Goal: Task Accomplishment & Management: Use online tool/utility

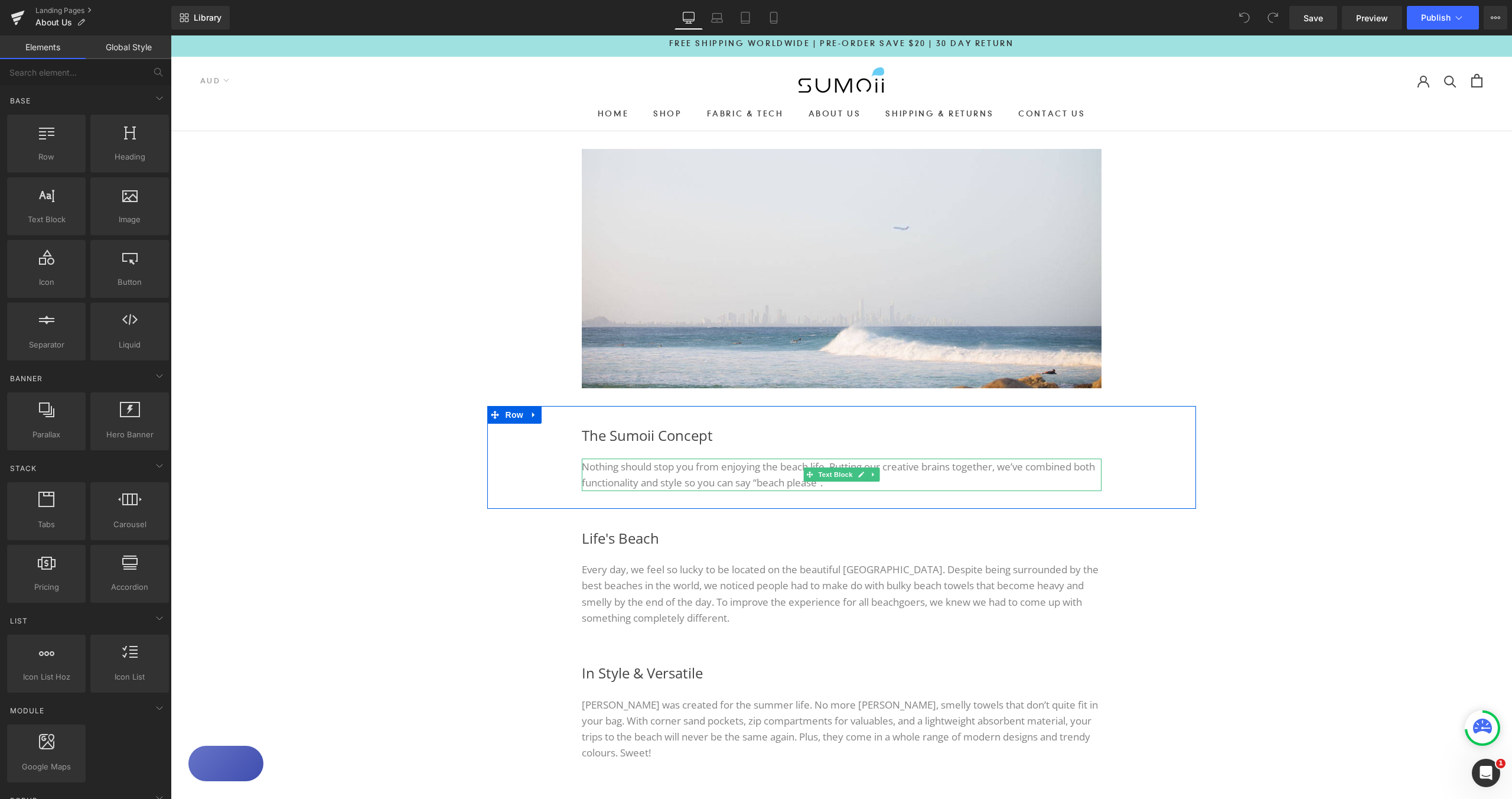
scroll to position [14, 0]
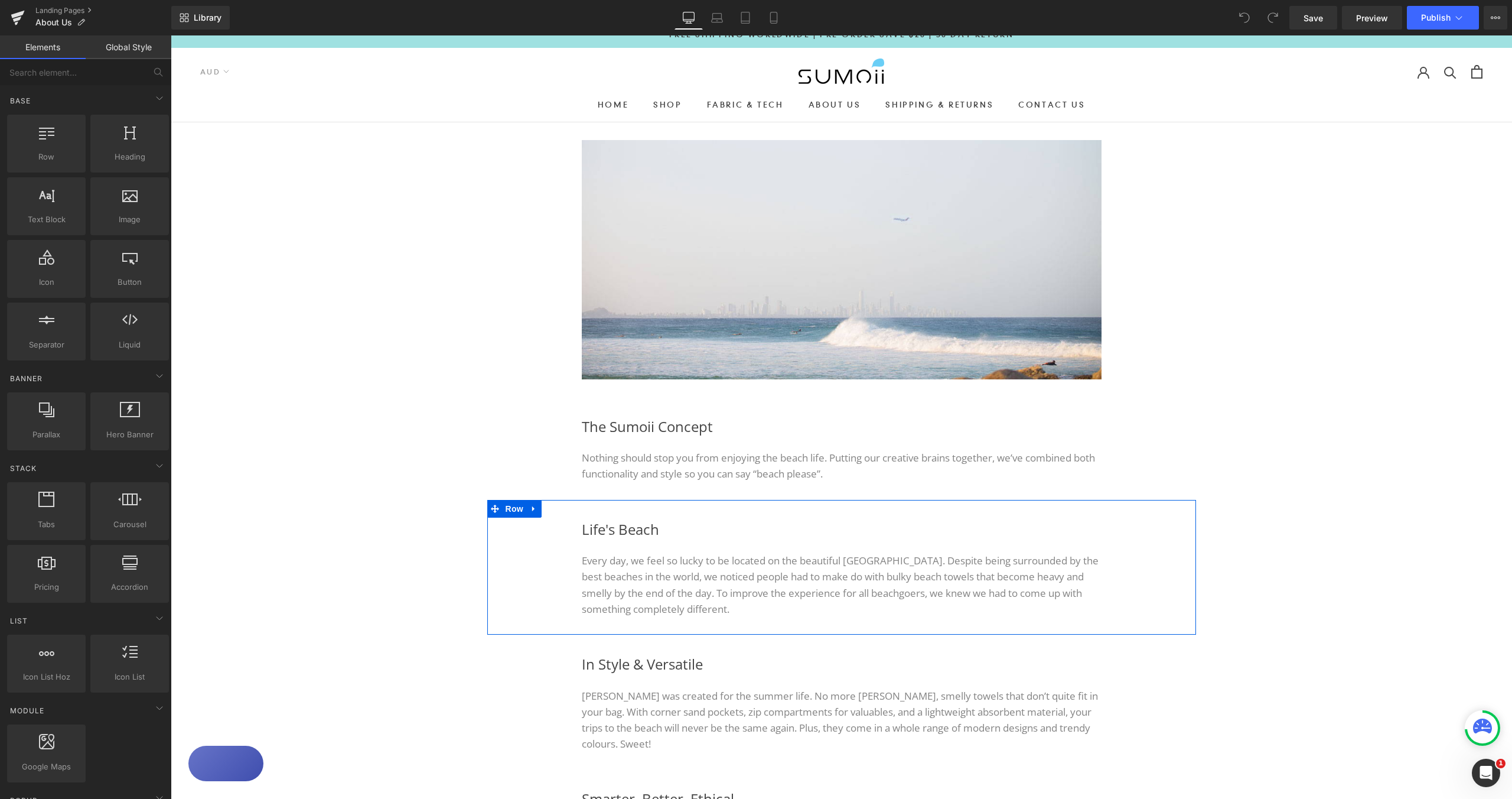
click at [1164, 527] on div "Life's Beach Heading Every day, we feel so lucky to be located on the beautiful…" at bounding box center [841, 567] width 709 height 135
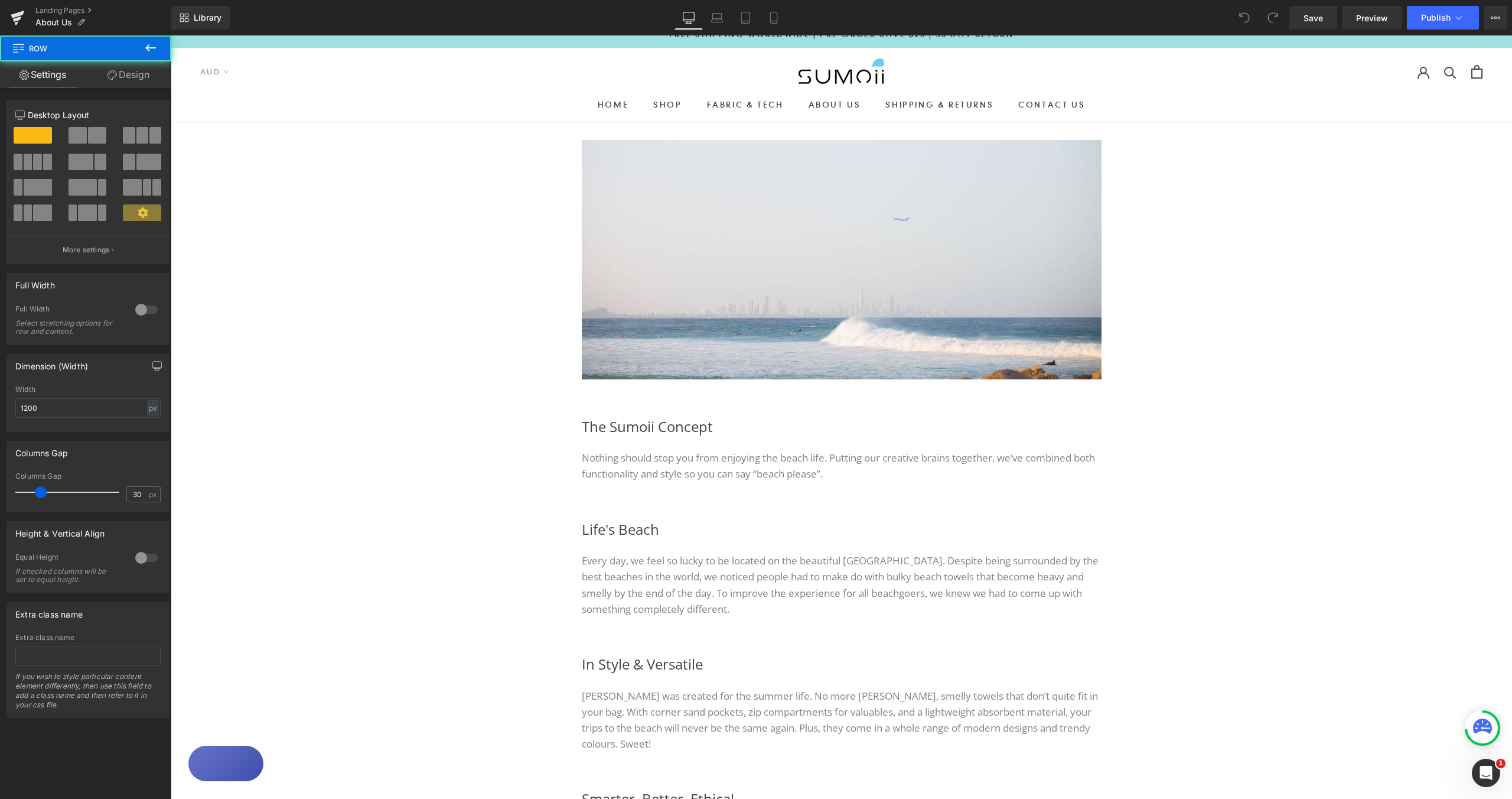
click at [1263, 521] on div "Image Image Row The Sumoii Concept Heading Nothing should stop you from enjoyin…" at bounding box center [841, 650] width 1342 height 1057
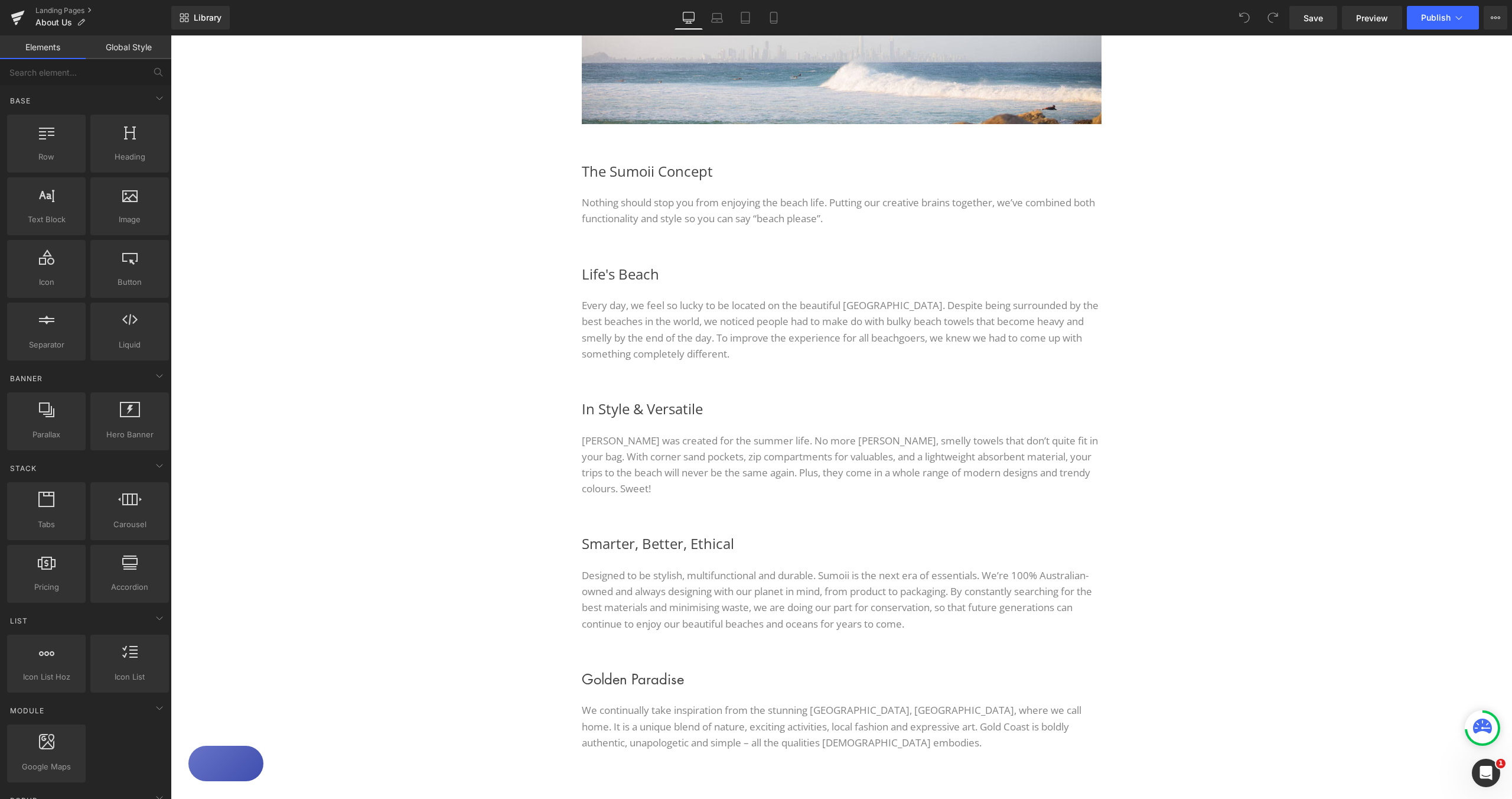
scroll to position [195, 0]
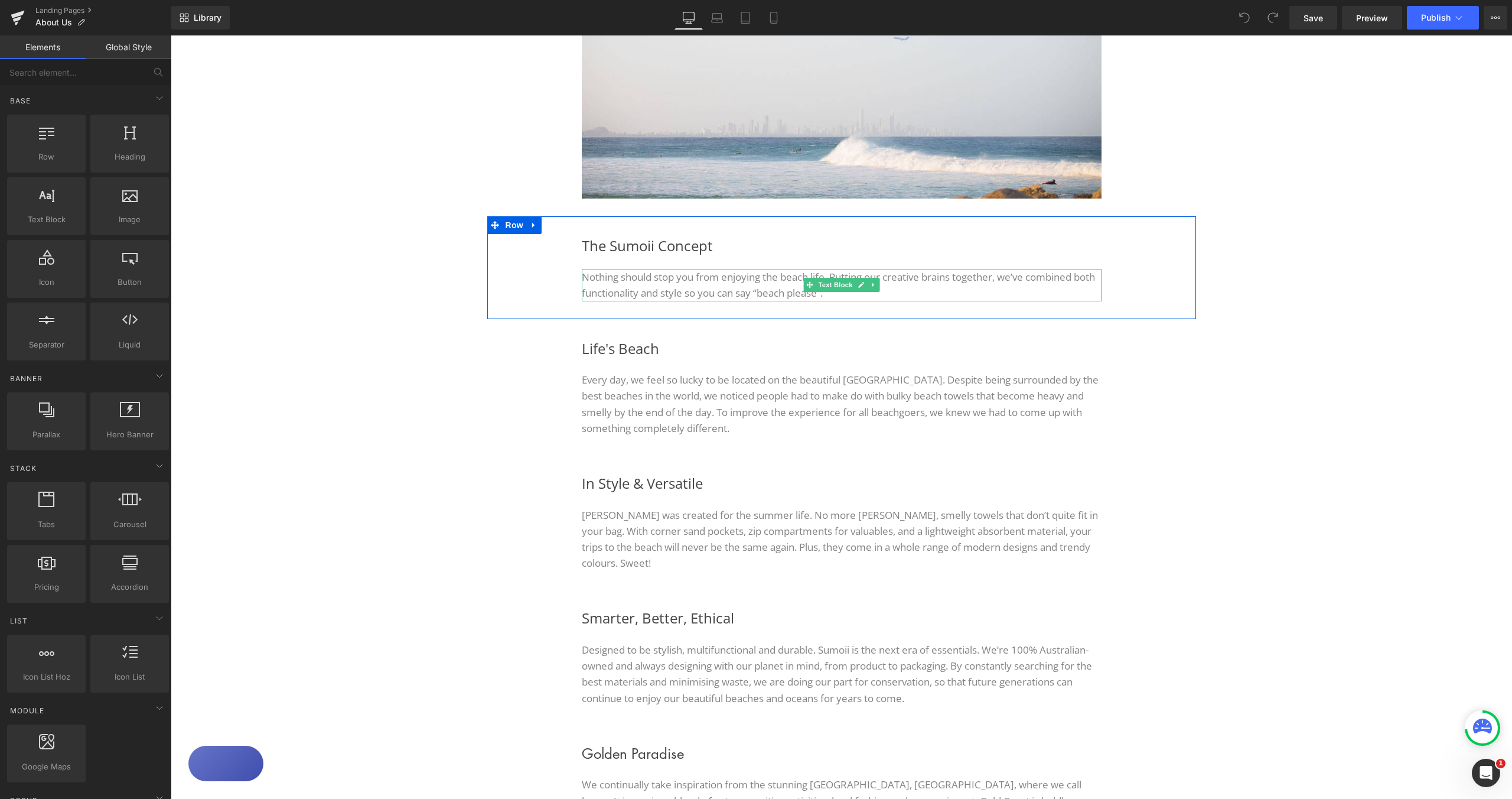
drag, startPoint x: 617, startPoint y: 278, endPoint x: 634, endPoint y: 277, distance: 17.0
click at [617, 278] on font "Nothing should stop you from enjoying the beach life. Putting our creative brai…" at bounding box center [839, 285] width 513 height 30
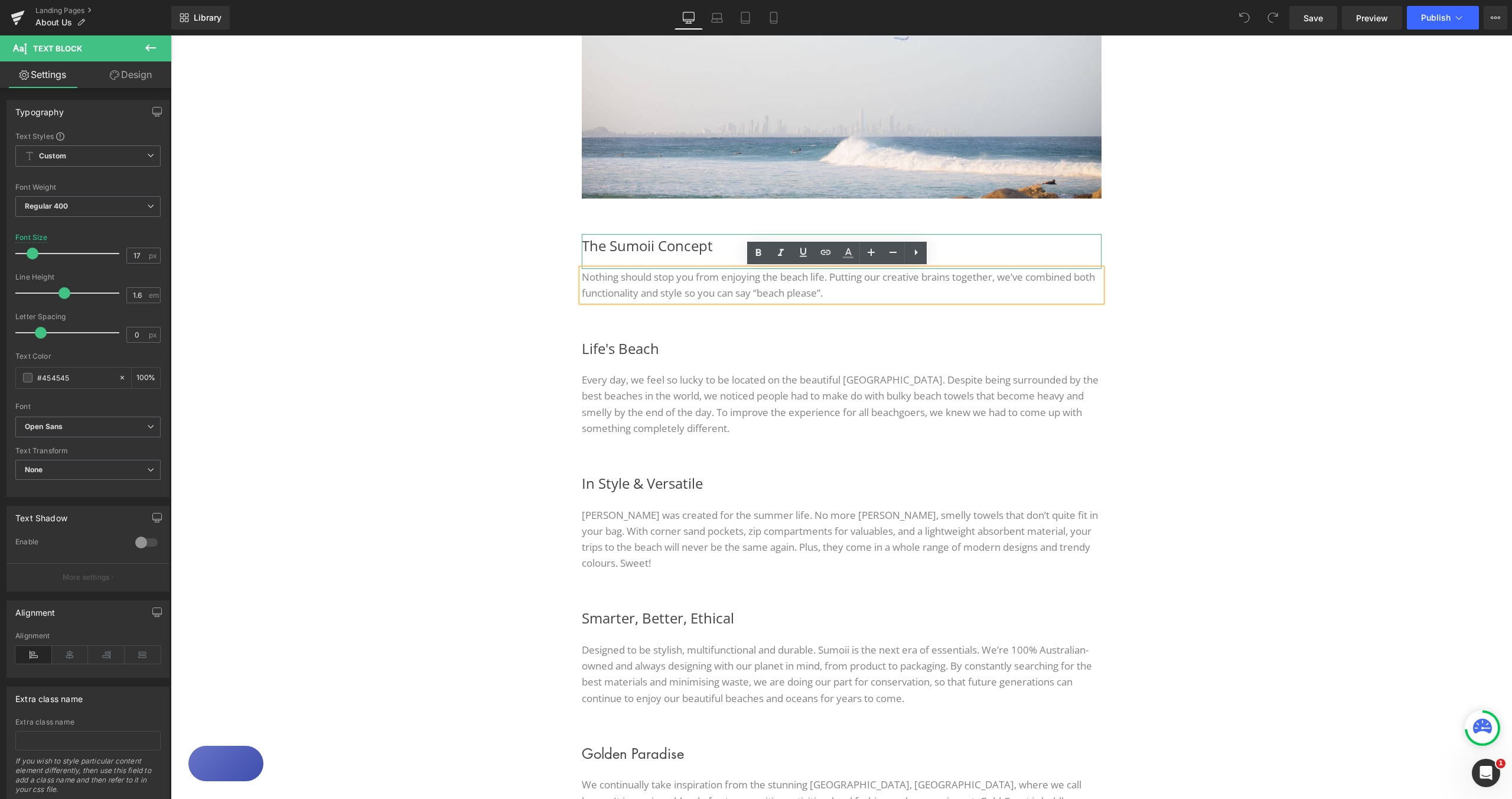
click at [715, 250] on h2 "The Sumoii Concept" at bounding box center [842, 246] width 520 height 24
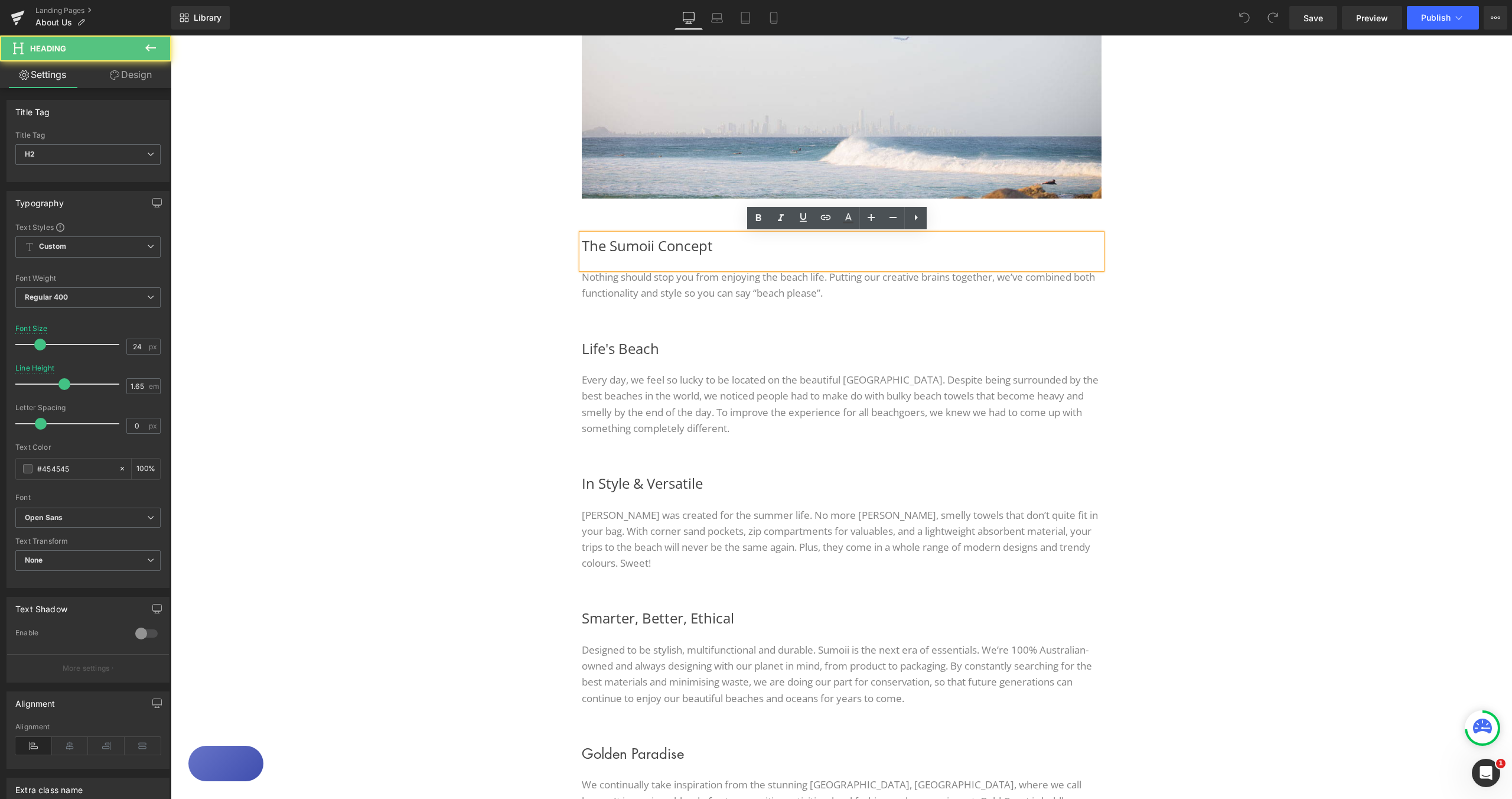
click at [667, 285] on p "Nothing should stop you from enjoying the beach life. Putting our creative brai…" at bounding box center [842, 285] width 520 height 32
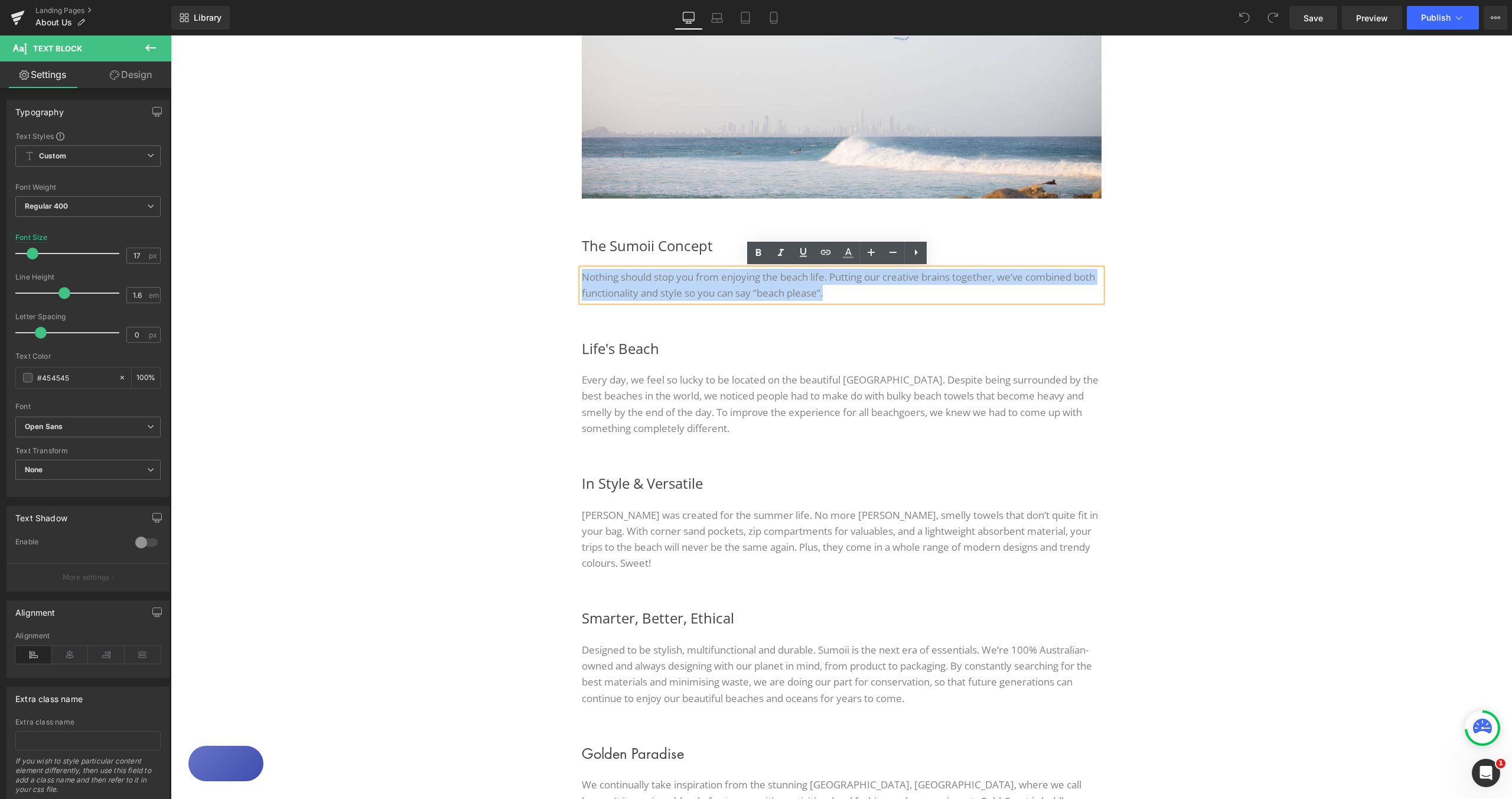
drag, startPoint x: 577, startPoint y: 276, endPoint x: 880, endPoint y: 291, distance: 303.4
click at [880, 291] on p "Nothing should stop you from enjoying the beach life. Putting our creative brai…" at bounding box center [842, 285] width 520 height 32
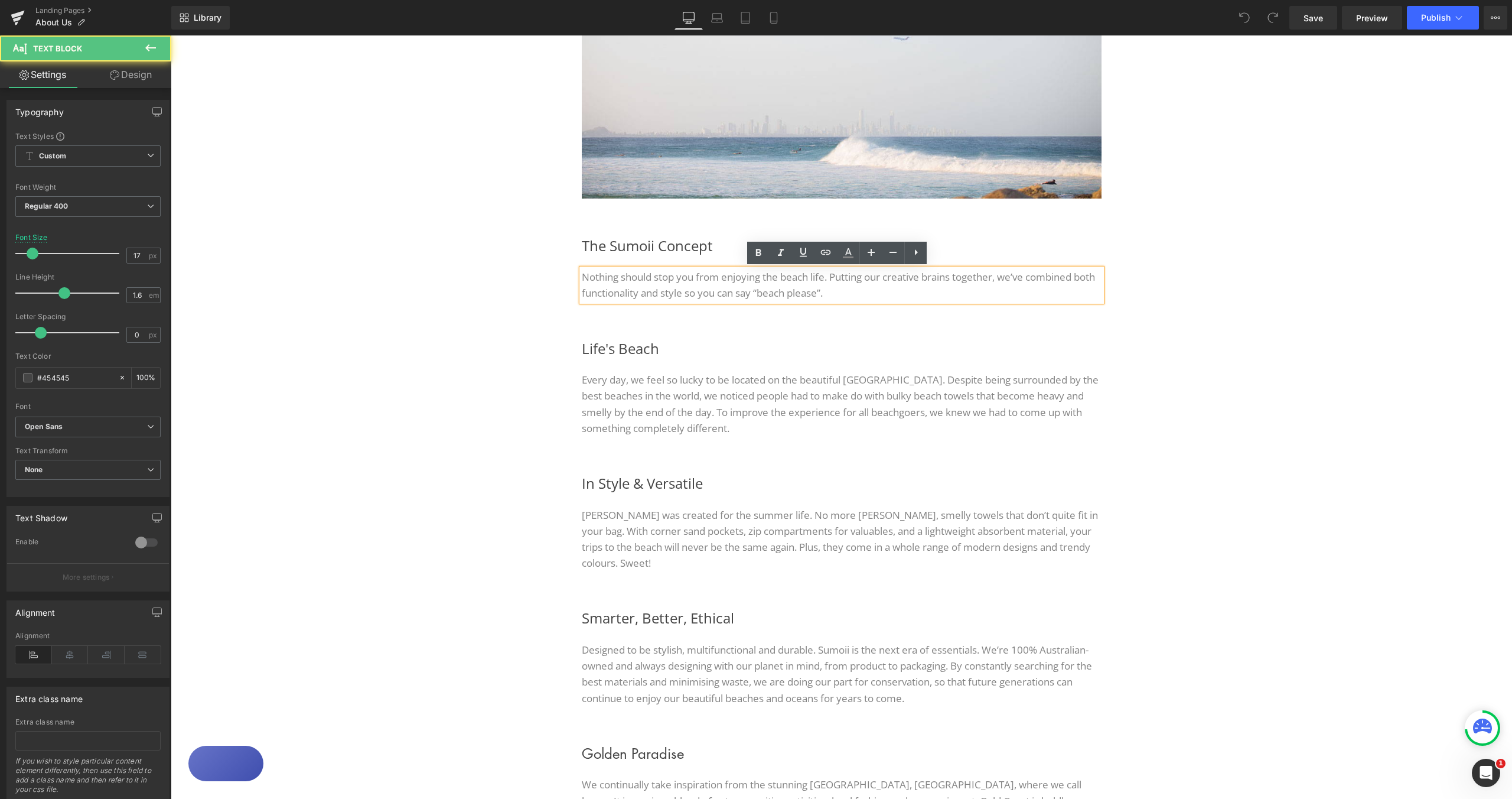
click at [880, 293] on p "Nothing should stop you from enjoying the beach life. Putting our creative brai…" at bounding box center [842, 285] width 520 height 32
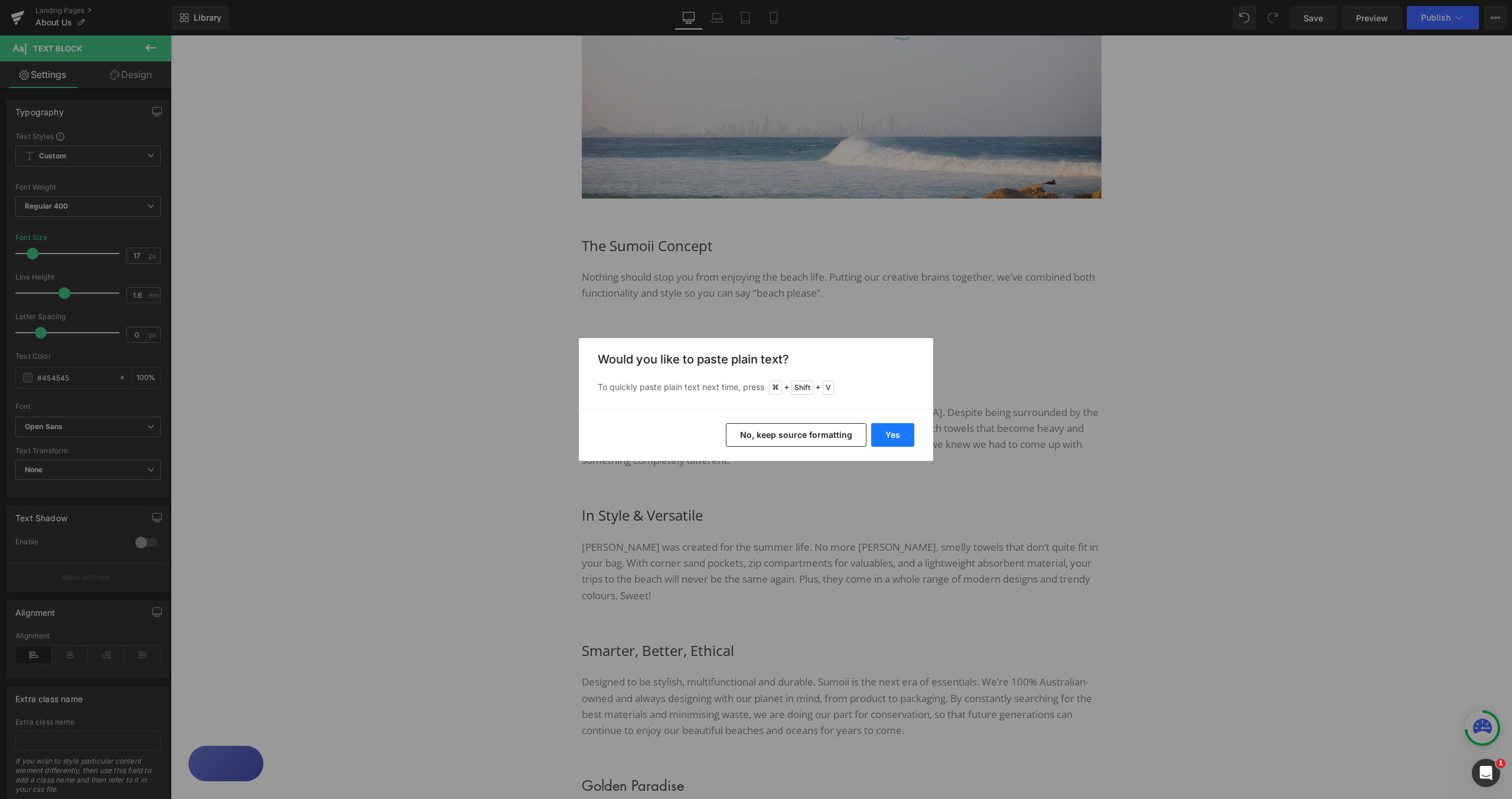
click at [886, 436] on button "Yes" at bounding box center [892, 435] width 43 height 24
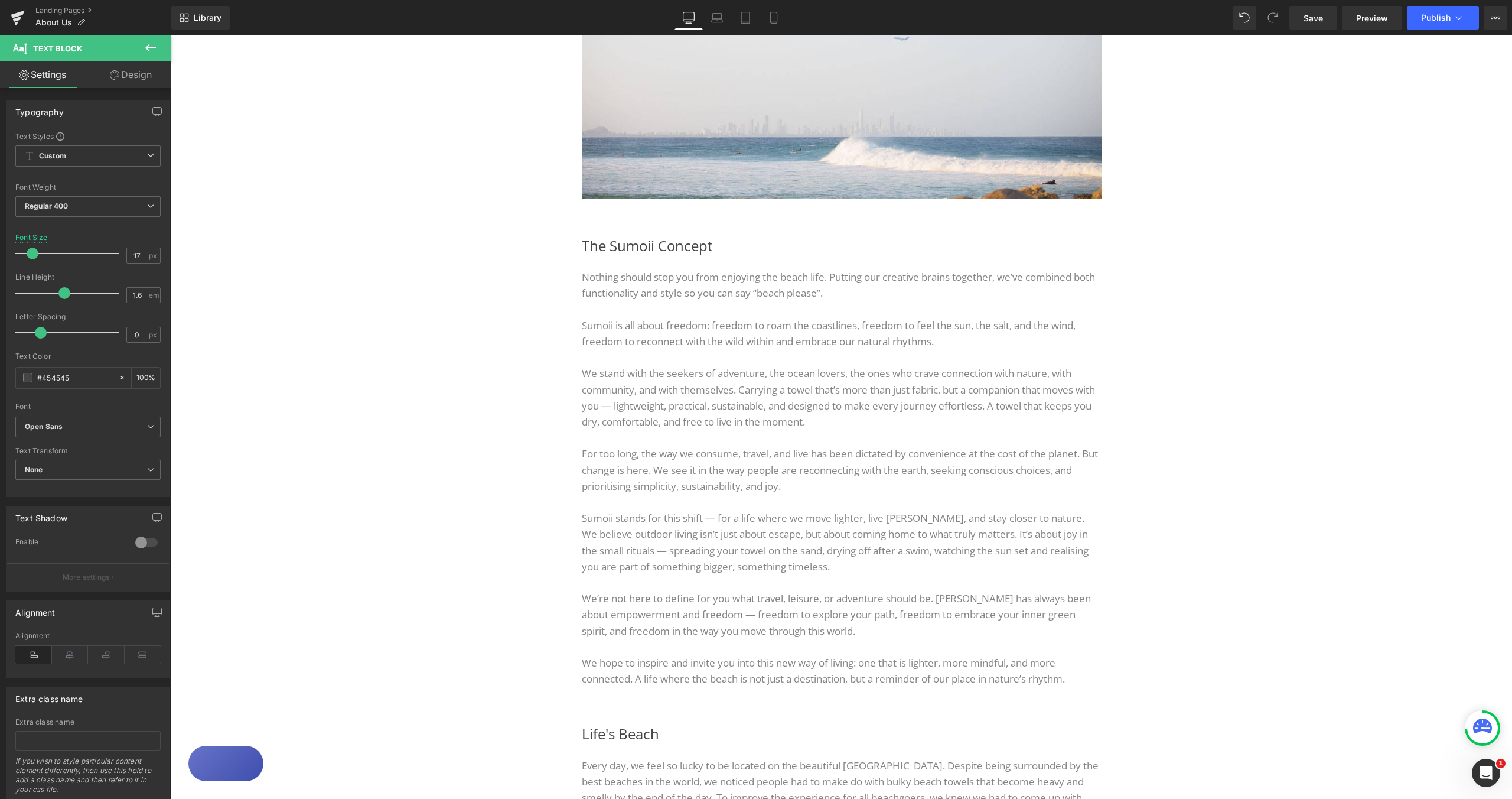
click at [1292, 374] on div "Image Image Row The Sumoii Concept Heading Nothing should stop you from enjoyin…" at bounding box center [841, 662] width 1342 height 1443
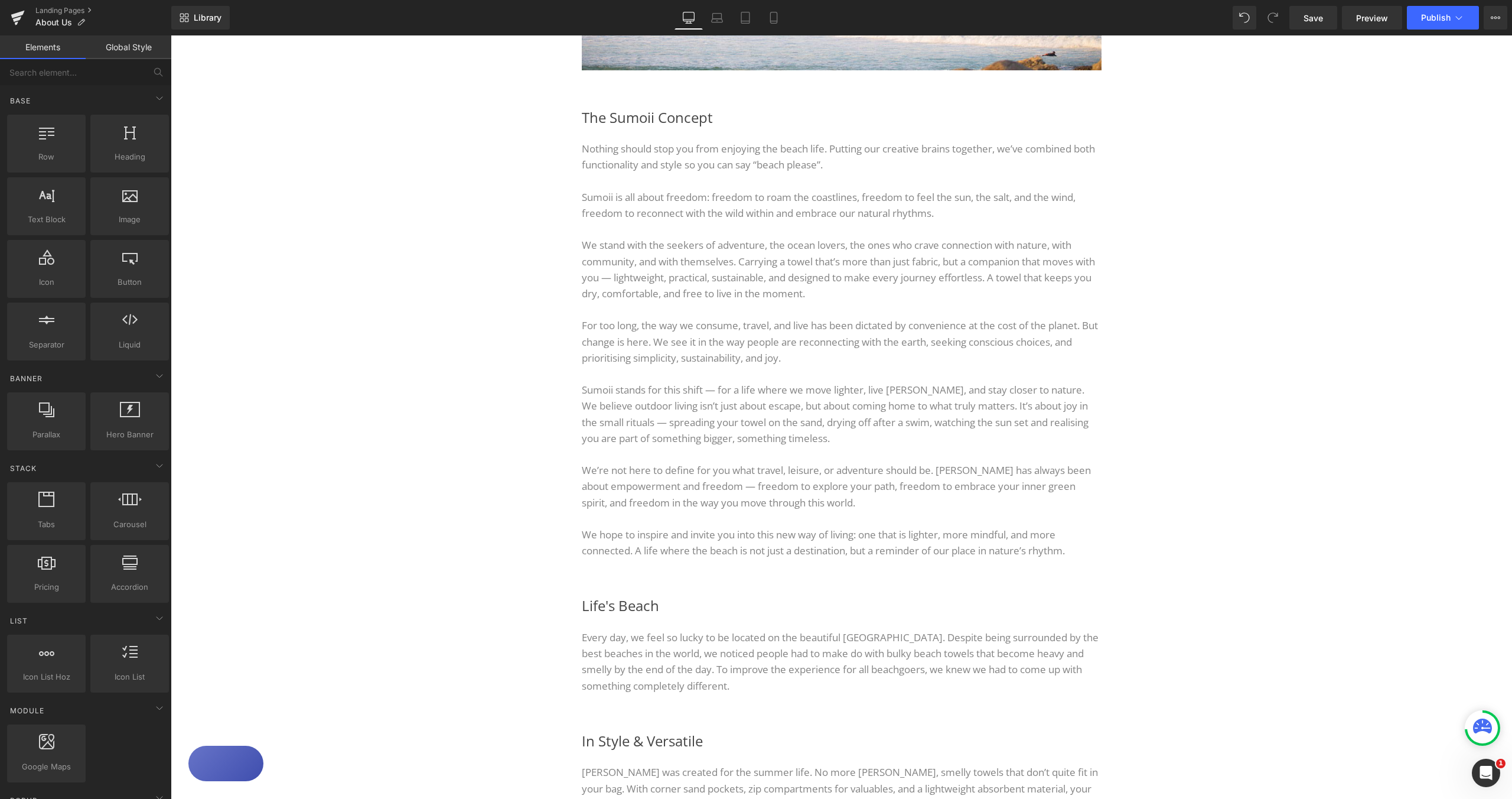
scroll to position [194, 0]
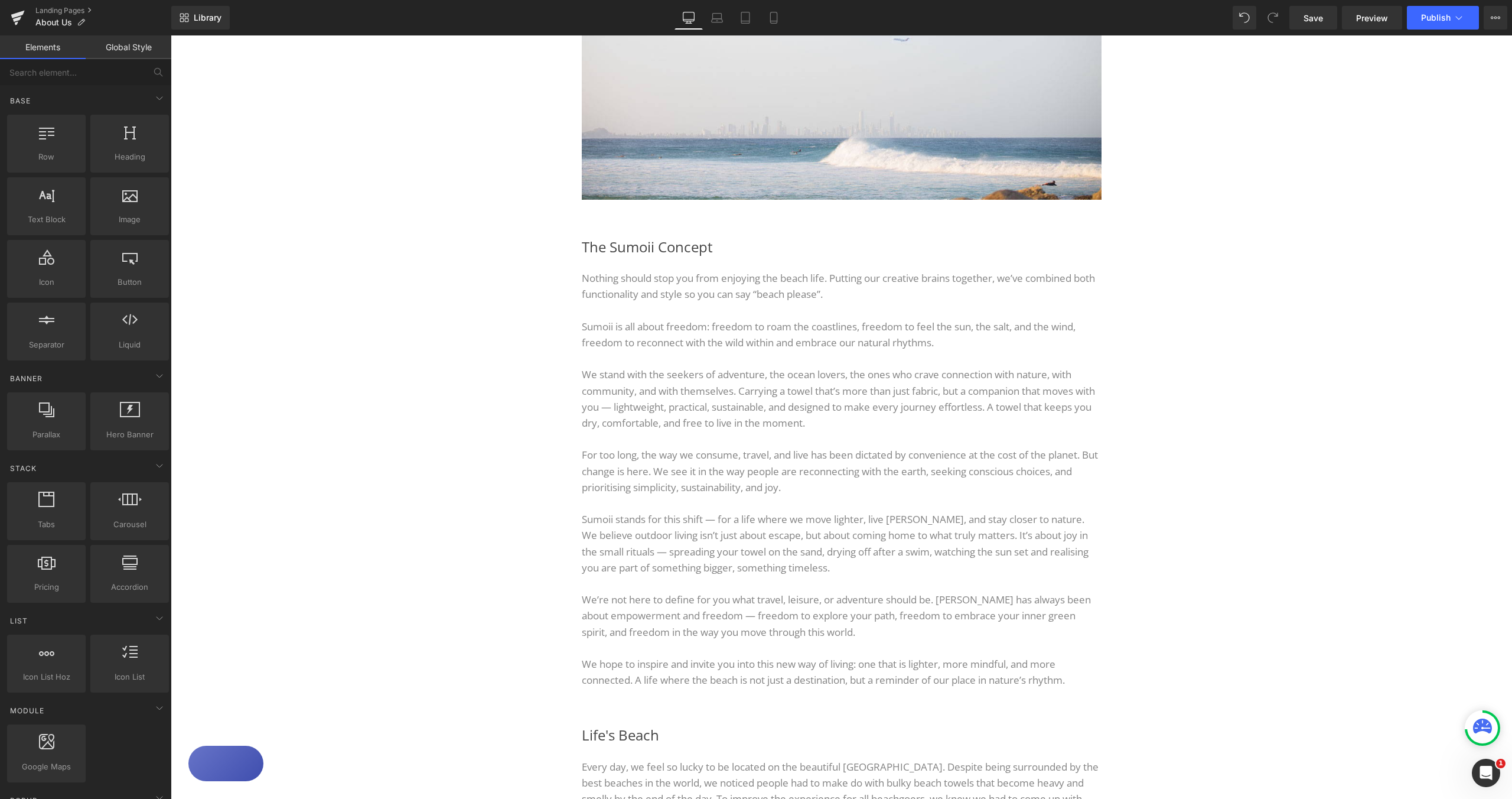
click at [1346, 330] on div "Image Image Row The Sumoii Concept Heading Nothing should stop you from enjoyin…" at bounding box center [841, 664] width 1342 height 1443
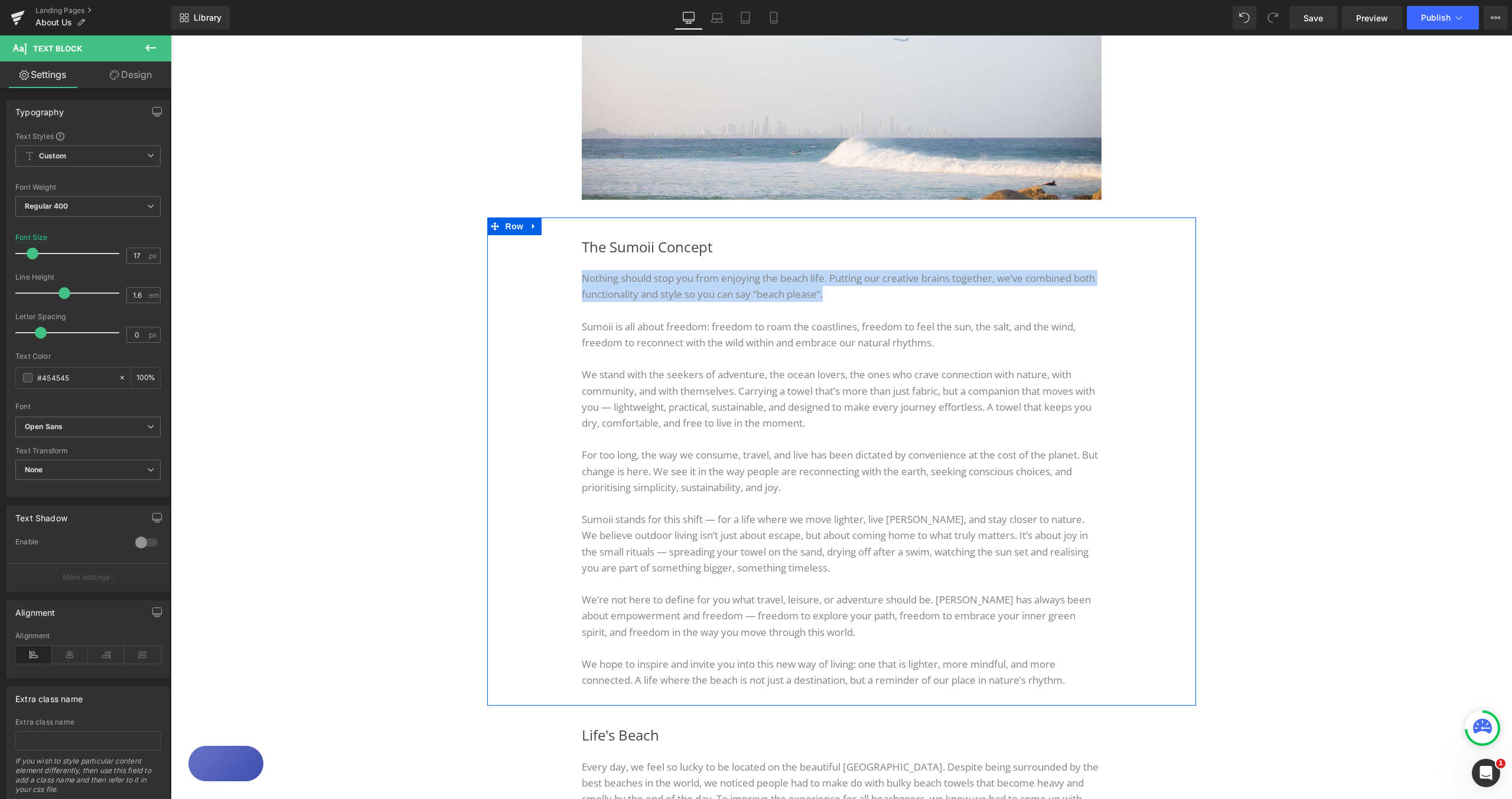
drag, startPoint x: 852, startPoint y: 297, endPoint x: 575, endPoint y: 281, distance: 277.5
click at [575, 281] on div "The Sumoii Concept Heading Nothing should stop you from enjoying the beach life…" at bounding box center [841, 462] width 555 height 453
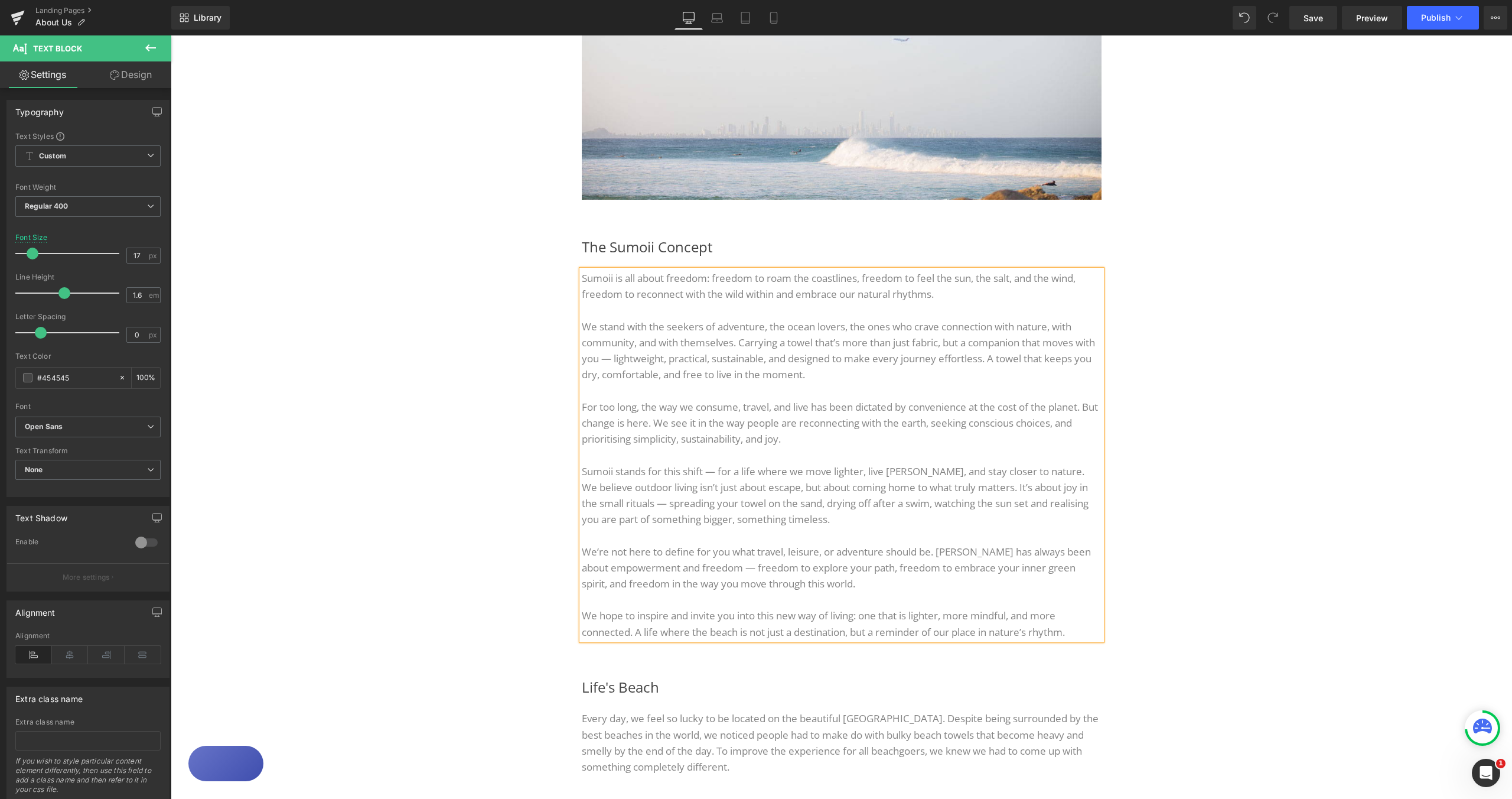
click at [1247, 290] on div "Image Image Row The Sumoii Concept Heading Sumoii is all about freedom: freedom…" at bounding box center [841, 640] width 1342 height 1395
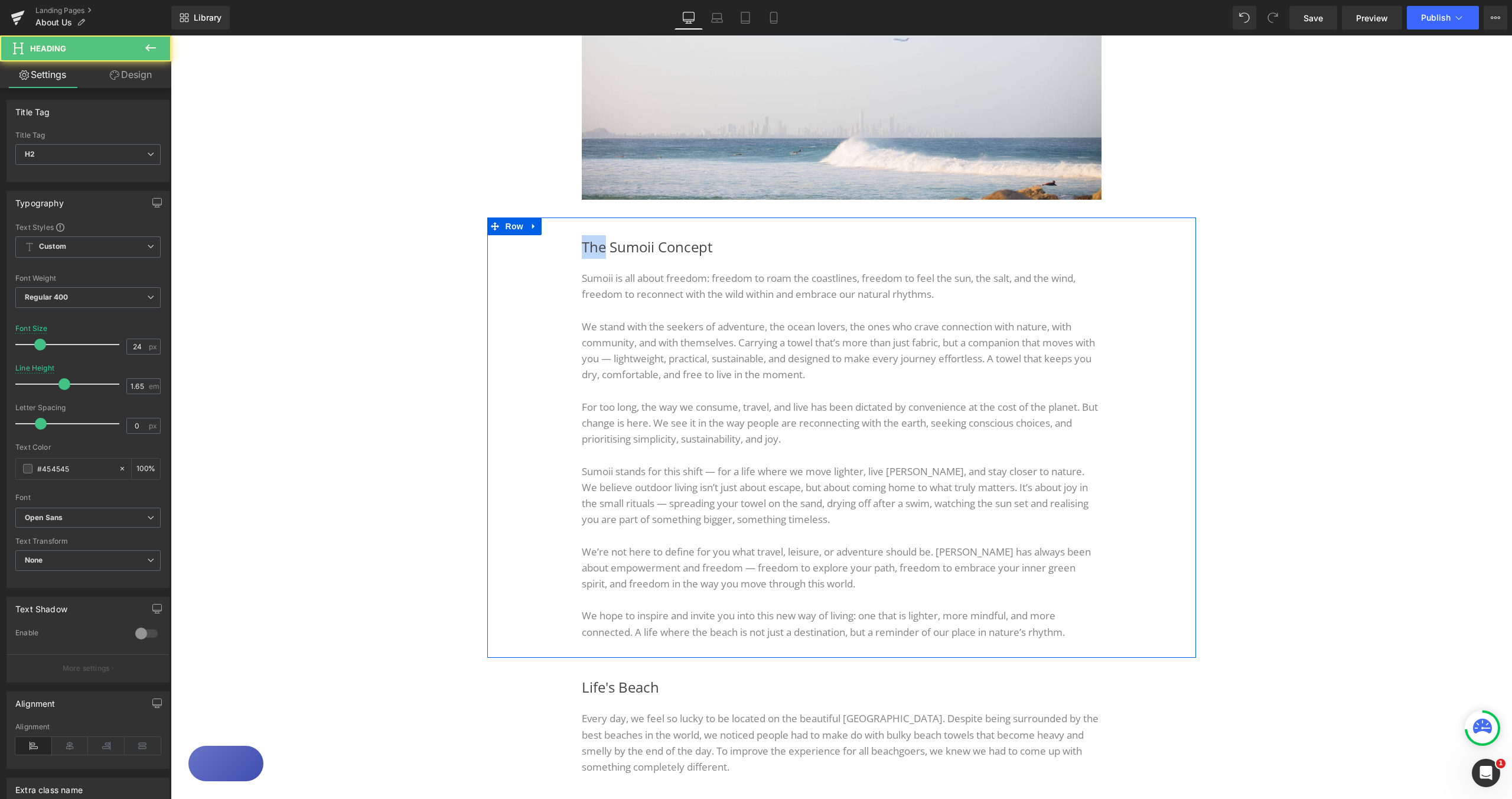
click at [572, 249] on div "The Sumoii Concept Heading Sumoii is all about freedom: freedom to roam the coa…" at bounding box center [841, 437] width 555 height 405
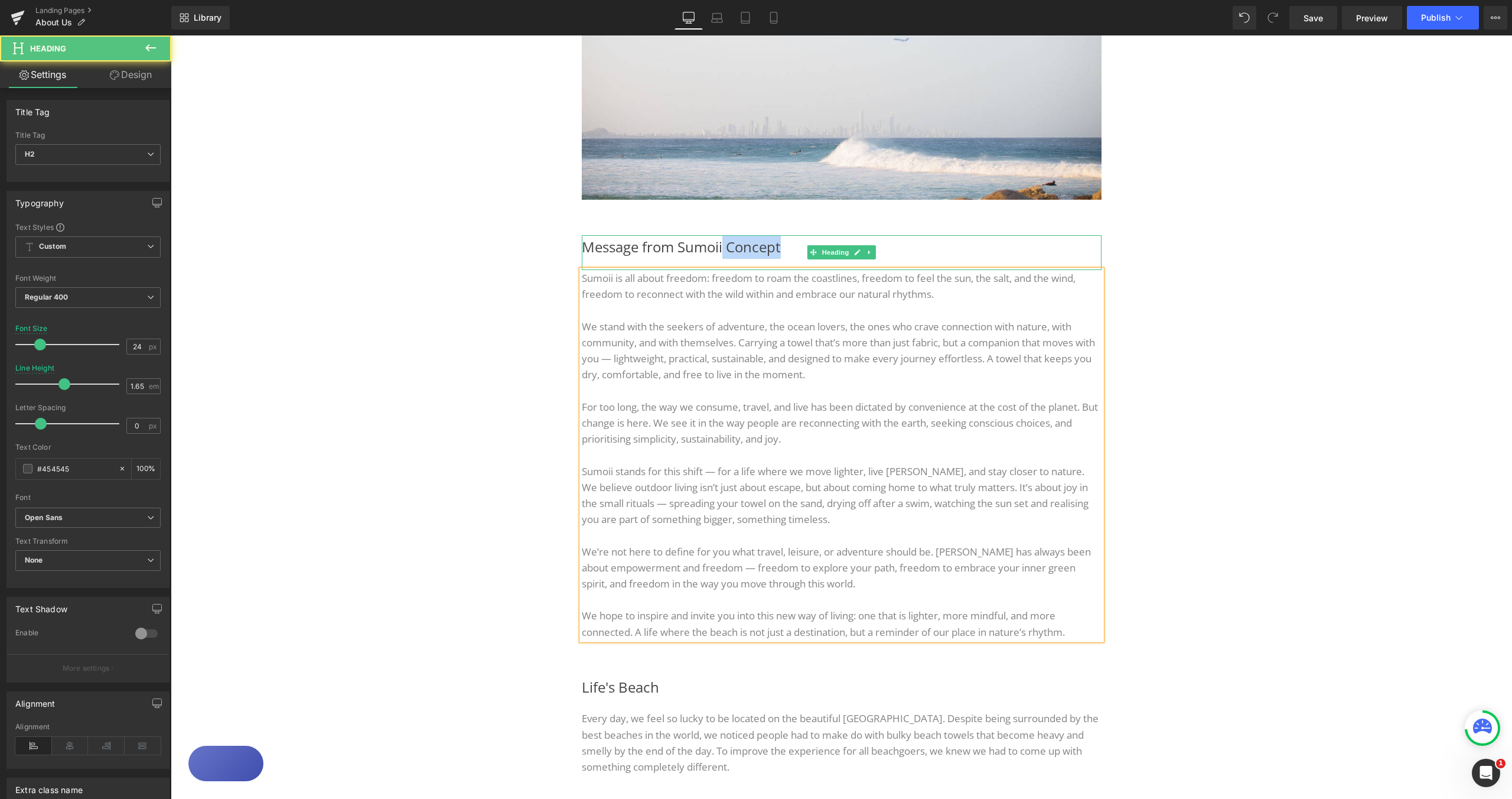
drag, startPoint x: 752, startPoint y: 245, endPoint x: 779, endPoint y: 244, distance: 27.0
click at [779, 244] on h2 "Message from Sumoii Concept" at bounding box center [842, 247] width 520 height 24
click at [1325, 324] on div "Image Image Row Message from Sumoii Heading Sumoii is all about freedom: freedo…" at bounding box center [841, 640] width 1342 height 1395
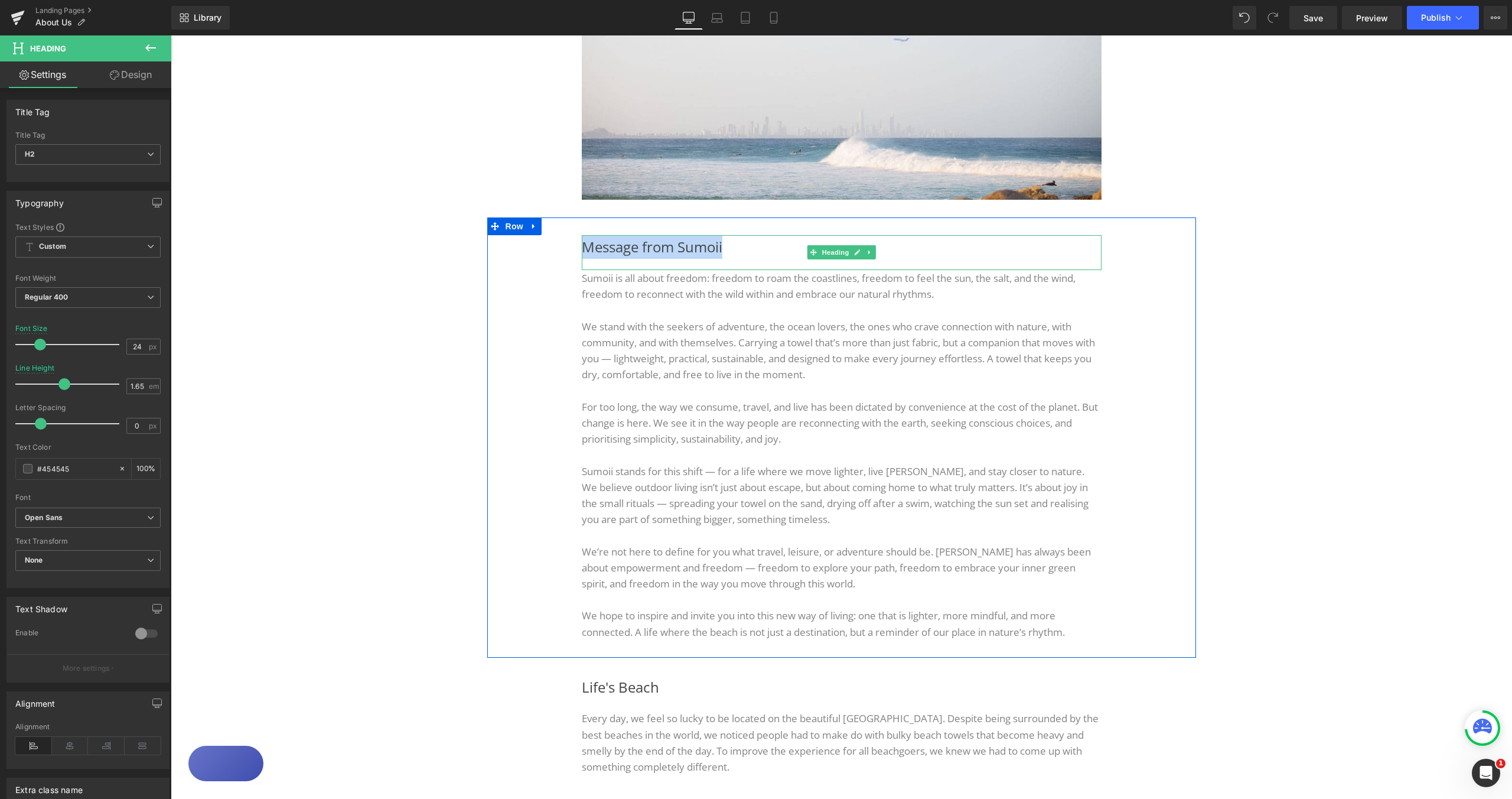
drag, startPoint x: 659, startPoint y: 246, endPoint x: 718, endPoint y: 250, distance: 59.1
click at [718, 250] on h2 "Message from Sumoii" at bounding box center [842, 247] width 520 height 24
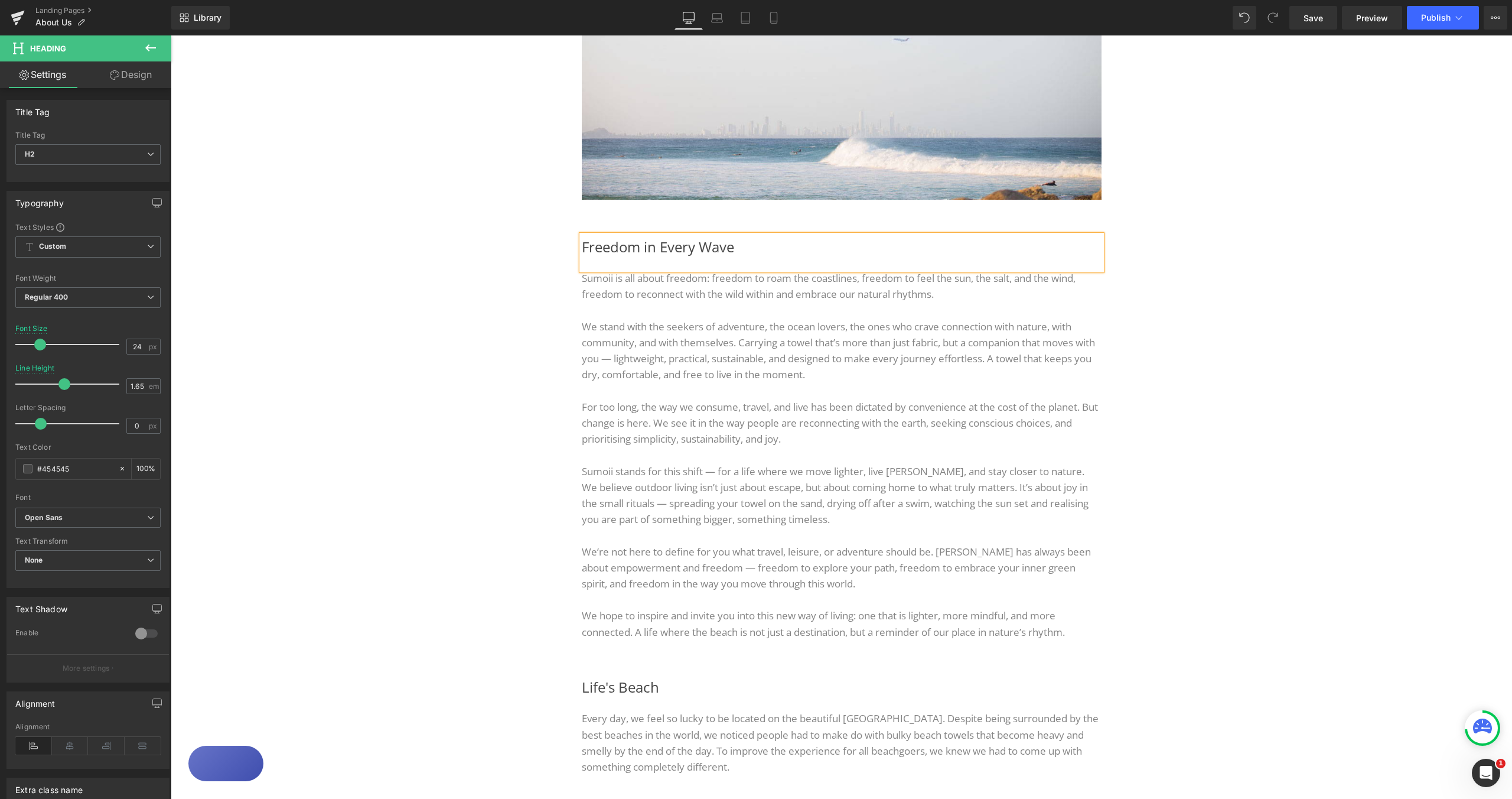
click at [1240, 296] on div "Image Image Row Freedom in Every Wave Heading Sumoii is all about freedom: free…" at bounding box center [841, 640] width 1342 height 1395
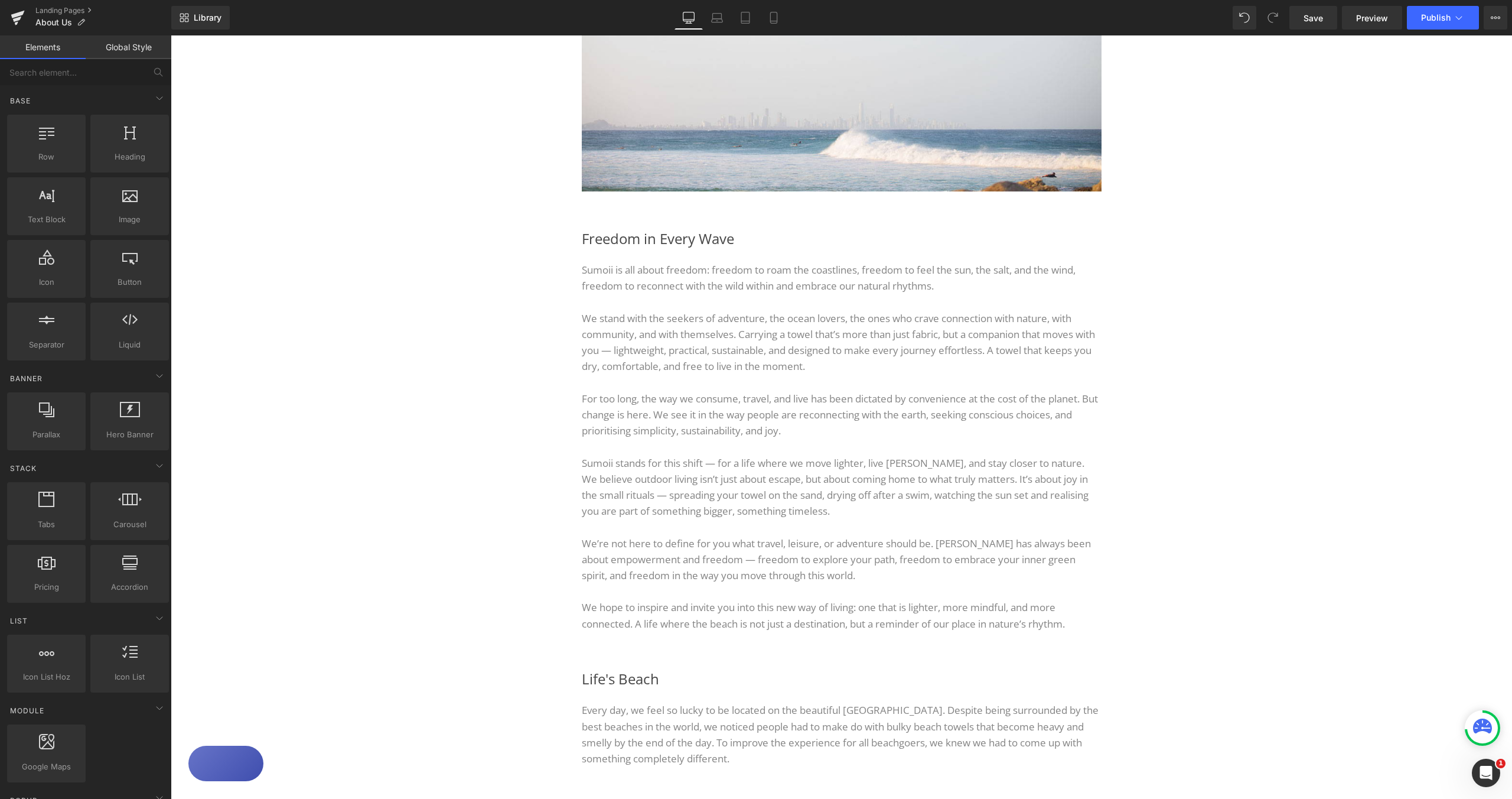
scroll to position [203, 0]
click at [1228, 287] on div "Image Image Row Freedom in Every Wave Heading Sumoii is all about freedom: free…" at bounding box center [841, 631] width 1342 height 1395
click at [1257, 356] on div "Image Image Row Freedom in Every Wave Heading Sumoii is all about freedom: free…" at bounding box center [841, 631] width 1342 height 1395
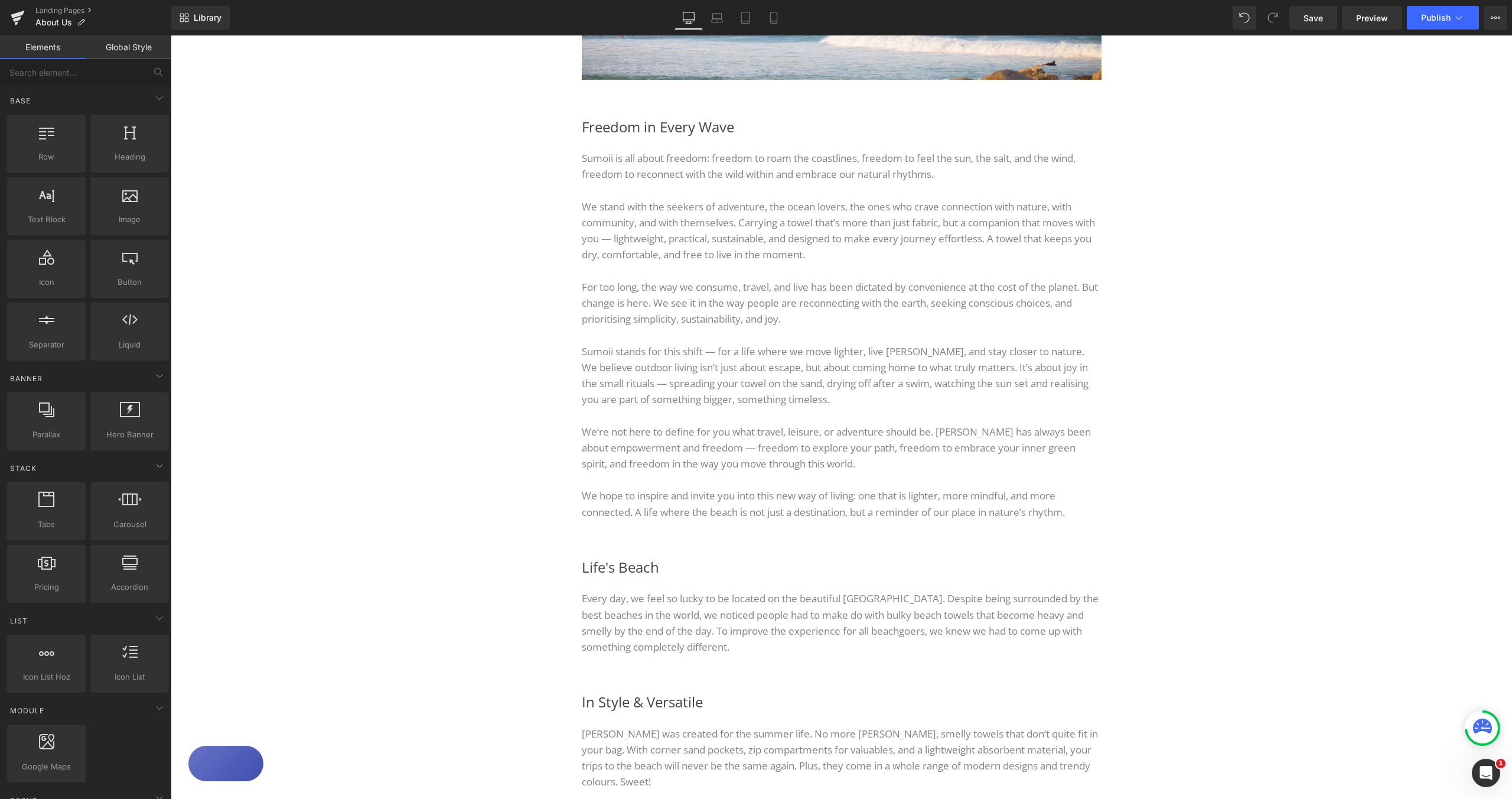
scroll to position [315, 0]
click at [582, 158] on span "Sumoii is all about freedom: freedom to roam the coastlines, freedom to feel th…" at bounding box center [829, 164] width 494 height 30
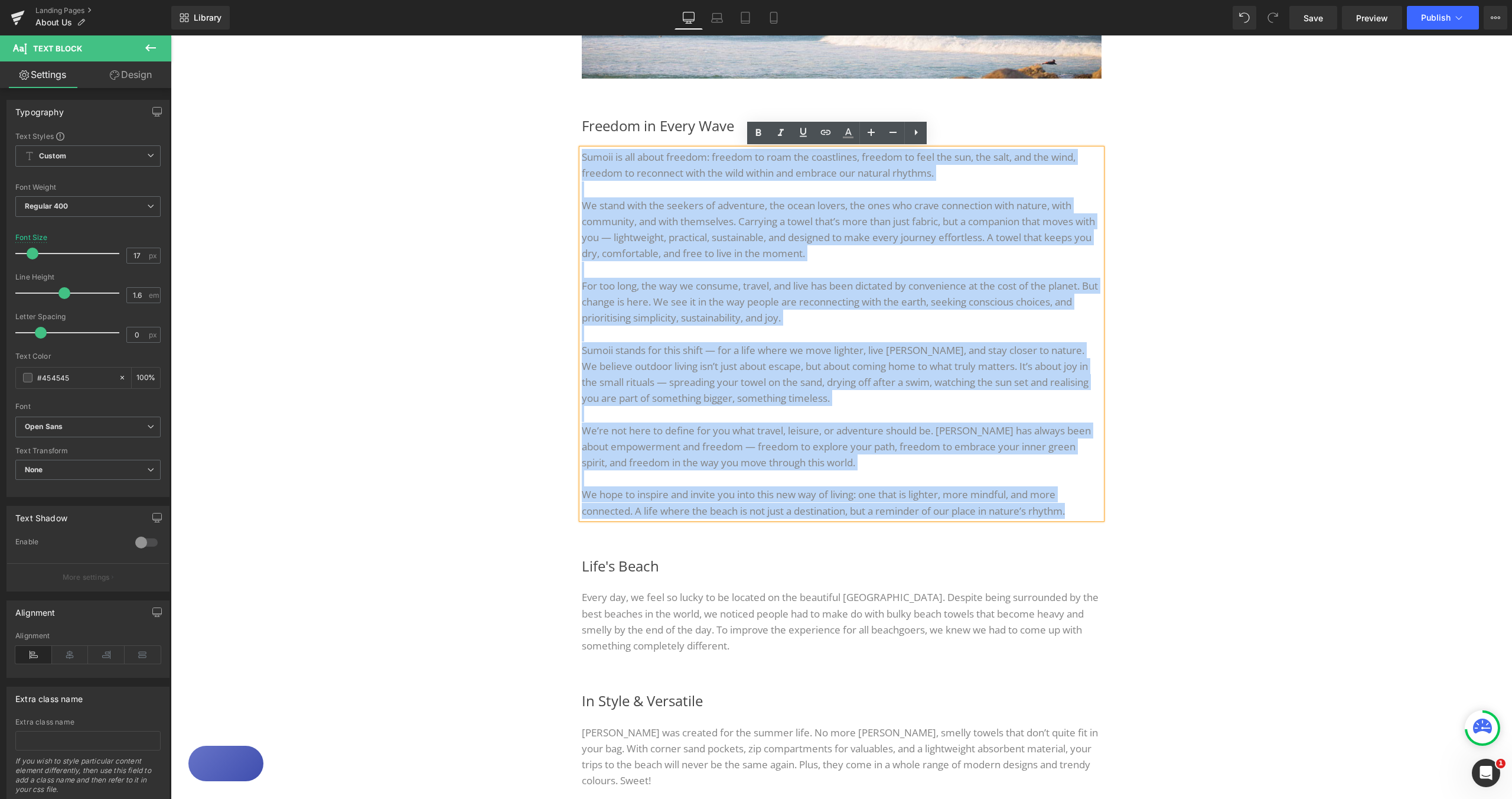
drag, startPoint x: 577, startPoint y: 156, endPoint x: 1076, endPoint y: 508, distance: 610.7
click at [1076, 508] on div "Sumoii is all about freedom: freedom to roam the coastlines, freedom to feel th…" at bounding box center [842, 334] width 520 height 370
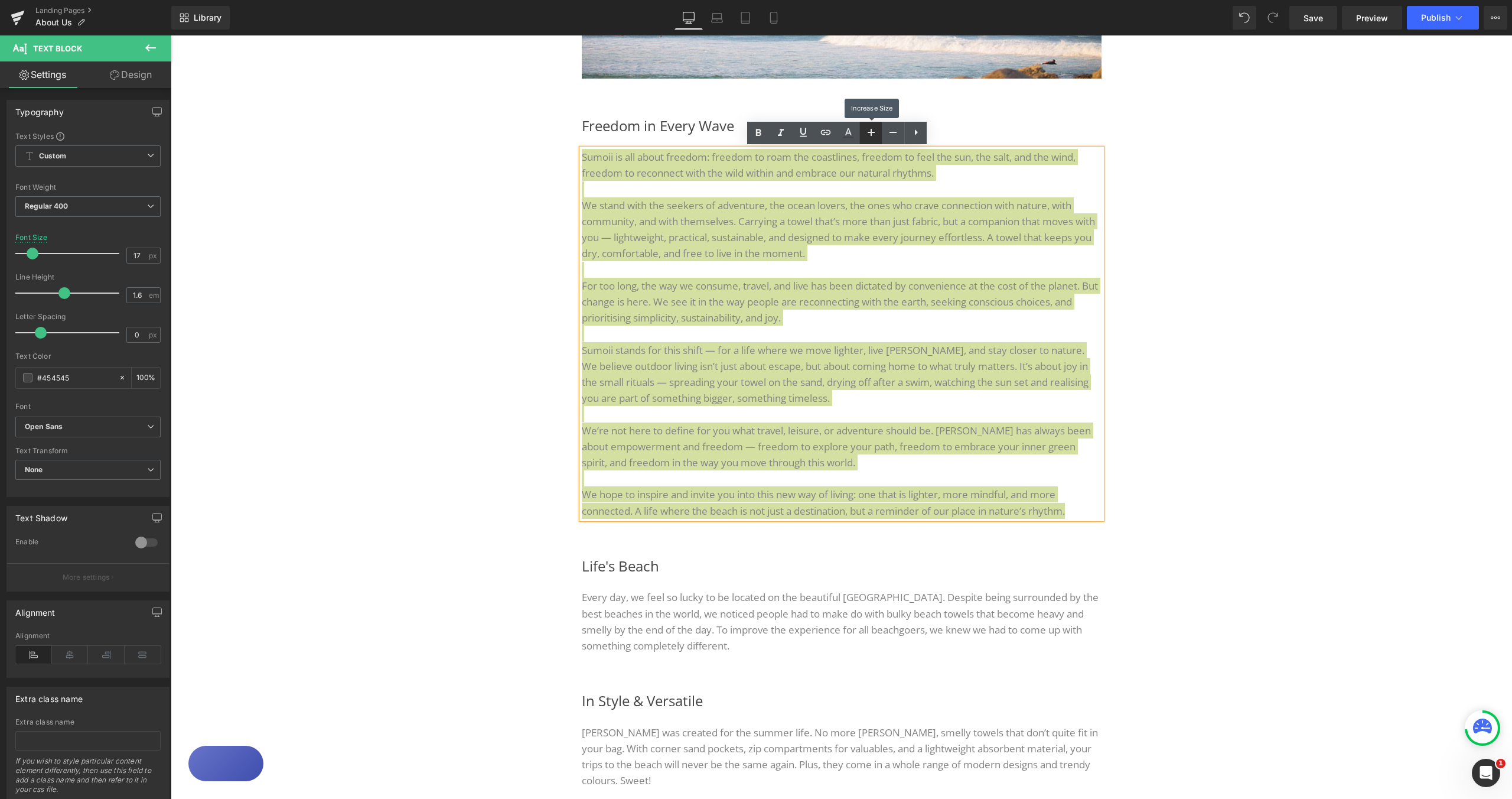
click at [869, 136] on icon at bounding box center [871, 132] width 14 height 14
type input "19"
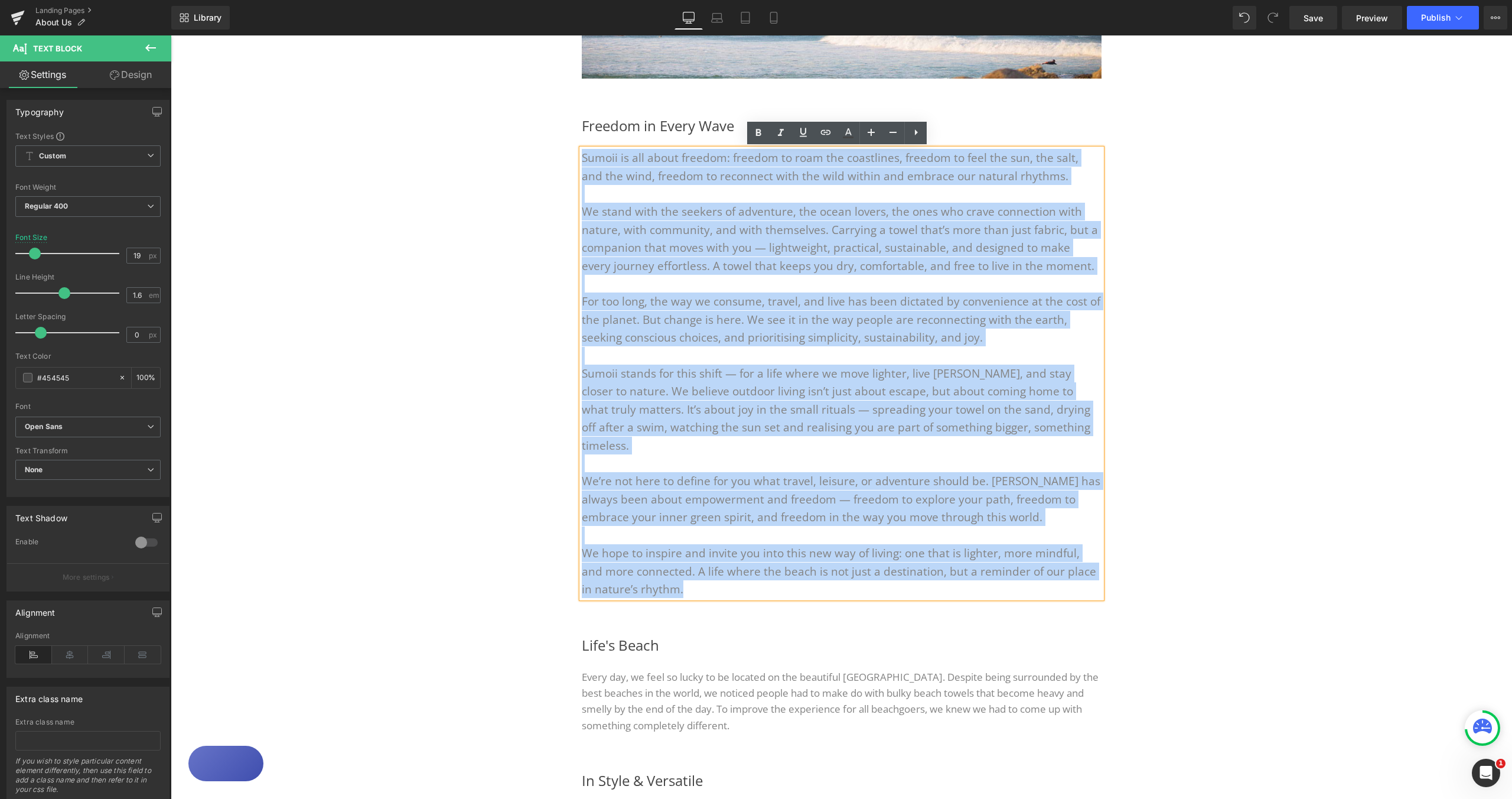
click at [997, 228] on font "We stand with the seekers of adventure, the ocean lovers, the ones who crave co…" at bounding box center [840, 238] width 516 height 69
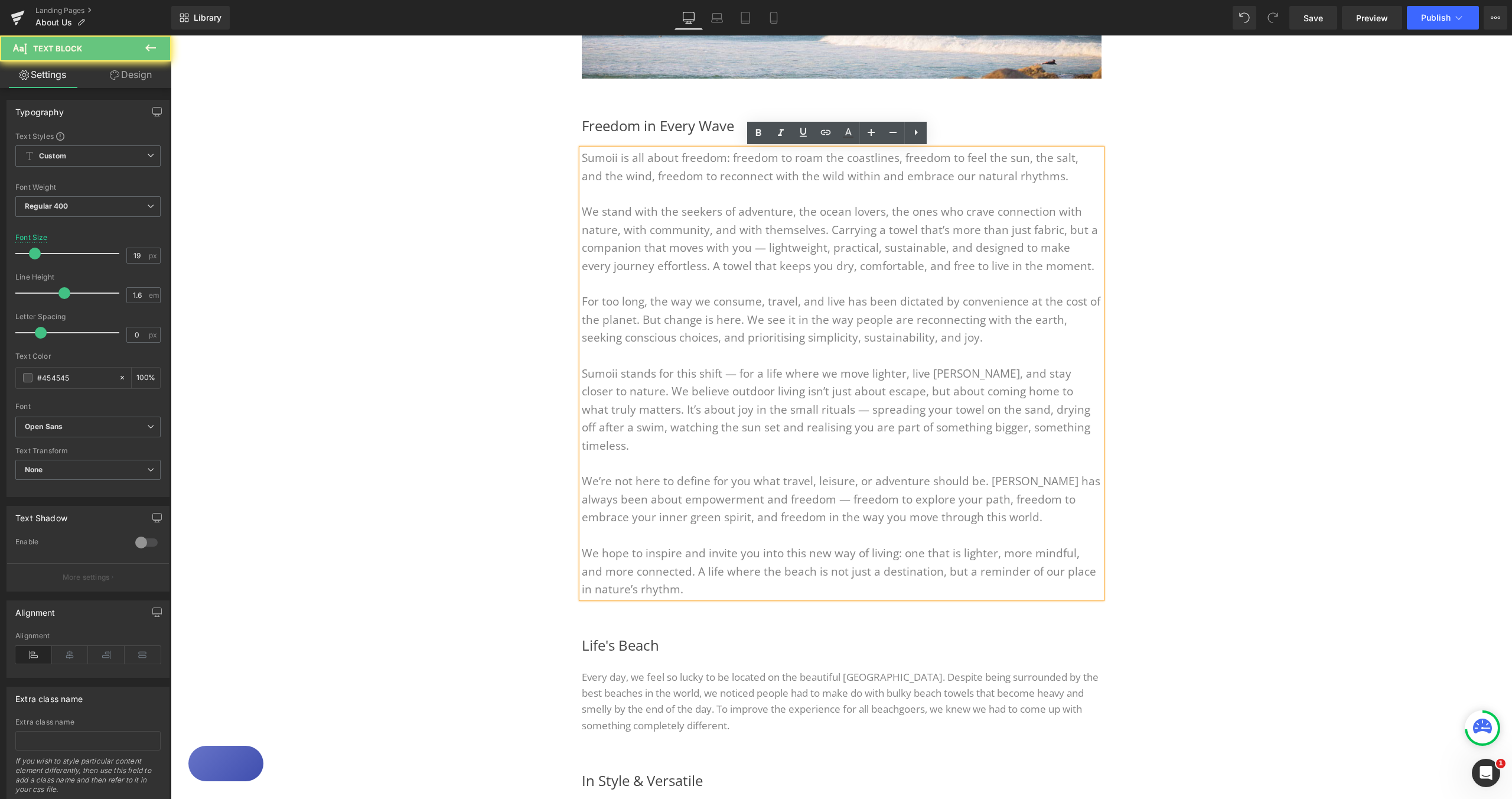
click at [958, 180] on span "Sumoii is all about freedom: freedom to roam the coastlines, freedom to feel th…" at bounding box center [830, 166] width 497 height 33
click at [1174, 277] on div "Freedom in Every Wave Heading Sumoii is all about freedom: freedom to roam the …" at bounding box center [841, 357] width 709 height 520
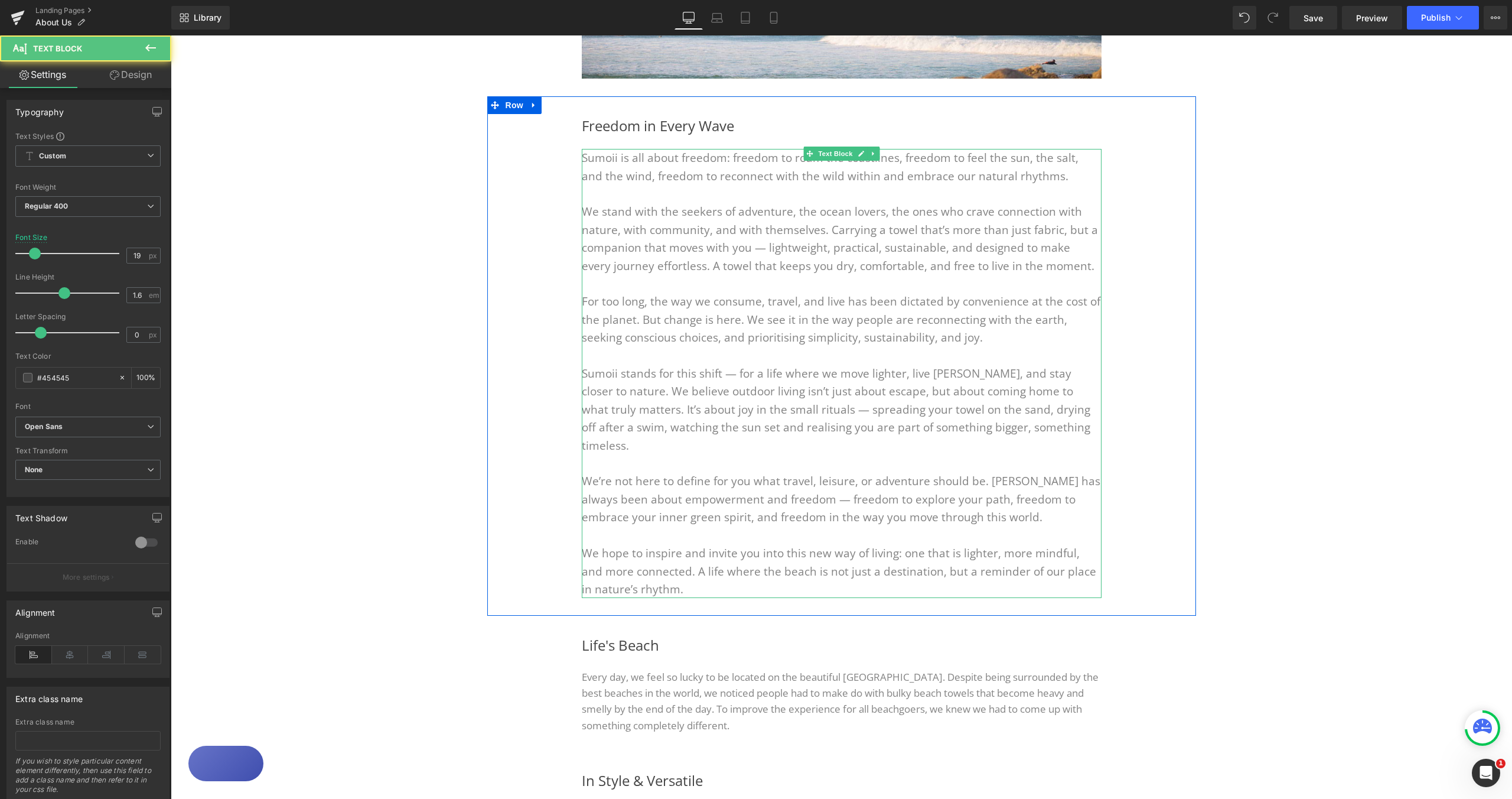
drag, startPoint x: 648, startPoint y: 217, endPoint x: 745, endPoint y: 498, distance: 297.3
click at [749, 498] on div "Sumoii is all about freedom: freedom to roam the coastlines, freedom to feel th…" at bounding box center [842, 374] width 520 height 449
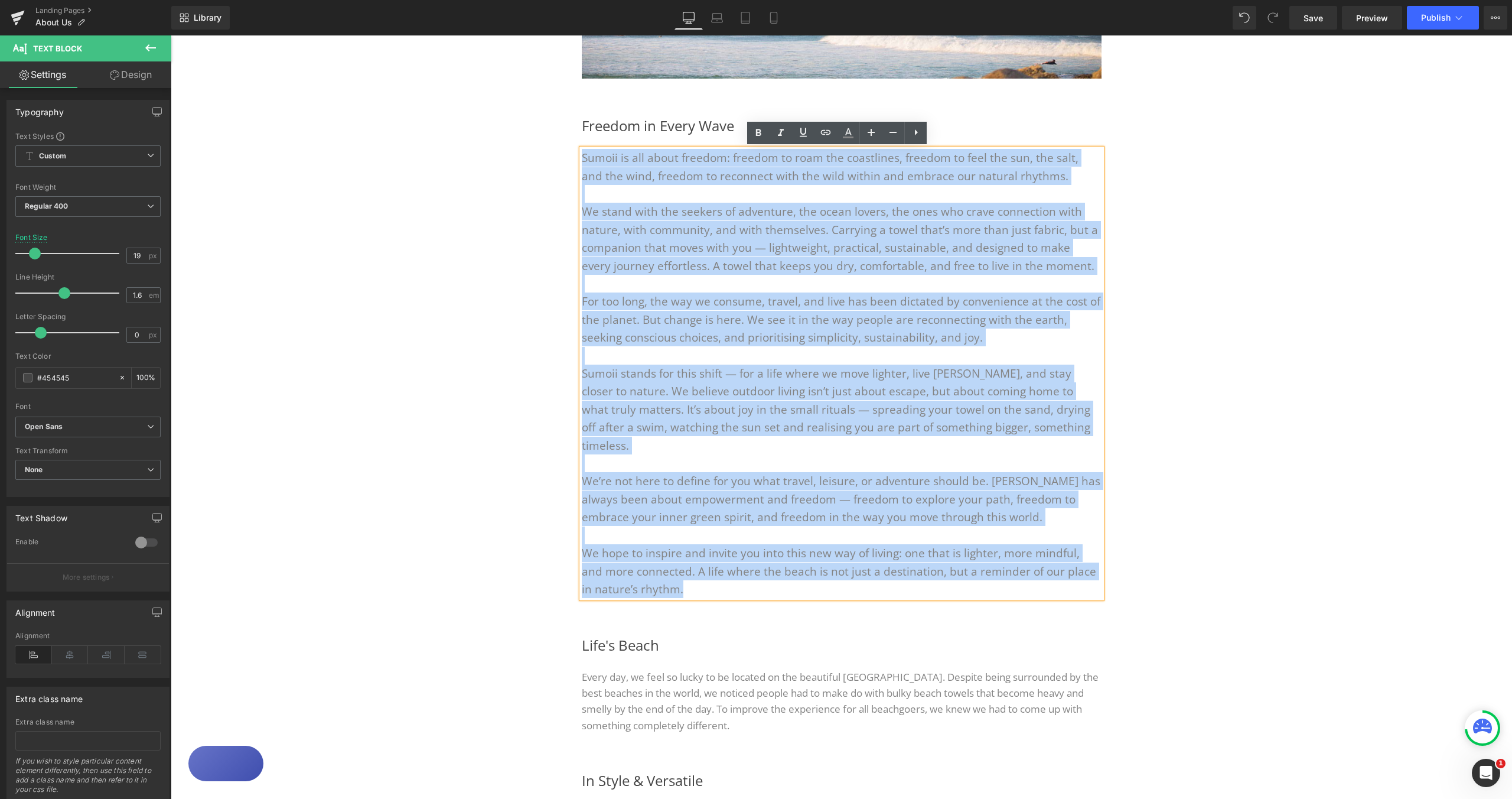
drag, startPoint x: 684, startPoint y: 573, endPoint x: 566, endPoint y: 160, distance: 429.5
click at [566, 160] on div "Freedom in Every Wave Heading Sumoii is all about freedom: freedom to roam the …" at bounding box center [841, 357] width 555 height 485
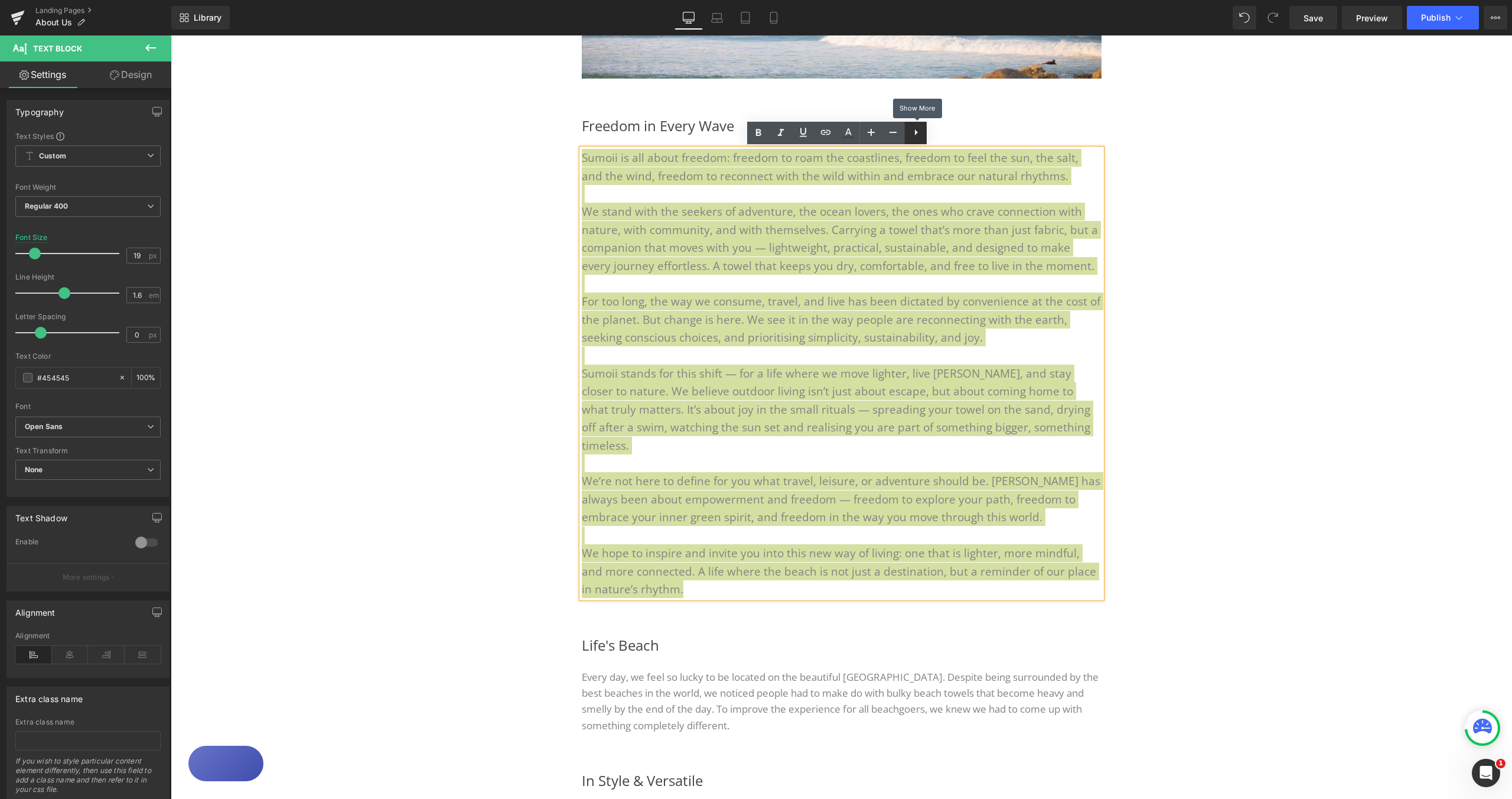
click at [917, 135] on icon at bounding box center [915, 132] width 14 height 14
click at [938, 134] on icon at bounding box center [938, 132] width 3 height 6
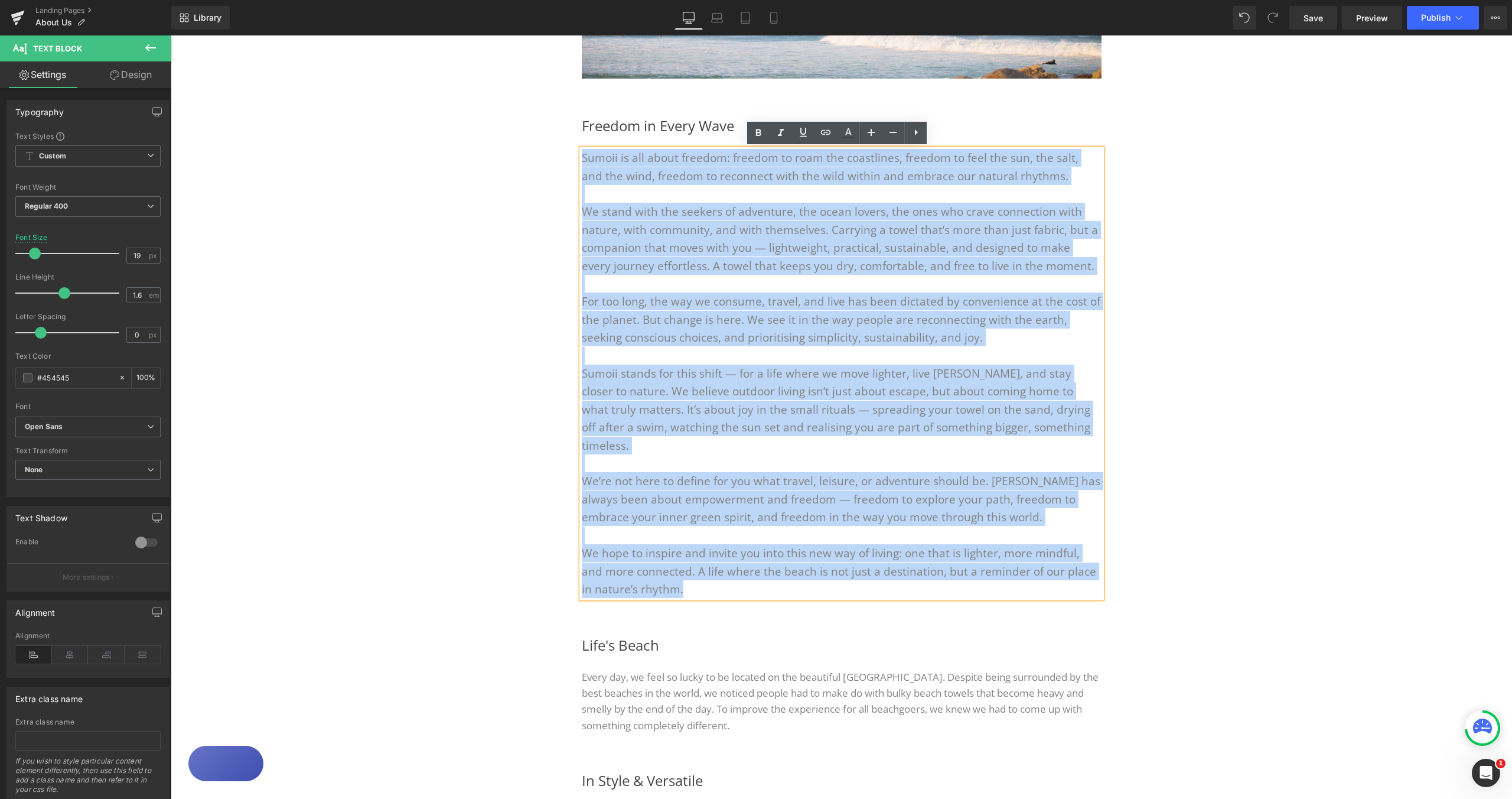
click at [1189, 312] on div "Freedom in Every Wave Heading Sumoii is all about freedom: freedom to roam the …" at bounding box center [841, 357] width 709 height 520
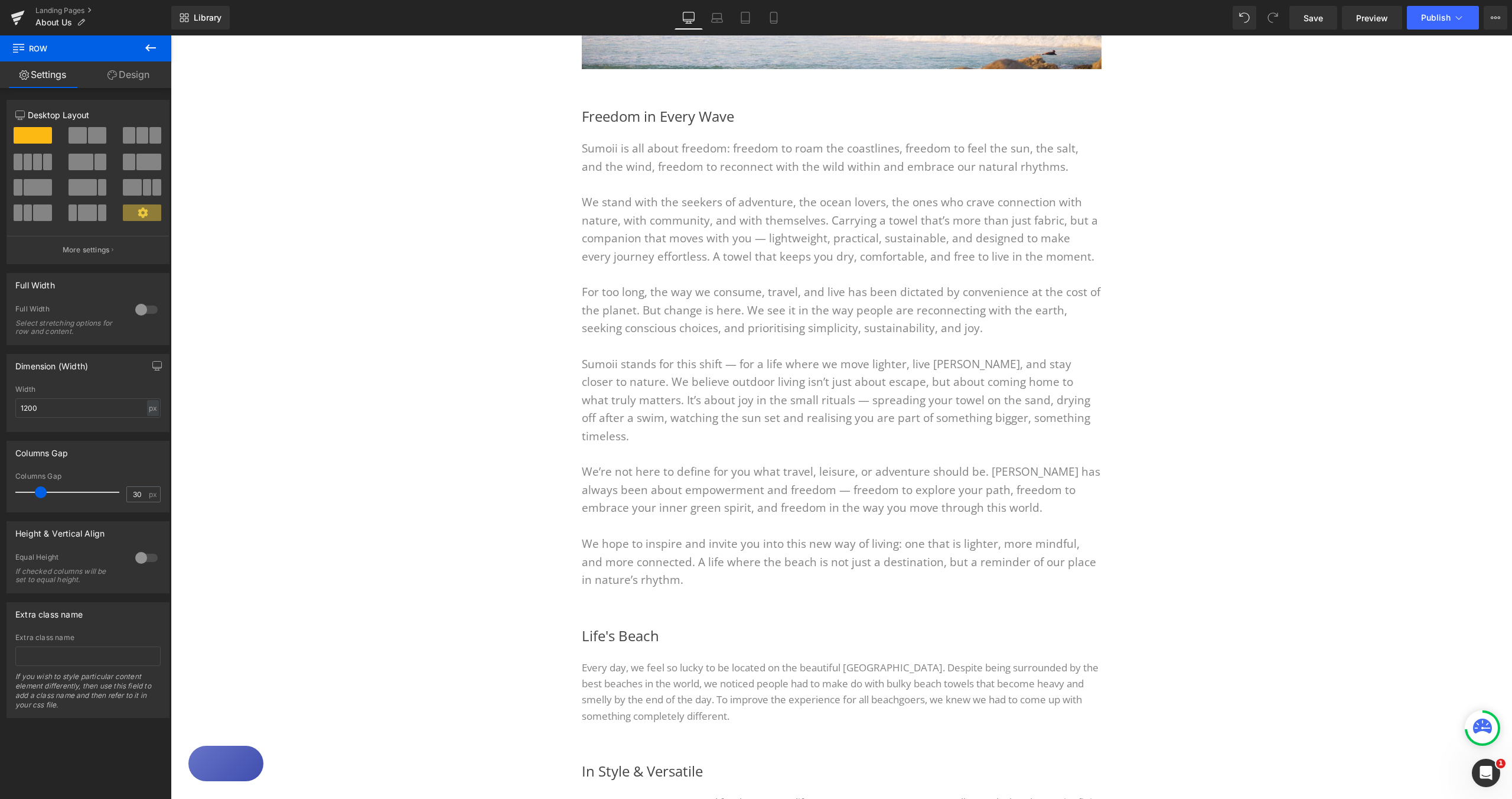
scroll to position [326, 0]
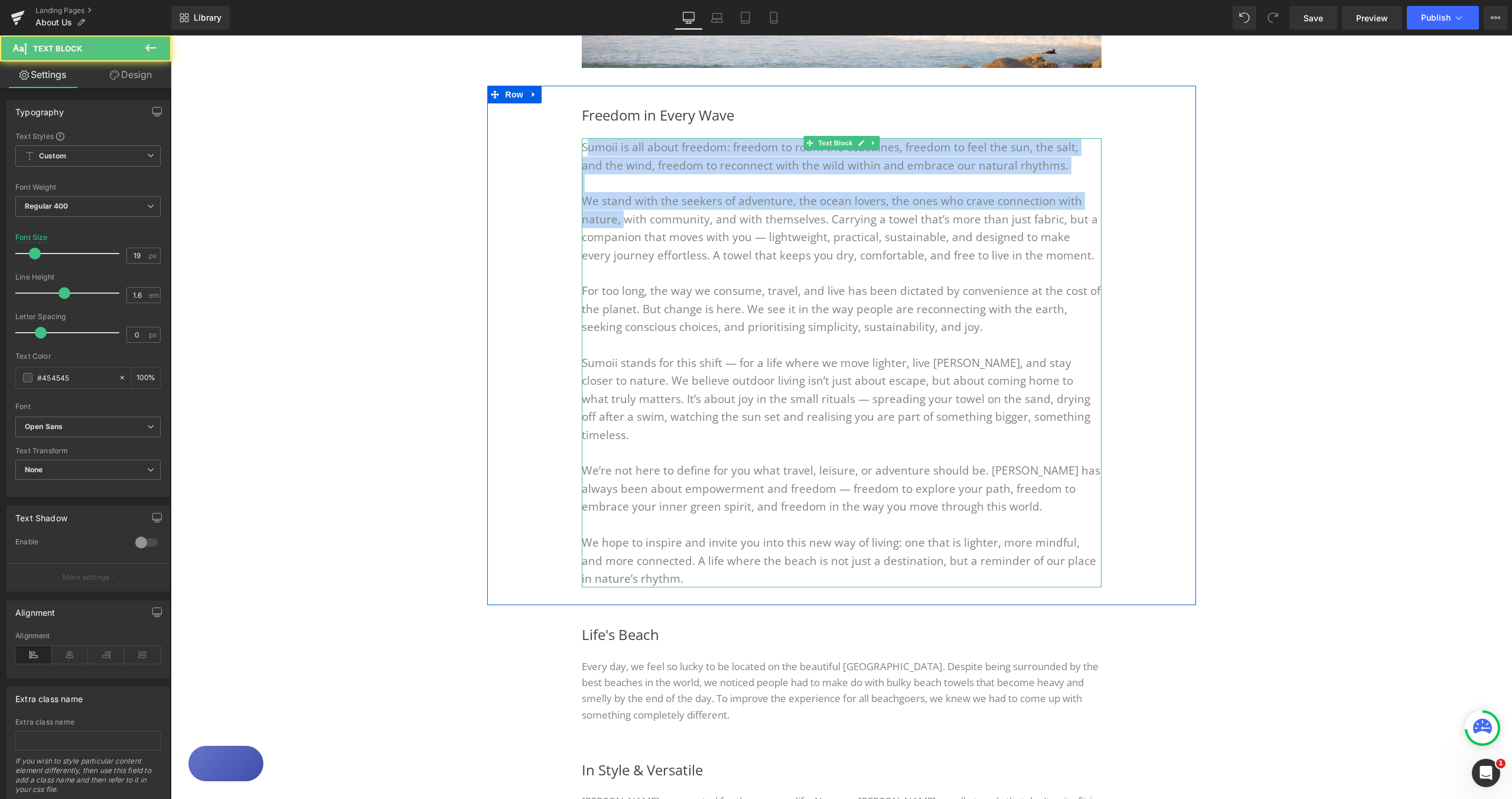
drag, startPoint x: 586, startPoint y: 156, endPoint x: 616, endPoint y: 211, distance: 62.6
click at [616, 211] on div "Sumoii is all about freedom: freedom to roam the coastlines, freedom to feel th…" at bounding box center [842, 363] width 520 height 449
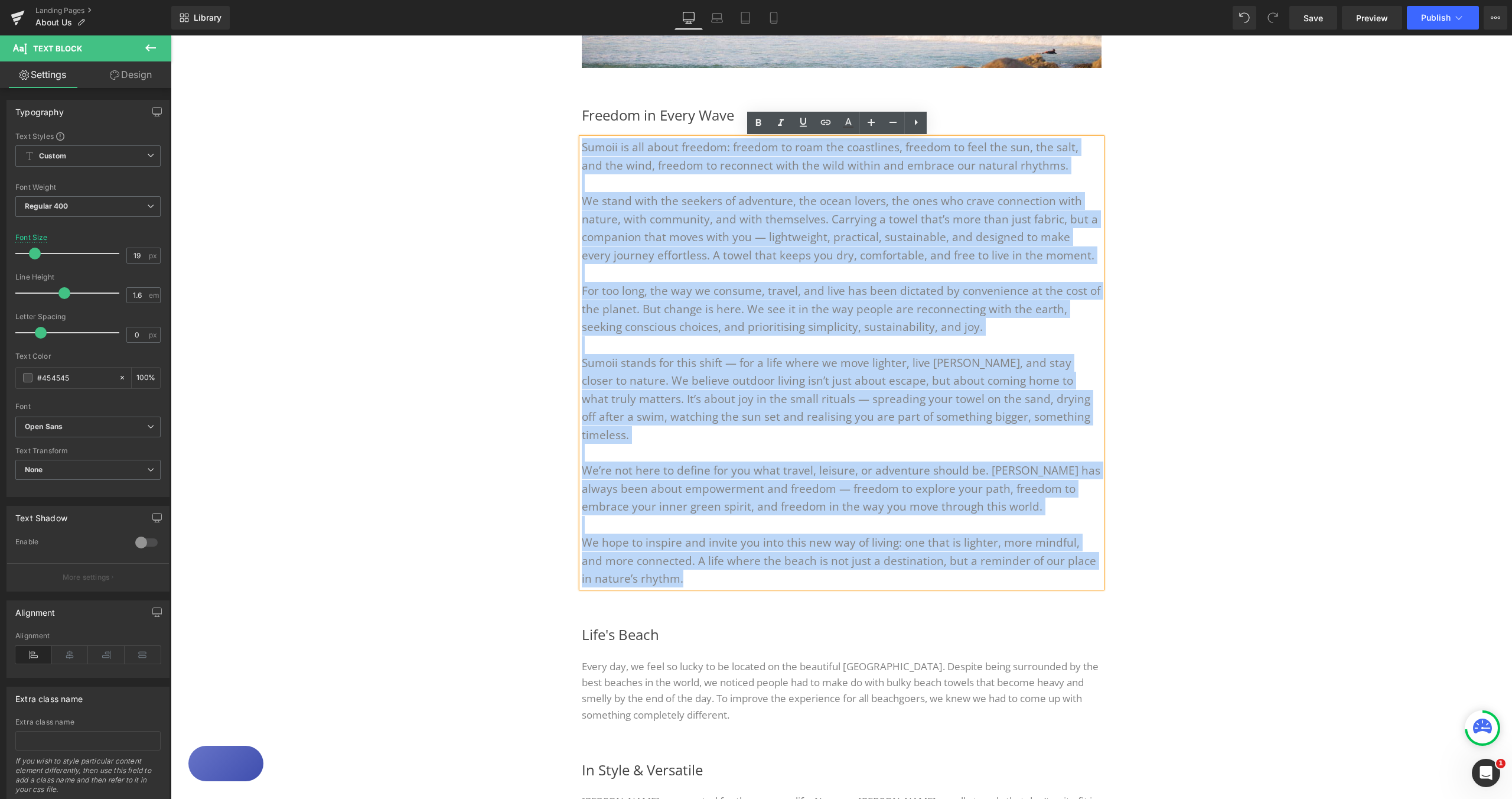
drag, startPoint x: 680, startPoint y: 559, endPoint x: 580, endPoint y: 147, distance: 424.0
click at [582, 147] on div "Sumoii is all about freedom: freedom to roam the coastlines, freedom to feel th…" at bounding box center [842, 363] width 520 height 449
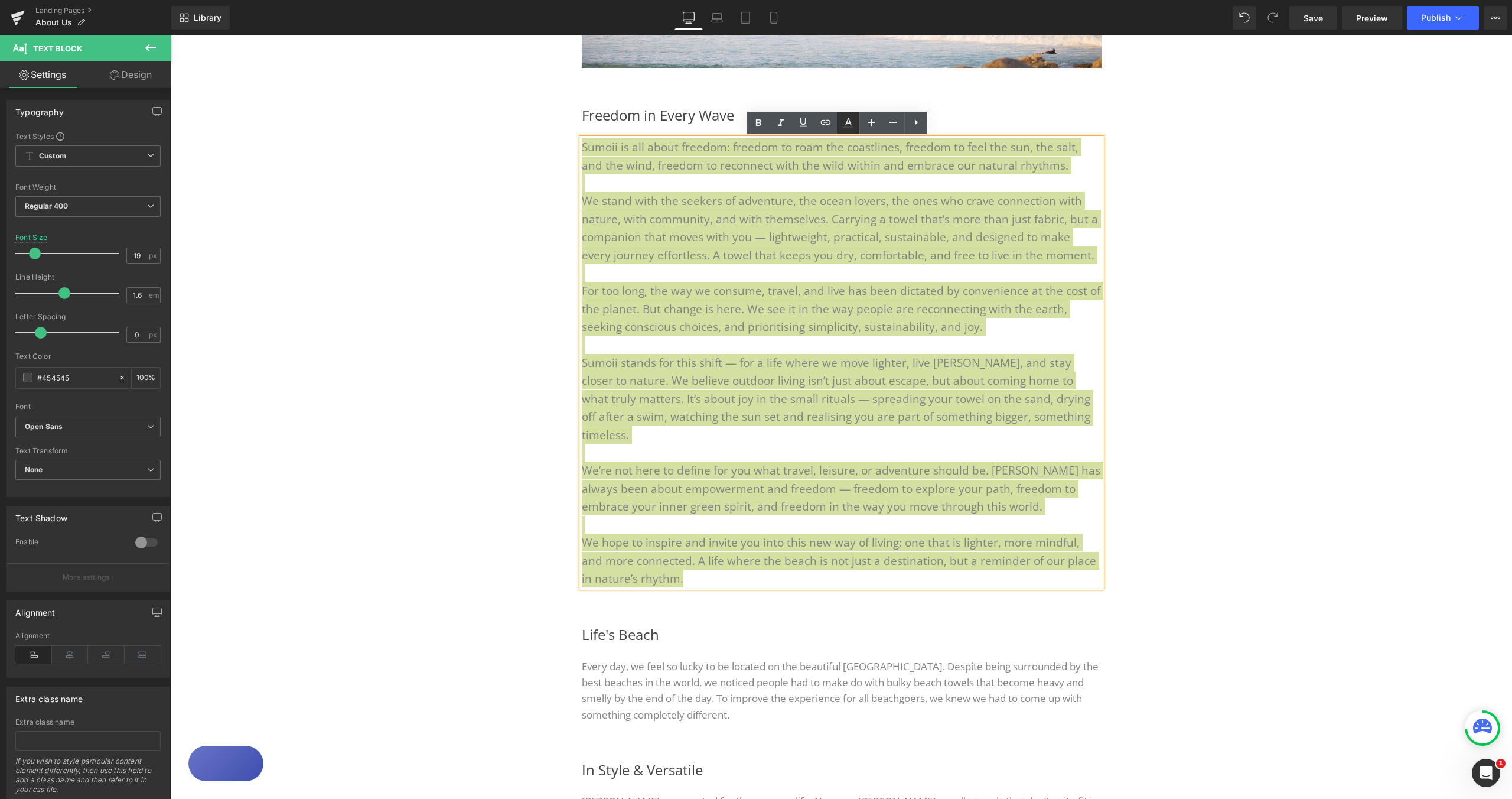
click at [854, 123] on icon at bounding box center [847, 122] width 14 height 14
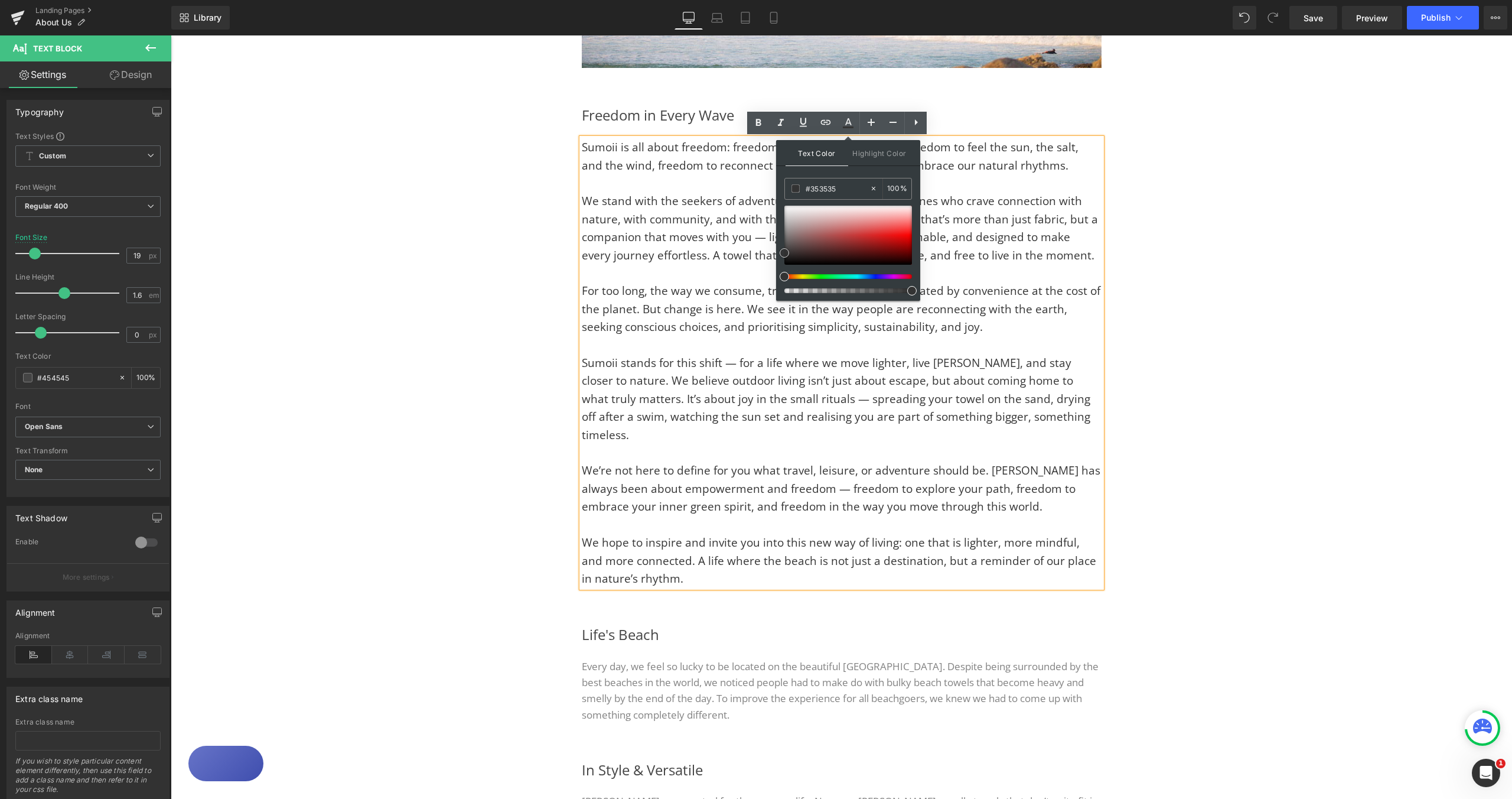
click at [782, 254] on span at bounding box center [784, 253] width 9 height 9
type input "#333333"
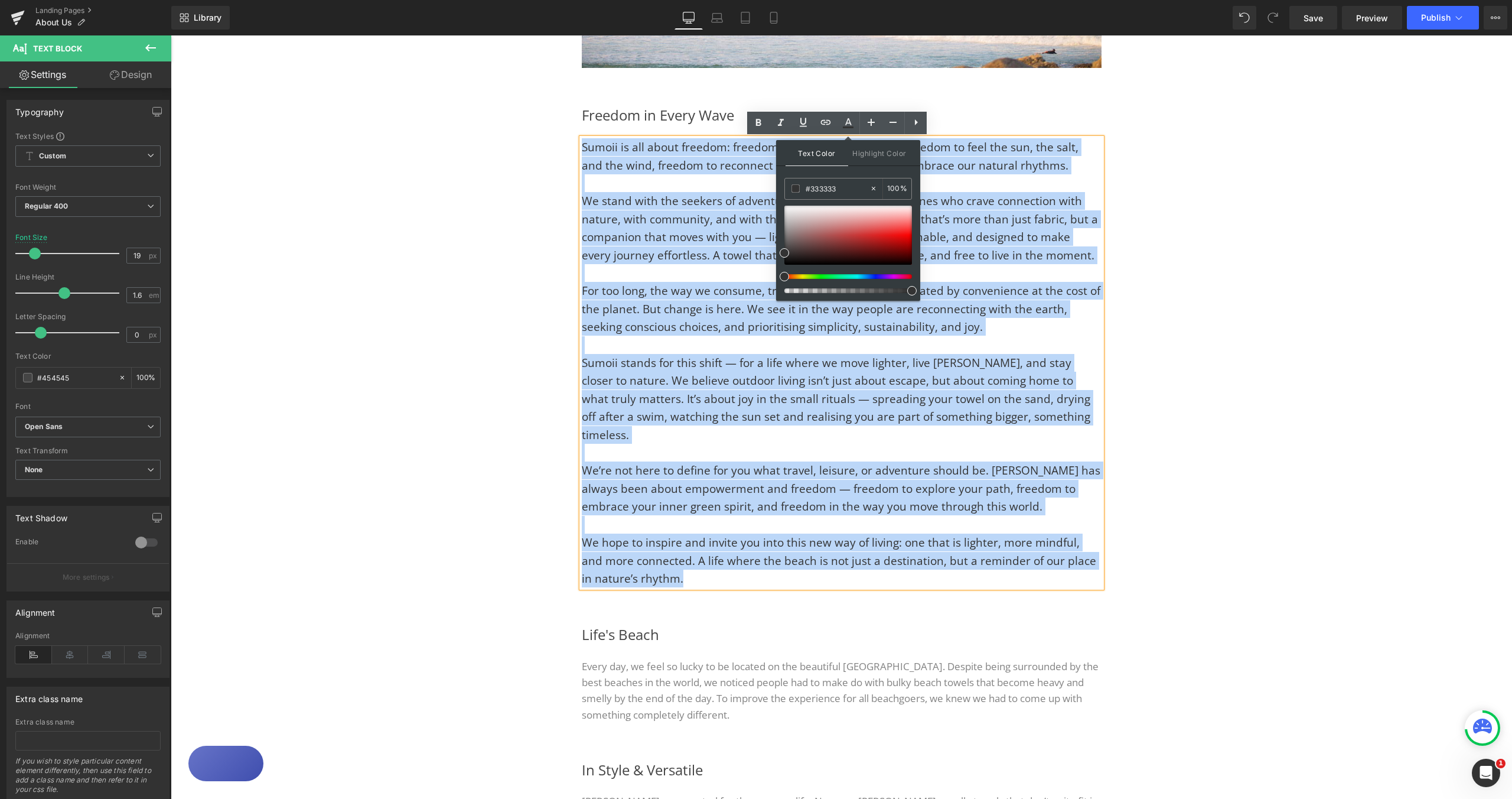
click at [1163, 240] on div "Freedom in Every Wave Heading Sumoii is all about freedom: freedom to roam the …" at bounding box center [841, 346] width 709 height 520
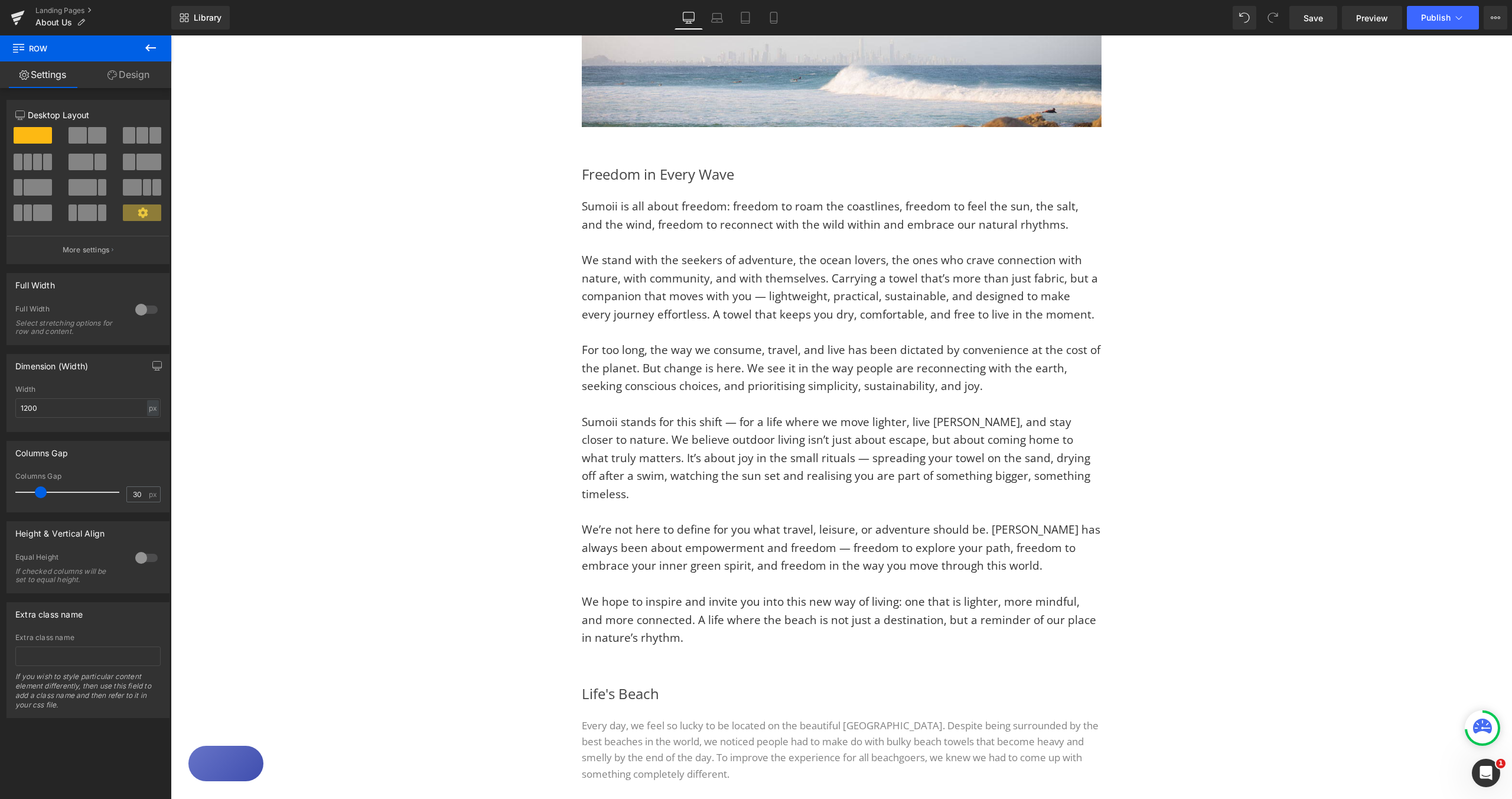
scroll to position [259, 0]
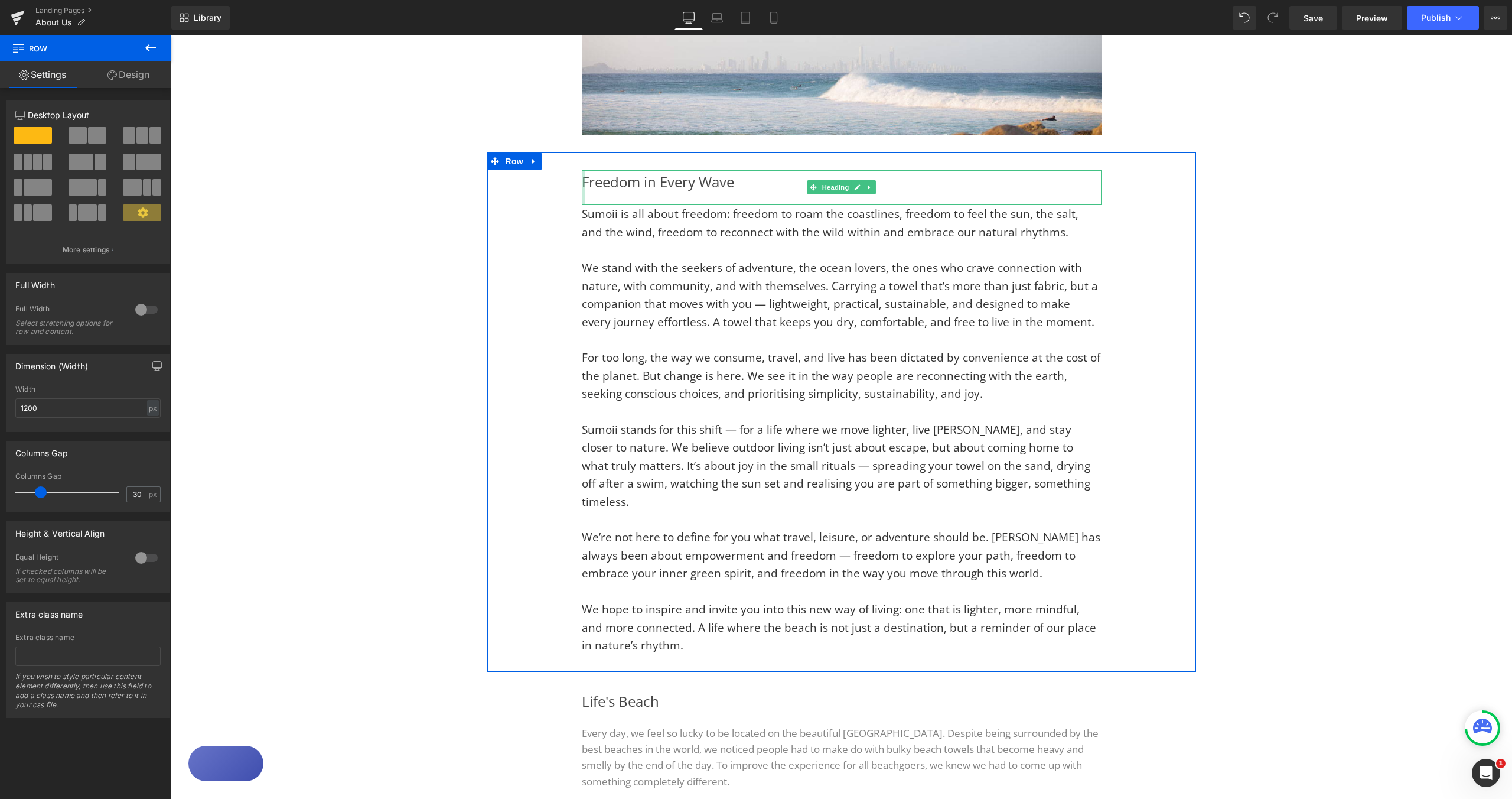
click at [582, 182] on div at bounding box center [583, 188] width 3 height 36
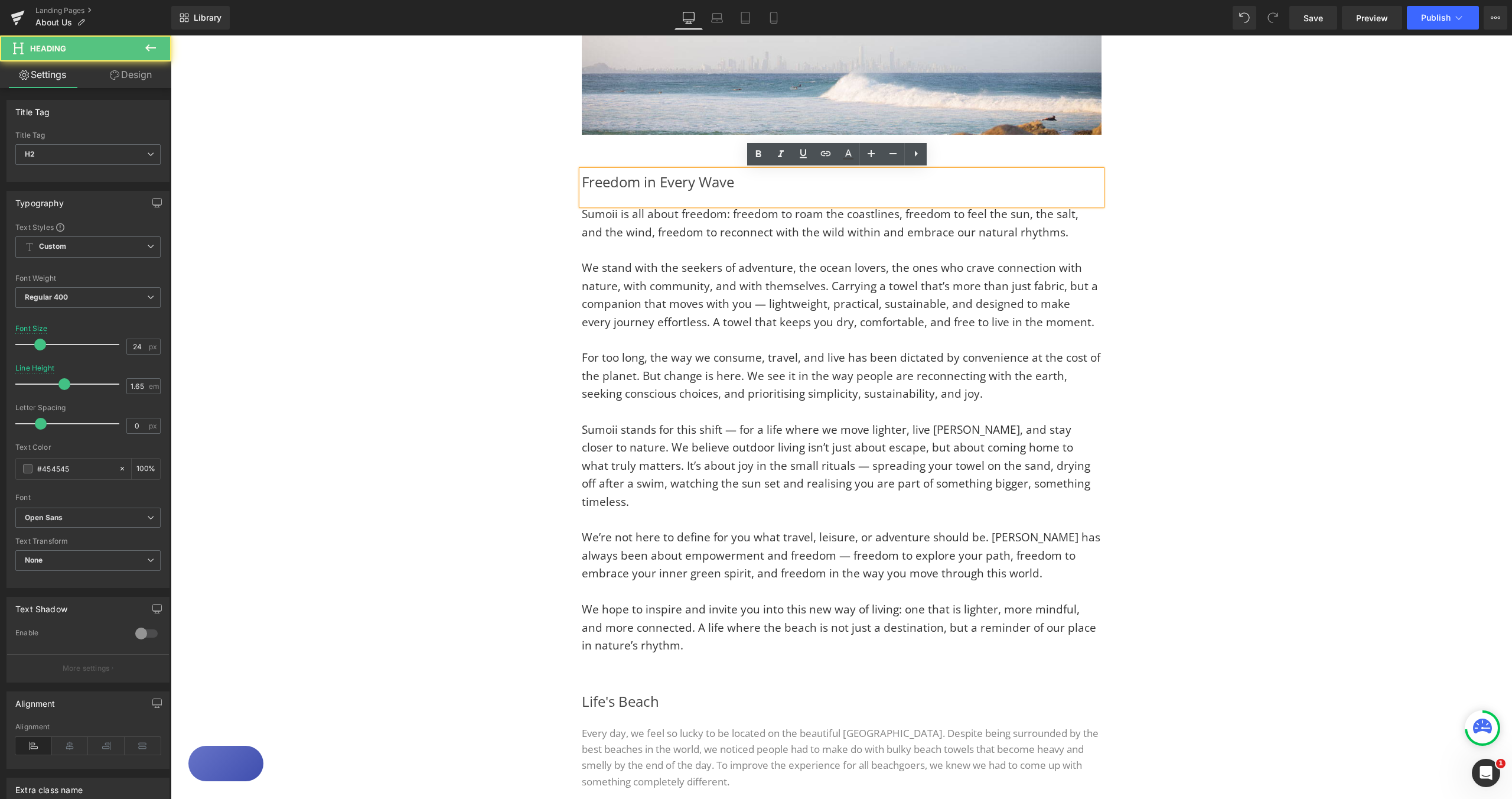
click at [582, 181] on h2 "Freedom in Every Wave" at bounding box center [842, 182] width 520 height 24
drag, startPoint x: 753, startPoint y: 185, endPoint x: 944, endPoint y: 194, distance: 191.2
click at [944, 194] on div "FREEDOM IN EVERY WAVEFreedom in Every Wave" at bounding box center [842, 188] width 520 height 36
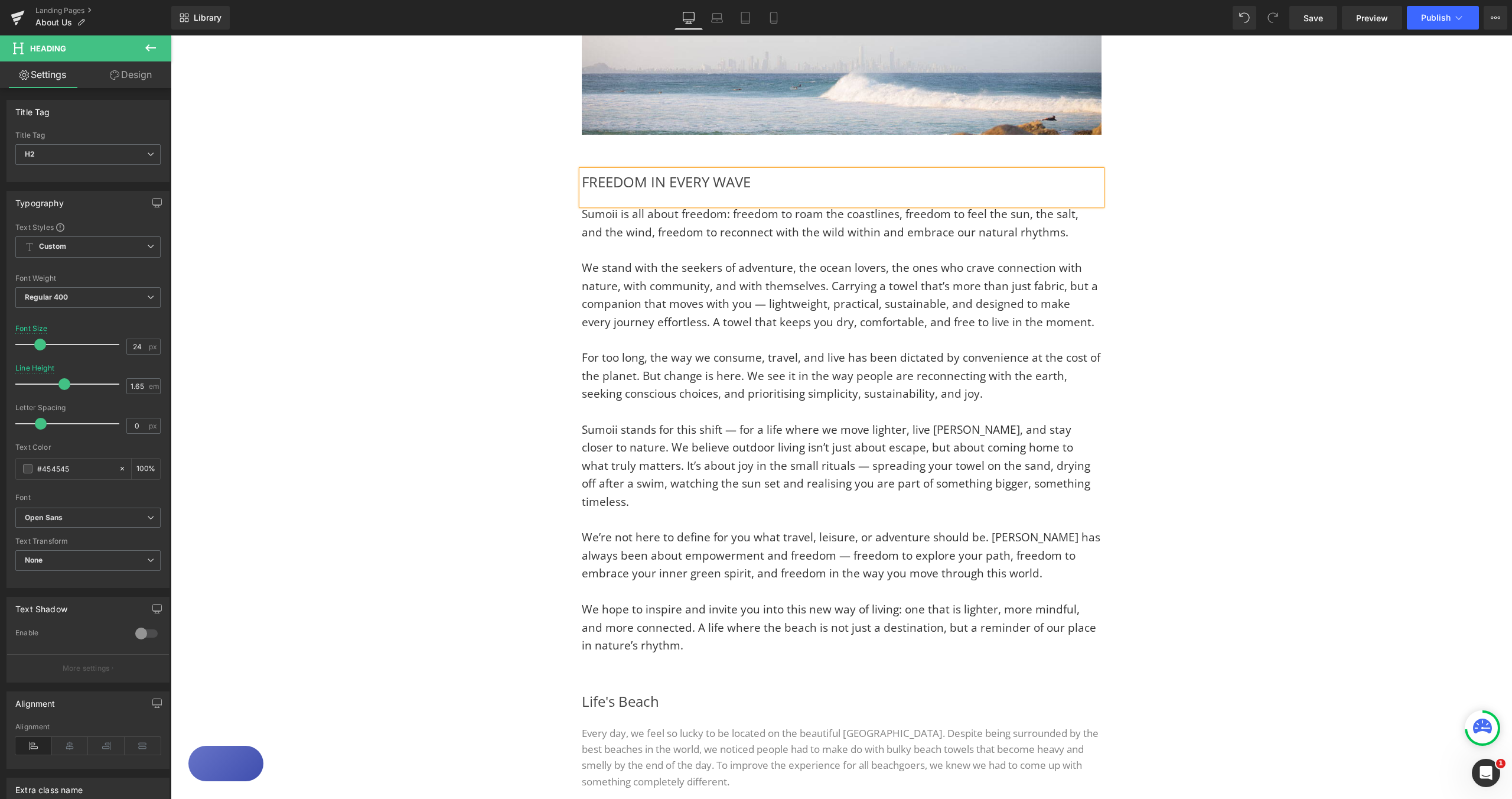
click at [1233, 300] on div "Image Image Row FREEDOM IN EVERY WAVE Heading Sumoii is all about freedom: free…" at bounding box center [841, 615] width 1342 height 1474
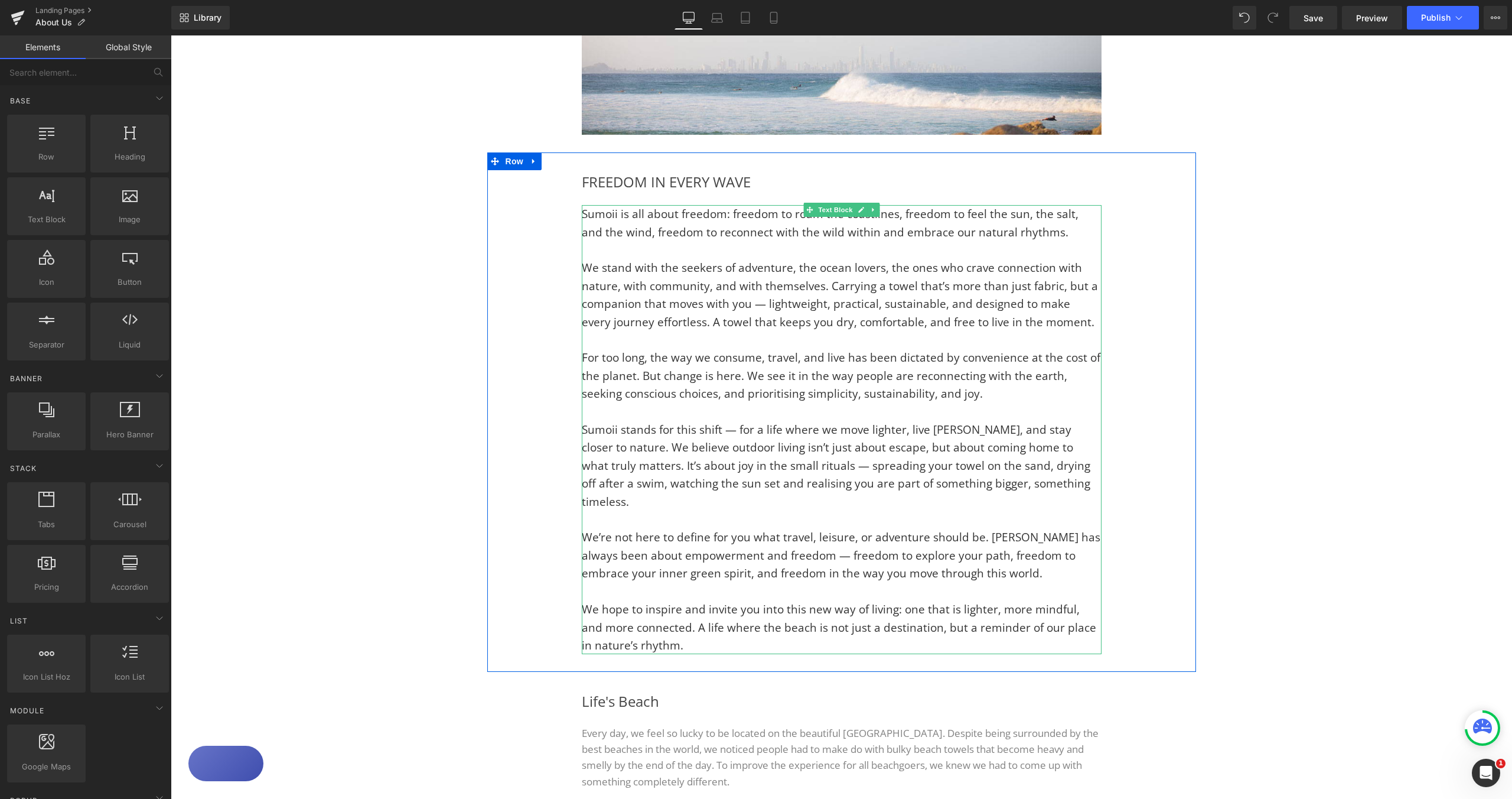
click at [937, 304] on span "We stand with the seekers of adventure, the ocean lovers, the ones who crave co…" at bounding box center [840, 295] width 516 height 69
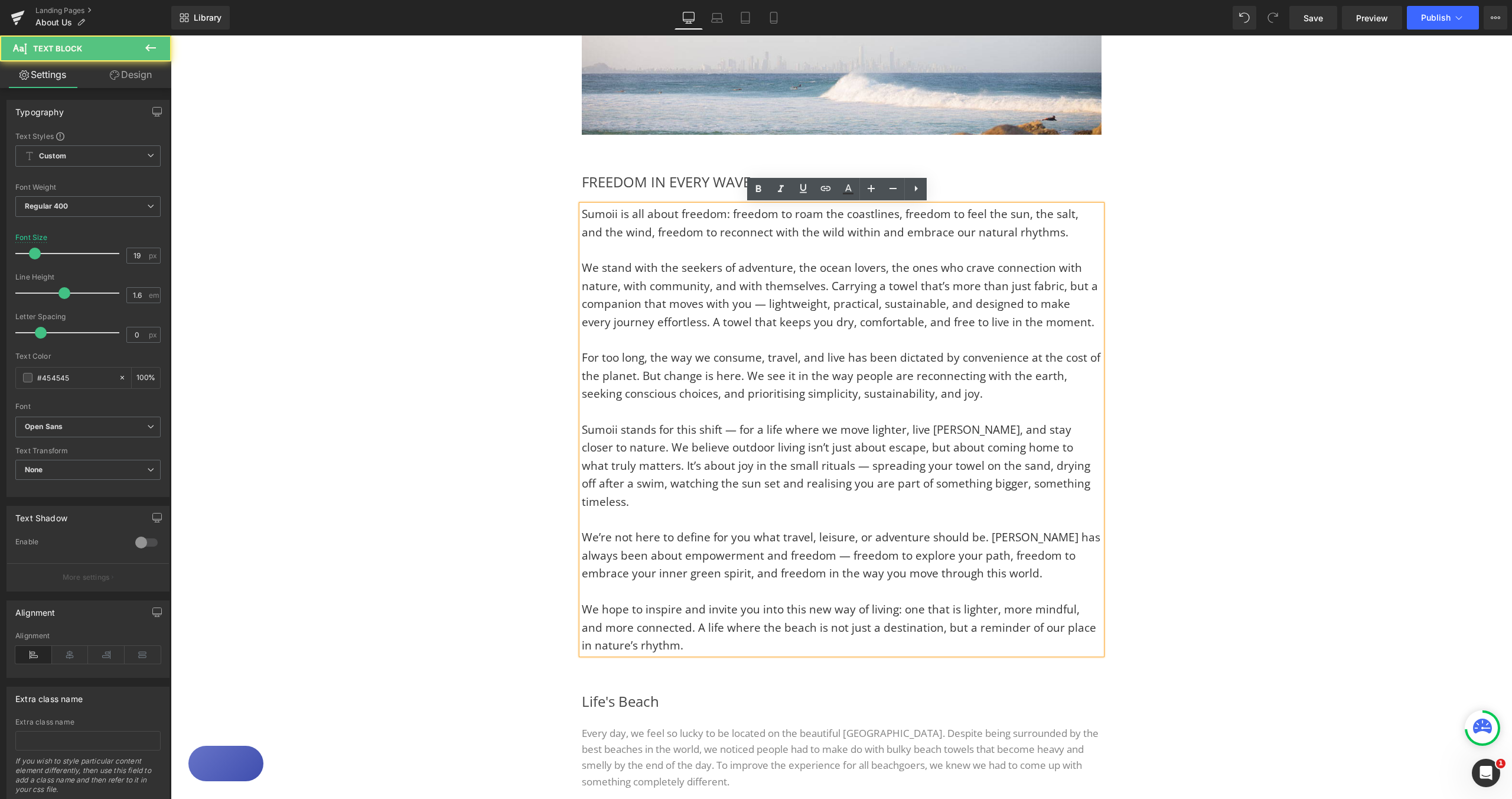
click at [1241, 313] on div "Image Image Row FREEDOM IN EVERY WAVE Heading Sumoii is all about freedom: free…" at bounding box center [841, 615] width 1342 height 1474
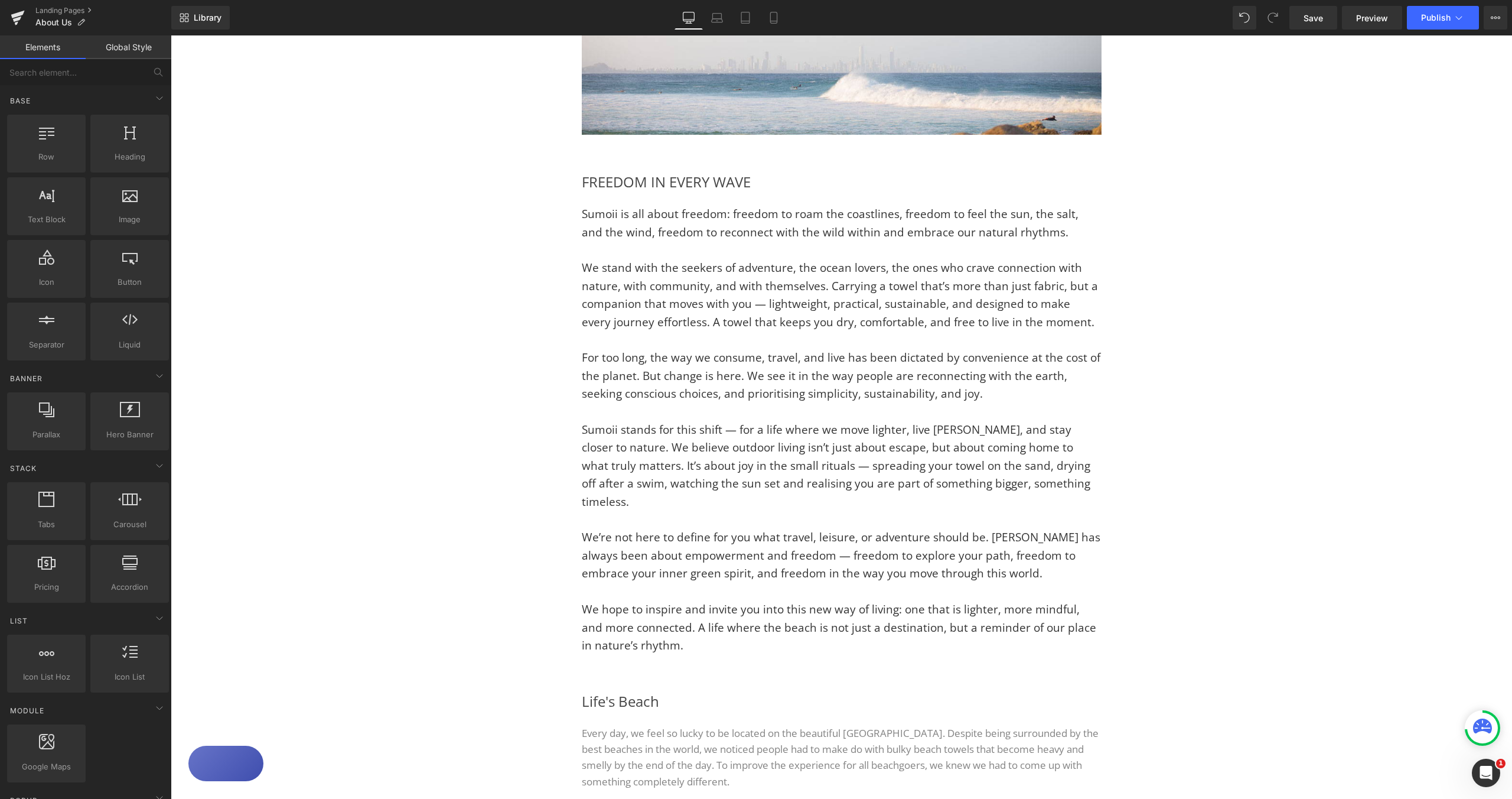
click at [1311, 283] on div "Image Image Row FREEDOM IN EVERY WAVE Heading Sumoii is all about freedom: free…" at bounding box center [841, 615] width 1342 height 1474
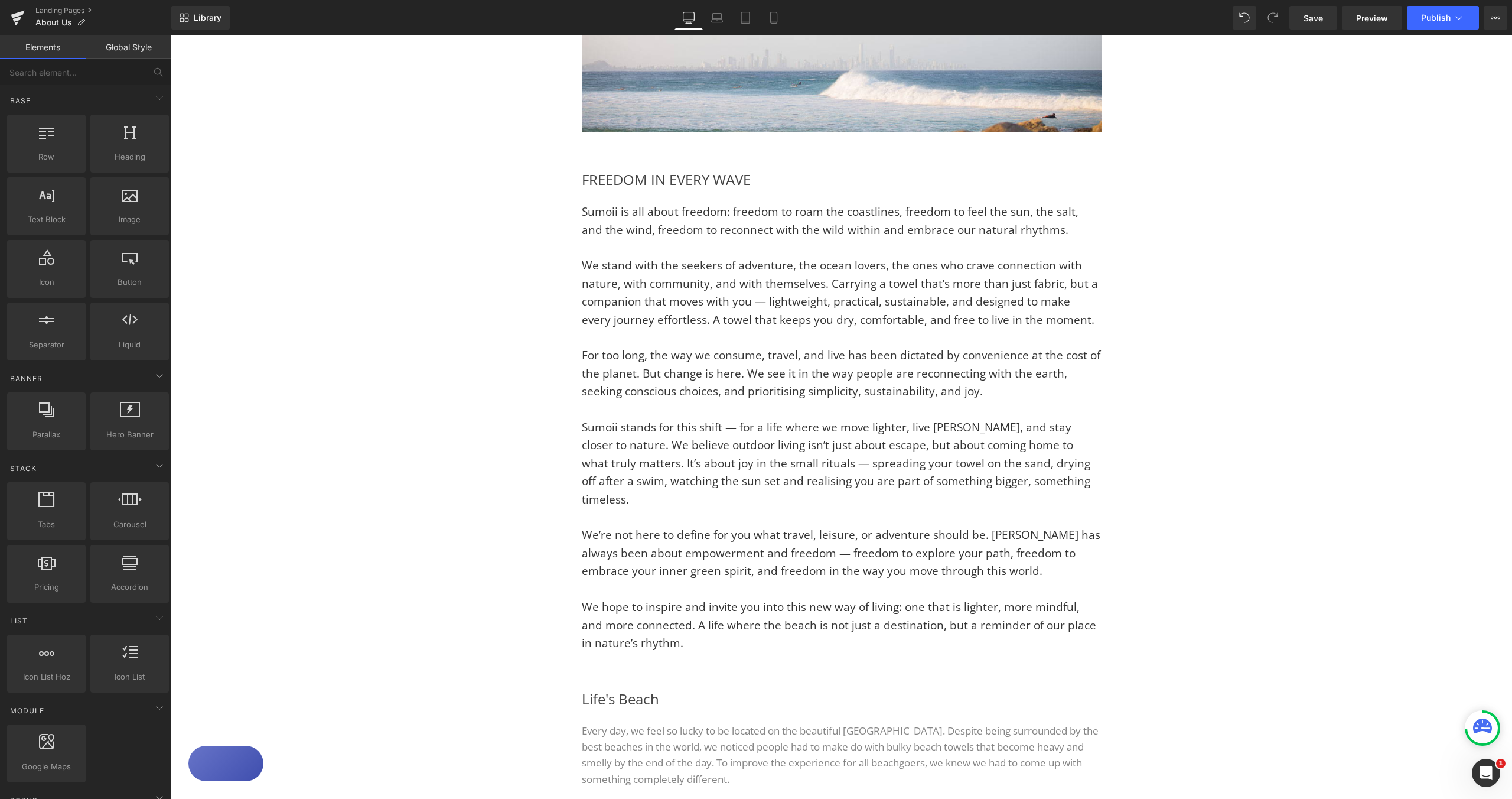
scroll to position [261, 0]
click at [1335, 366] on div "Image Image Row FREEDOM IN EVERY WAVE Heading Sumoii is all about freedom: free…" at bounding box center [841, 612] width 1342 height 1474
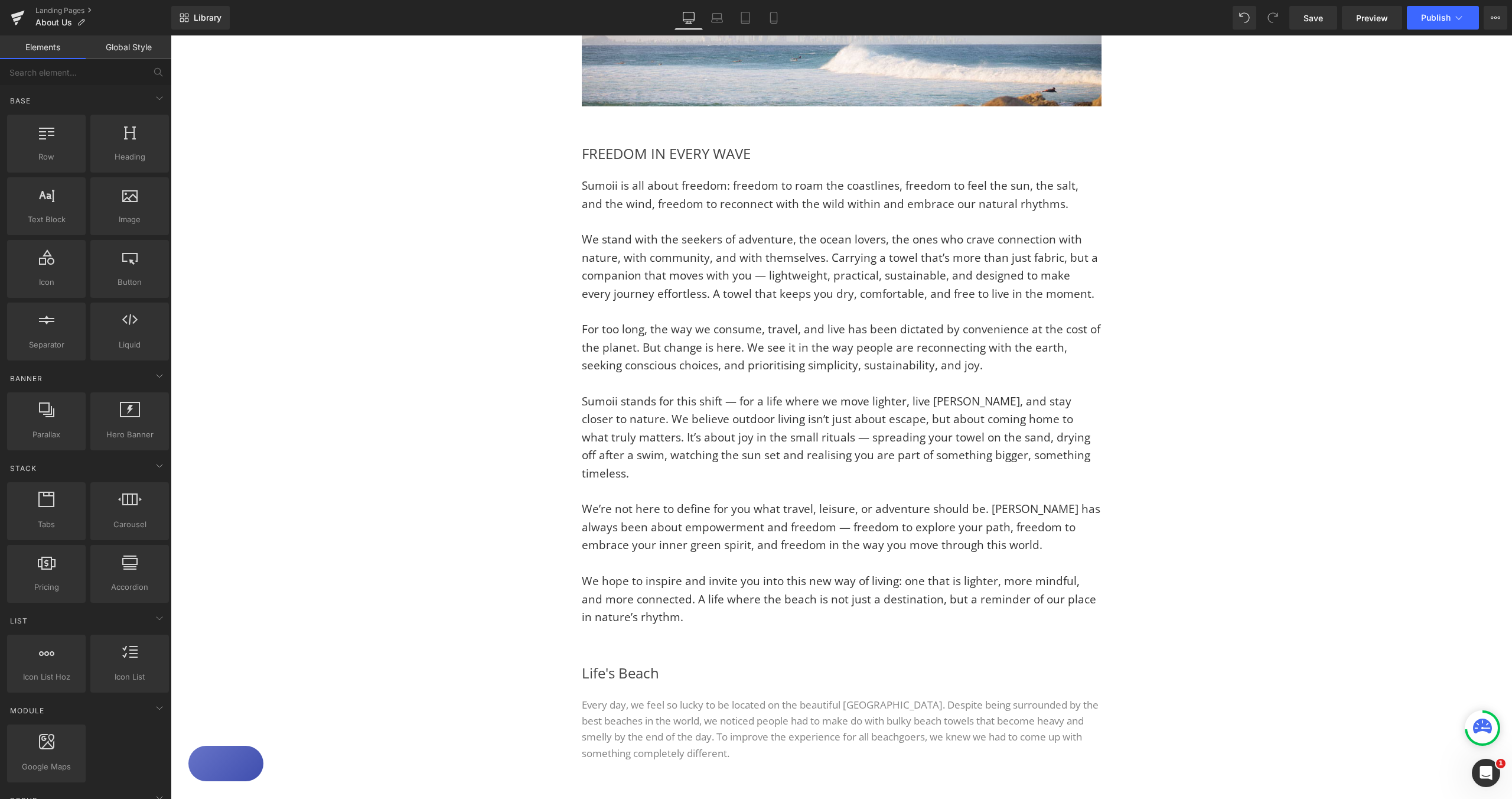
scroll to position [306, 0]
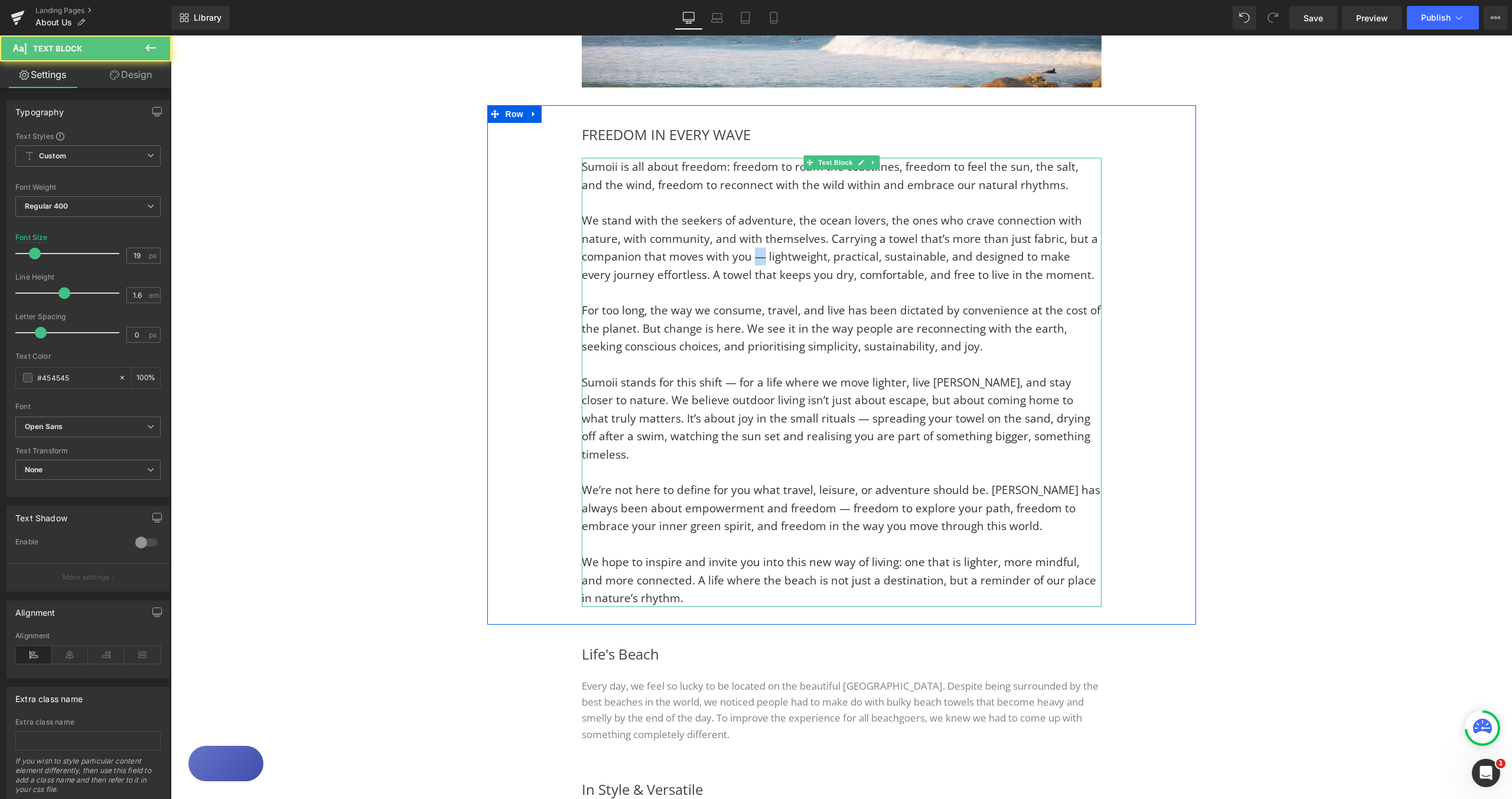
drag, startPoint x: 760, startPoint y: 261, endPoint x: 748, endPoint y: 260, distance: 12.0
click at [748, 260] on span "We stand with the seekers of adventure, the ocean lovers, the ones who crave co…" at bounding box center [840, 247] width 516 height 69
drag, startPoint x: 729, startPoint y: 385, endPoint x: 721, endPoint y: 384, distance: 8.1
click at [721, 384] on span "Sumoii stands for this shift — for a life where we move lighter, live freer, an…" at bounding box center [836, 418] width 509 height 87
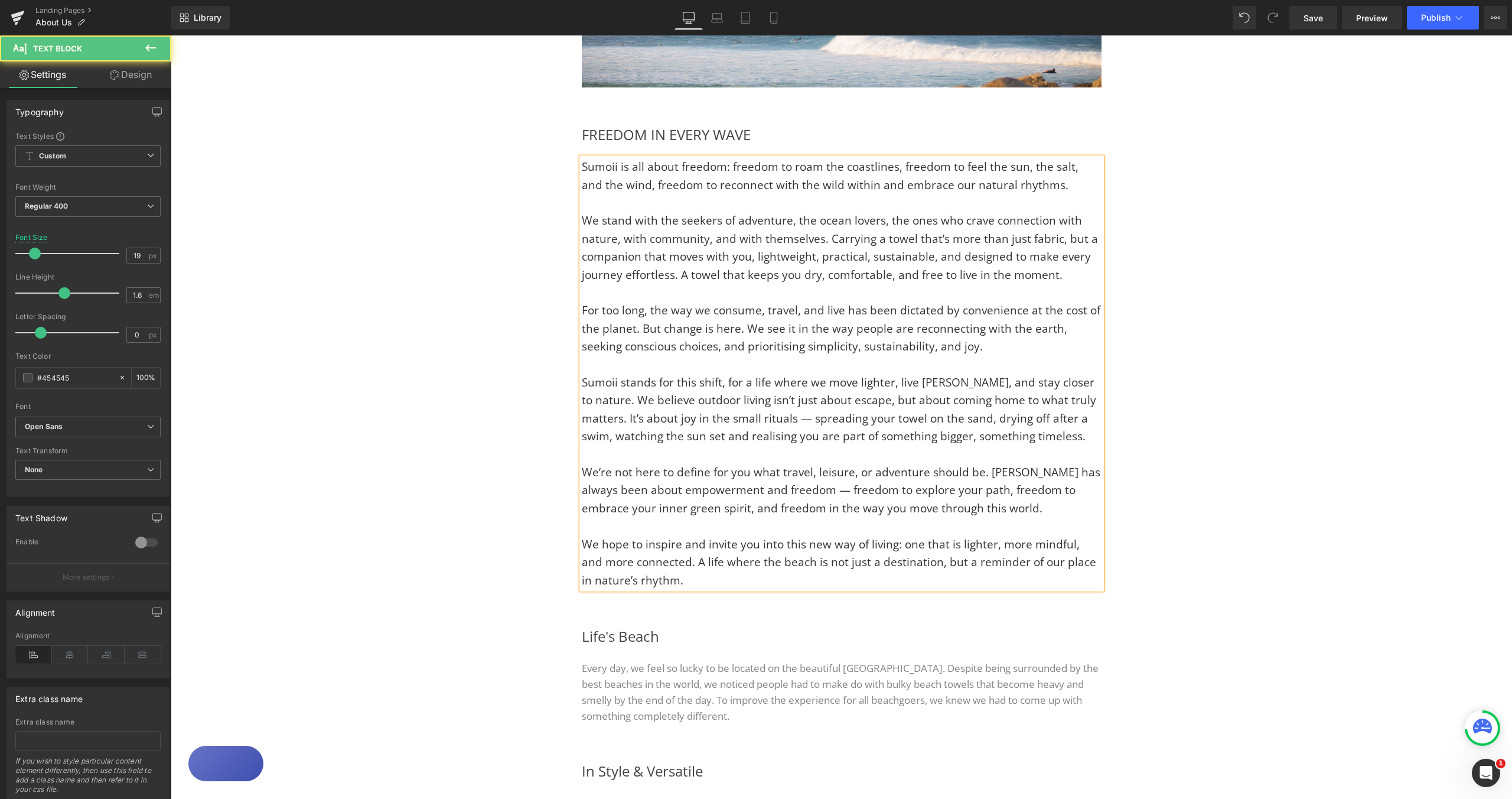
click at [1018, 438] on p "Sumoii stands for this shift, for a life where we move lighter, live freer, and…" at bounding box center [842, 409] width 520 height 72
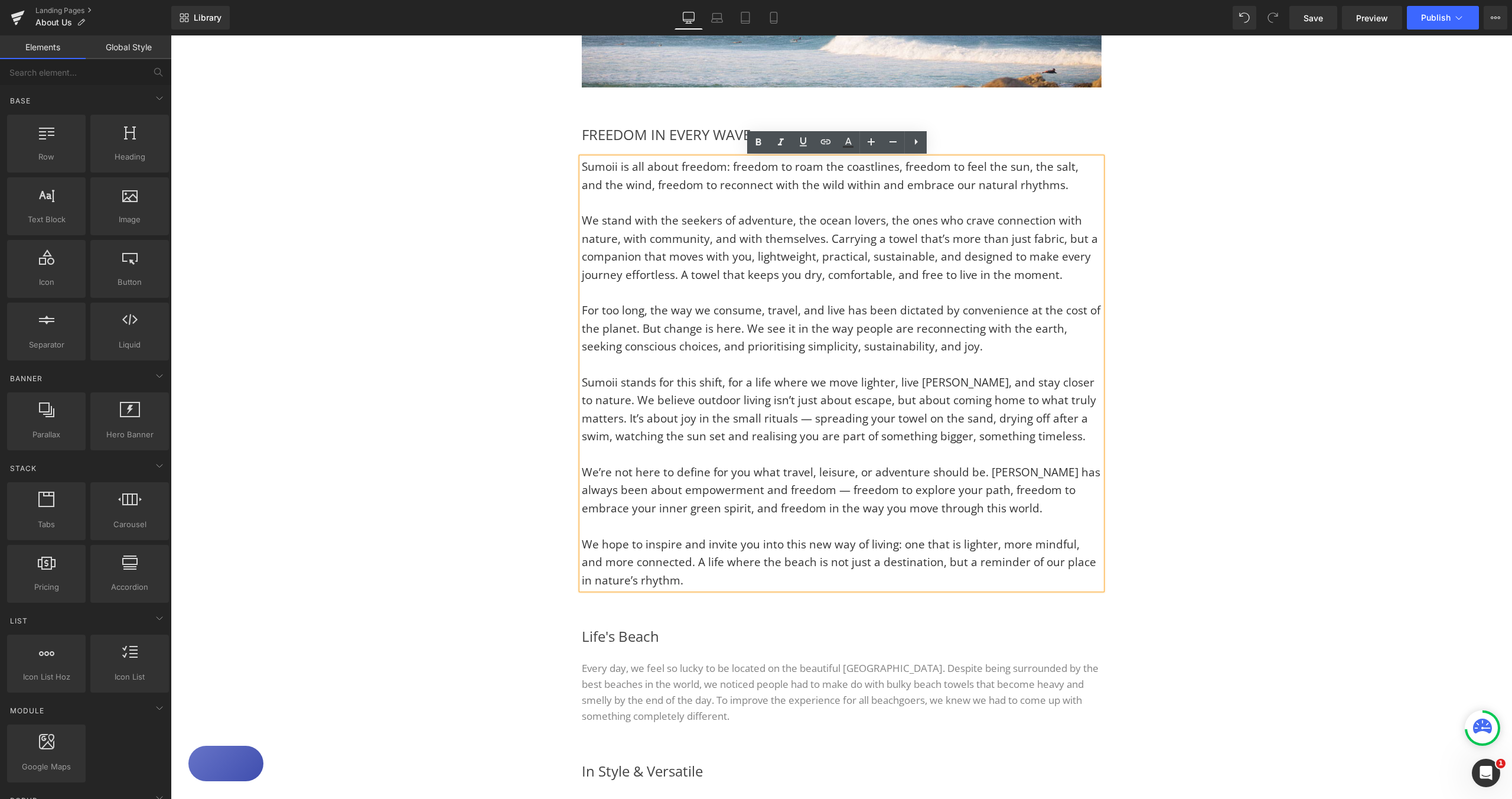
click at [1219, 422] on div "Image Image Row FREEDOM IN EVERY WAVE Heading Sumoii is all about freedom: free…" at bounding box center [841, 558] width 1342 height 1456
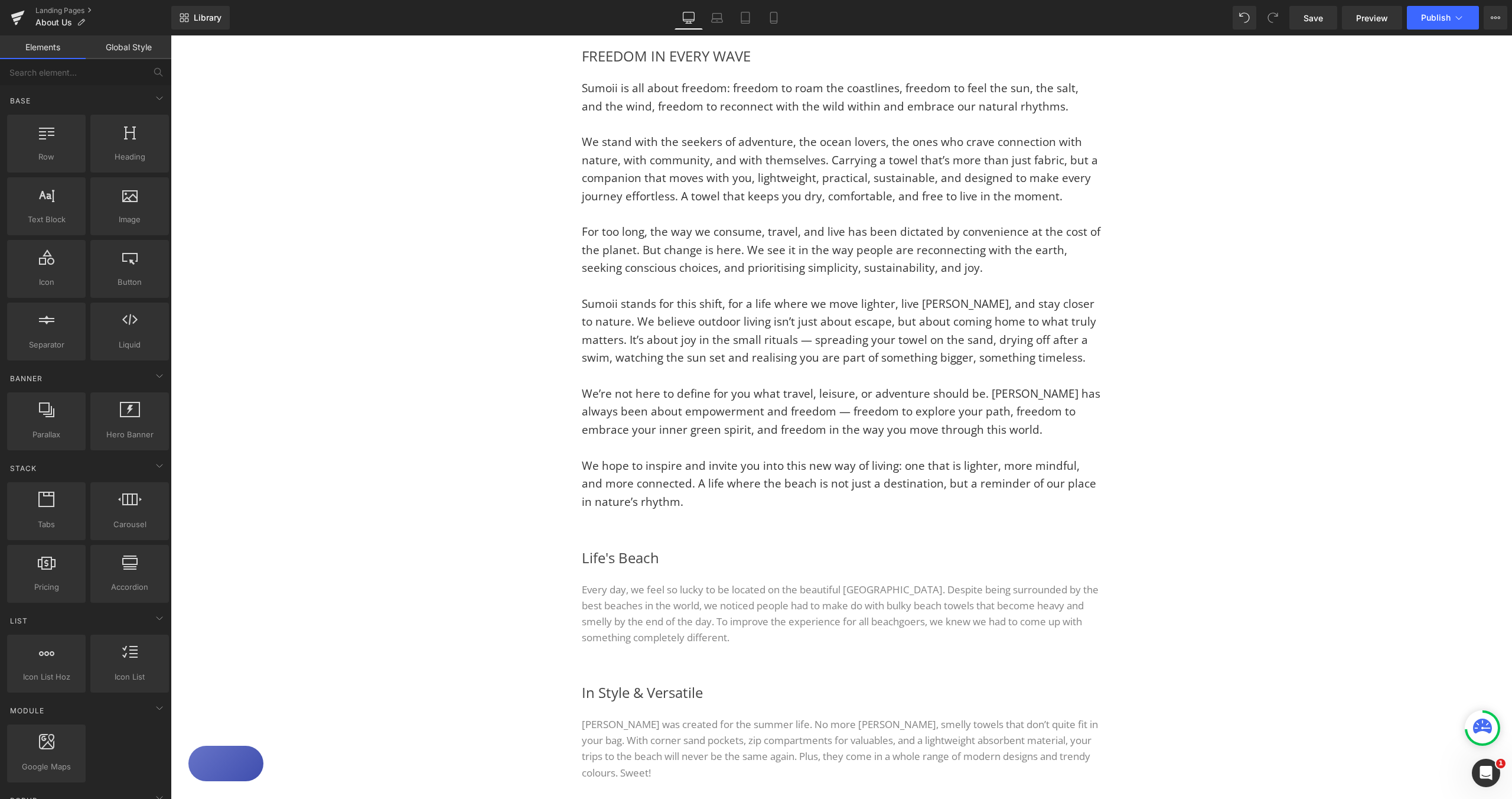
scroll to position [446, 0]
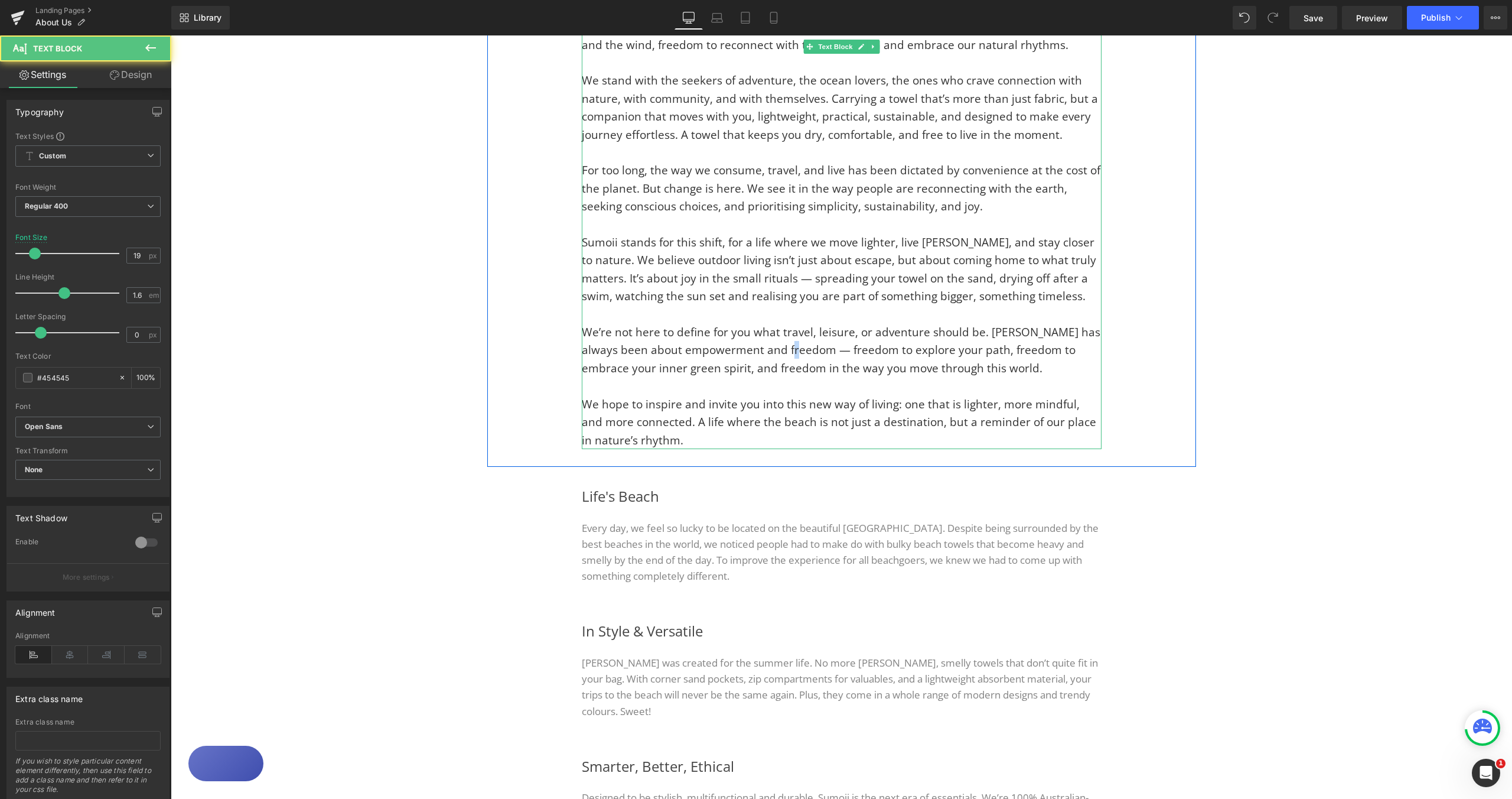
click at [791, 351] on span "We’re not here to define for you what travel, leisure, or adventure should be. …" at bounding box center [841, 350] width 519 height 52
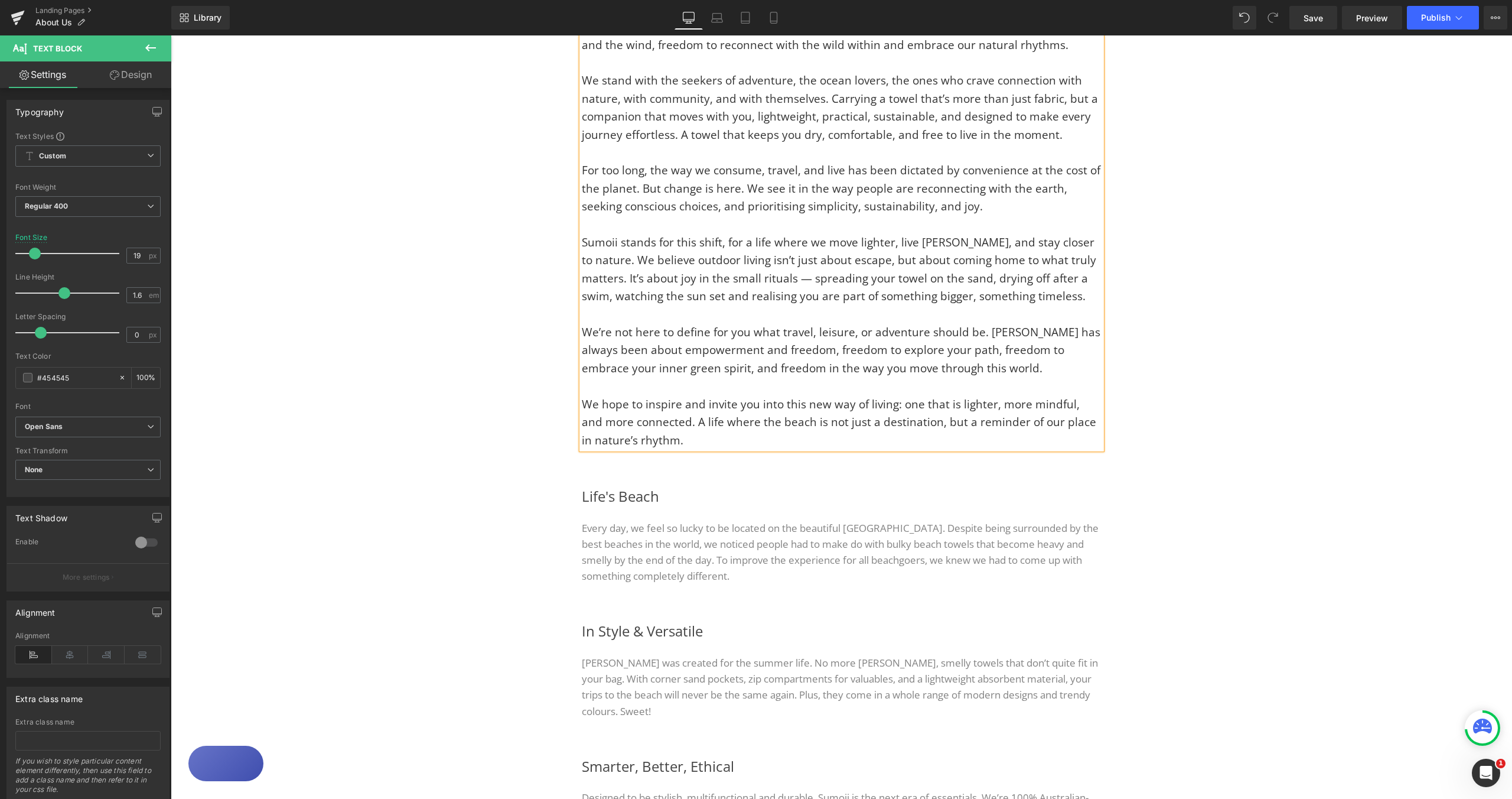
click at [991, 373] on p "We’re not here to define for you what travel, leisure, or adventure should be. …" at bounding box center [842, 350] width 520 height 53
click at [1237, 370] on div "Image Image Row FREEDOM IN EVERY WAVE Heading Sumoii is all about freedom: free…" at bounding box center [841, 418] width 1342 height 1456
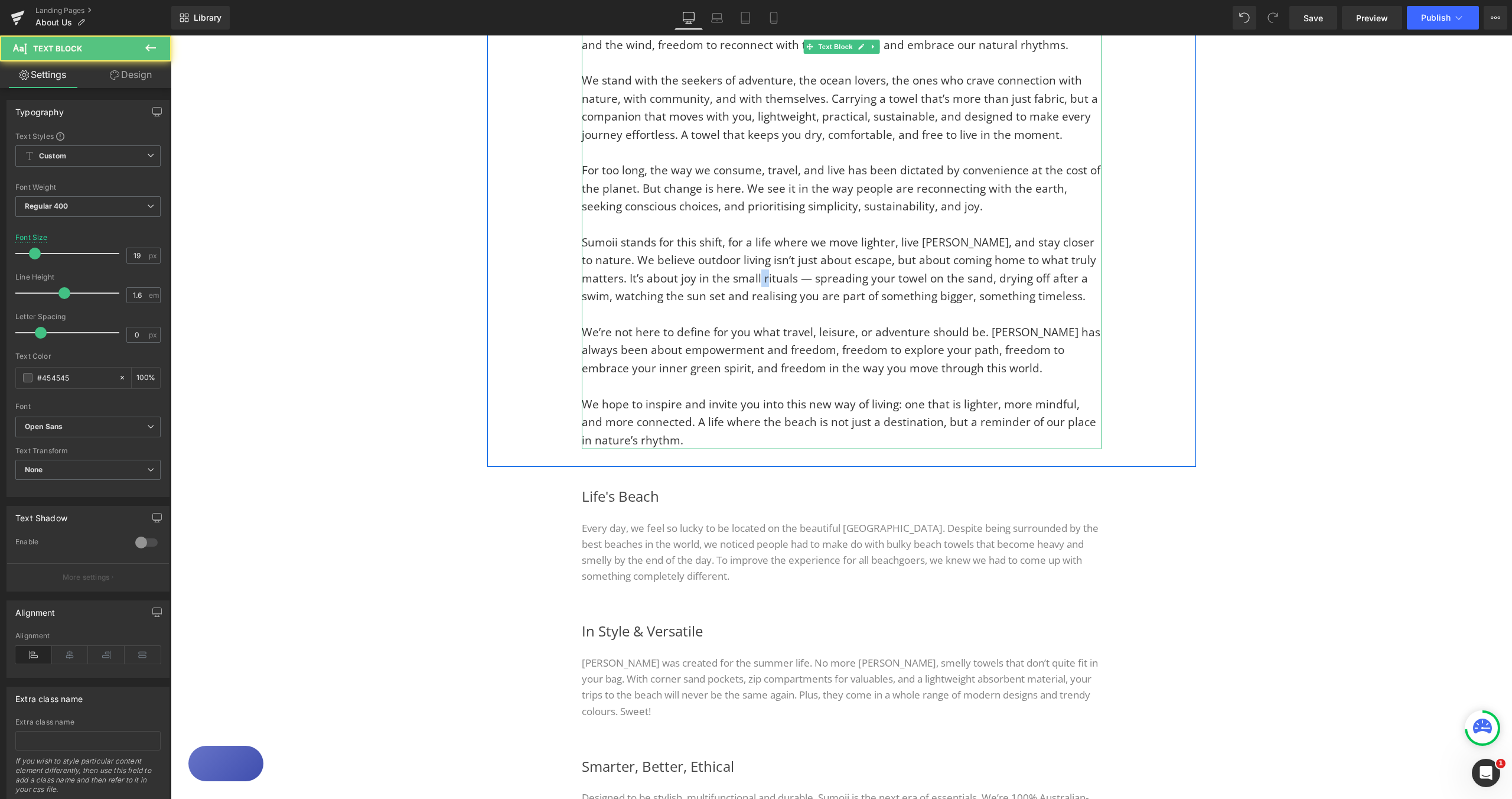
click at [726, 281] on span "Sumoii stands for this shift, for a life where we move lighter, live freer, and…" at bounding box center [839, 269] width 515 height 69
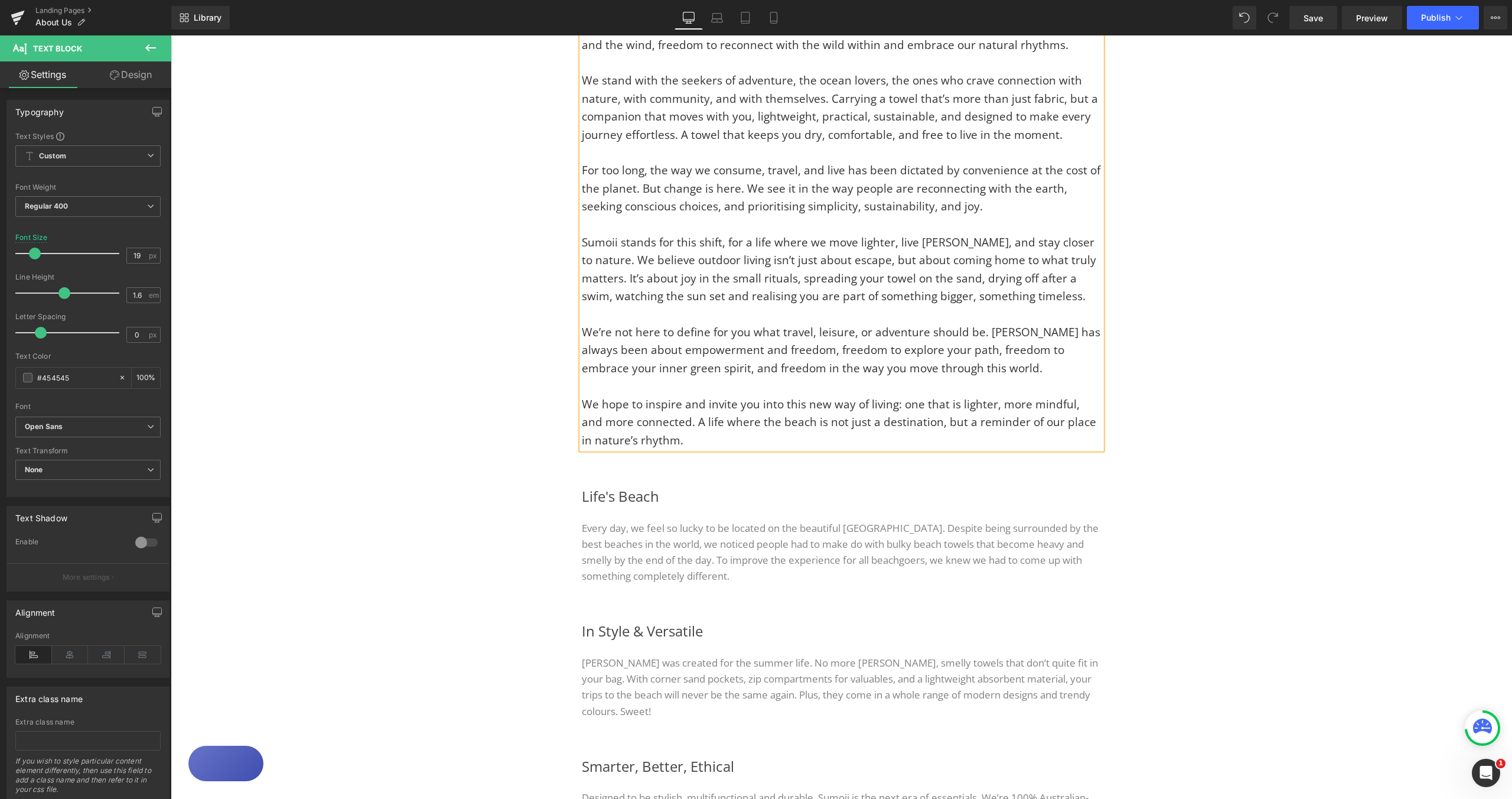
click at [1002, 359] on p "We’re not here to define for you what travel, leisure, or adventure should be. …" at bounding box center [842, 350] width 520 height 53
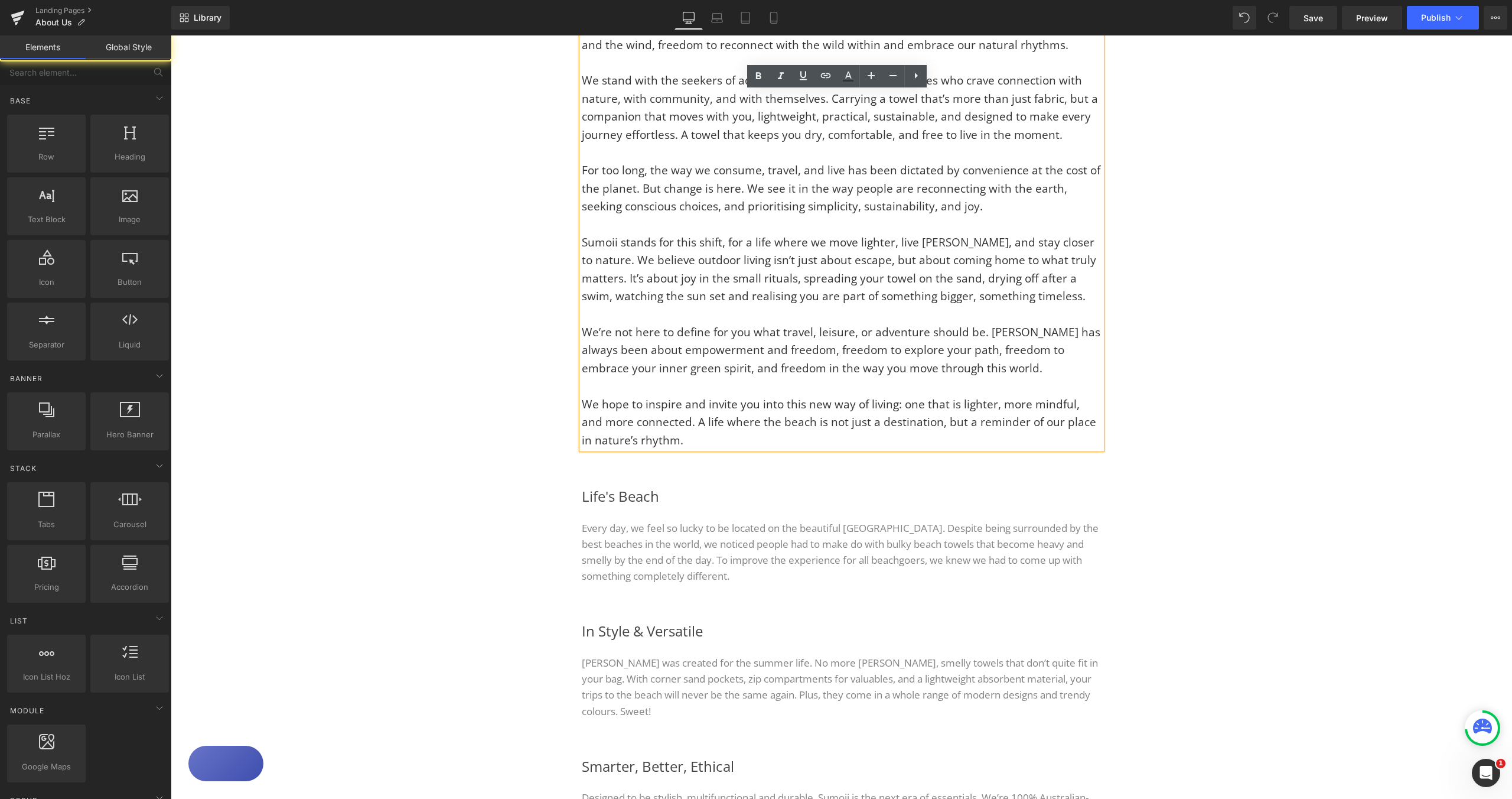
click at [1195, 353] on div "Image Image Row FREEDOM IN EVERY WAVE Heading Sumoii is all about freedom: free…" at bounding box center [841, 418] width 1342 height 1456
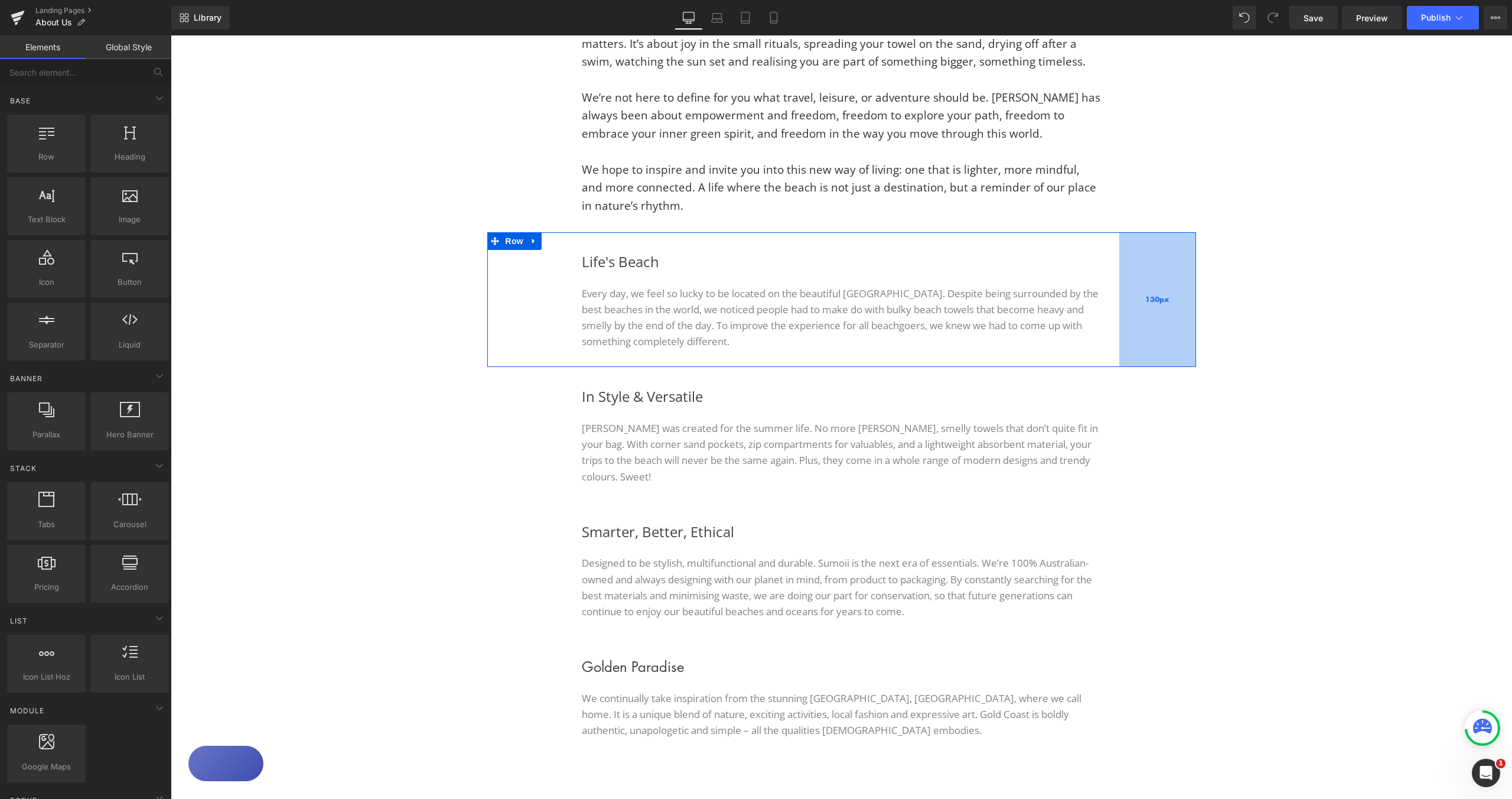
scroll to position [681, 0]
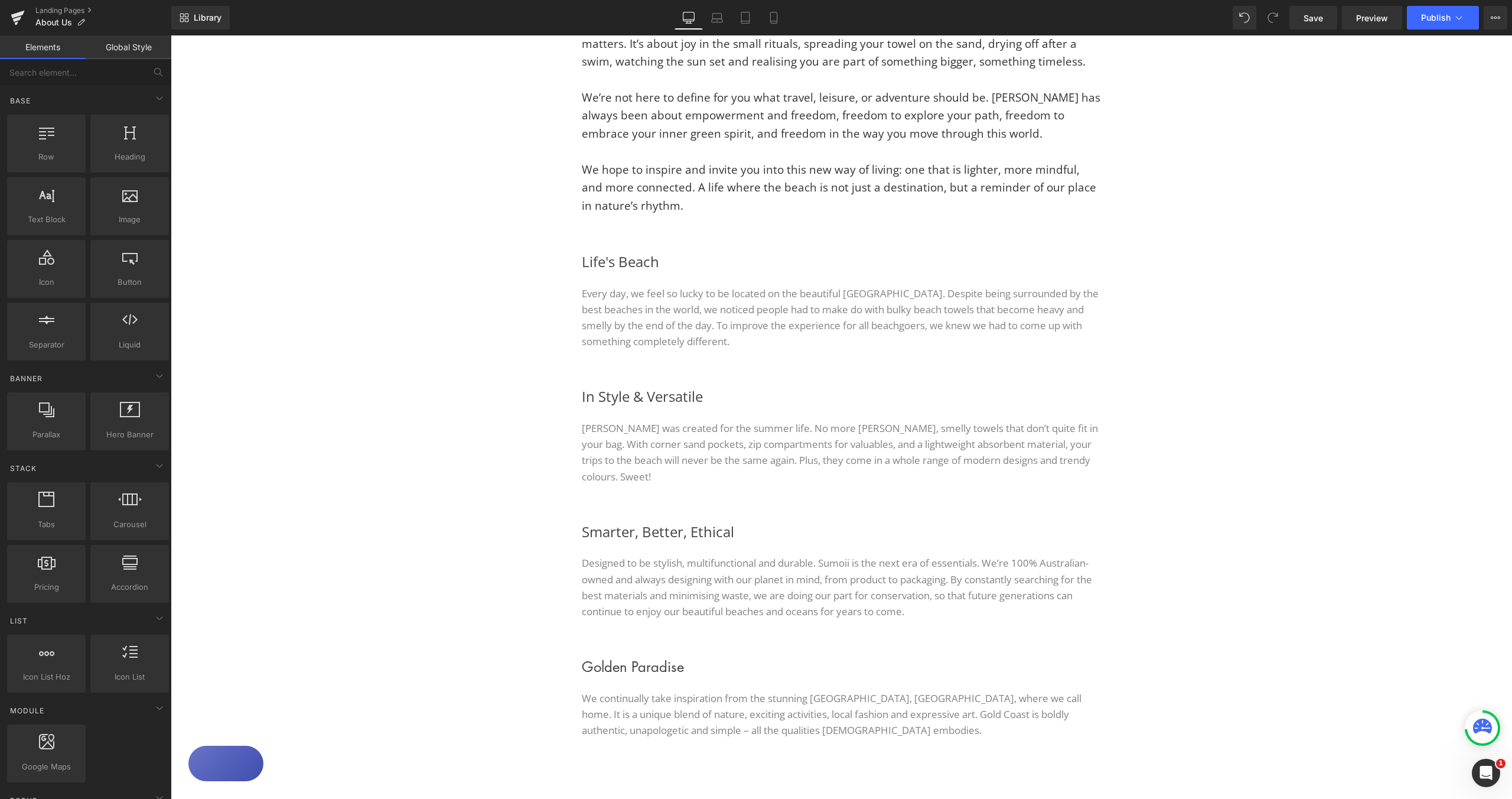
click at [1301, 408] on div "Image Image Row FREEDOM IN EVERY WAVE Heading Sumoii is all about freedom: free…" at bounding box center [841, 184] width 1342 height 1456
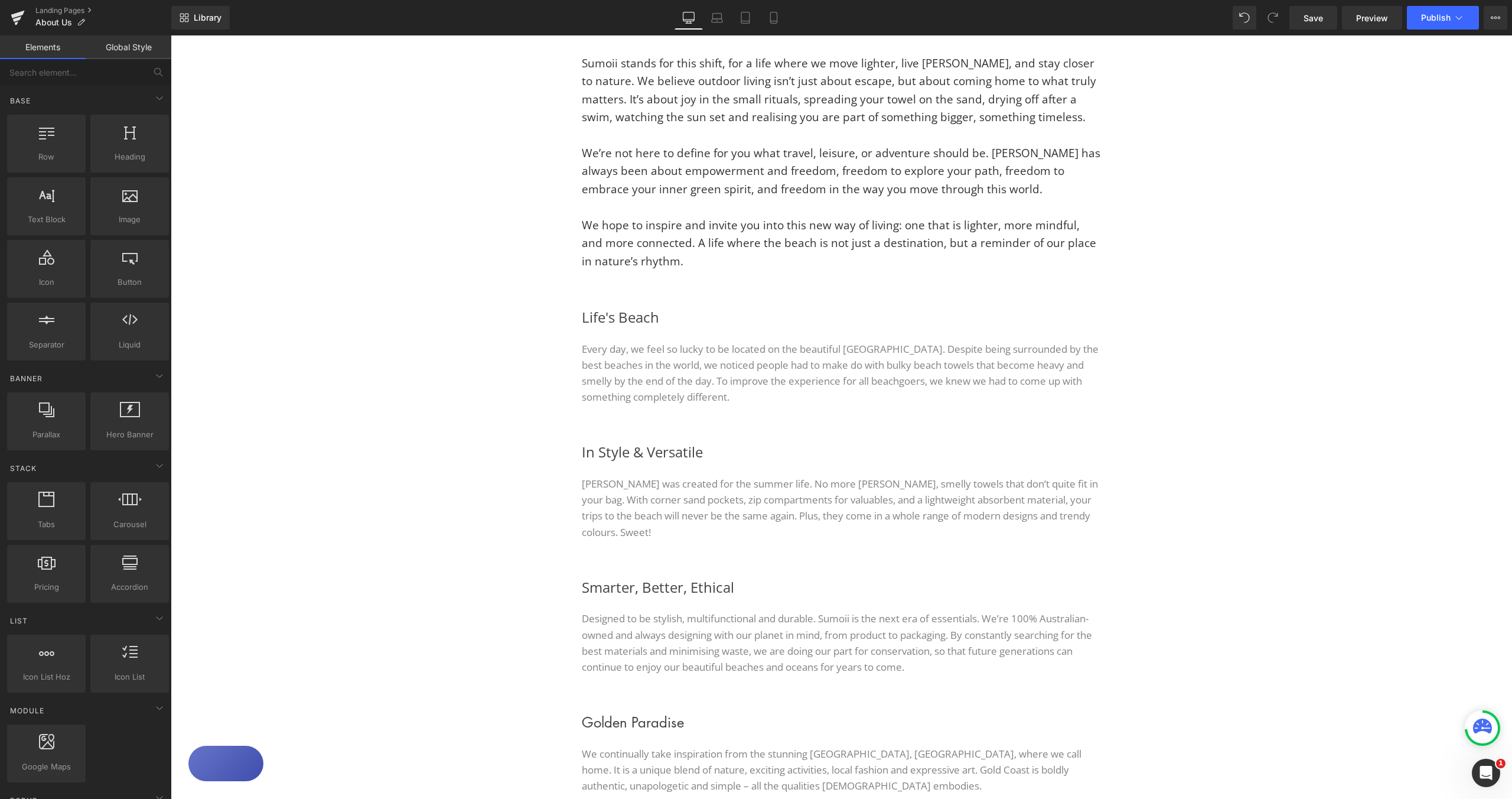
scroll to position [608, 0]
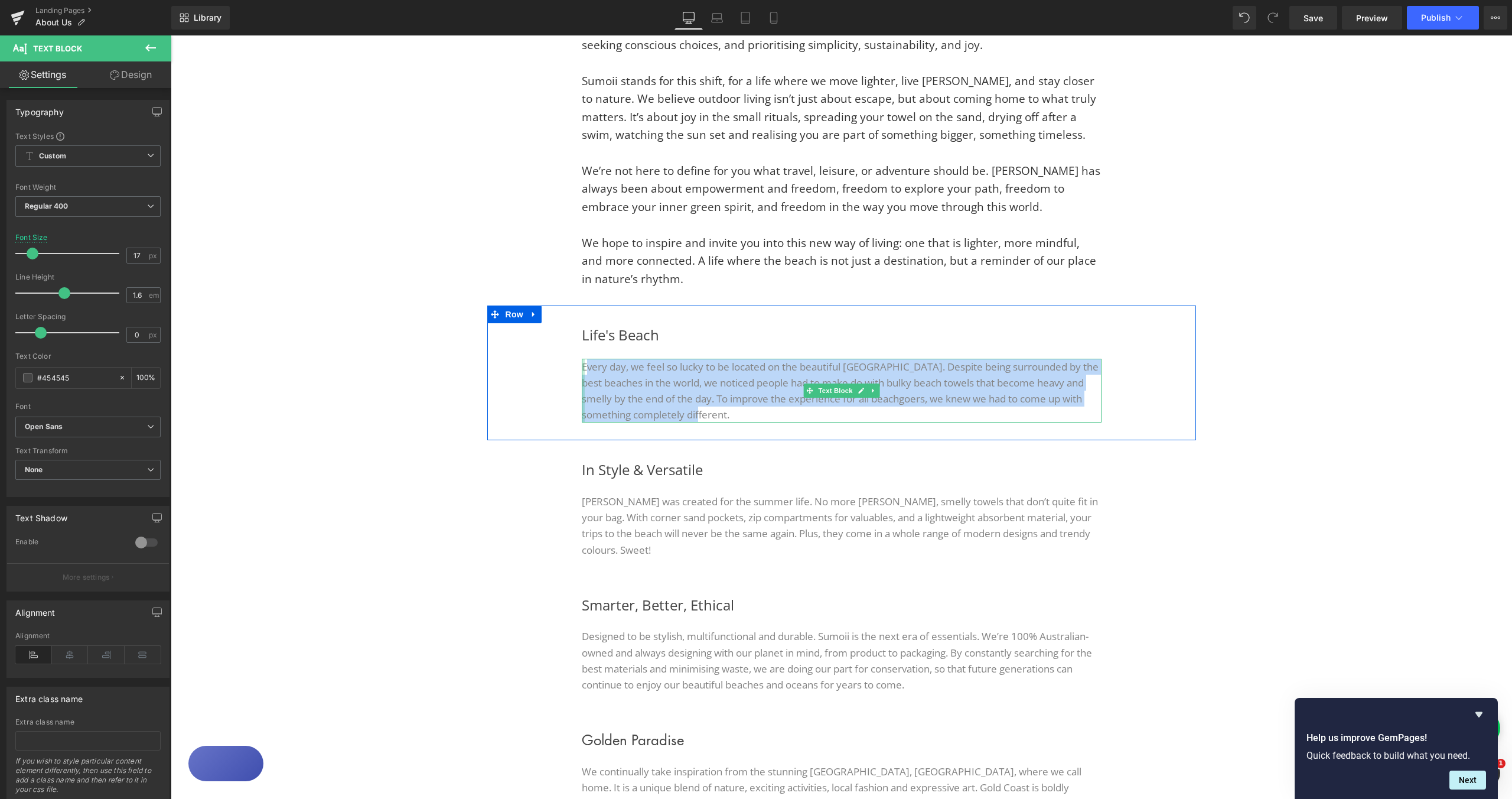
drag, startPoint x: 649, startPoint y: 397, endPoint x: 580, endPoint y: 365, distance: 76.1
click at [582, 365] on p "Every day, we feel so lucky to be located on the beautiful [GEOGRAPHIC_DATA]. D…" at bounding box center [842, 391] width 520 height 65
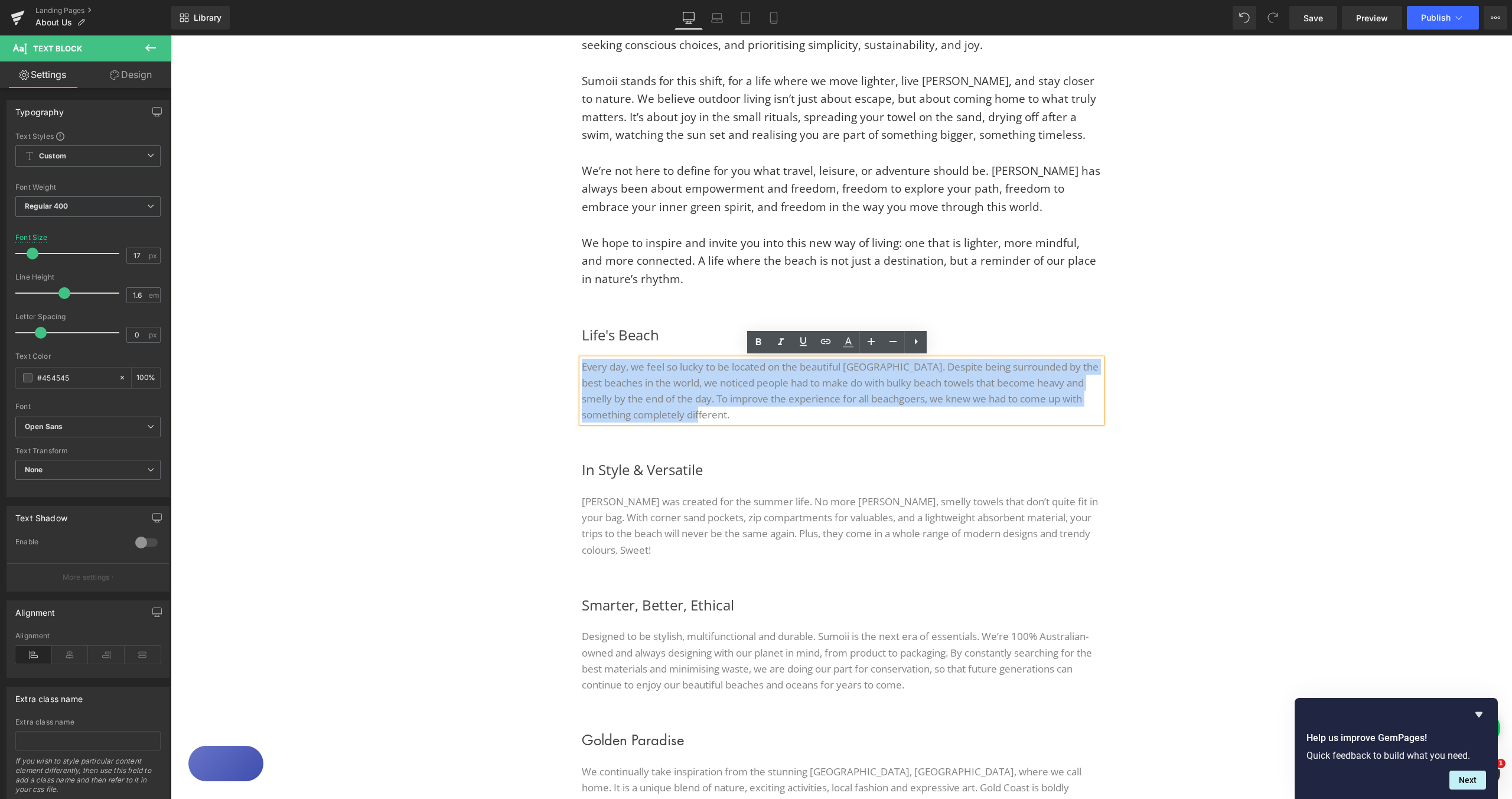
drag, startPoint x: 577, startPoint y: 366, endPoint x: 732, endPoint y: 415, distance: 162.6
click at [732, 415] on p "Every day, we feel so lucky to be located on the beautiful [GEOGRAPHIC_DATA]. D…" at bounding box center [842, 391] width 520 height 65
click at [719, 261] on span "We hope to inspire and invite you into this new way of living: one that is ligh…" at bounding box center [839, 261] width 515 height 52
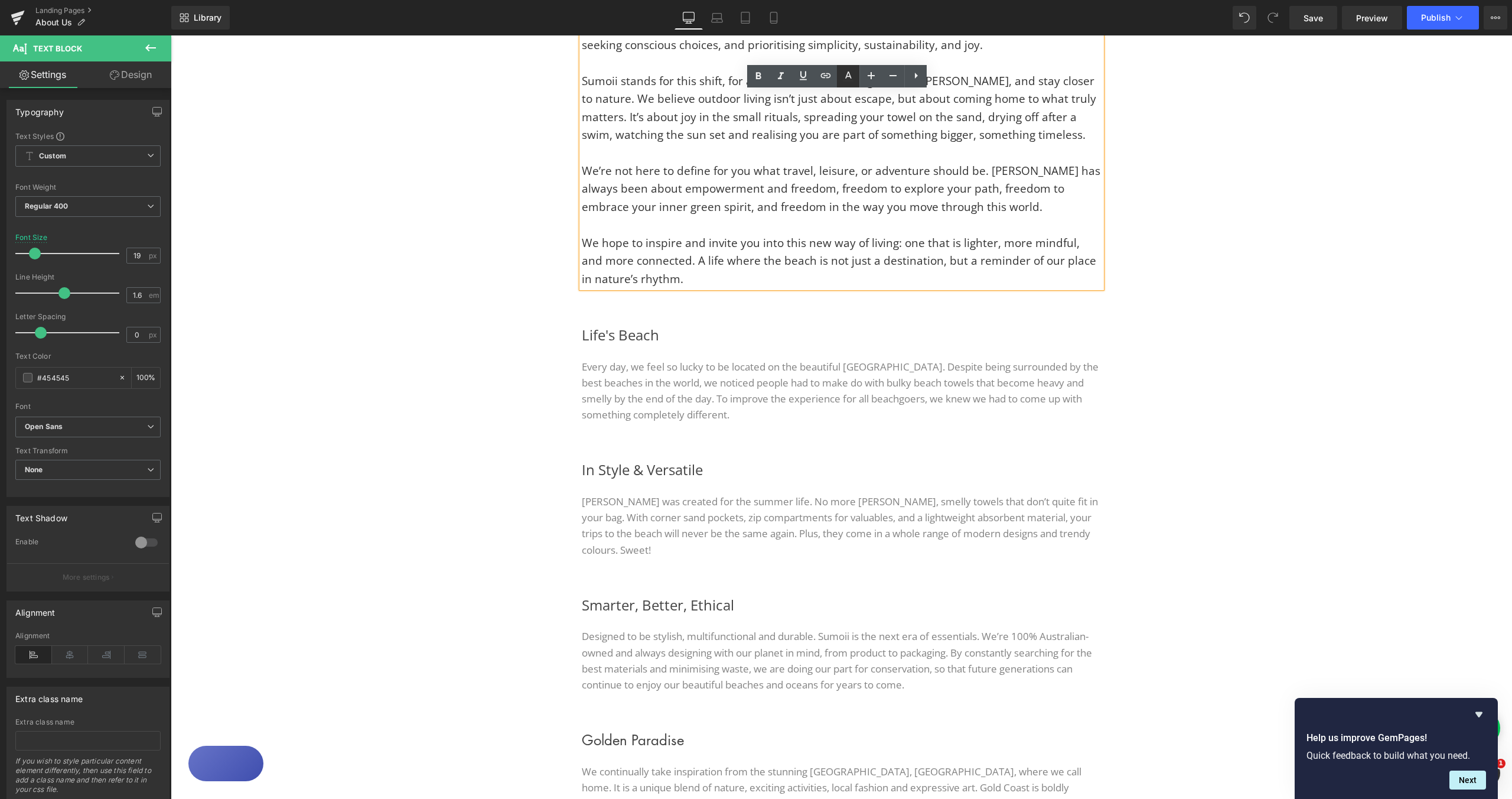
click at [847, 81] on icon at bounding box center [848, 81] width 11 height 2
type input "100"
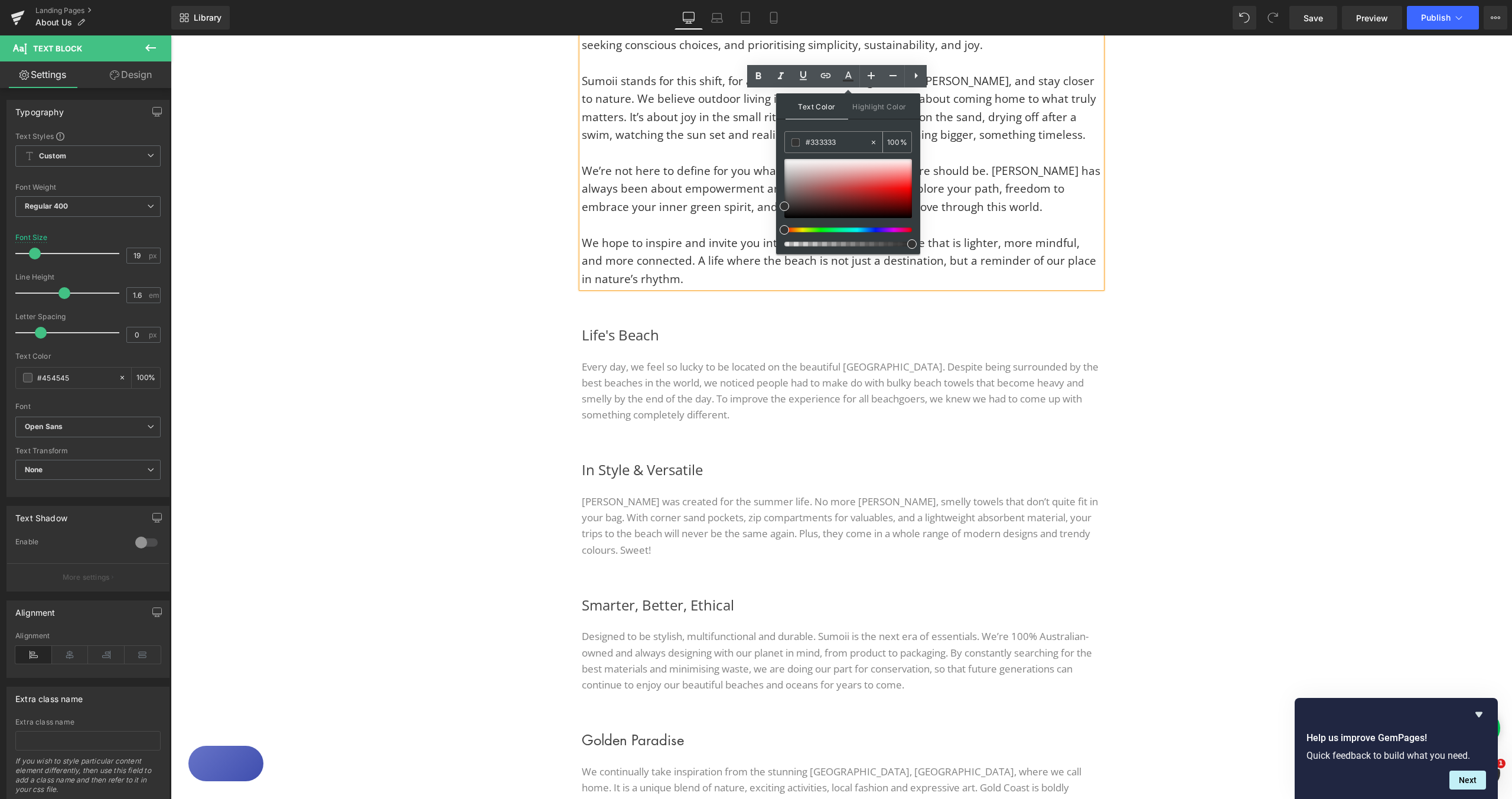
drag, startPoint x: 842, startPoint y: 142, endPoint x: 812, endPoint y: 142, distance: 30.0
click at [812, 142] on input "#333333" at bounding box center [838, 143] width 64 height 13
click at [744, 376] on font "Every day, we feel so lucky to be located on the beautiful [GEOGRAPHIC_DATA]. D…" at bounding box center [840, 391] width 517 height 62
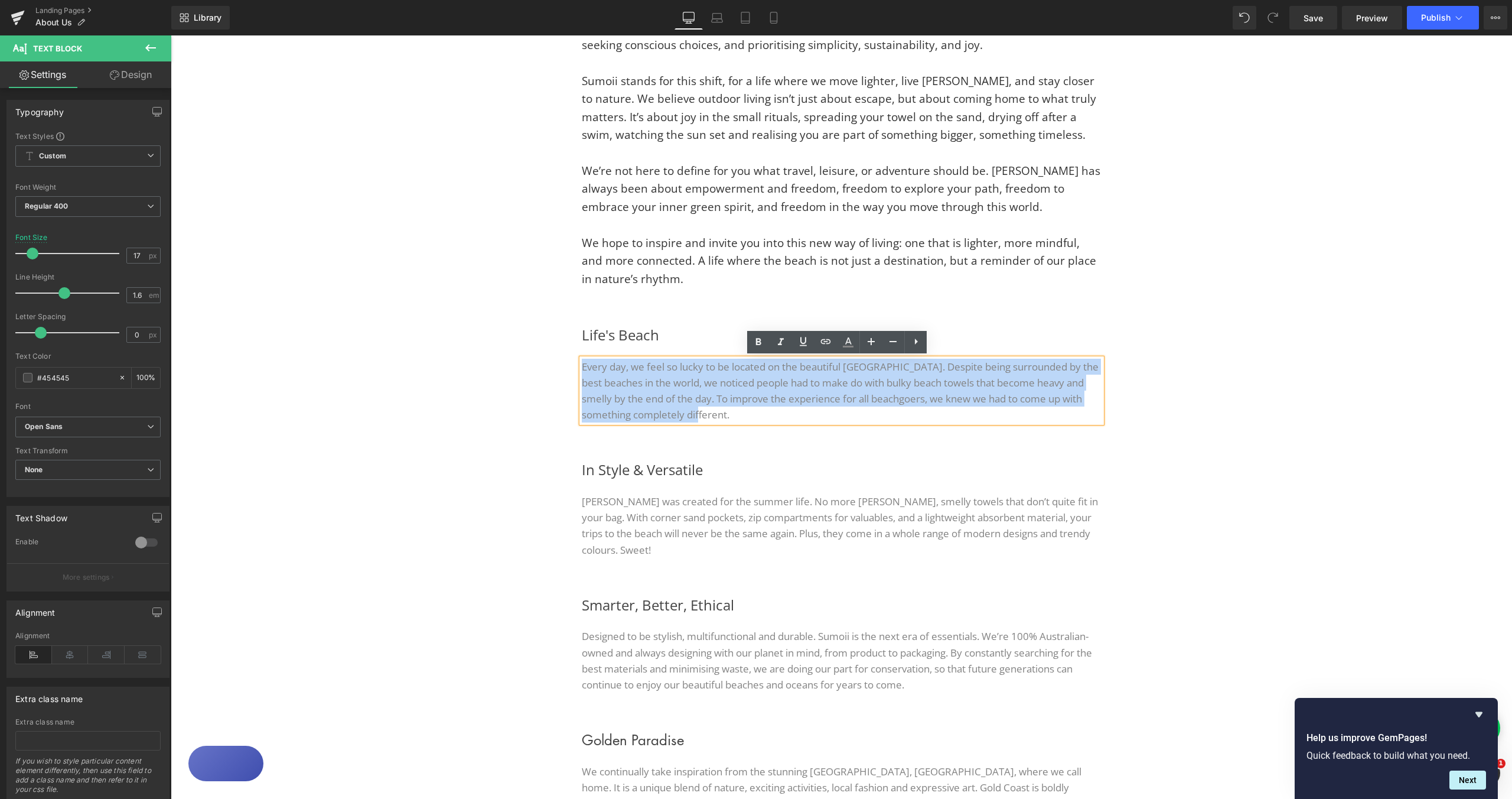
drag, startPoint x: 725, startPoint y: 414, endPoint x: 579, endPoint y: 370, distance: 152.5
click at [582, 370] on p "Every day, we feel so lucky to be located on the beautiful [GEOGRAPHIC_DATA]. D…" at bounding box center [842, 391] width 520 height 65
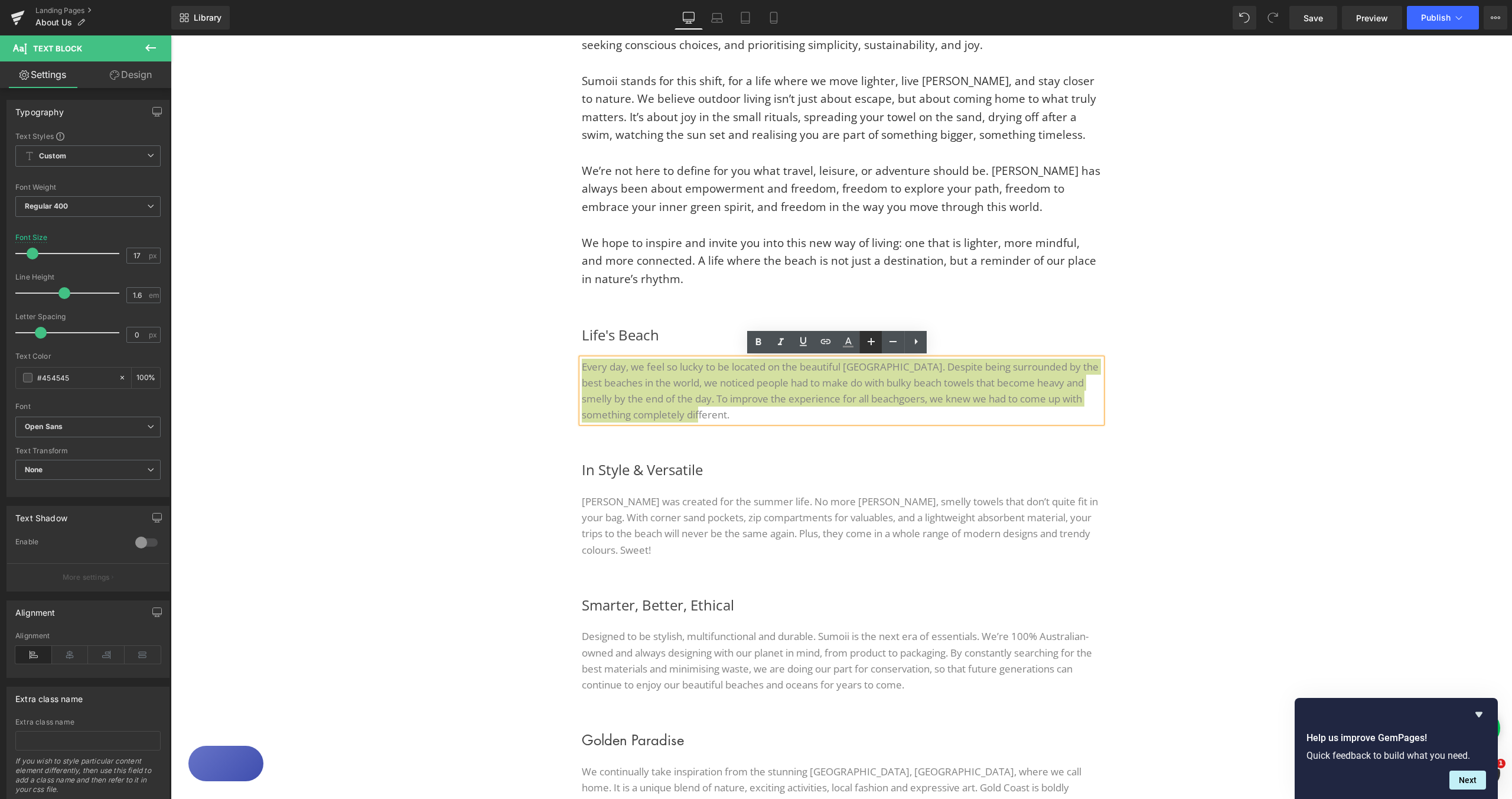
click at [876, 345] on icon at bounding box center [871, 341] width 14 height 14
type input "19"
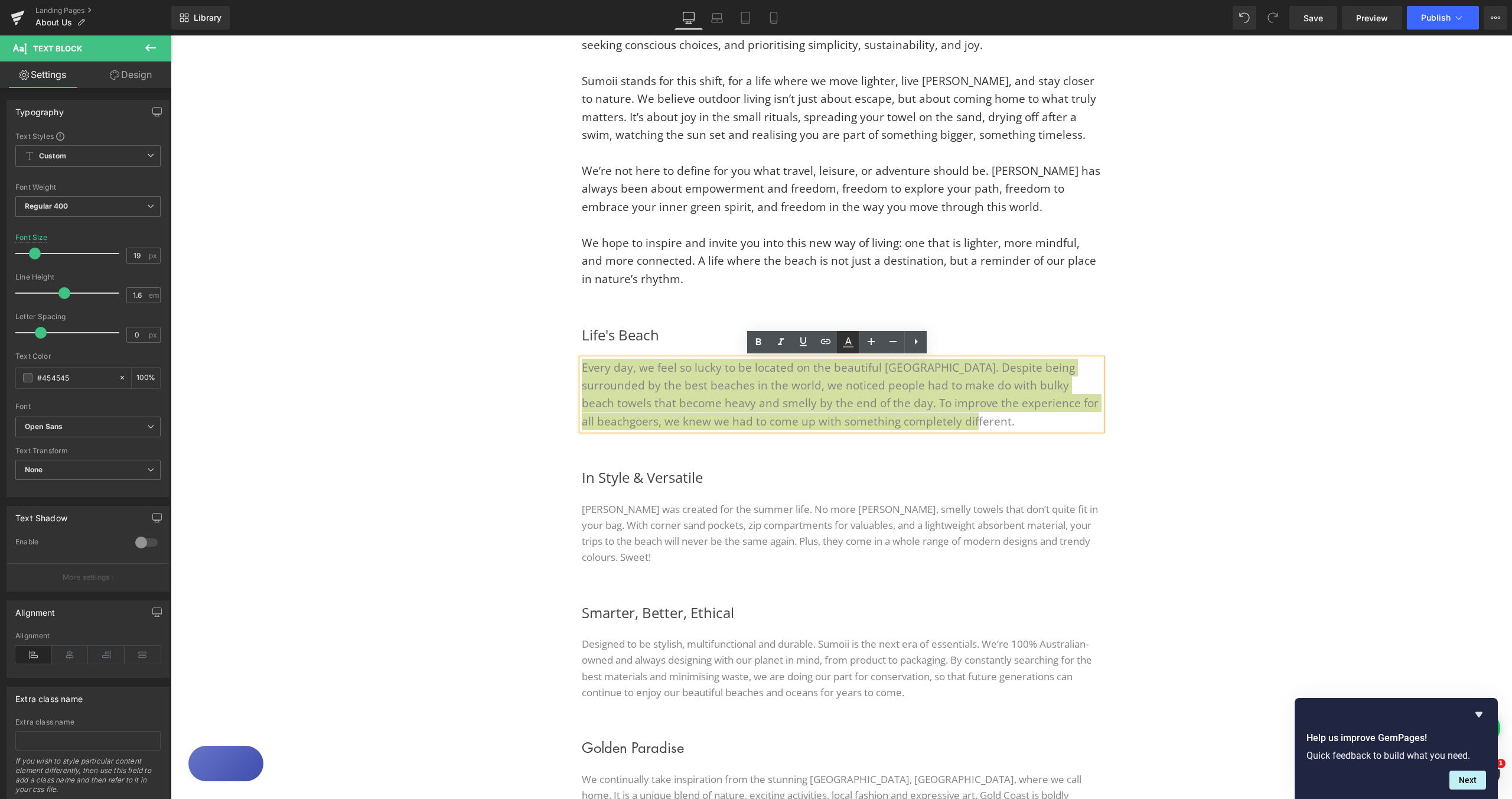
click at [847, 344] on icon at bounding box center [847, 341] width 14 height 14
type input "#848484"
type input "100"
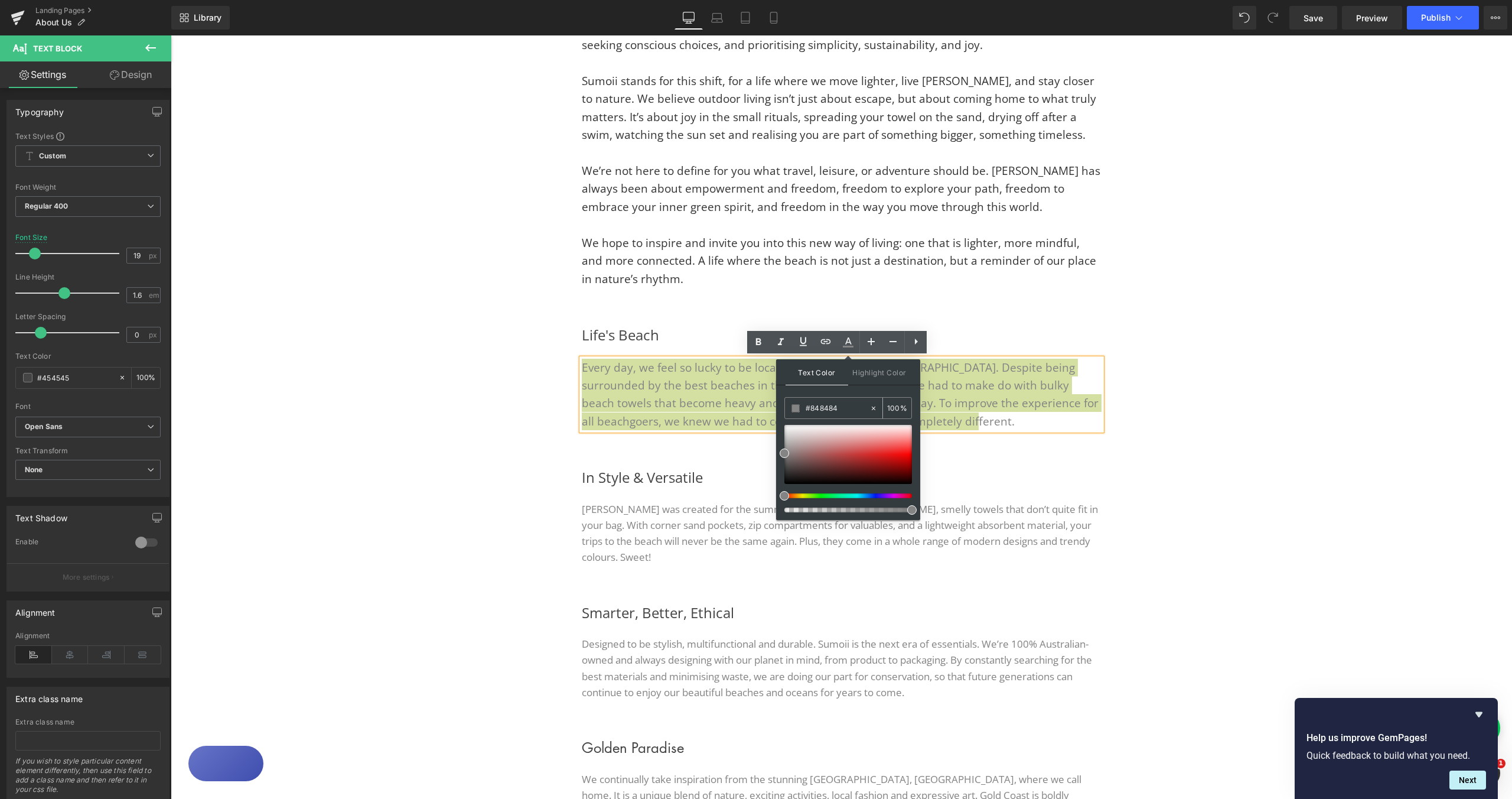
drag, startPoint x: 838, startPoint y: 407, endPoint x: 811, endPoint y: 405, distance: 27.1
click at [811, 405] on input "#848484" at bounding box center [838, 409] width 64 height 13
paste input "333333"
type input "#333333"
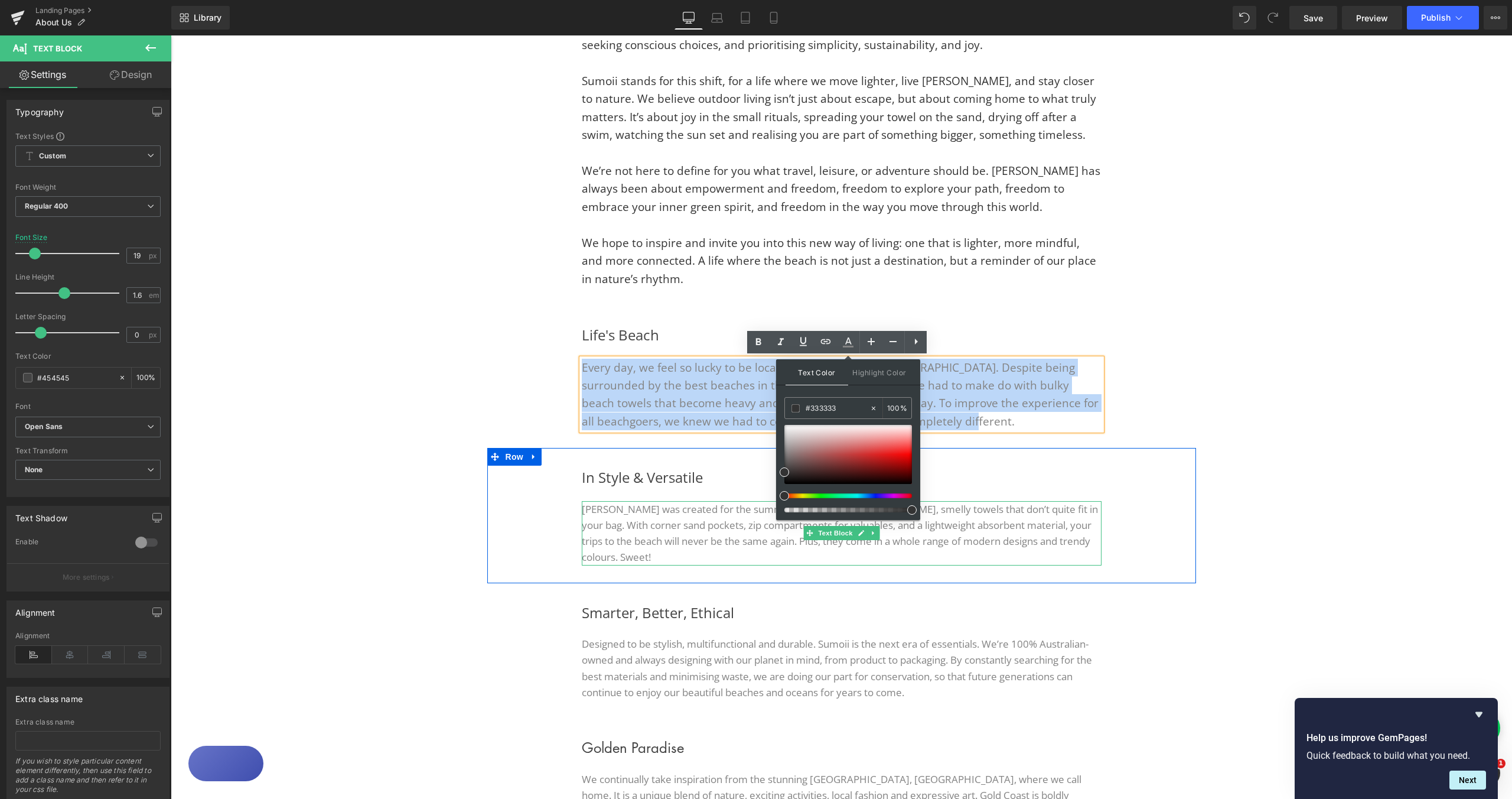
click at [718, 549] on p "Sumoii was created for the summer life. No more sandy, smelly towels that don’t…" at bounding box center [842, 534] width 520 height 65
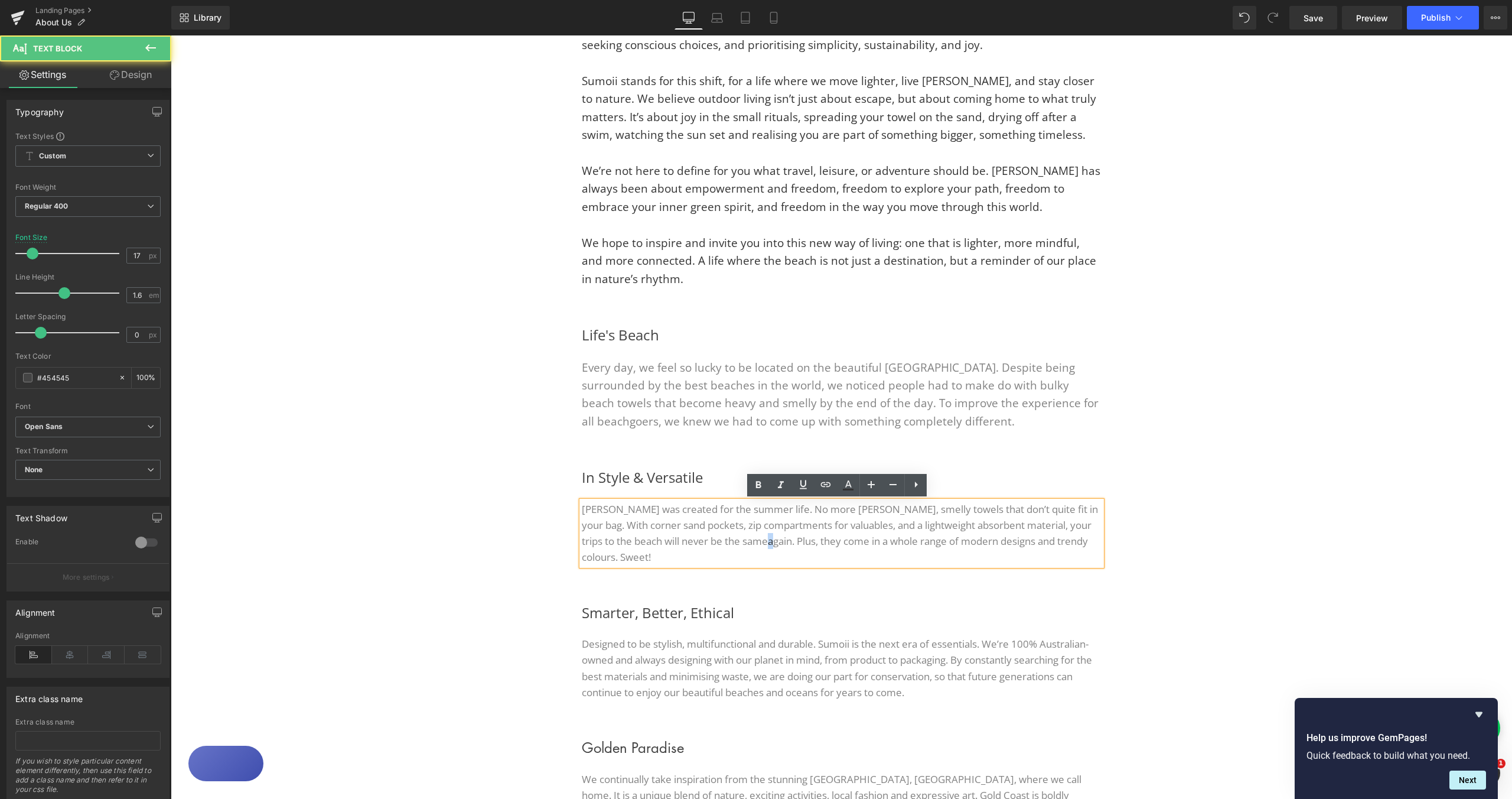
click at [1119, 461] on div "In Style & Versatile Heading Sumoii was created for the summer life. No more sa…" at bounding box center [841, 515] width 709 height 135
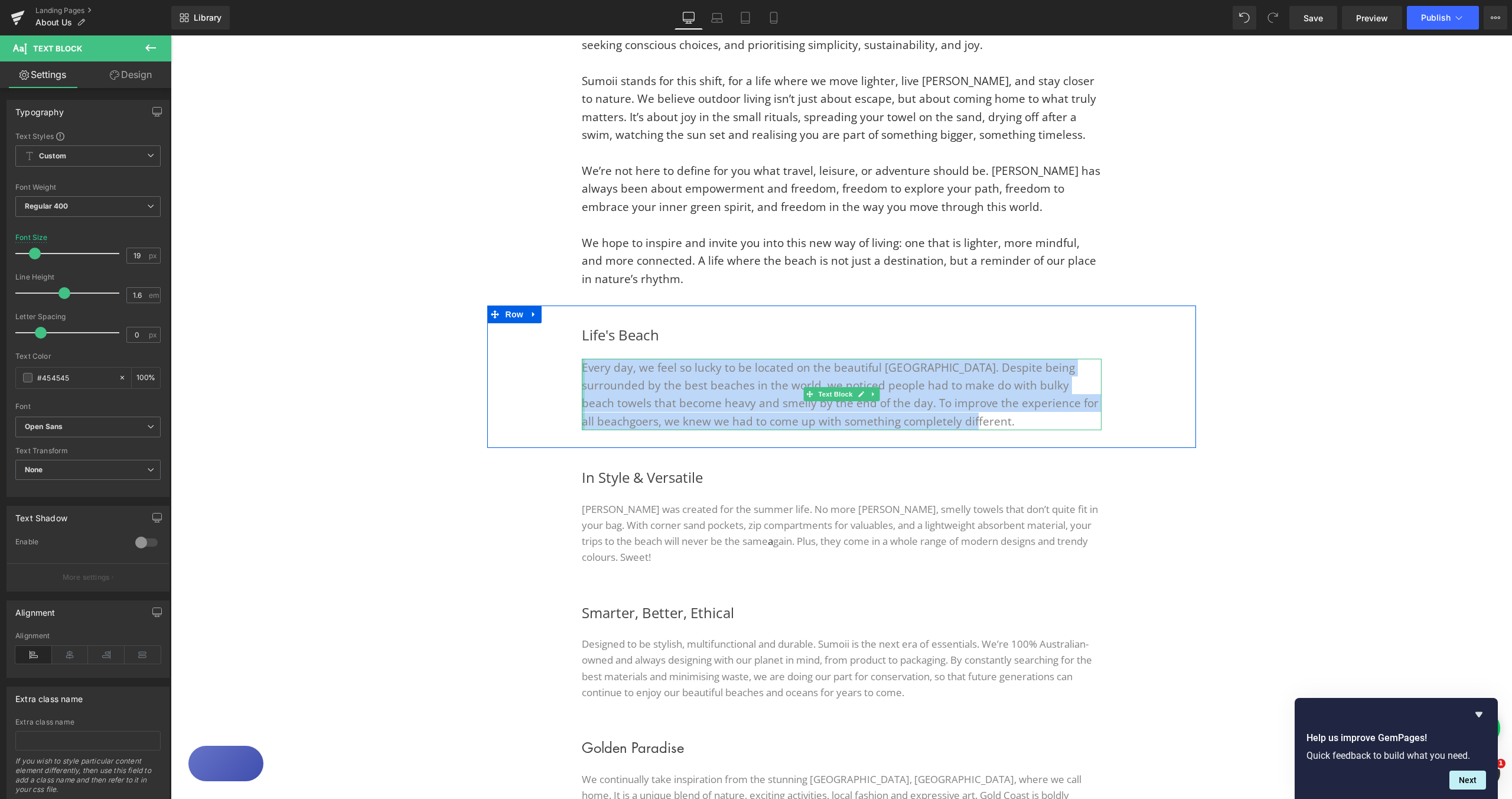
drag, startPoint x: 897, startPoint y: 425, endPoint x: 577, endPoint y: 368, distance: 325.0
click at [582, 368] on div "Every day, we feel so lucky to be located on the beautiful Gold Coast. Despite …" at bounding box center [842, 394] width 520 height 72
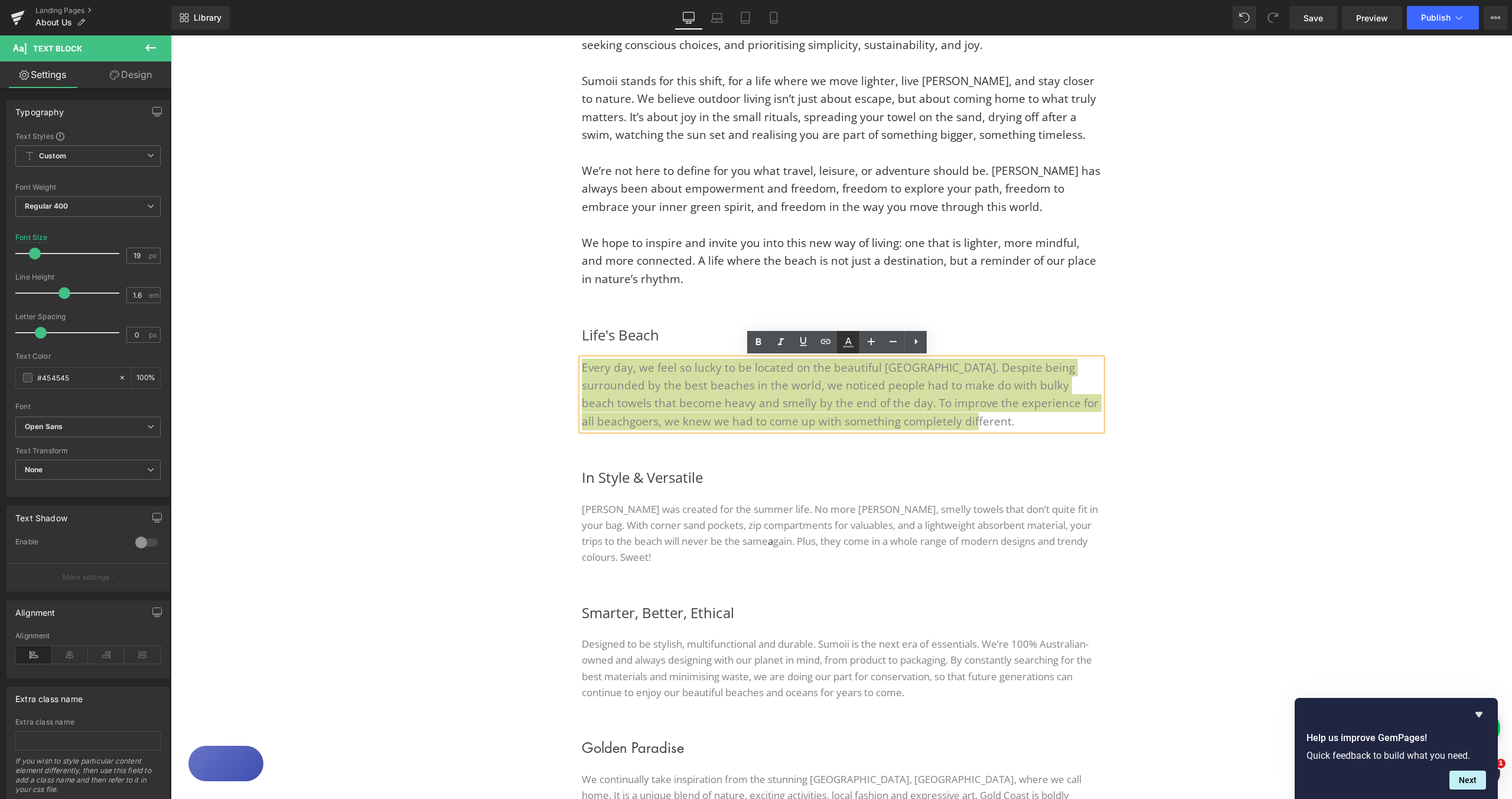
click at [840, 344] on link at bounding box center [848, 342] width 22 height 22
type input "#848484"
type input "100"
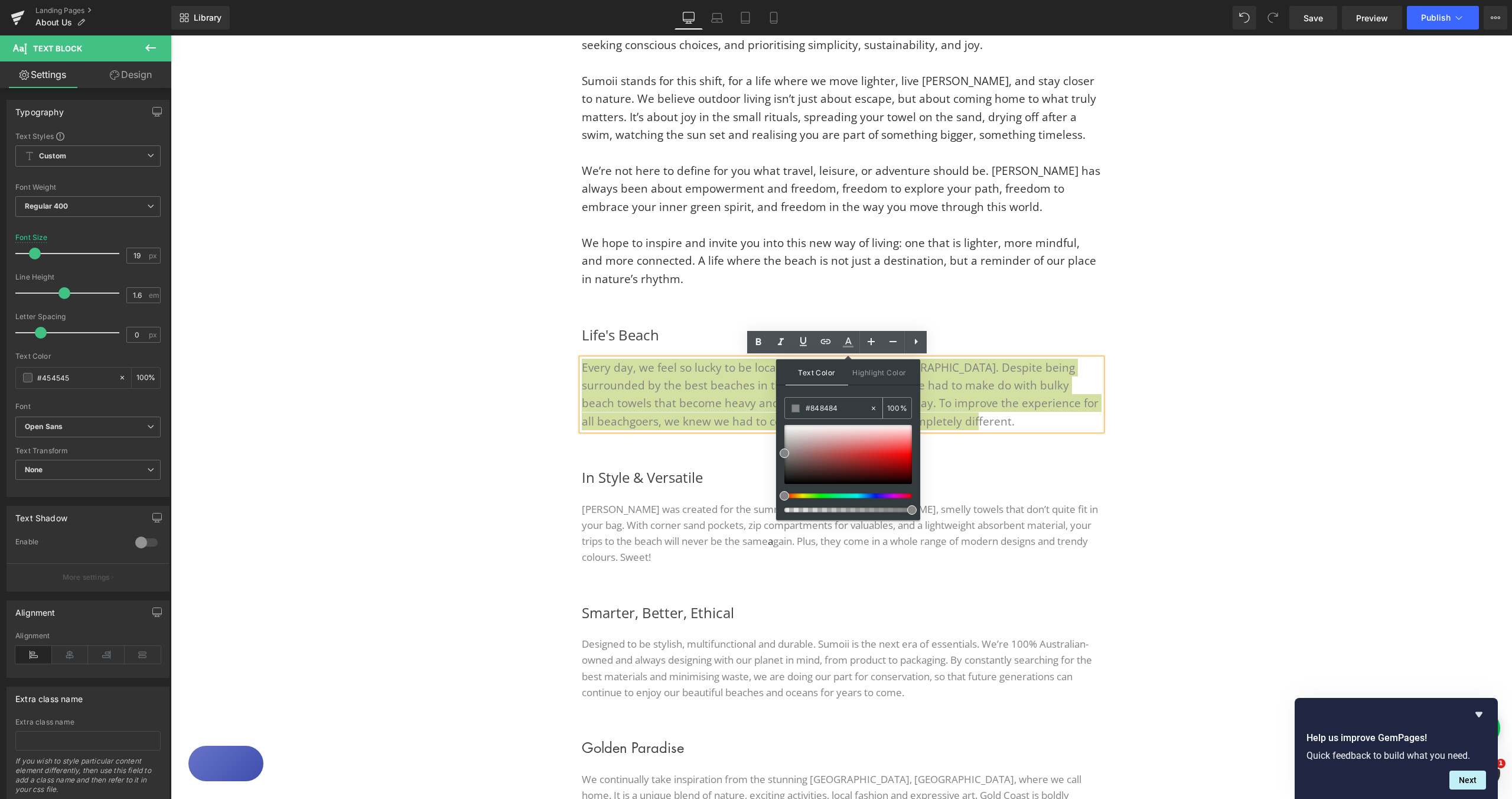
drag, startPoint x: 835, startPoint y: 407, endPoint x: 811, endPoint y: 409, distance: 24.1
click at [811, 409] on input "#848484" at bounding box center [838, 409] width 64 height 13
paste input "333333"
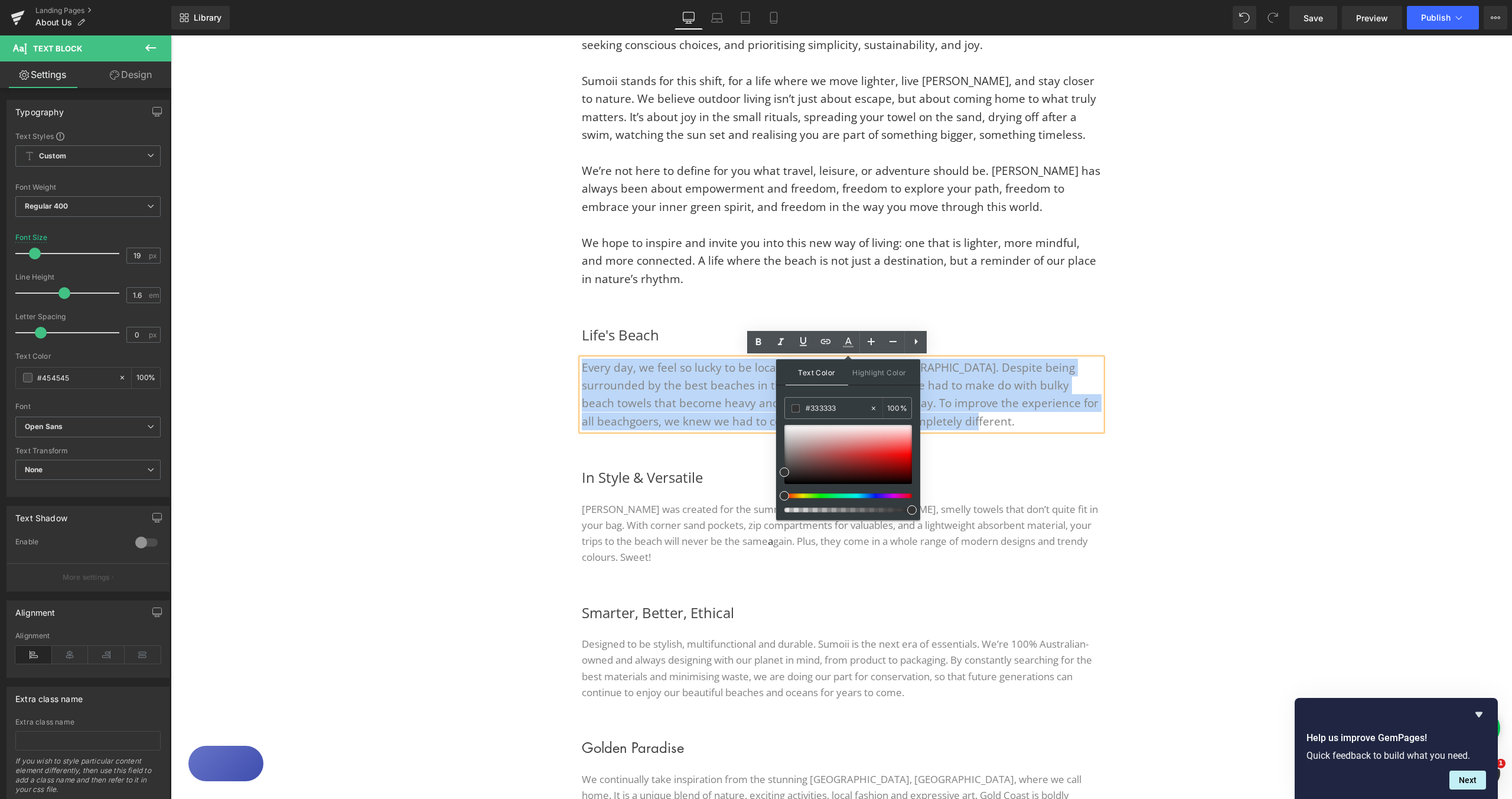
click at [1135, 417] on div "Life's Beach Heading Every day, we feel so lucky to be located on the beautiful…" at bounding box center [841, 377] width 709 height 143
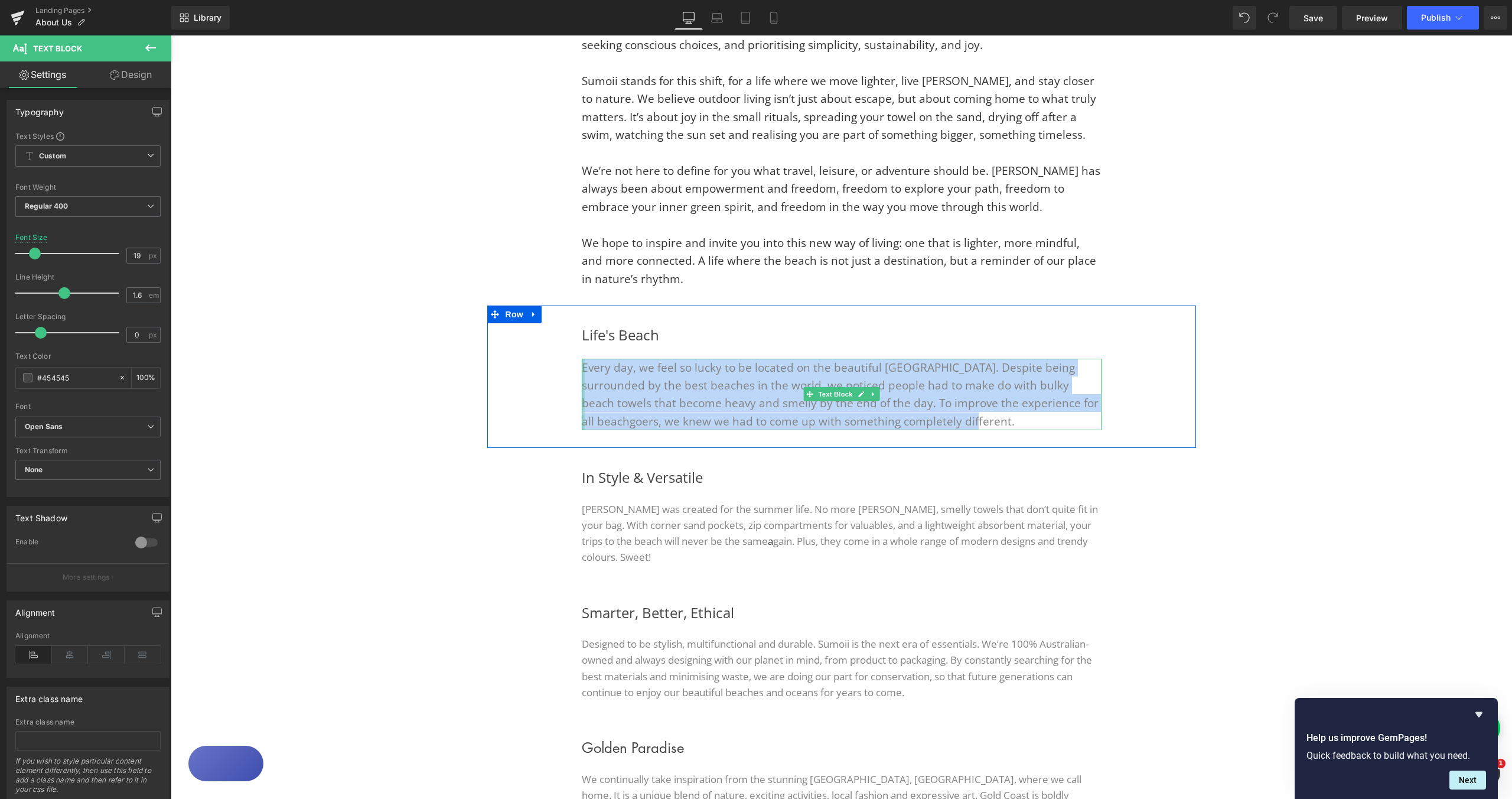
drag, startPoint x: 749, startPoint y: 403, endPoint x: 579, endPoint y: 370, distance: 173.2
click at [582, 370] on div "Every day, we feel so lucky to be located on the beautiful Gold Coast. Despite …" at bounding box center [842, 394] width 520 height 72
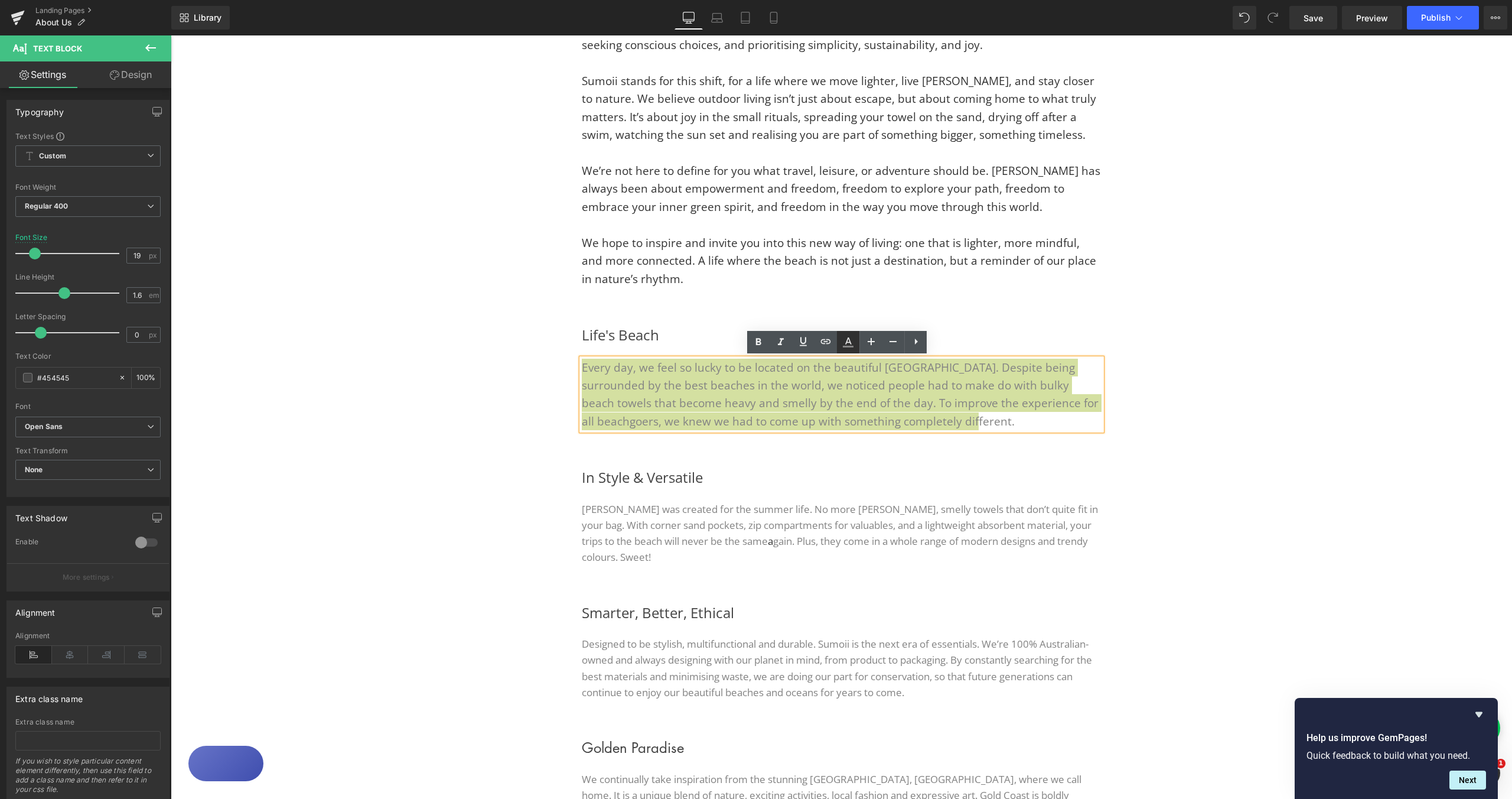
click at [847, 347] on icon at bounding box center [848, 347] width 11 height 2
type input "#848484"
type input "100"
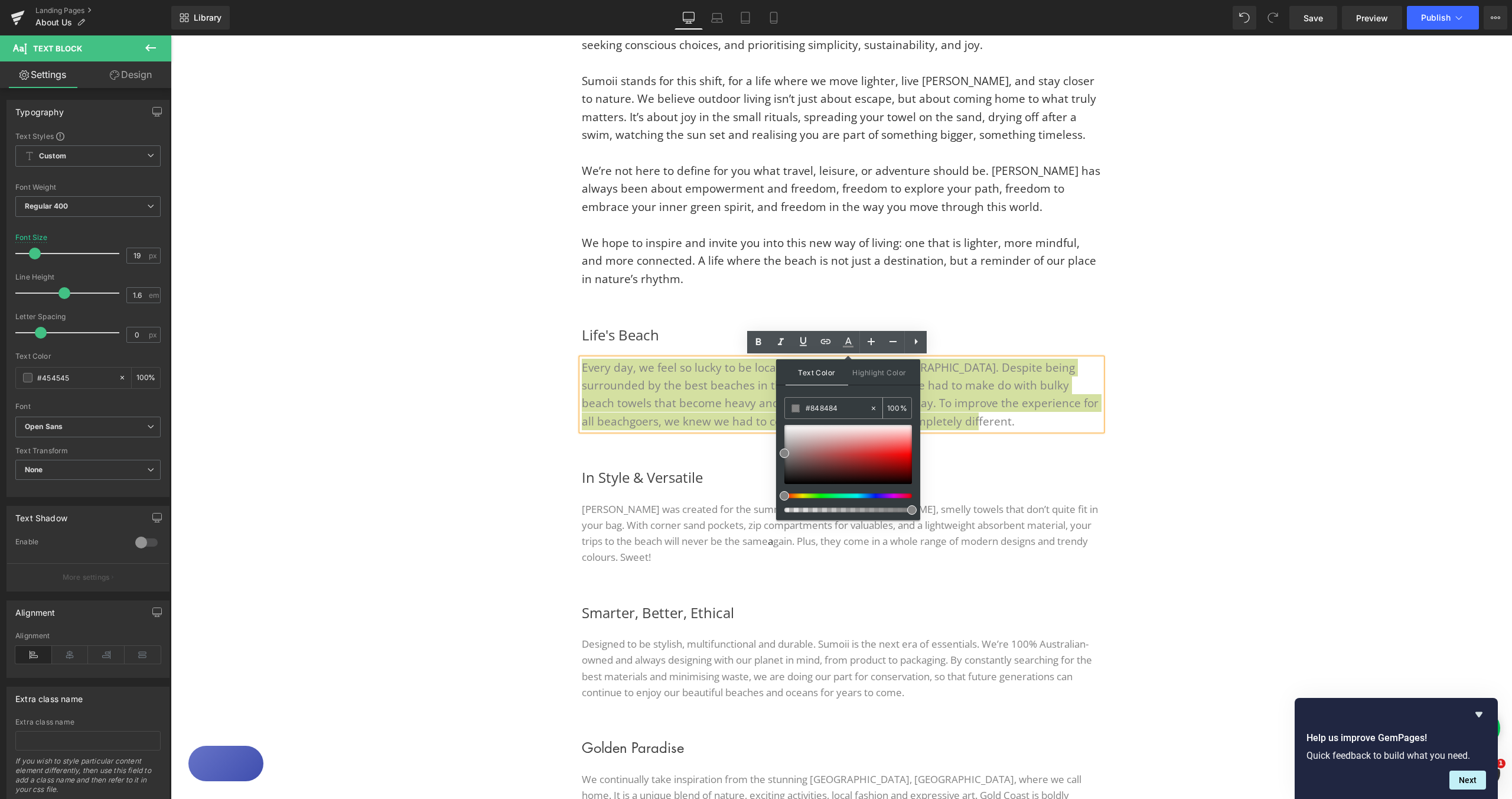
drag, startPoint x: 841, startPoint y: 407, endPoint x: 810, endPoint y: 408, distance: 31.0
click at [810, 408] on input "#848484" at bounding box center [838, 409] width 64 height 13
paste input "333333"
type input "#333333"
click at [850, 407] on input "#333333" at bounding box center [838, 409] width 64 height 13
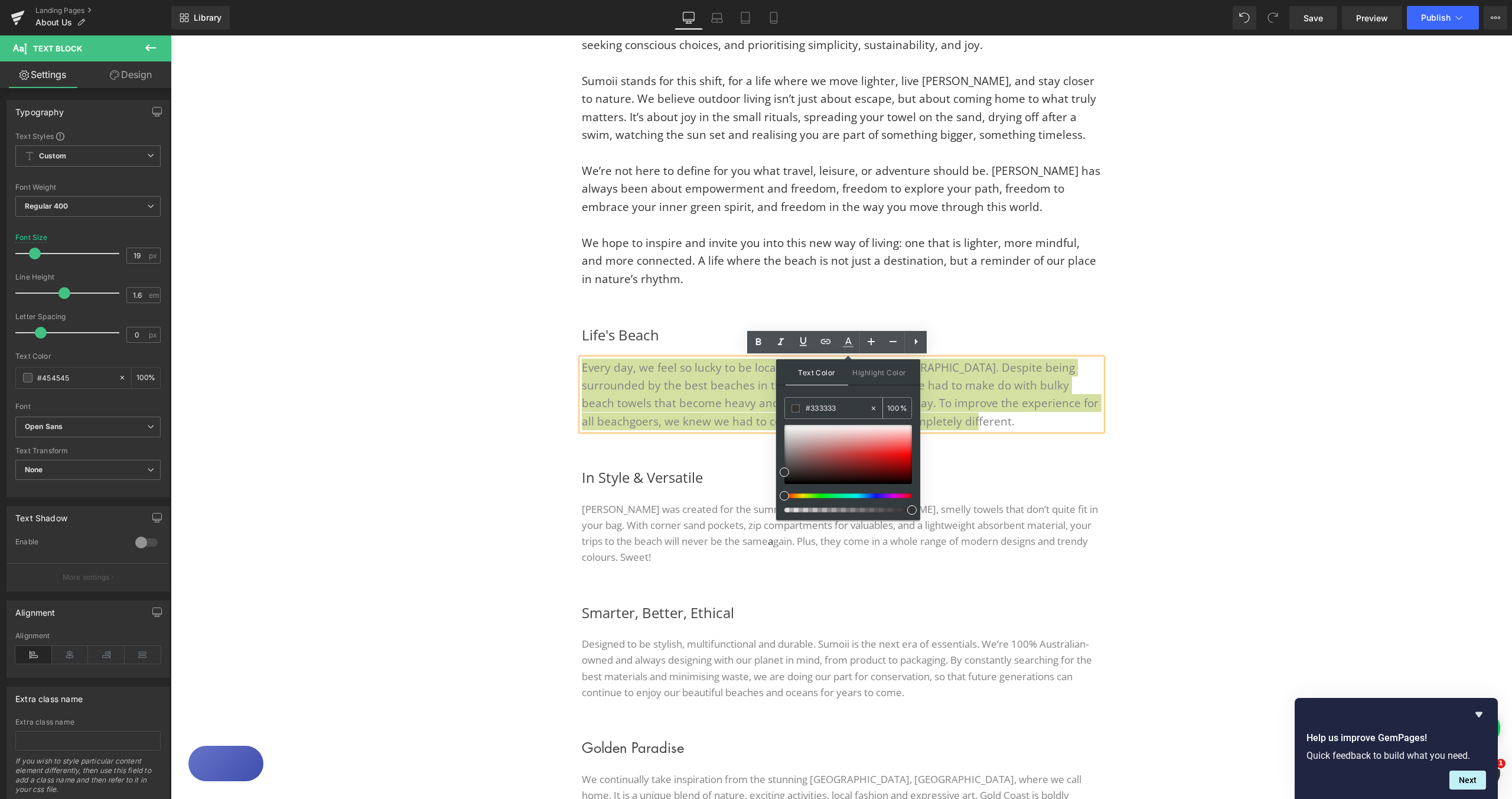
click at [832, 409] on input "#333333" at bounding box center [838, 409] width 64 height 13
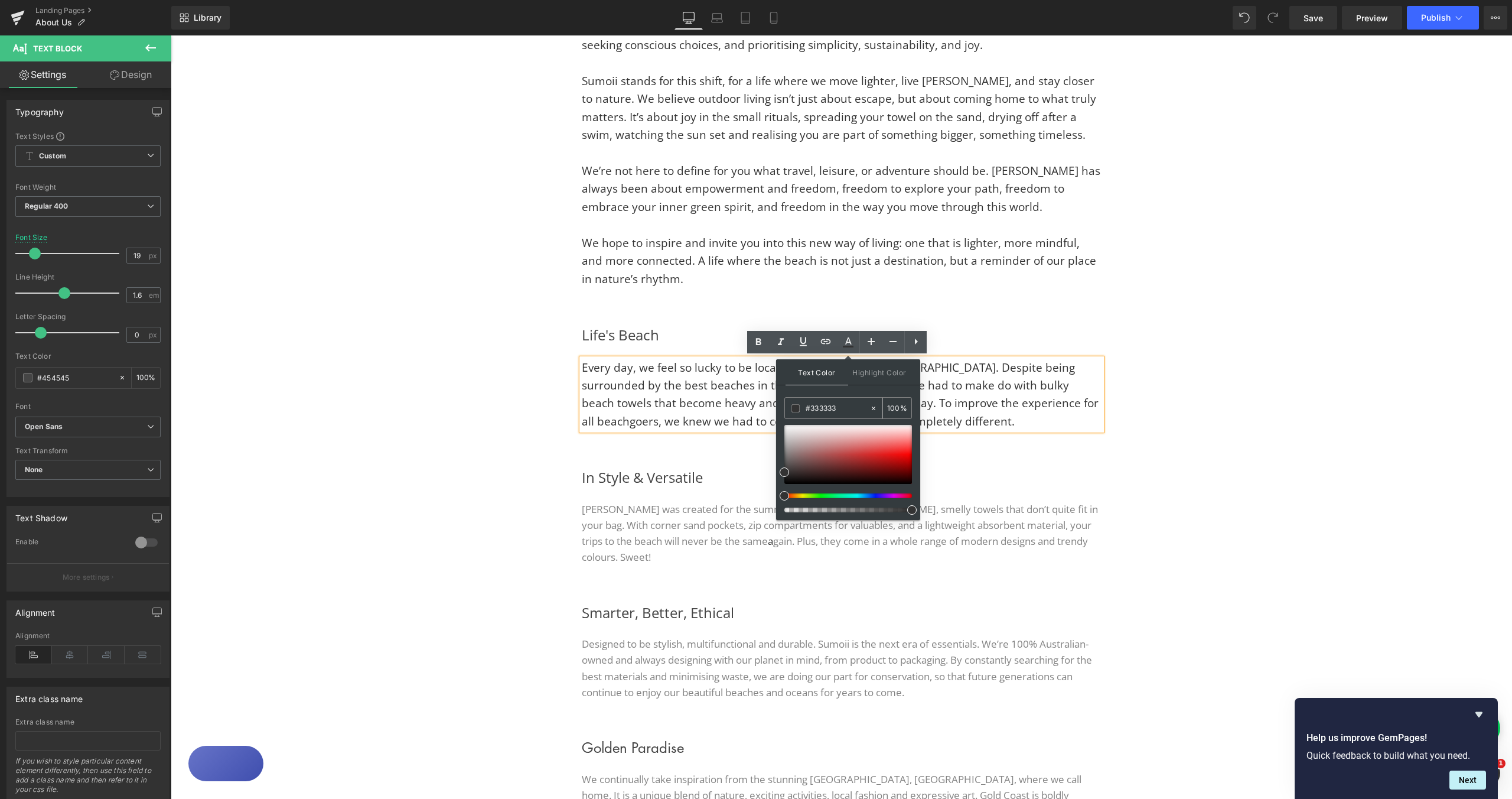
click at [794, 408] on span at bounding box center [795, 408] width 9 height 9
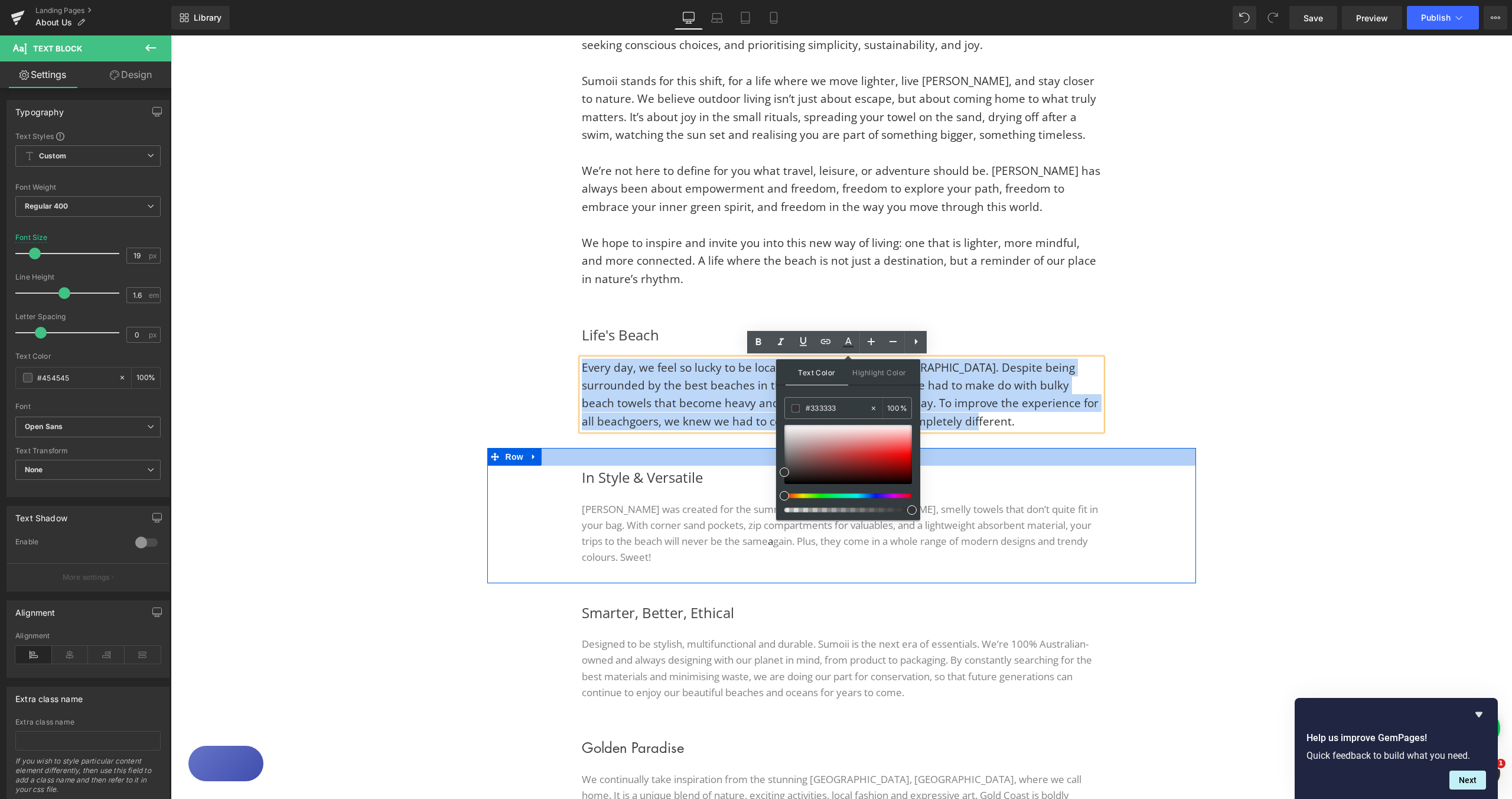
click at [1183, 413] on div "Life's Beach Heading Every day, we feel so lucky to be located on the beautiful…" at bounding box center [841, 377] width 709 height 143
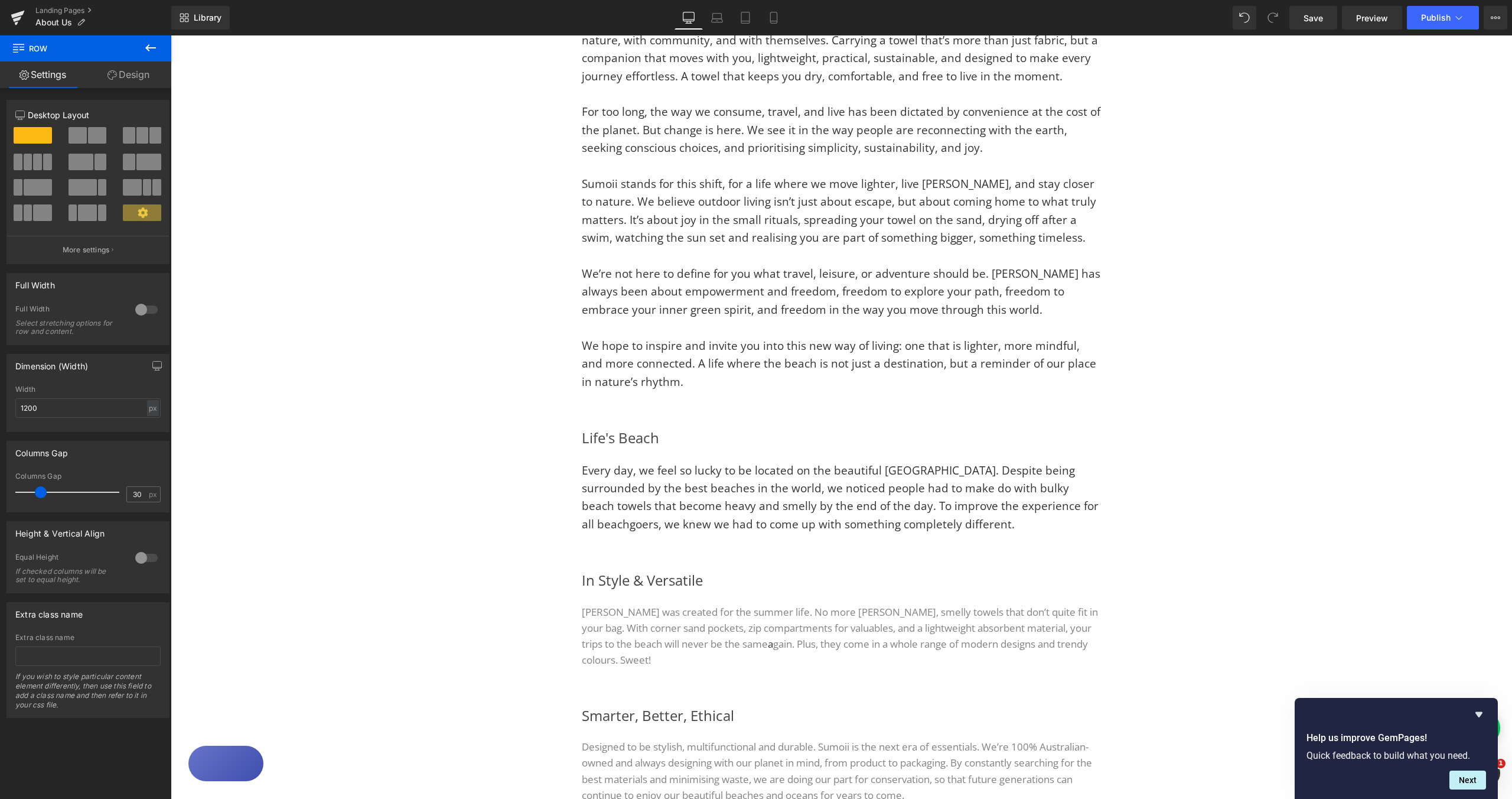
scroll to position [658, 0]
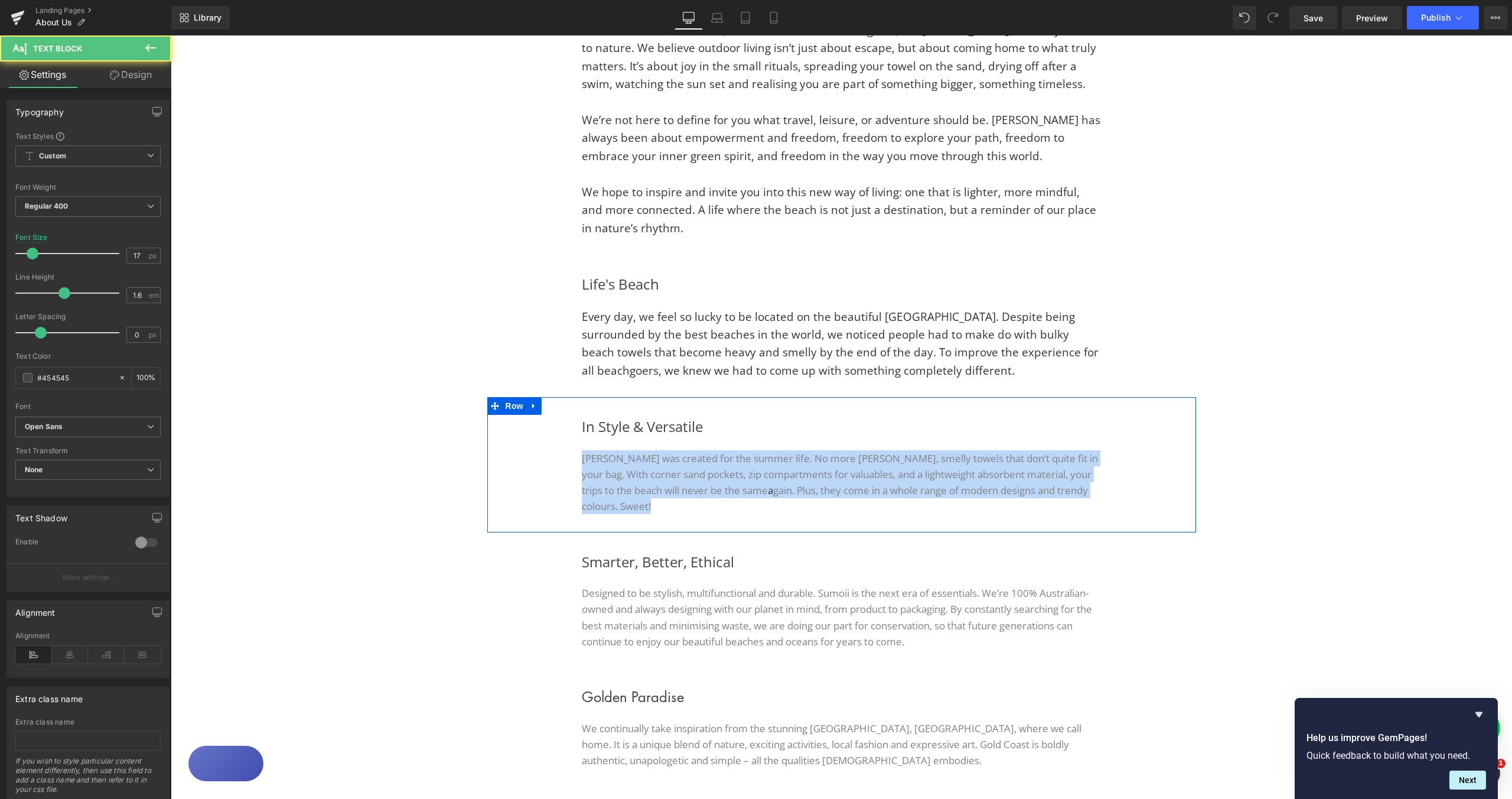
drag, startPoint x: 617, startPoint y: 506, endPoint x: 571, endPoint y: 464, distance: 62.3
click at [571, 464] on div "In Style & Versatile Heading Sumoii was created for the summer life. No more [P…" at bounding box center [841, 464] width 555 height 99
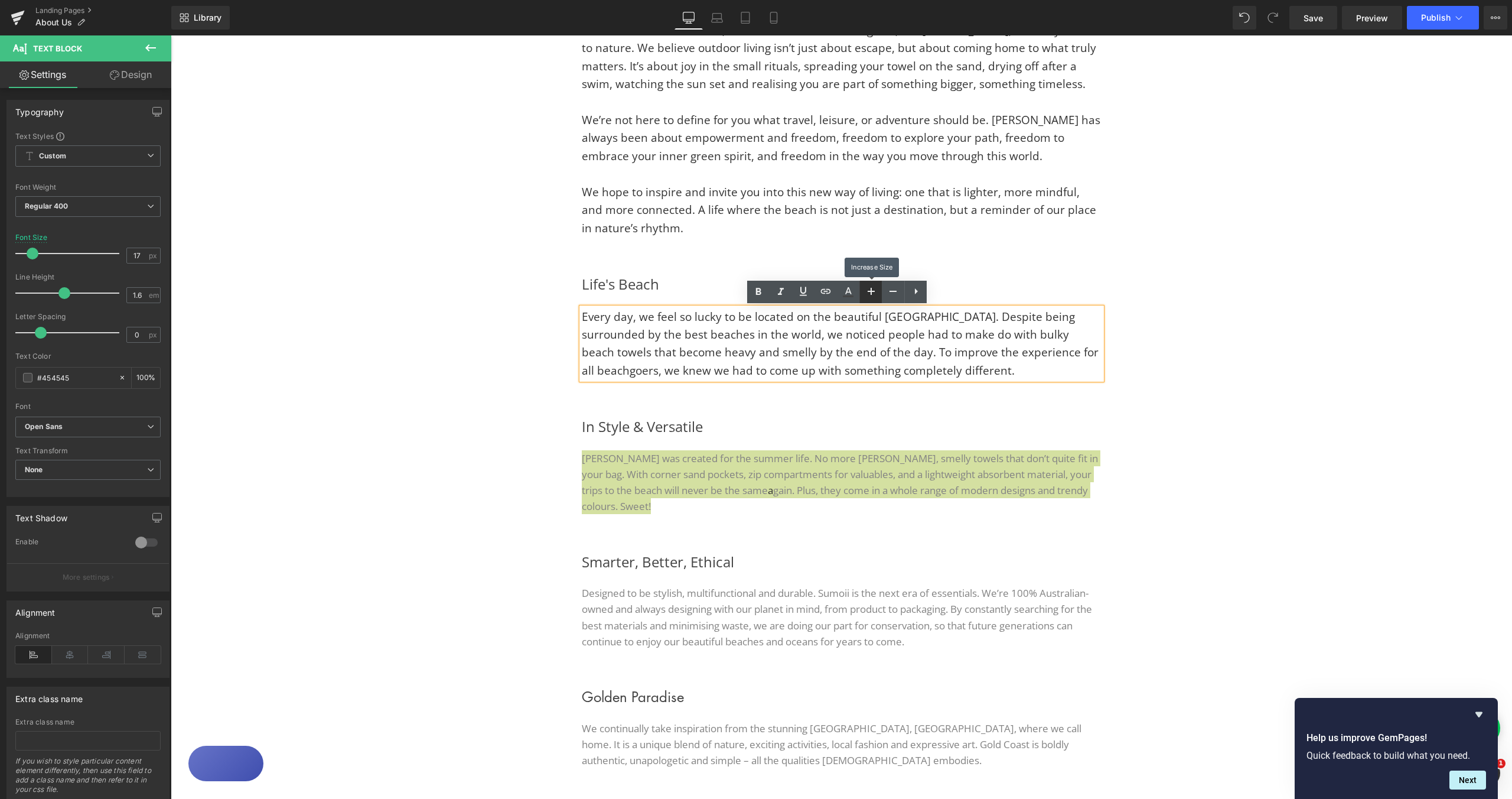
click at [869, 293] on icon at bounding box center [871, 291] width 14 height 14
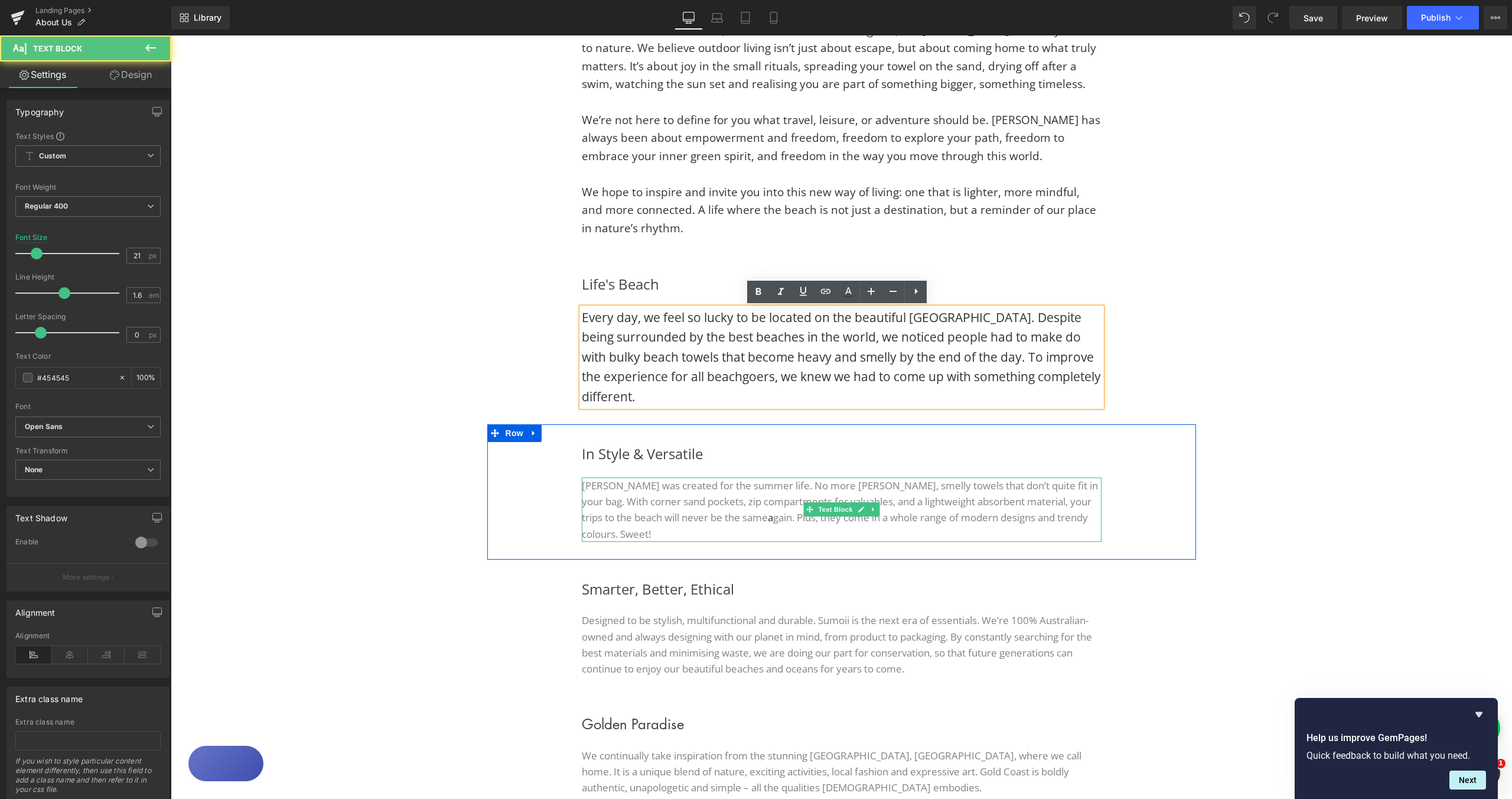
click at [608, 491] on font "[PERSON_NAME] was created for the summer life. No more [PERSON_NAME], smelly to…" at bounding box center [840, 501] width 516 height 46
click at [608, 491] on font "[PERSON_NAME] was created for the summer life. No more [PERSON_NAME], smelly to…" at bounding box center [840, 501] width 516 height 46
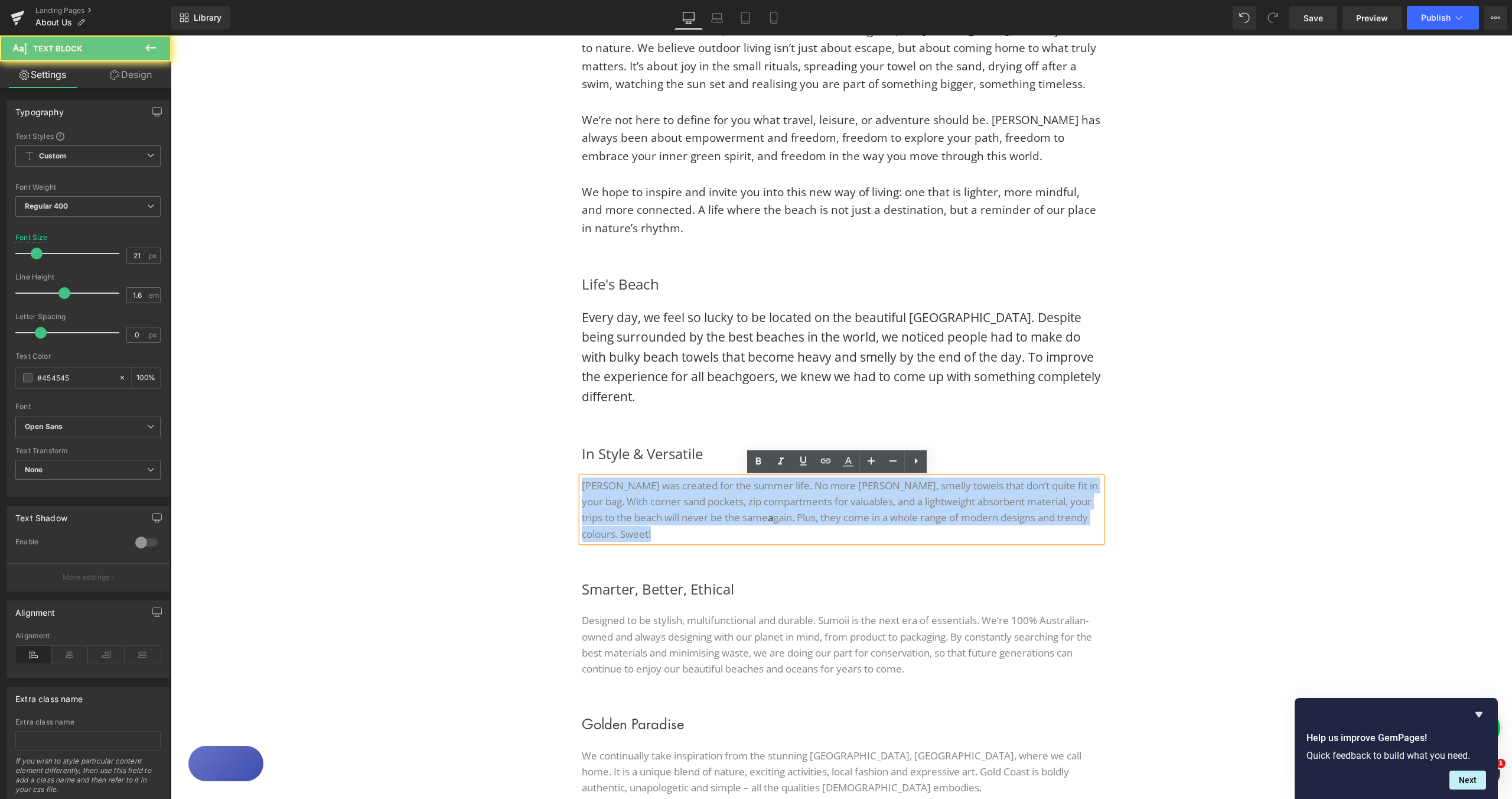
click at [608, 491] on font "[PERSON_NAME] was created for the summer life. No more [PERSON_NAME], smelly to…" at bounding box center [840, 501] width 516 height 46
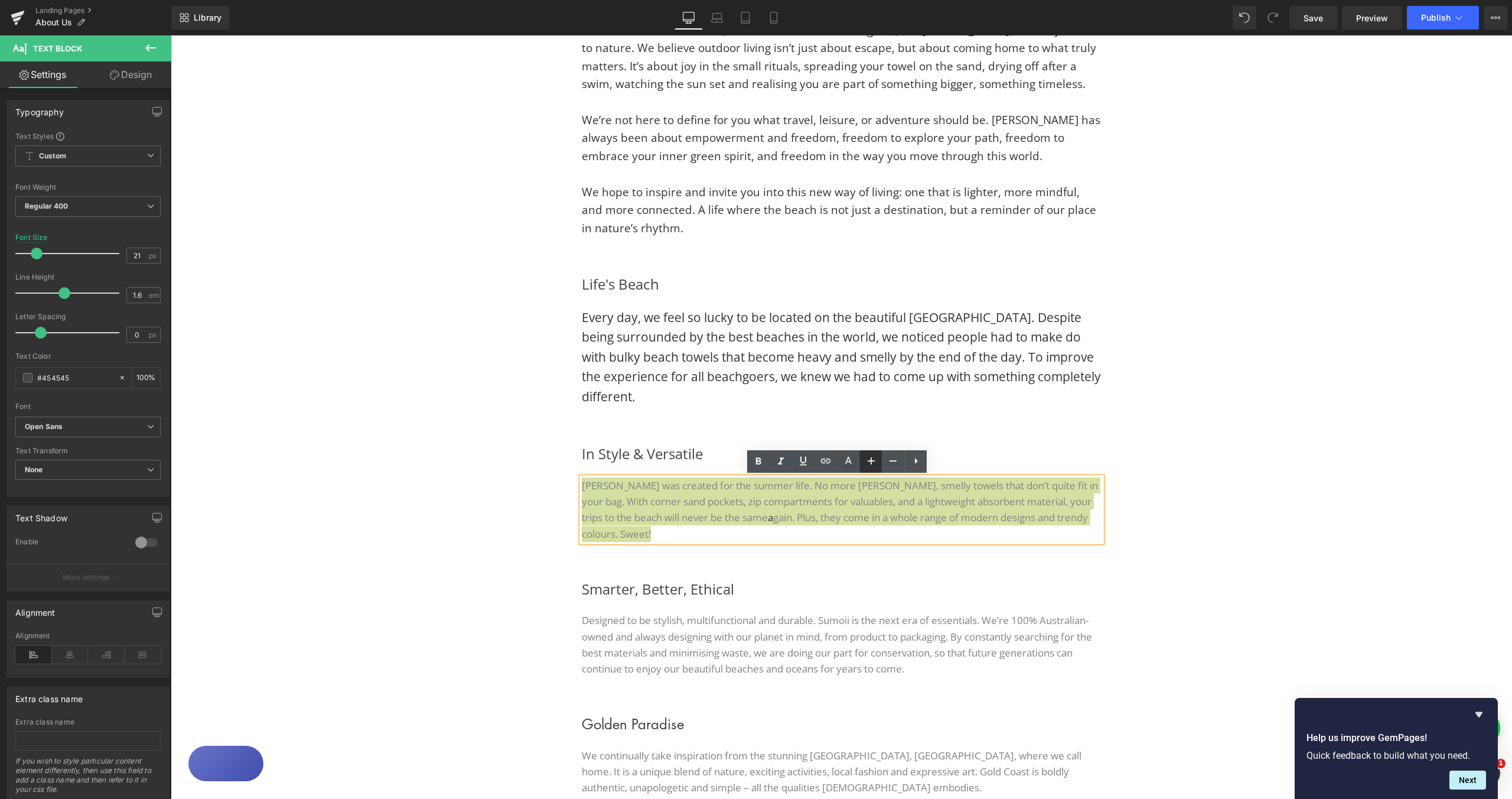
click at [868, 463] on icon at bounding box center [871, 460] width 14 height 14
type input "19"
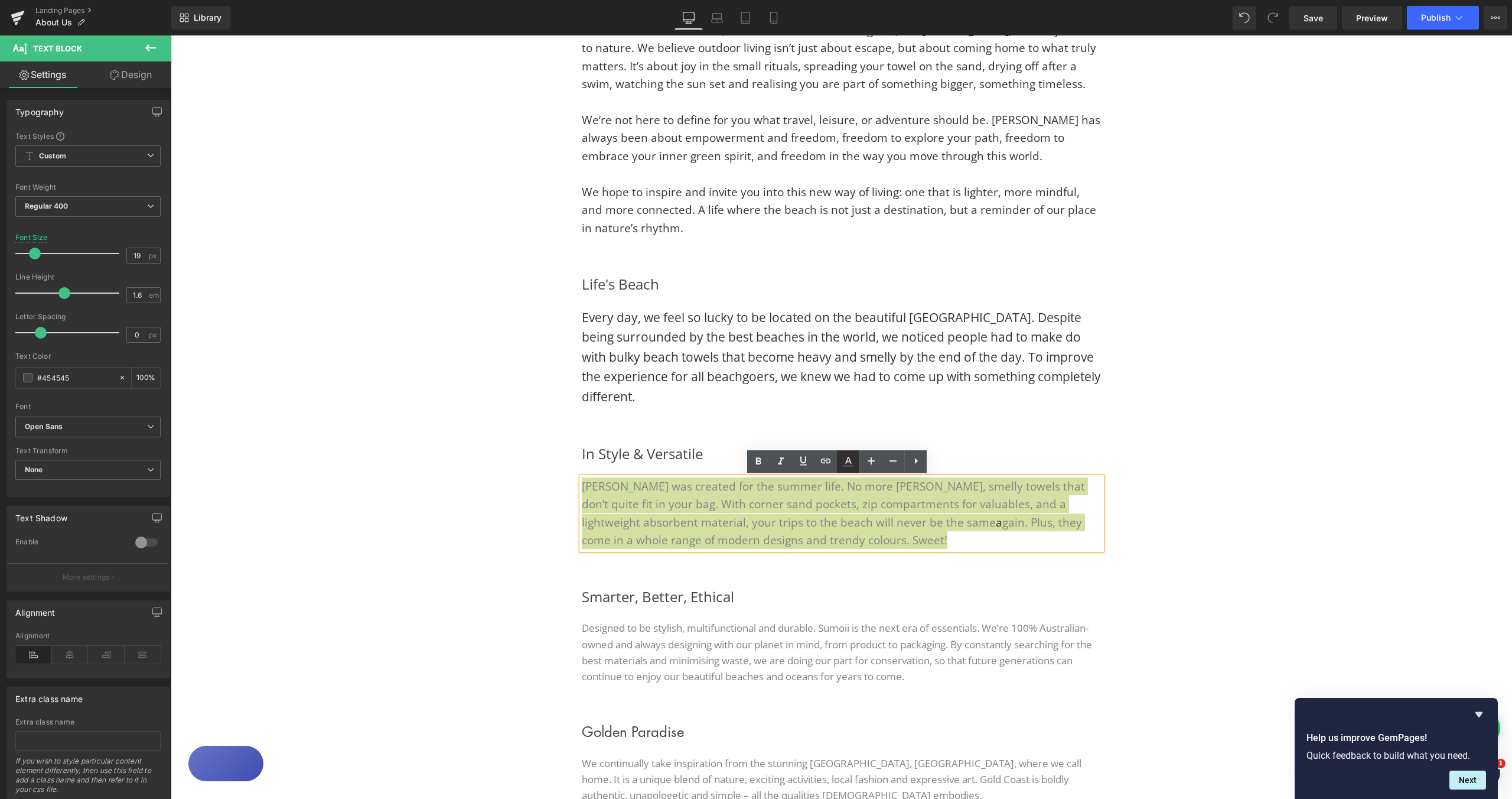
click at [847, 464] on icon at bounding box center [847, 461] width 14 height 14
type input "#454545"
type input "100"
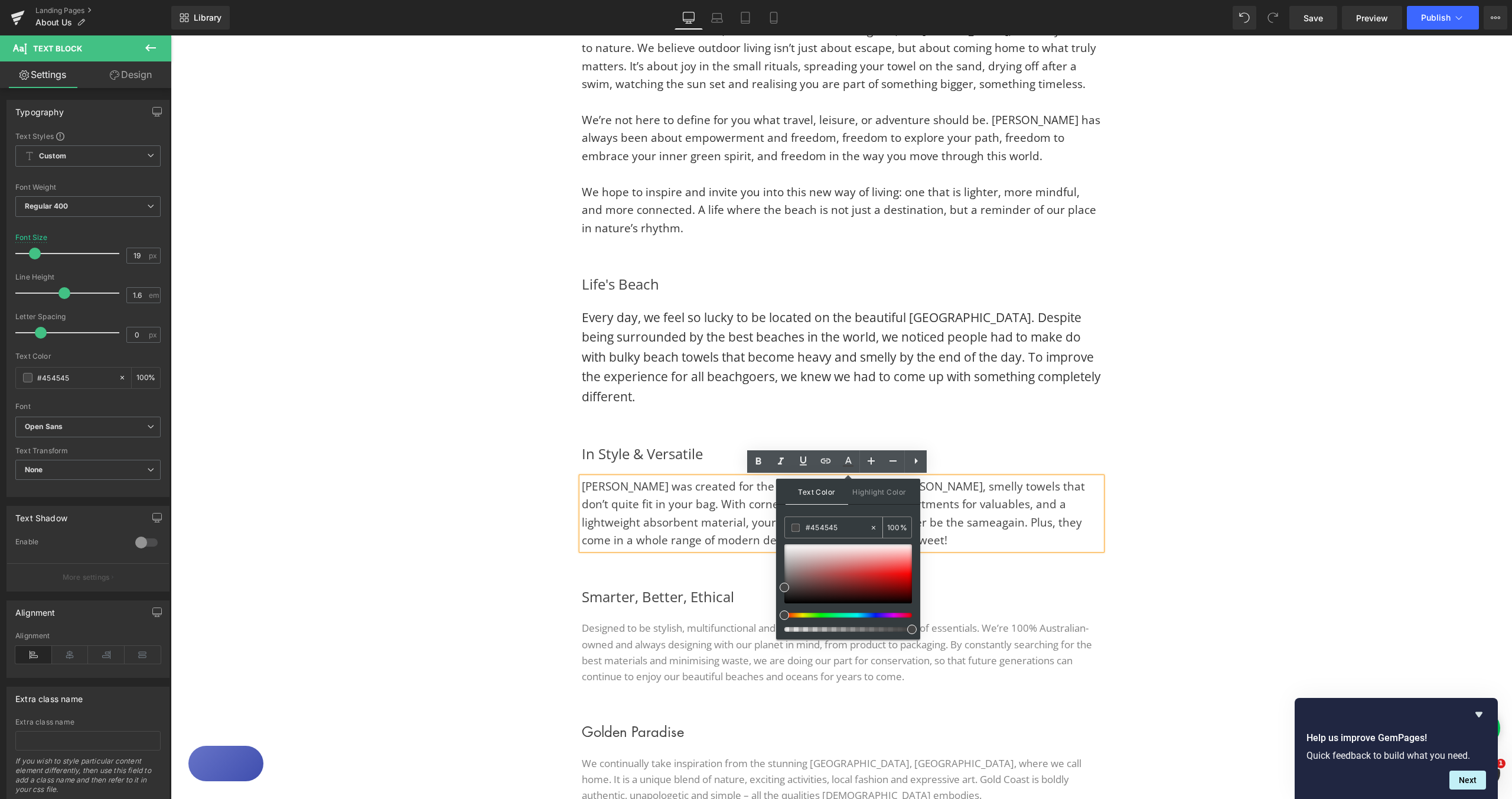
drag, startPoint x: 837, startPoint y: 529, endPoint x: 811, endPoint y: 528, distance: 26.0
click at [811, 528] on input "#454545" at bounding box center [838, 528] width 64 height 13
paste input "333333"
type input "#333333"
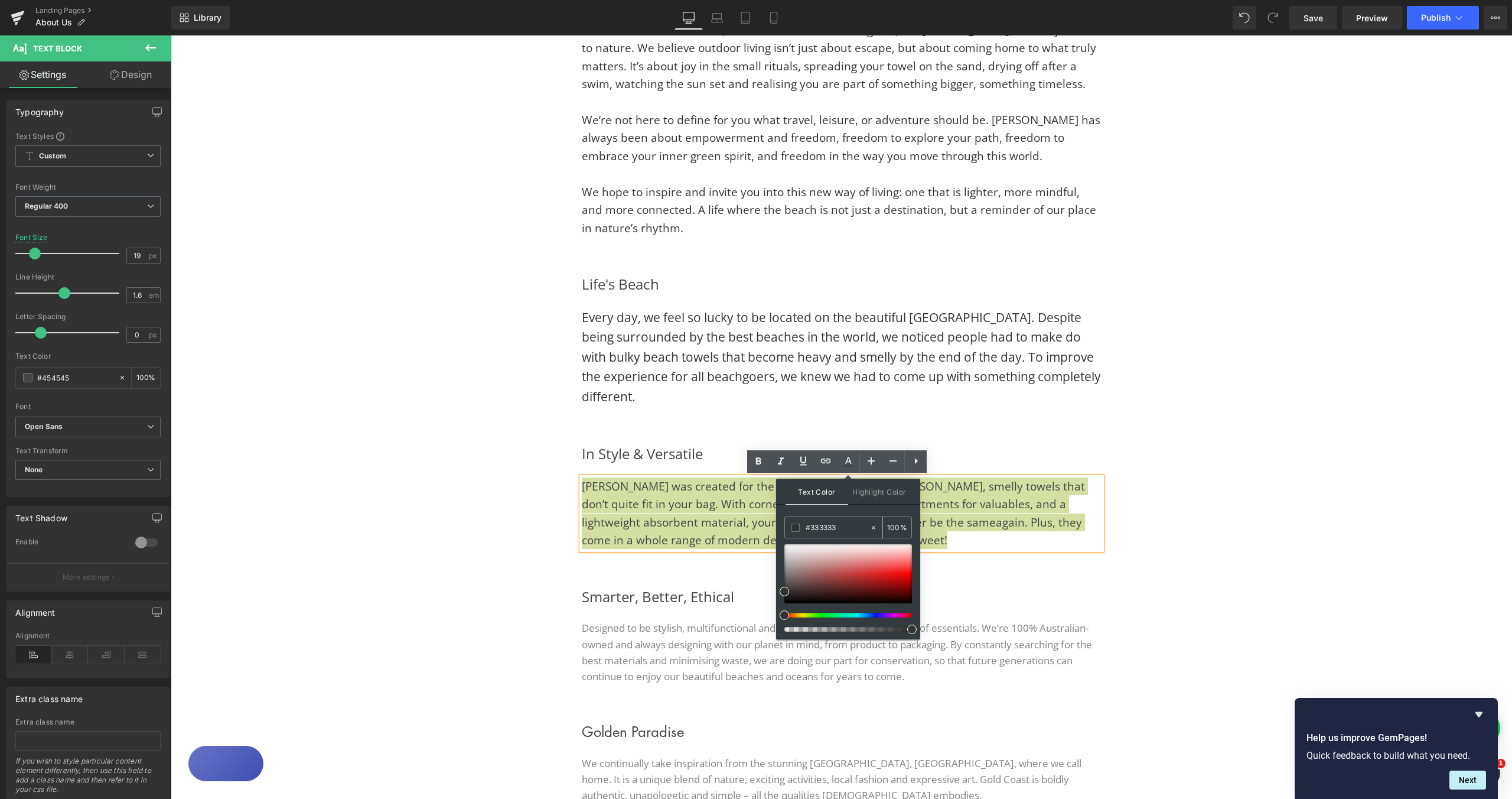
click at [797, 526] on span at bounding box center [795, 528] width 9 height 9
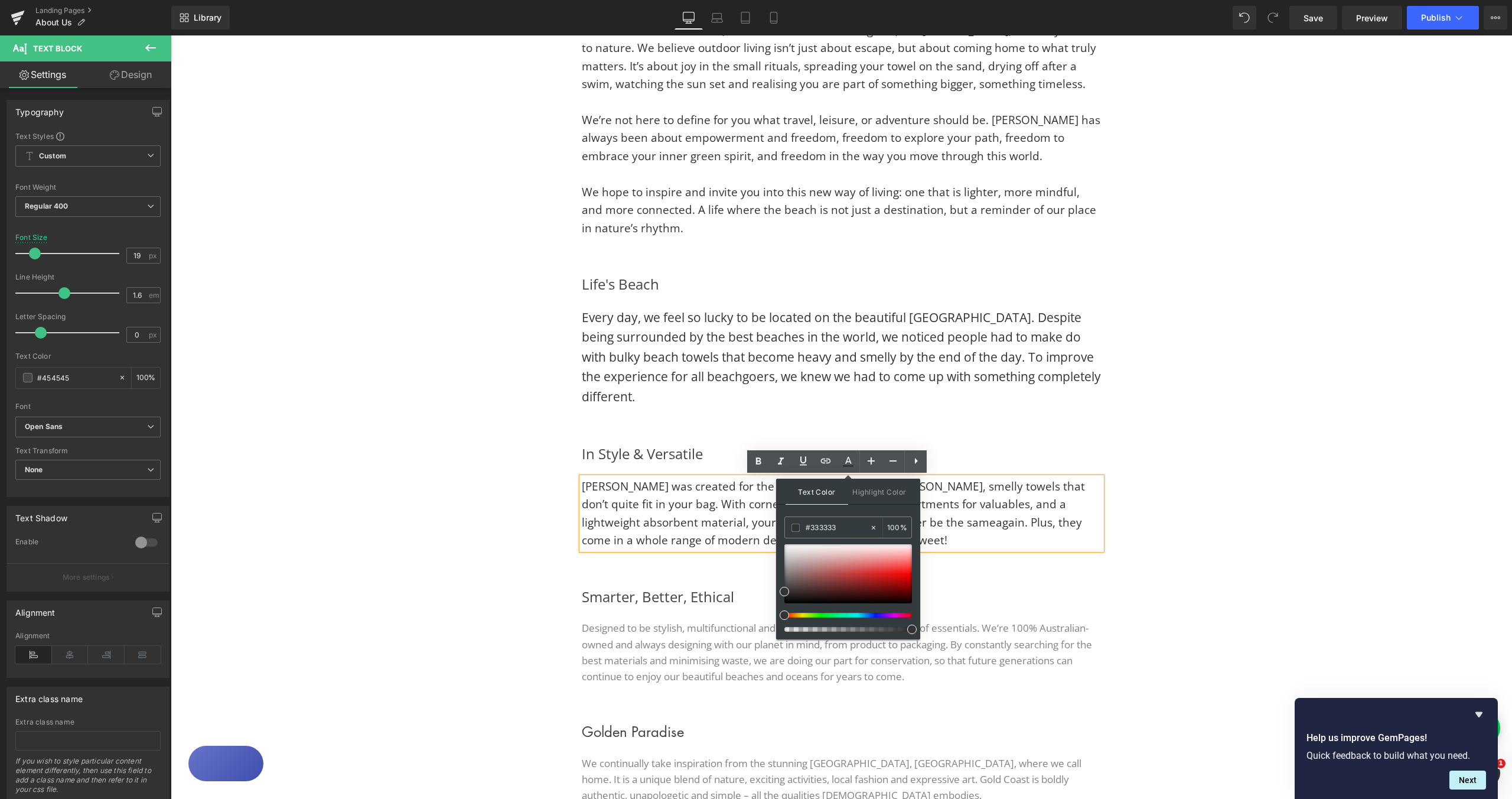
click at [1149, 543] on div "In Style & Versatile Heading Sumoii was created for the summer life. No more sa…" at bounding box center [841, 496] width 709 height 143
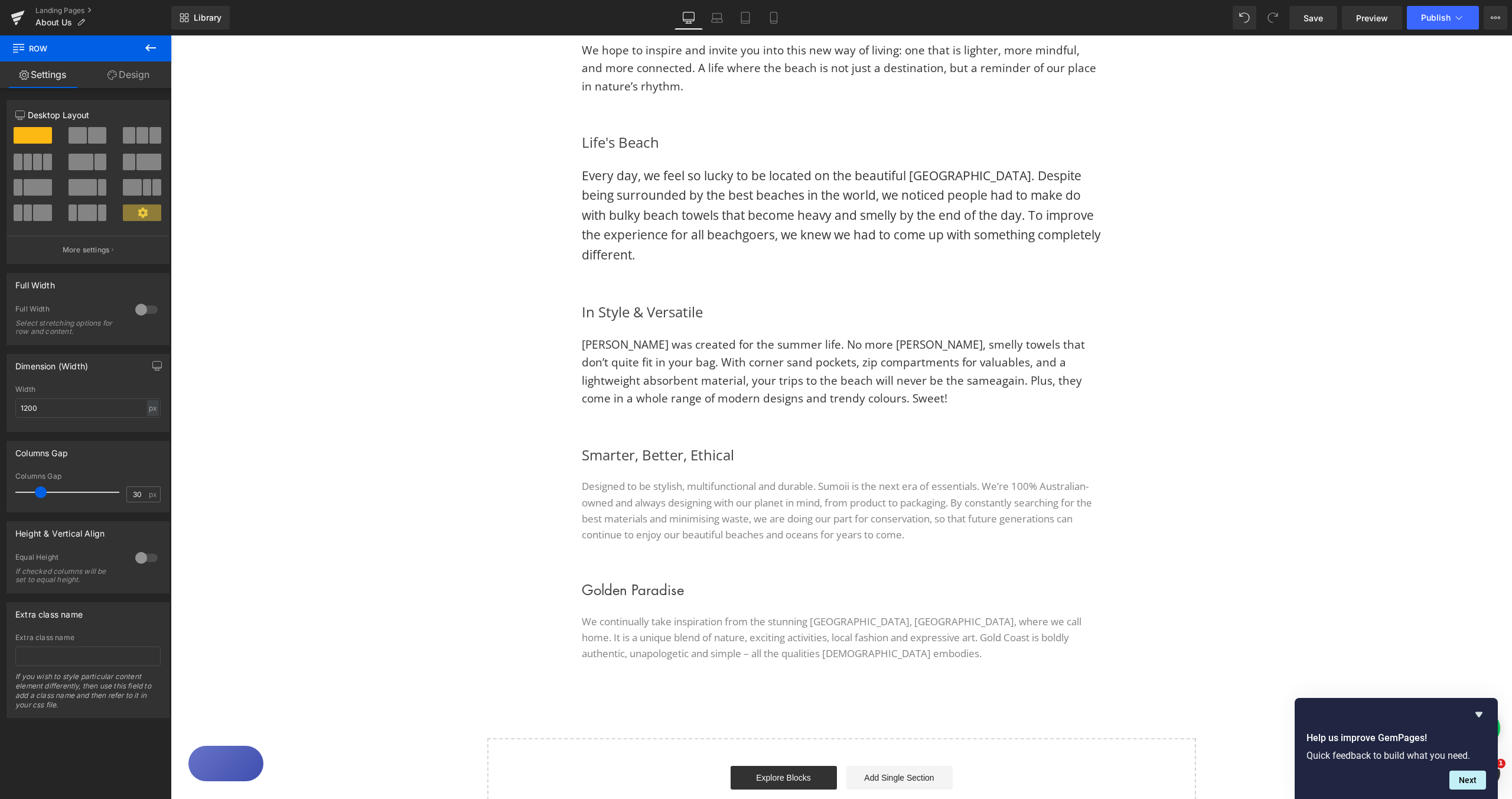
scroll to position [808, 0]
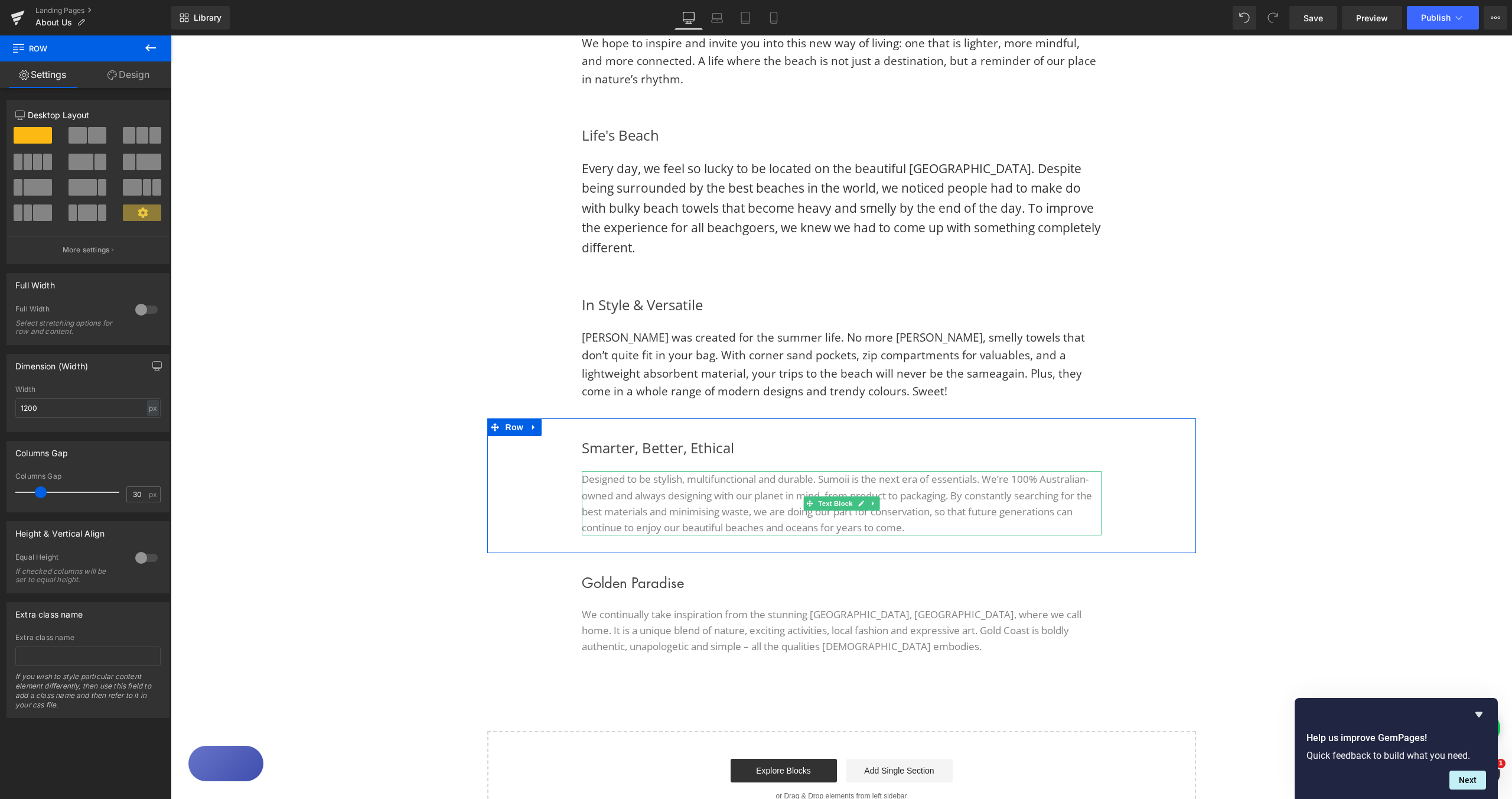
click at [592, 488] on font "Designed to be stylish, multifunctional and durable. Sumoii is the next era of …" at bounding box center [837, 503] width 510 height 62
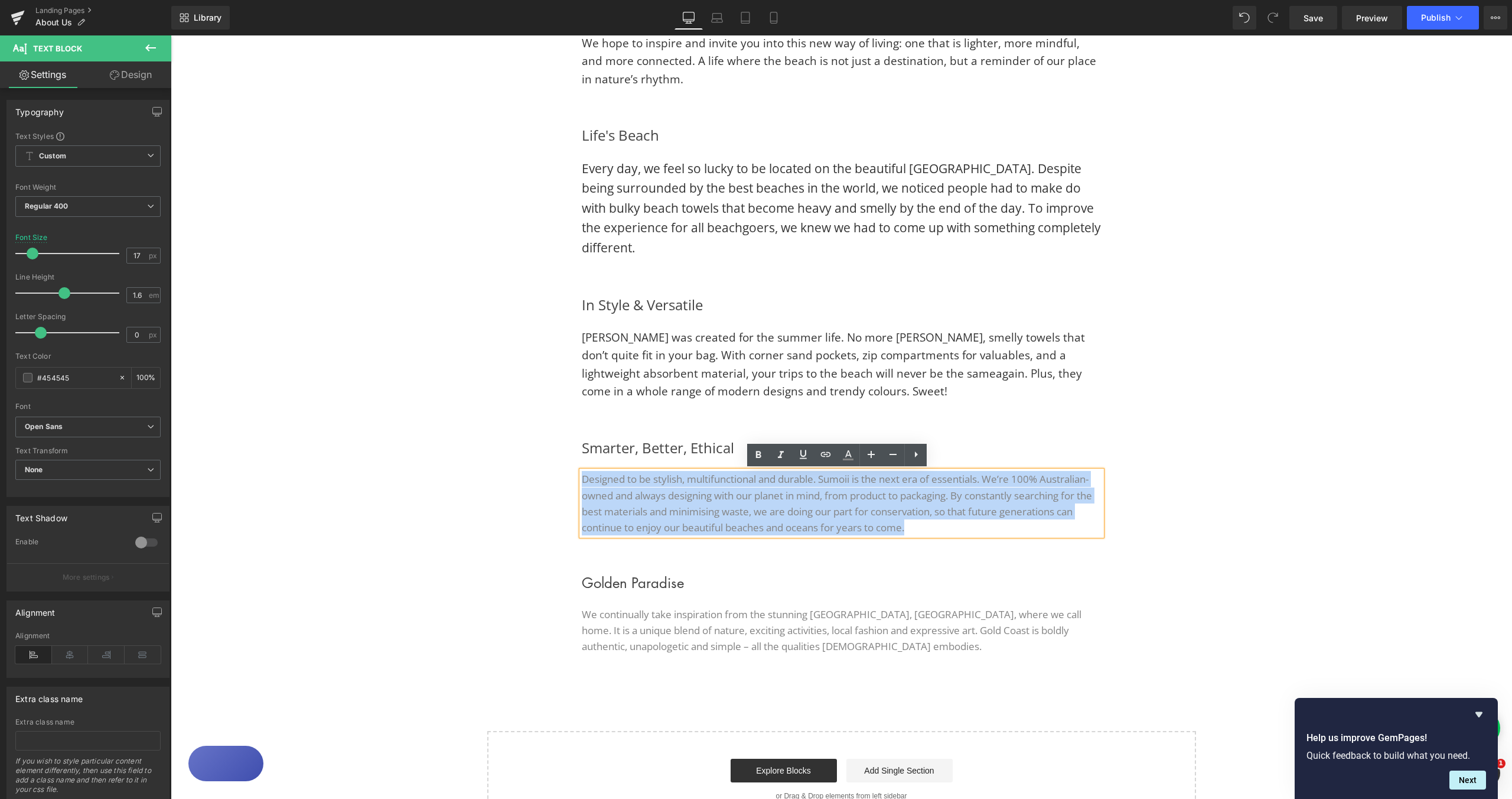
drag, startPoint x: 577, startPoint y: 481, endPoint x: 955, endPoint y: 528, distance: 380.9
click at [955, 528] on p "Designed to be stylish, multifunctional and durable. Sumoii is the next era of …" at bounding box center [842, 503] width 520 height 65
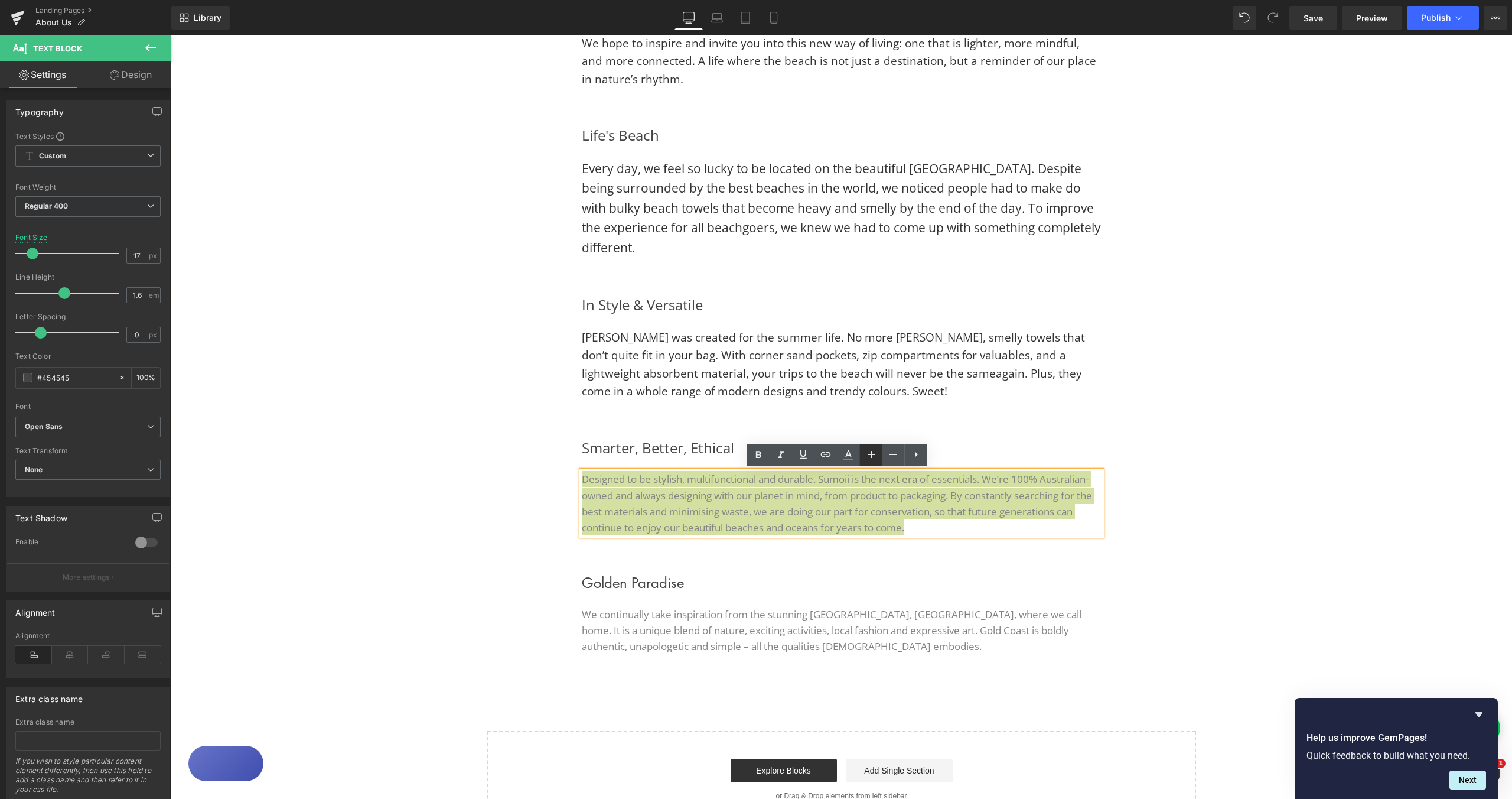
click at [869, 453] on icon at bounding box center [871, 454] width 14 height 14
type input "19"
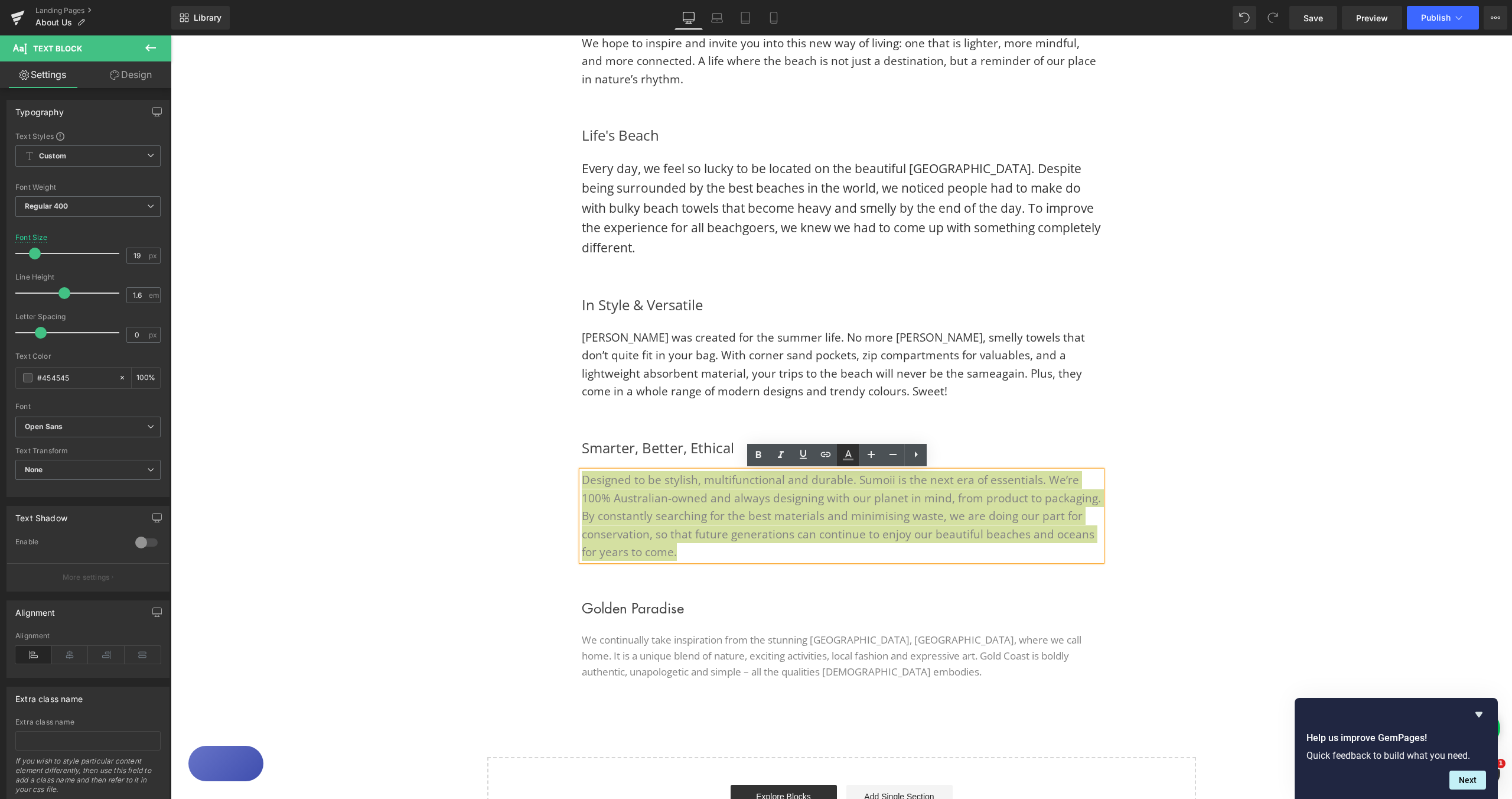
click at [849, 453] on icon at bounding box center [847, 454] width 14 height 14
type input "#848484"
type input "100"
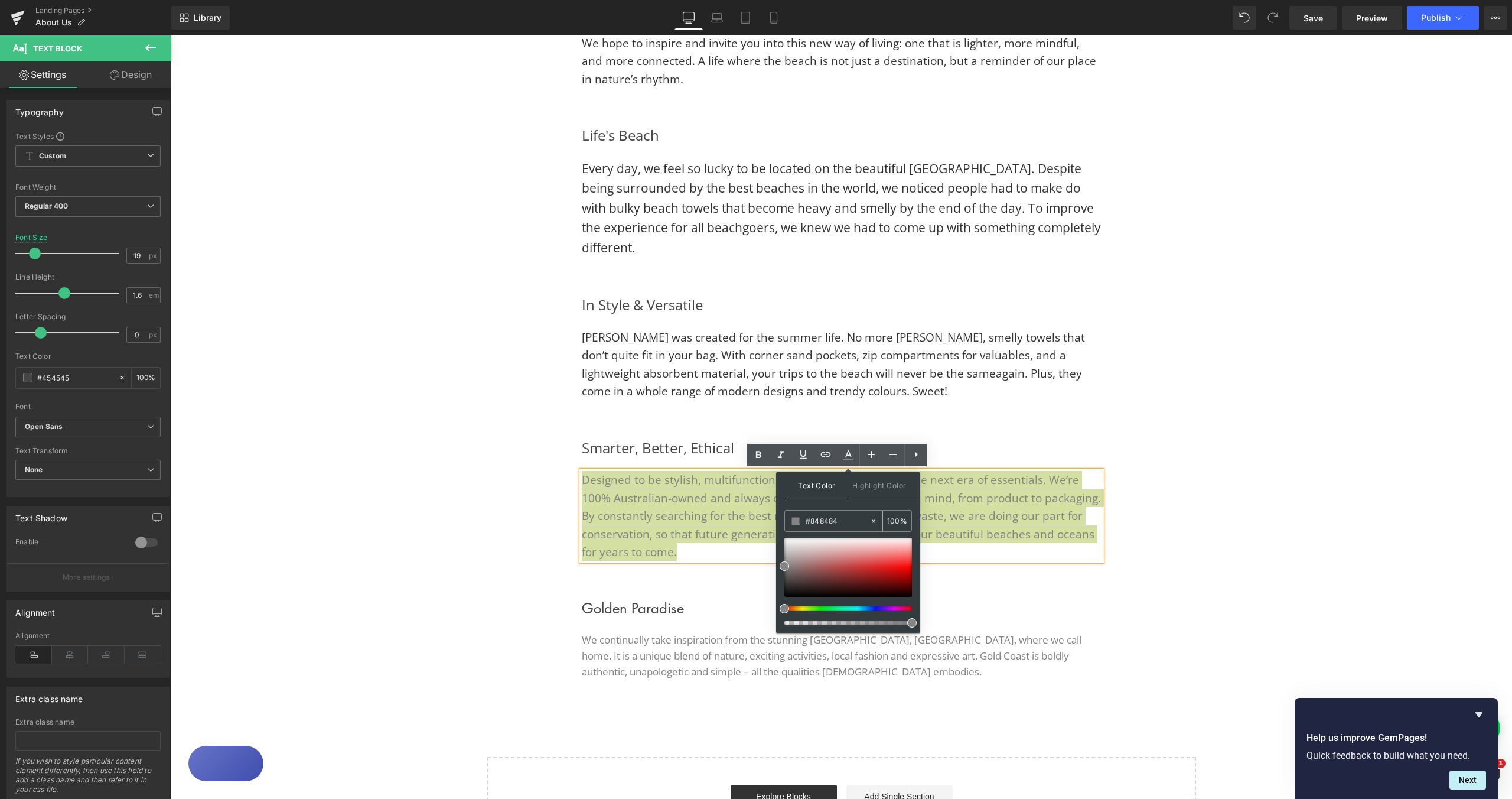
drag, startPoint x: 839, startPoint y: 520, endPoint x: 824, endPoint y: 522, distance: 15.1
click at [812, 520] on input "#848484" at bounding box center [838, 522] width 64 height 13
paste input "333333"
type input "#333333"
click at [797, 520] on span at bounding box center [795, 521] width 9 height 9
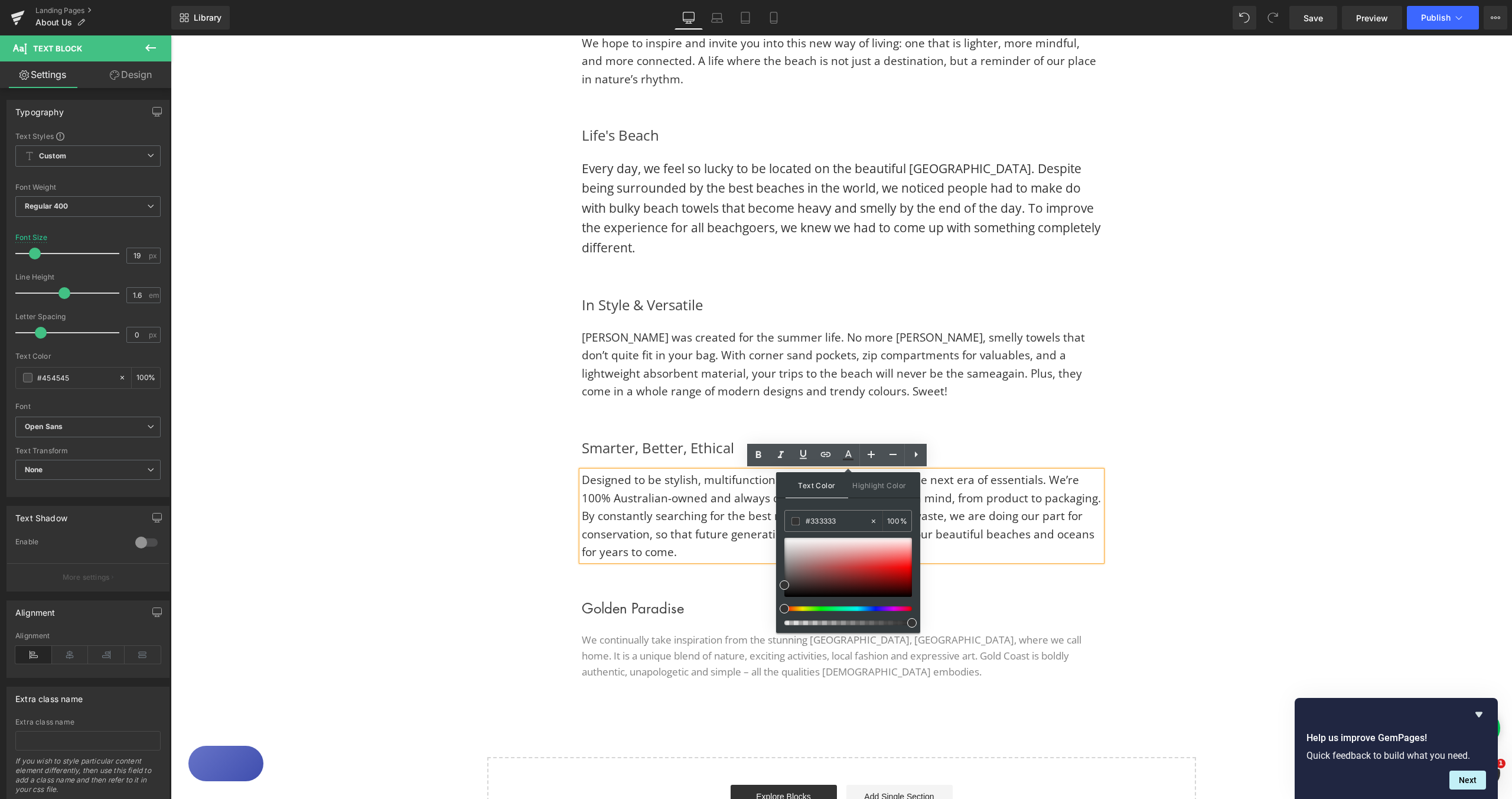
click at [1146, 541] on div "Smarter, Better, Ethical Heading Designed to be stylish, multifunctional and du…" at bounding box center [841, 499] width 709 height 160
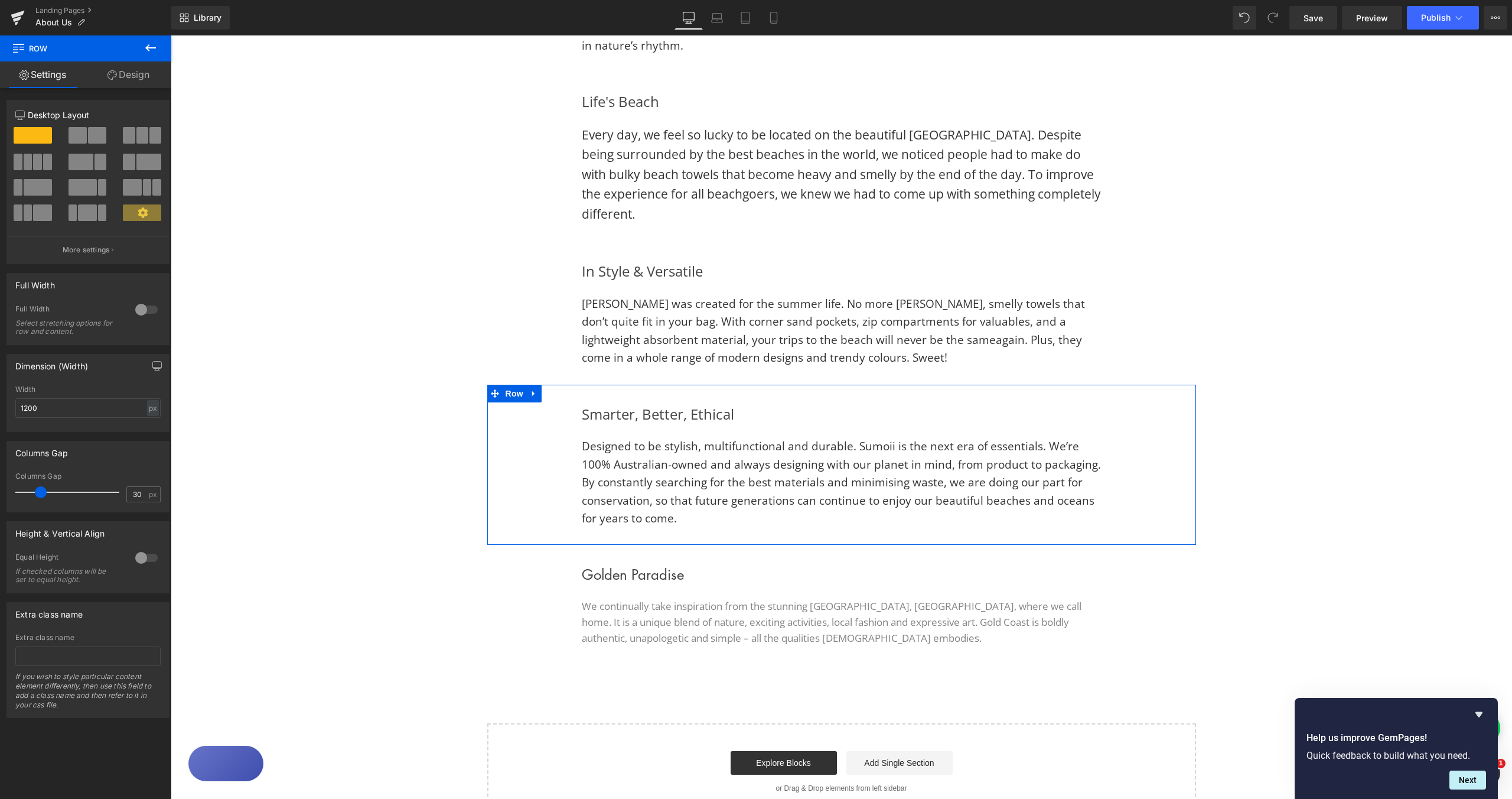
scroll to position [856, 0]
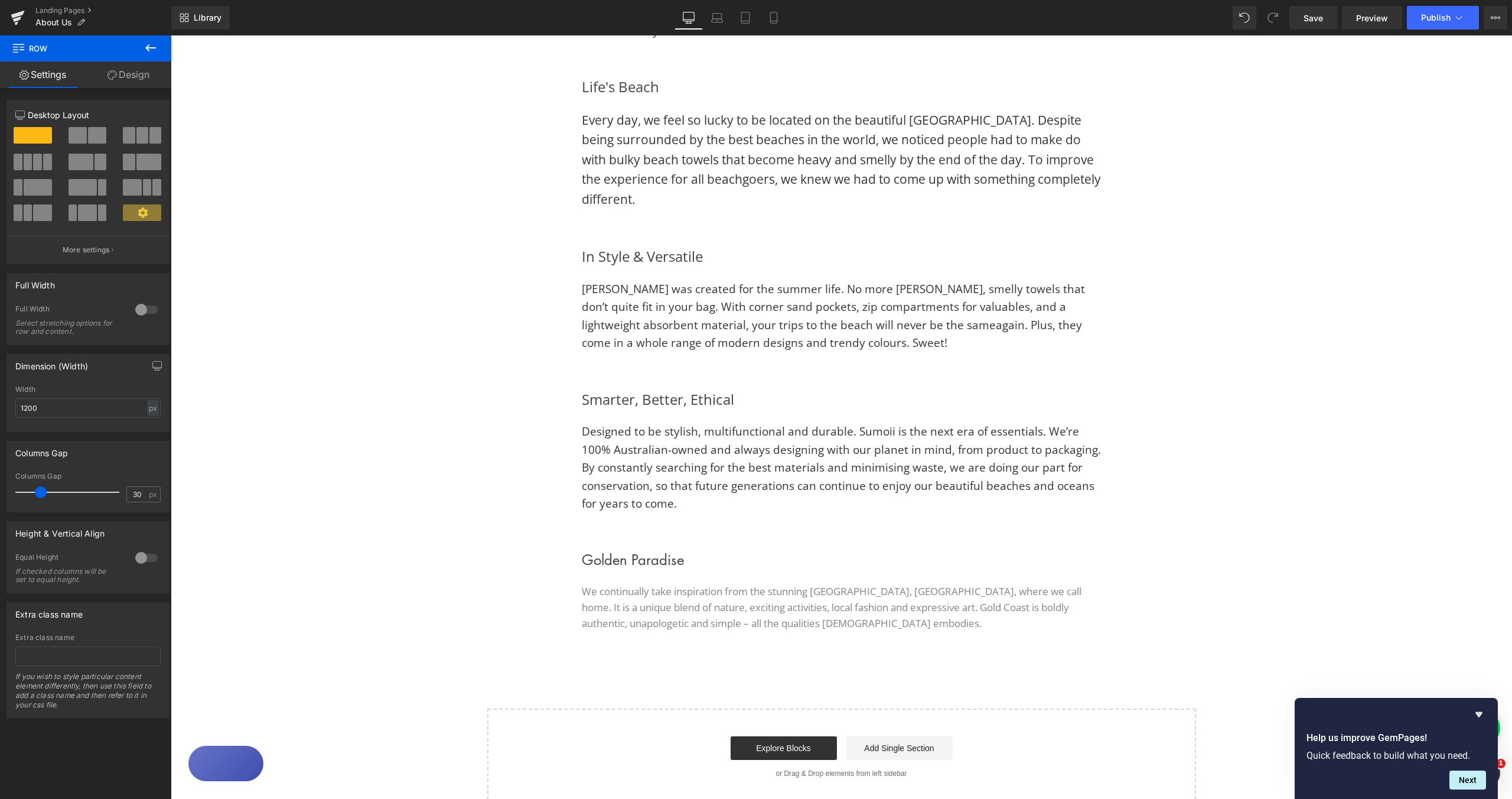
click at [1228, 496] on div "Image Image Row FREEDOM IN EVERY WAVE Heading Sumoii is all about freedom: free…" at bounding box center [841, 43] width 1342 height 1524
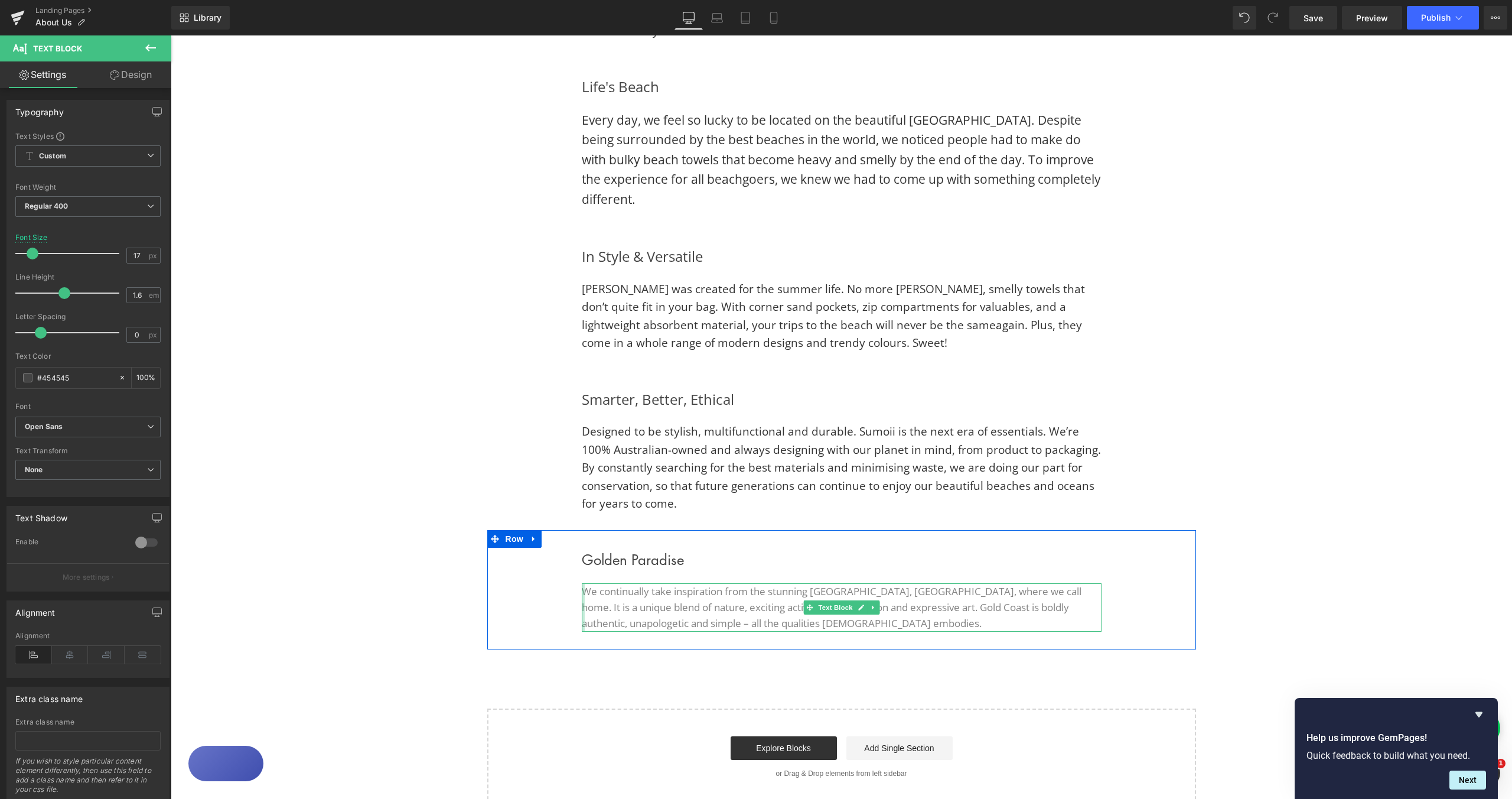
click at [582, 598] on div at bounding box center [583, 607] width 3 height 48
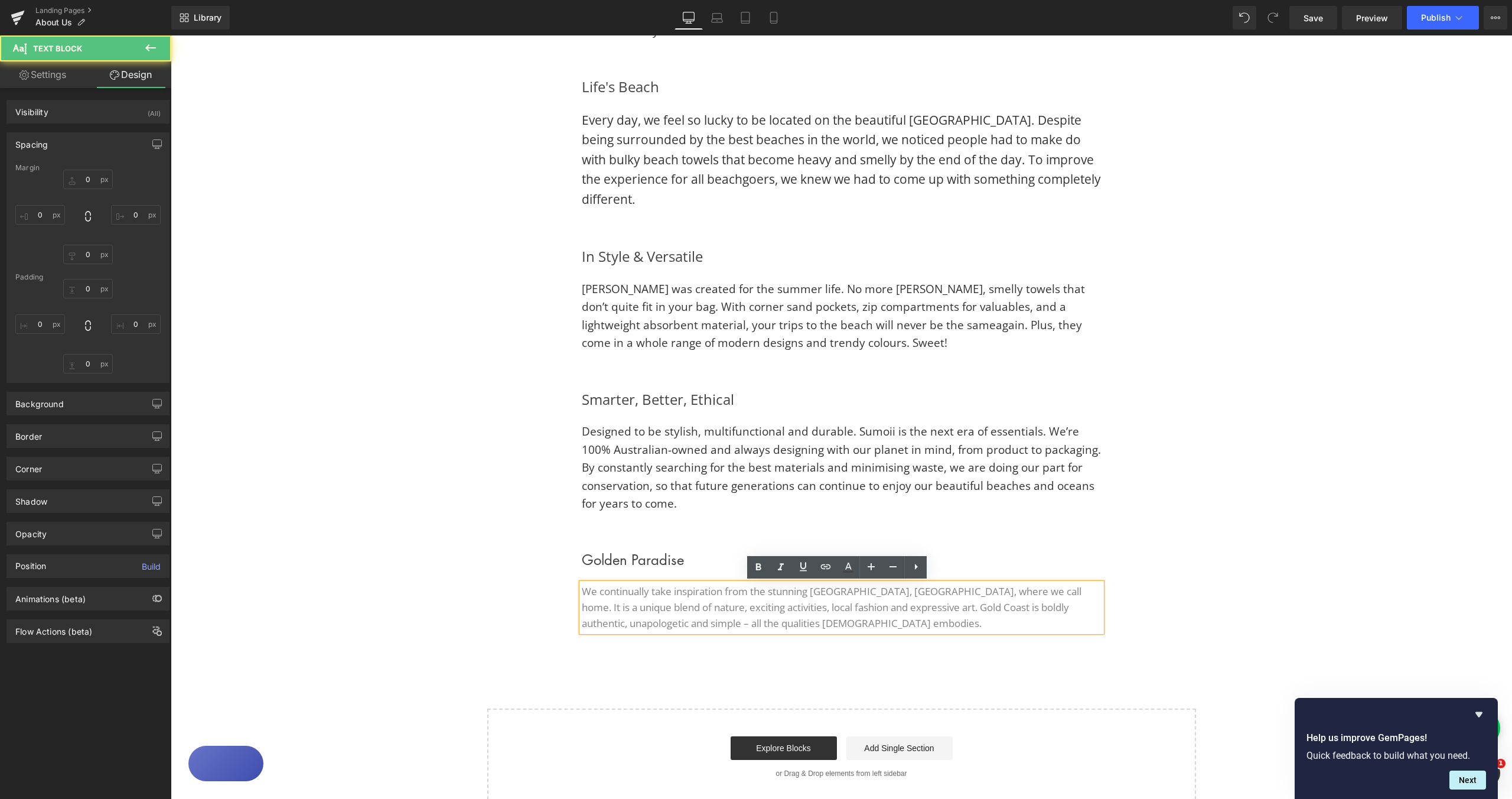
type input "0"
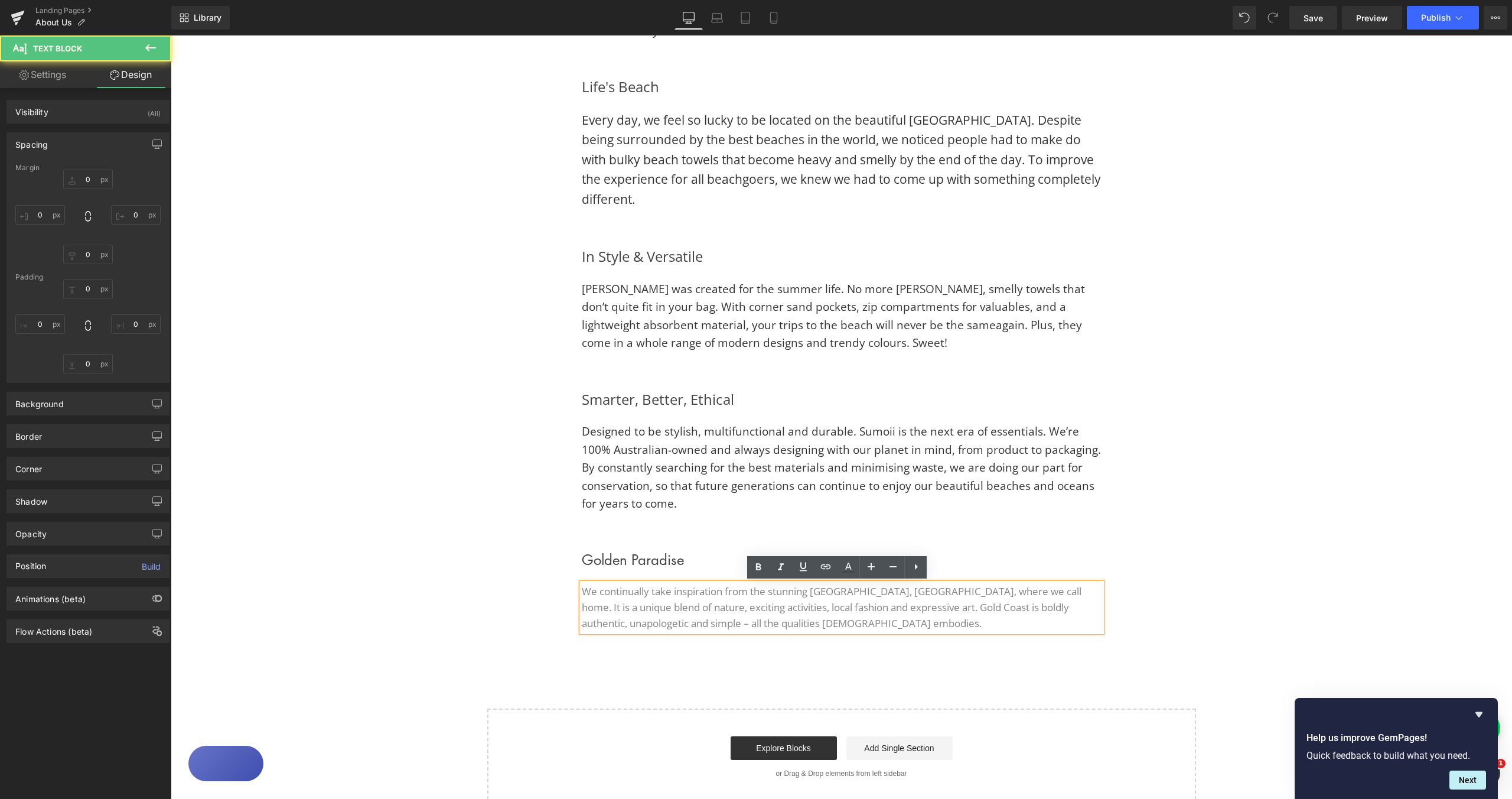
type input "0"
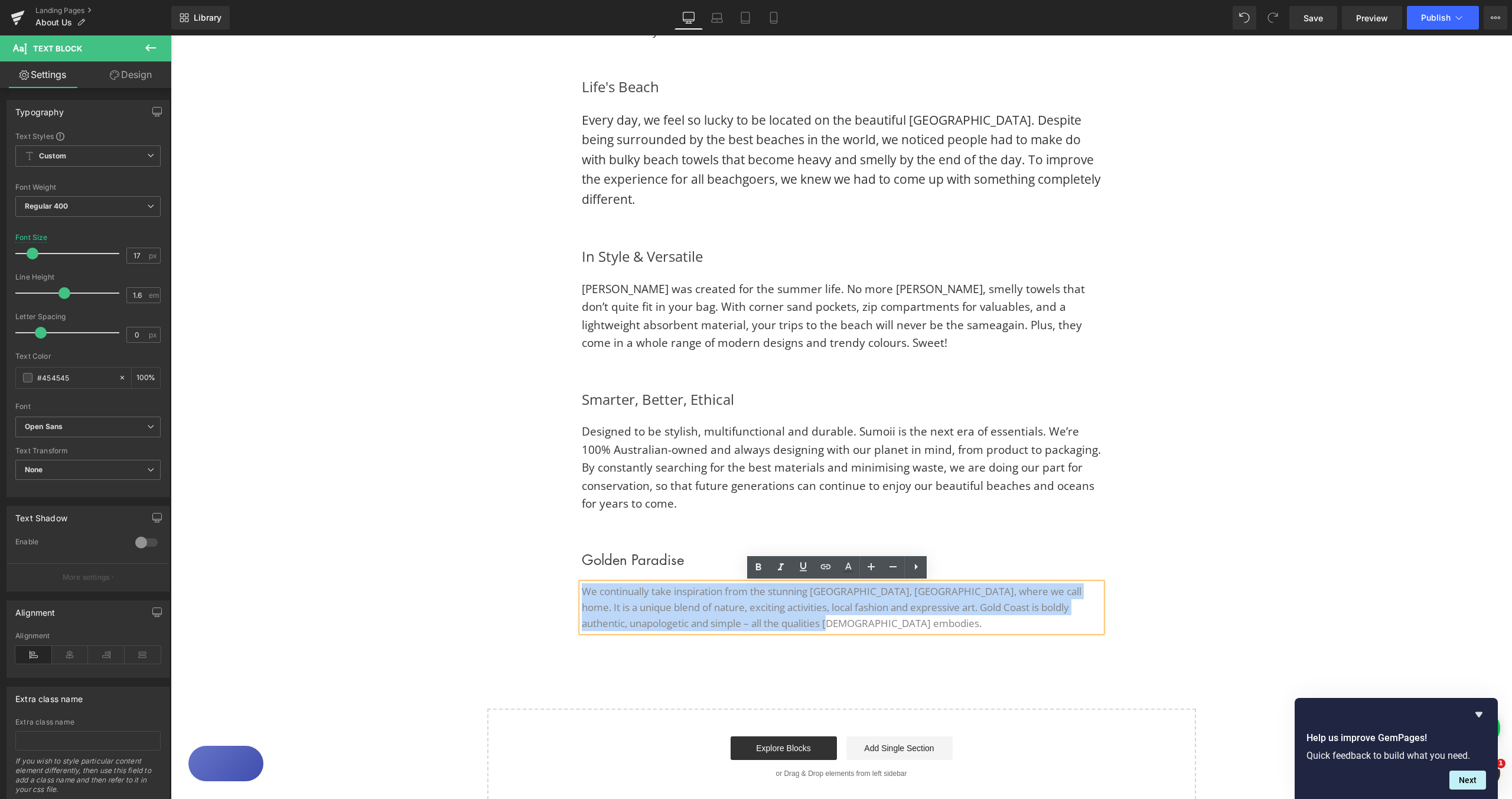
drag, startPoint x: 674, startPoint y: 615, endPoint x: 579, endPoint y: 594, distance: 97.3
click at [582, 594] on p "We continually take inspiration from the stunning [GEOGRAPHIC_DATA], [GEOGRAPHI…" at bounding box center [842, 607] width 520 height 48
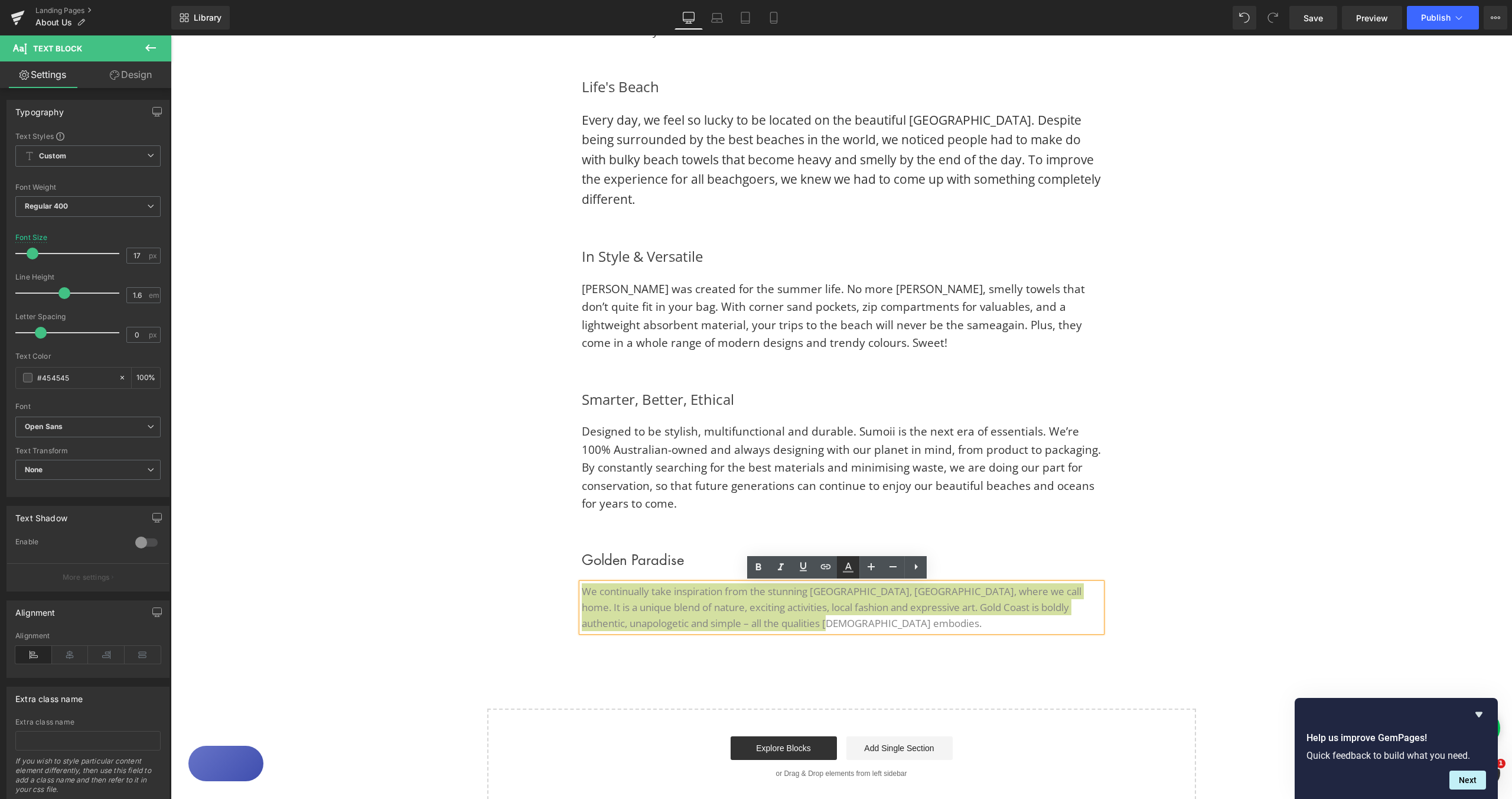
click at [847, 571] on icon at bounding box center [848, 572] width 11 height 2
type input "#848484"
type input "100"
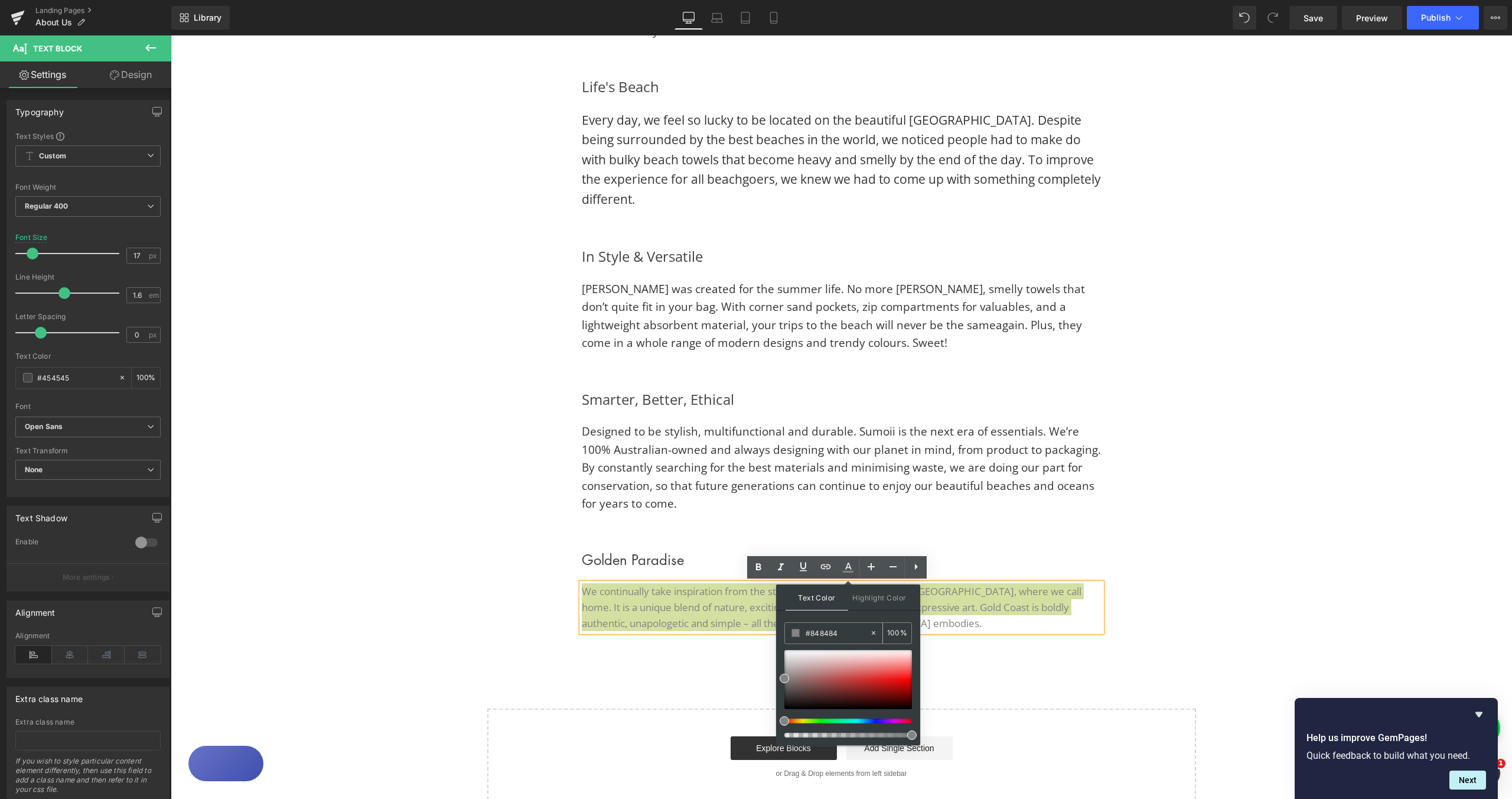
drag, startPoint x: 838, startPoint y: 634, endPoint x: 812, endPoint y: 633, distance: 26.0
click at [812, 633] on input "#848484" at bounding box center [838, 633] width 64 height 13
paste input "333333"
type input "#333333"
click at [797, 634] on span at bounding box center [795, 633] width 9 height 9
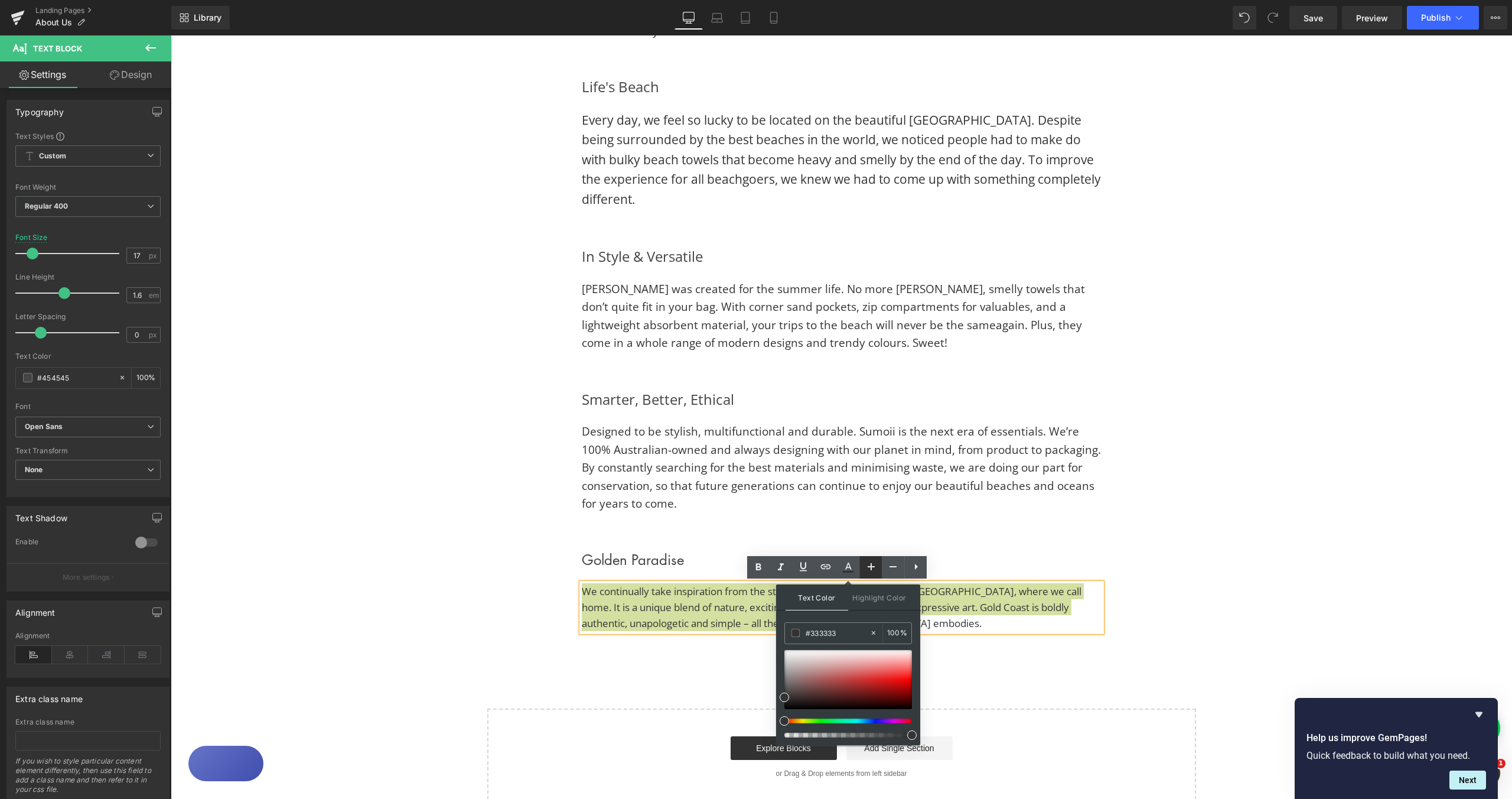
click at [872, 571] on icon at bounding box center [871, 567] width 14 height 14
type input "19"
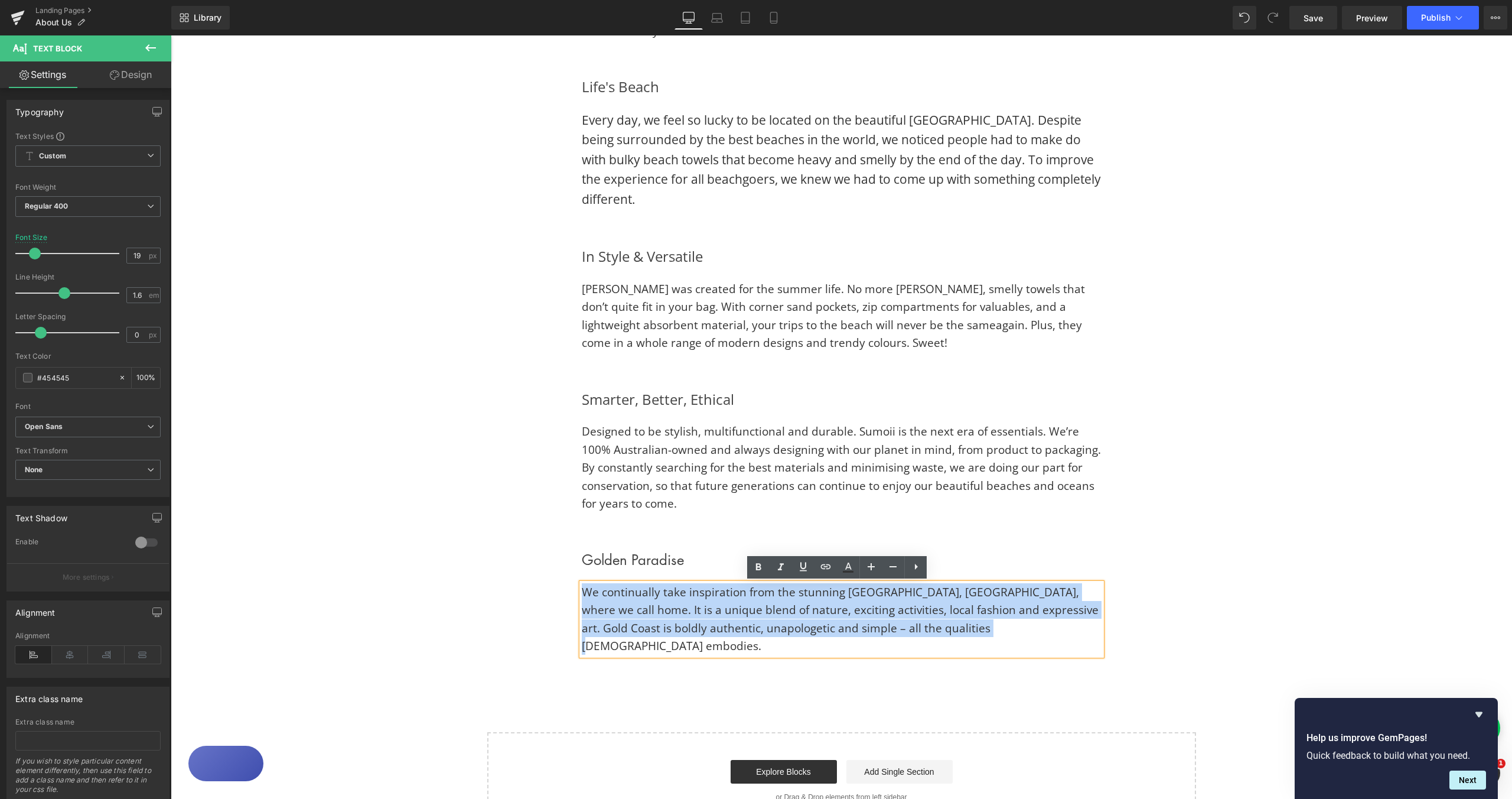
click at [1141, 624] on div "Golden Paradise Heading We continually take inspiration from the stunning [GEOG…" at bounding box center [841, 602] width 709 height 143
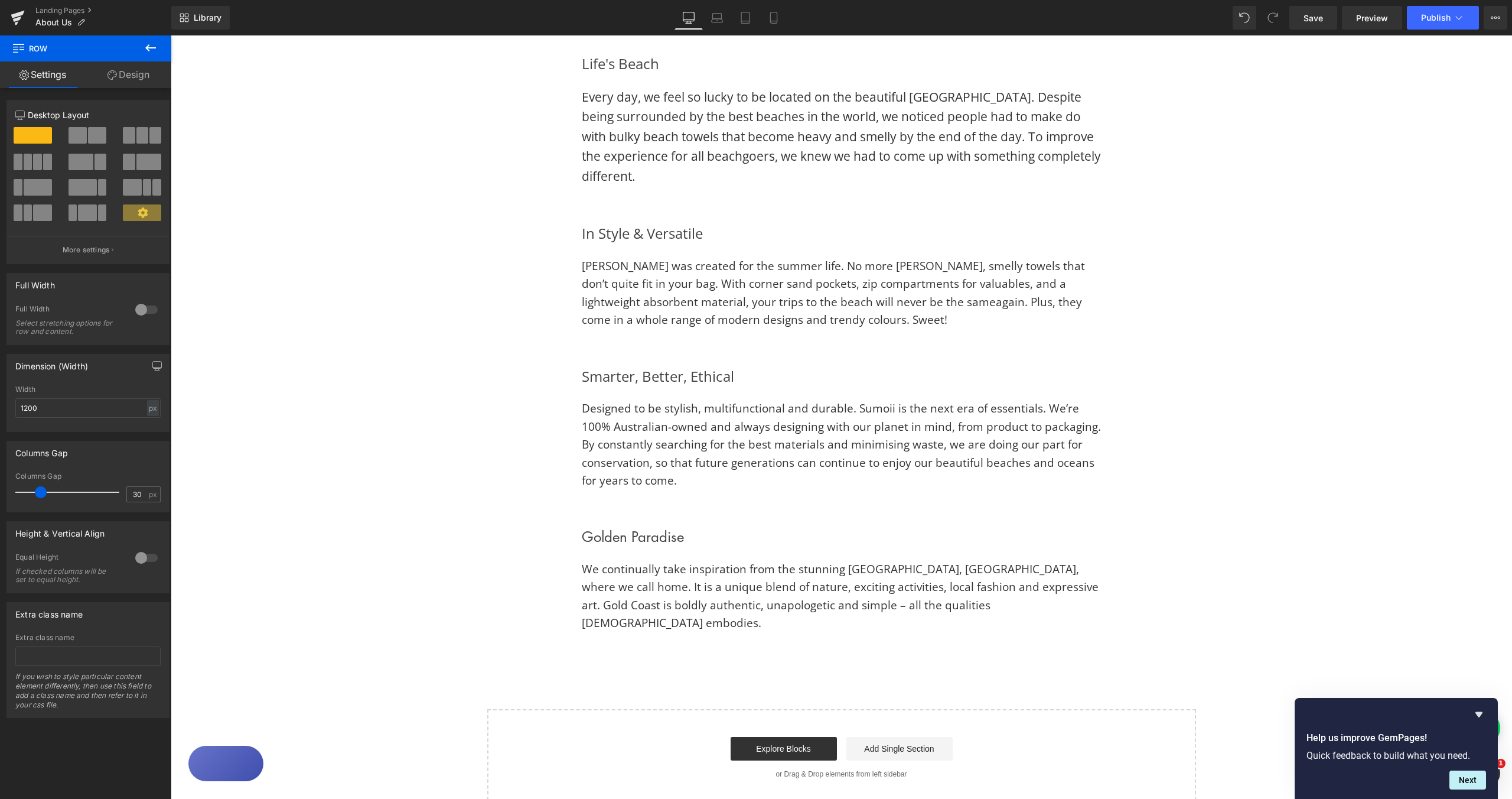
scroll to position [932, 0]
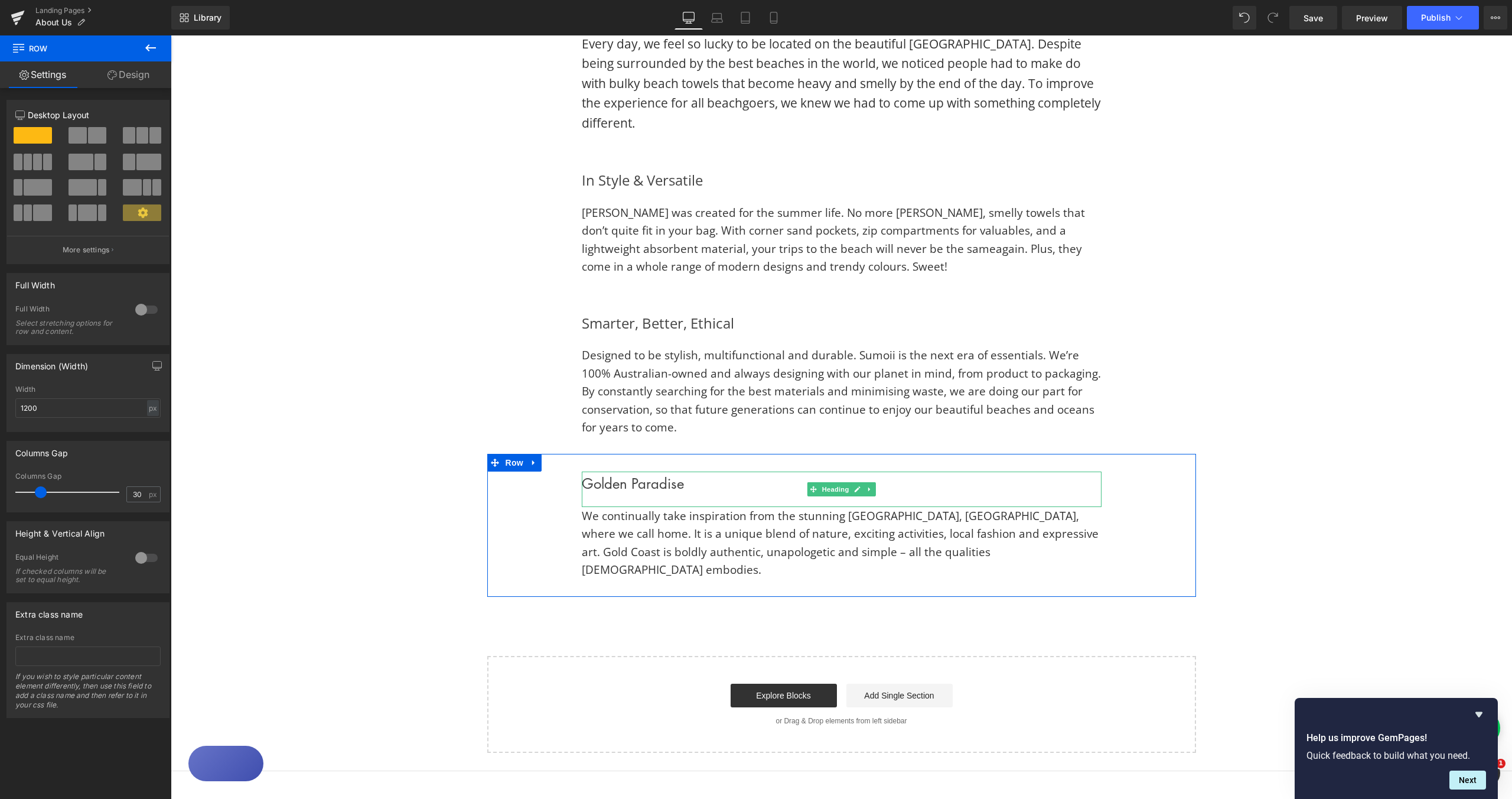
click at [651, 487] on h2 "Golden Paradise" at bounding box center [842, 483] width 520 height 24
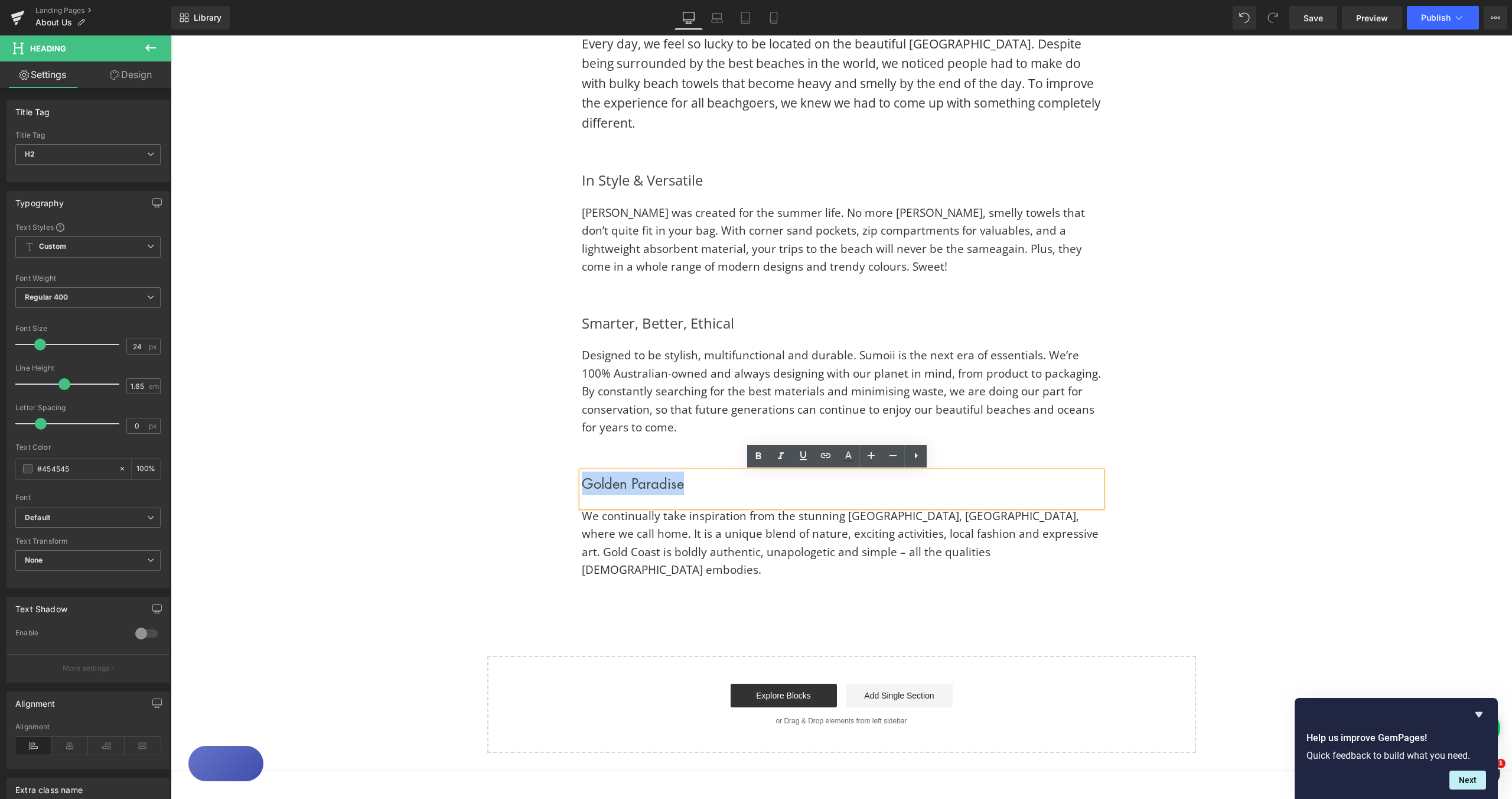
drag, startPoint x: 684, startPoint y: 486, endPoint x: 579, endPoint y: 485, distance: 105.0
click at [582, 485] on h2 "Golden Paradise" at bounding box center [842, 483] width 520 height 24
click at [914, 458] on icon at bounding box center [915, 455] width 14 height 14
click at [1139, 532] on div "Golden Paradise Heading We continually take inspiration from the stunning [GEOG…" at bounding box center [841, 525] width 709 height 143
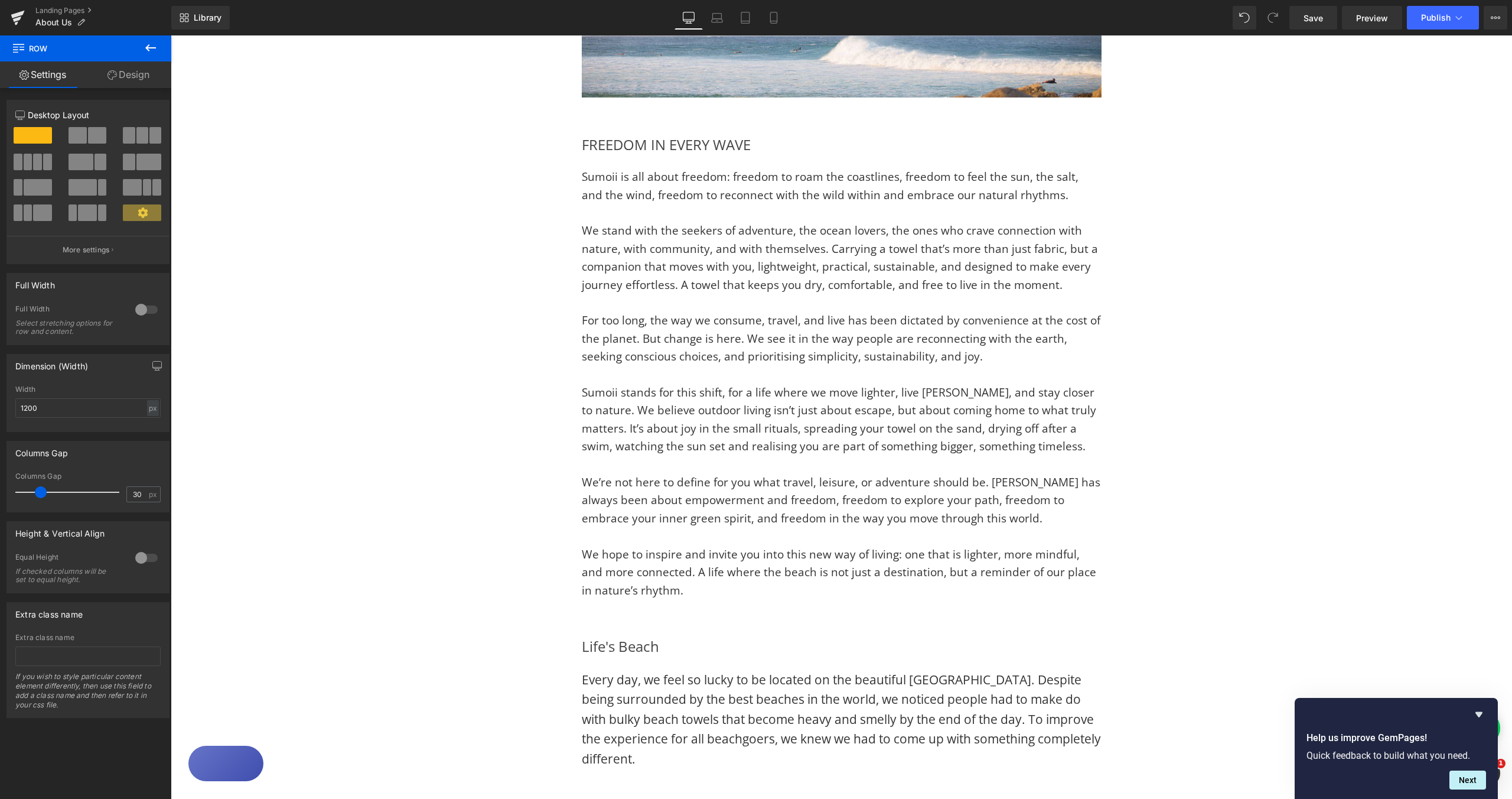
scroll to position [295, 0]
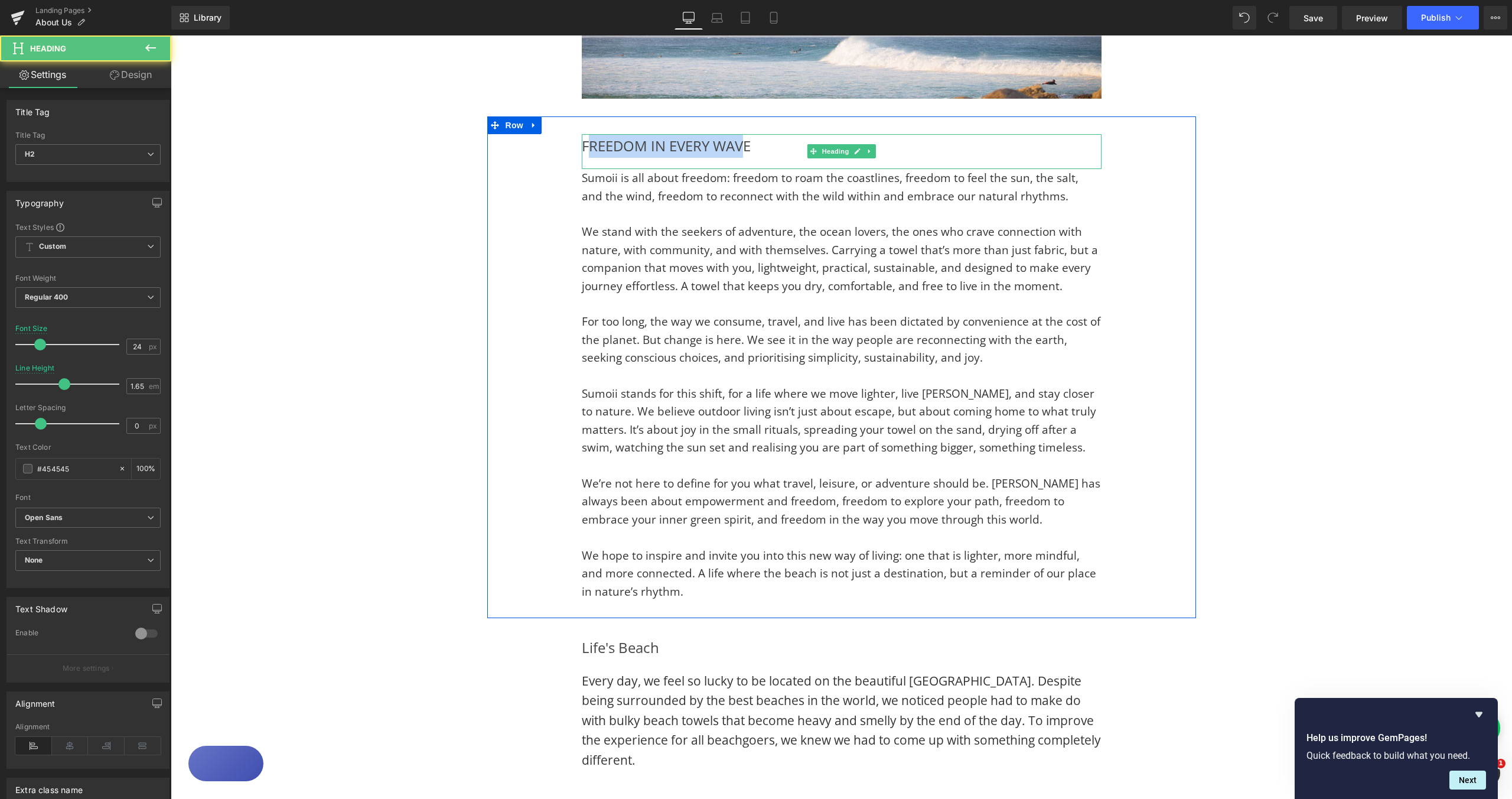
drag, startPoint x: 581, startPoint y: 145, endPoint x: 744, endPoint y: 147, distance: 163.0
click at [740, 147] on h2 "FREEDOM IN EVERY WAVE" at bounding box center [842, 146] width 520 height 24
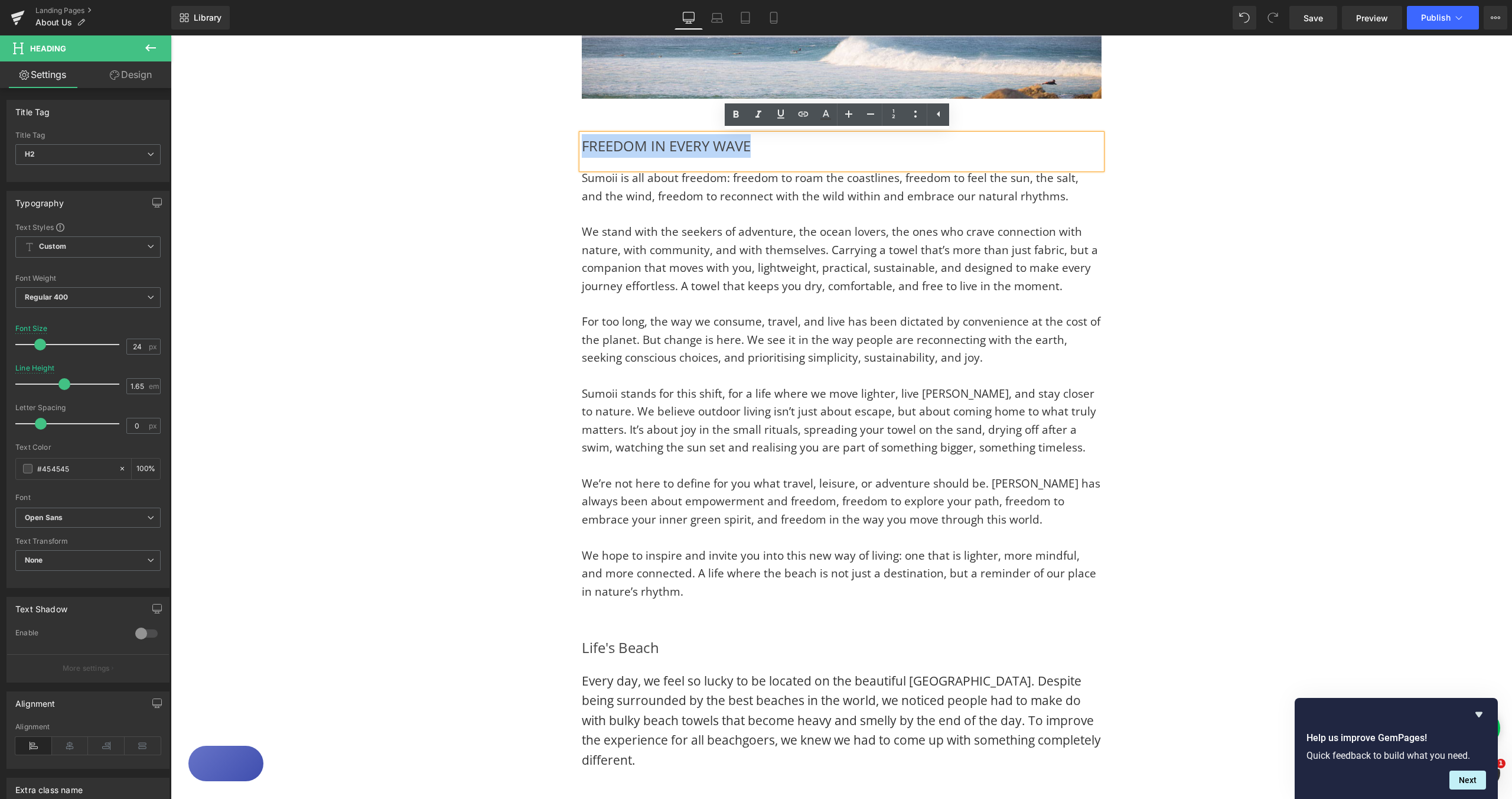
drag, startPoint x: 747, startPoint y: 146, endPoint x: 585, endPoint y: 145, distance: 162.0
click at [582, 145] on h2 "FREEDOM IN EVERY WAVE" at bounding box center [842, 146] width 520 height 24
click at [731, 118] on icon at bounding box center [735, 114] width 14 height 14
click at [1150, 220] on div "FREEDOM IN EVERY WAVE Heading Sumoii is all about freedom: freedom to roam the …" at bounding box center [841, 367] width 709 height 502
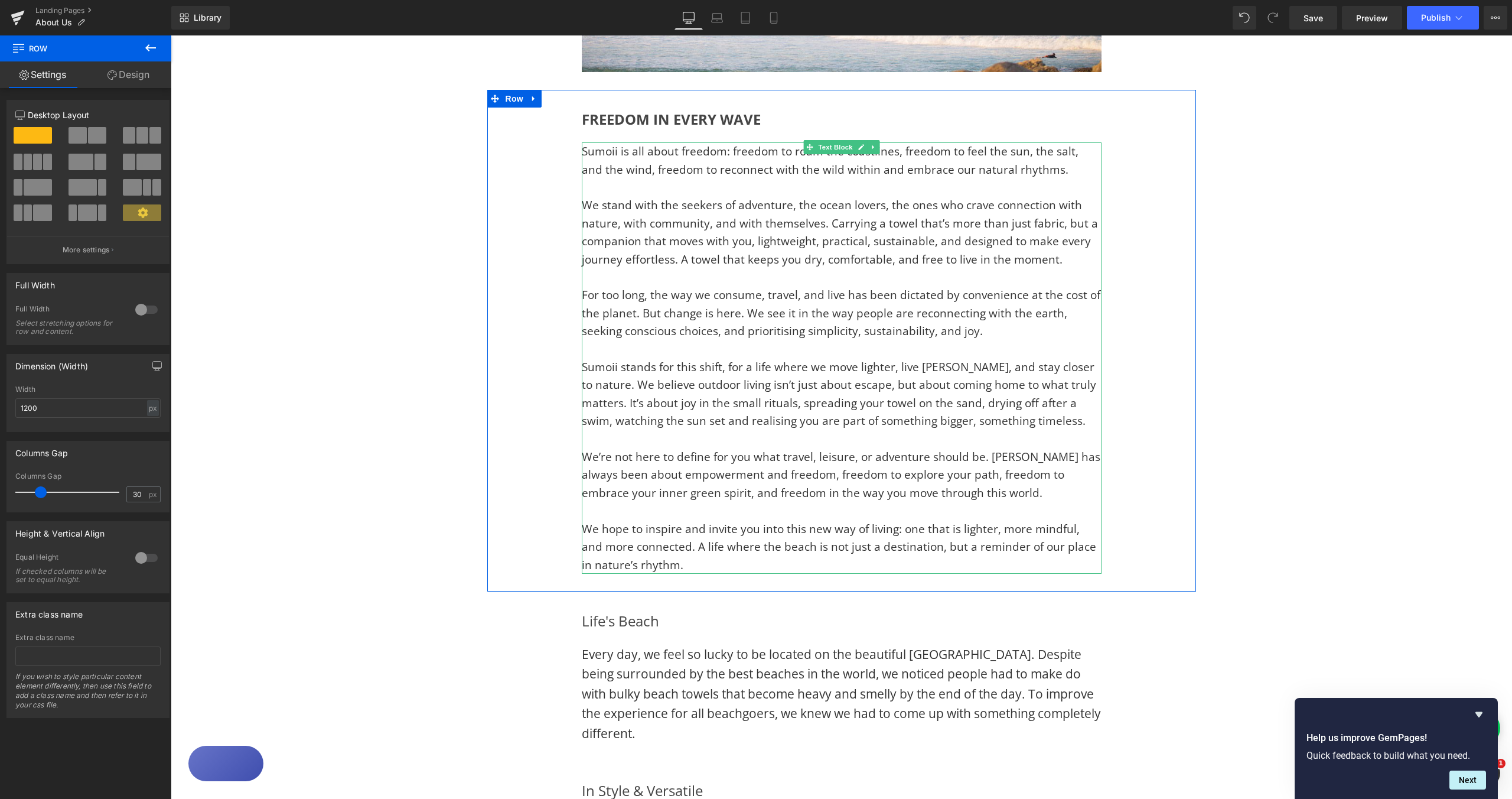
scroll to position [374, 0]
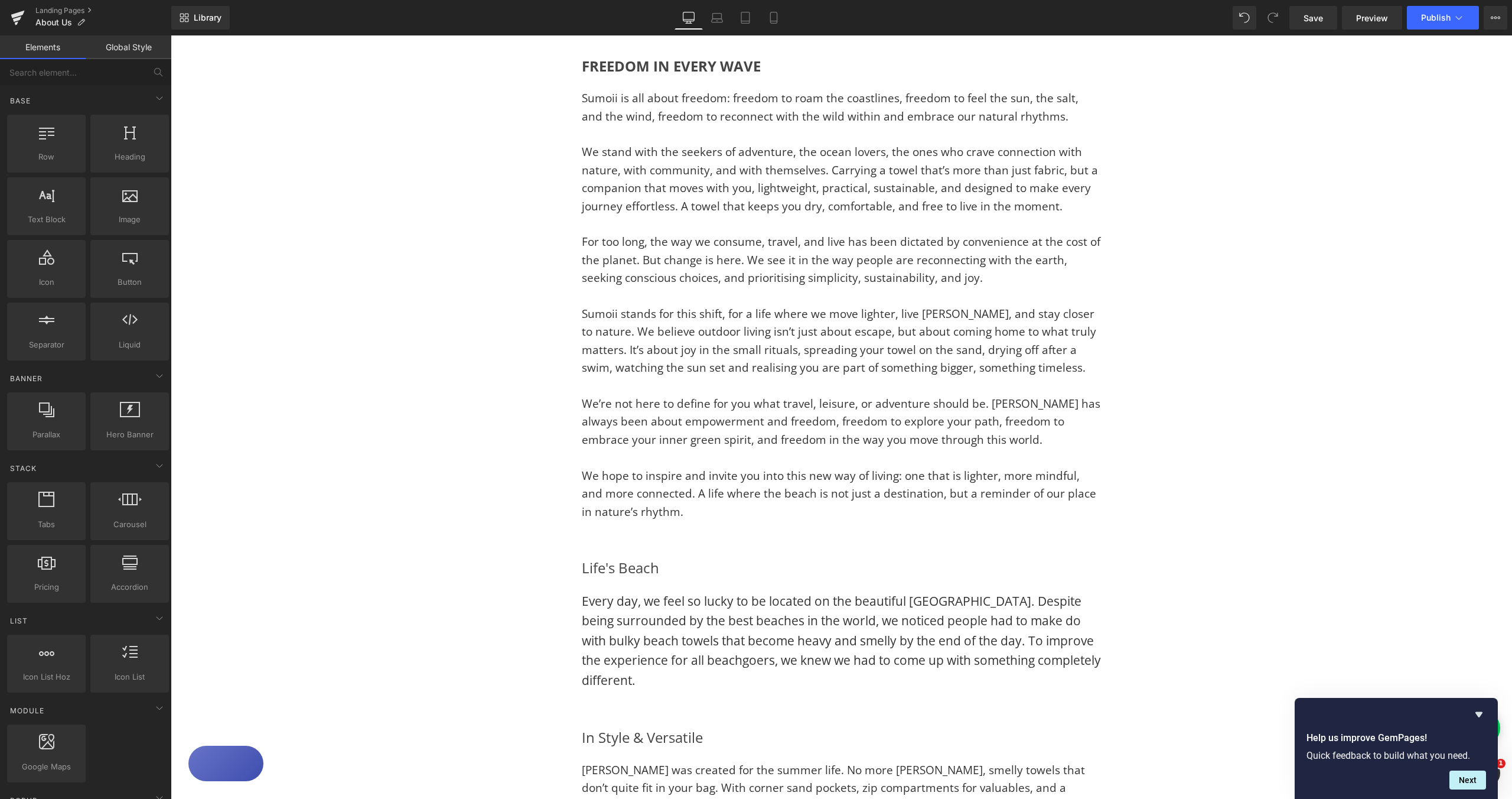
click at [1296, 352] on div "Image Image Row FREEDOM IN EVERY WAVE Heading Sumoii is all about freedom: free…" at bounding box center [841, 536] width 1342 height 1548
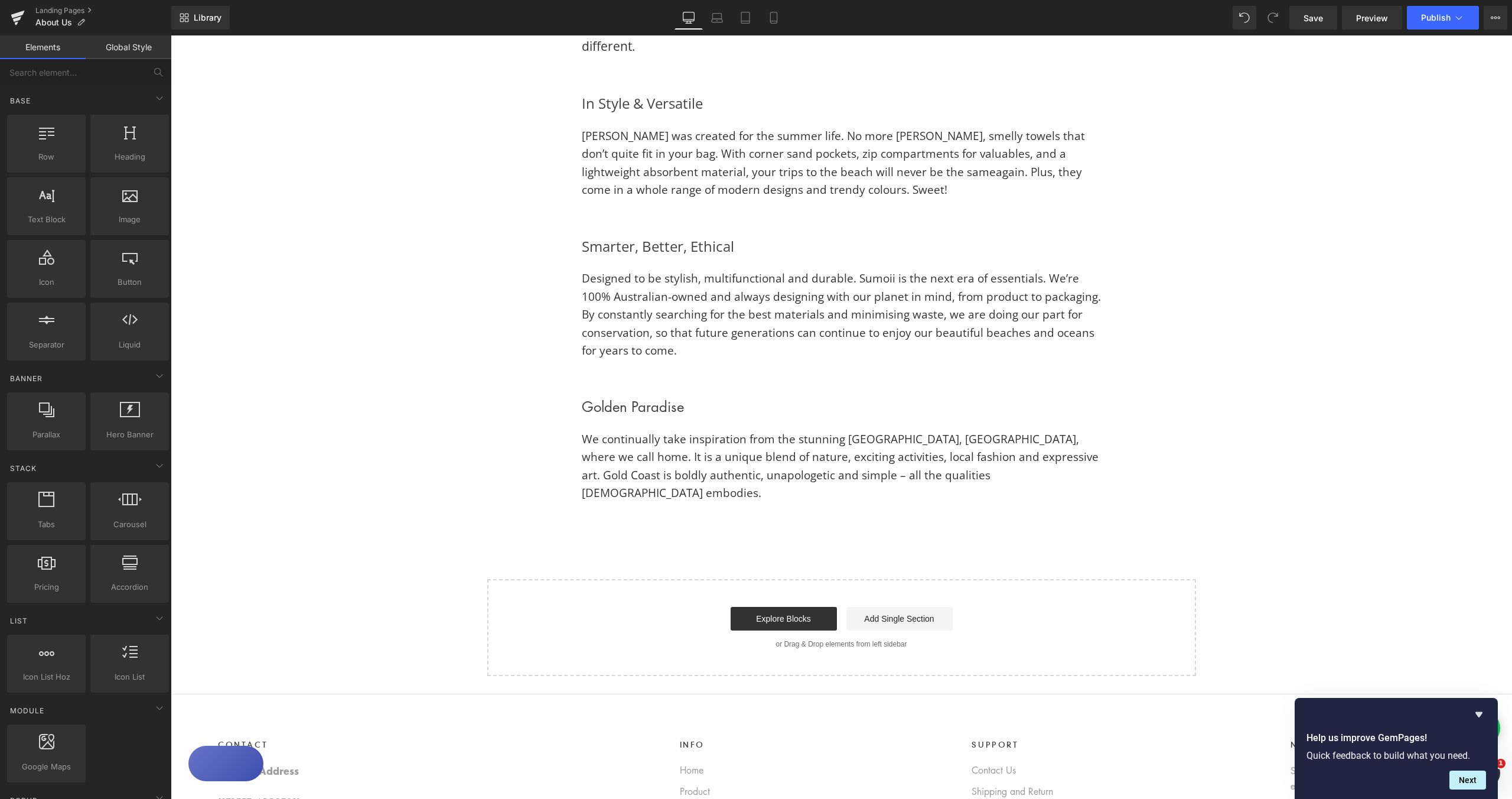
scroll to position [1111, 0]
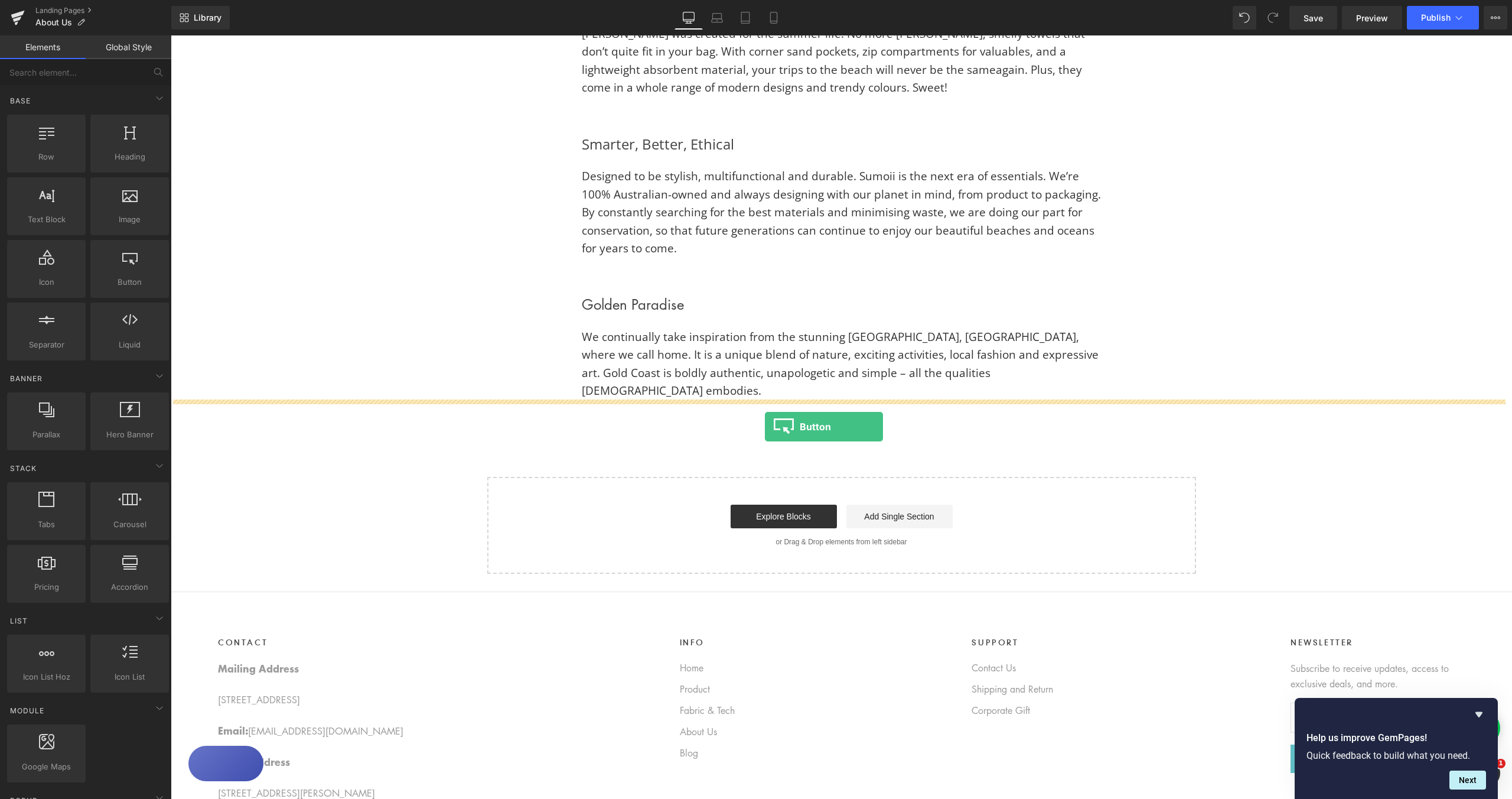
drag, startPoint x: 307, startPoint y: 318, endPoint x: 766, endPoint y: 427, distance: 471.8
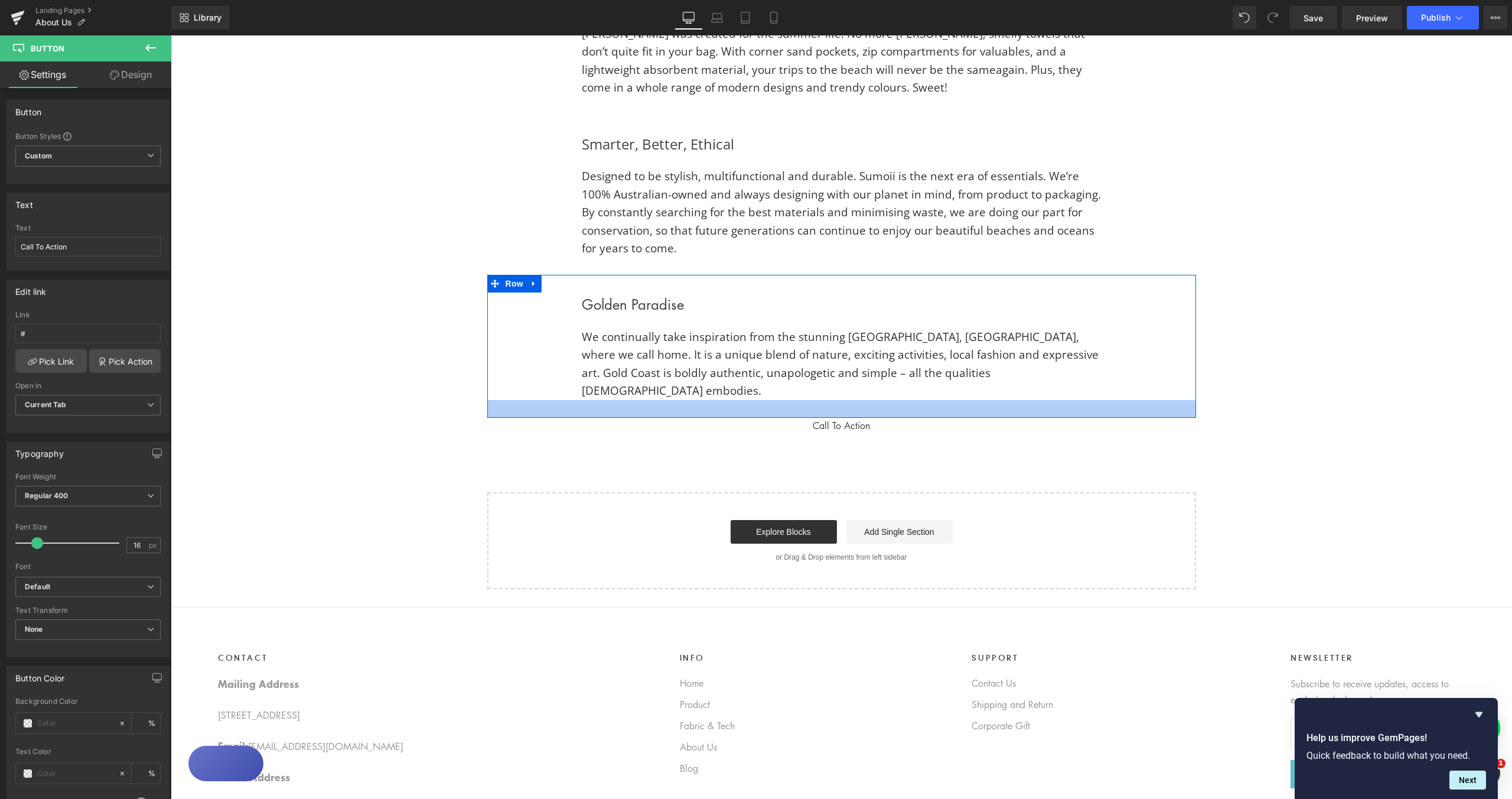
click at [834, 400] on div at bounding box center [841, 409] width 709 height 18
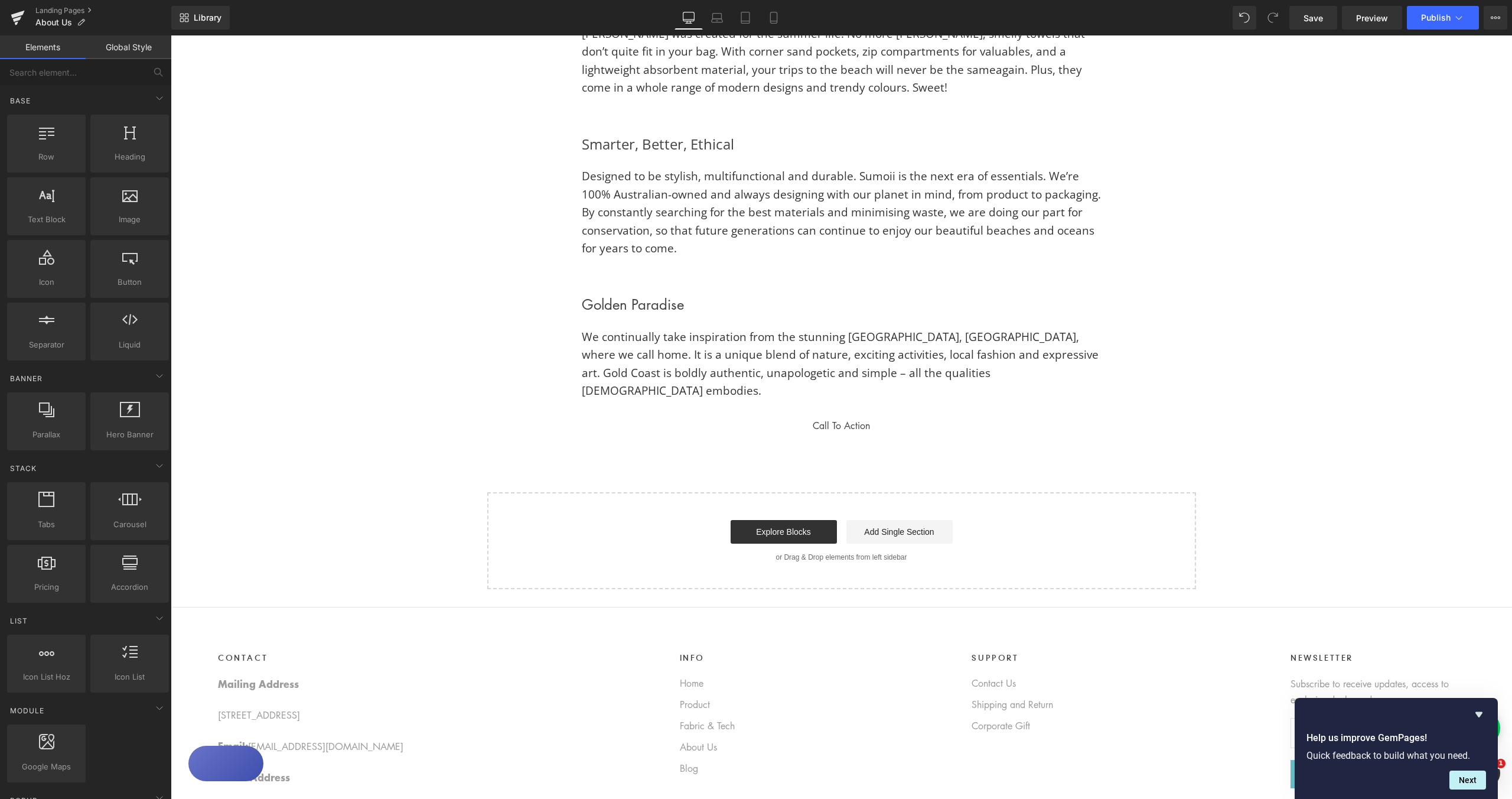
drag, startPoint x: 834, startPoint y: 409, endPoint x: 863, endPoint y: 413, distance: 29.3
click at [834, 419] on span "Button" at bounding box center [837, 425] width 27 height 14
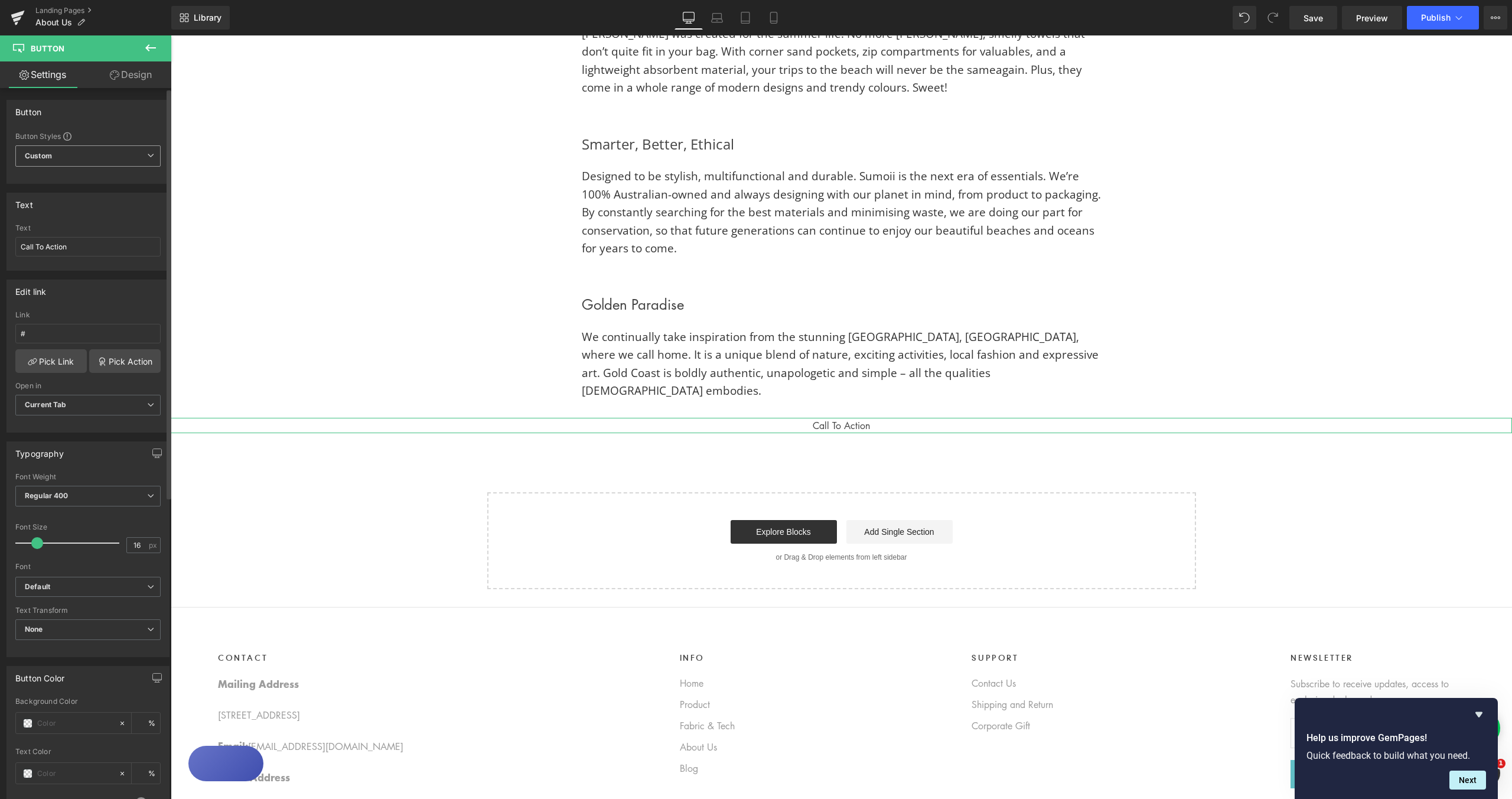
click at [139, 153] on span "Custom Setup Global Style" at bounding box center [88, 156] width 145 height 21
click at [143, 127] on div "Button Button Styles Custom Custom Setup Global Style Custom Setup Global Style…" at bounding box center [86, 141] width 158 height 84
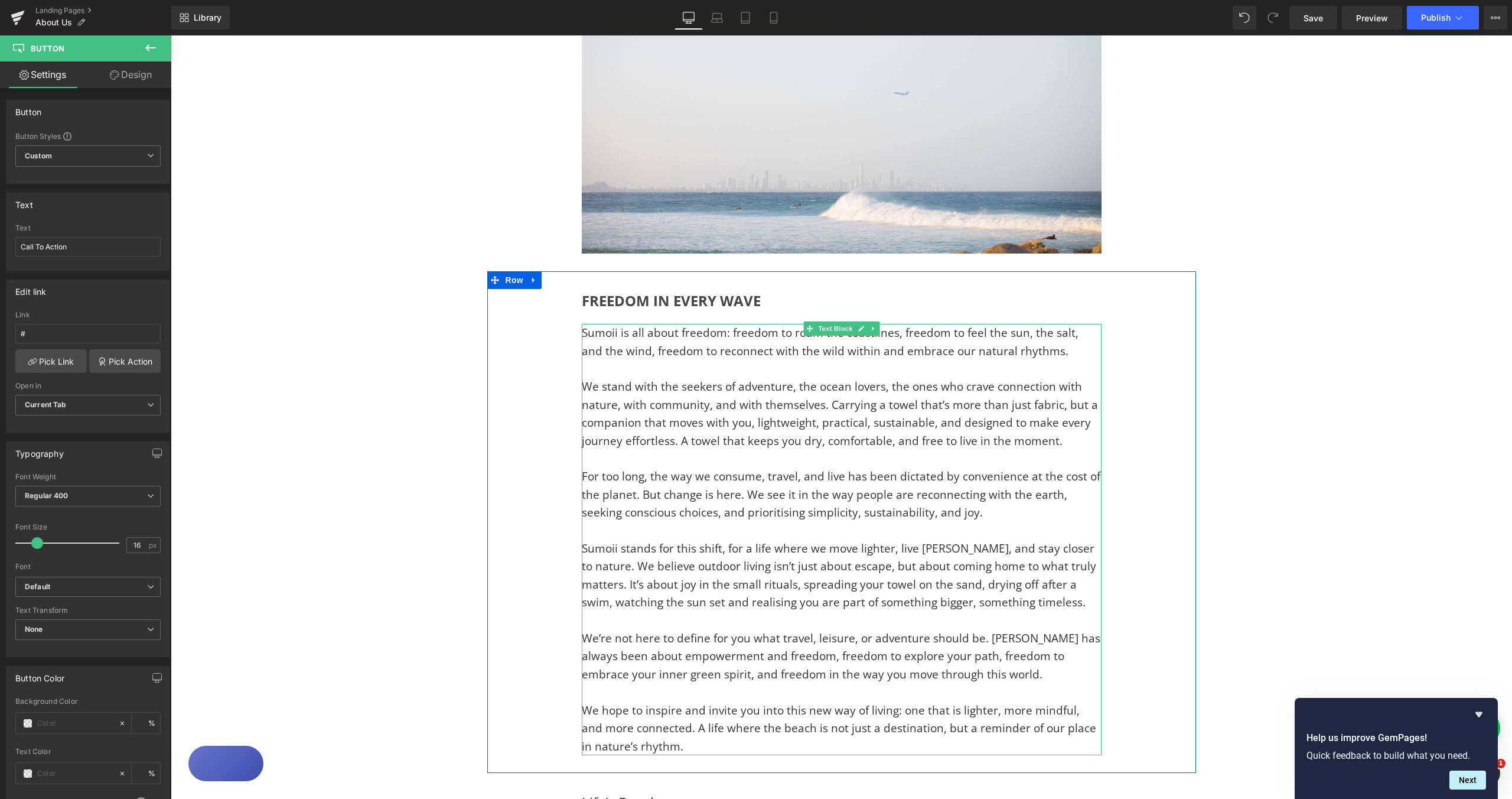
scroll to position [161, 0]
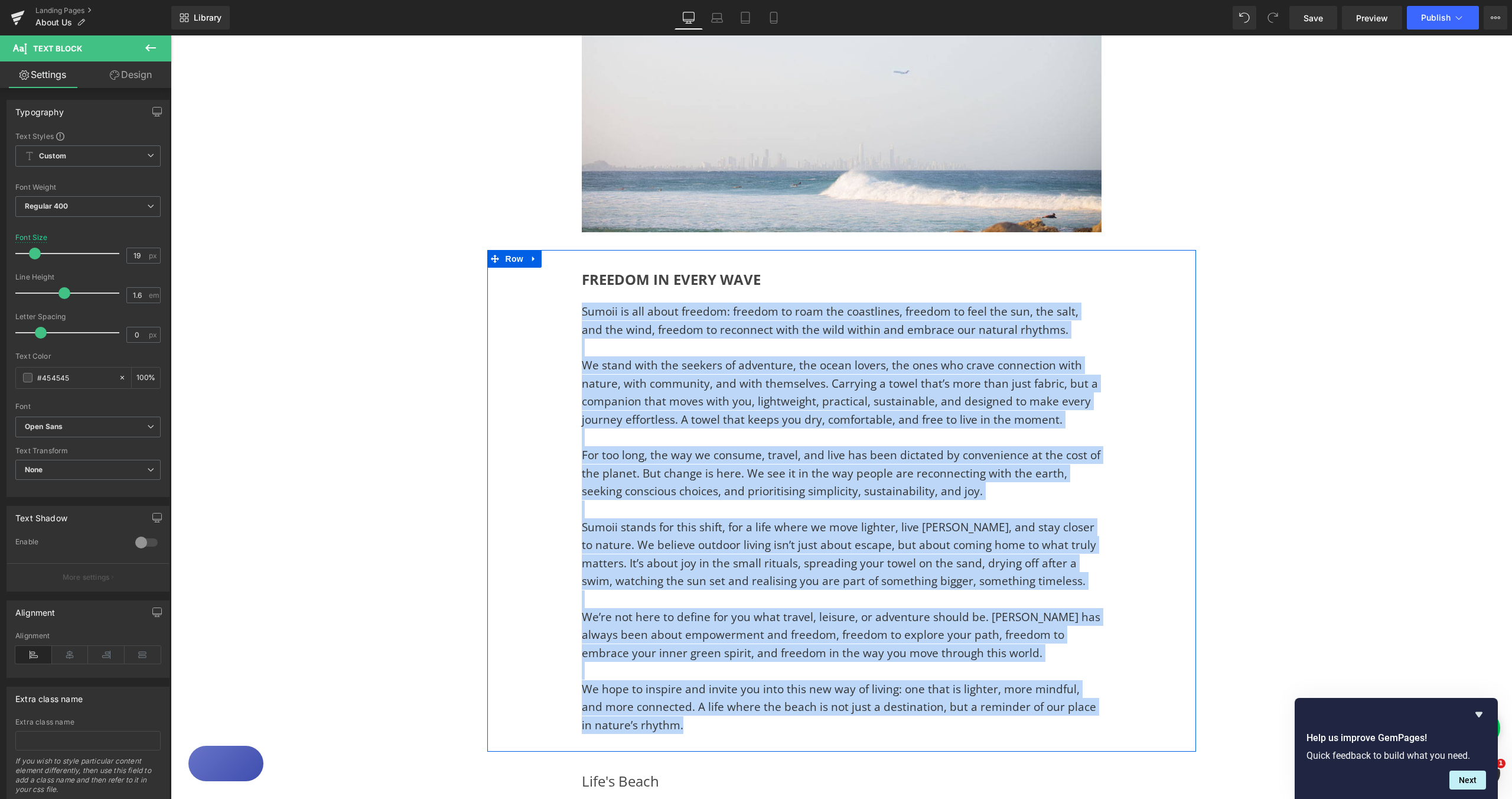
drag, startPoint x: 605, startPoint y: 535, endPoint x: 571, endPoint y: 314, distance: 223.6
click at [571, 314] on div "FREEDOM IN EVERY WAVE Heading Sumoii is all about freedom: freedom to roam the …" at bounding box center [841, 501] width 555 height 466
click at [1183, 507] on div "FREEDOM IN EVERY WAVE Heading Sumoii is all about freedom: freedom to roam the …" at bounding box center [841, 501] width 709 height 502
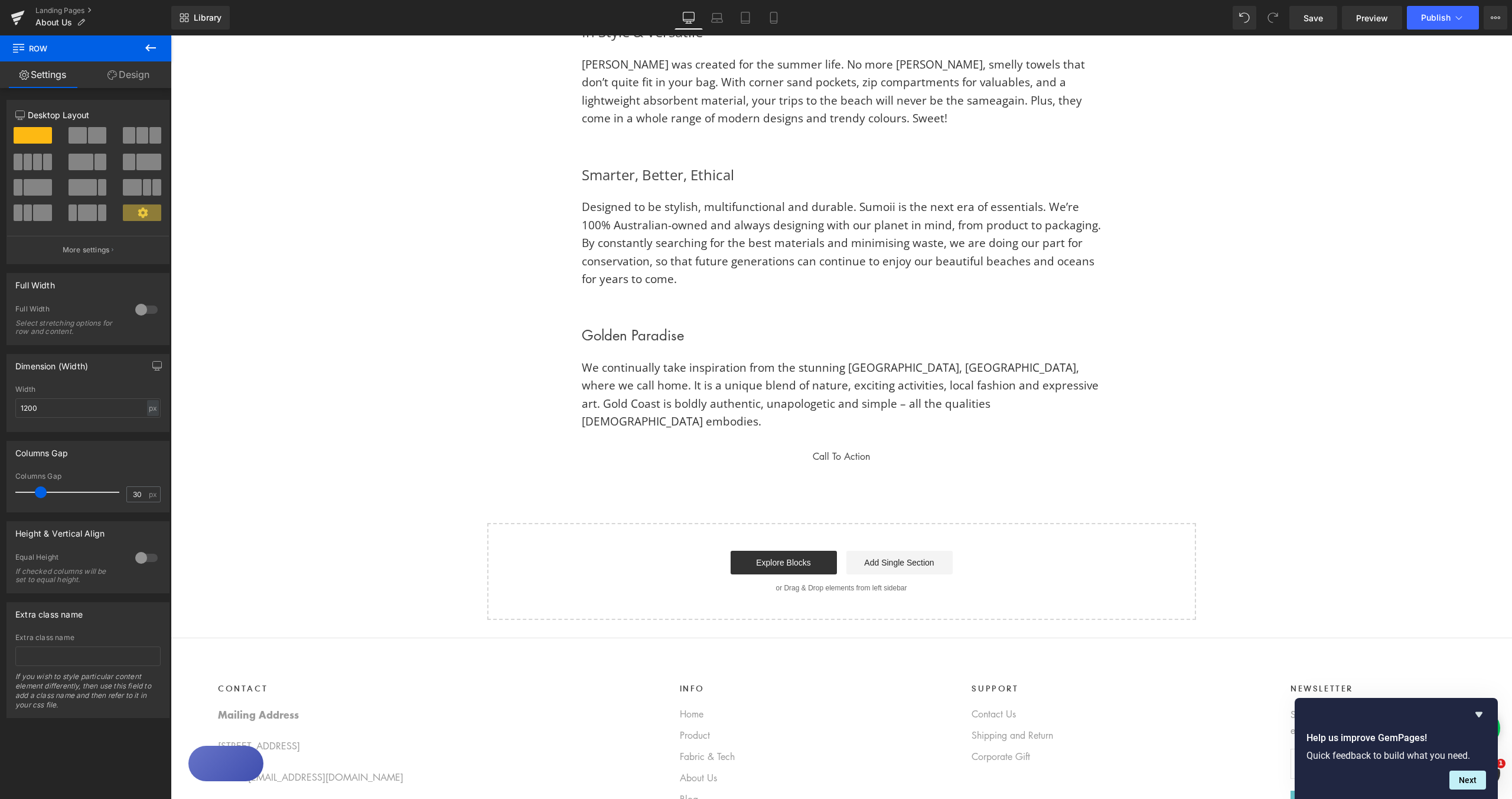
scroll to position [1182, 0]
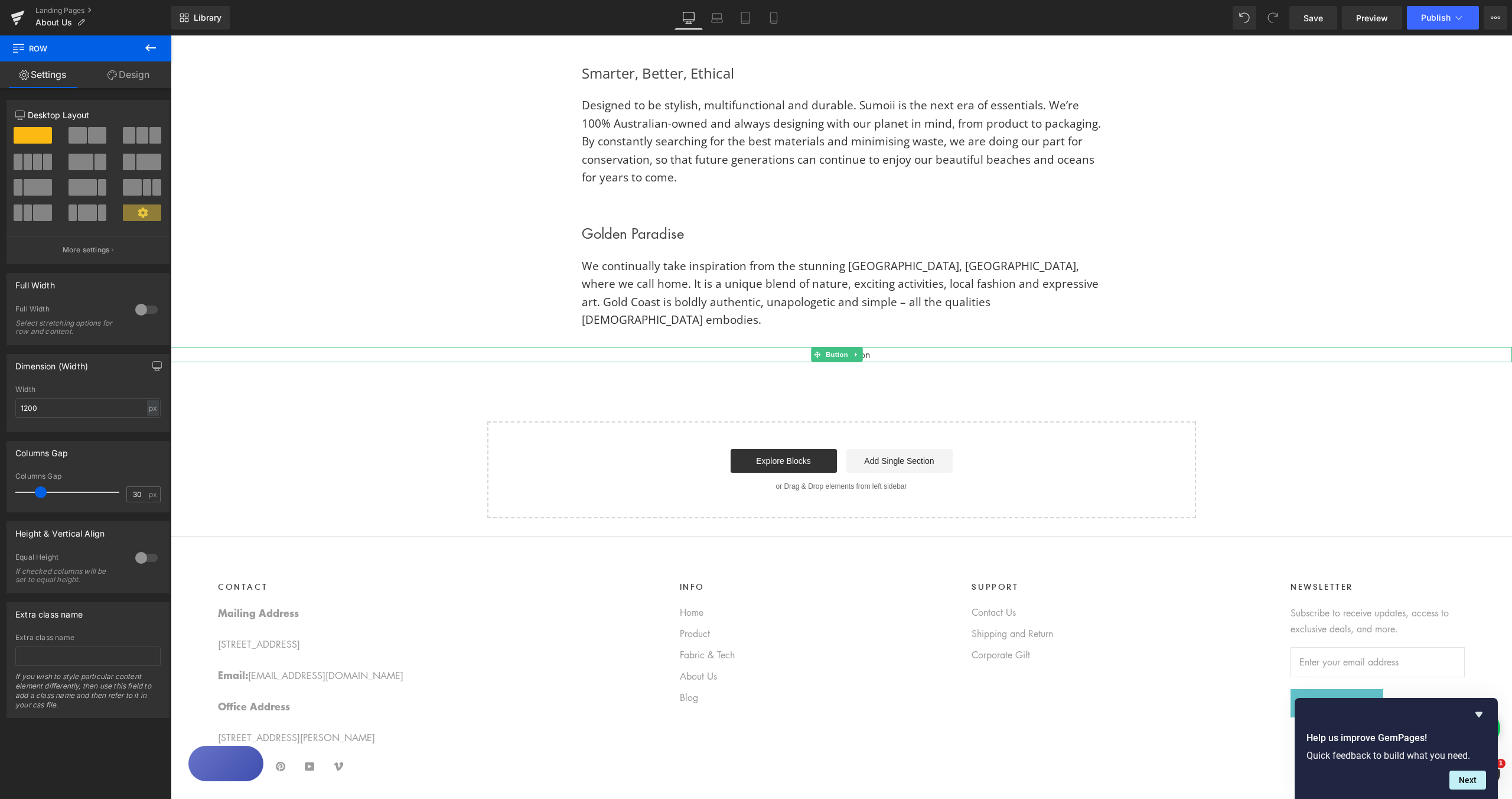
click at [893, 347] on div "Call To Action" at bounding box center [841, 354] width 1342 height 15
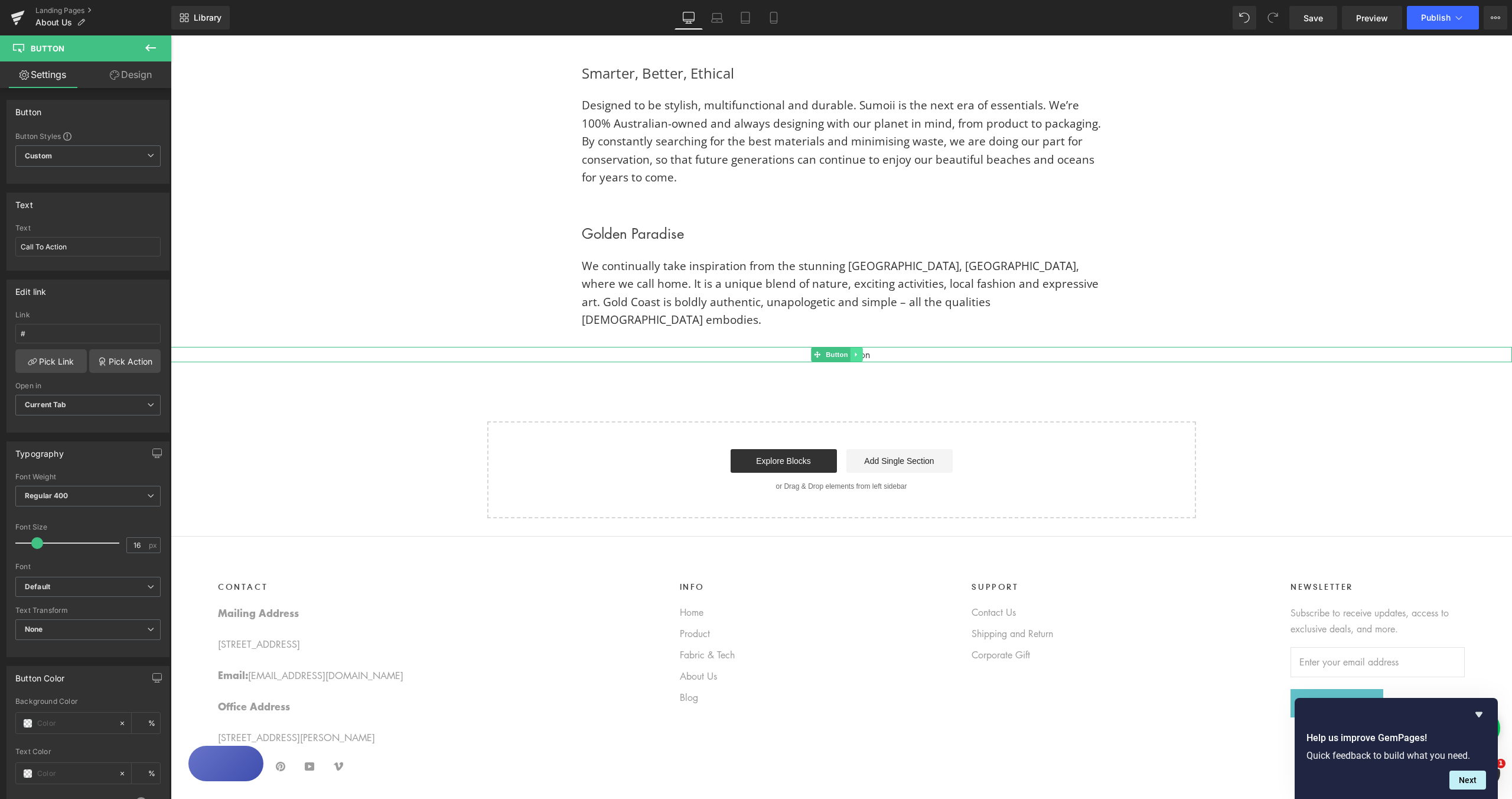
click at [857, 351] on icon at bounding box center [857, 355] width 7 height 7
click at [863, 351] on icon at bounding box center [863, 355] width 7 height 7
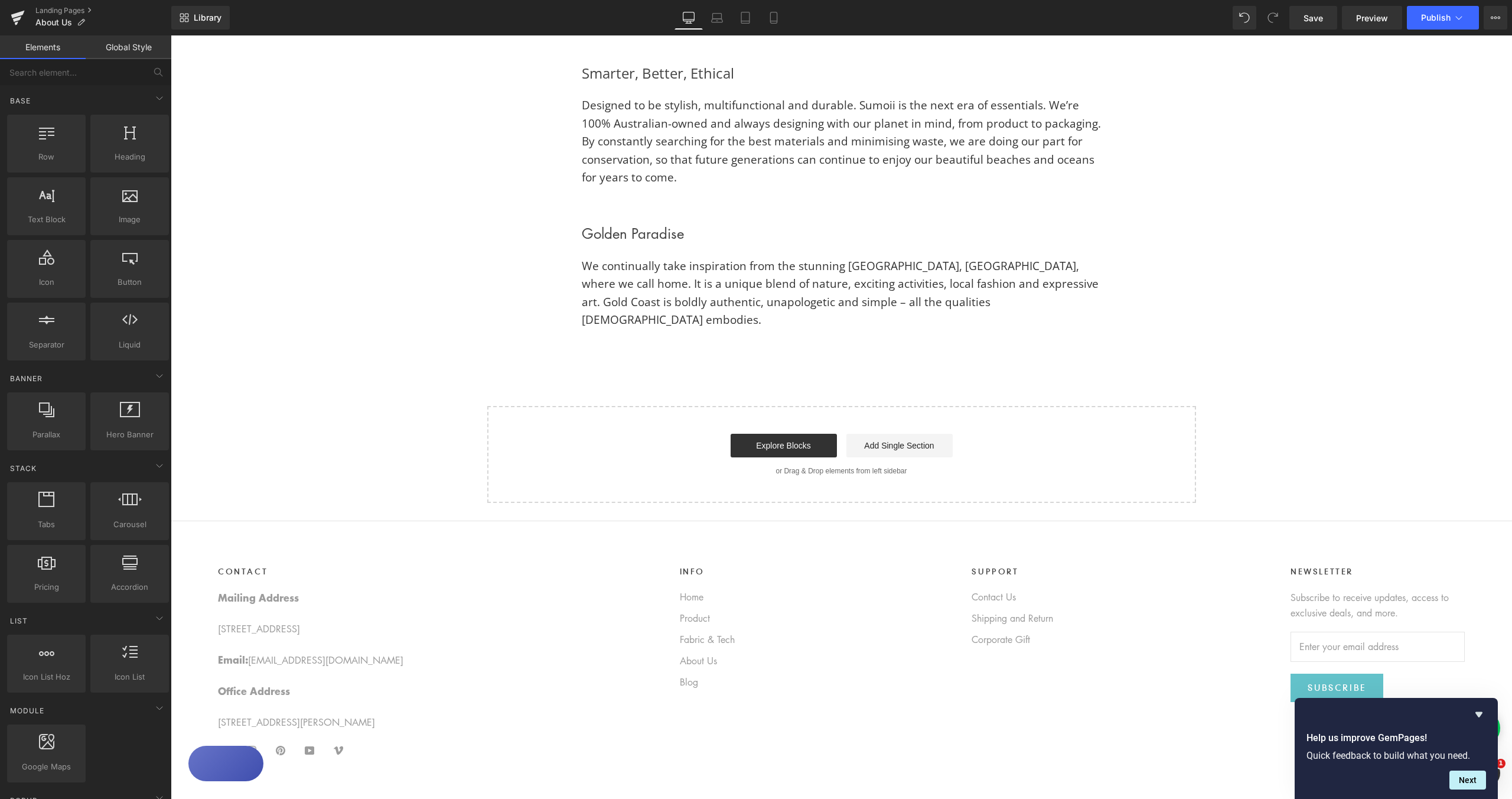
click at [1321, 20] on span "Save" at bounding box center [1313, 18] width 20 height 13
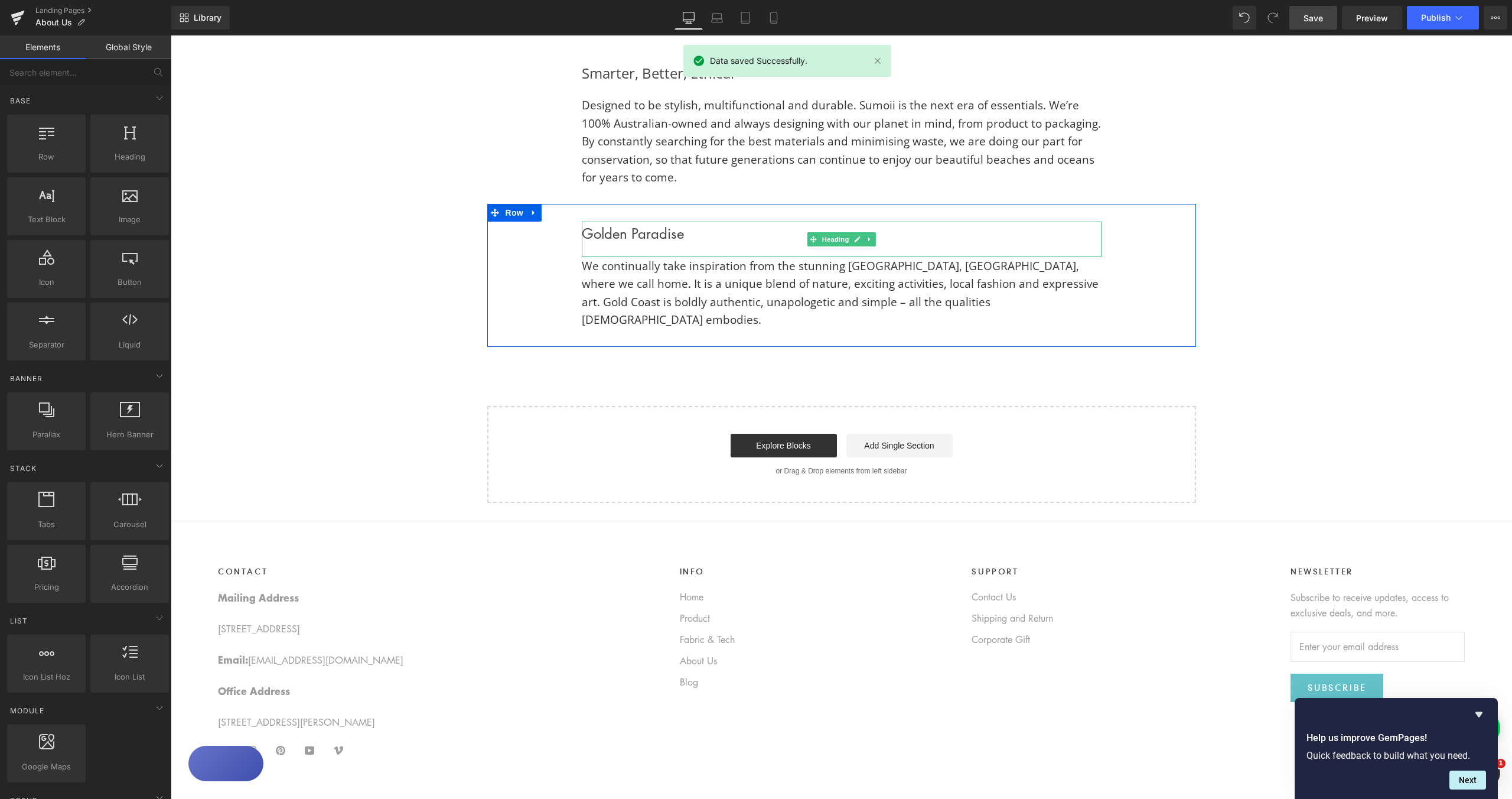
click at [673, 234] on h2 "Golden Paradise" at bounding box center [842, 234] width 520 height 24
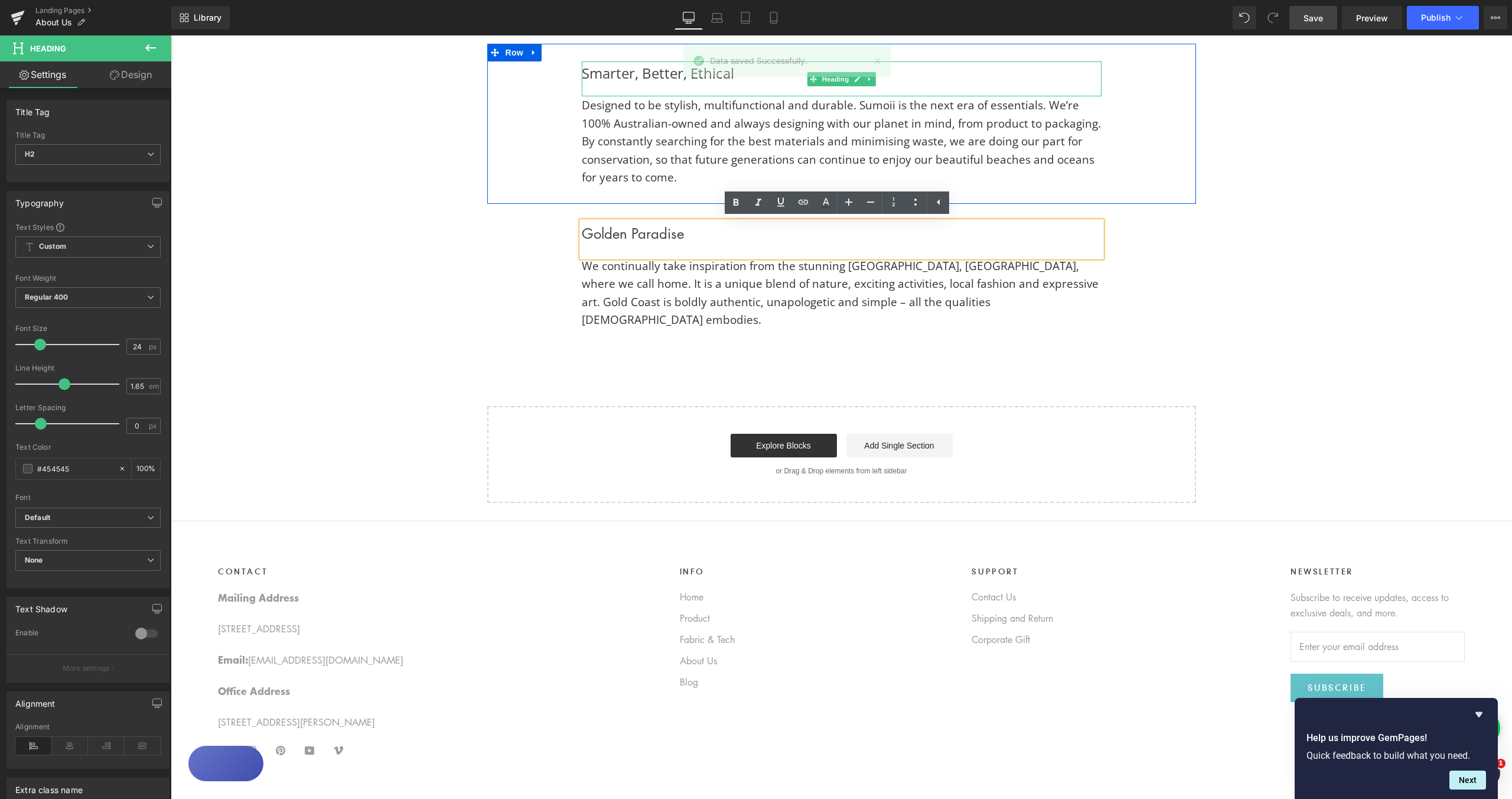
click at [644, 74] on div "Smarter, Better, Ethical" at bounding box center [842, 79] width 520 height 36
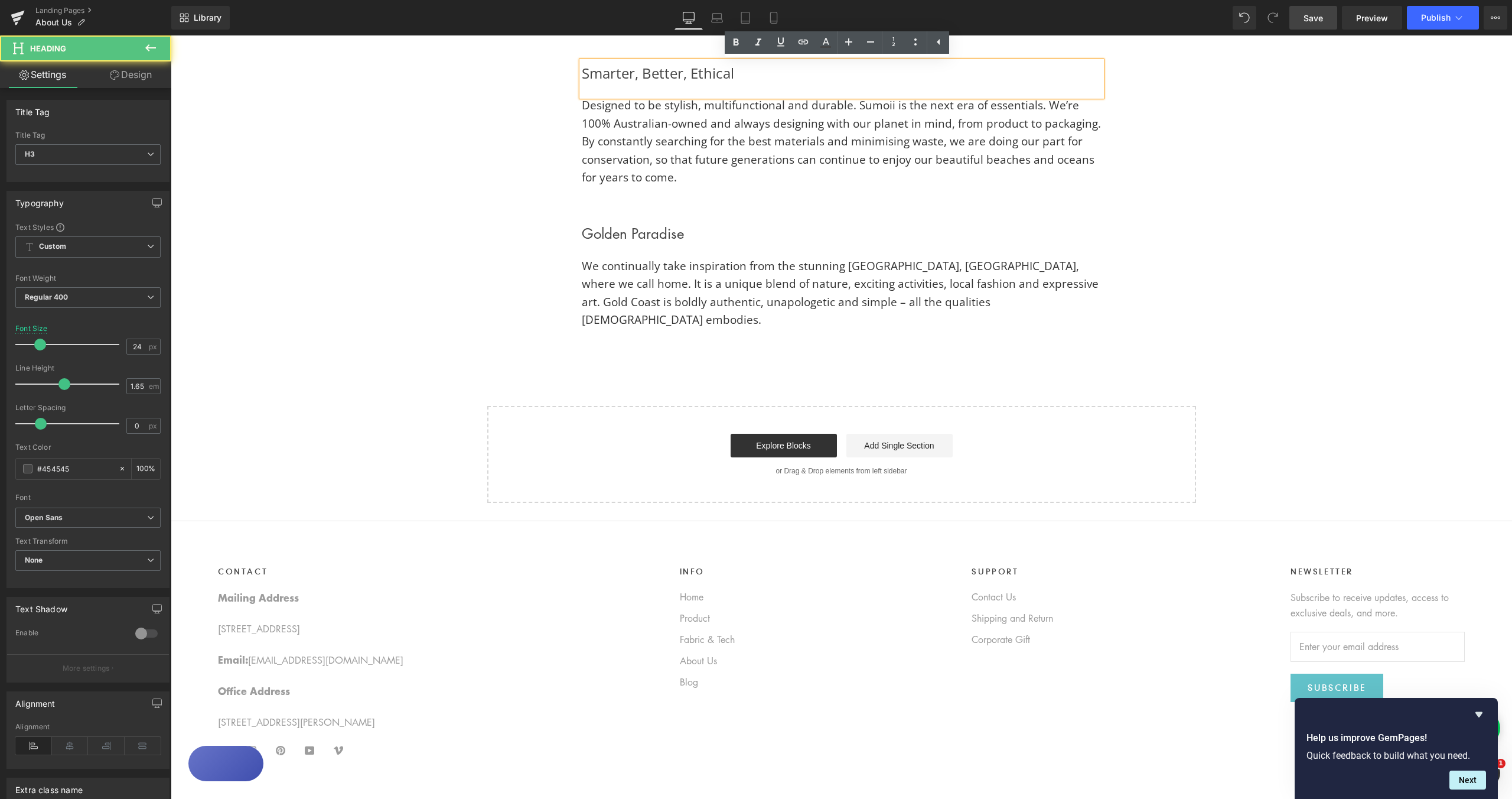
click at [645, 73] on div "Smarter, Better, Ethical" at bounding box center [842, 79] width 520 height 36
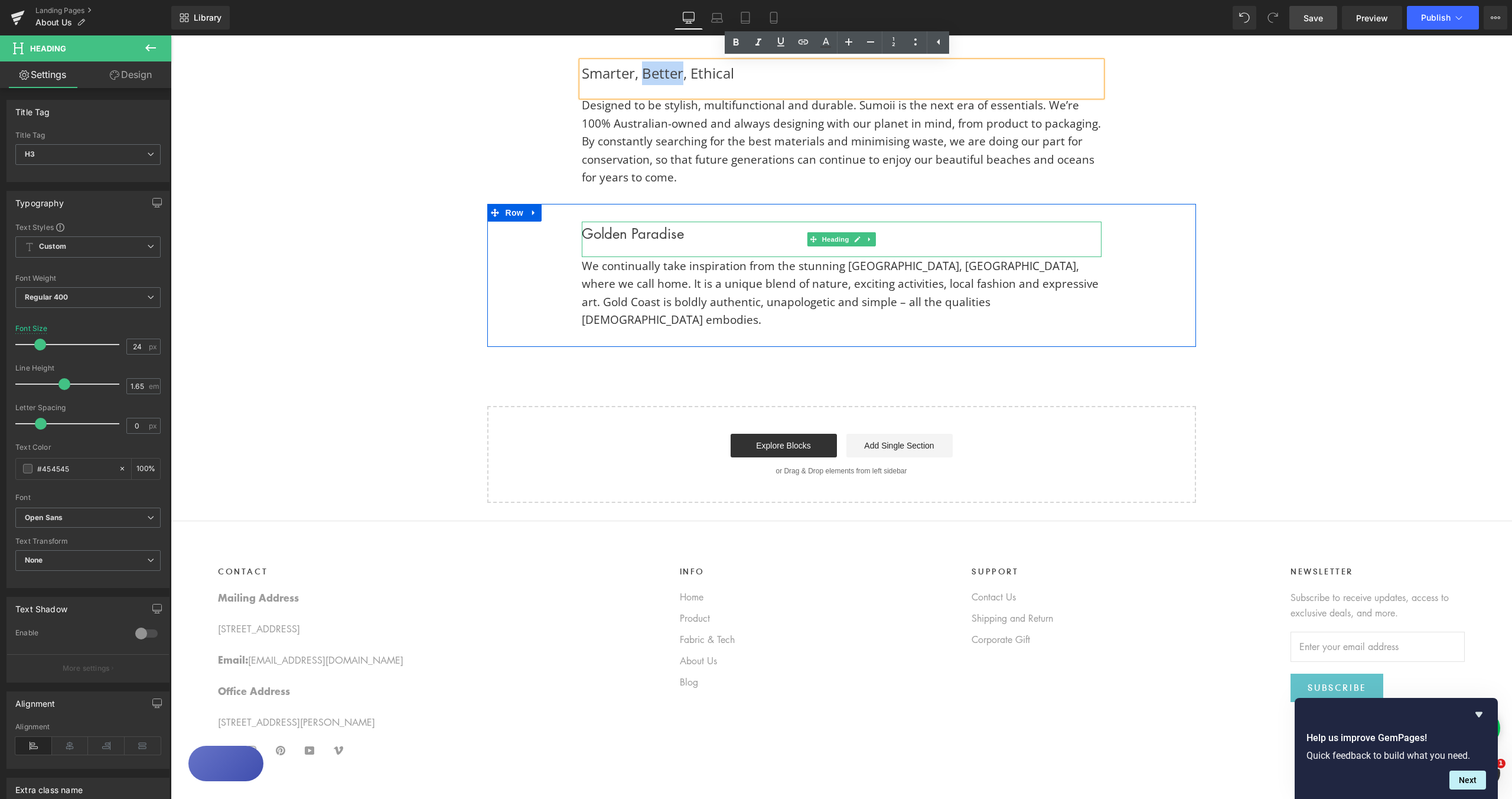
click at [649, 235] on h2 "Golden Paradise" at bounding box center [842, 234] width 520 height 24
click at [649, 234] on h2 "Golden Paradise" at bounding box center [842, 234] width 520 height 24
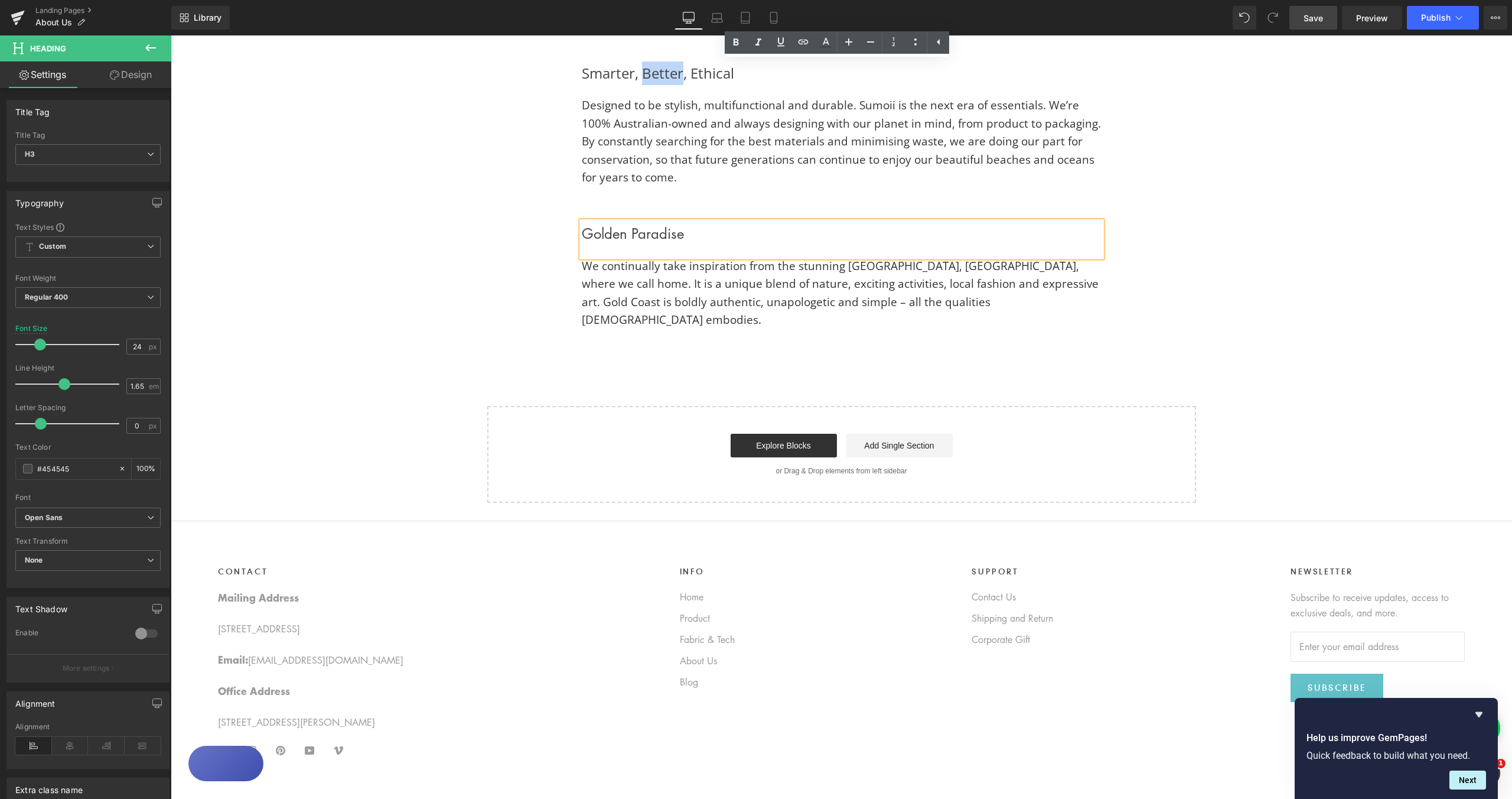
click at [648, 234] on h2 "Golden Paradise" at bounding box center [842, 234] width 520 height 24
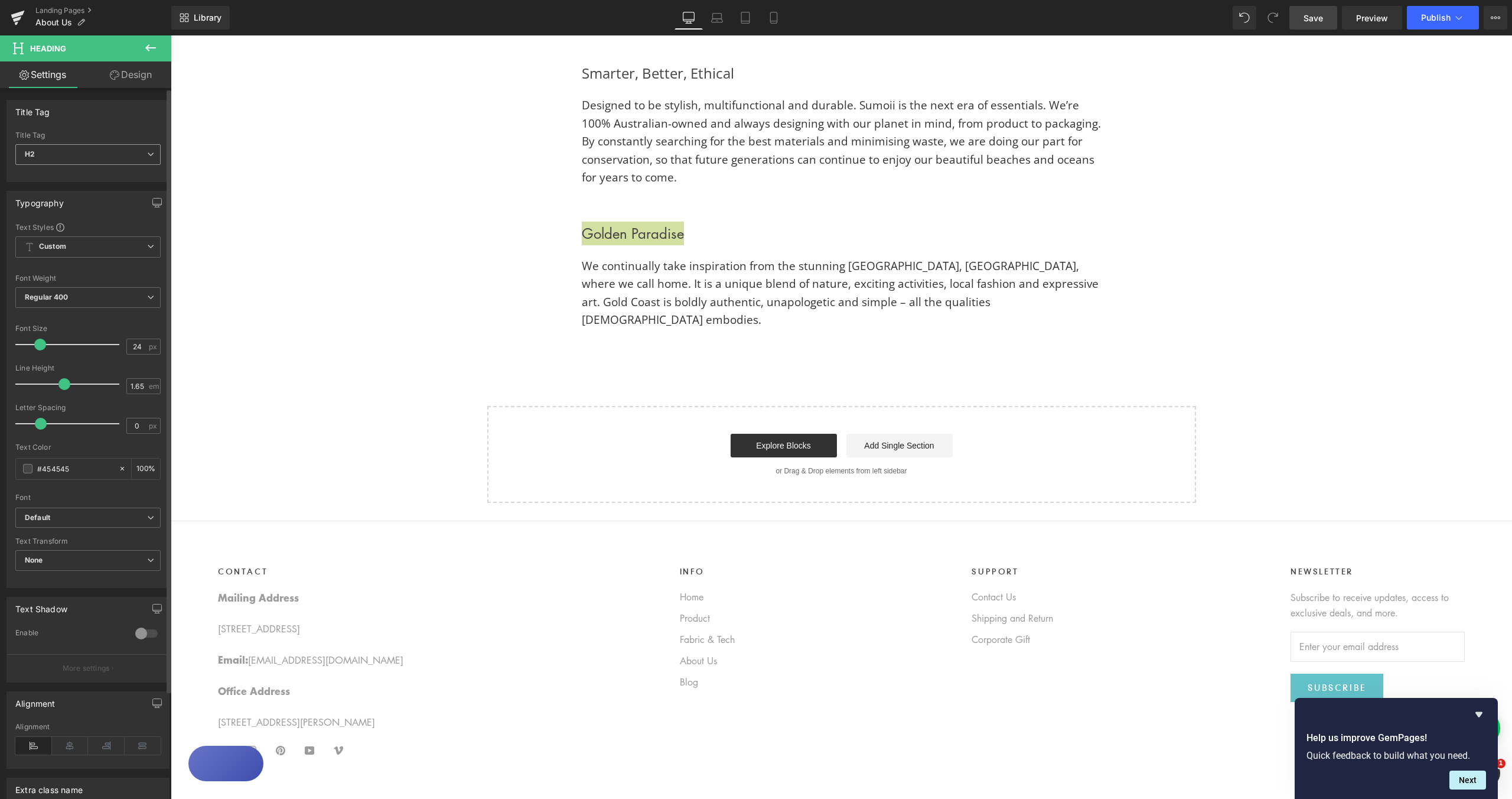
click at [152, 160] on span "H2" at bounding box center [88, 154] width 145 height 20
click at [111, 205] on li "H3" at bounding box center [88, 210] width 146 height 18
type input "16"
type input "100"
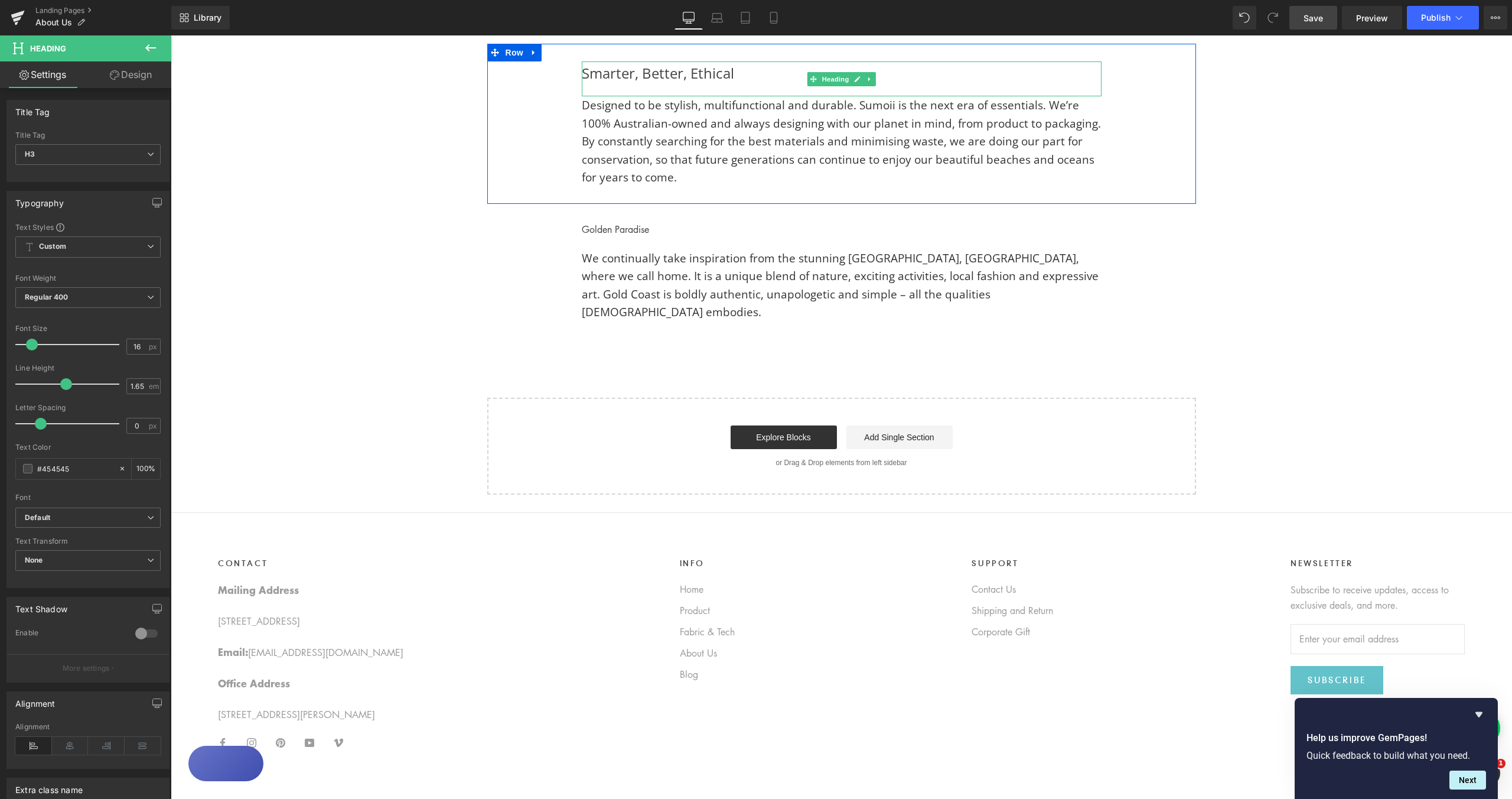
click at [620, 75] on div "Smarter, Better, Ethical" at bounding box center [842, 79] width 520 height 36
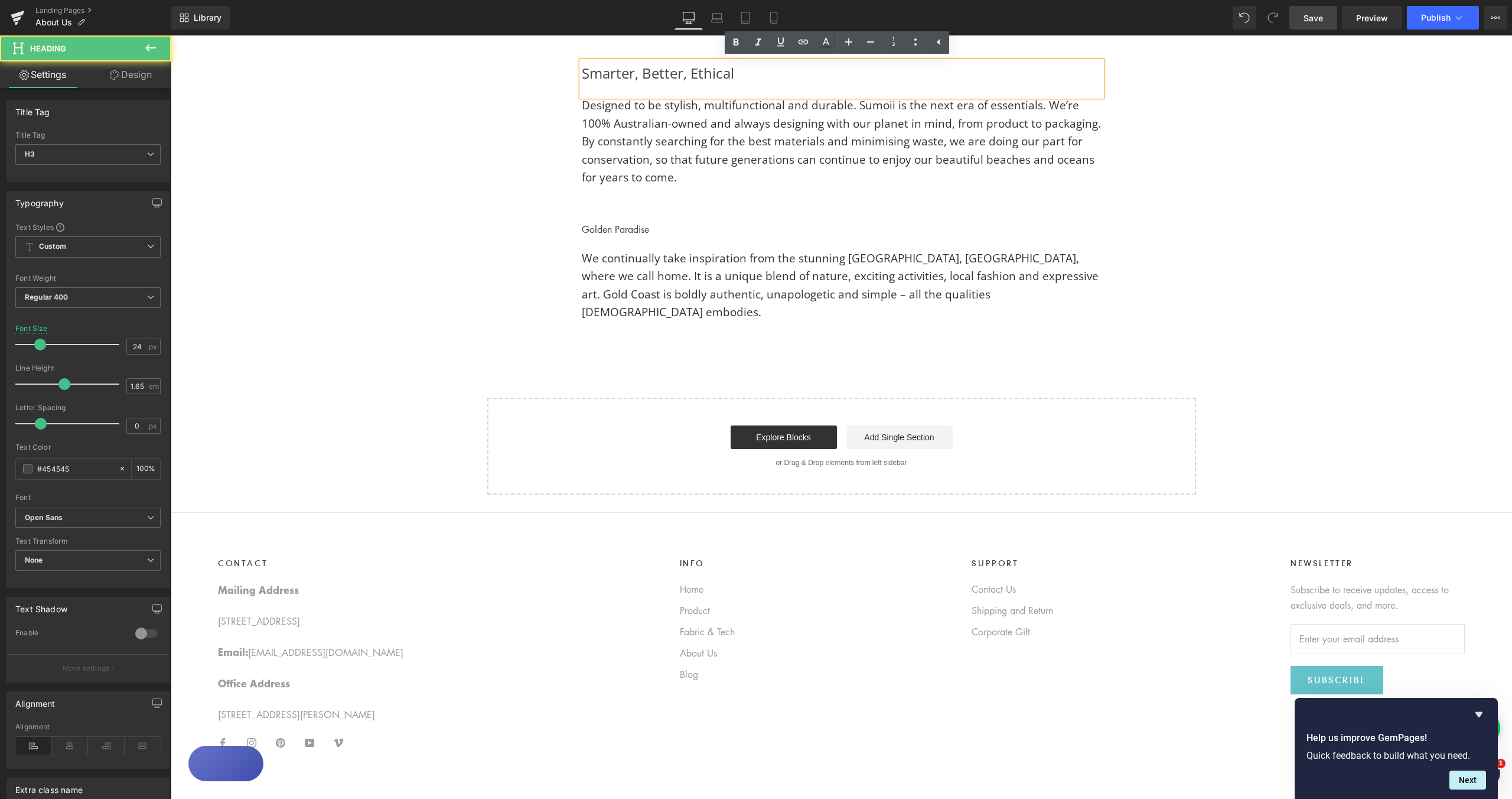
click at [620, 75] on div "Smarter, Better, Ethical" at bounding box center [842, 79] width 520 height 36
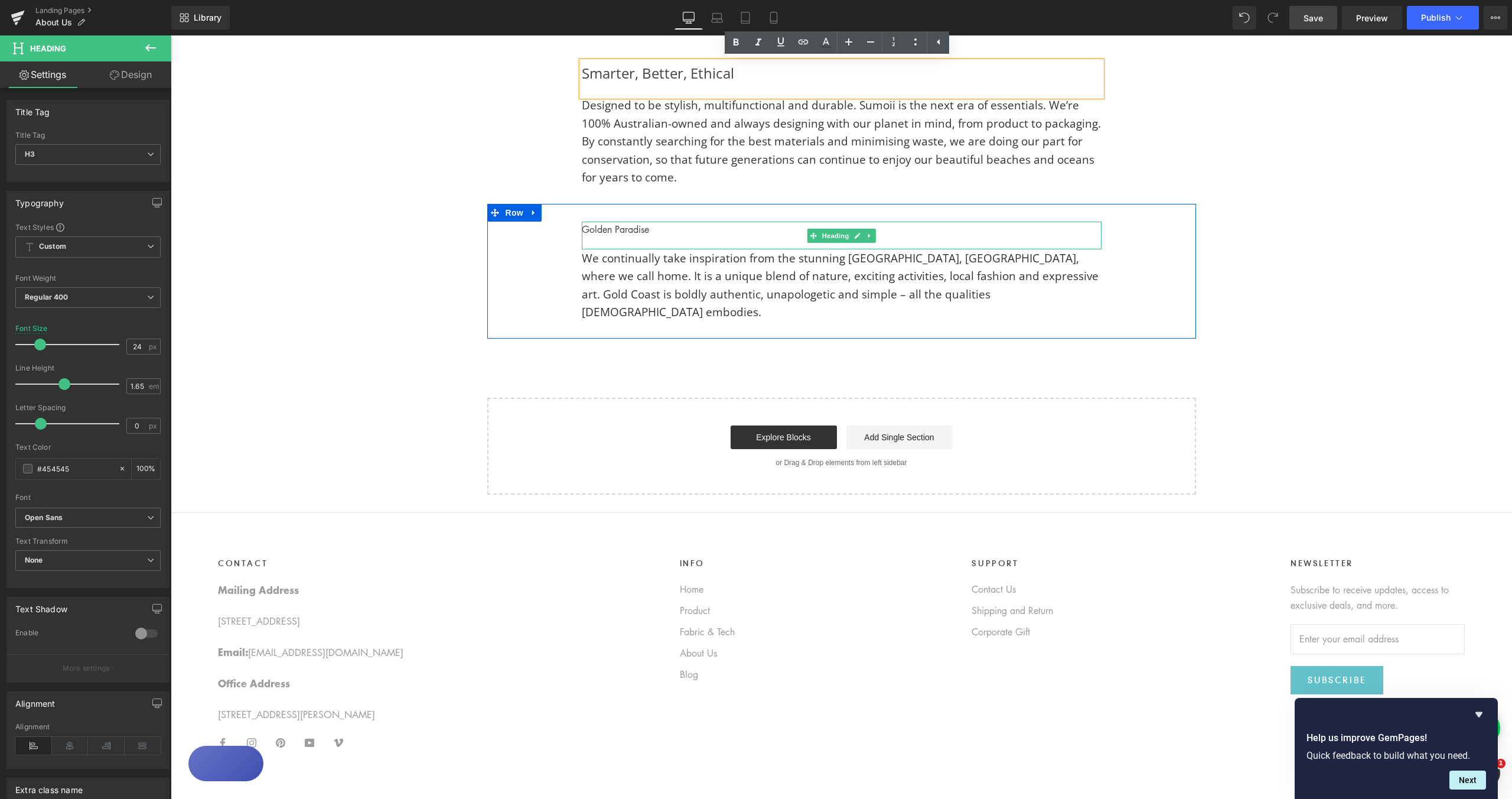
click at [613, 234] on h3 "Golden Paradise" at bounding box center [842, 229] width 520 height 15
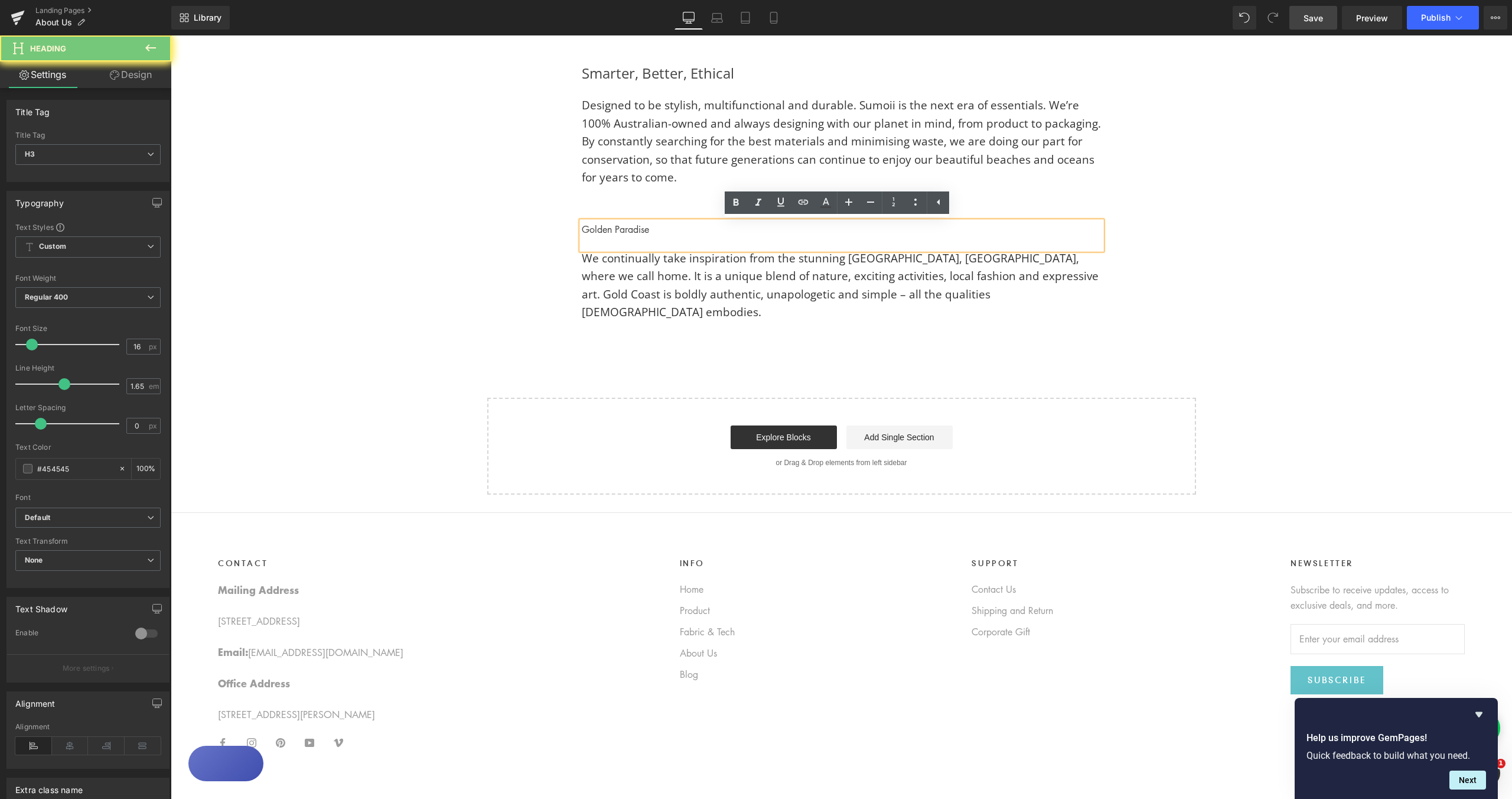
click at [613, 234] on h3 "Golden Paradise" at bounding box center [842, 229] width 520 height 15
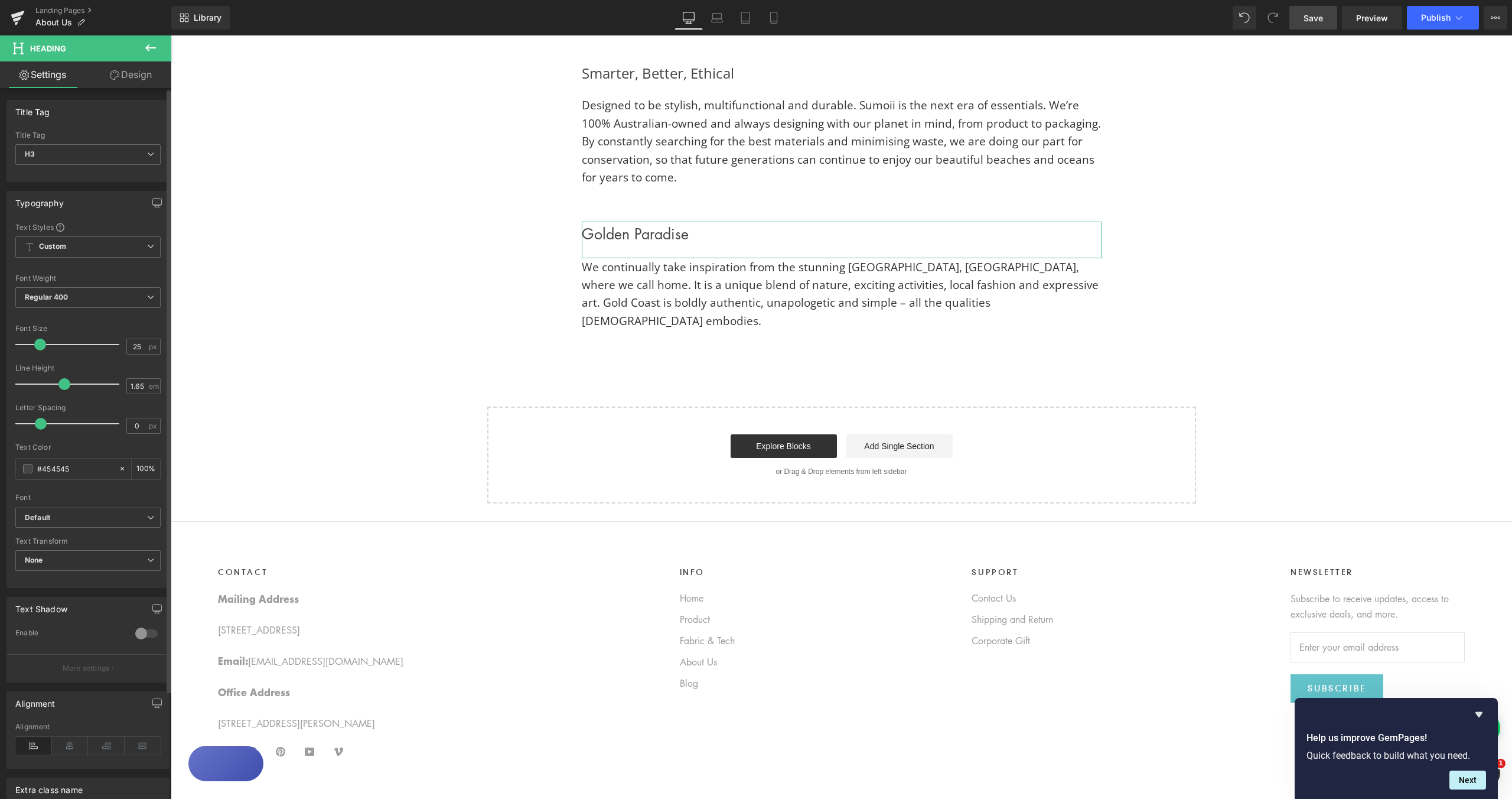
type input "24"
drag, startPoint x: 34, startPoint y: 345, endPoint x: 42, endPoint y: 343, distance: 8.2
click at [42, 343] on span at bounding box center [40, 345] width 12 height 12
drag, startPoint x: 748, startPoint y: 244, endPoint x: 746, endPoint y: 237, distance: 7.3
click at [748, 245] on h3 "Golden Paradise" at bounding box center [842, 234] width 520 height 24
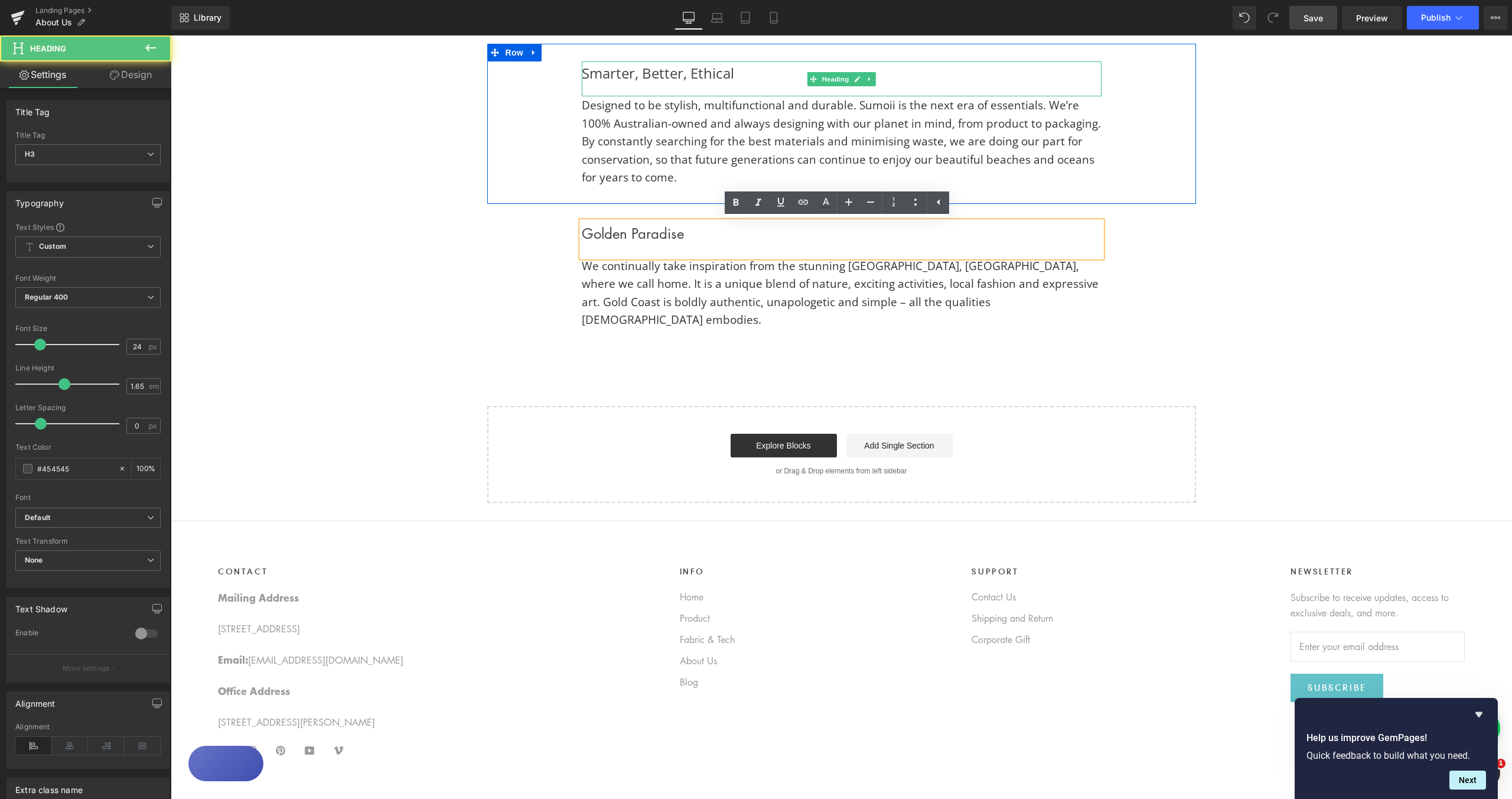
click at [667, 76] on div "Smarter, Better, Ethical" at bounding box center [842, 79] width 520 height 36
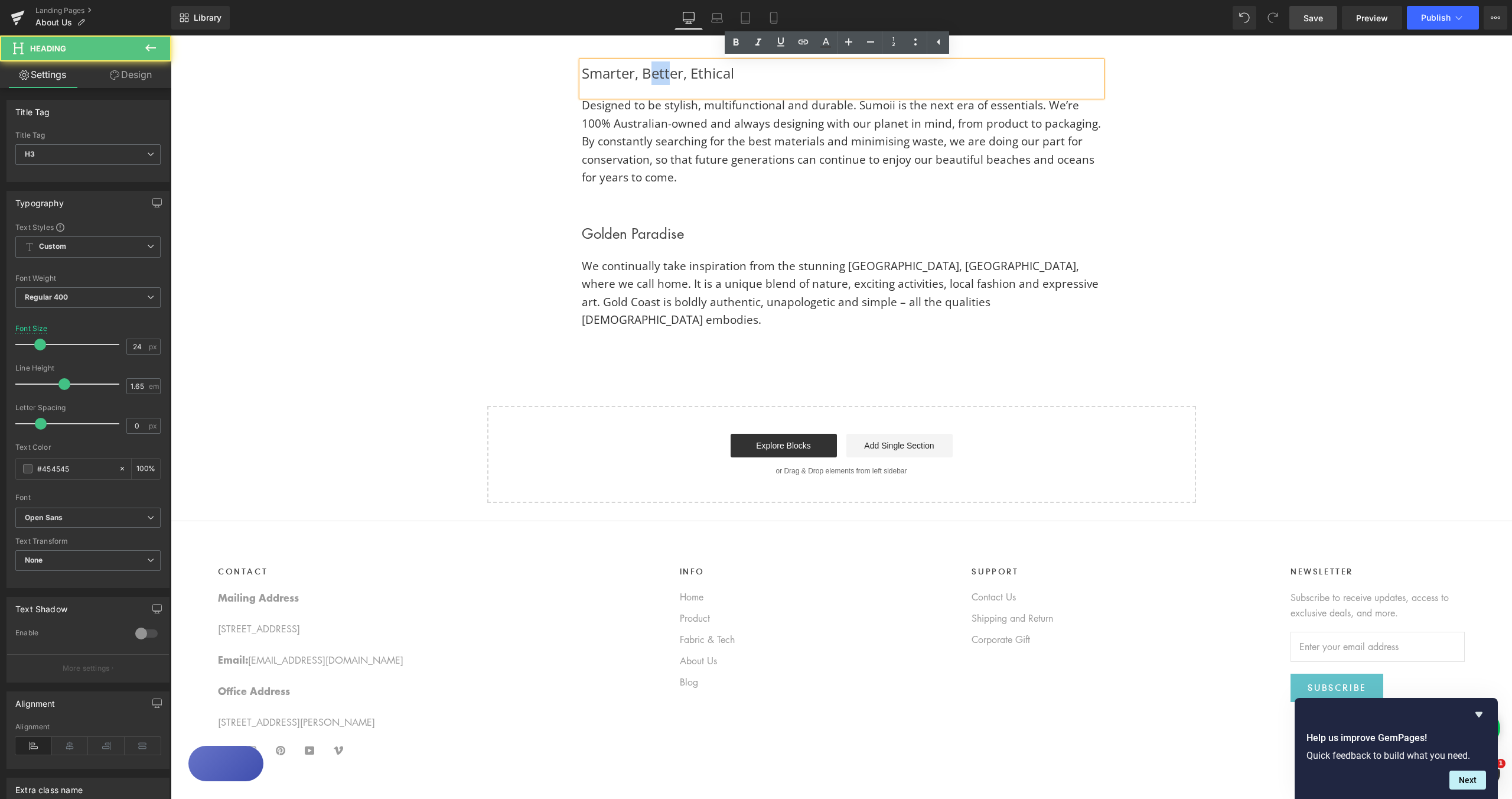
drag, startPoint x: 666, startPoint y: 75, endPoint x: 643, endPoint y: 75, distance: 23.0
click at [643, 75] on div "Smarter, Better, Ethical" at bounding box center [842, 79] width 520 height 36
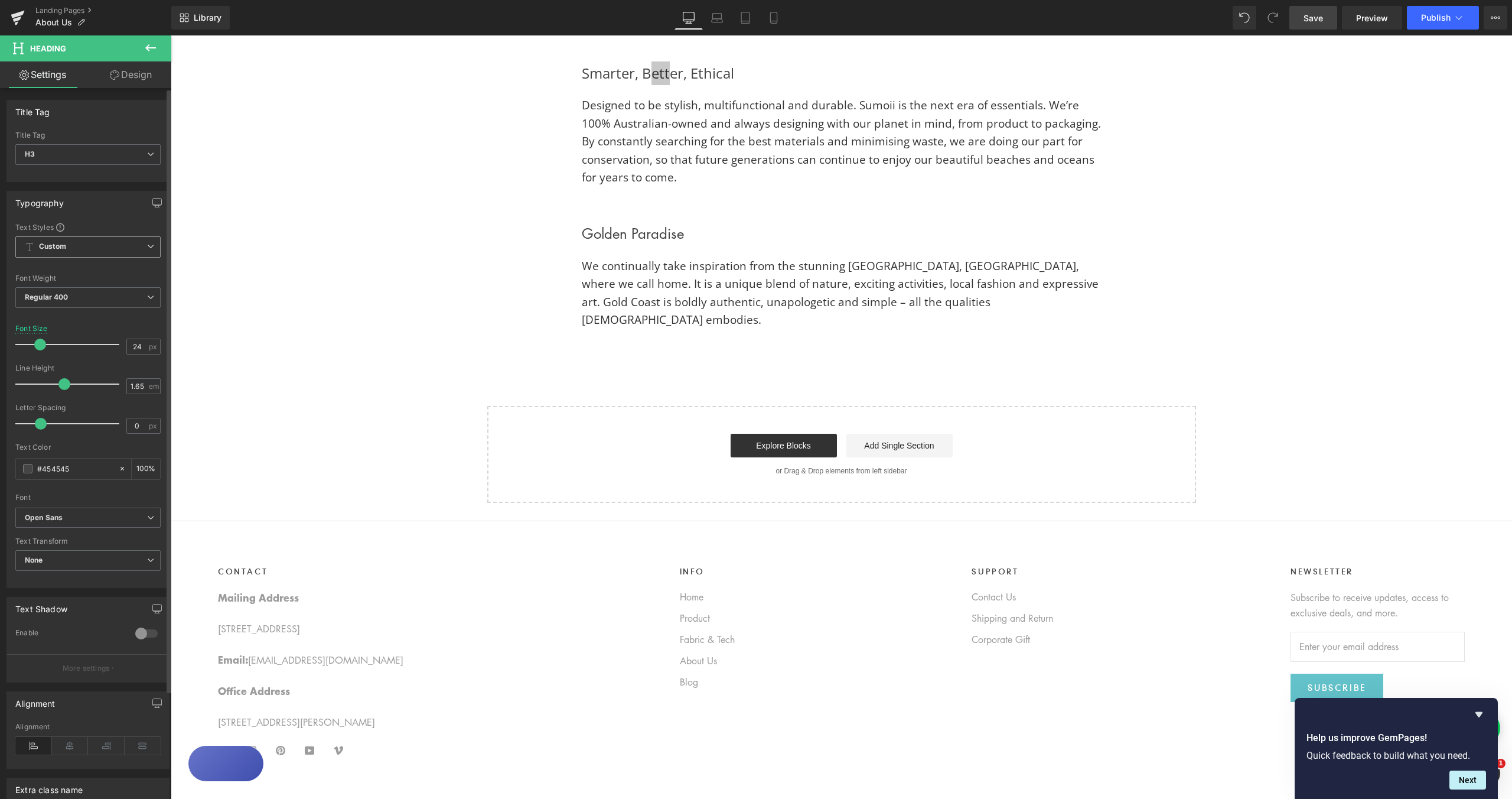
click at [144, 253] on span "Custom Setup Global Style" at bounding box center [88, 247] width 145 height 21
click at [162, 230] on div "Text Styles Custom Custom Setup Global Style Custom Setup Global Style Thin 100…" at bounding box center [86, 405] width 157 height 365
click at [571, 234] on div "Golden Paradise Heading We continually take inspiration from the stunning Gold …" at bounding box center [841, 275] width 555 height 107
click at [147, 514] on icon at bounding box center [150, 518] width 7 height 7
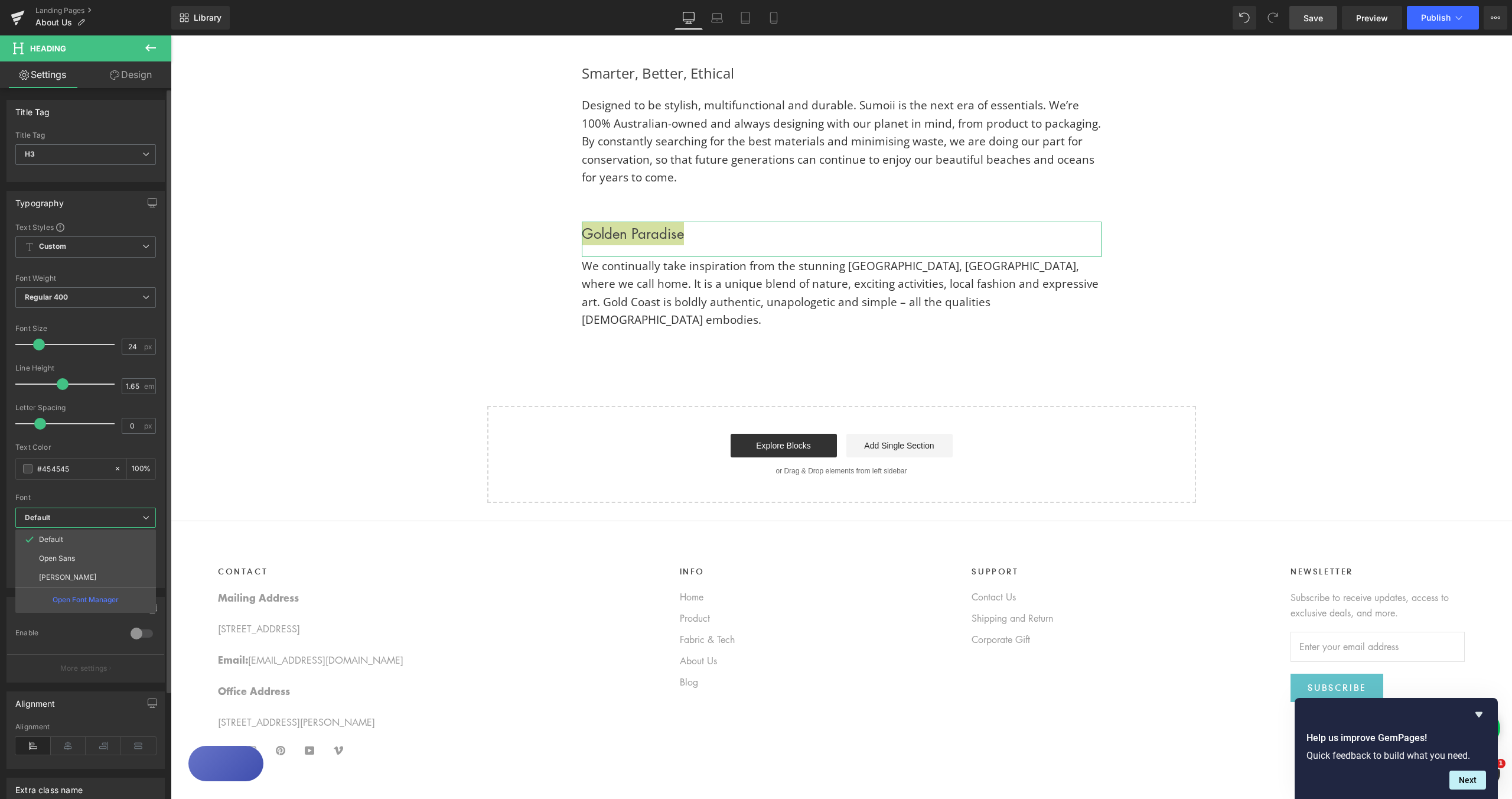
click at [97, 560] on li "Open Sans" at bounding box center [85, 558] width 141 height 19
click at [644, 323] on div "Golden Paradise Heading We continually take inspiration from the stunning Gold …" at bounding box center [841, 275] width 709 height 143
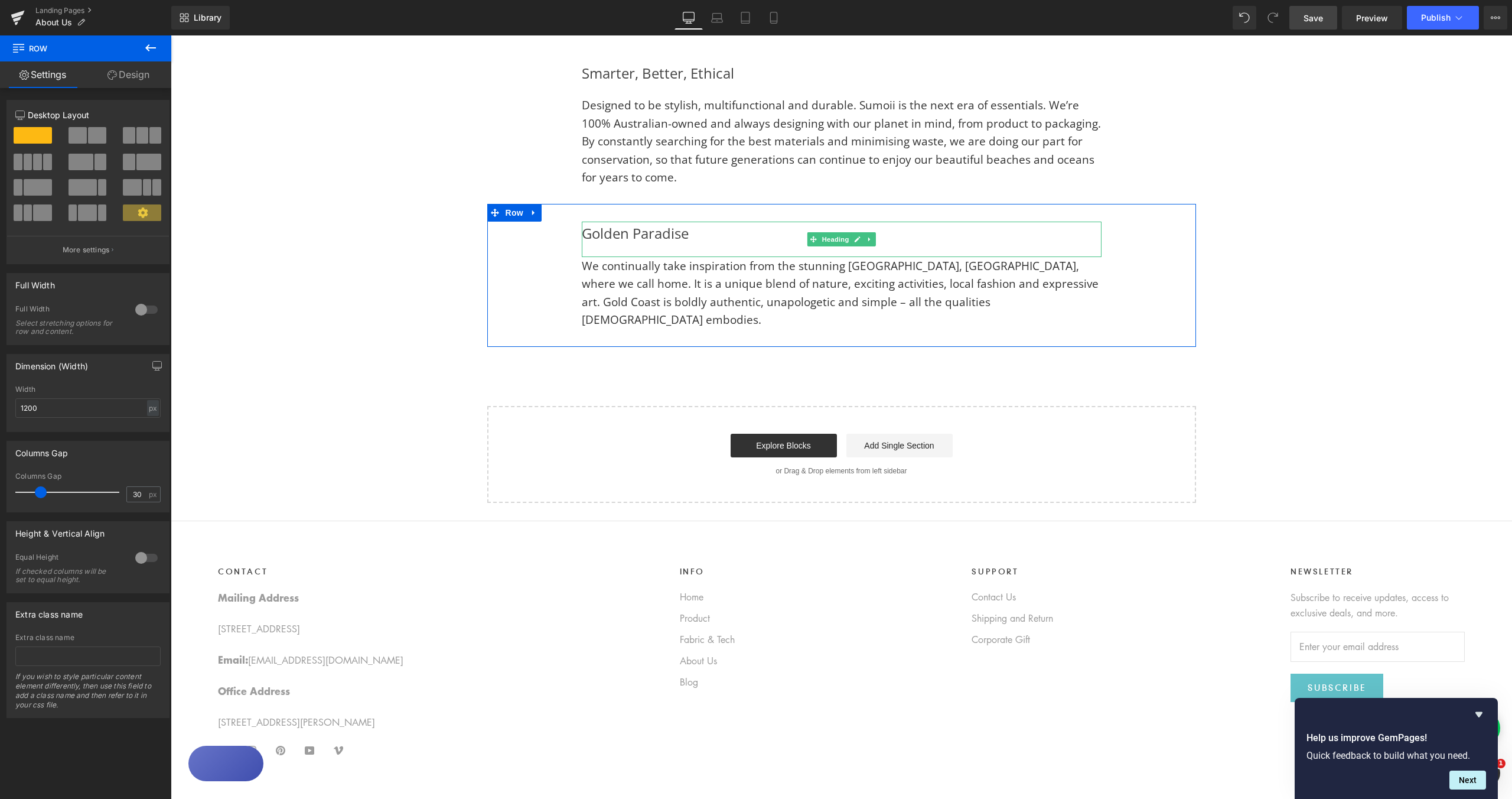
click at [665, 228] on h3 "Golden Paradise" at bounding box center [842, 234] width 520 height 24
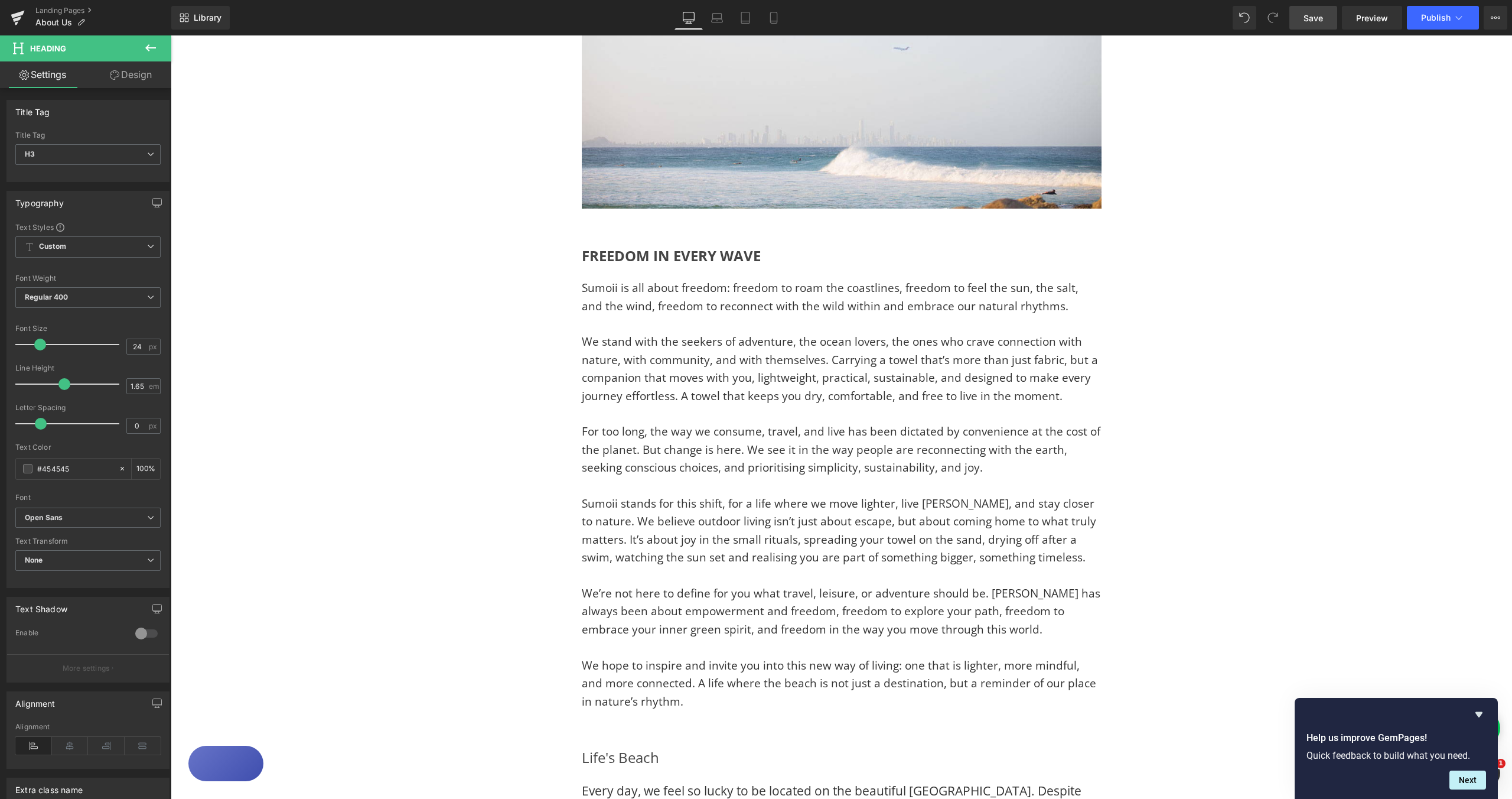
scroll to position [184, 0]
click at [683, 254] on span "FREEDOM IN EVERY WAVE" at bounding box center [671, 256] width 179 height 20
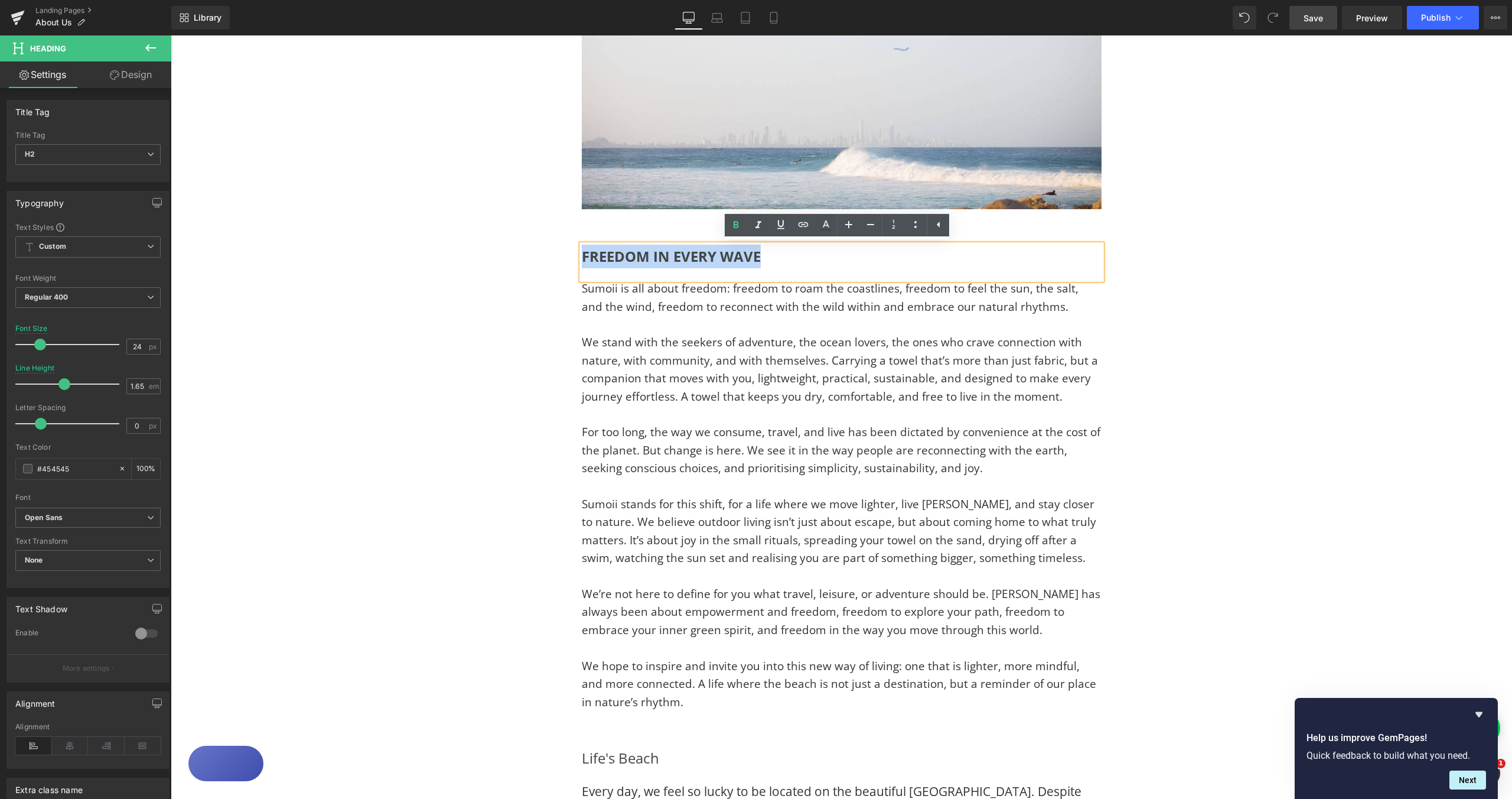
drag, startPoint x: 760, startPoint y: 258, endPoint x: 581, endPoint y: 251, distance: 179.1
click at [582, 251] on h2 "FREEDOM IN EVERY WAVE" at bounding box center [842, 257] width 520 height 24
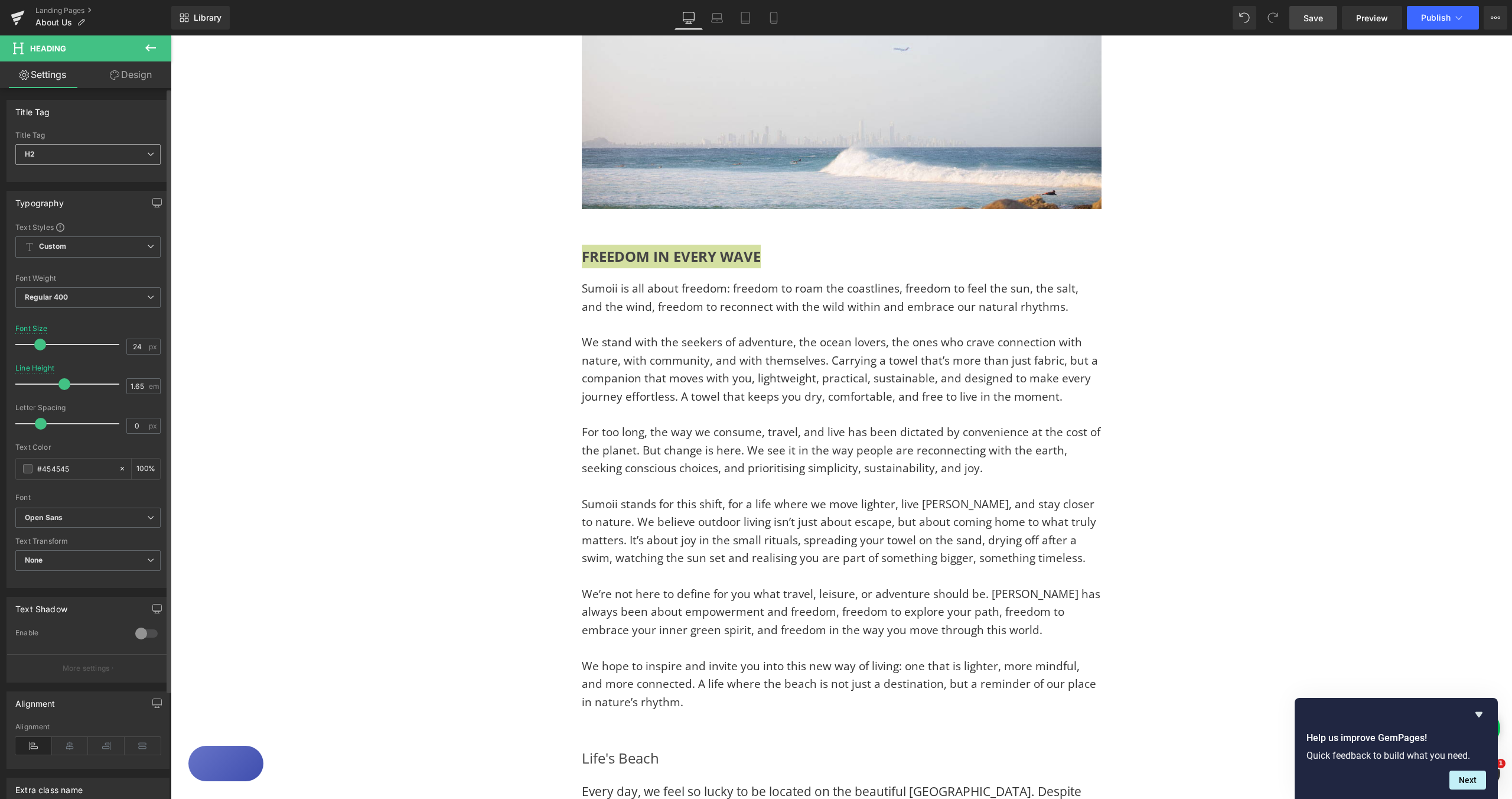
click at [147, 155] on icon at bounding box center [150, 154] width 7 height 7
click at [67, 203] on li "H3" at bounding box center [88, 210] width 146 height 18
type input "16"
type input "100"
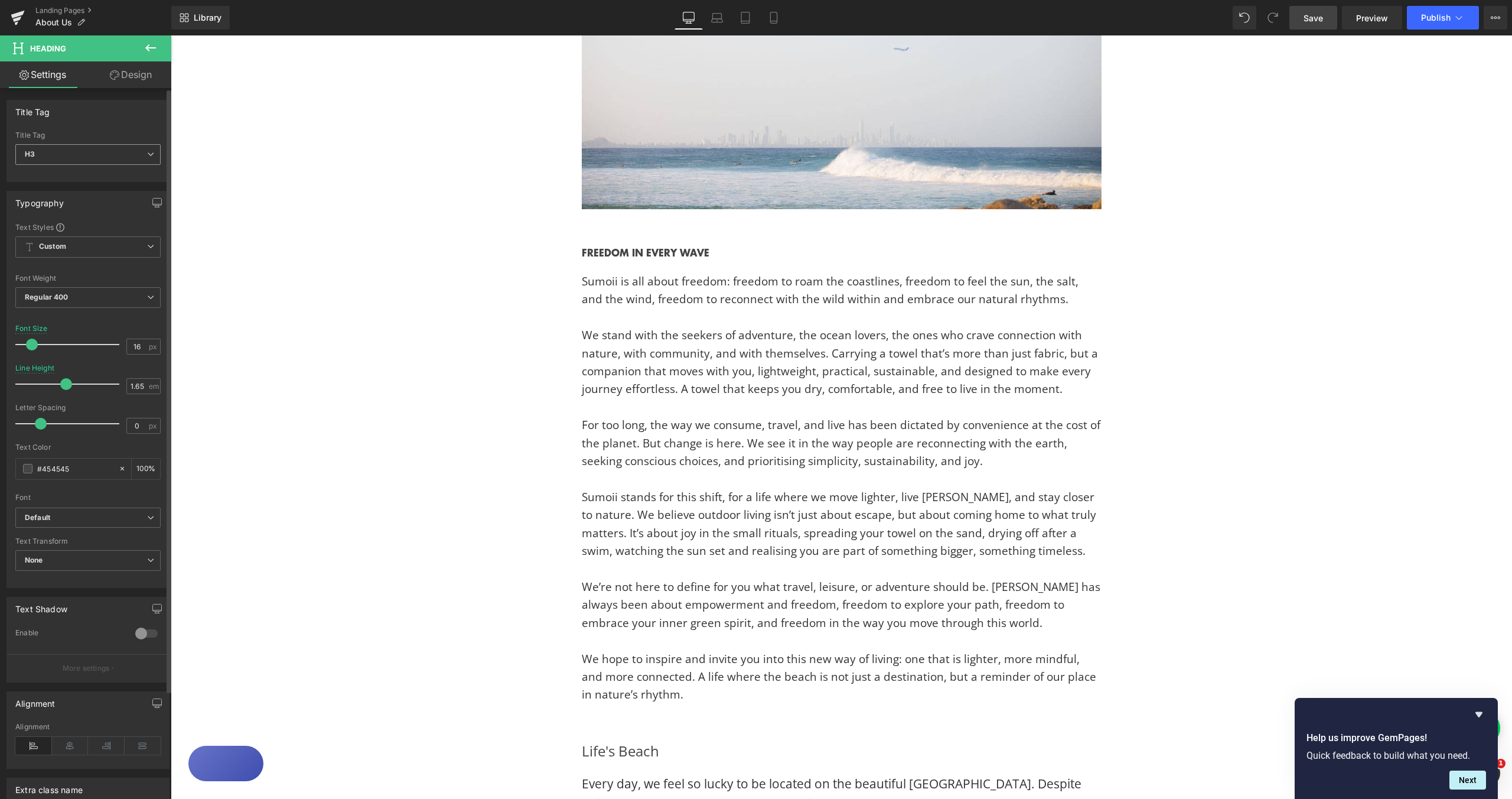
click at [133, 155] on span "H3" at bounding box center [88, 154] width 145 height 20
click at [66, 197] on li "H2" at bounding box center [88, 192] width 146 height 18
type input "24"
type input "100"
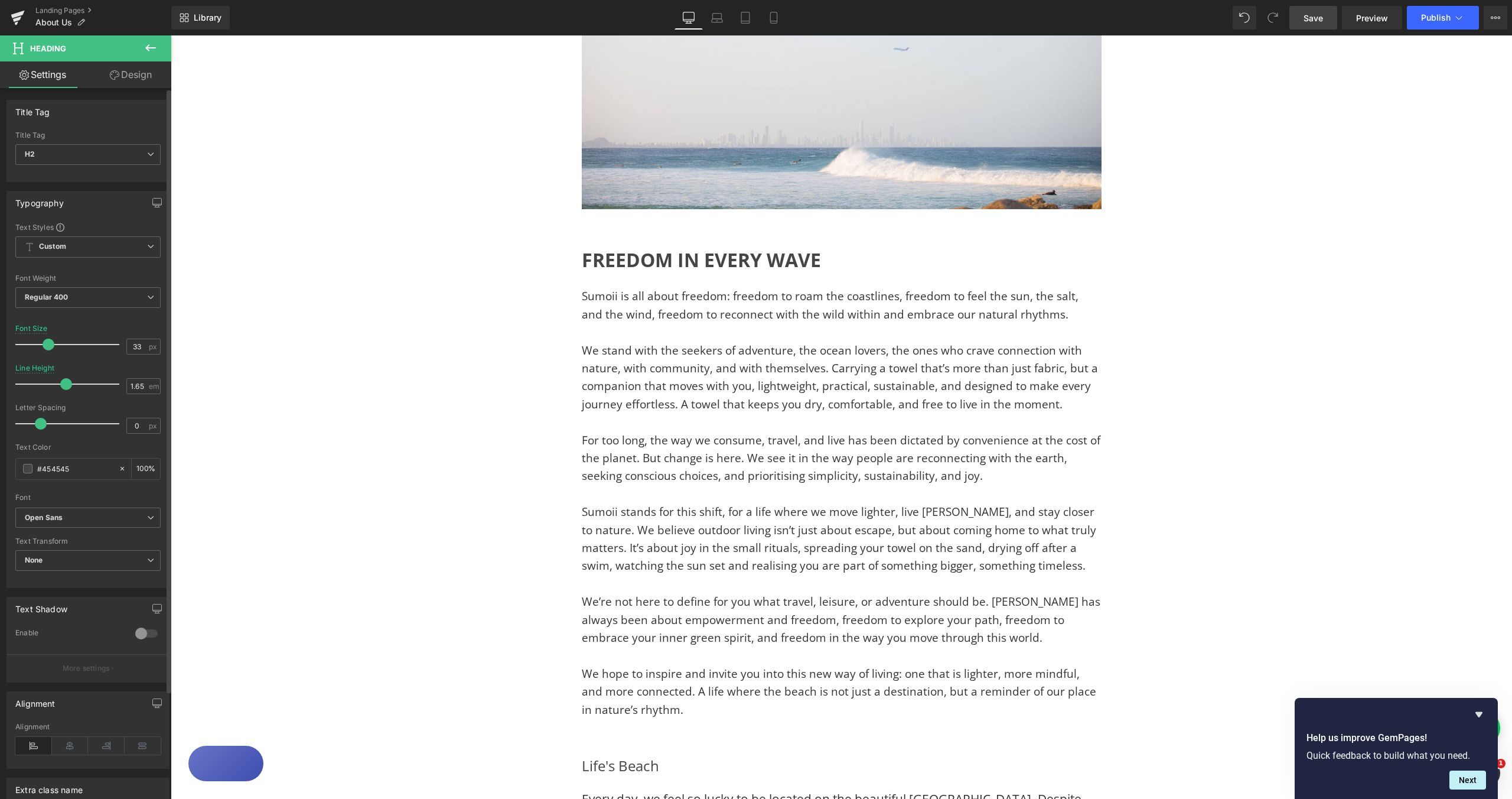
type input "34"
drag, startPoint x: 42, startPoint y: 347, endPoint x: 52, endPoint y: 347, distance: 10.0
click at [52, 347] on span at bounding box center [50, 345] width 12 height 12
click at [693, 401] on span "We stand with the seekers of adventure, the ocean lovers, the ones who crave co…" at bounding box center [840, 379] width 516 height 69
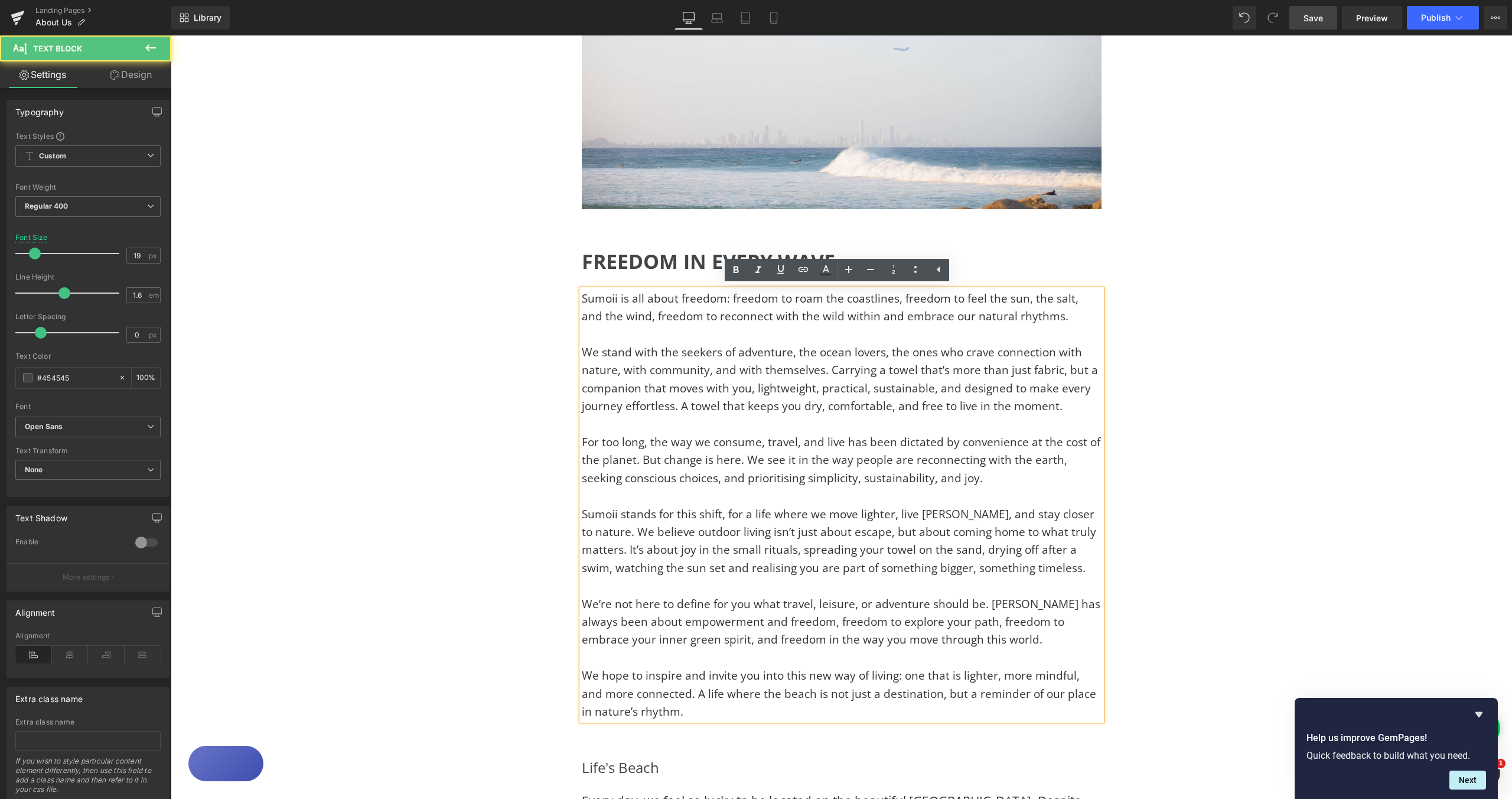
click at [1242, 365] on div "Image Image Row FREEDOM IN EVERY WAVE Heading Sumoii is all about freedom: free…" at bounding box center [841, 731] width 1342 height 1558
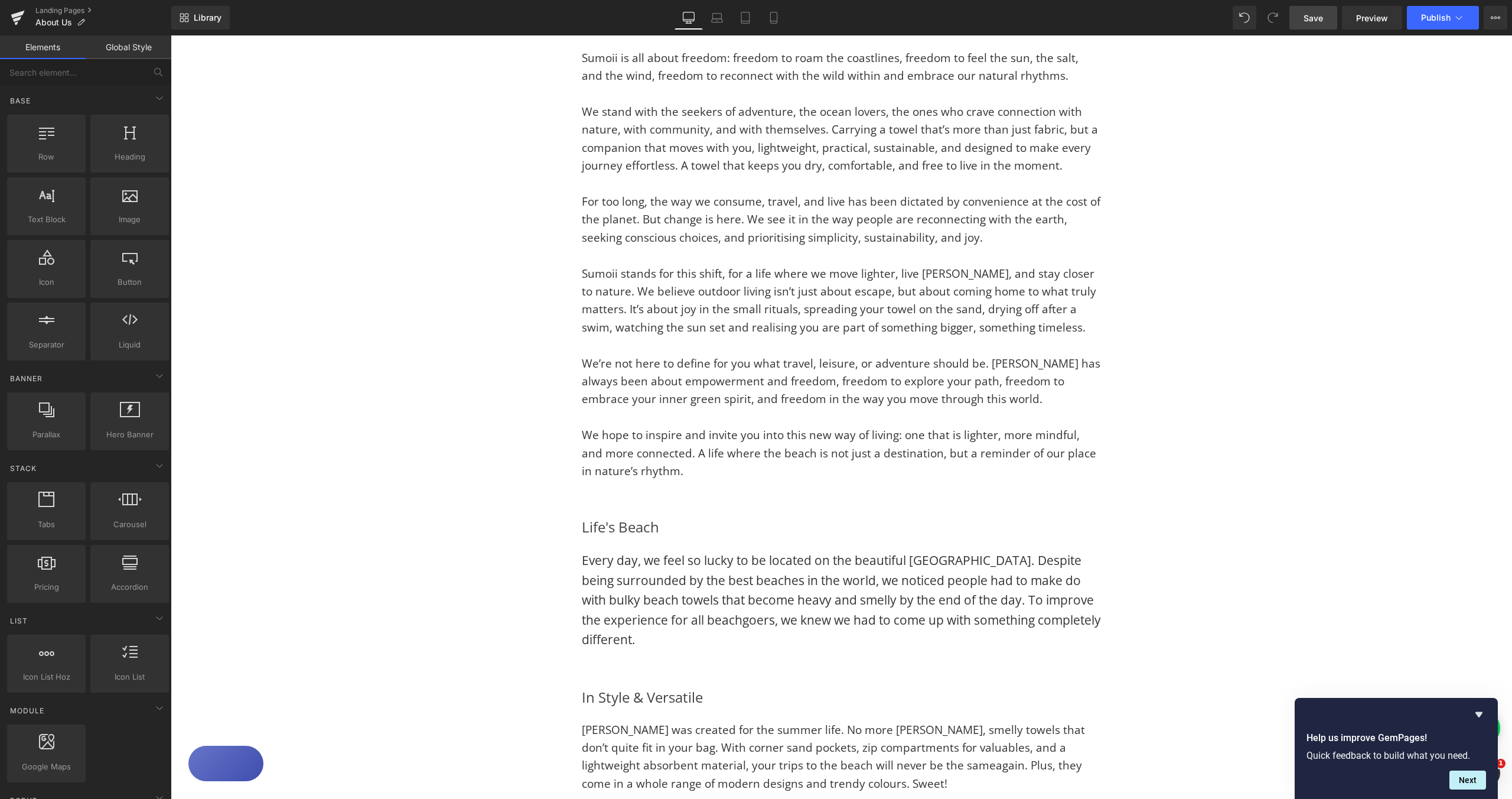
scroll to position [265, 0]
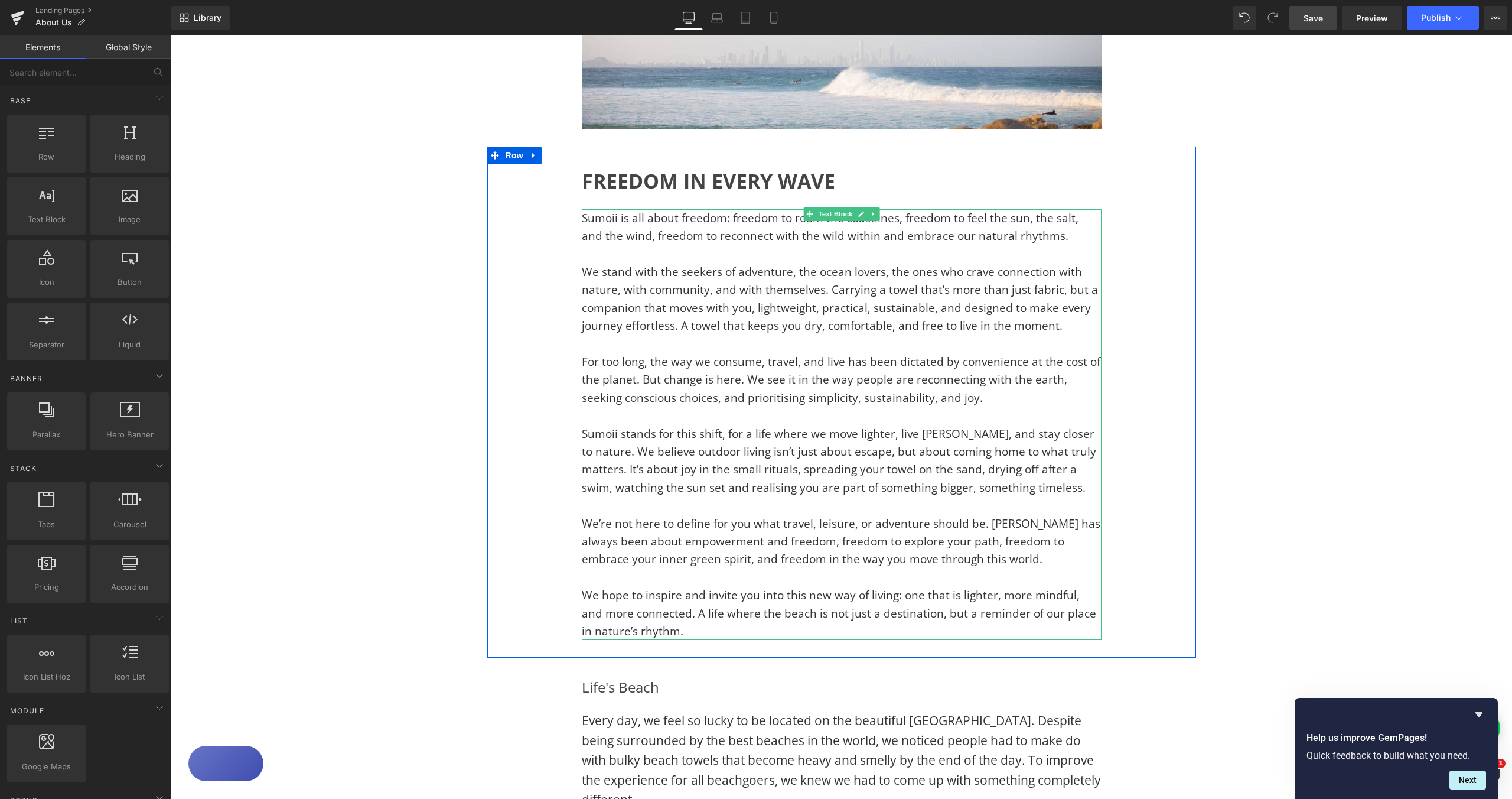
click at [660, 228] on span "Sumoii is all about freedom: freedom to roam the coastlines, freedom to feel th…" at bounding box center [830, 227] width 497 height 33
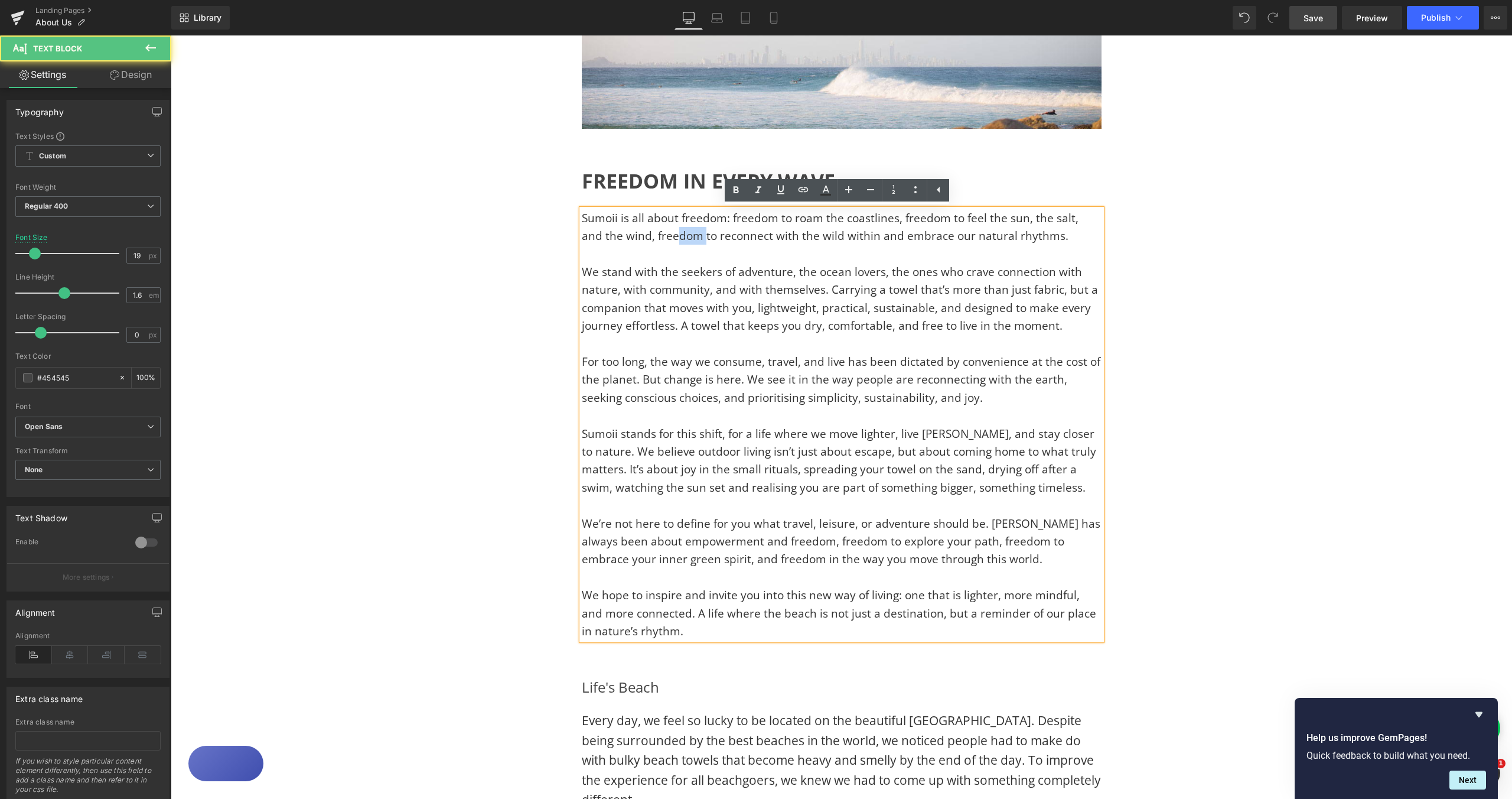
drag, startPoint x: 651, startPoint y: 234, endPoint x: 676, endPoint y: 236, distance: 25.1
click at [676, 236] on span "Sumoii is all about freedom: freedom to roam the coastlines, freedom to feel th…" at bounding box center [830, 227] width 497 height 33
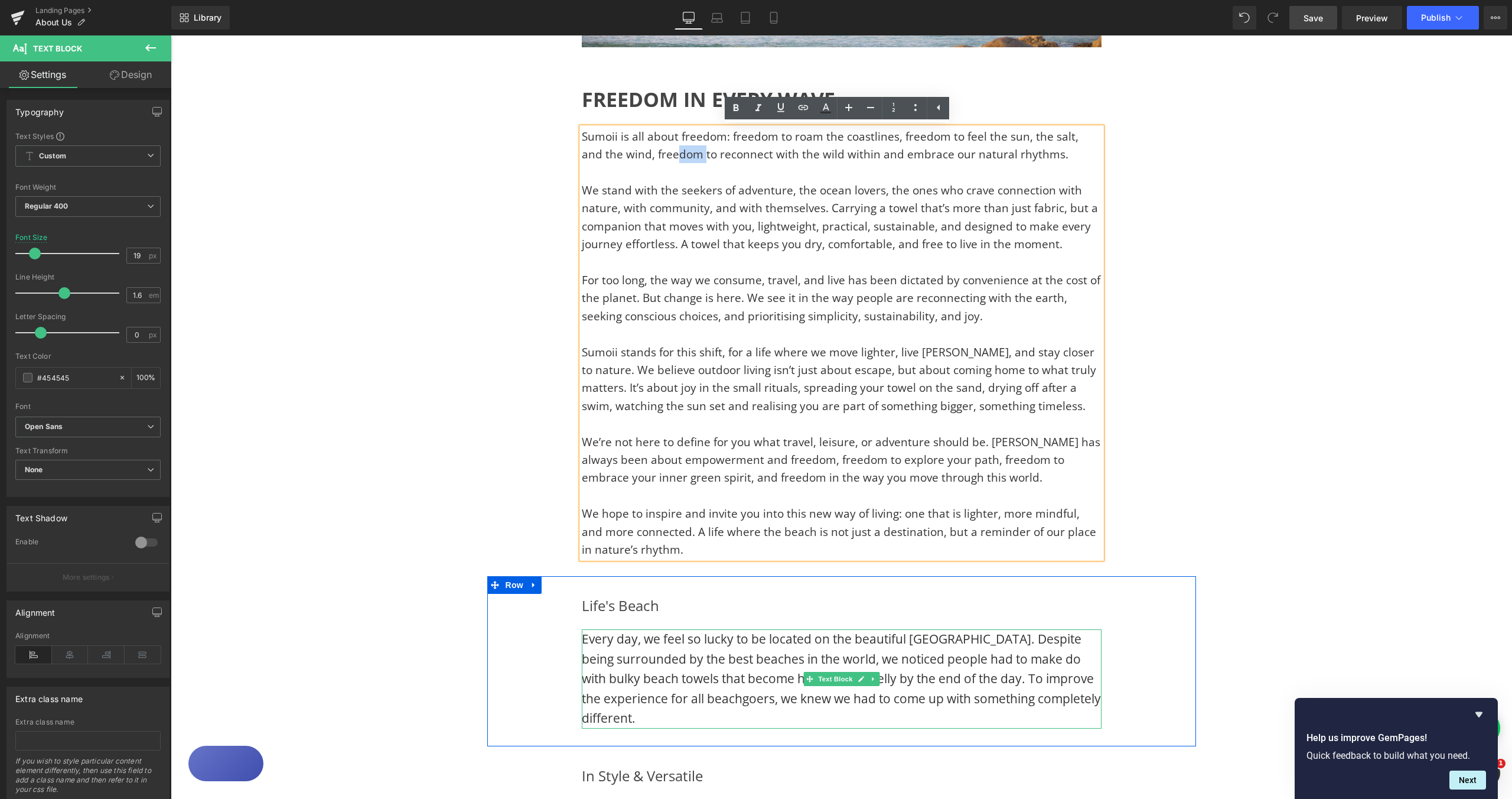
click at [716, 639] on span "Every day, we feel so lucky to be located on the beautiful [GEOGRAPHIC_DATA]. D…" at bounding box center [841, 678] width 519 height 96
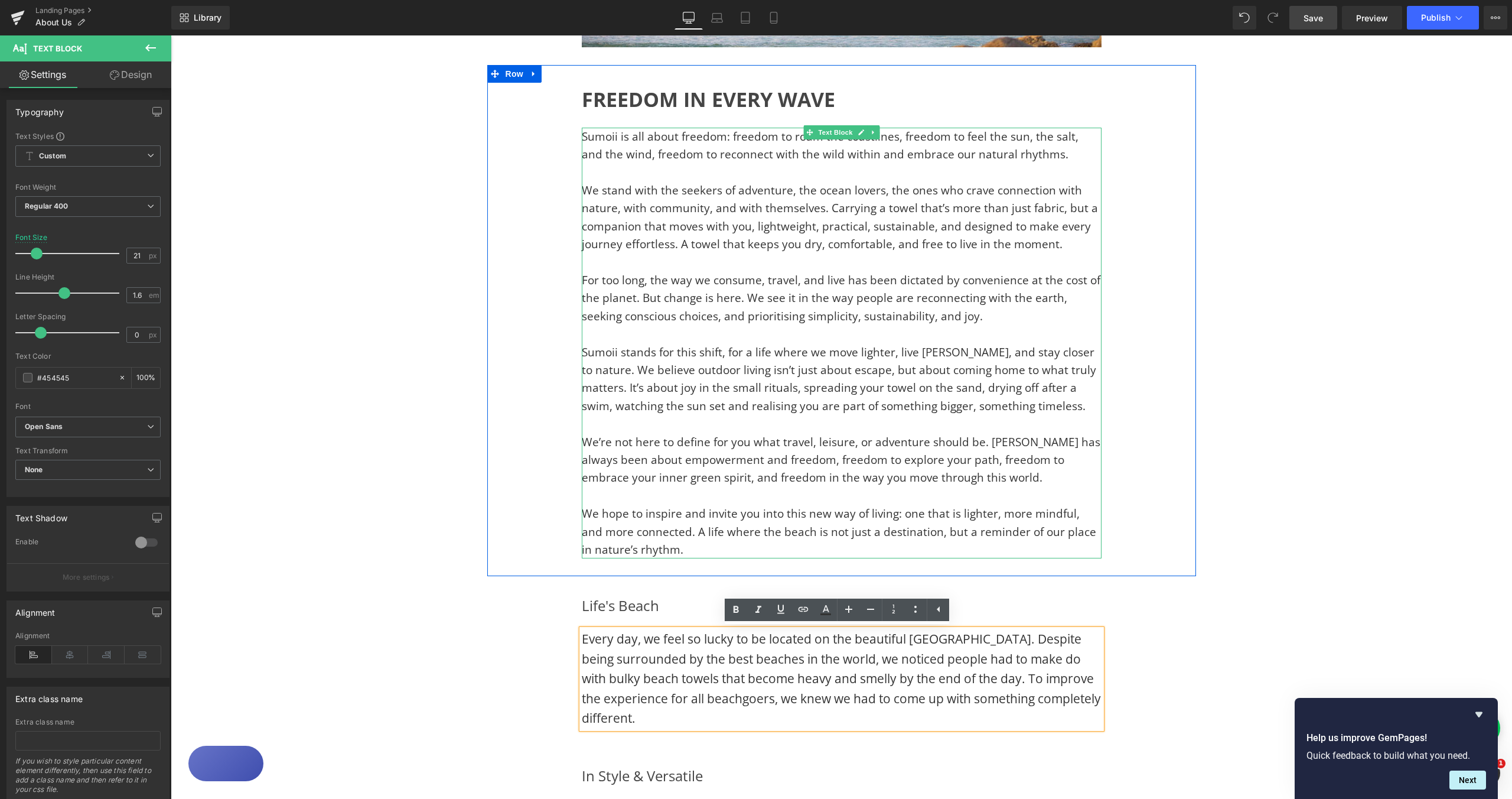
click at [605, 142] on span "Sumoii is all about freedom: freedom to roam the coastlines, freedom to feel th…" at bounding box center [830, 145] width 497 height 33
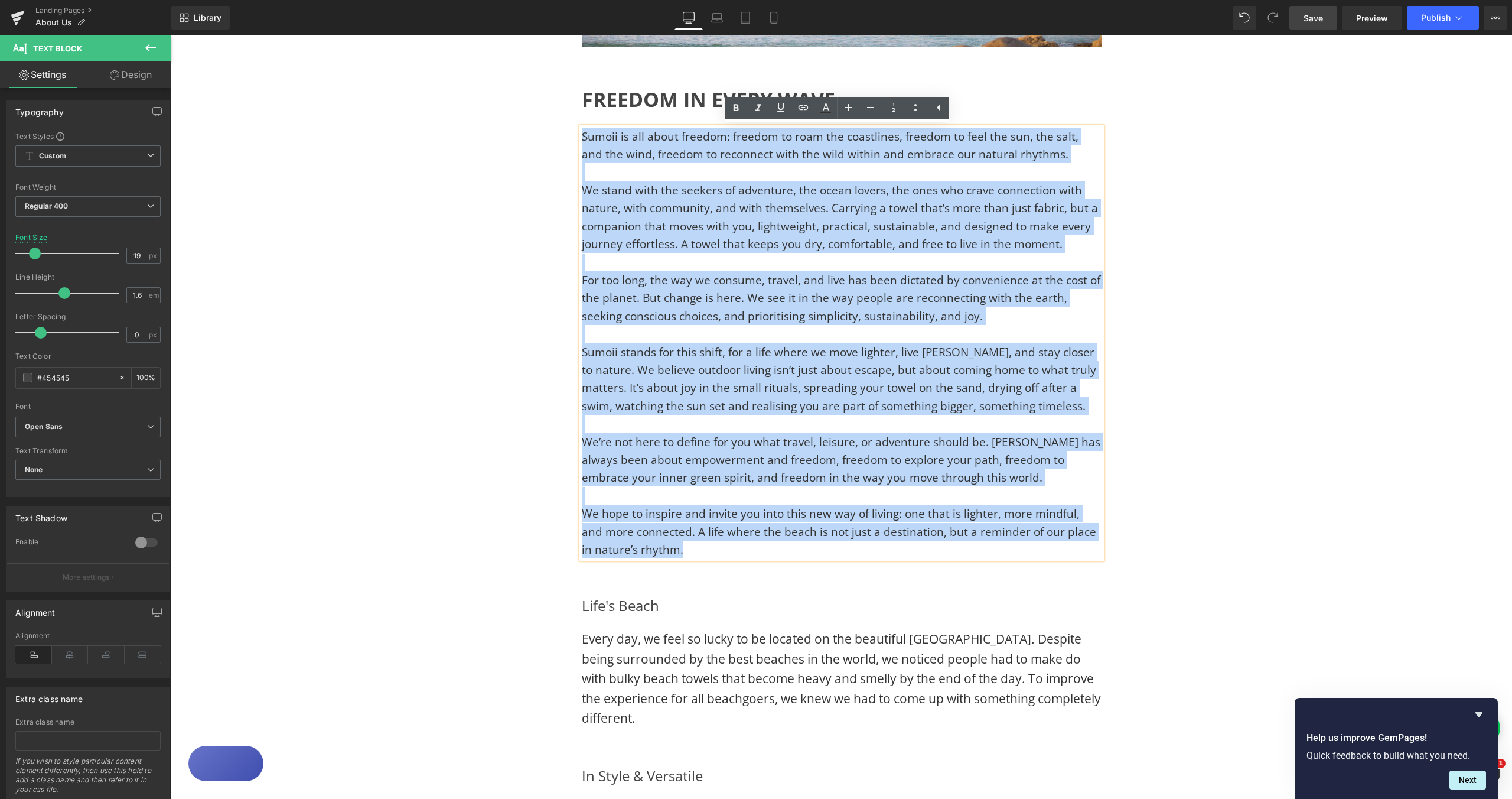
drag, startPoint x: 680, startPoint y: 551, endPoint x: 578, endPoint y: 137, distance: 426.4
click at [582, 137] on div "Sumoii is all about freedom: freedom to roam the coastlines, freedom to feel th…" at bounding box center [842, 343] width 520 height 431
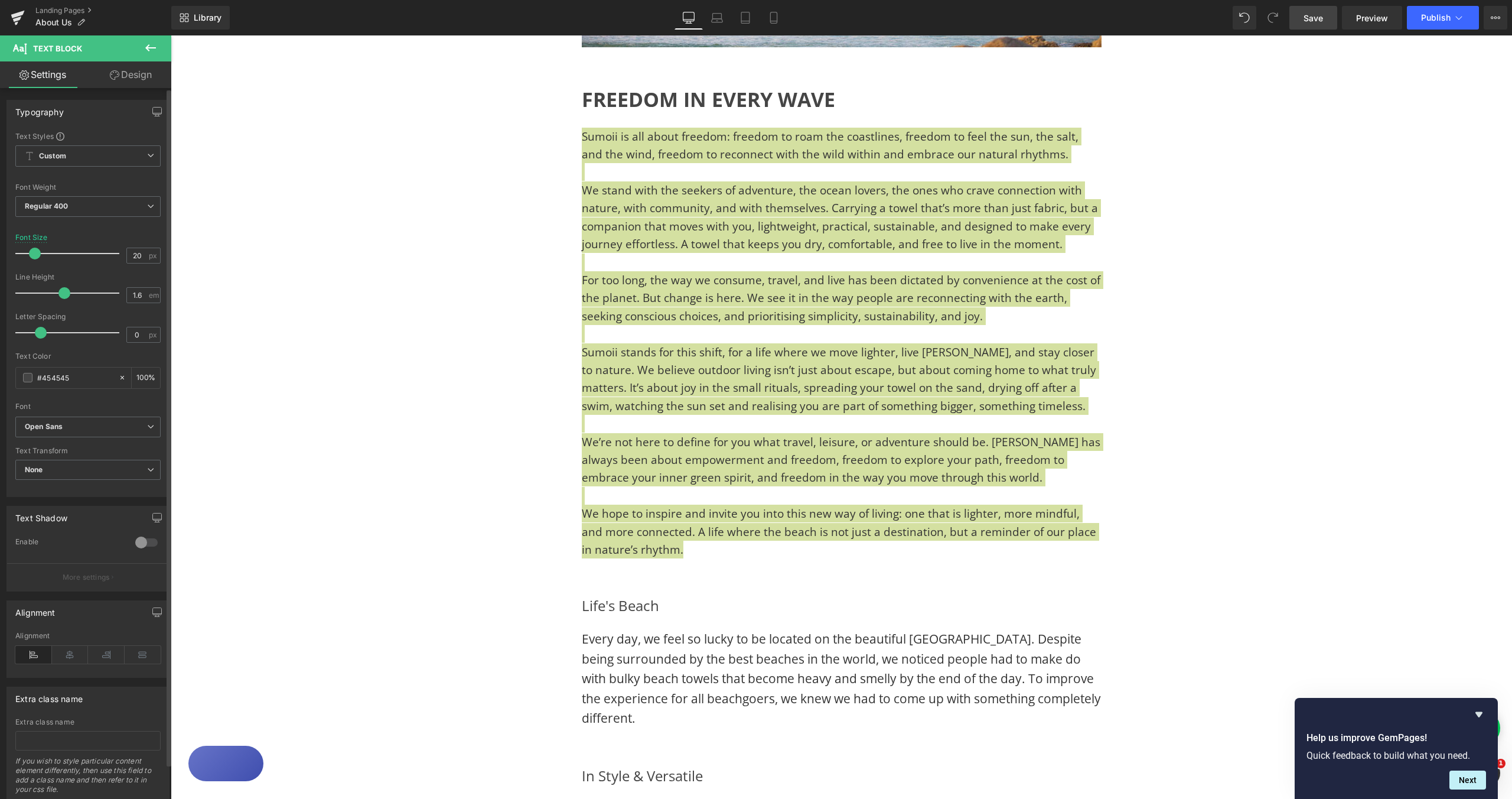
type input "21"
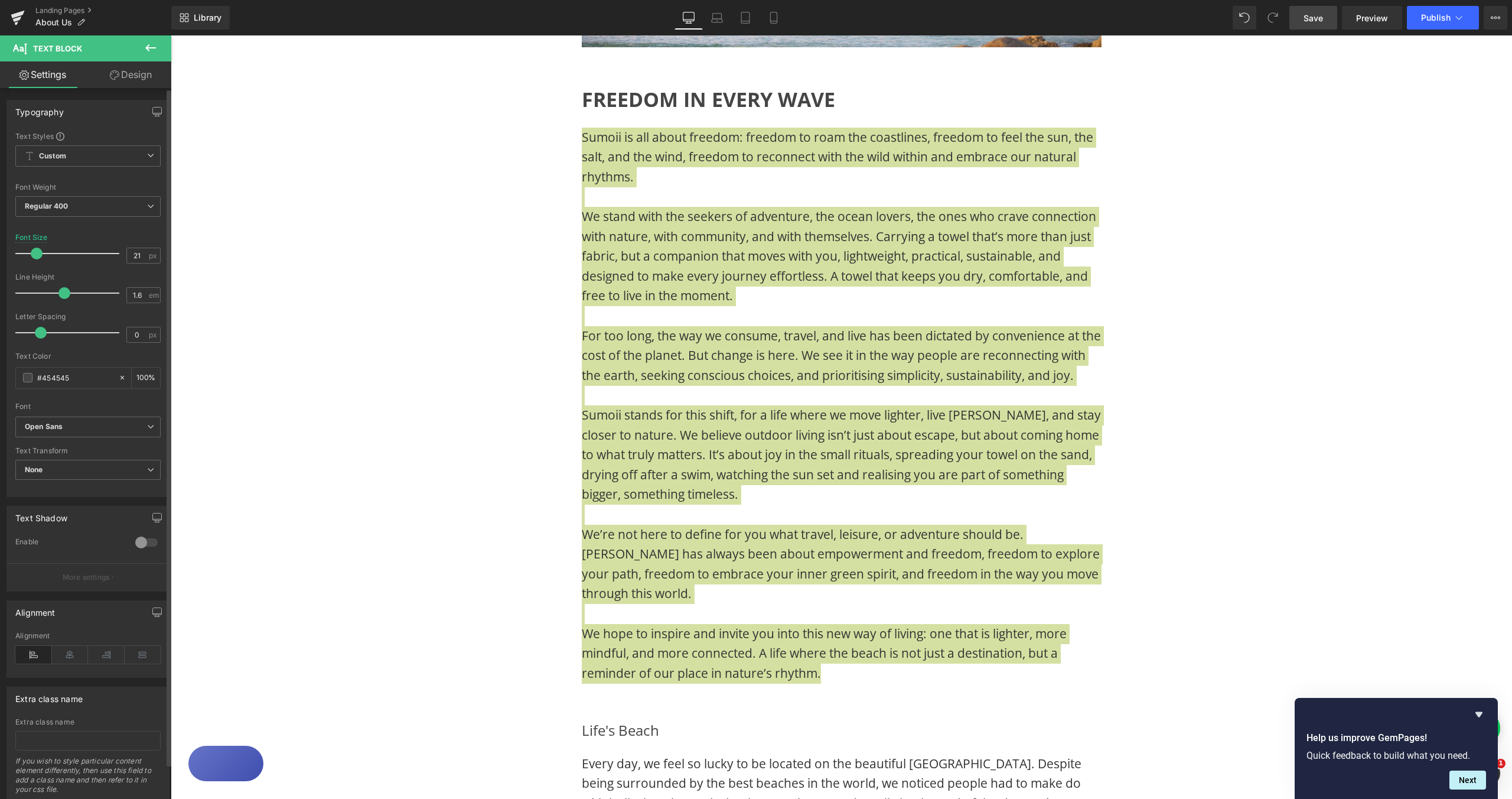
click at [34, 254] on span at bounding box center [37, 254] width 12 height 12
click at [171, 36] on div "130px" at bounding box center [171, 36] width 0 height 0
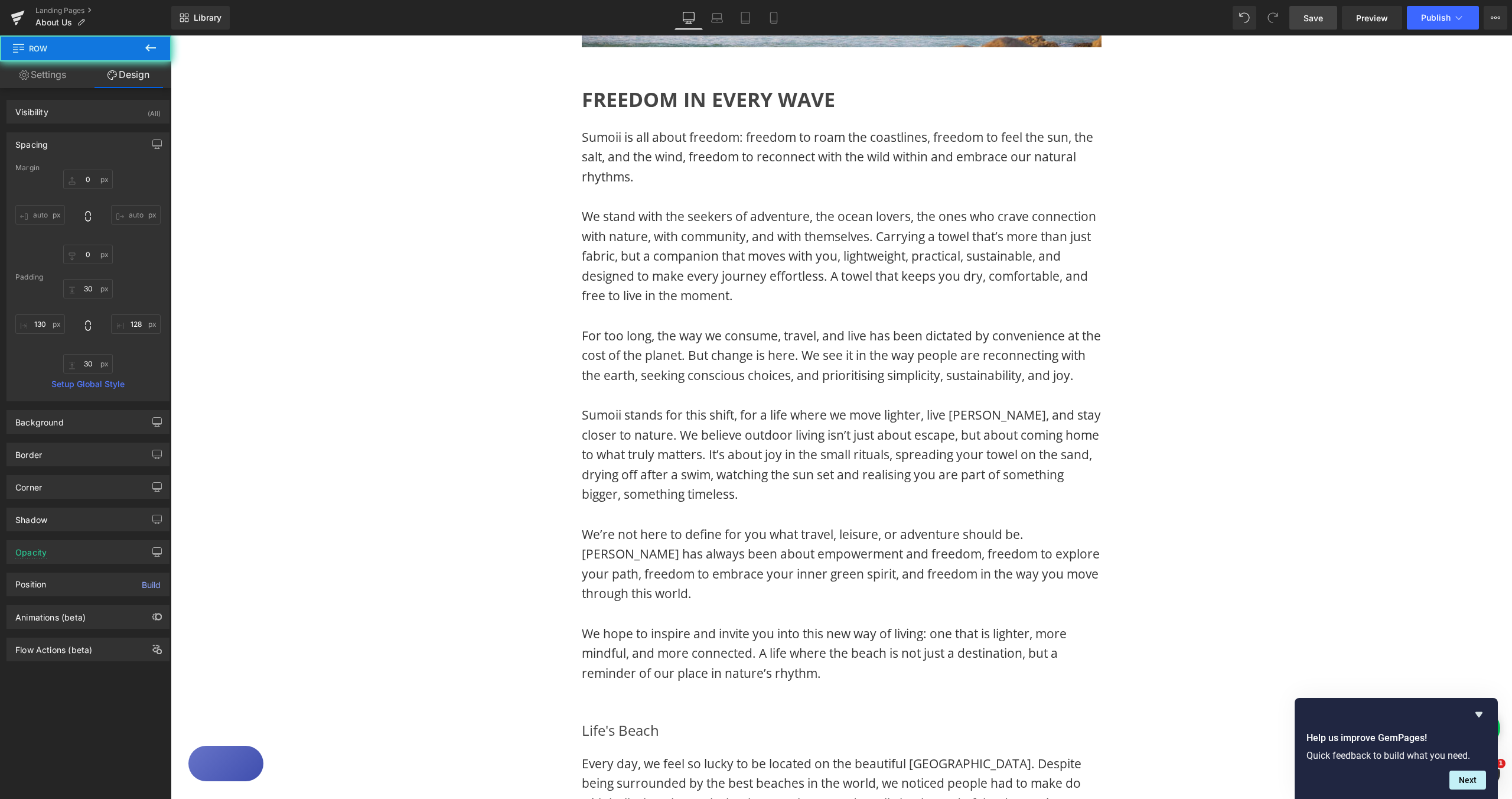
click at [1251, 357] on div "Image Image Row FREEDOM IN EVERY WAVE Heading Sumoii is all about freedom: free…" at bounding box center [841, 631] width 1342 height 1682
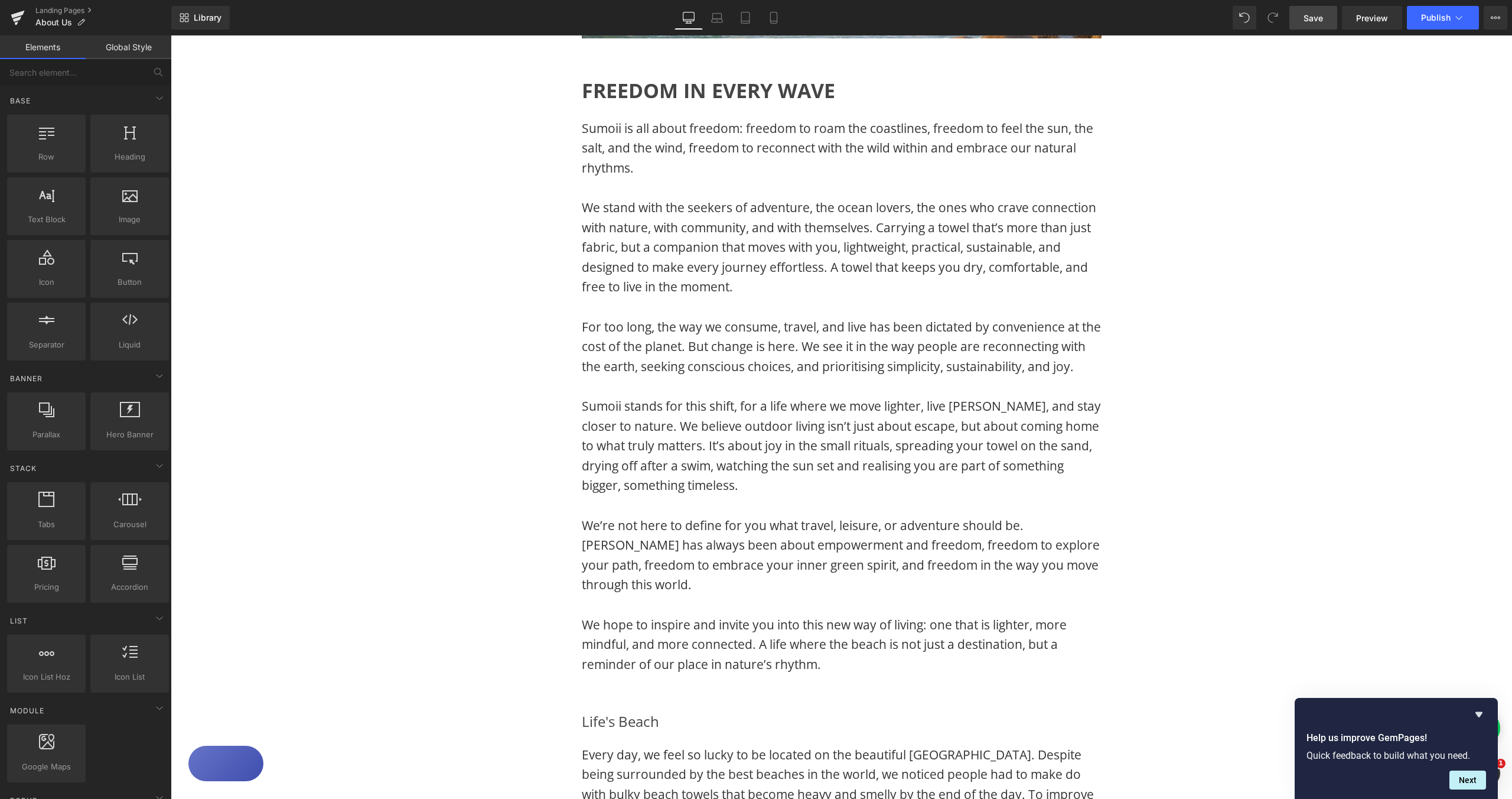
scroll to position [347, 0]
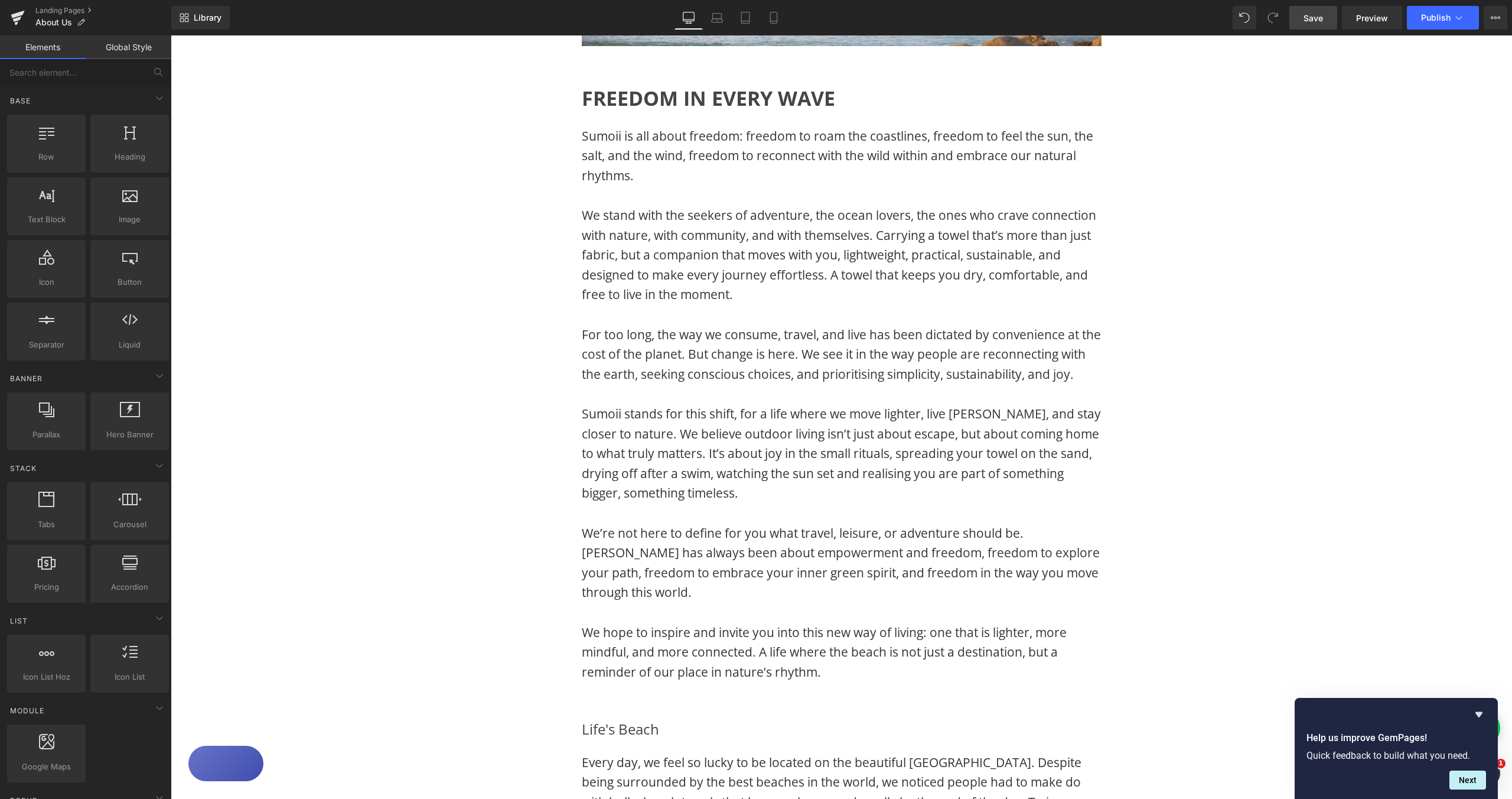
click at [1315, 20] on span "Save" at bounding box center [1313, 18] width 20 height 13
click at [767, 20] on icon at bounding box center [761, 18] width 12 height 12
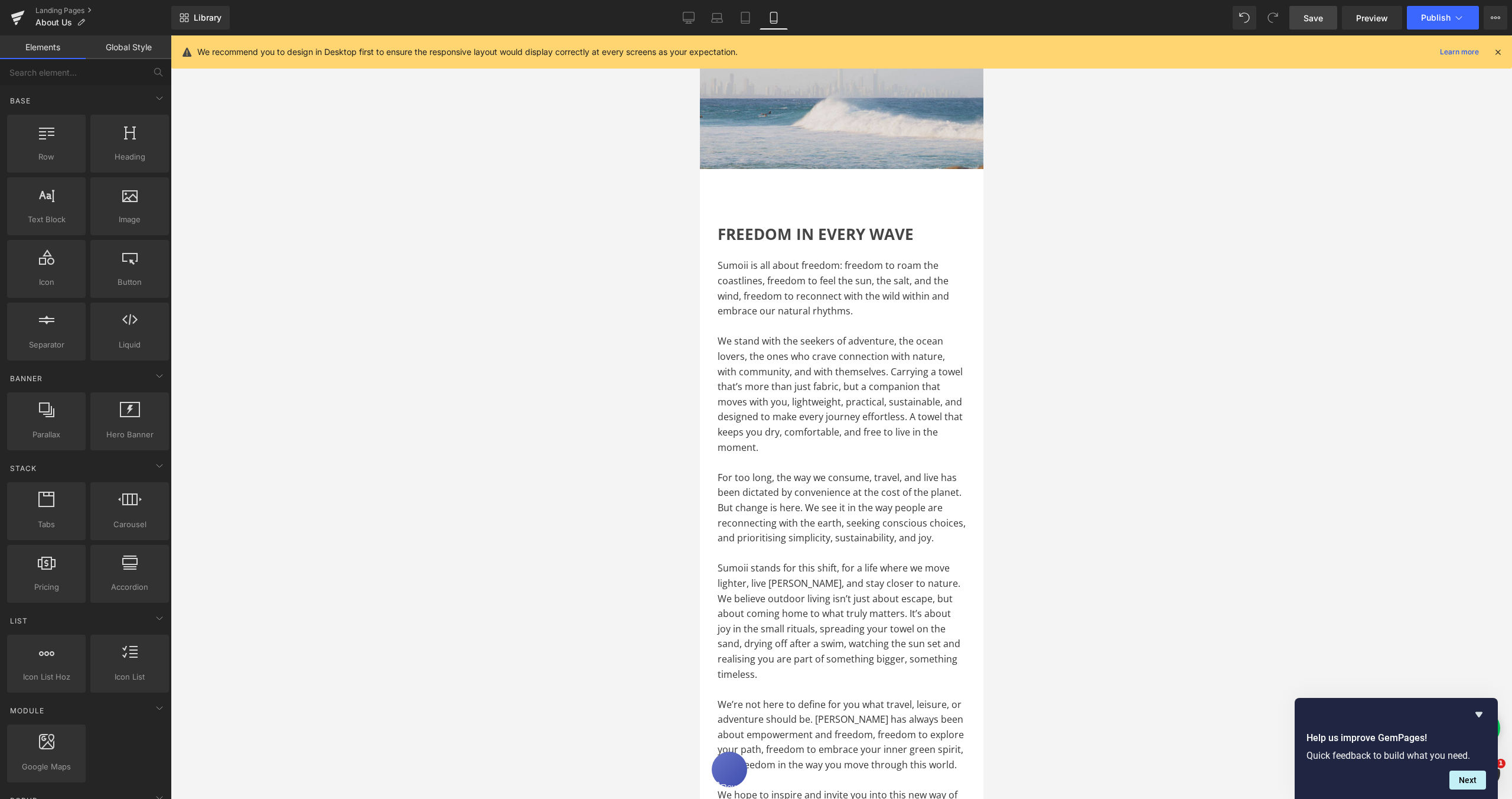
scroll to position [0, 0]
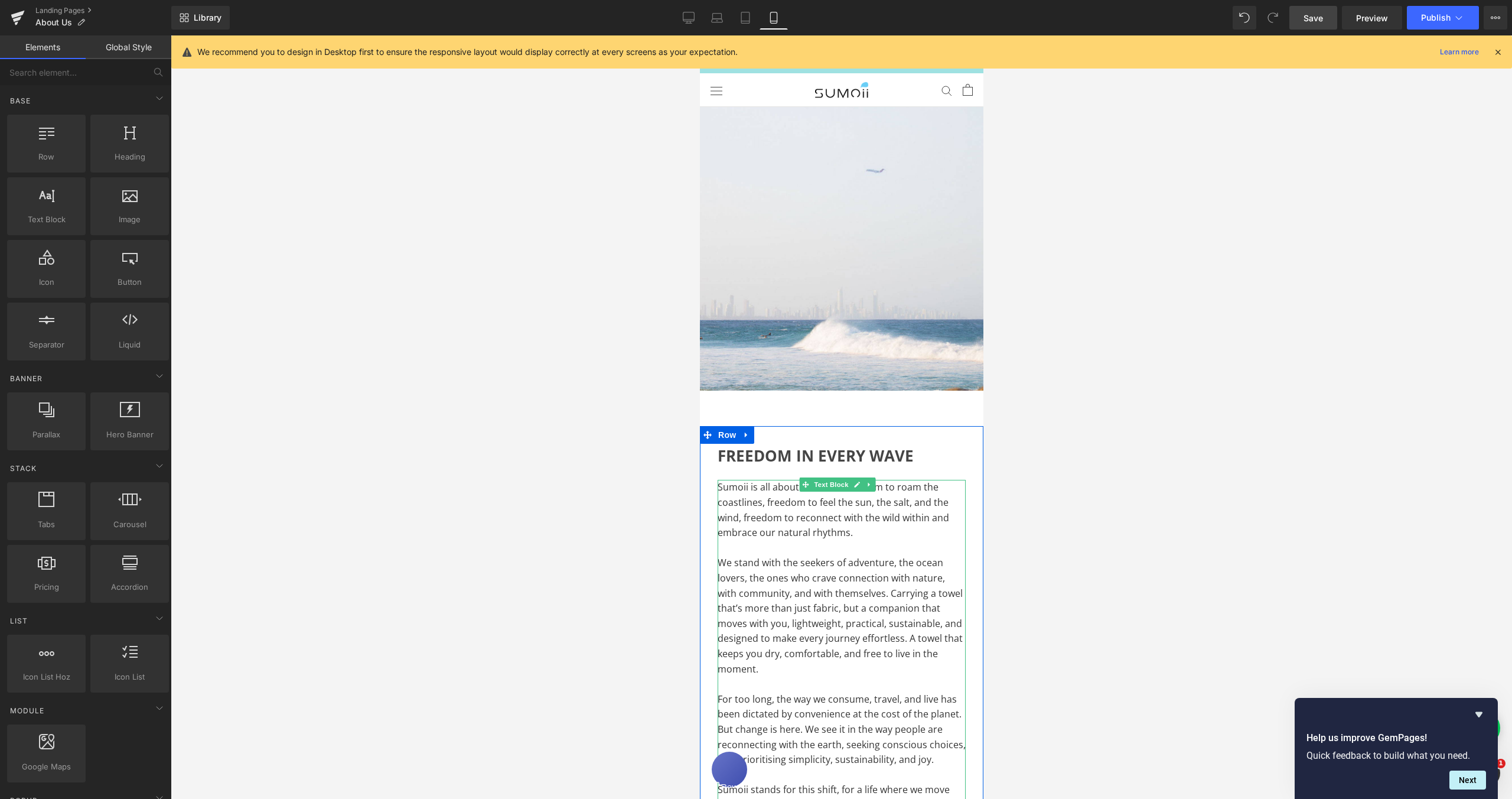
click at [792, 483] on span "Sumoii is all about freedom: freedom to roam the coastlines, freedom to feel th…" at bounding box center [833, 510] width 232 height 59
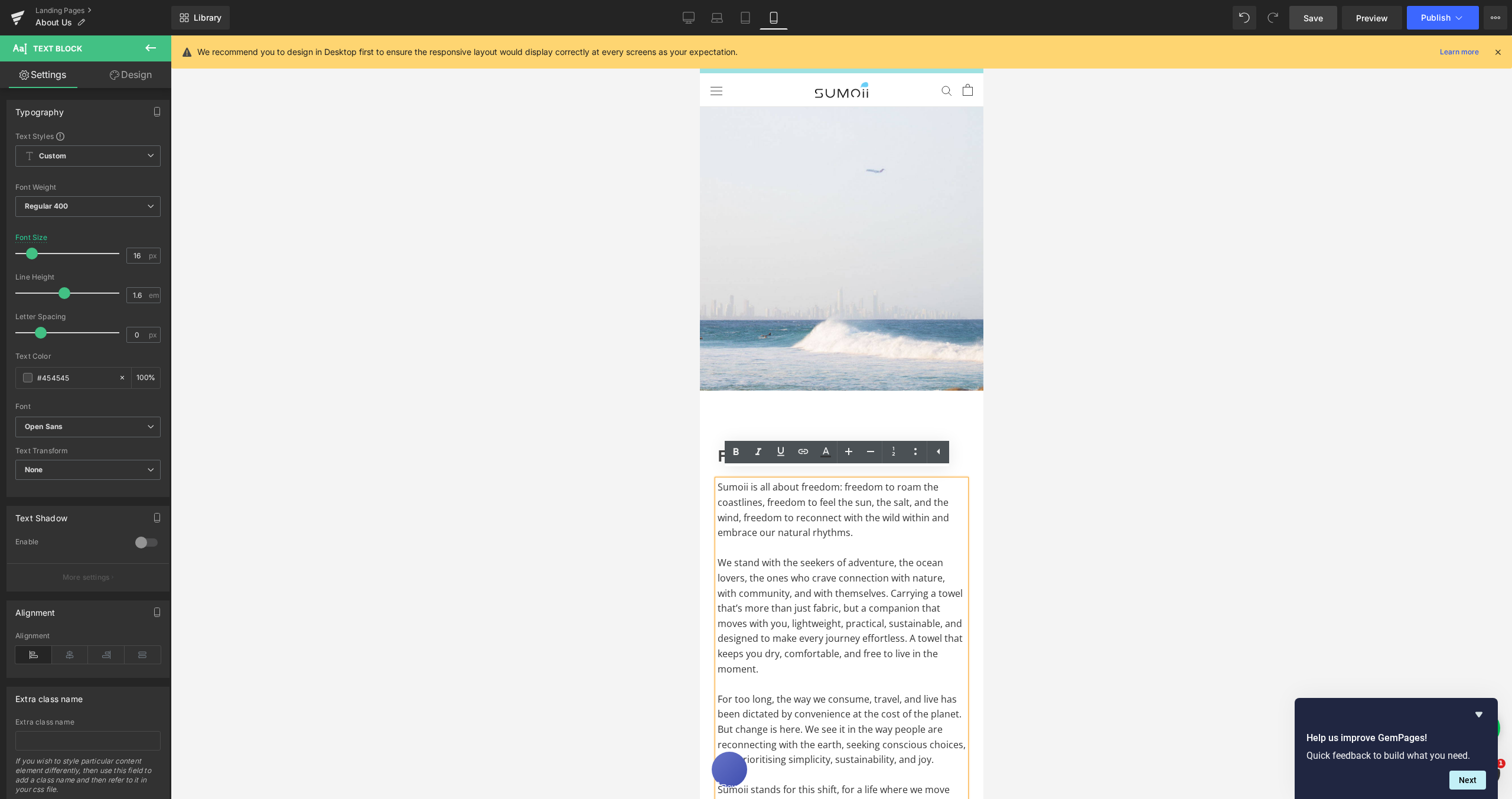
click at [834, 516] on p "Sumoii is all about freedom: freedom to roam the coastlines, freedom to feel th…" at bounding box center [841, 510] width 248 height 60
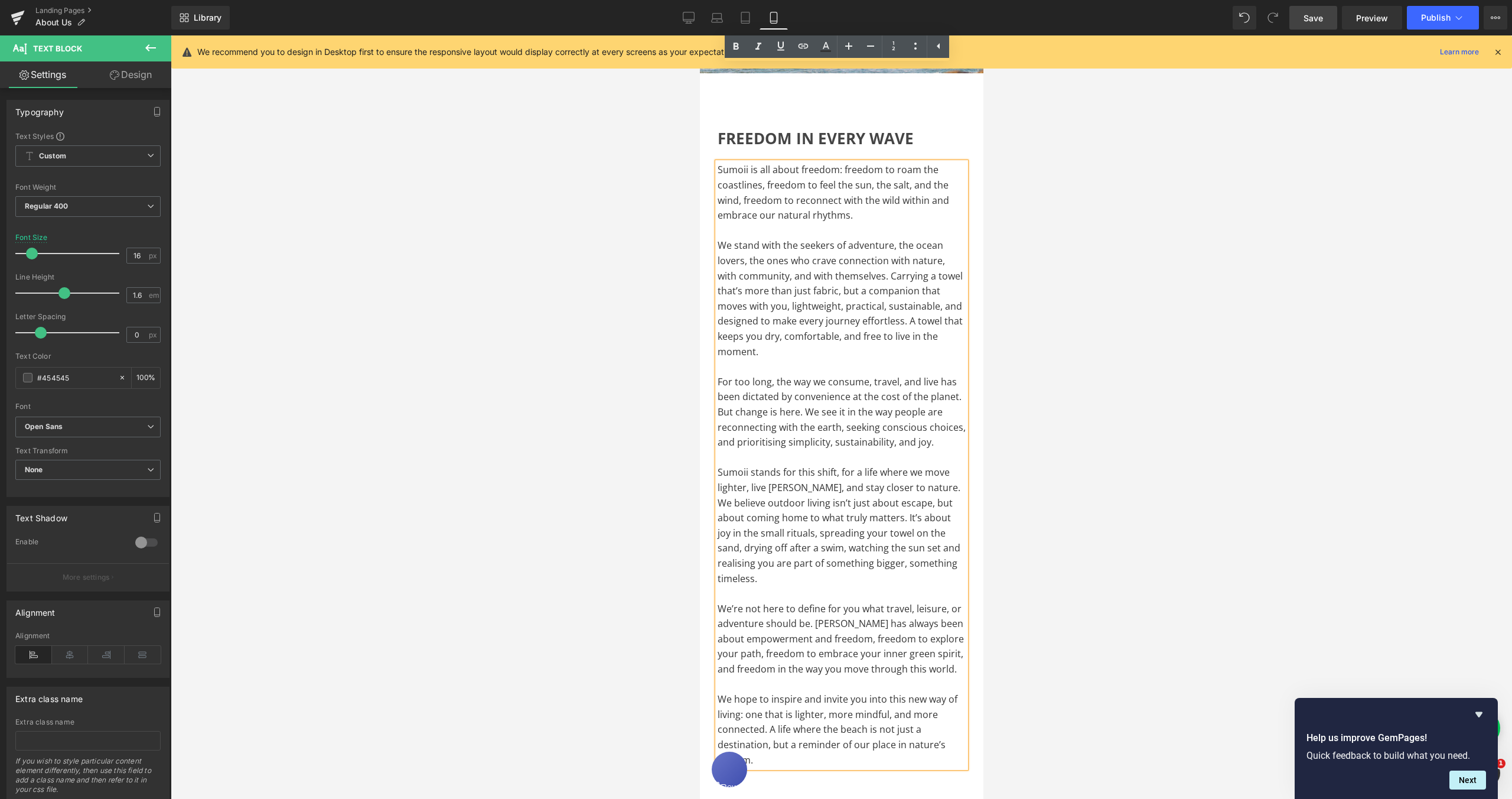
scroll to position [480, 0]
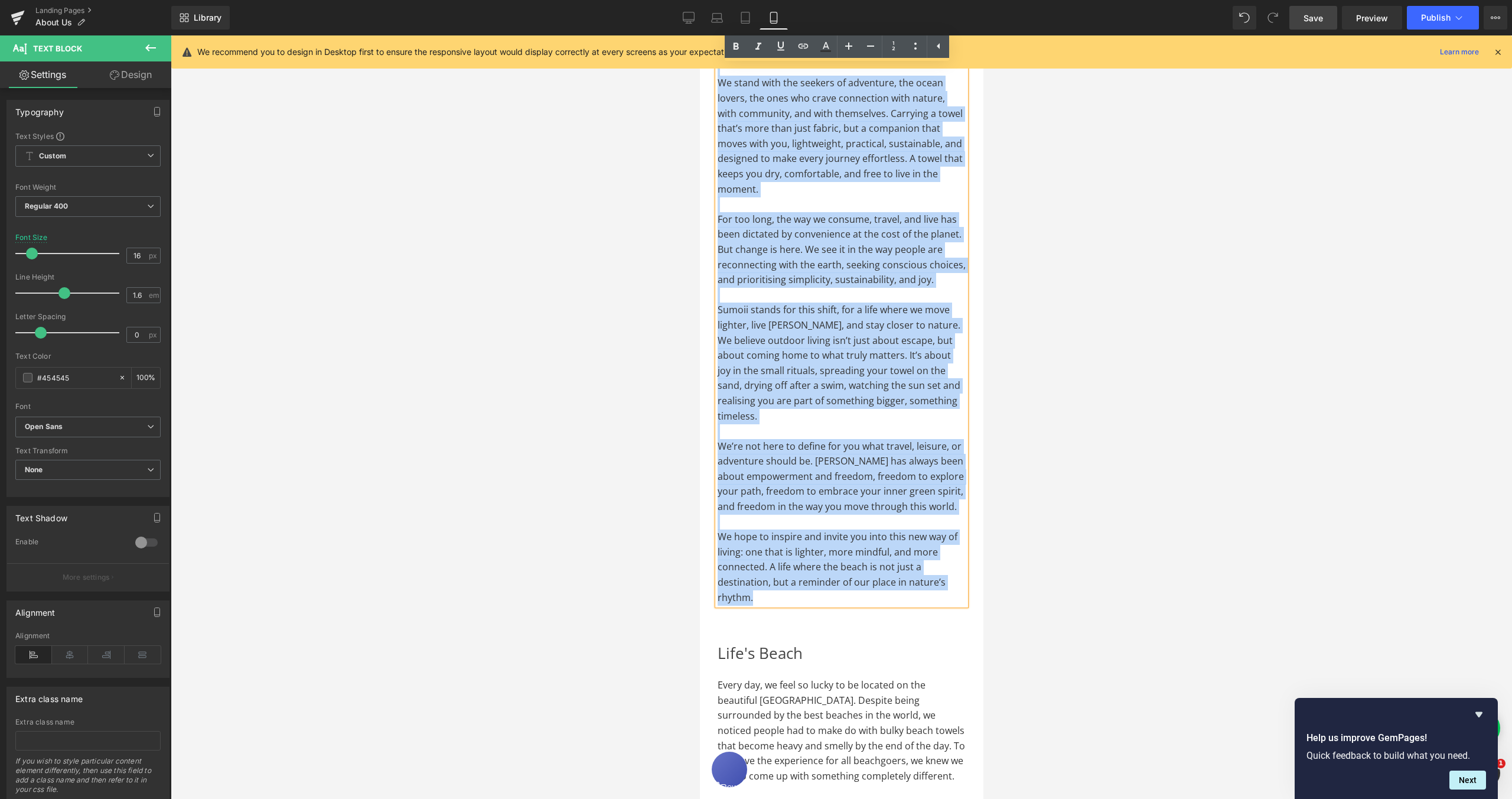
drag, startPoint x: 760, startPoint y: 621, endPoint x: 721, endPoint y: 48, distance: 574.3
click at [721, 48] on div "Sumoii is all about freedom: freedom to roam the coastlines, freedom to feel th…" at bounding box center [841, 302] width 248 height 605
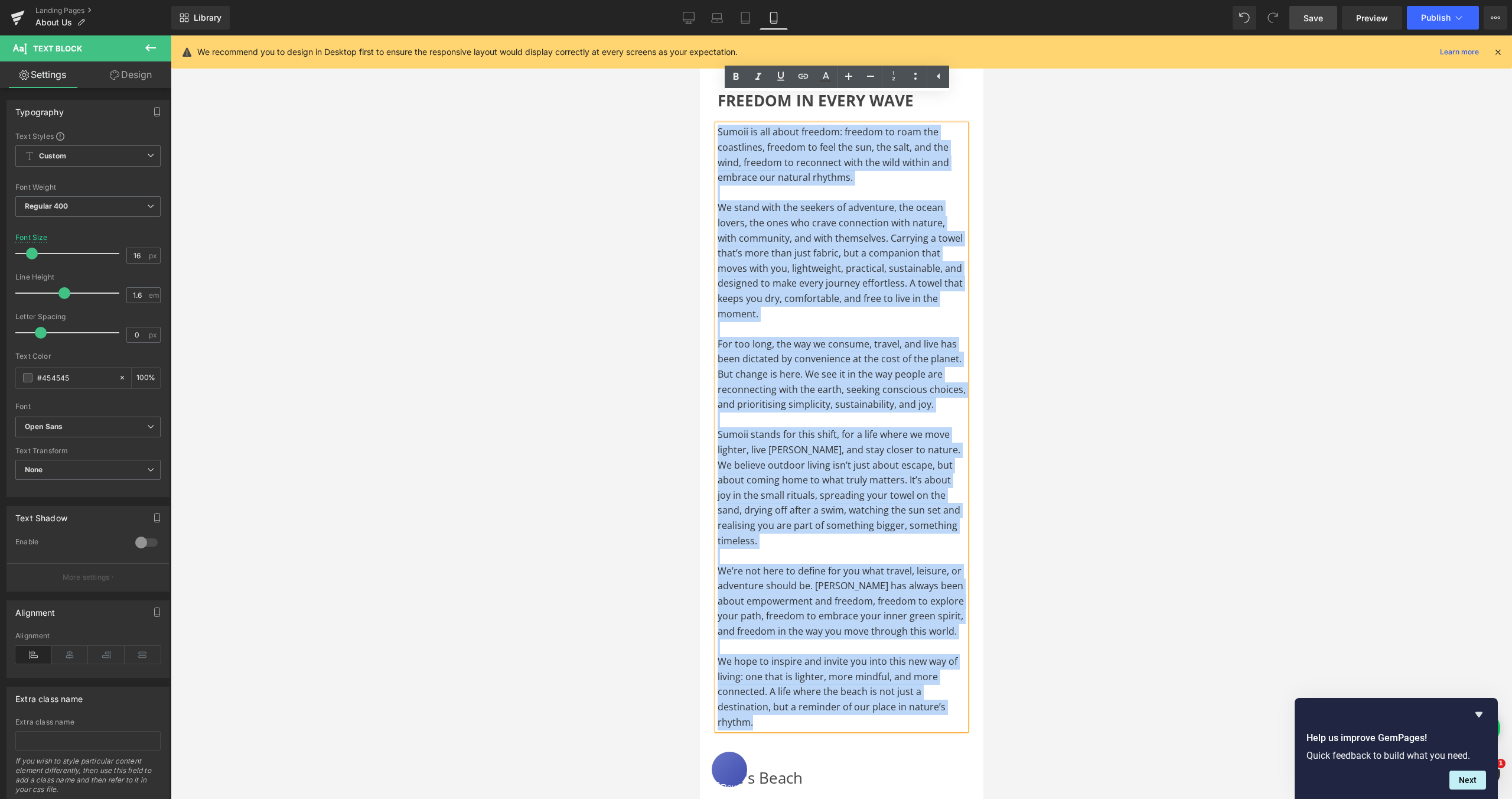
scroll to position [379, 0]
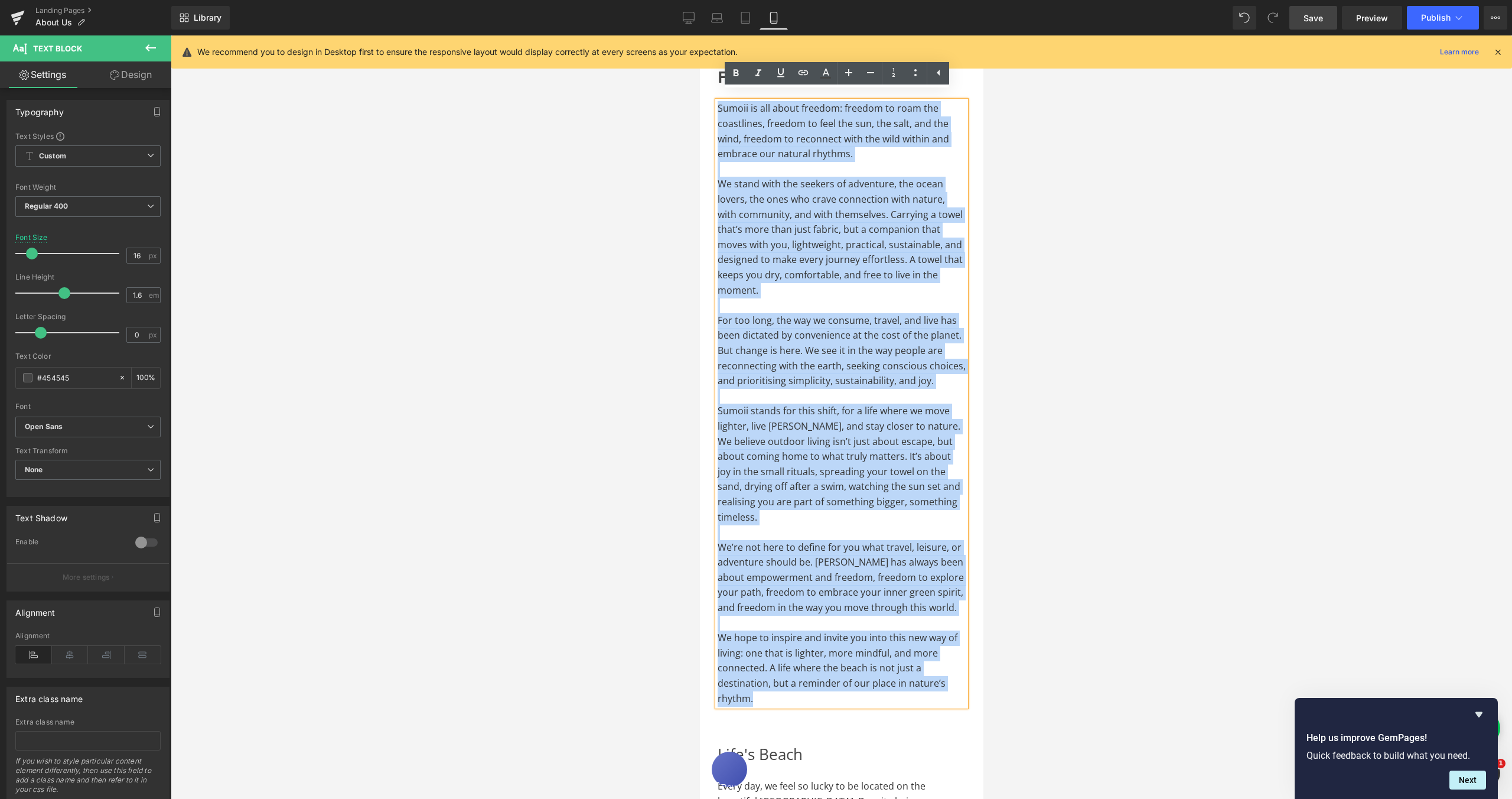
drag, startPoint x: 717, startPoint y: 167, endPoint x: 836, endPoint y: 729, distance: 574.5
click at [836, 707] on div "Sumoii is all about freedom: freedom to roam the coastlines, freedom to feel th…" at bounding box center [841, 403] width 248 height 605
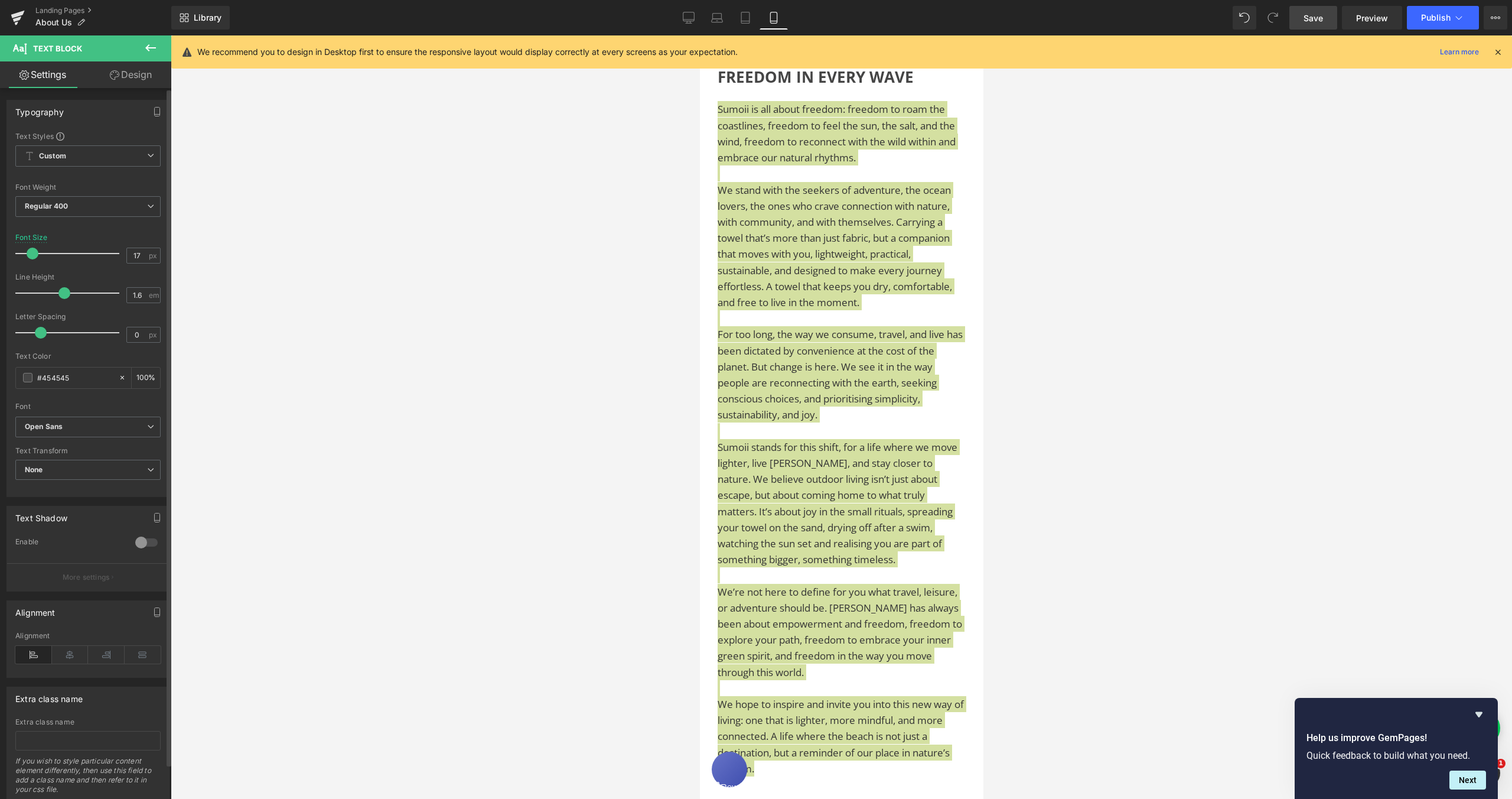
type input "18"
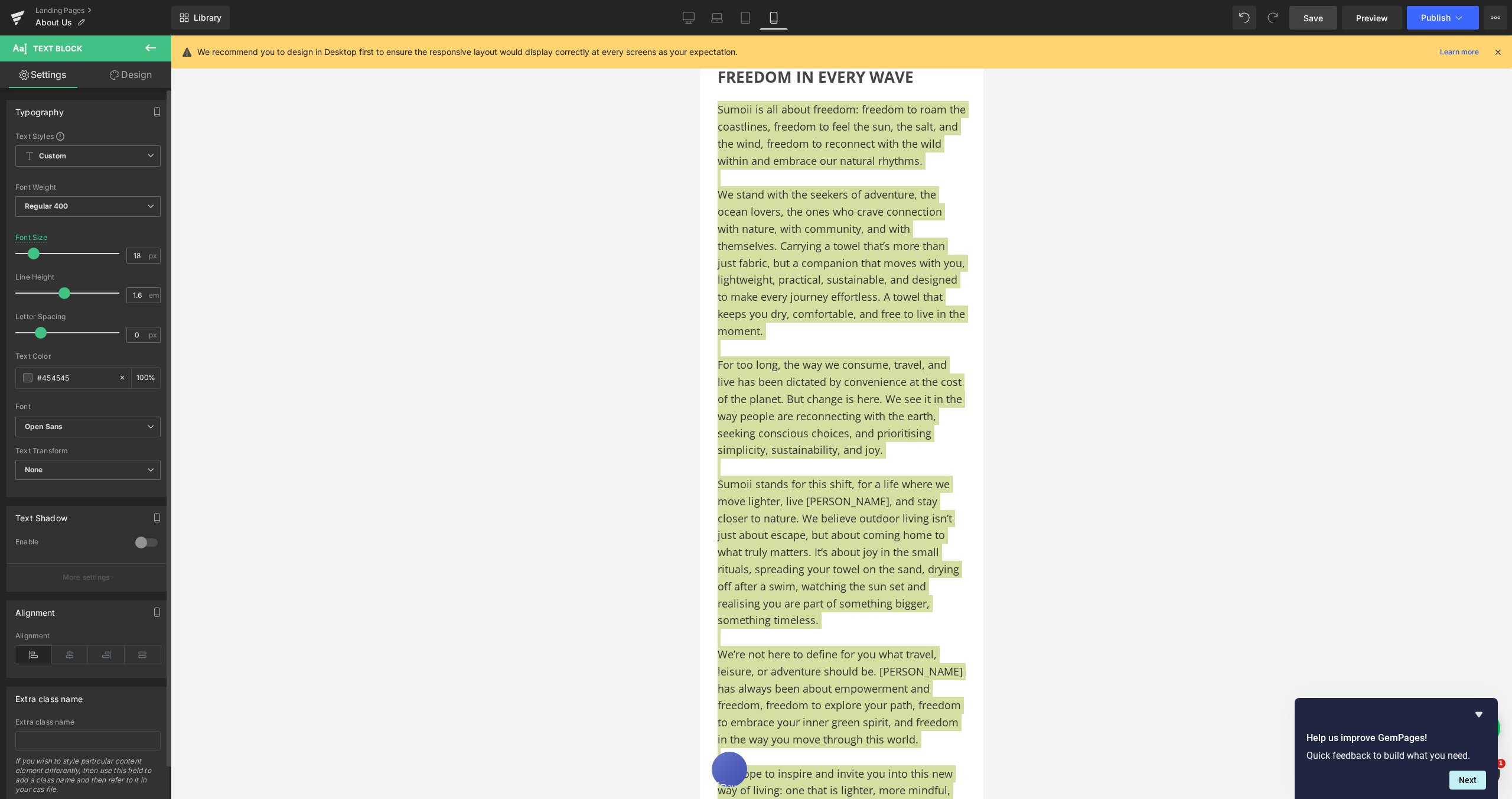
click at [36, 256] on span at bounding box center [34, 254] width 12 height 12
drag, startPoint x: 1053, startPoint y: 306, endPoint x: 1026, endPoint y: 304, distance: 27.1
click at [1053, 306] on div at bounding box center [841, 417] width 1342 height 763
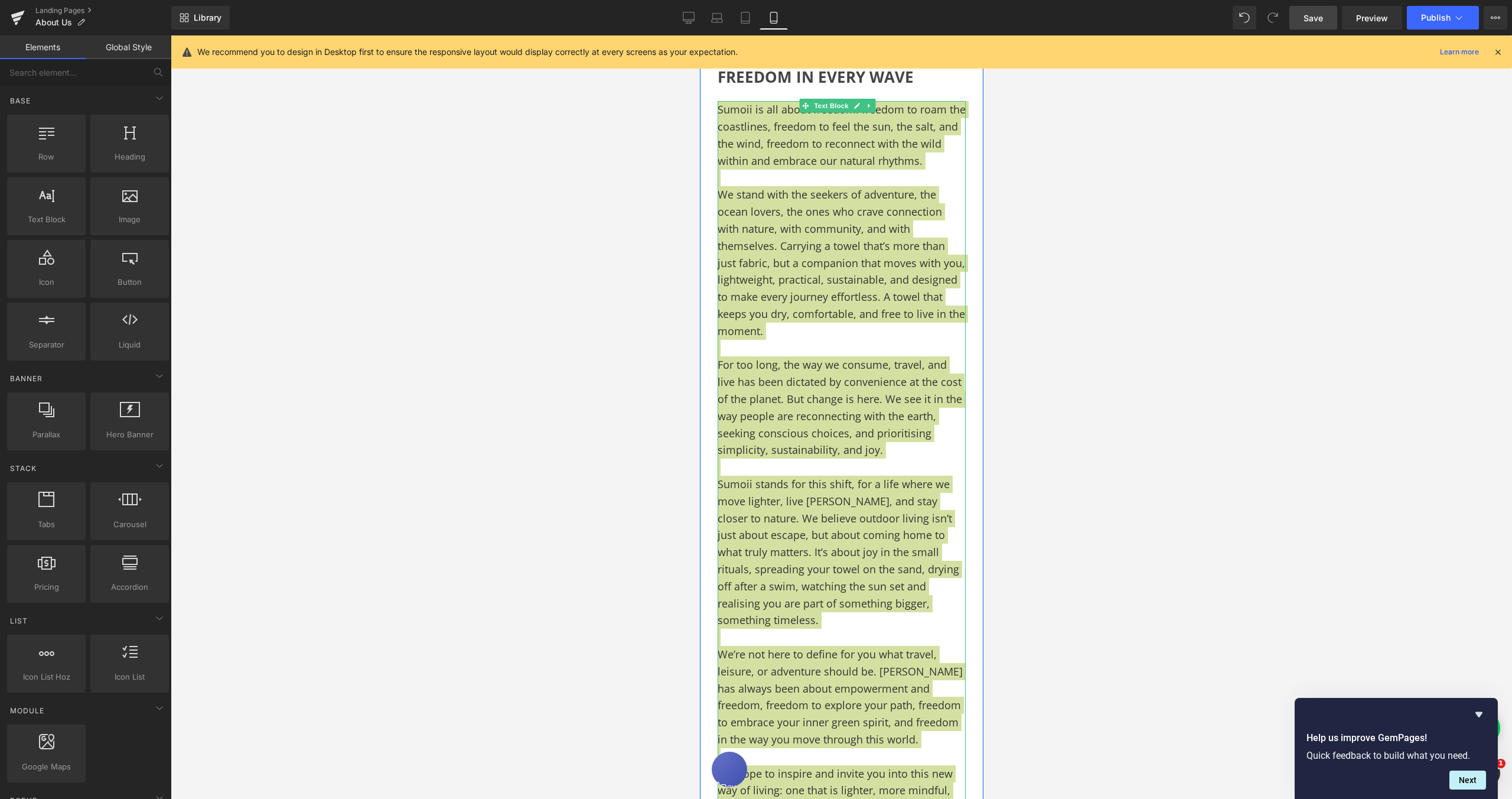
click at [907, 291] on div "128px" at bounding box center [945, 458] width 76 height 821
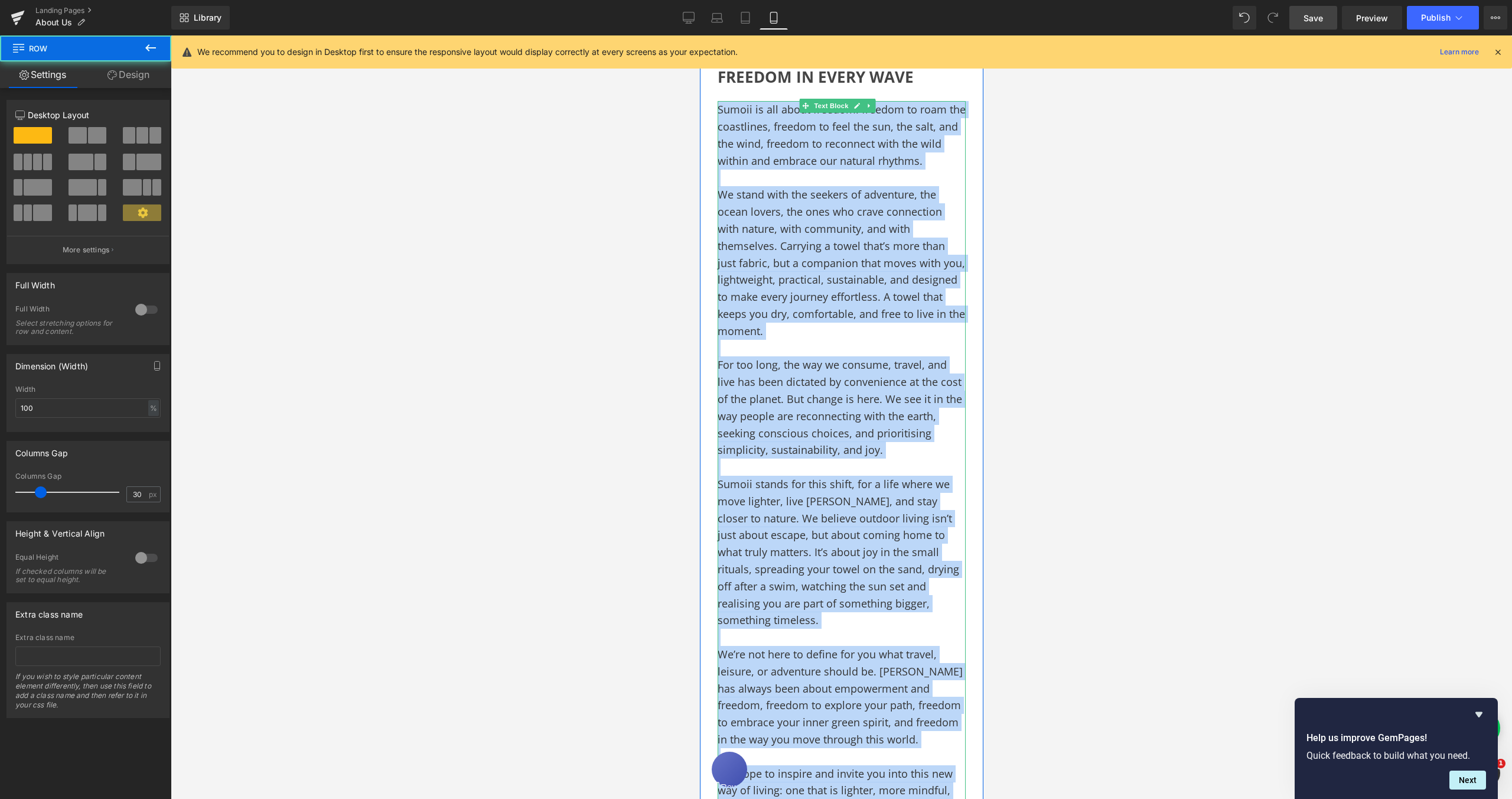
click at [880, 324] on p "We stand with the seekers of adventure, the ocean lovers, the ones who crave co…" at bounding box center [841, 263] width 248 height 153
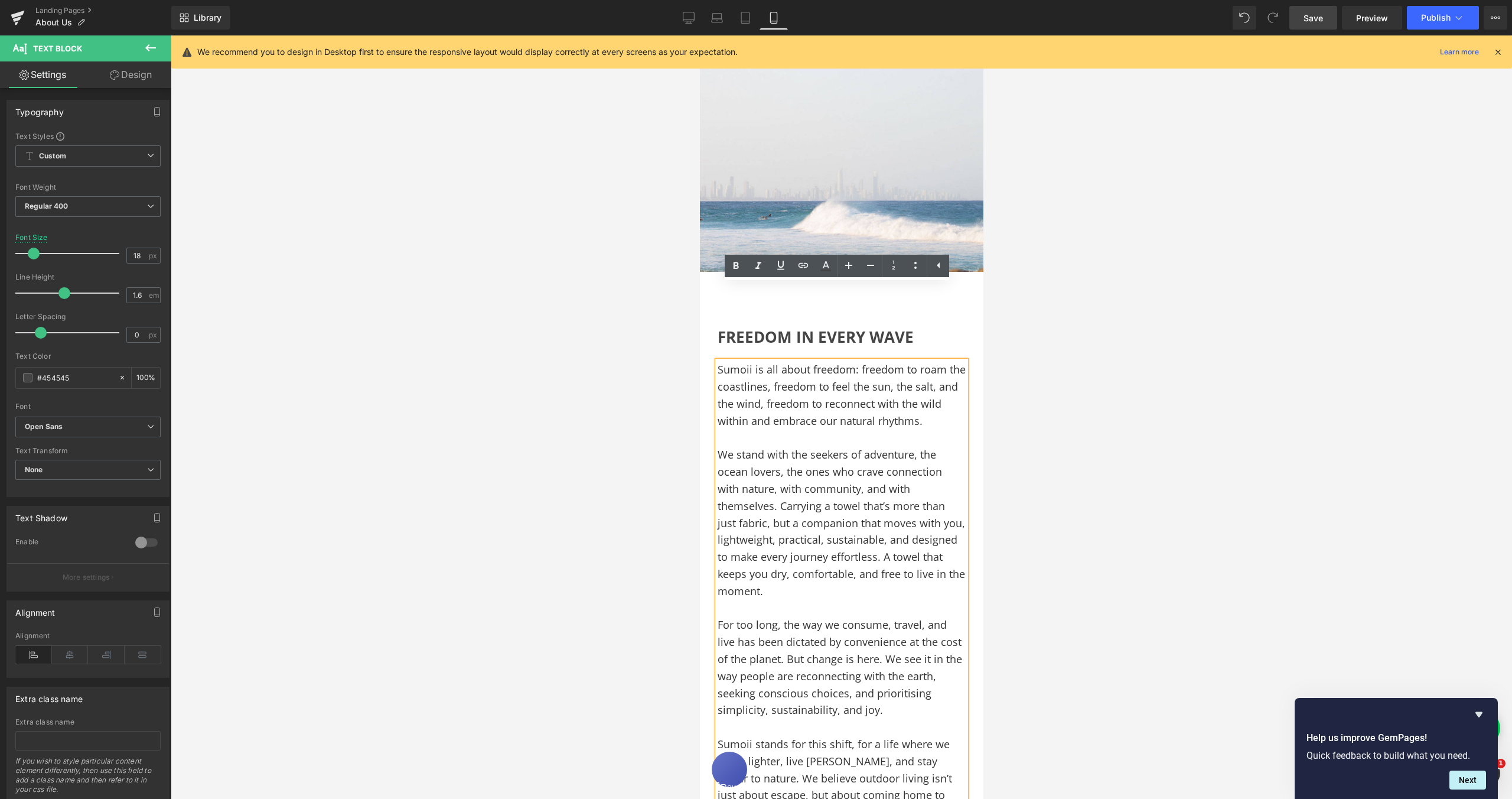
scroll to position [114, 0]
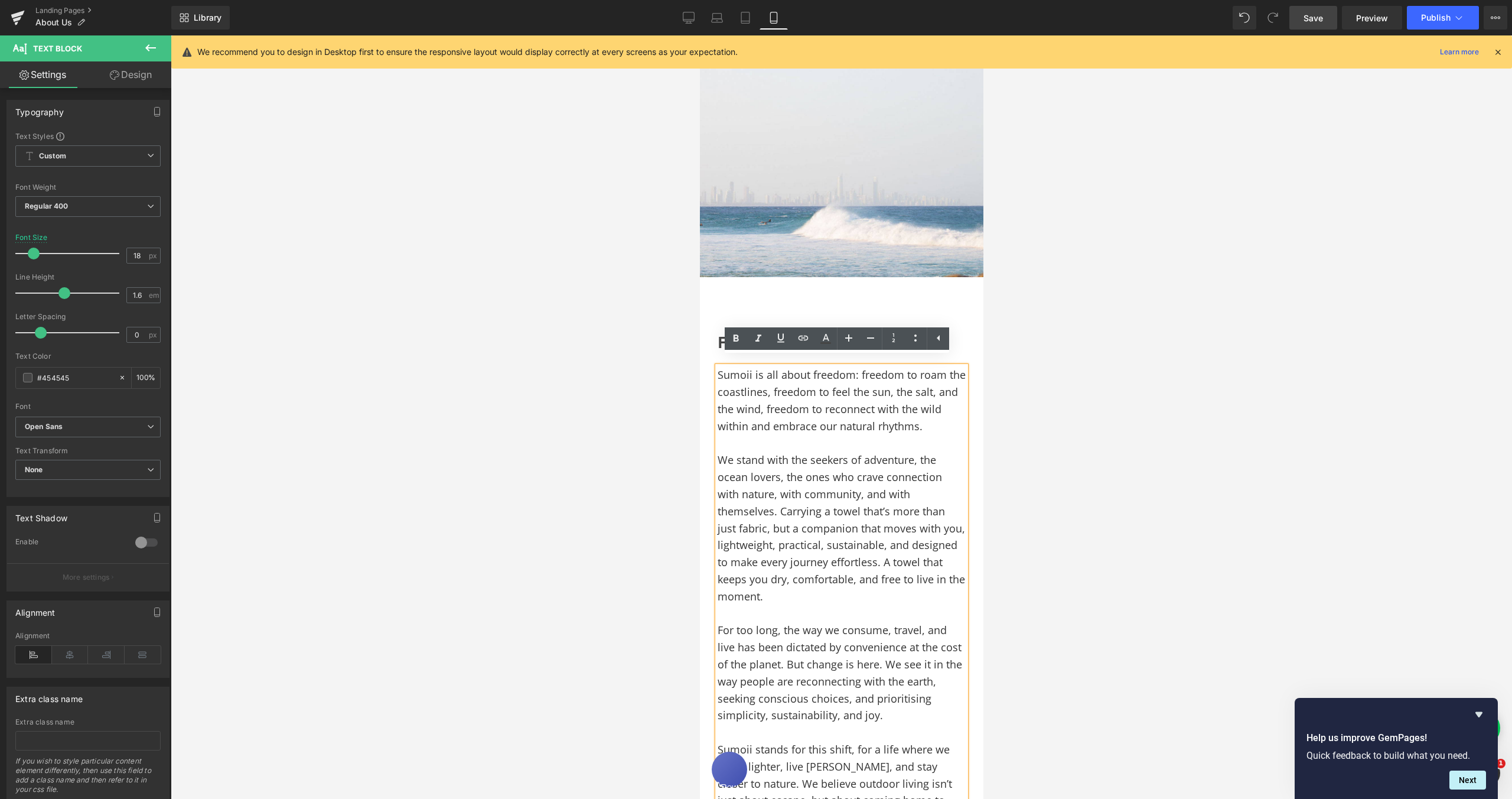
click at [1094, 303] on div at bounding box center [841, 417] width 1342 height 763
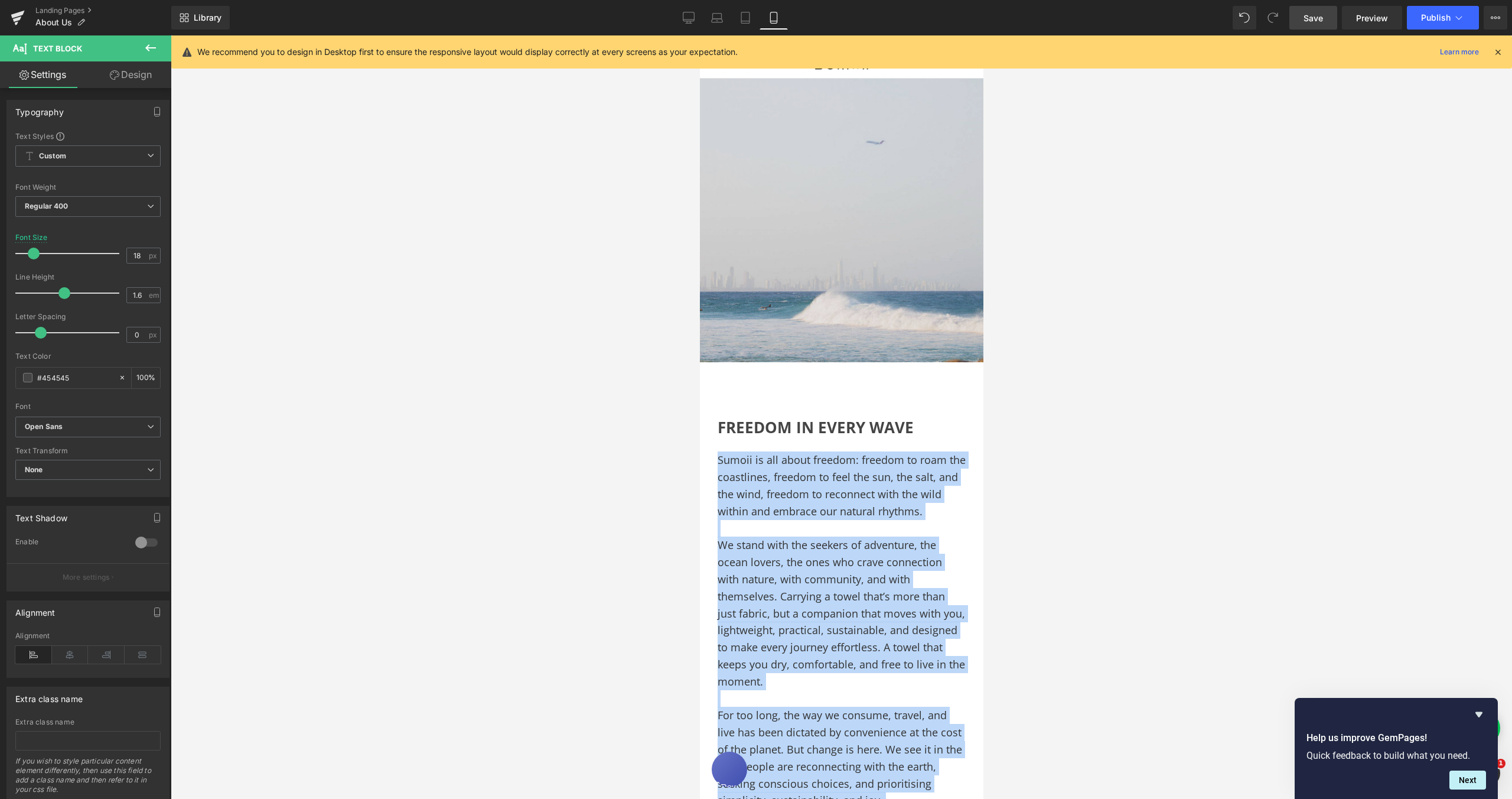
scroll to position [13, 0]
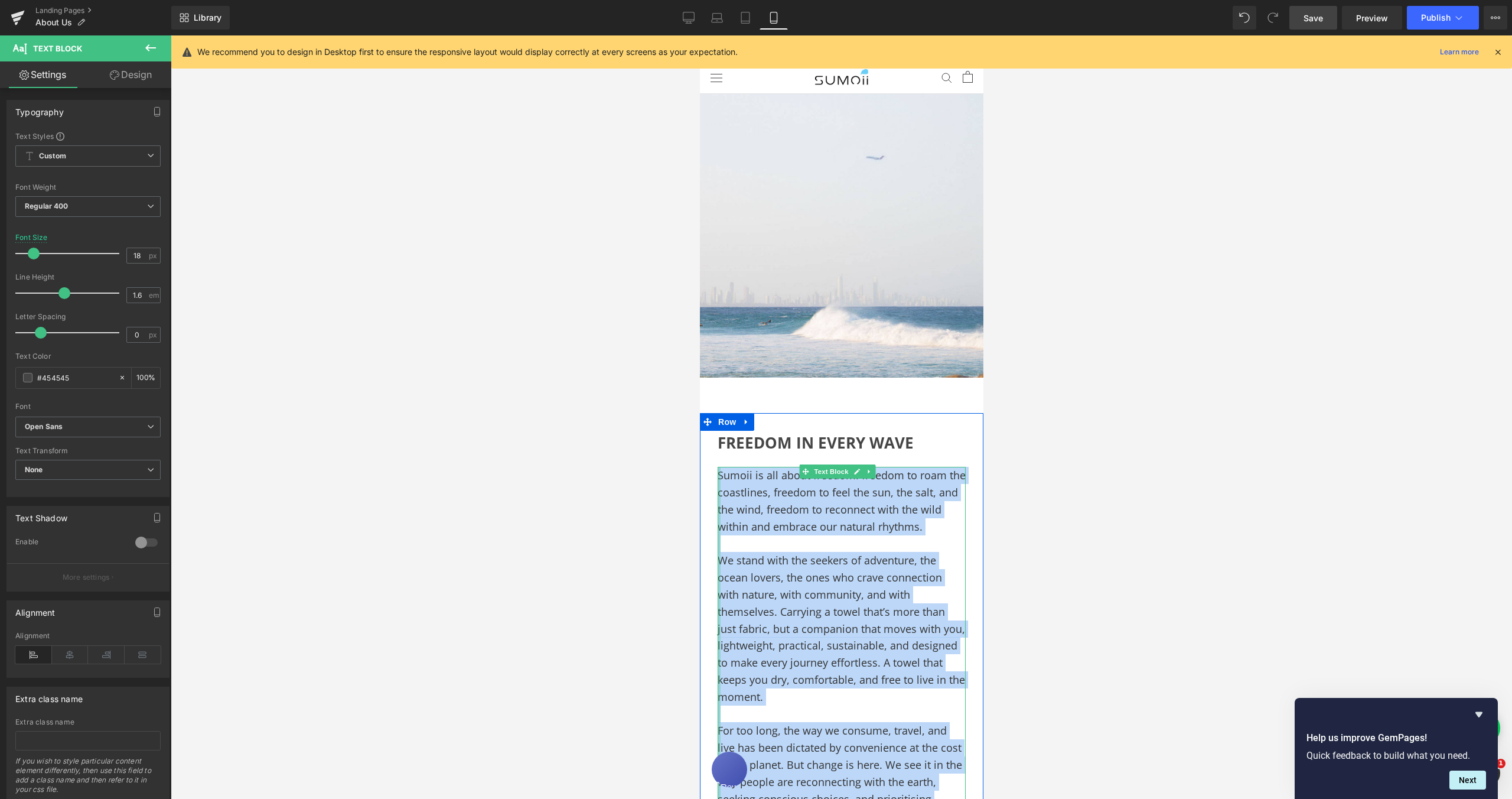
drag, startPoint x: 848, startPoint y: 543, endPoint x: 717, endPoint y: 466, distance: 152.0
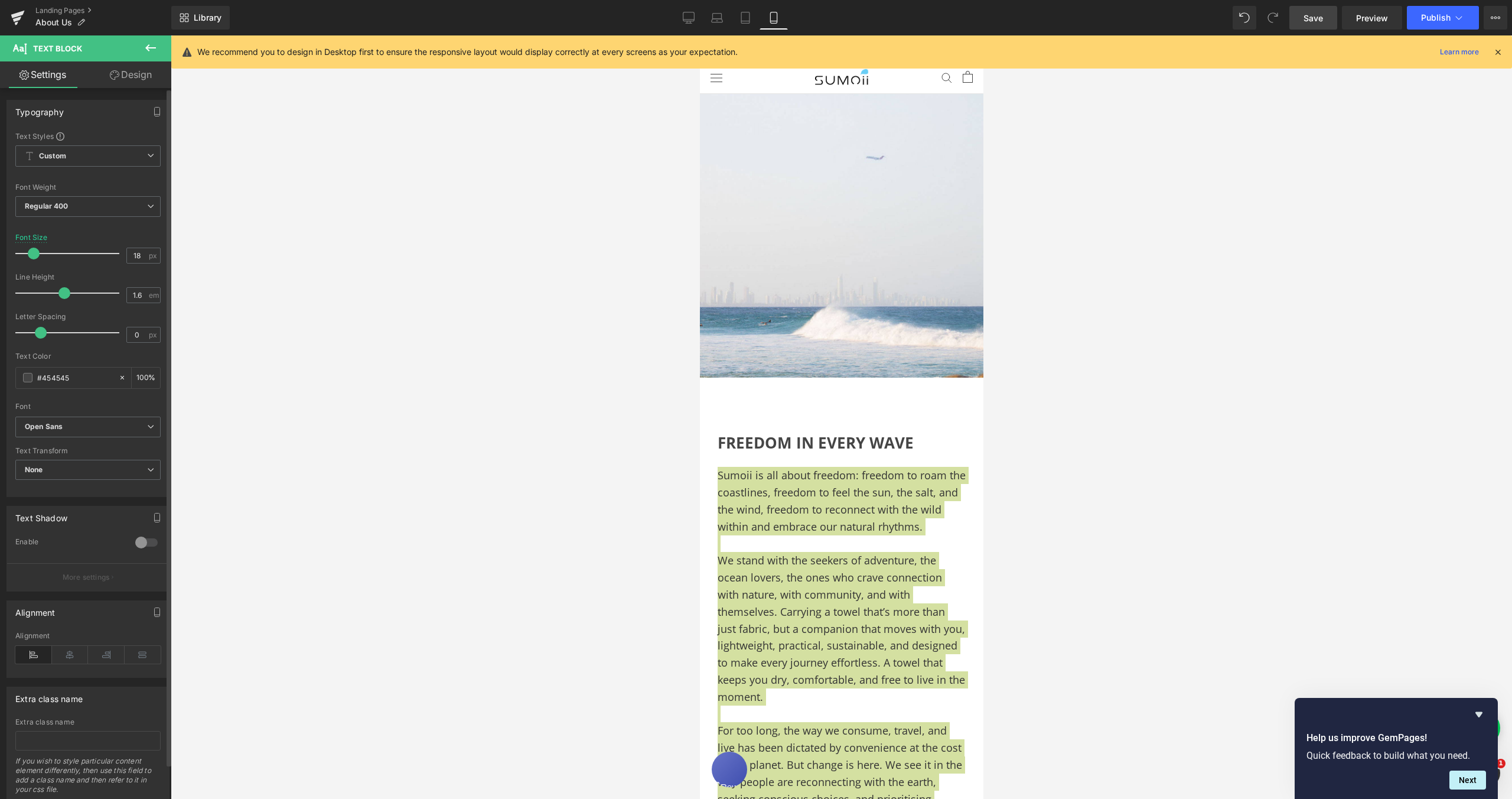
type input "17"
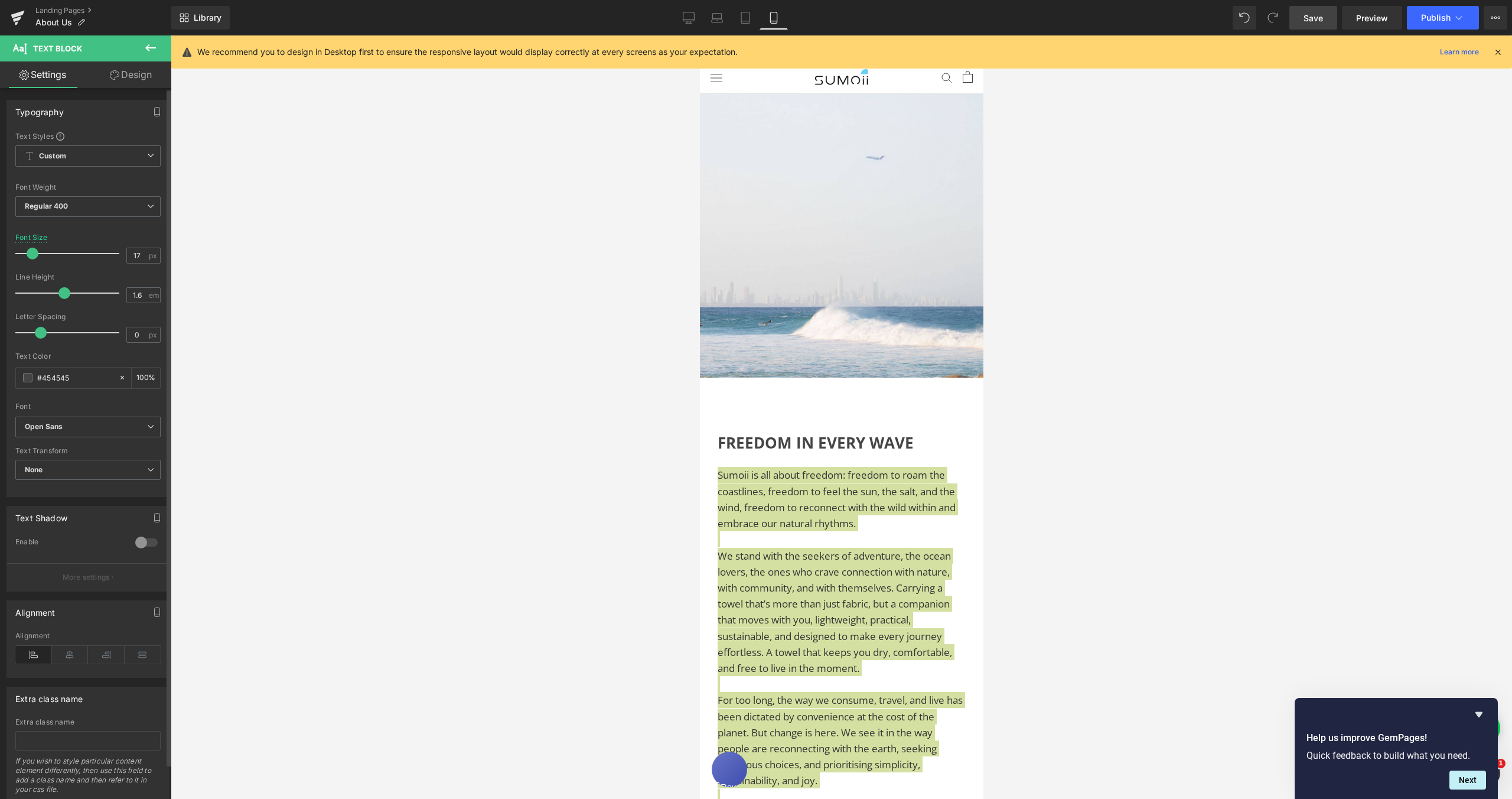
click at [34, 255] on span at bounding box center [32, 254] width 12 height 12
drag, startPoint x: 1059, startPoint y: 472, endPoint x: 1053, endPoint y: 473, distance: 6.1
click at [1059, 472] on div at bounding box center [841, 417] width 1342 height 763
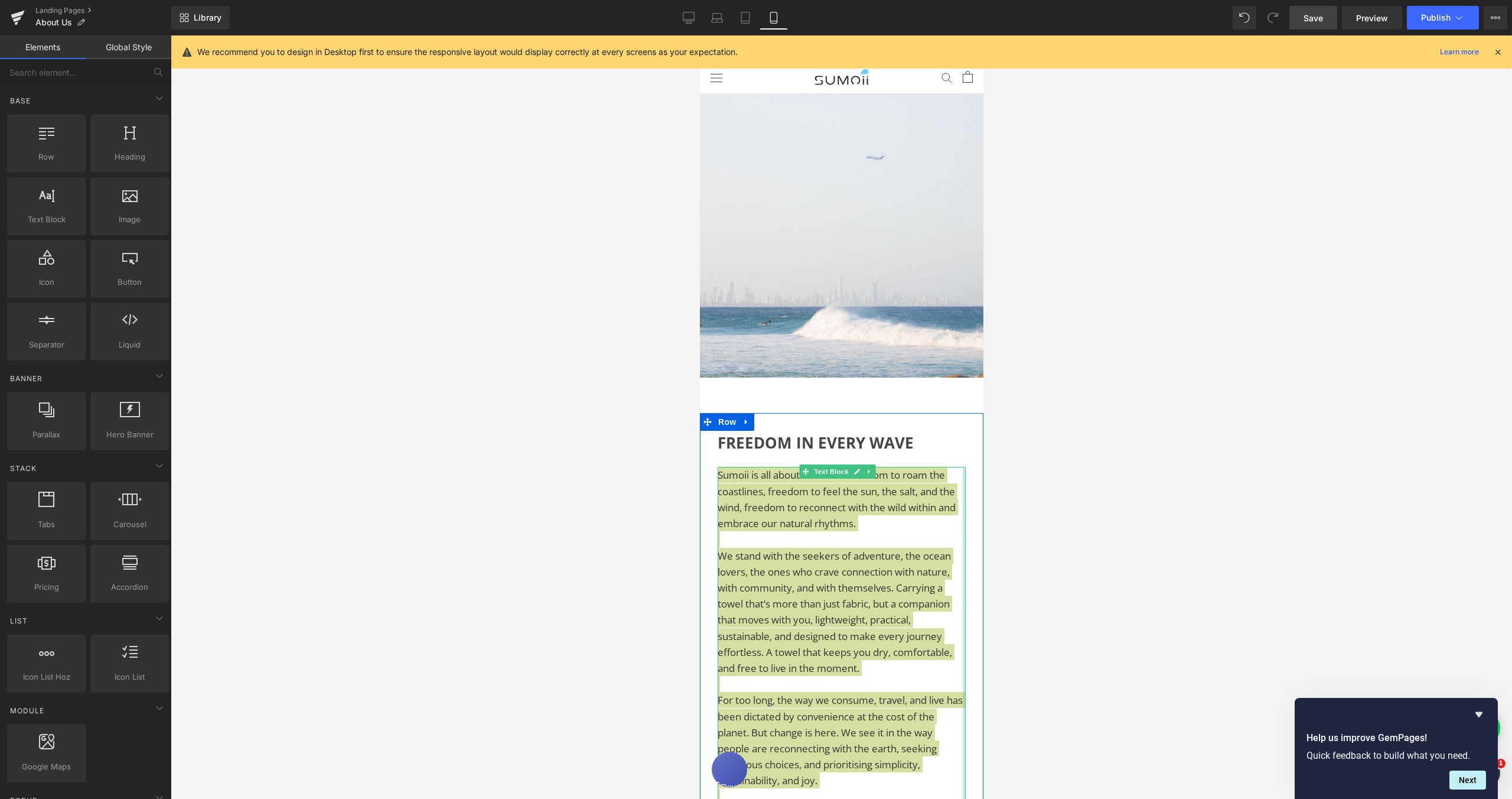
click at [954, 516] on div "Sumoii is all about freedom: freedom to roam the coastlines, freedom to feel th…" at bounding box center [841, 804] width 248 height 676
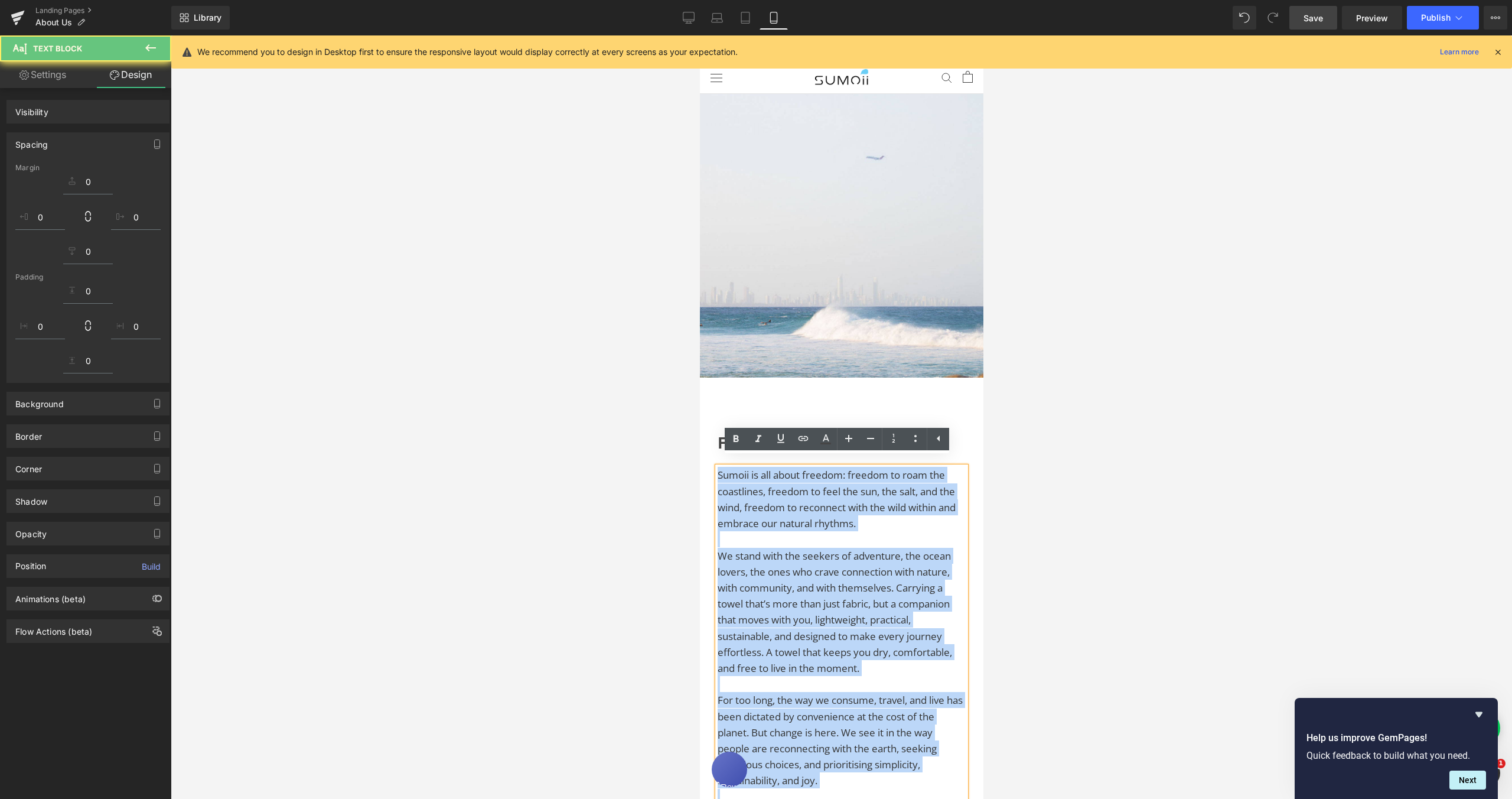
click at [916, 515] on p "Sumoii is all about freedom: freedom to roam the coastlines, freedom to feel th…" at bounding box center [841, 499] width 248 height 65
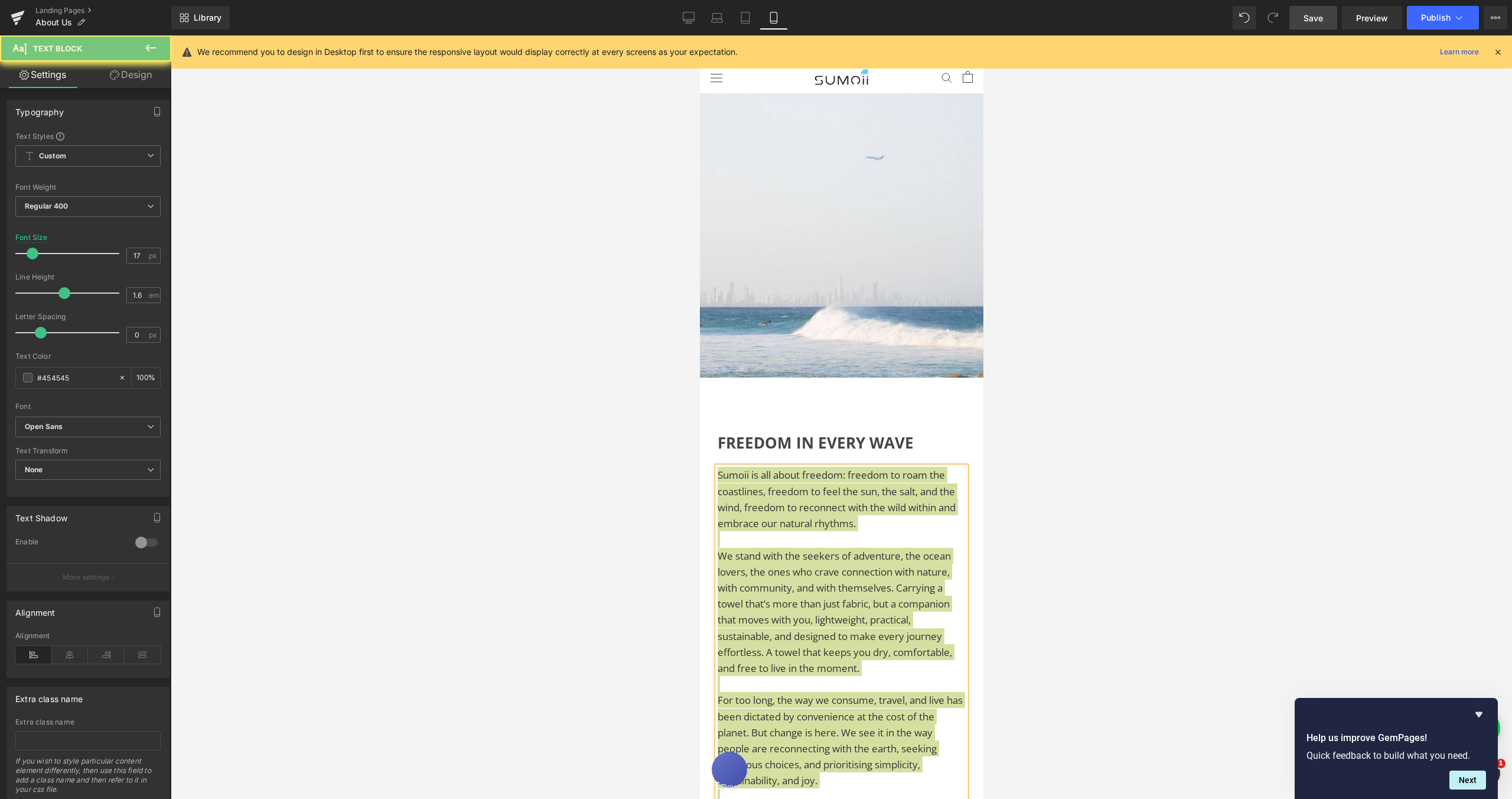
click at [997, 516] on div at bounding box center [841, 417] width 1342 height 763
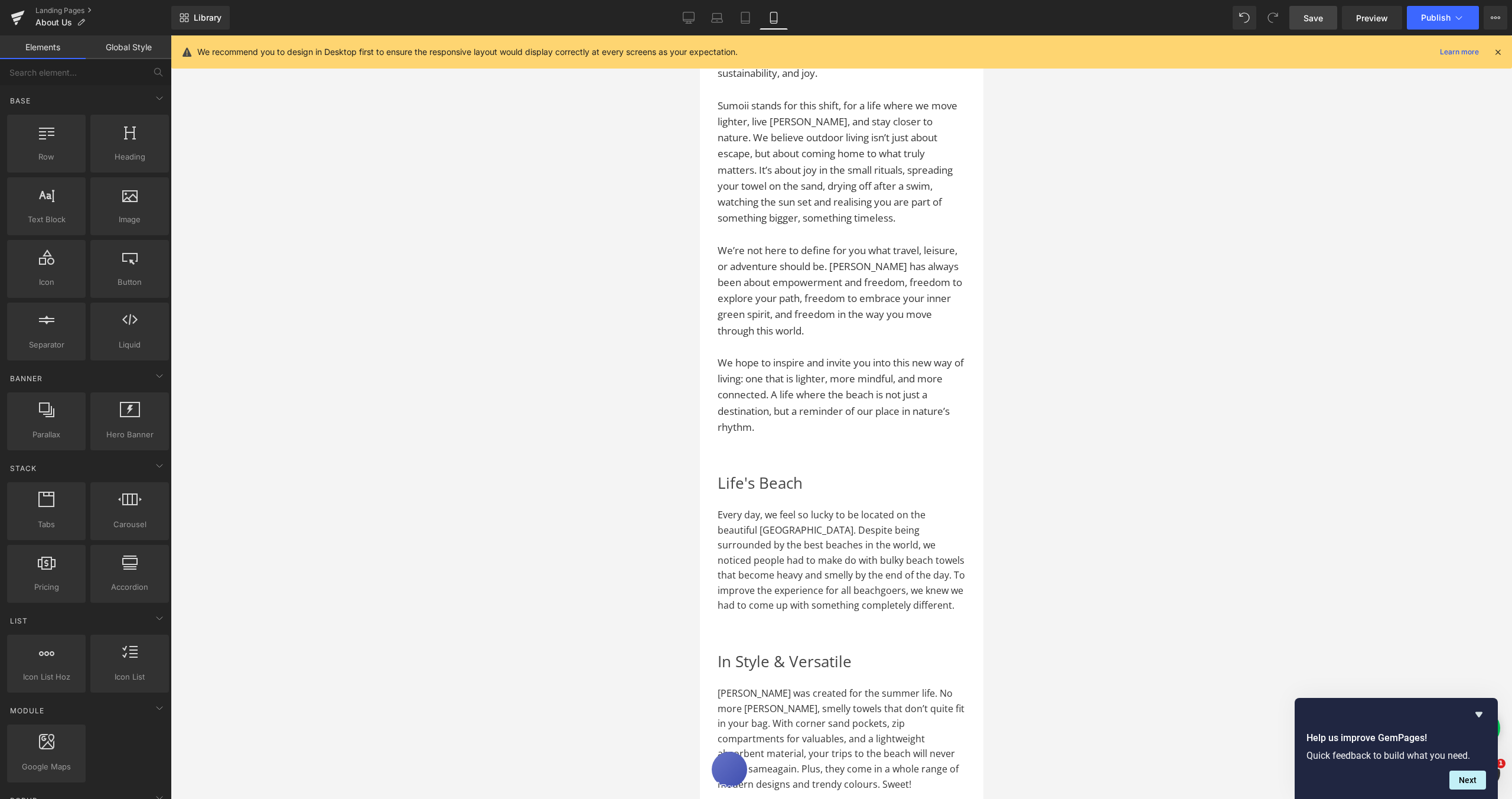
scroll to position [873, 0]
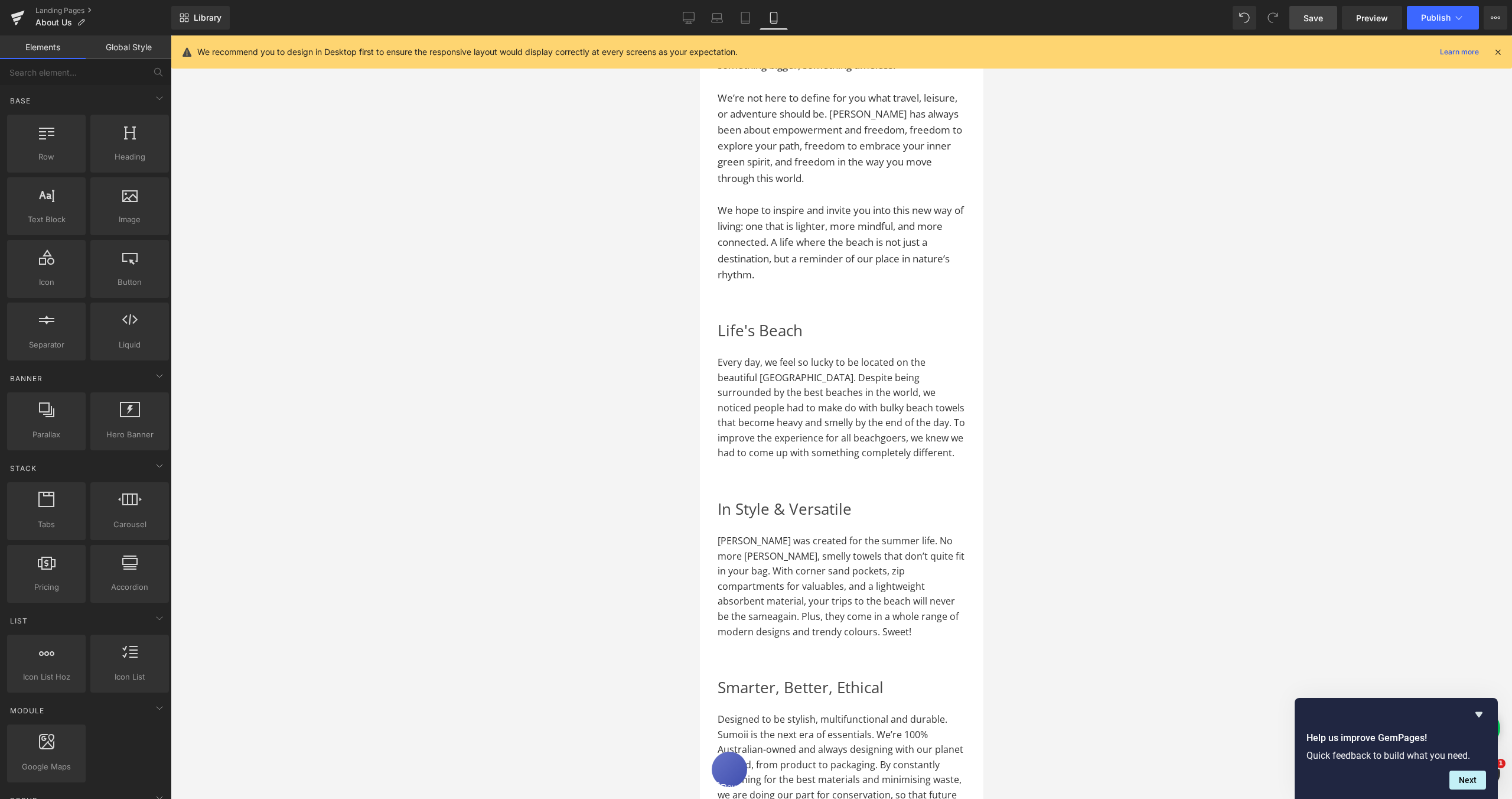
click at [762, 403] on span "Every day, we feel so lucky to be located on the beautiful [GEOGRAPHIC_DATA]. D…" at bounding box center [841, 408] width 247 height 104
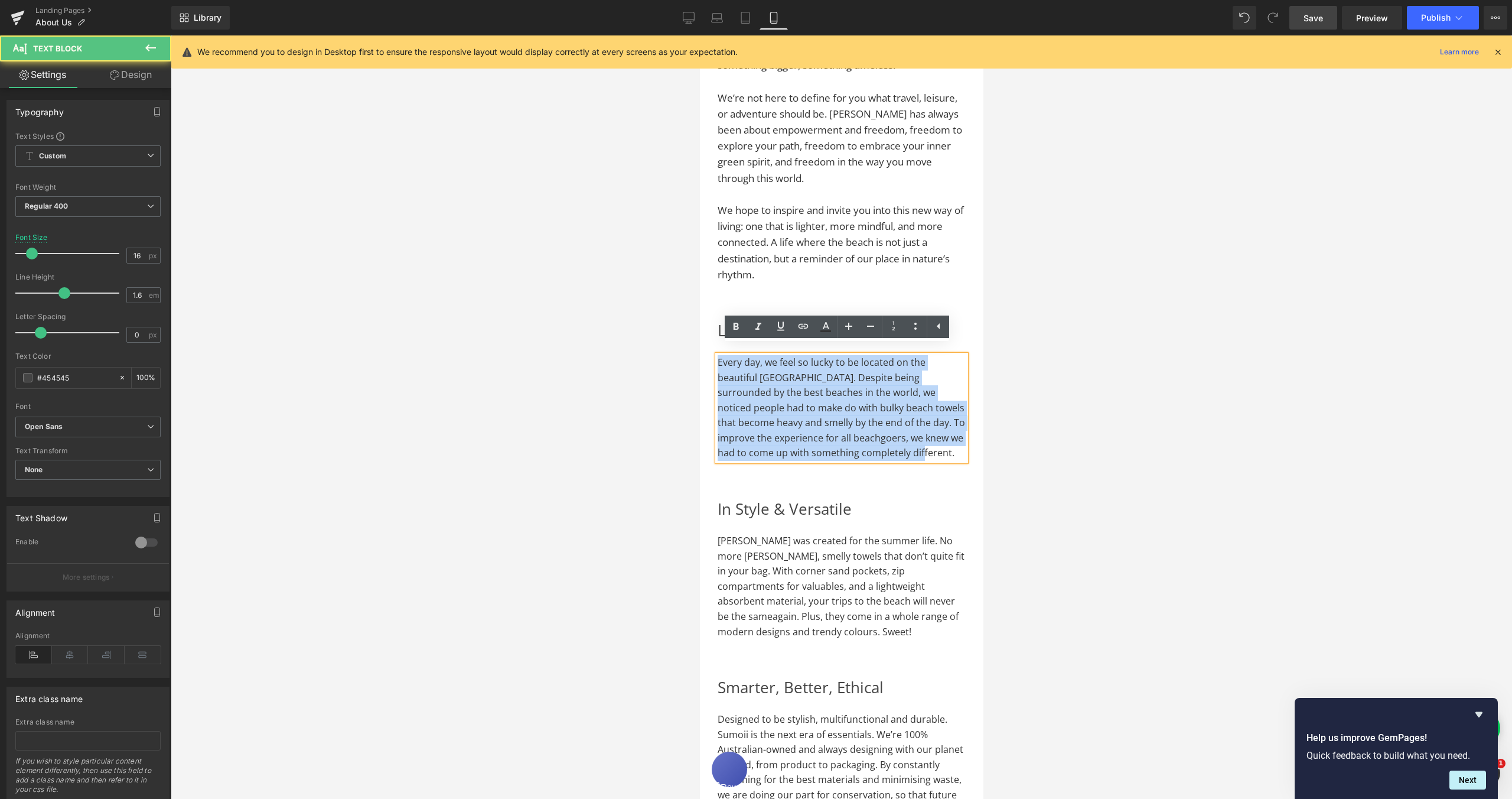
drag, startPoint x: 717, startPoint y: 355, endPoint x: 931, endPoint y: 448, distance: 233.3
click at [931, 448] on p "Every day, we feel so lucky to be located on the beautiful [GEOGRAPHIC_DATA]. D…" at bounding box center [841, 408] width 248 height 106
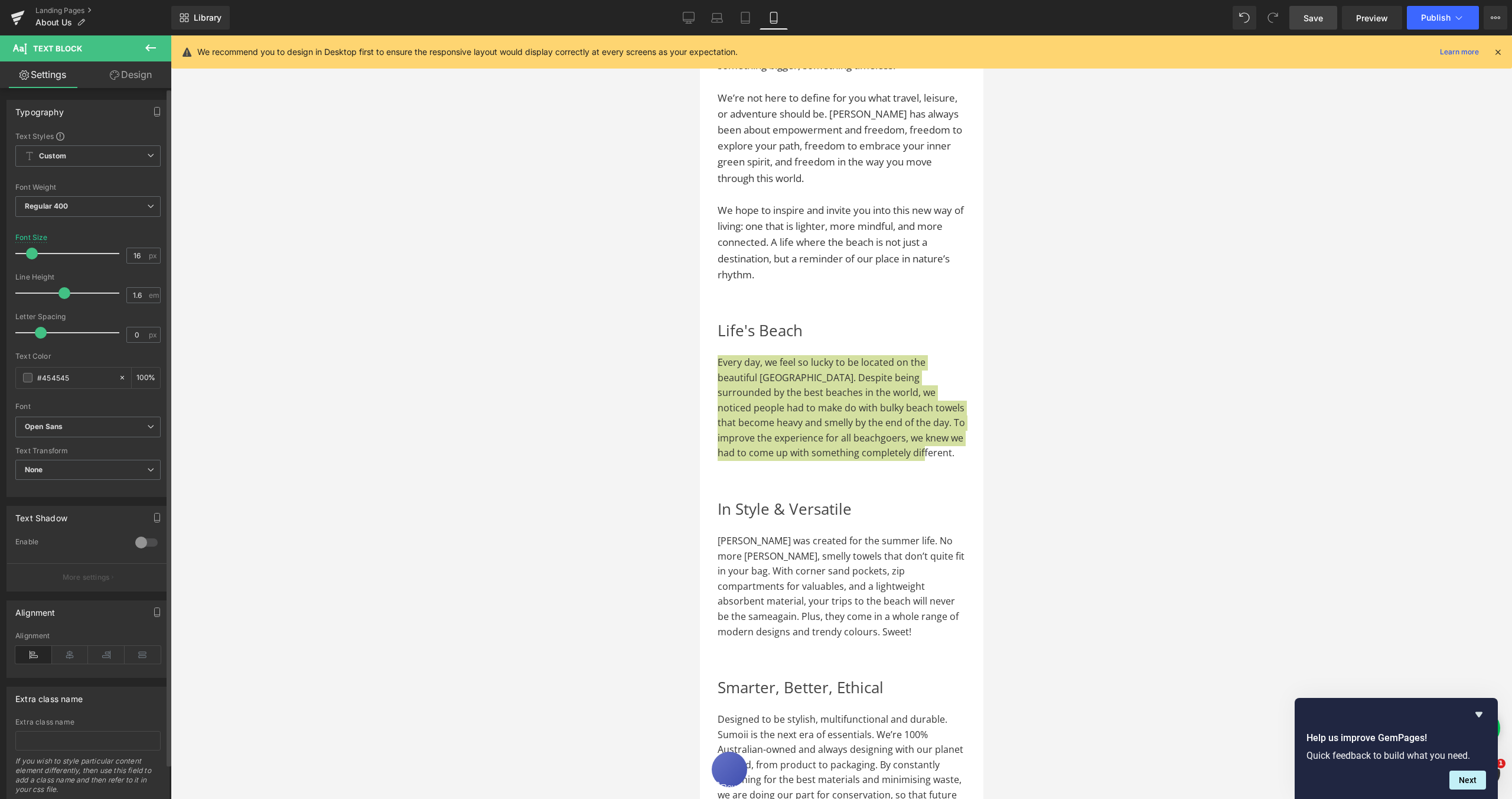
type input "17"
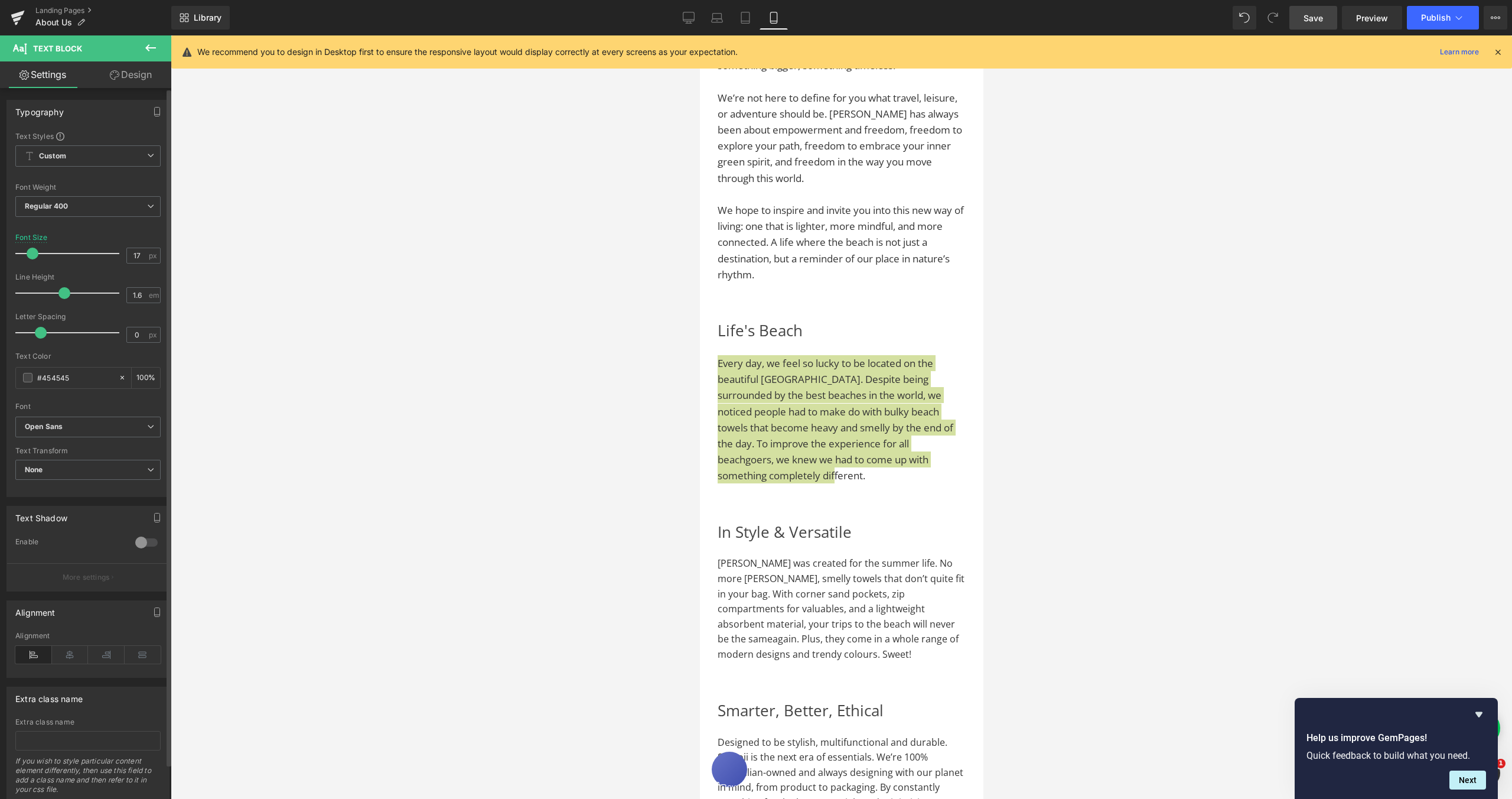
click at [33, 256] on span at bounding box center [32, 254] width 12 height 12
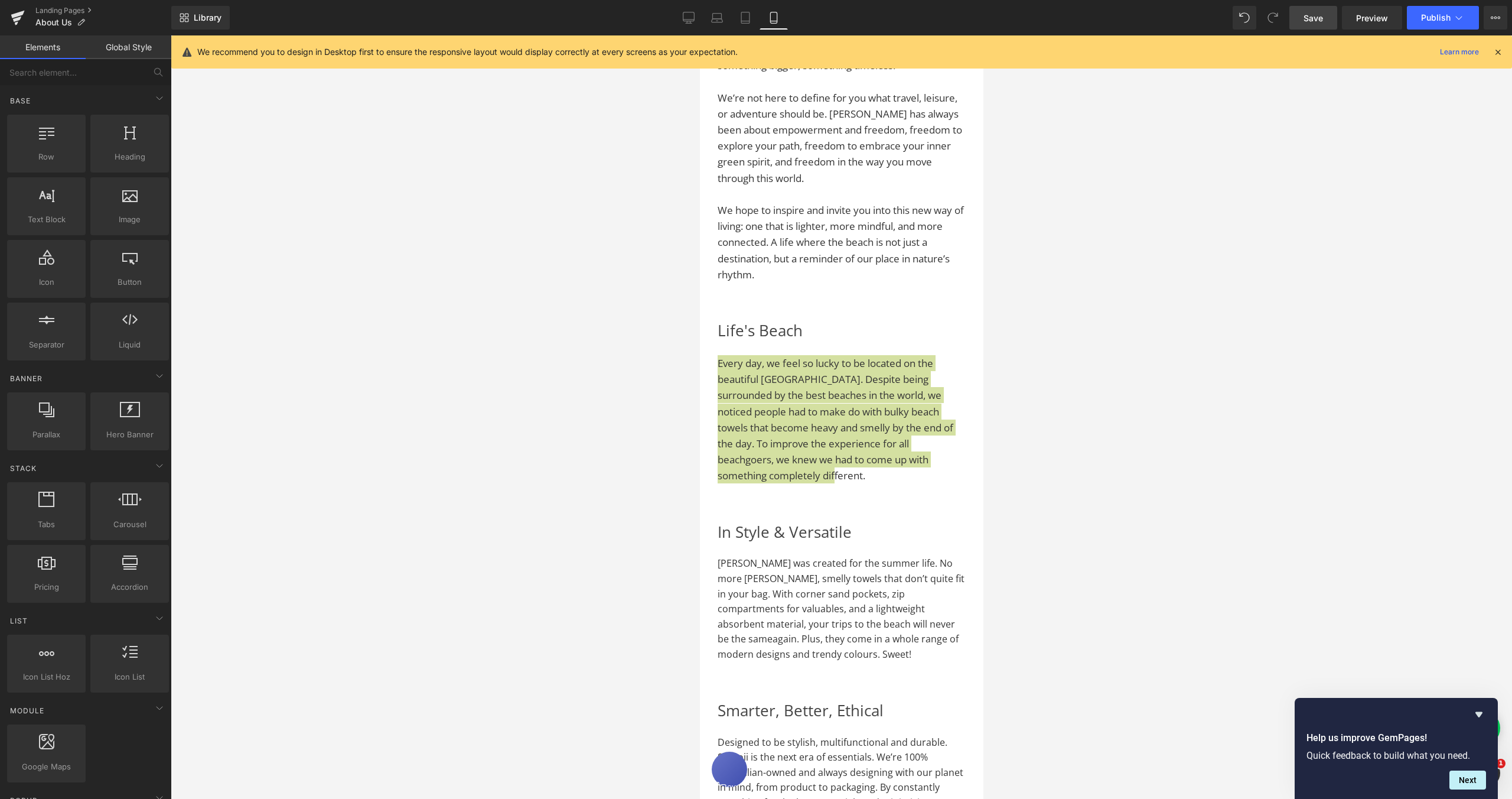
click at [1052, 523] on div at bounding box center [841, 417] width 1342 height 763
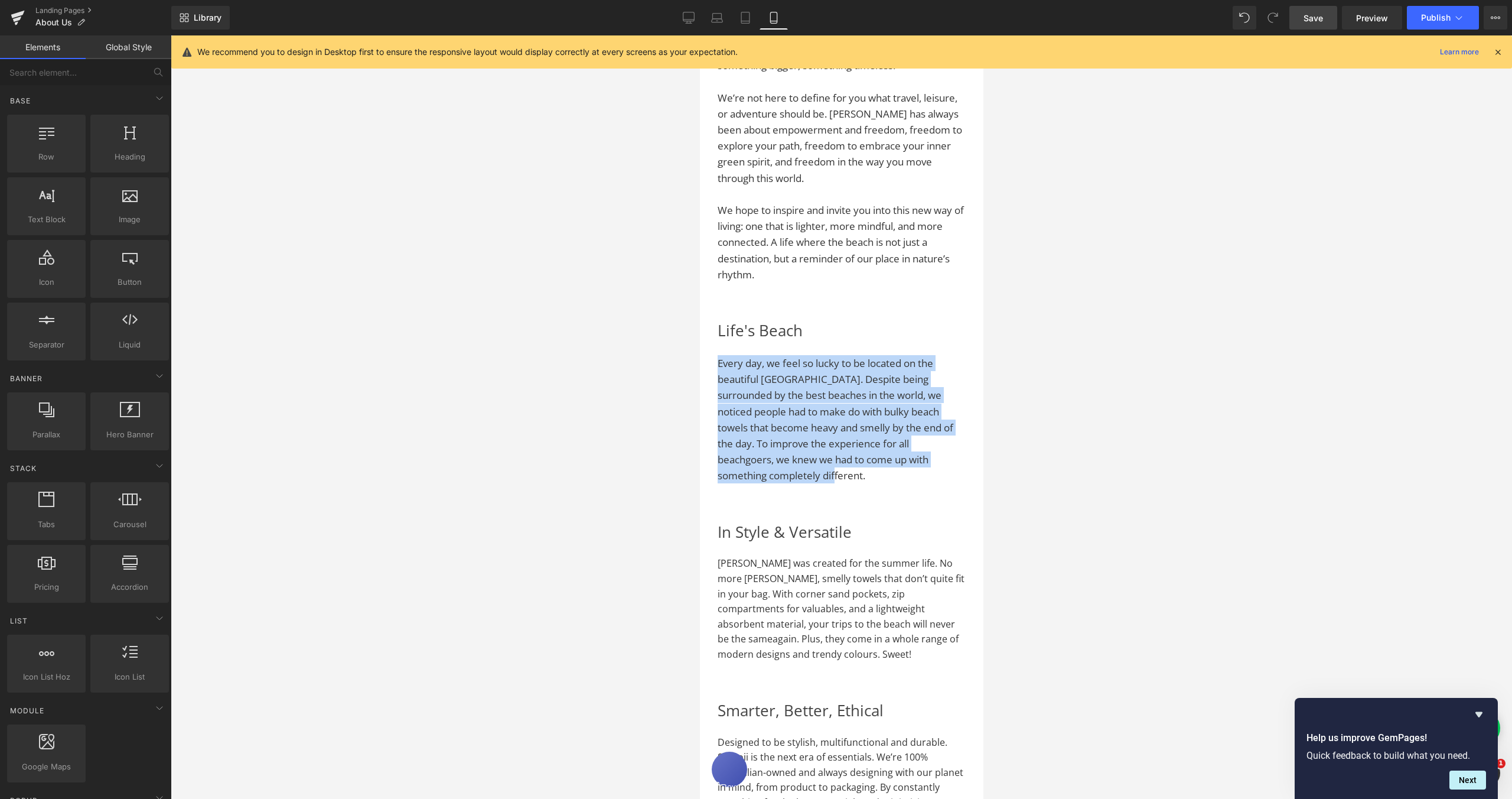
click at [905, 577] on p "[PERSON_NAME] was created for the summer life. No more [PERSON_NAME], smelly to…" at bounding box center [841, 609] width 248 height 106
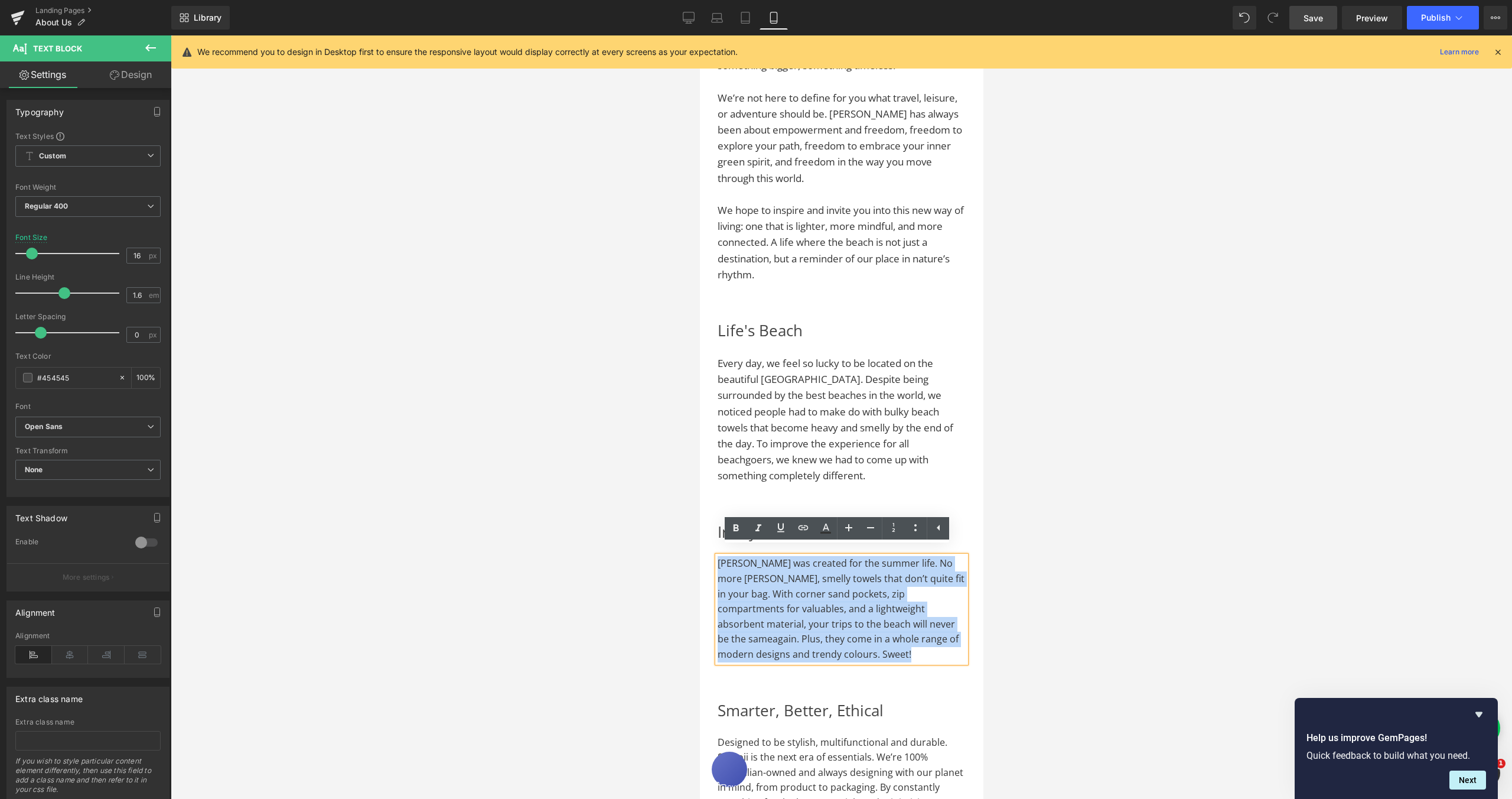
drag, startPoint x: 818, startPoint y: 648, endPoint x: 717, endPoint y: 554, distance: 138.0
click at [717, 556] on p "[PERSON_NAME] was created for the summer life. No more [PERSON_NAME], smelly to…" at bounding box center [841, 609] width 248 height 106
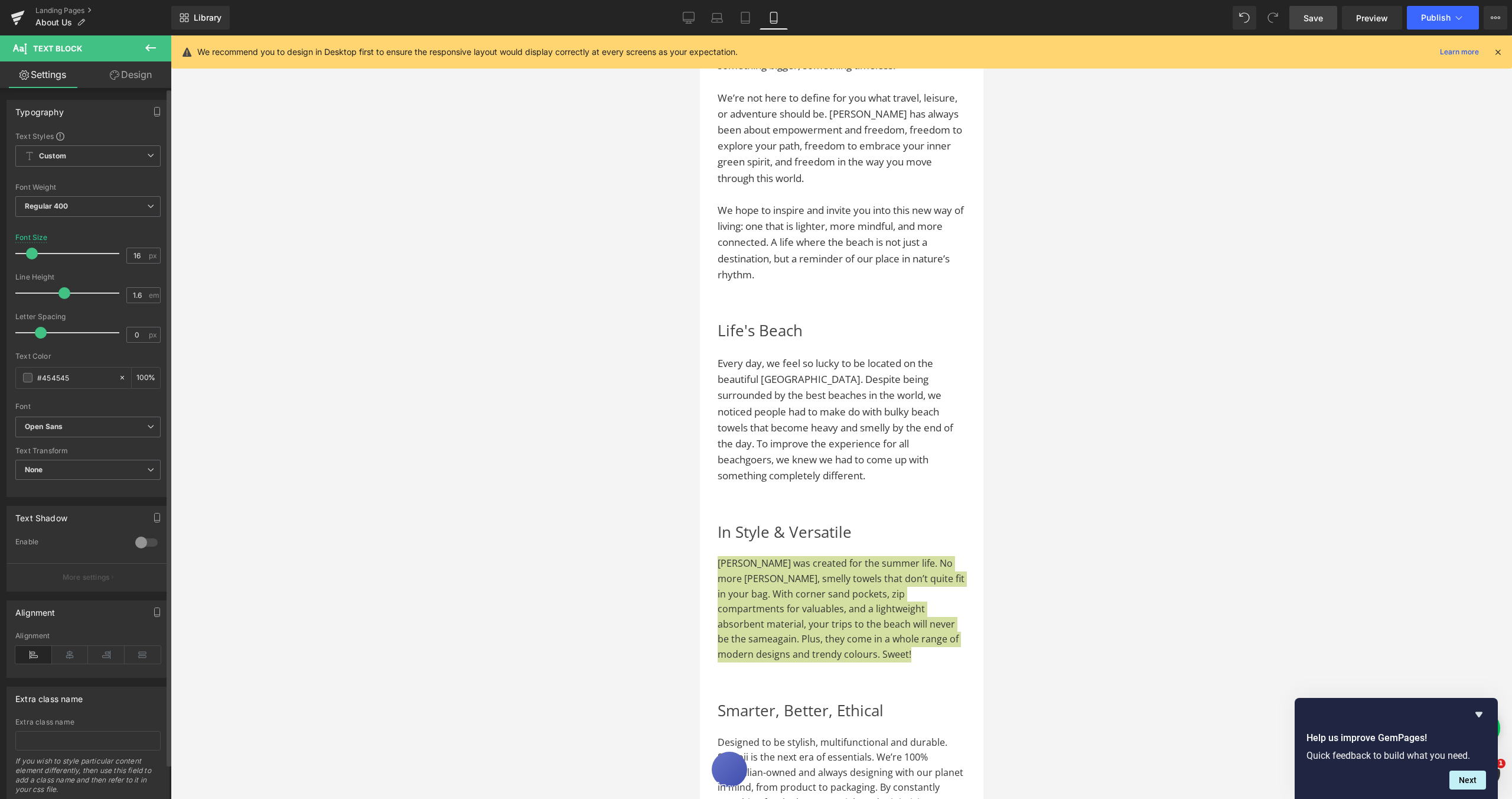
type input "17"
click at [34, 255] on span at bounding box center [32, 254] width 12 height 12
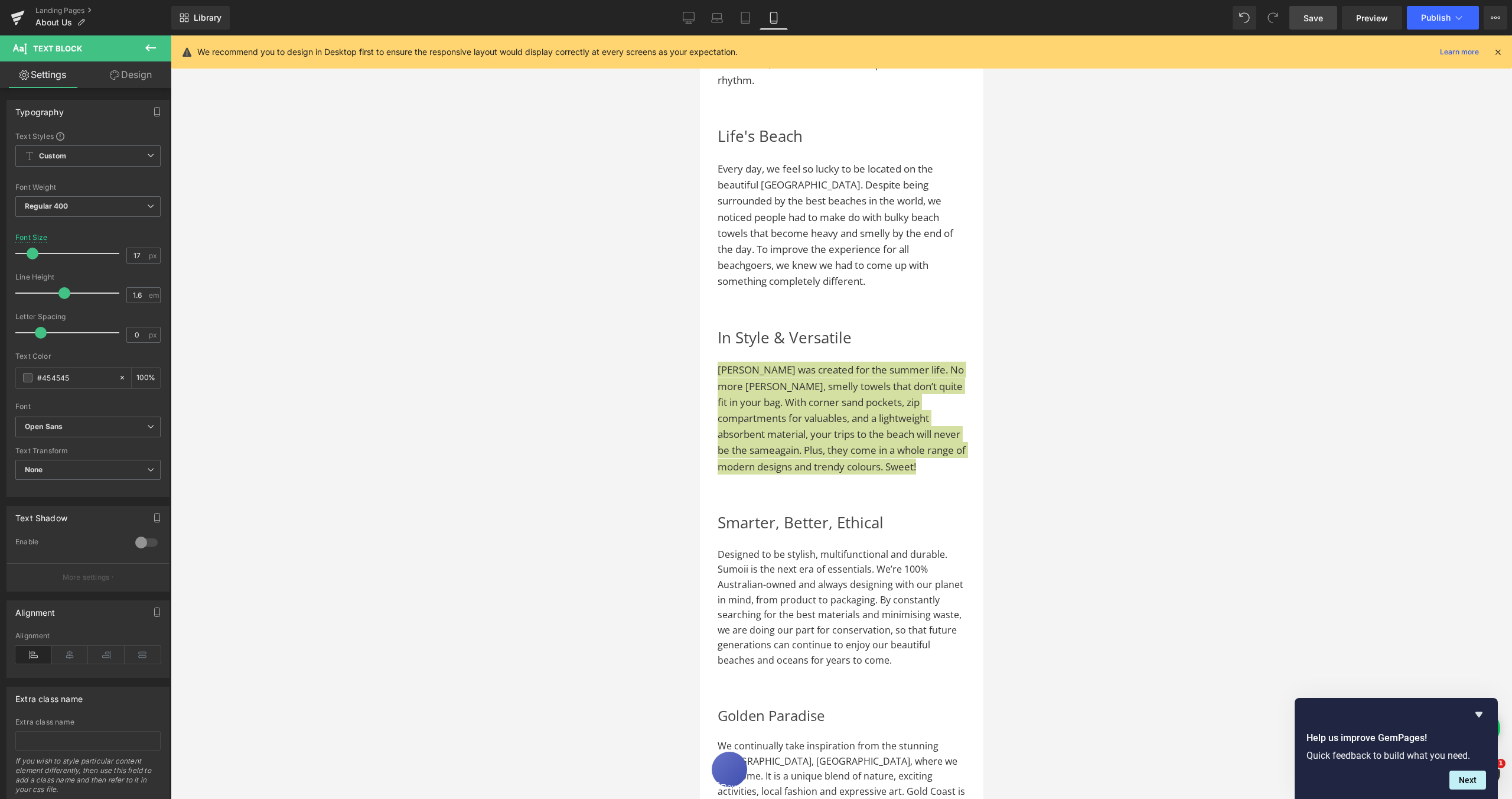
scroll to position [1097, 0]
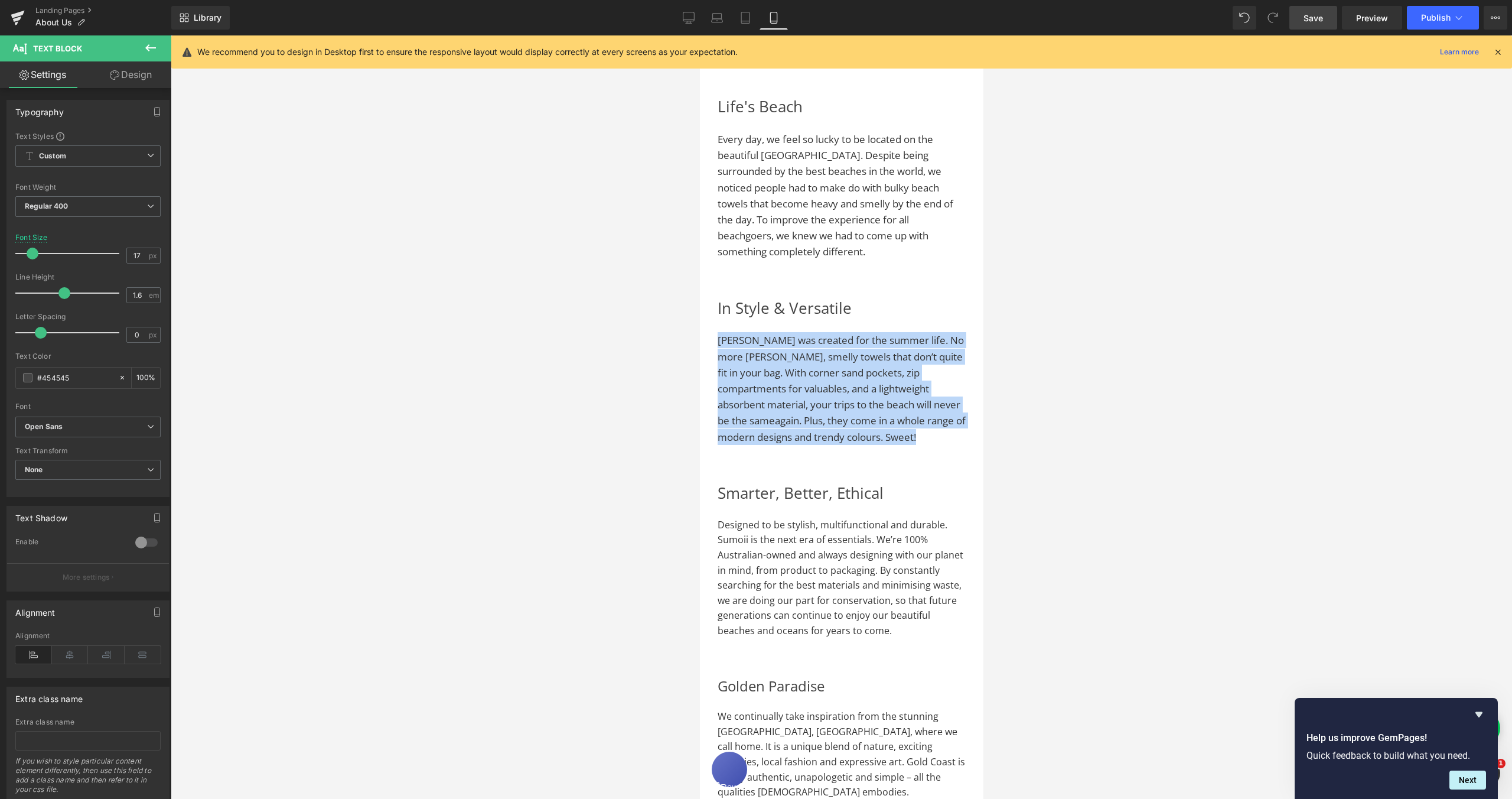
click at [897, 578] on span "Designed to be stylish, multifunctional and durable. Sumoii is the next era of …" at bounding box center [840, 578] width 246 height 119
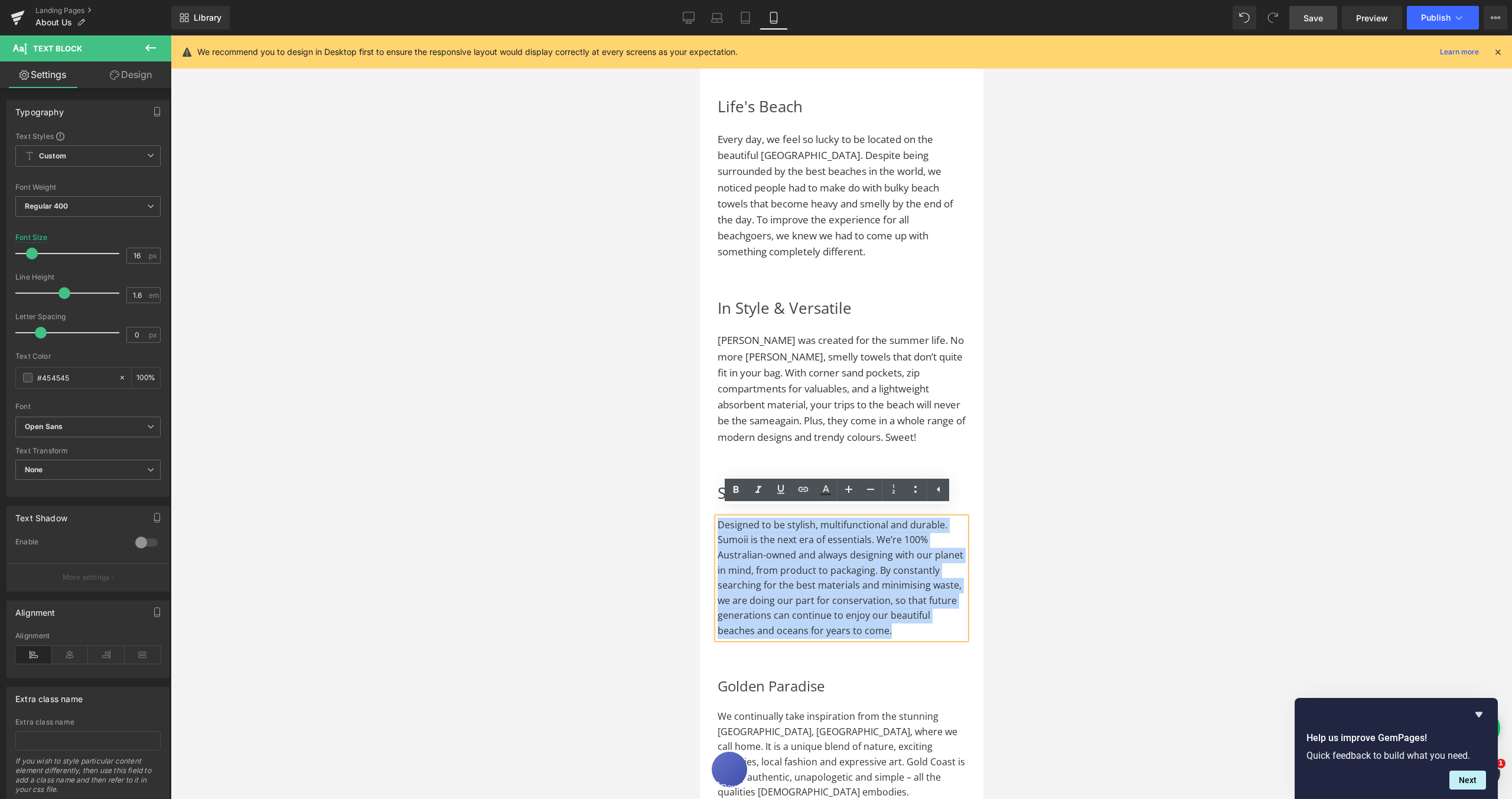
drag, startPoint x: 762, startPoint y: 637, endPoint x: 717, endPoint y: 516, distance: 129.1
click at [717, 518] on p "Designed to be stylish, multifunctional and durable. Sumoii is the next era of …" at bounding box center [841, 578] width 248 height 121
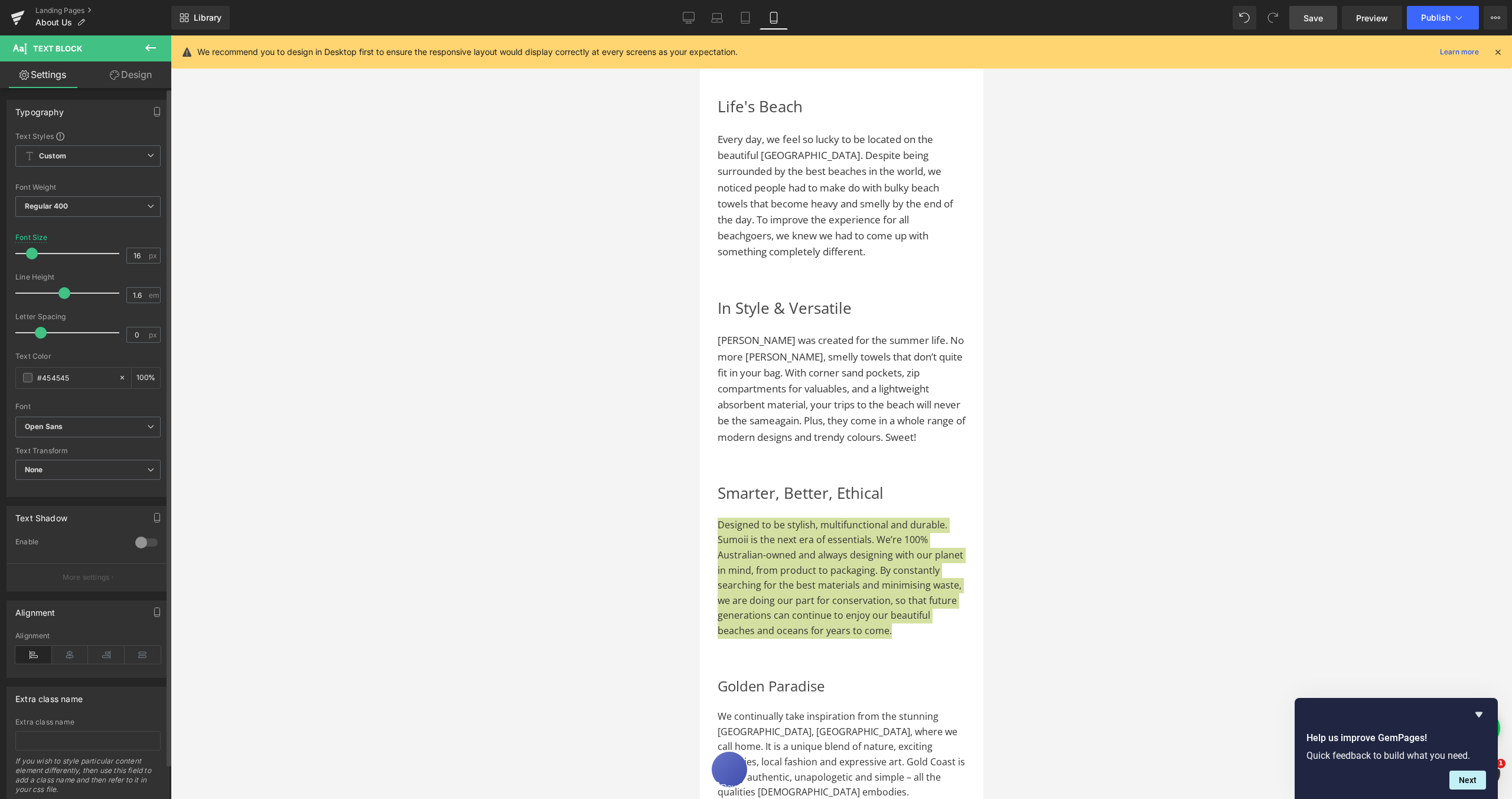
type input "17"
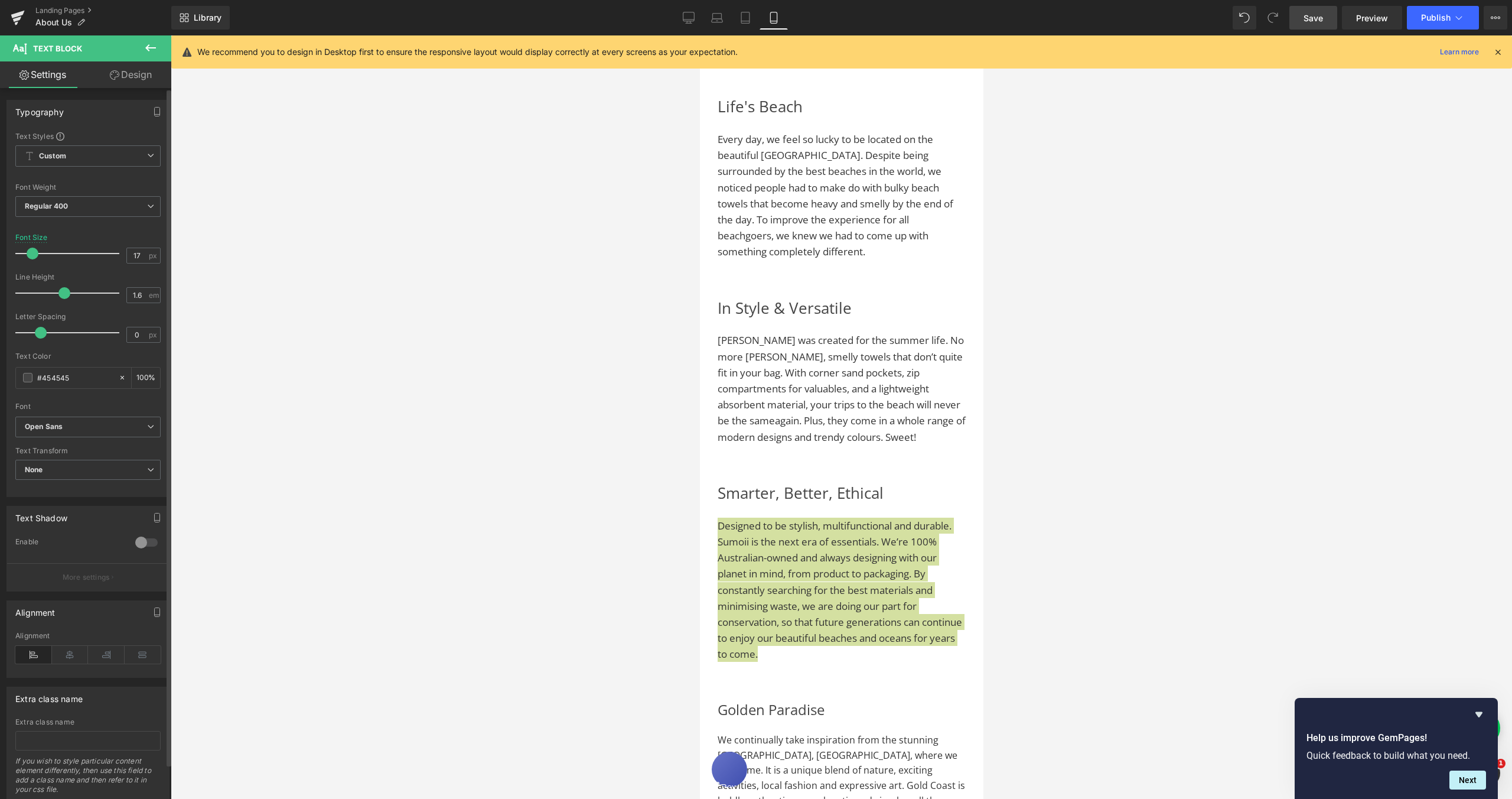
click at [34, 256] on span at bounding box center [32, 254] width 12 height 12
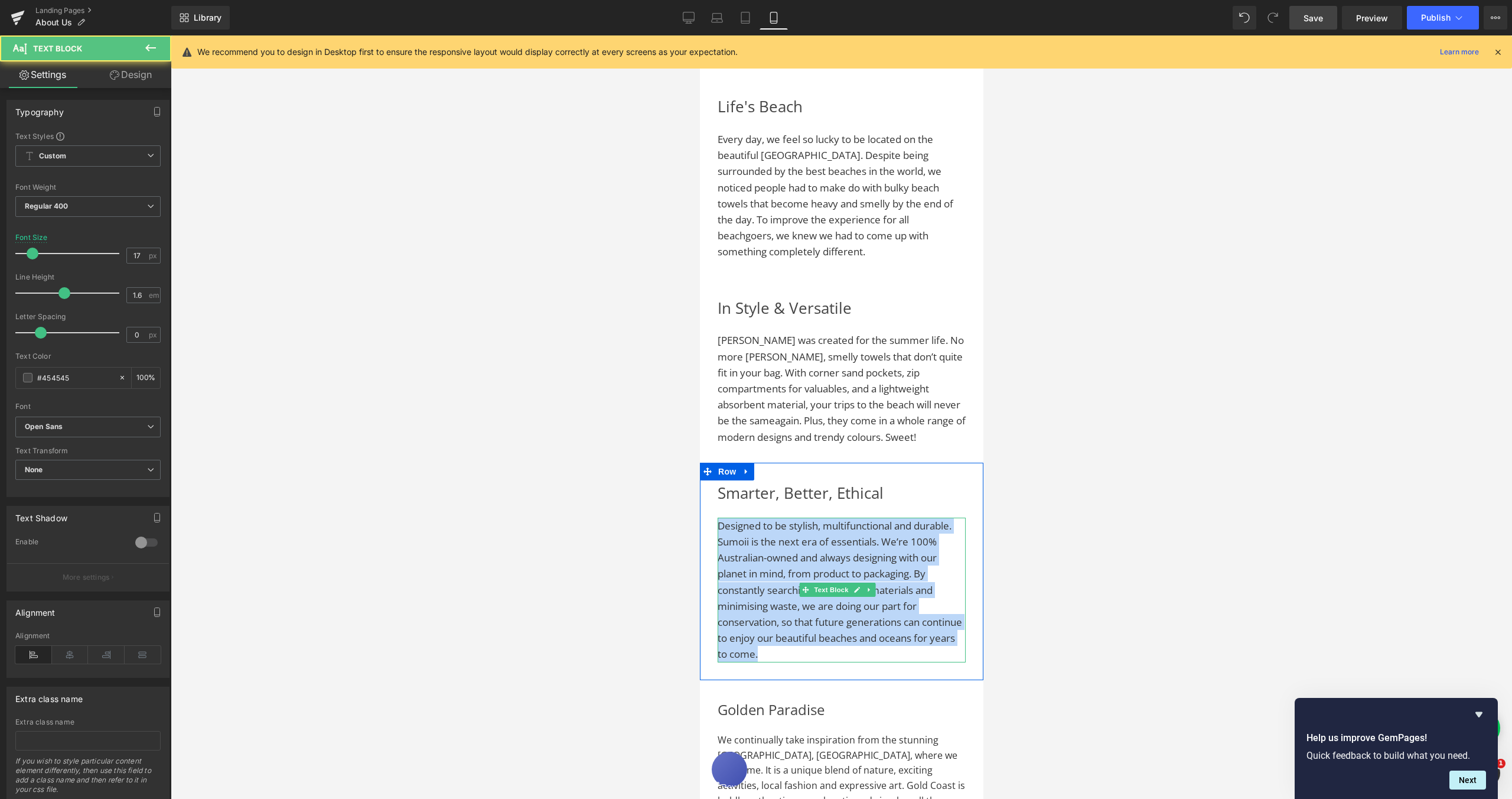
click at [871, 638] on p "Designed to be stylish, multifunctional and durable. Sumoii is the next era of …" at bounding box center [841, 590] width 248 height 145
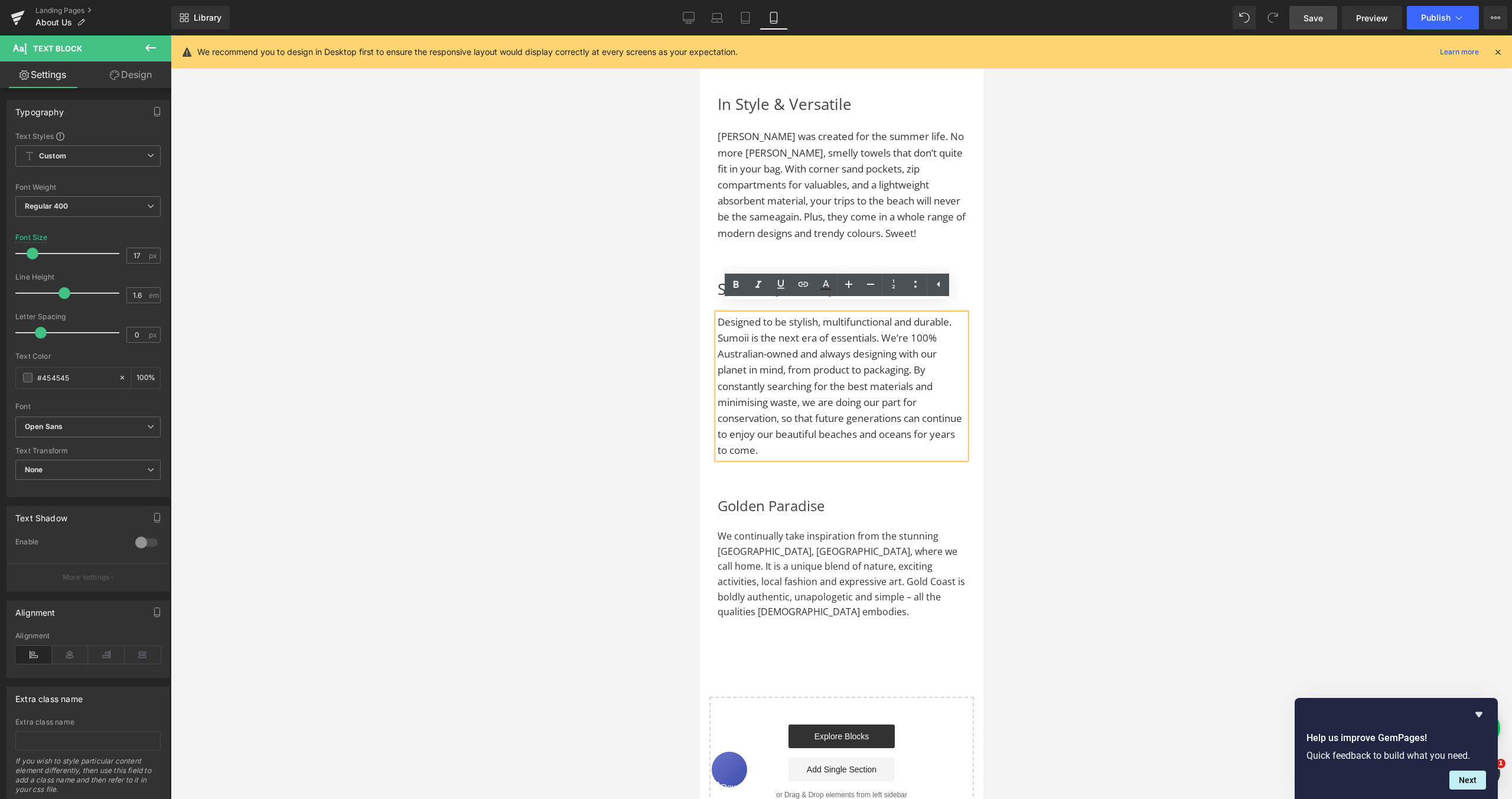
scroll to position [1302, 0]
click at [779, 576] on span "We continually take inspiration from the stunning [GEOGRAPHIC_DATA], [GEOGRAPHI…" at bounding box center [841, 573] width 247 height 88
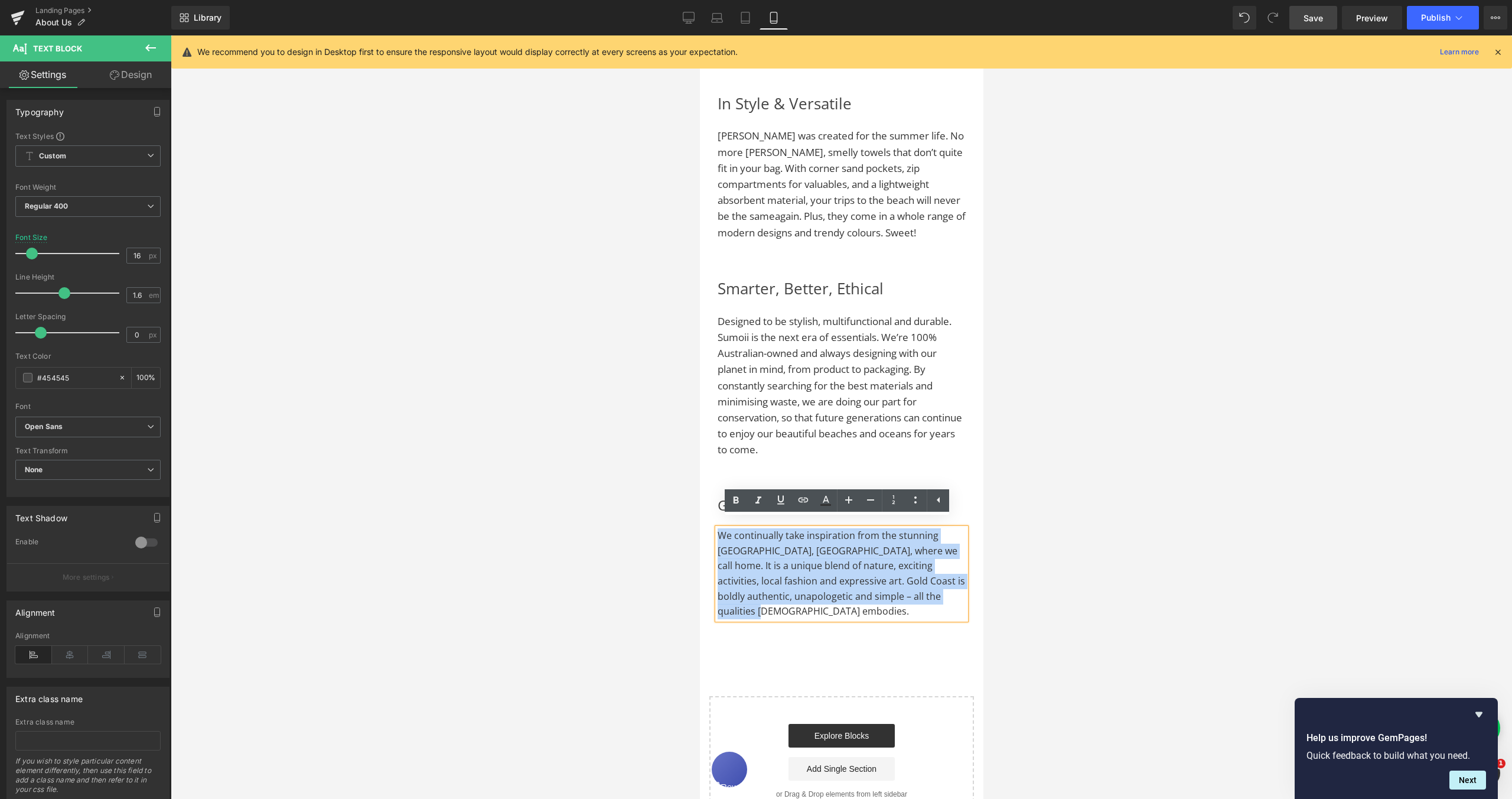
drag, startPoint x: 806, startPoint y: 602, endPoint x: 719, endPoint y: 532, distance: 111.7
click at [719, 532] on p "We continually take inspiration from the stunning [GEOGRAPHIC_DATA], [GEOGRAPHI…" at bounding box center [841, 574] width 248 height 91
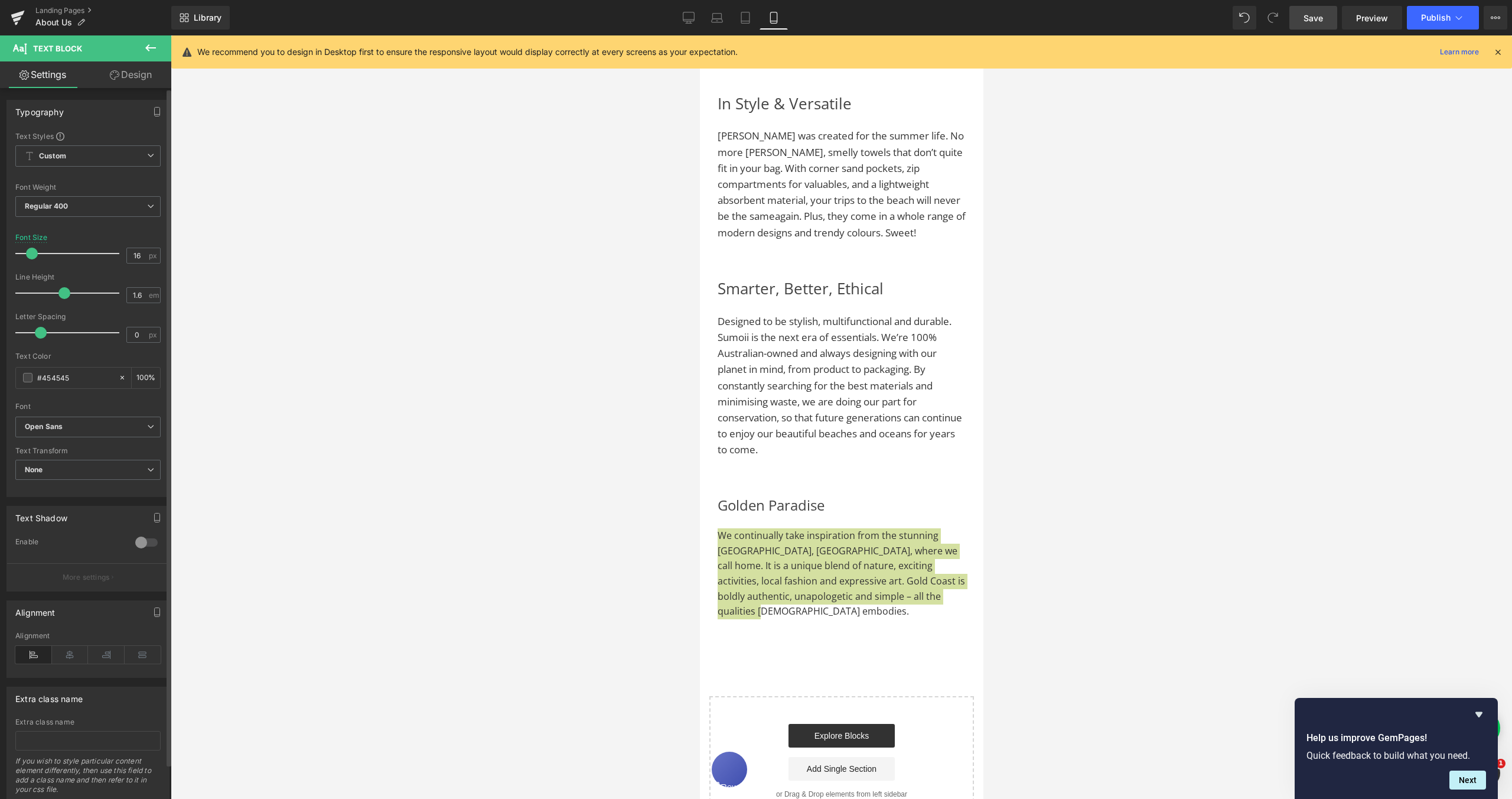
type input "17"
click at [36, 256] on span at bounding box center [32, 254] width 12 height 12
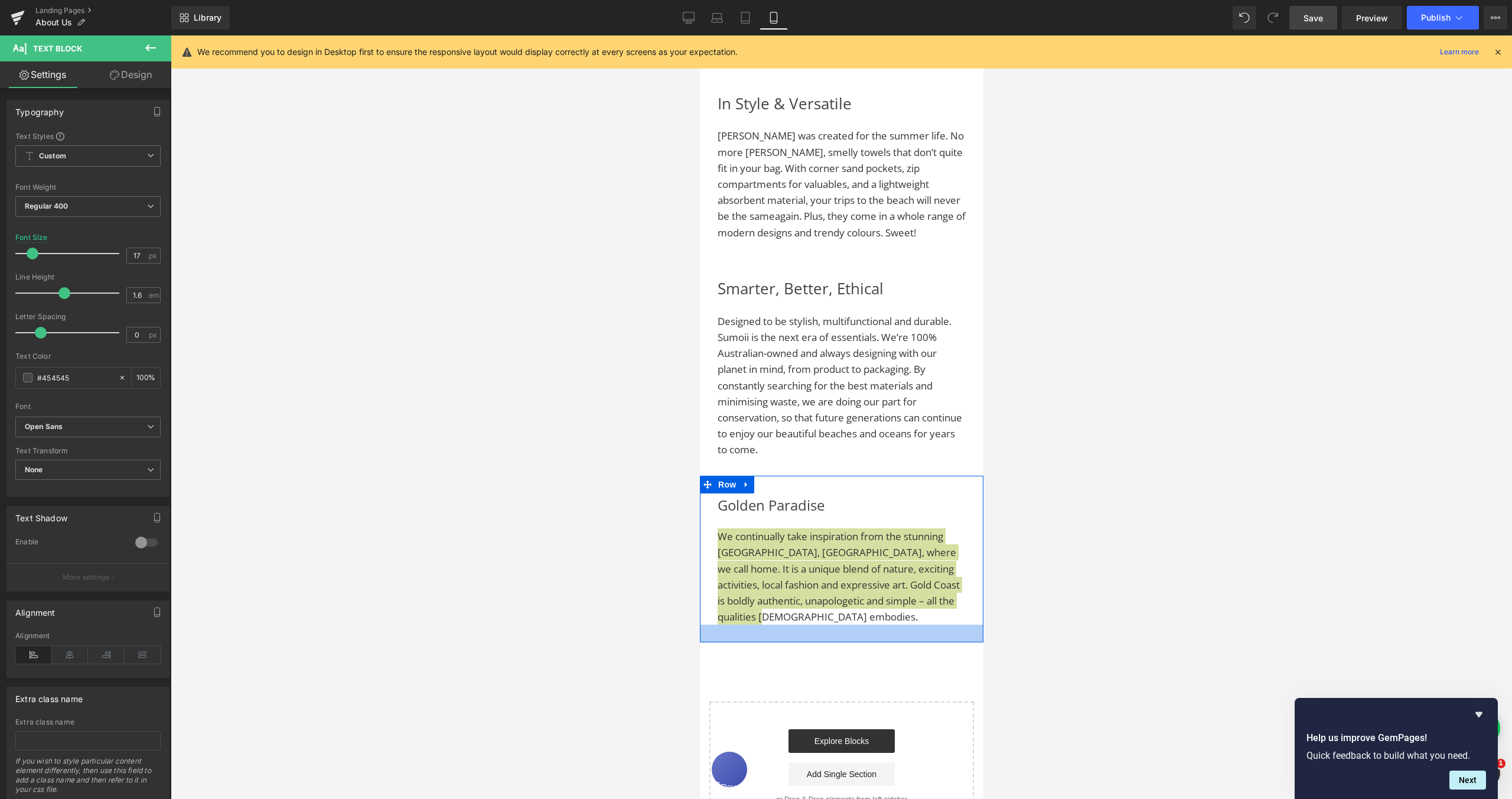
click at [950, 633] on div at bounding box center [841, 633] width 284 height 18
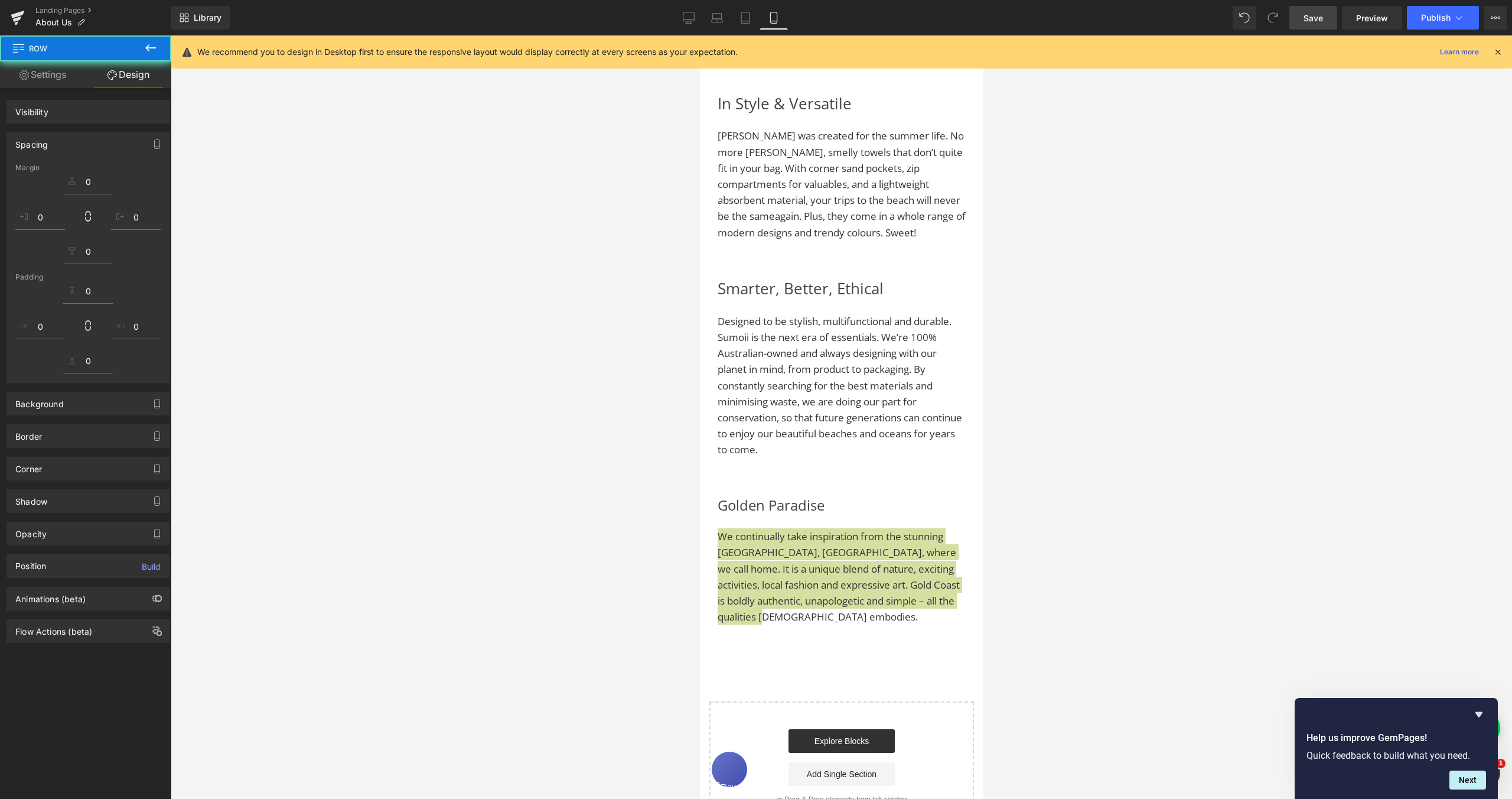
click at [1095, 624] on div at bounding box center [841, 417] width 1342 height 763
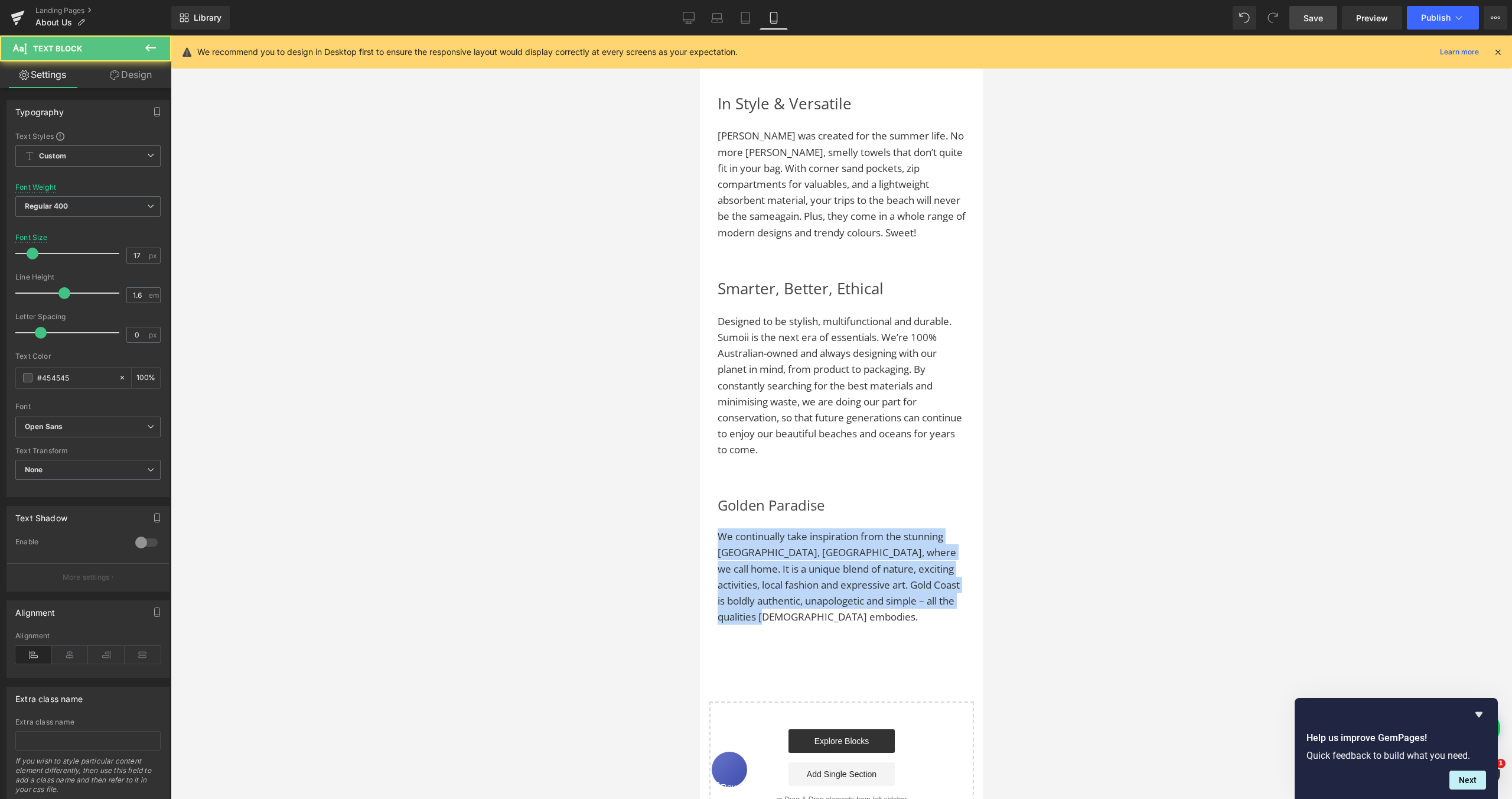
click at [952, 442] on p "Designed to be stylish, multifunctional and durable. Sumoii is the next era of …" at bounding box center [841, 385] width 248 height 145
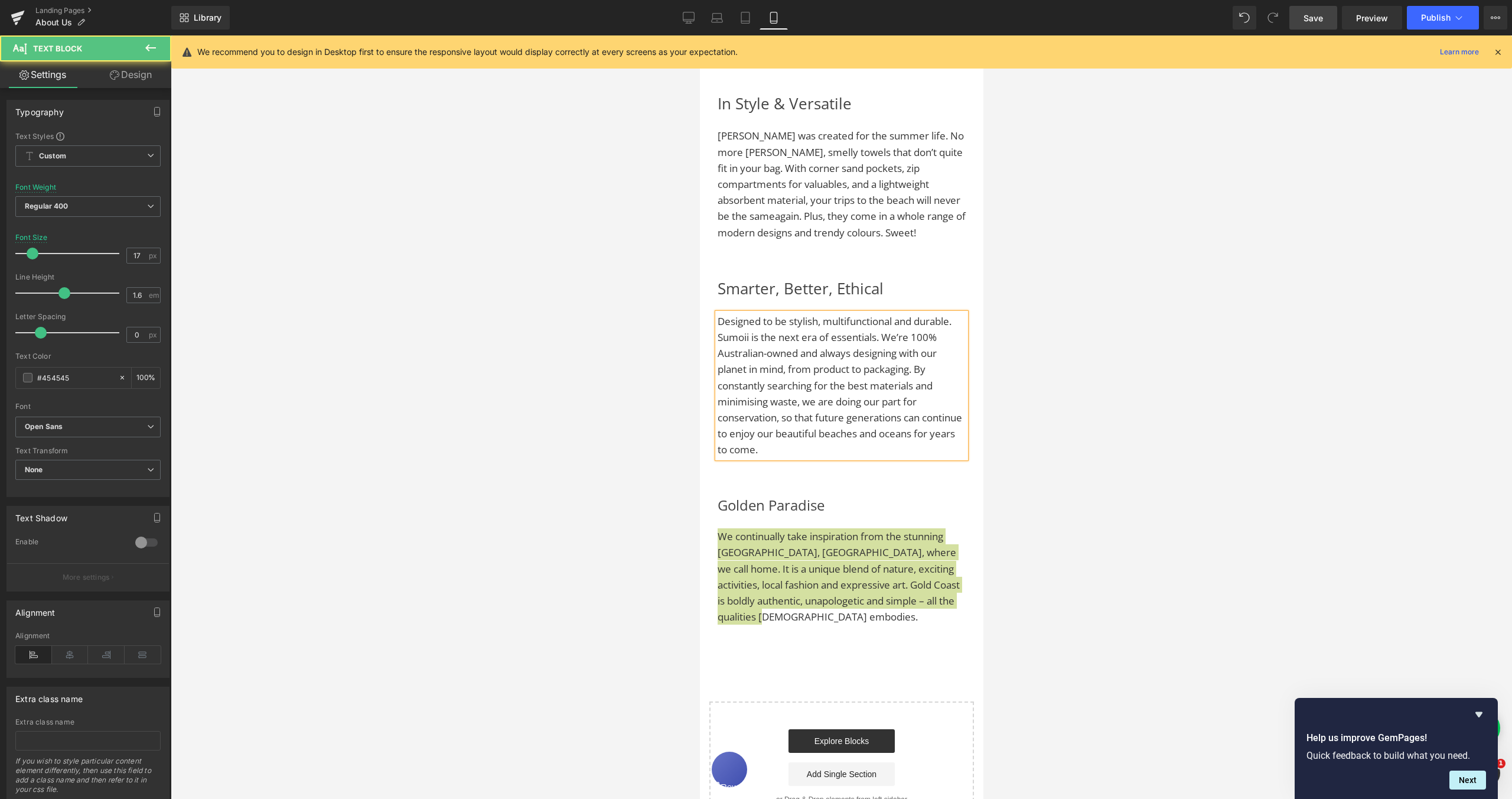
click at [1067, 443] on div at bounding box center [841, 417] width 1342 height 763
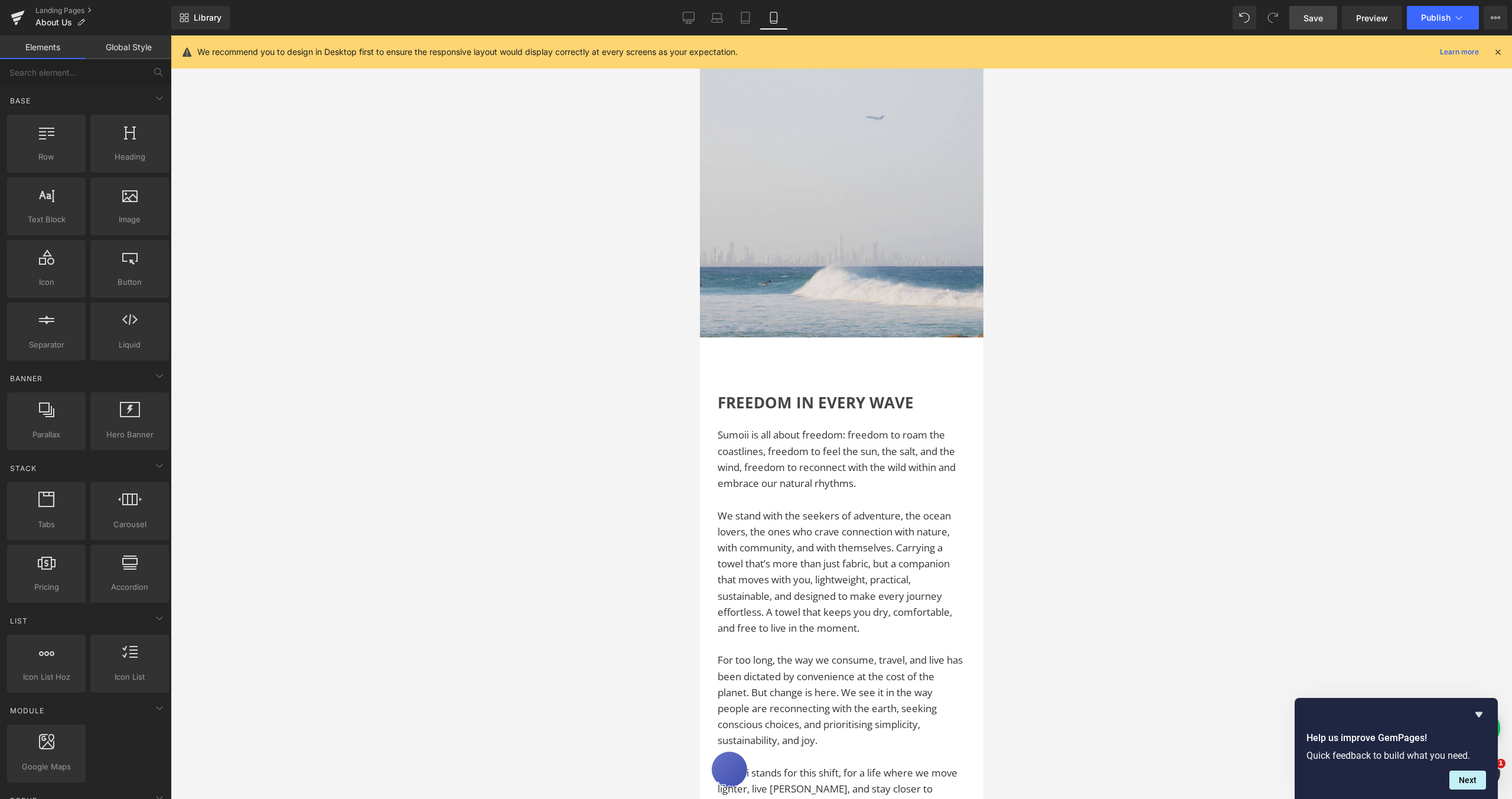
scroll to position [0, 0]
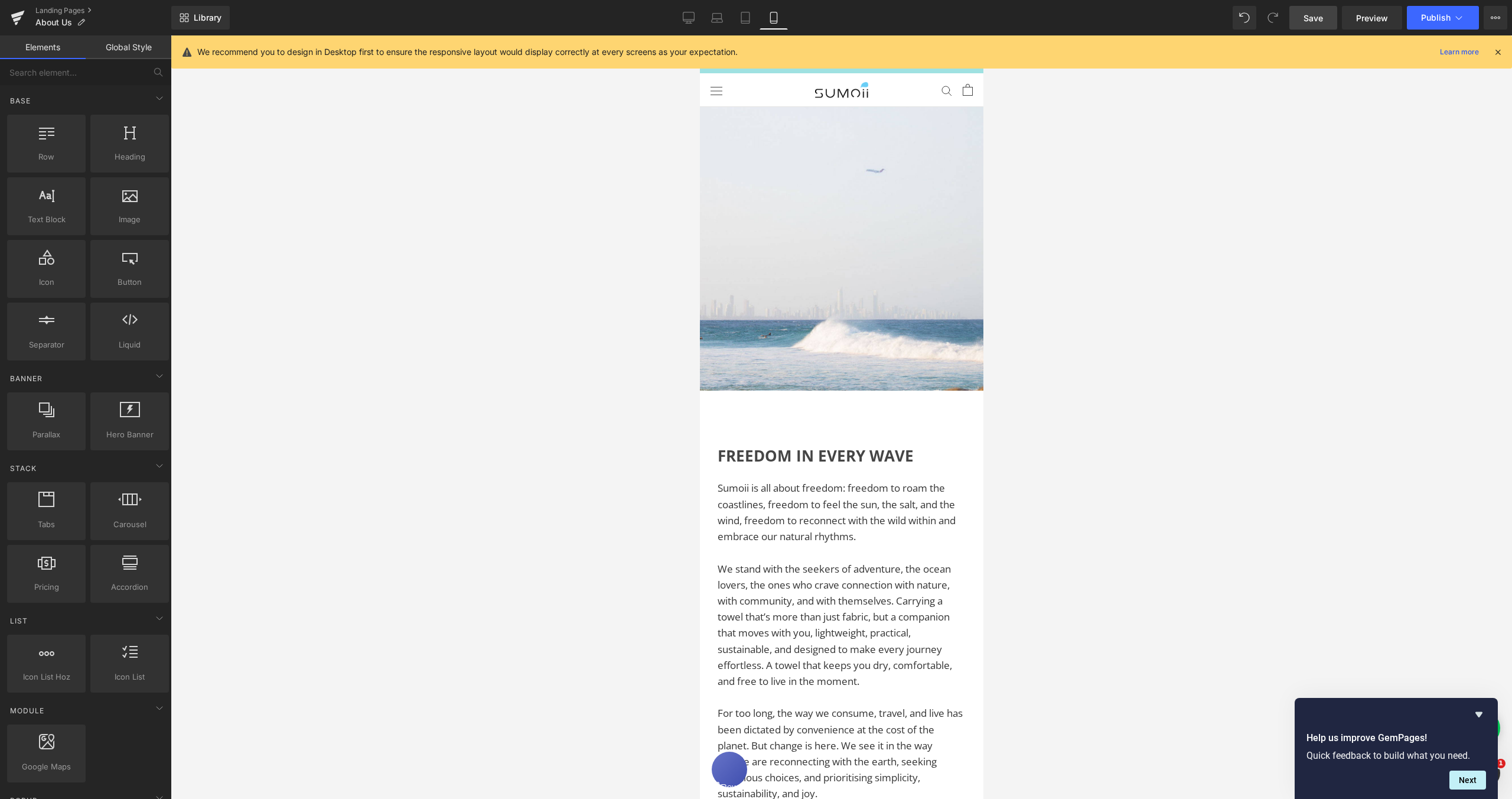
click at [1325, 17] on link "Save" at bounding box center [1313, 18] width 48 height 24
click at [690, 13] on icon at bounding box center [689, 17] width 11 height 9
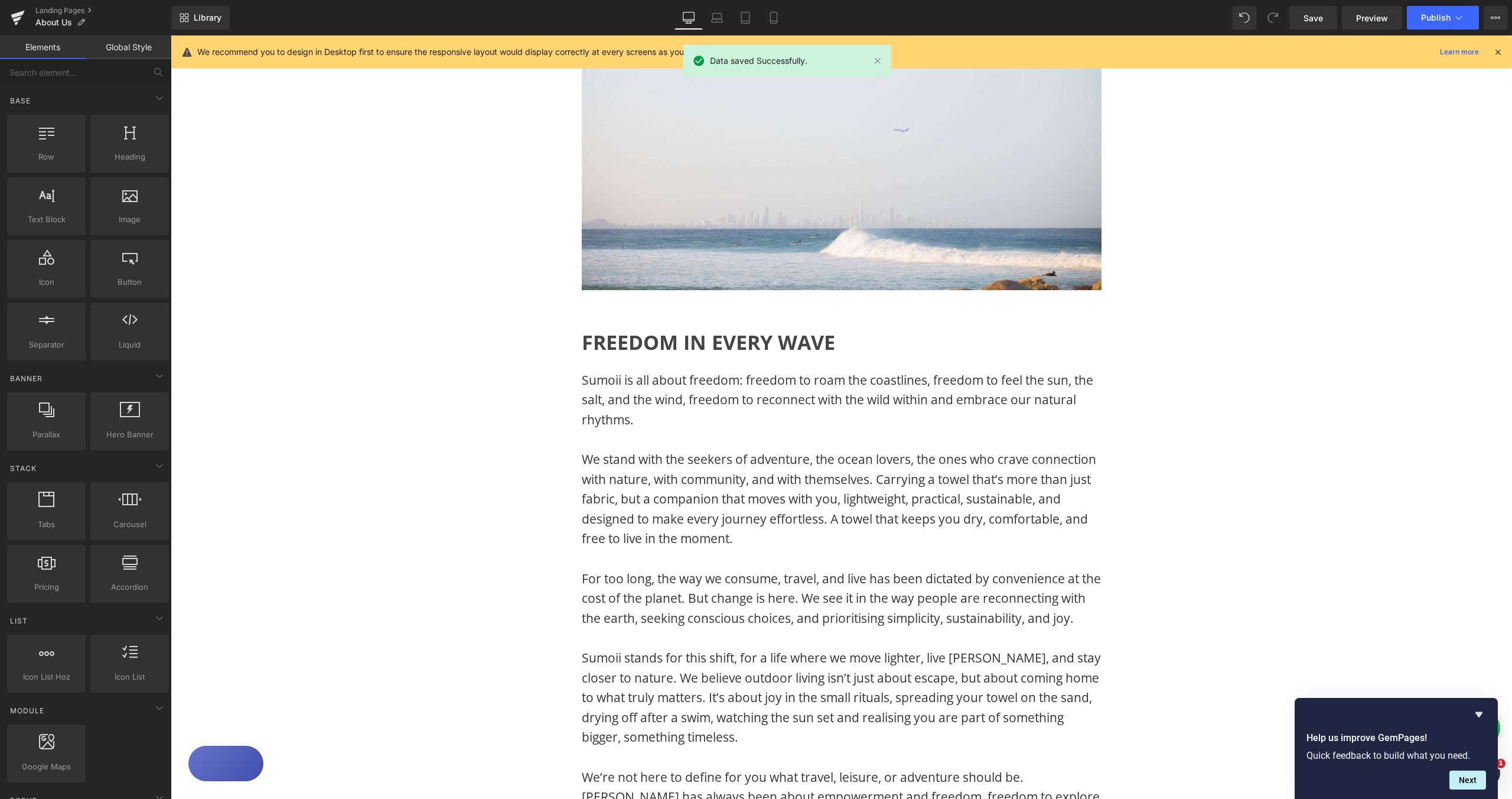
scroll to position [104, 0]
click at [700, 384] on span "Sumoii is all about freedom: freedom to roam the coastlines, freedom to feel th…" at bounding box center [838, 399] width 511 height 56
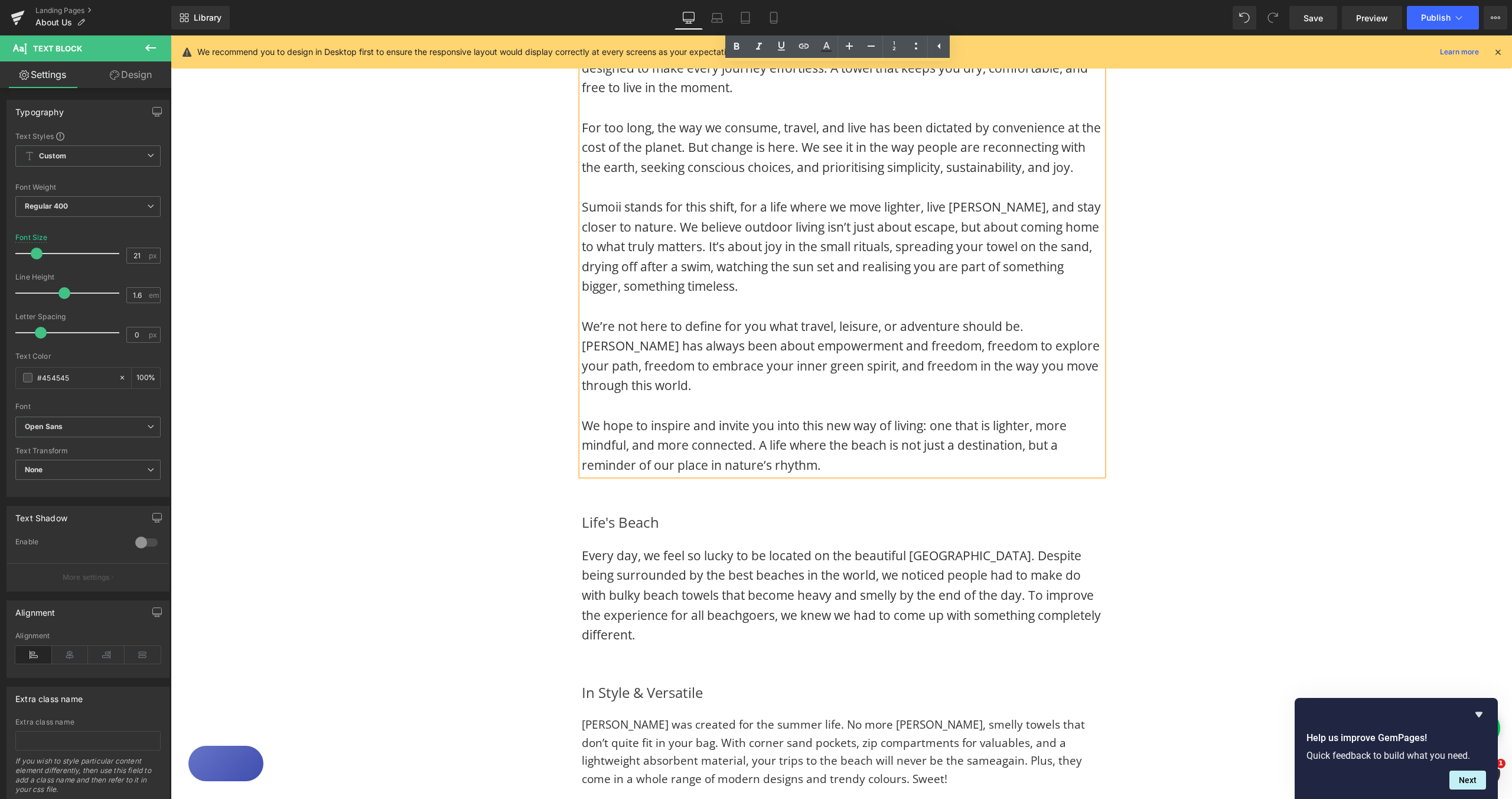
scroll to position [759, 0]
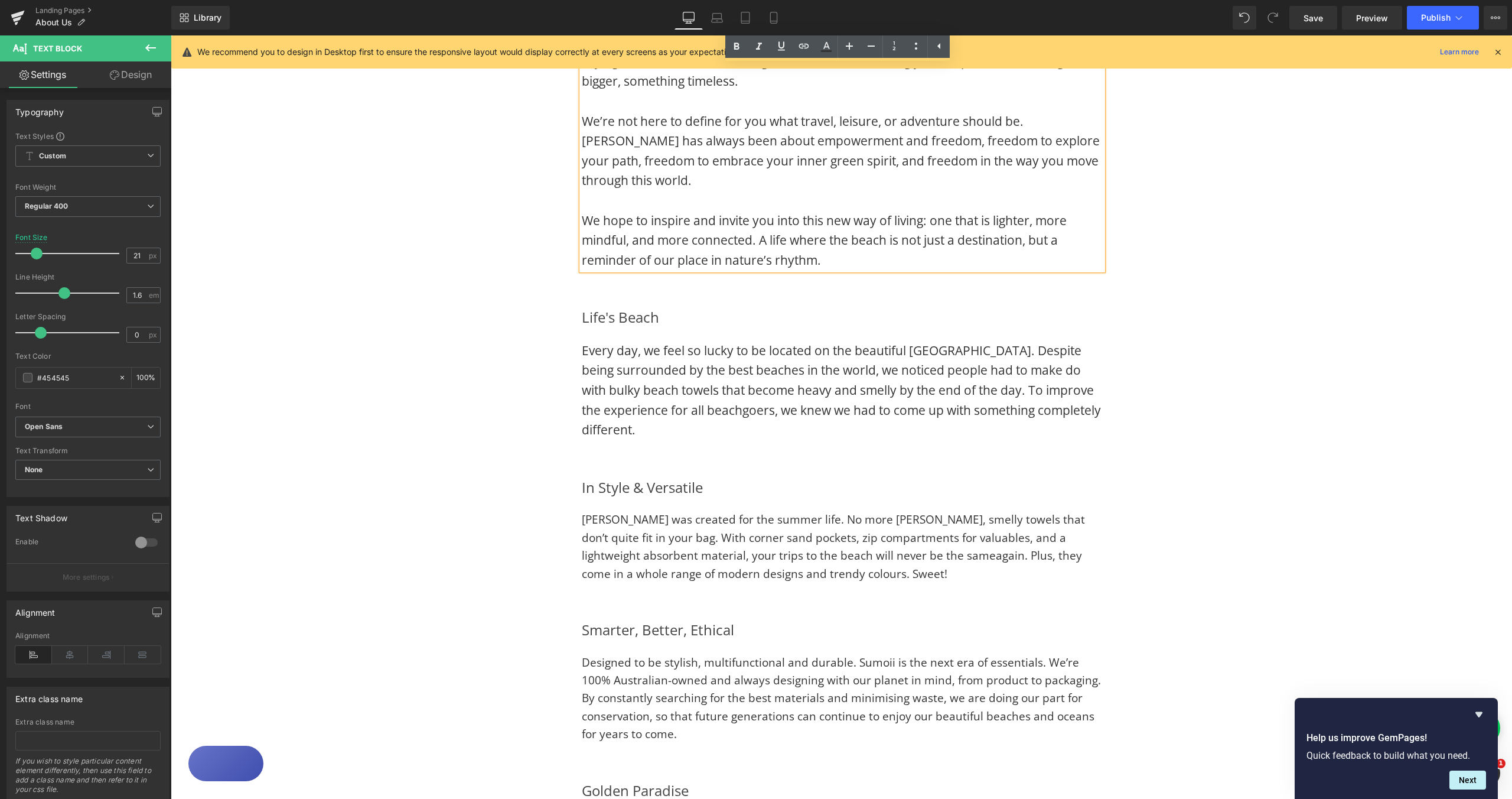
click at [700, 396] on span "Every day, we feel so lucky to be located on the beautiful [GEOGRAPHIC_DATA]. D…" at bounding box center [841, 390] width 519 height 96
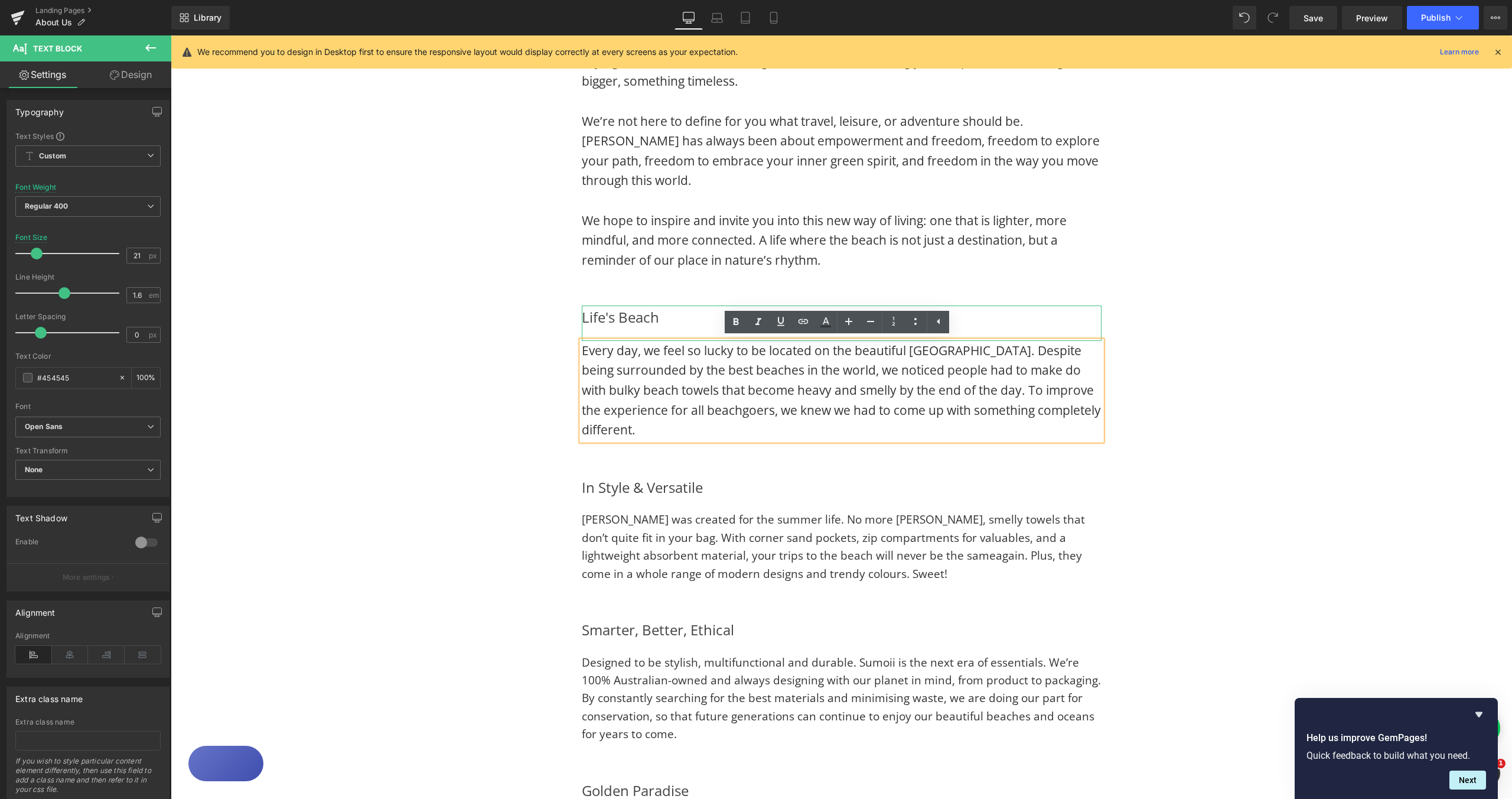
click at [635, 322] on h2 "Life's Beach" at bounding box center [842, 318] width 520 height 24
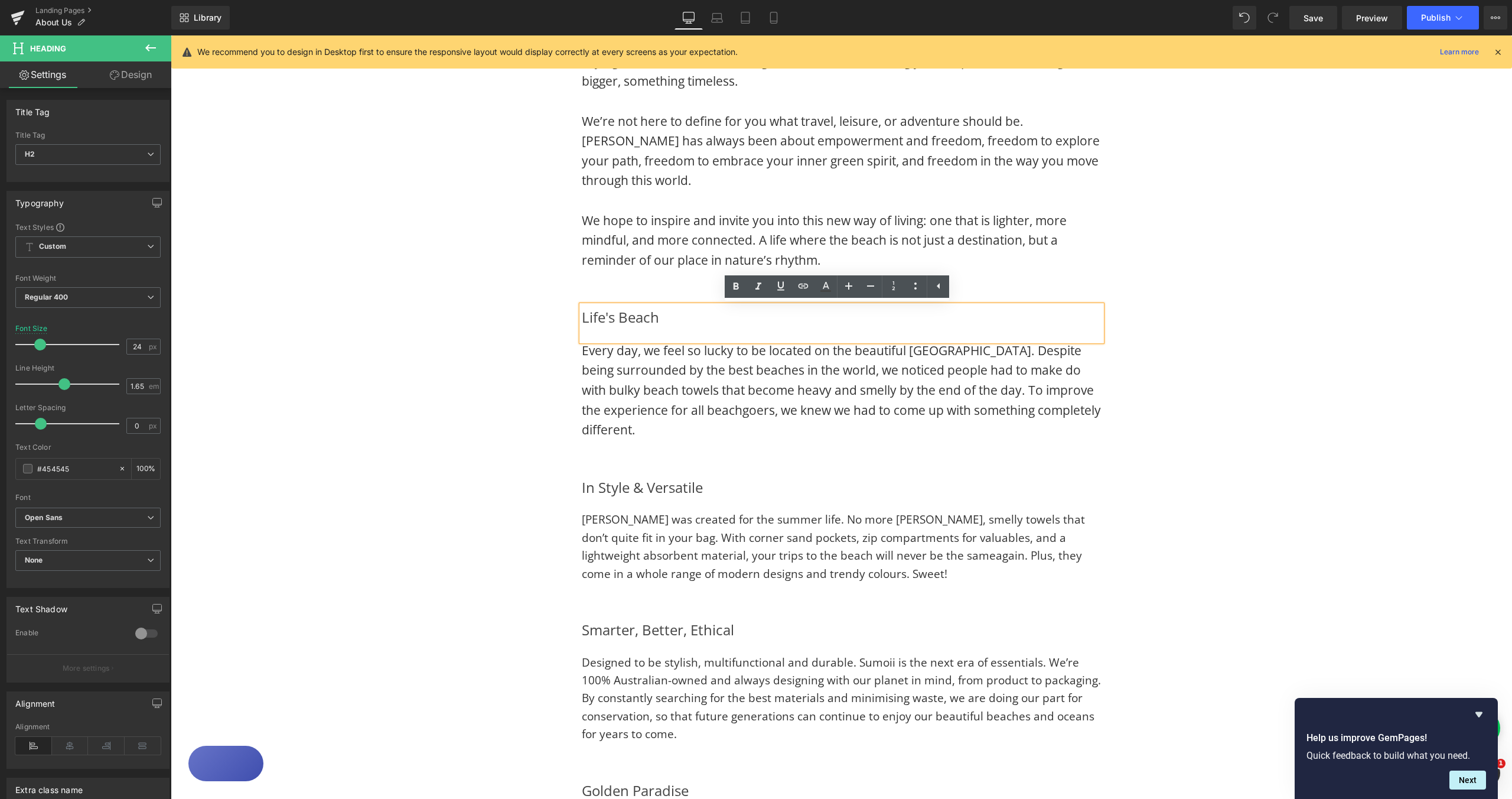
click at [662, 384] on span "Every day, we feel so lucky to be located on the beautiful [GEOGRAPHIC_DATA]. D…" at bounding box center [841, 390] width 519 height 96
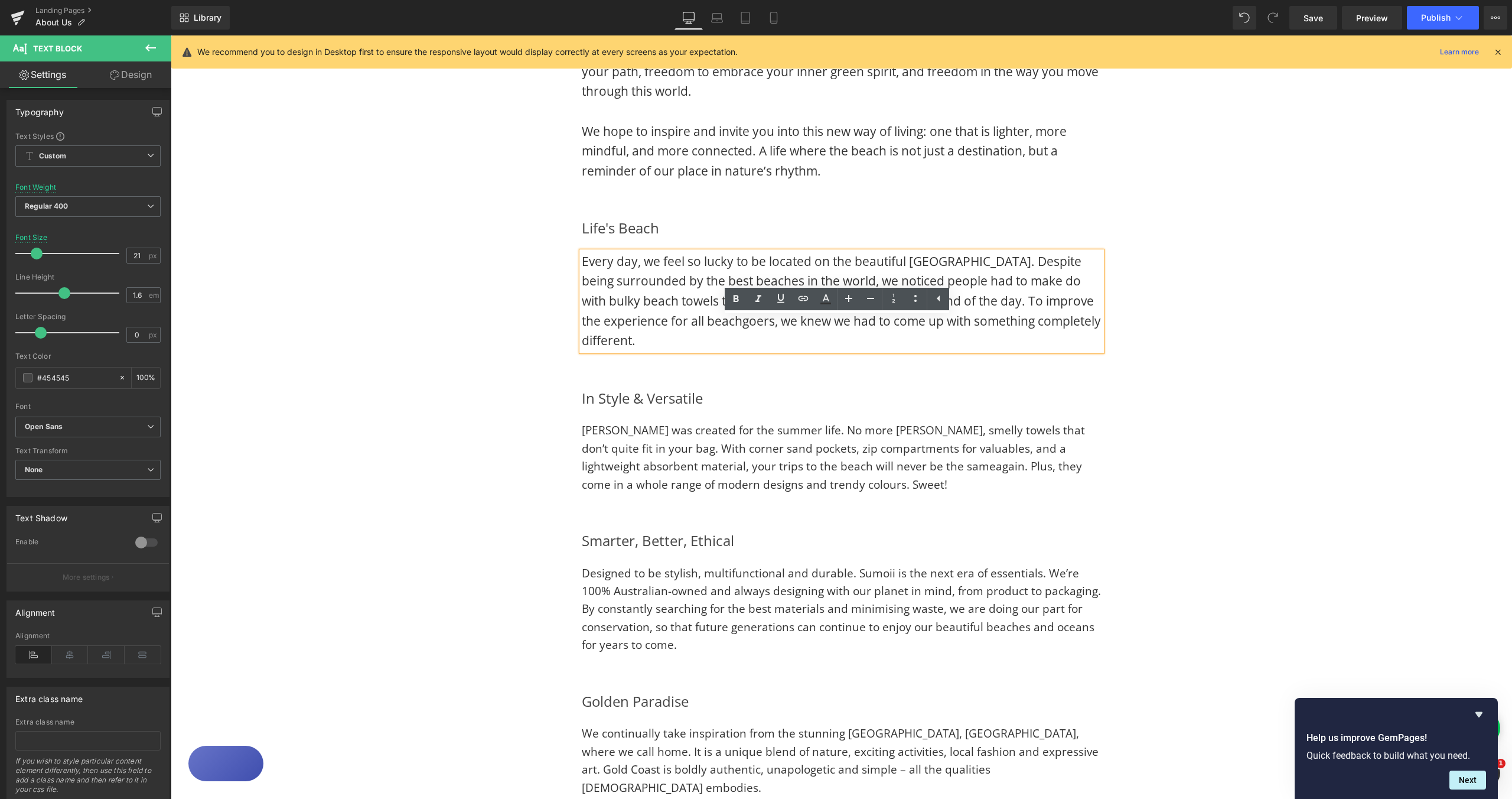
scroll to position [872, 0]
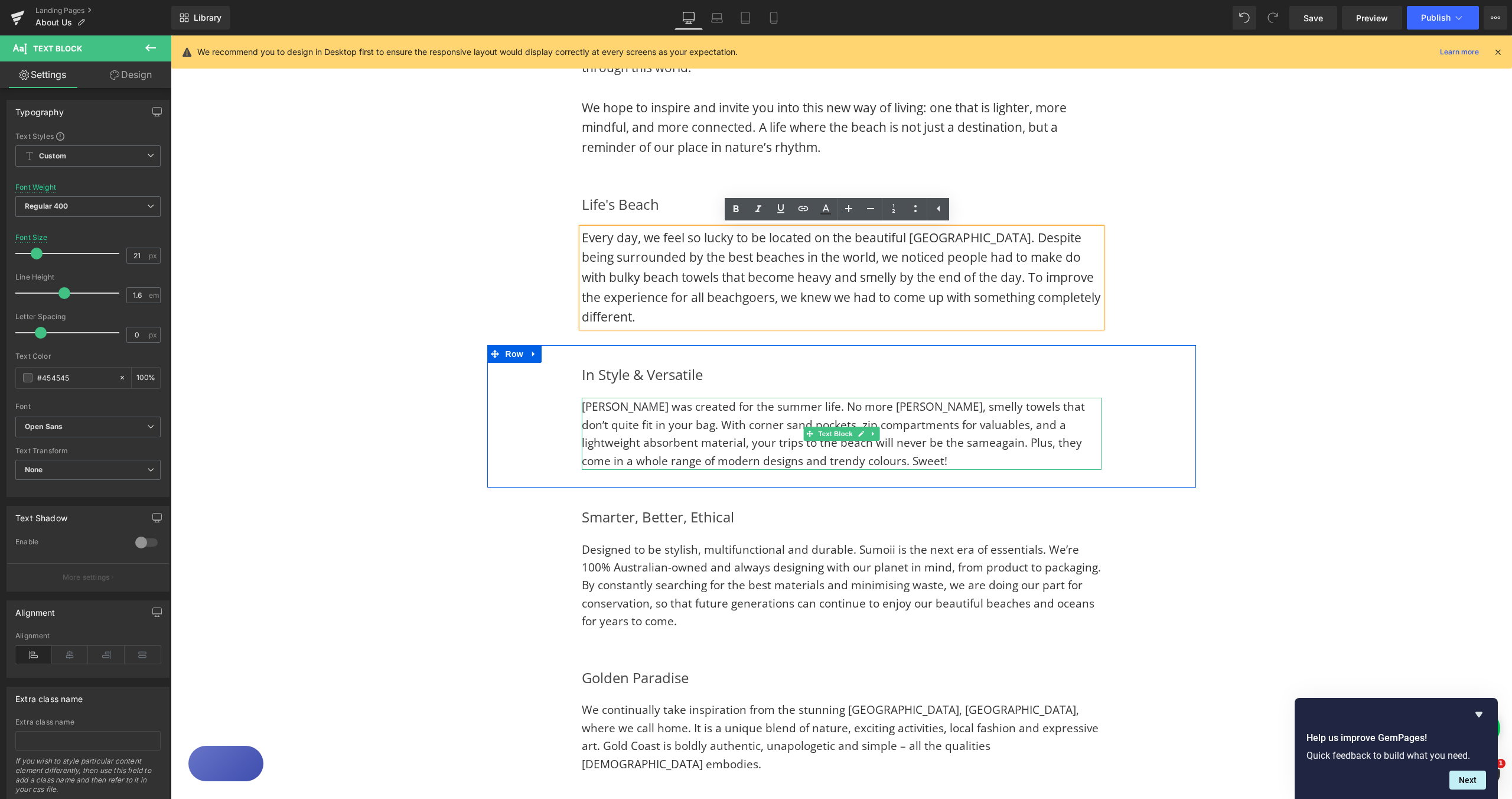
click at [665, 418] on span "[PERSON_NAME] was created for the summer life. No more [PERSON_NAME], smelly to…" at bounding box center [834, 433] width 504 height 69
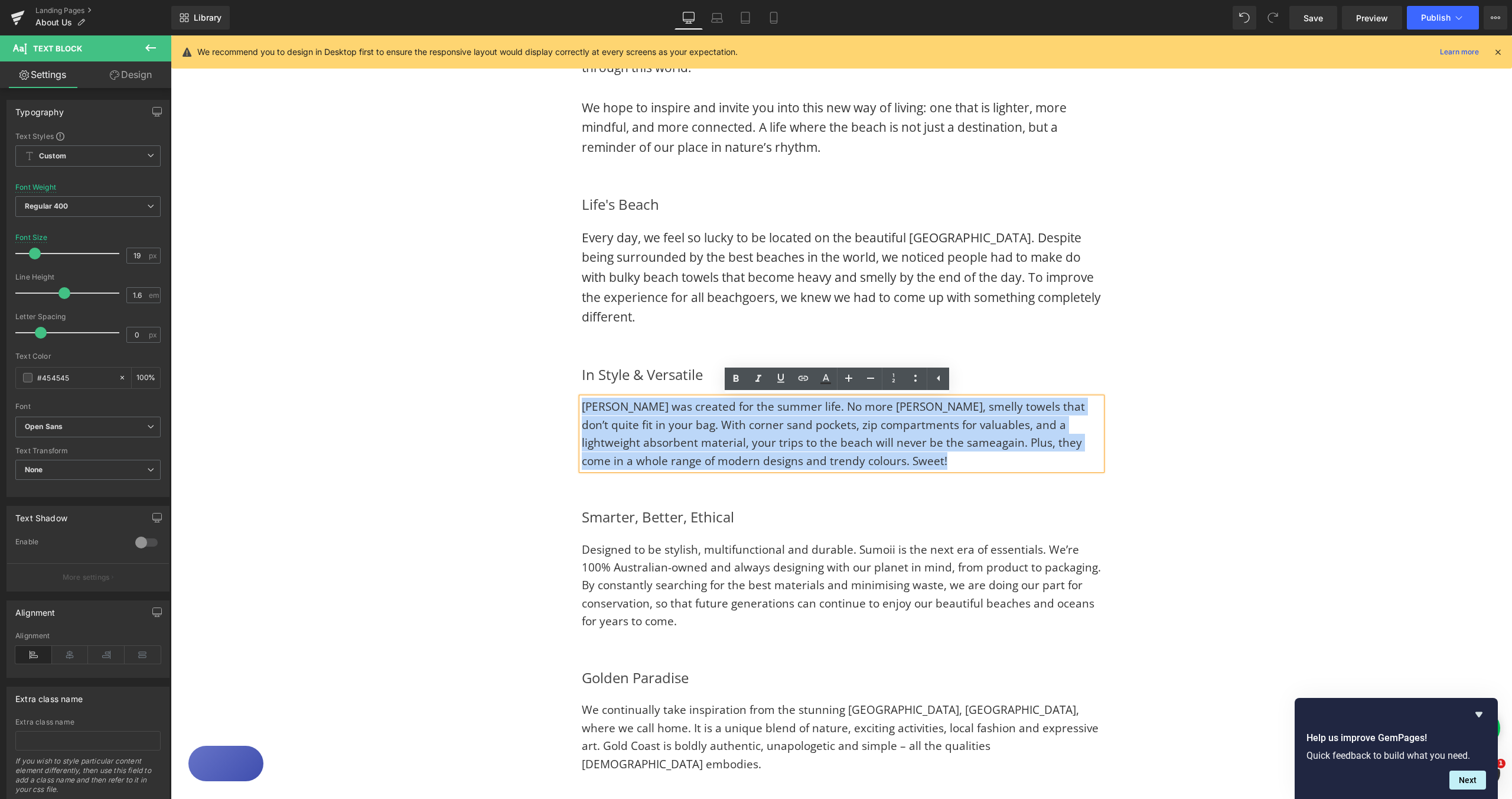
drag, startPoint x: 813, startPoint y: 464, endPoint x: 577, endPoint y: 409, distance: 242.3
click at [582, 409] on p "[PERSON_NAME] was created for the summer life. No more [PERSON_NAME], smelly to…" at bounding box center [842, 433] width 520 height 72
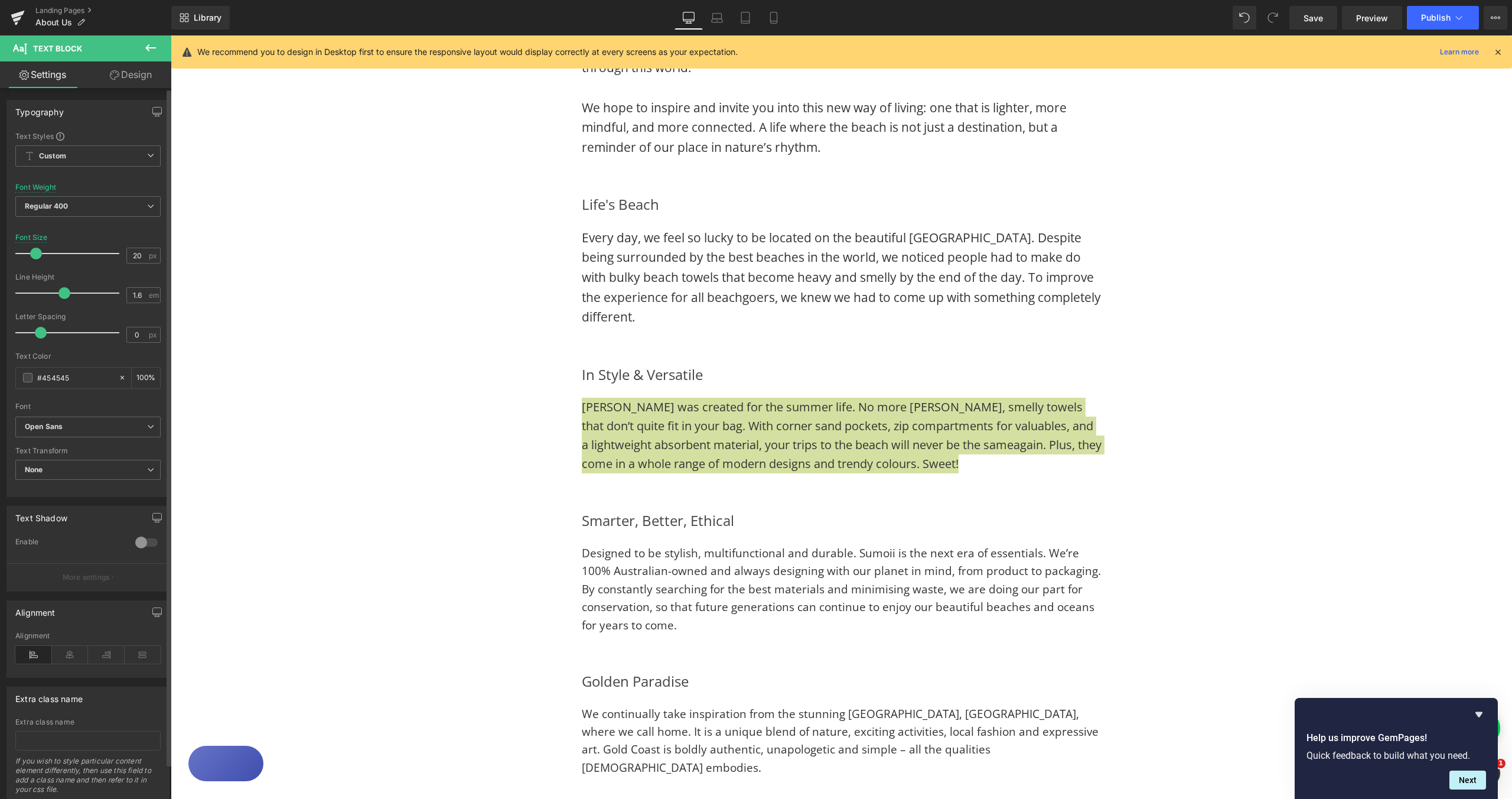
type input "21"
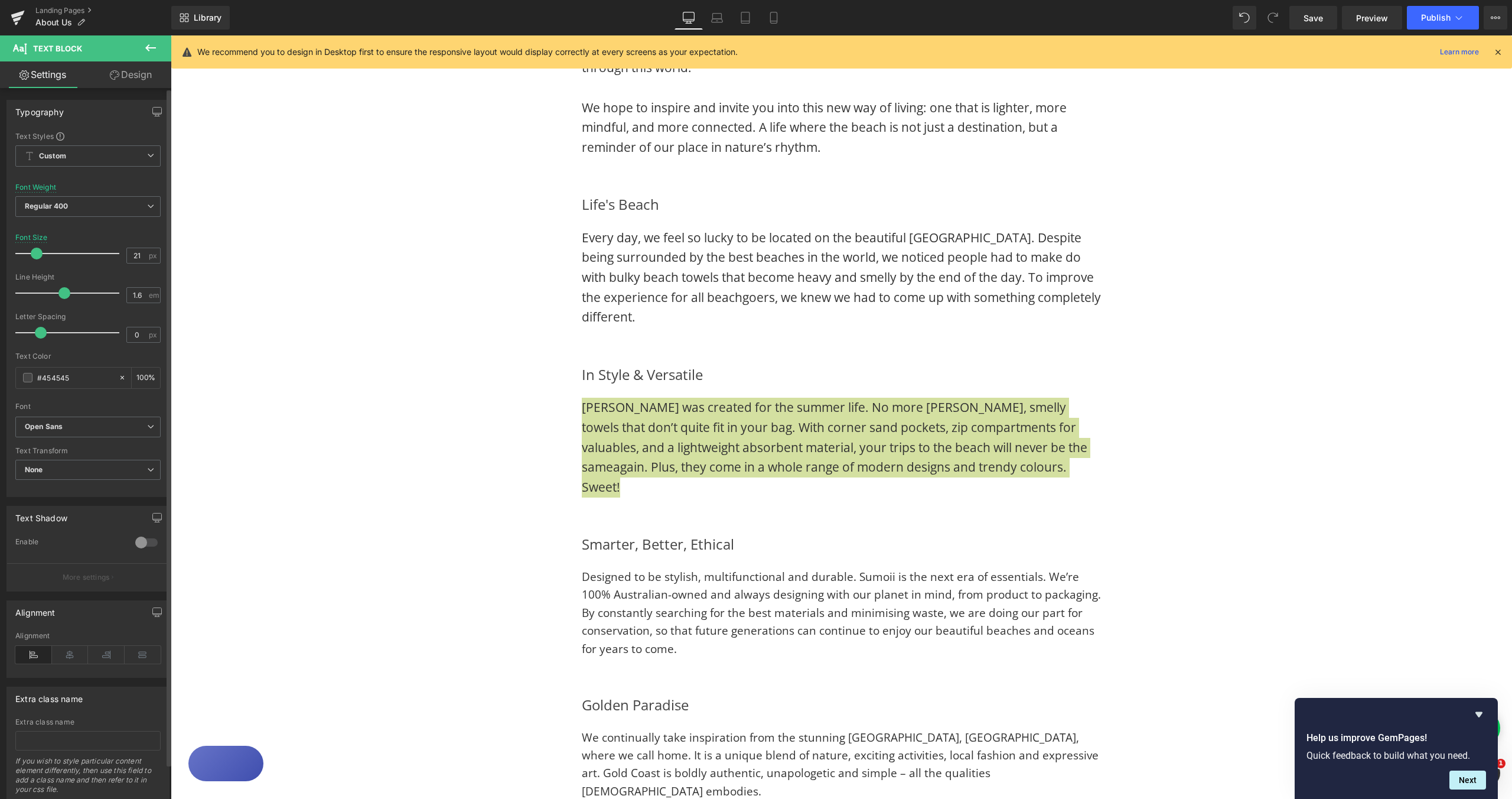
click at [39, 258] on span at bounding box center [37, 254] width 12 height 12
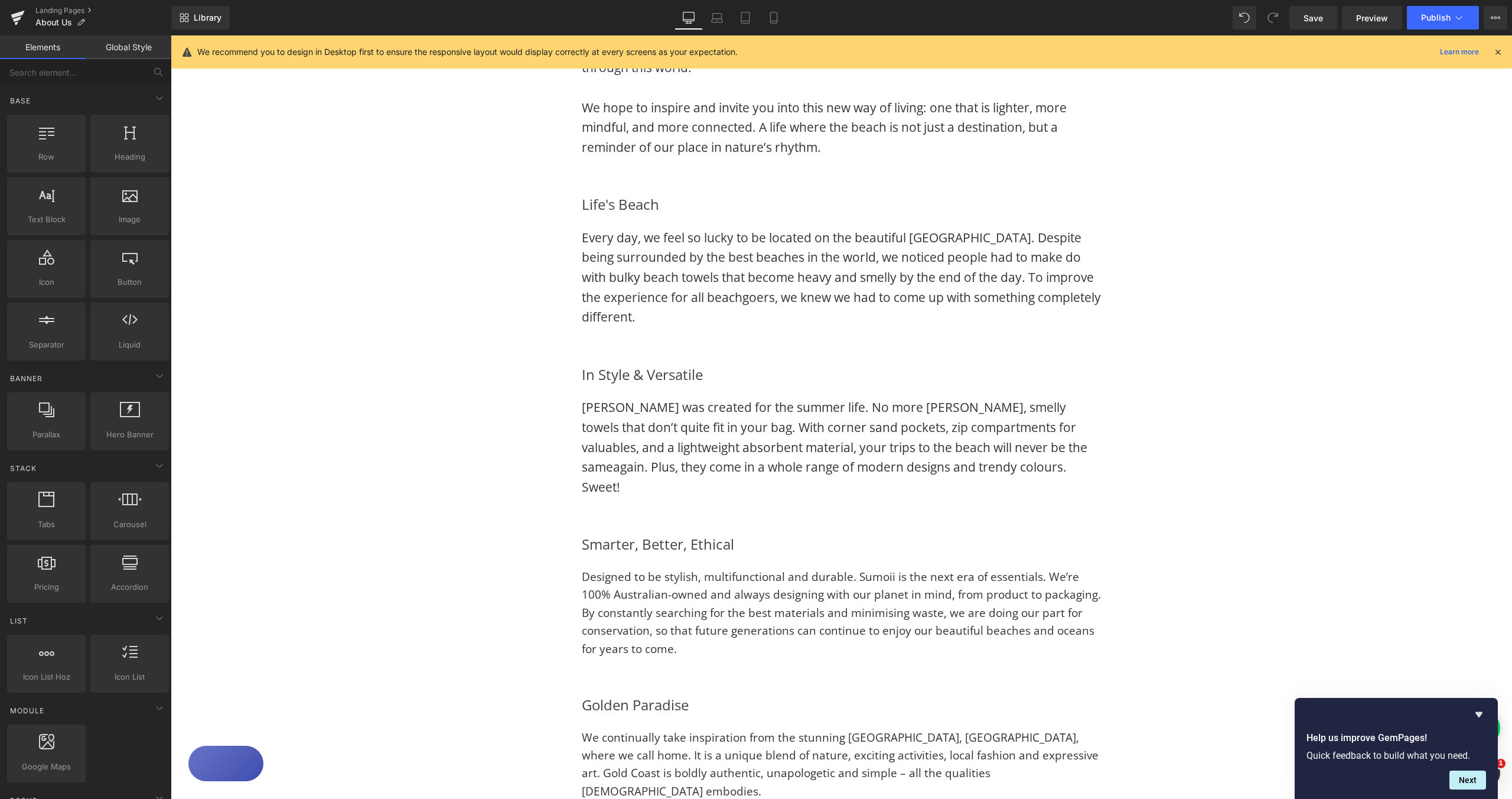
click at [1206, 452] on div "Image Image Row FREEDOM IN EVERY WAVE Heading Sumoii is all about freedom: free…" at bounding box center [841, 119] width 1342 height 1710
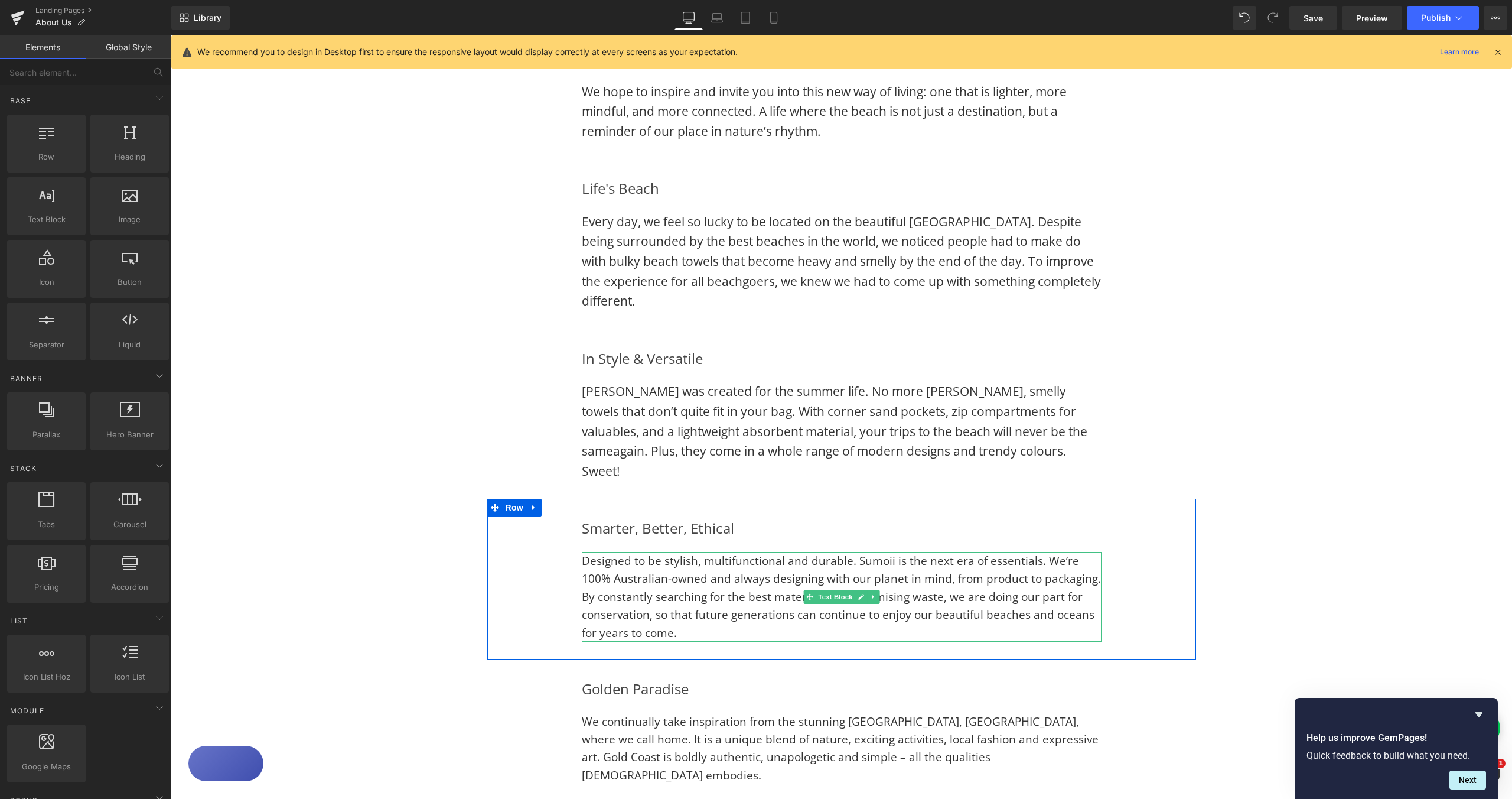
scroll to position [901, 0]
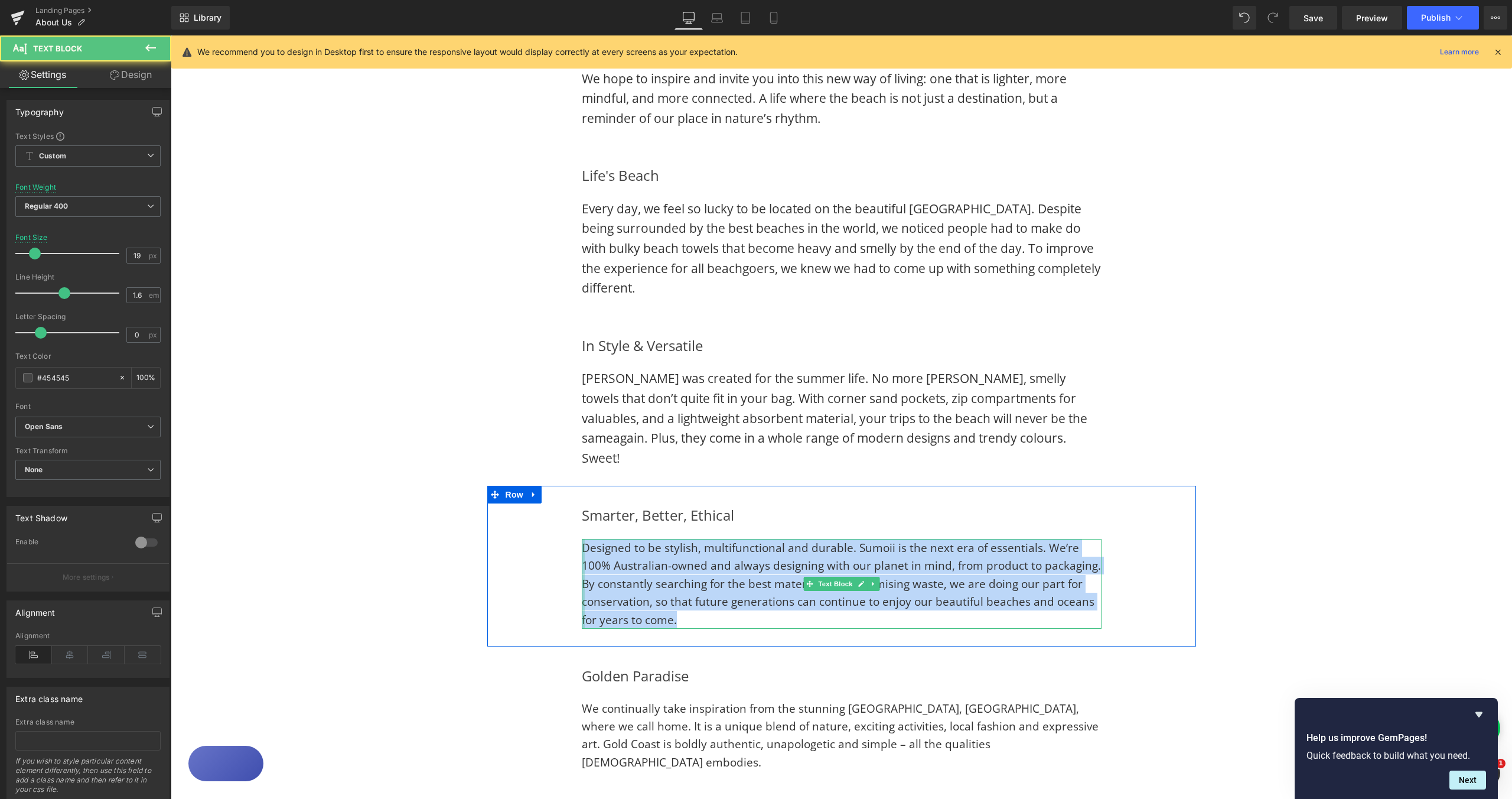
drag, startPoint x: 614, startPoint y: 553, endPoint x: 580, endPoint y: 533, distance: 39.4
click at [582, 539] on div "Designed to be stylish, multifunctional and durable. Sumoii is the next era of …" at bounding box center [842, 584] width 520 height 90
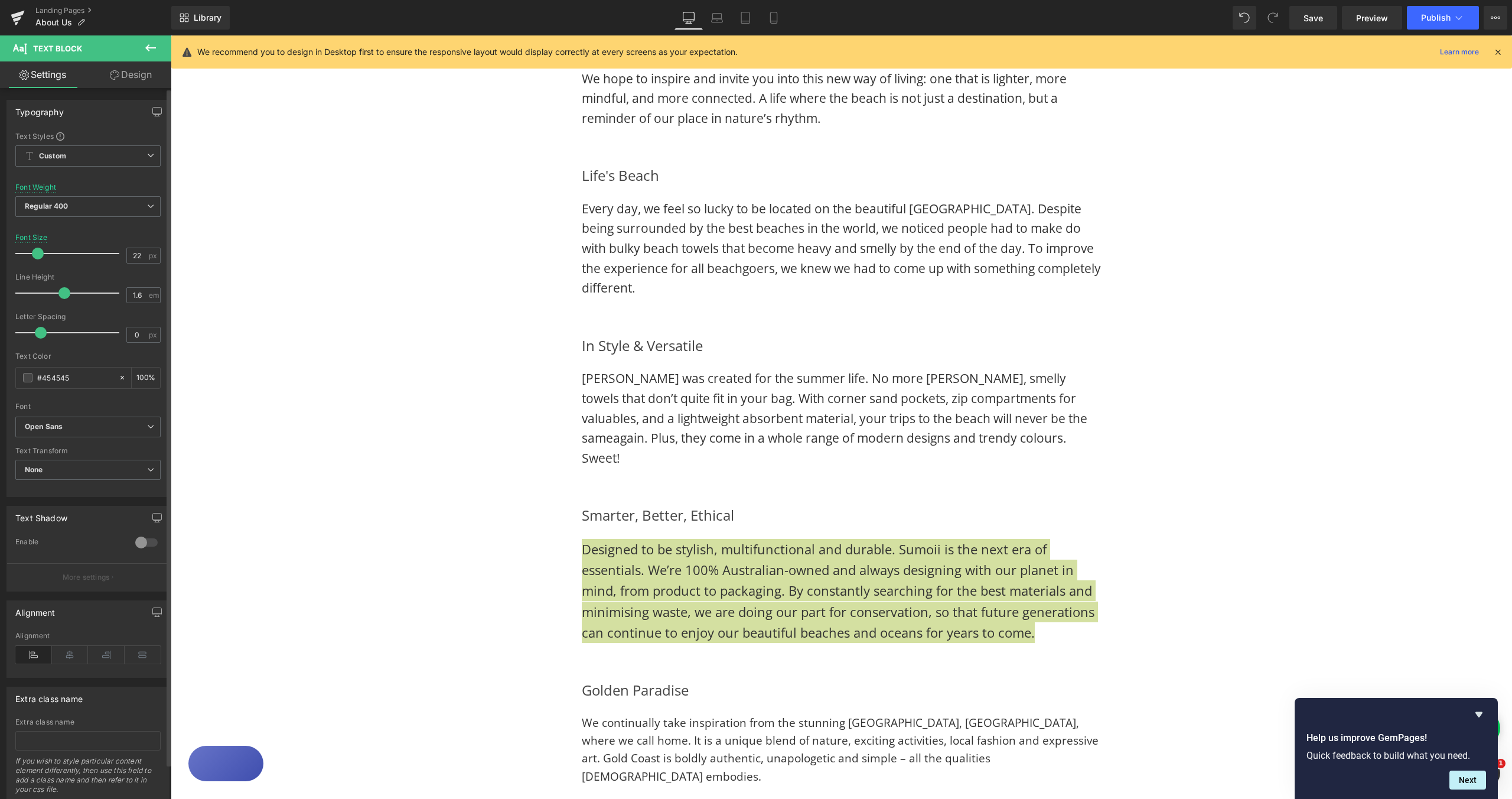
type input "21"
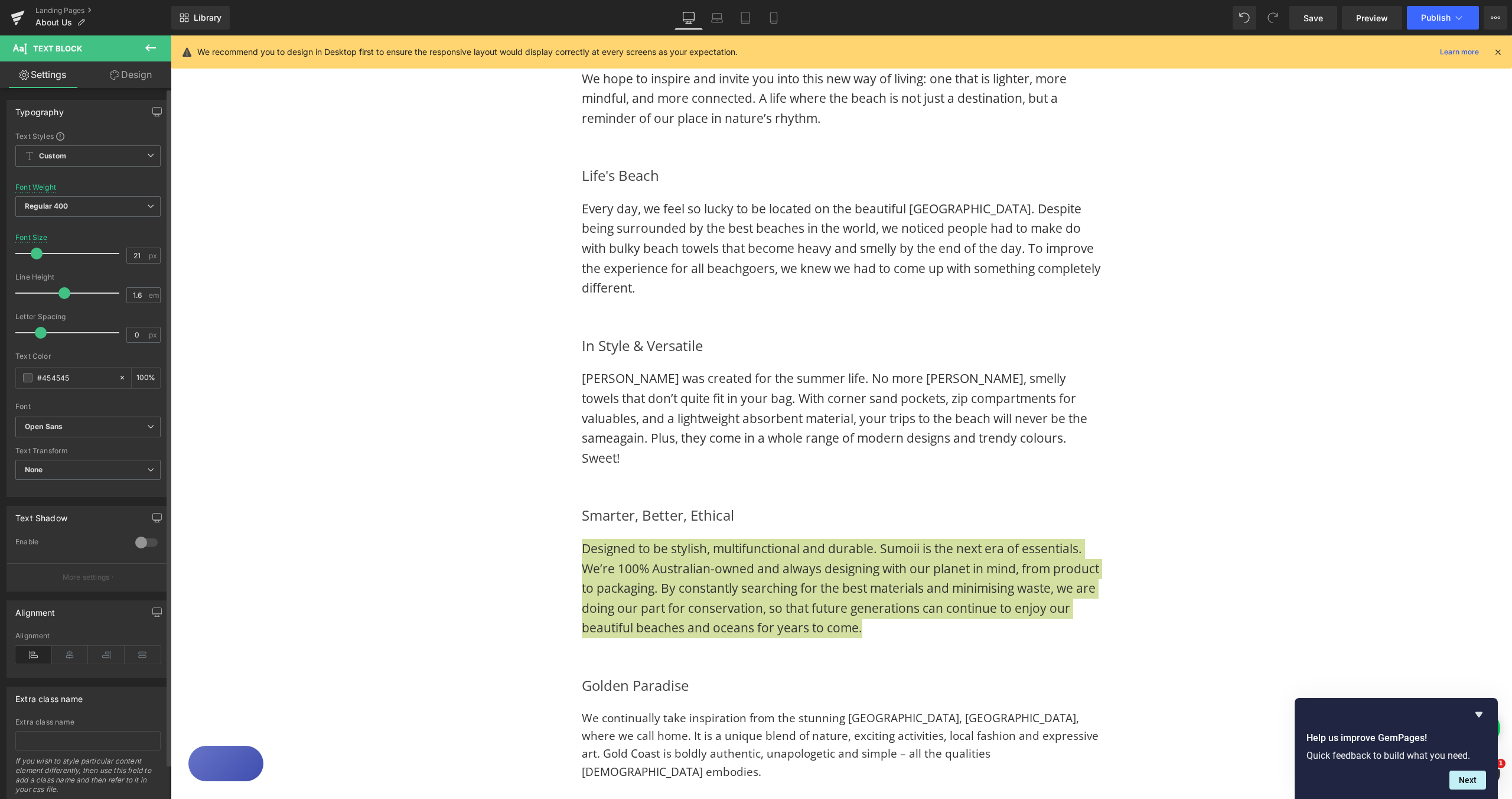
click at [38, 254] on span at bounding box center [37, 254] width 12 height 12
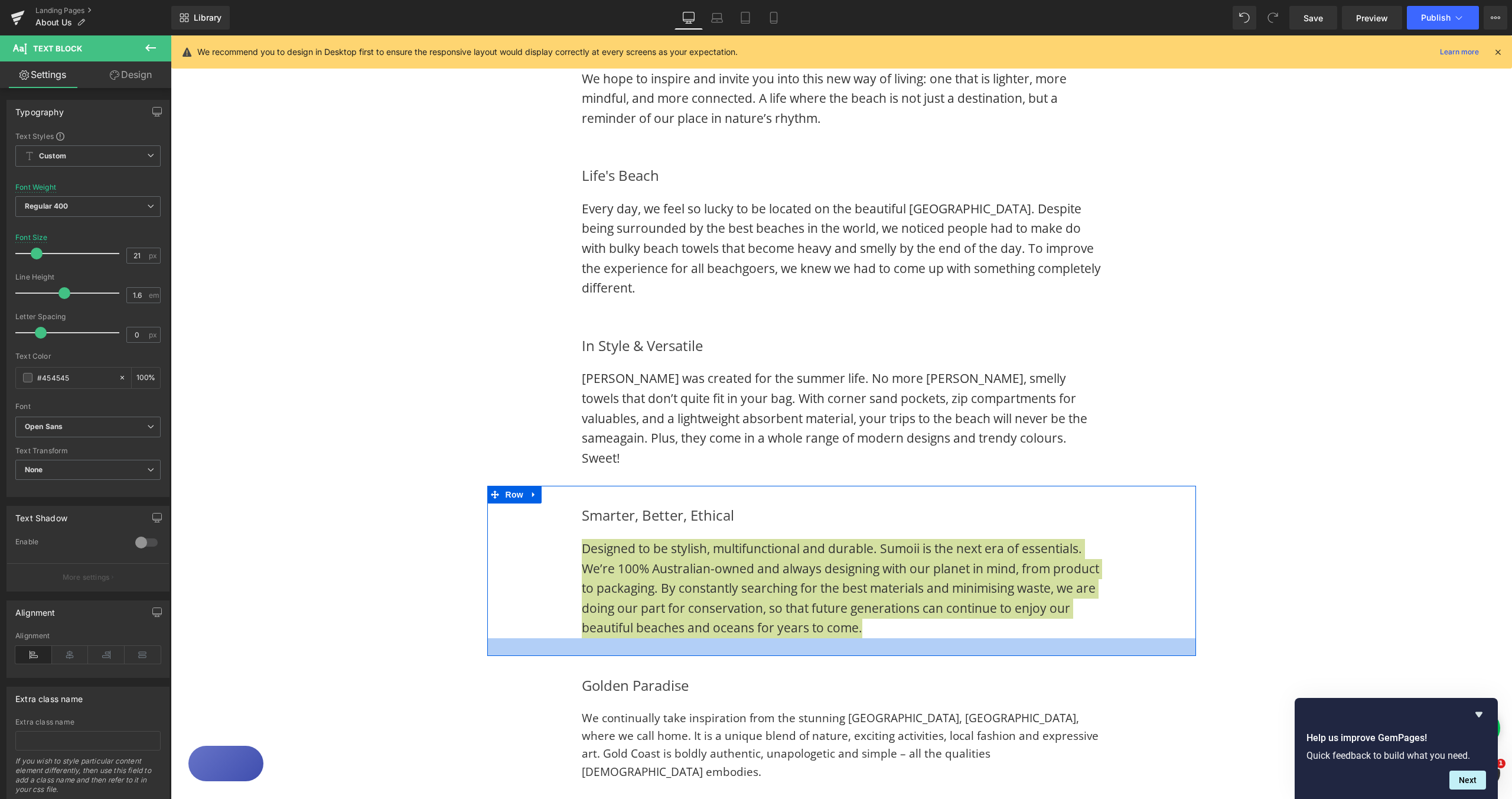
click at [1176, 639] on div at bounding box center [841, 647] width 709 height 18
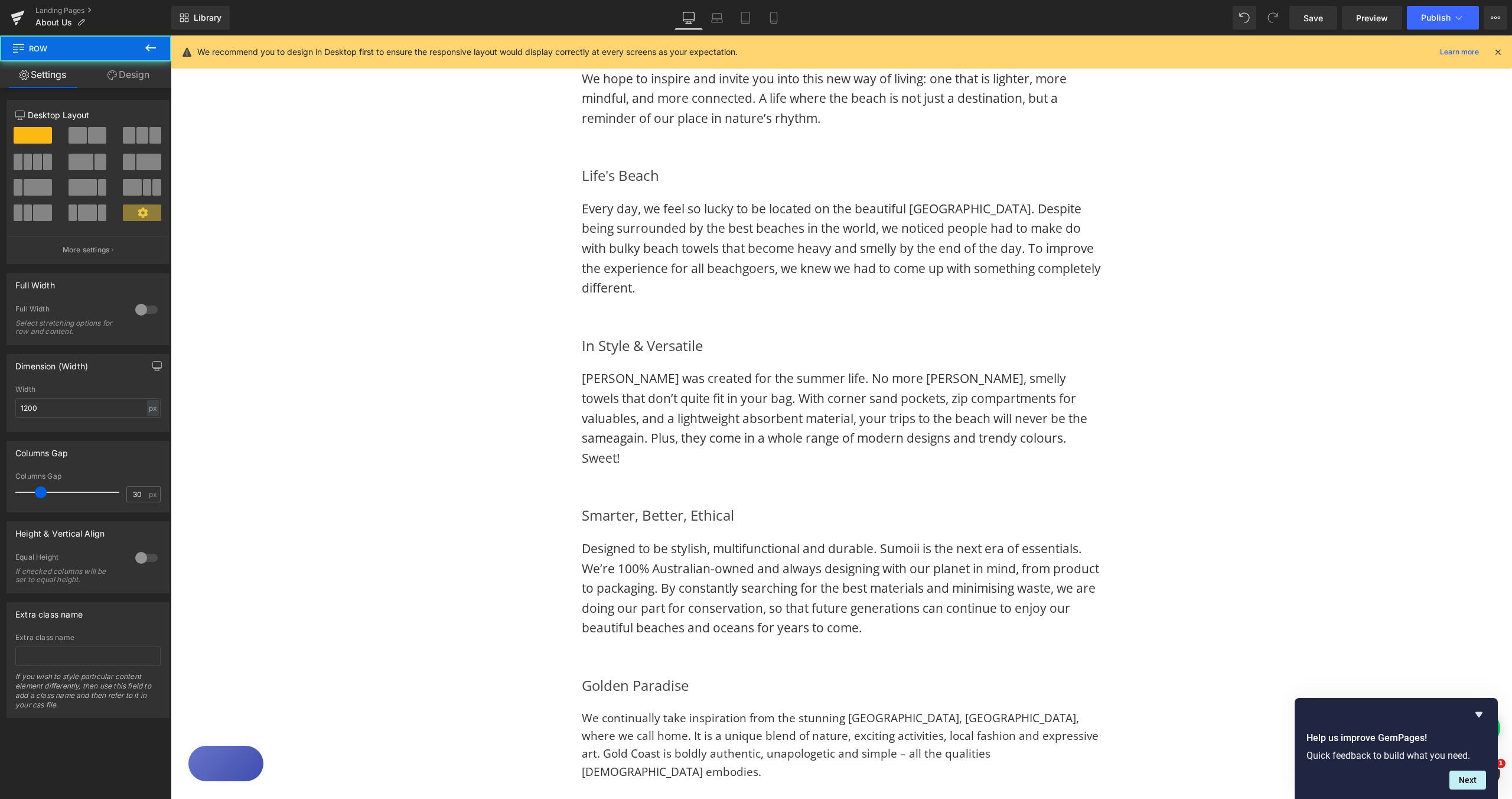
click at [1265, 588] on div "Image Image Row FREEDOM IN EVERY WAVE Heading Sumoii is all about freedom: free…" at bounding box center [841, 95] width 1342 height 1720
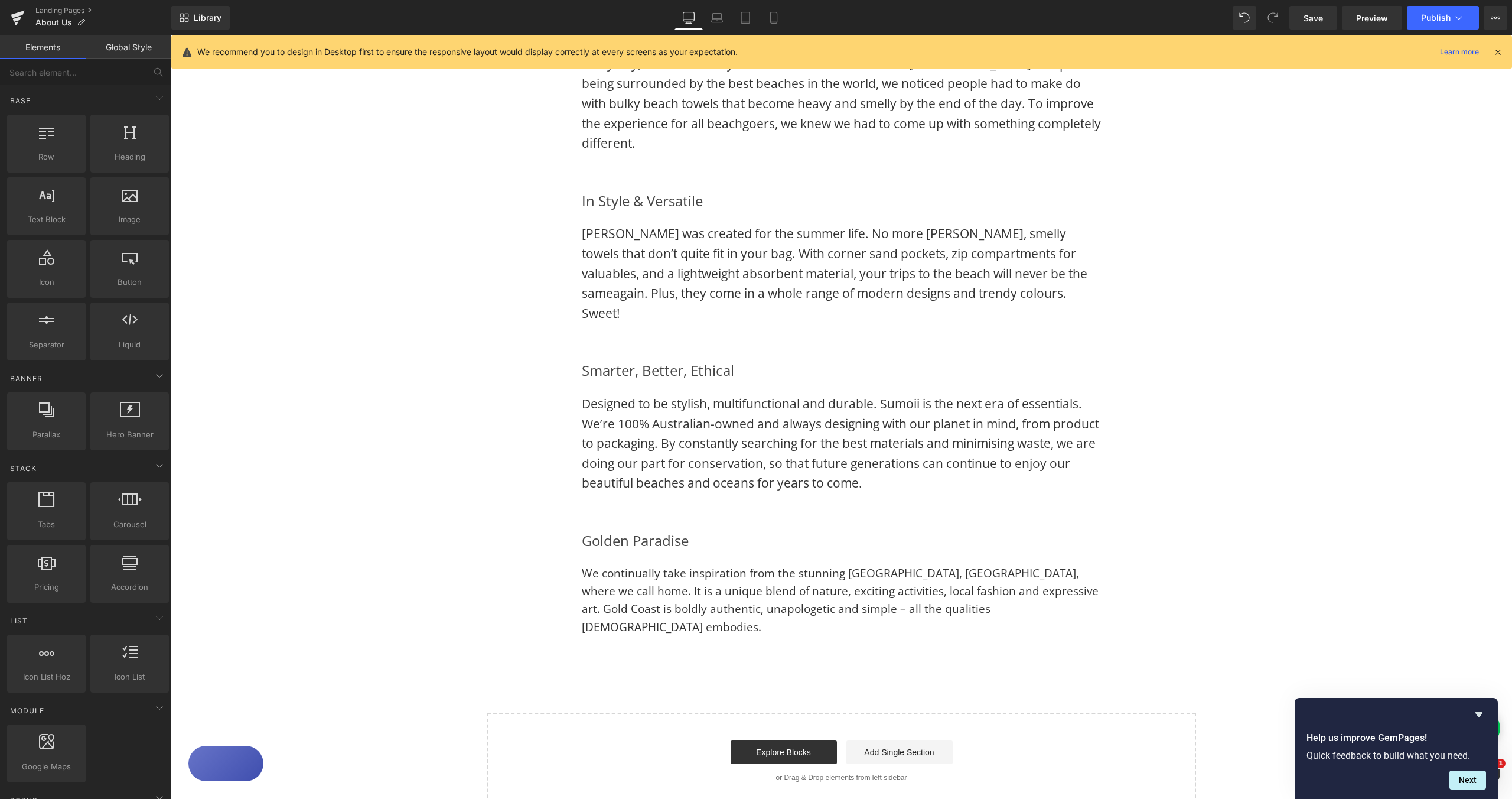
scroll to position [1132, 0]
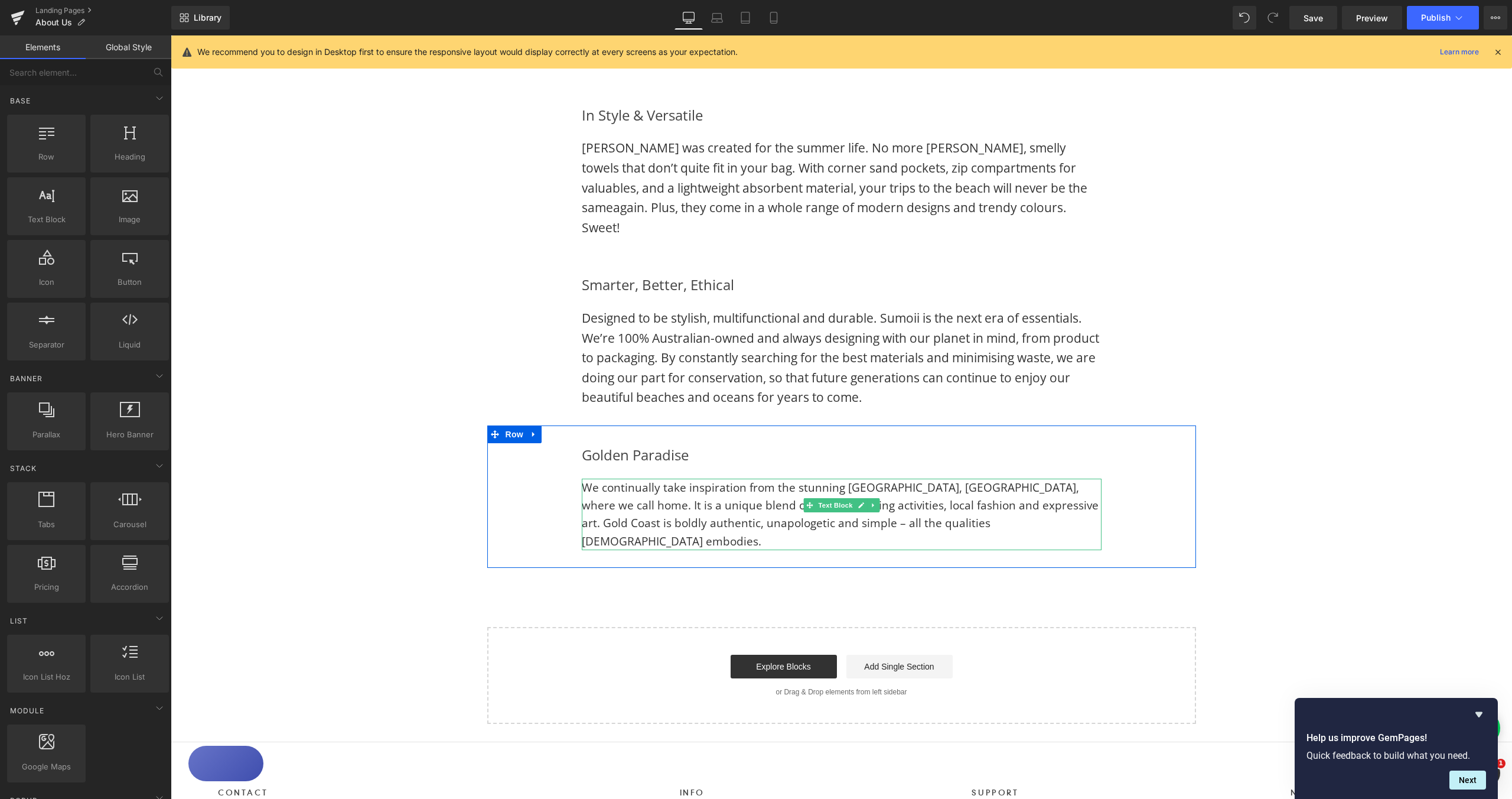
click at [905, 498] on span "We continually take inspiration from the stunning [GEOGRAPHIC_DATA], [GEOGRAPHI…" at bounding box center [840, 514] width 517 height 69
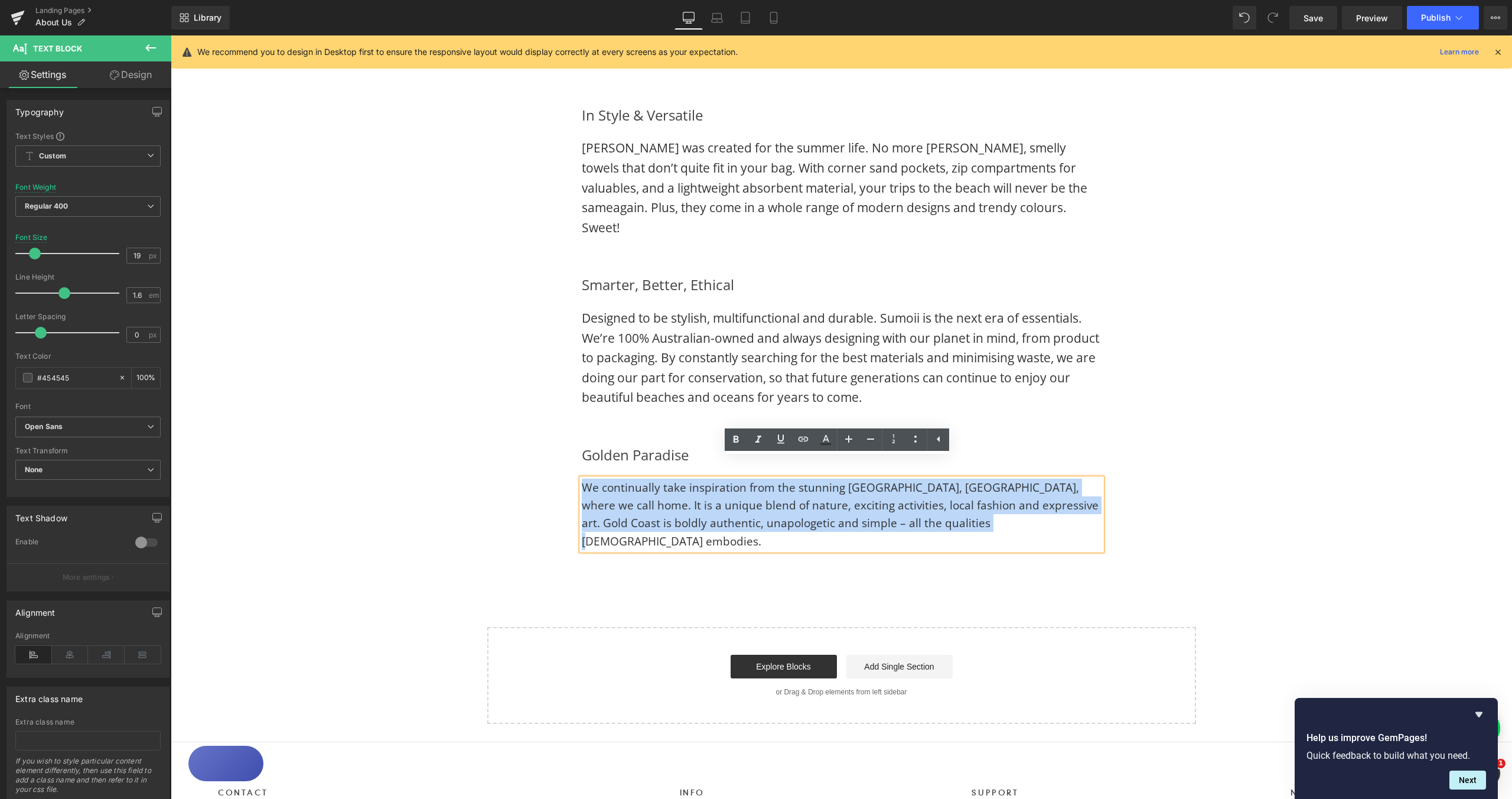
drag, startPoint x: 956, startPoint y: 508, endPoint x: 577, endPoint y: 471, distance: 380.8
click at [582, 479] on p "We continually take inspiration from the stunning [GEOGRAPHIC_DATA], [GEOGRAPHI…" at bounding box center [842, 514] width 520 height 72
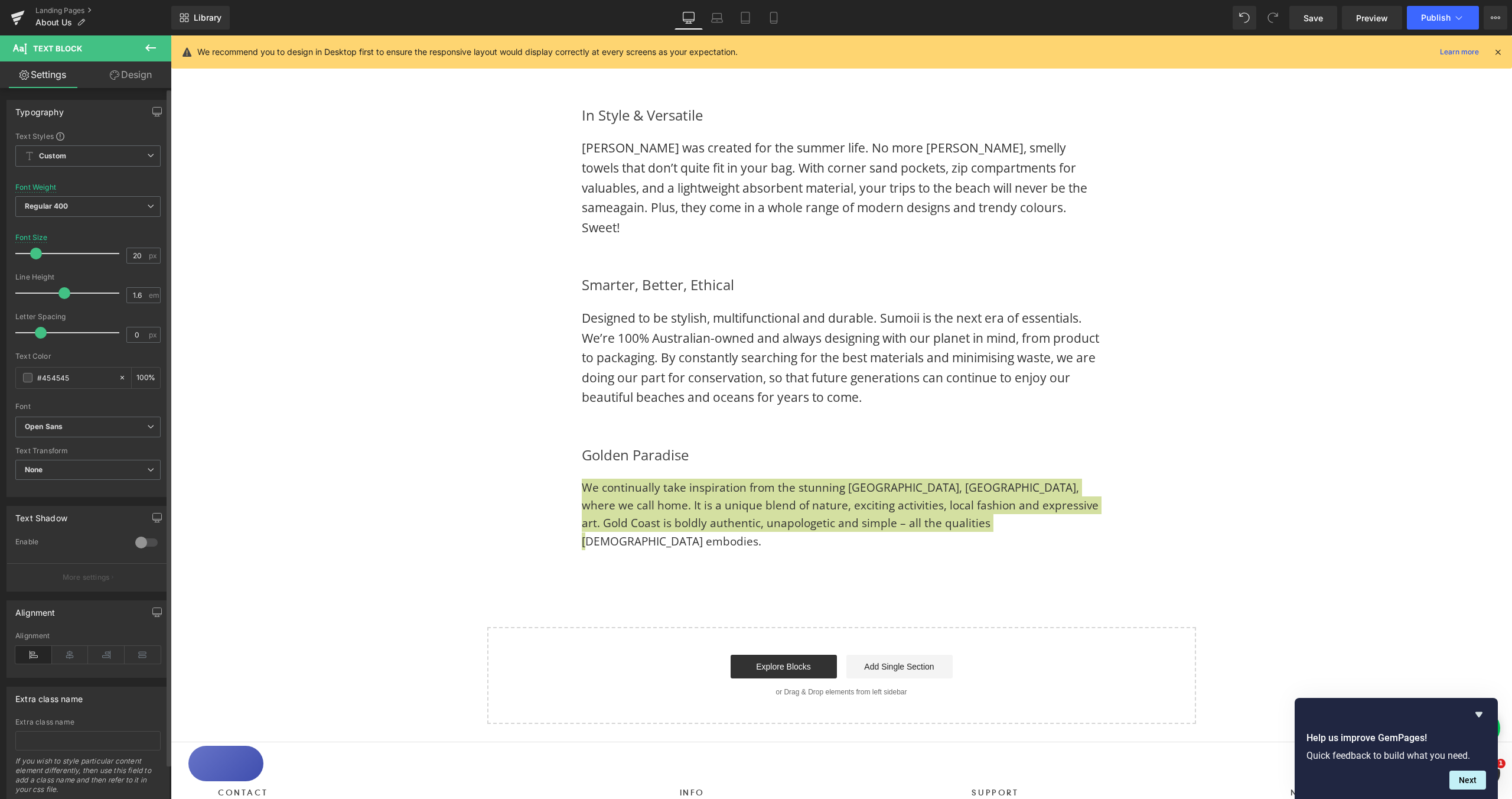
type input "21"
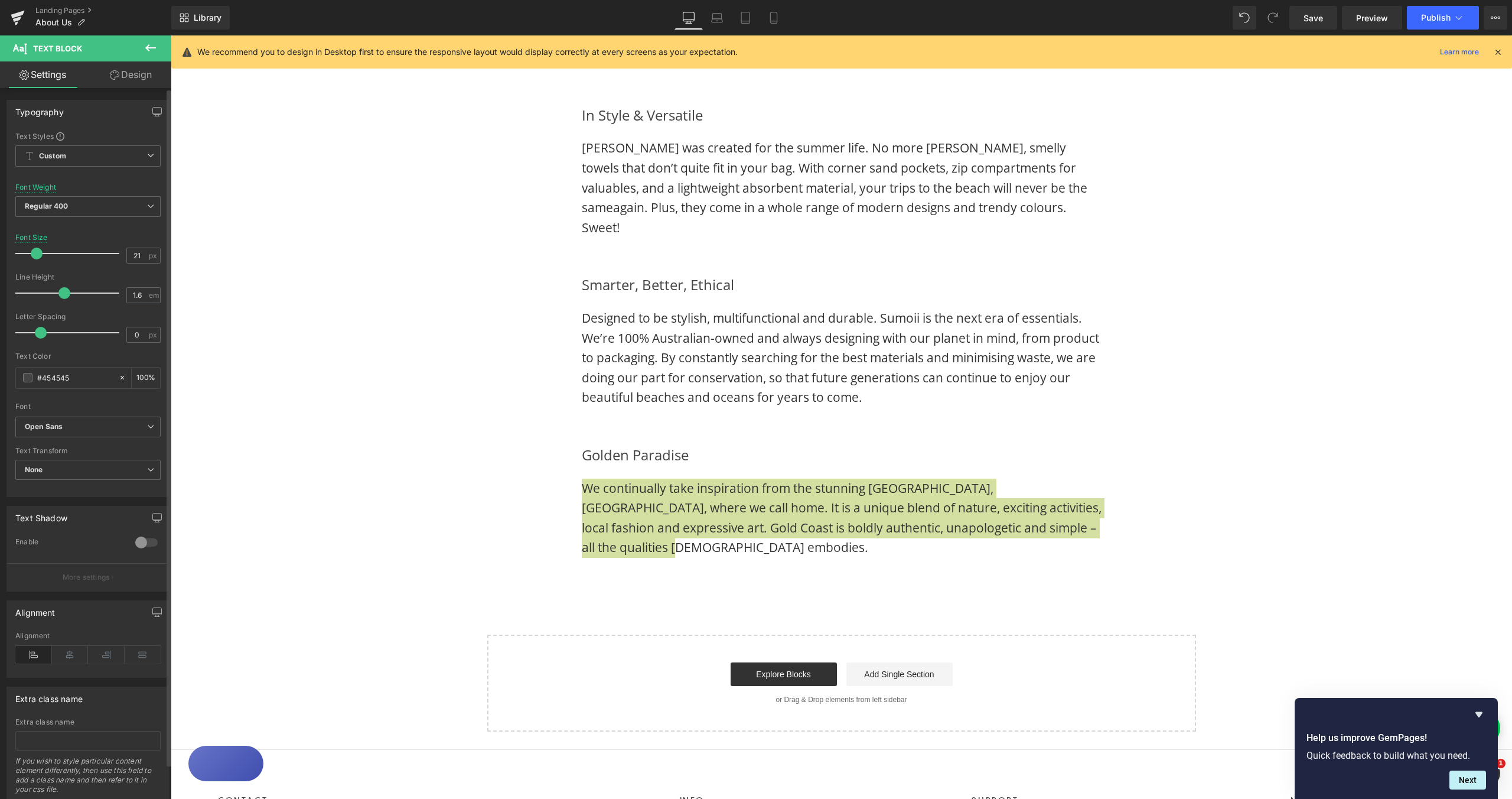
click at [36, 258] on span at bounding box center [37, 254] width 12 height 12
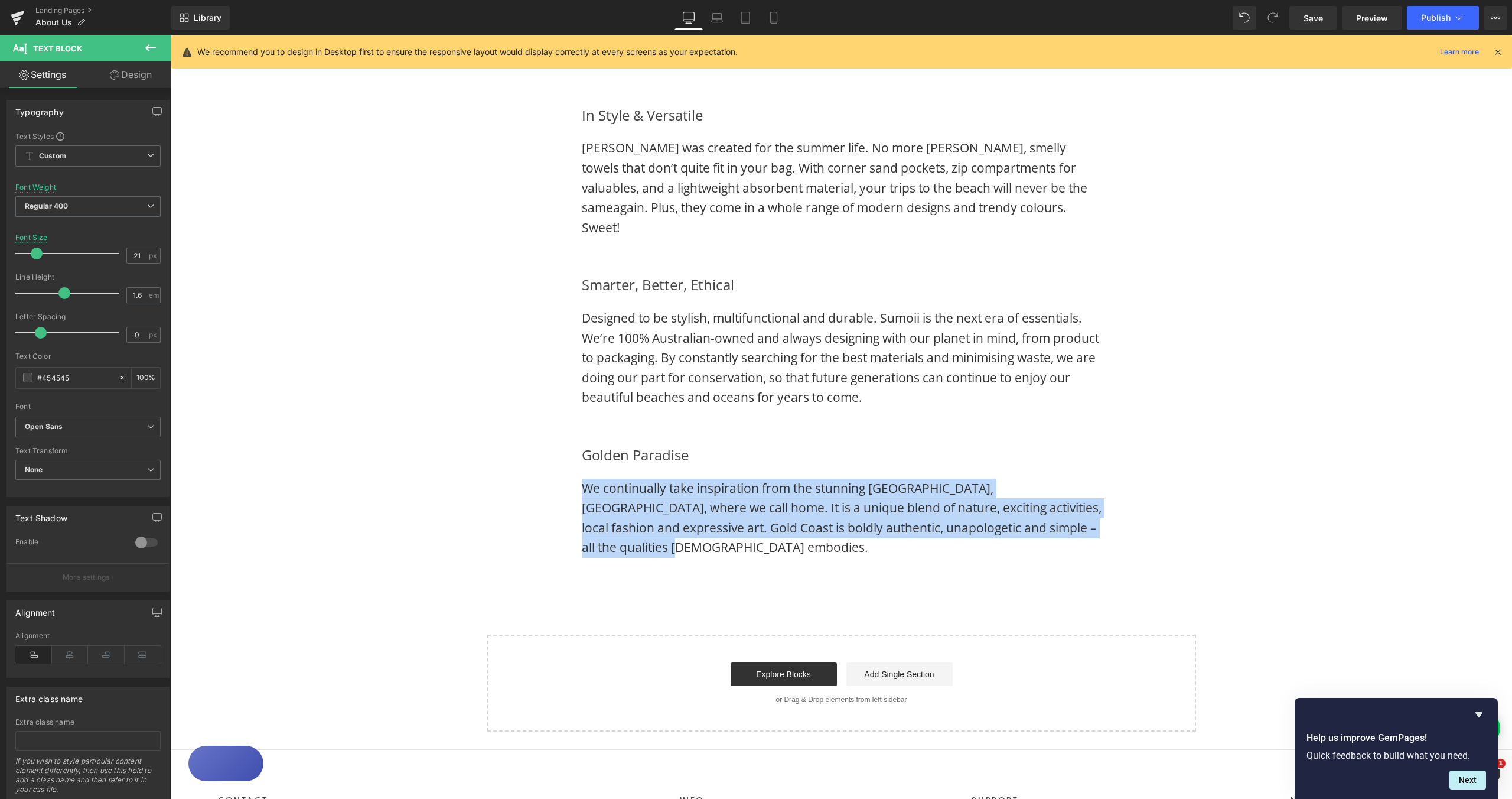
click at [1136, 536] on div "Golden Paradise Heading We continually take inspiration from the stunning Gold …" at bounding box center [841, 500] width 709 height 150
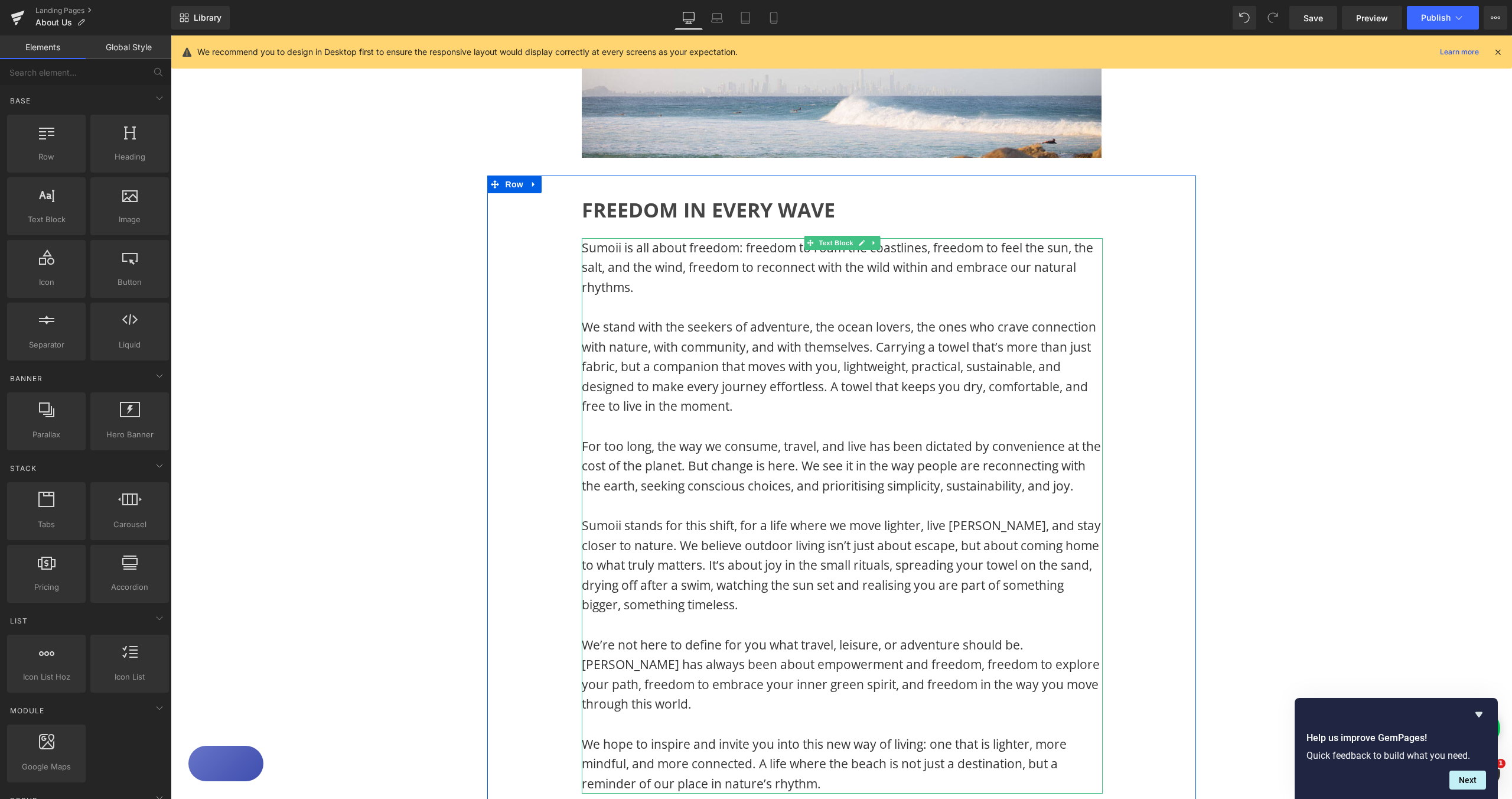
scroll to position [233, 0]
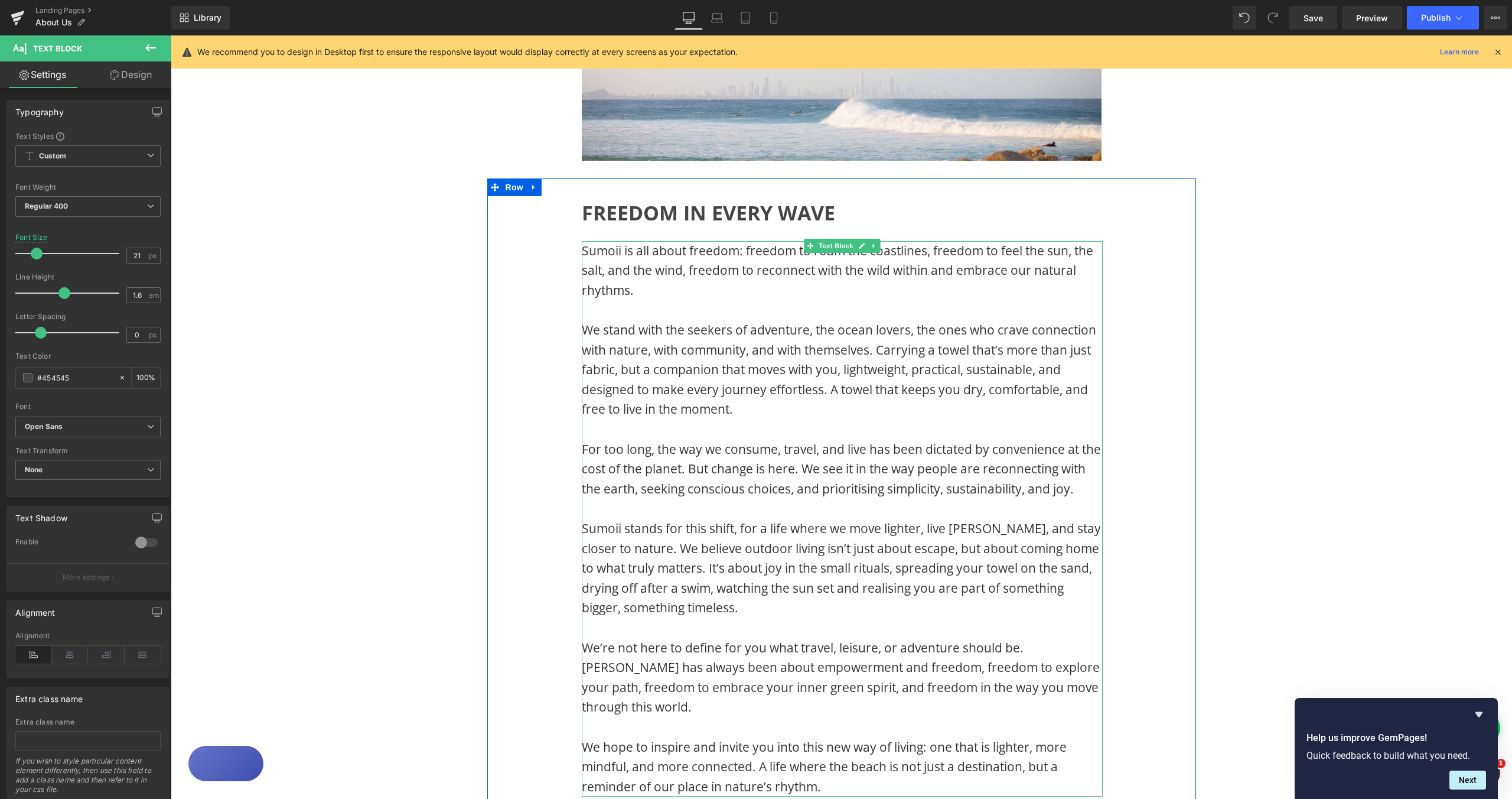
click at [582, 250] on div "Sumoii is all about freedom: freedom to roam the coastlines, freedom to feel th…" at bounding box center [842, 519] width 521 height 556
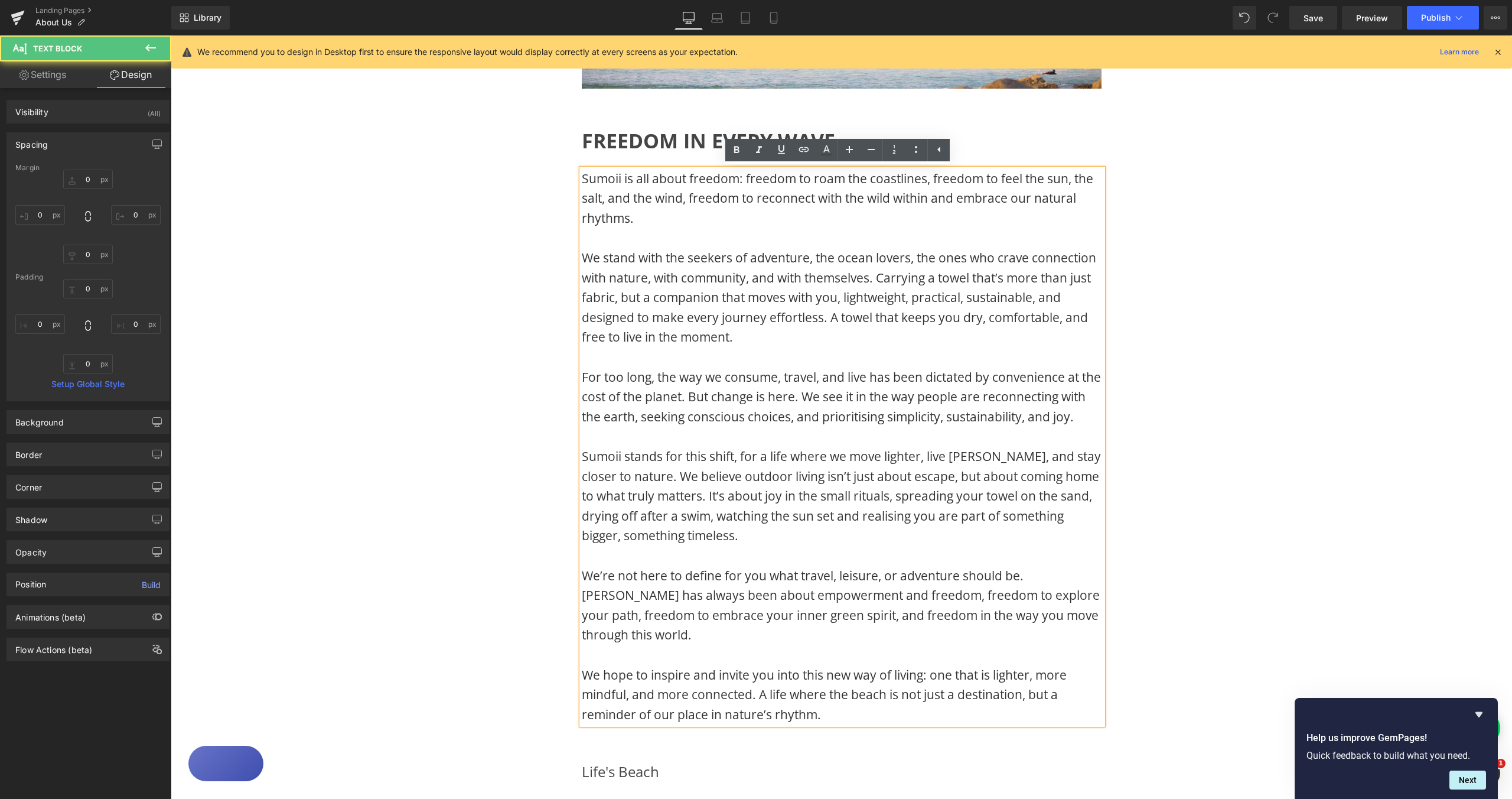
scroll to position [400, 0]
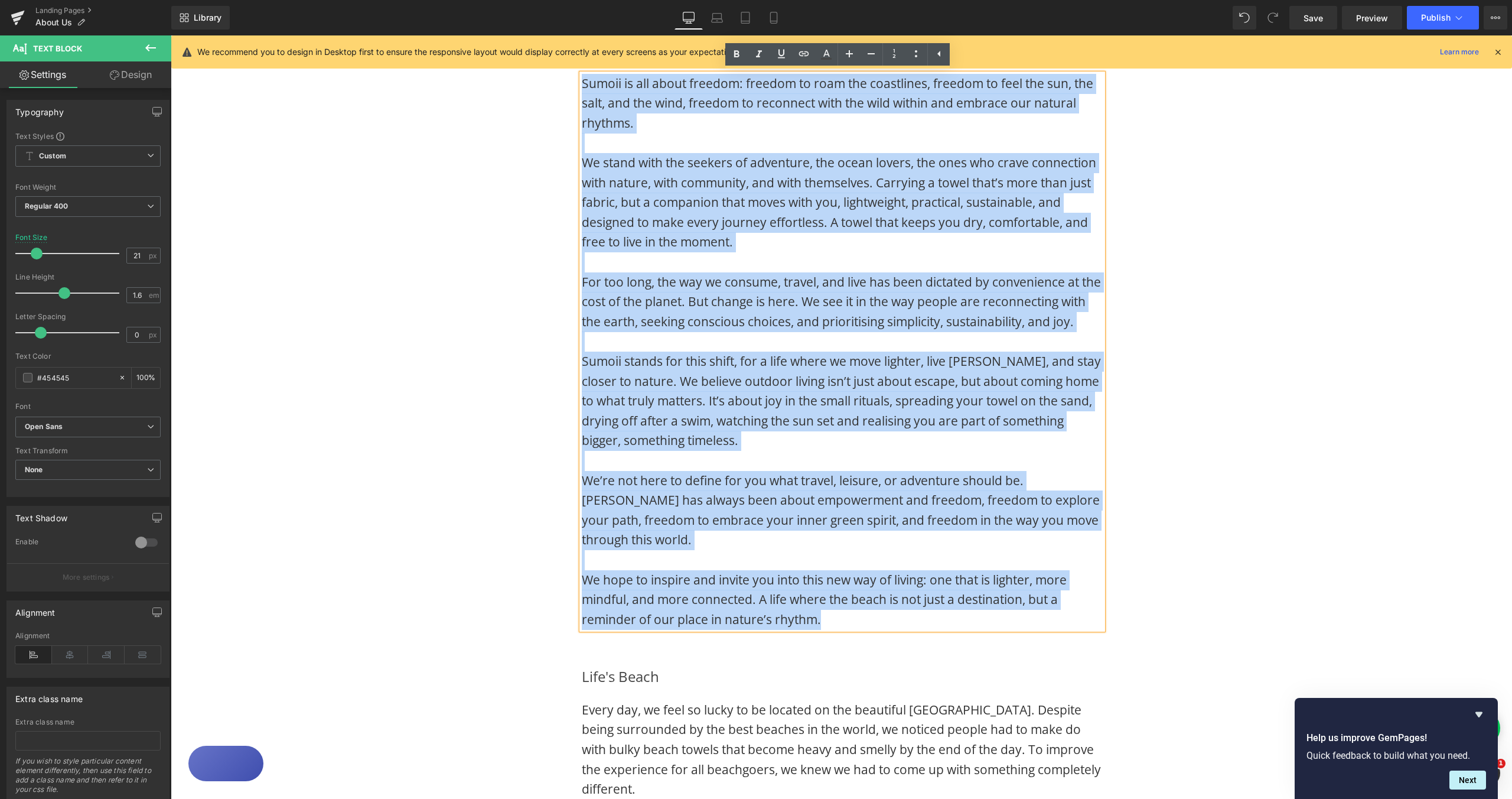
drag, startPoint x: 628, startPoint y: 320, endPoint x: 572, endPoint y: 69, distance: 257.2
click at [572, 69] on div "FREEDOM IN EVERY WAVE Heading Sumoii is all about freedom: freedom to roam the …" at bounding box center [842, 330] width 556 height 601
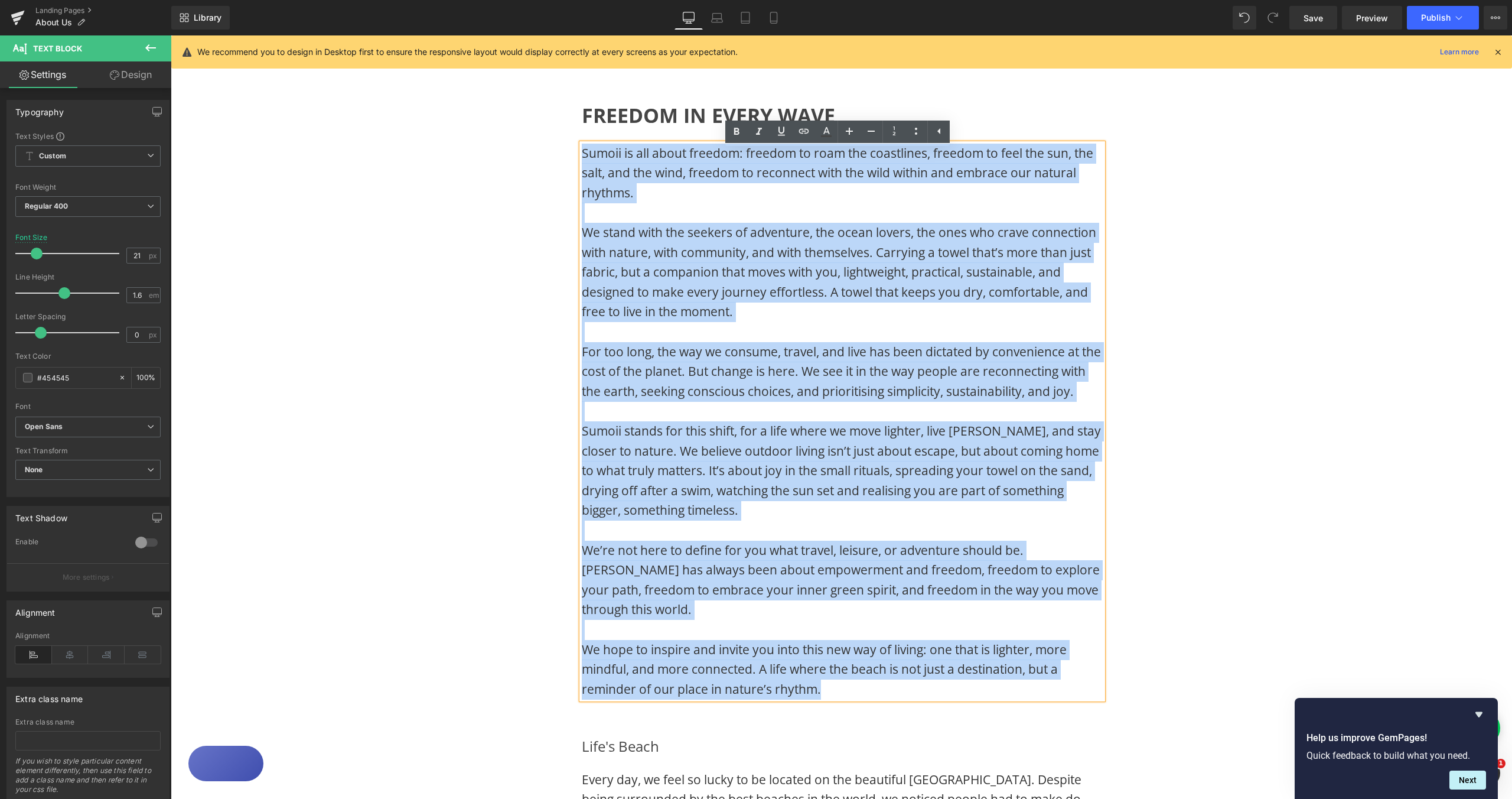
scroll to position [323, 0]
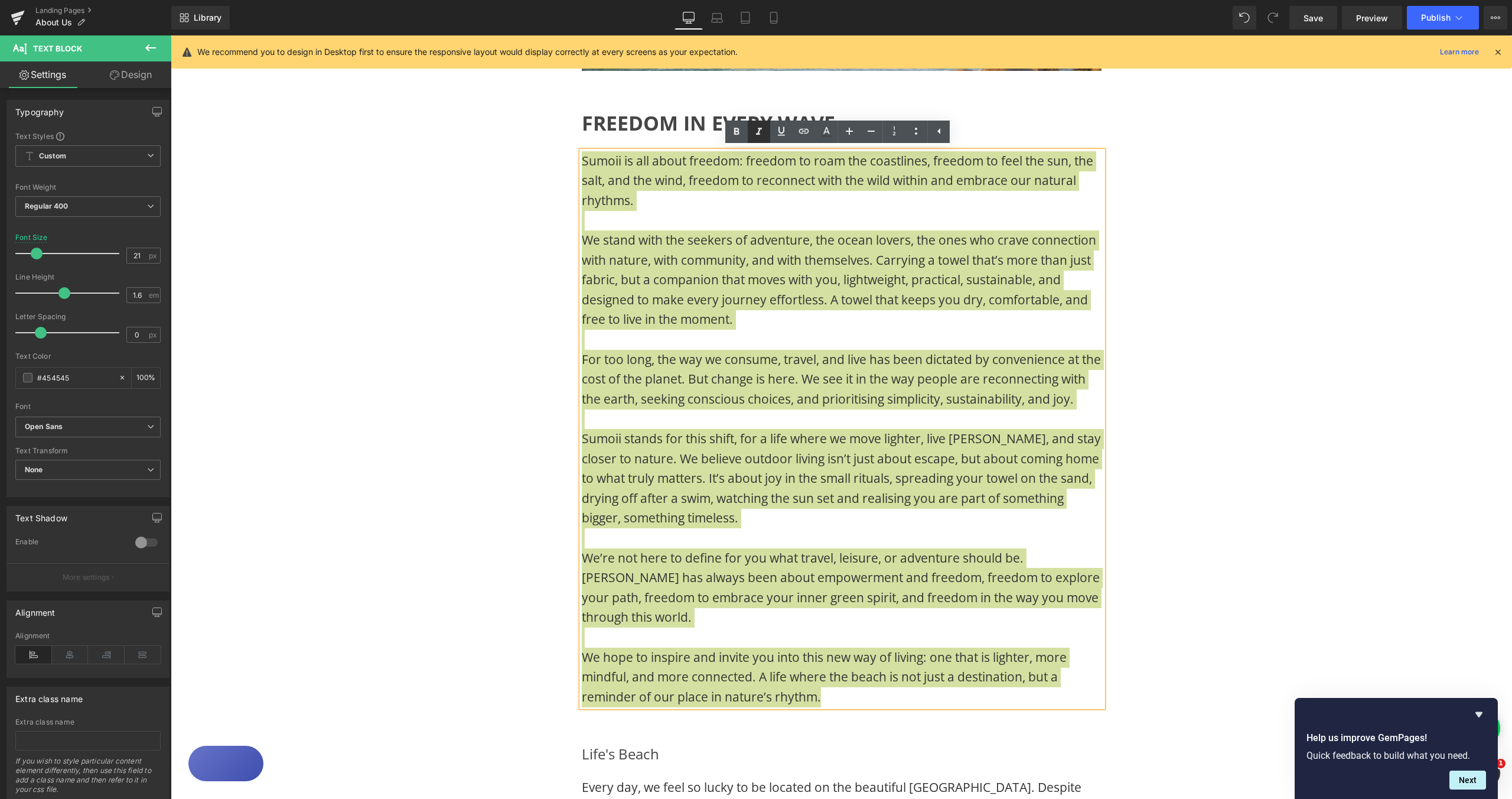
click at [753, 136] on icon at bounding box center [758, 131] width 14 height 14
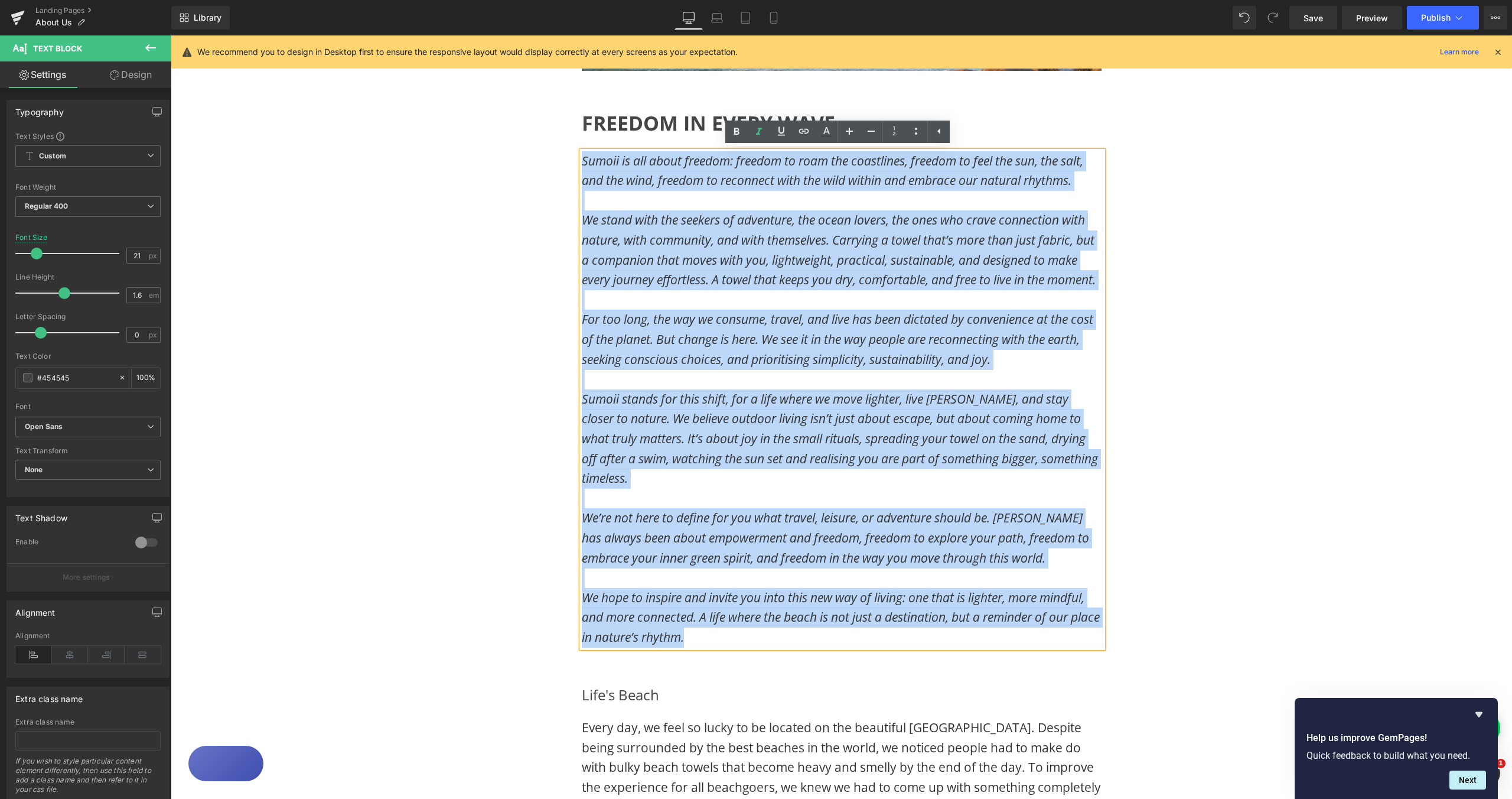
click at [1191, 261] on div "FREEDOM IN EVERY WAVE Heading Sumoii is all about freedom: freedom to roam the …" at bounding box center [841, 377] width 709 height 577
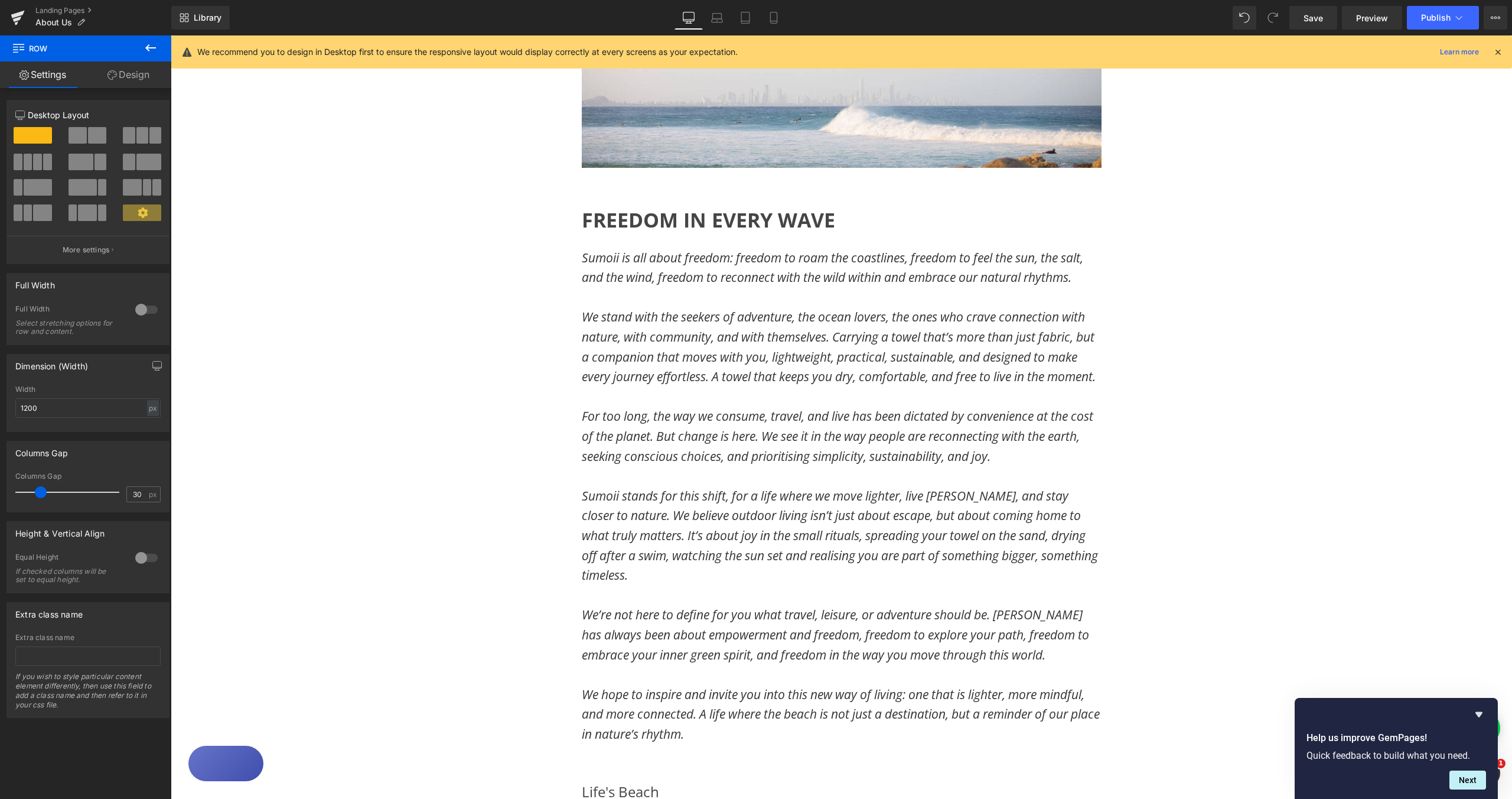
scroll to position [223, 0]
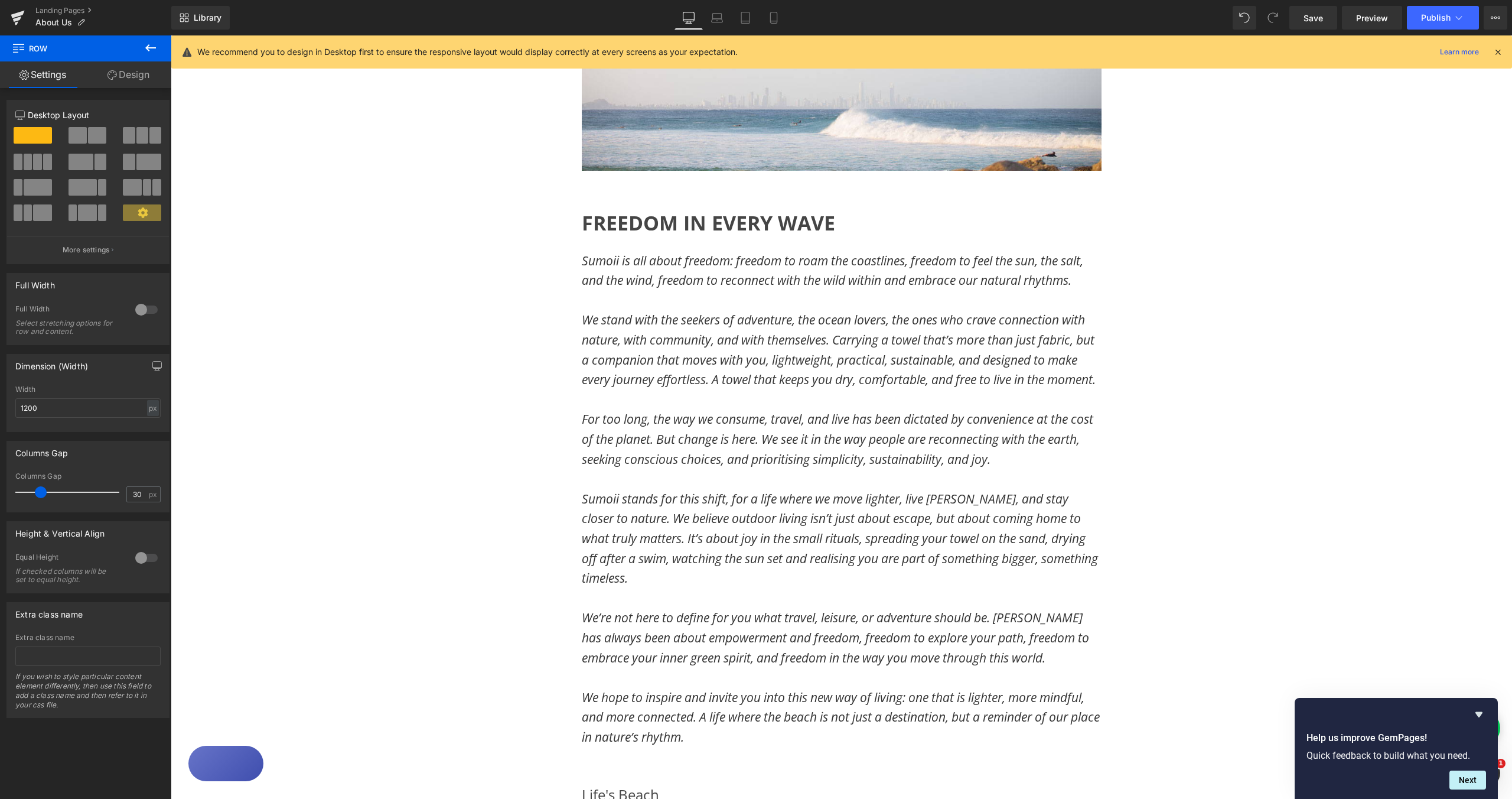
click at [1298, 354] on div "Image Image Row FREEDOM IN EVERY WAVE Heading Sumoii is all about freedom: free…" at bounding box center [841, 747] width 1342 height 1667
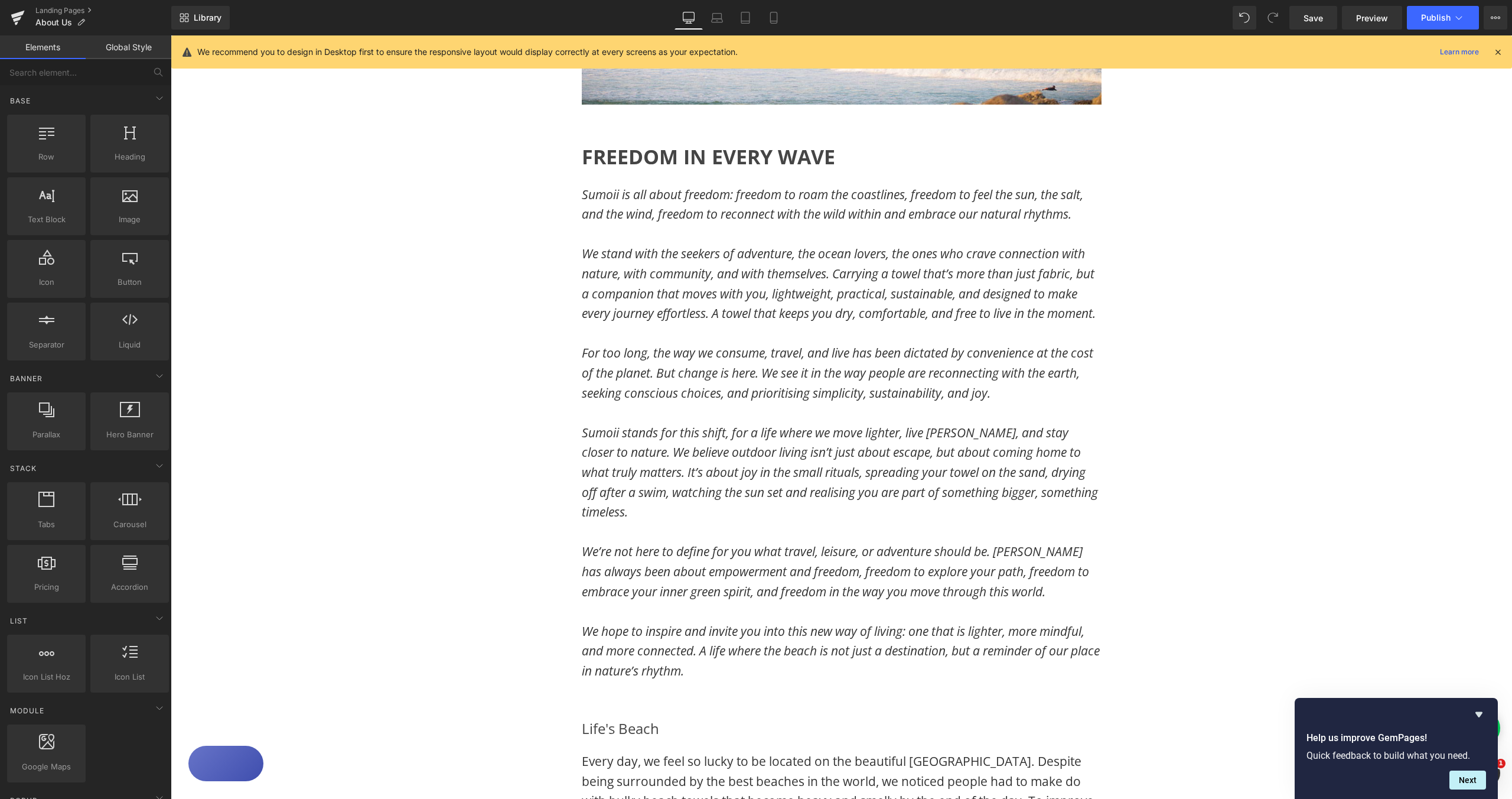
scroll to position [267, 0]
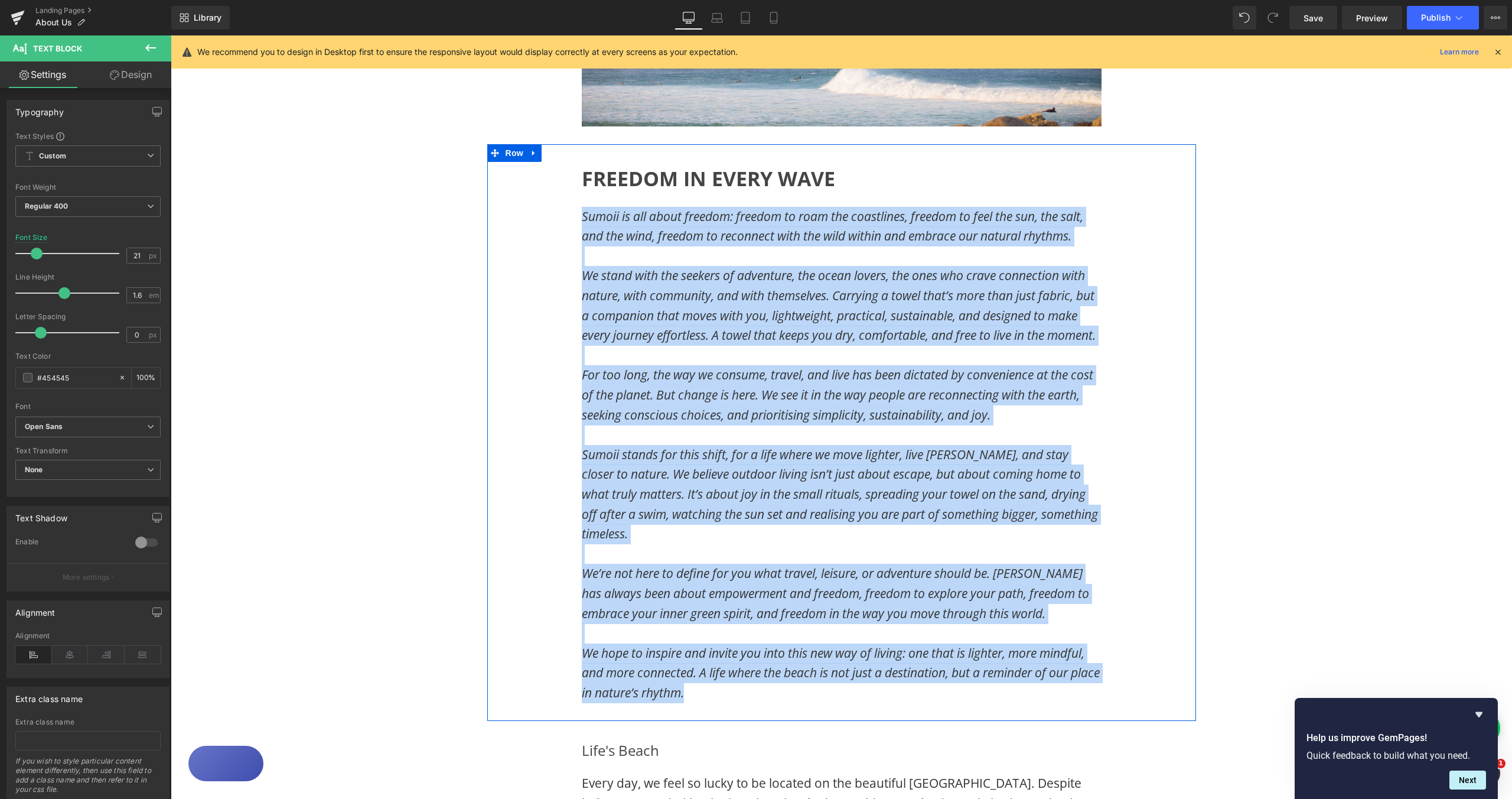
drag, startPoint x: 643, startPoint y: 465, endPoint x: 573, endPoint y: 223, distance: 251.9
click at [573, 223] on div "FREEDOM IN EVERY WAVE Heading Sumoii is all about freedom: freedom to roam the …" at bounding box center [842, 433] width 556 height 541
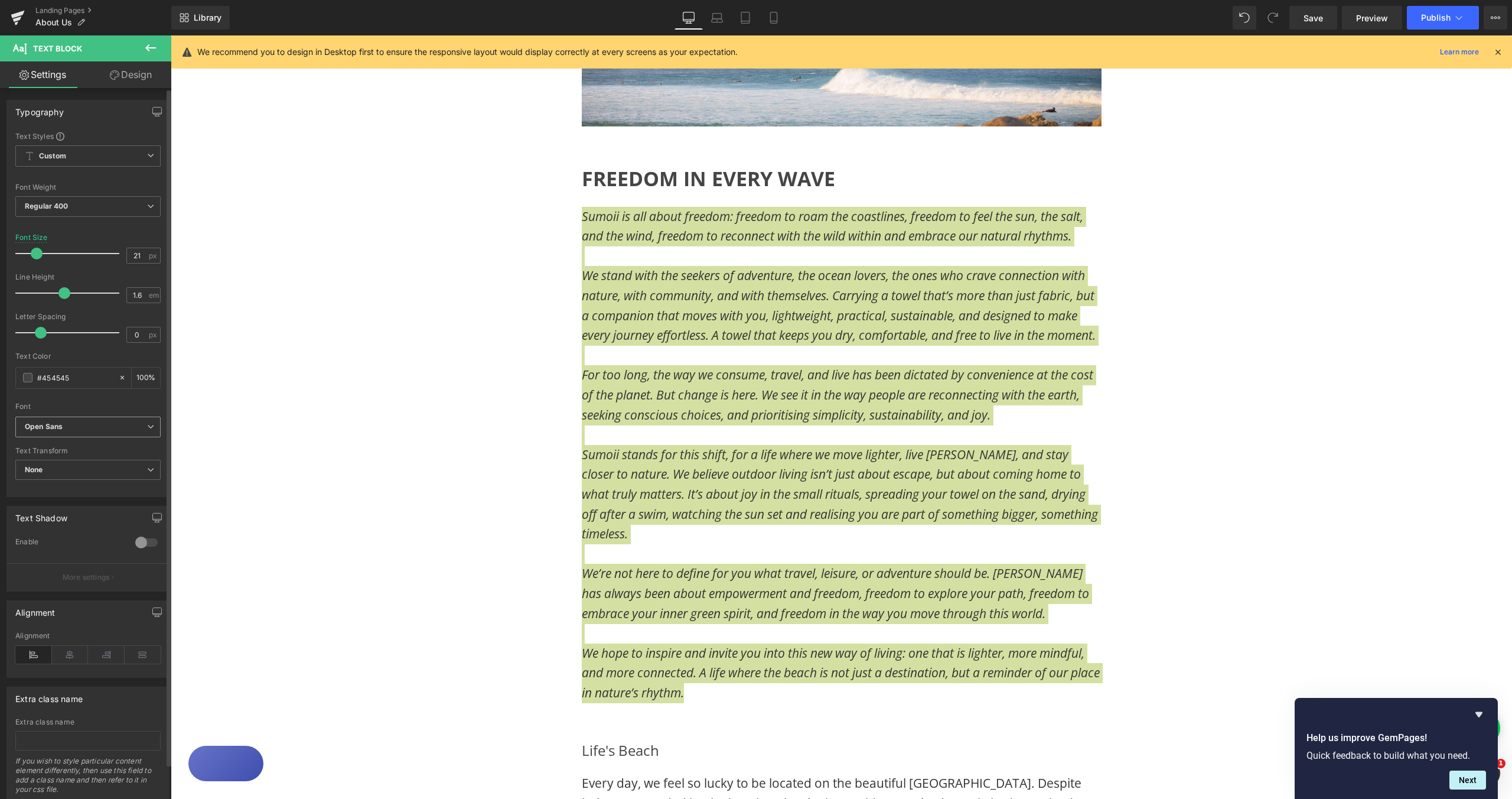
click at [142, 425] on b "Open Sans" at bounding box center [86, 427] width 122 height 10
click at [102, 493] on li "[PERSON_NAME]" at bounding box center [85, 487] width 141 height 19
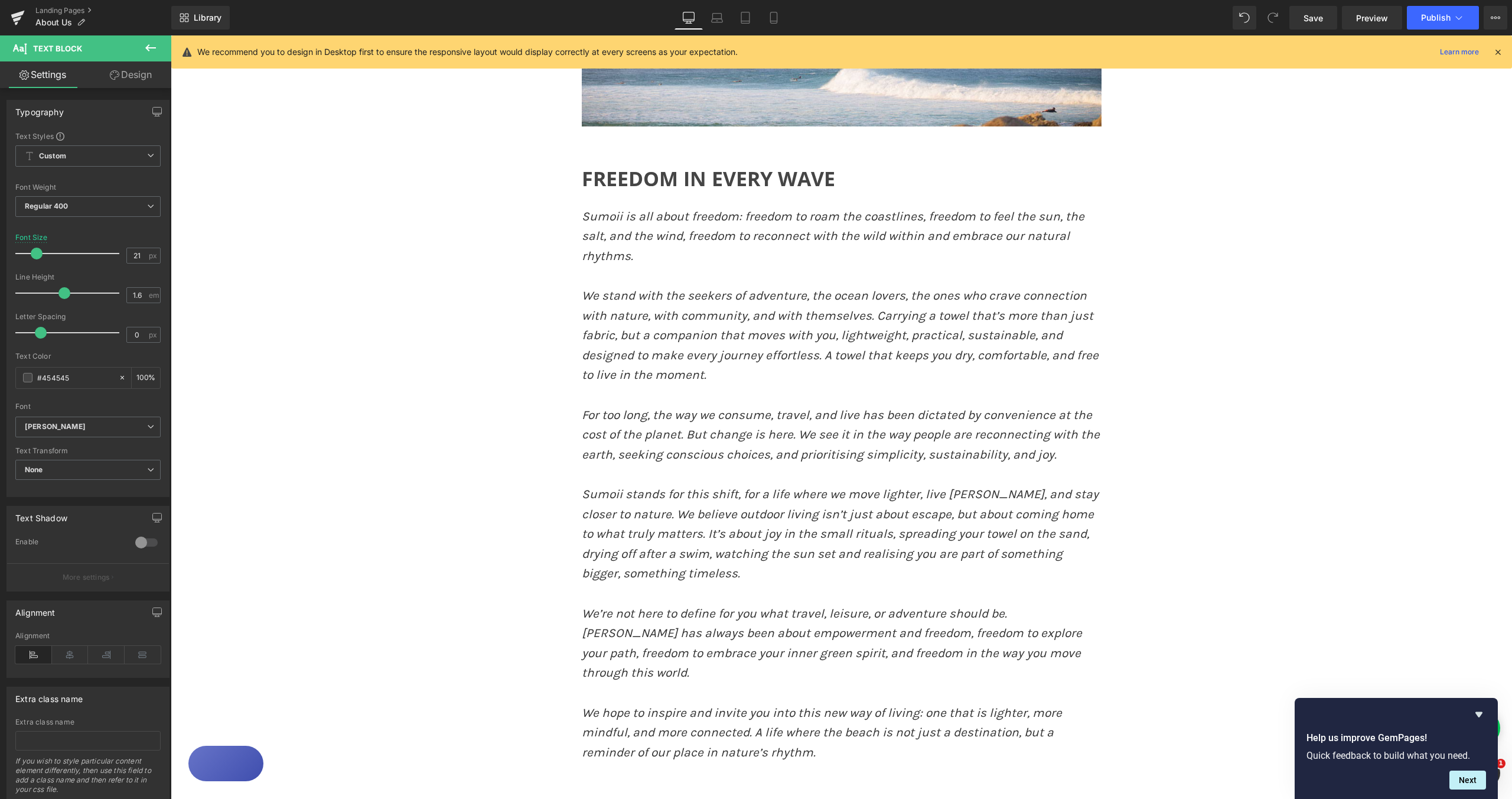
click at [1280, 385] on div "Image Image Row FREEDOM IN EVERY WAVE Heading Sumoii is all about freedom: free…" at bounding box center [841, 732] width 1342 height 1727
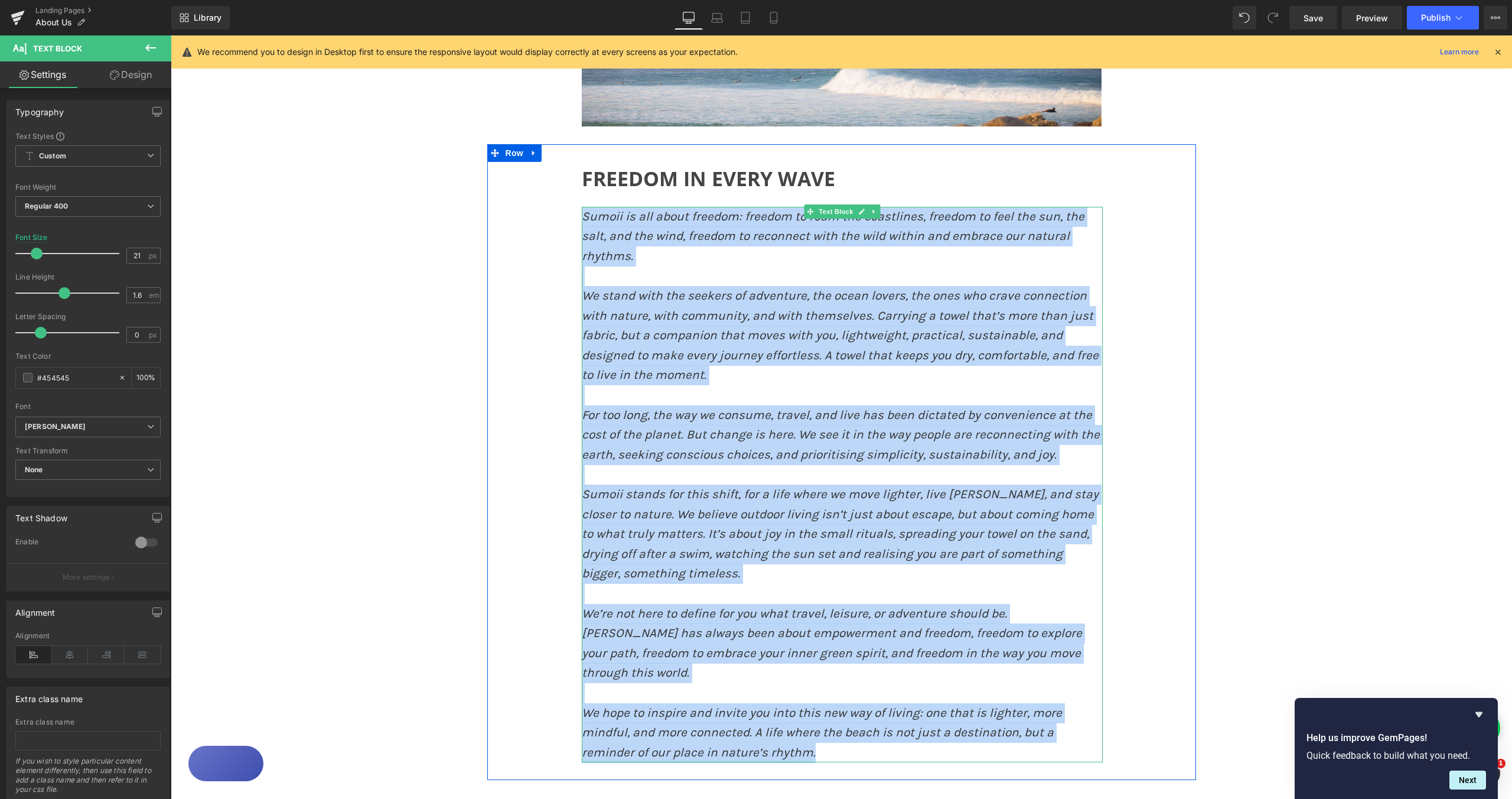
drag, startPoint x: 727, startPoint y: 516, endPoint x: 578, endPoint y: 223, distance: 328.7
click at [582, 223] on div "Sumoii is all about freedom: freedom to roam the coastlines, freedom to feel th…" at bounding box center [842, 485] width 521 height 556
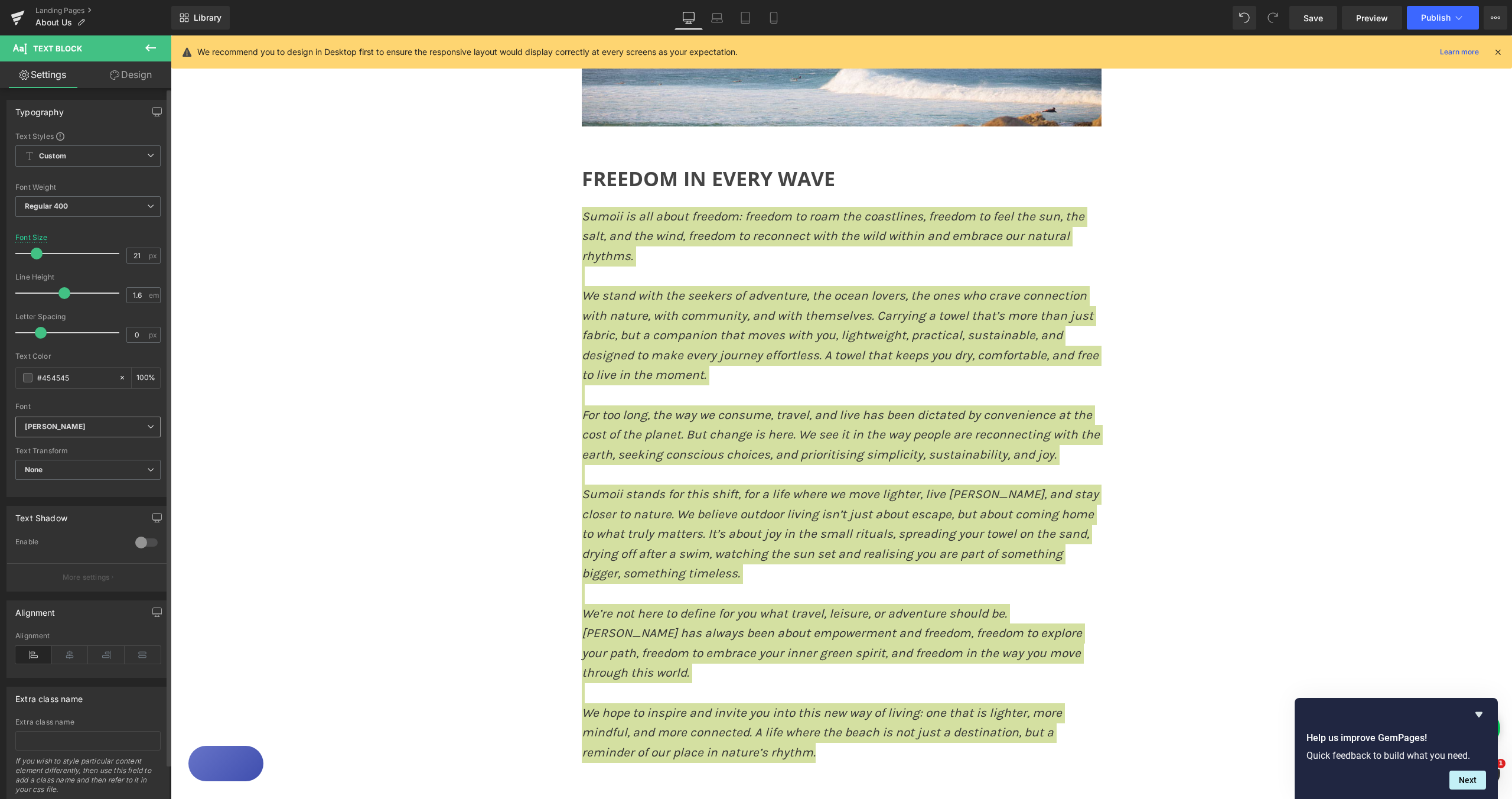
click at [142, 430] on b "[PERSON_NAME]" at bounding box center [86, 427] width 122 height 10
click at [128, 444] on li "Default" at bounding box center [85, 449] width 141 height 19
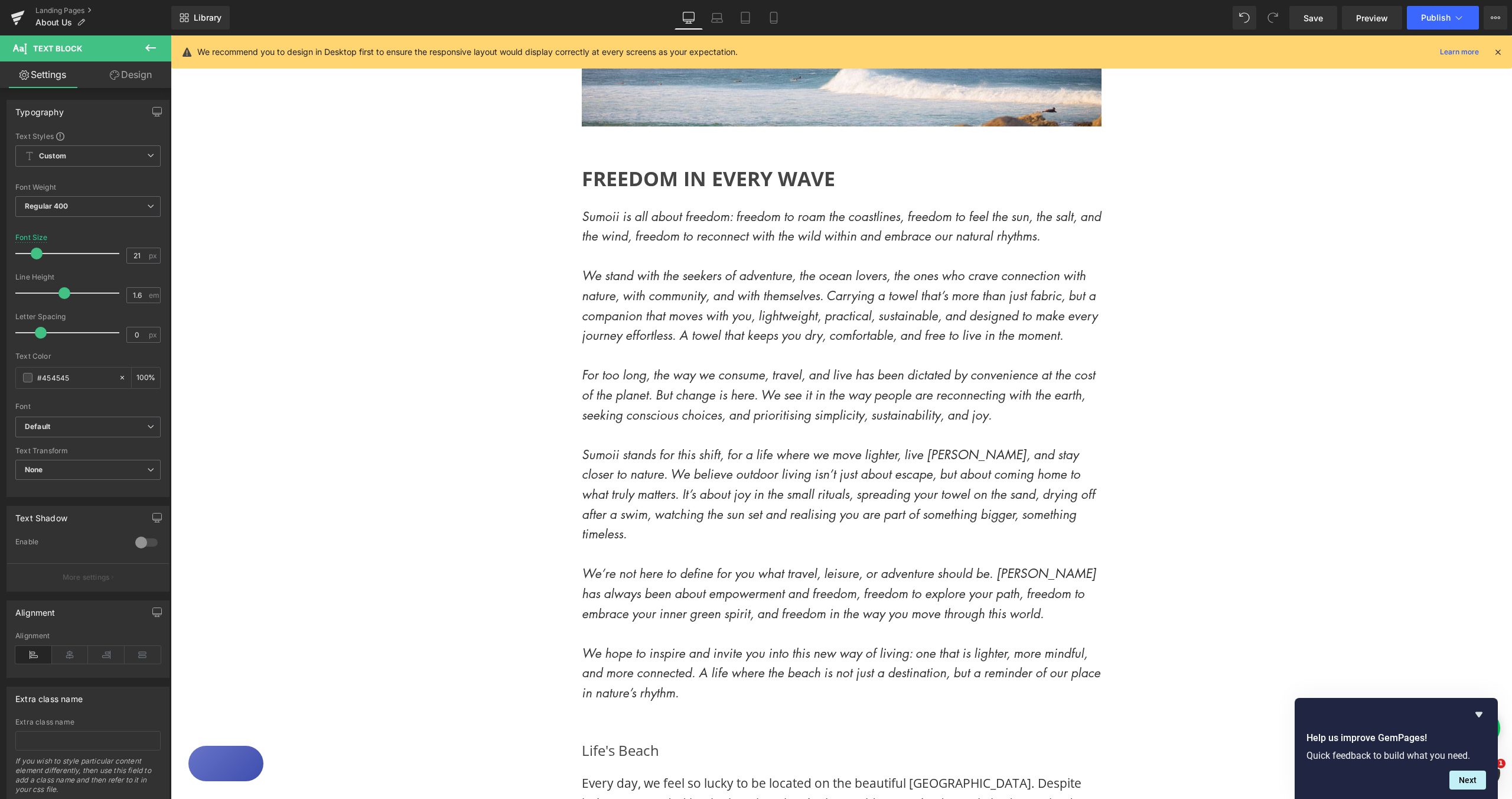
click at [1247, 384] on div "Image Image Row FREEDOM IN EVERY WAVE Heading Sumoii is all about freedom: free…" at bounding box center [841, 703] width 1342 height 1667
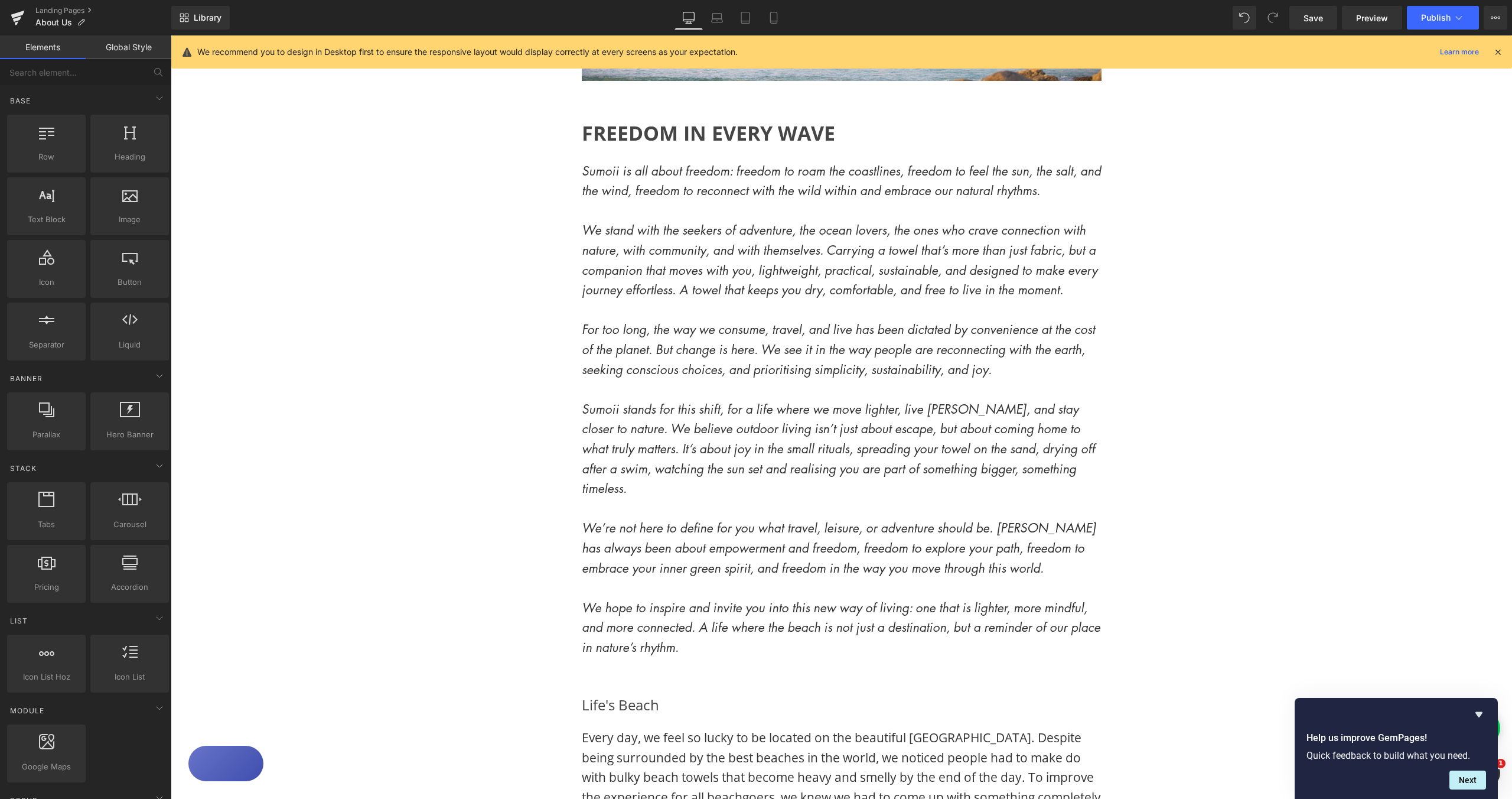
scroll to position [312, 0]
click at [1305, 357] on div "Image Image Row FREEDOM IN EVERY WAVE Heading Sumoii is all about freedom: free…" at bounding box center [841, 658] width 1342 height 1667
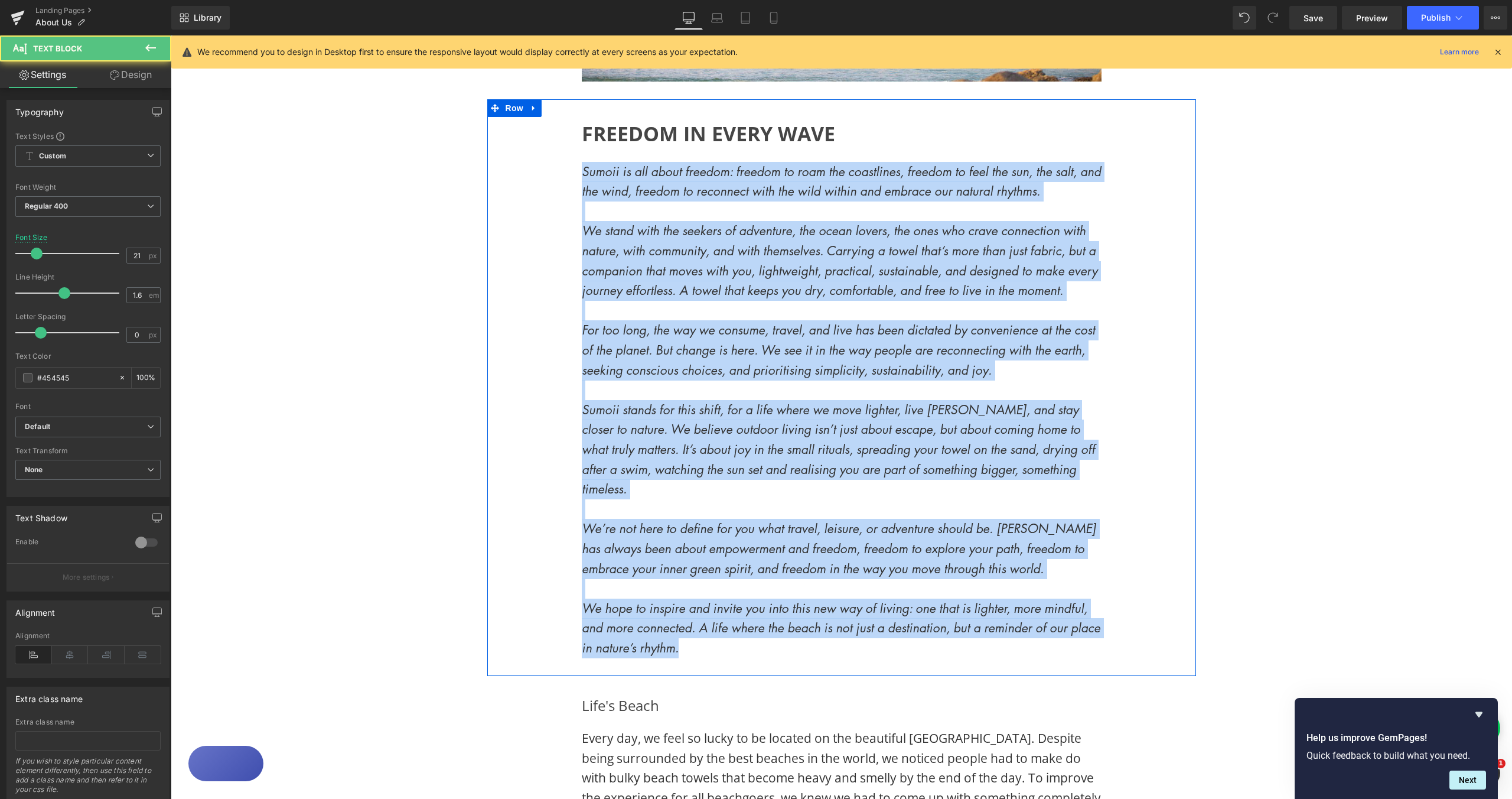
drag, startPoint x: 610, startPoint y: 327, endPoint x: 573, endPoint y: 158, distance: 173.0
click at [575, 155] on div "FREEDOM IN EVERY WAVE Heading Sumoii is all about freedom: freedom to roam the …" at bounding box center [842, 388] width 556 height 541
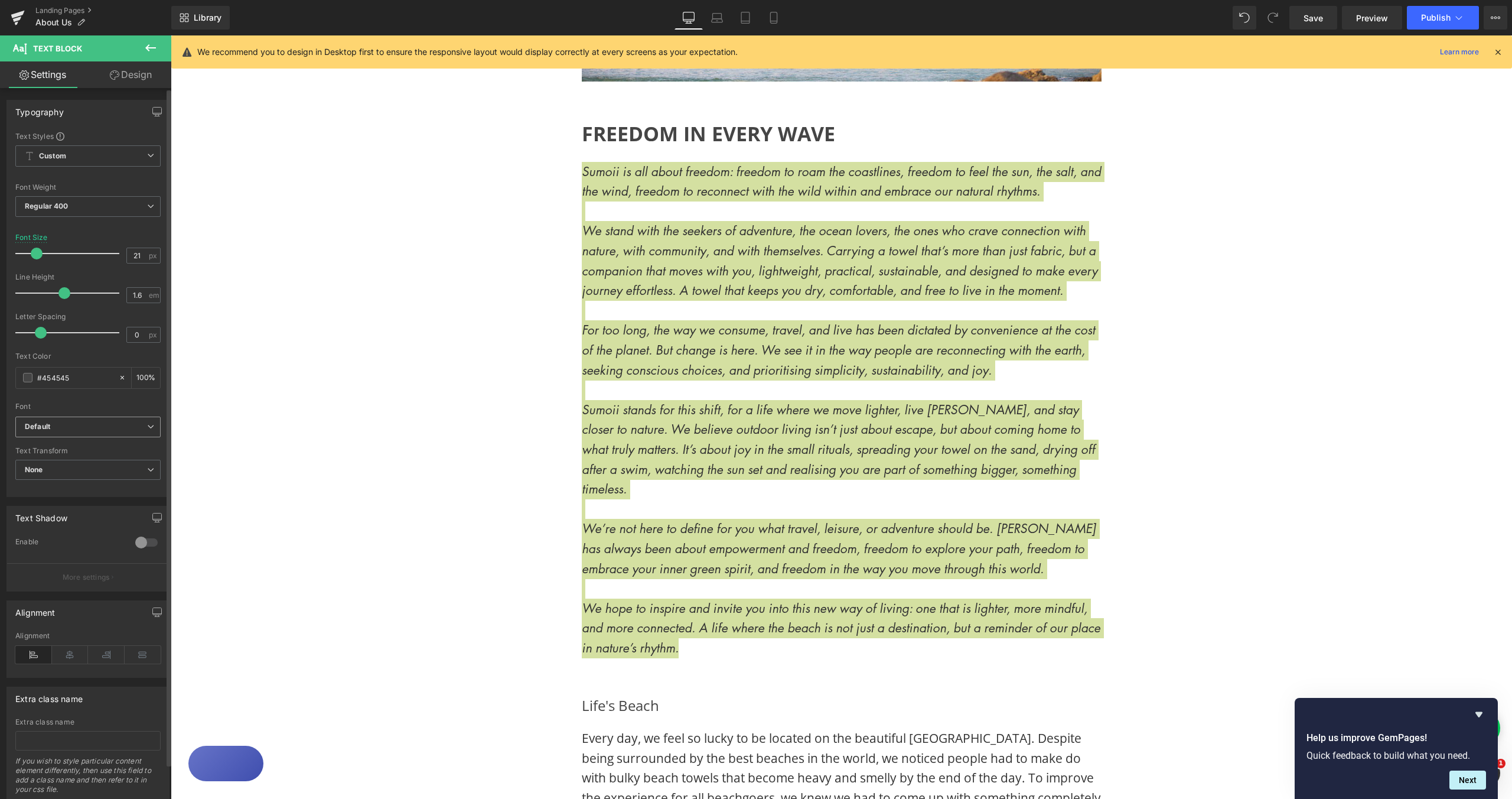
click at [133, 429] on b "Default" at bounding box center [86, 427] width 122 height 10
click at [118, 467] on li "Open Sans" at bounding box center [85, 468] width 141 height 19
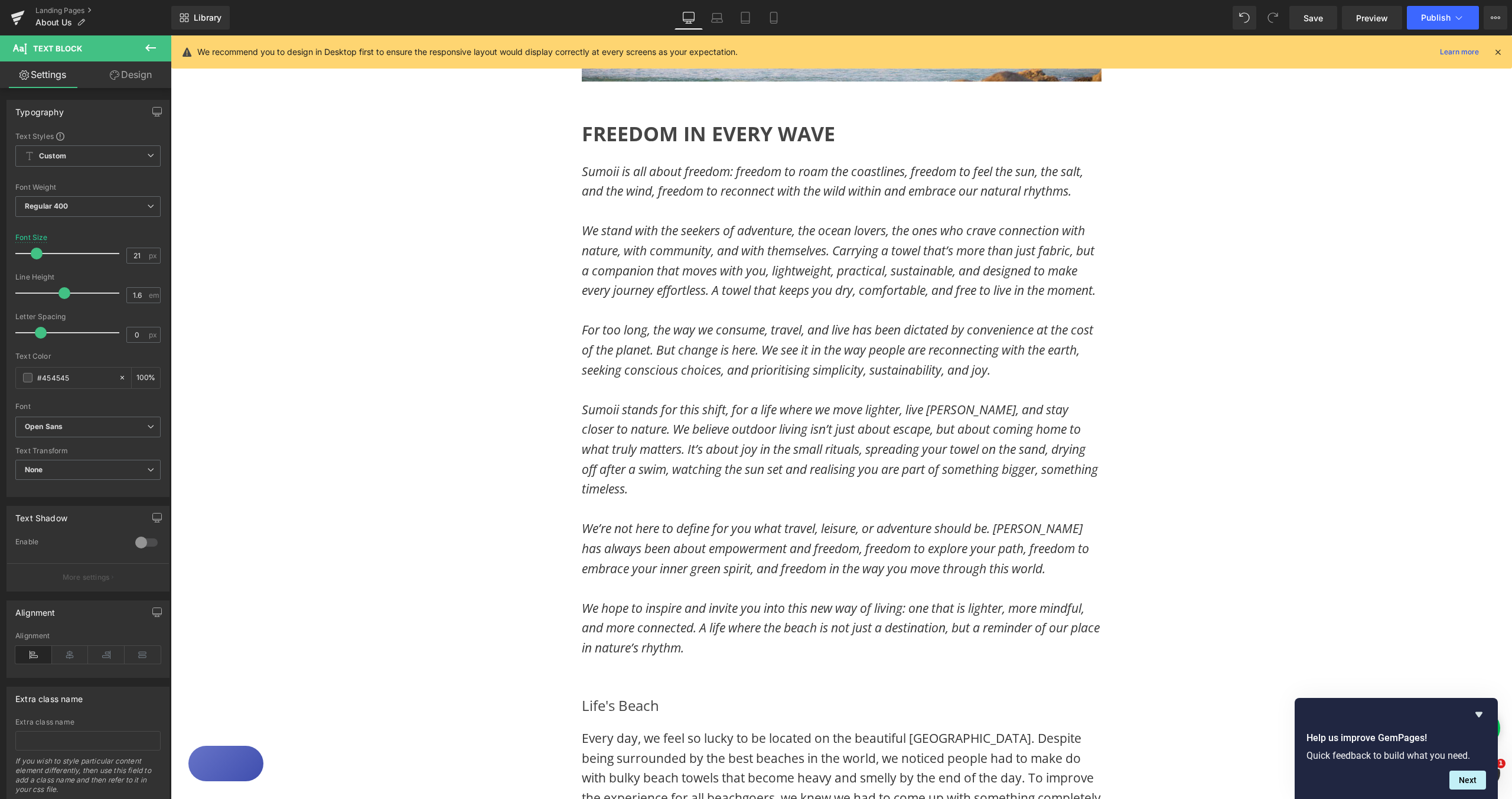
click at [1287, 310] on div "Image Image Row FREEDOM IN EVERY WAVE Heading Sumoii is all about freedom: free…" at bounding box center [841, 658] width 1342 height 1667
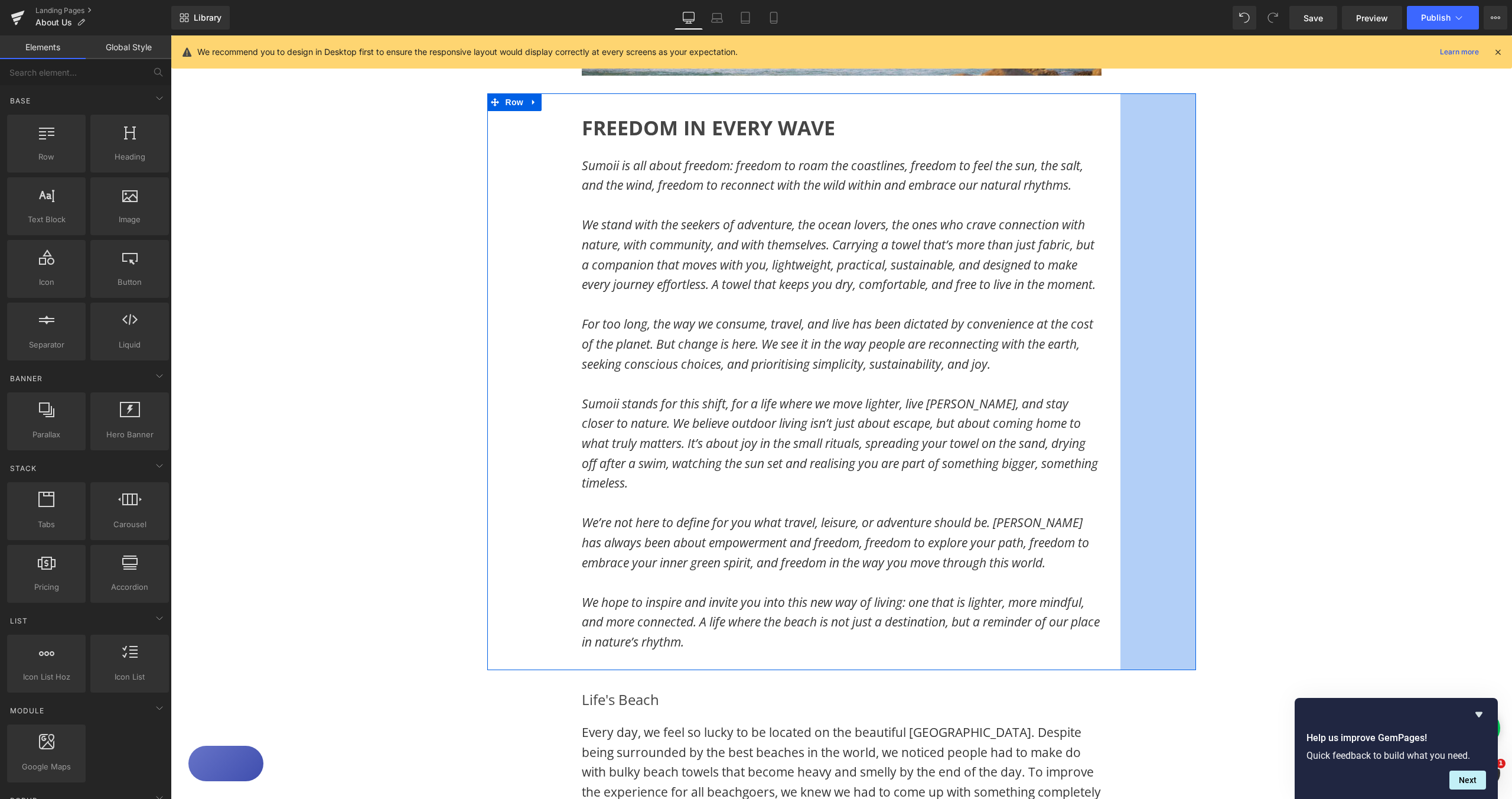
scroll to position [318, 0]
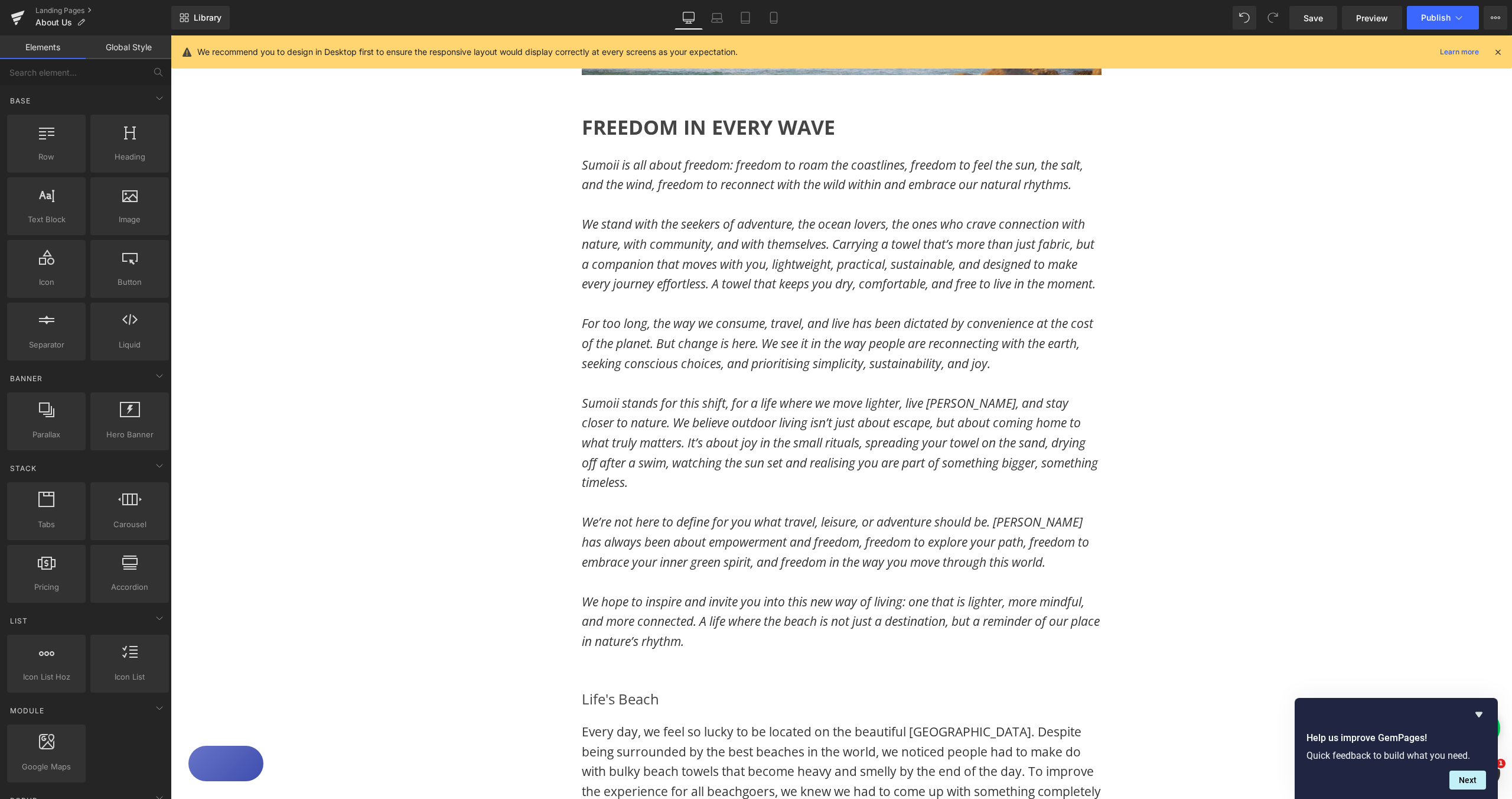
click at [1341, 483] on div "Image Image Row FREEDOM IN EVERY WAVE Heading Sumoii is all about freedom: free…" at bounding box center [841, 651] width 1342 height 1667
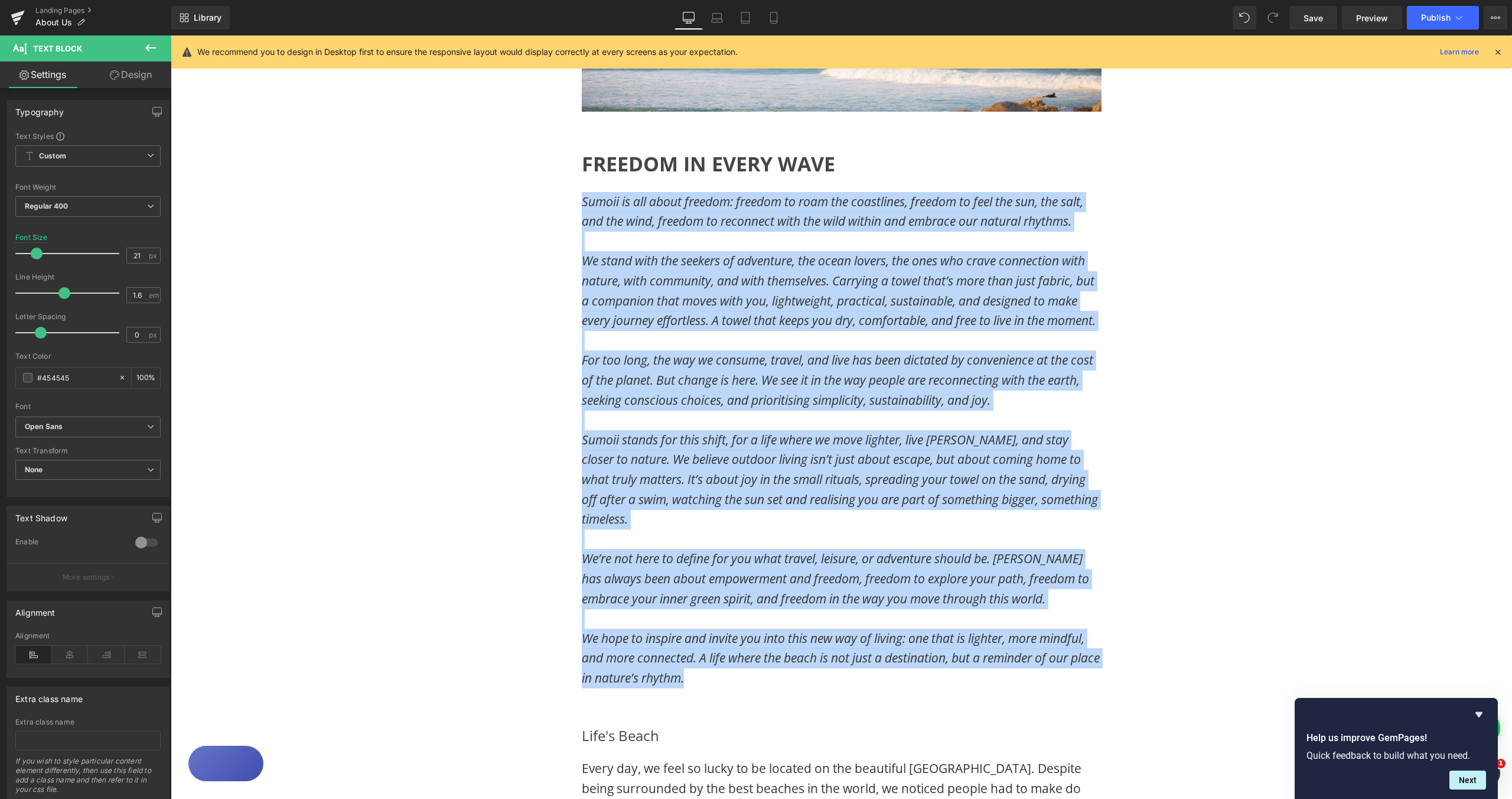
scroll to position [267, 0]
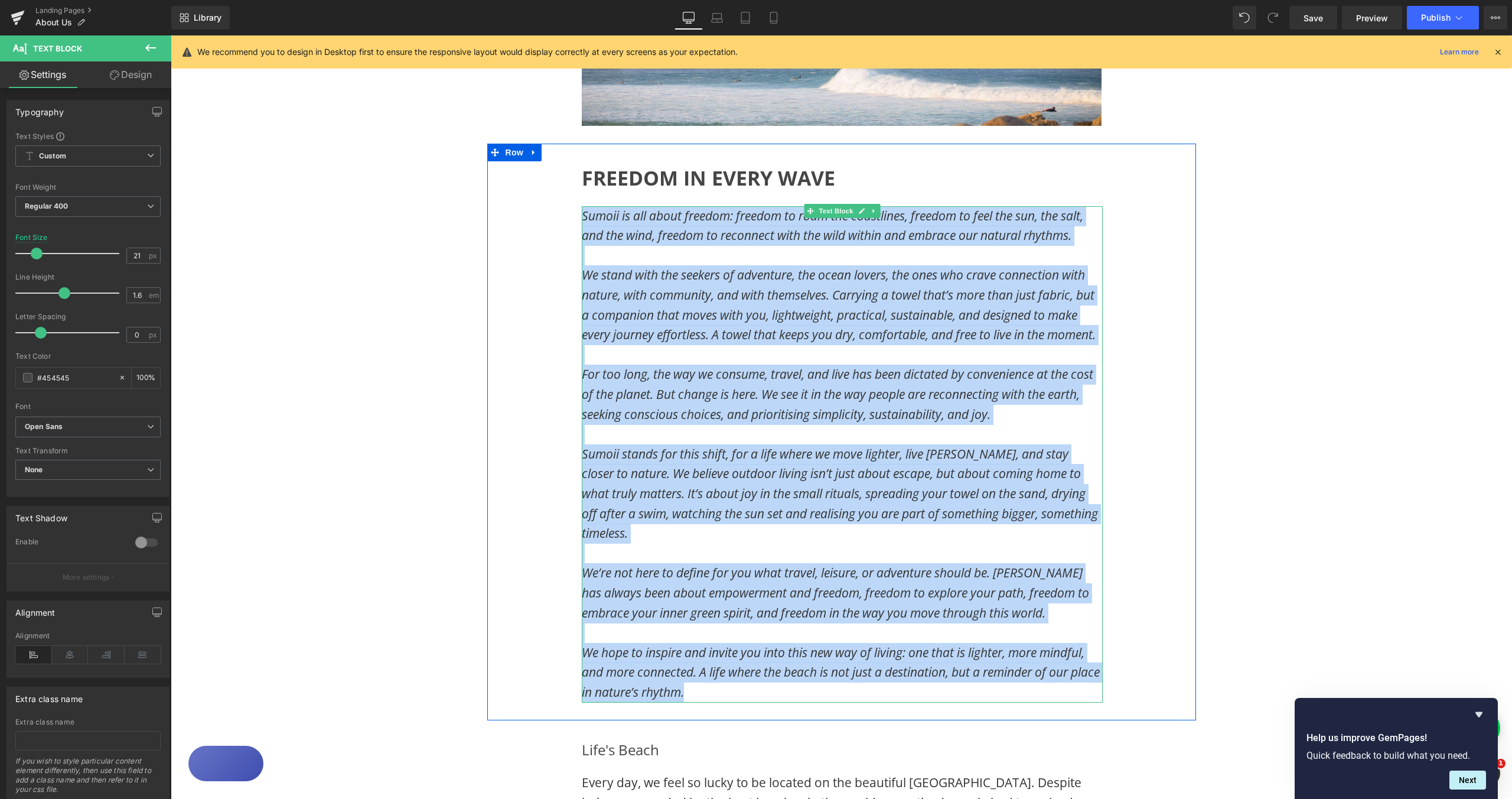
drag, startPoint x: 610, startPoint y: 267, endPoint x: 575, endPoint y: 214, distance: 63.5
click at [582, 211] on div "Sumoii is all about freedom: freedom to roam the coastlines, freedom to feel th…" at bounding box center [842, 454] width 521 height 497
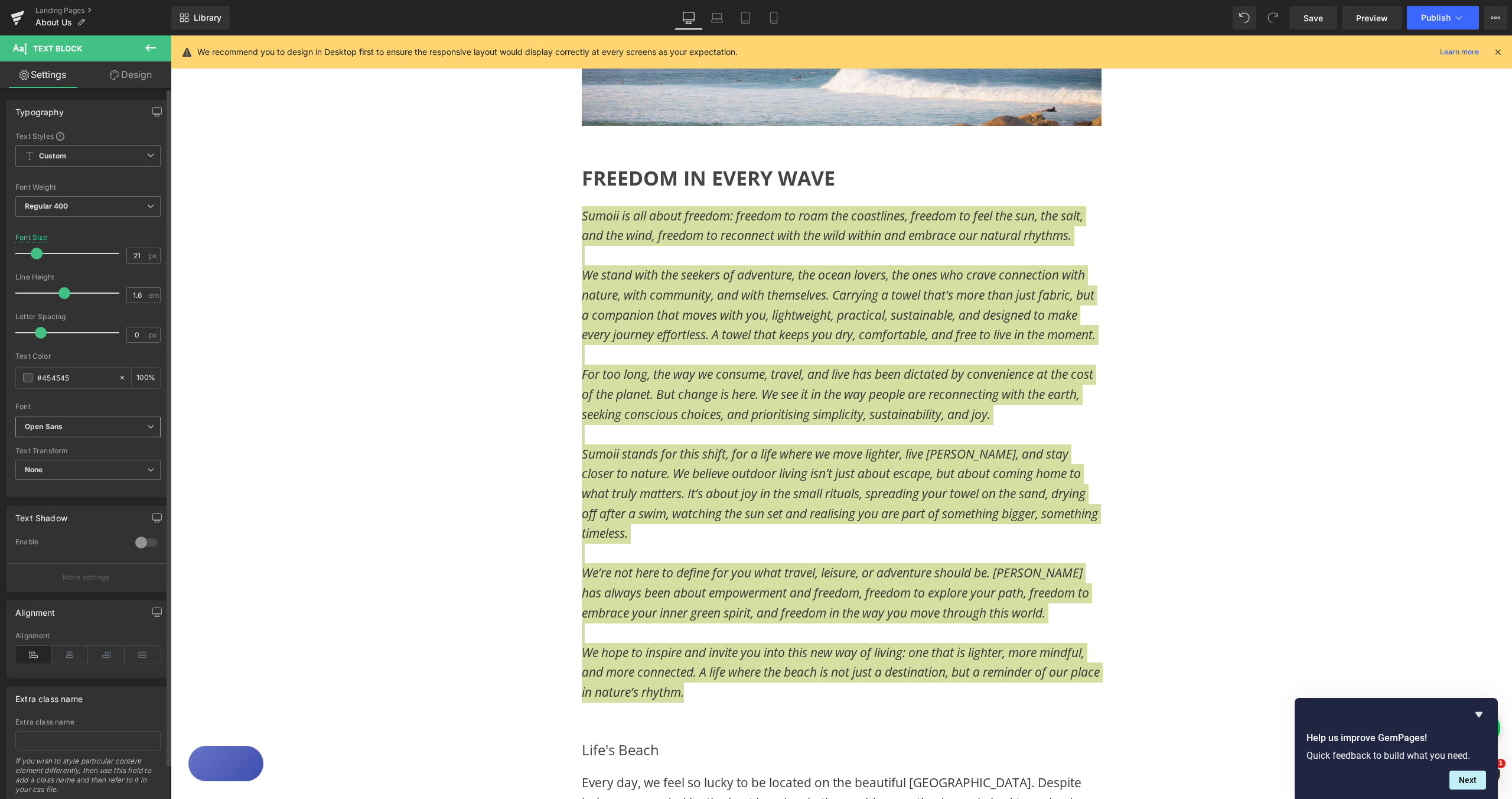
click at [133, 427] on b "Open Sans" at bounding box center [86, 427] width 122 height 10
click at [106, 485] on li "[PERSON_NAME]" at bounding box center [85, 487] width 141 height 19
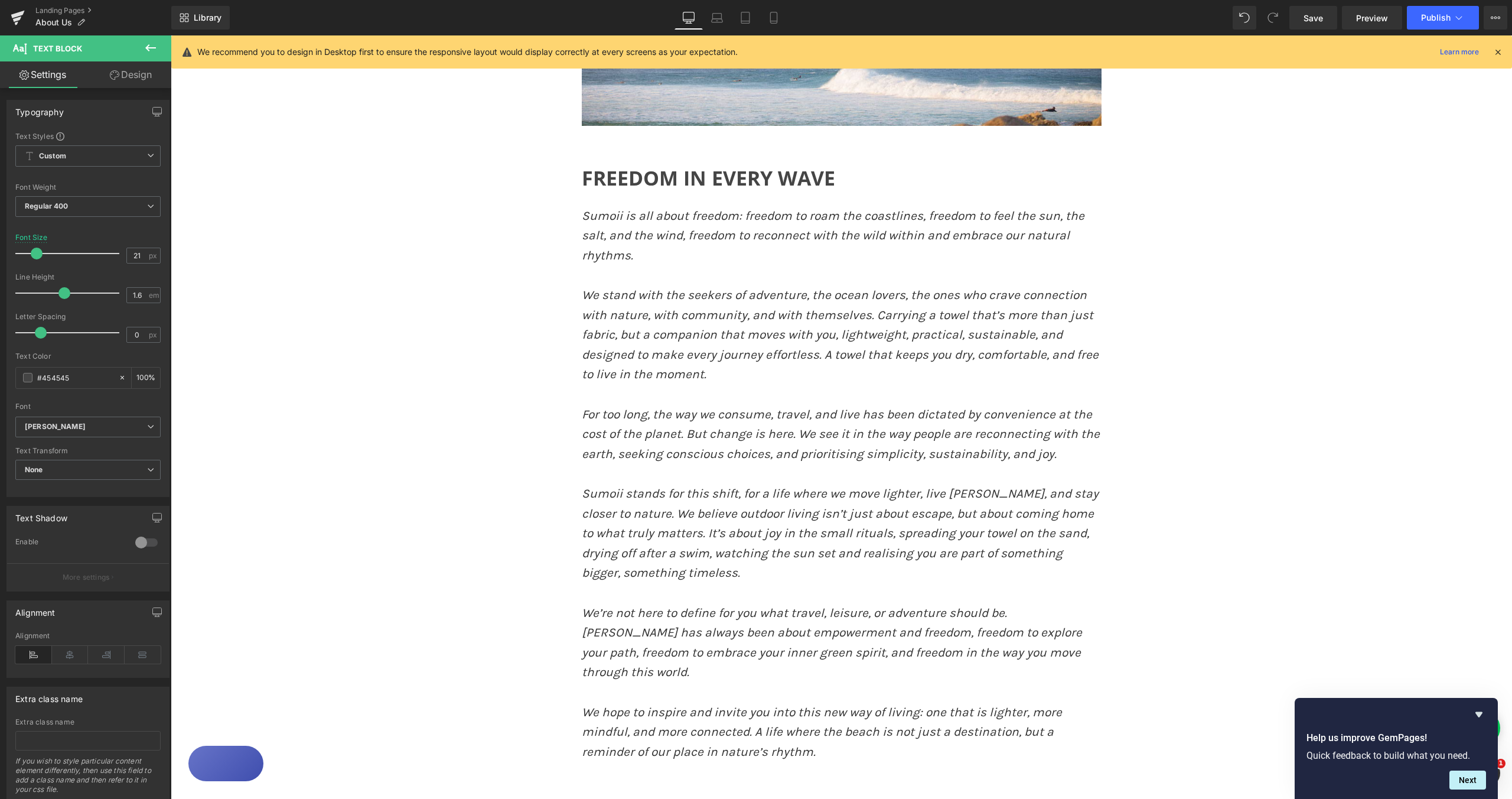
click at [1314, 376] on div "Image Image Row FREEDOM IN EVERY WAVE Heading Sumoii is all about freedom: free…" at bounding box center [841, 732] width 1342 height 1727
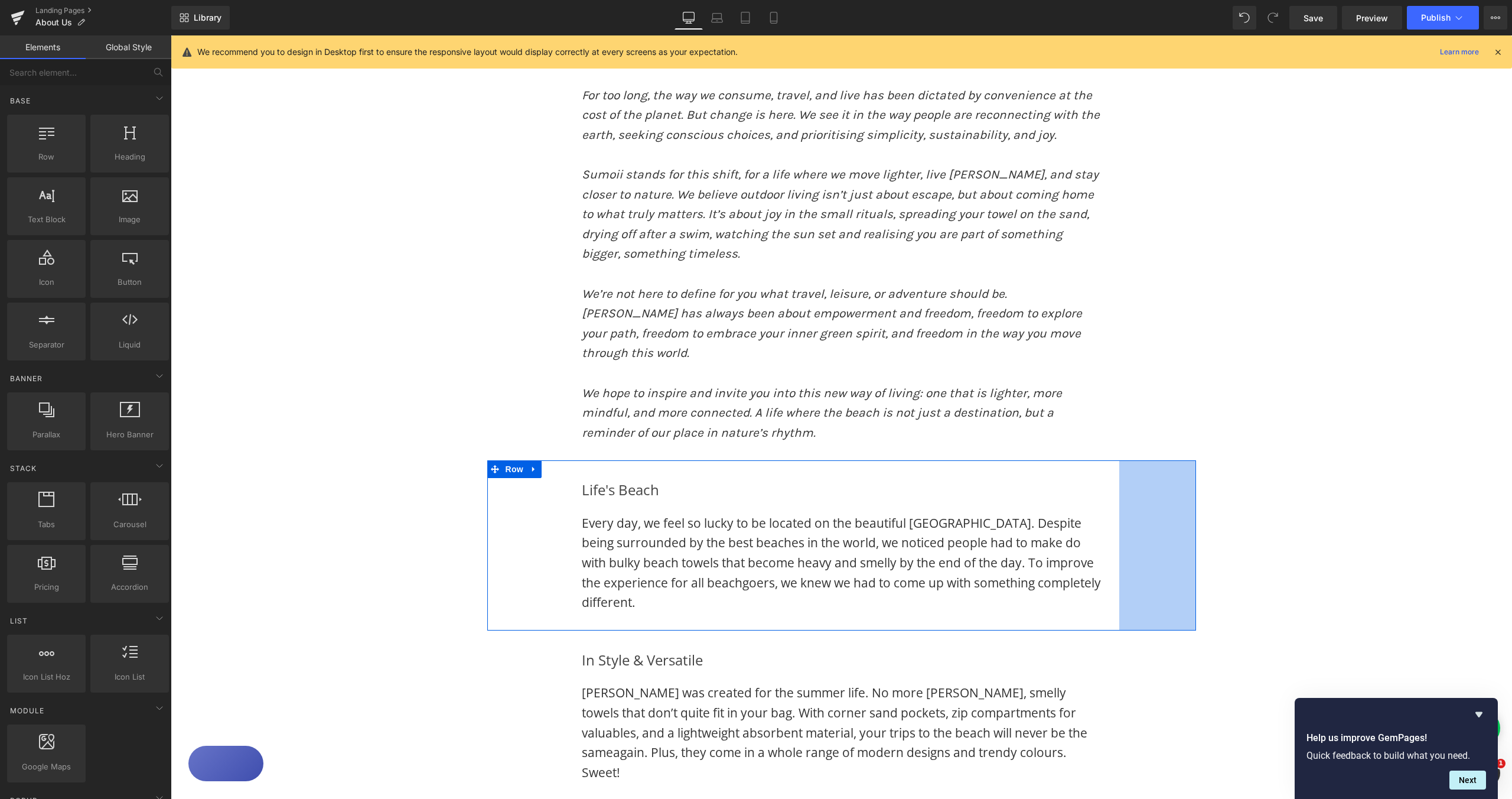
scroll to position [586, 0]
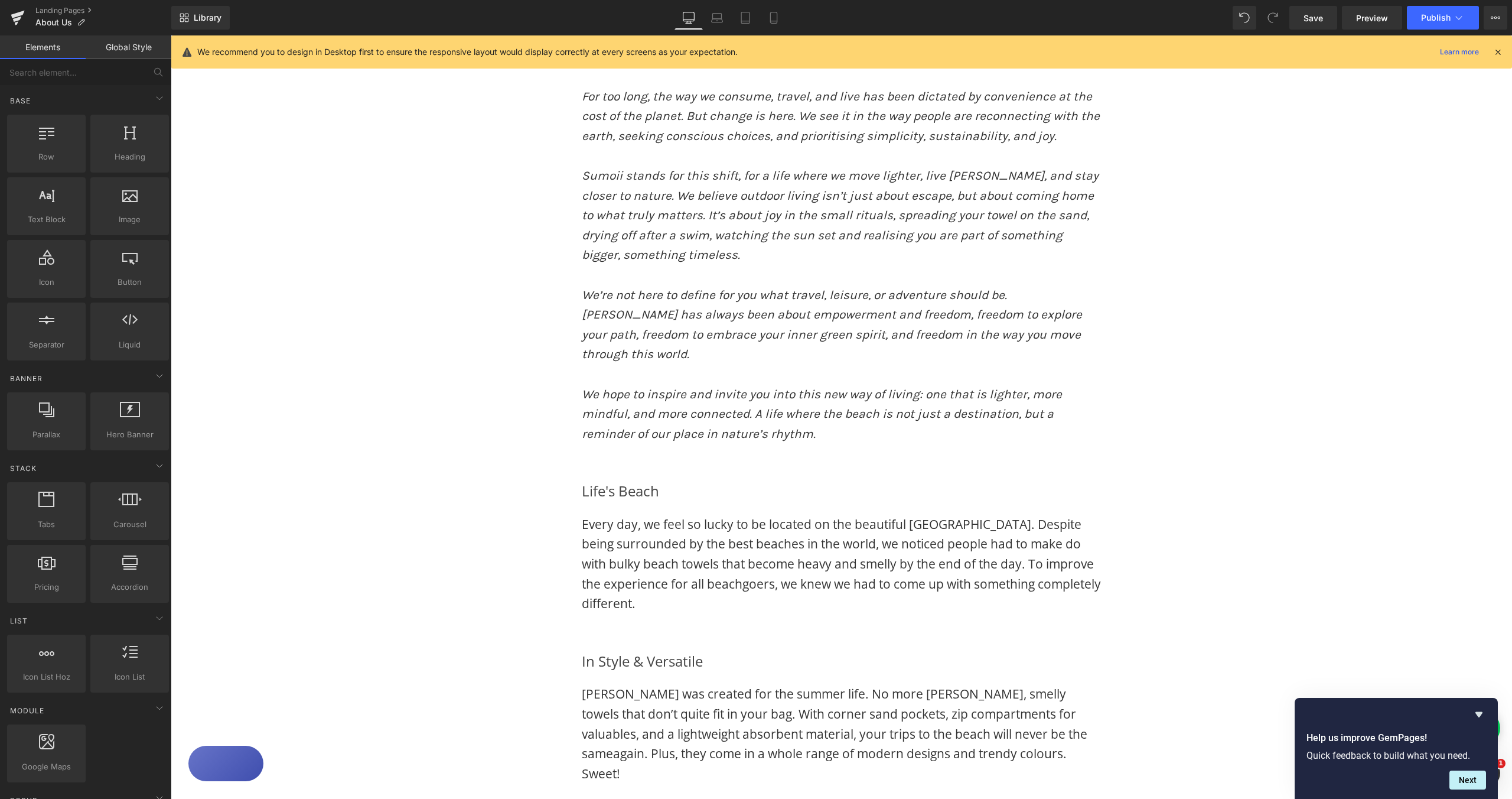
click at [1274, 341] on div "Image Image Row FREEDOM IN EVERY WAVE Heading Sumoii is all about freedom: free…" at bounding box center [841, 414] width 1342 height 1727
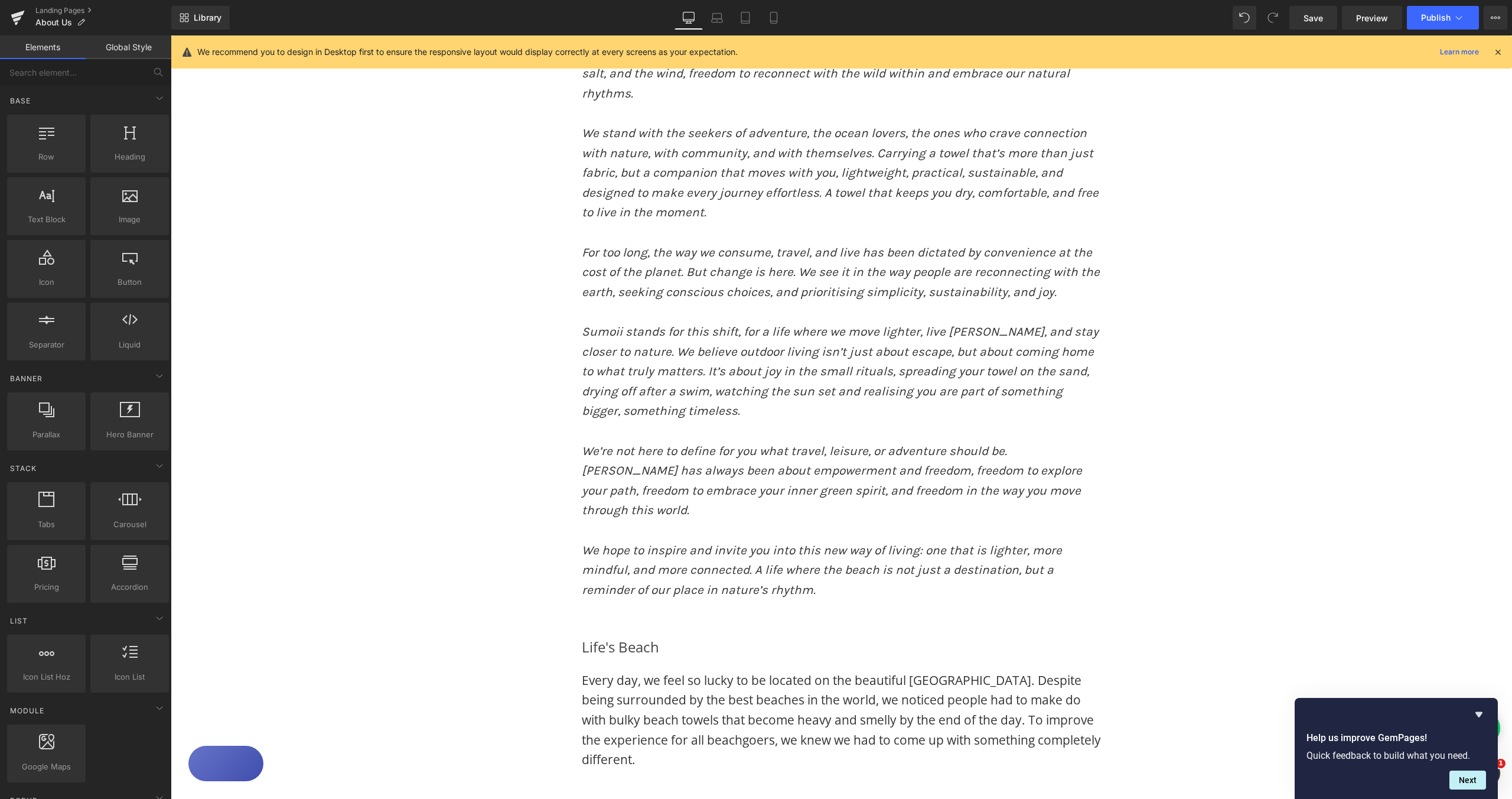
scroll to position [326, 0]
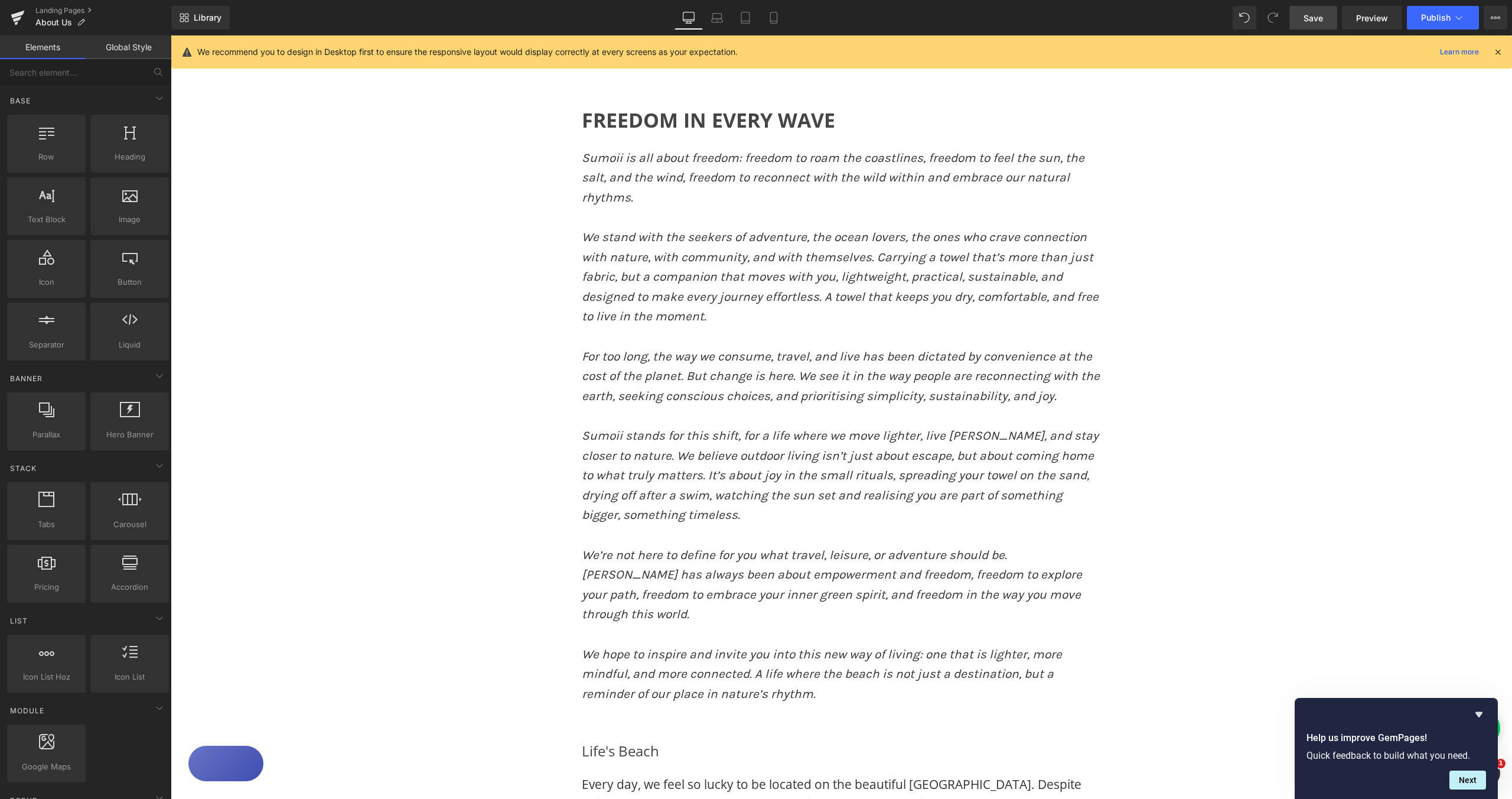
click at [1312, 14] on span "Save" at bounding box center [1313, 18] width 20 height 13
click at [766, 20] on link "Mobile" at bounding box center [760, 18] width 28 height 24
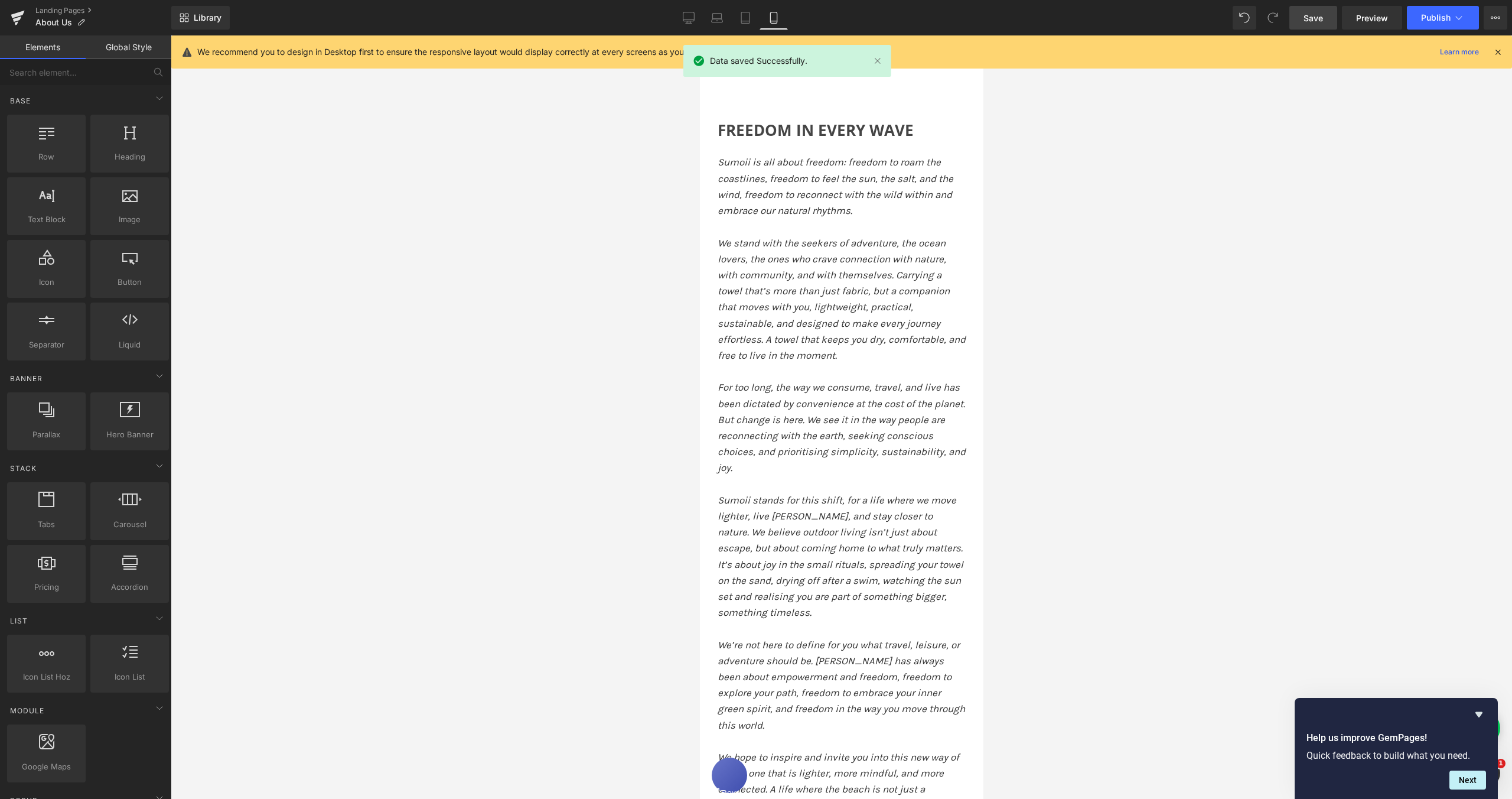
scroll to position [382, 0]
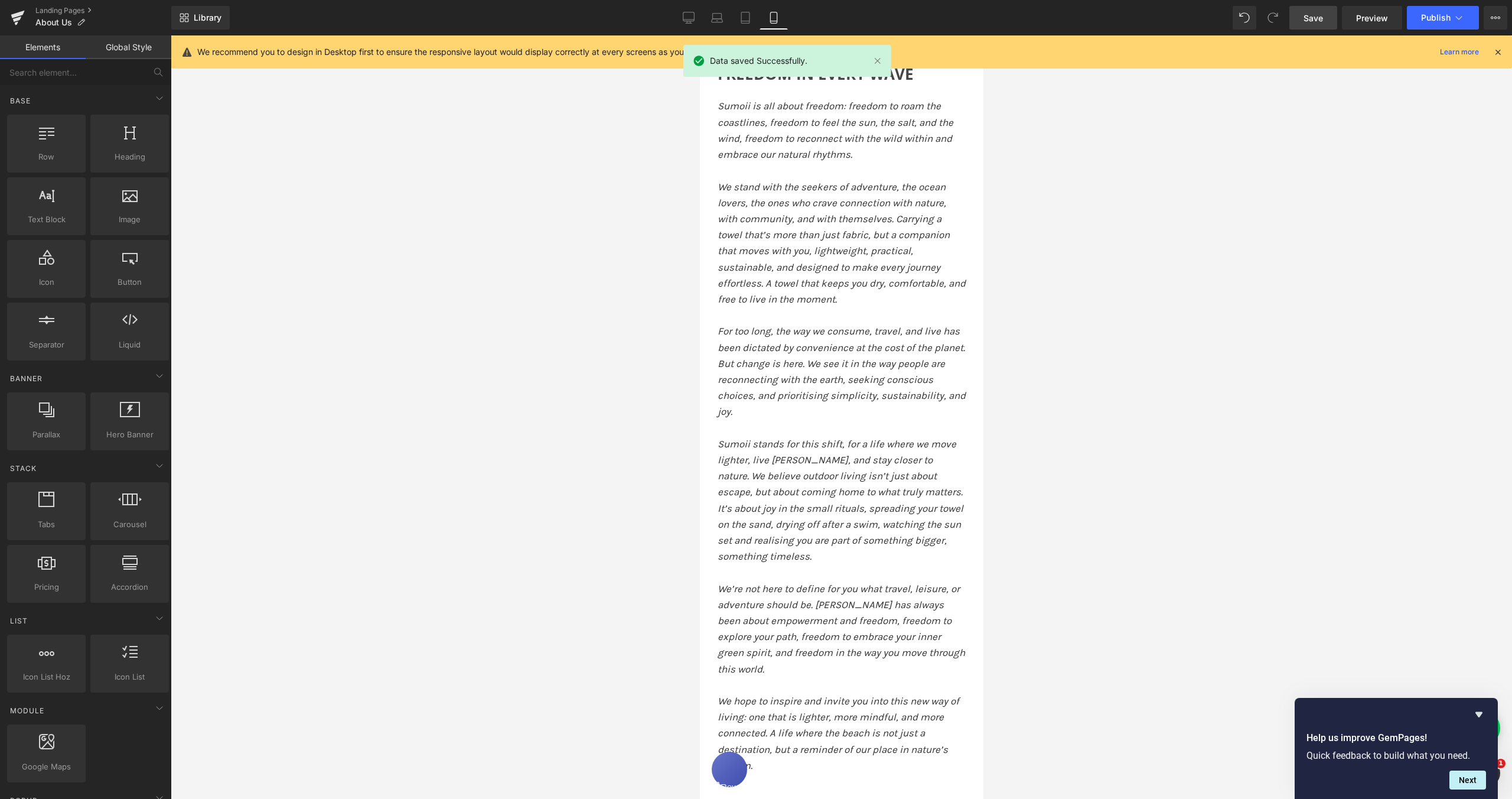
click at [1151, 260] on div at bounding box center [841, 417] width 1342 height 763
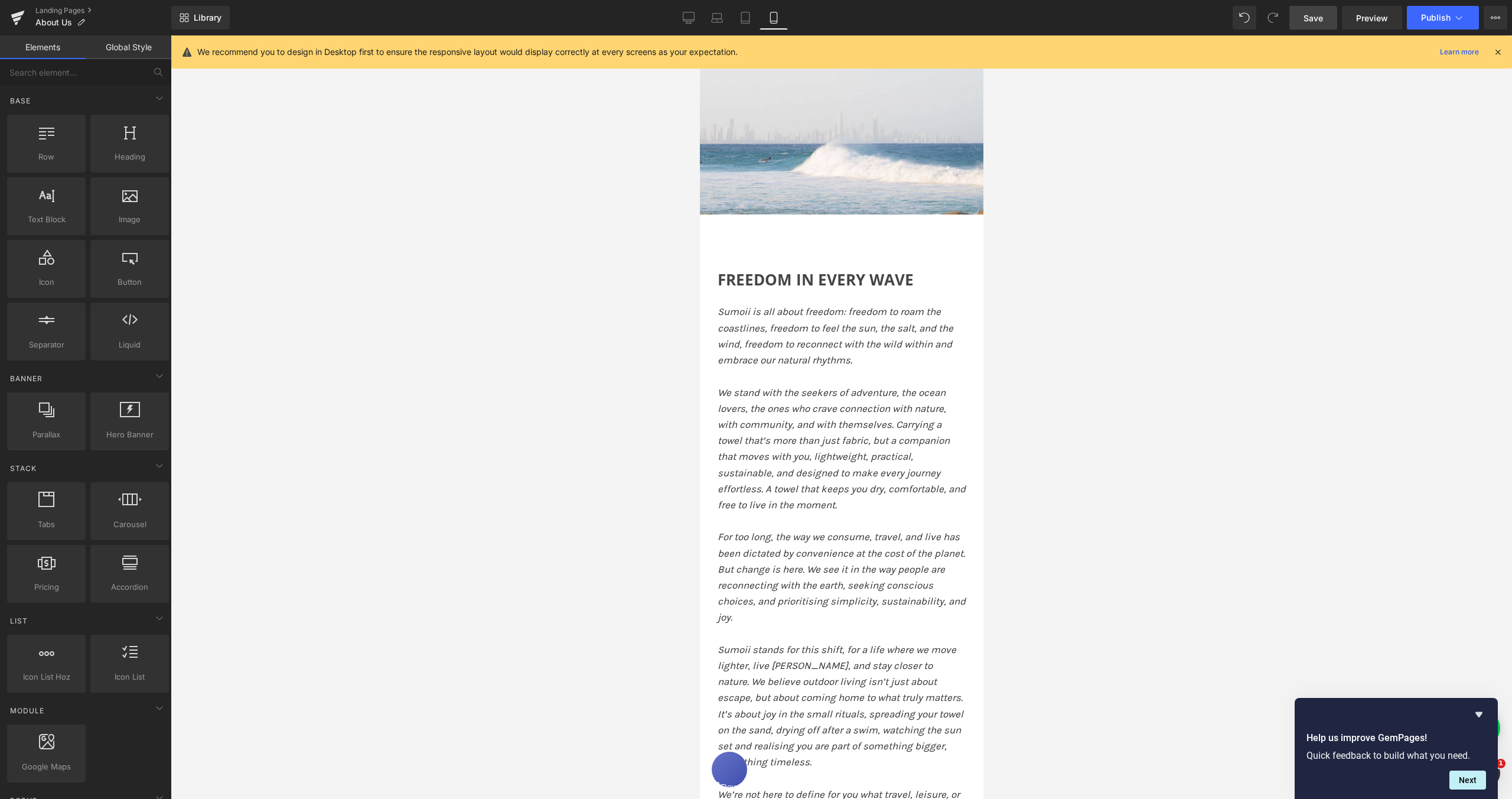
scroll to position [226, 0]
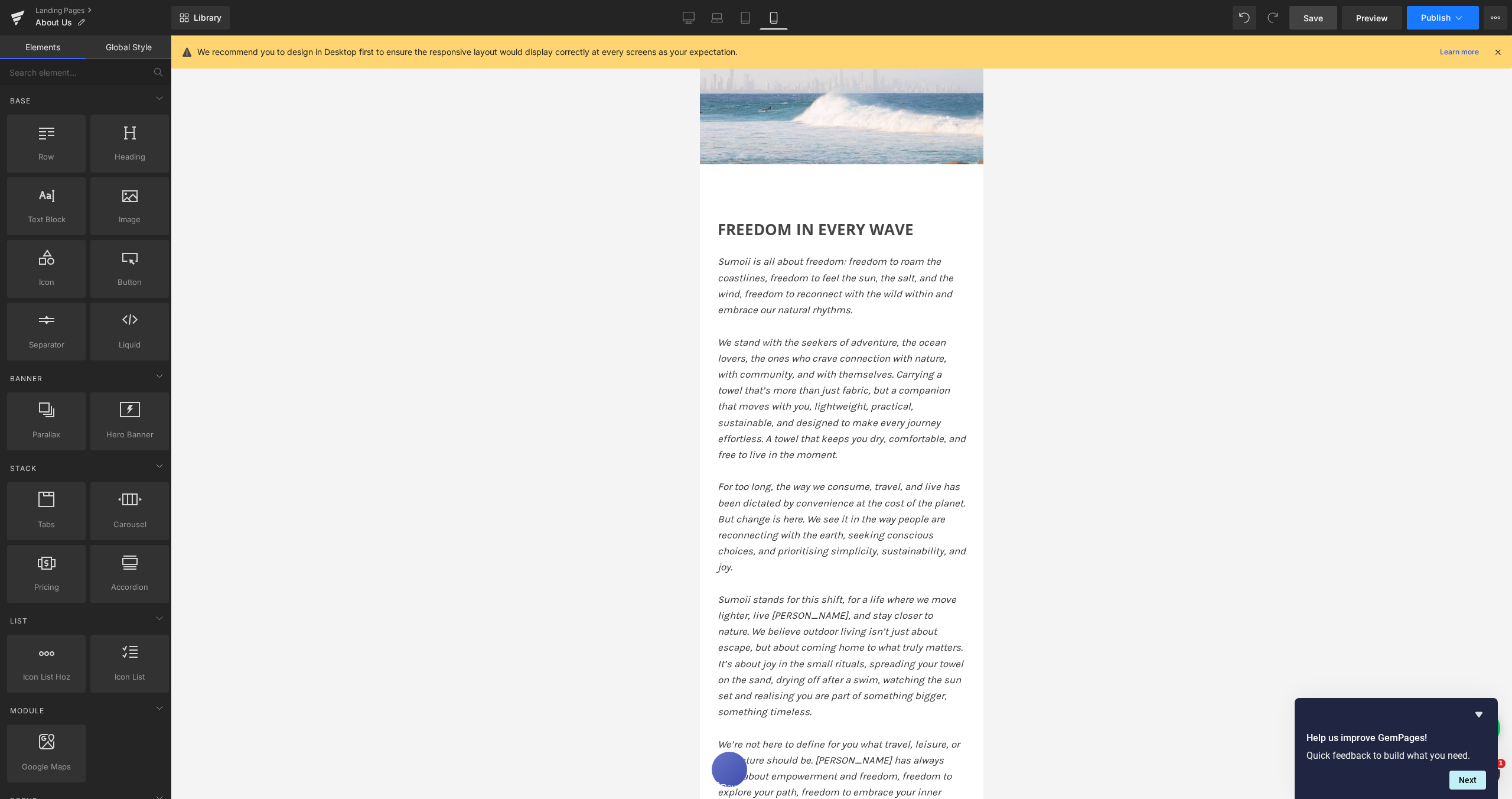
click at [1431, 17] on span "Publish" at bounding box center [1435, 18] width 30 height 9
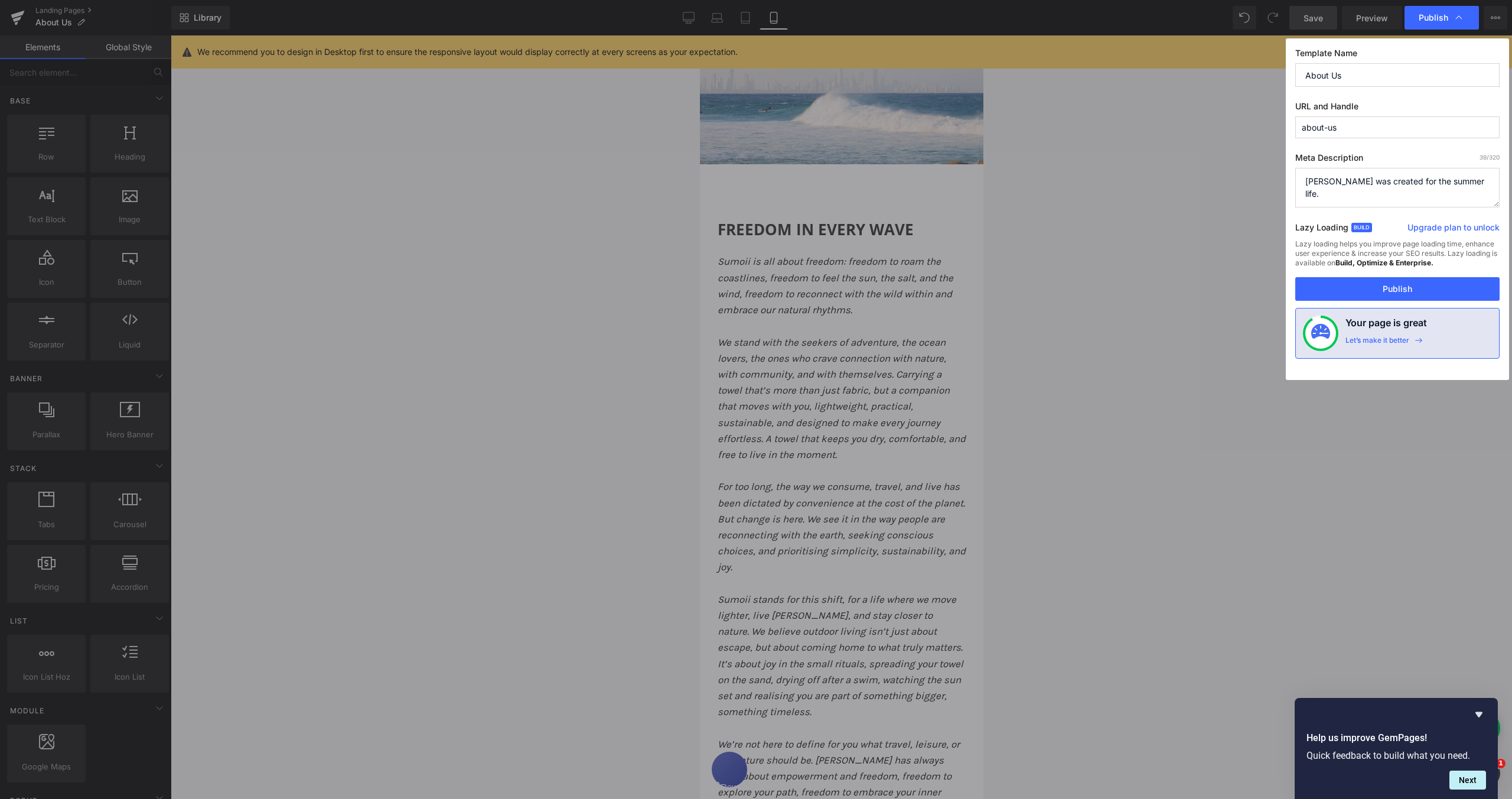
click at [1395, 286] on button "Publish" at bounding box center [1398, 289] width 205 height 24
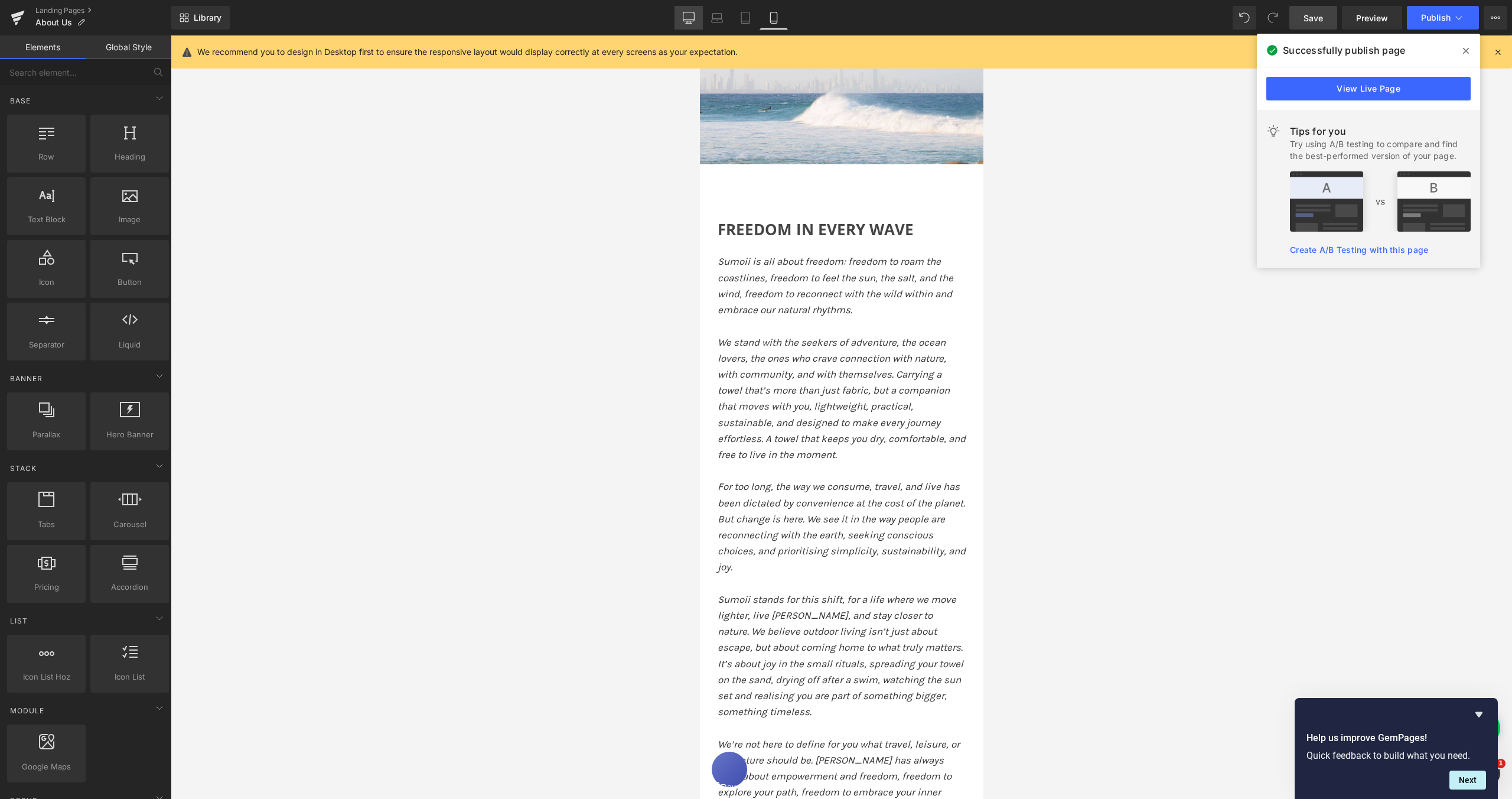
click at [689, 20] on icon at bounding box center [689, 17] width 11 height 9
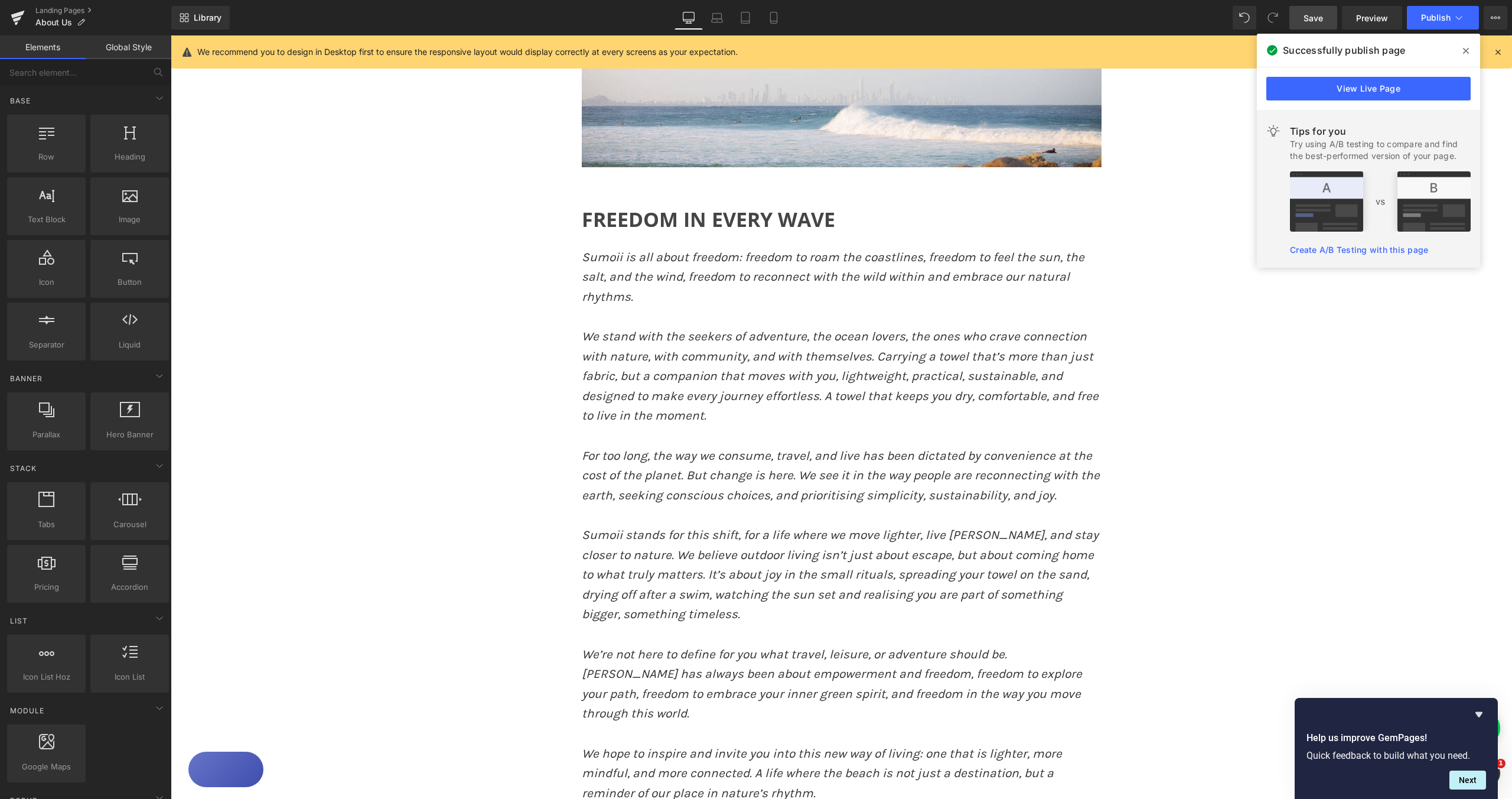
scroll to position [102, 0]
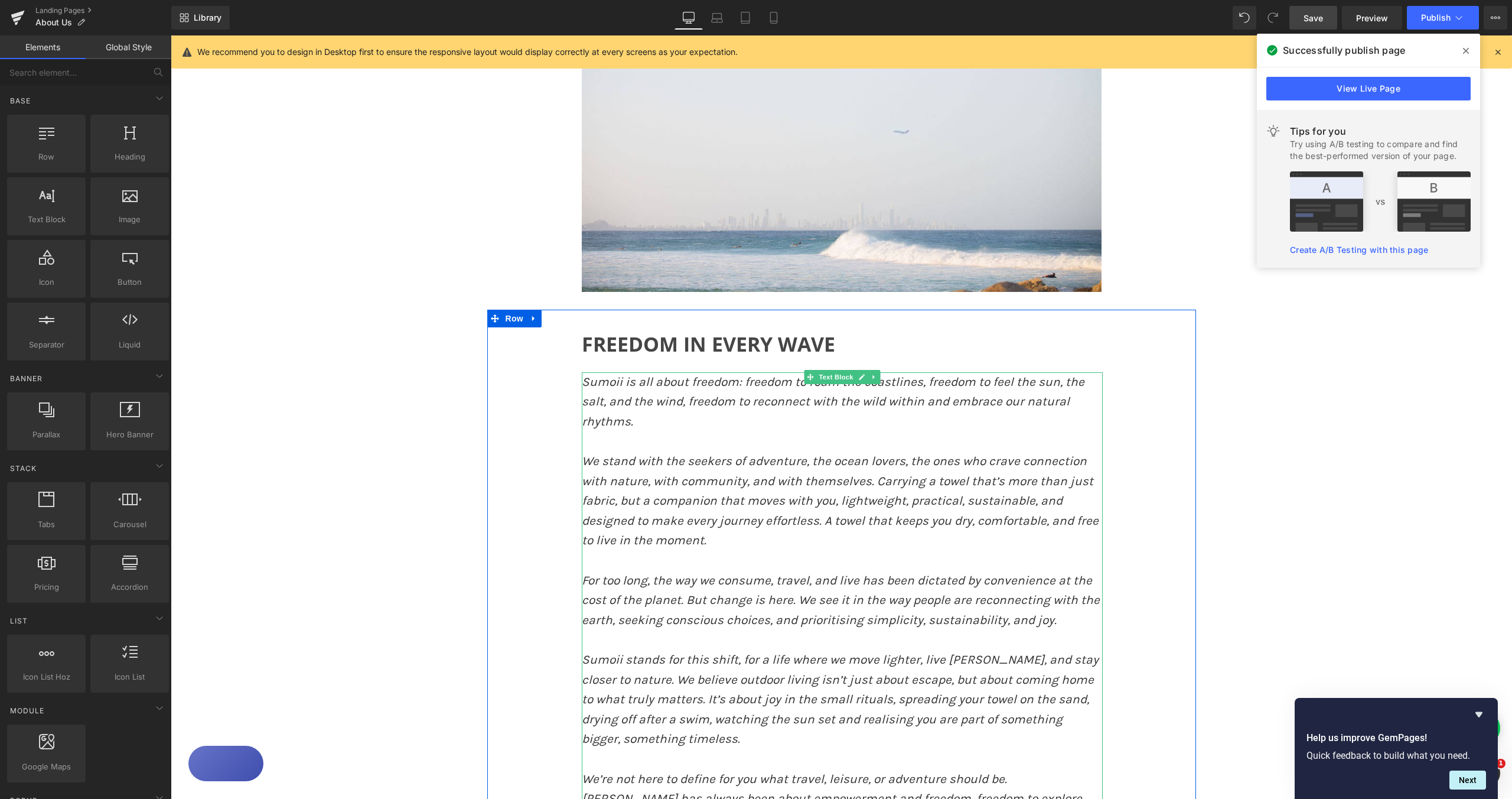
click at [589, 384] on span "Sumoii is all about freedom: freedom to roam the coastlines, freedom to feel th…" at bounding box center [834, 401] width 503 height 53
click at [589, 384] on span "Sumoii is all about freedom: freedom to roam the coastlines, freedom to feel th…" at bounding box center [834, 401] width 503 height 53
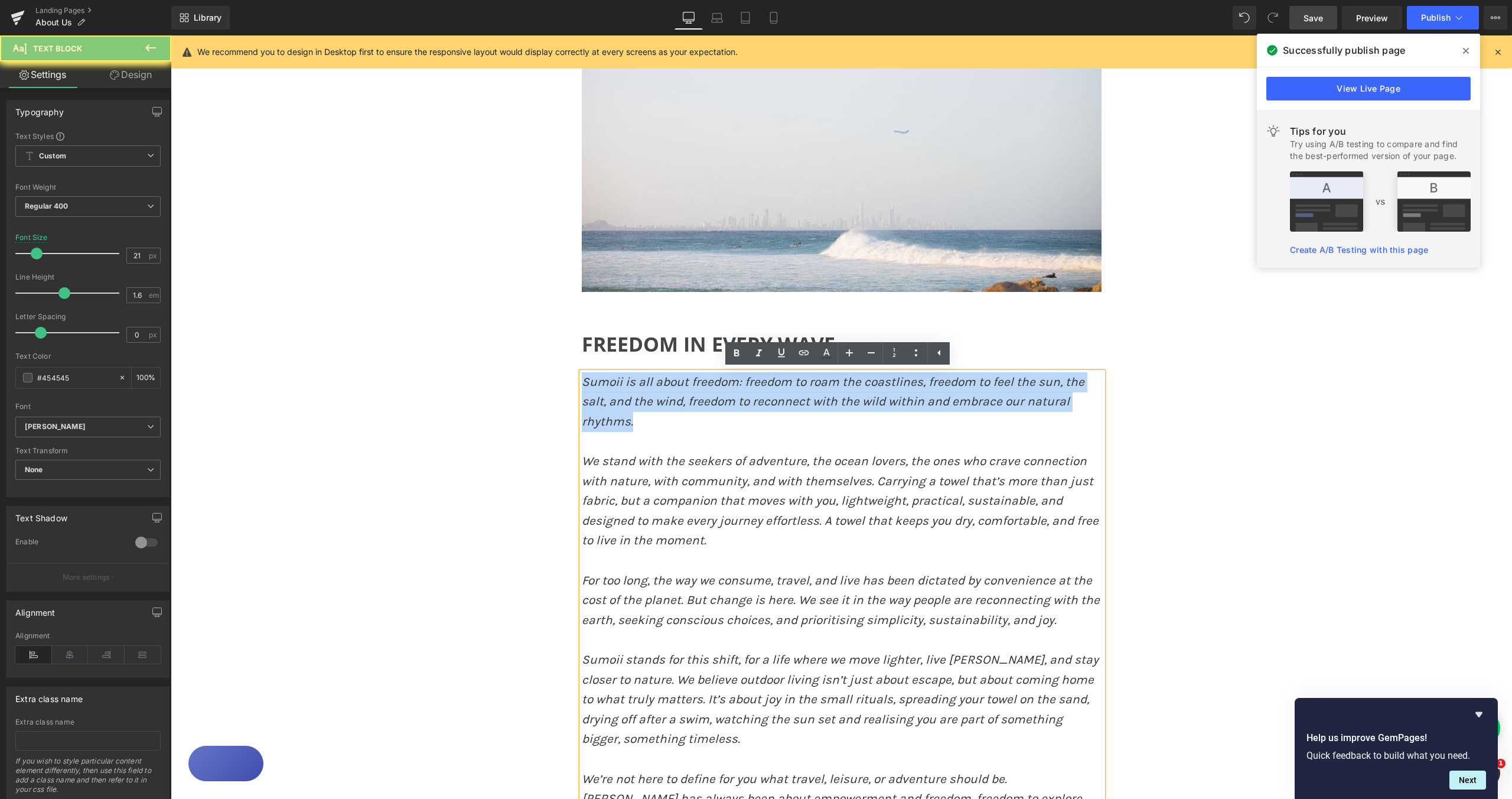
click at [589, 384] on span "Sumoii is all about freedom: freedom to roam the coastlines, freedom to feel th…" at bounding box center [834, 401] width 503 height 53
click at [590, 384] on span "Sumoii is all about freedom: freedom to roam the coastlines, freedom to feel th…" at bounding box center [834, 401] width 503 height 53
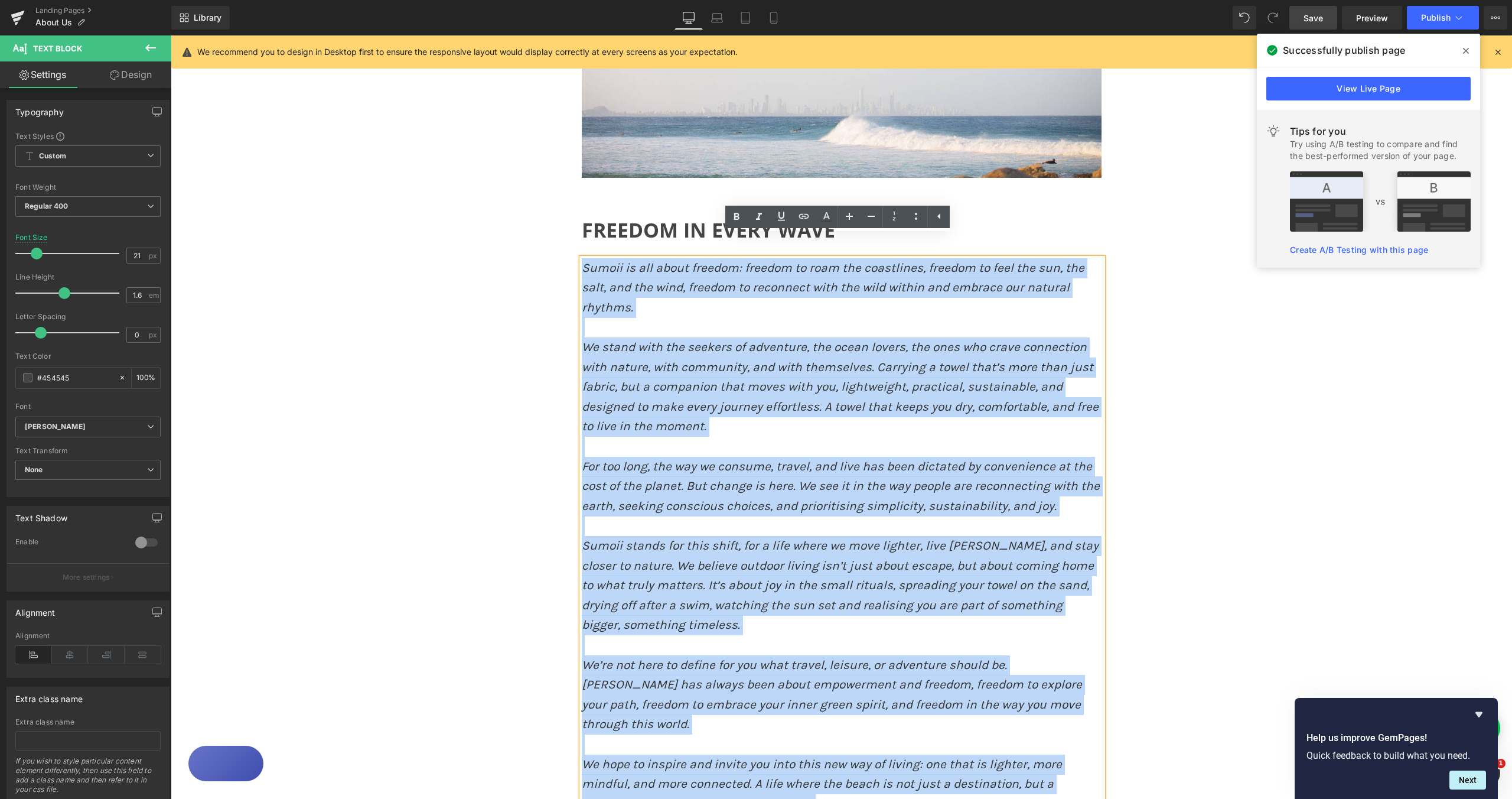
scroll to position [238, 0]
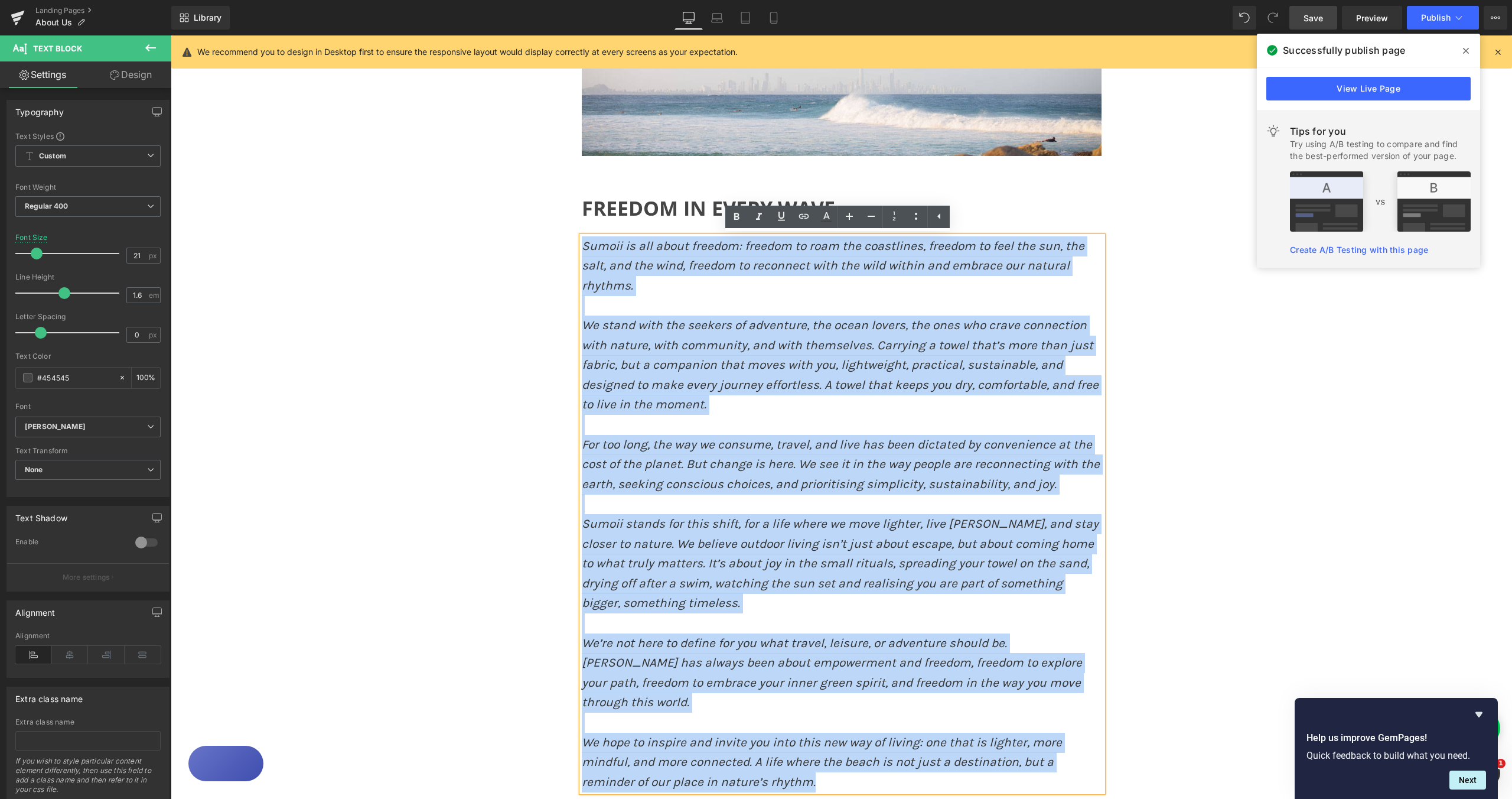
drag, startPoint x: 824, startPoint y: 481, endPoint x: 869, endPoint y: 758, distance: 280.6
click at [869, 758] on p "We hope to inspire and invite you into this new way of living: one that is ligh…" at bounding box center [842, 763] width 521 height 59
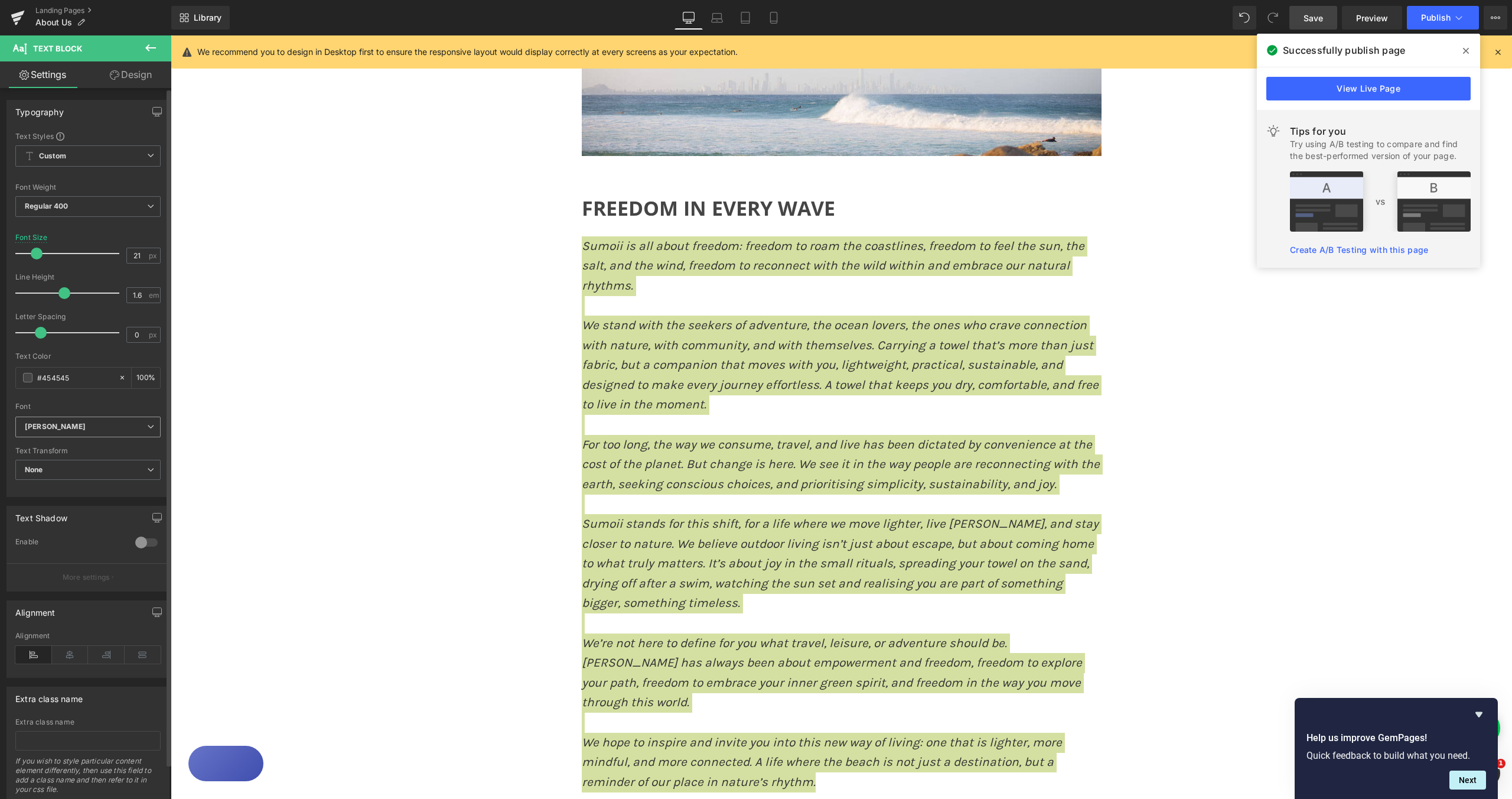
click at [145, 434] on span "[PERSON_NAME]" at bounding box center [88, 427] width 145 height 20
click at [131, 461] on li "Open Sans" at bounding box center [85, 468] width 141 height 19
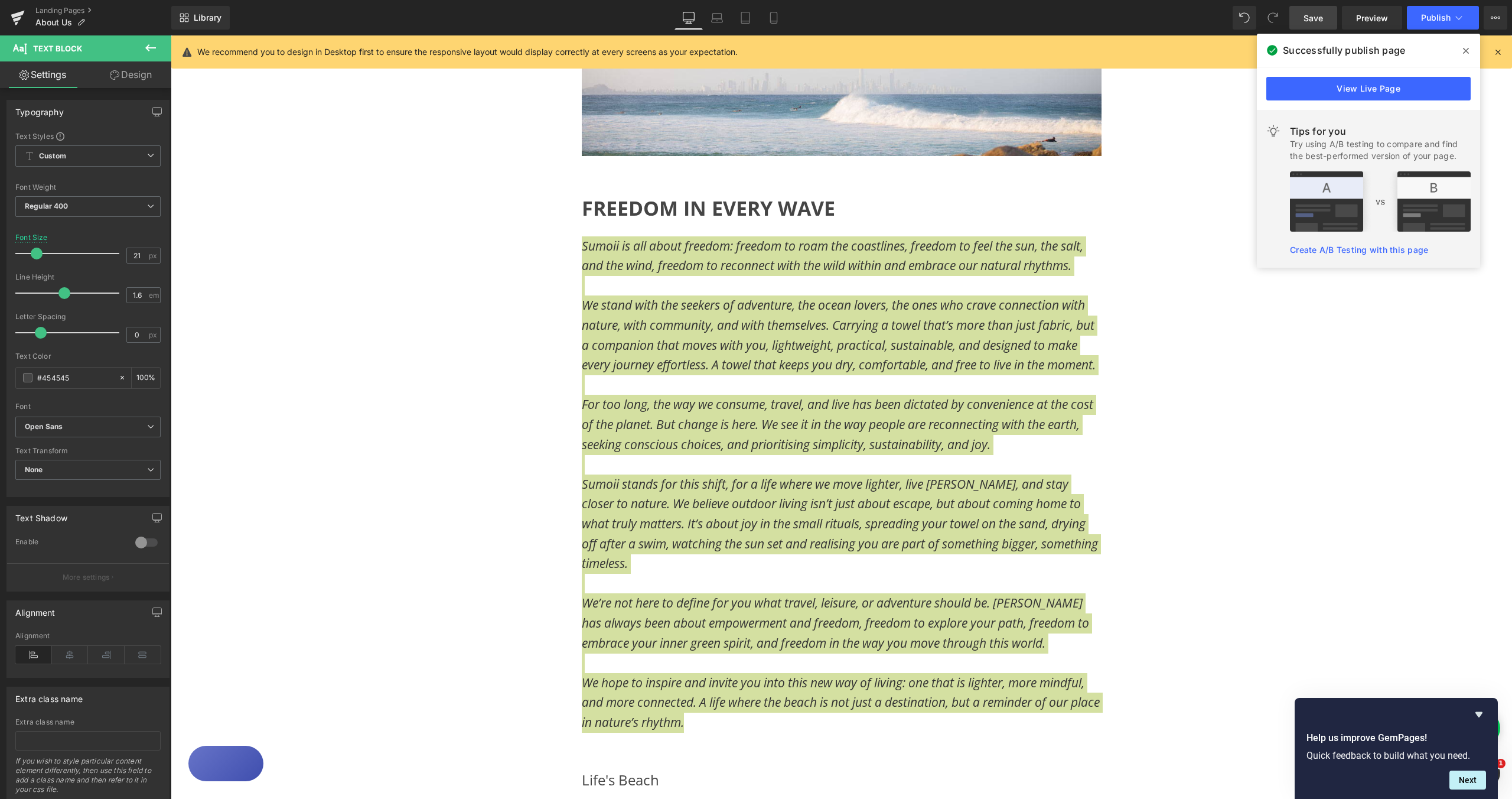
click at [1311, 19] on span "Save" at bounding box center [1313, 18] width 20 height 13
click at [1438, 19] on span "Publish" at bounding box center [1435, 18] width 30 height 9
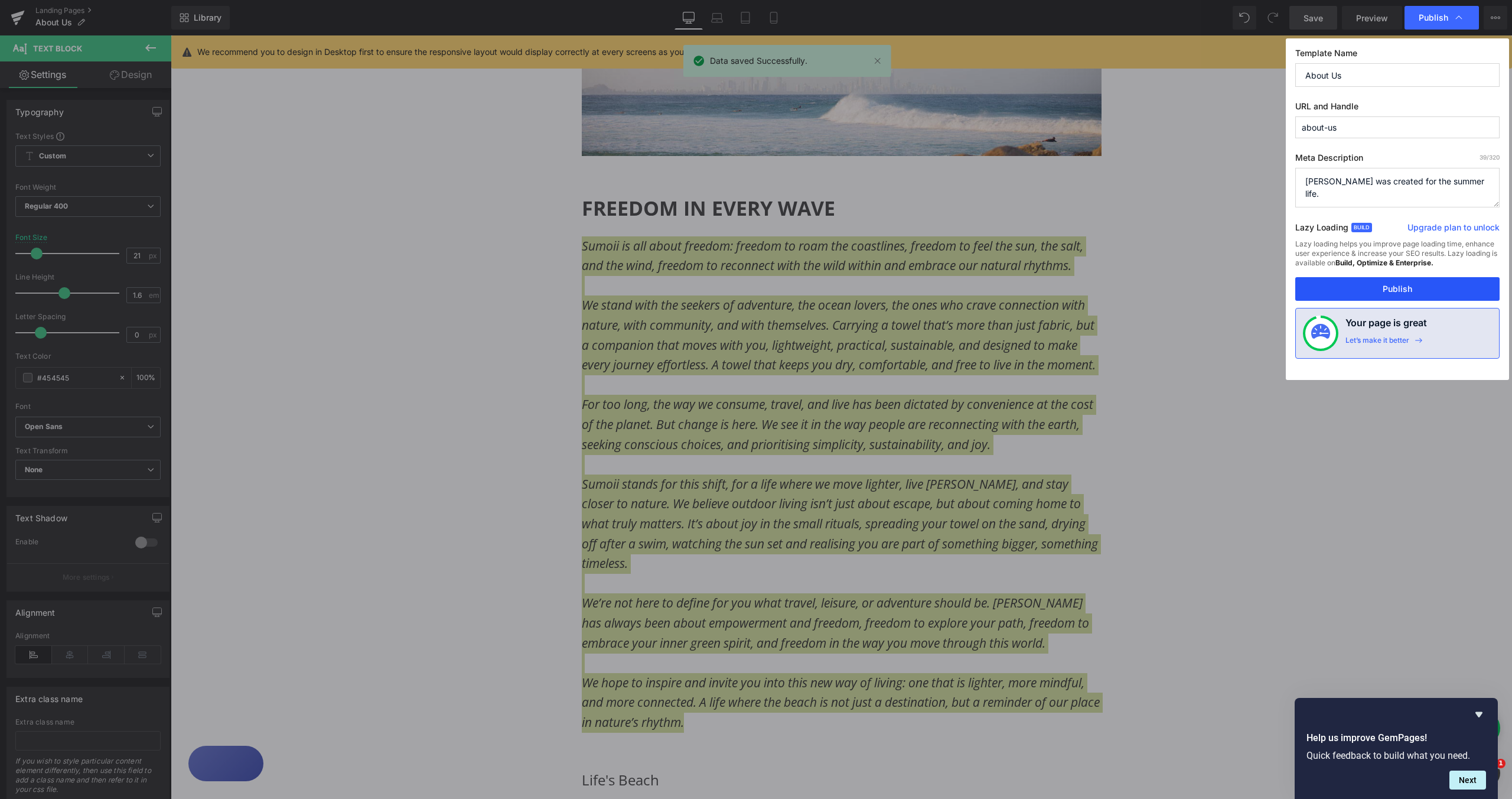
click at [1411, 289] on button "Publish" at bounding box center [1398, 289] width 205 height 24
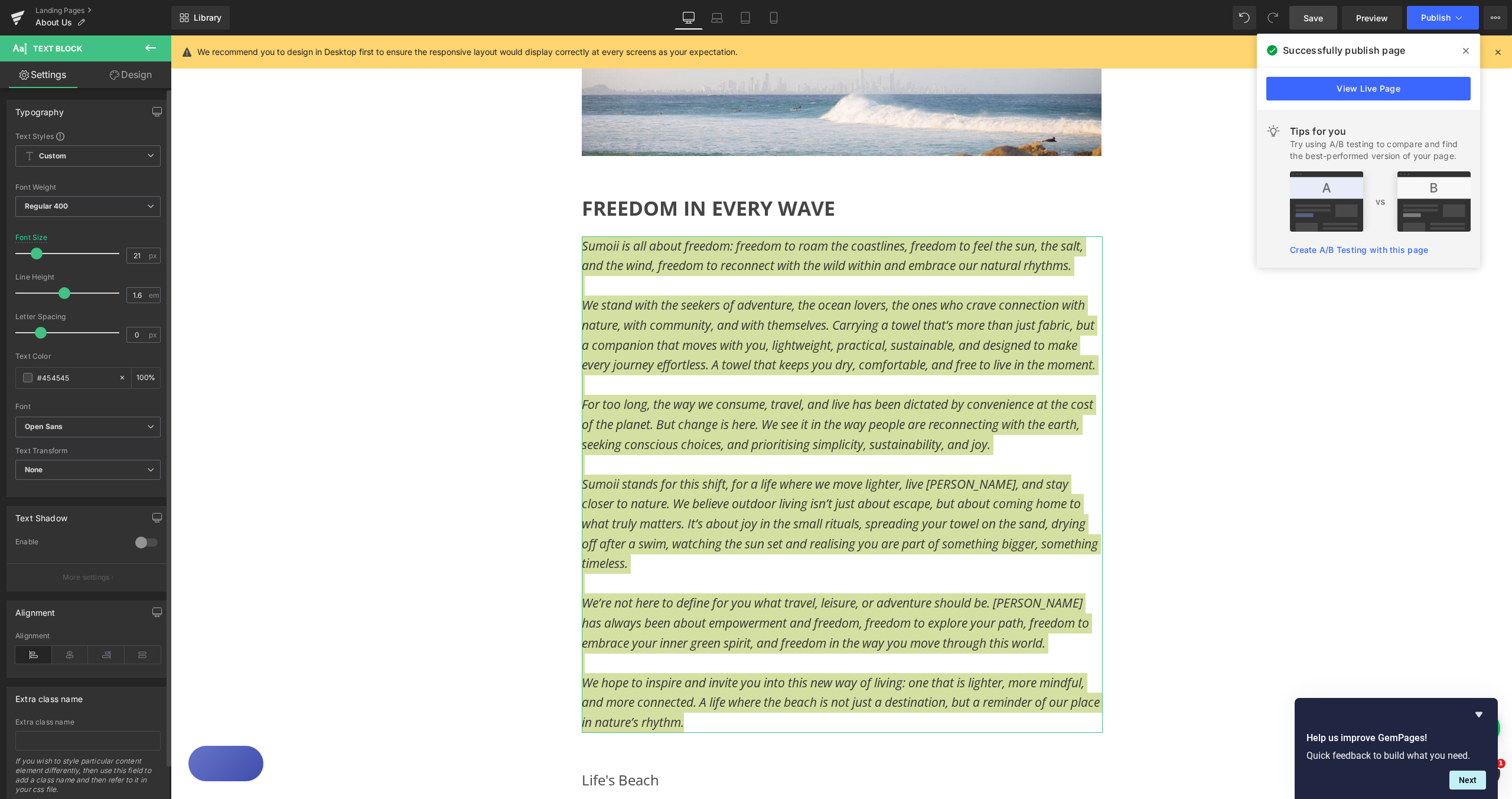
click at [138, 544] on div at bounding box center [146, 542] width 28 height 19
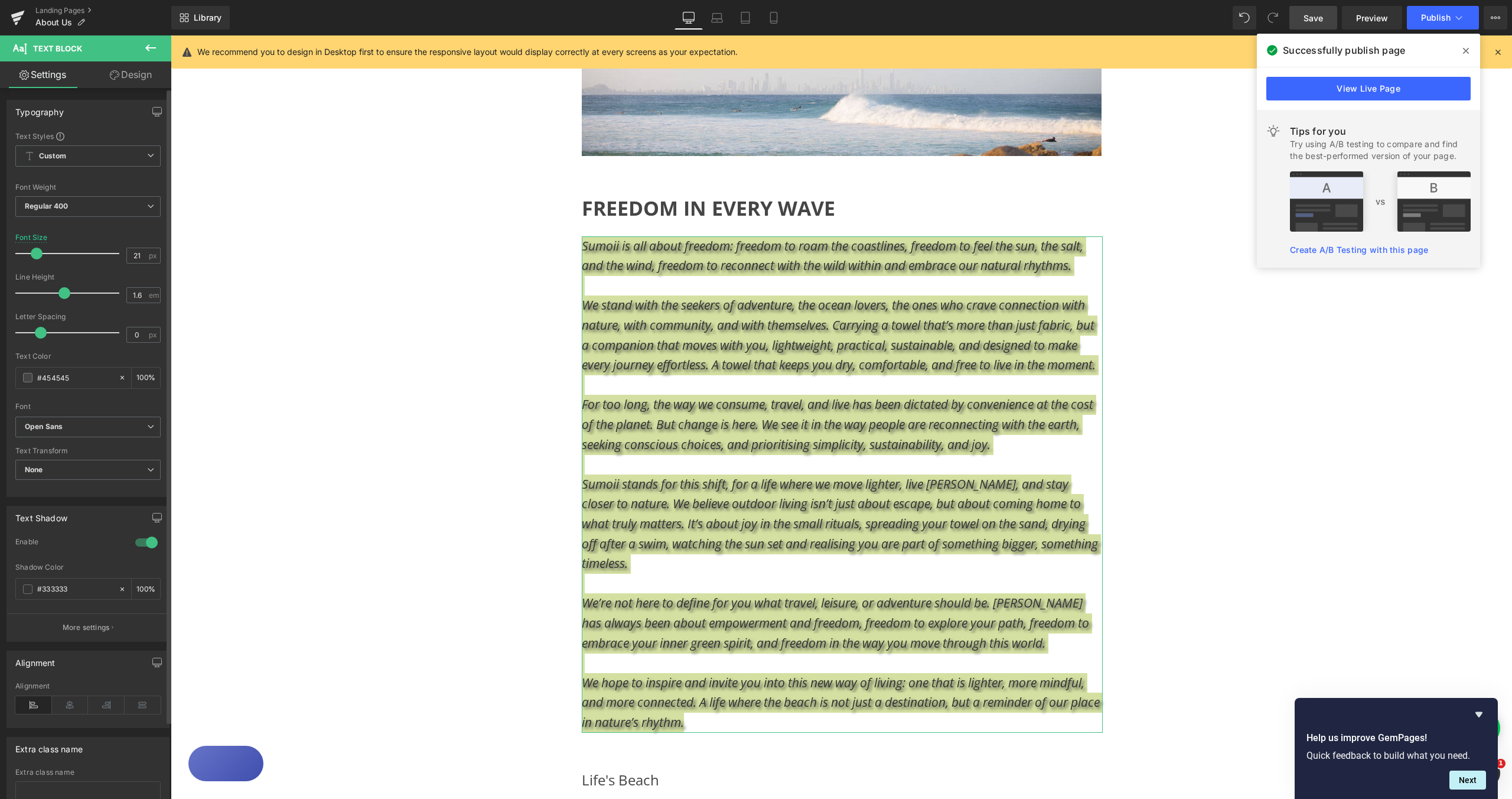
click at [140, 544] on div at bounding box center [146, 542] width 28 height 19
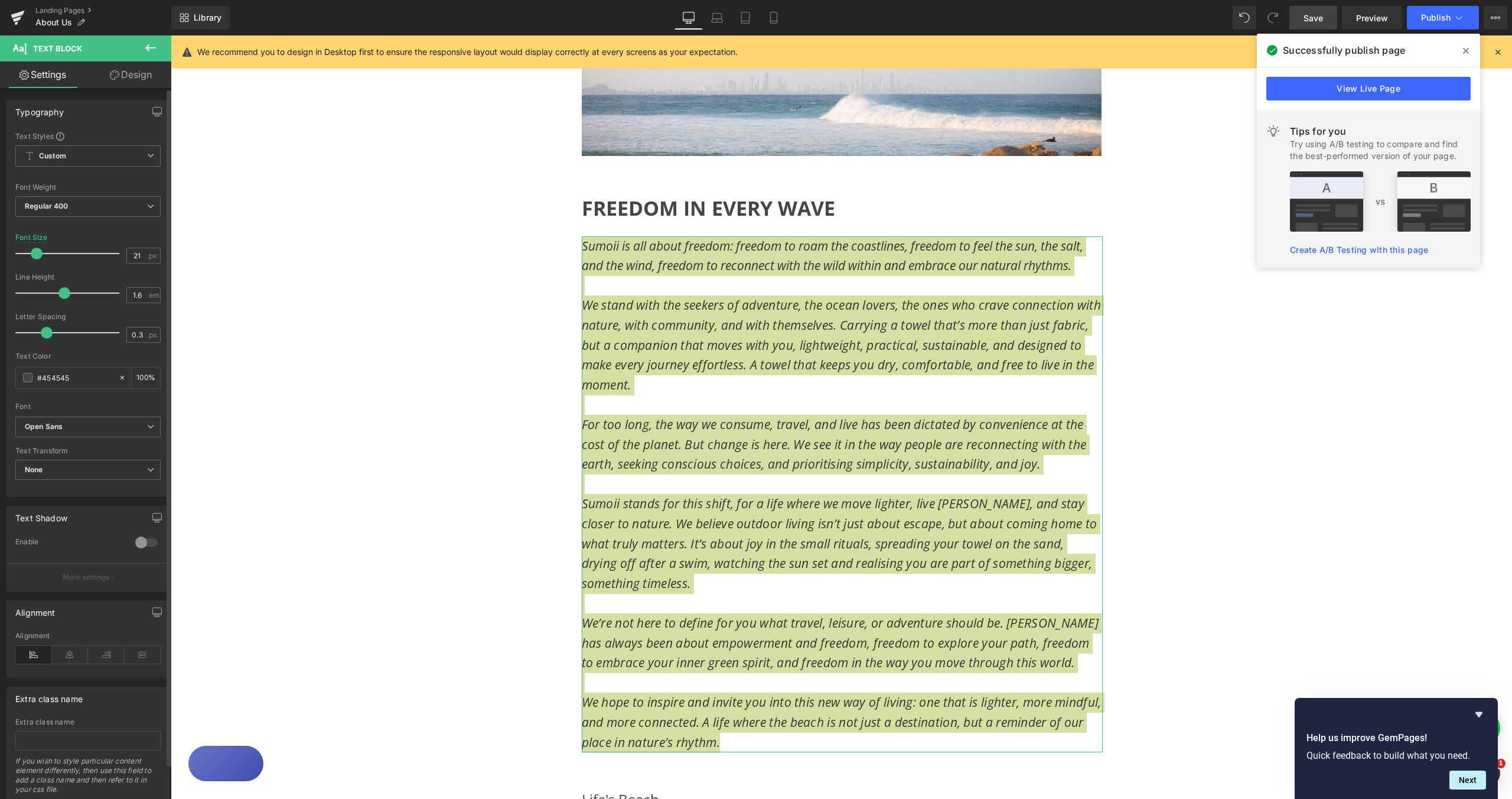
type input "0.4"
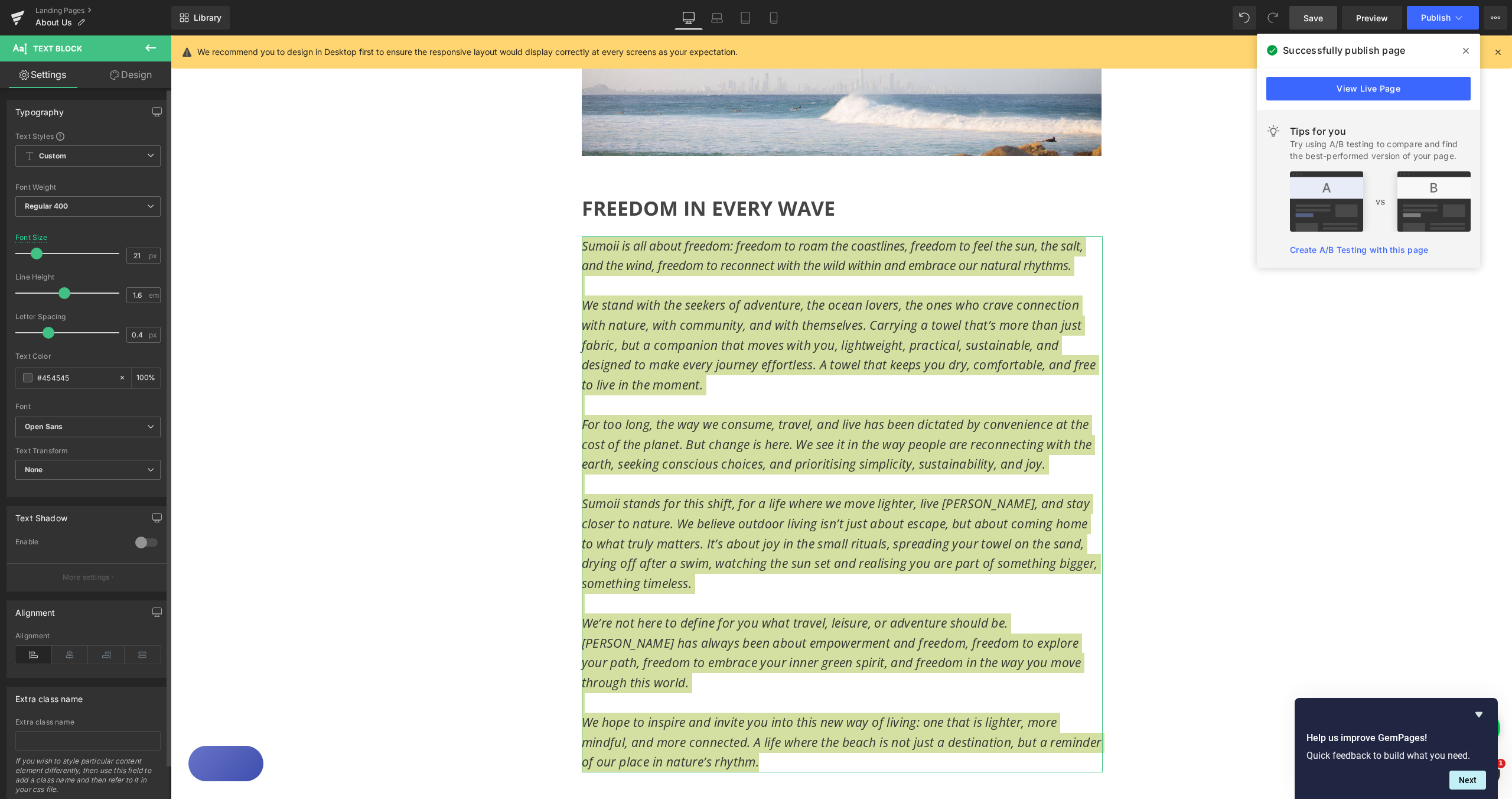
drag, startPoint x: 42, startPoint y: 335, endPoint x: 49, endPoint y: 337, distance: 7.3
click at [49, 337] on span at bounding box center [48, 333] width 12 height 12
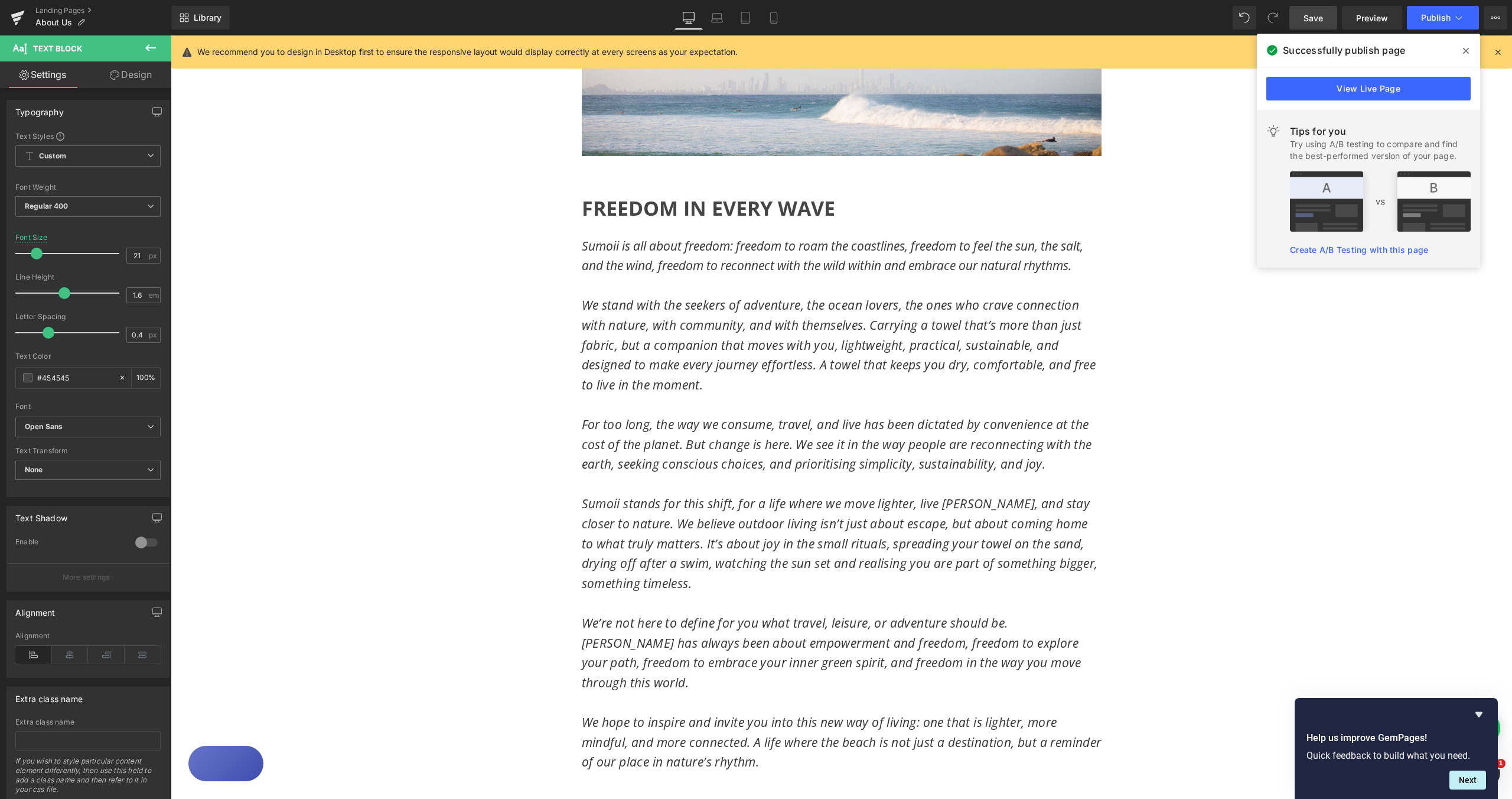
click at [359, 335] on div "Image Image Row FREEDOM IN EVERY WAVE Heading Sumoii is all about freedom: free…" at bounding box center [841, 752] width 1342 height 1707
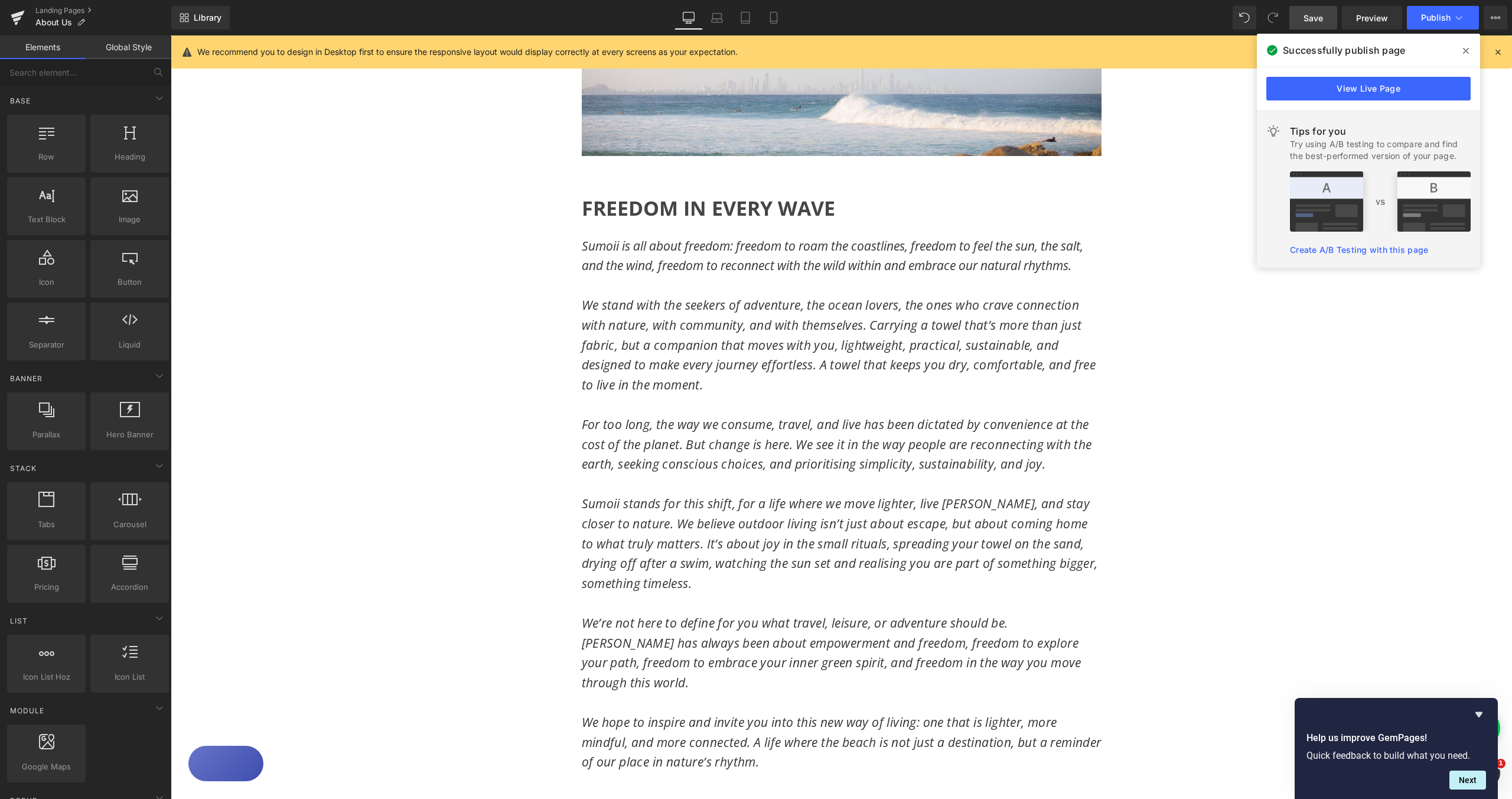
click at [1321, 21] on span "Save" at bounding box center [1313, 18] width 20 height 13
click at [1437, 17] on span "Publish" at bounding box center [1435, 18] width 30 height 9
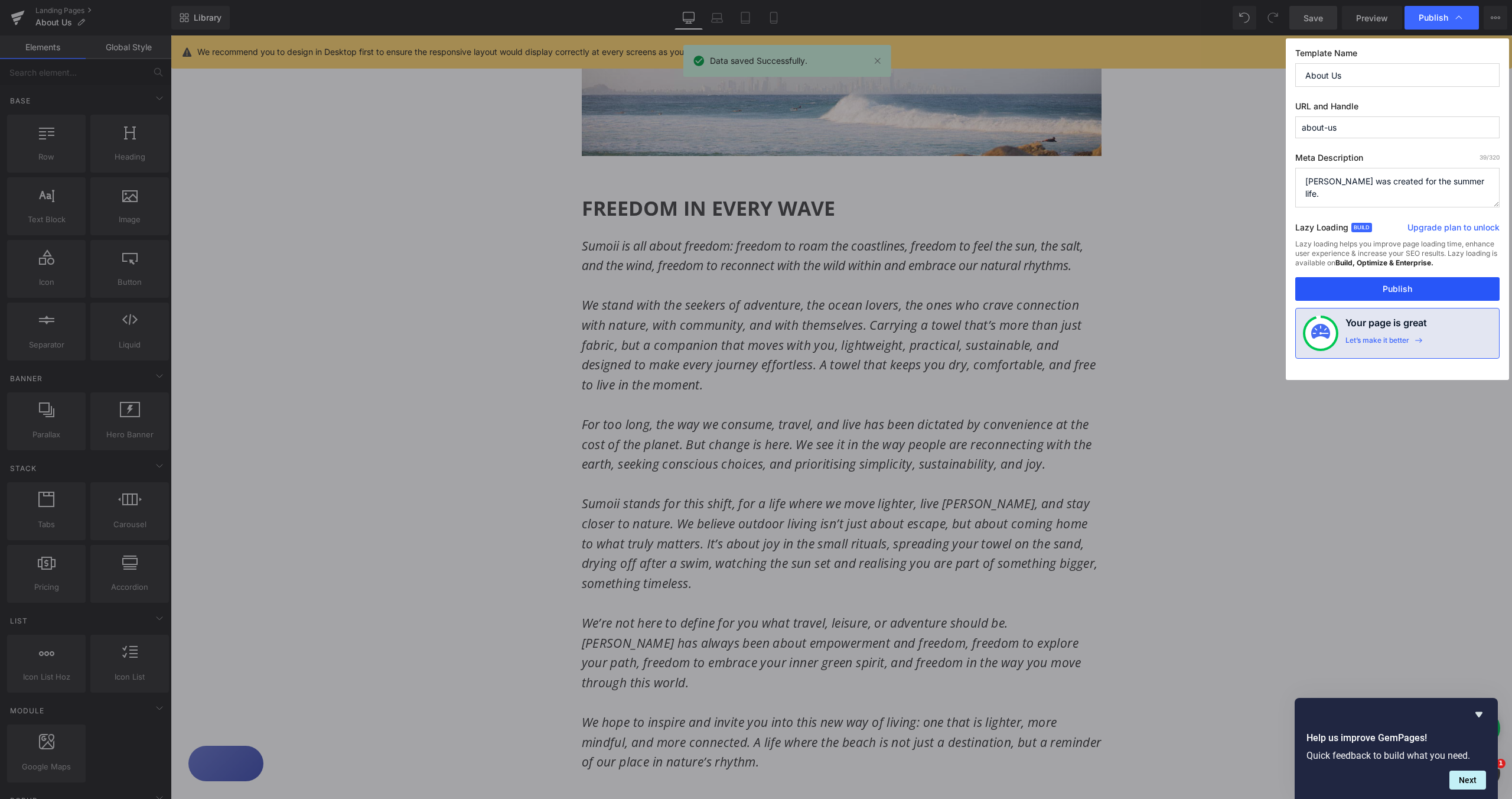
click at [1418, 290] on button "Publish" at bounding box center [1398, 289] width 205 height 24
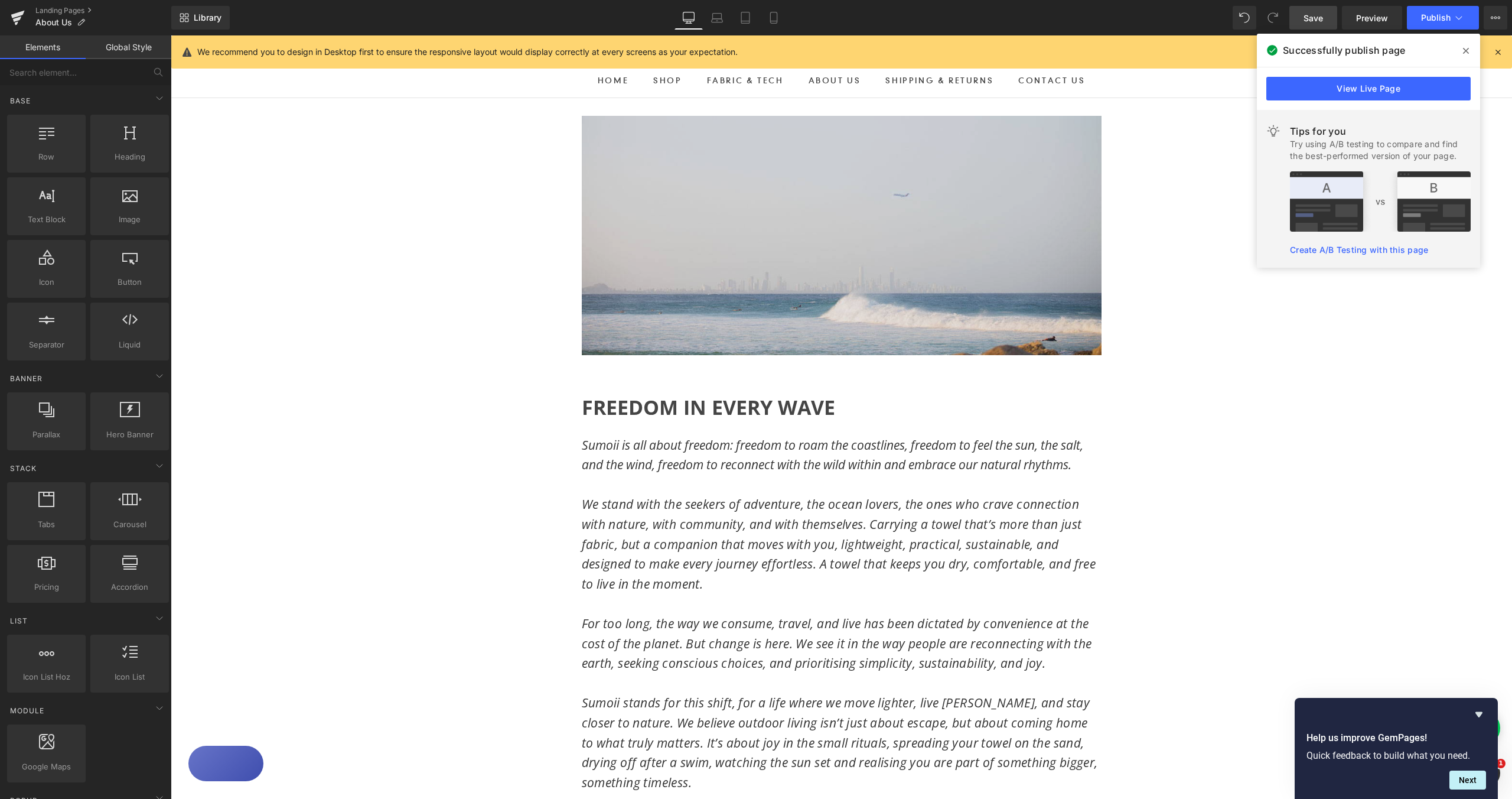
scroll to position [0, 0]
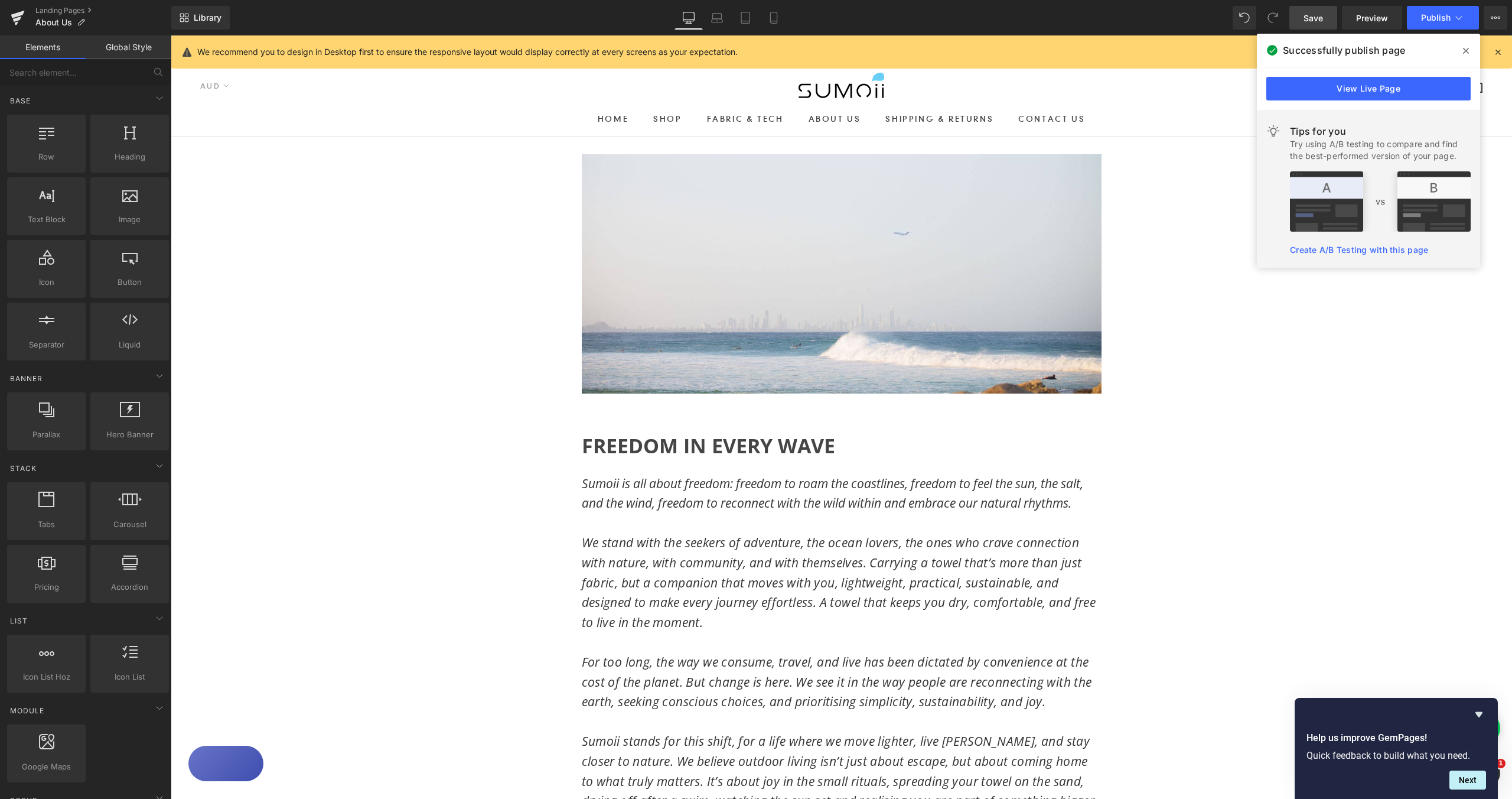
click at [492, 212] on div "Image Row" at bounding box center [841, 273] width 709 height 274
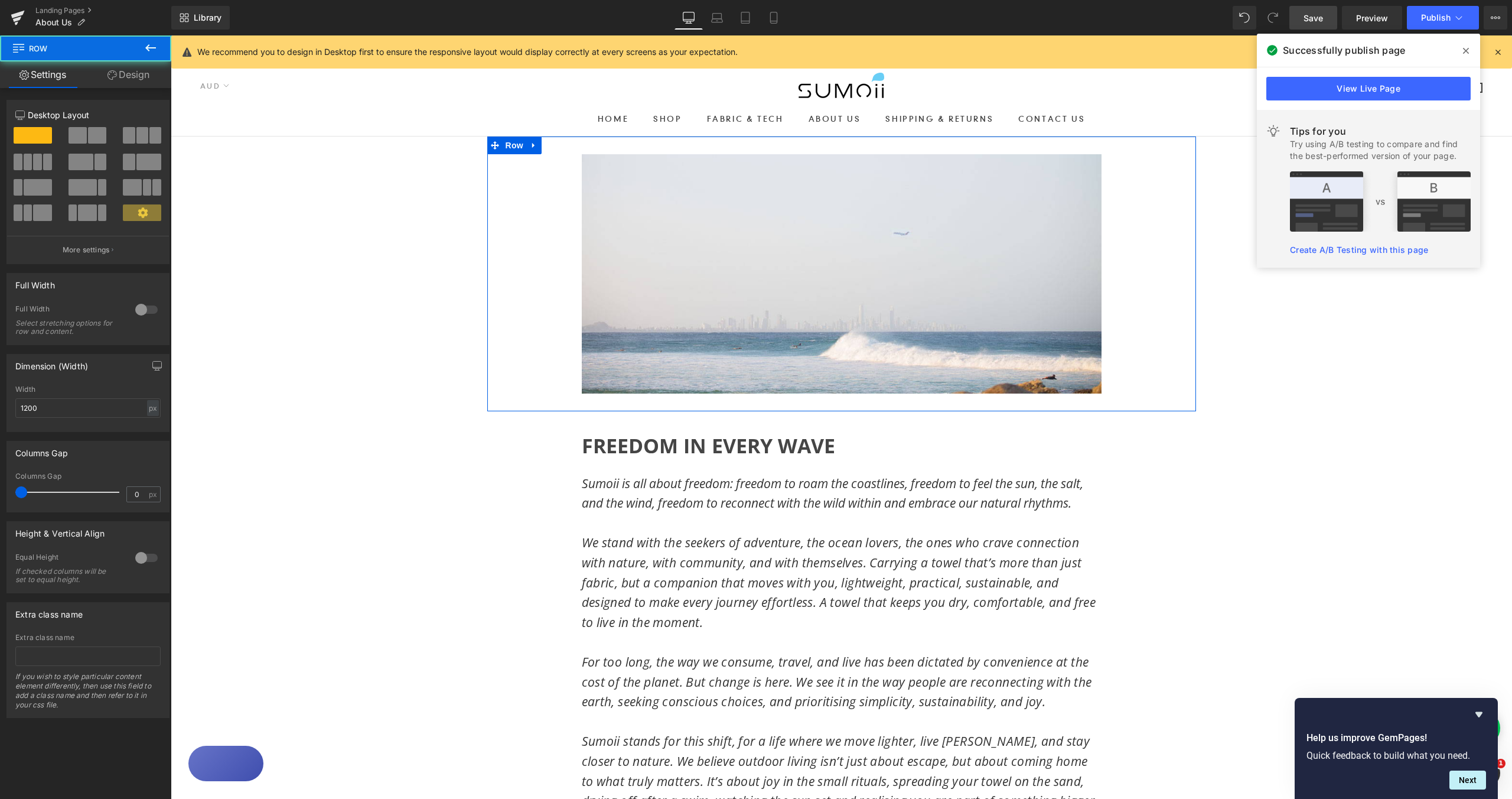
click at [525, 305] on div "Image Row" at bounding box center [841, 273] width 709 height 274
click at [139, 310] on div at bounding box center [146, 310] width 28 height 19
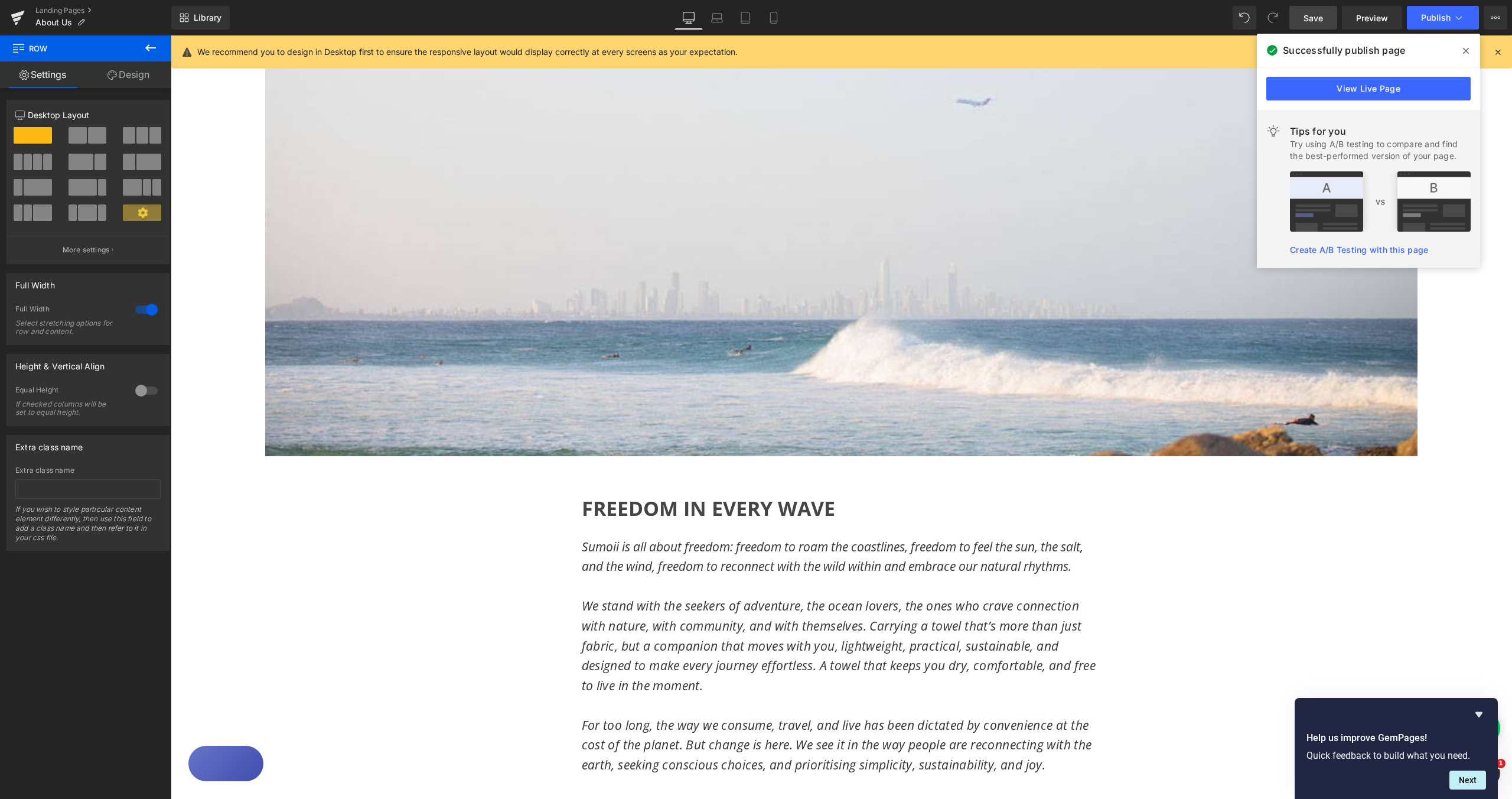
scroll to position [300, 0]
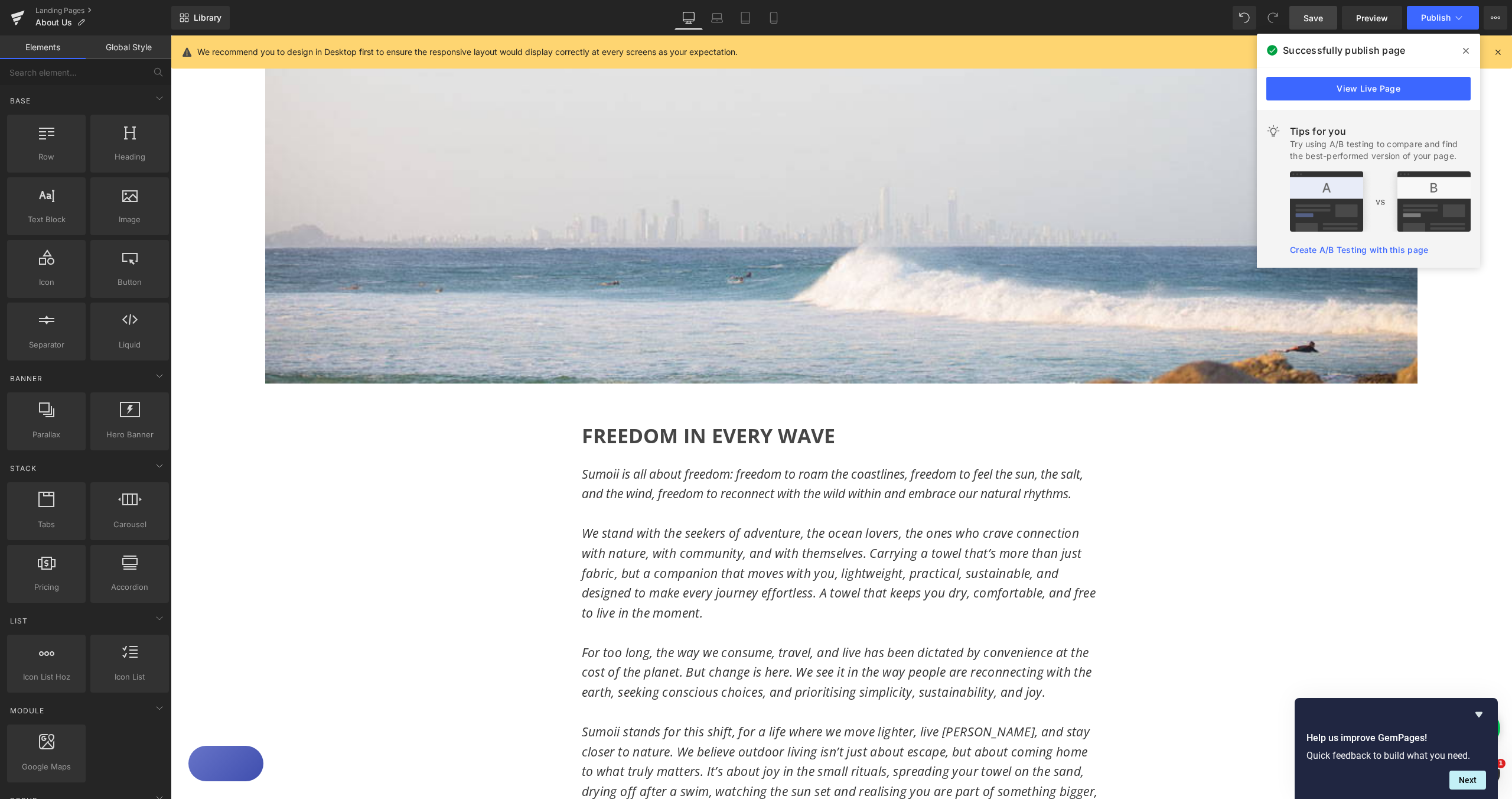
click at [546, 431] on div "FREEDOM IN EVERY WAVE Heading Sumoii is all about freedom: freedom to roam the …" at bounding box center [841, 709] width 709 height 616
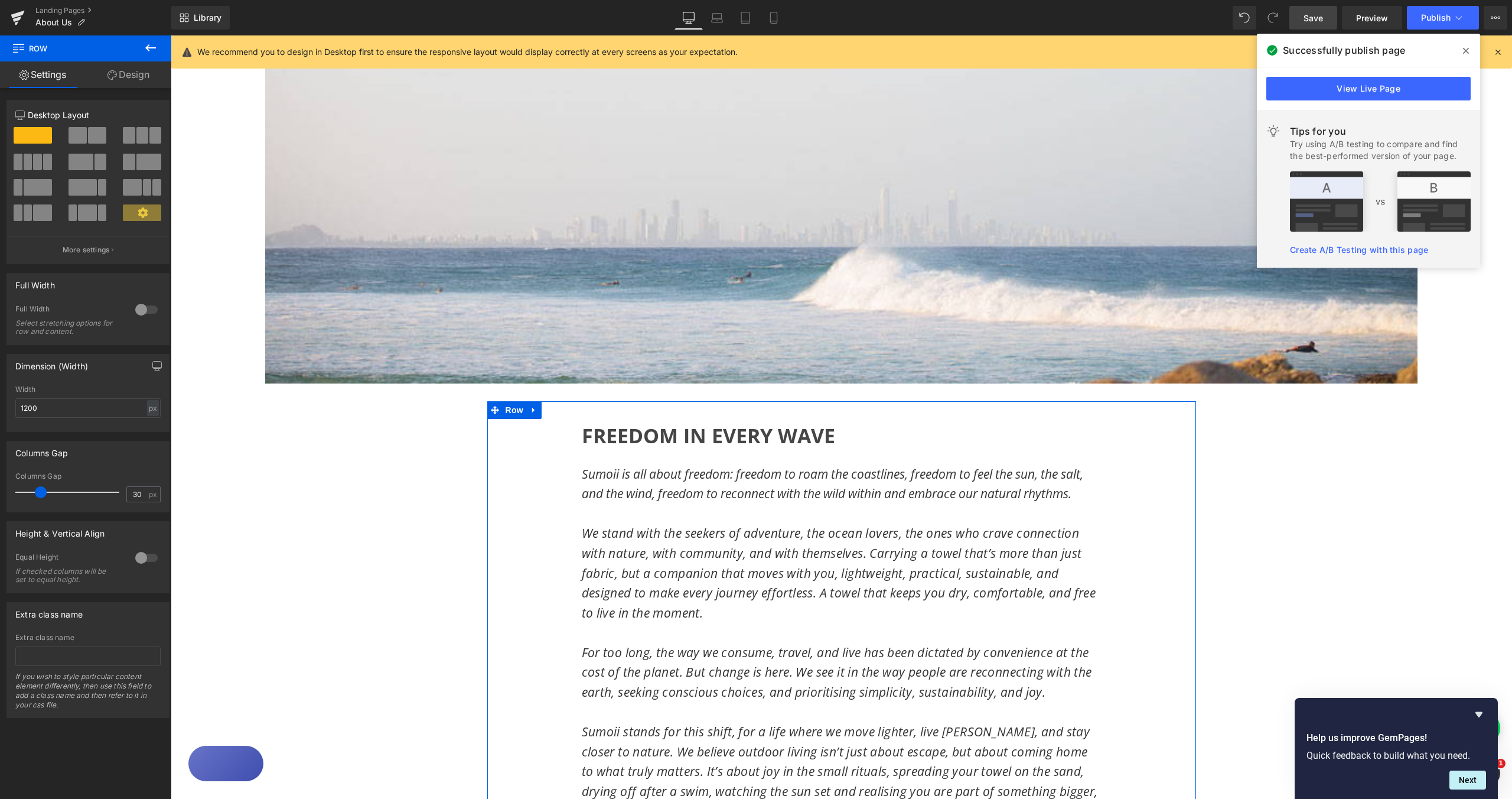
click at [141, 309] on div at bounding box center [146, 310] width 28 height 19
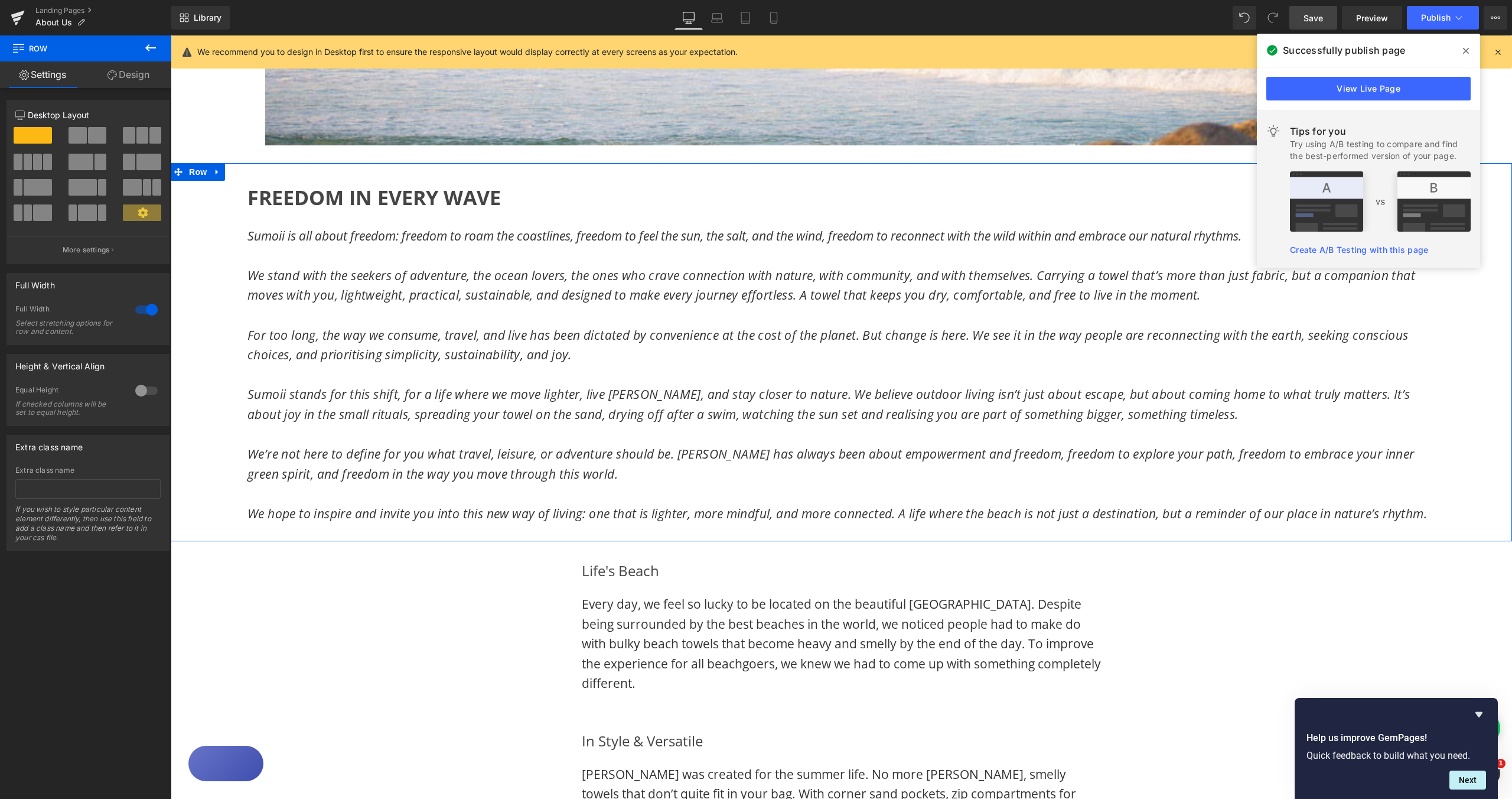
scroll to position [539, 0]
click at [90, 139] on span at bounding box center [97, 135] width 18 height 17
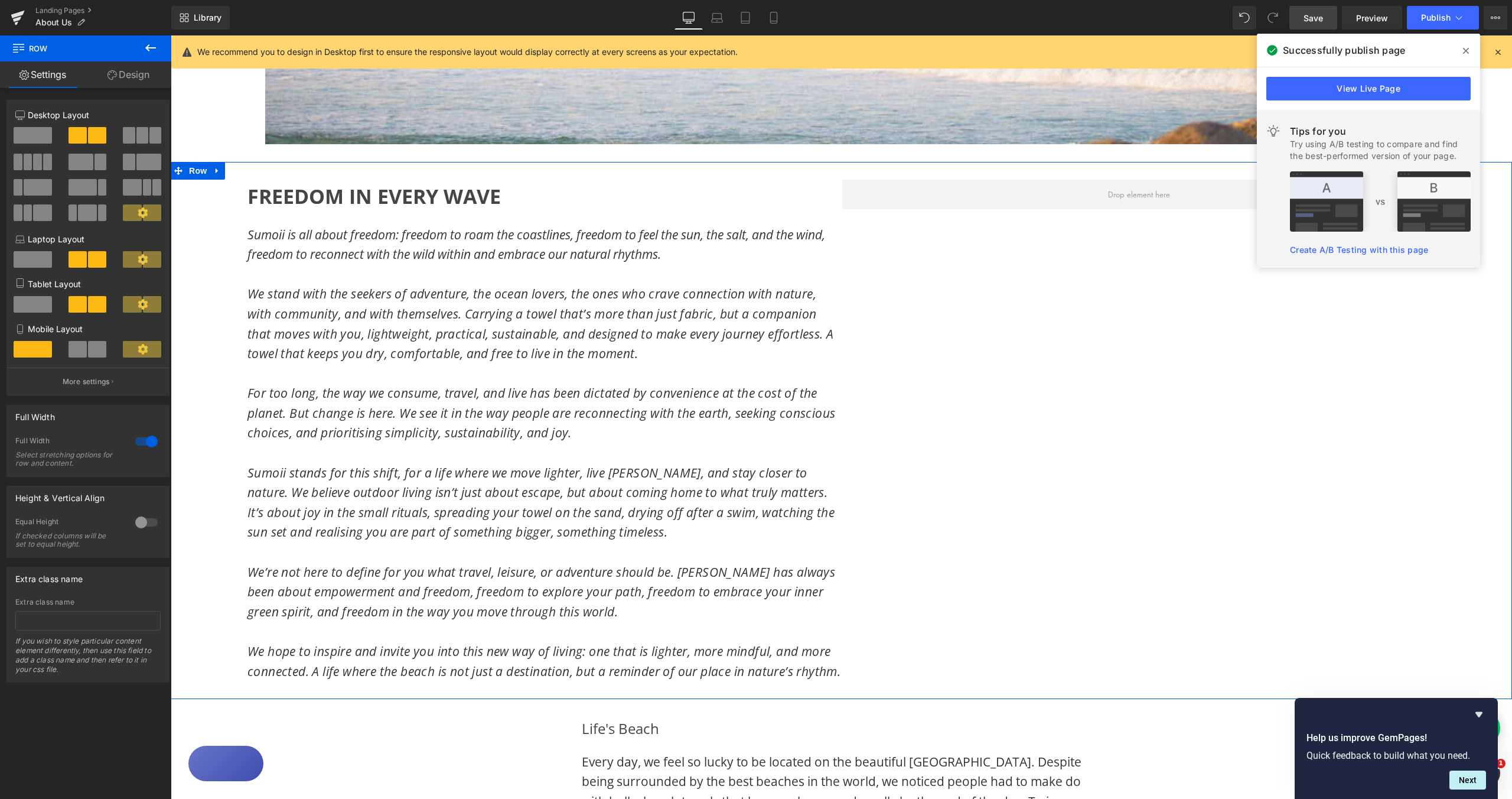
click at [32, 138] on span at bounding box center [33, 135] width 38 height 17
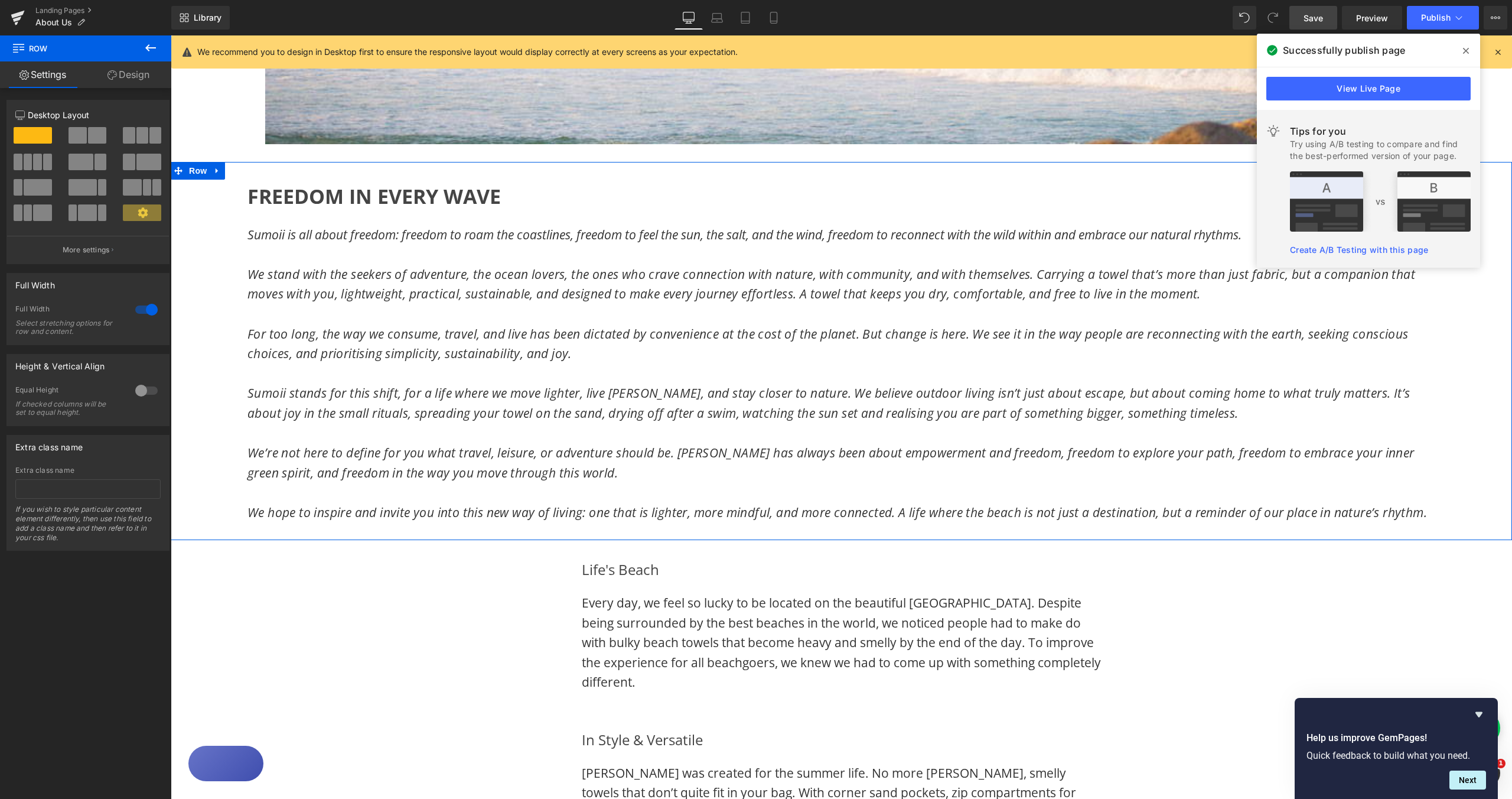
click at [34, 188] on span at bounding box center [38, 187] width 28 height 17
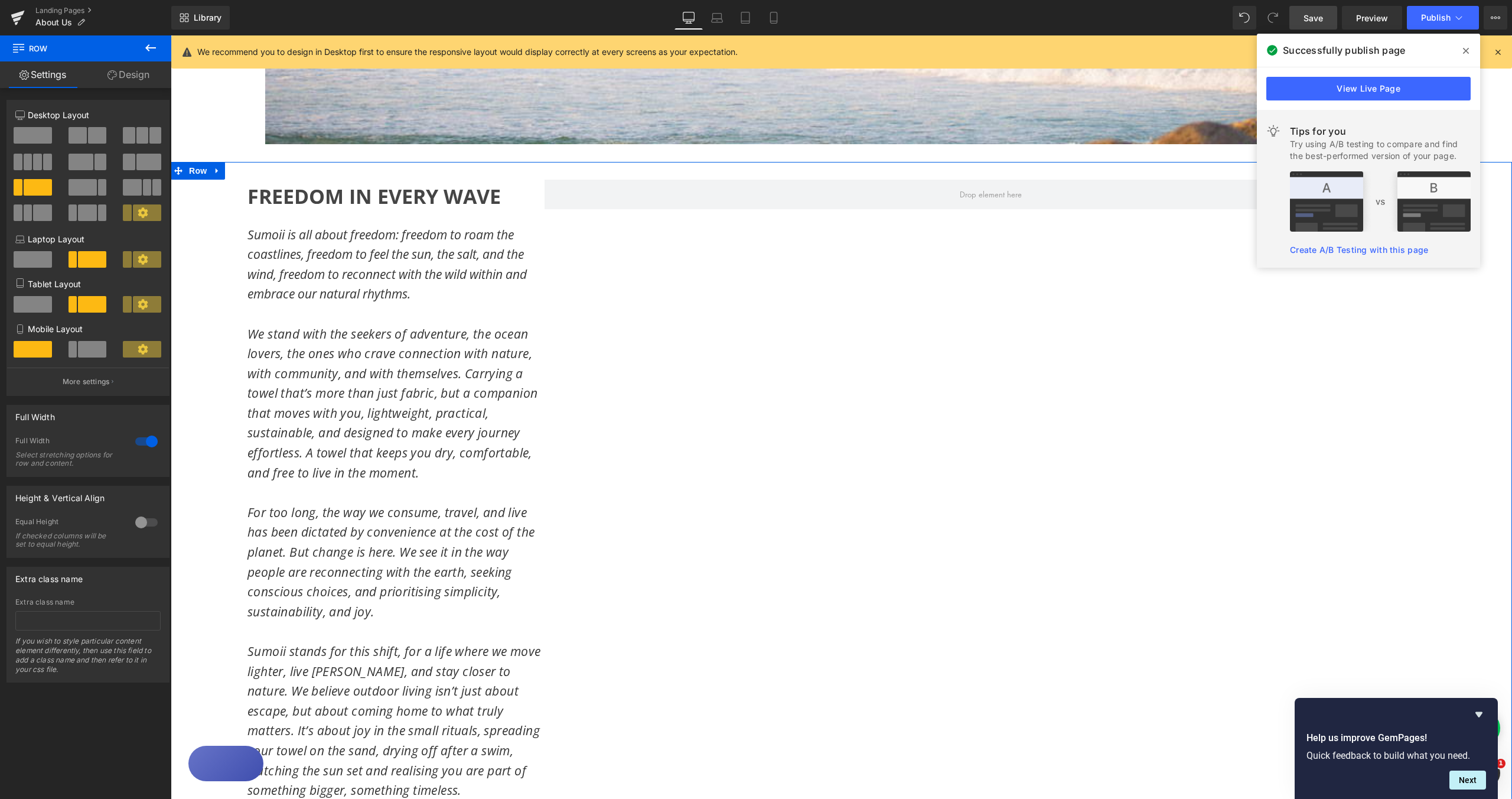
click at [36, 138] on span at bounding box center [33, 135] width 38 height 17
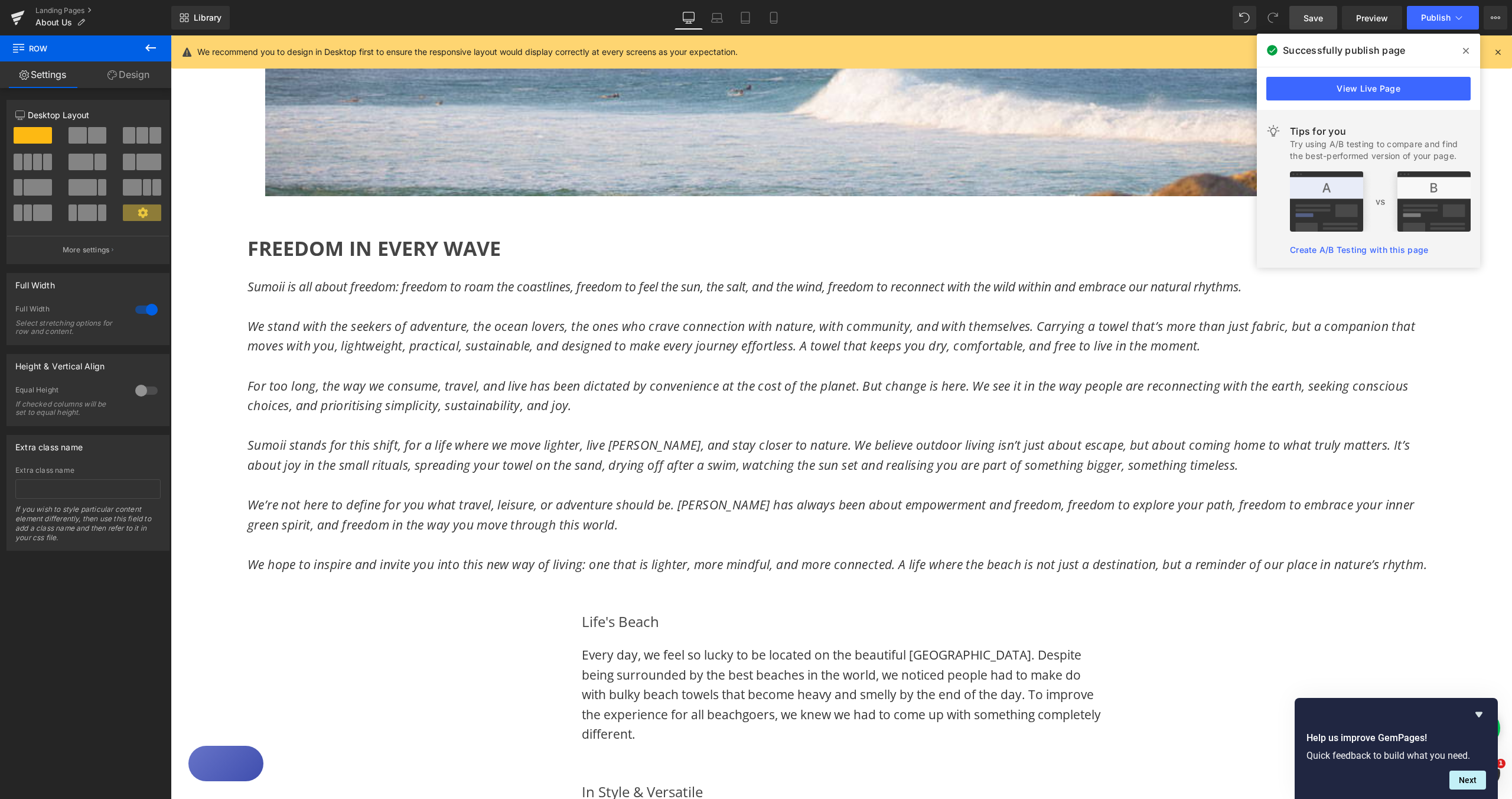
scroll to position [487, 0]
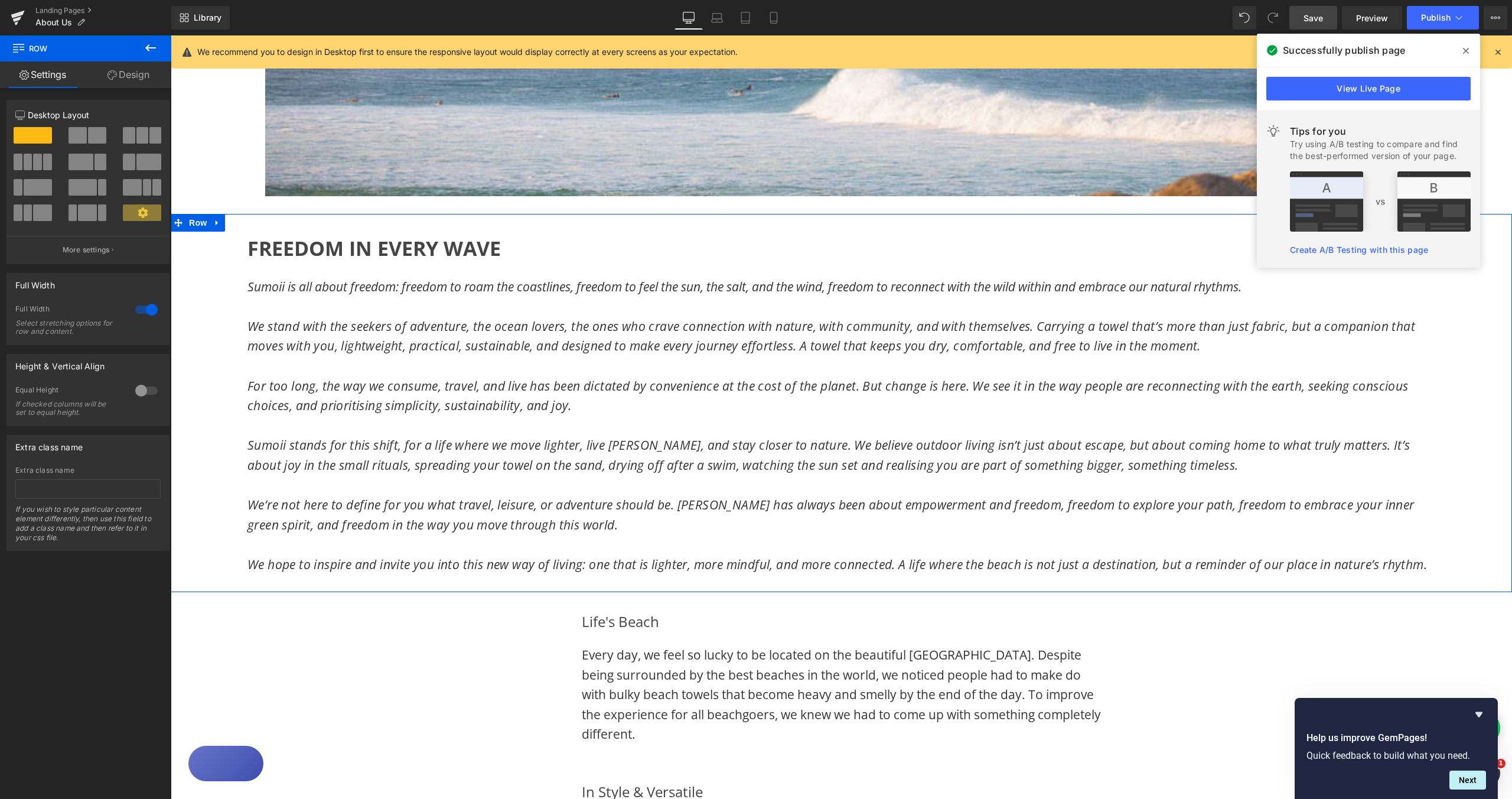
click at [233, 276] on div "FREEDOM IN EVERY WAVE Heading Sumoii is all about freedom: freedom to roam the …" at bounding box center [841, 403] width 1342 height 378
click at [137, 390] on div at bounding box center [146, 390] width 28 height 19
click at [147, 448] on icon at bounding box center [150, 448] width 7 height 7
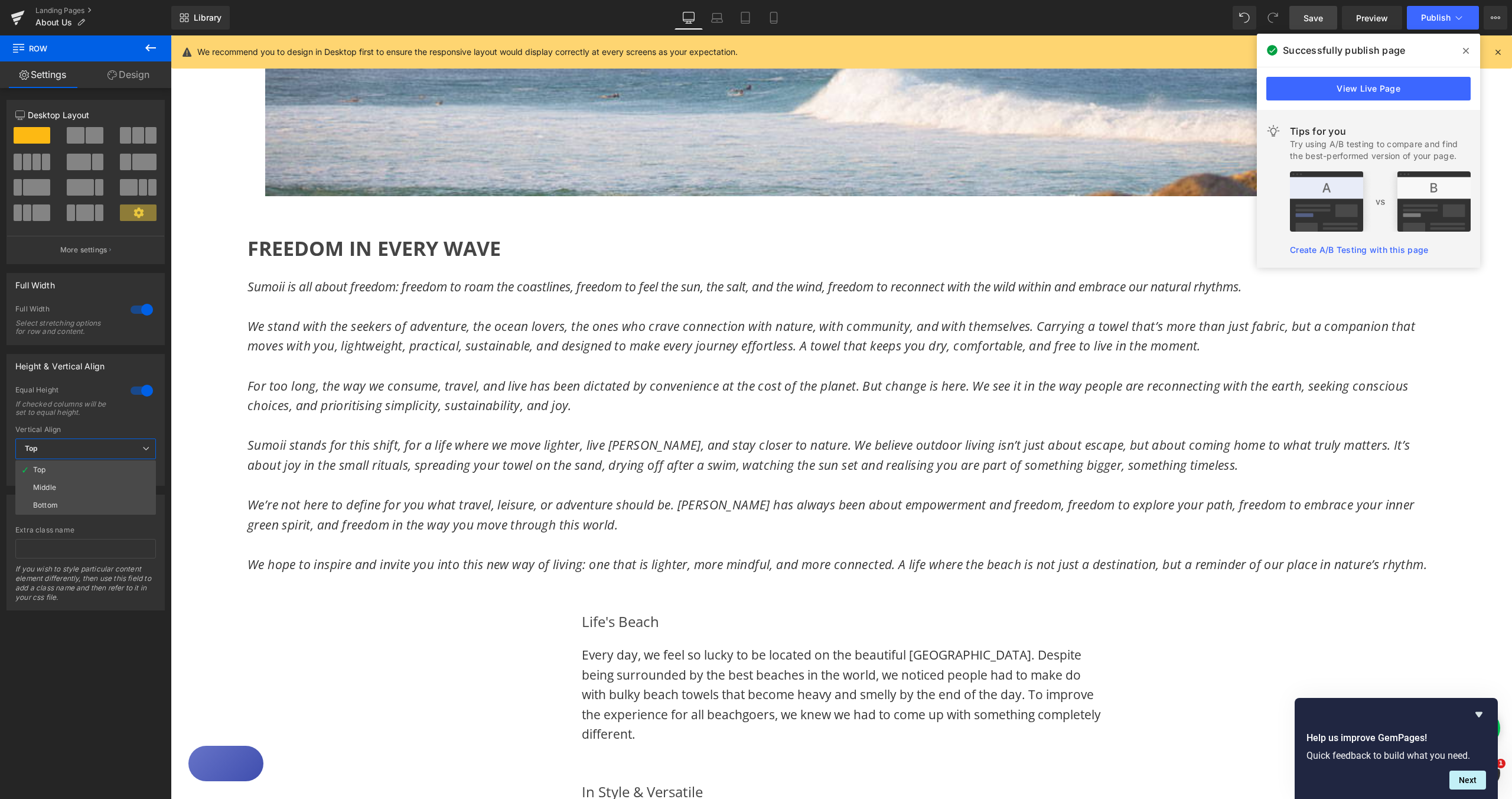
click at [548, 279] on body "Skip to content Home Shop Fabric & Tech About Us Shipping & Returns Contact Us …" at bounding box center [841, 673] width 1342 height 2250
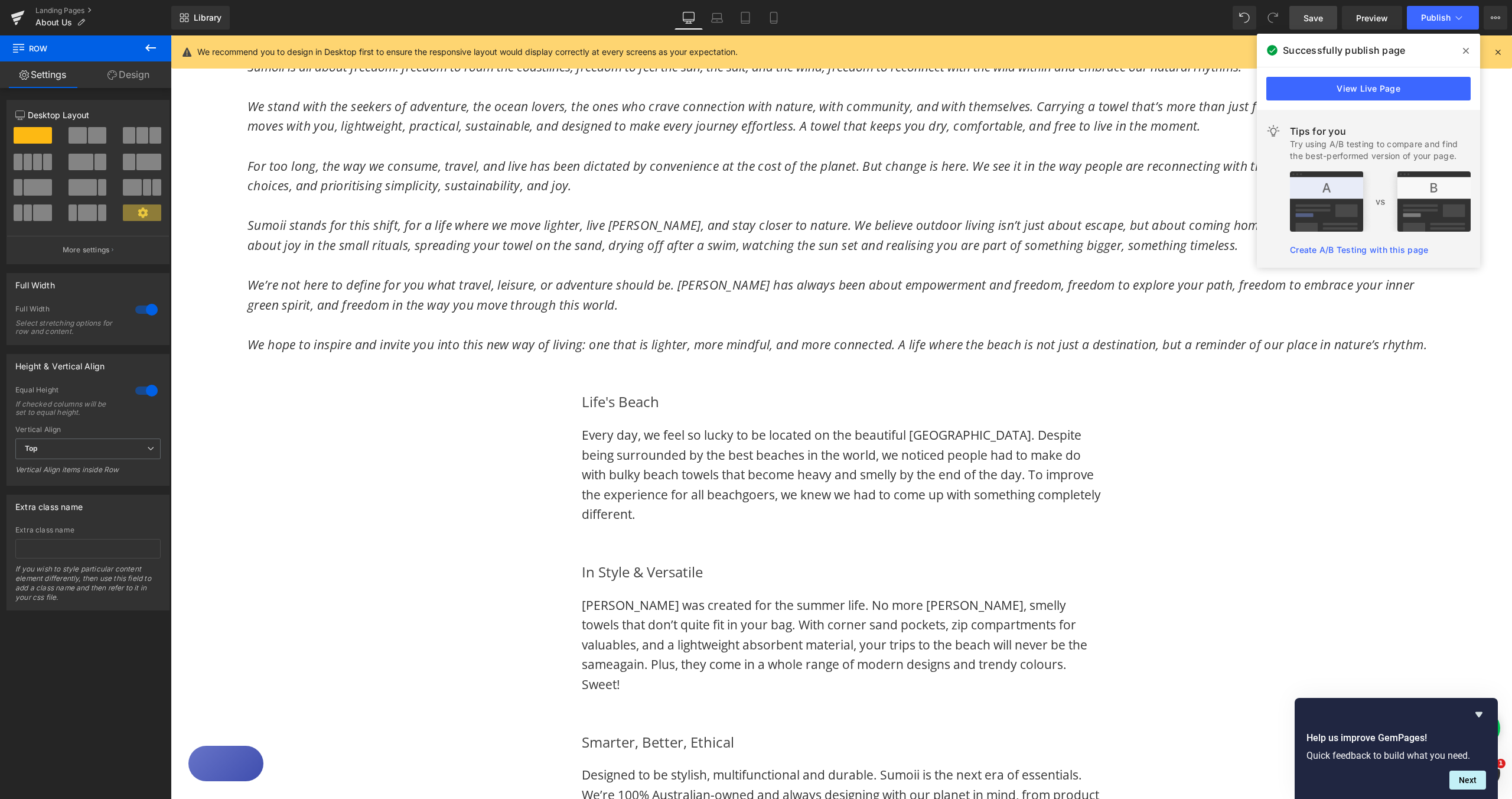
scroll to position [802, 0]
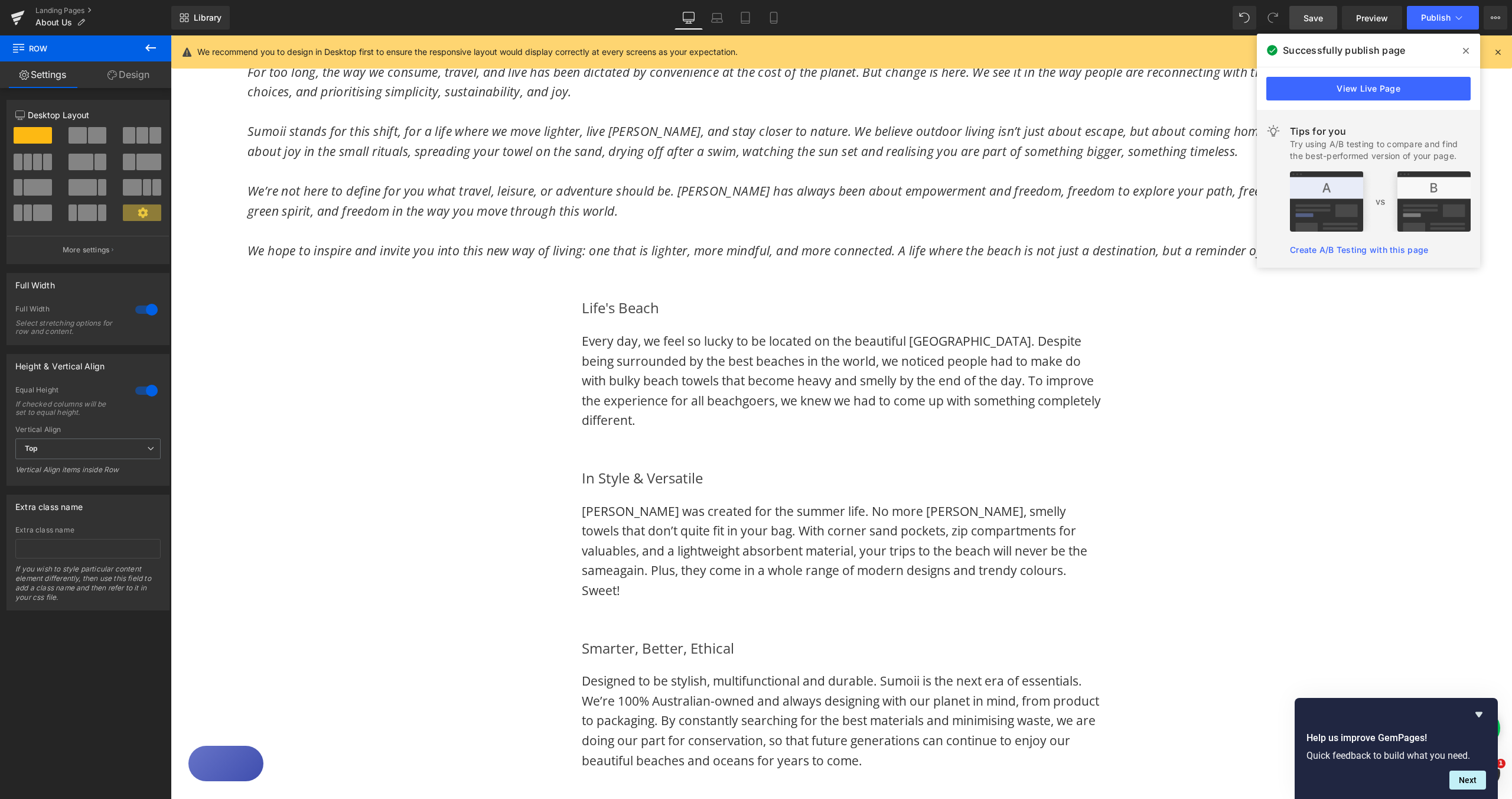
click at [1317, 20] on span "Save" at bounding box center [1313, 18] width 20 height 13
click at [1445, 18] on span "Publish" at bounding box center [1435, 18] width 30 height 9
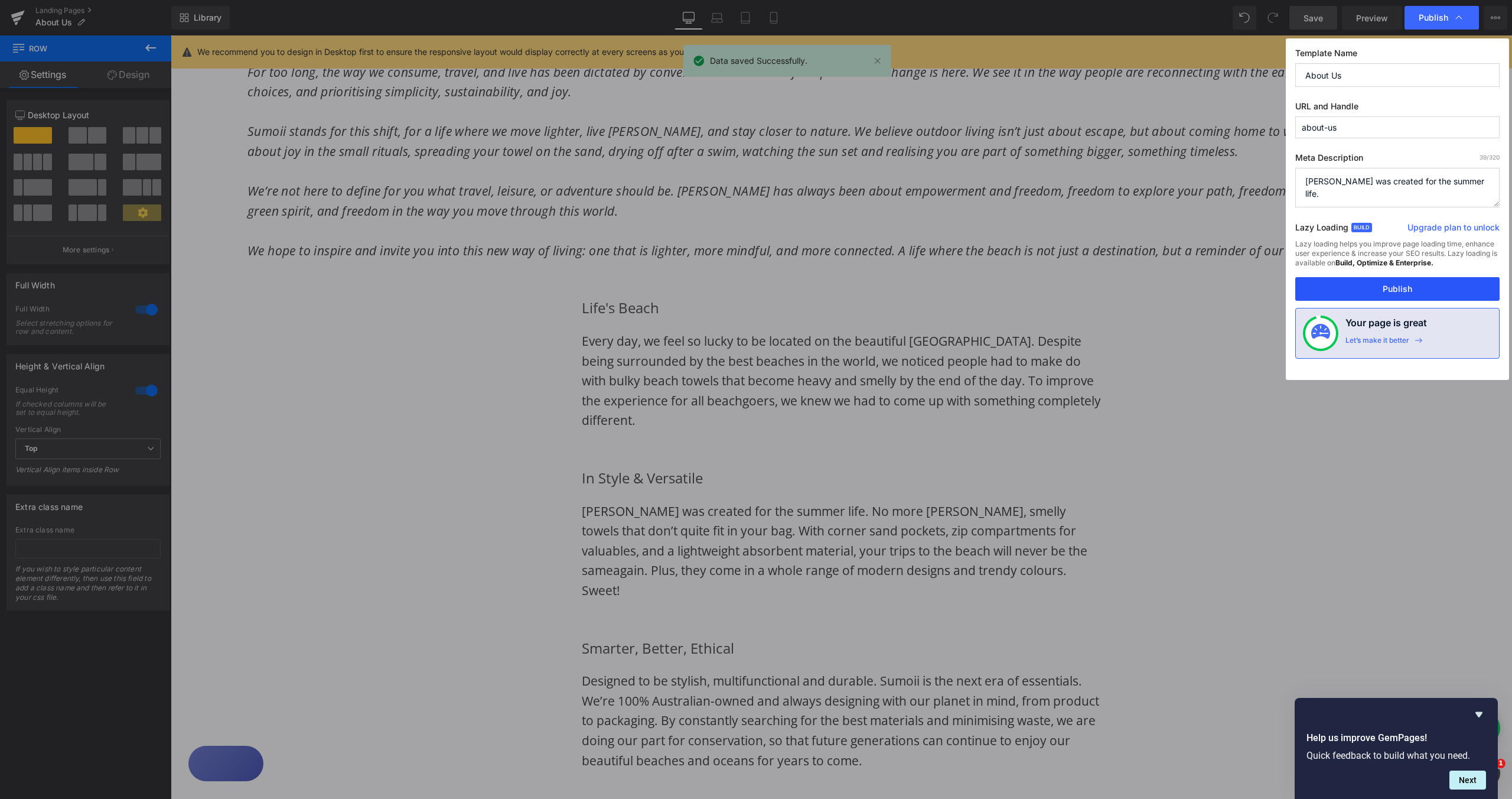
click at [1418, 284] on button "Publish" at bounding box center [1398, 289] width 205 height 24
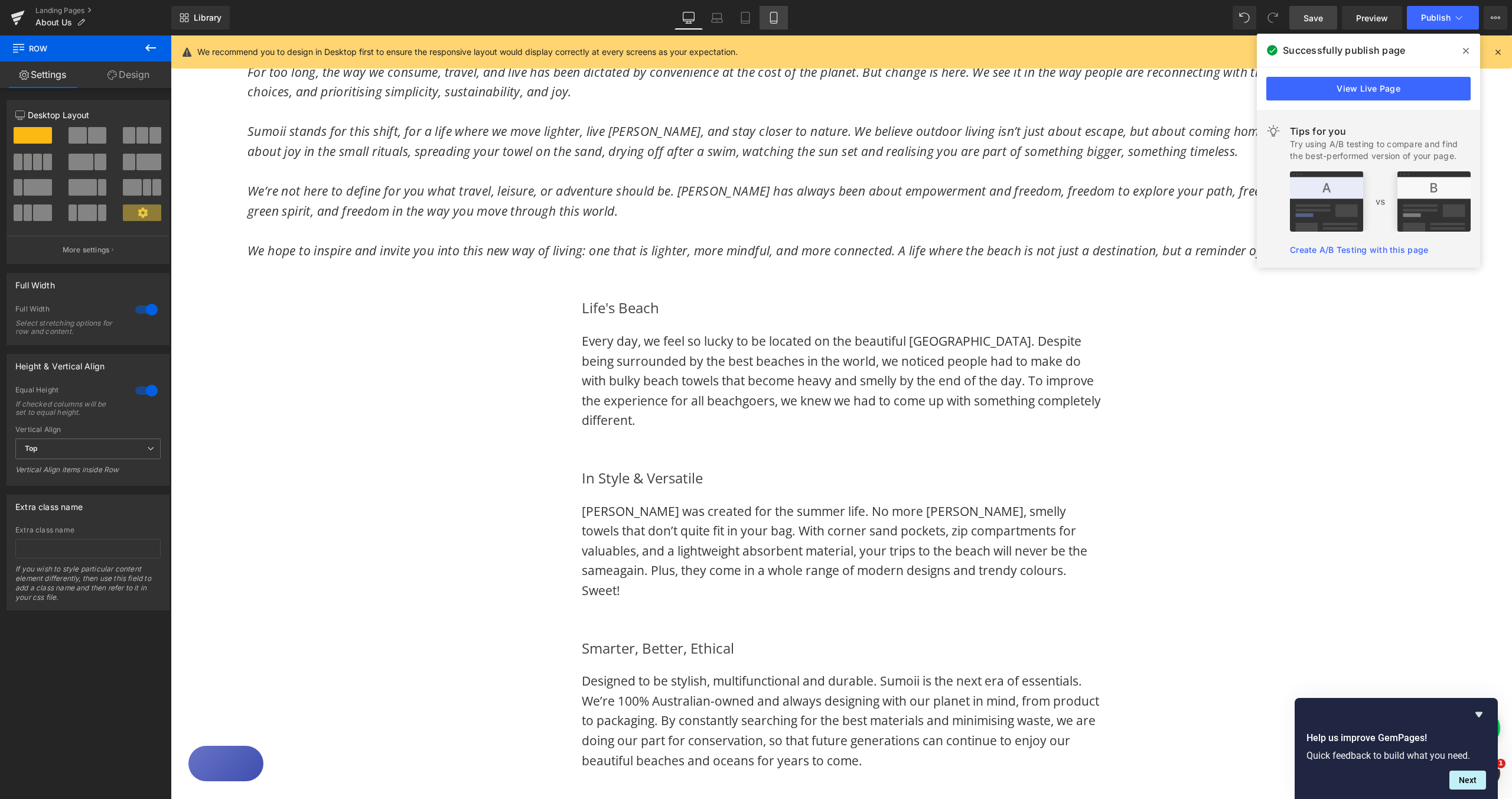
click at [778, 20] on icon at bounding box center [773, 18] width 12 height 12
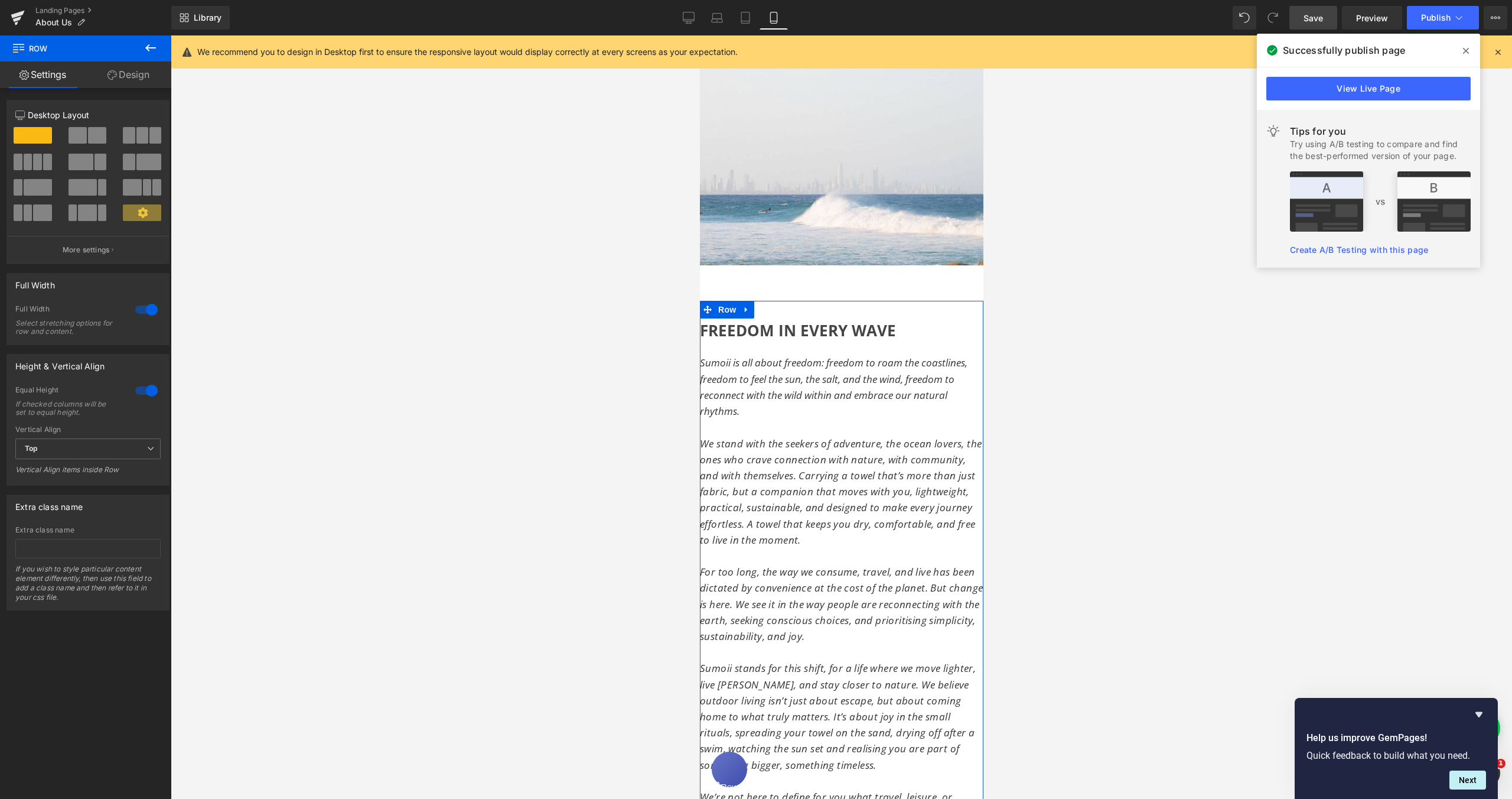
click at [755, 339] on div "FREEDOM IN EVERY WAVE" at bounding box center [841, 336] width 284 height 36
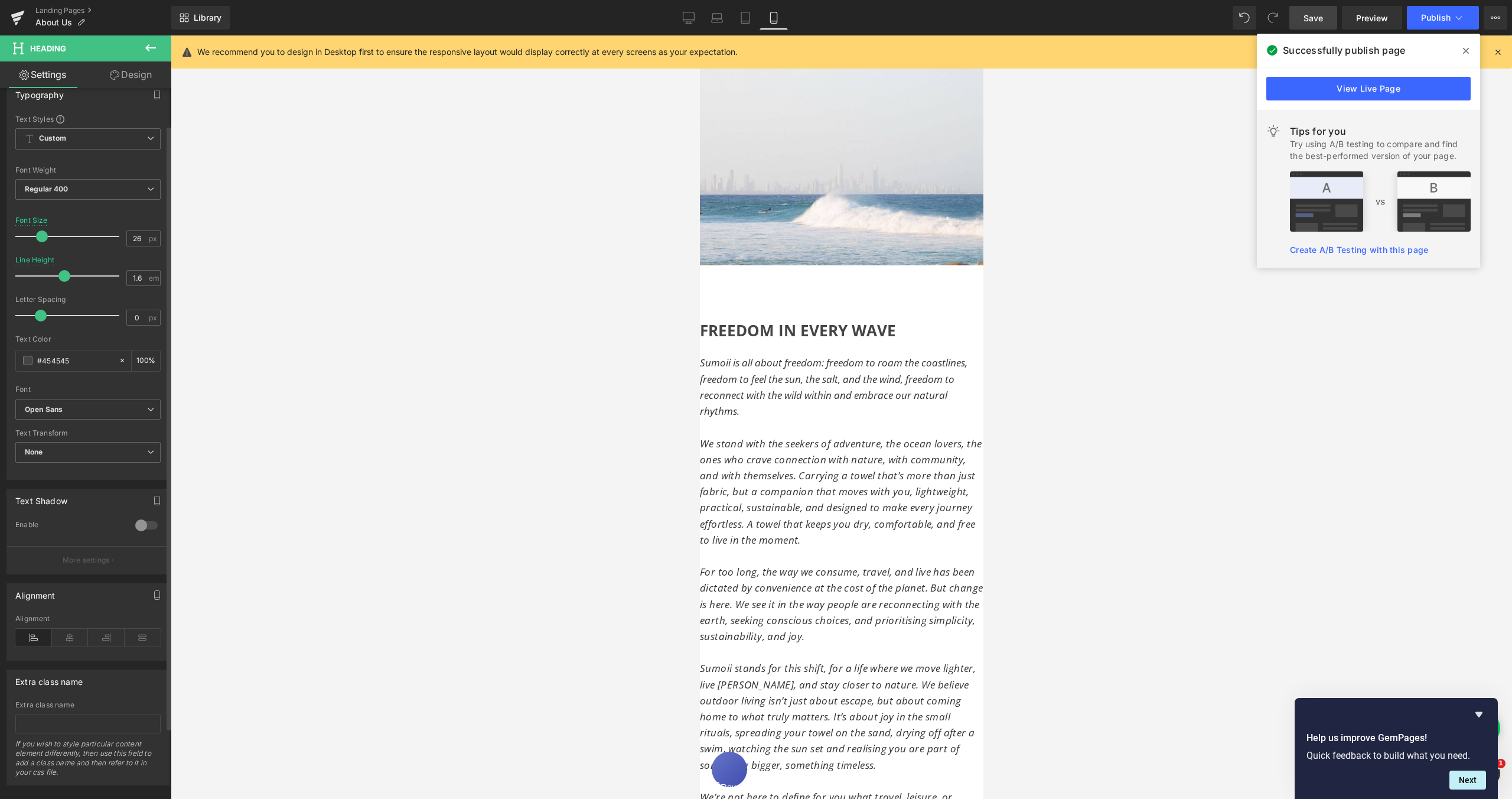
scroll to position [127, 0]
click at [1077, 431] on div at bounding box center [841, 417] width 1342 height 763
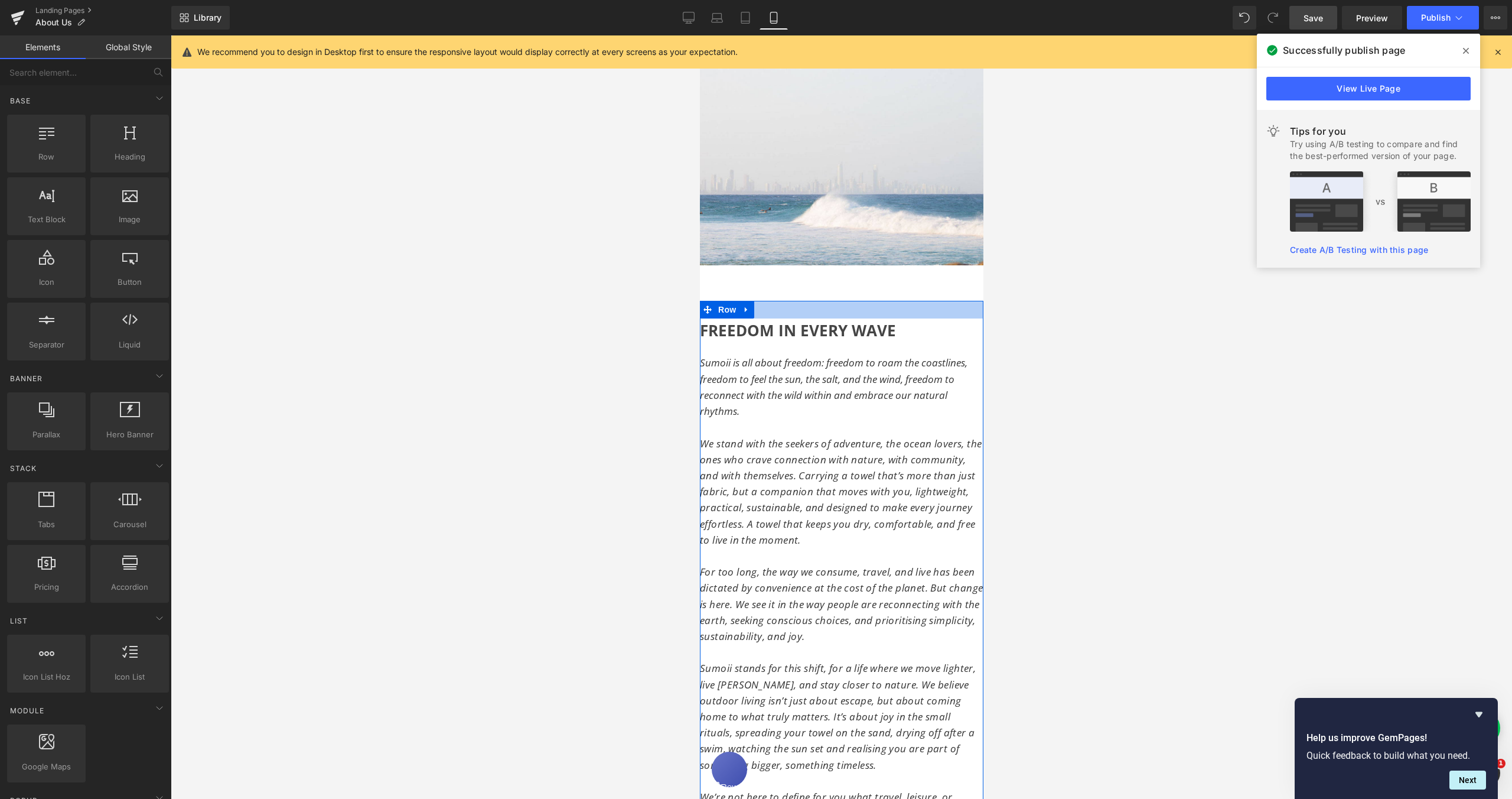
click at [872, 301] on div at bounding box center [841, 310] width 284 height 18
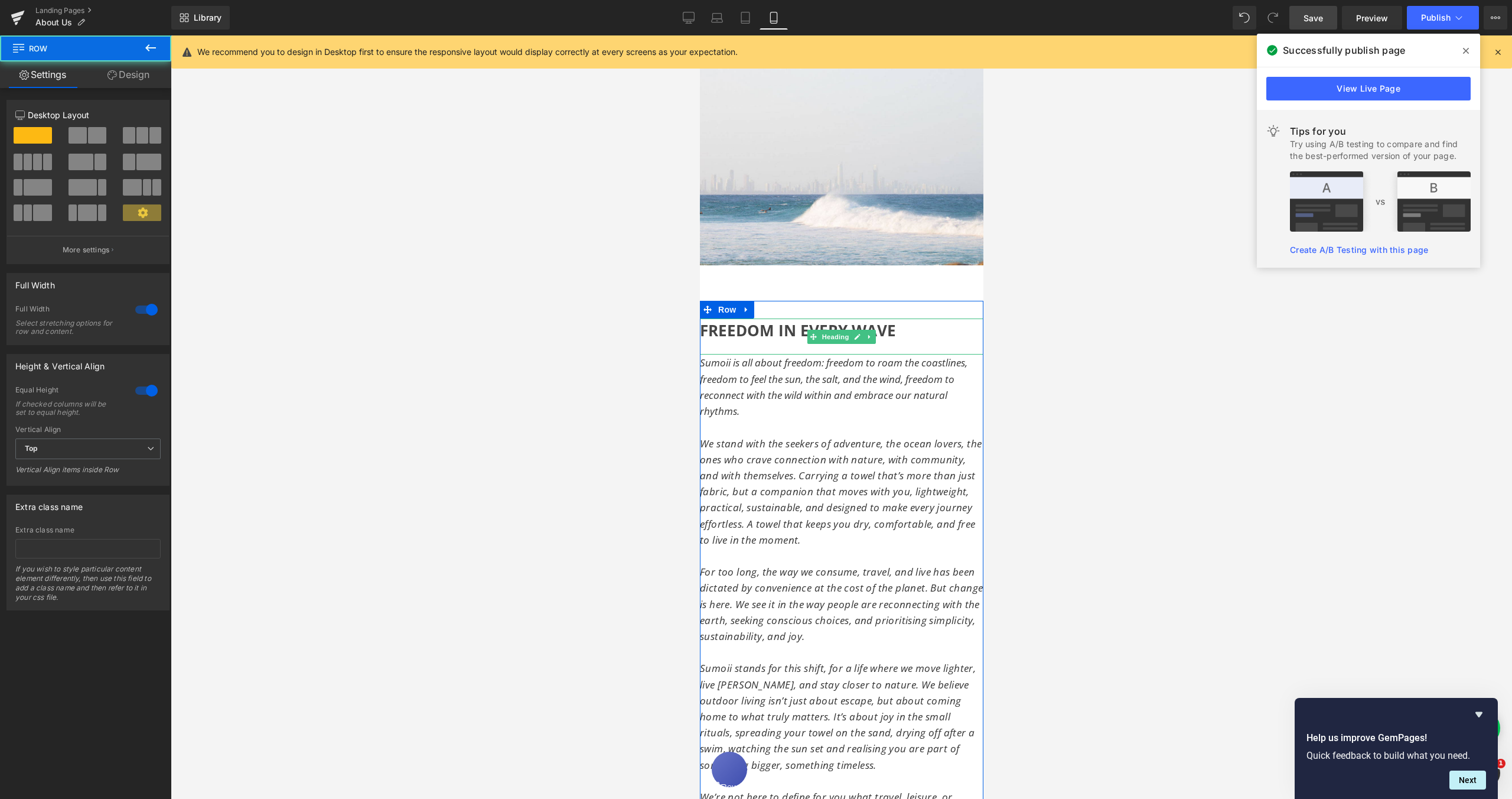
click at [902, 326] on h2 "FREEDOM IN EVERY WAVE" at bounding box center [841, 331] width 284 height 25
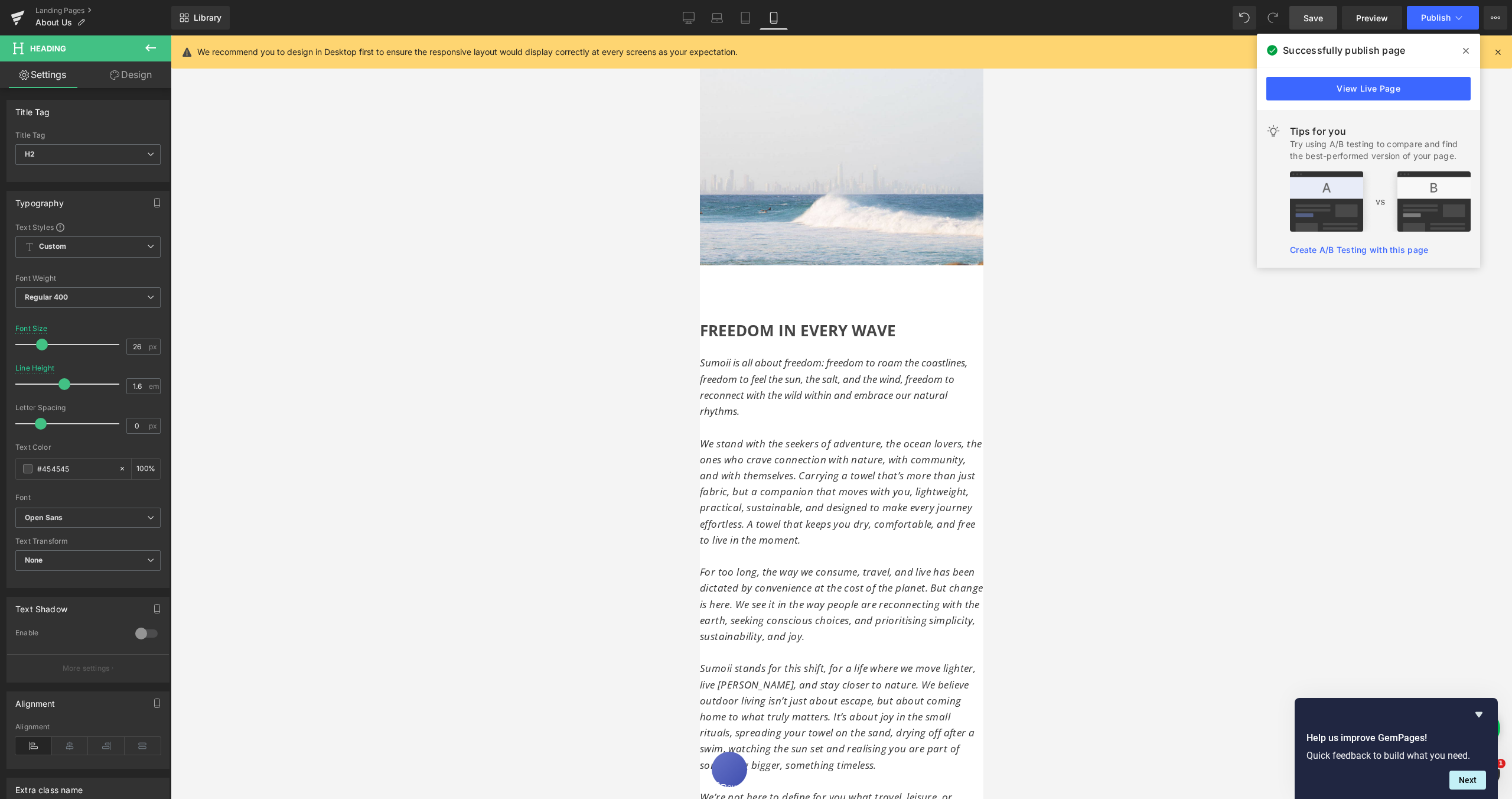
click at [131, 80] on link "Design" at bounding box center [131, 75] width 86 height 26
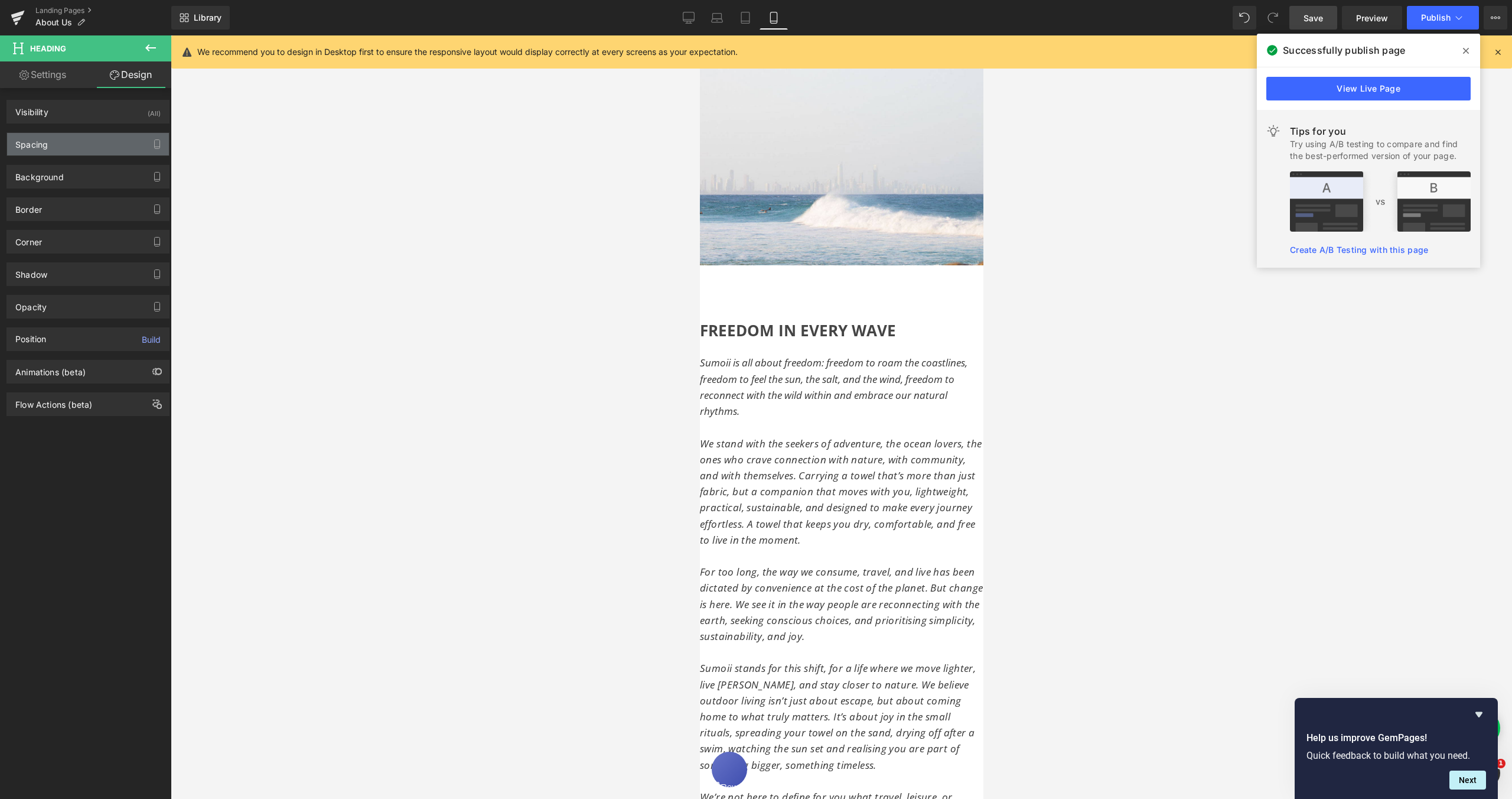
type input "0"
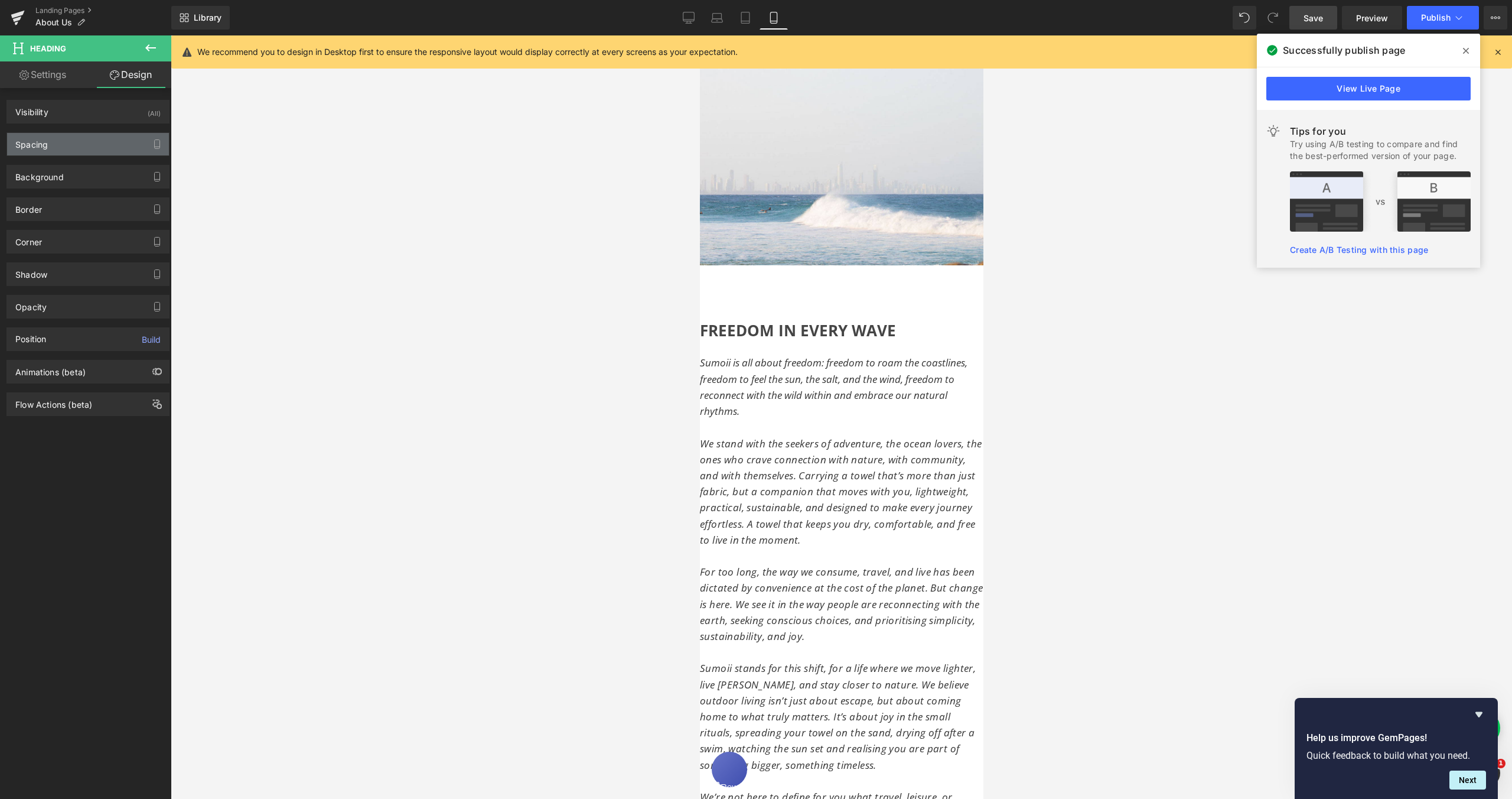
type input "0"
type input "20"
type input "0"
click at [100, 147] on div "Spacing" at bounding box center [88, 144] width 162 height 22
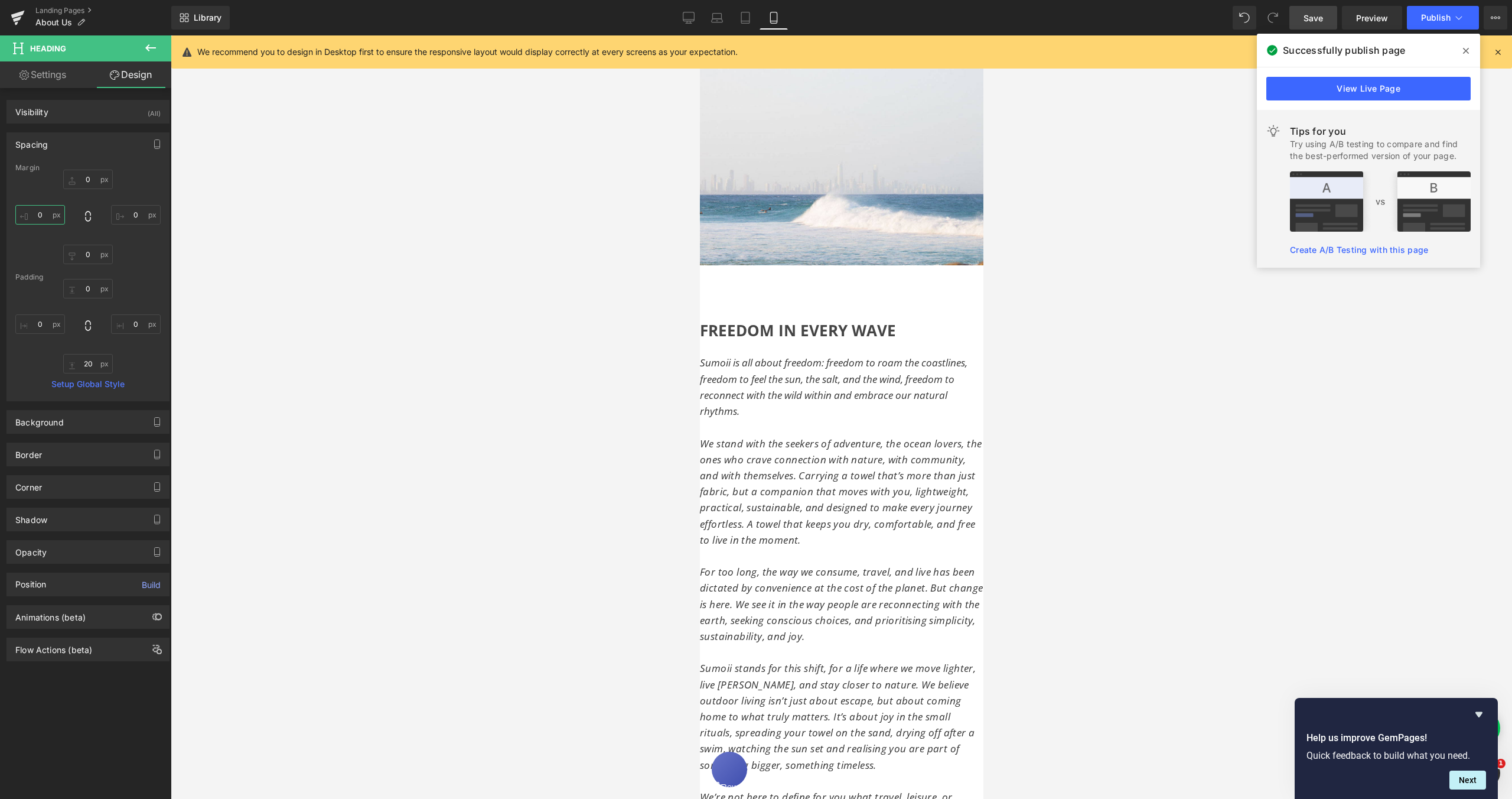
click at [42, 215] on input "0" at bounding box center [40, 215] width 49 height 20
type input "50"
click at [241, 265] on div at bounding box center [841, 417] width 1342 height 763
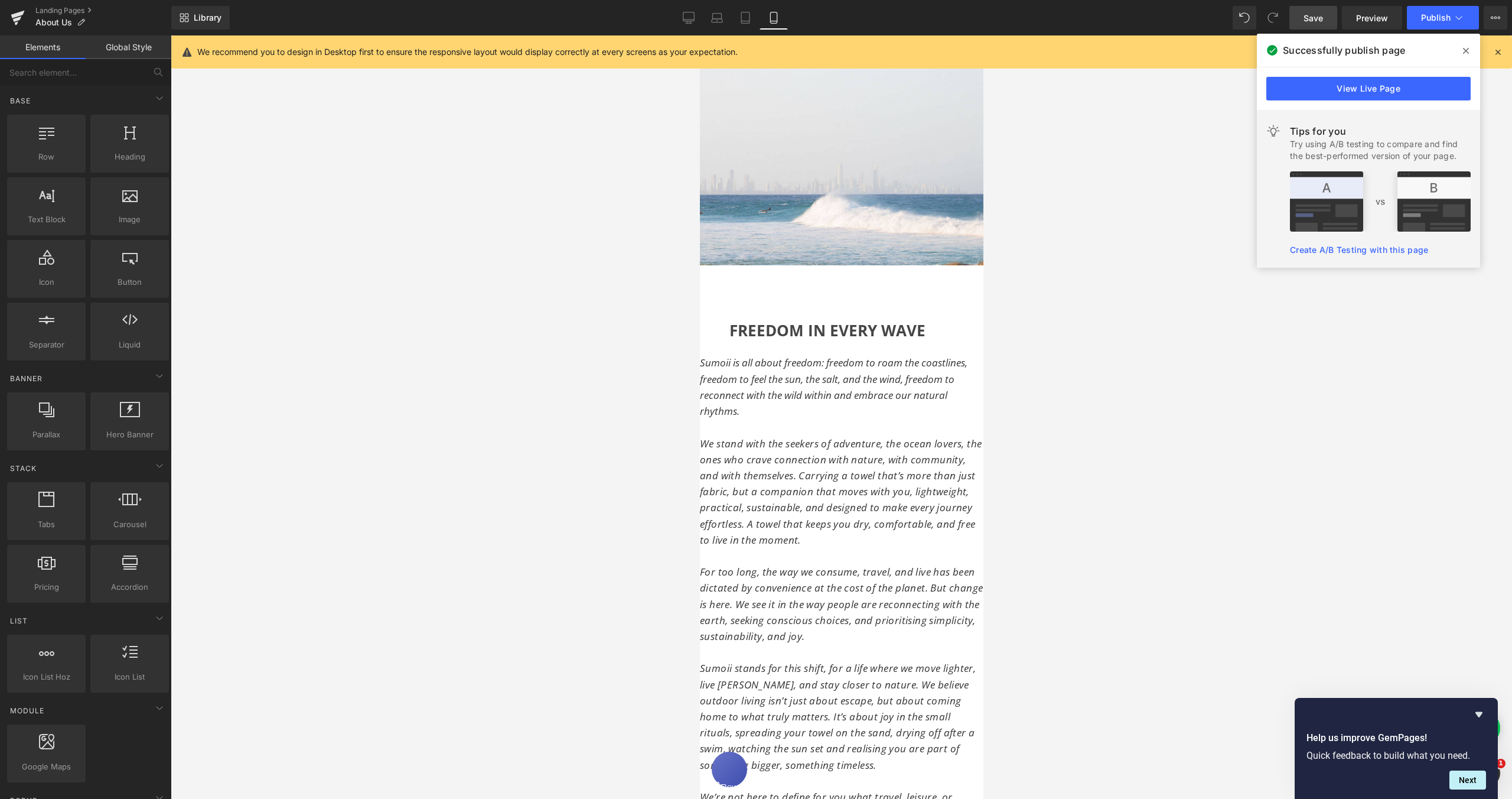
click at [132, 53] on link "Global Style" at bounding box center [129, 48] width 86 height 24
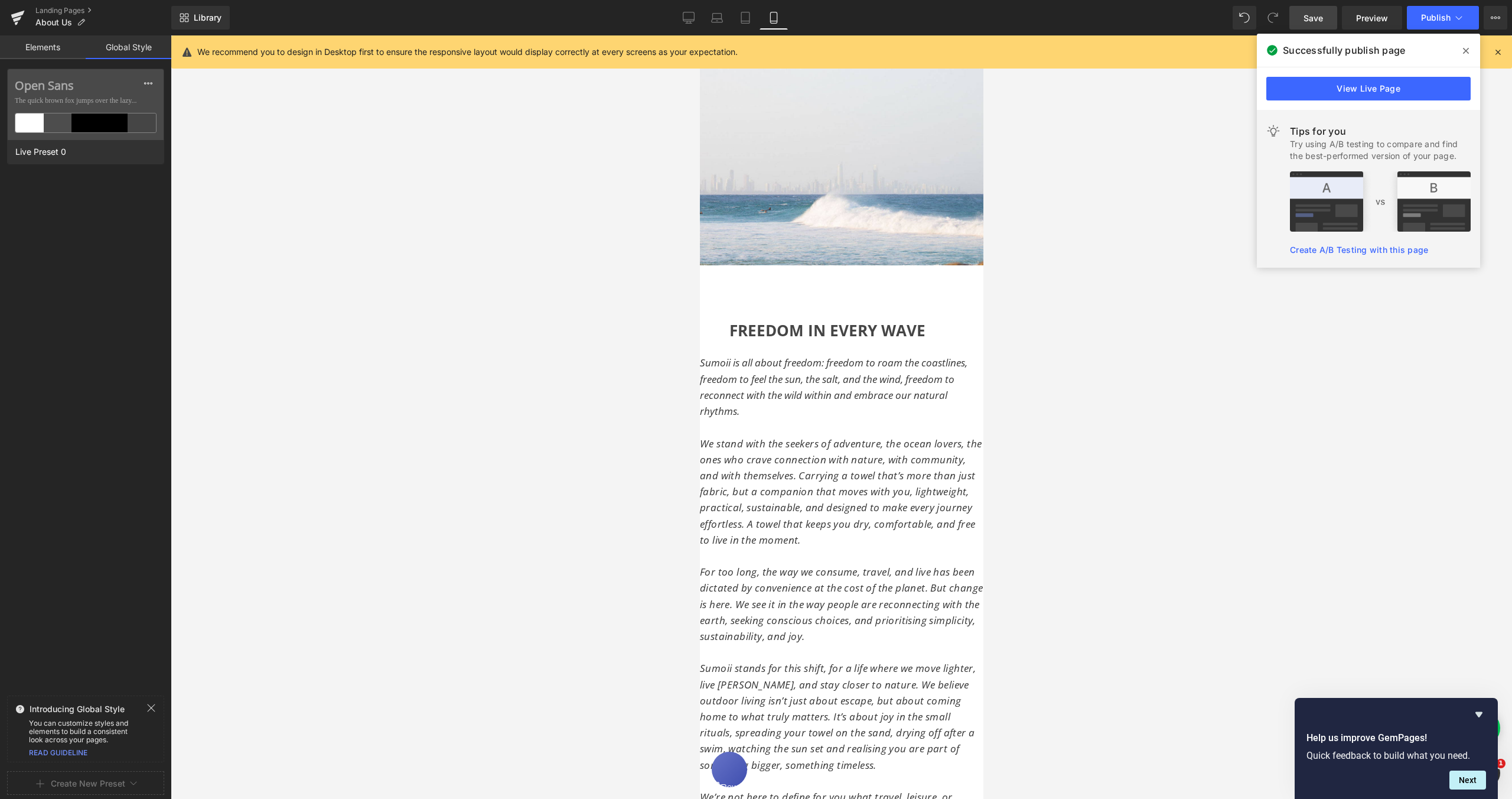
click at [59, 50] on link "Elements" at bounding box center [43, 48] width 86 height 24
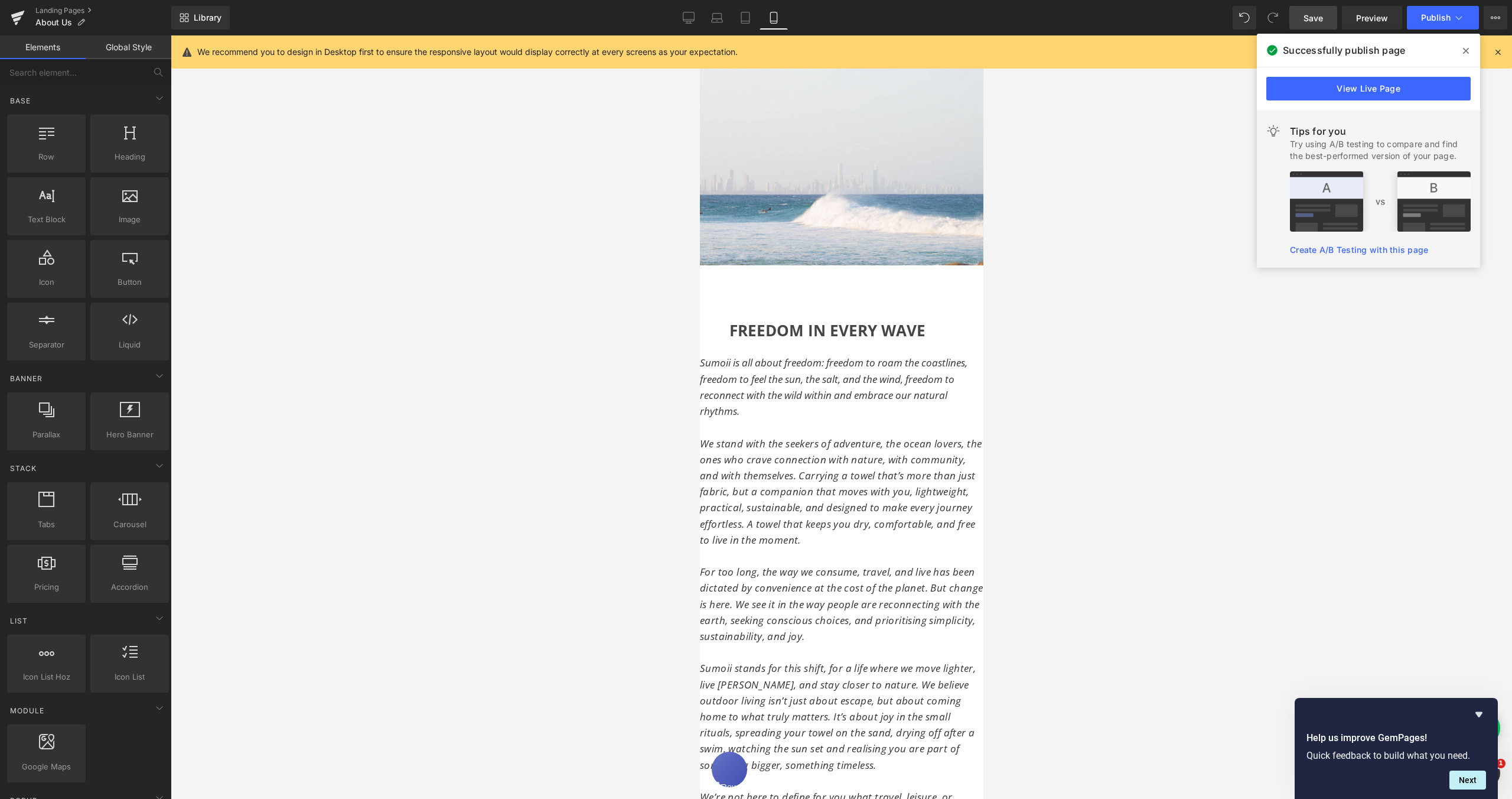
click at [758, 368] on span "Sumoii is all about freedom: freedom to roam the coastlines, freedom to feel th…" at bounding box center [833, 387] width 267 height 62
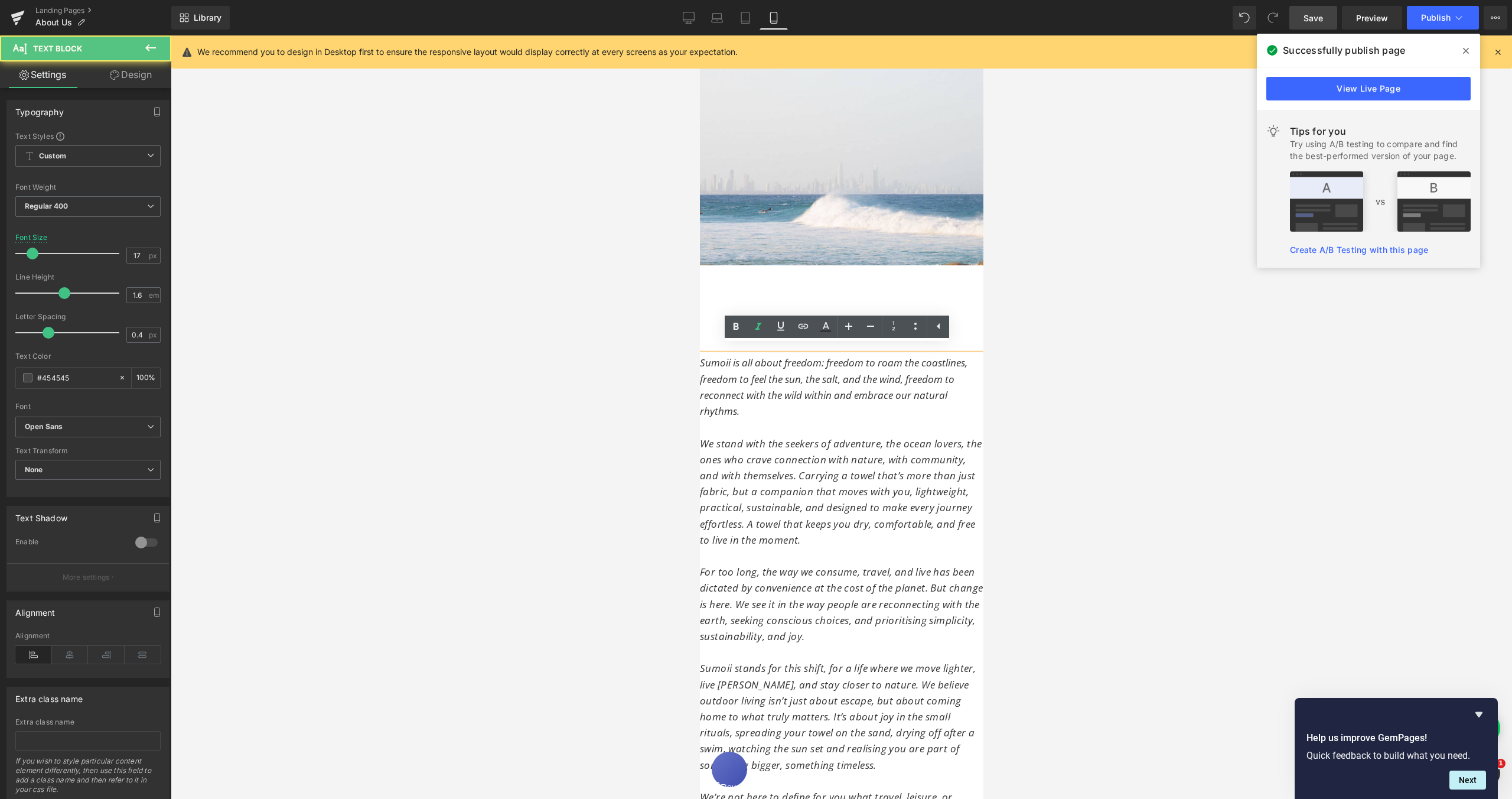
click at [748, 386] on span "Sumoii is all about freedom: freedom to roam the coastlines, freedom to feel th…" at bounding box center [833, 387] width 267 height 62
click at [740, 405] on p "Sumoii is all about freedom: freedom to roam the coastlines, freedom to feel th…" at bounding box center [841, 387] width 284 height 65
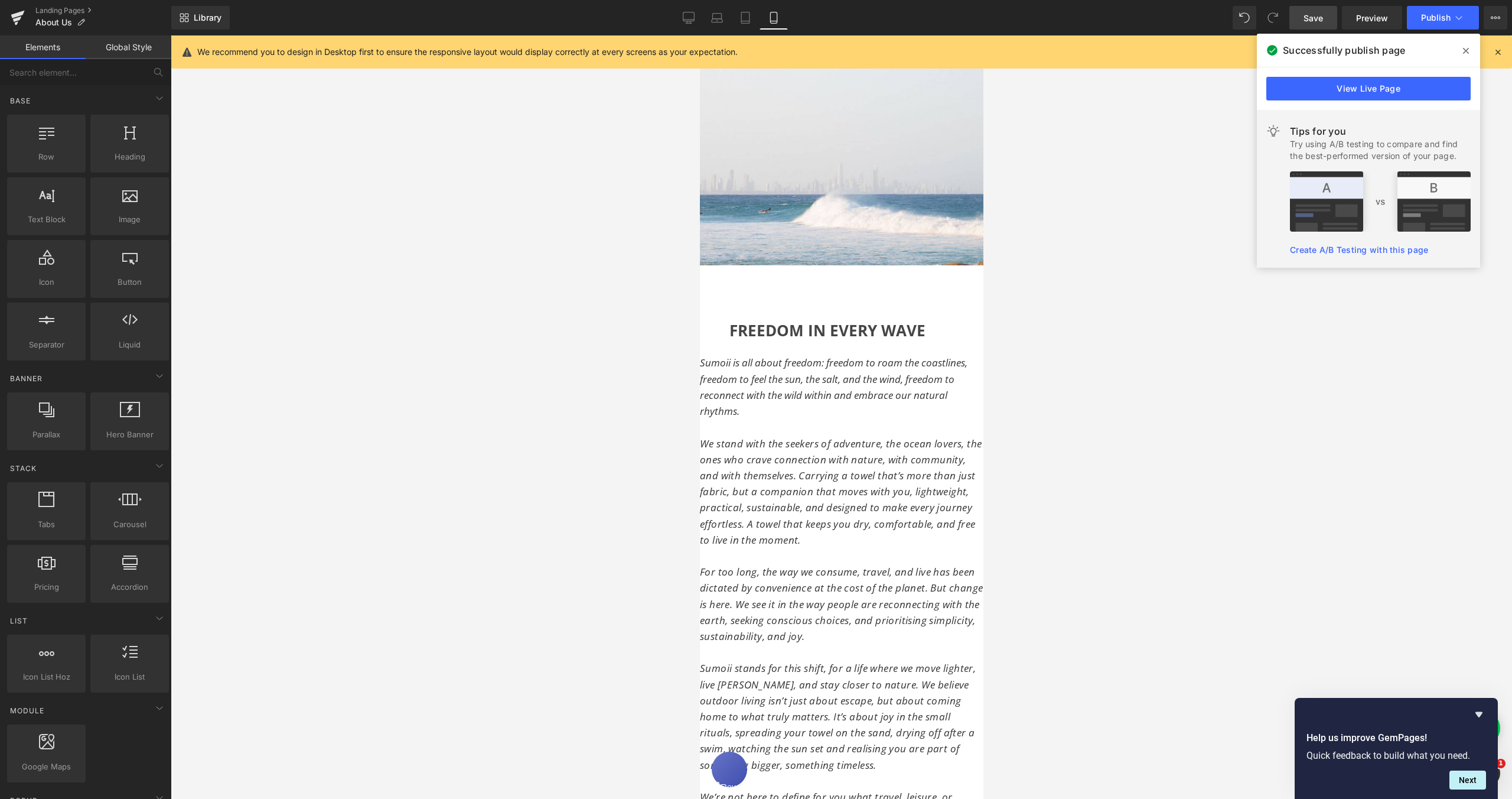
click at [1062, 403] on div at bounding box center [841, 417] width 1342 height 763
click at [751, 371] on span "Sumoii is all about freedom: freedom to roam the coastlines, freedom to feel th…" at bounding box center [833, 387] width 267 height 62
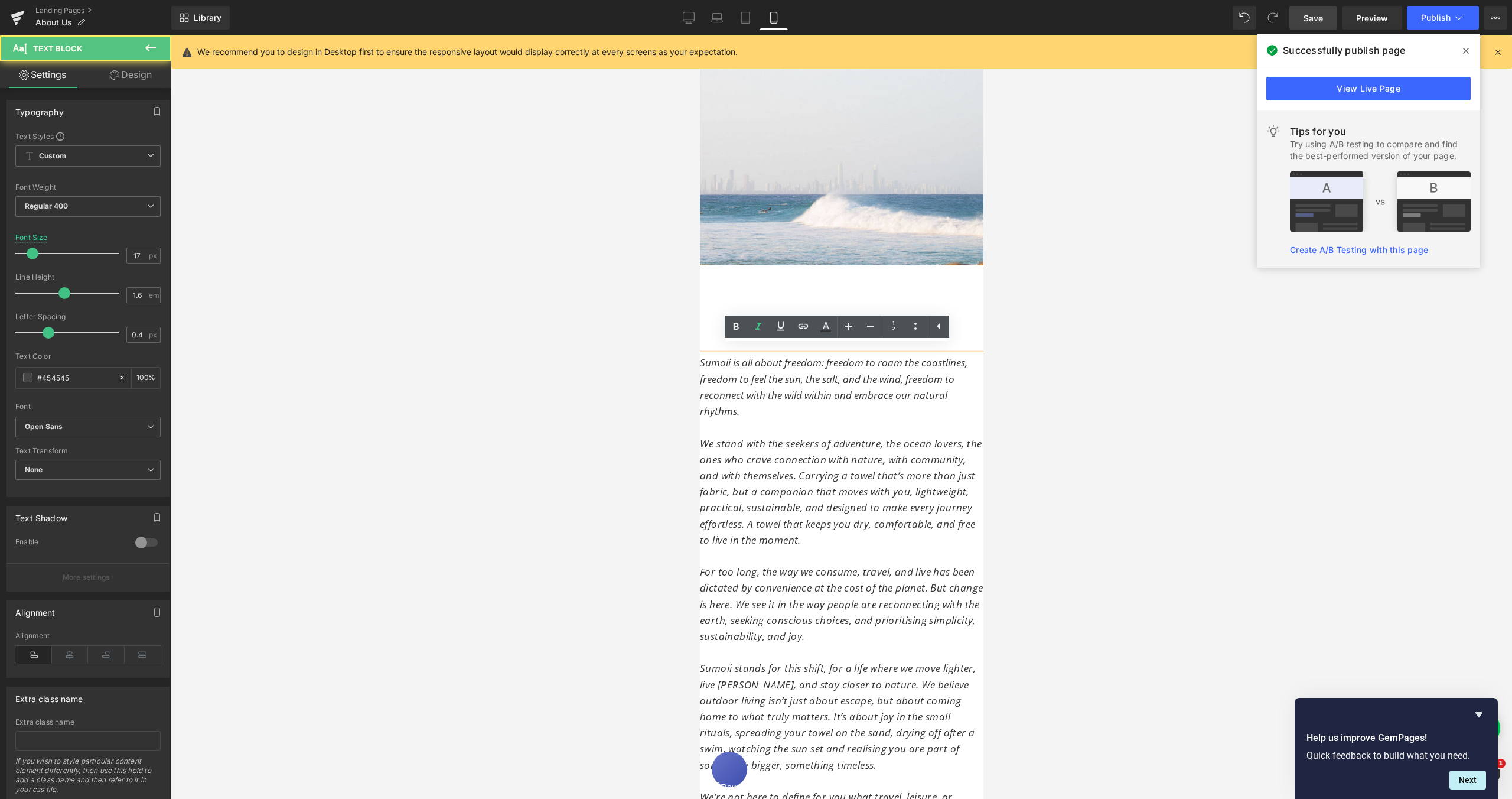
click at [752, 404] on p "Sumoii is all about freedom: freedom to roam the coastlines, freedom to feel th…" at bounding box center [841, 387] width 284 height 65
click at [1091, 399] on div at bounding box center [841, 417] width 1342 height 763
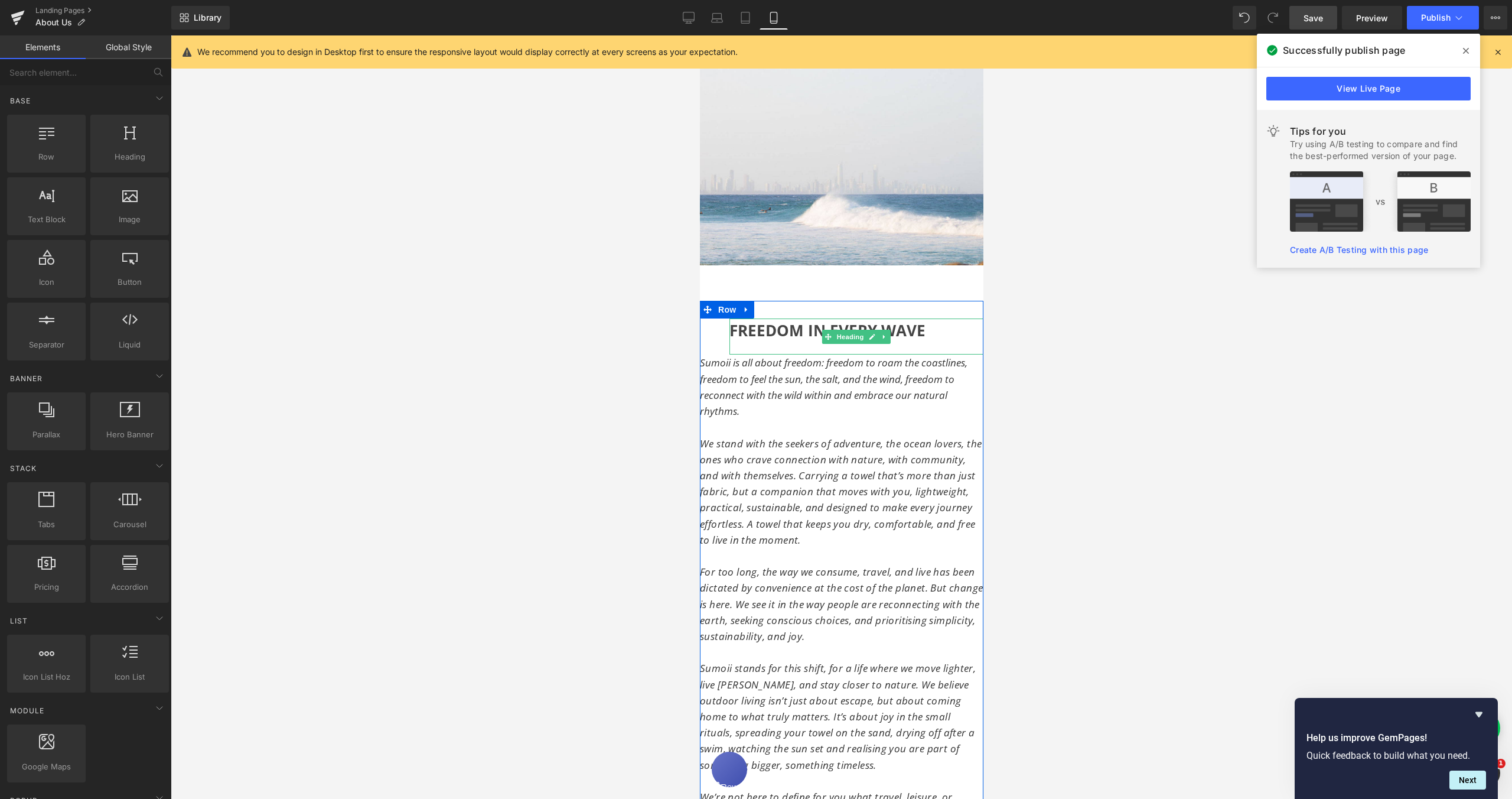
click at [797, 330] on span "FREEDOM IN EVERY WAVE" at bounding box center [826, 330] width 196 height 21
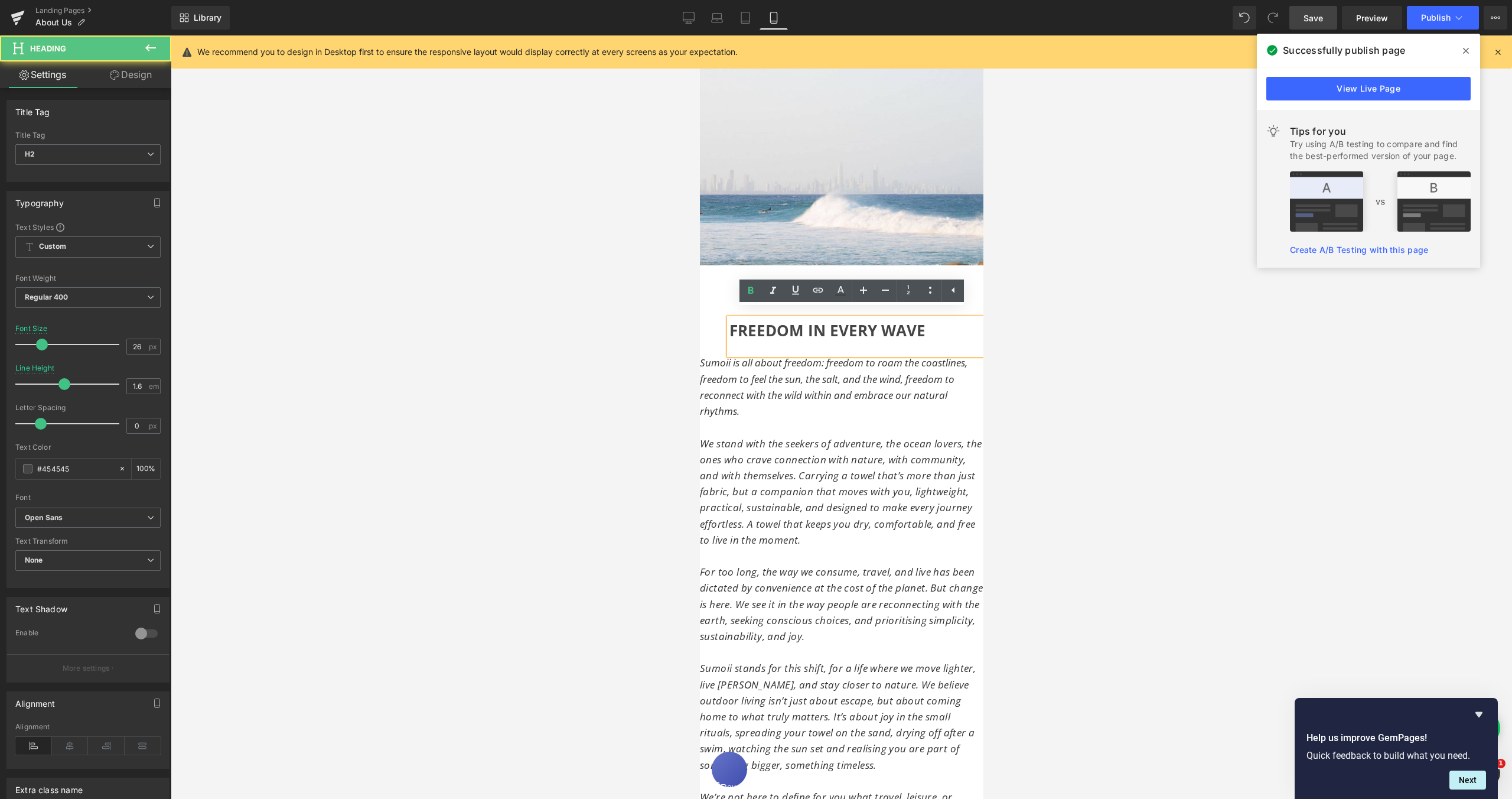
click at [729, 322] on span "FREEDOM IN EVERY WAVE" at bounding box center [826, 330] width 196 height 21
click at [729, 322] on span "FREEDOM IN EVERY WAVE" at bounding box center [826, 330] width 196 height 21
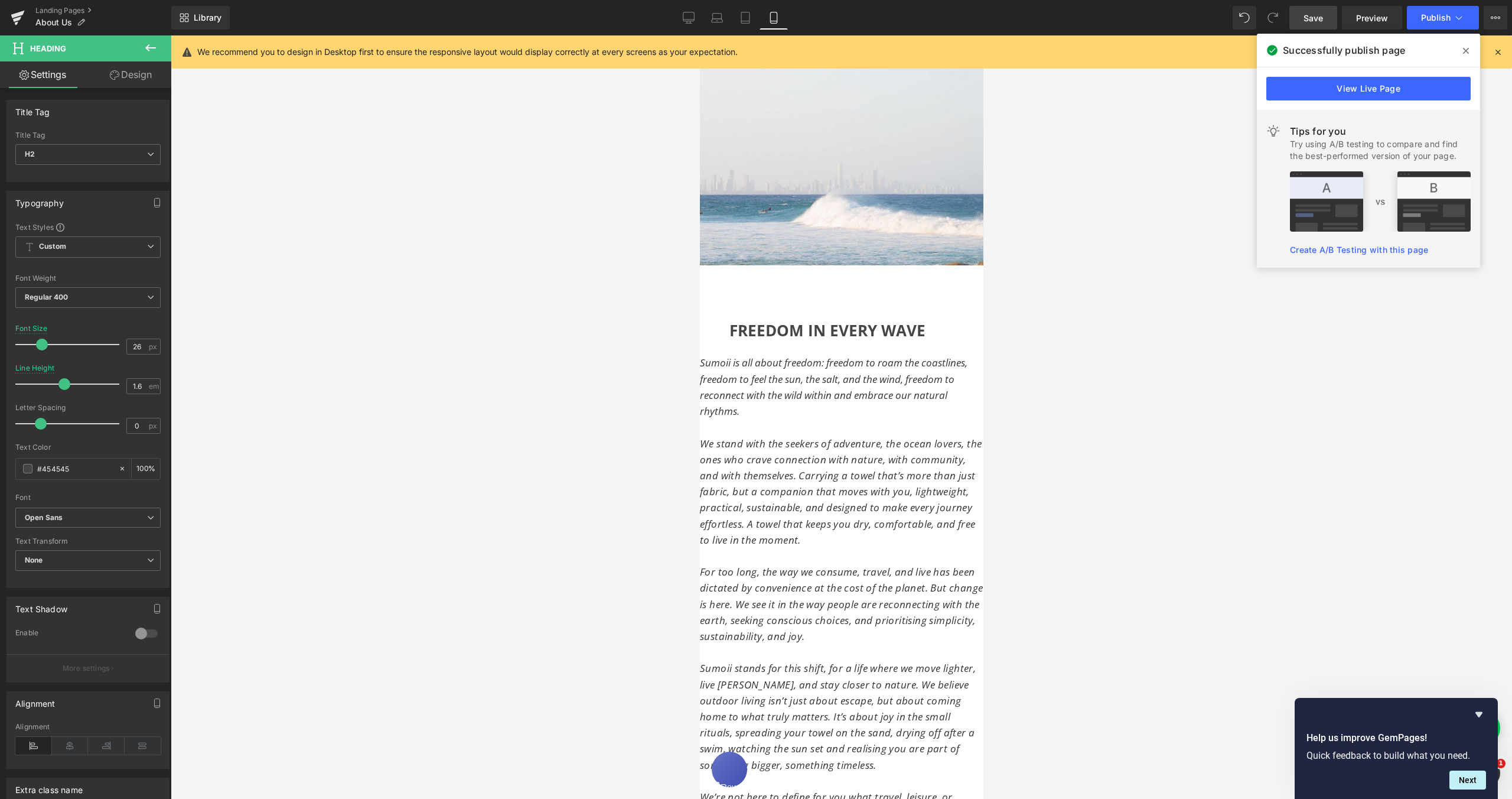
drag, startPoint x: 125, startPoint y: 76, endPoint x: 48, endPoint y: 206, distance: 151.1
click at [125, 76] on link "Design" at bounding box center [131, 75] width 86 height 26
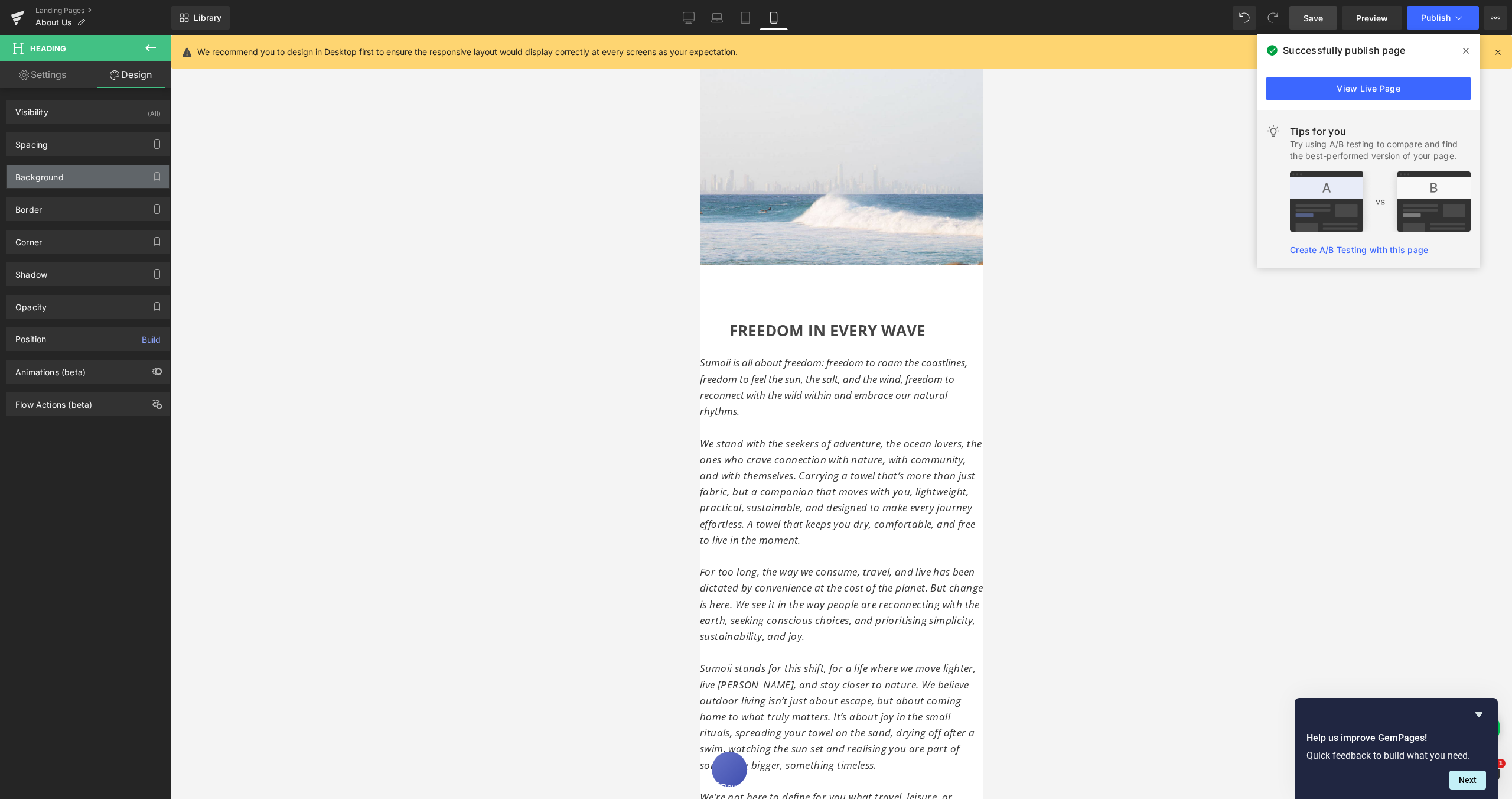
type input "0"
type input "50"
type input "0"
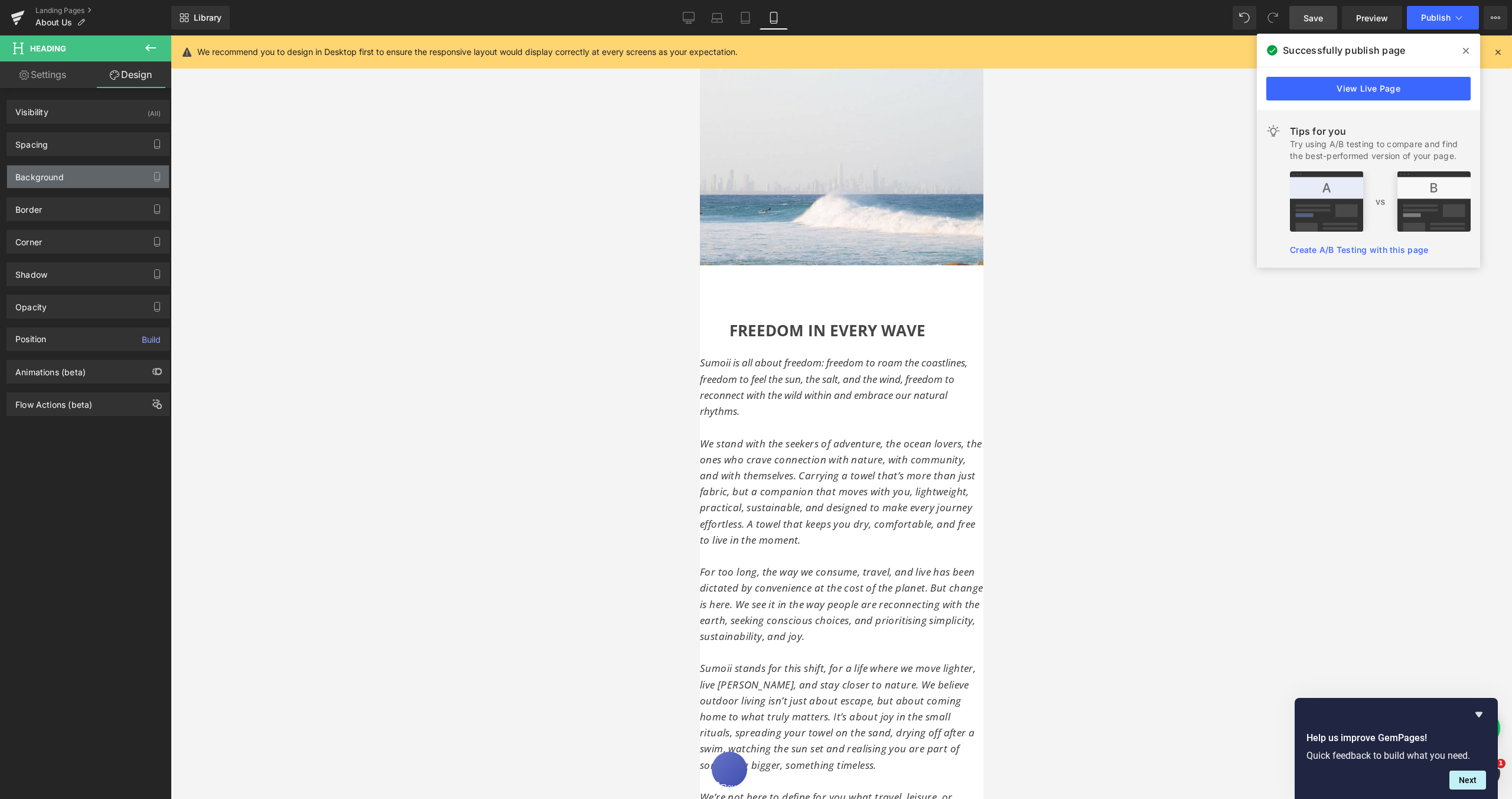
type input "0"
type input "20"
type input "0"
click at [53, 151] on div "Spacing" at bounding box center [88, 144] width 162 height 22
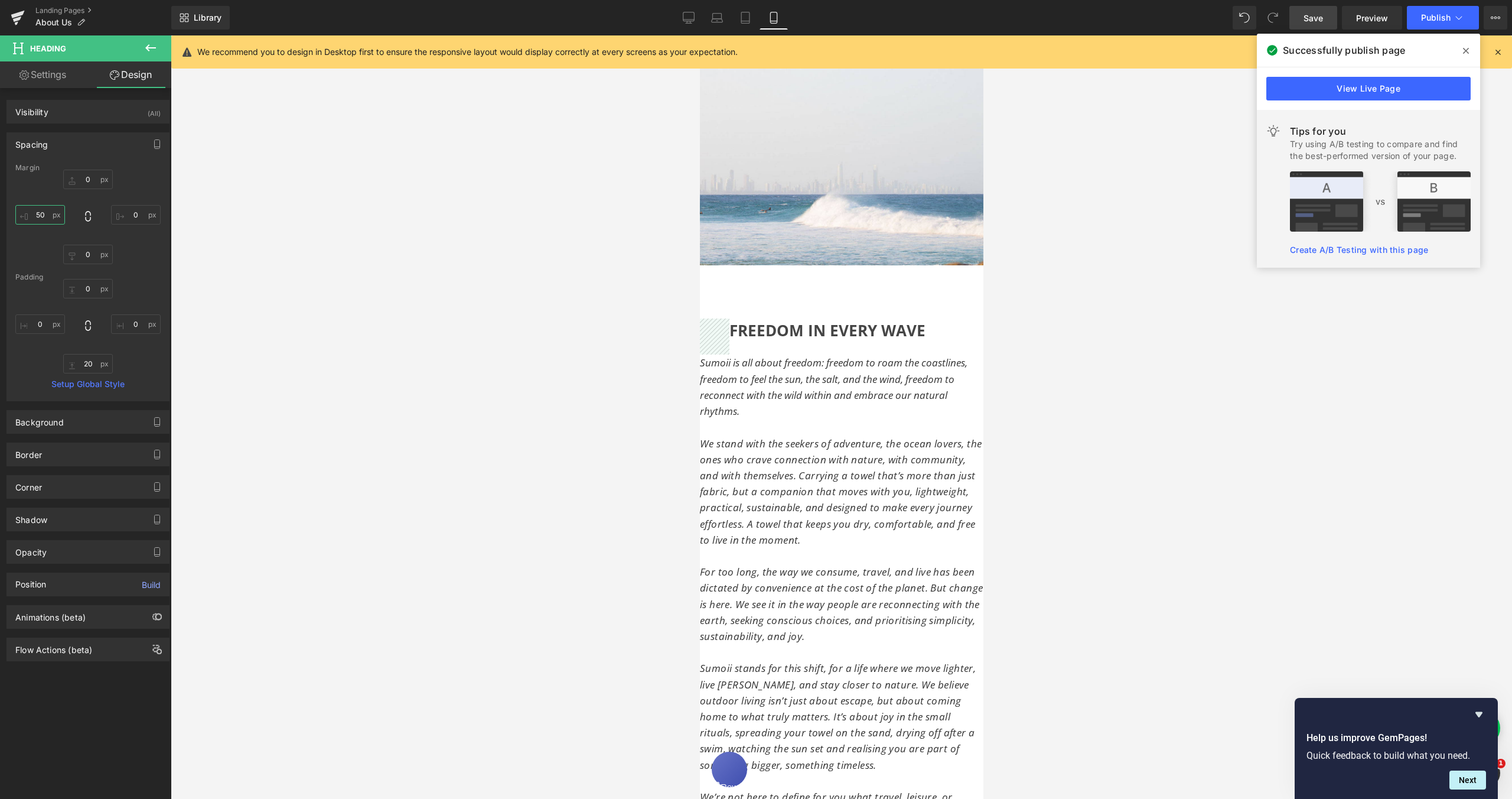
click at [40, 215] on input "50" at bounding box center [40, 215] width 49 height 20
type input "20"
click at [130, 217] on input "0" at bounding box center [135, 215] width 49 height 20
type input "20"
click at [322, 281] on div at bounding box center [841, 417] width 1342 height 763
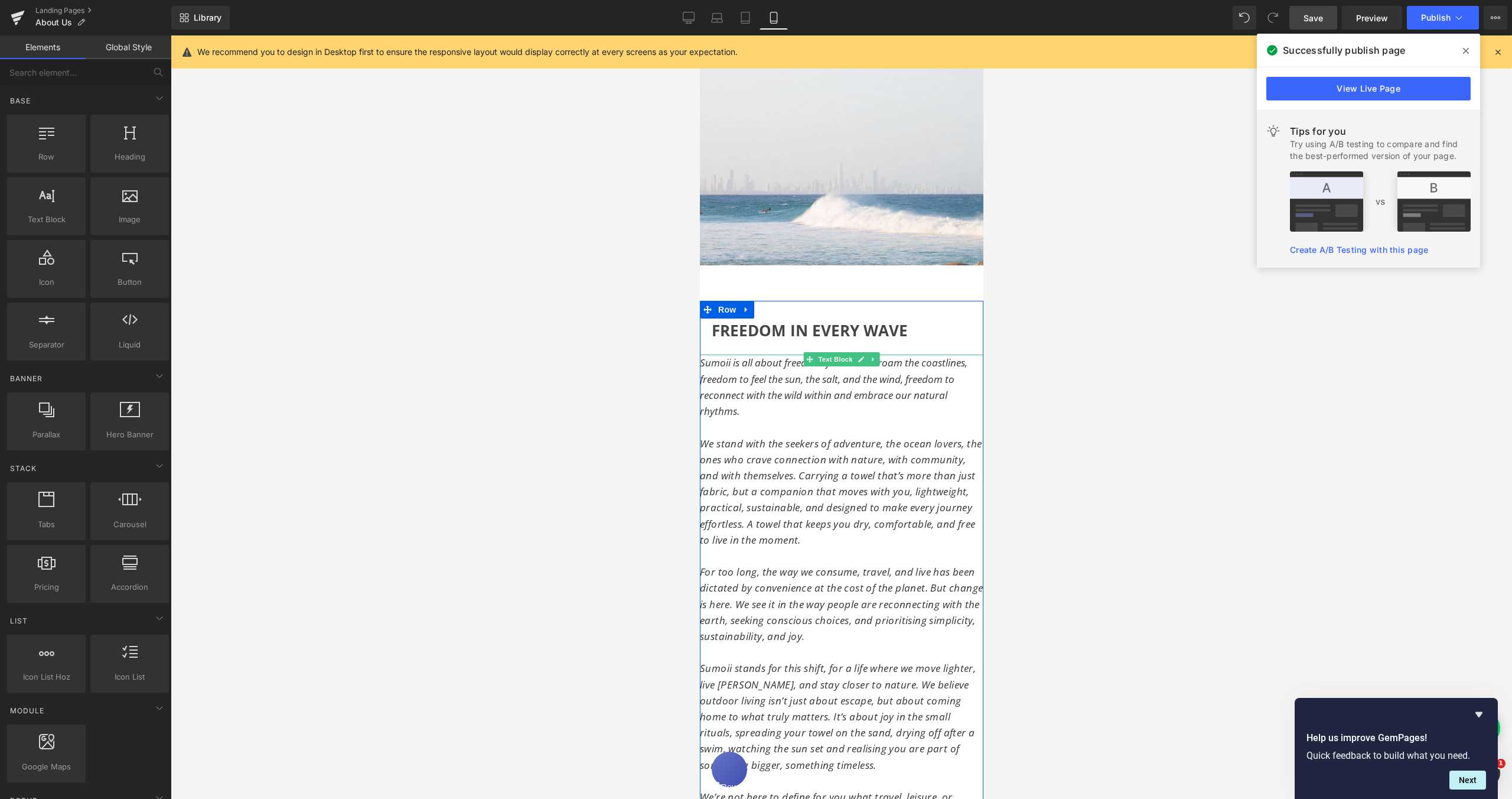
drag, startPoint x: 765, startPoint y: 359, endPoint x: 764, endPoint y: 374, distance: 15.0
click at [765, 359] on span "Sumoii is all about freedom: freedom to roam the coastlines, freedom to feel th…" at bounding box center [833, 387] width 267 height 62
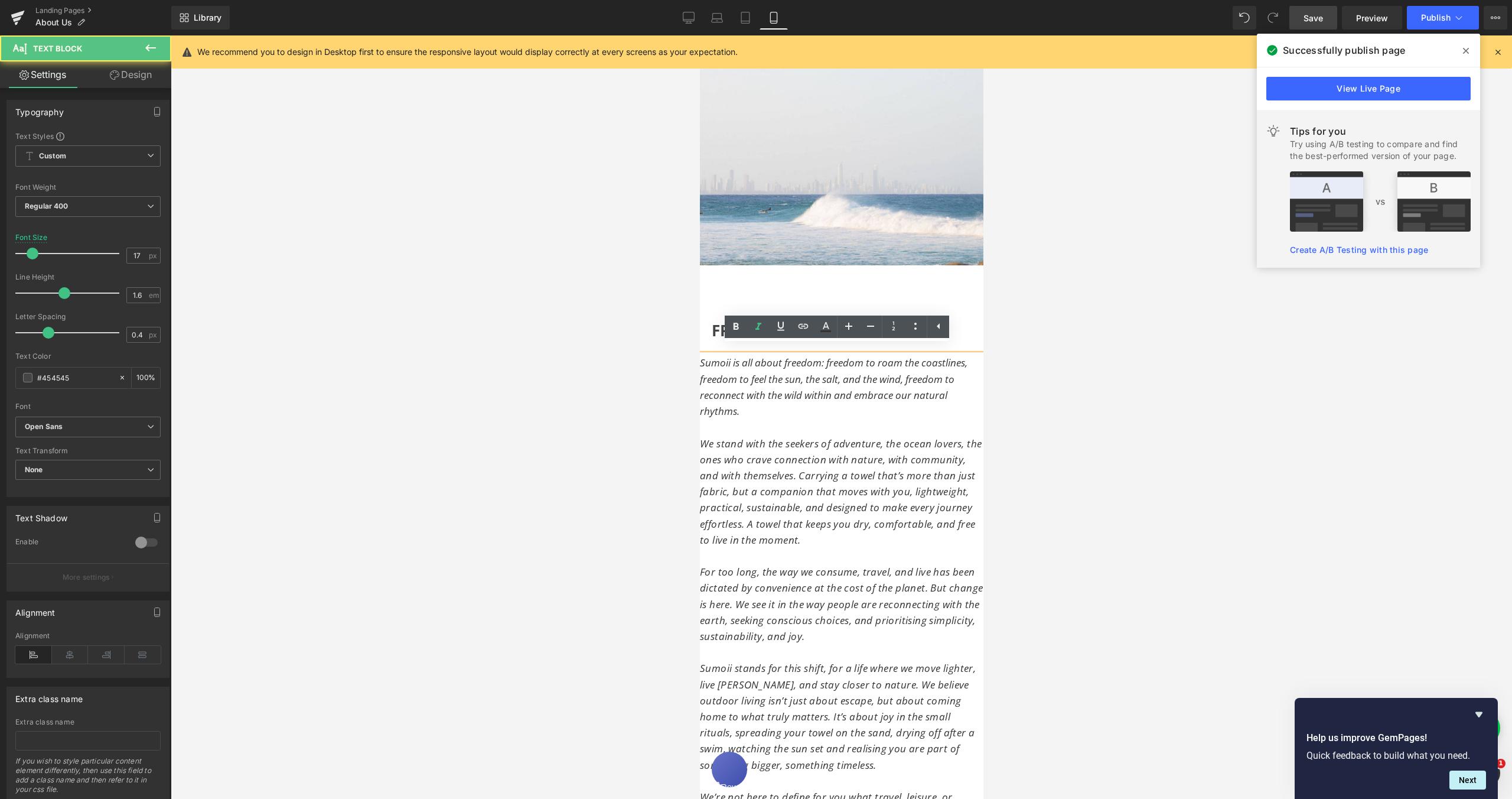
click at [760, 386] on span "Sumoii is all about freedom: freedom to roam the coastlines, freedom to feel th…" at bounding box center [833, 387] width 267 height 62
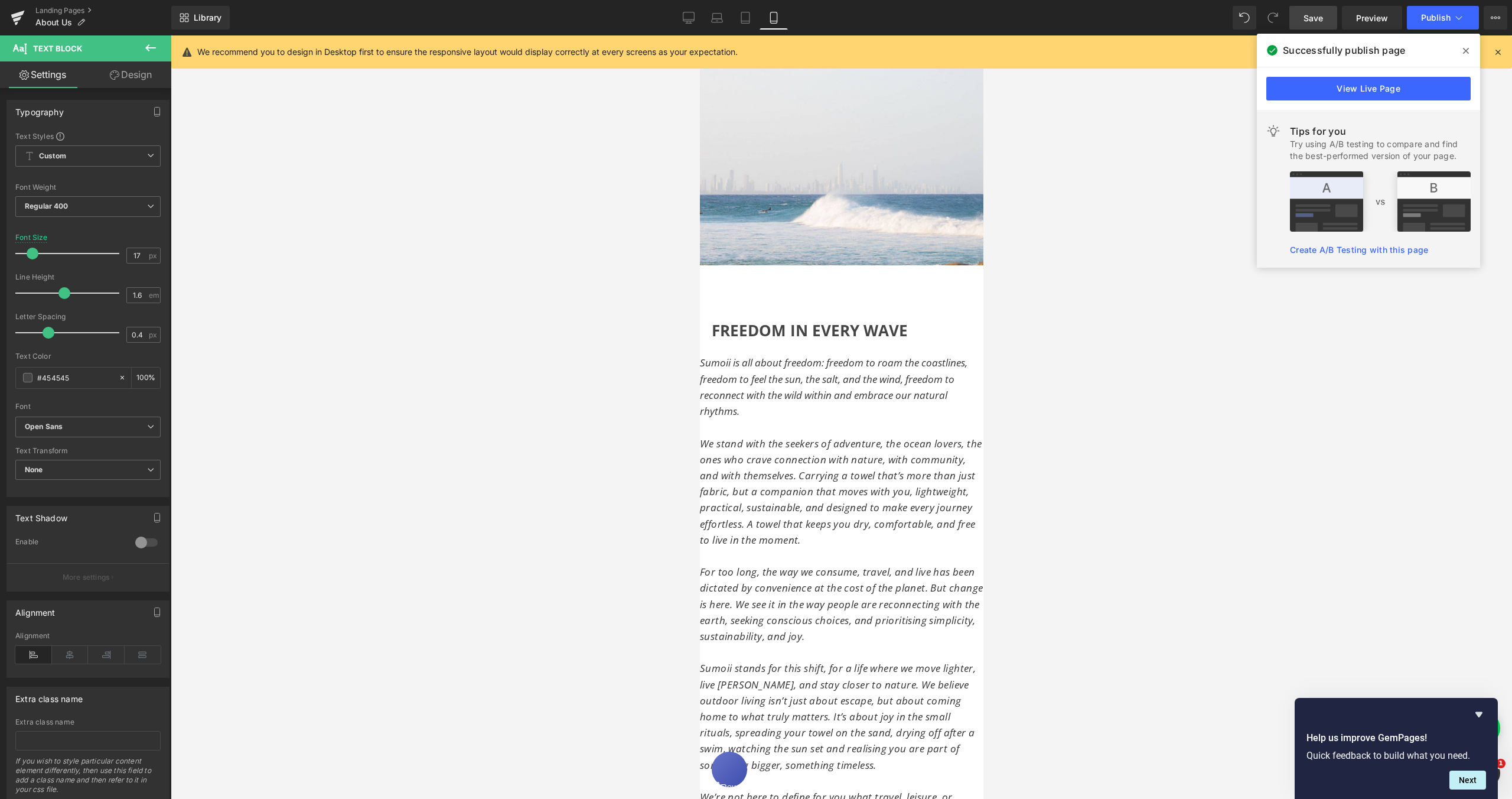
click at [131, 82] on link "Design" at bounding box center [131, 75] width 86 height 26
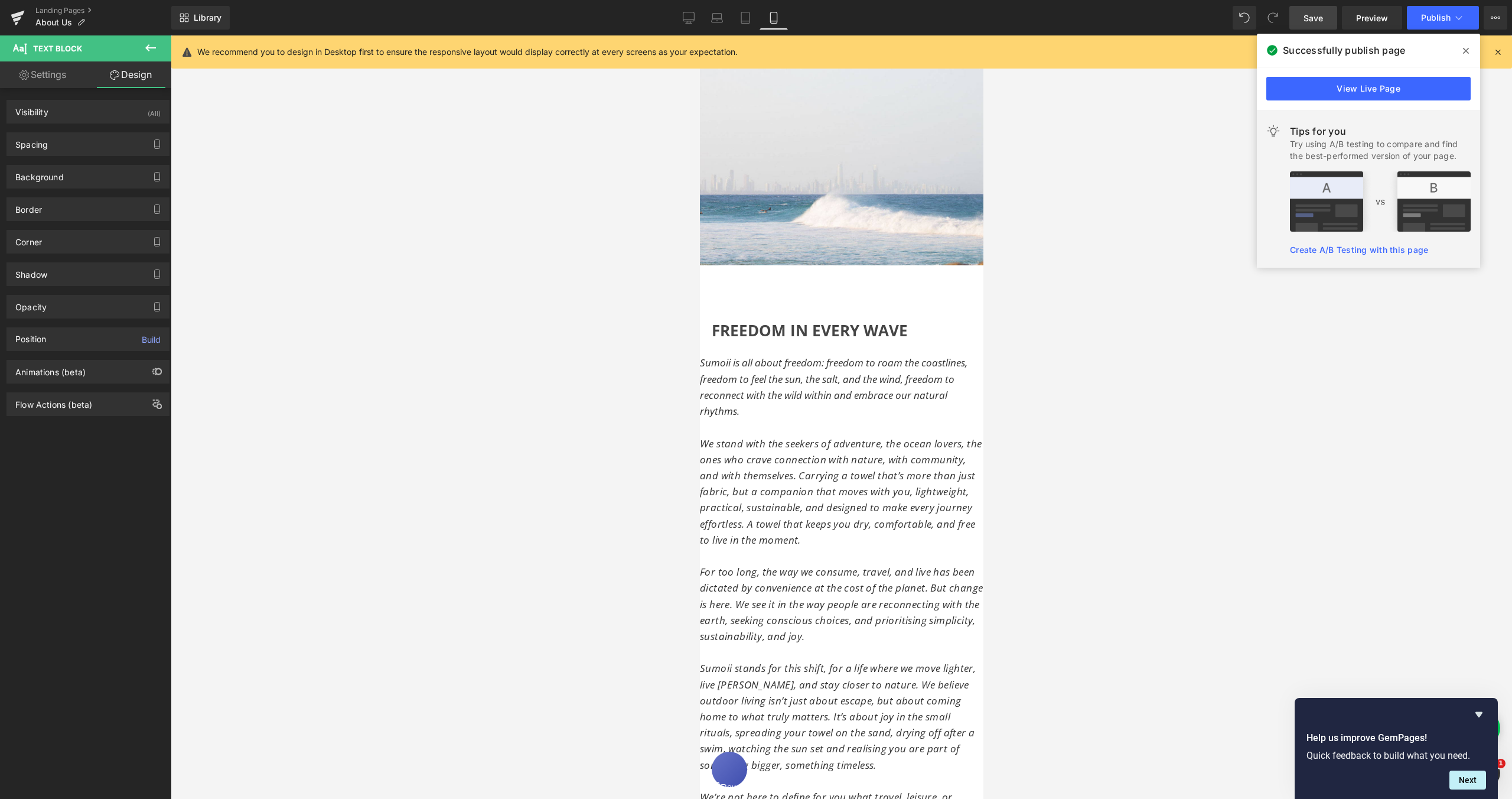
type input "0"
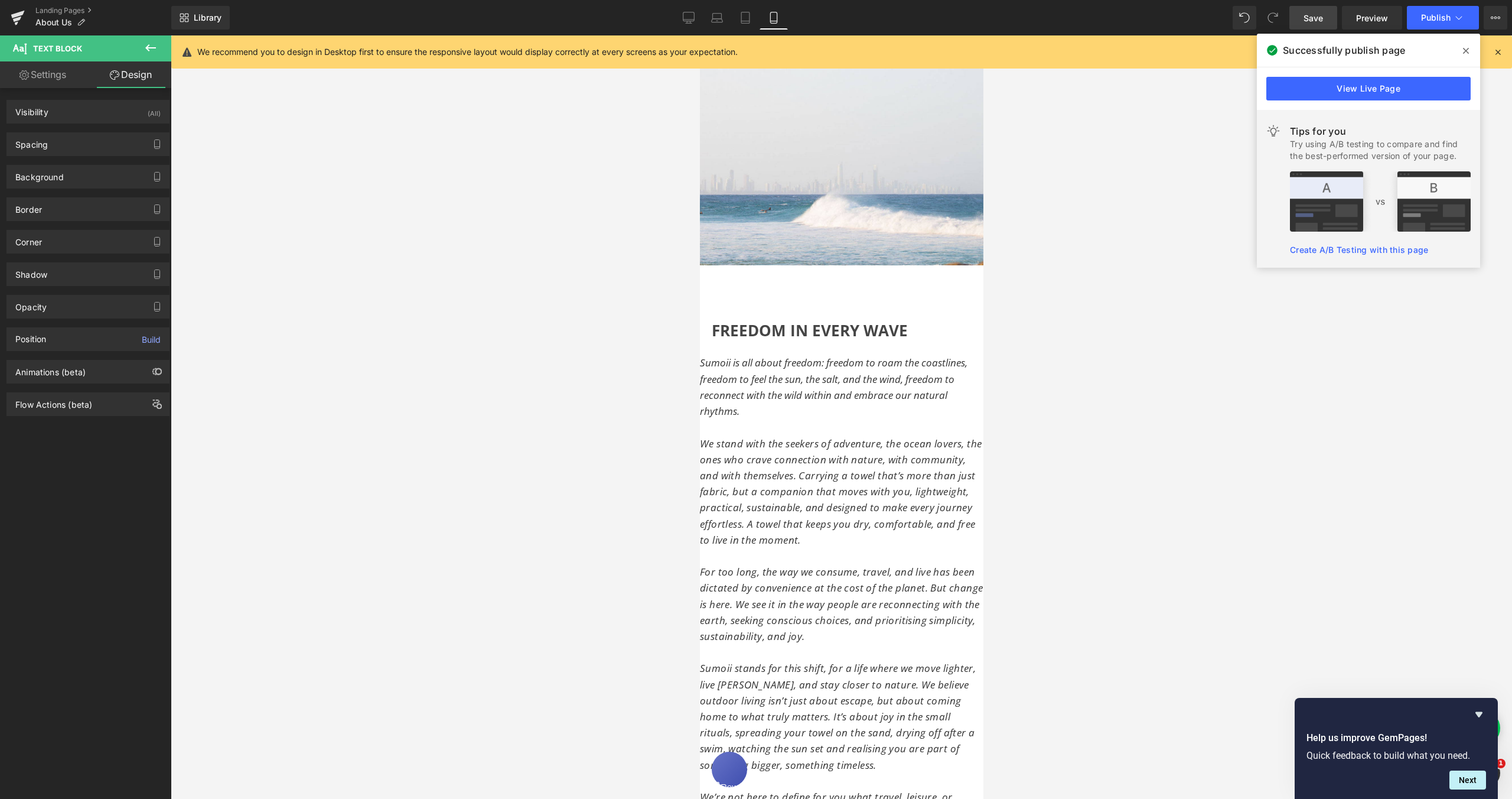
type input "0"
click at [59, 152] on div "Spacing" at bounding box center [88, 144] width 162 height 22
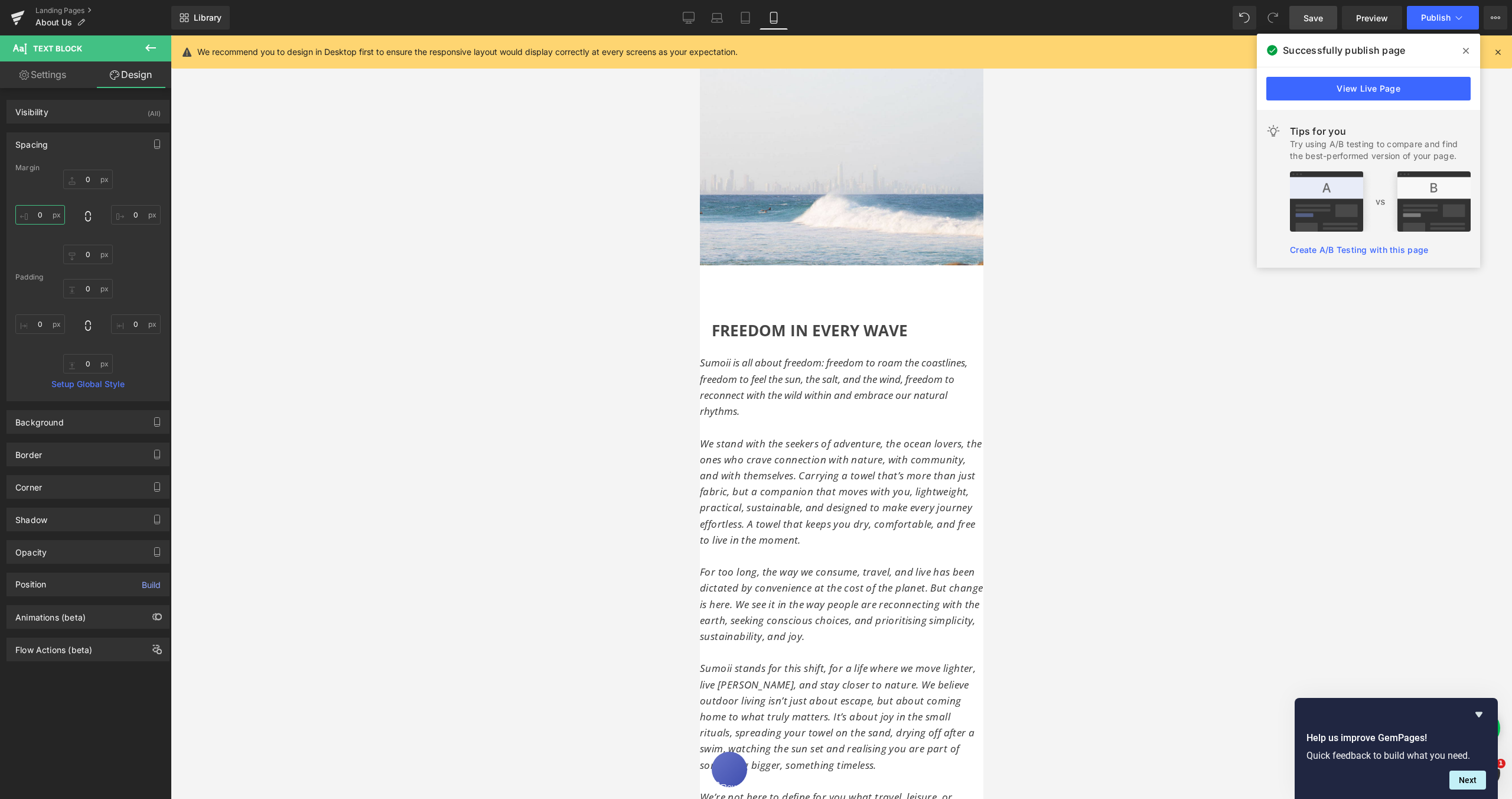
click at [37, 213] on input "0" at bounding box center [40, 215] width 49 height 20
type input "20"
click at [128, 215] on input "0" at bounding box center [135, 215] width 49 height 20
type input "20"
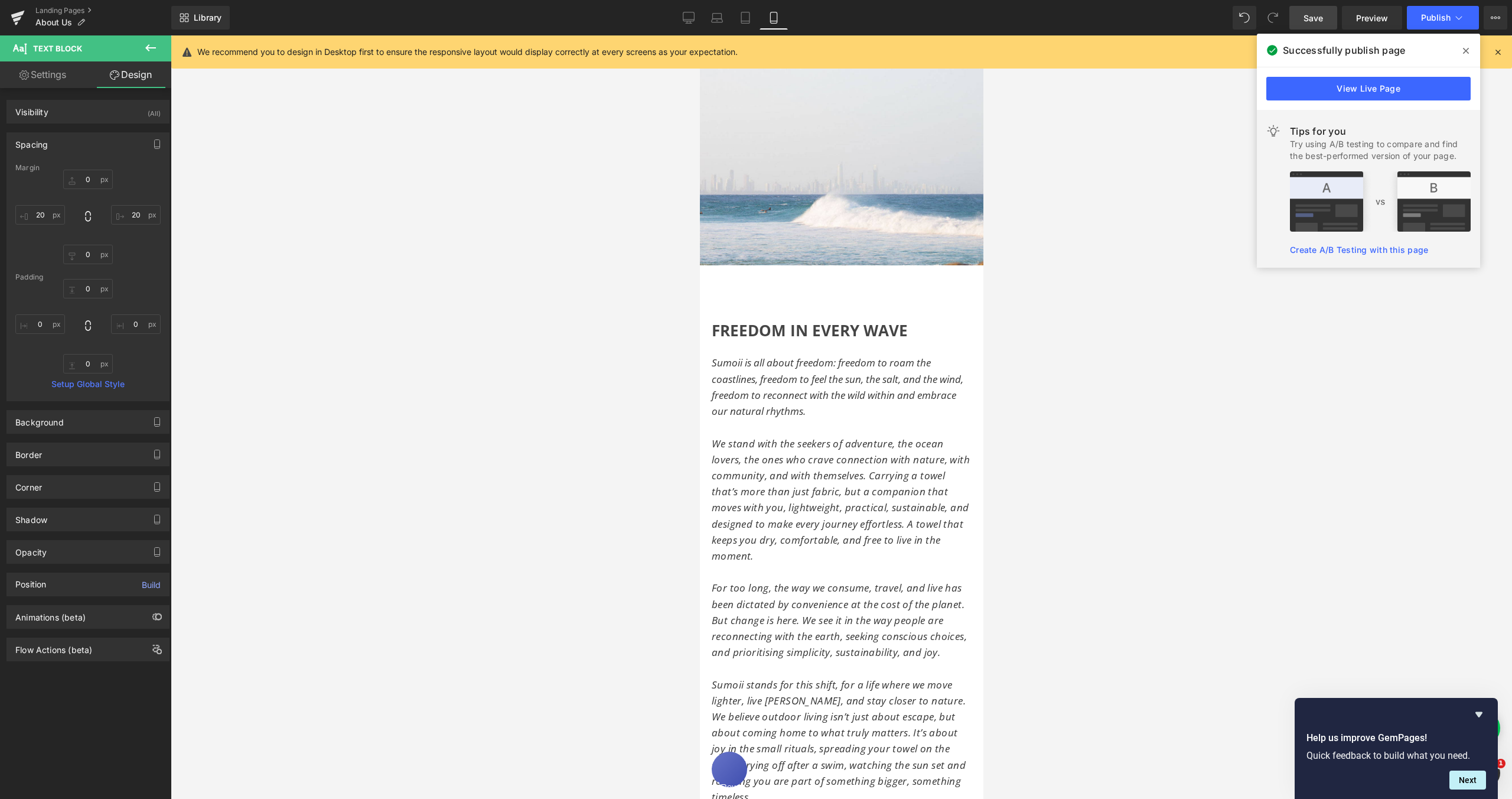
click at [1096, 413] on div at bounding box center [841, 417] width 1342 height 763
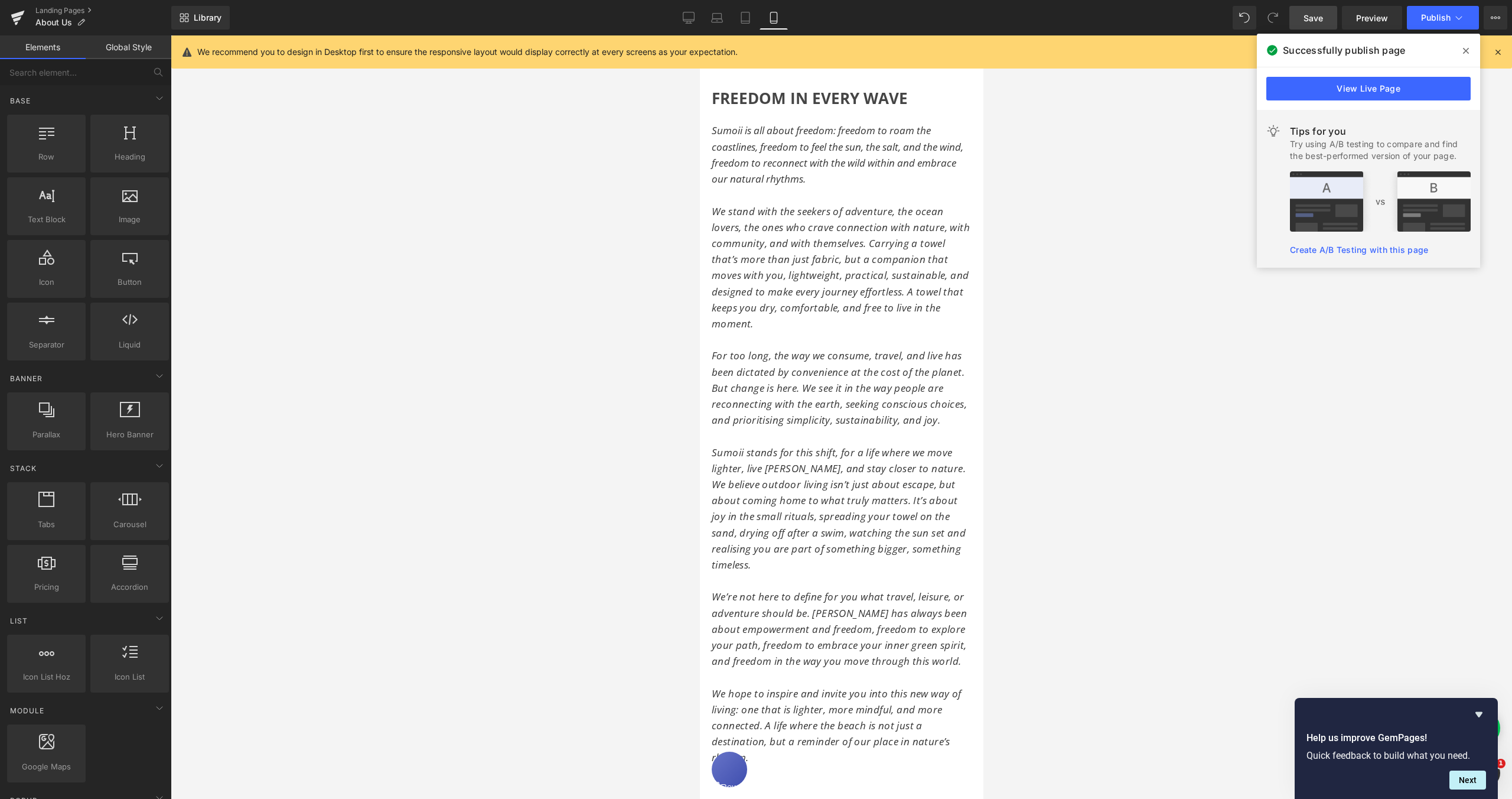
scroll to position [357, 0]
click at [1321, 17] on span "Save" at bounding box center [1313, 18] width 20 height 13
click at [1441, 17] on span "Publish" at bounding box center [1435, 18] width 30 height 9
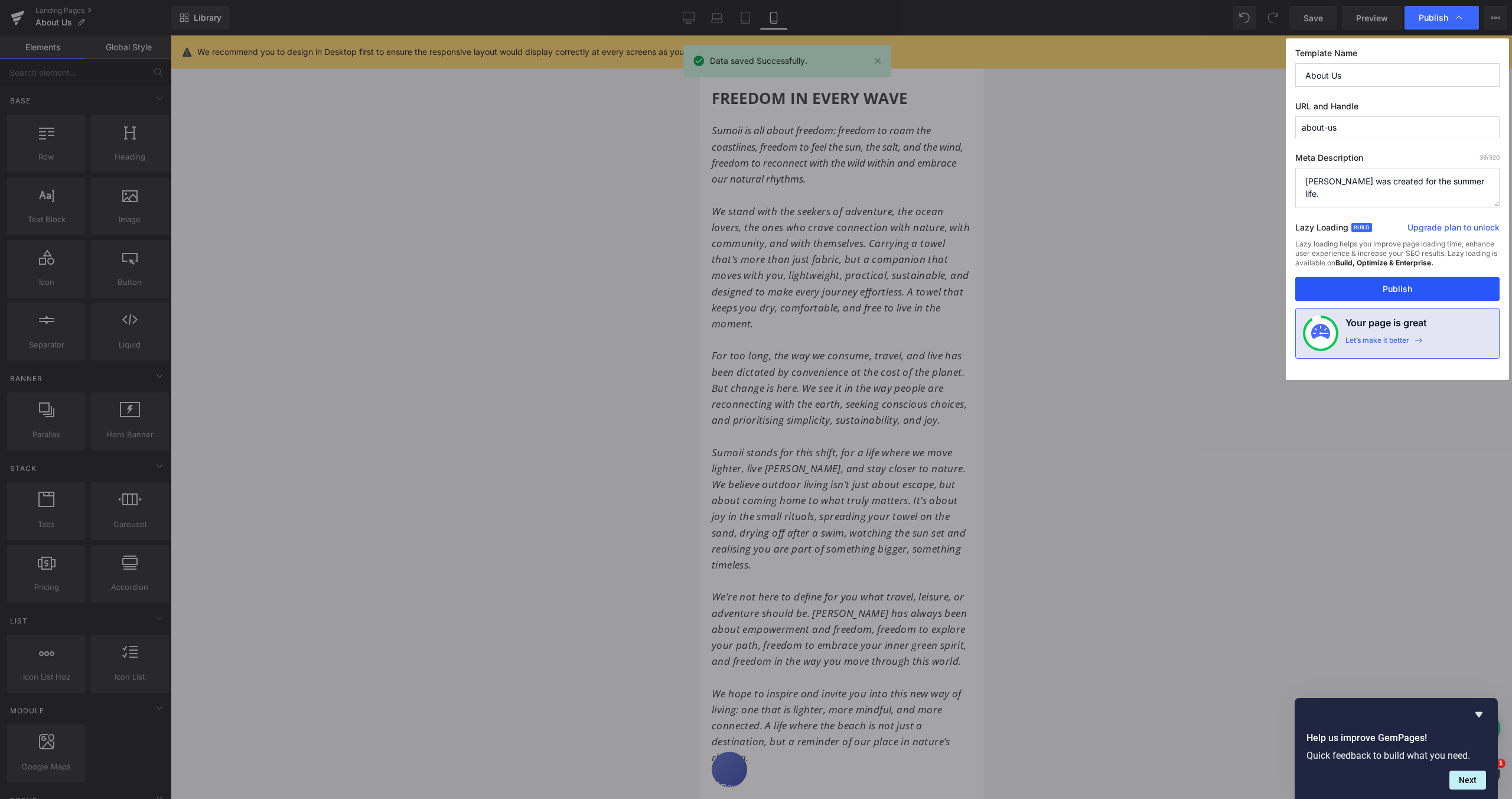
click at [1405, 290] on button "Publish" at bounding box center [1398, 289] width 205 height 24
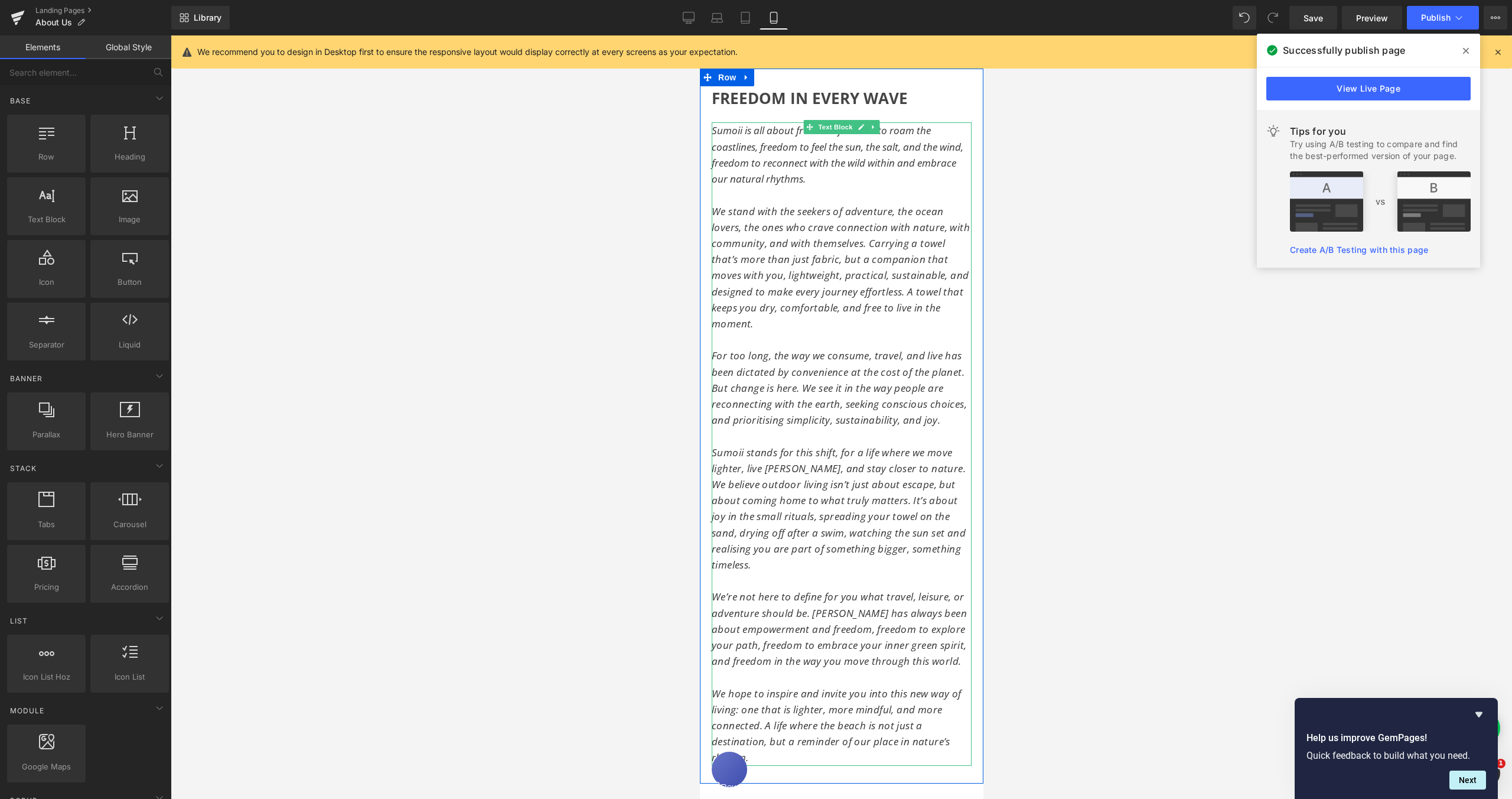
click at [711, 123] on span "Sumoii is all about freedom: freedom to roam the coastlines, freedom to feel th…" at bounding box center [837, 155] width 251 height 62
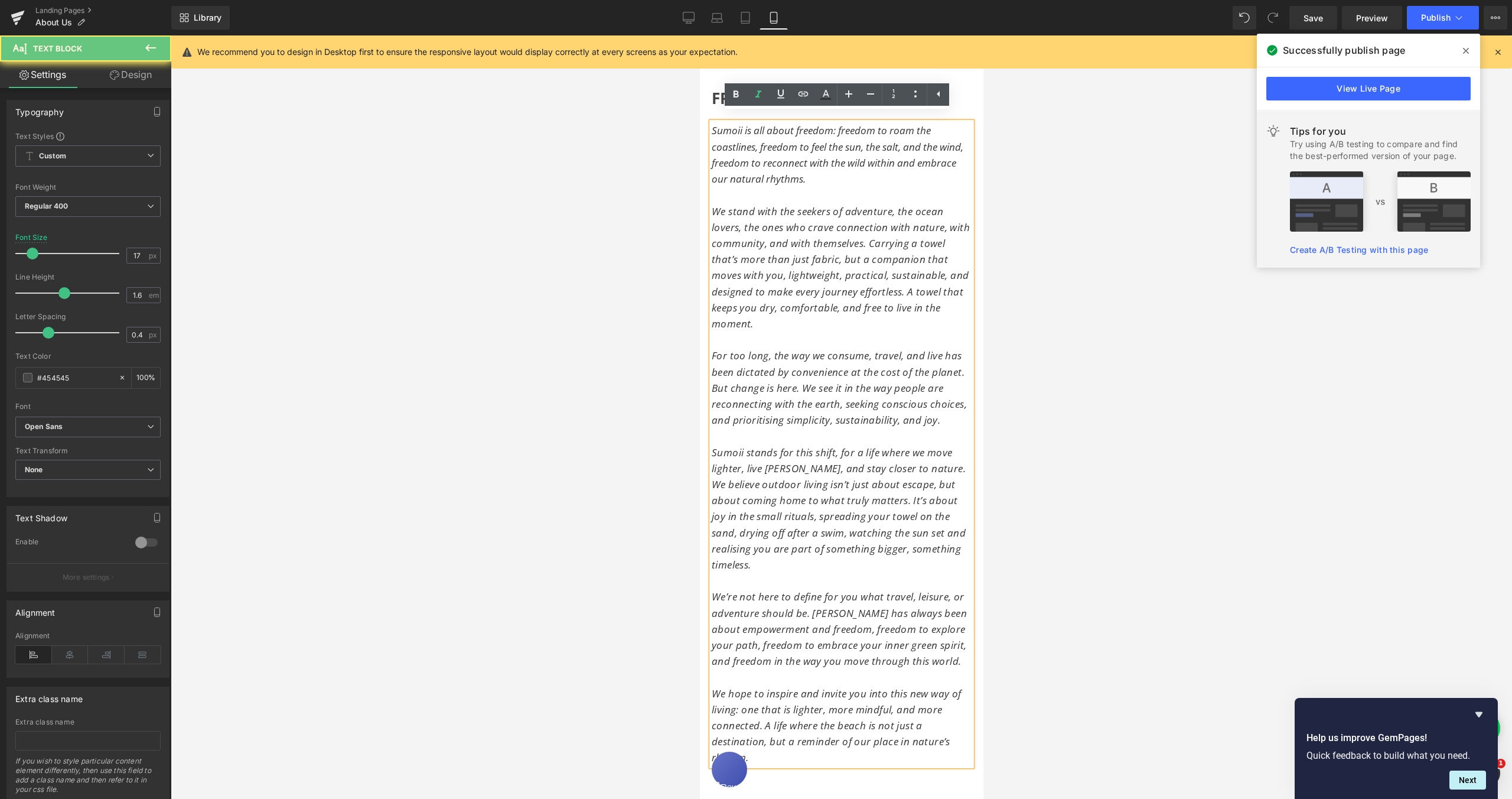
click at [711, 123] on span "Sumoii is all about freedom: freedom to roam the coastlines, freedom to feel th…" at bounding box center [837, 155] width 251 height 62
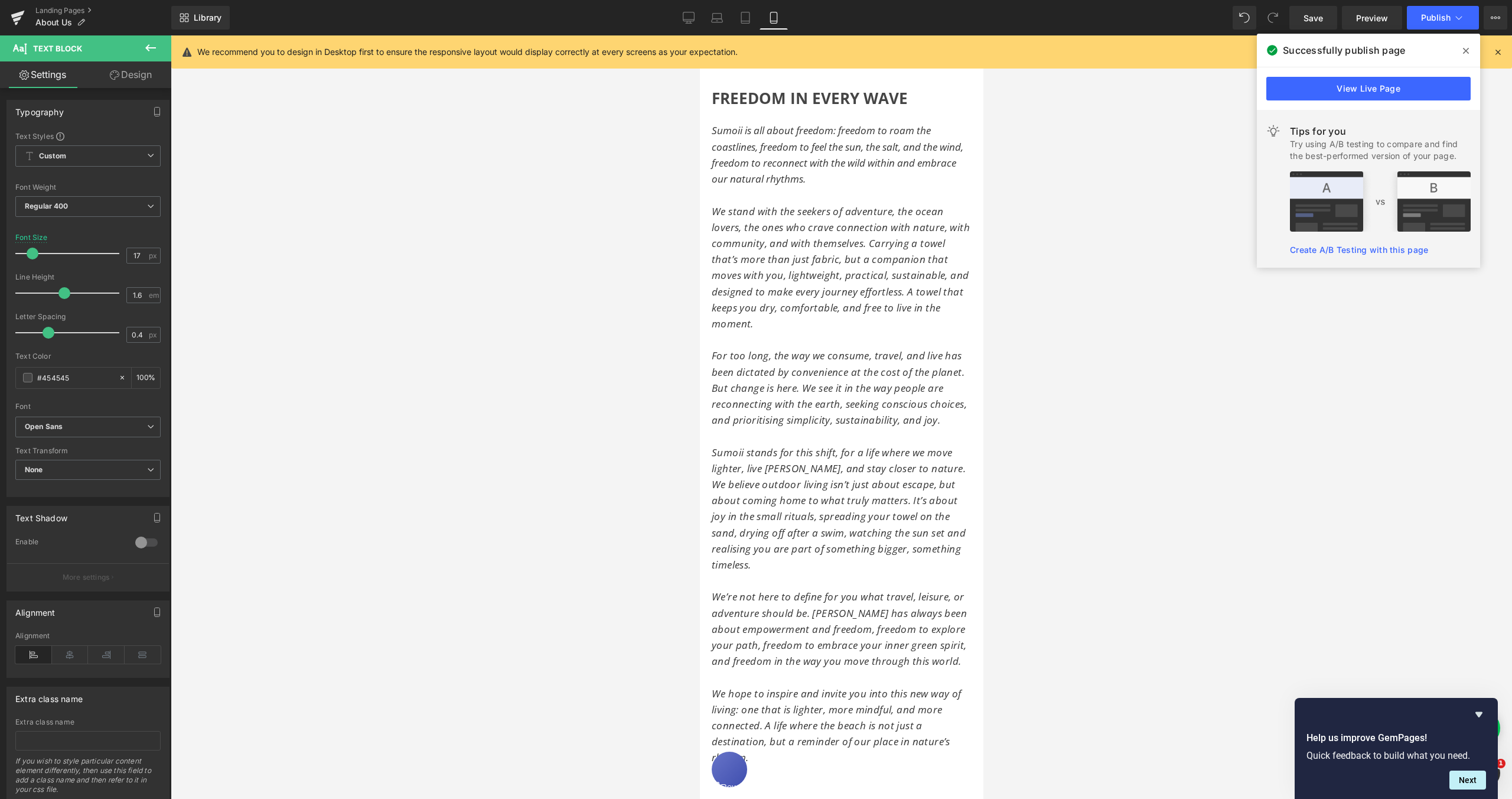
click at [137, 81] on link "Design" at bounding box center [131, 75] width 86 height 26
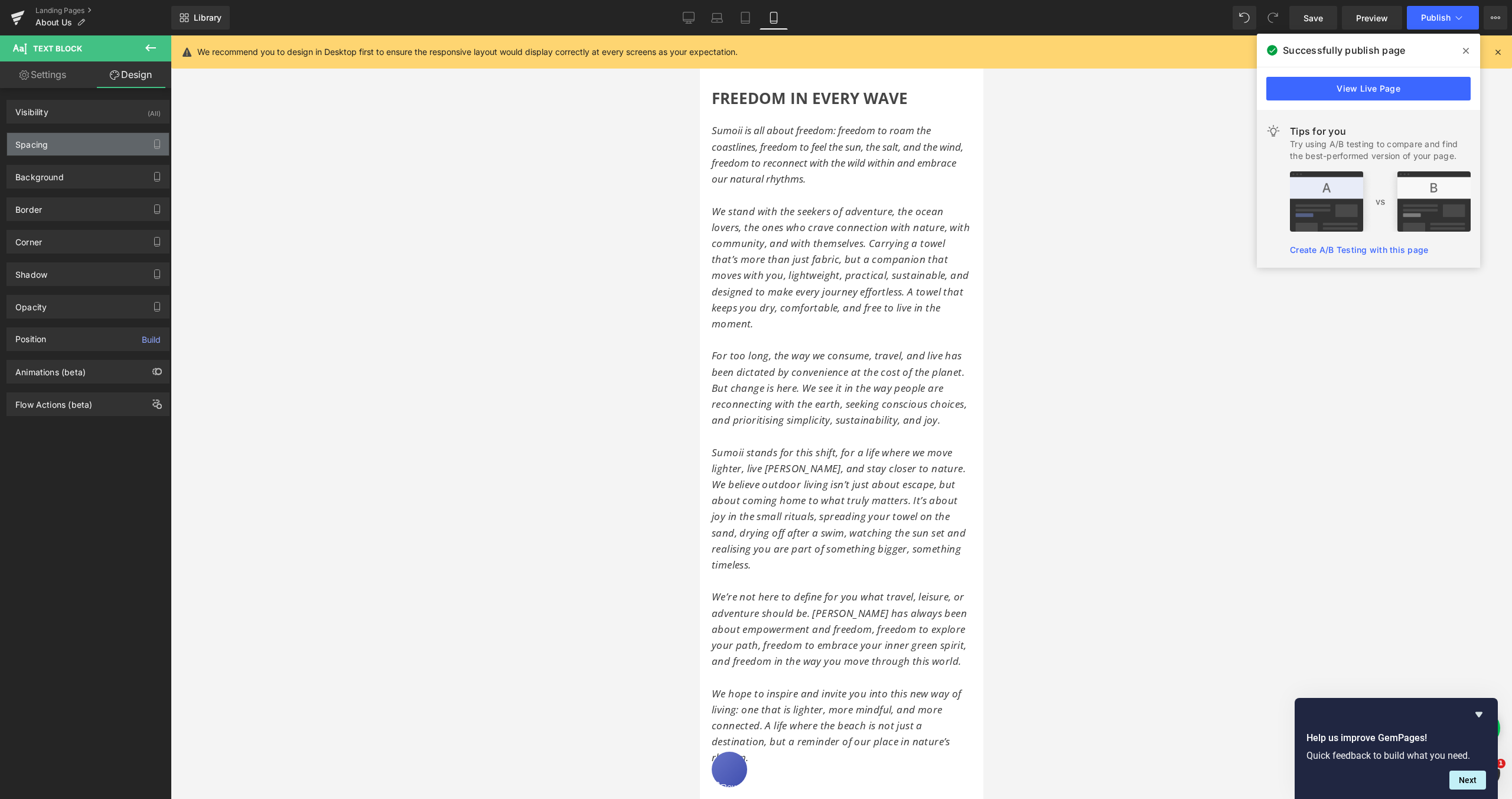
click at [65, 153] on div "Spacing" at bounding box center [88, 144] width 162 height 22
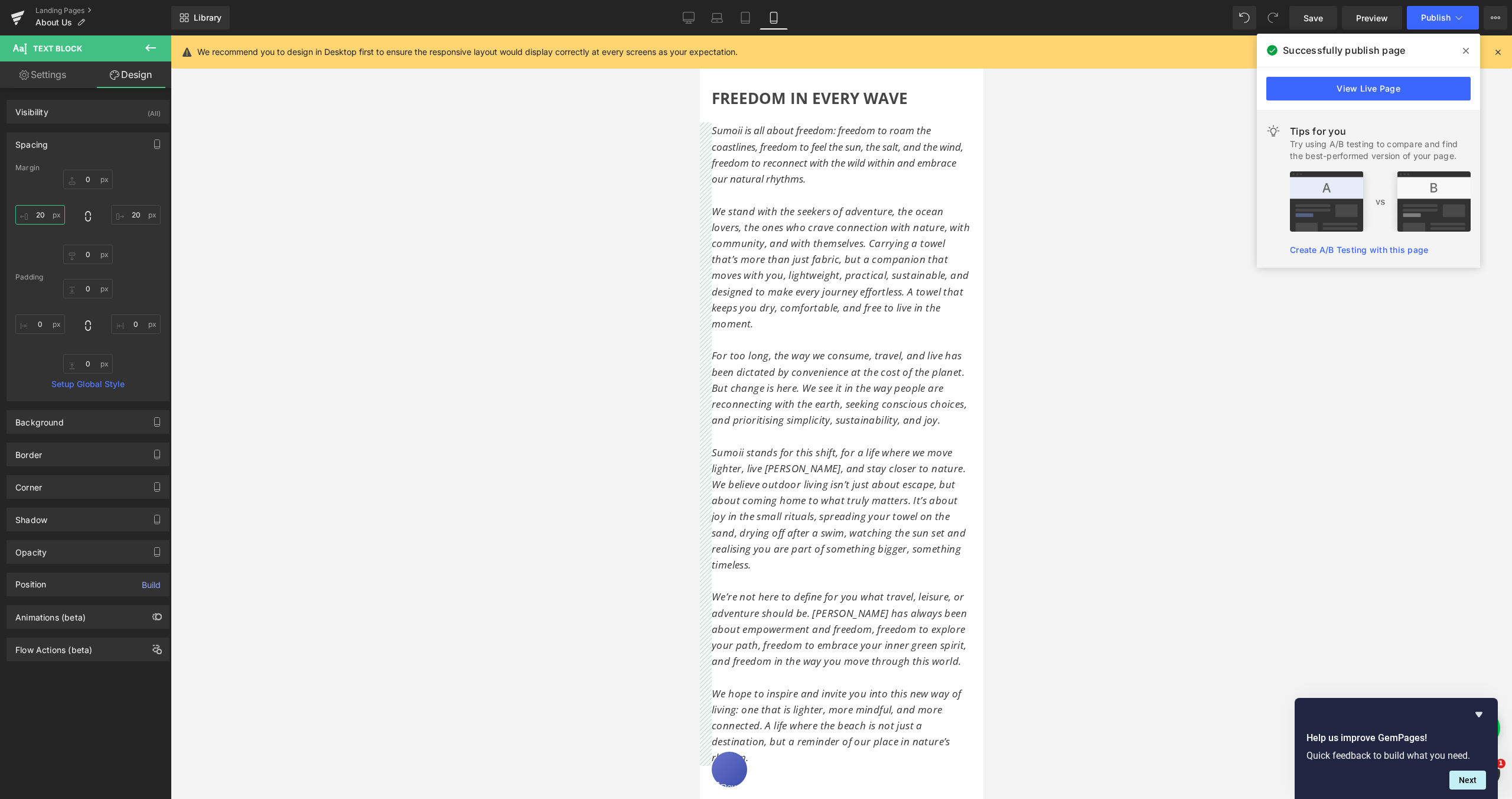
click at [39, 214] on input "20" at bounding box center [40, 215] width 49 height 20
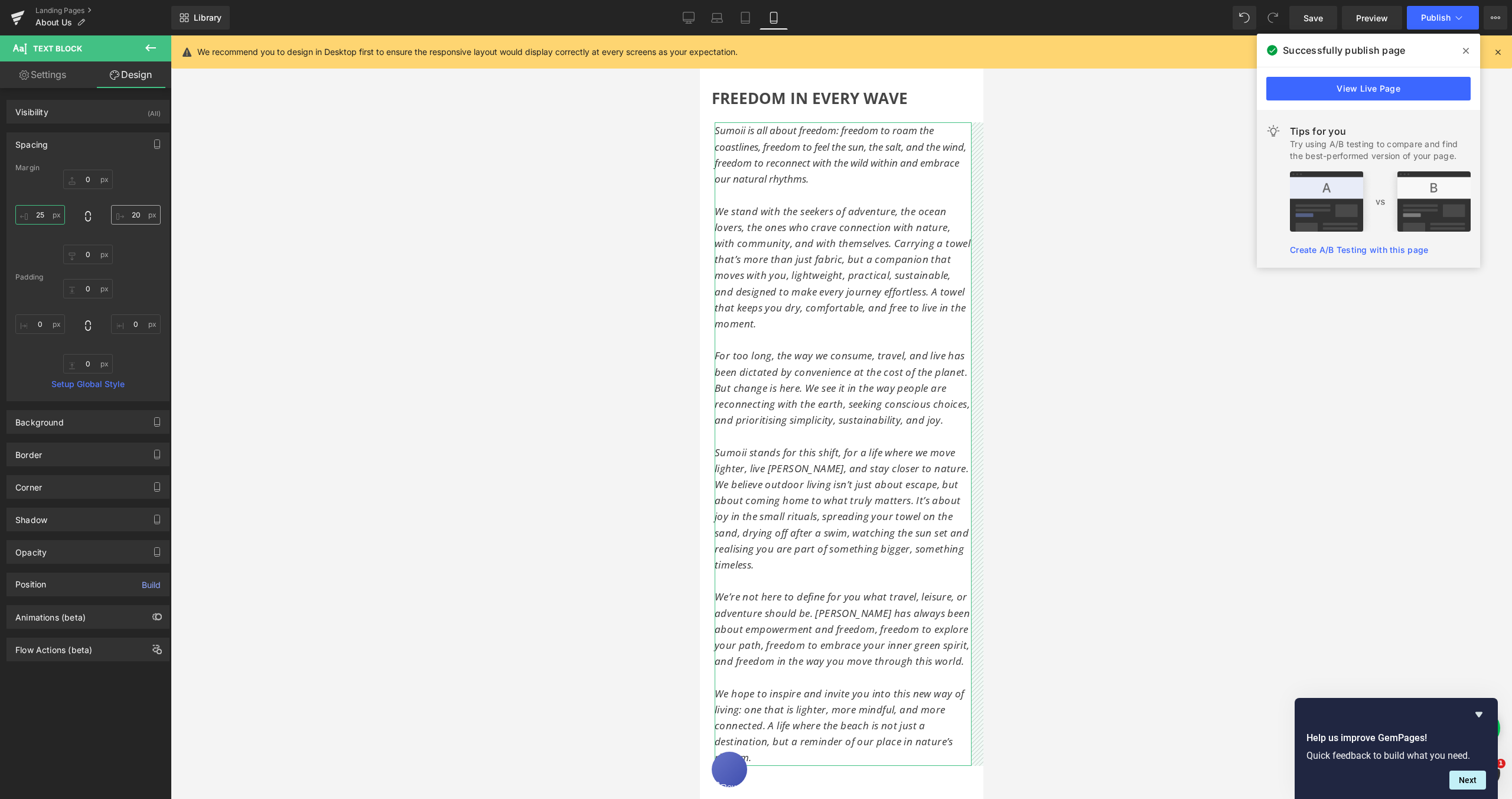
type input "25"
click at [132, 211] on input "20" at bounding box center [135, 215] width 49 height 20
click at [133, 215] on input "20" at bounding box center [135, 215] width 49 height 20
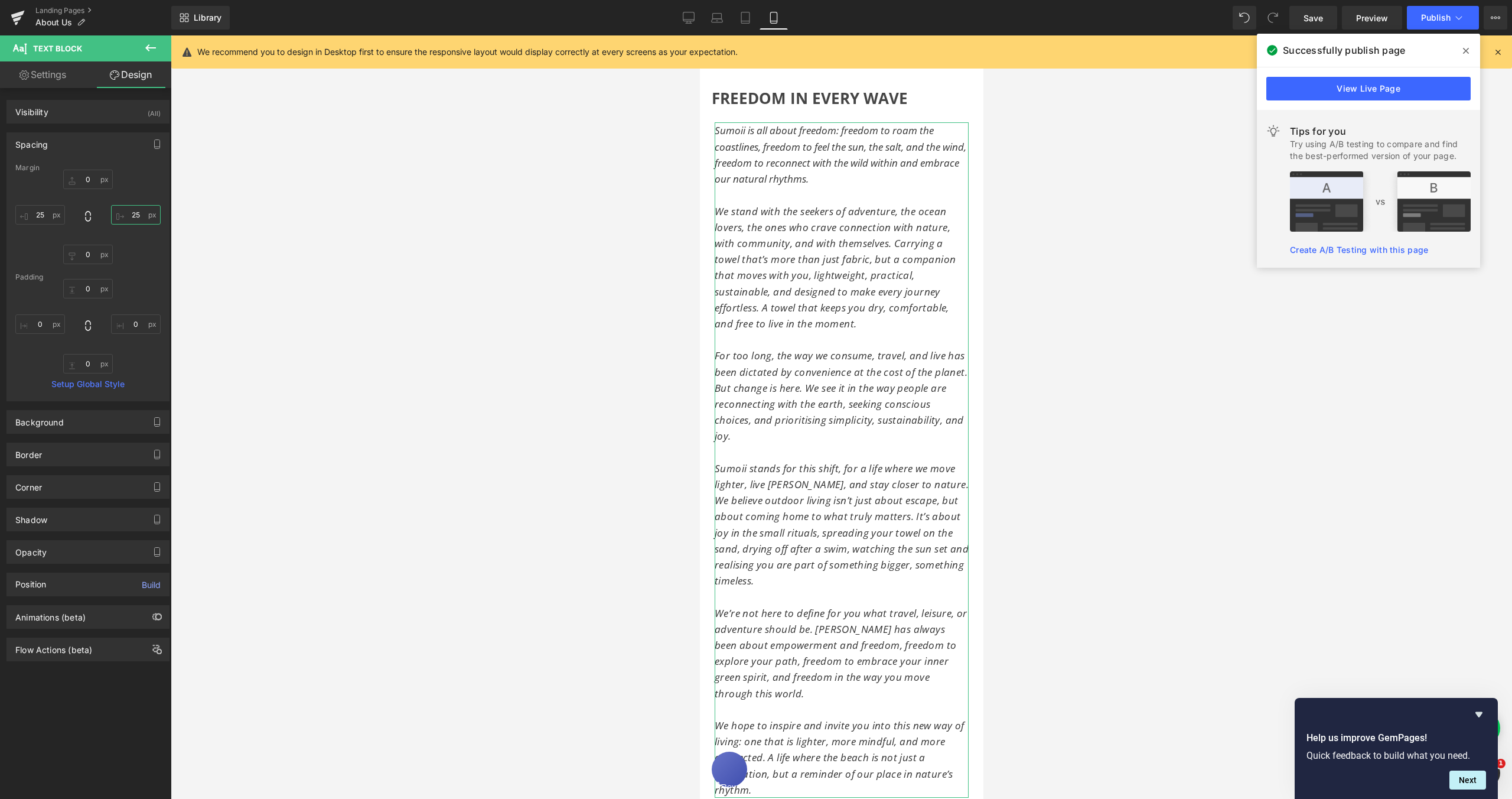
type input "25"
click at [1124, 348] on div at bounding box center [841, 417] width 1342 height 763
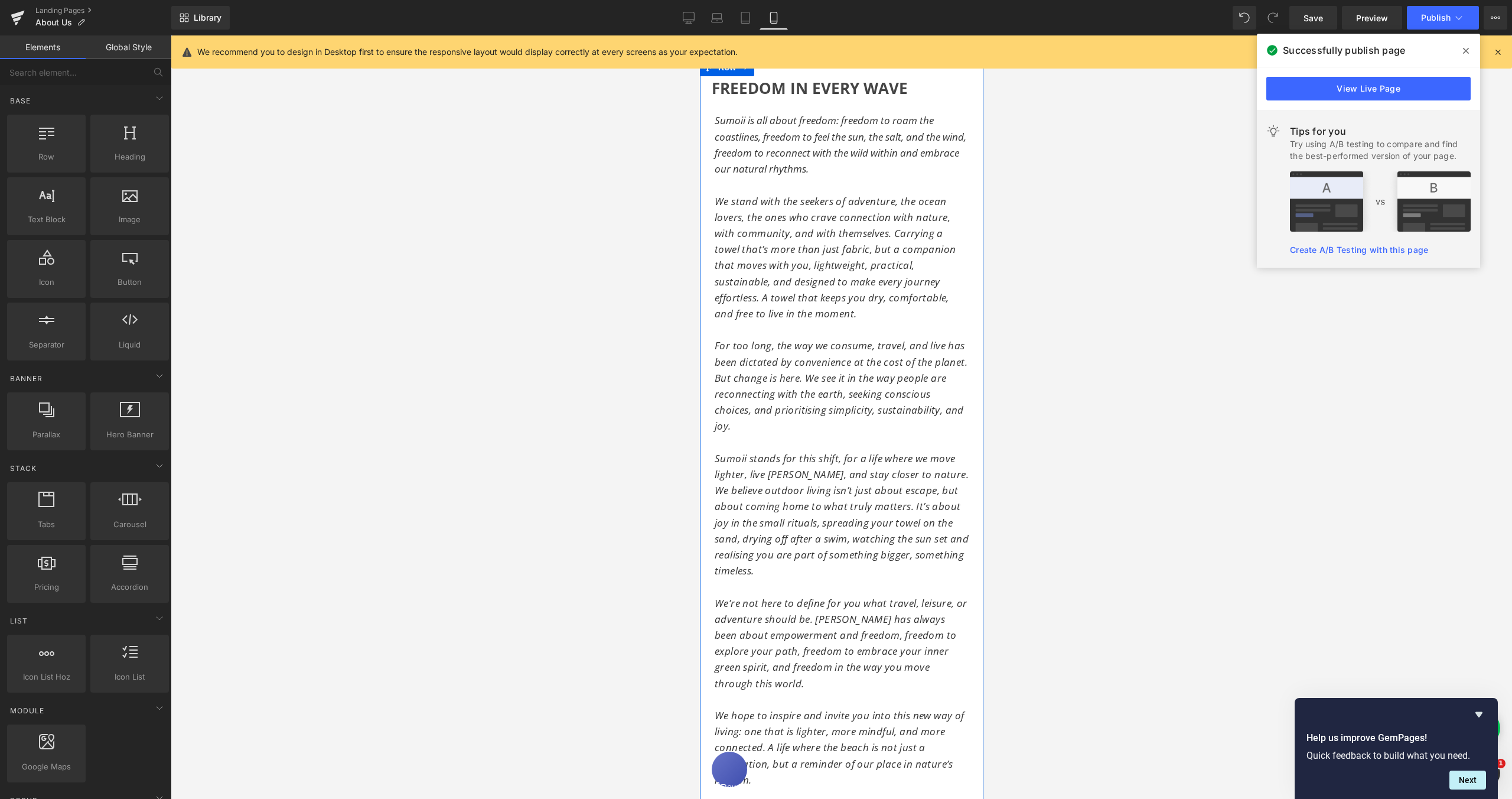
scroll to position [105, 0]
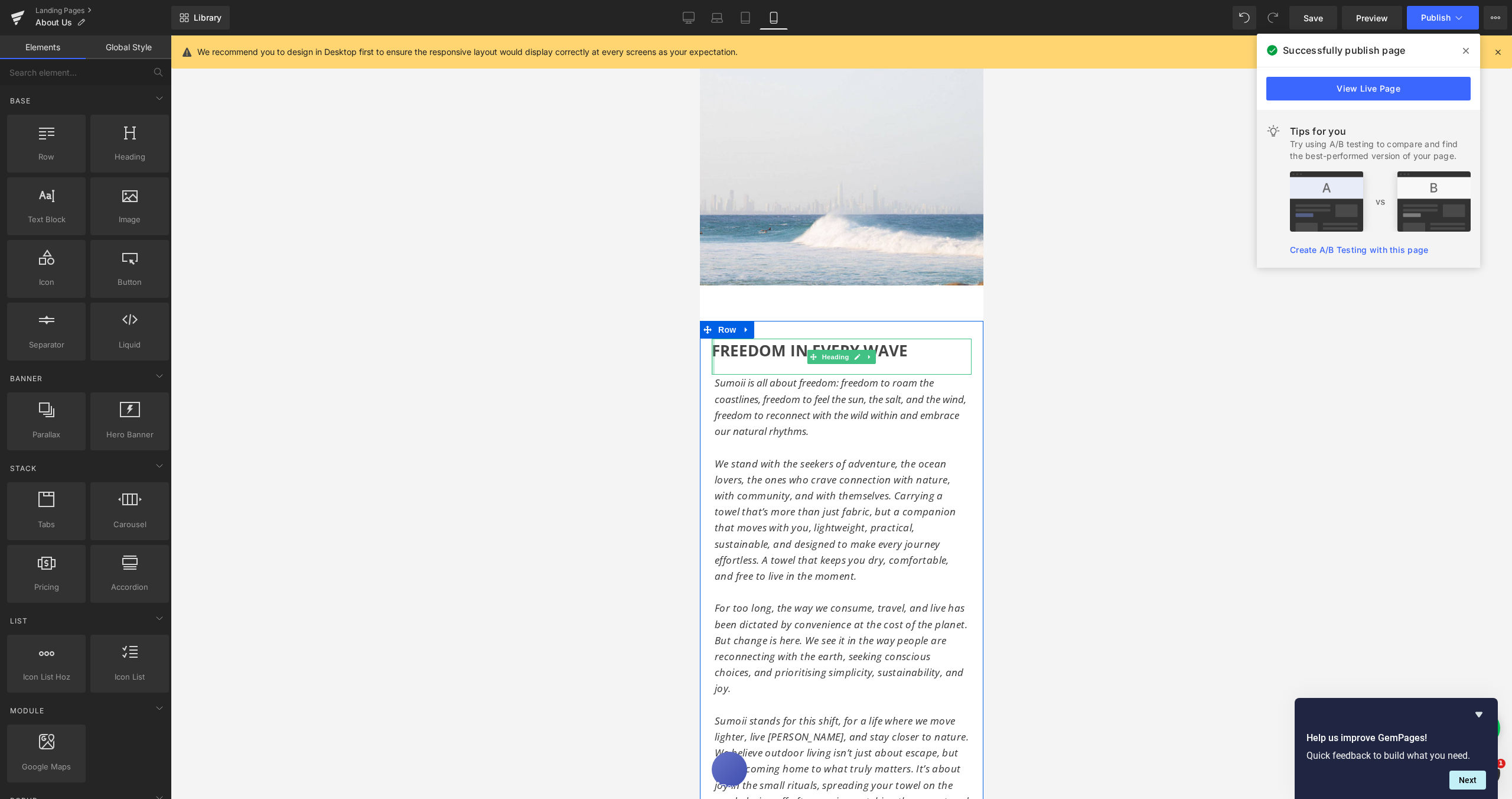
click at [711, 344] on div at bounding box center [713, 357] width 3 height 36
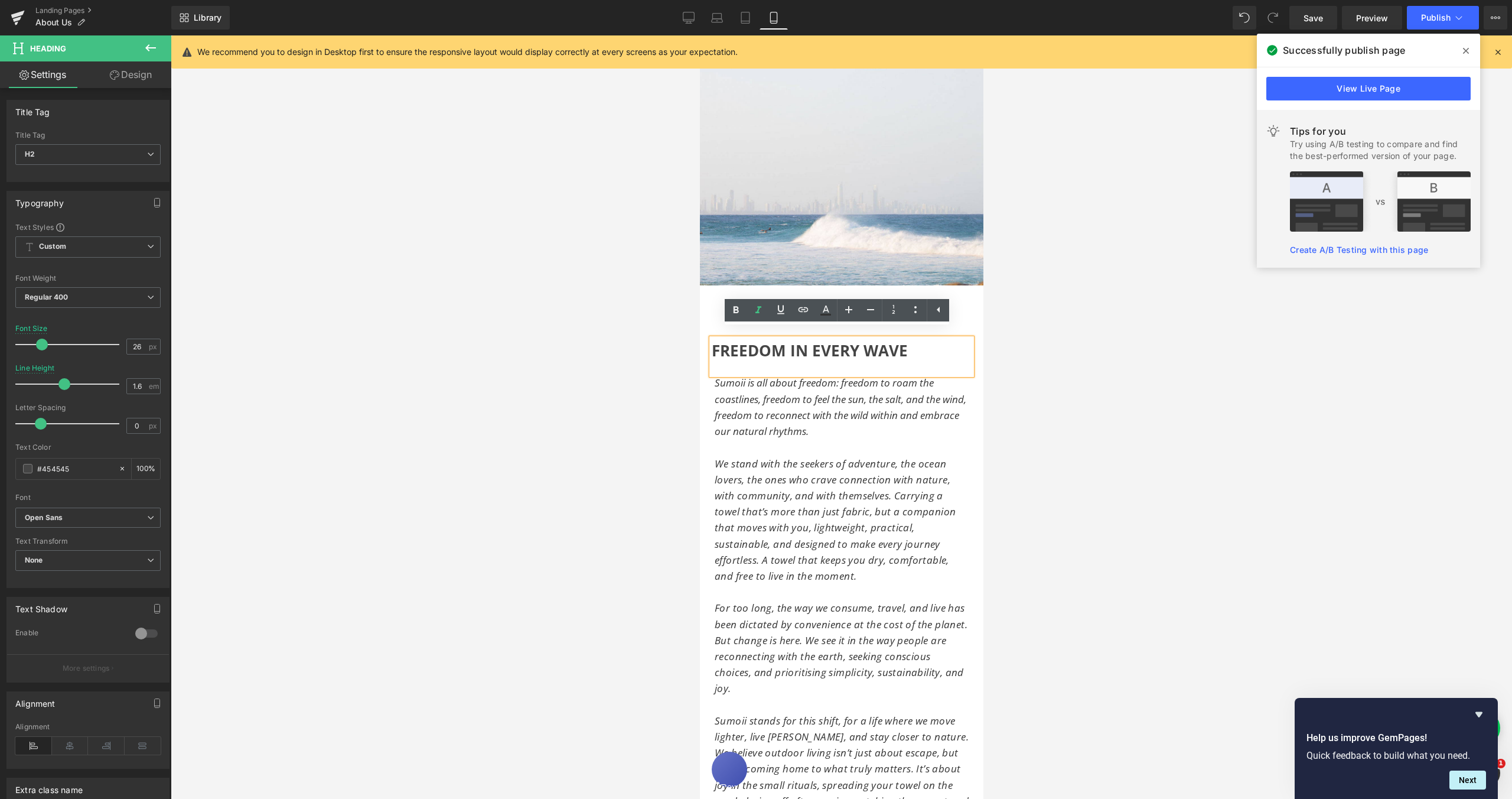
click at [711, 343] on span "FREEDOM IN EVERY WAVE" at bounding box center [809, 351] width 196 height 21
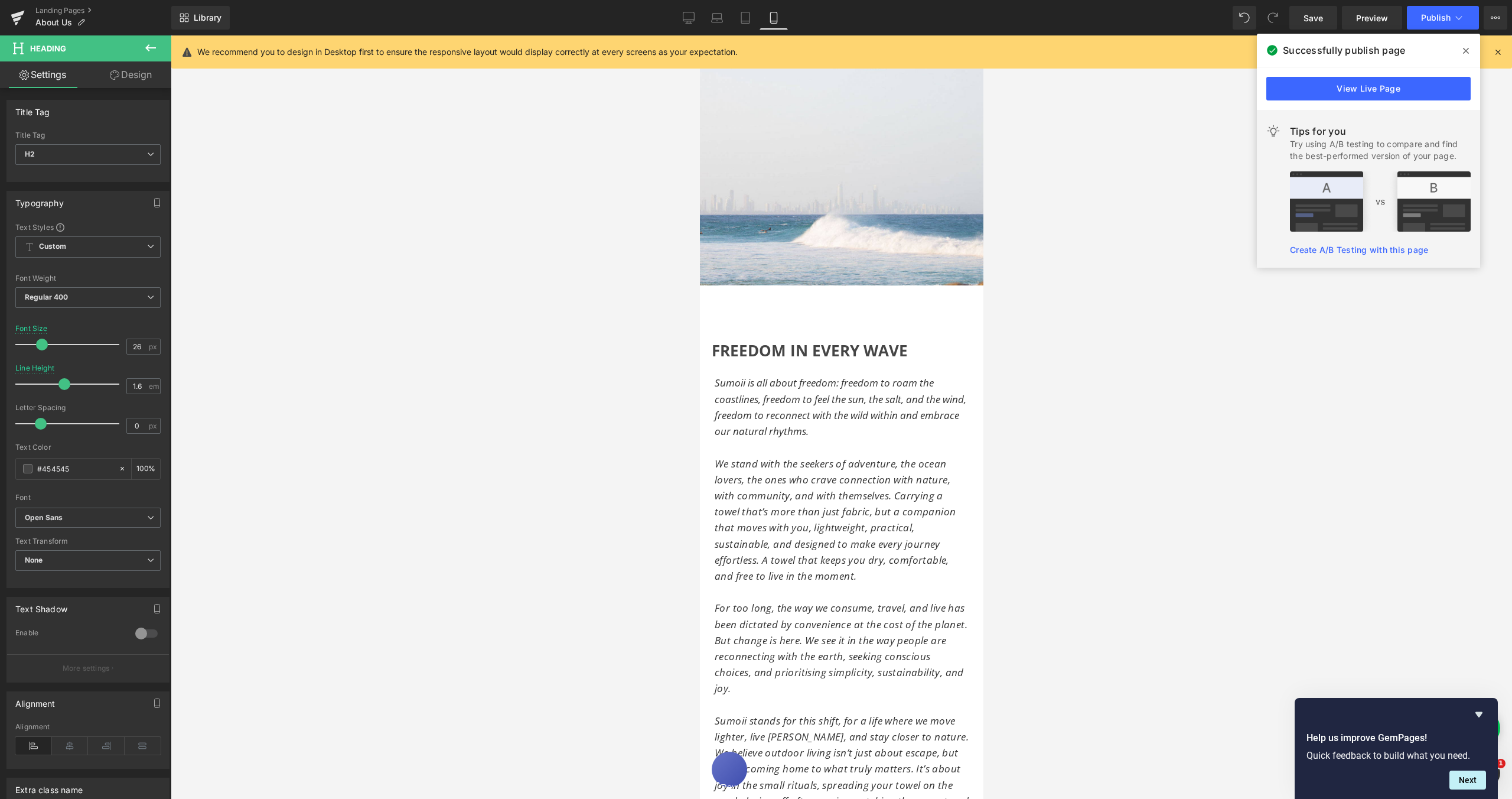
drag, startPoint x: 133, startPoint y: 77, endPoint x: 47, endPoint y: 206, distance: 155.0
click at [133, 77] on link "Design" at bounding box center [131, 75] width 86 height 26
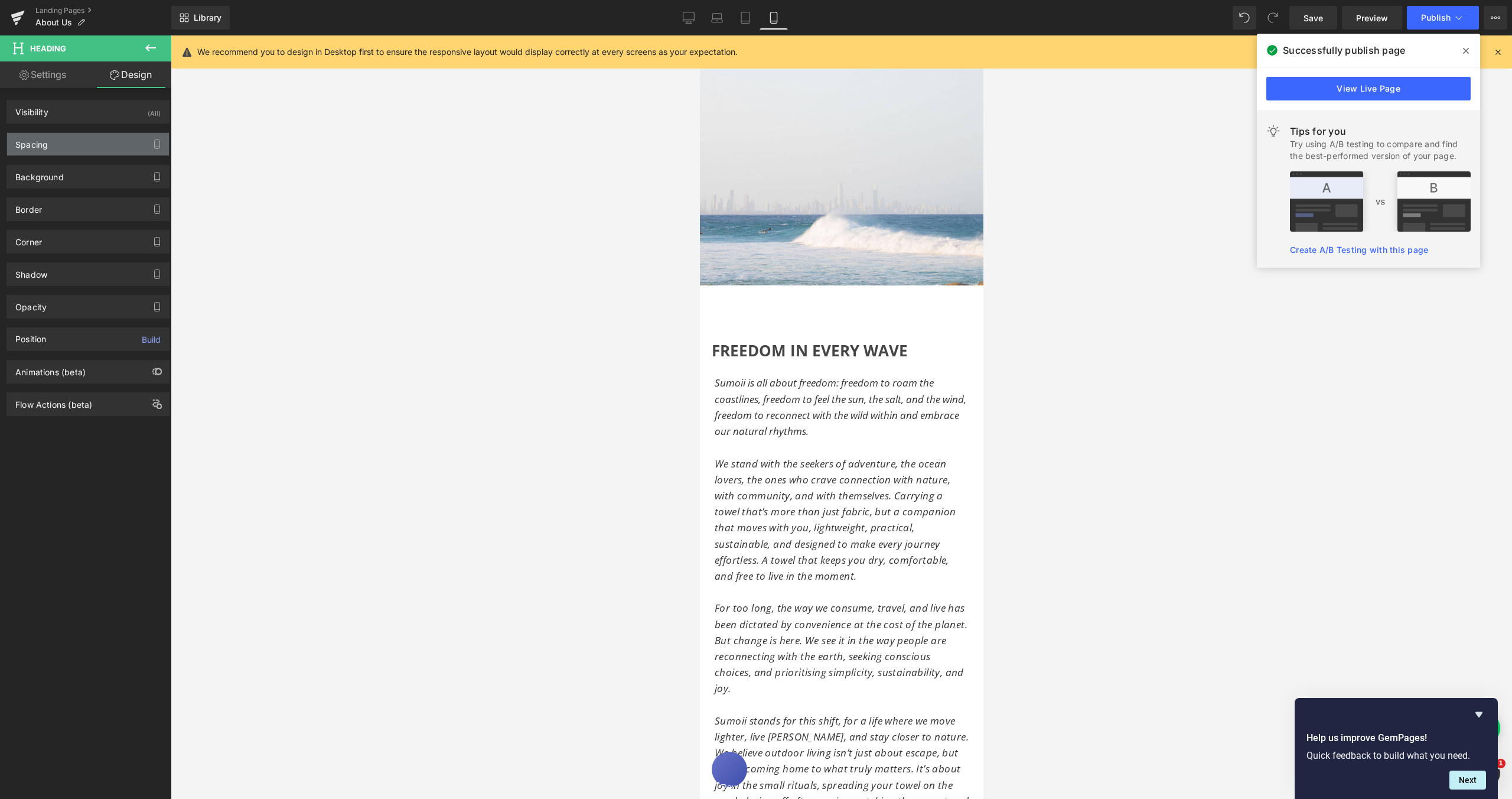
click at [42, 149] on div "Spacing" at bounding box center [31, 141] width 32 height 17
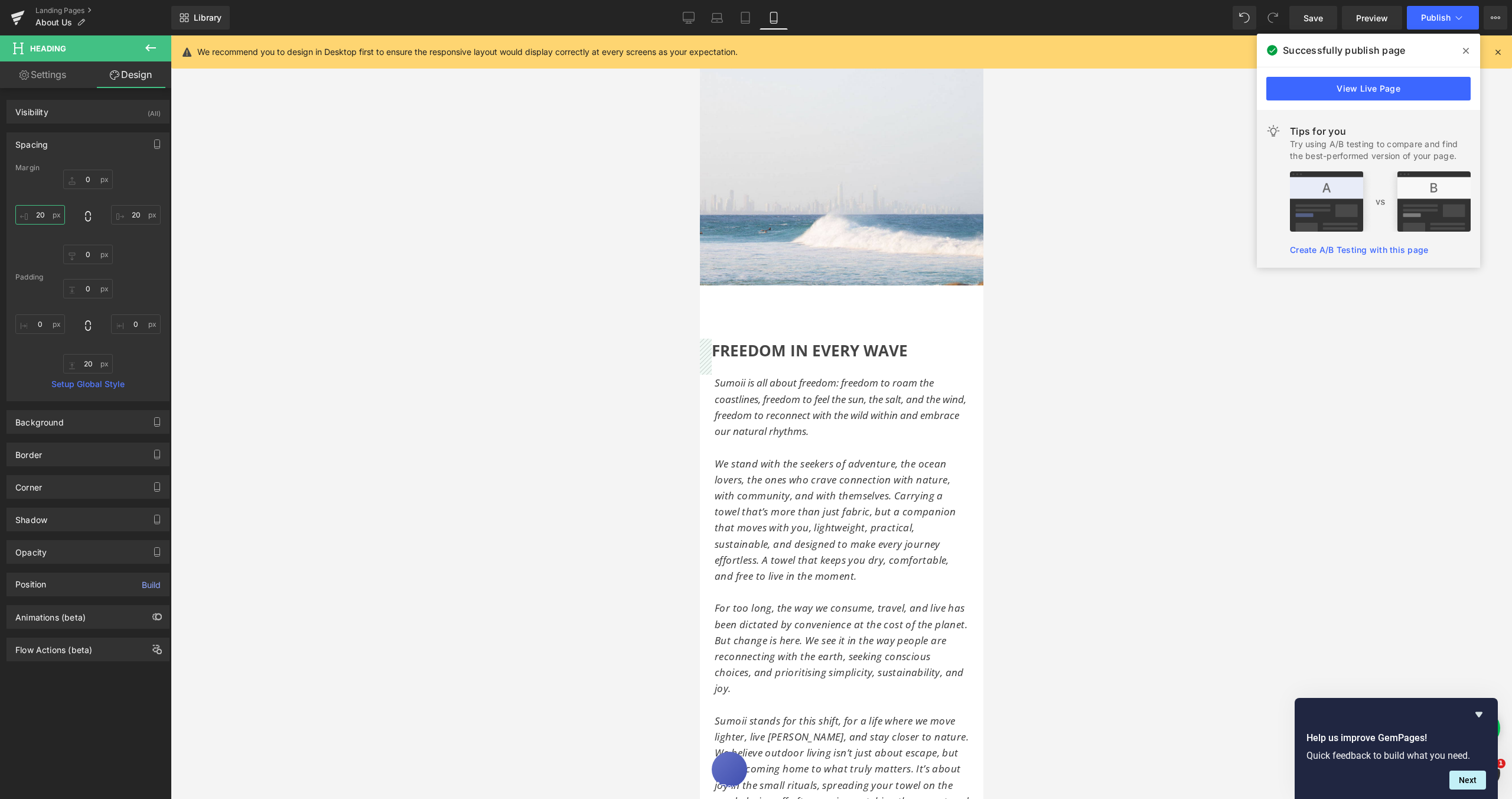
click at [40, 215] on input "20" at bounding box center [40, 215] width 49 height 20
type input "25"
click at [133, 213] on input "20" at bounding box center [135, 215] width 49 height 20
type input "3"
type input "25"
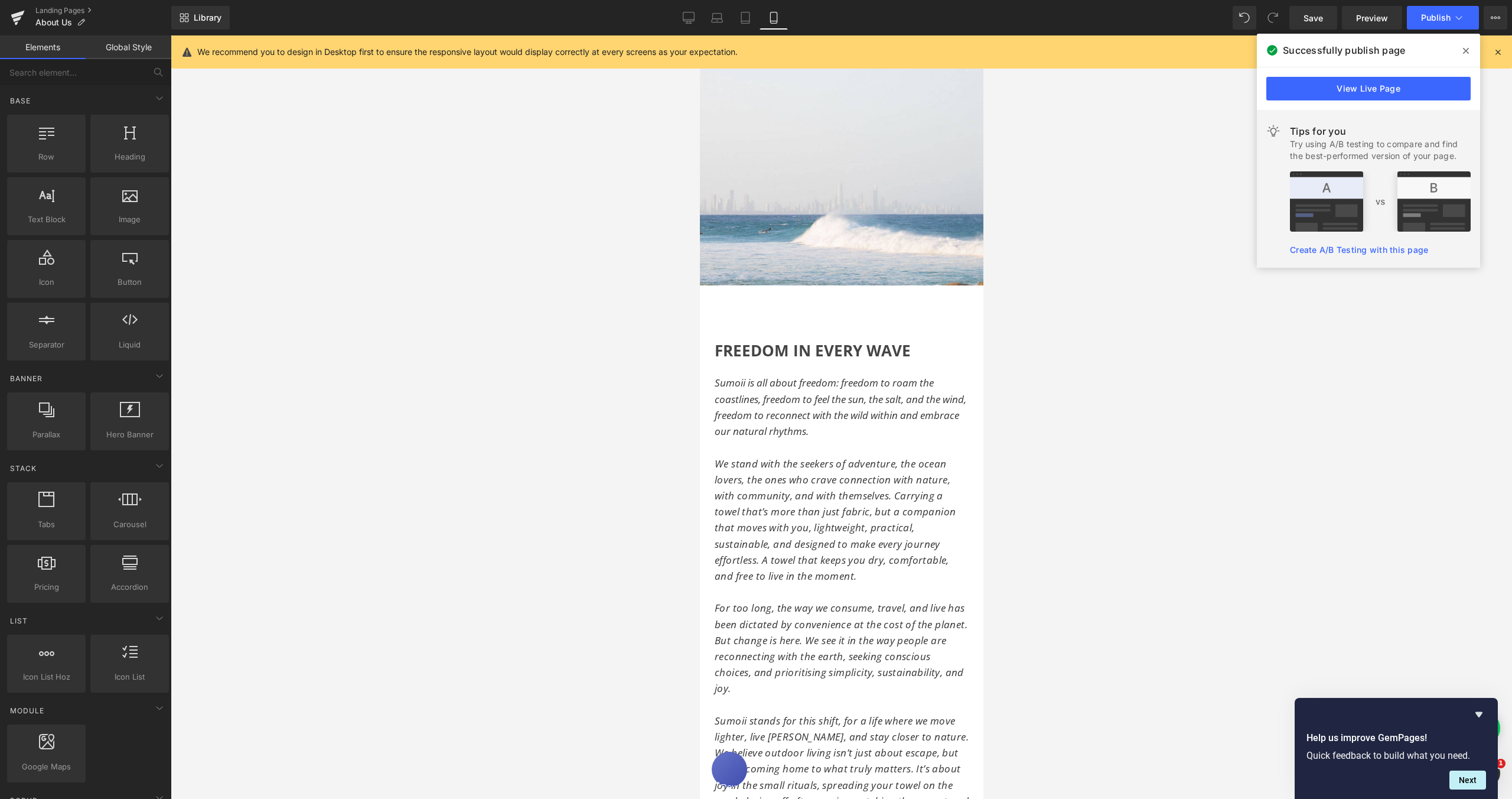
click at [1044, 362] on div at bounding box center [841, 417] width 1342 height 763
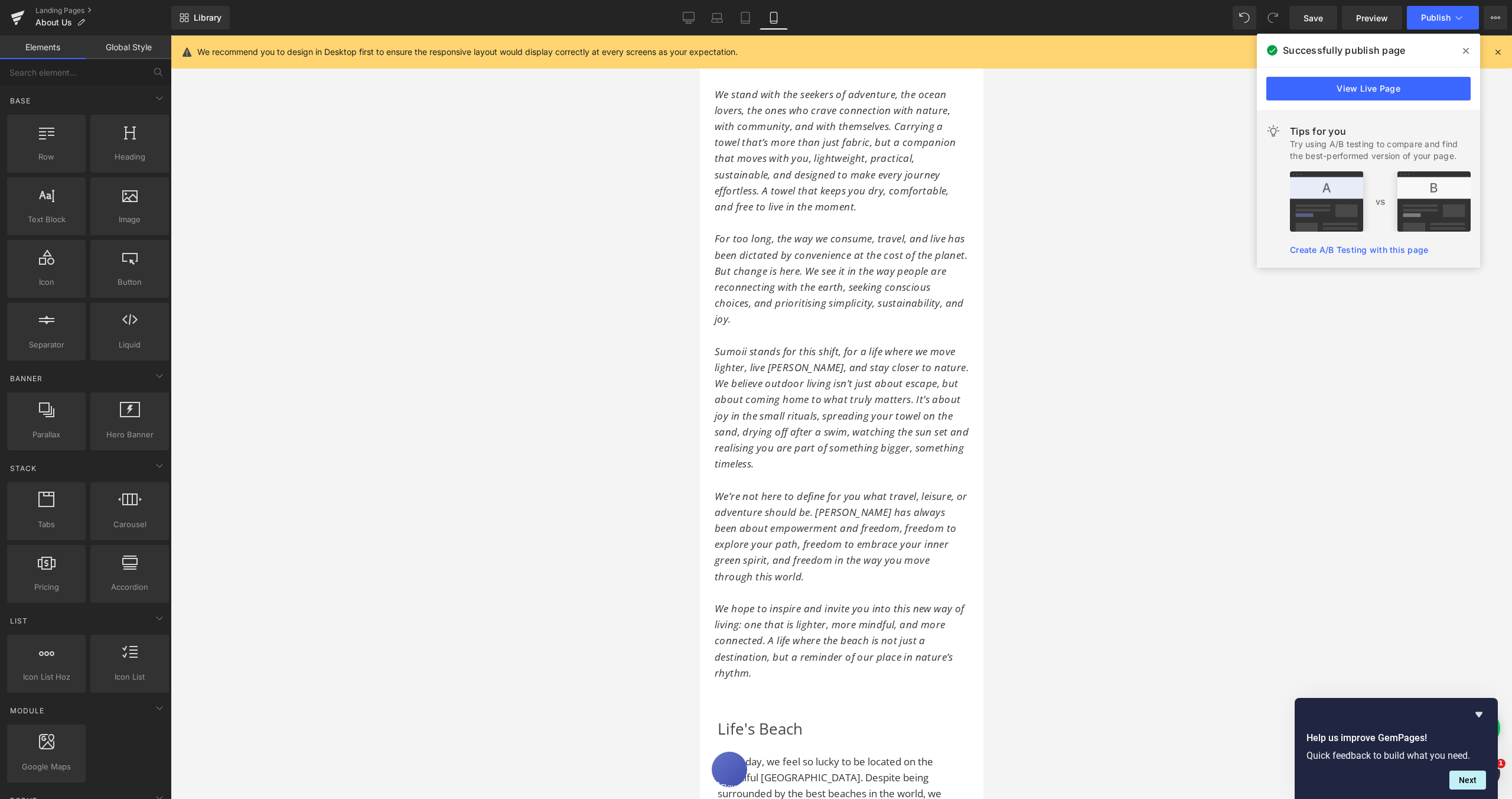
scroll to position [650, 0]
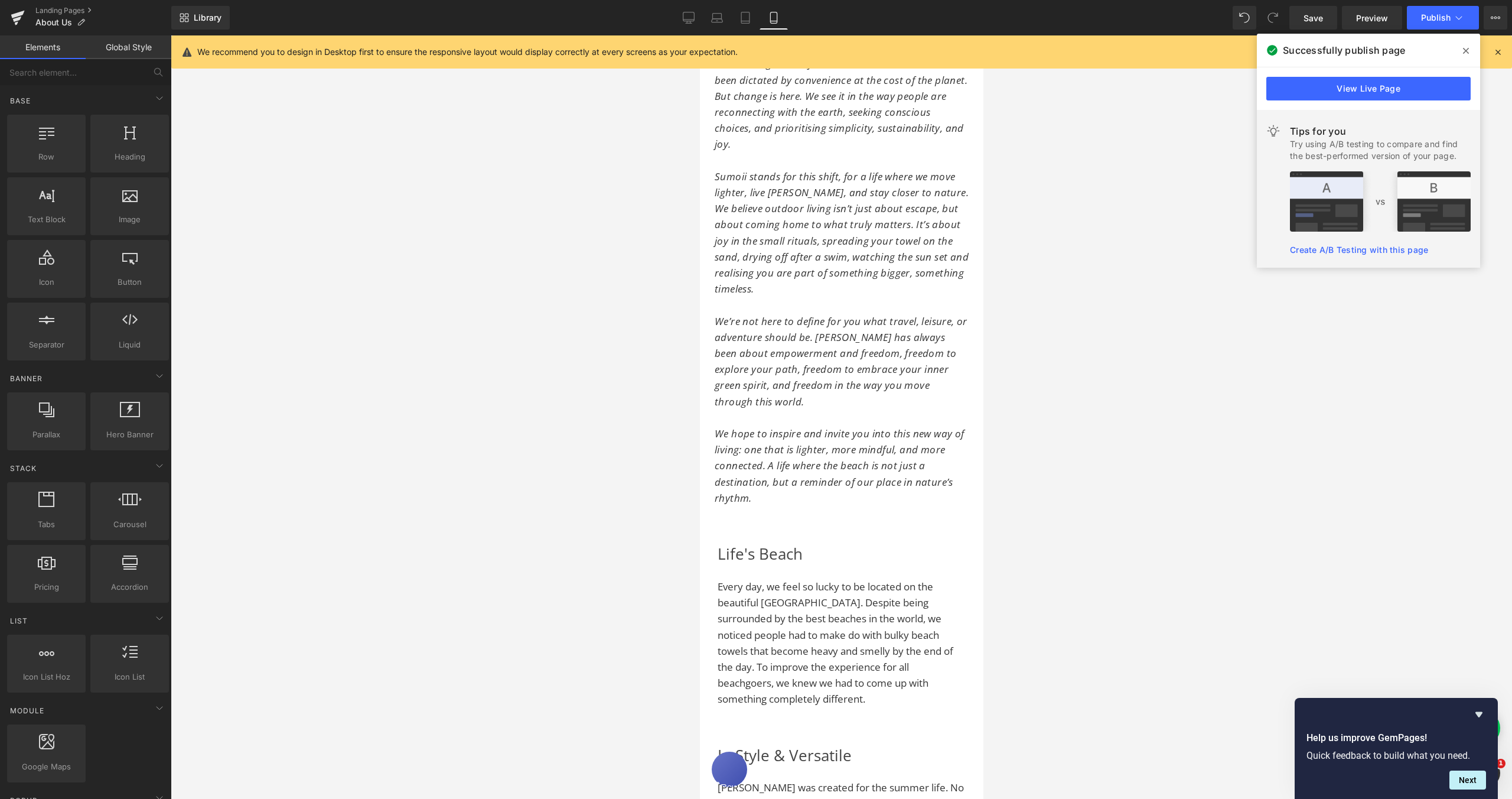
click at [1072, 492] on div at bounding box center [841, 417] width 1342 height 763
click at [1314, 24] on link "Save" at bounding box center [1313, 18] width 48 height 24
click at [680, 18] on icon at bounding box center [676, 18] width 12 height 12
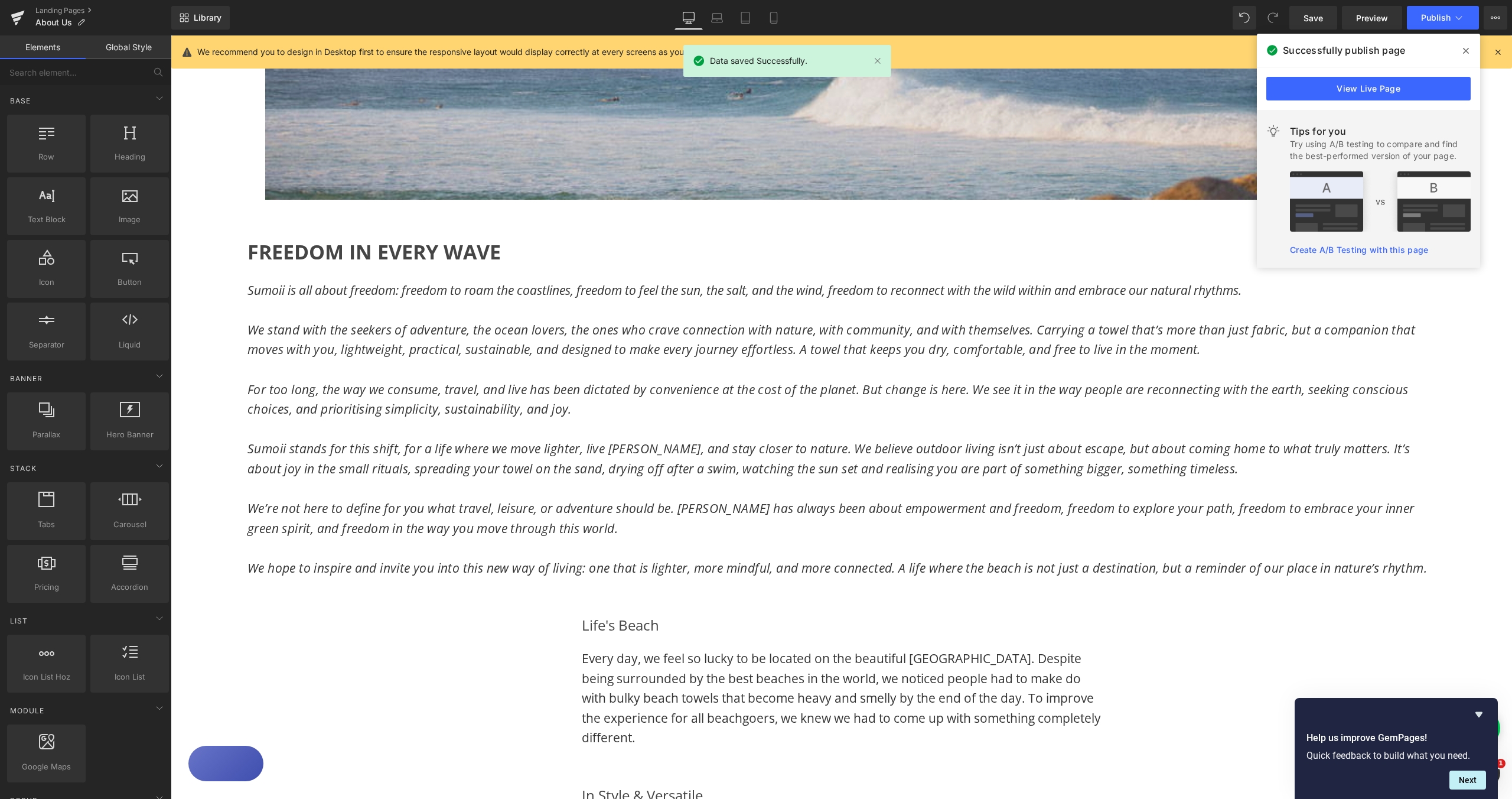
scroll to position [412, 0]
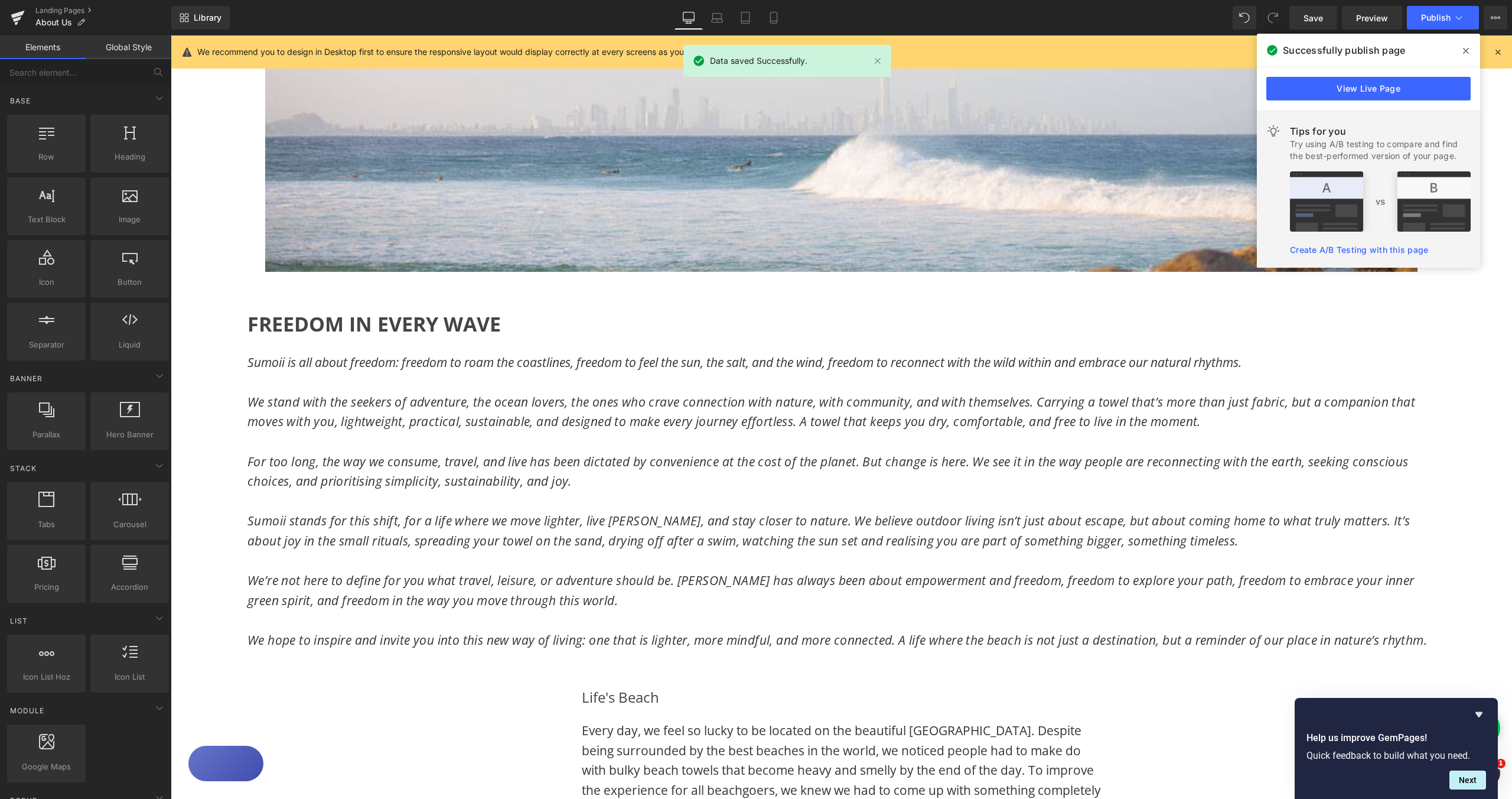
click at [396, 324] on span "FREEDOM IN EVERY WAVE" at bounding box center [374, 324] width 253 height 27
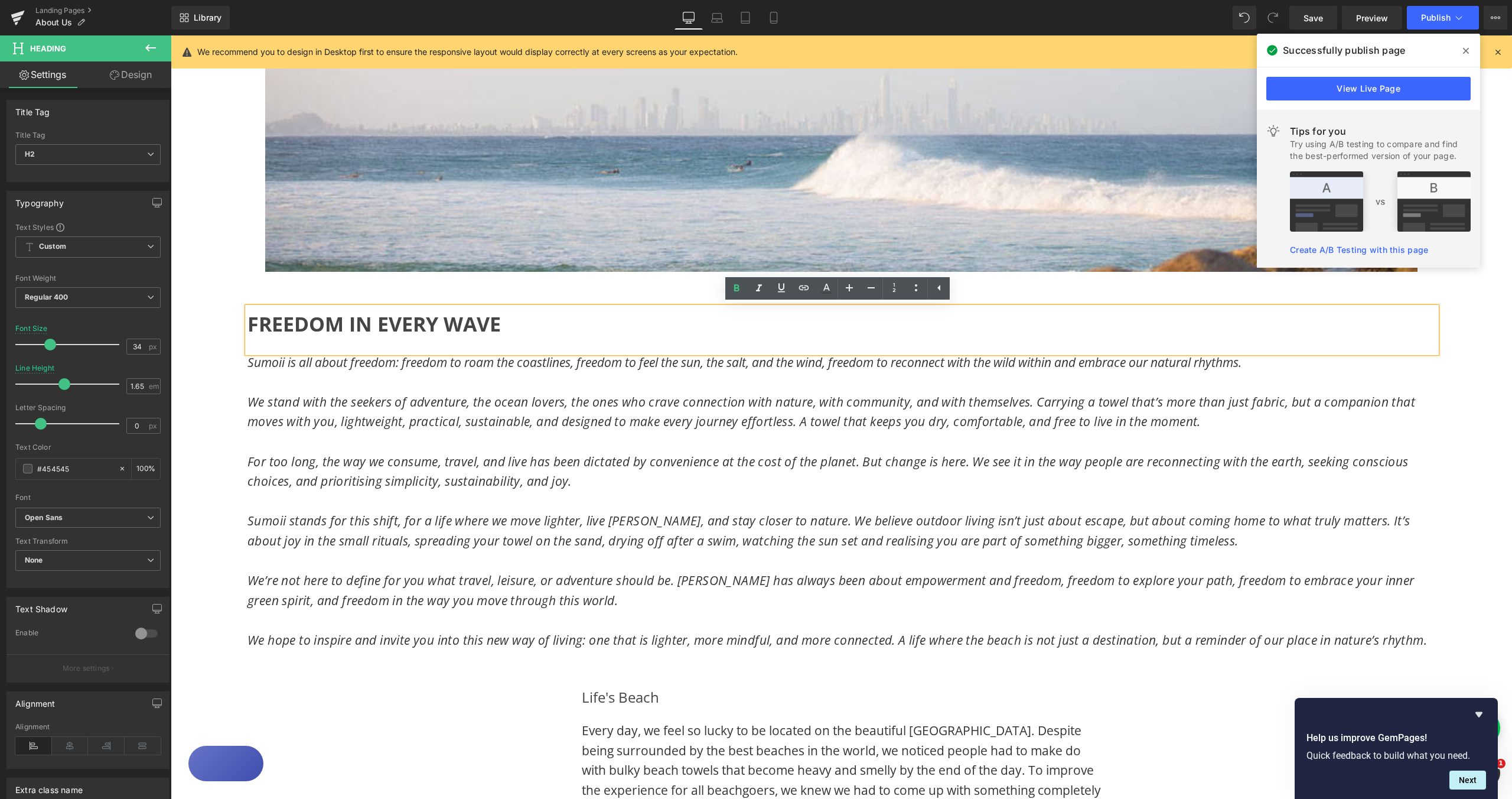
click at [247, 322] on span "FREEDOM IN EVERY WAVE" at bounding box center [374, 324] width 253 height 27
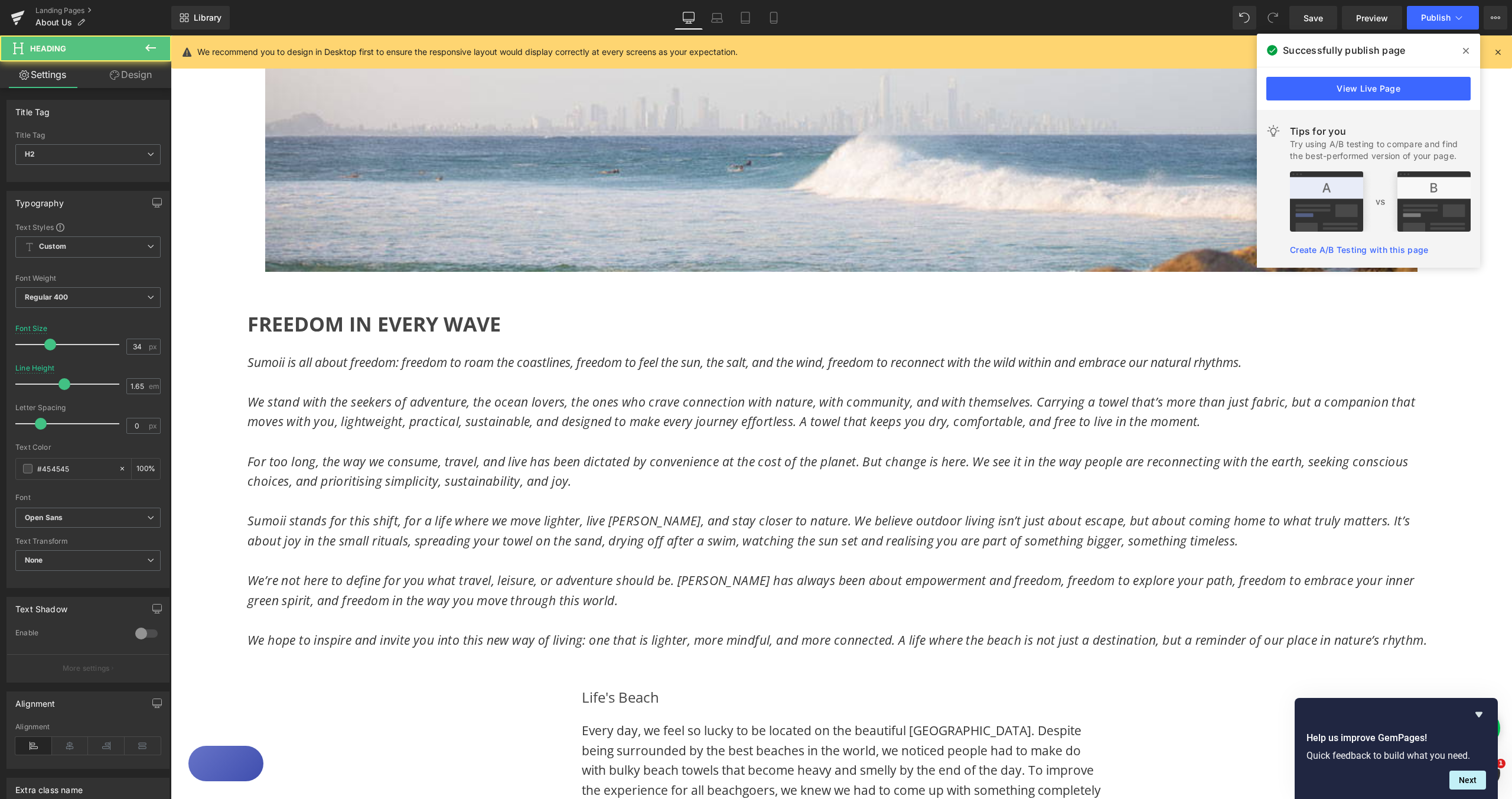
click at [136, 77] on link "Design" at bounding box center [131, 75] width 86 height 26
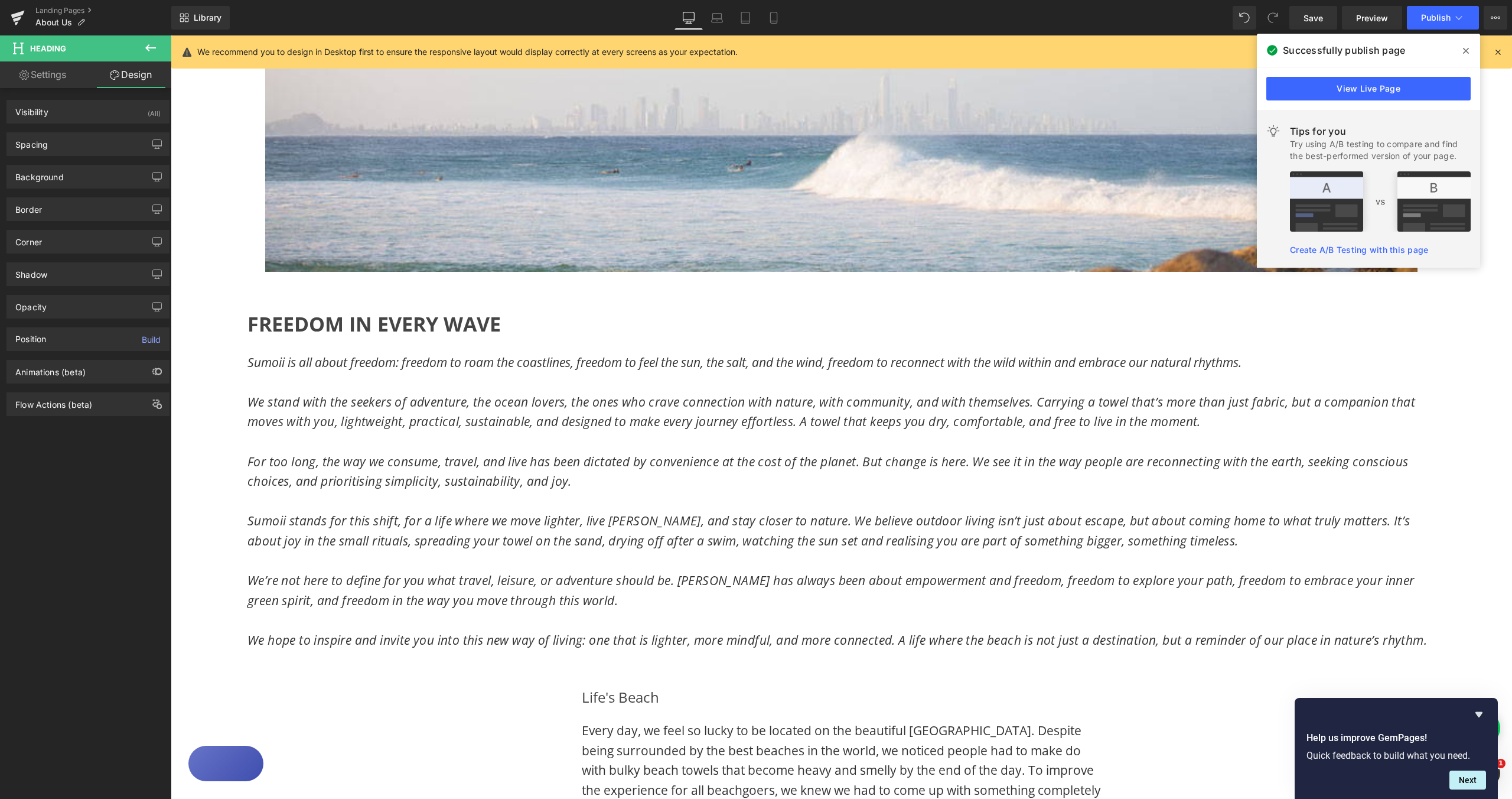
type input "0"
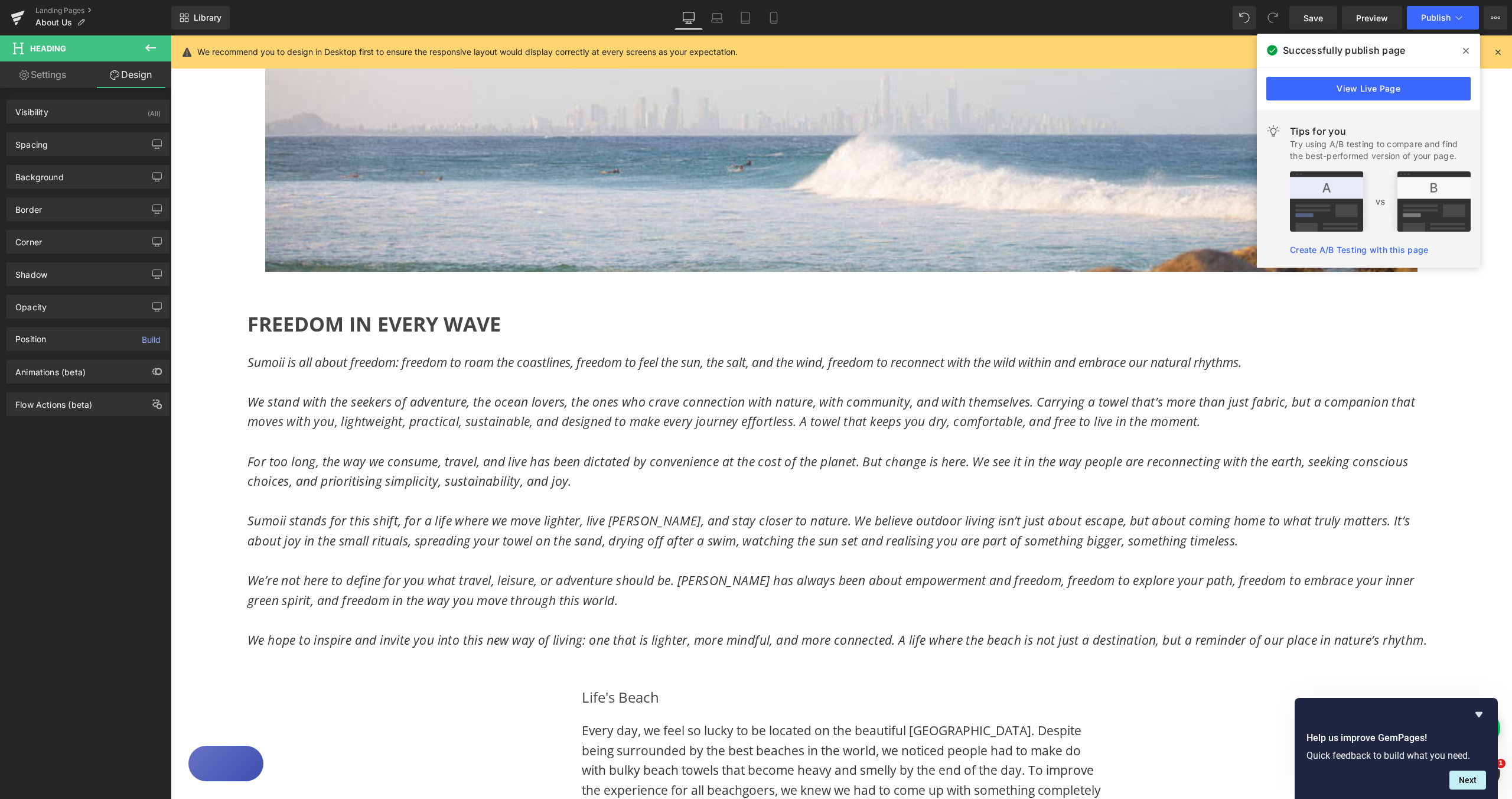
type input "0"
type input "20"
type input "0"
click at [55, 147] on div "Spacing" at bounding box center [88, 144] width 162 height 22
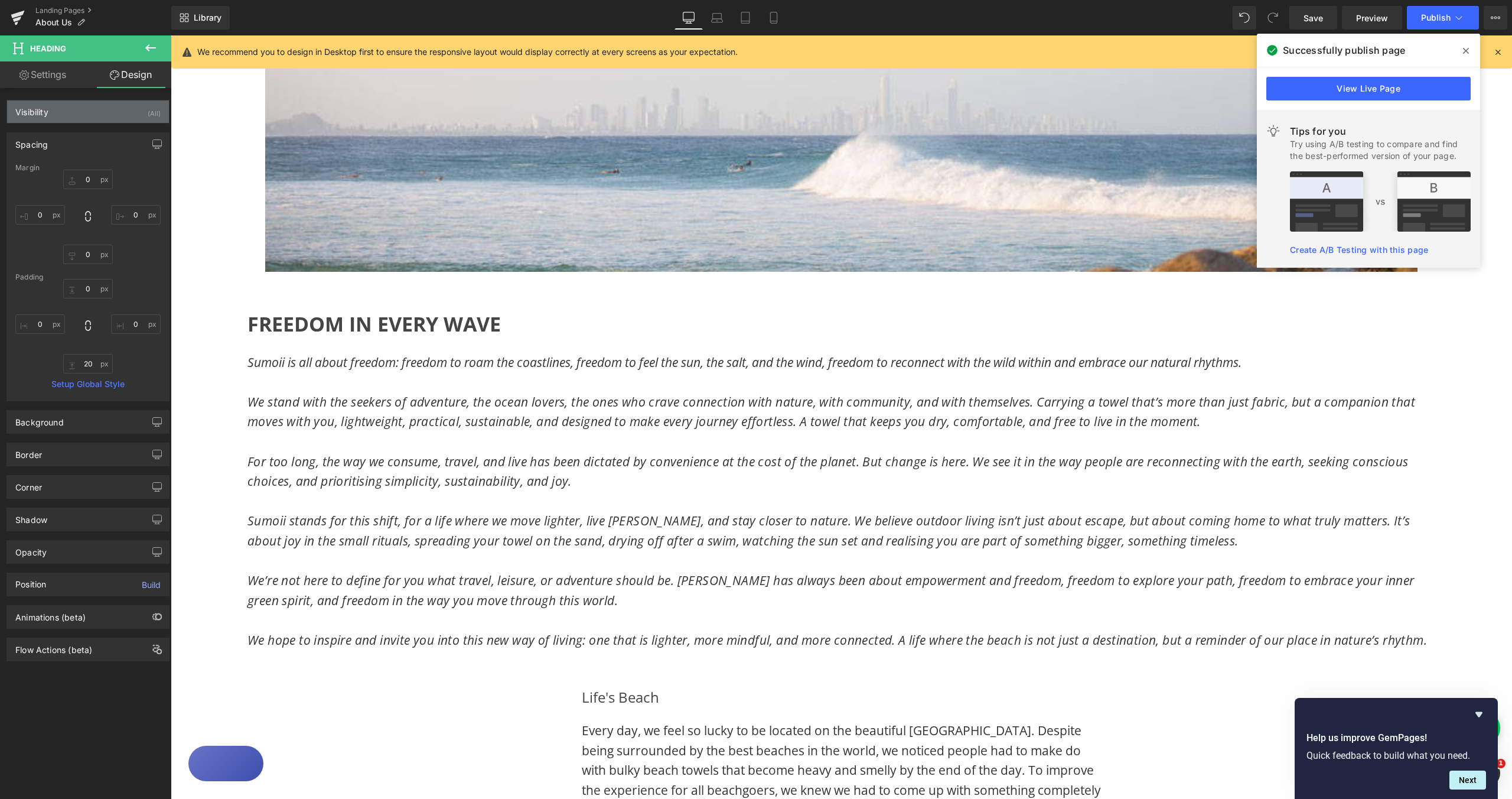
click at [115, 116] on div "Visibility (All)" at bounding box center [88, 112] width 162 height 22
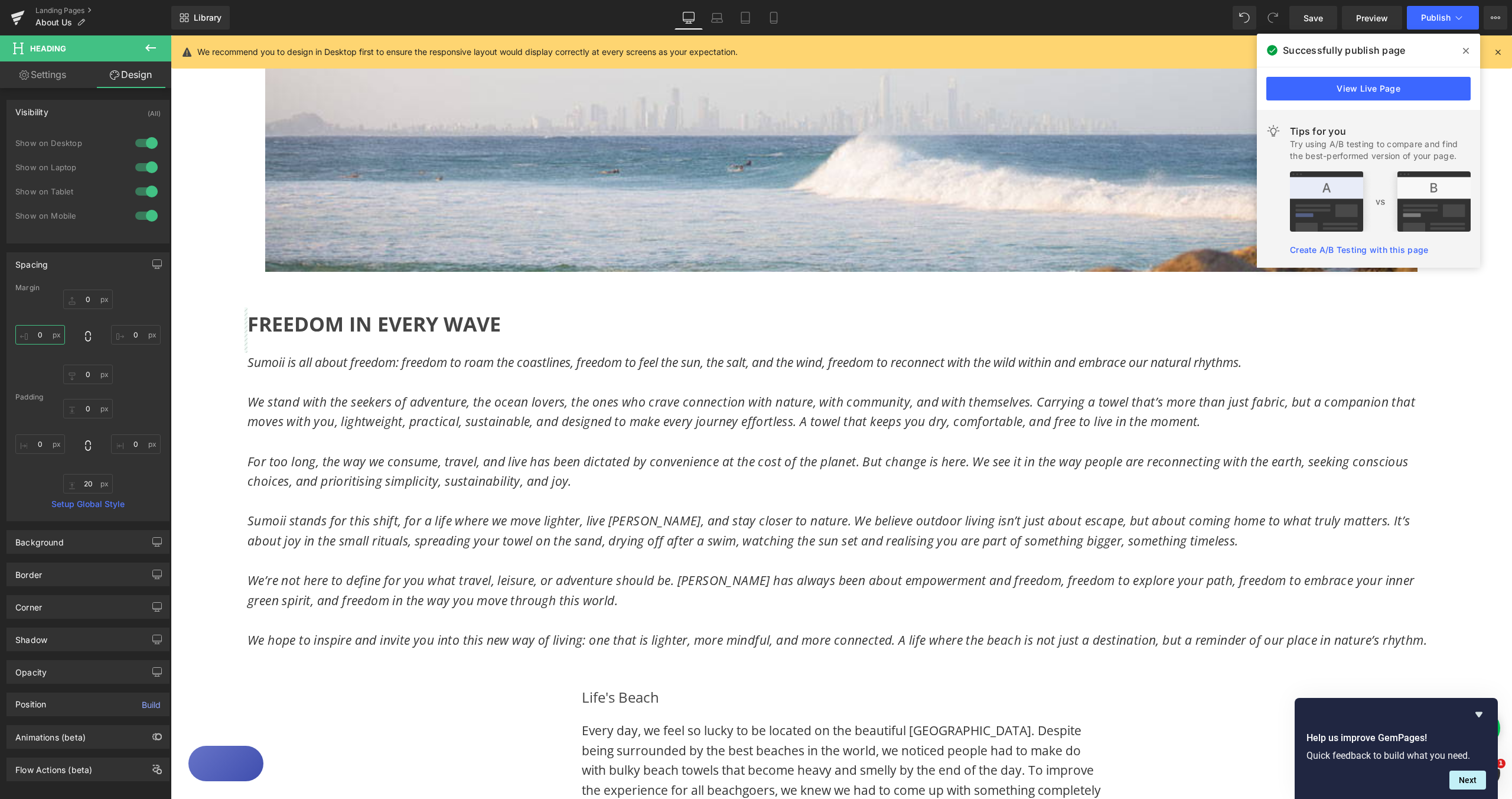
click at [36, 335] on input "0" at bounding box center [40, 335] width 49 height 20
click at [42, 335] on input "0" at bounding box center [40, 335] width 49 height 20
click at [41, 335] on input "0" at bounding box center [40, 335] width 49 height 20
click at [39, 334] on input "0" at bounding box center [40, 335] width 49 height 20
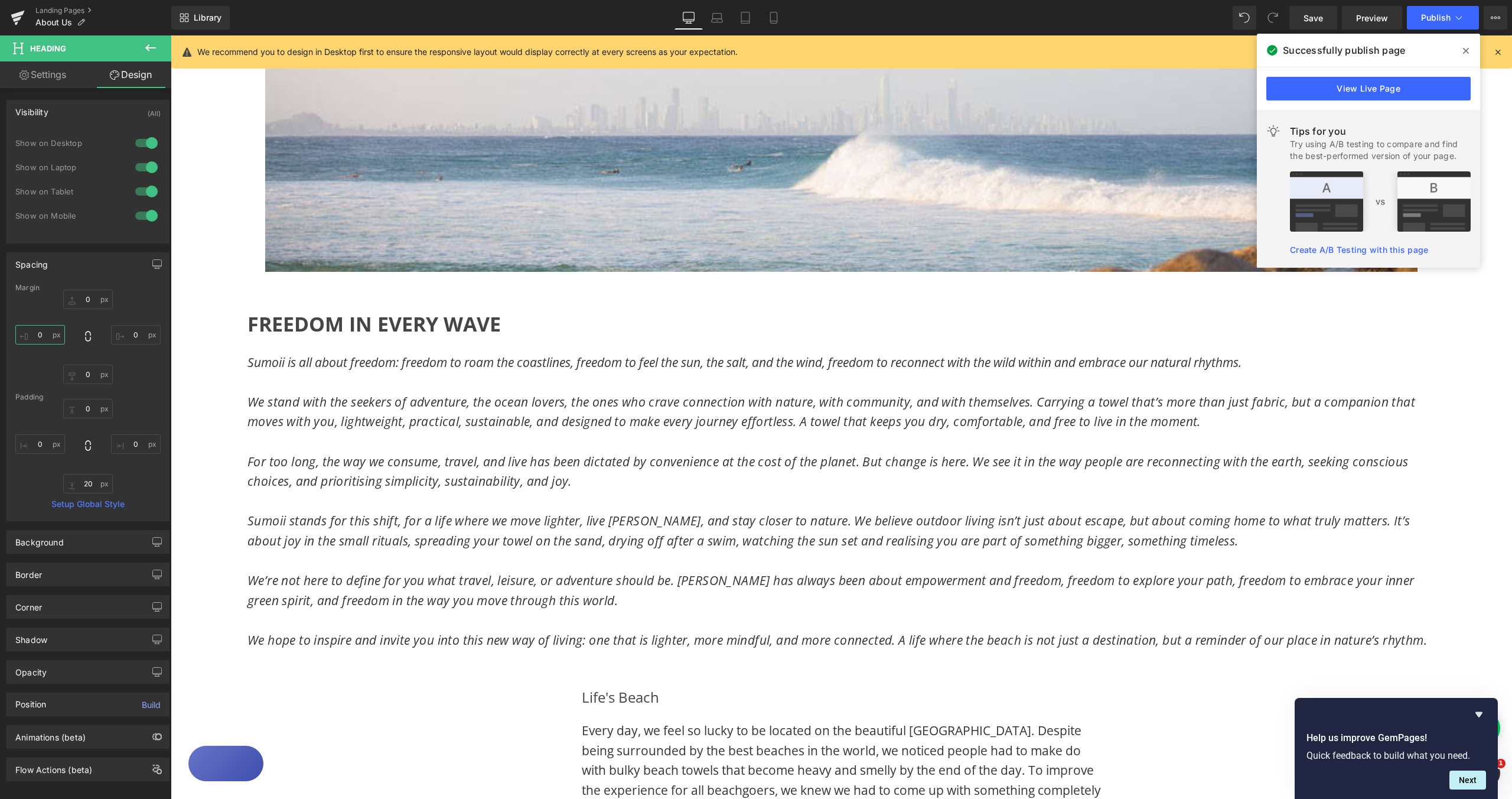
click at [39, 334] on input "0" at bounding box center [40, 335] width 49 height 20
type input "25"
click at [304, 380] on p at bounding box center [842, 382] width 1189 height 20
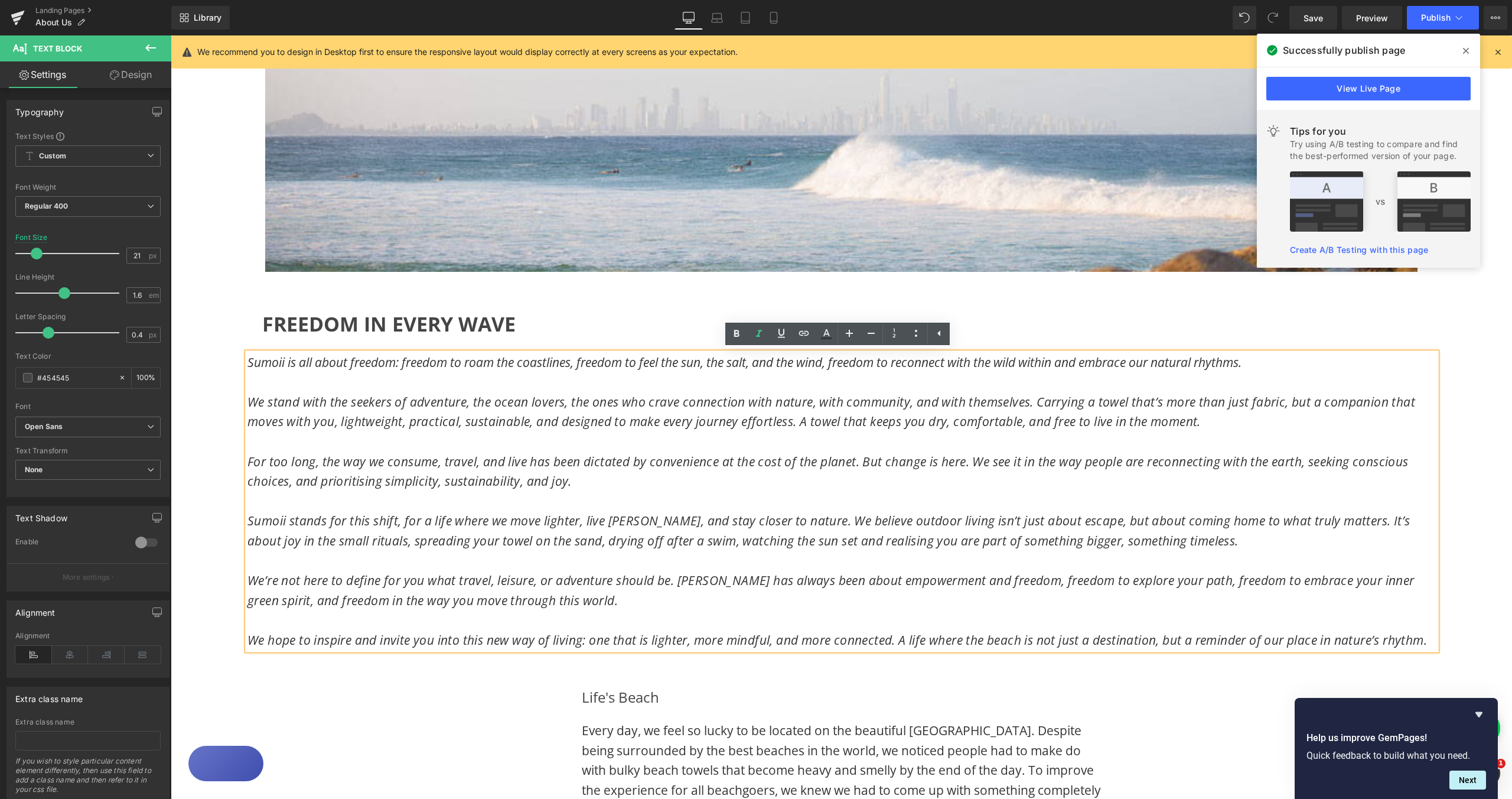
click at [247, 363] on span "Sumoii is all about freedom: freedom to roam the coastlines, freedom to feel th…" at bounding box center [744, 362] width 994 height 17
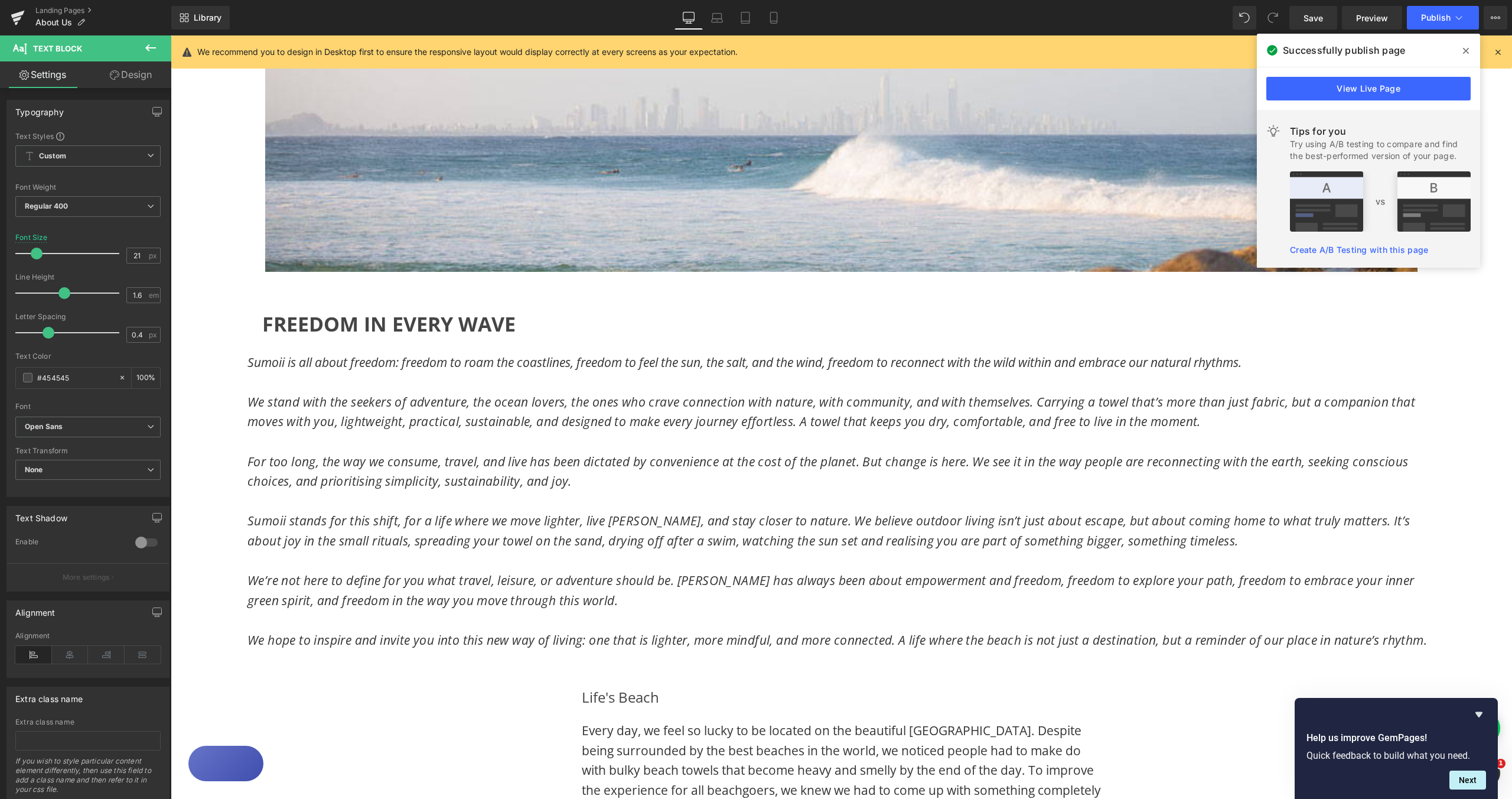
drag, startPoint x: 126, startPoint y: 73, endPoint x: 56, endPoint y: 180, distance: 127.9
click at [126, 73] on link "Design" at bounding box center [131, 75] width 86 height 26
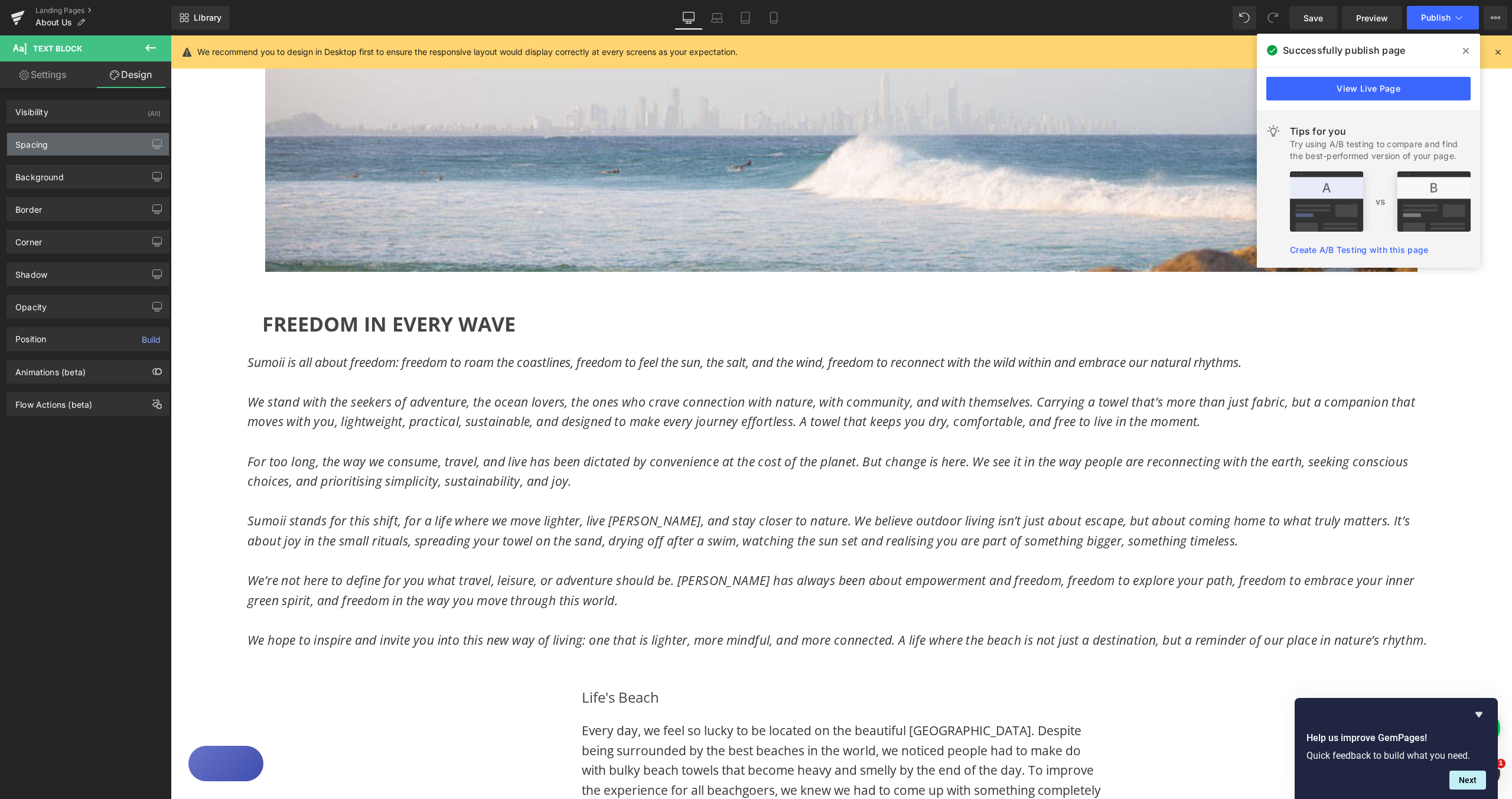
click at [55, 149] on div "Spacing" at bounding box center [88, 144] width 162 height 22
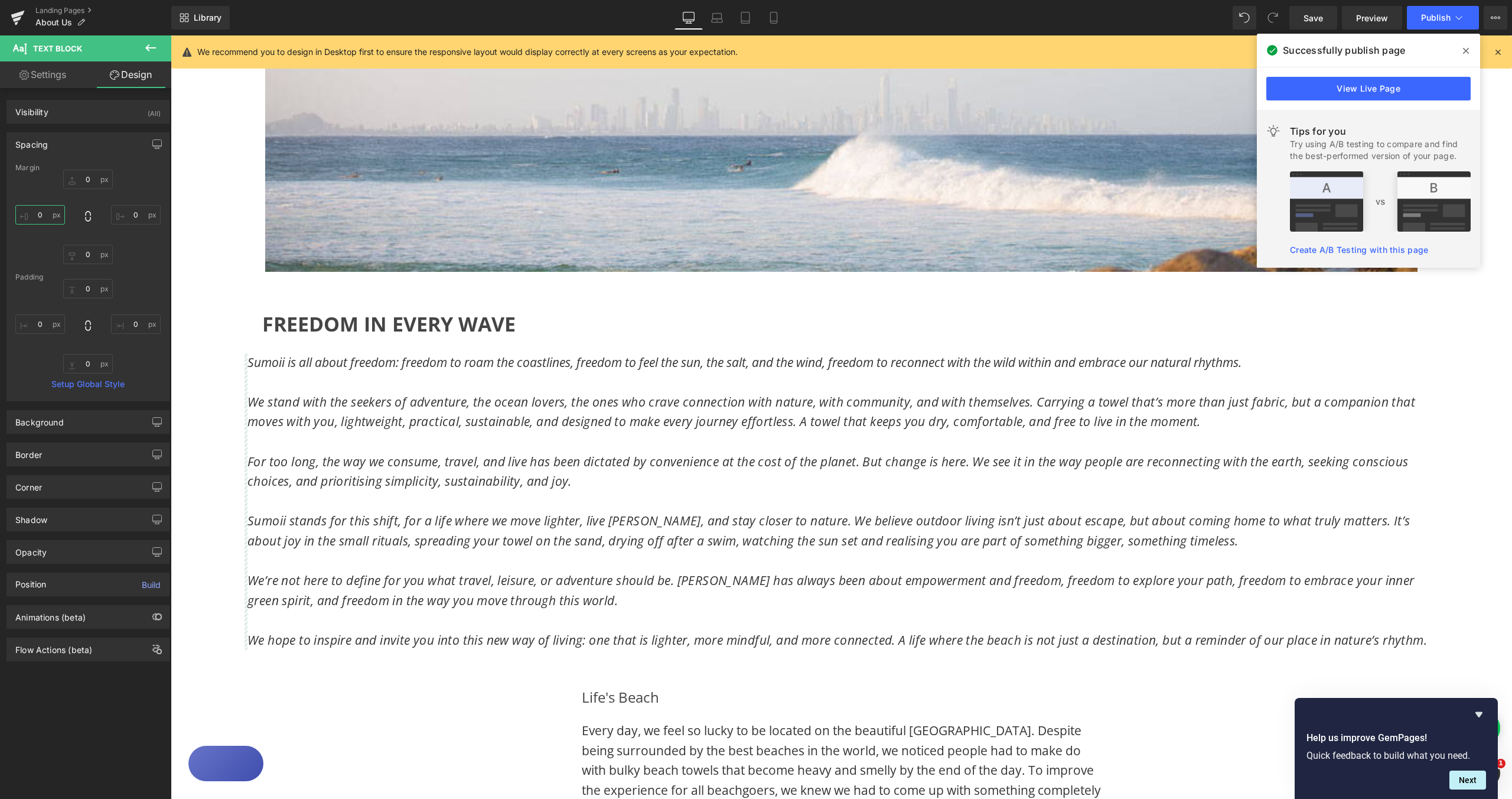
click at [40, 213] on input "0" at bounding box center [40, 215] width 49 height 20
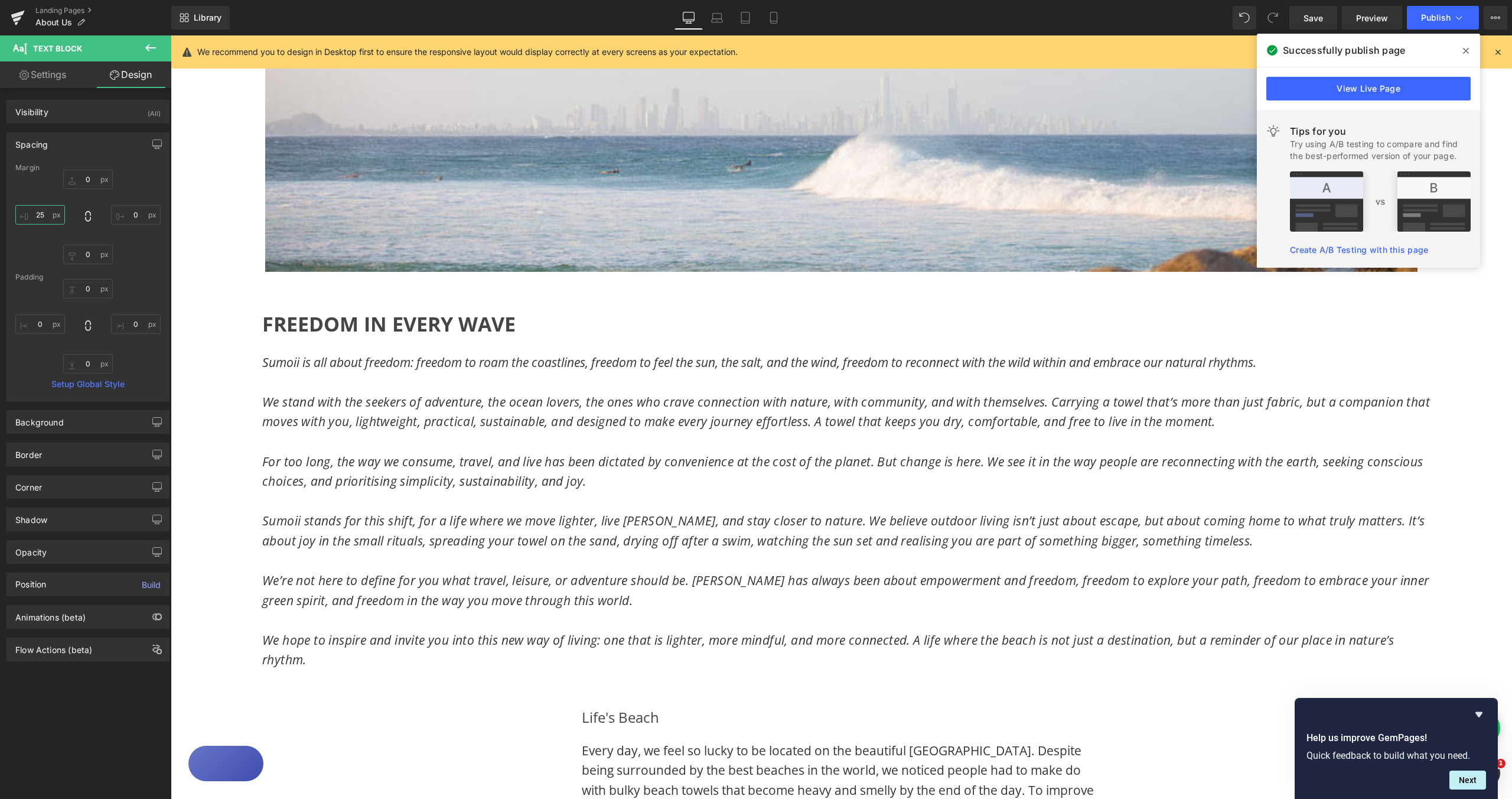
type input "25"
click at [130, 212] on input "0" at bounding box center [135, 215] width 49 height 20
type input "25"
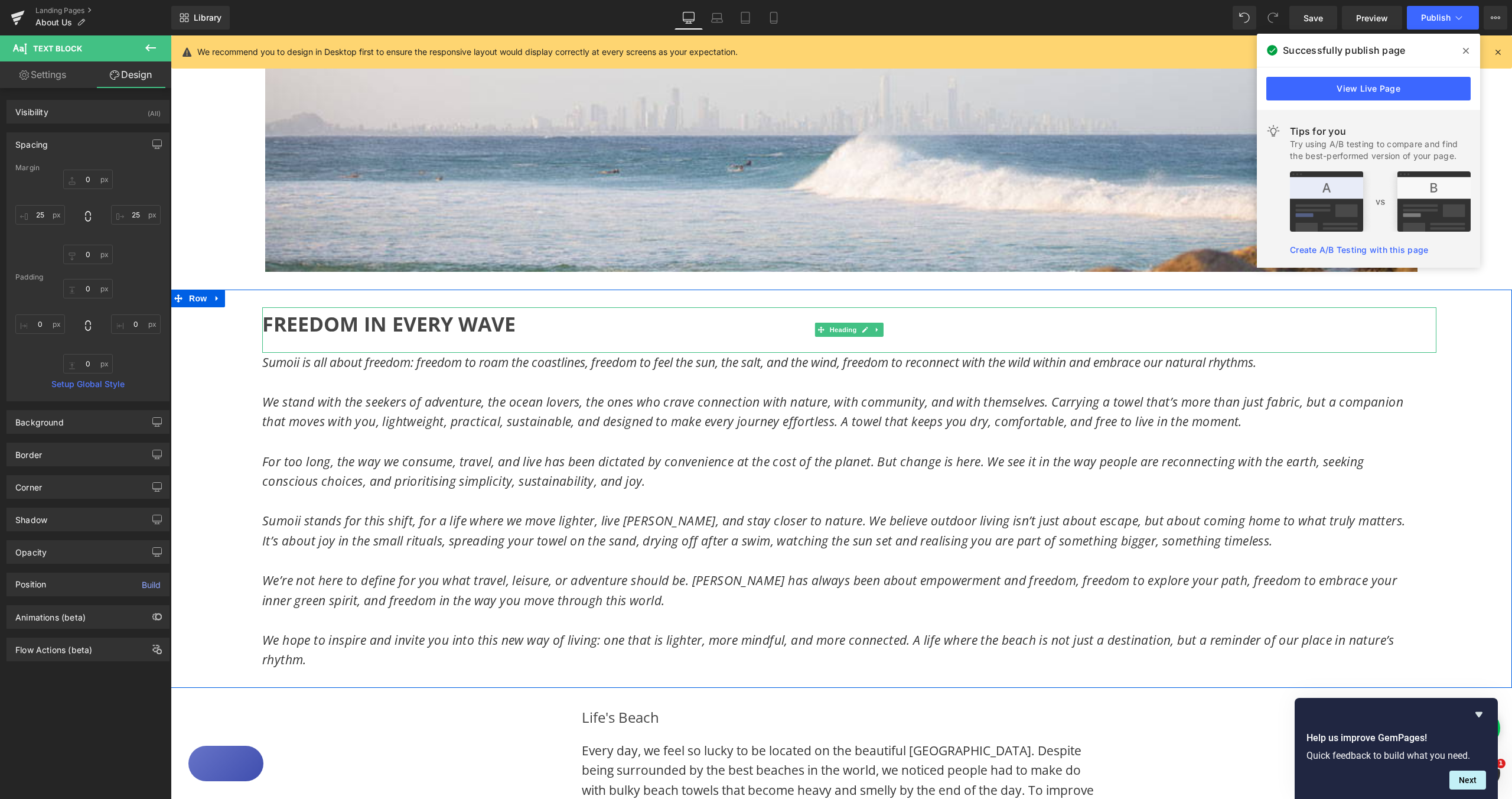
click at [262, 324] on span "FREEDOM IN EVERY WAVE" at bounding box center [389, 324] width 253 height 27
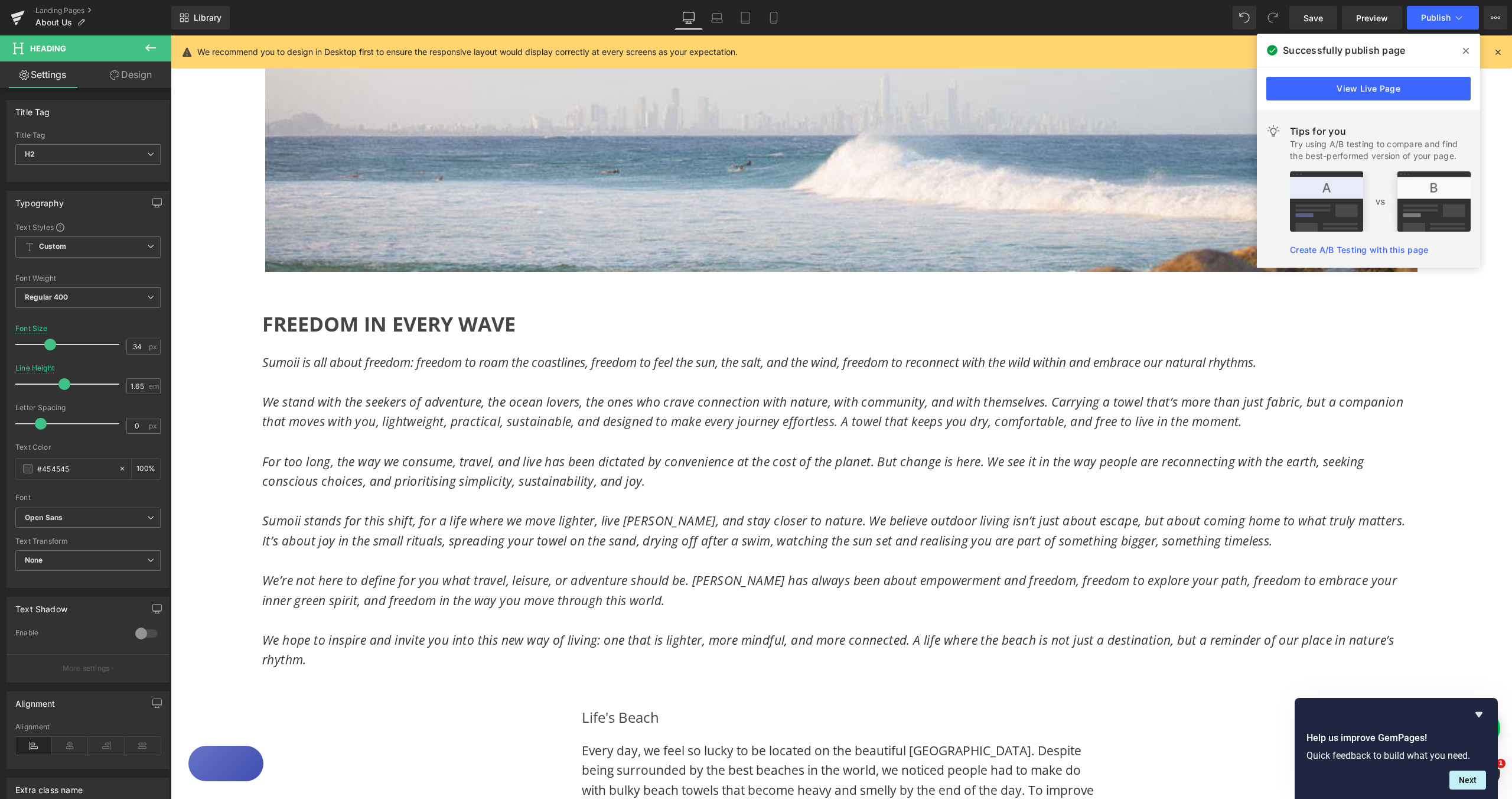
click at [133, 69] on link "Design" at bounding box center [131, 75] width 86 height 26
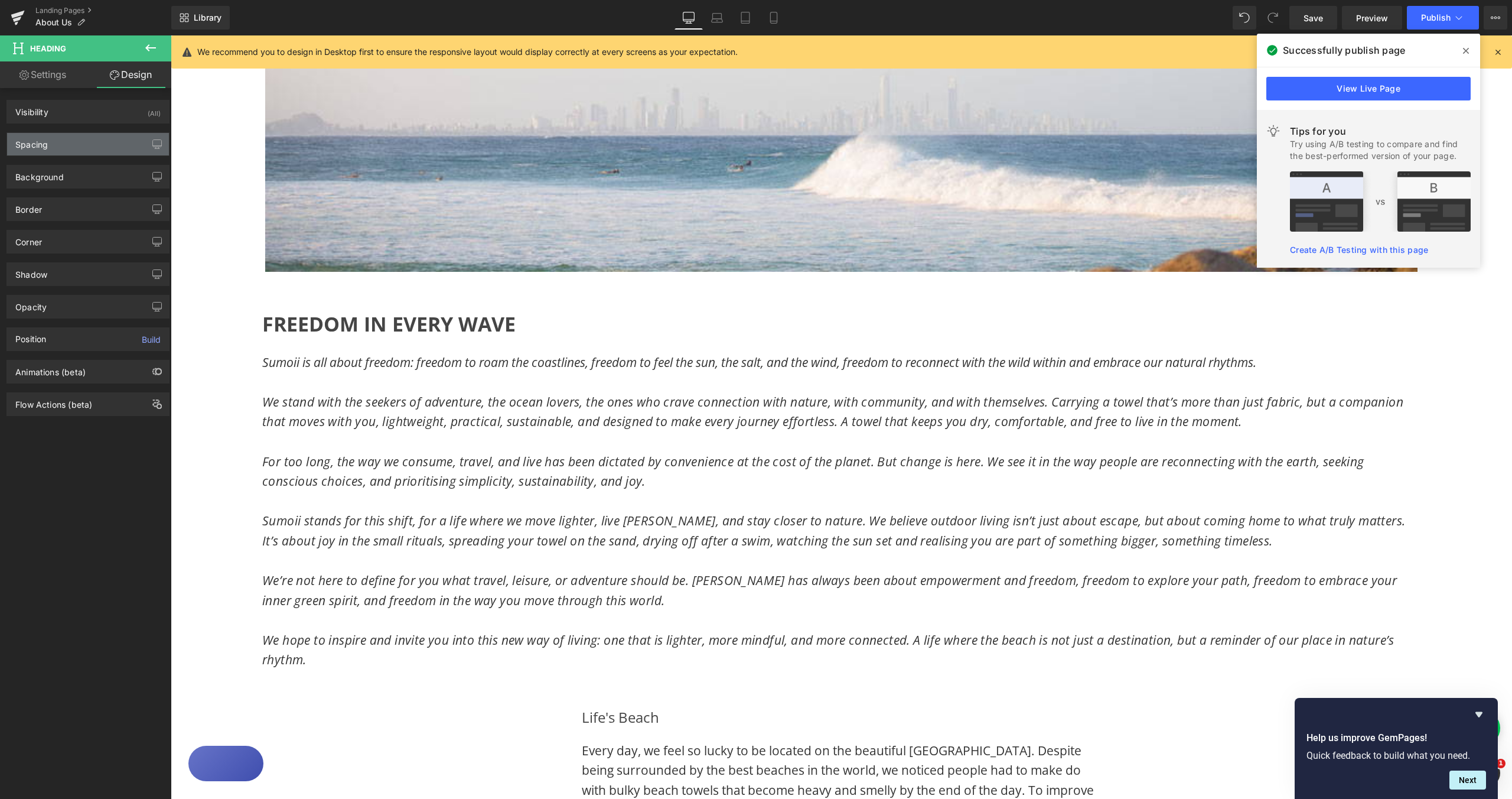
type input "0"
type input "25"
type input "0"
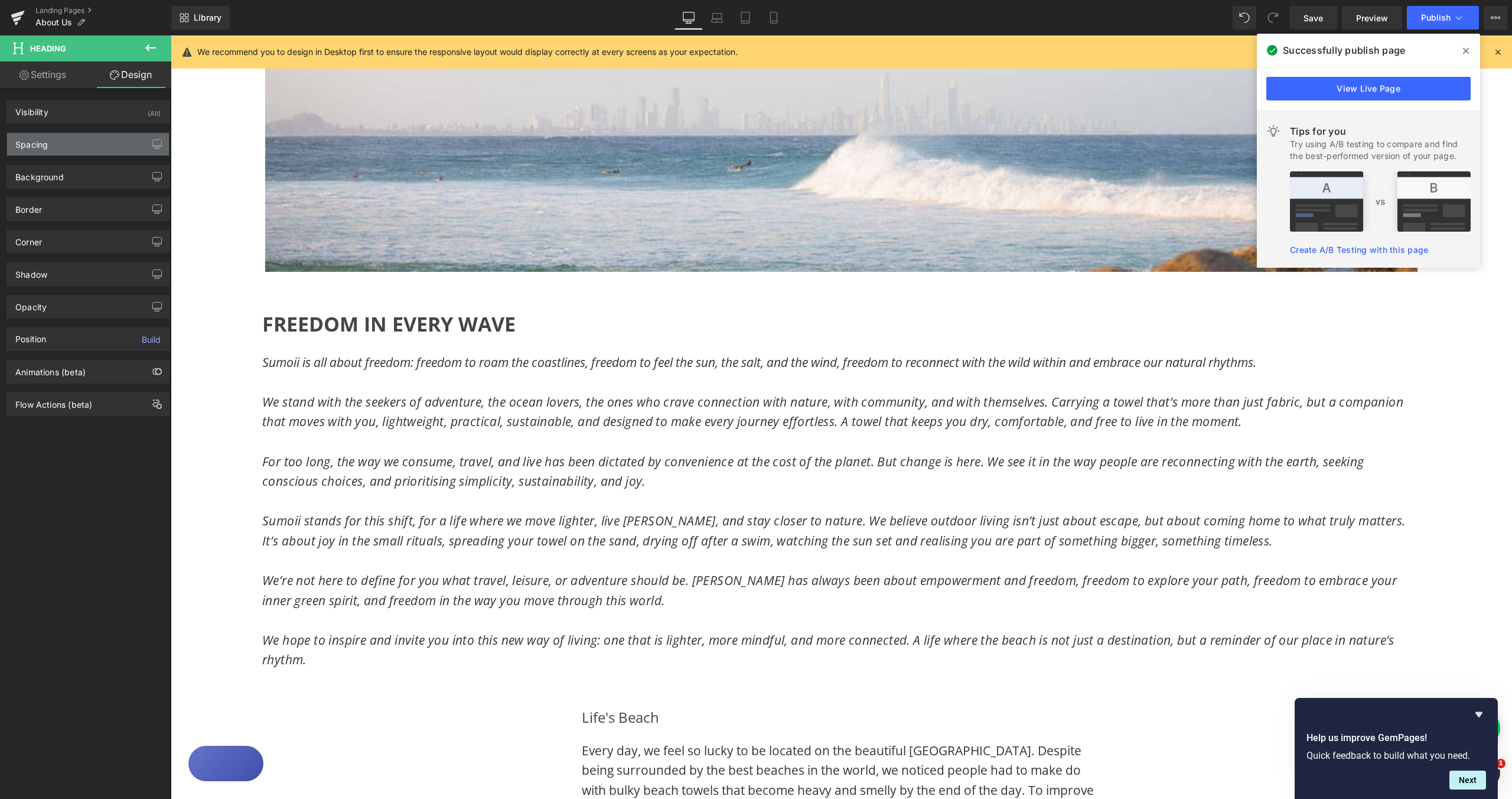
type input "0"
type input "20"
type input "0"
click at [67, 150] on div "Spacing" at bounding box center [88, 144] width 162 height 22
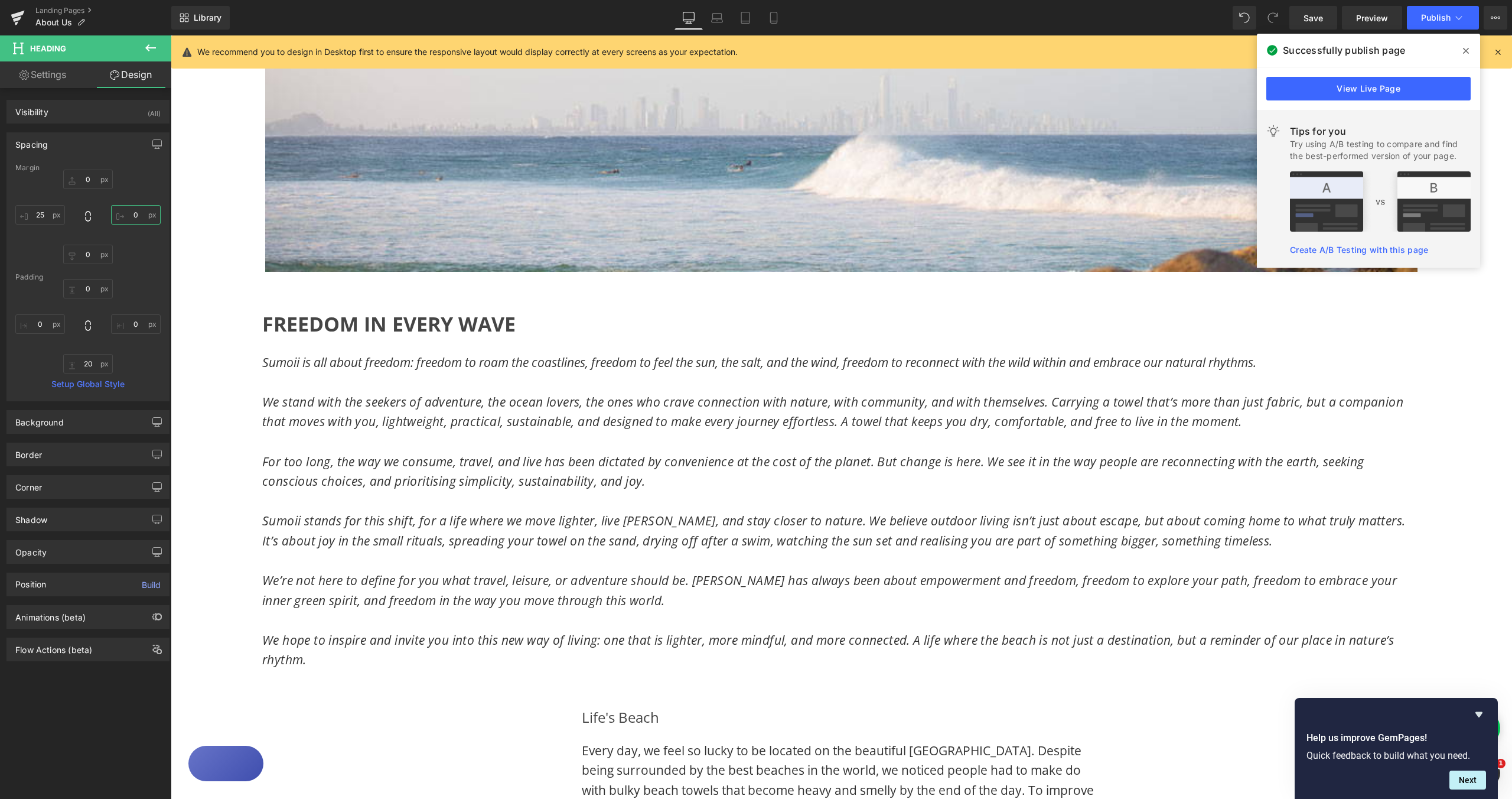
click at [131, 215] on input "0" at bounding box center [135, 215] width 49 height 20
type input "25"
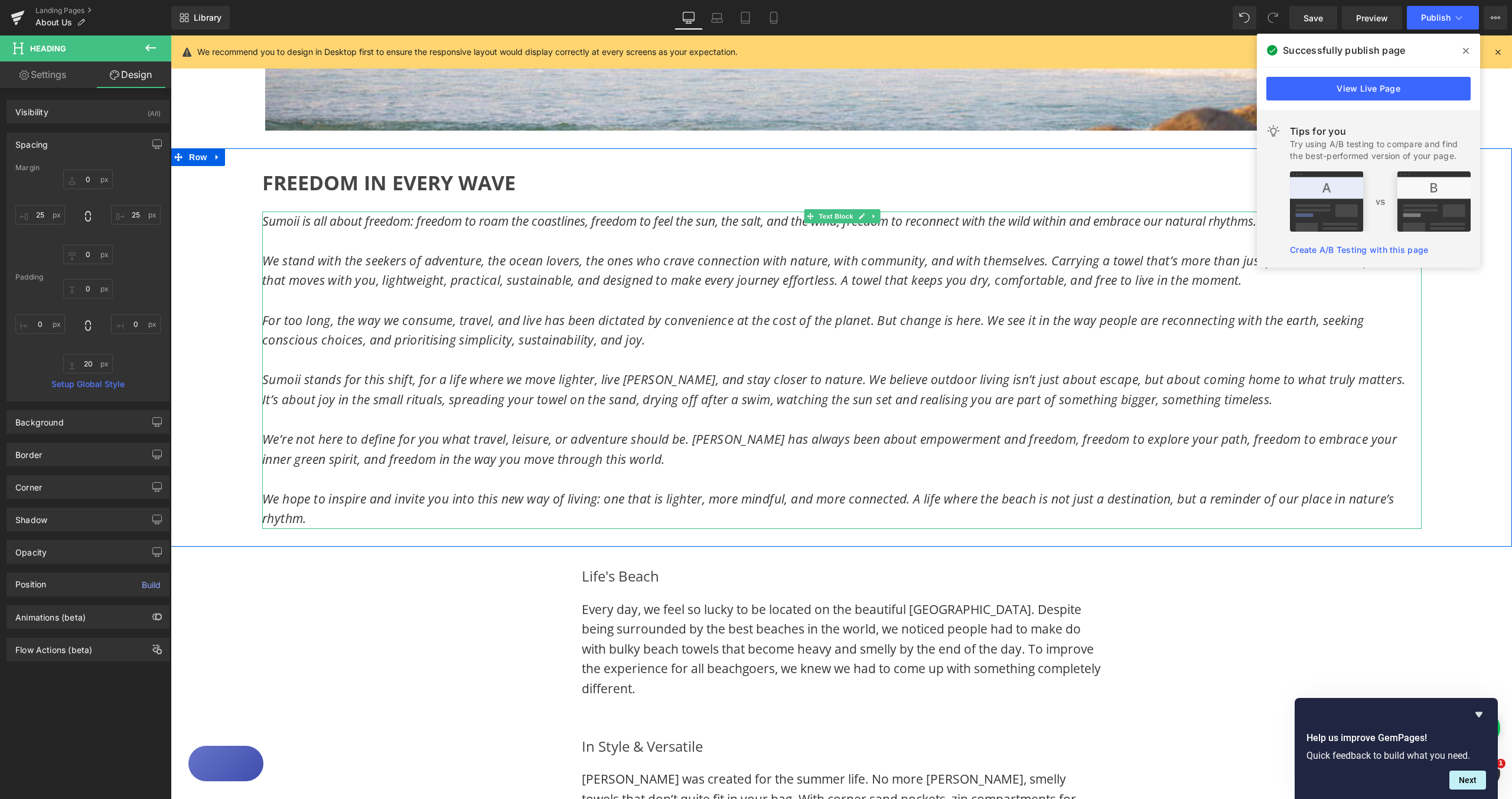
scroll to position [633, 0]
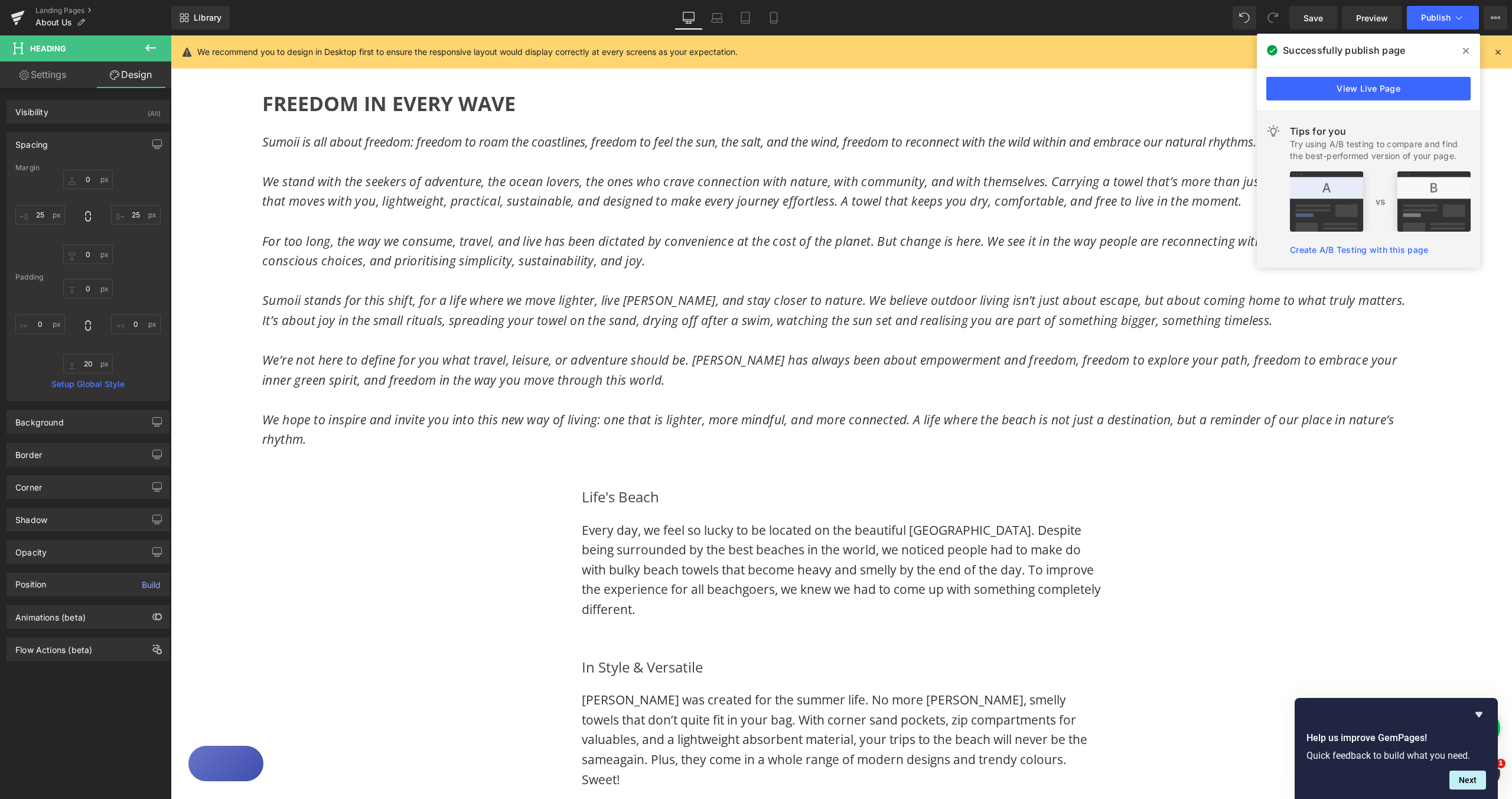
click at [1293, 487] on div "Image Image Row FREEDOM IN EVERY WAVE Heading Sumoii is all about freedom: free…" at bounding box center [841, 394] width 1342 height 1779
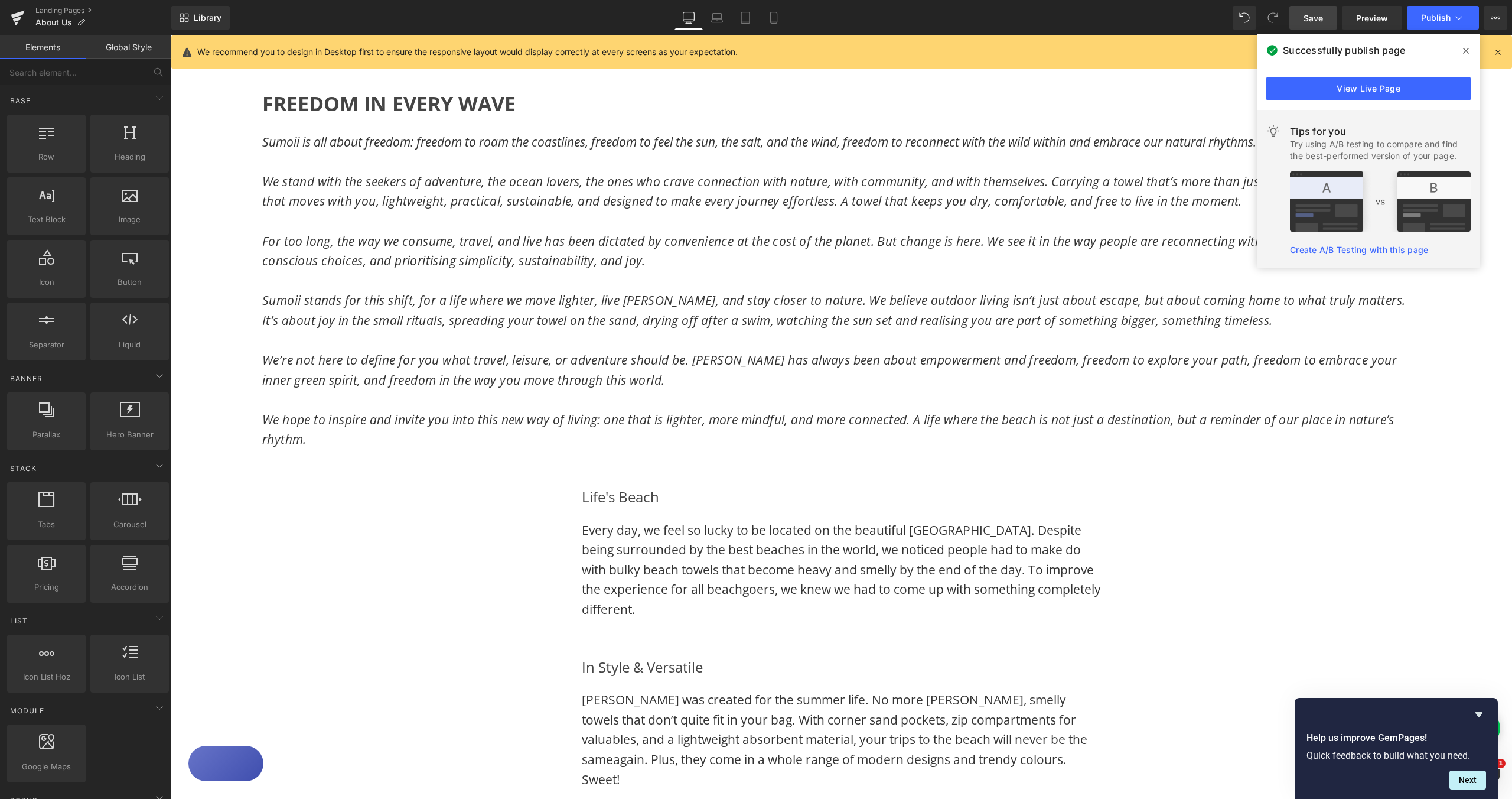
click at [1309, 18] on span "Save" at bounding box center [1313, 18] width 20 height 13
click at [775, 15] on icon at bounding box center [773, 18] width 12 height 12
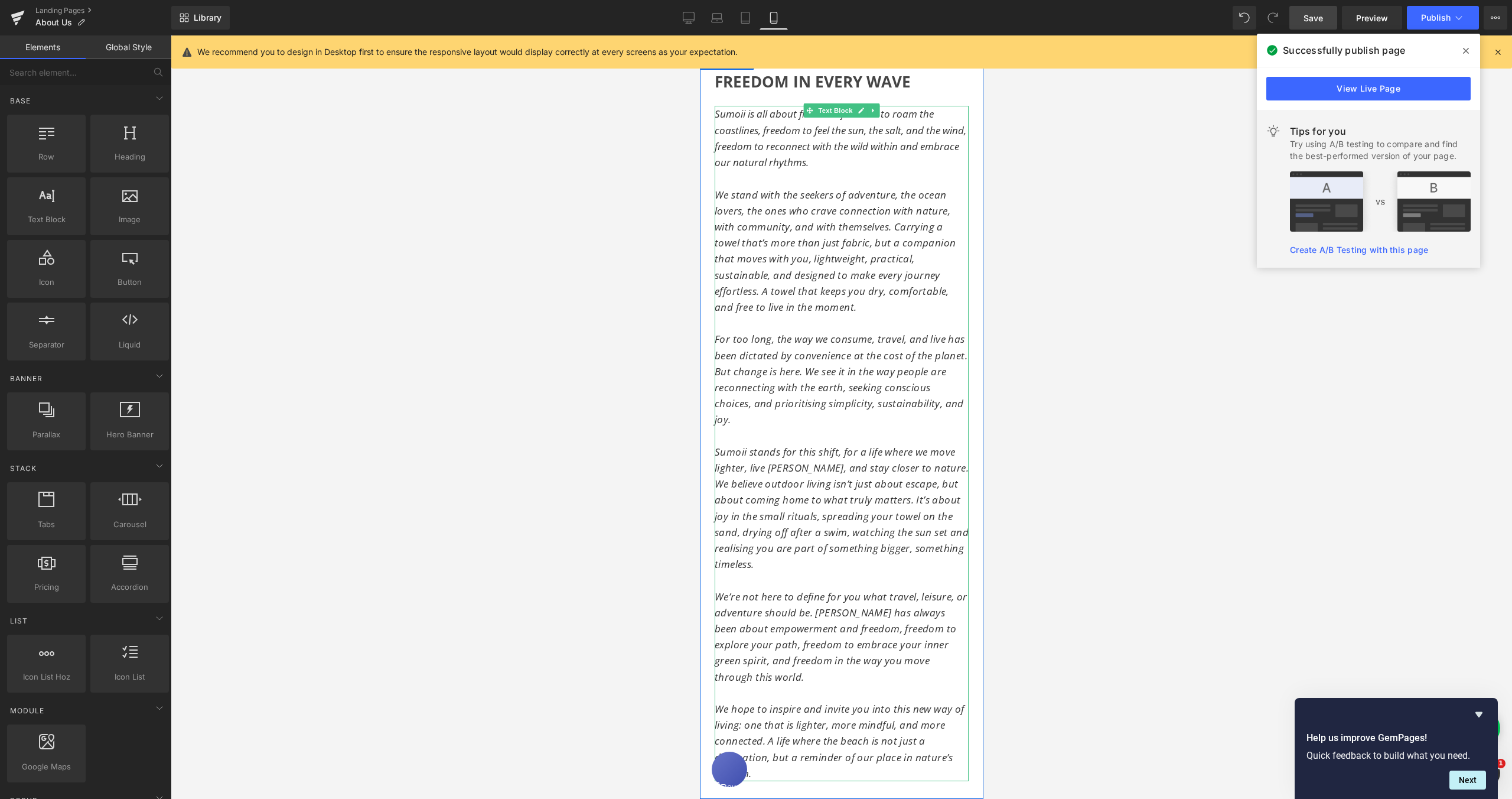
scroll to position [81, 0]
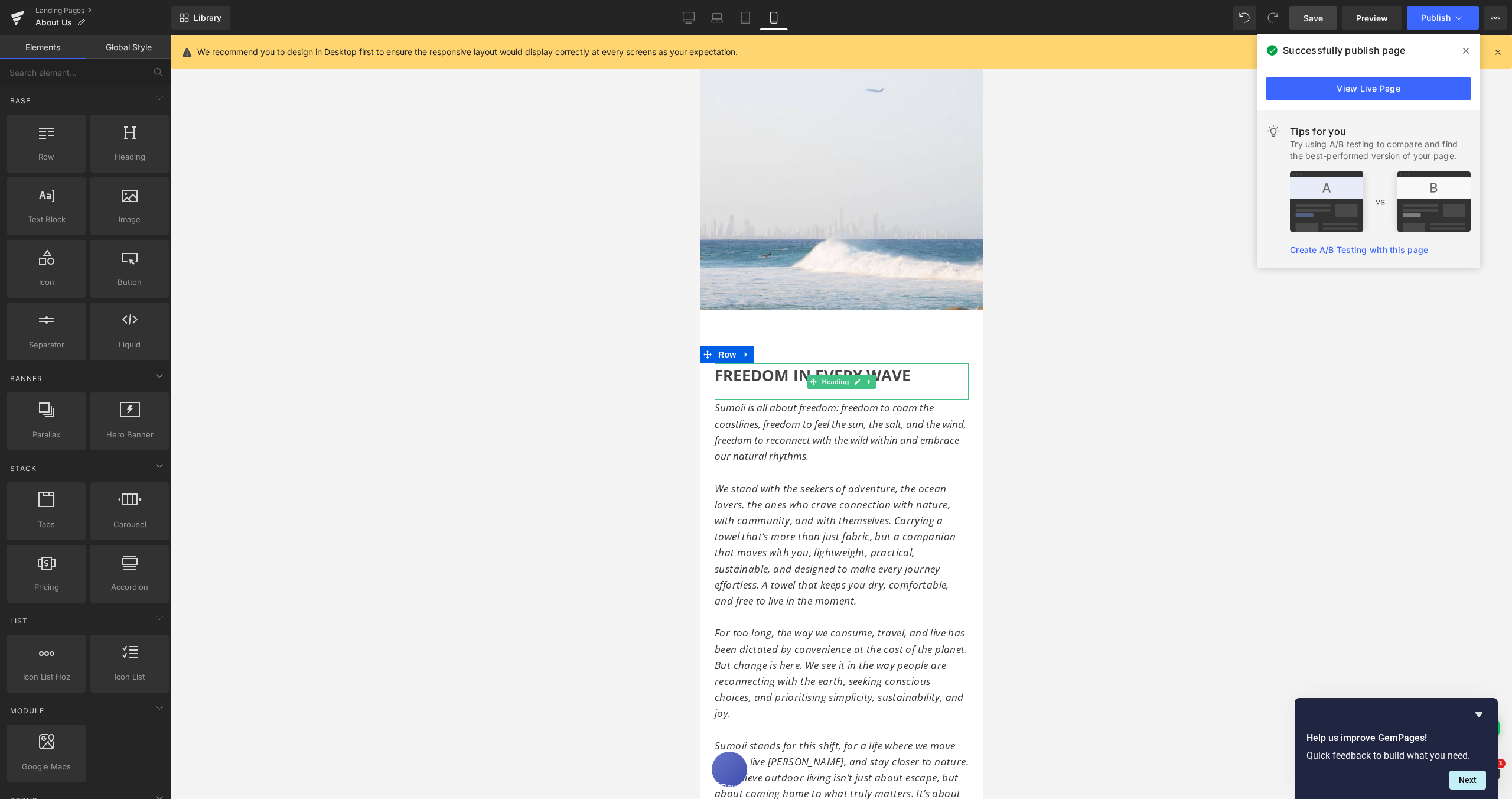
click at [714, 367] on span "FREEDOM IN EVERY WAVE" at bounding box center [812, 375] width 196 height 21
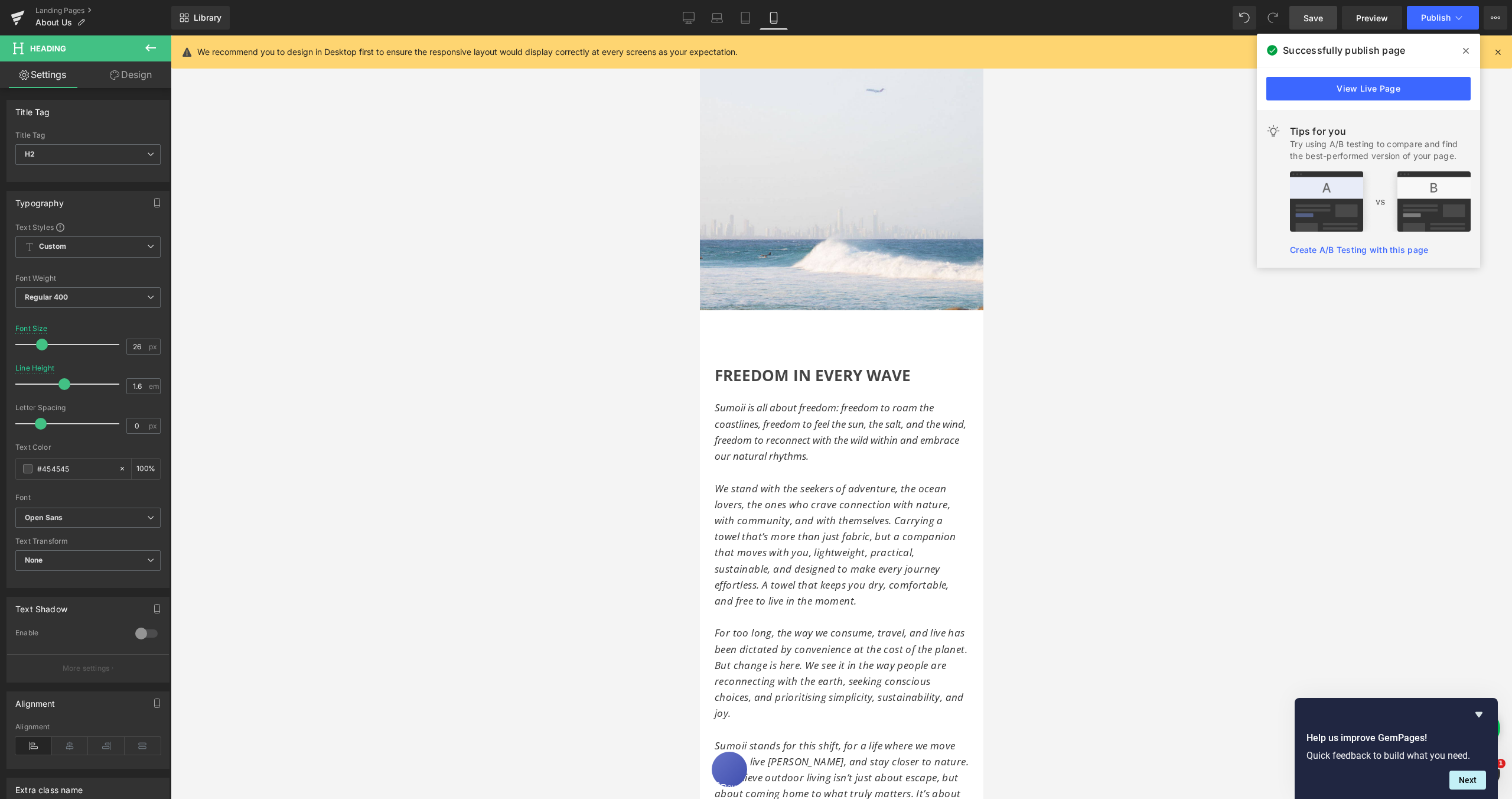
click at [133, 79] on link "Design" at bounding box center [131, 75] width 86 height 26
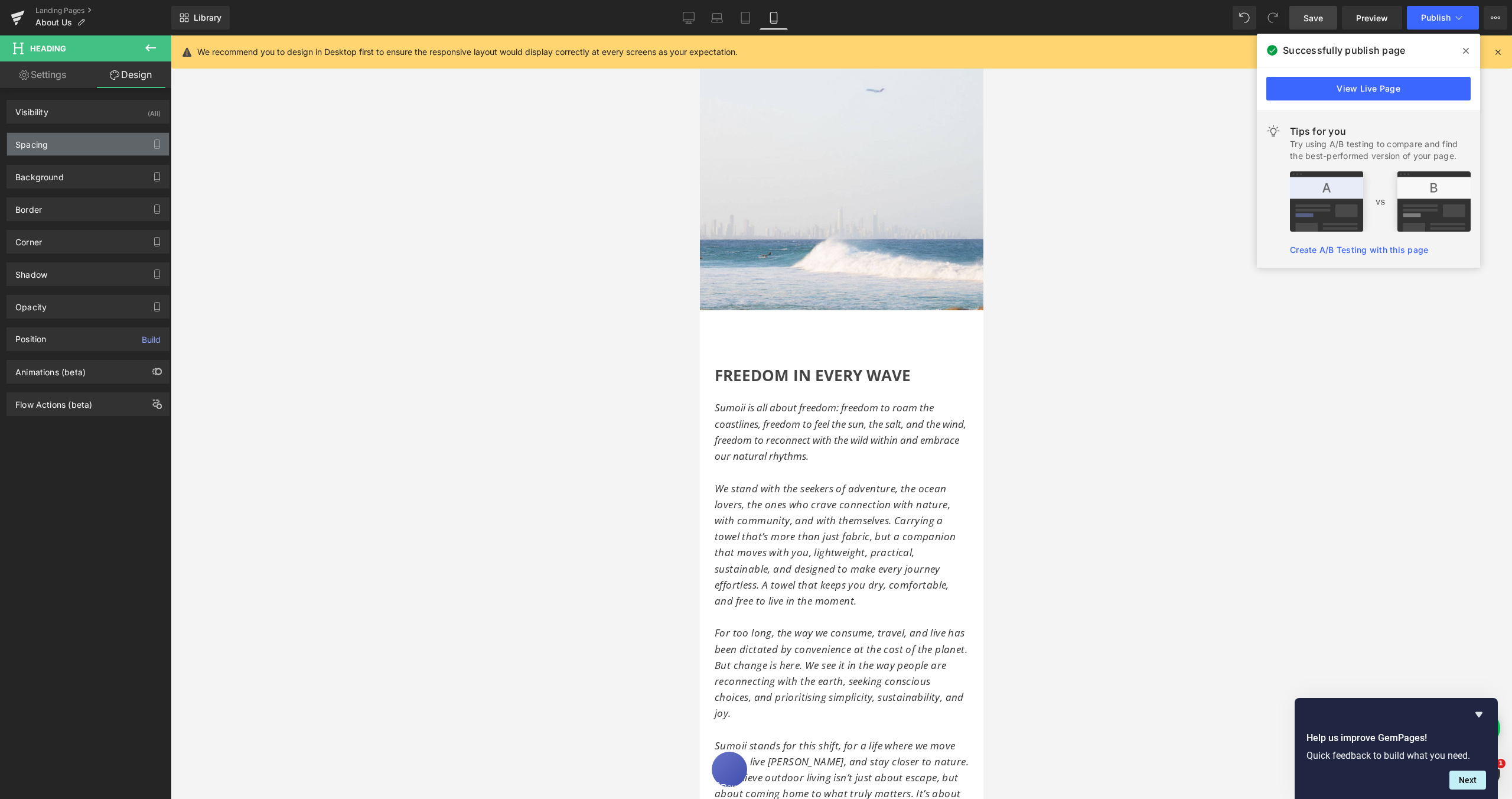
type input "0"
type input "25"
type input "0"
type input "25"
type input "0"
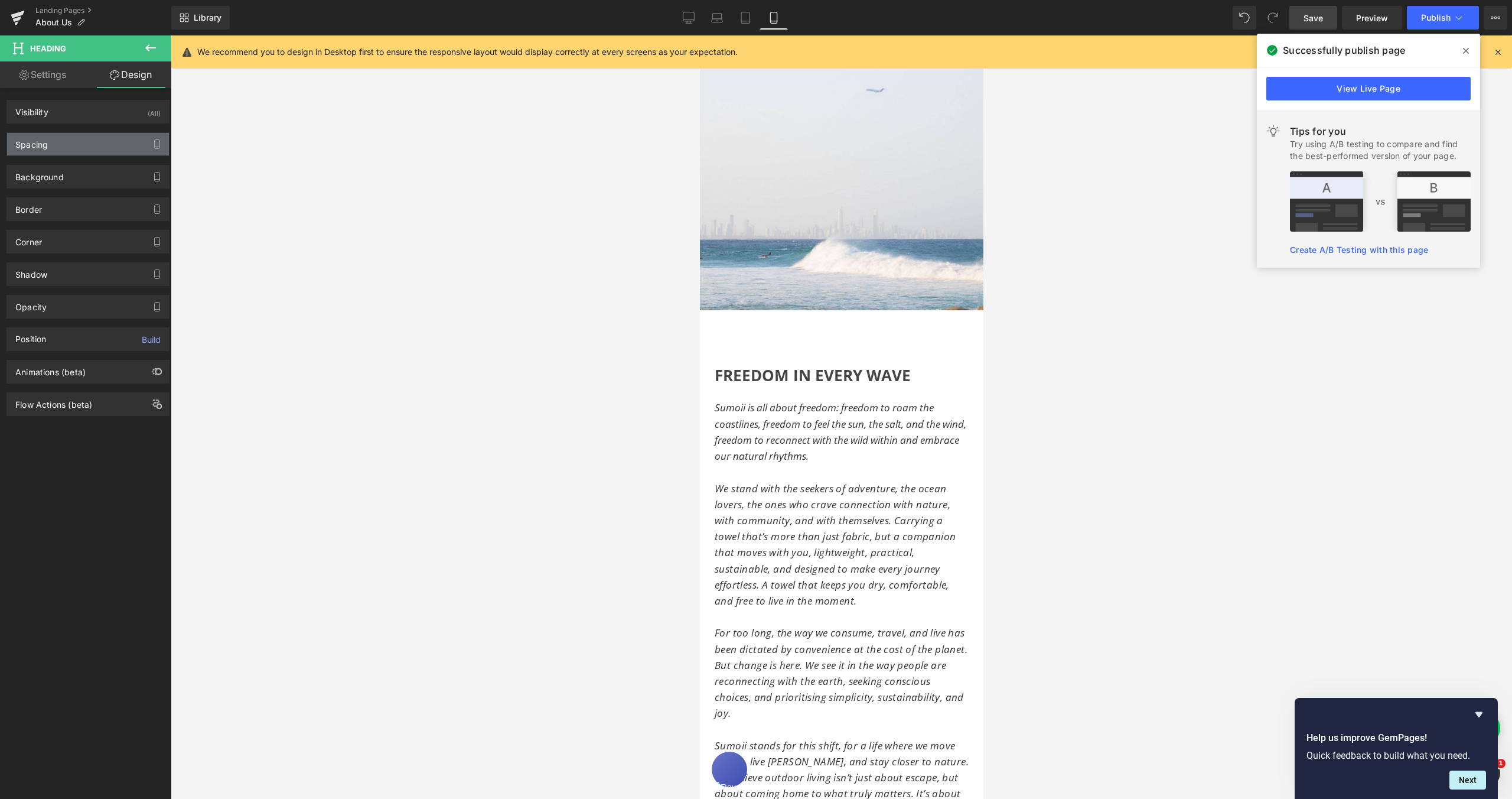
type input "0"
type input "20"
type input "0"
click at [67, 153] on div "Spacing" at bounding box center [88, 144] width 162 height 22
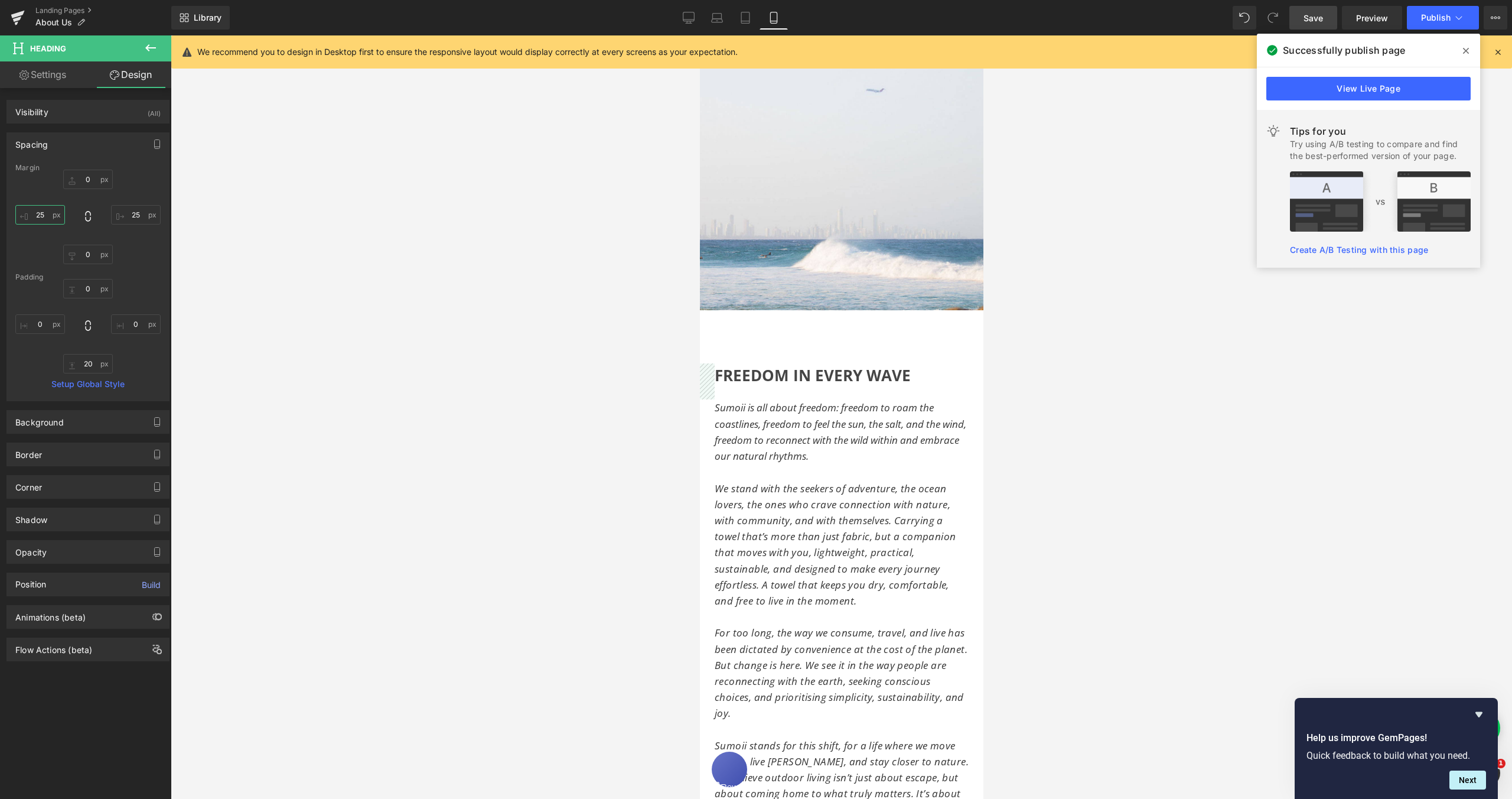
click at [42, 214] on input "25" at bounding box center [40, 215] width 49 height 20
type input "30"
click at [131, 213] on input "25" at bounding box center [135, 215] width 49 height 20
type input "30"
click at [714, 401] on span "Sumoii is all about freedom: freedom to roam the coastlines, freedom to feel th…" at bounding box center [839, 432] width 251 height 62
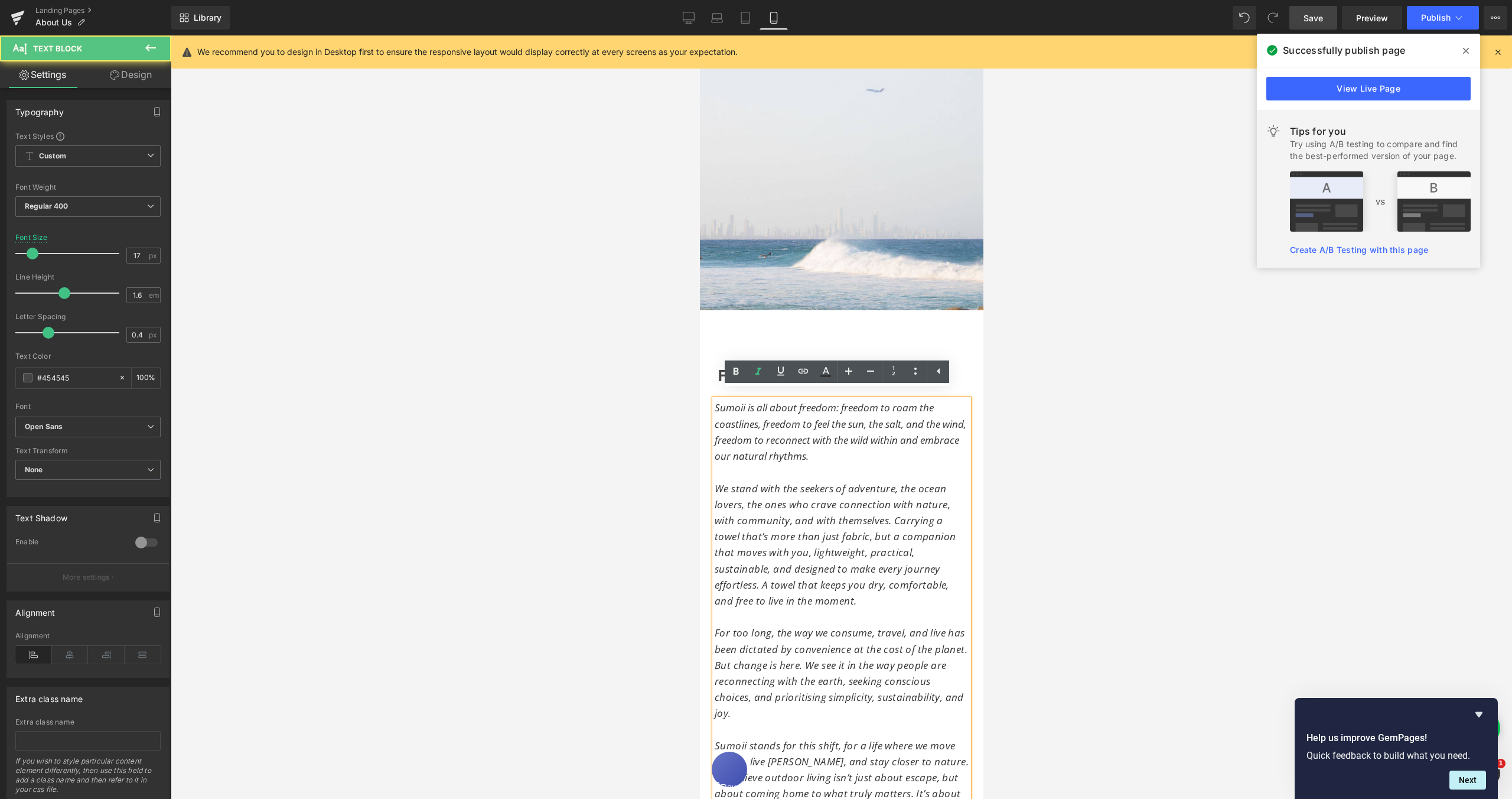
click at [714, 401] on span "Sumoii is all about freedom: freedom to roam the coastlines, freedom to feel th…" at bounding box center [839, 432] width 251 height 62
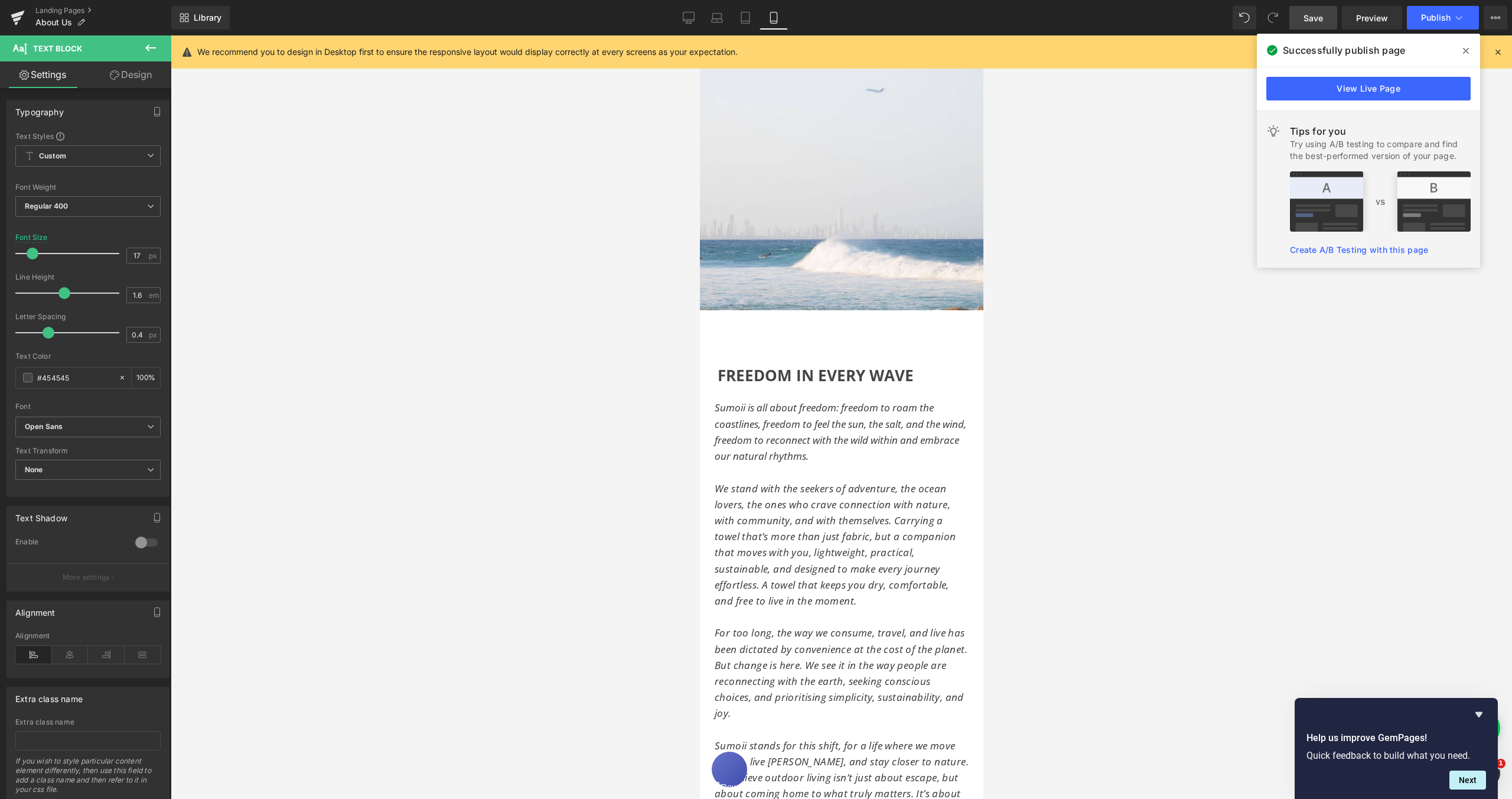
click at [127, 81] on link "Design" at bounding box center [131, 75] width 86 height 26
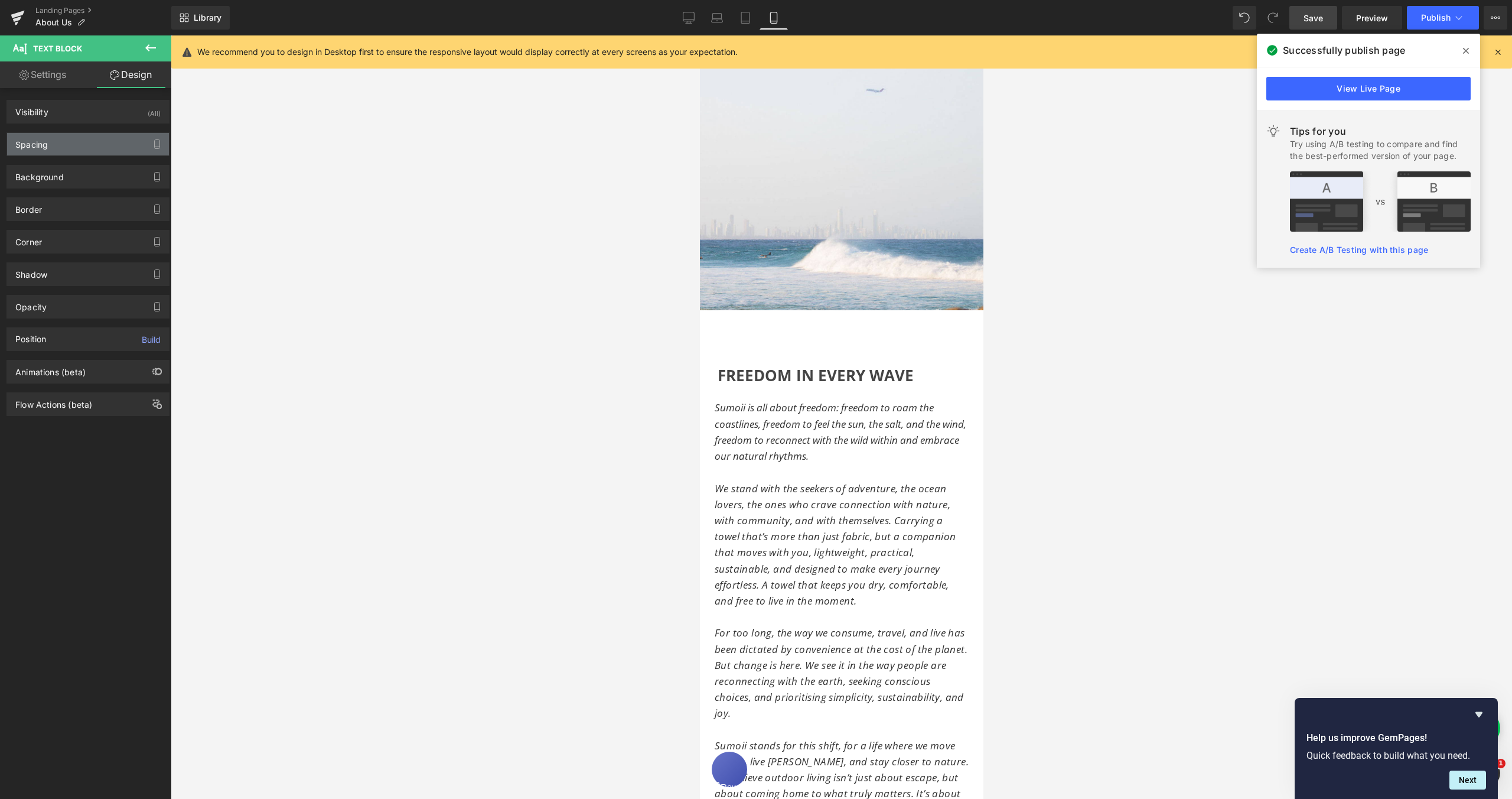
type input "0"
type input "25"
type input "0"
type input "25"
type input "0"
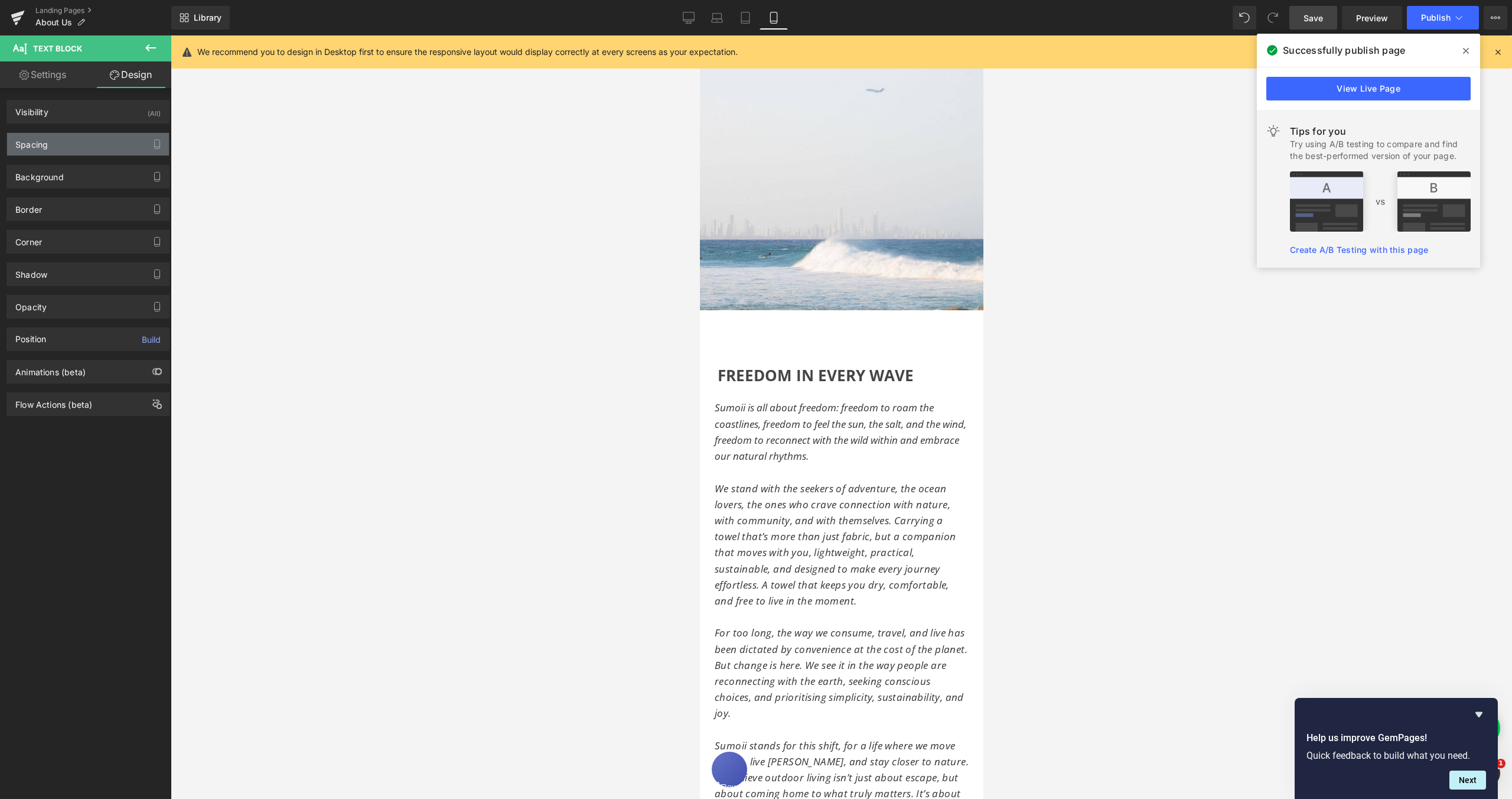
type input "0"
click at [66, 147] on div "Spacing" at bounding box center [88, 144] width 162 height 22
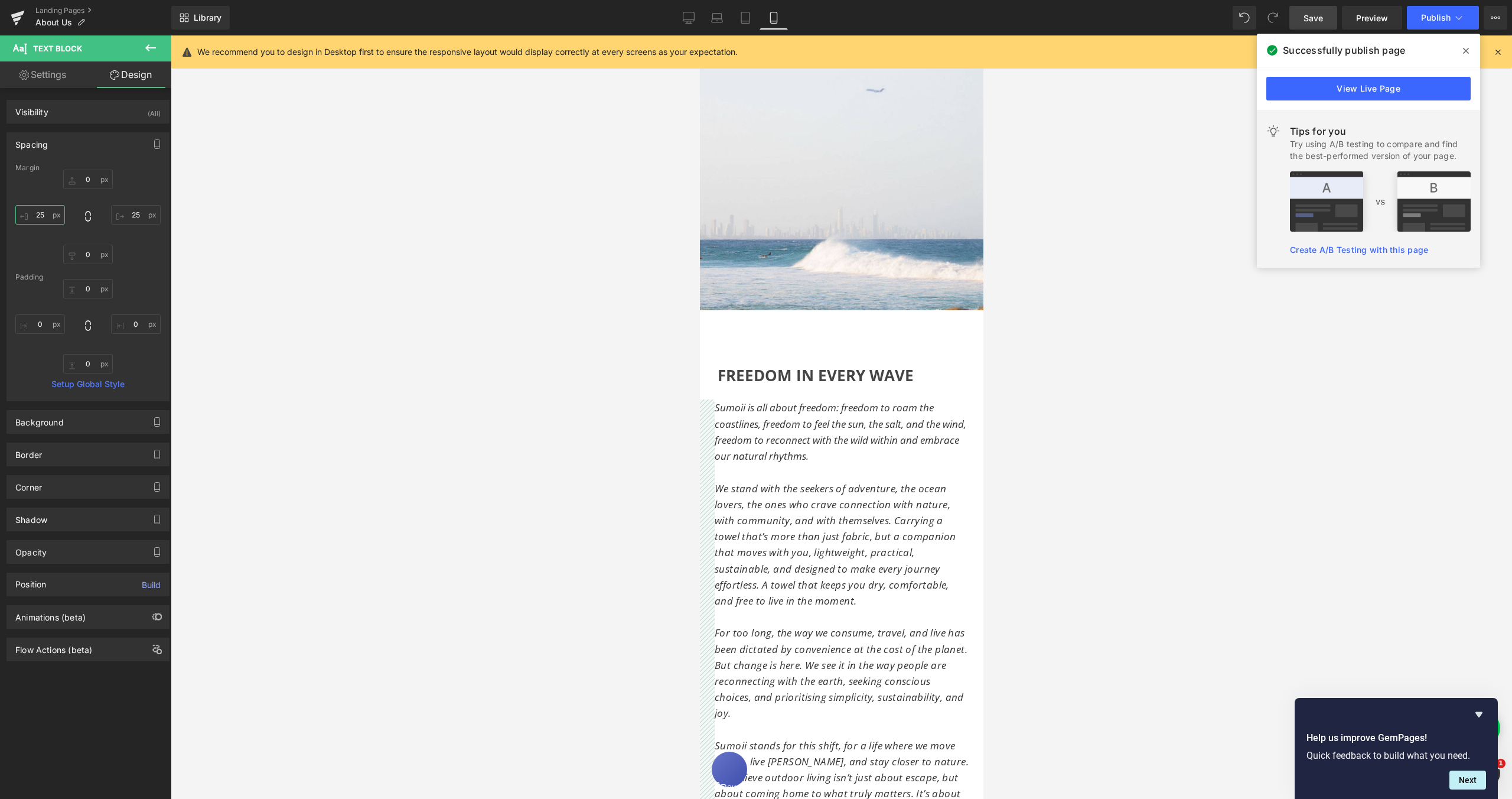
click at [40, 214] on input "25" at bounding box center [40, 215] width 49 height 20
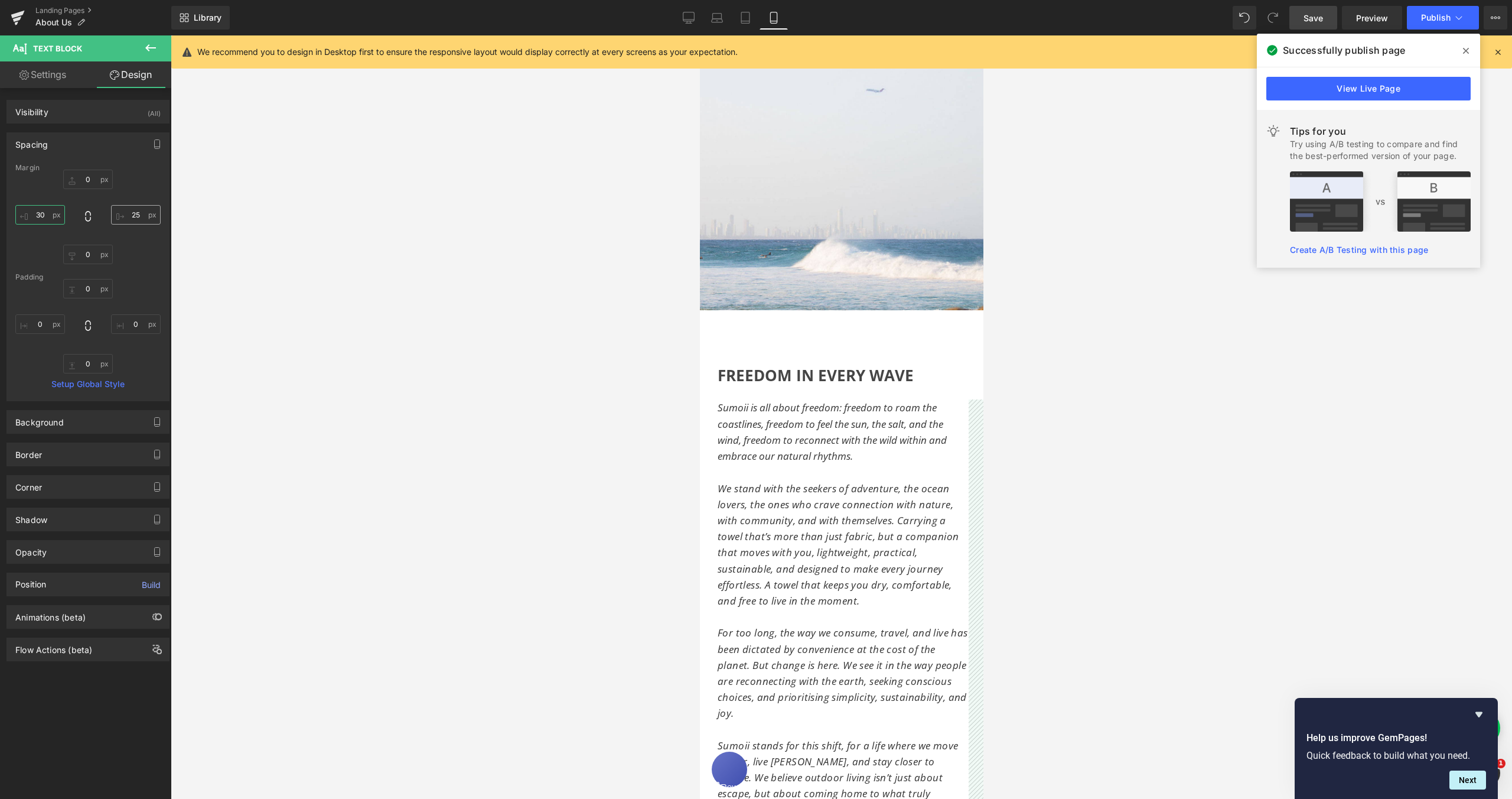
type input "30"
click at [132, 215] on input "25" at bounding box center [135, 215] width 49 height 20
drag, startPoint x: 135, startPoint y: 214, endPoint x: 127, endPoint y: 215, distance: 8.1
click at [127, 215] on input "25" at bounding box center [135, 215] width 49 height 20
click at [131, 214] on input "25" at bounding box center [135, 215] width 49 height 20
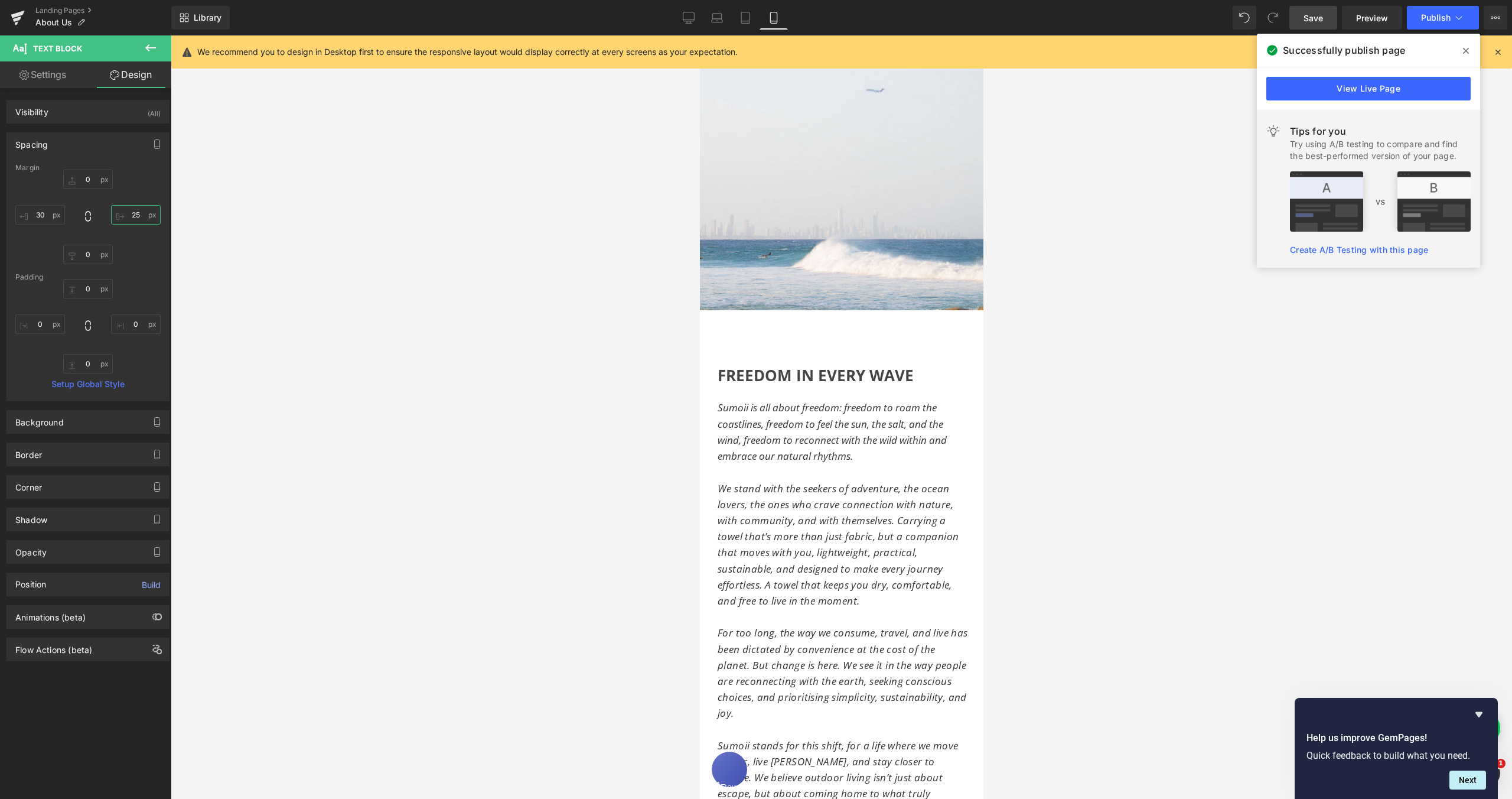
click at [131, 214] on input "25" at bounding box center [135, 215] width 49 height 20
type input "30"
click at [1315, 15] on span "Save" at bounding box center [1313, 18] width 20 height 13
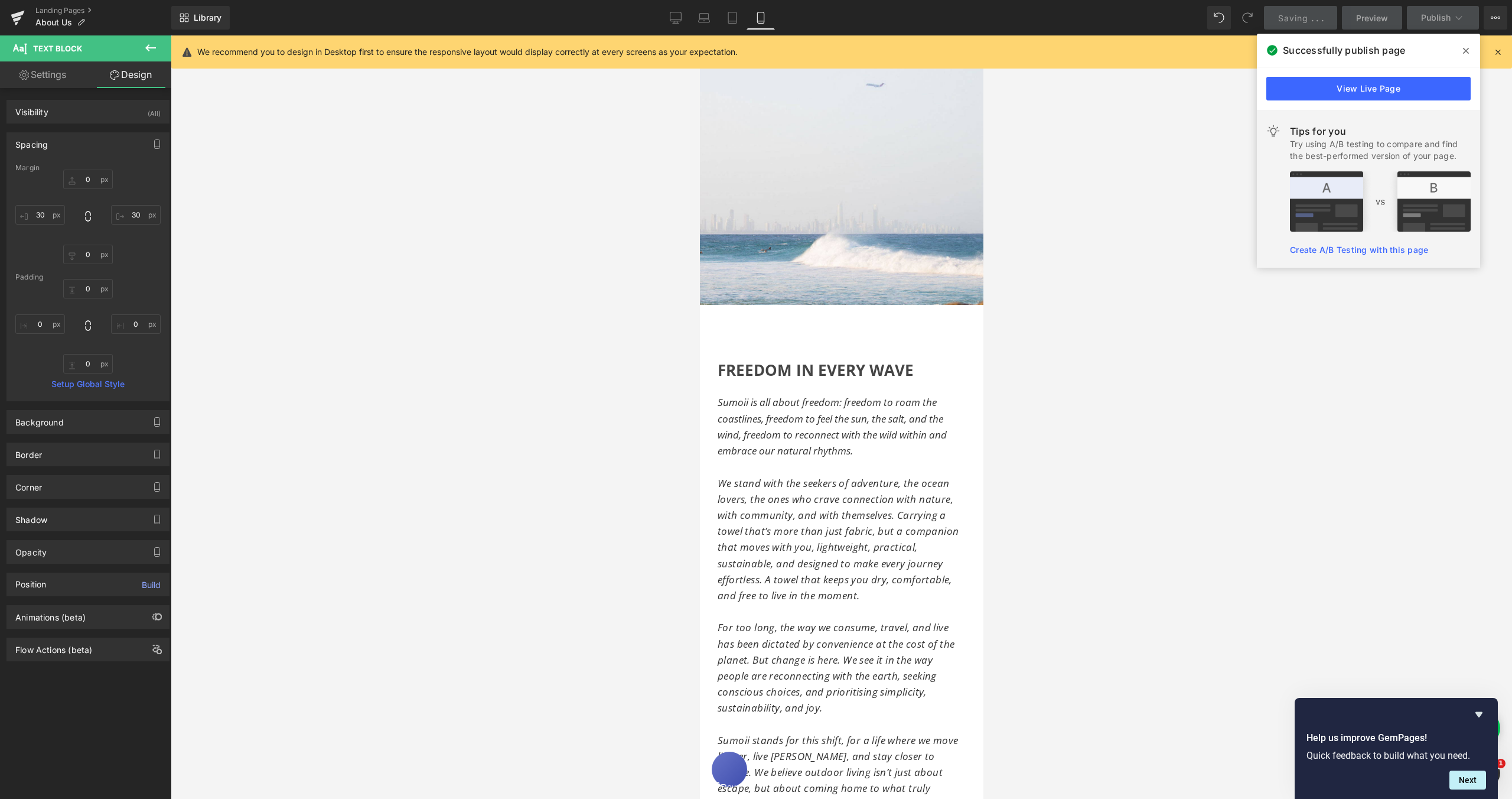
scroll to position [87, 0]
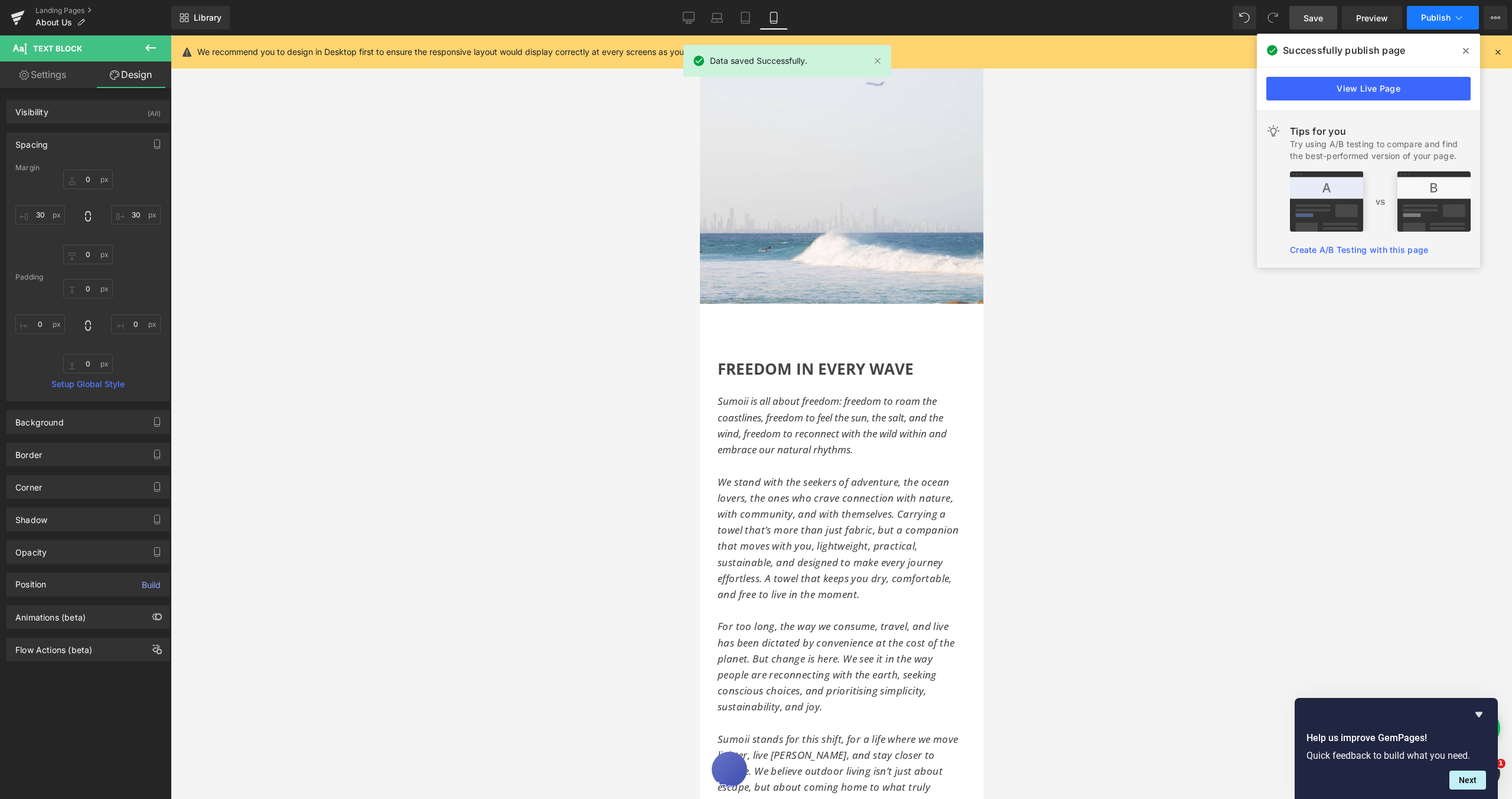
click at [1439, 17] on span "Publish" at bounding box center [1435, 18] width 30 height 9
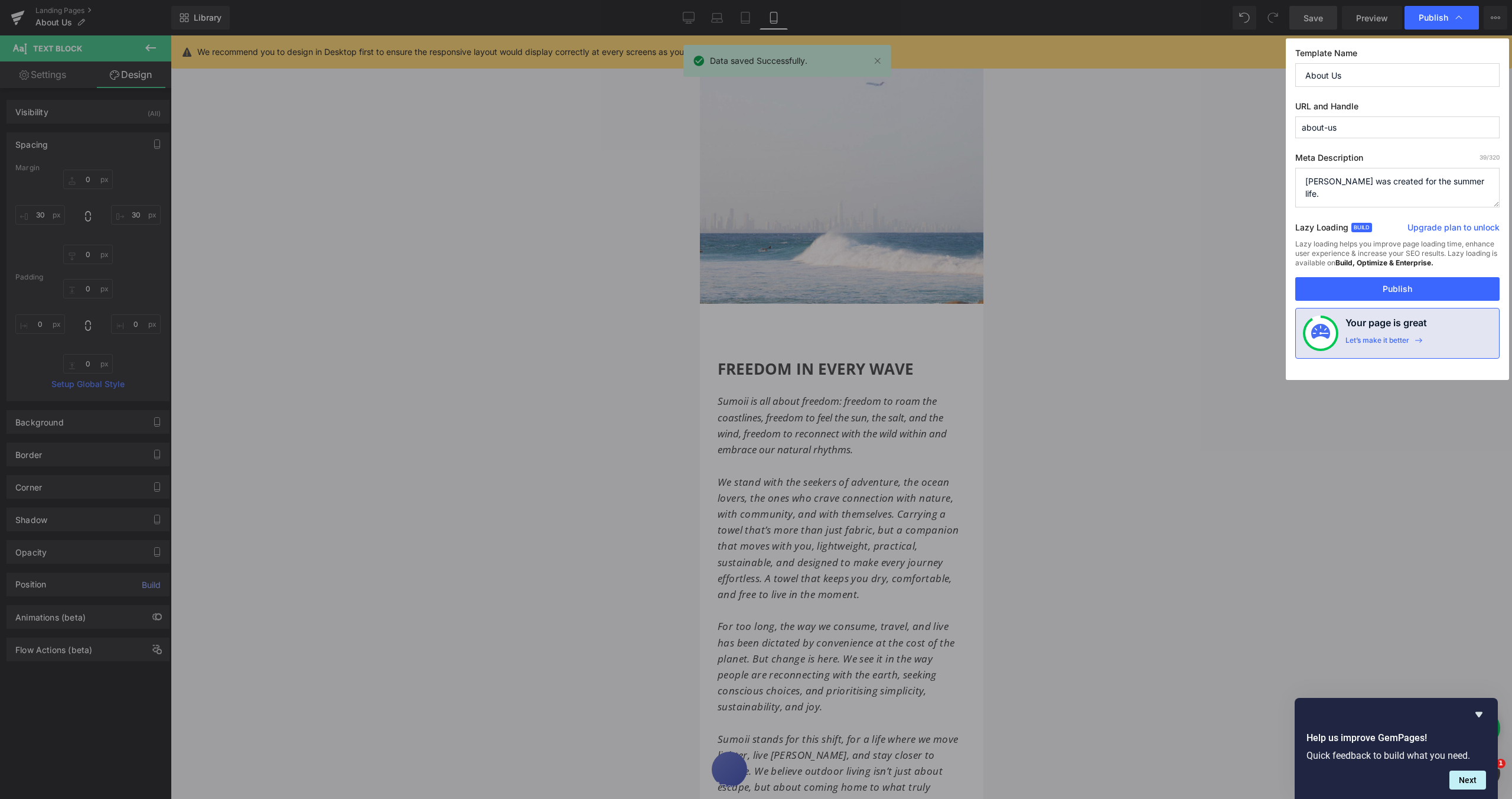
click at [1399, 286] on button "Publish" at bounding box center [1398, 289] width 205 height 24
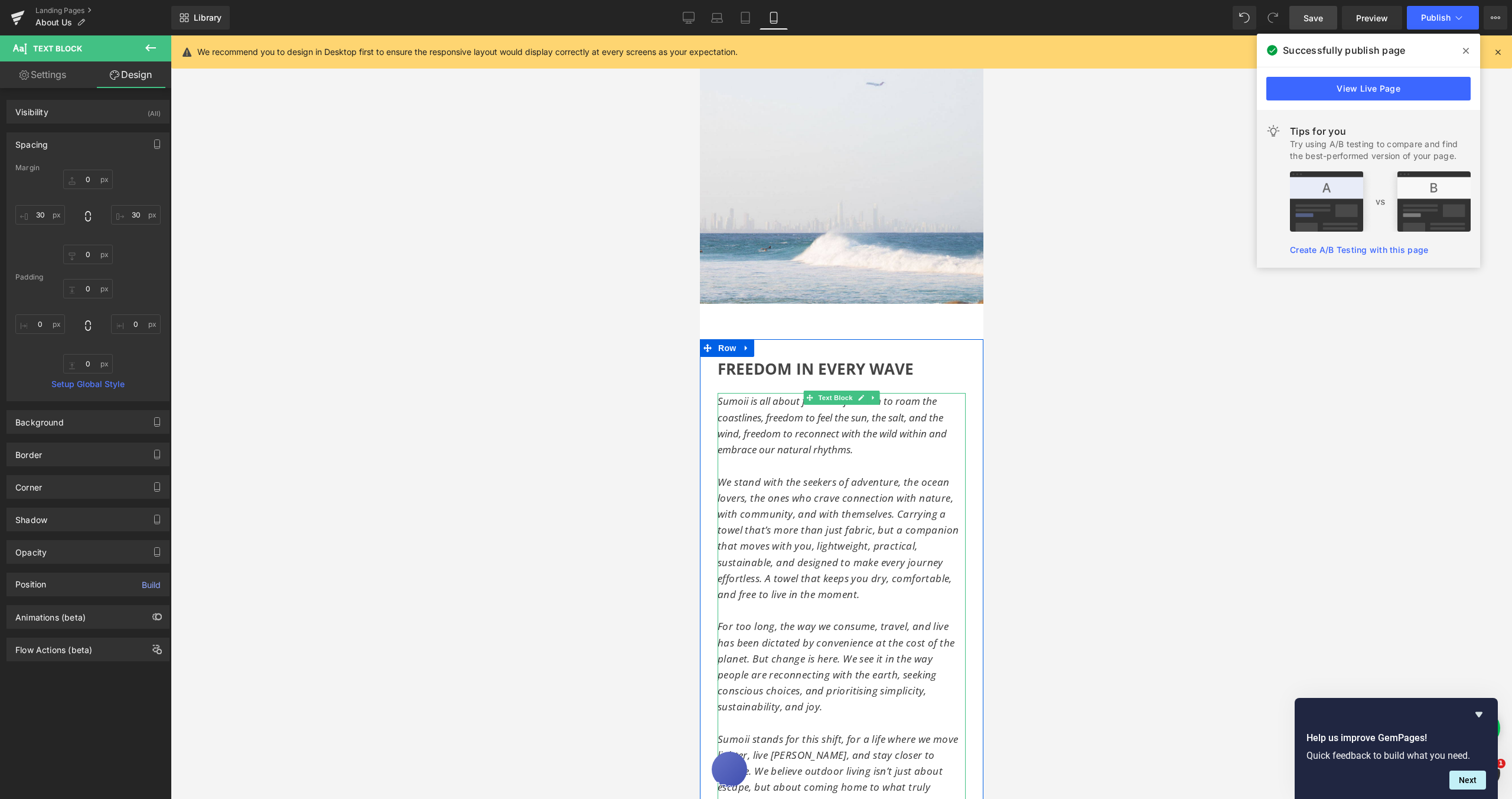
scroll to position [89, 0]
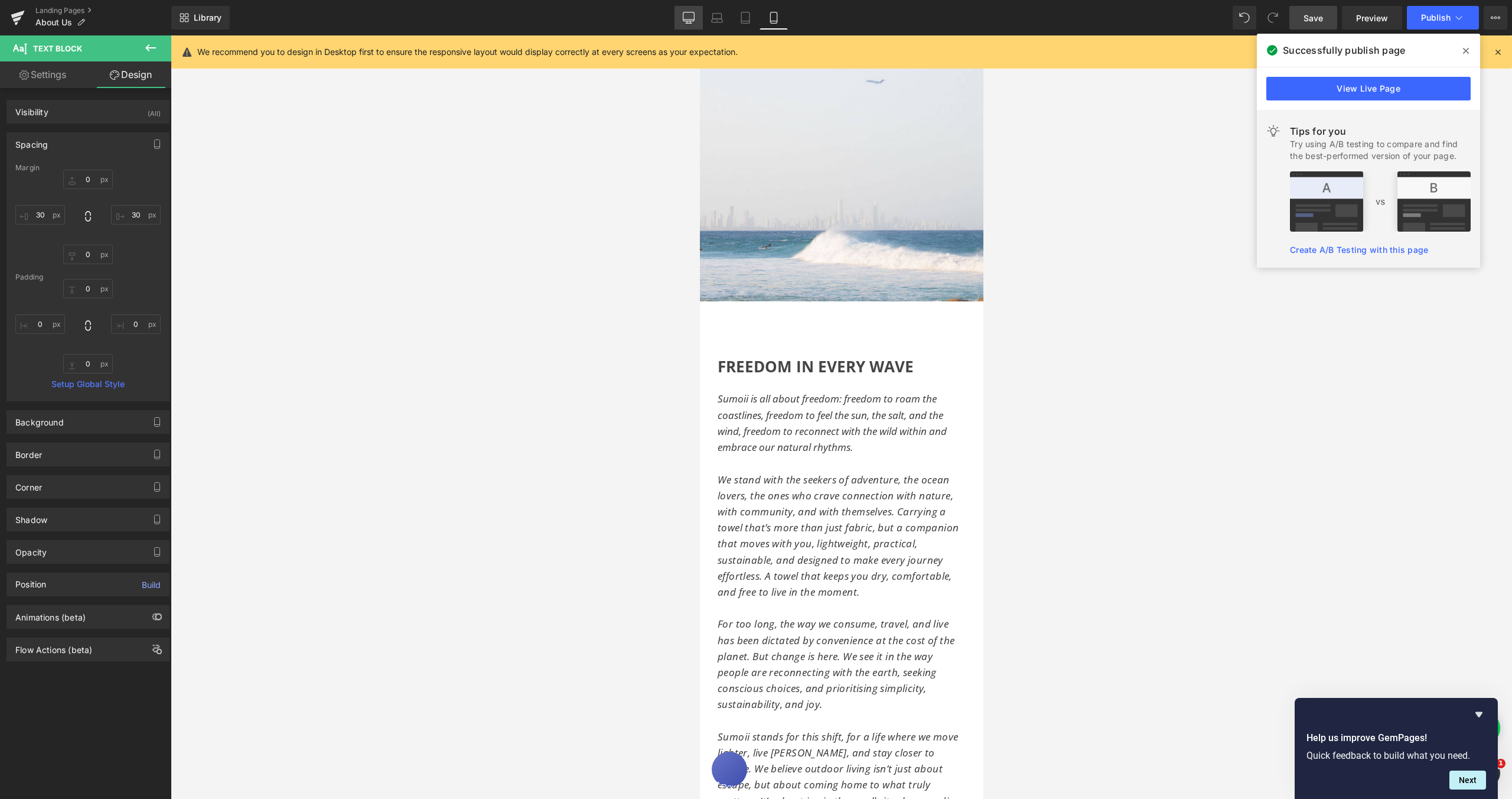
click at [689, 21] on icon at bounding box center [689, 18] width 12 height 12
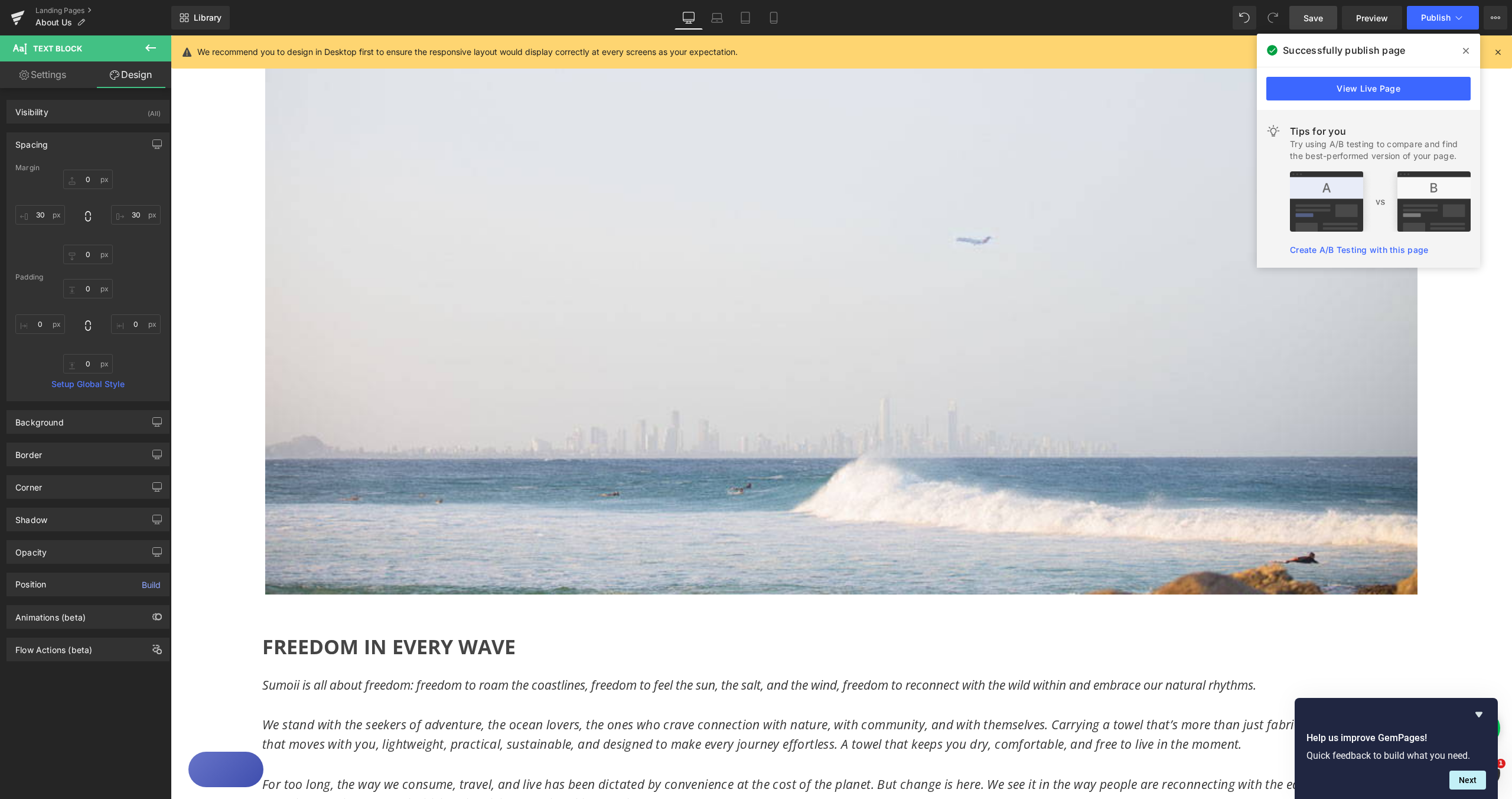
type input "0"
type input "25"
type input "0"
type input "25"
type input "0"
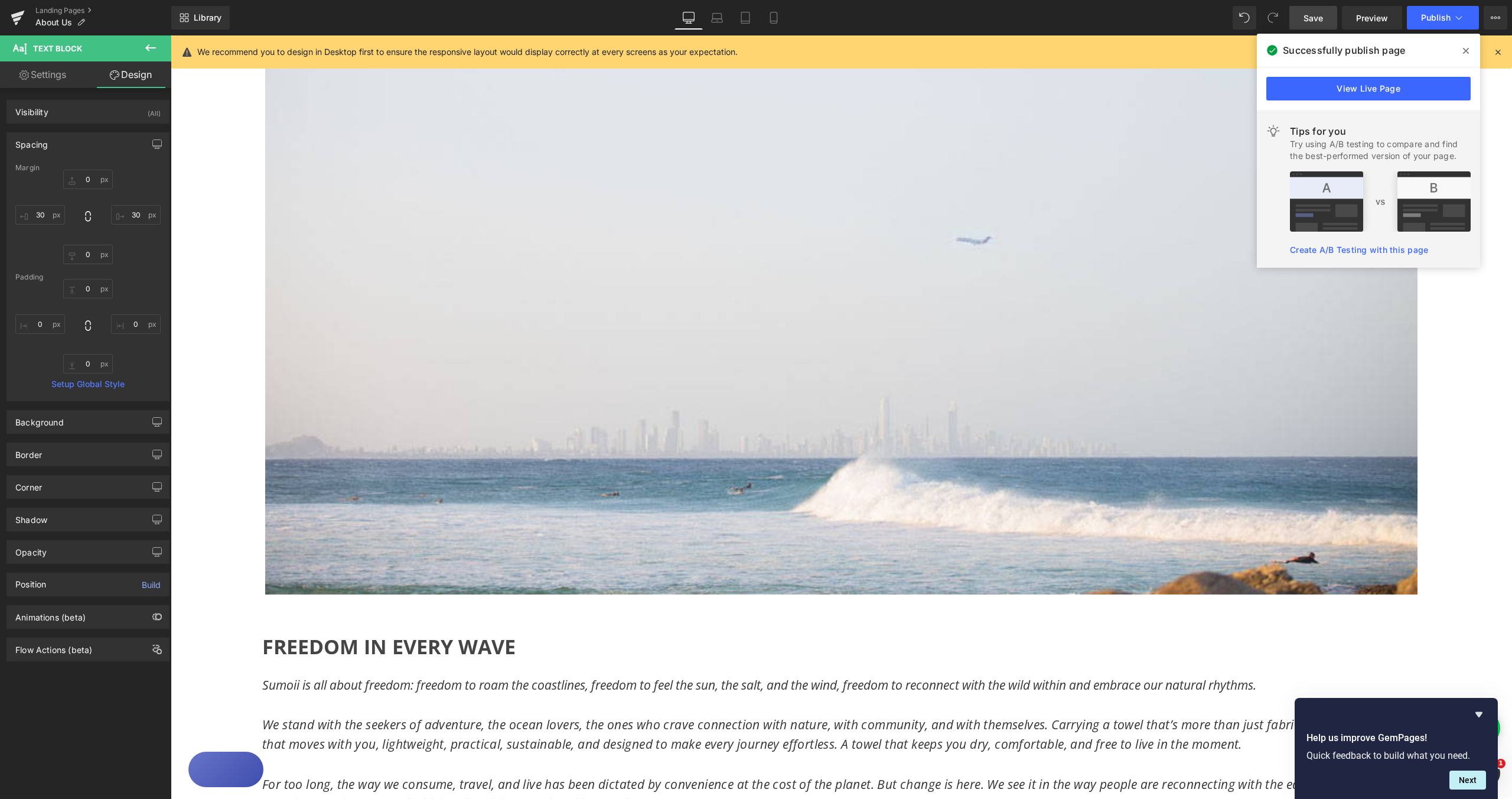
type input "0"
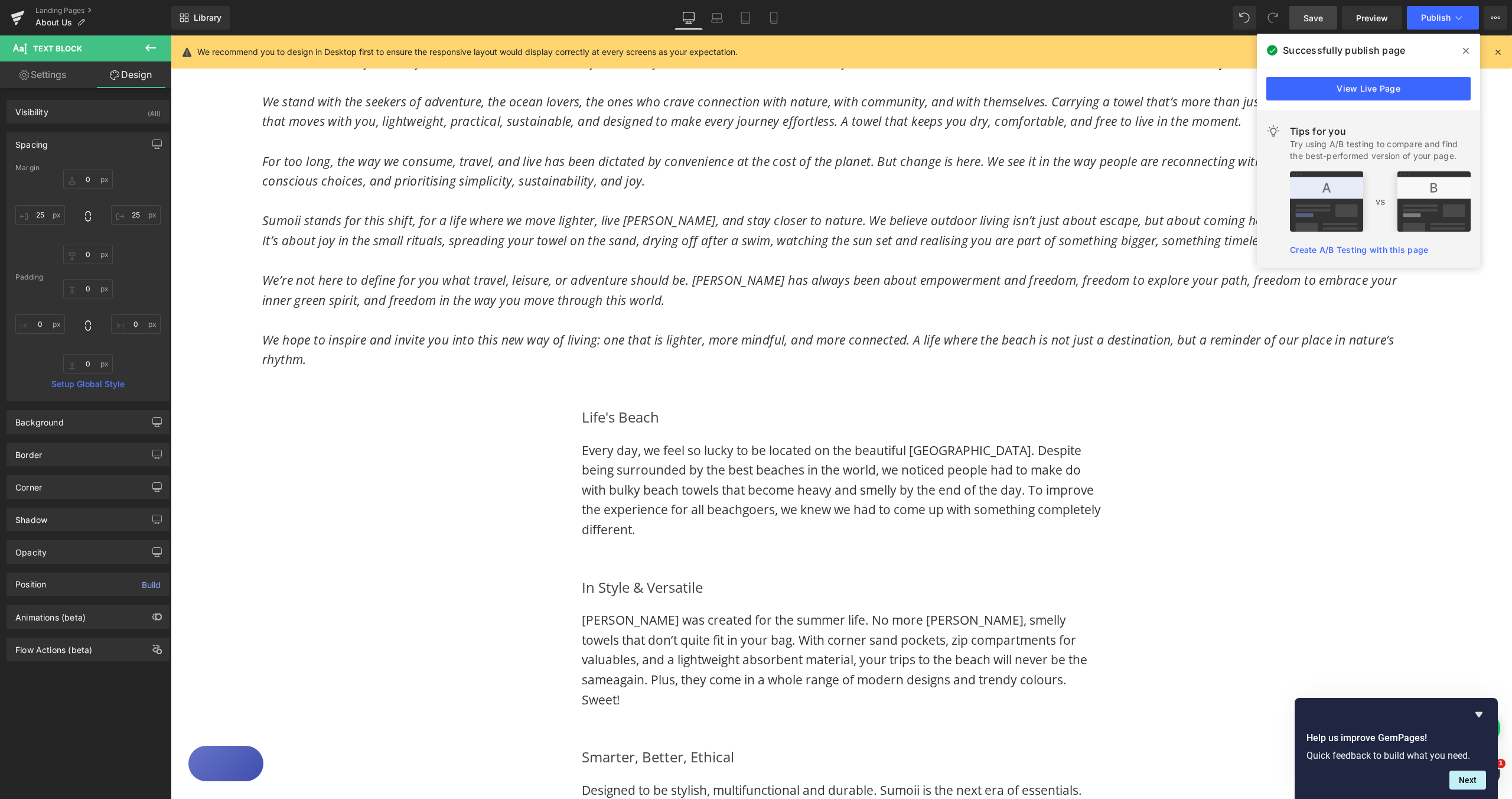
scroll to position [864, 0]
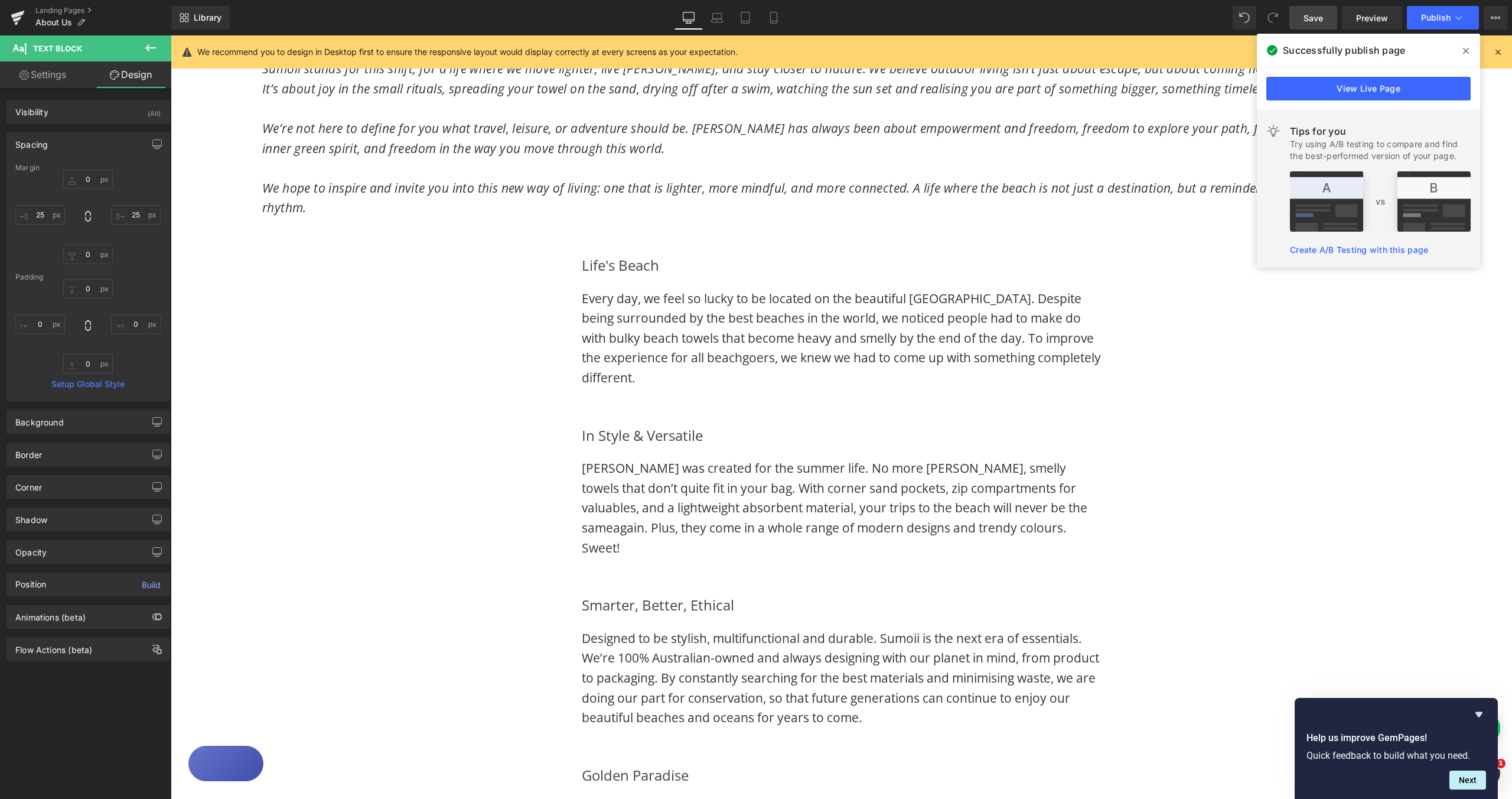
click at [607, 320] on span "Every day, we feel so lucky to be located on the beautiful [GEOGRAPHIC_DATA]. D…" at bounding box center [841, 337] width 519 height 96
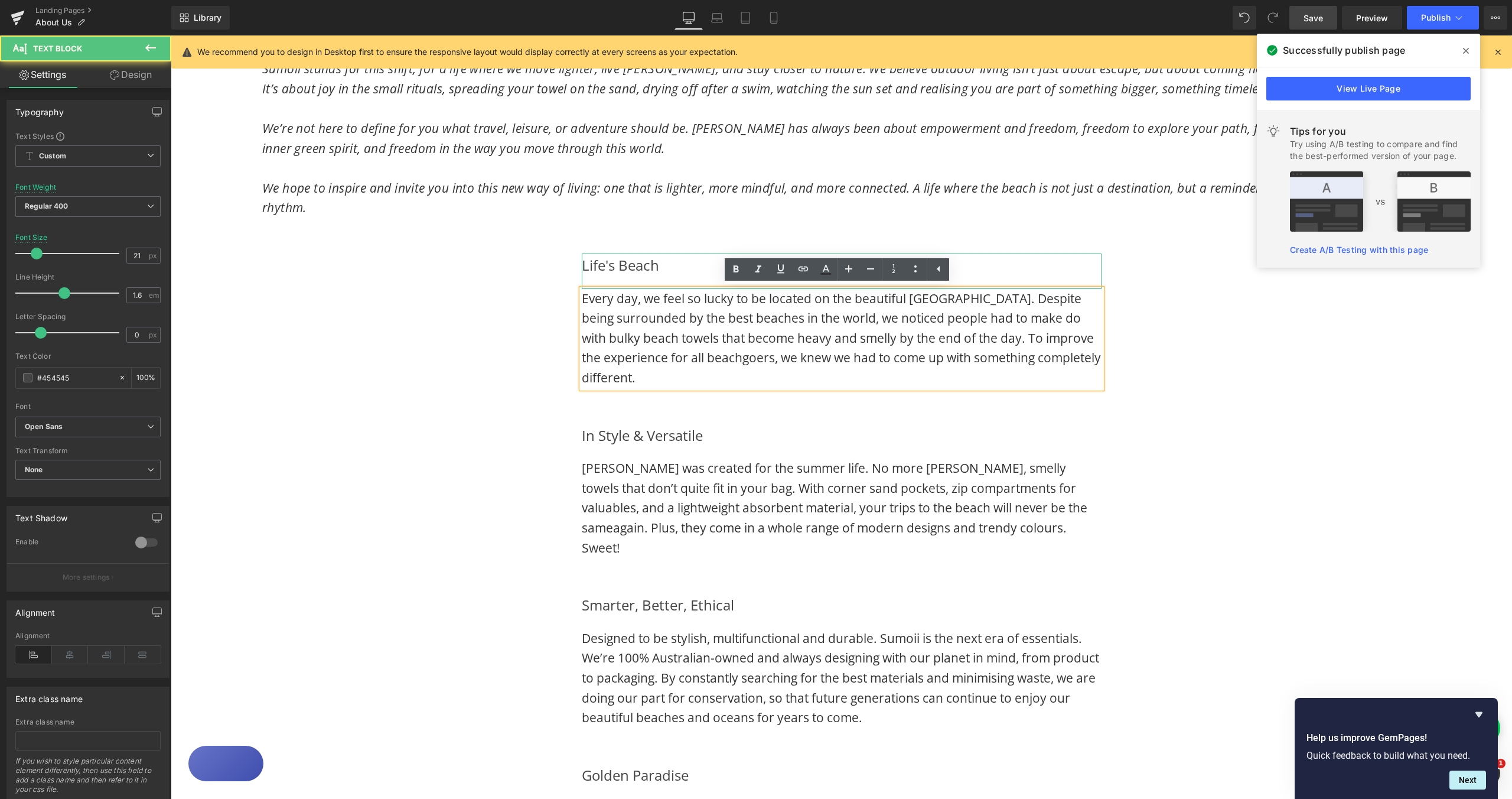
click at [588, 265] on h2 "Life's Beach" at bounding box center [842, 265] width 520 height 24
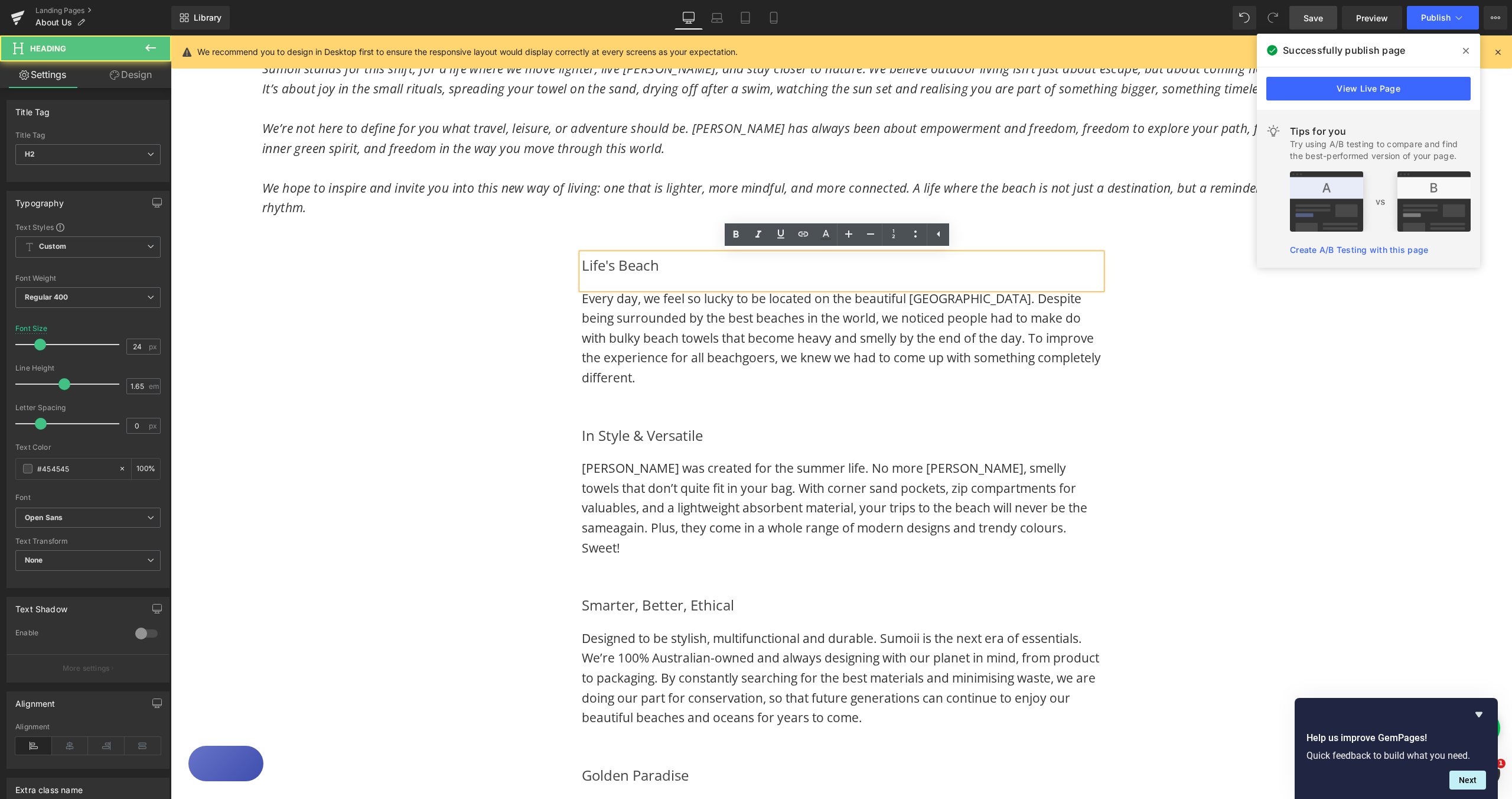
click at [582, 265] on h2 "Life's Beach" at bounding box center [842, 265] width 520 height 24
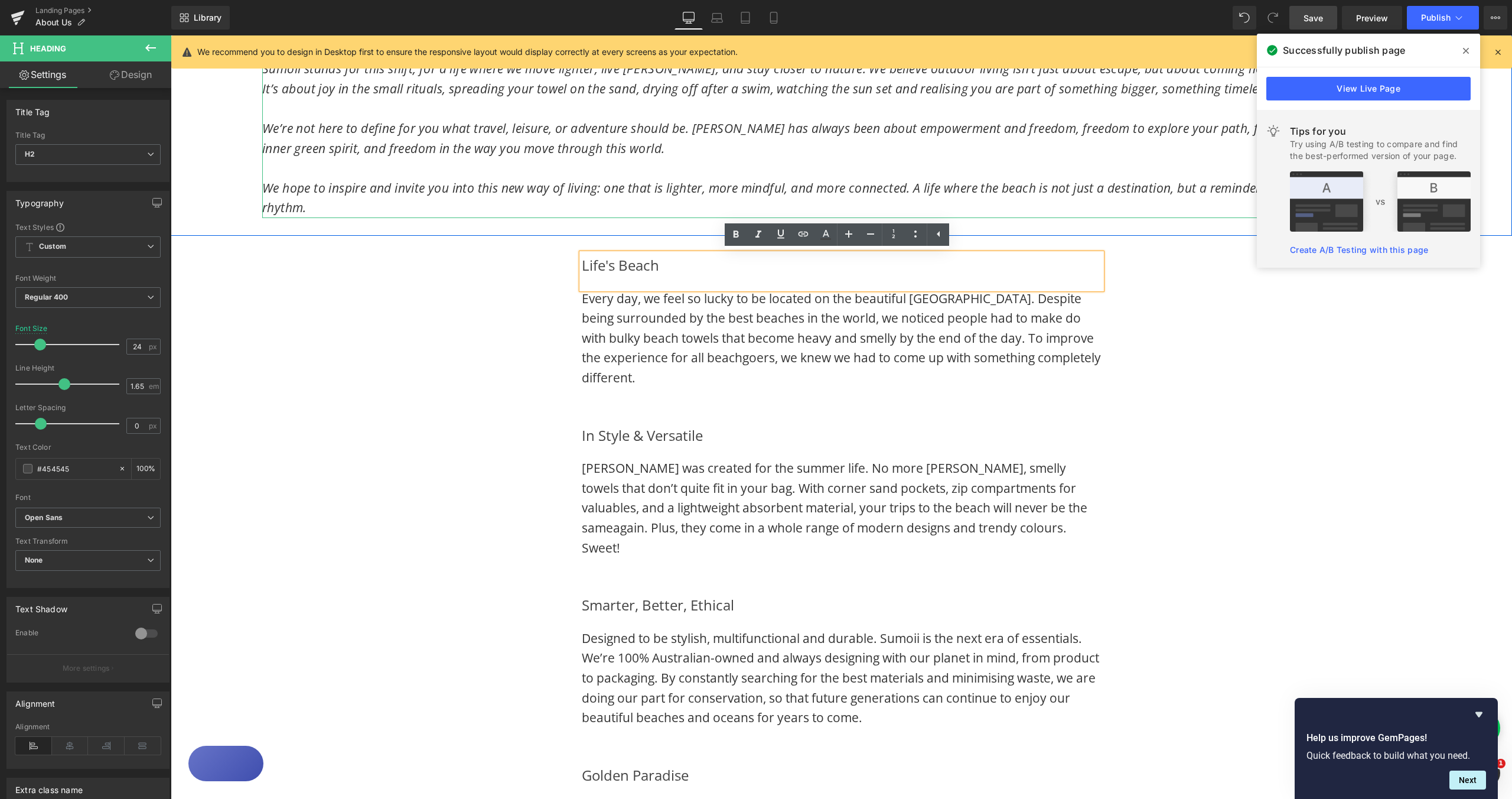
click at [311, 199] on p "We hope to inspire and invite you into this new way of living: one that is ligh…" at bounding box center [841, 198] width 1160 height 40
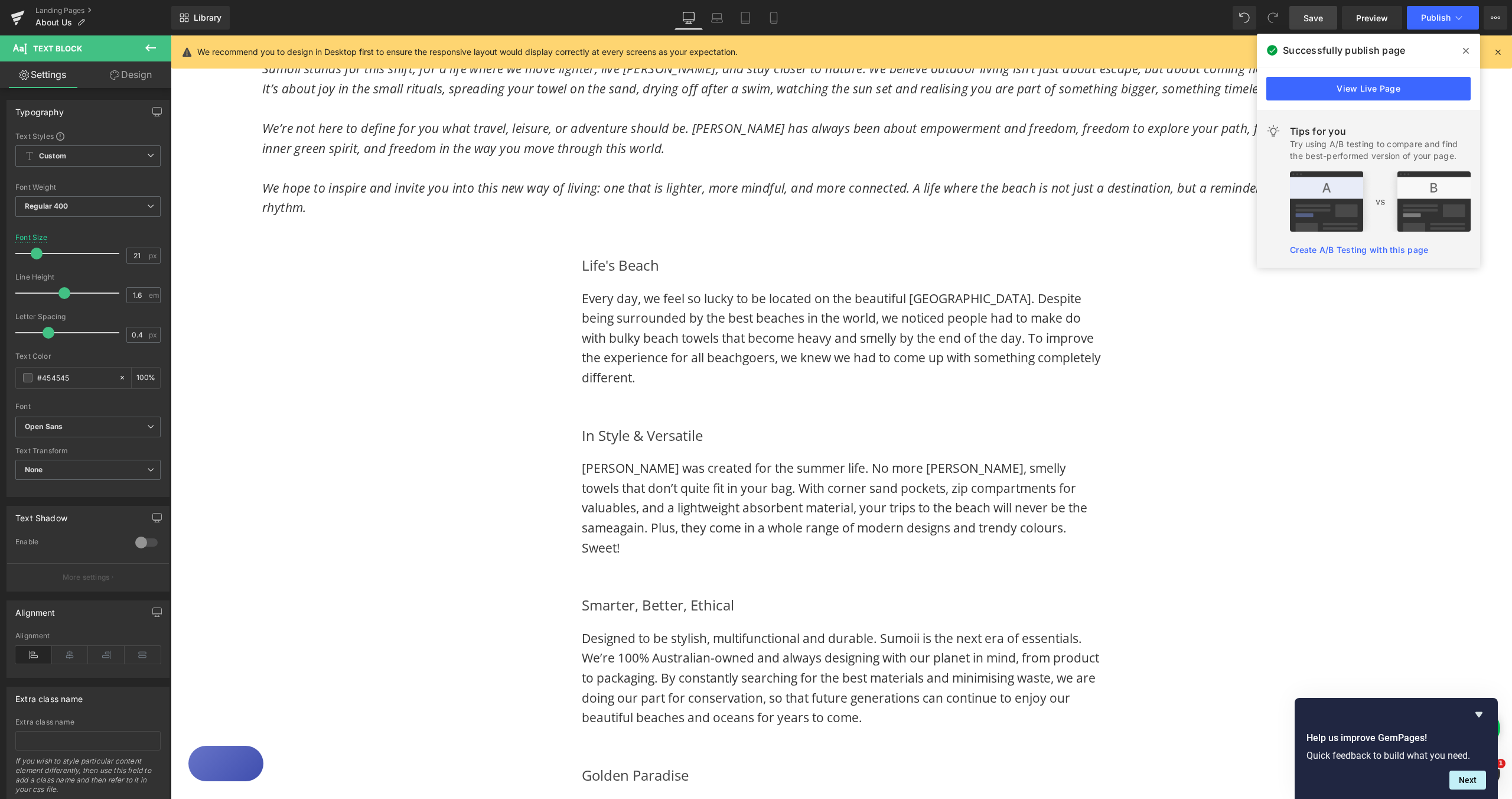
click at [134, 74] on link "Design" at bounding box center [131, 75] width 86 height 26
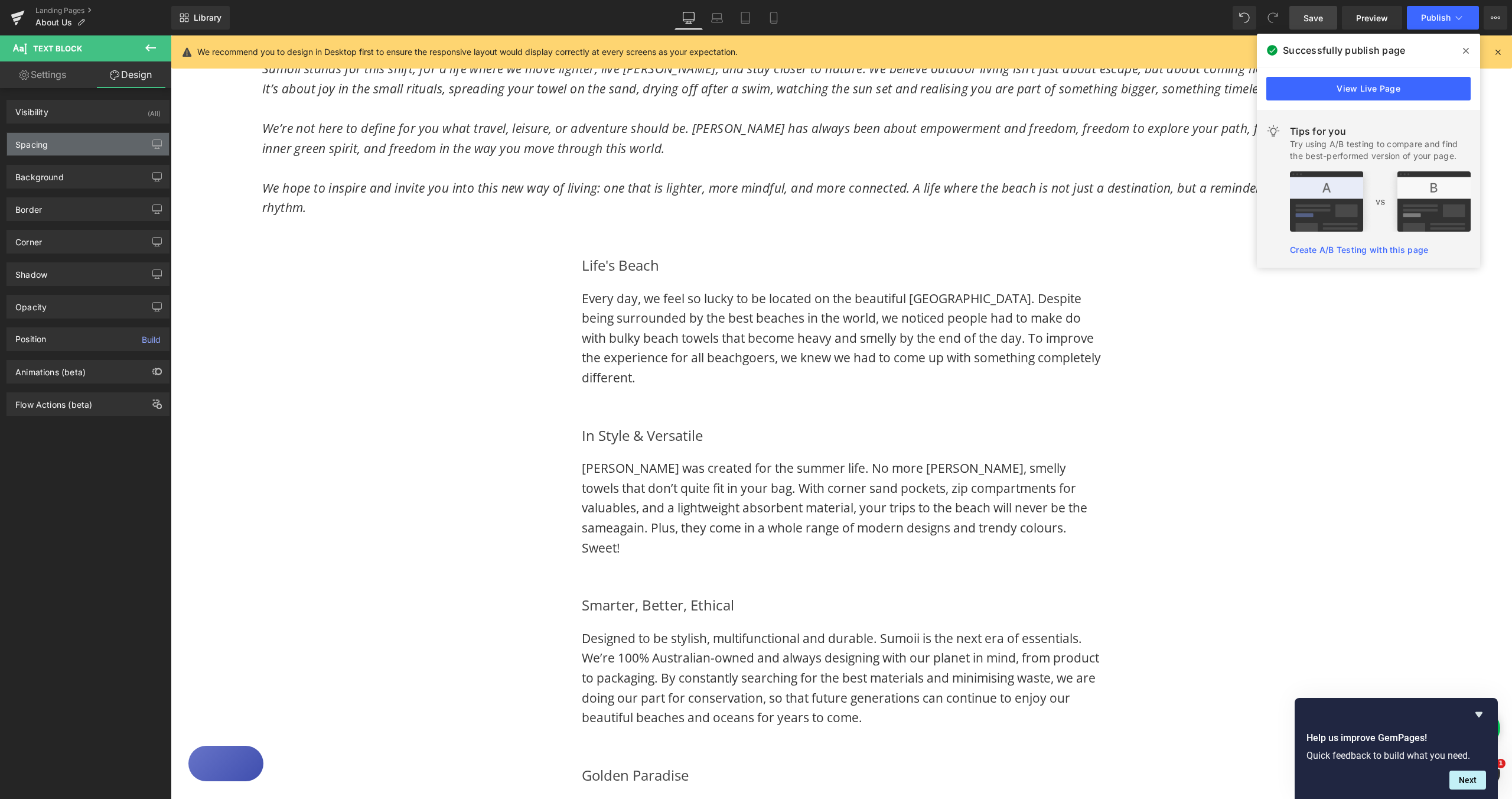
click at [76, 143] on div "Spacing" at bounding box center [88, 144] width 162 height 22
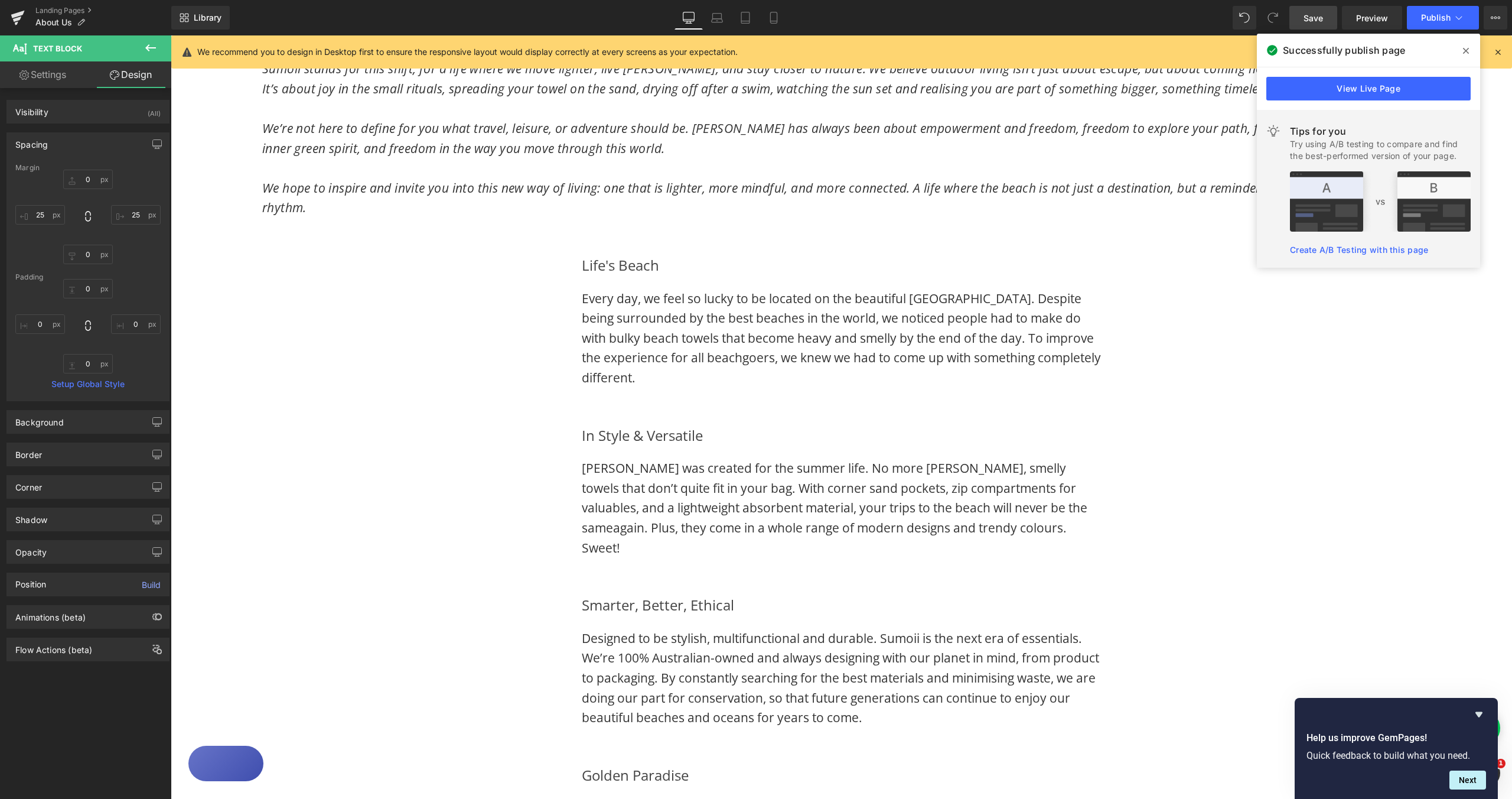
click at [39, 75] on link "Settings" at bounding box center [43, 75] width 86 height 26
type input "100"
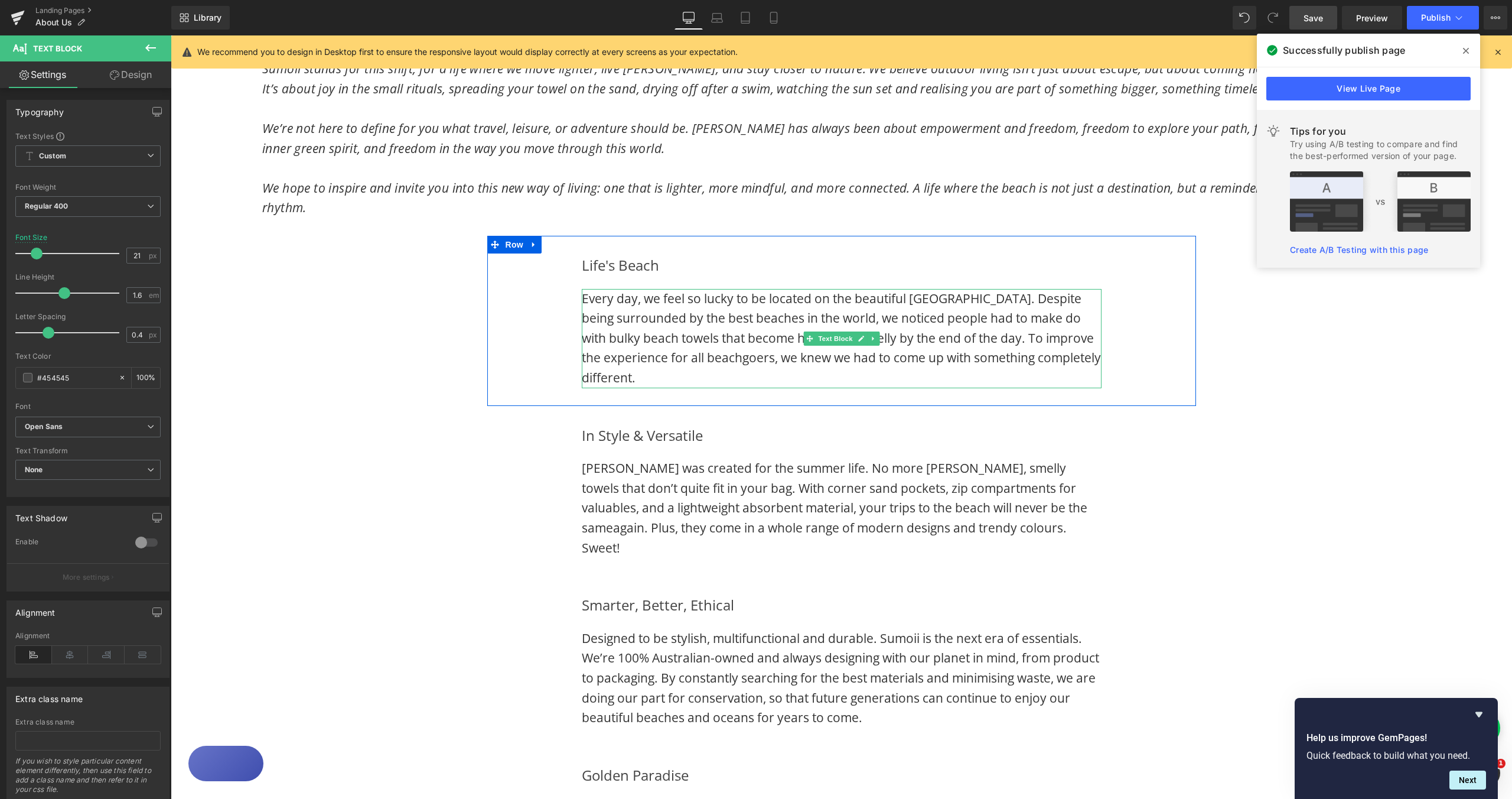
click at [602, 297] on span "Every day, we feel so lucky to be located on the beautiful [GEOGRAPHIC_DATA]. D…" at bounding box center [841, 337] width 519 height 96
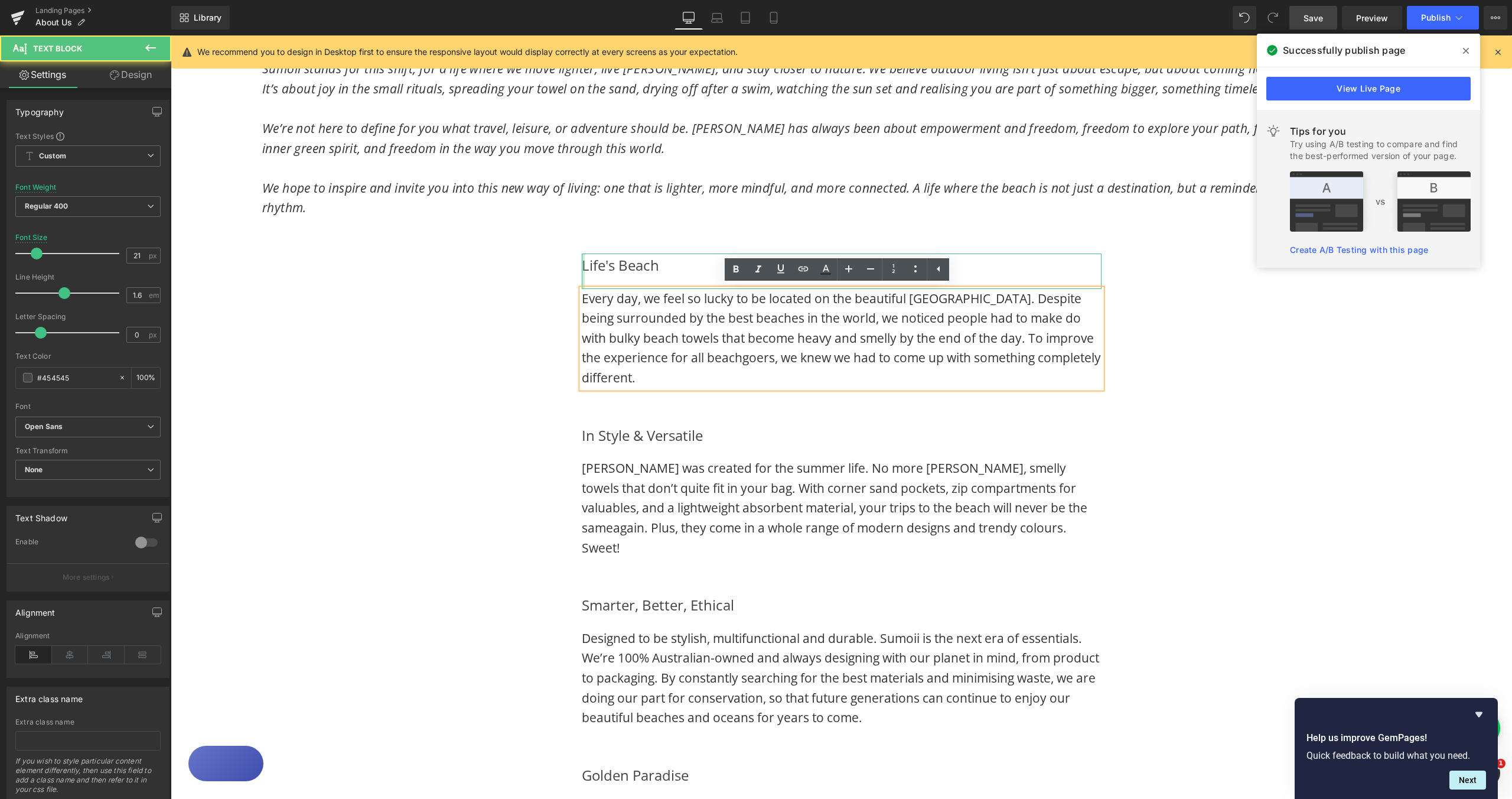
click at [582, 264] on div at bounding box center [583, 271] width 3 height 36
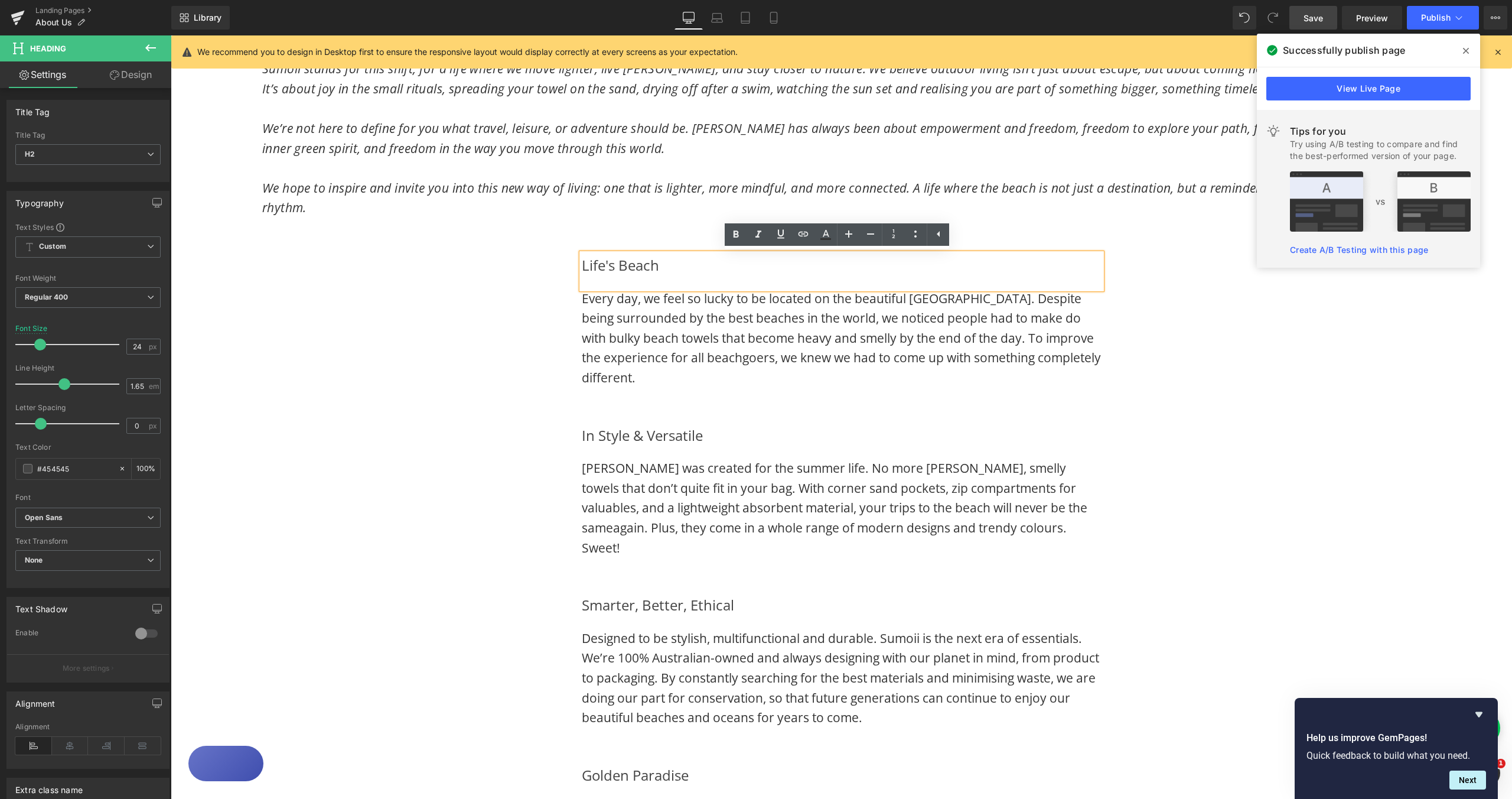
click at [582, 265] on h2 "Life's Beach" at bounding box center [842, 265] width 520 height 24
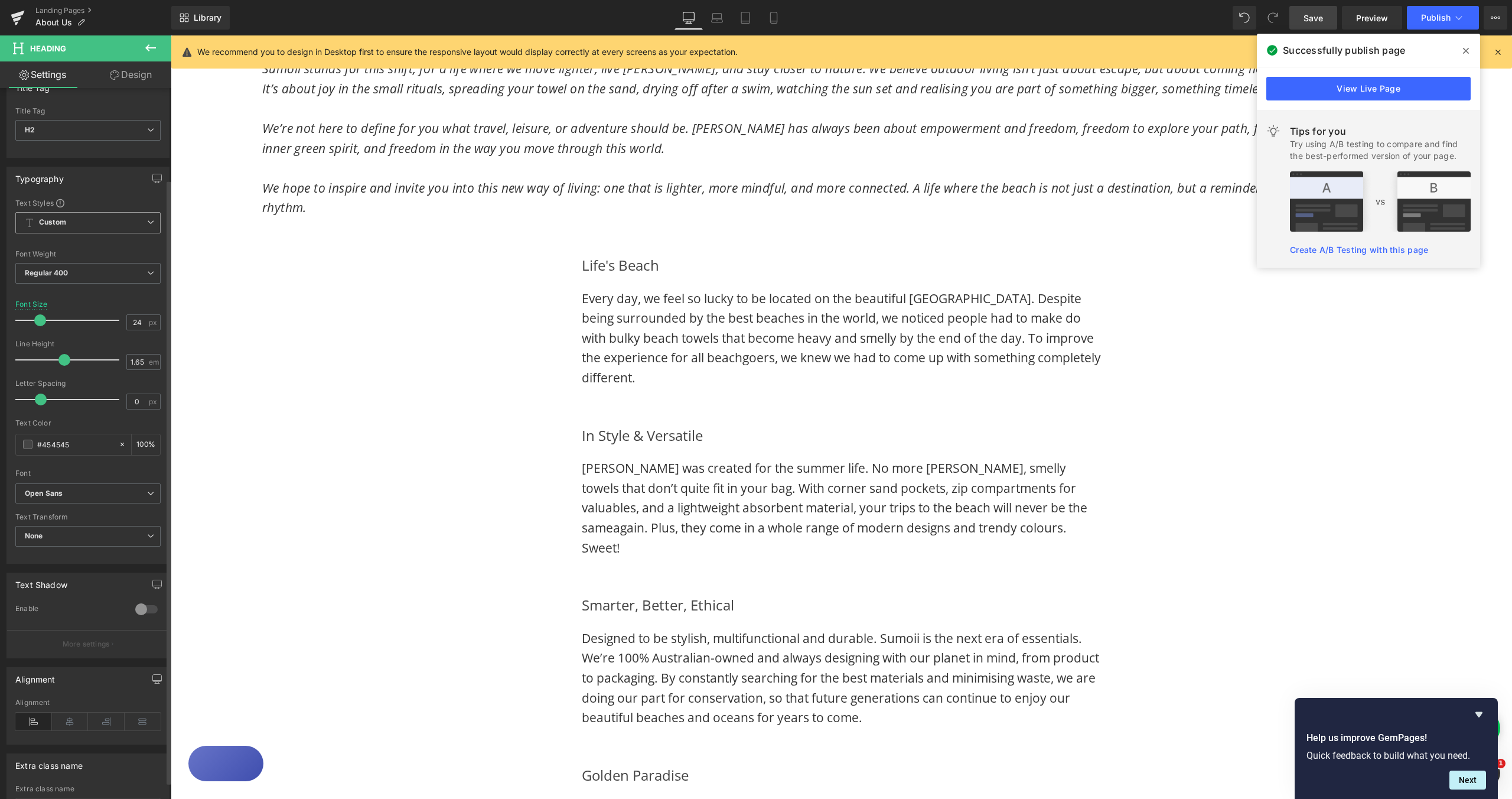
scroll to position [0, 0]
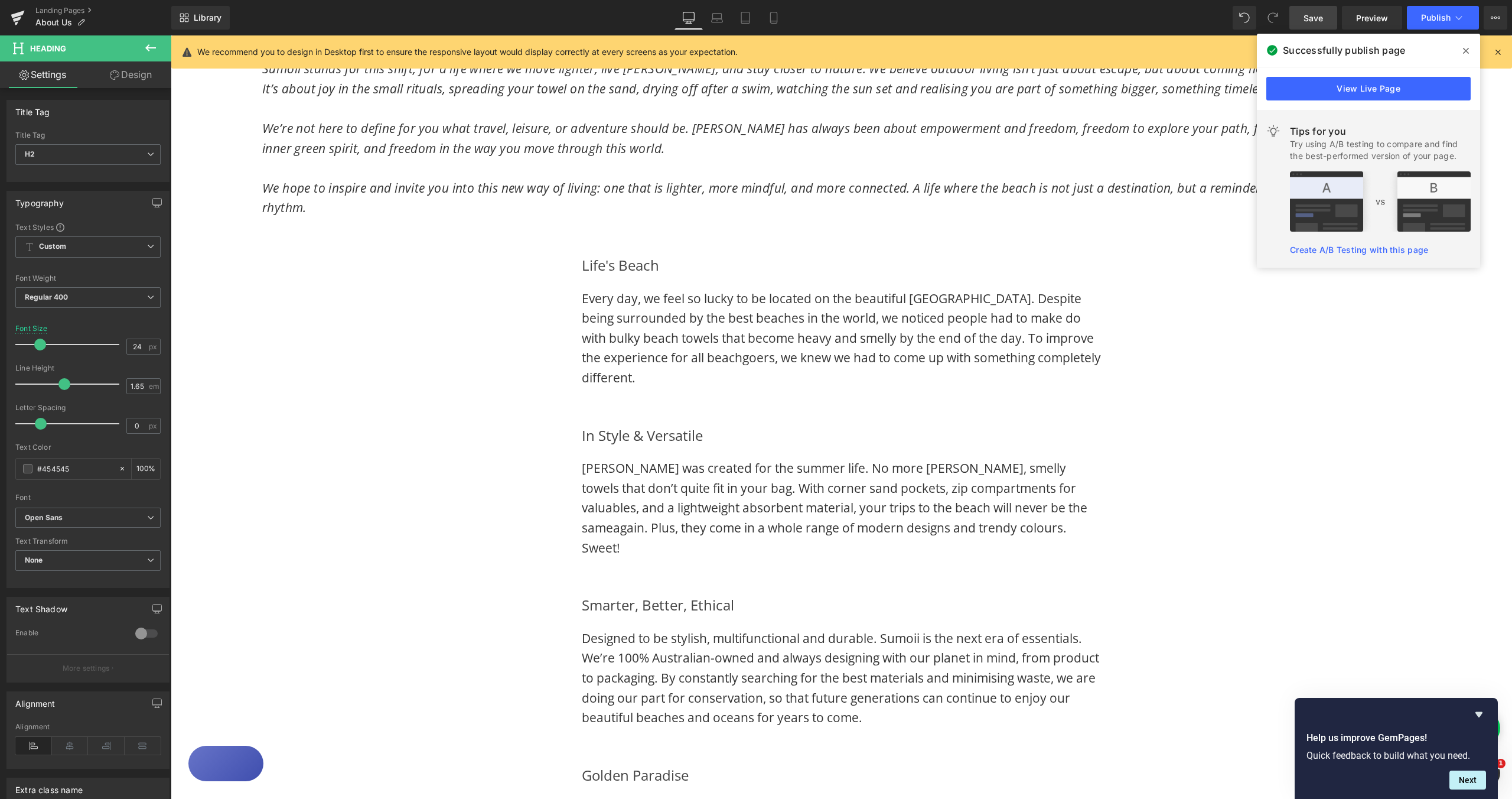
click at [134, 81] on link "Design" at bounding box center [131, 75] width 86 height 26
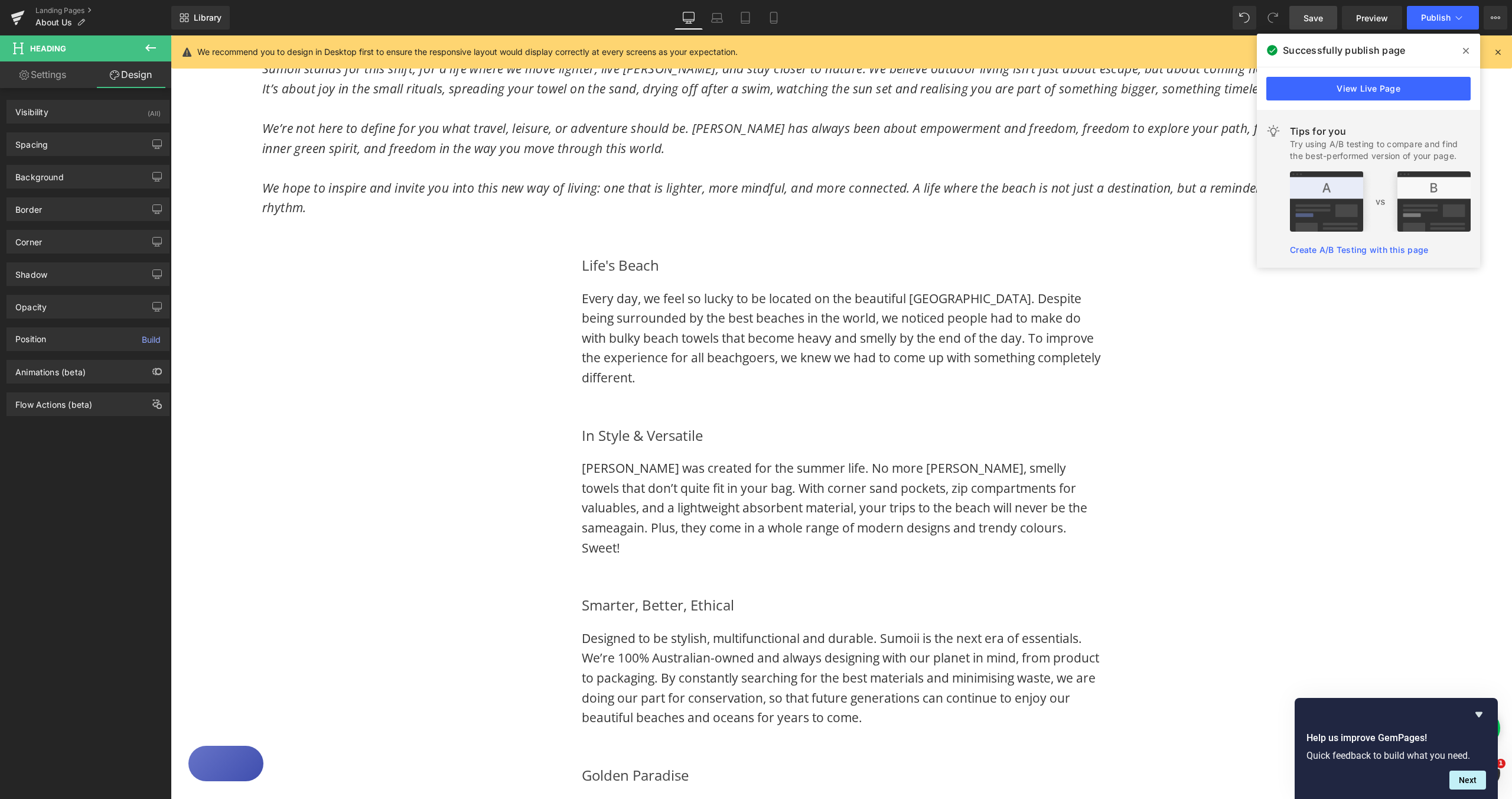
click at [48, 81] on link "Settings" at bounding box center [43, 75] width 86 height 26
type input "100"
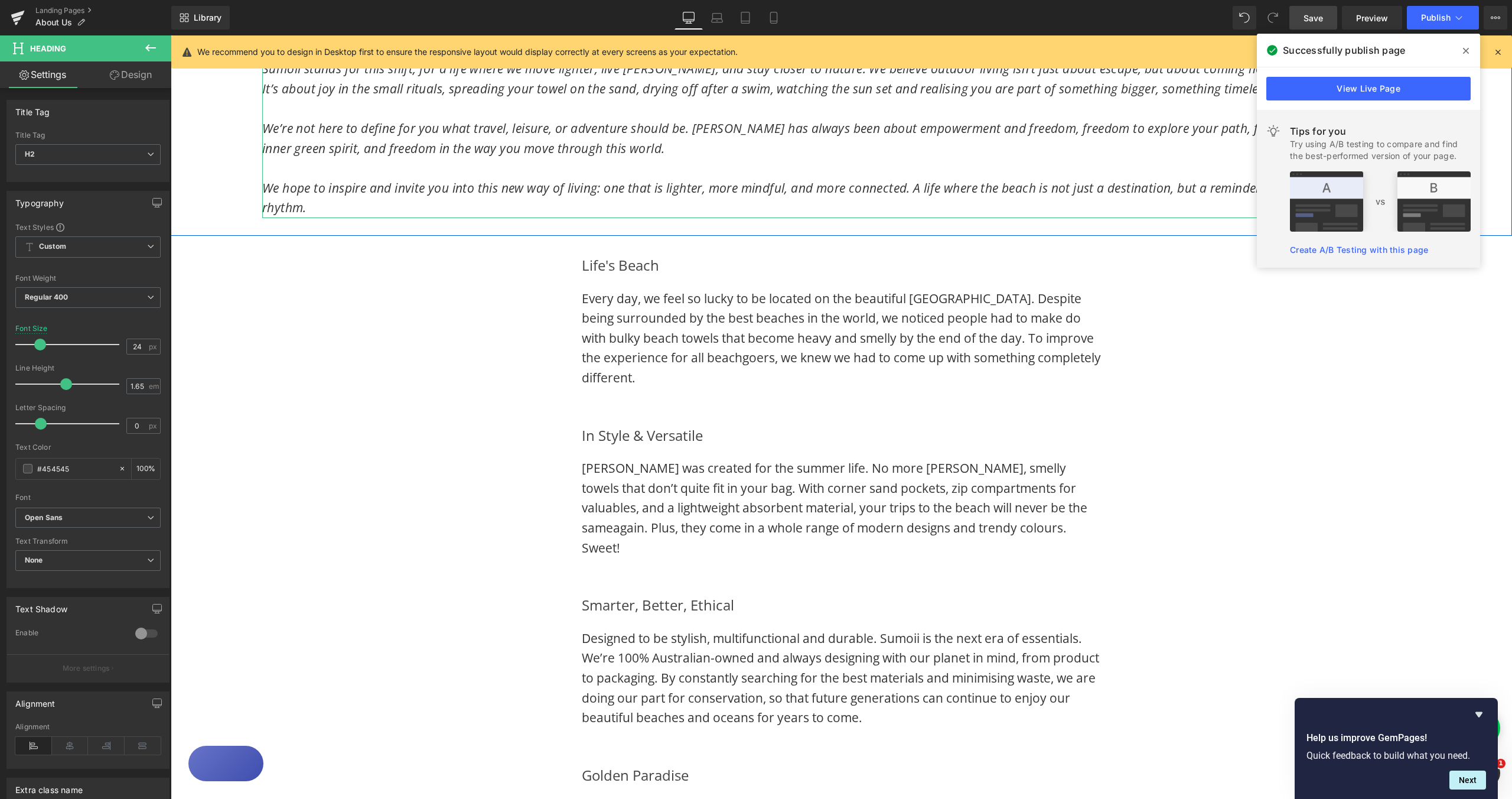
scroll to position [547, 0]
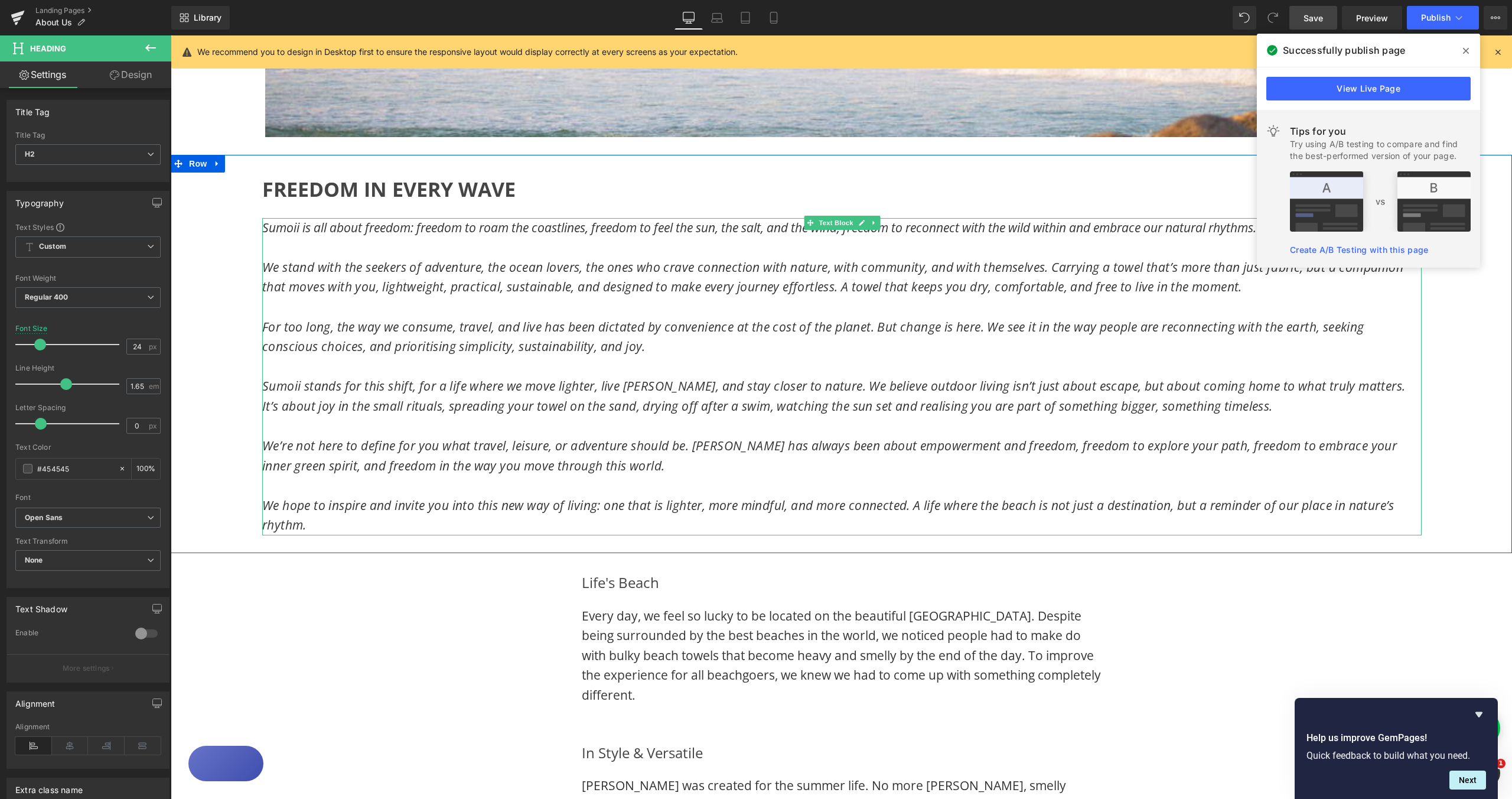
click at [262, 228] on span "Sumoii is all about freedom: freedom to roam the coastlines, freedom to feel th…" at bounding box center [759, 227] width 994 height 17
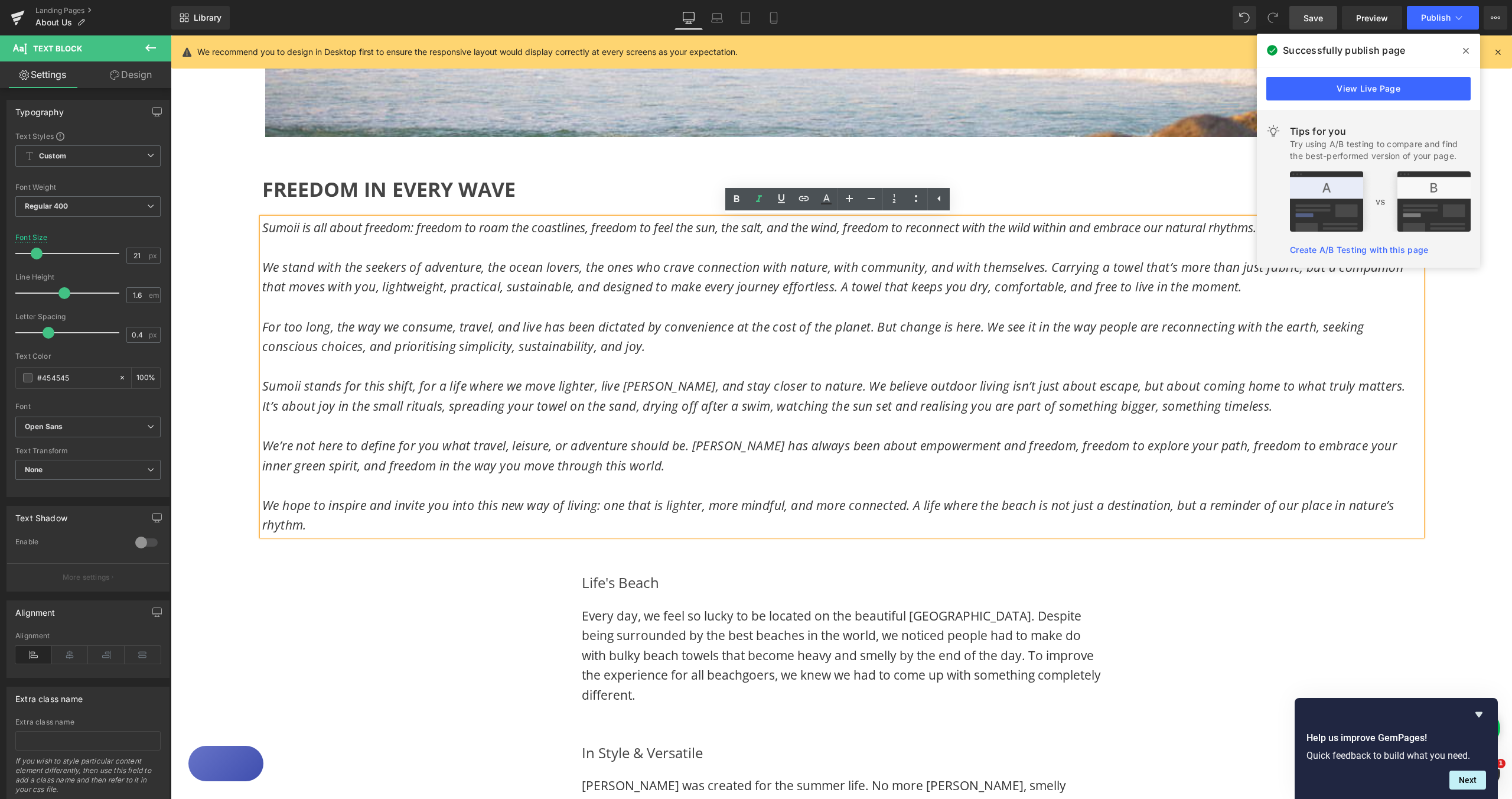
click at [262, 228] on span "Sumoii is all about freedom: freedom to roam the coastlines, freedom to feel th…" at bounding box center [759, 227] width 994 height 17
click at [262, 229] on span "Sumoii is all about freedom: freedom to roam the coastlines, freedom to feel th…" at bounding box center [759, 227] width 994 height 17
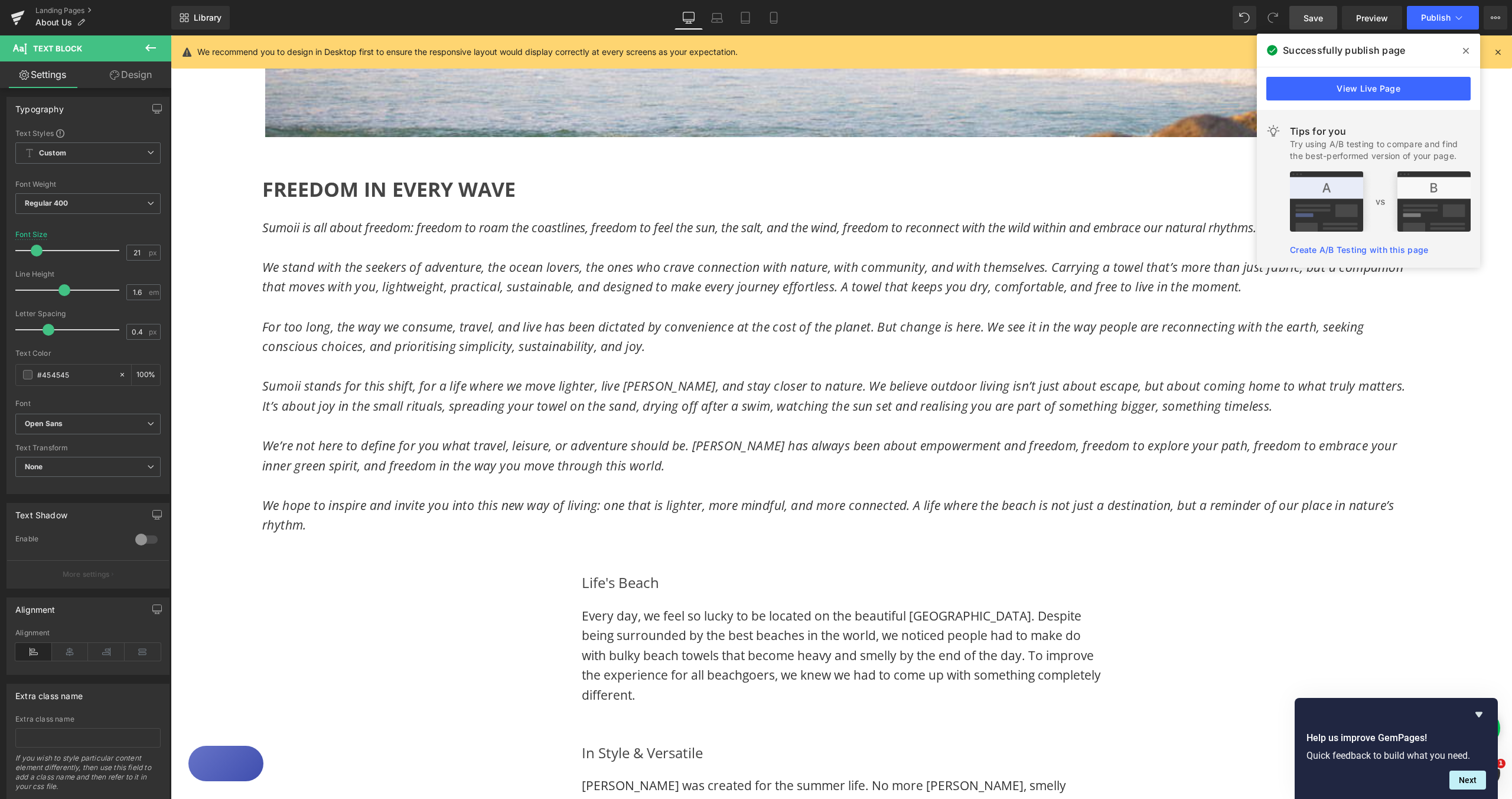
scroll to position [0, 0]
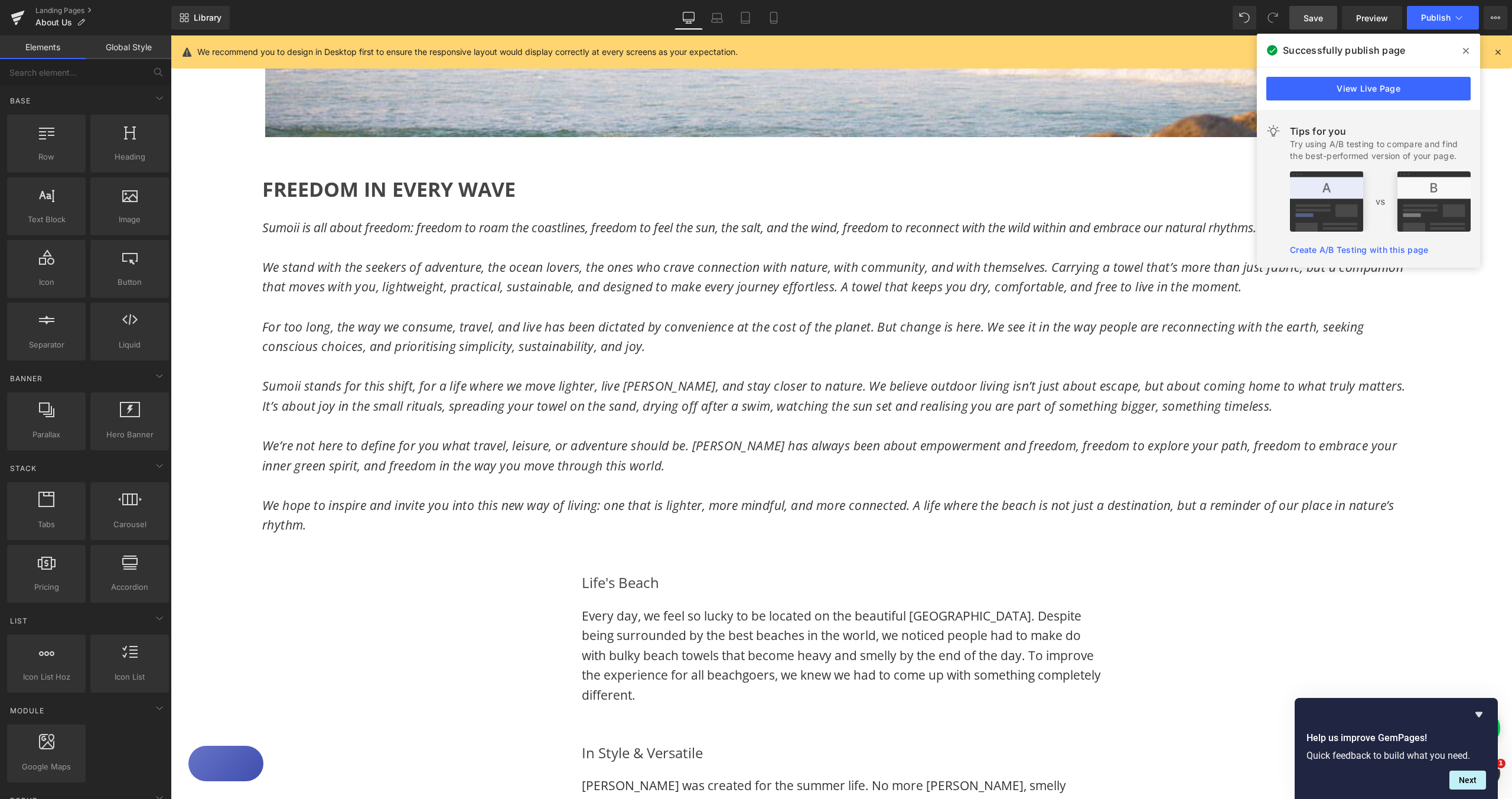
click at [1364, 596] on div "Image Image Row FREEDOM IN EVERY WAVE Heading Sumoii is all about freedom: free…" at bounding box center [841, 479] width 1342 height 1779
click at [1465, 49] on icon at bounding box center [1466, 50] width 6 height 6
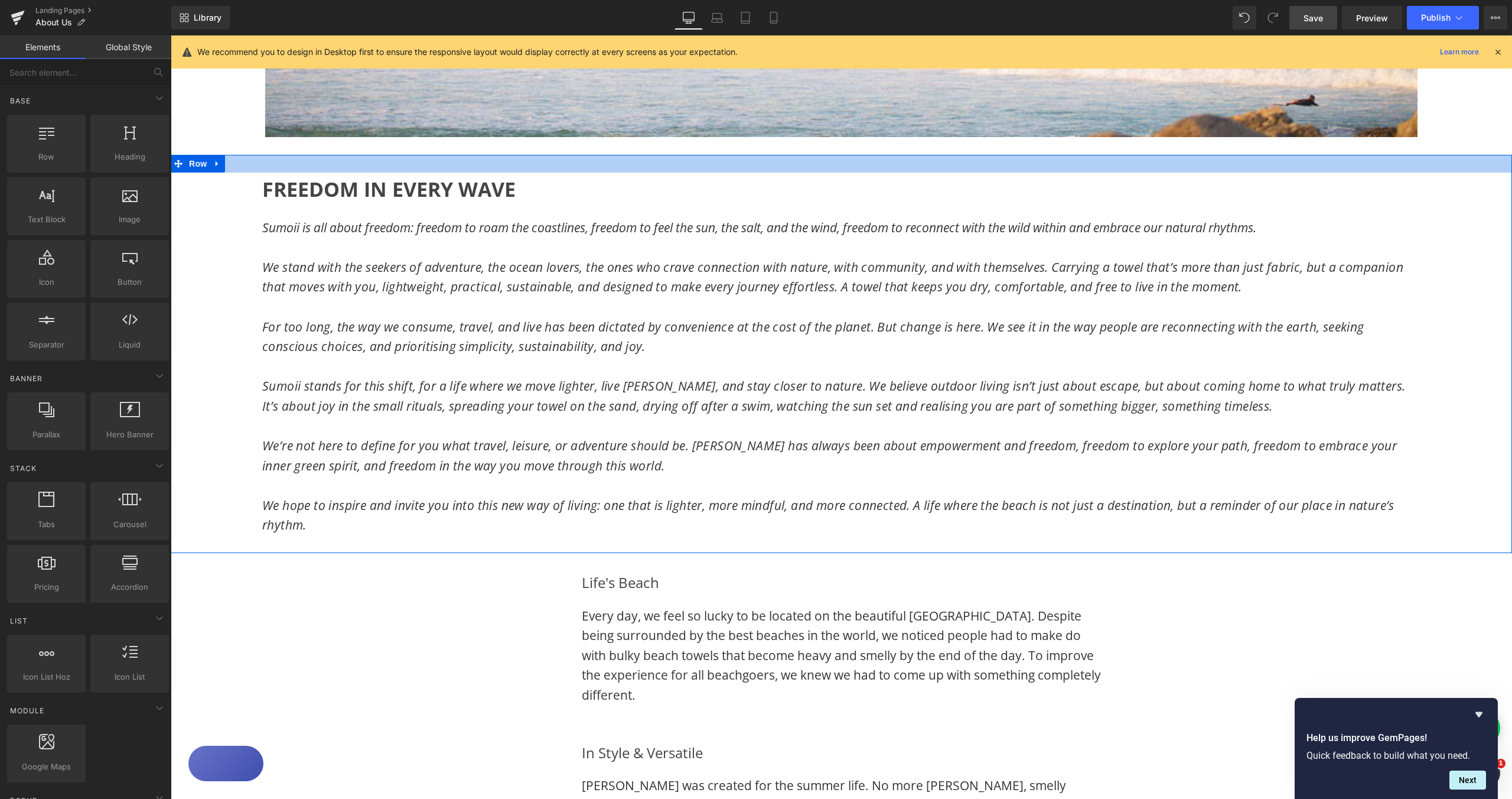
click at [391, 171] on div at bounding box center [841, 163] width 1342 height 18
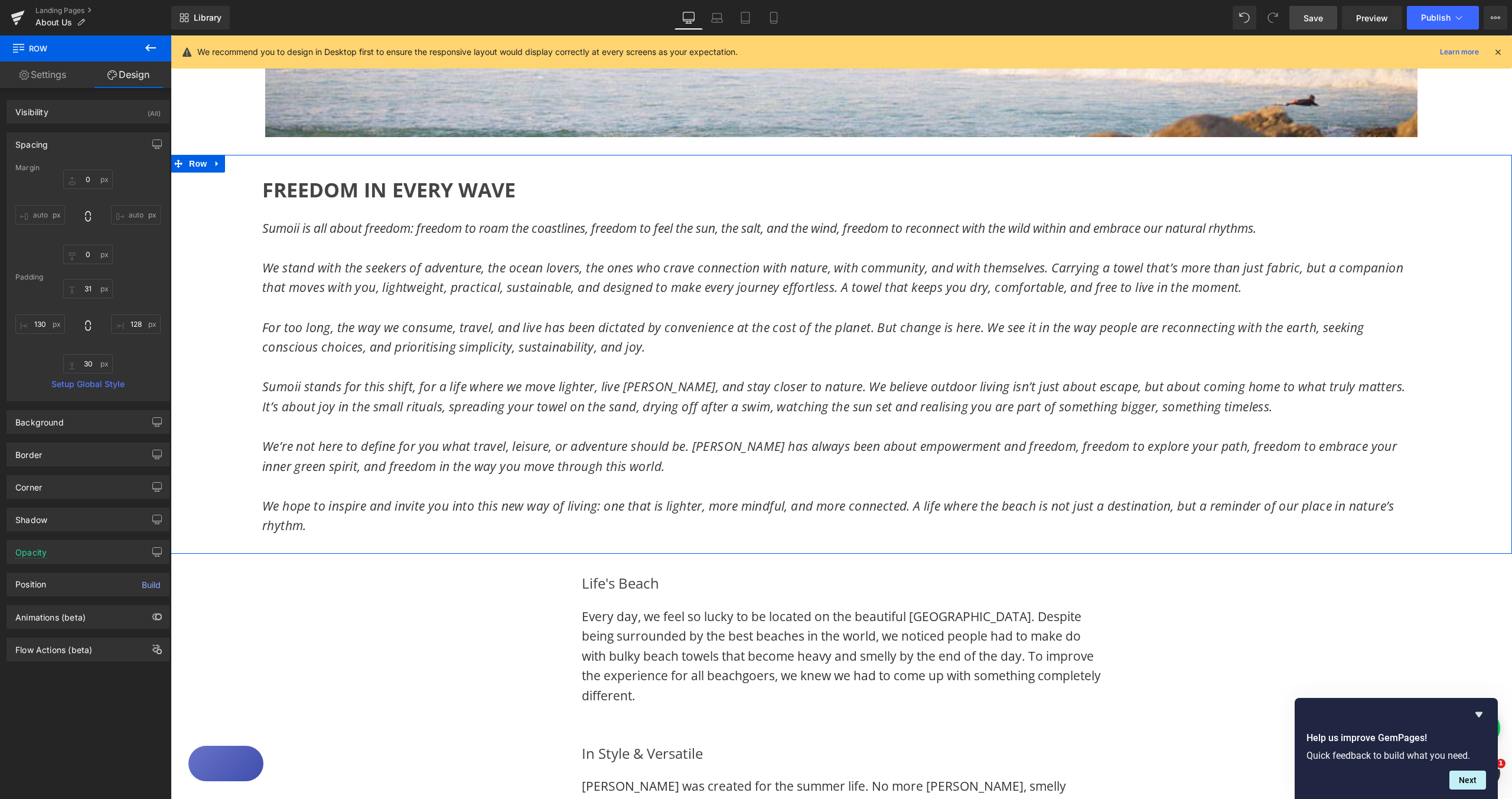
click at [227, 190] on div "FREEDOM IN EVERY WAVE Heading Sumoii is all about freedom: freedom to roam the …" at bounding box center [841, 354] width 1342 height 399
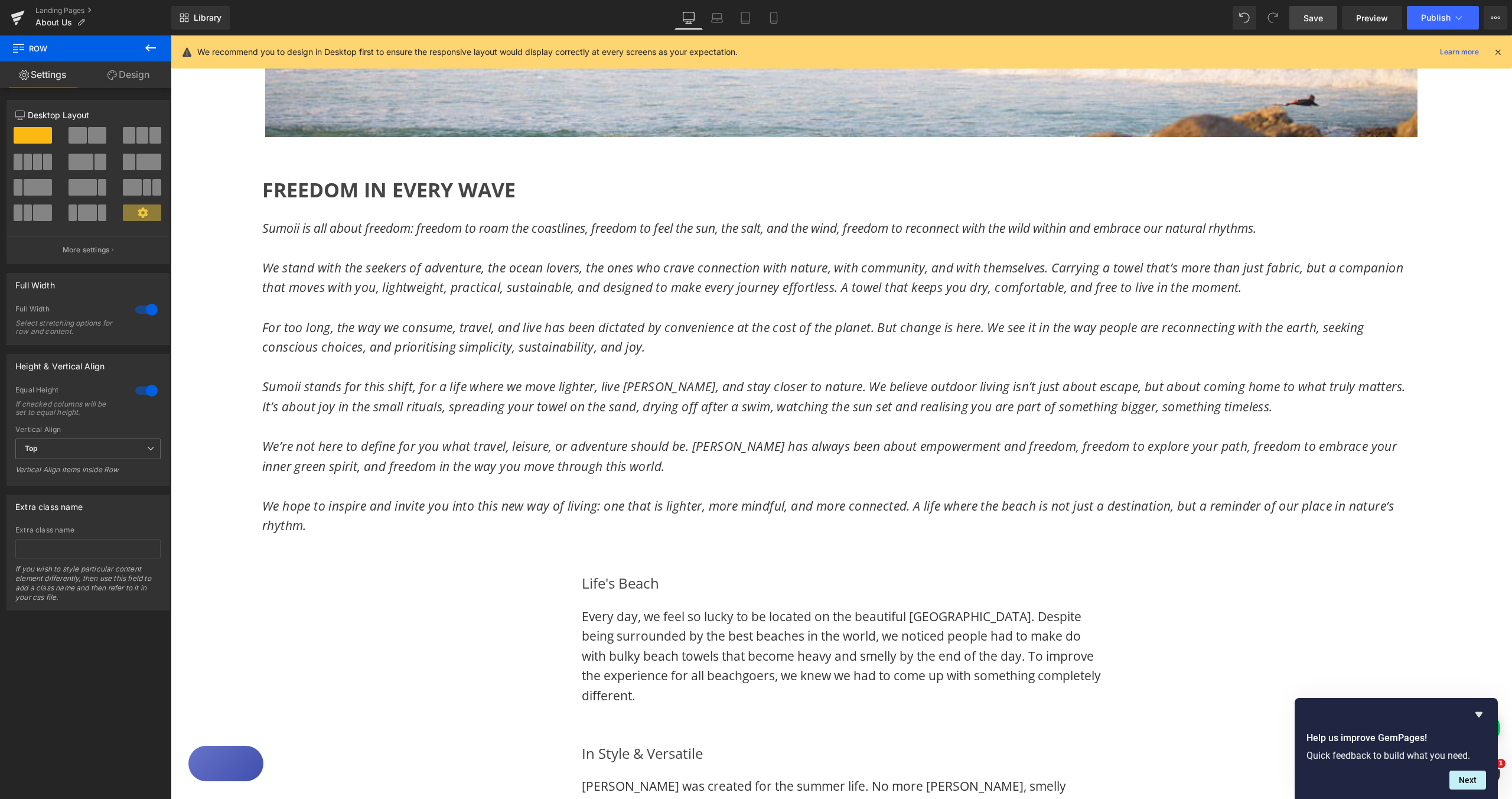
click at [233, 572] on div "Image Image Row FREEDOM IN EVERY WAVE Heading Sumoii is all about freedom: free…" at bounding box center [841, 479] width 1342 height 1780
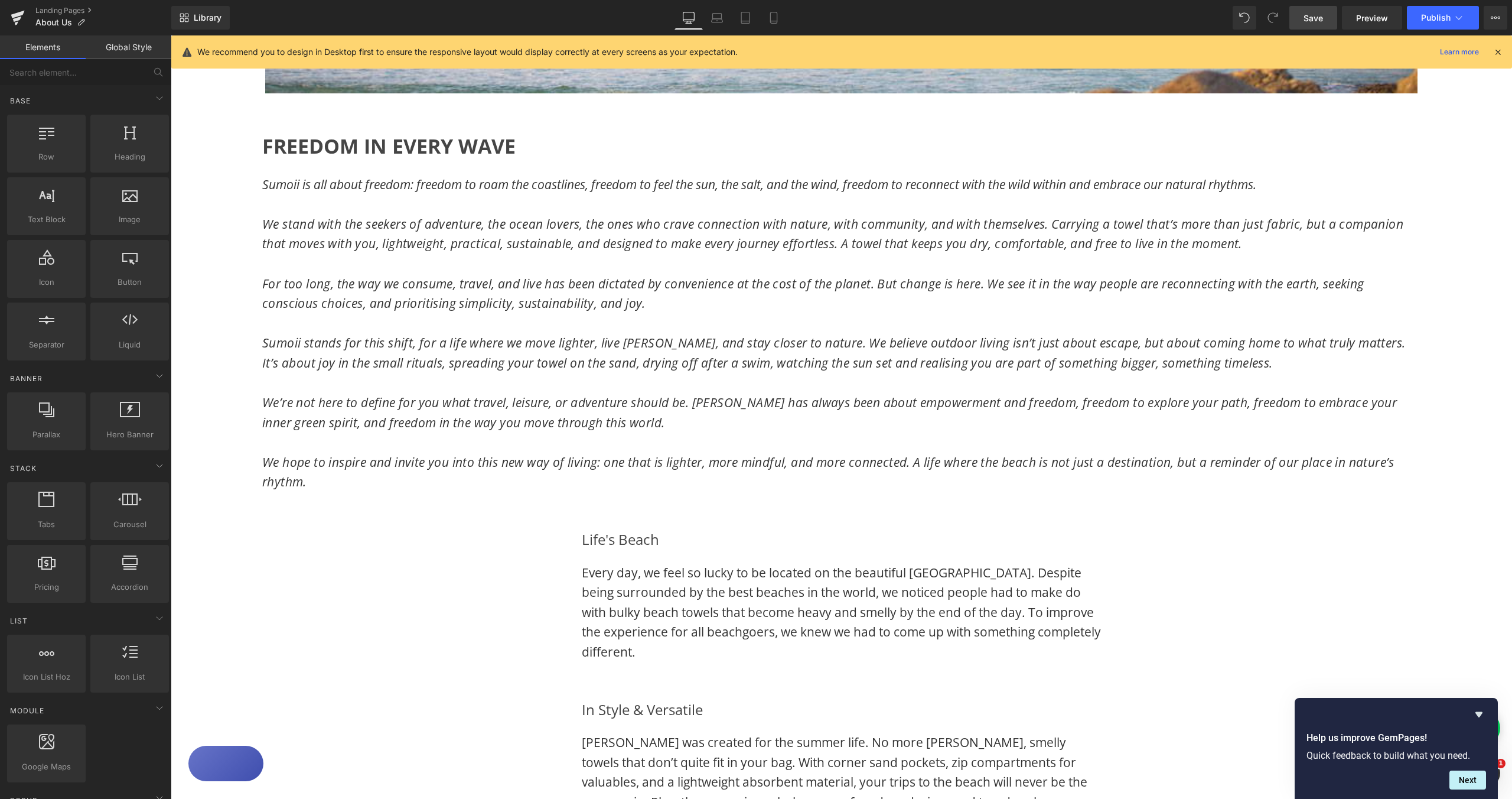
scroll to position [871, 0]
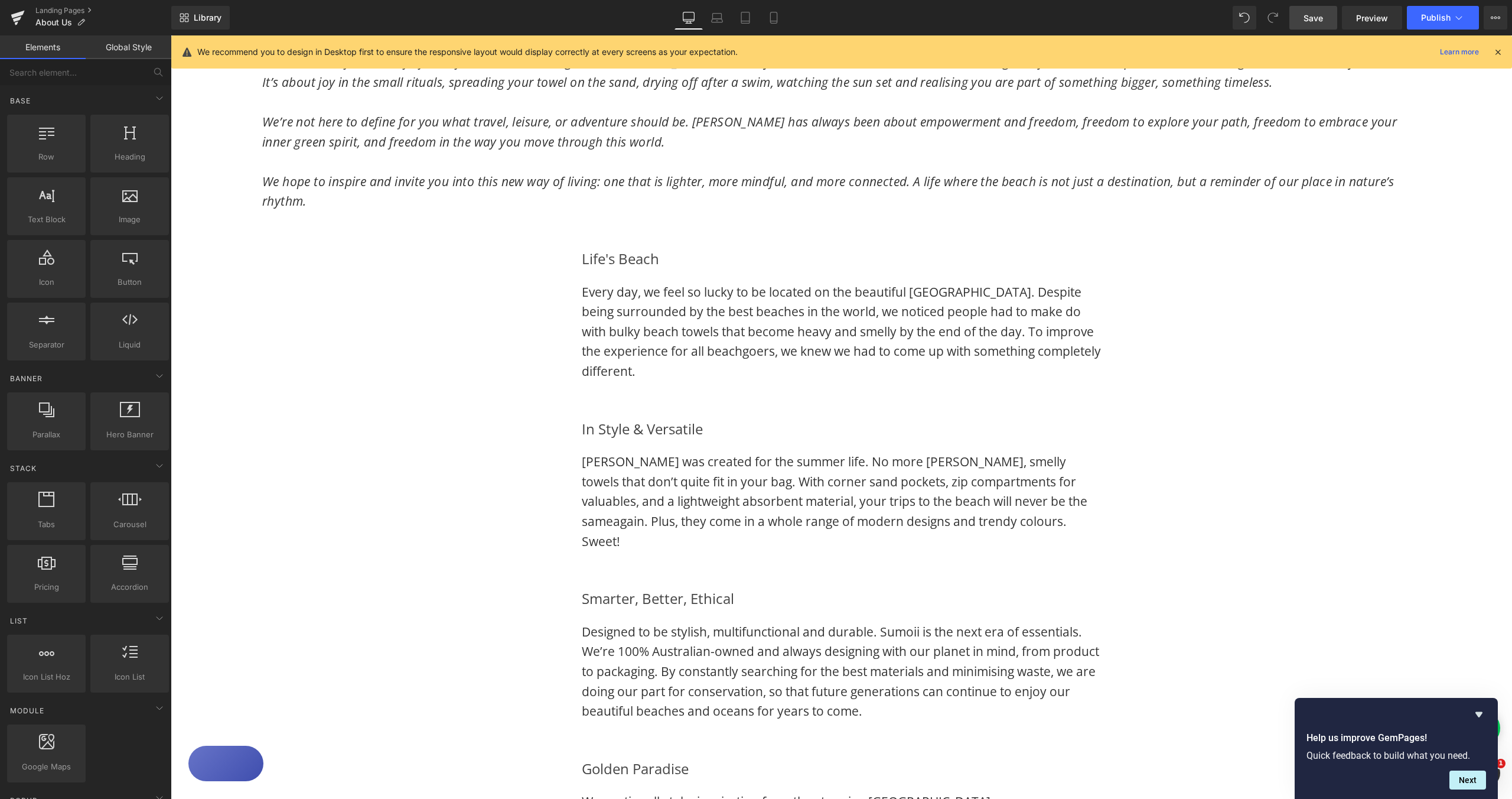
click at [412, 408] on div "Image Image Row FREEDOM IN EVERY WAVE Heading Sumoii is all about freedom: free…" at bounding box center [841, 155] width 1342 height 1780
click at [510, 262] on div "Life's Beach Heading Every day, we feel so lucky to be located on the beautiful…" at bounding box center [841, 314] width 709 height 170
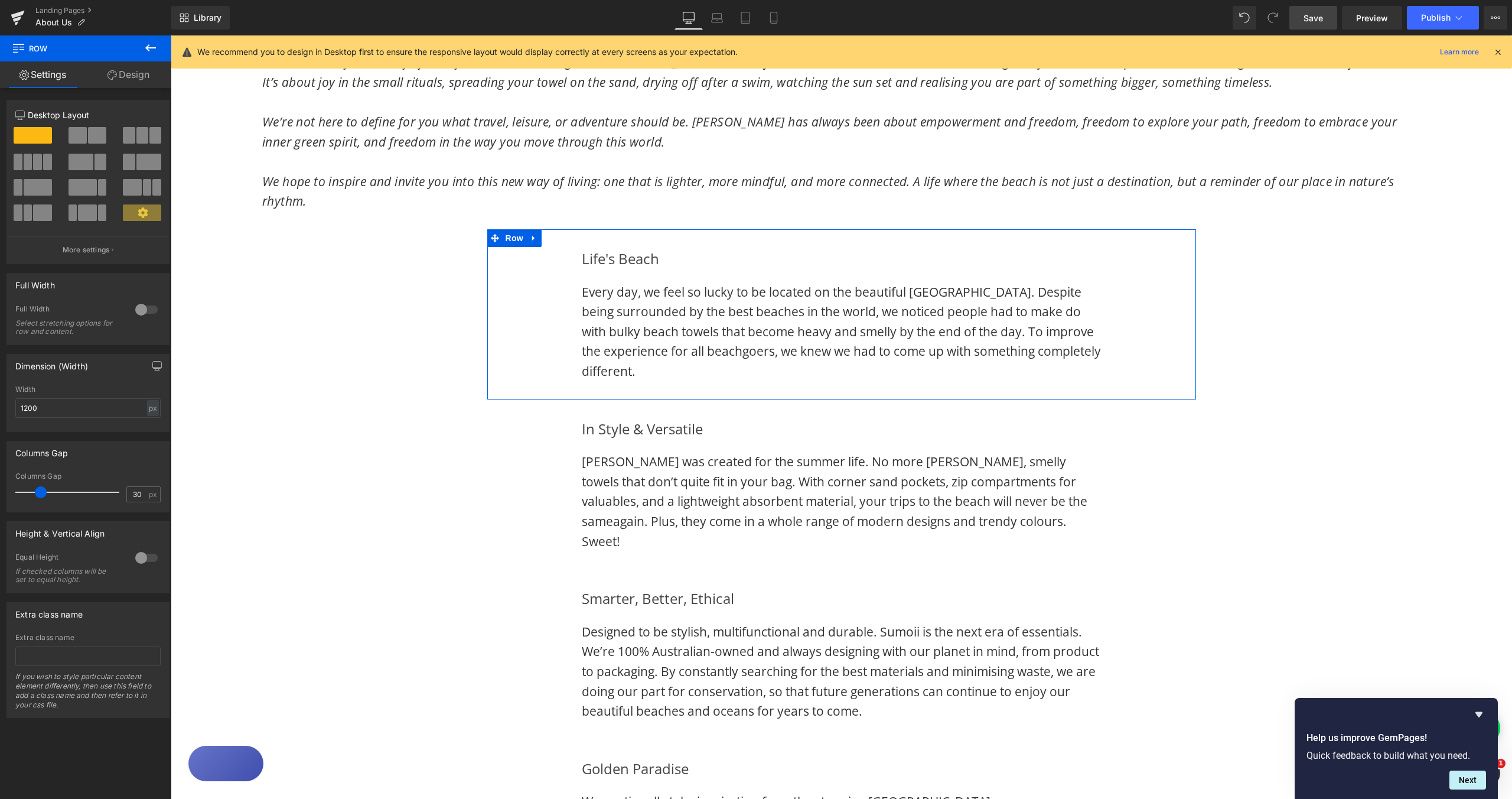
click at [139, 310] on div at bounding box center [146, 310] width 28 height 19
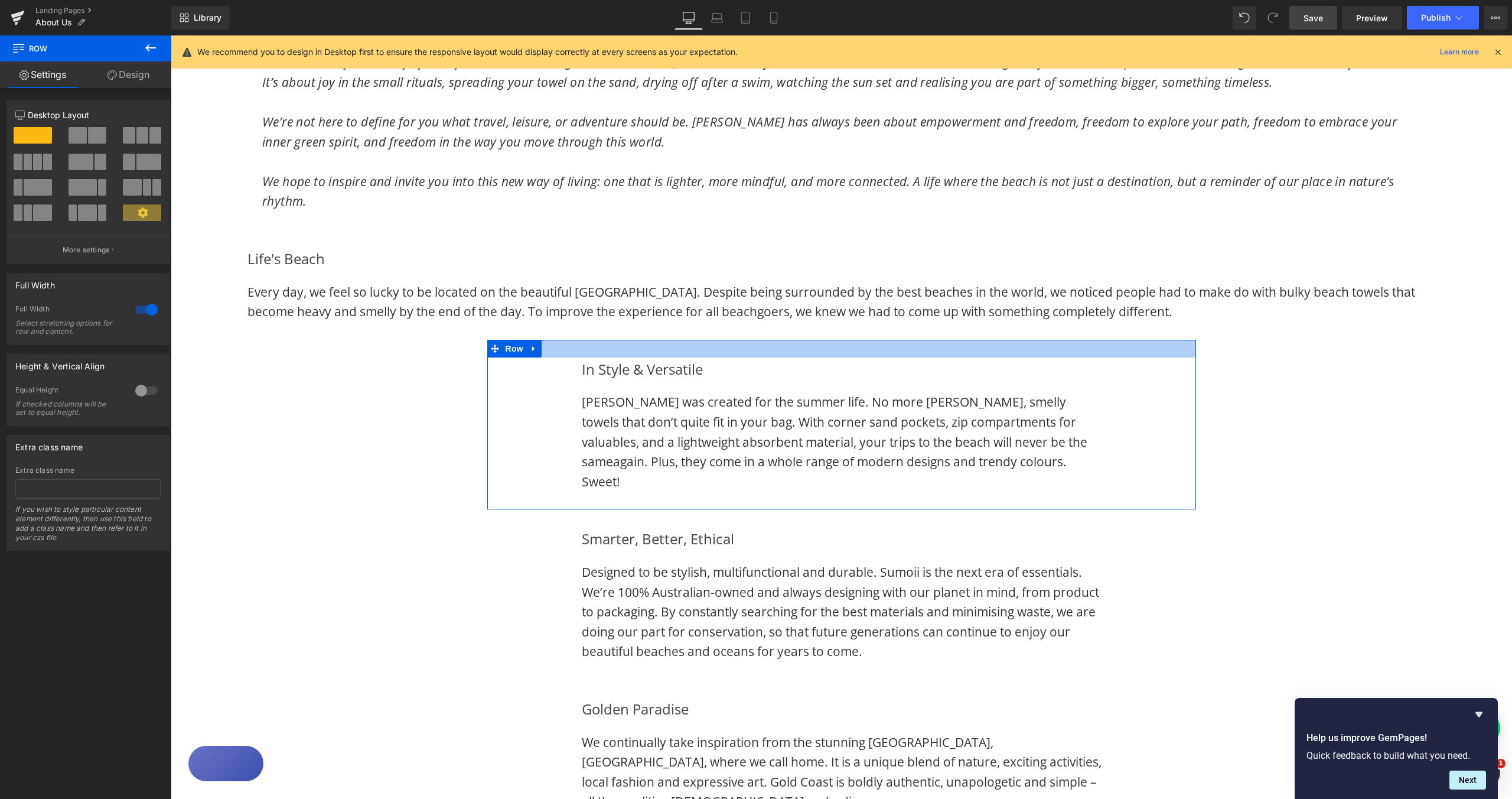
click at [547, 357] on div at bounding box center [841, 349] width 709 height 18
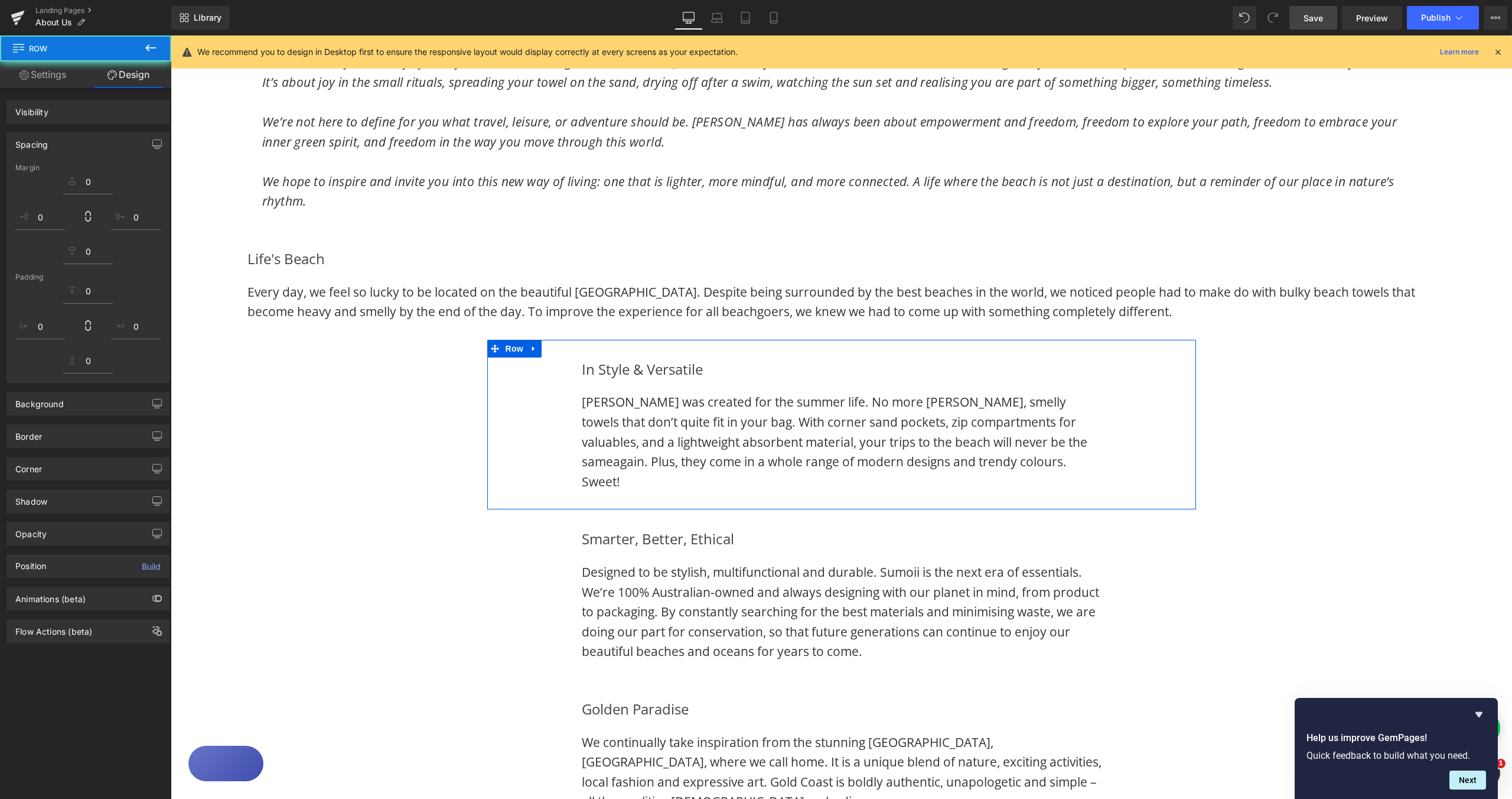
click at [544, 377] on div "In Style & Versatile Heading Sumoii was created for the summer life. No more sa…" at bounding box center [841, 425] width 709 height 170
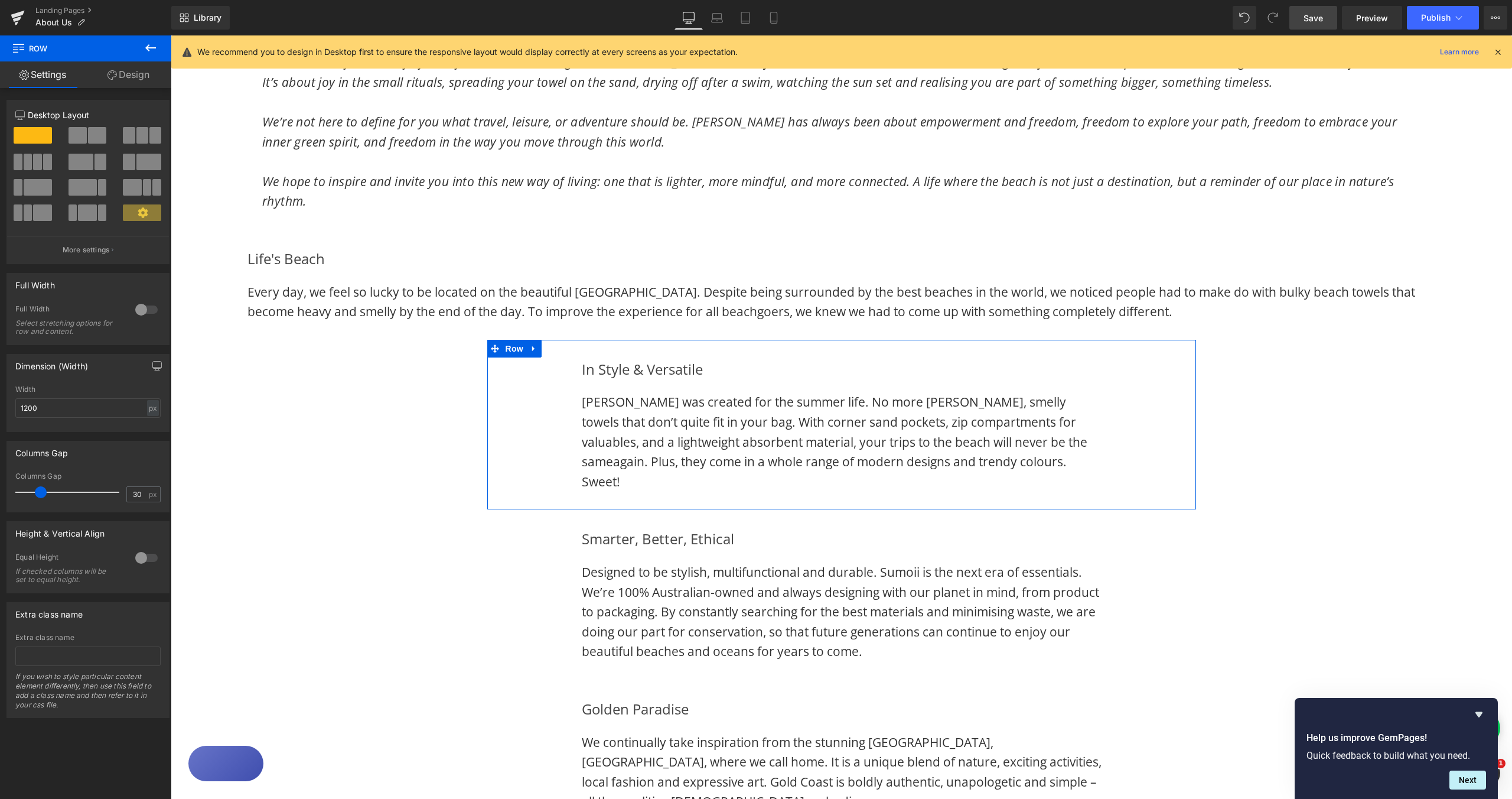
click at [137, 309] on div at bounding box center [146, 310] width 28 height 19
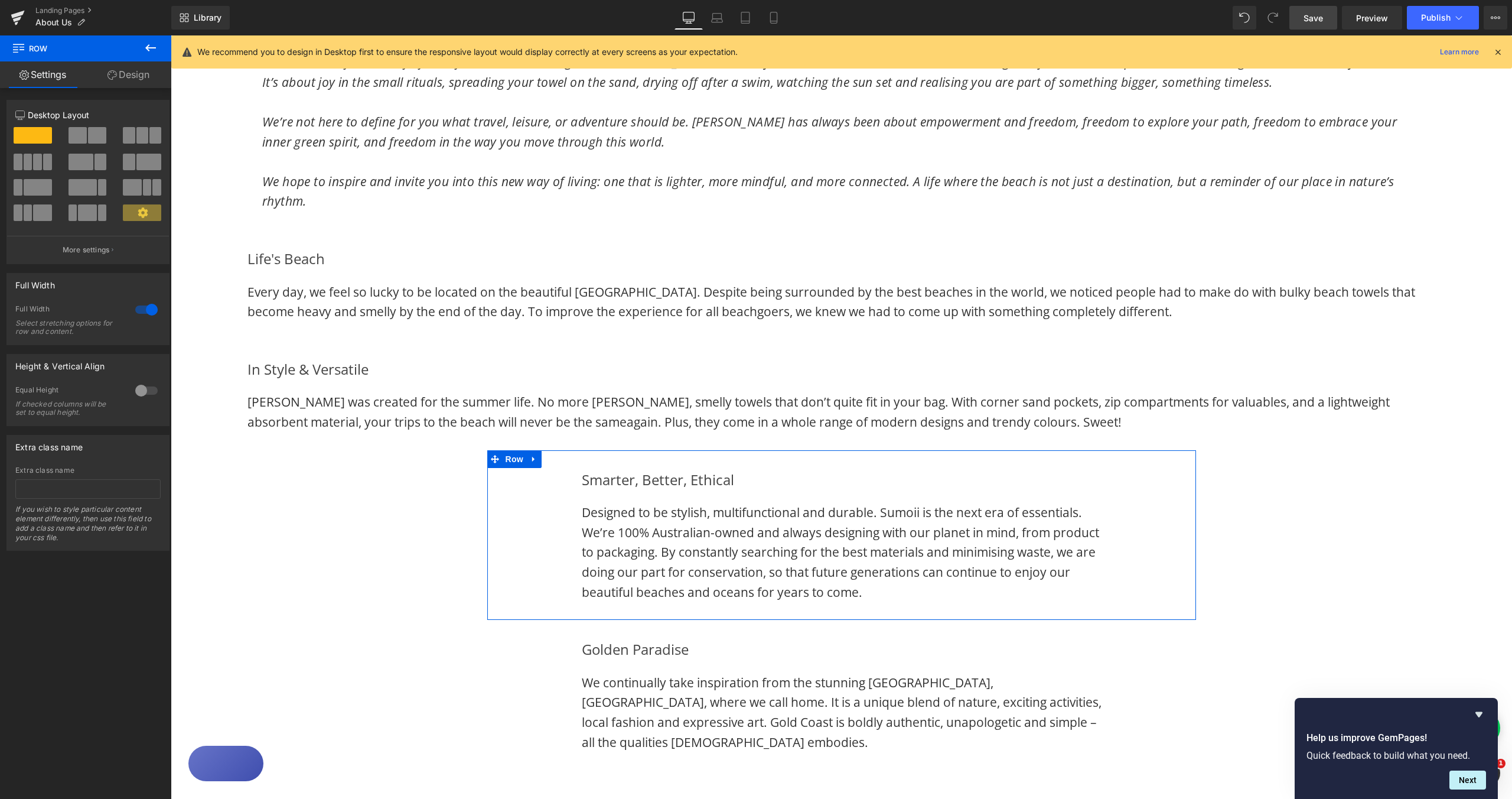
click at [535, 479] on div "Smarter, Better, Ethical Heading Designed to be stylish, multifunctional and du…" at bounding box center [841, 536] width 709 height 170
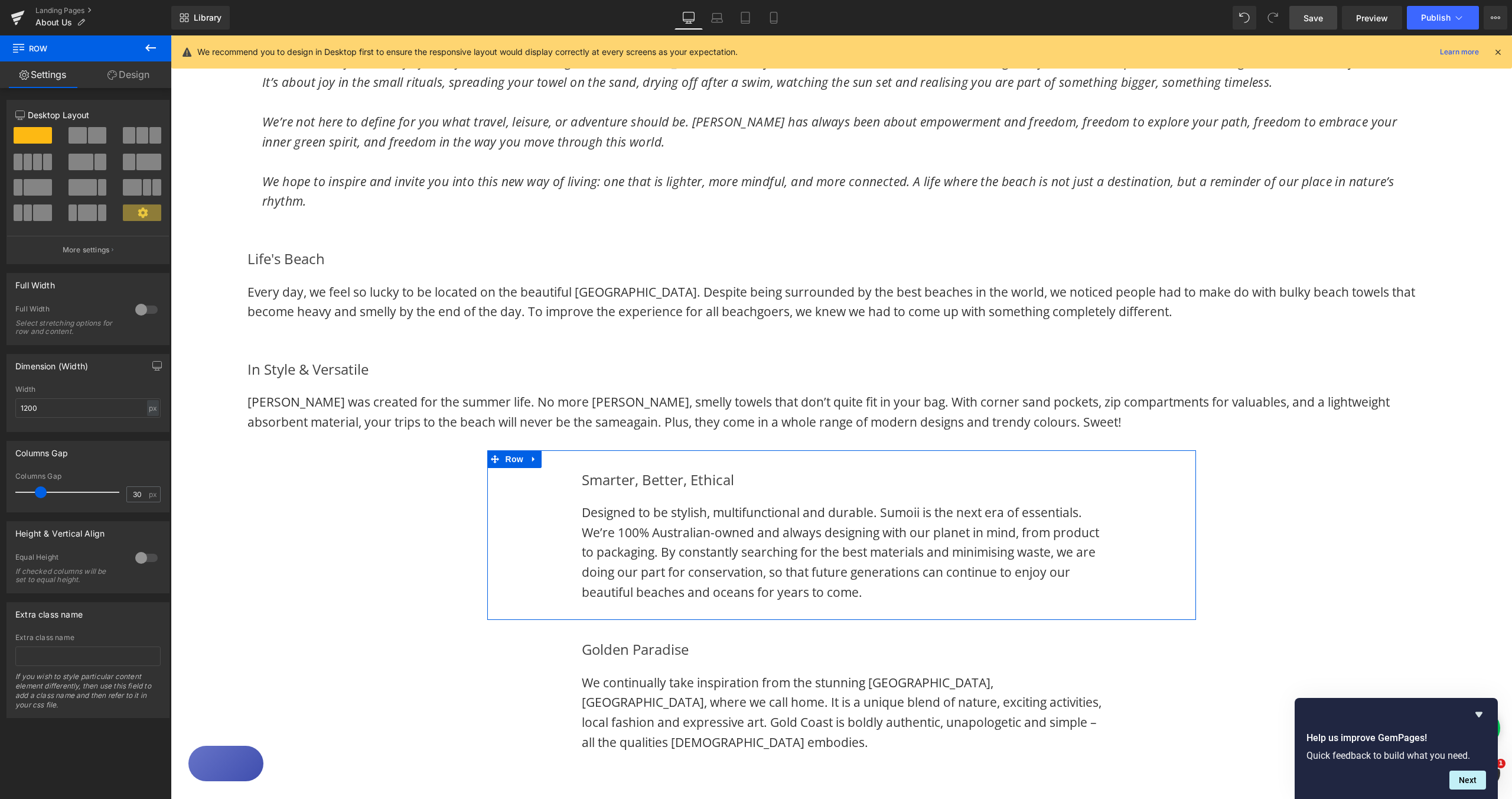
click at [145, 313] on div at bounding box center [146, 310] width 28 height 19
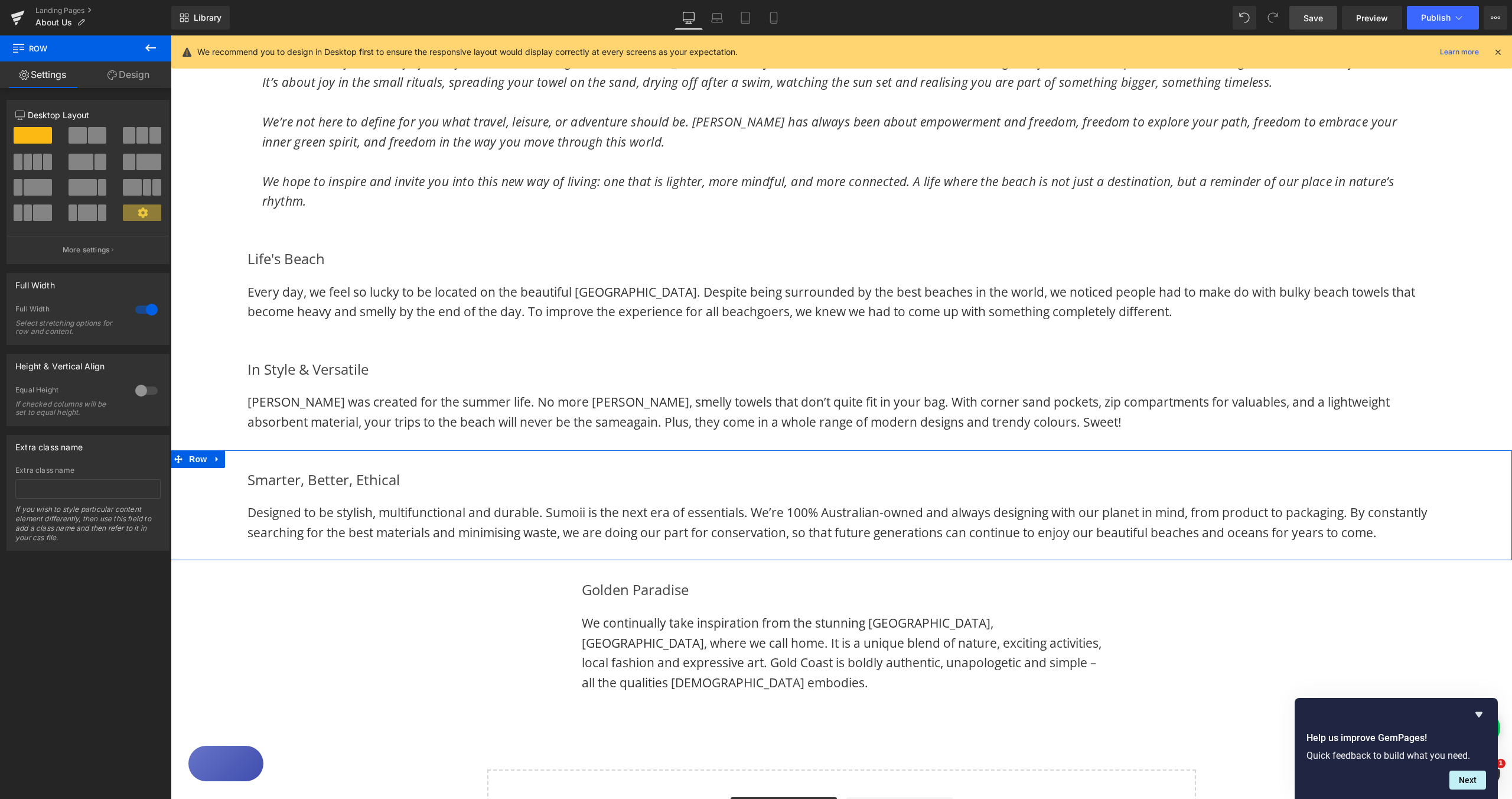
click at [140, 313] on div at bounding box center [146, 310] width 28 height 19
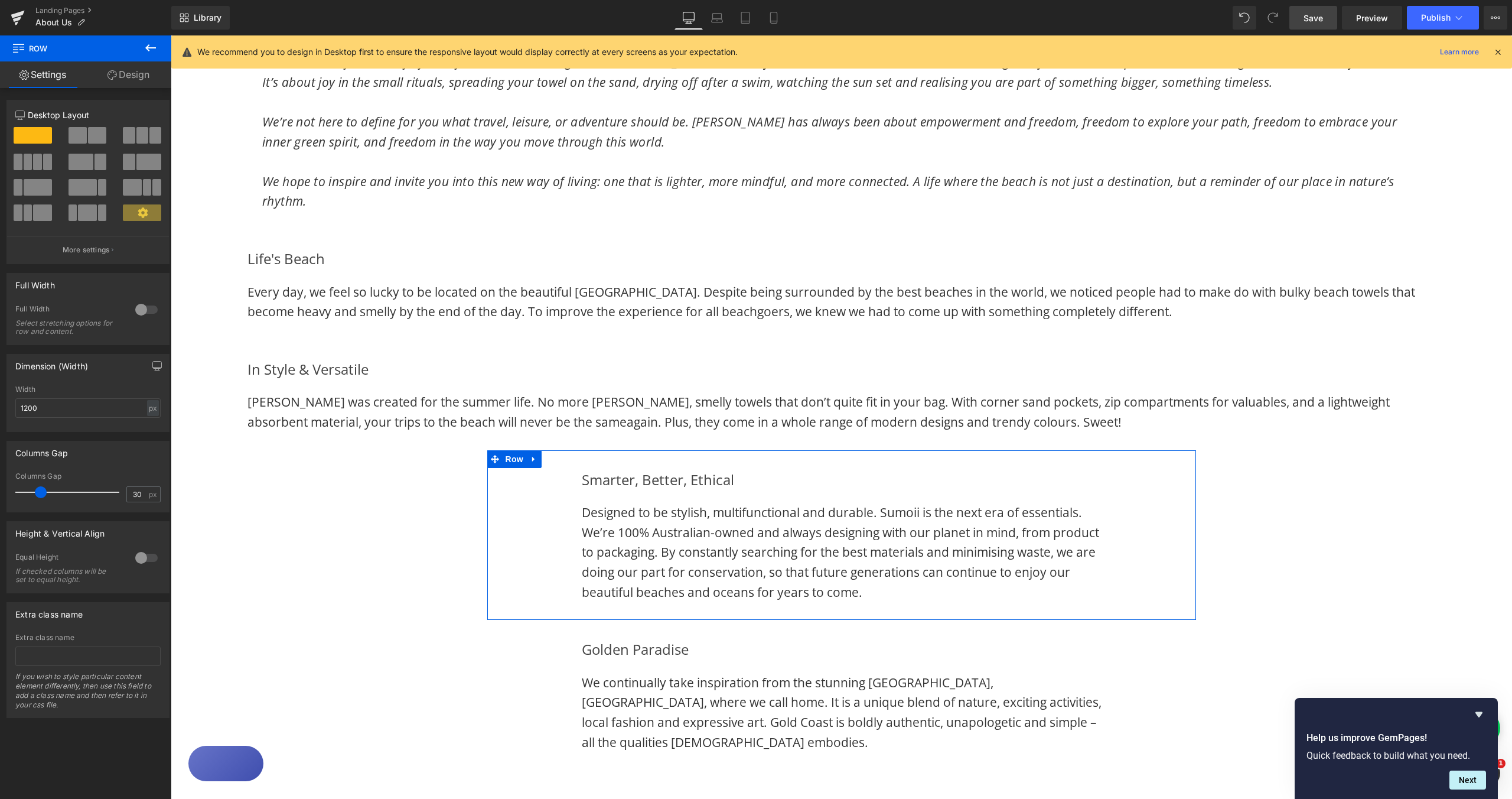
click at [140, 312] on div at bounding box center [146, 310] width 28 height 19
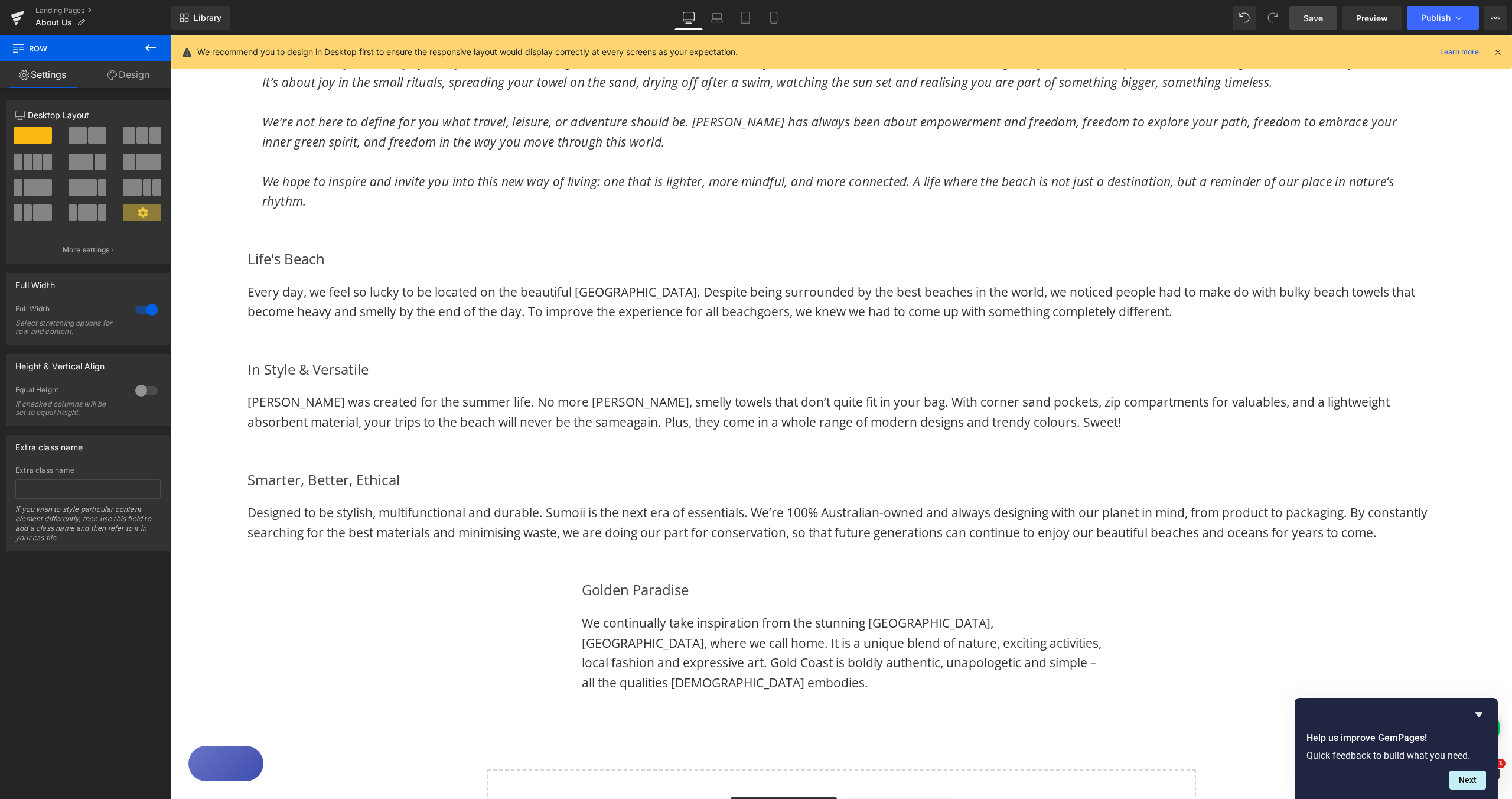
scroll to position [1064, 0]
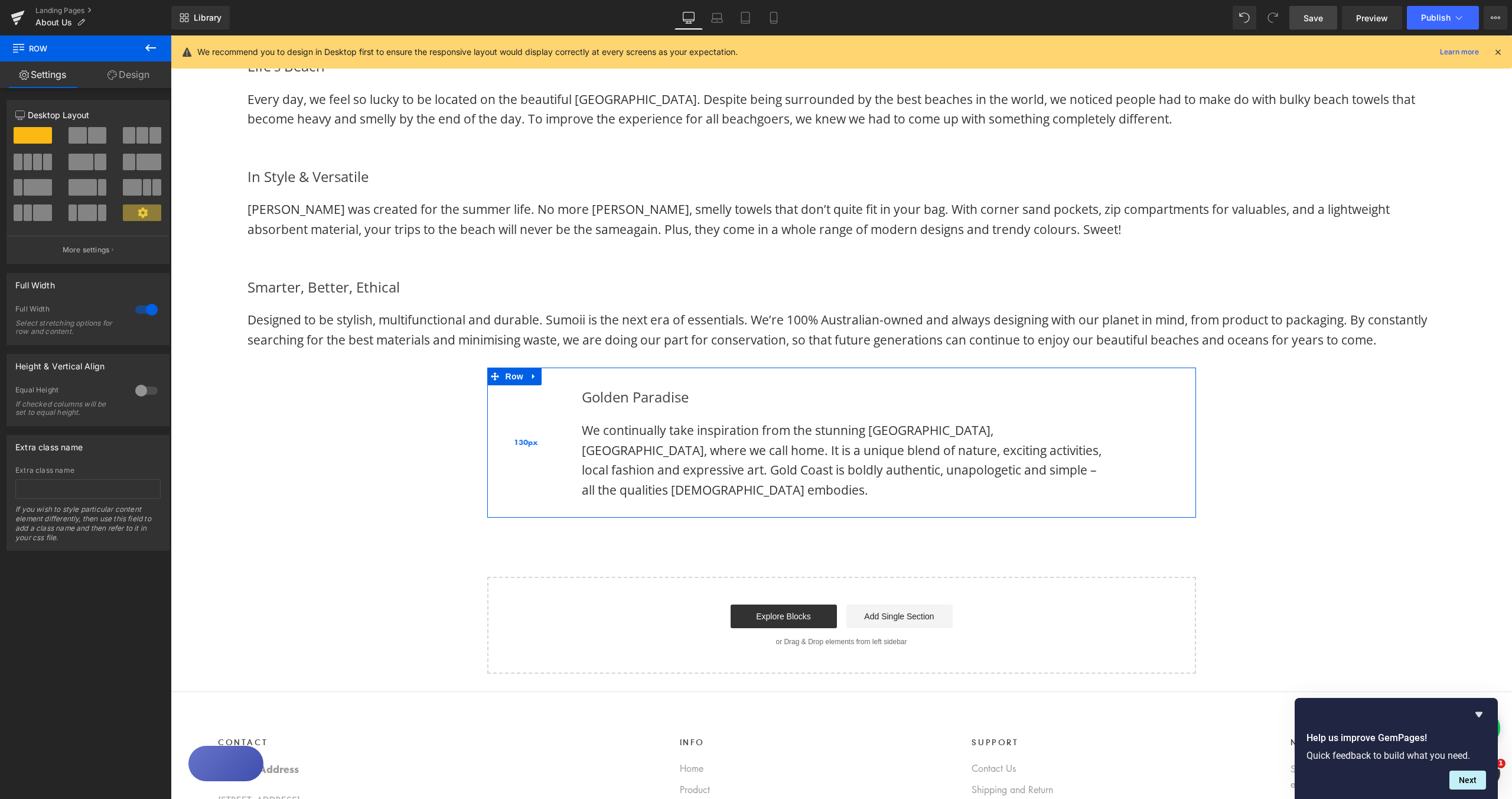
click at [556, 392] on div "130px" at bounding box center [525, 442] width 77 height 150
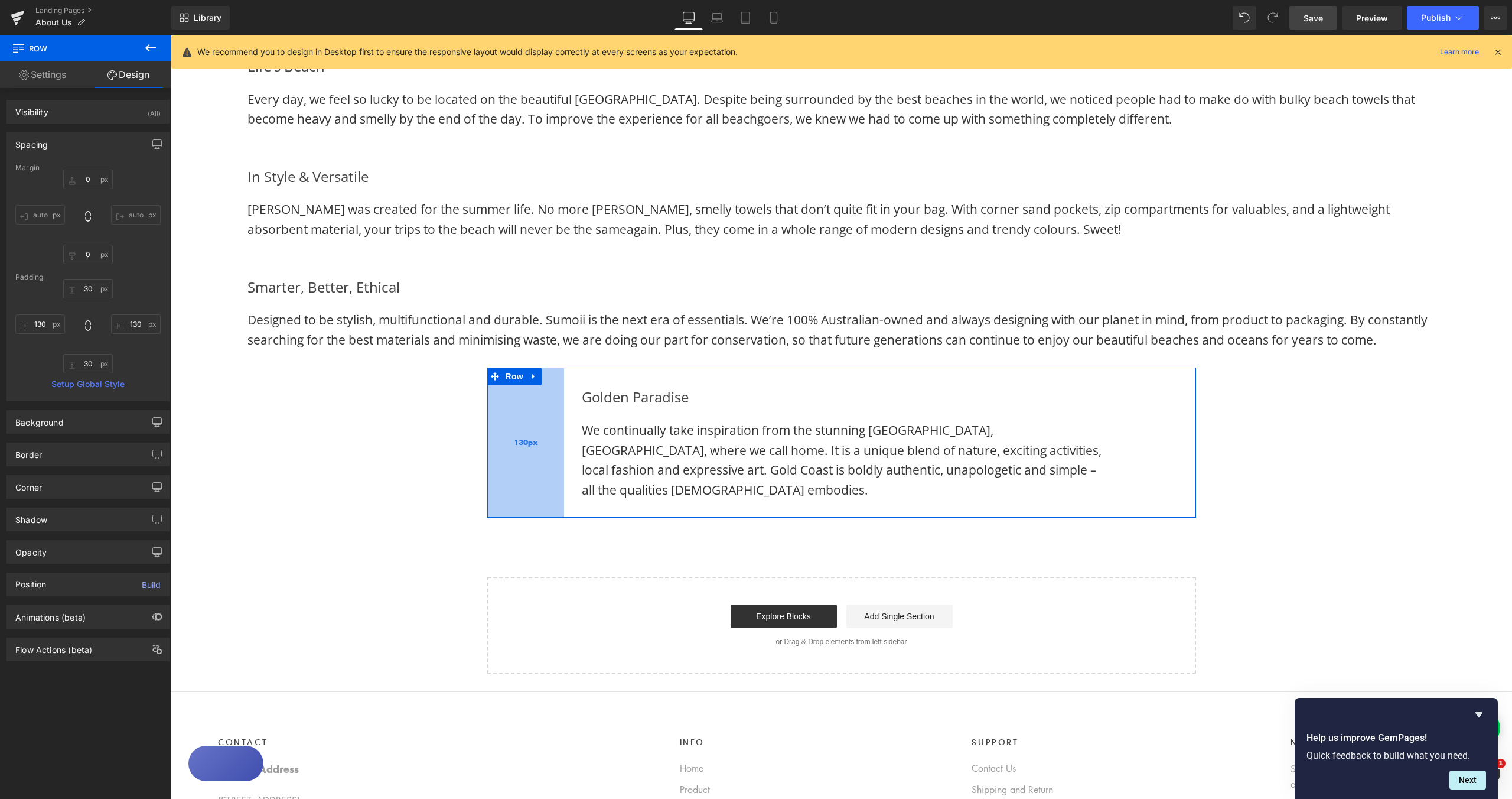
click at [510, 409] on div "130px" at bounding box center [525, 442] width 77 height 150
type input "132px"
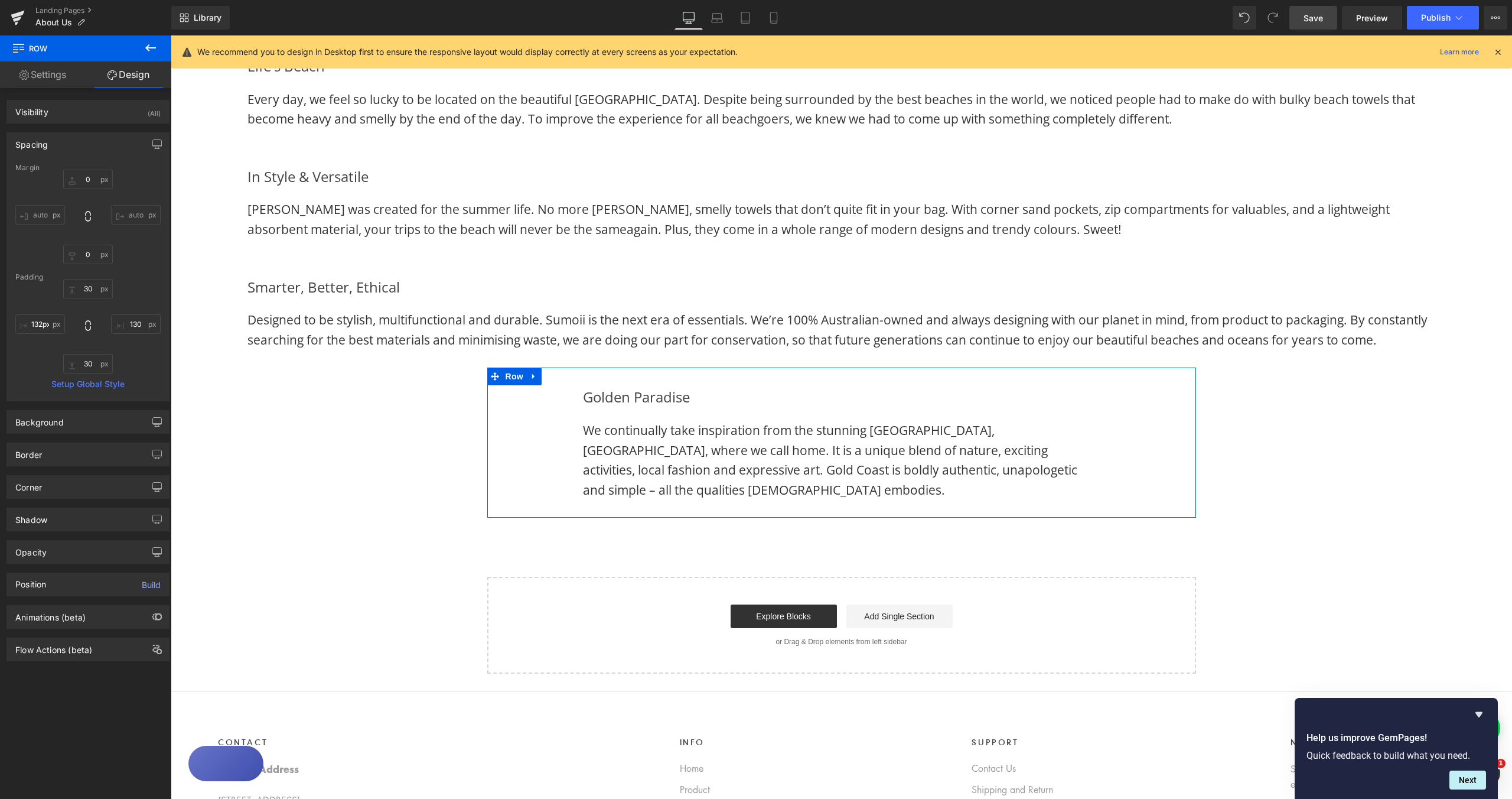
click at [59, 78] on link "Settings" at bounding box center [43, 75] width 86 height 26
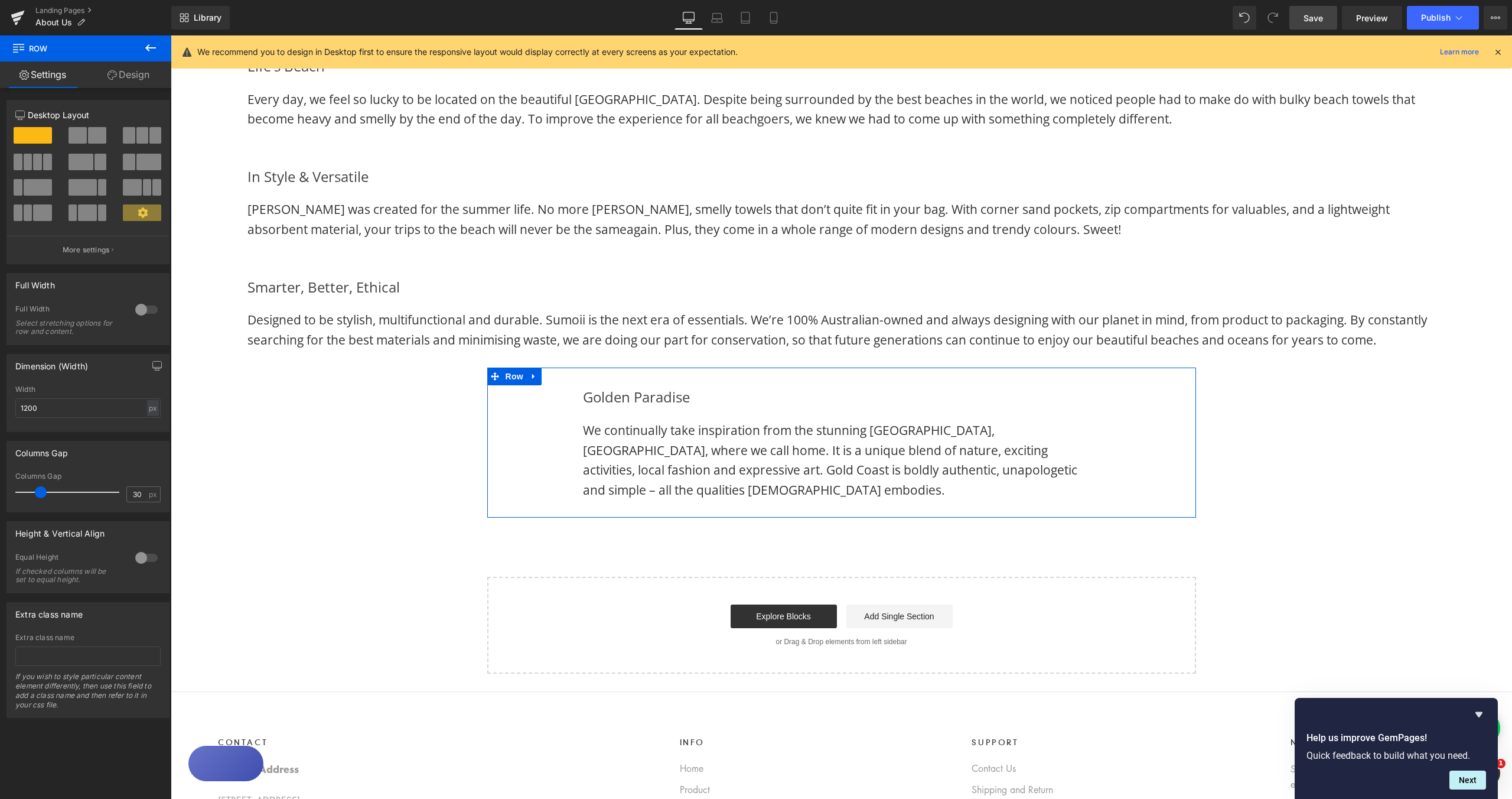
click at [138, 310] on div at bounding box center [146, 310] width 28 height 19
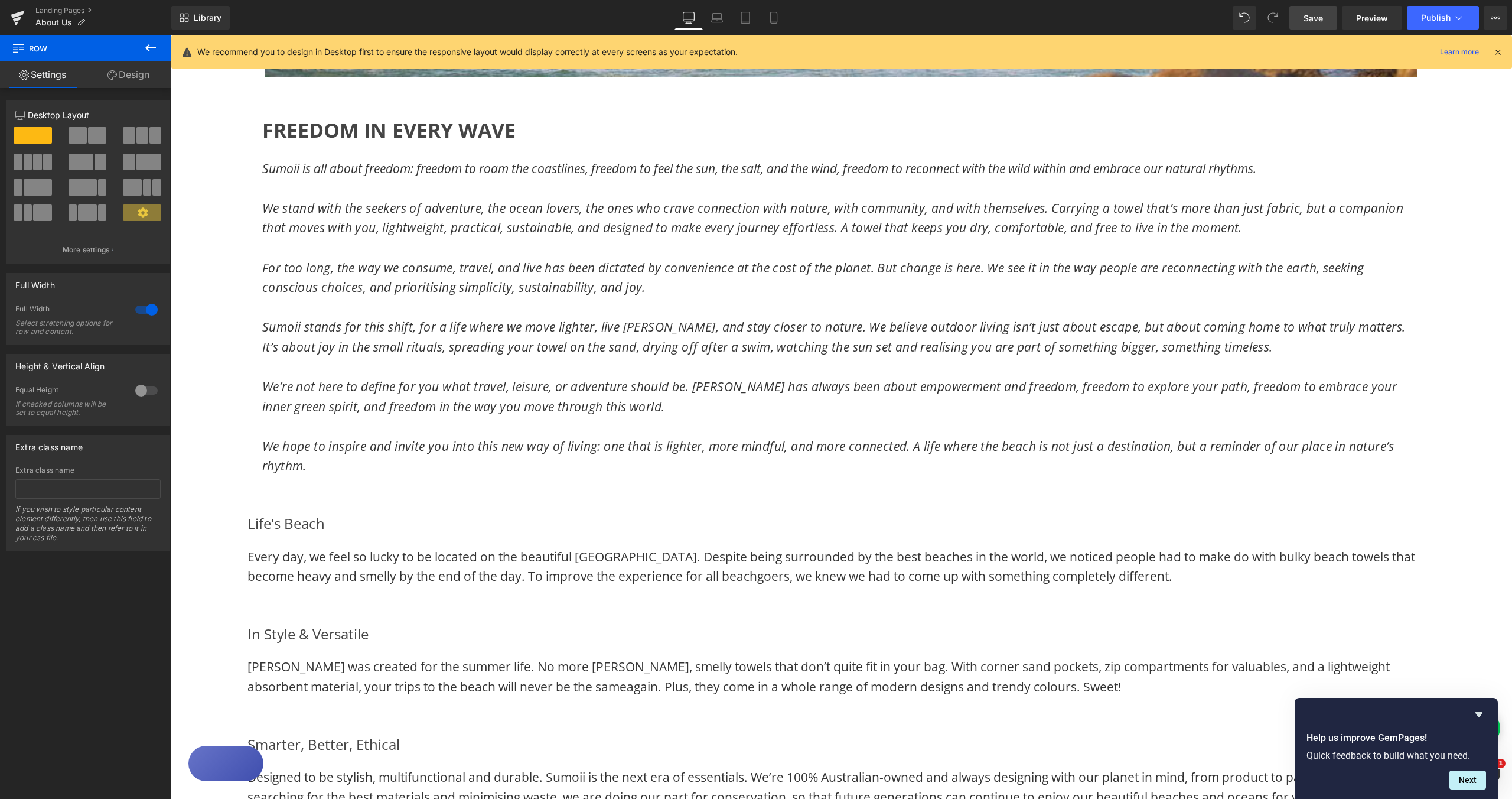
scroll to position [663, 0]
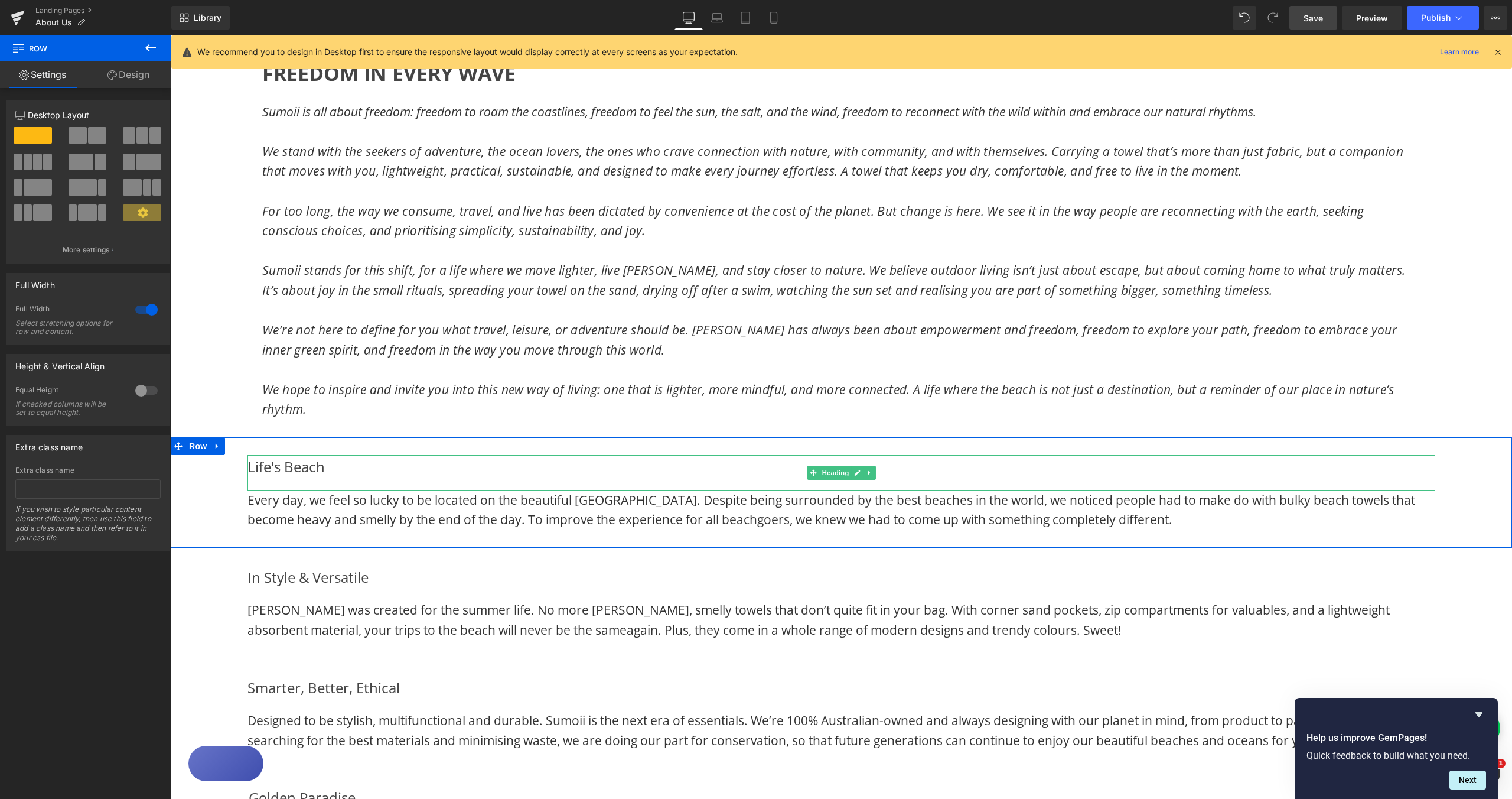
click at [247, 468] on div at bounding box center [249, 473] width 3 height 36
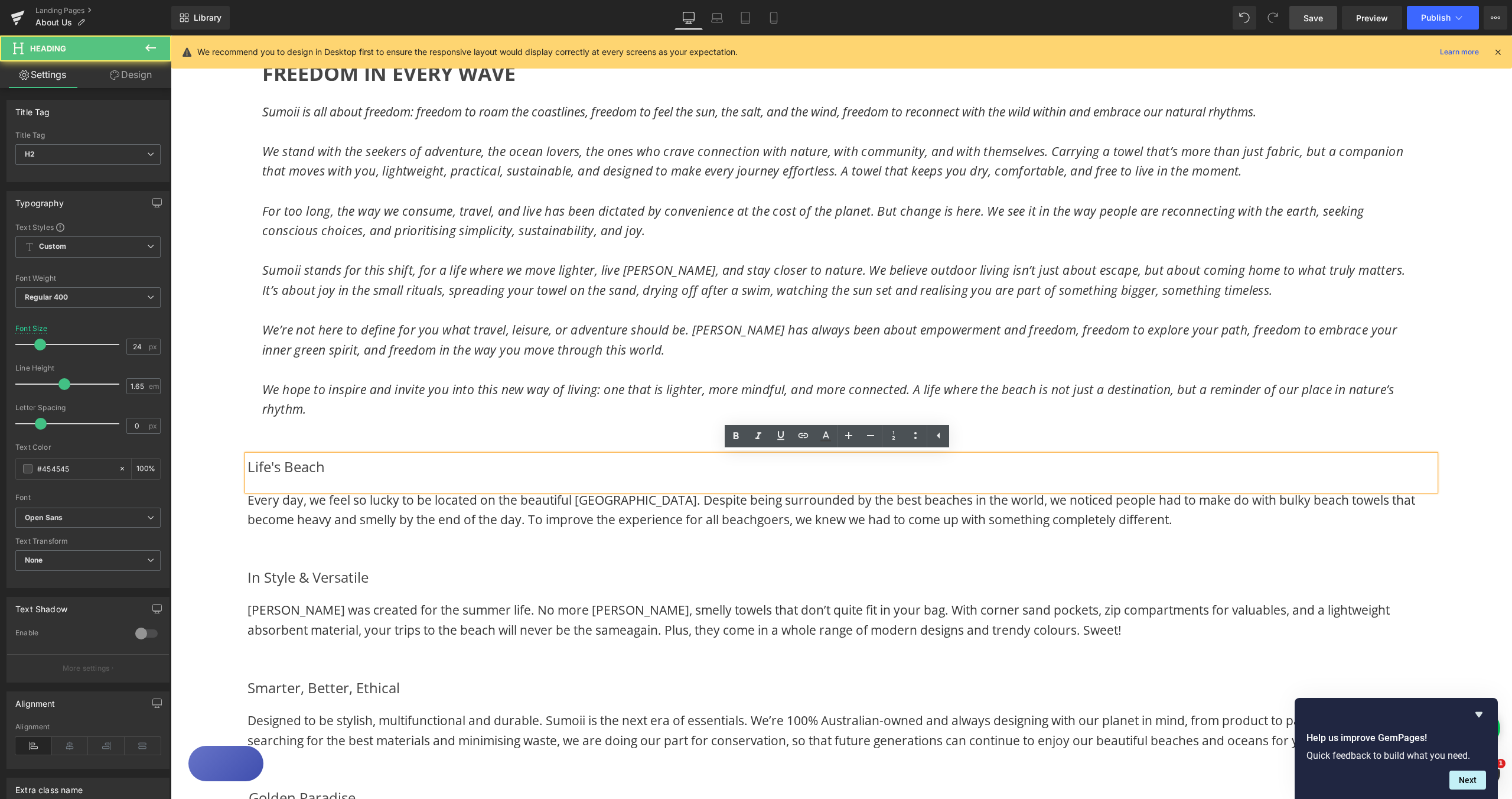
click at [247, 468] on h2 "Life's Beach" at bounding box center [841, 467] width 1188 height 24
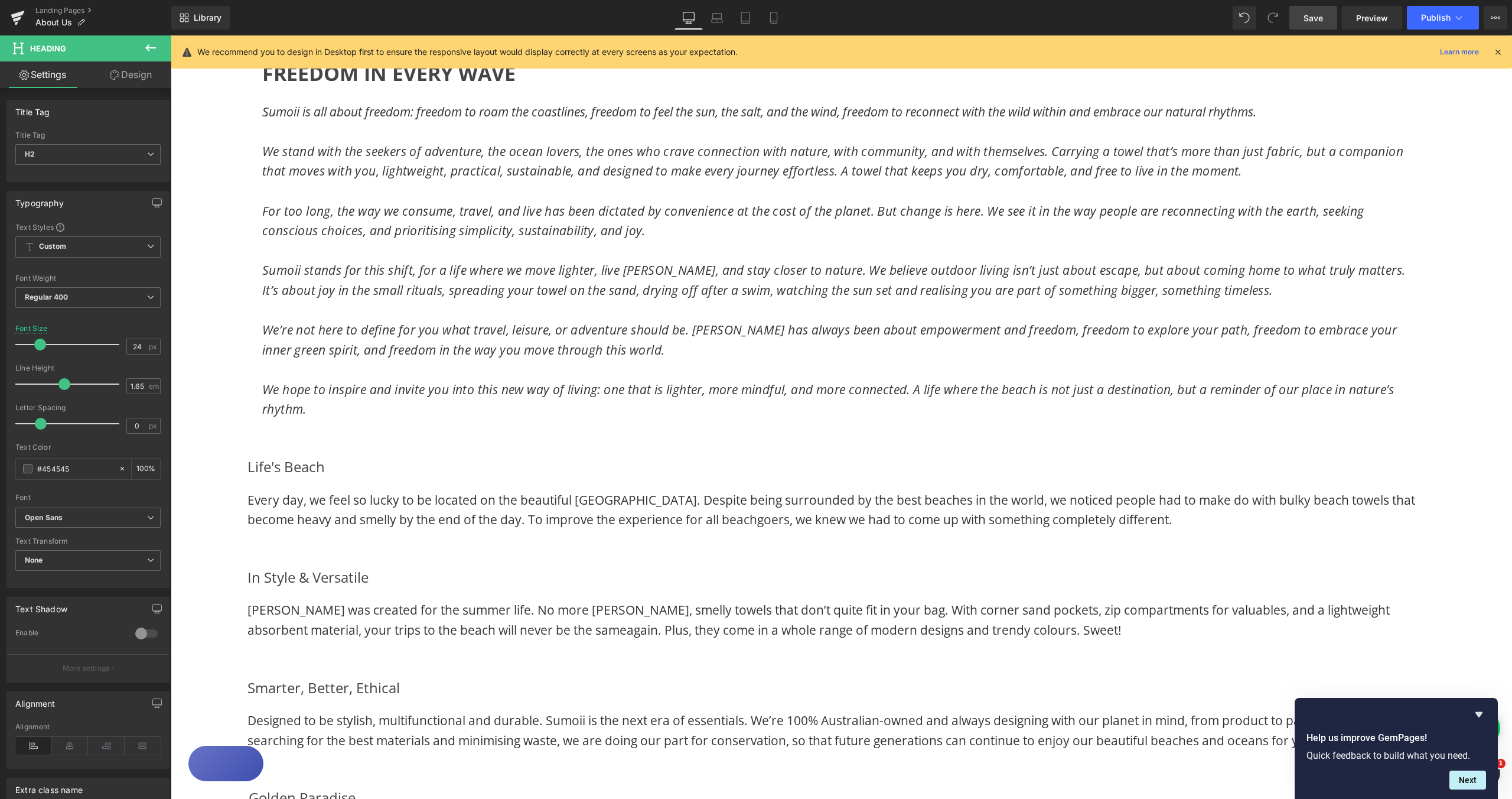
click at [128, 79] on link "Design" at bounding box center [131, 75] width 86 height 26
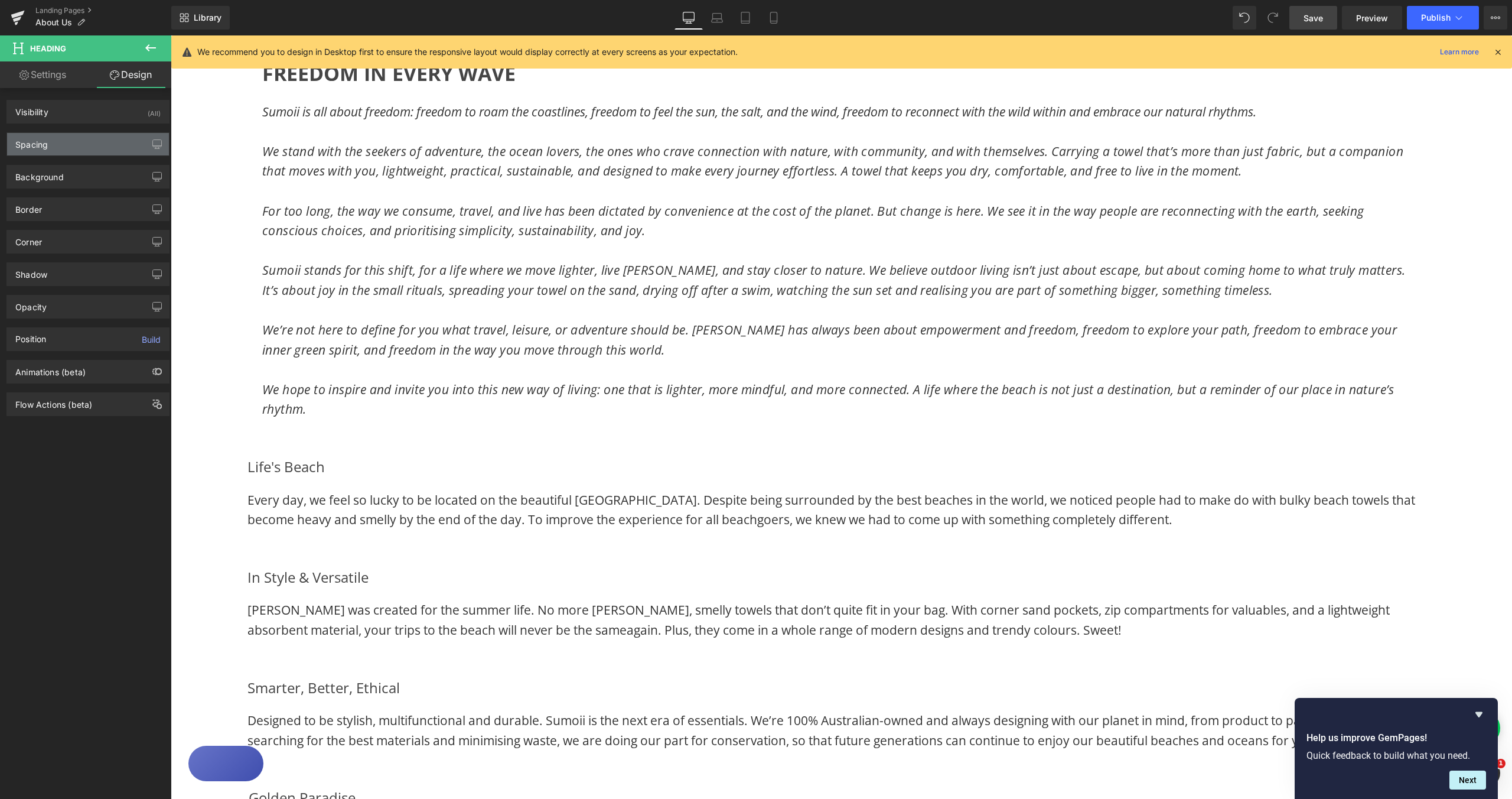
type input "0"
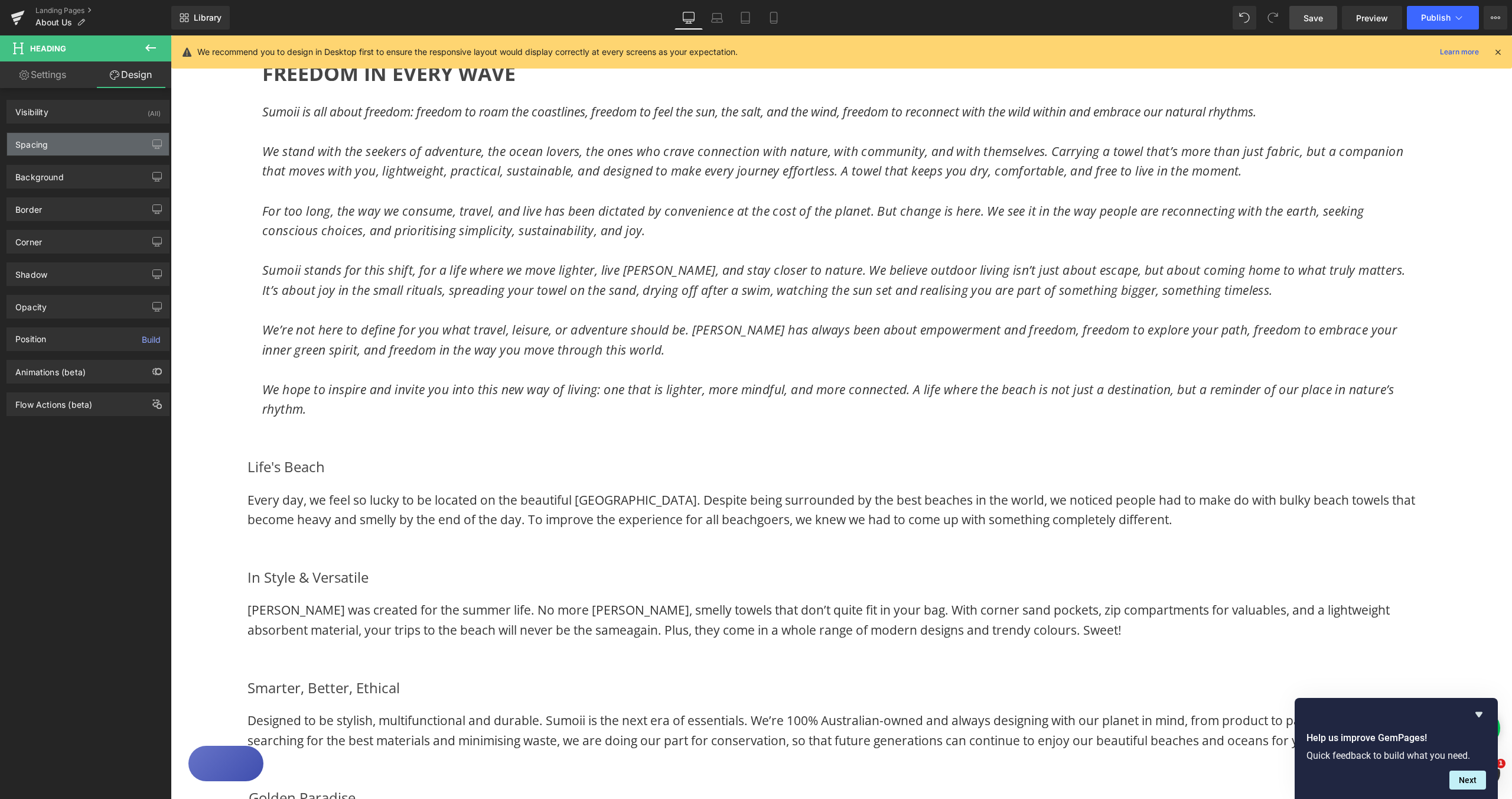
type input "0"
type input "20"
type input "0"
click at [71, 151] on div "Spacing" at bounding box center [88, 144] width 162 height 22
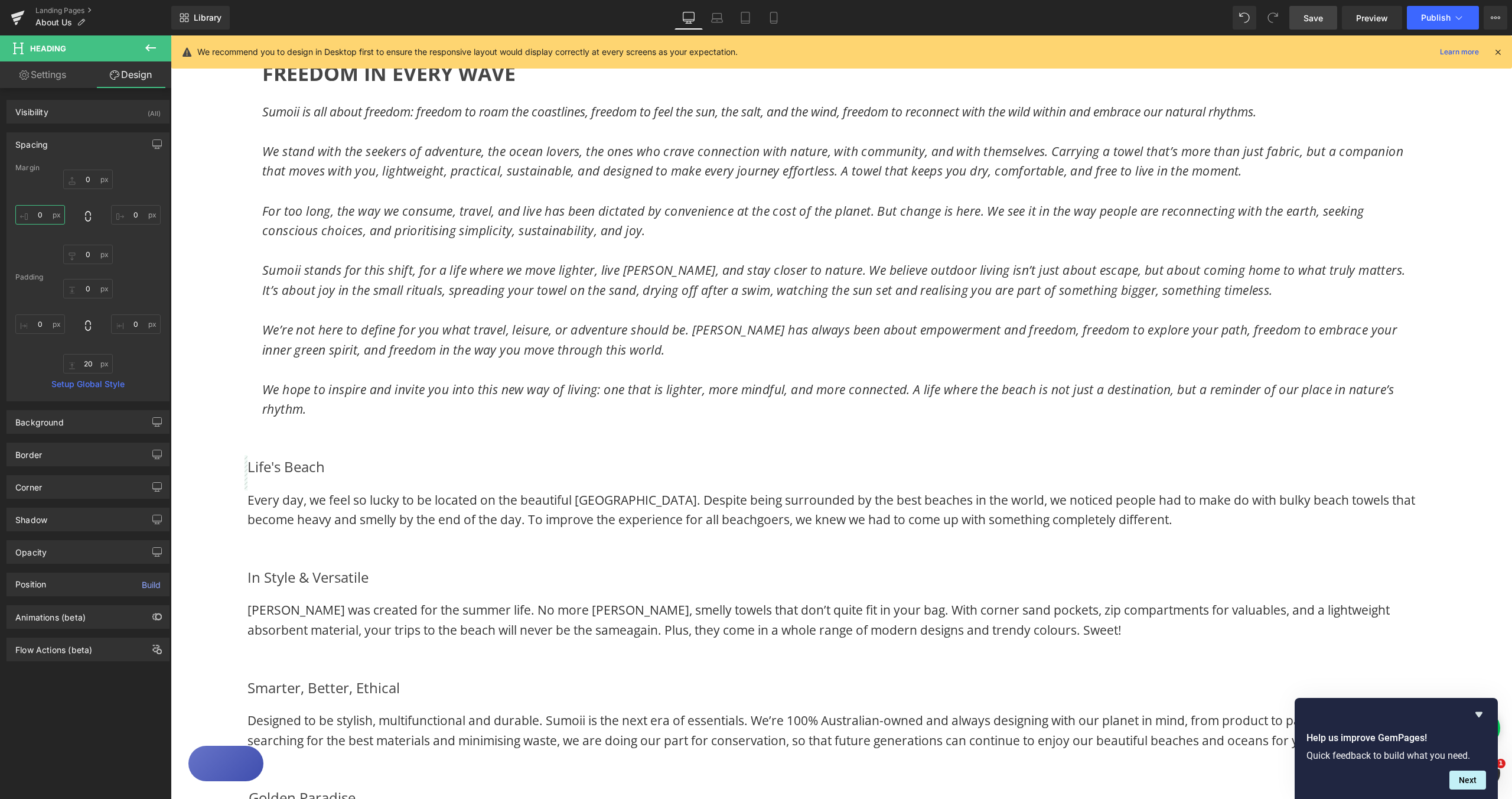
click at [41, 215] on input "0" at bounding box center [40, 215] width 49 height 20
type input "25"
click at [130, 217] on input "0" at bounding box center [135, 215] width 49 height 20
type input "25"
click at [250, 506] on span "Every day, we feel so lucky to be located on the beautiful [GEOGRAPHIC_DATA]. D…" at bounding box center [831, 510] width 1167 height 36
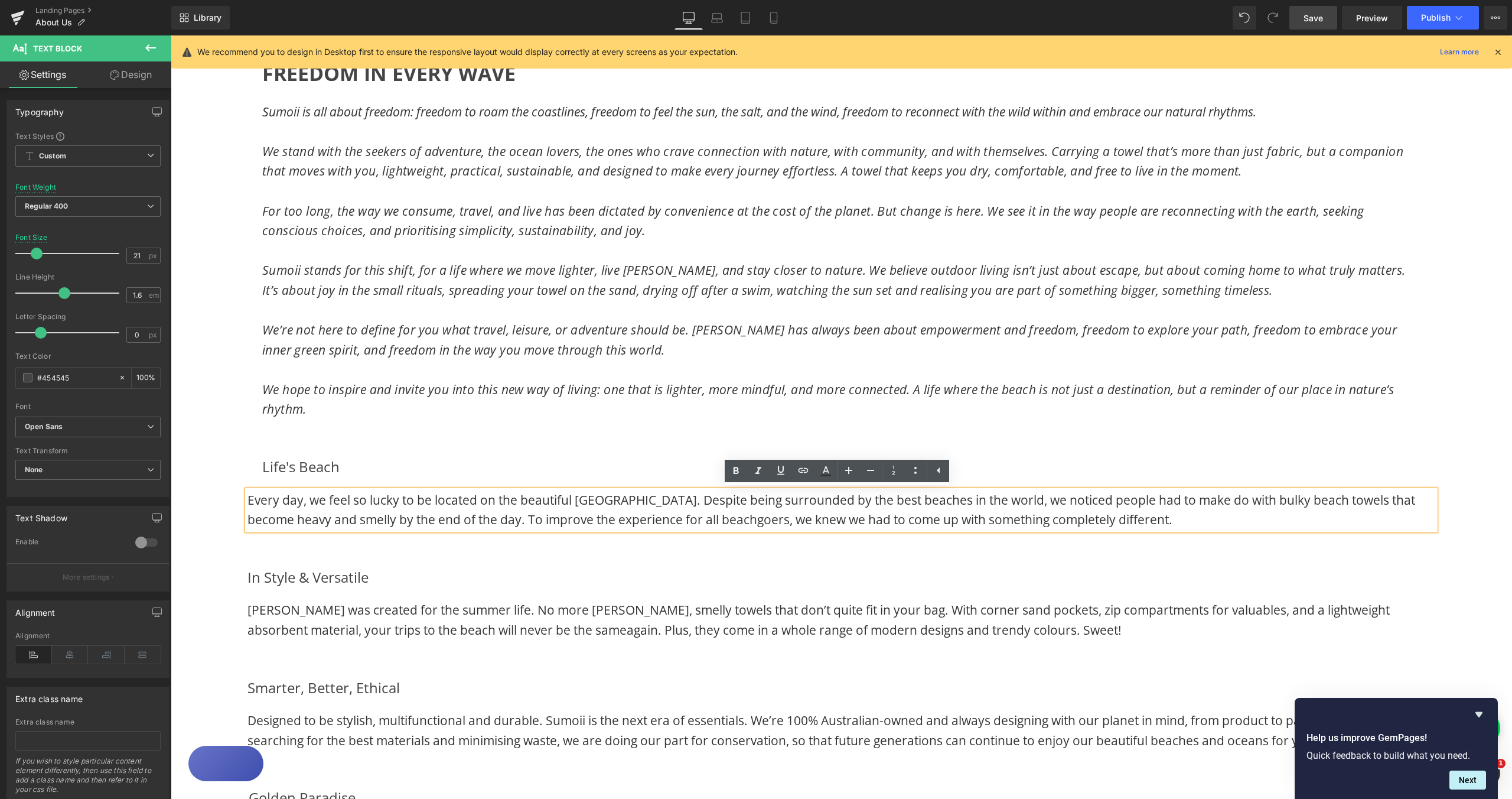
click at [247, 501] on span "Every day, we feel so lucky to be located on the beautiful [GEOGRAPHIC_DATA]. D…" at bounding box center [831, 510] width 1167 height 36
click at [131, 77] on link "Design" at bounding box center [131, 75] width 86 height 26
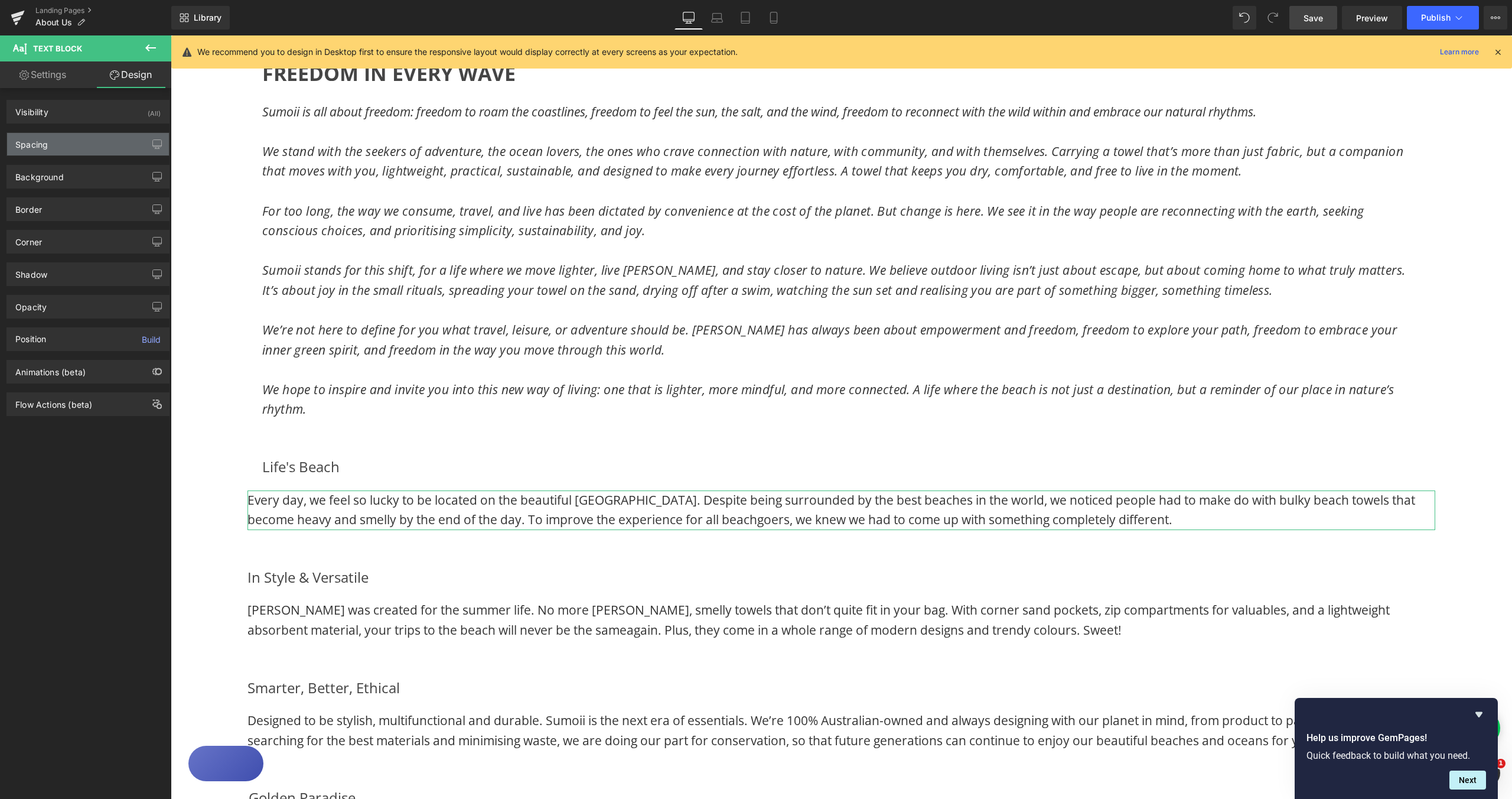
click at [31, 151] on div "Spacing" at bounding box center [88, 144] width 162 height 22
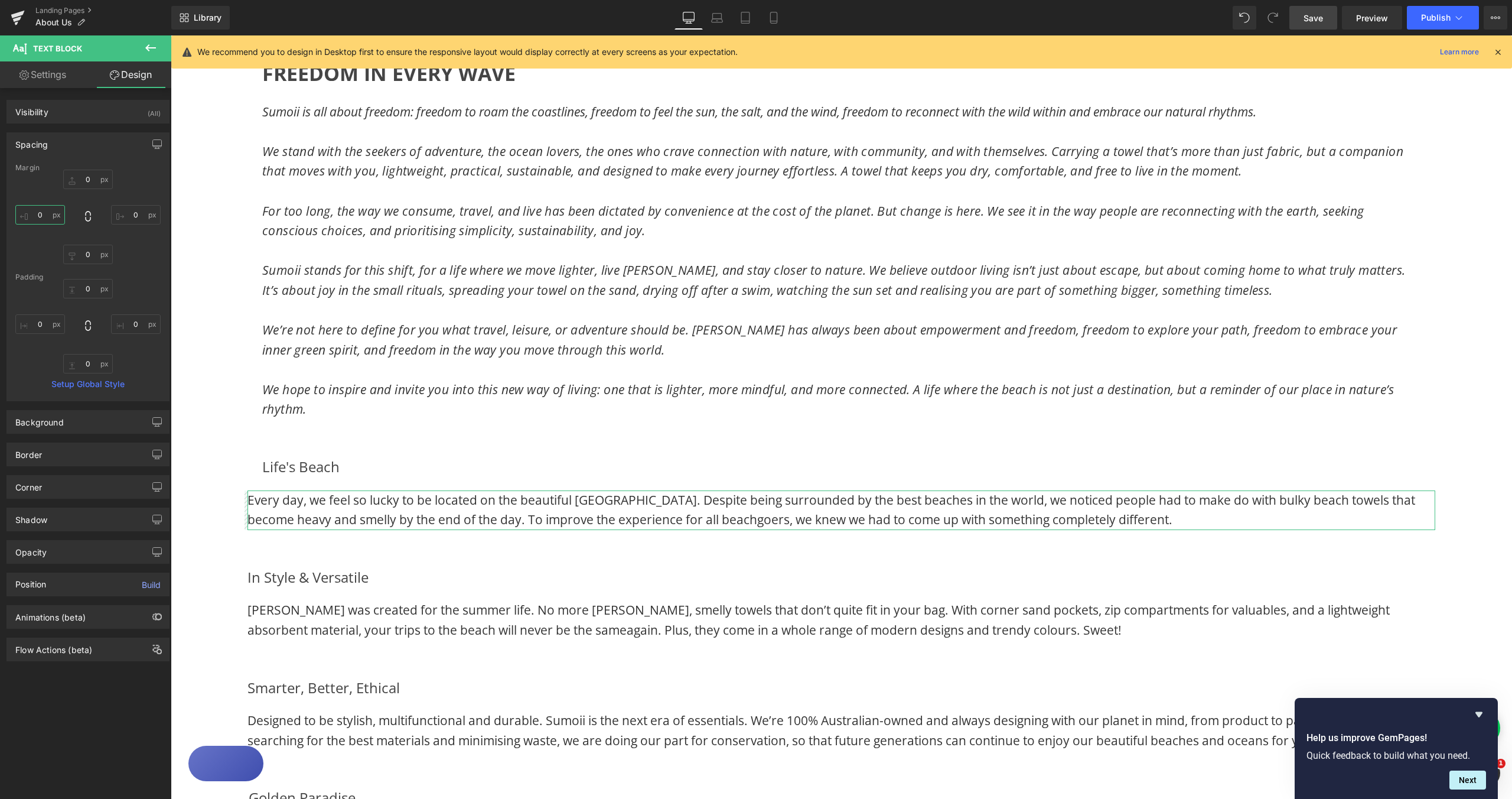
click at [38, 215] on input "0" at bounding box center [40, 215] width 49 height 20
type input "25"
click at [130, 217] on input "0" at bounding box center [135, 215] width 49 height 20
type input "25"
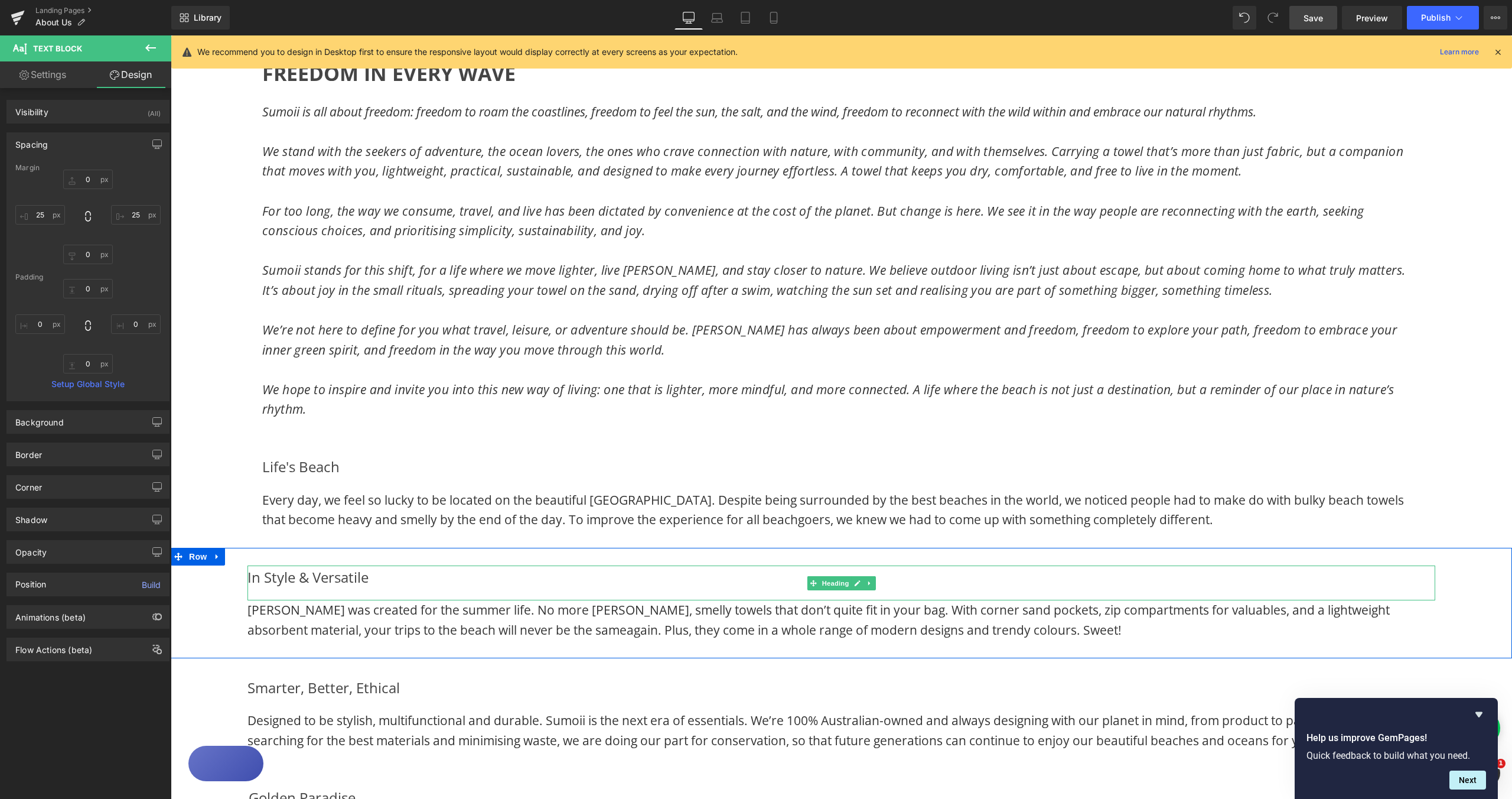
click at [247, 577] on h2 "In Style & Versatile" at bounding box center [841, 578] width 1188 height 24
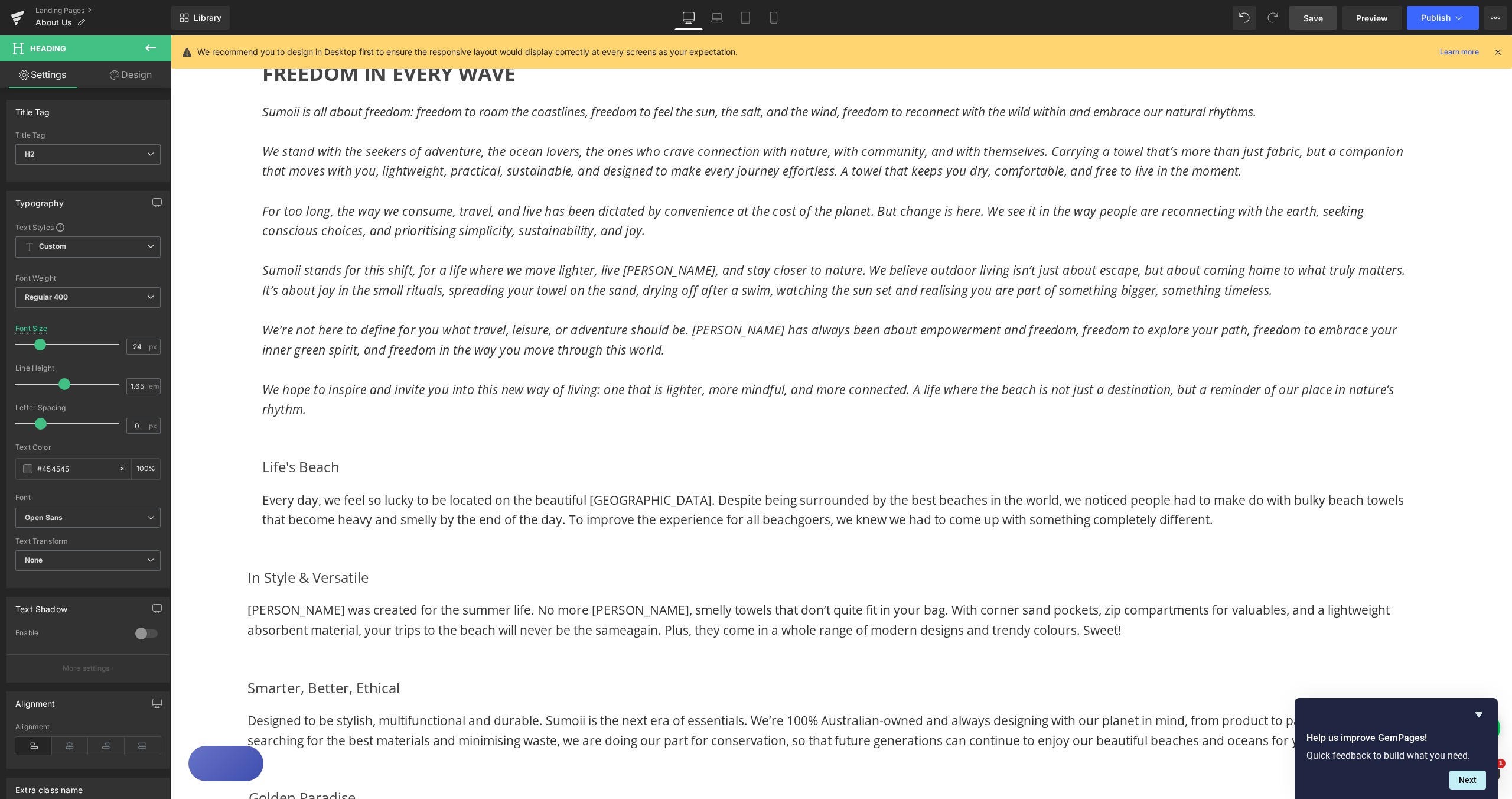
click at [132, 78] on link "Design" at bounding box center [131, 75] width 86 height 26
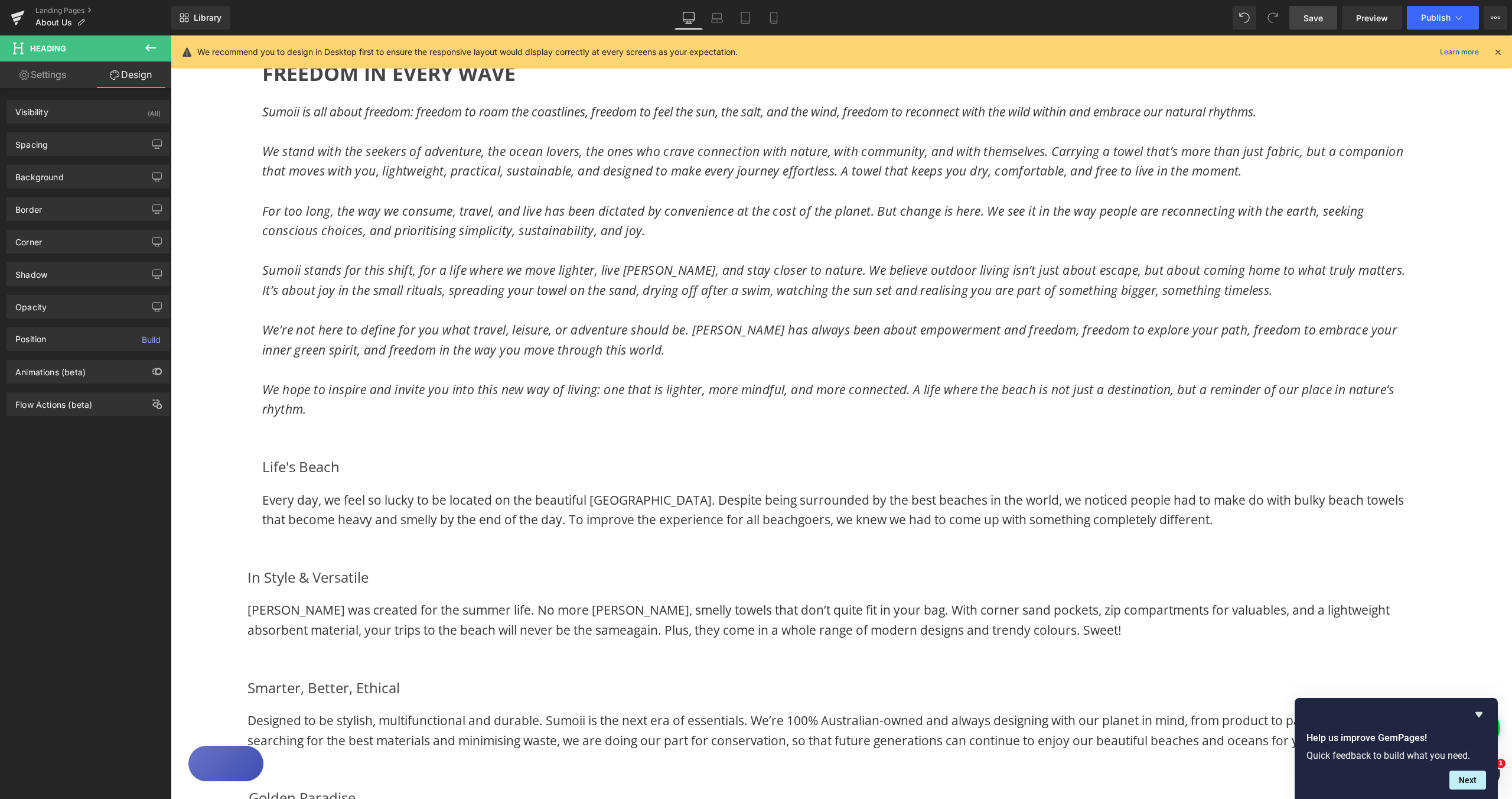
click at [272, 582] on h2 "In Style & Versatile" at bounding box center [841, 578] width 1188 height 24
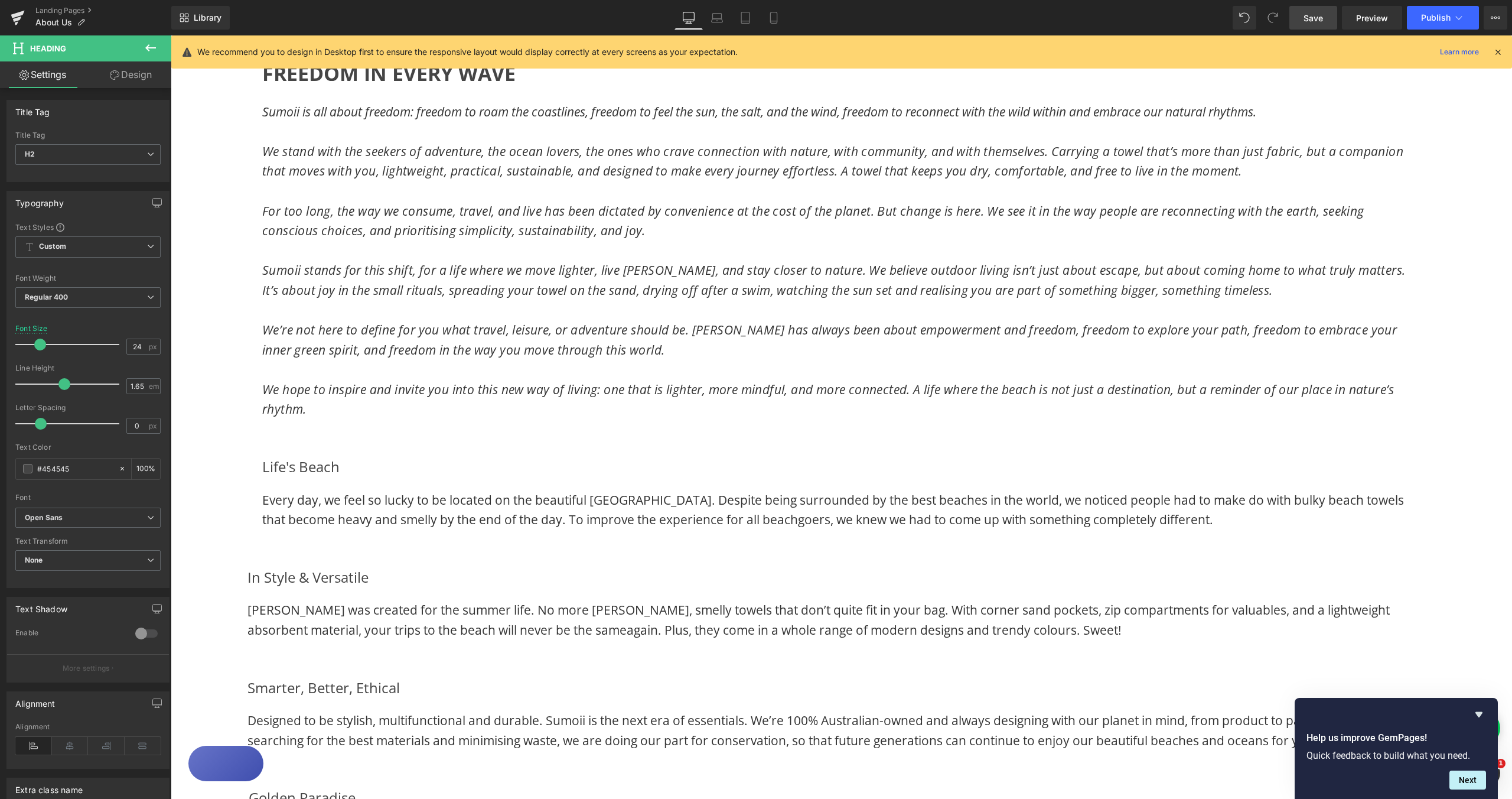
click at [127, 81] on link "Design" at bounding box center [131, 75] width 86 height 26
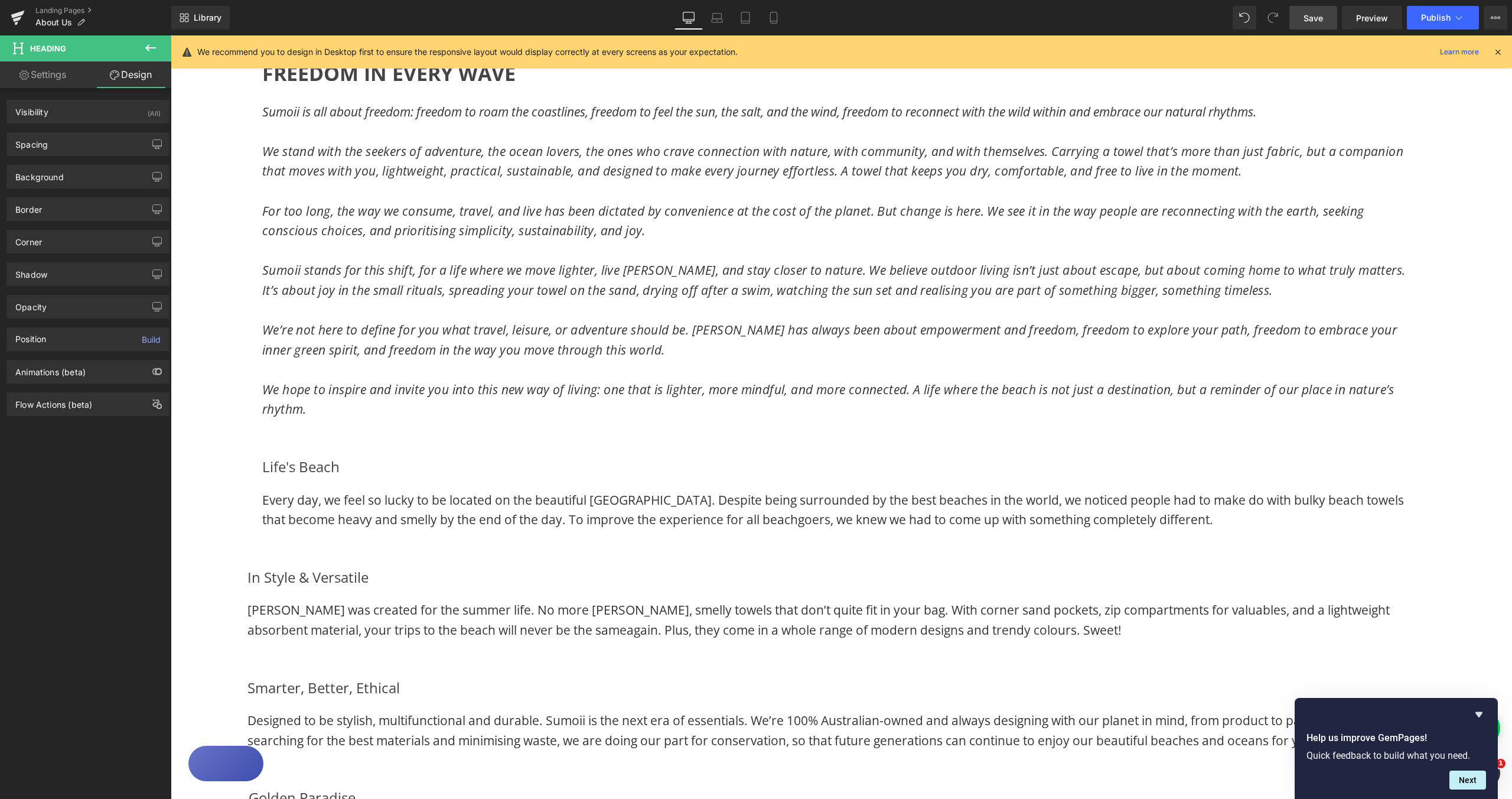
click at [56, 150] on div "Spacing" at bounding box center [88, 144] width 162 height 22
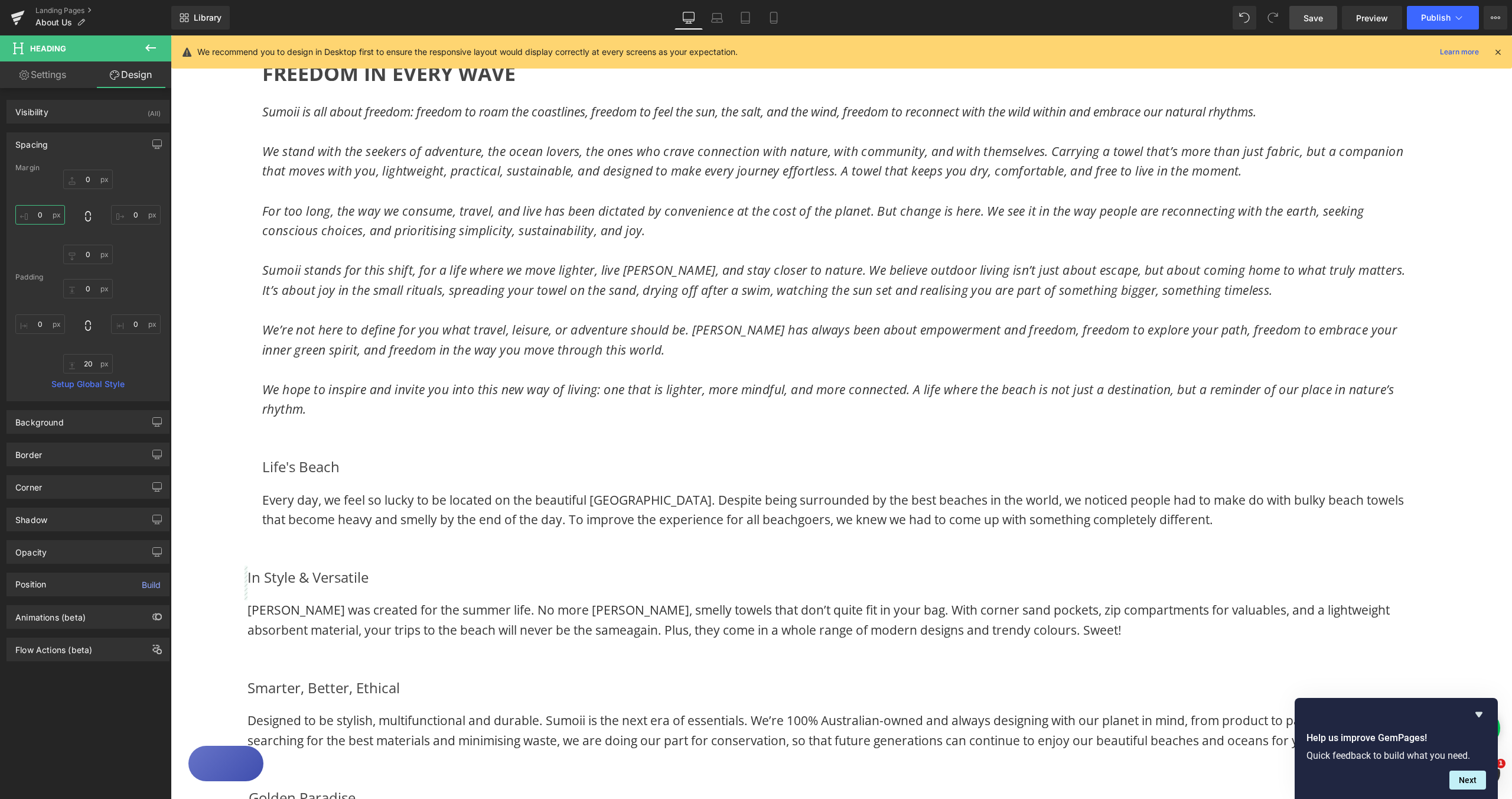
click at [41, 215] on input "0" at bounding box center [40, 215] width 49 height 20
type input "25"
click at [131, 213] on input "0" at bounding box center [135, 215] width 49 height 20
type input "25"
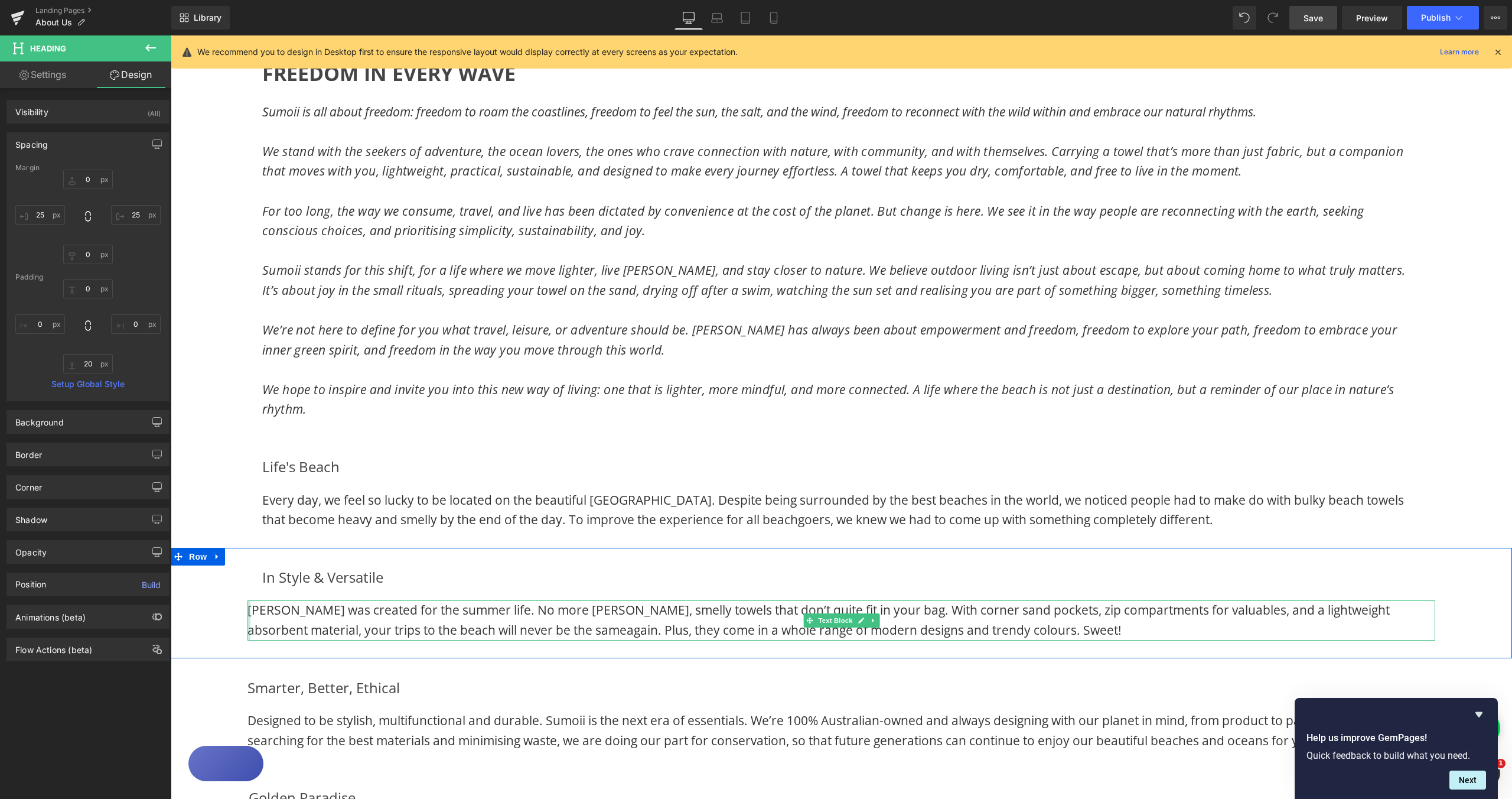
click at [247, 607] on div at bounding box center [249, 620] width 3 height 40
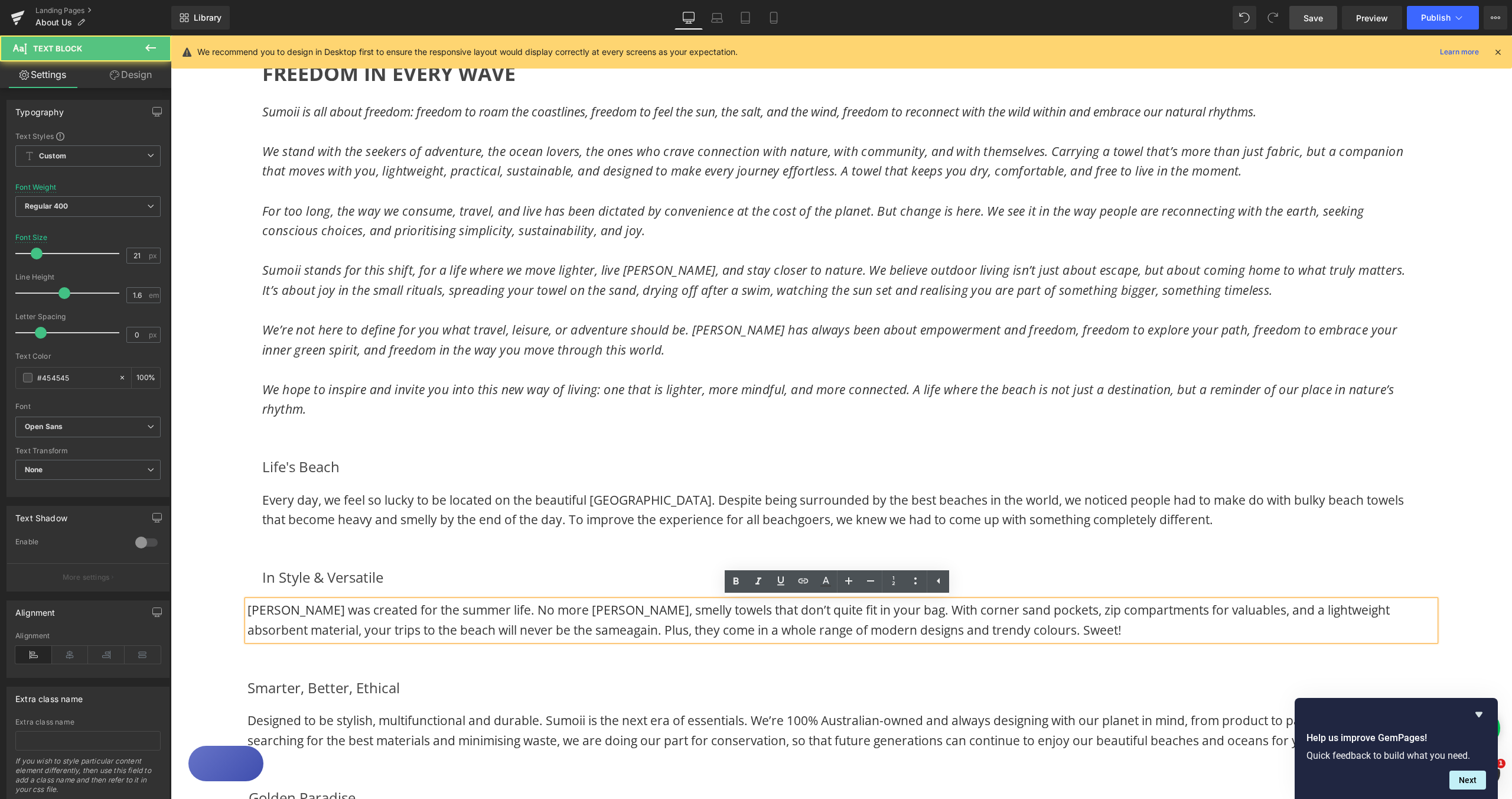
click at [247, 608] on span "[PERSON_NAME] was created for the summer life. No more [PERSON_NAME], smelly to…" at bounding box center [818, 619] width 1142 height 36
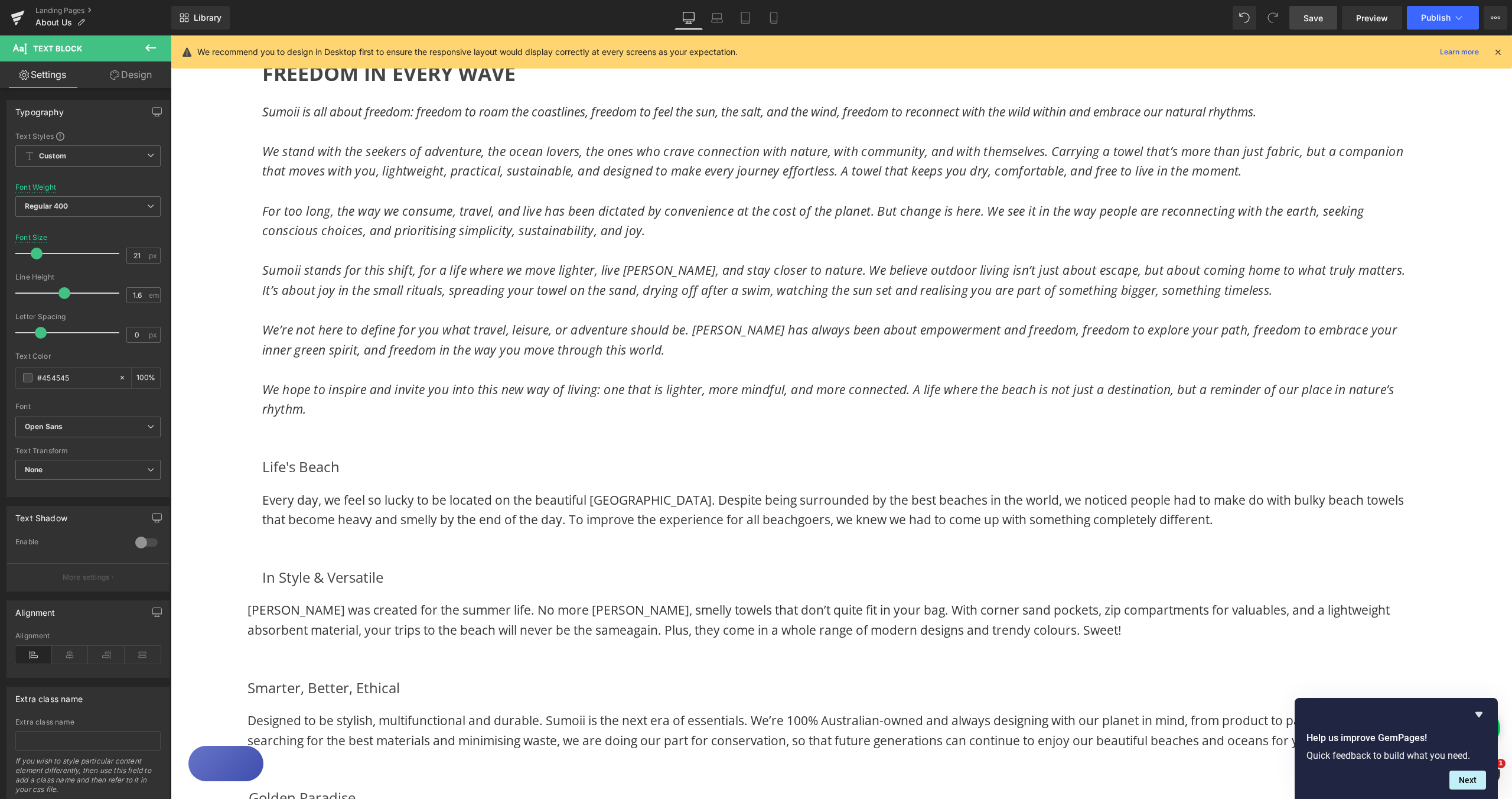
click at [138, 77] on link "Design" at bounding box center [131, 75] width 86 height 26
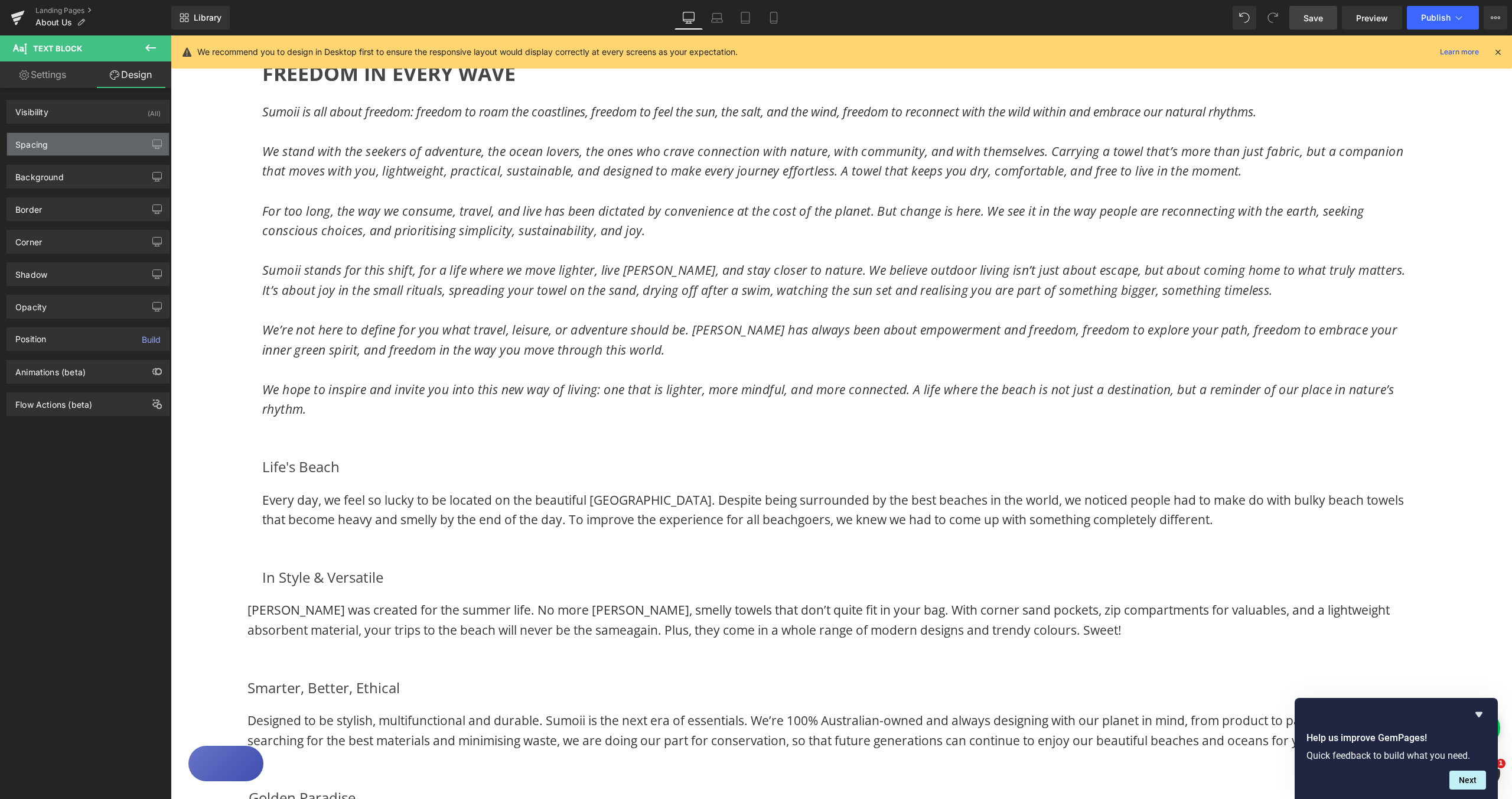
type input "0"
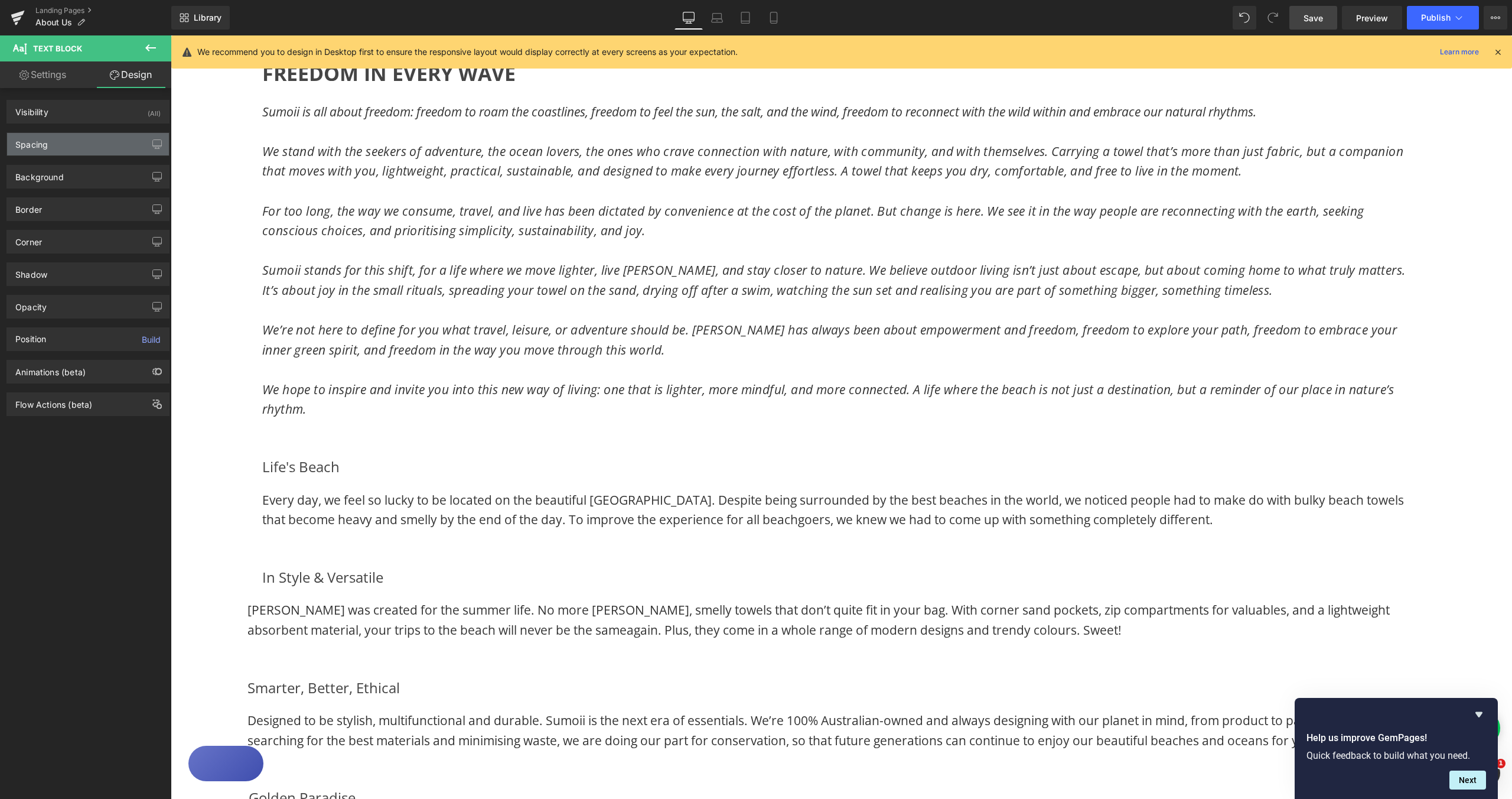
type input "0"
click at [71, 150] on div "Spacing" at bounding box center [88, 144] width 162 height 22
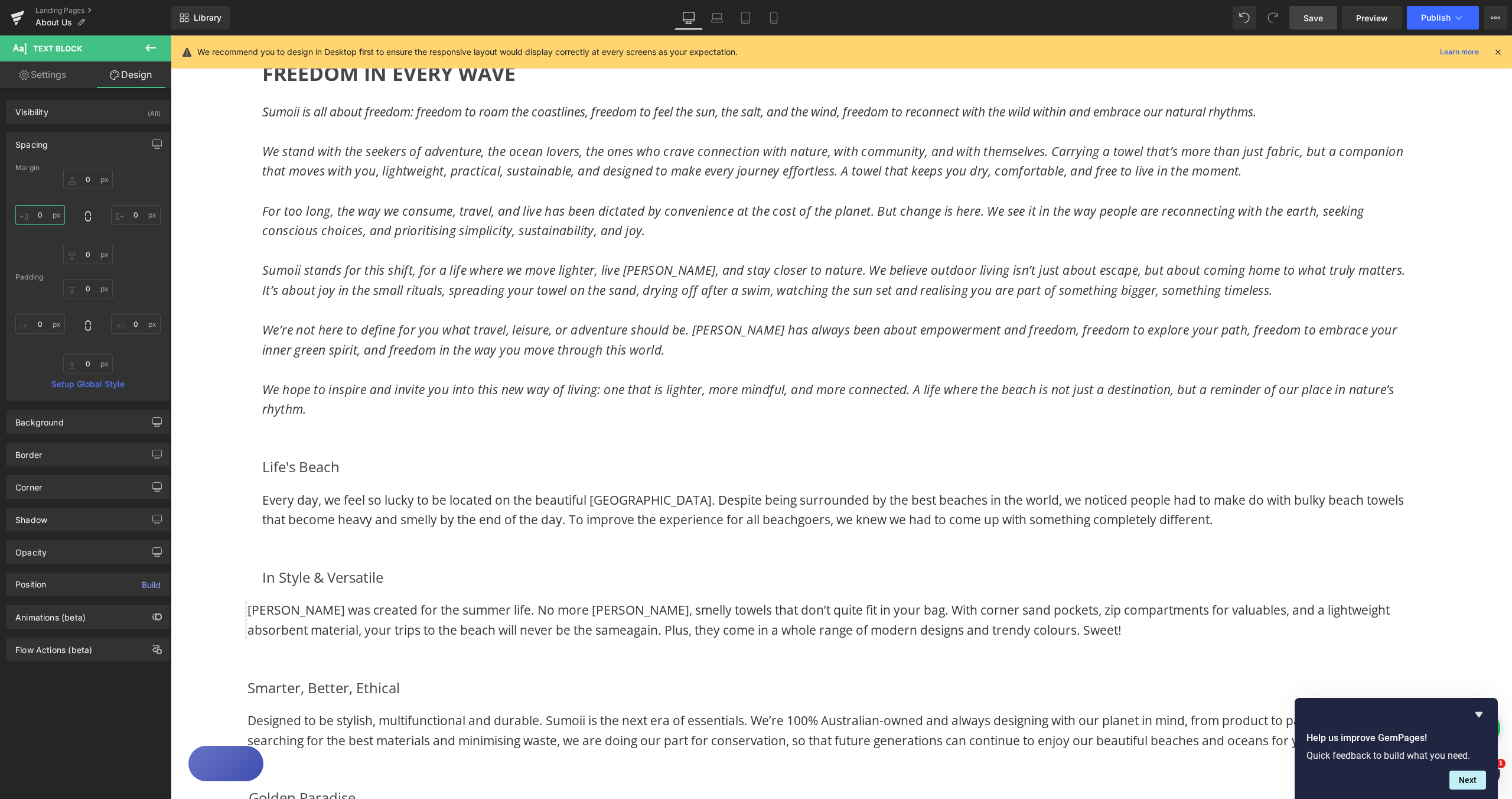
click at [41, 215] on input "0" at bounding box center [40, 215] width 49 height 20
type input "25"
click at [129, 216] on input "0" at bounding box center [135, 215] width 49 height 20
type input "25"
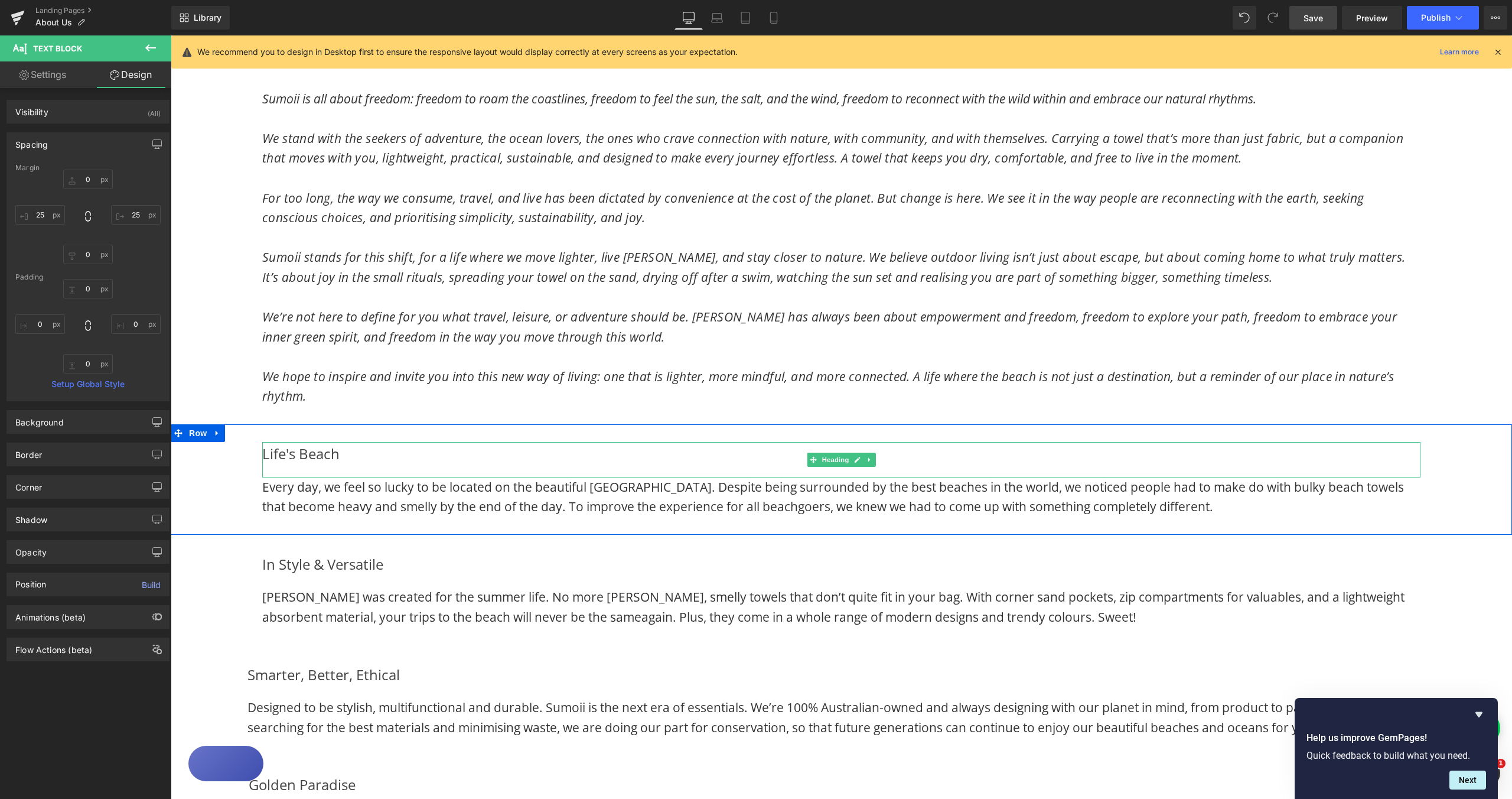
scroll to position [768, 0]
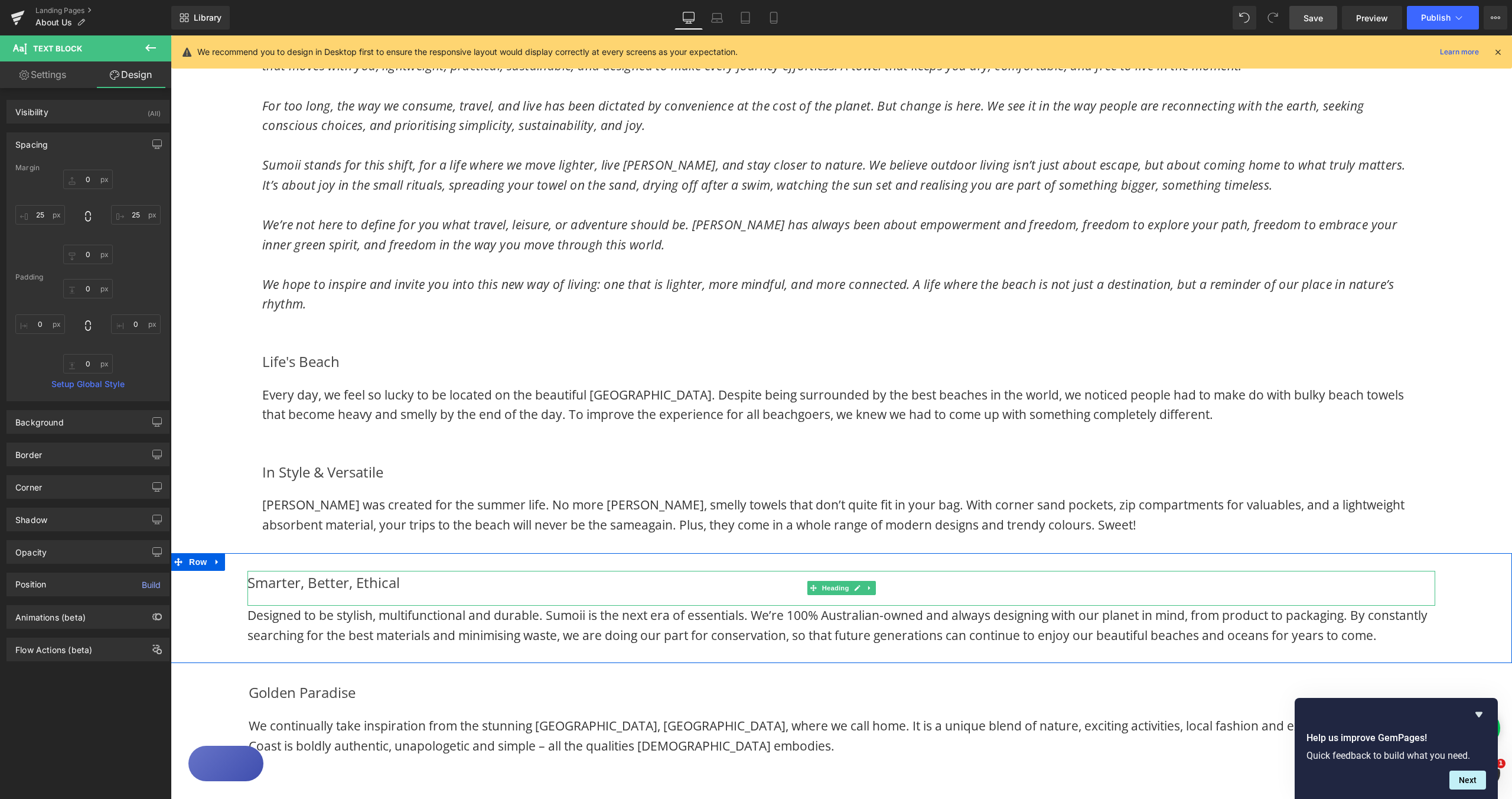
click at [249, 578] on div "Smarter, Better, Ethical" at bounding box center [841, 589] width 1188 height 36
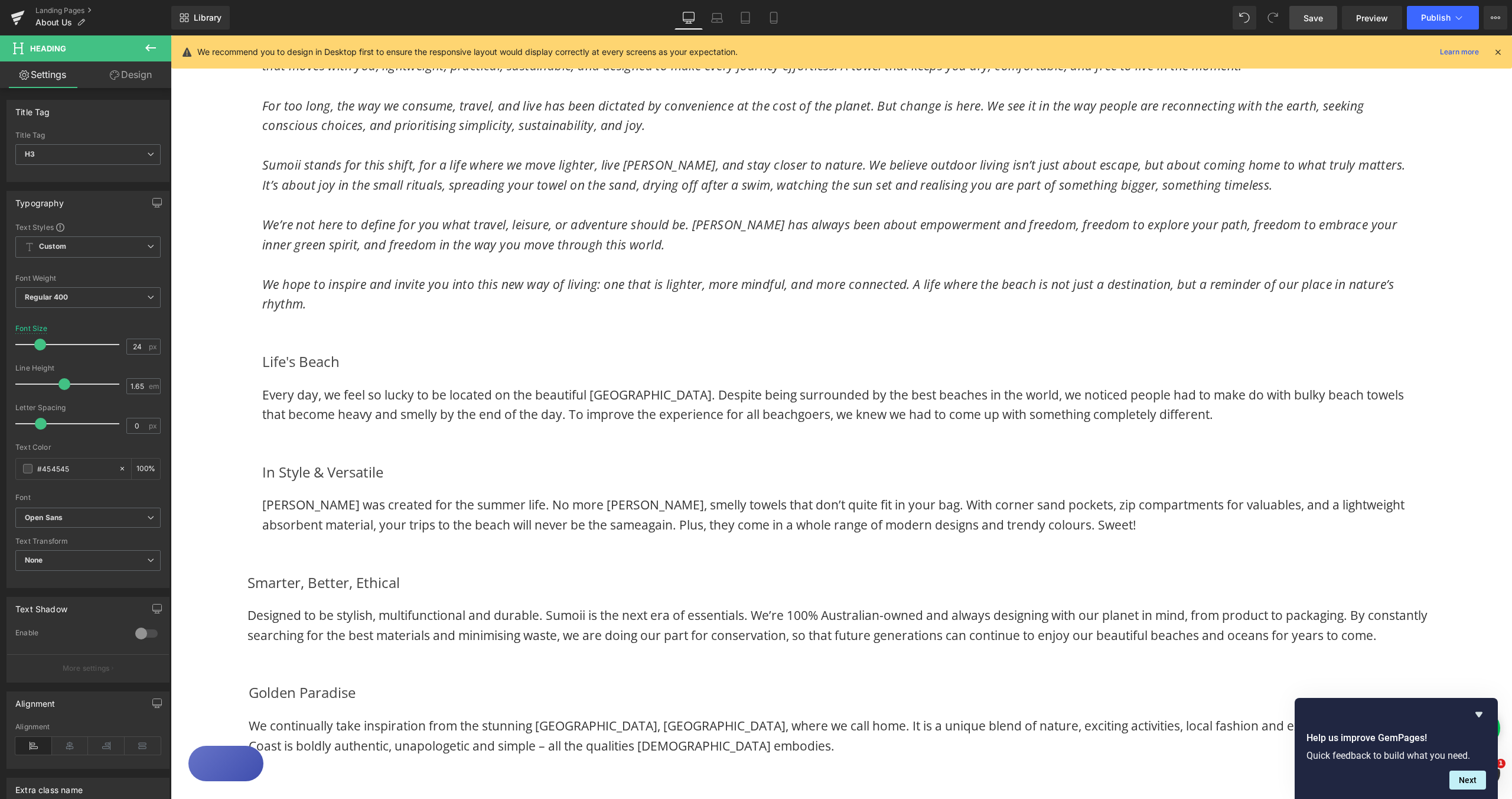
click at [124, 77] on link "Design" at bounding box center [131, 75] width 86 height 26
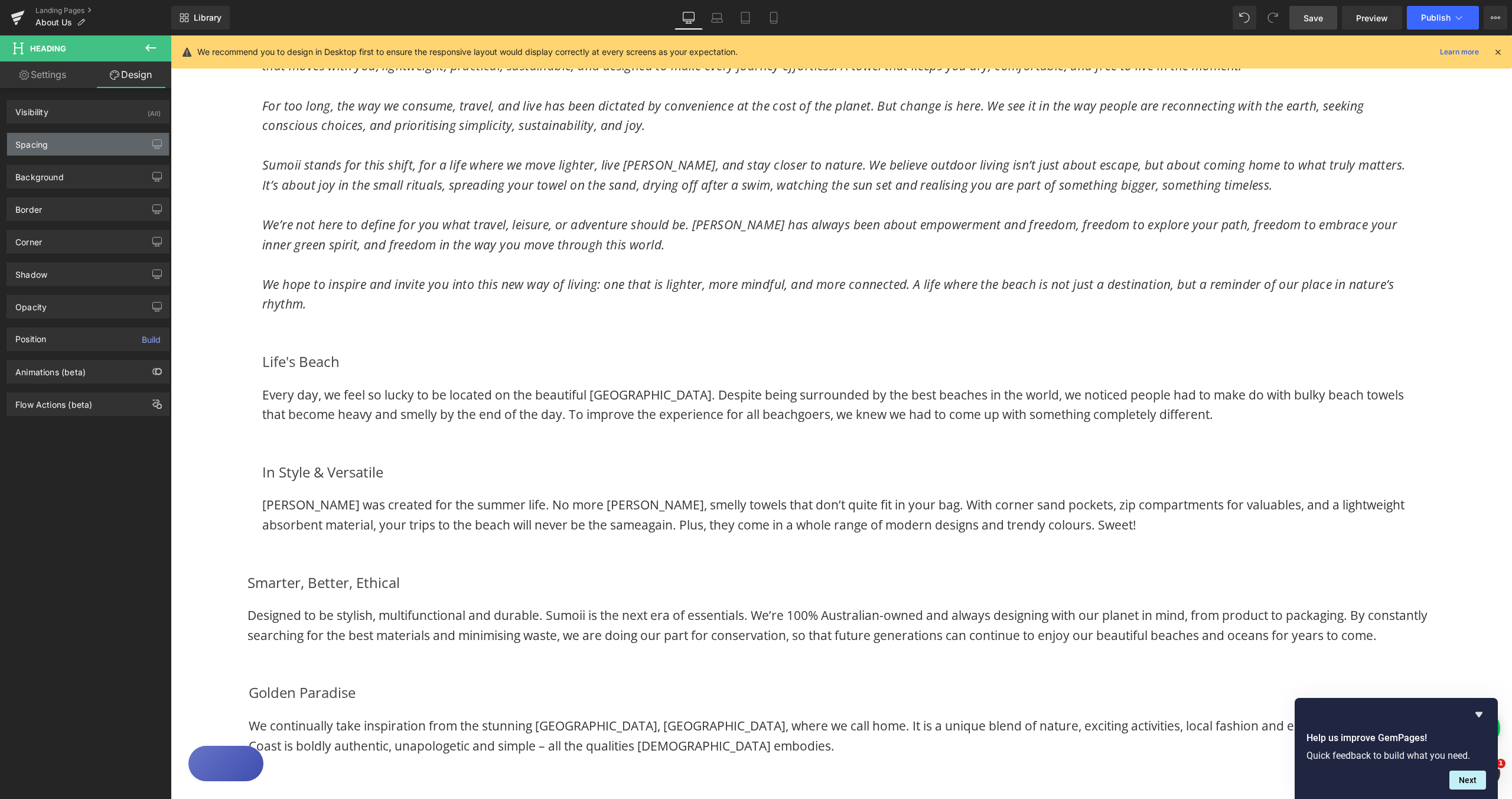
type input "0"
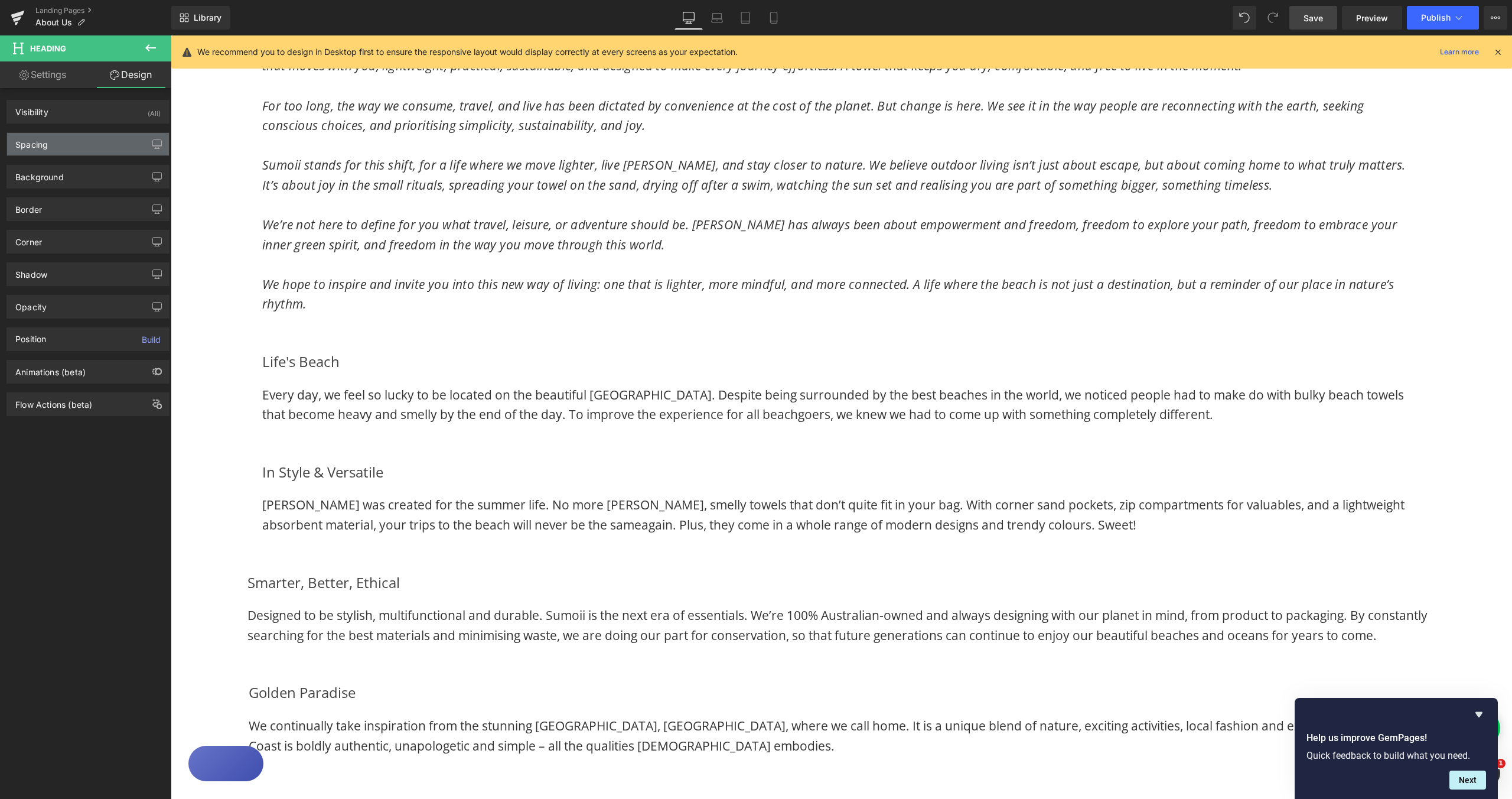
type input "0"
type input "20"
type input "0"
click at [55, 148] on div "Spacing" at bounding box center [88, 144] width 162 height 22
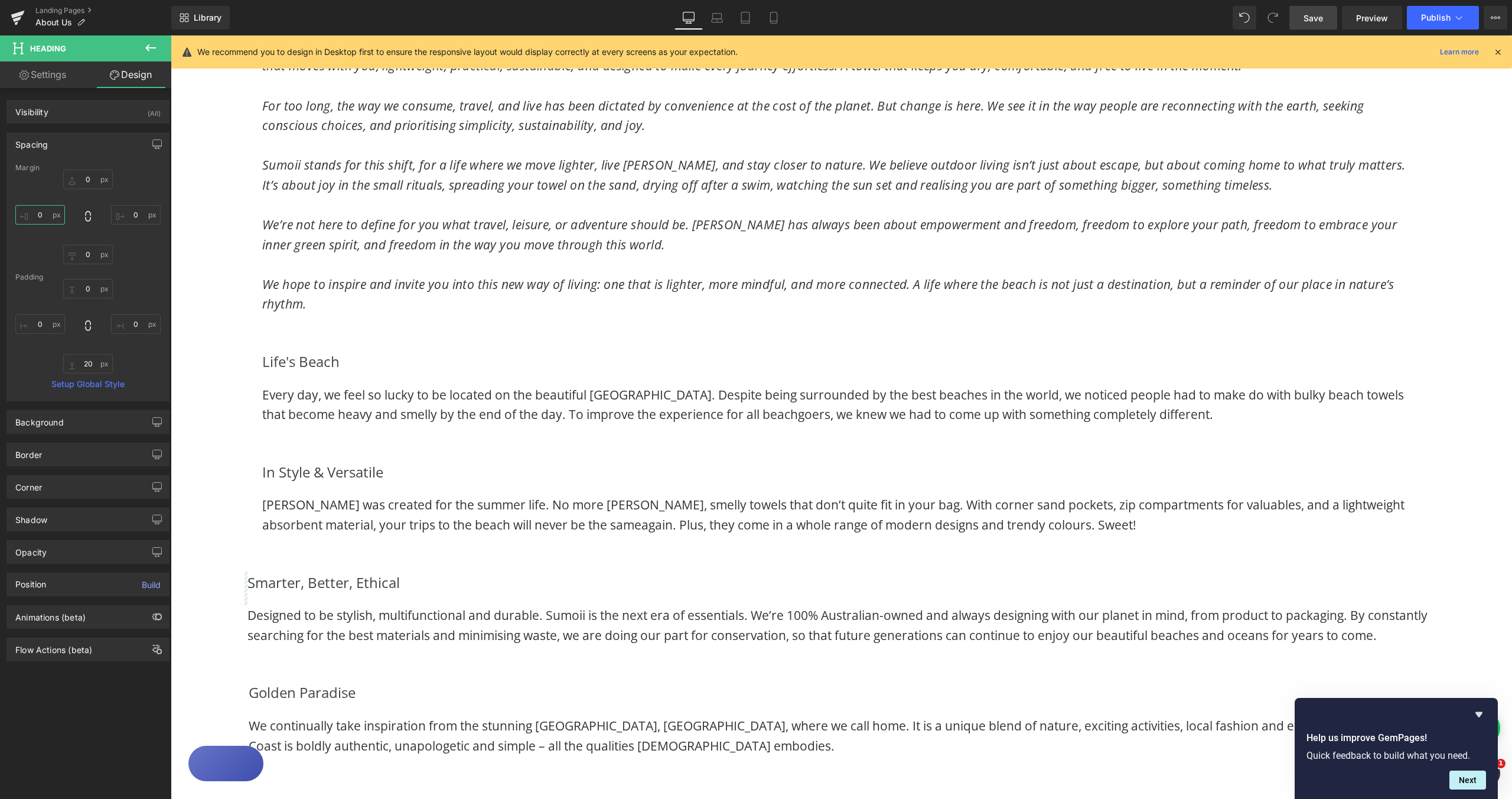
click at [38, 215] on input "0" at bounding box center [40, 215] width 49 height 20
click at [42, 212] on input "0" at bounding box center [40, 215] width 49 height 20
click at [42, 212] on input "0" at bounding box center [40, 215] width 49 height 20
type input "25"
click at [132, 212] on input "0" at bounding box center [135, 215] width 49 height 20
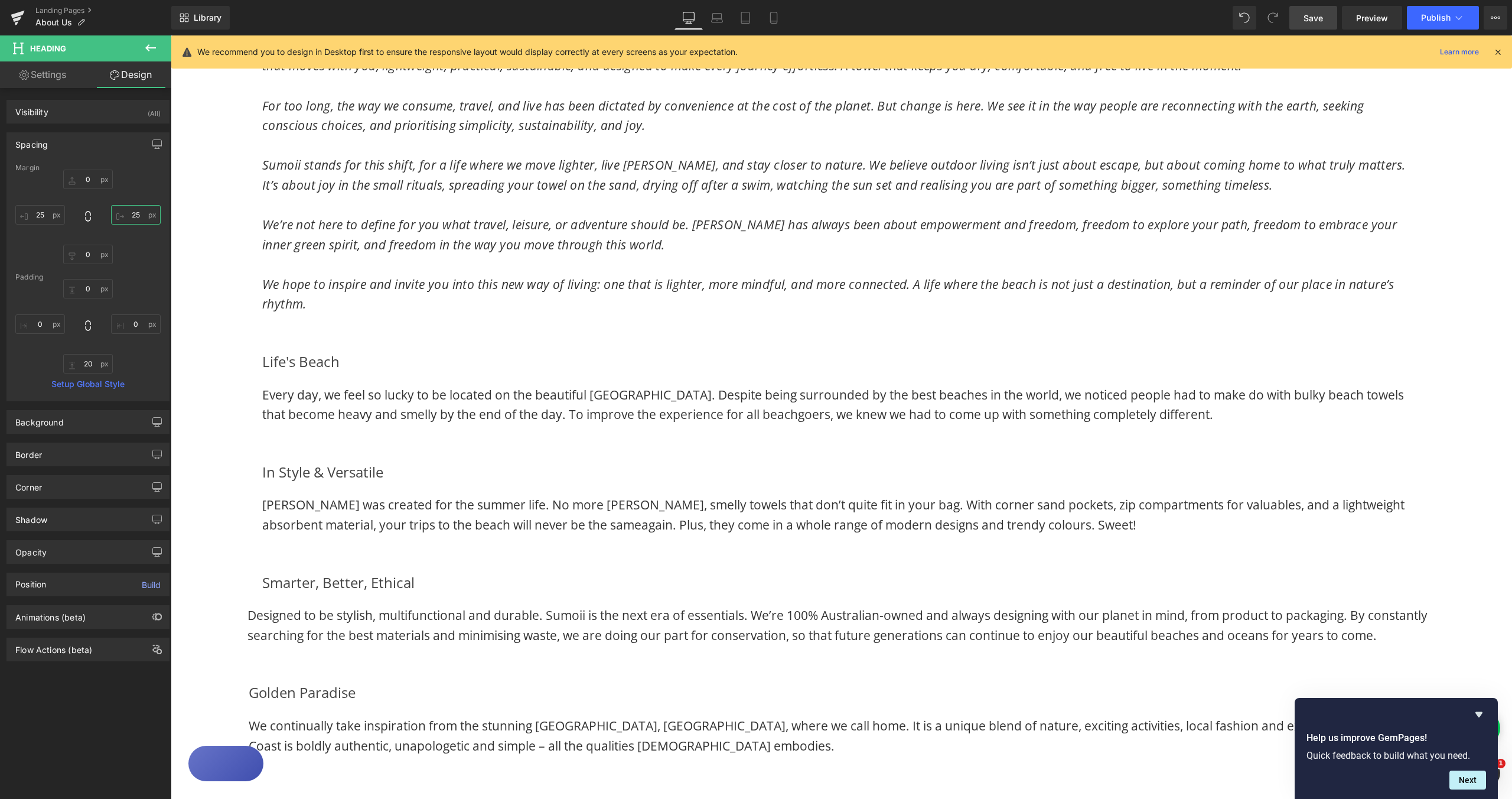
type input "25"
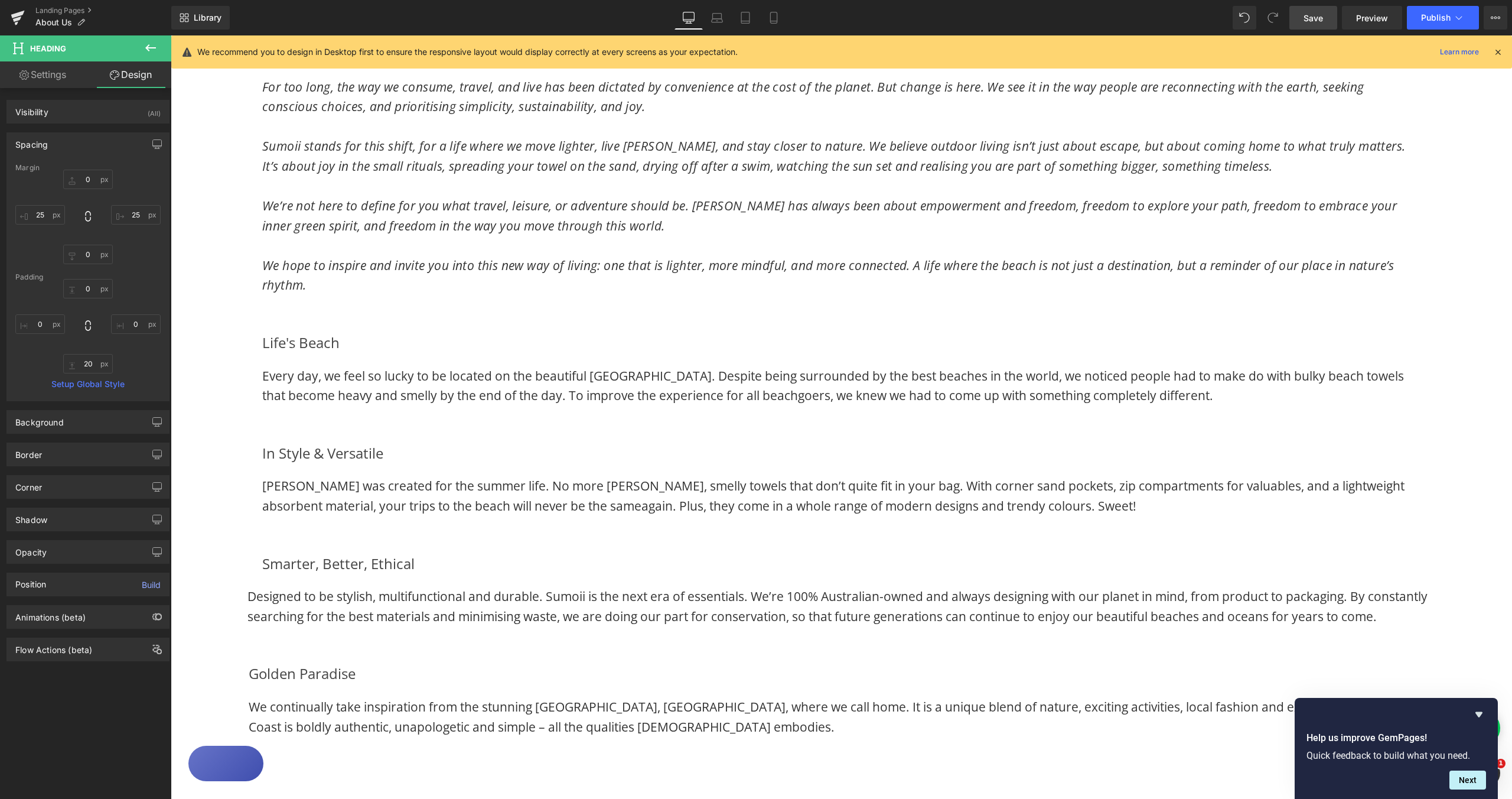
scroll to position [818, 0]
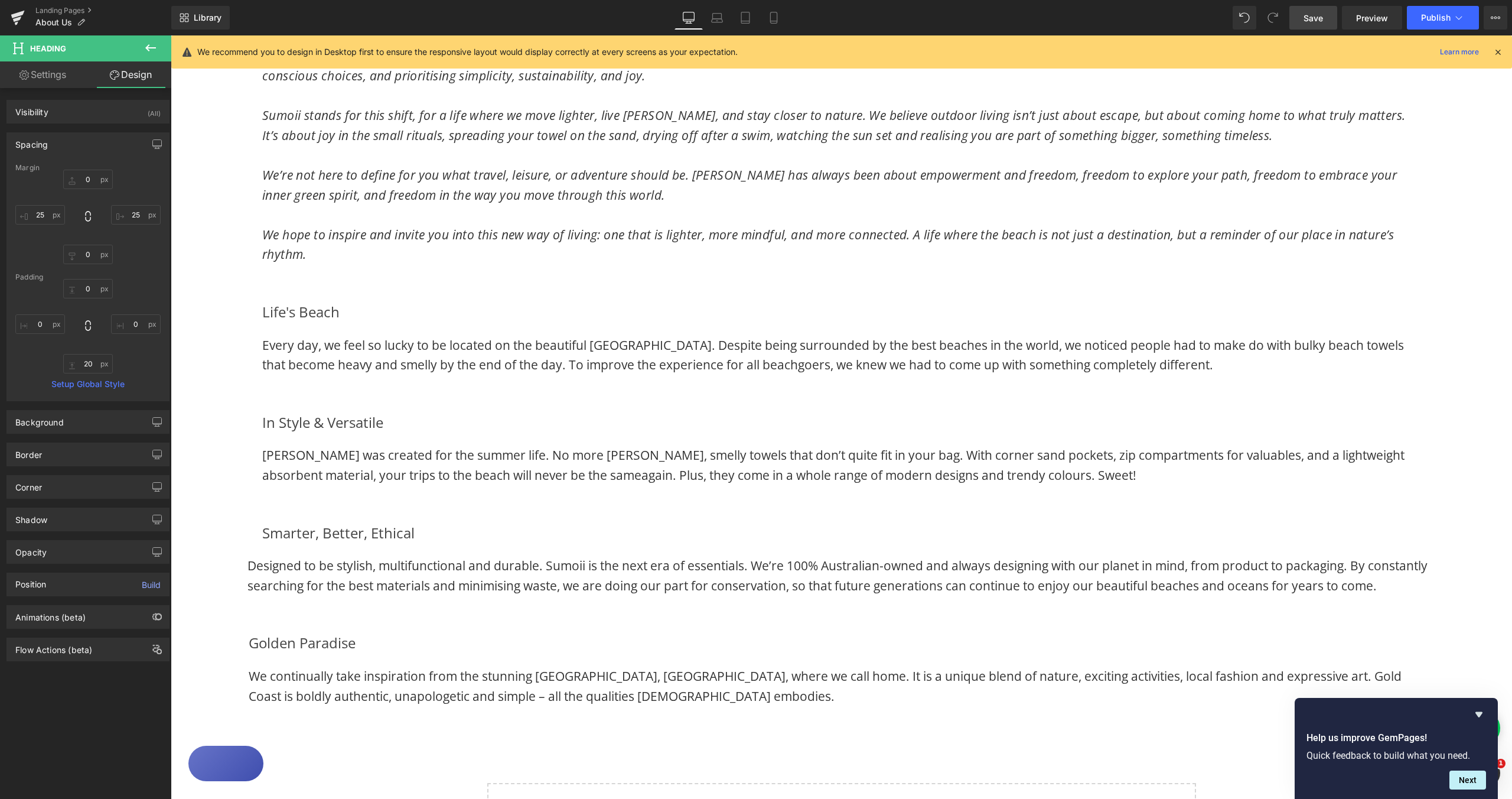
click at [250, 567] on span "Designed to be stylish, multifunctional and durable. Sumoii is the next era of …" at bounding box center [838, 575] width 1180 height 36
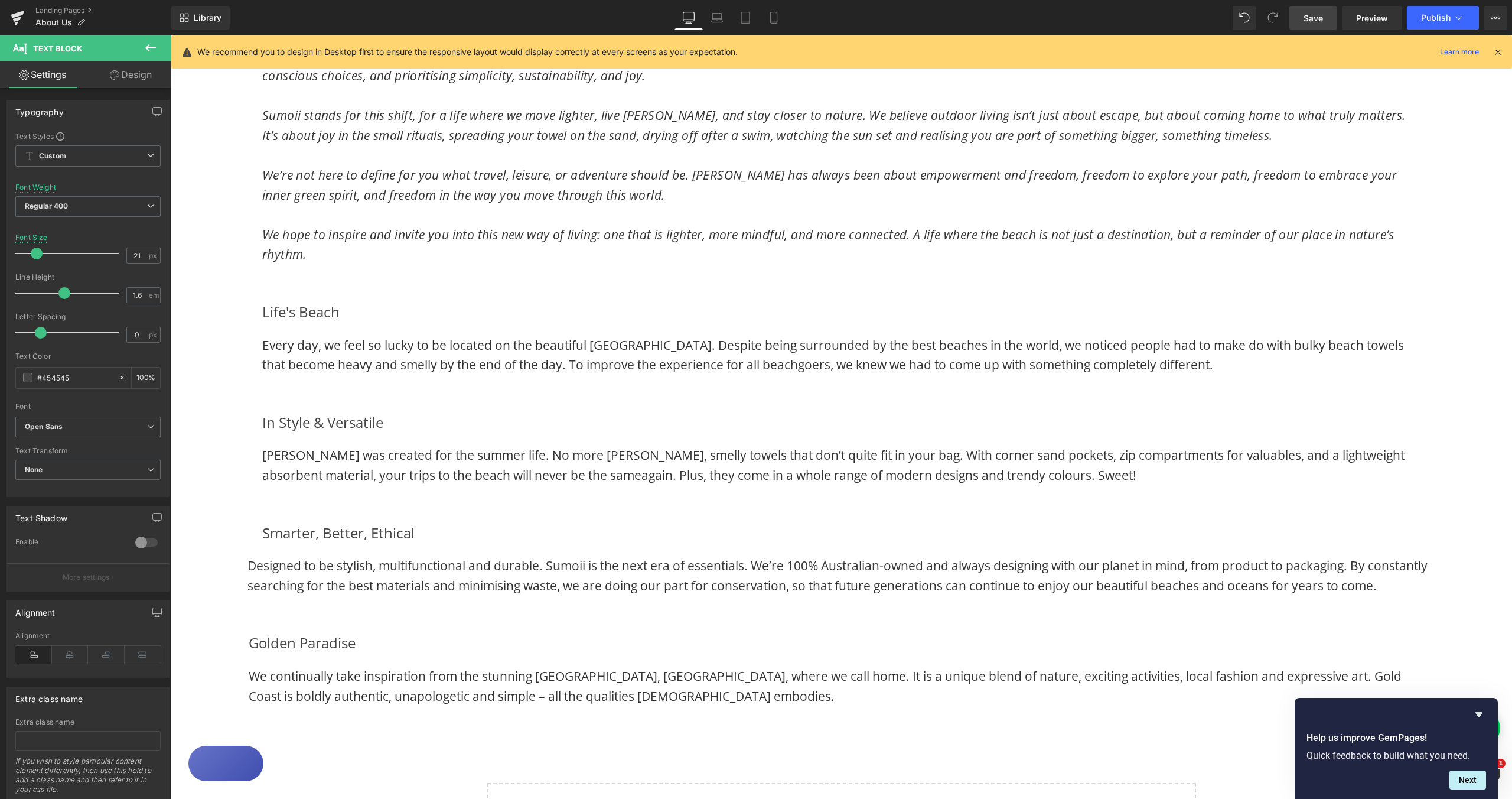
drag, startPoint x: 131, startPoint y: 79, endPoint x: 73, endPoint y: 150, distance: 91.7
click at [132, 79] on link "Design" at bounding box center [131, 75] width 86 height 26
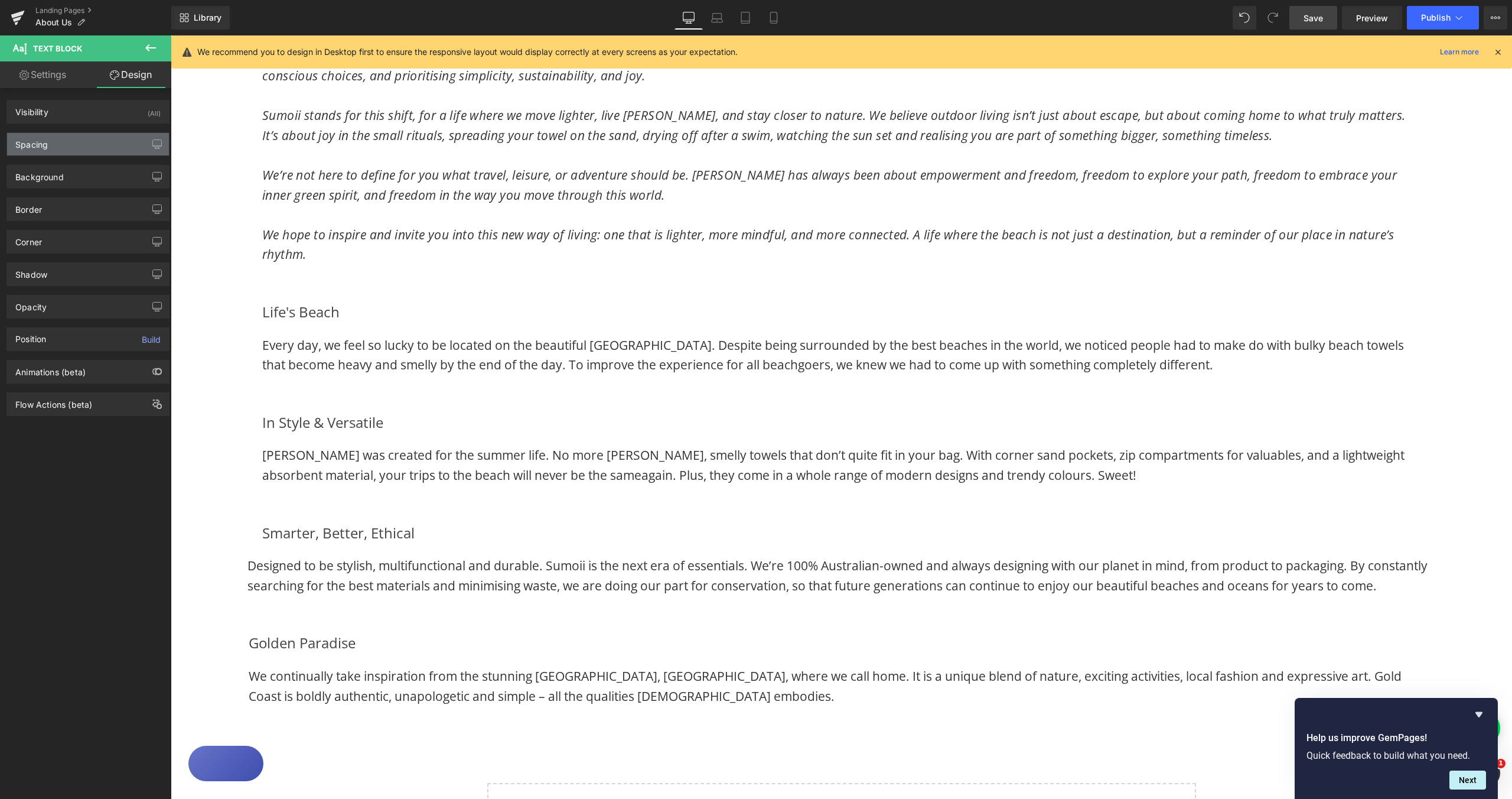
type input "0"
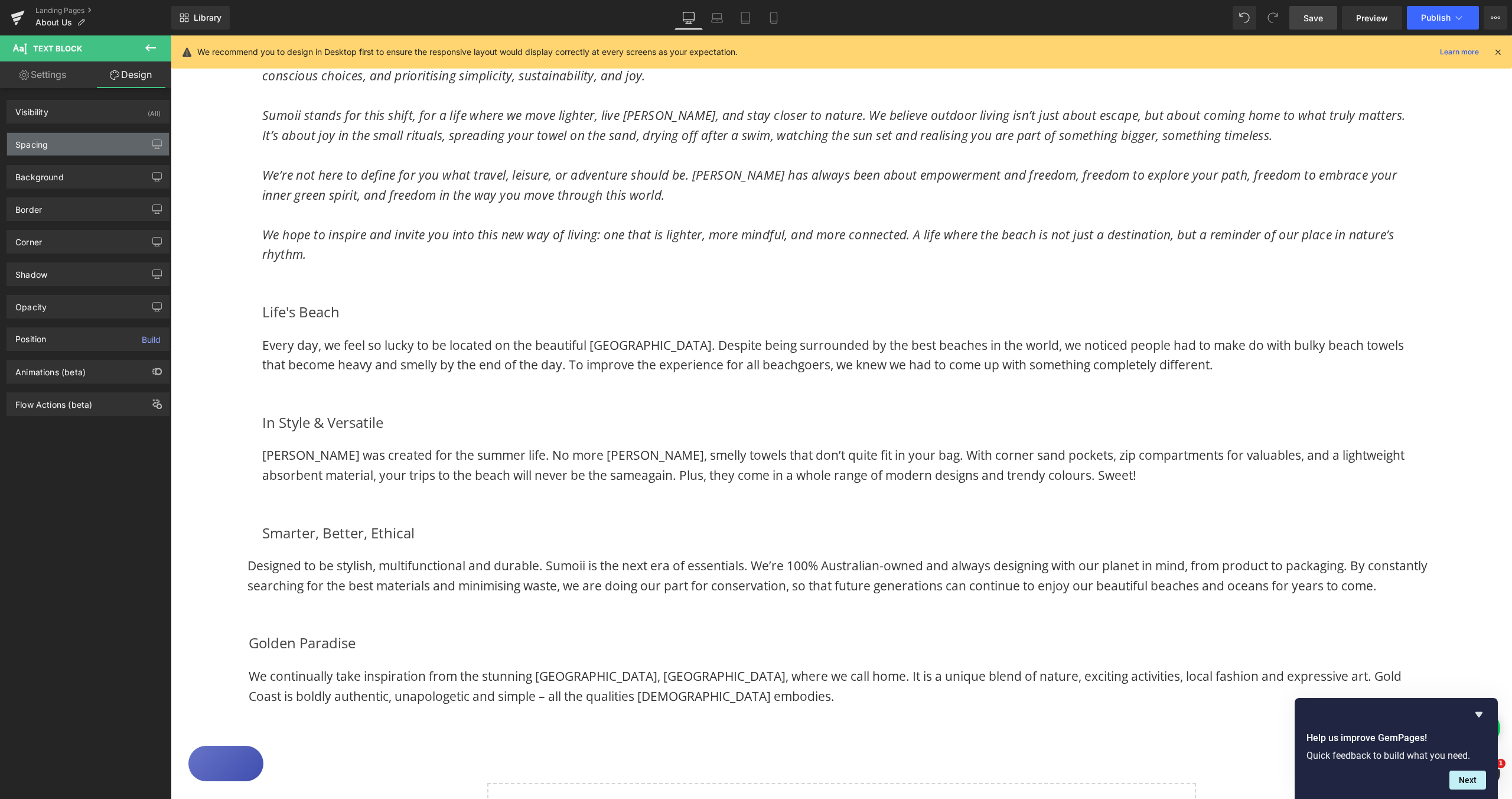
type input "0"
click at [74, 149] on div "Spacing" at bounding box center [88, 144] width 162 height 22
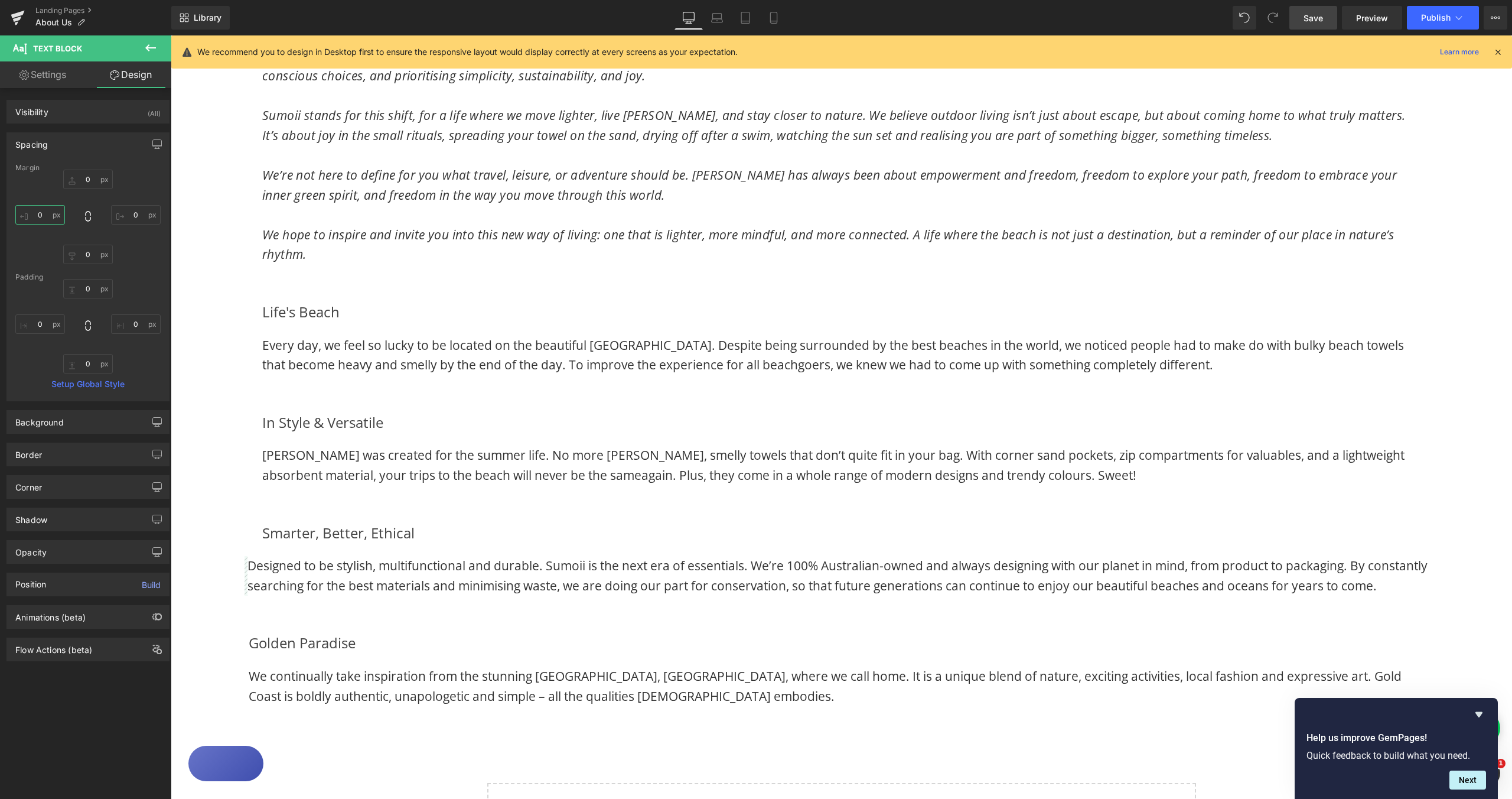
click at [39, 214] on input "0" at bounding box center [40, 215] width 49 height 20
click at [42, 214] on input "0" at bounding box center [40, 215] width 49 height 20
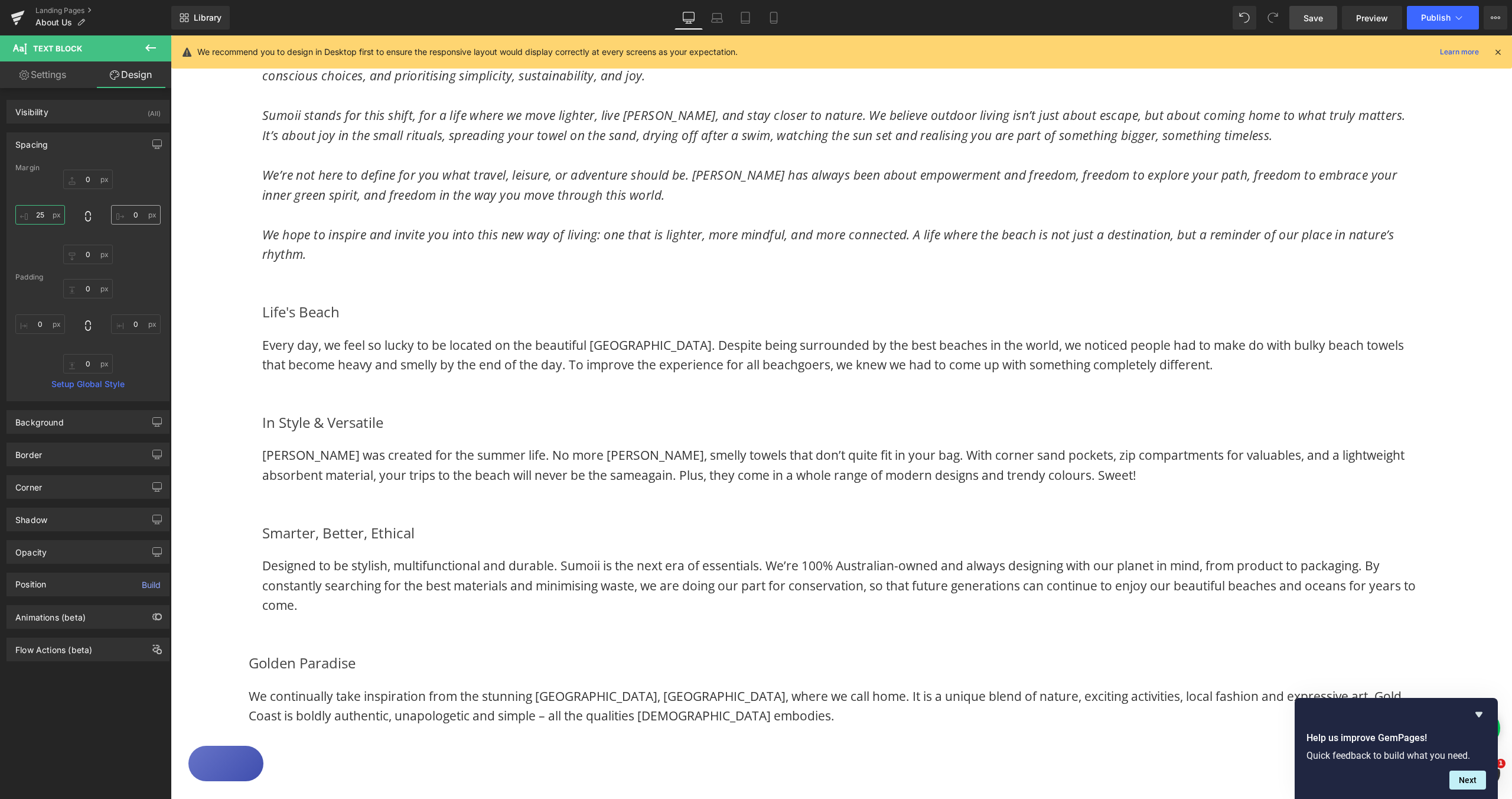
type input "25"
click at [130, 215] on input "0" at bounding box center [135, 215] width 49 height 20
type input "25"
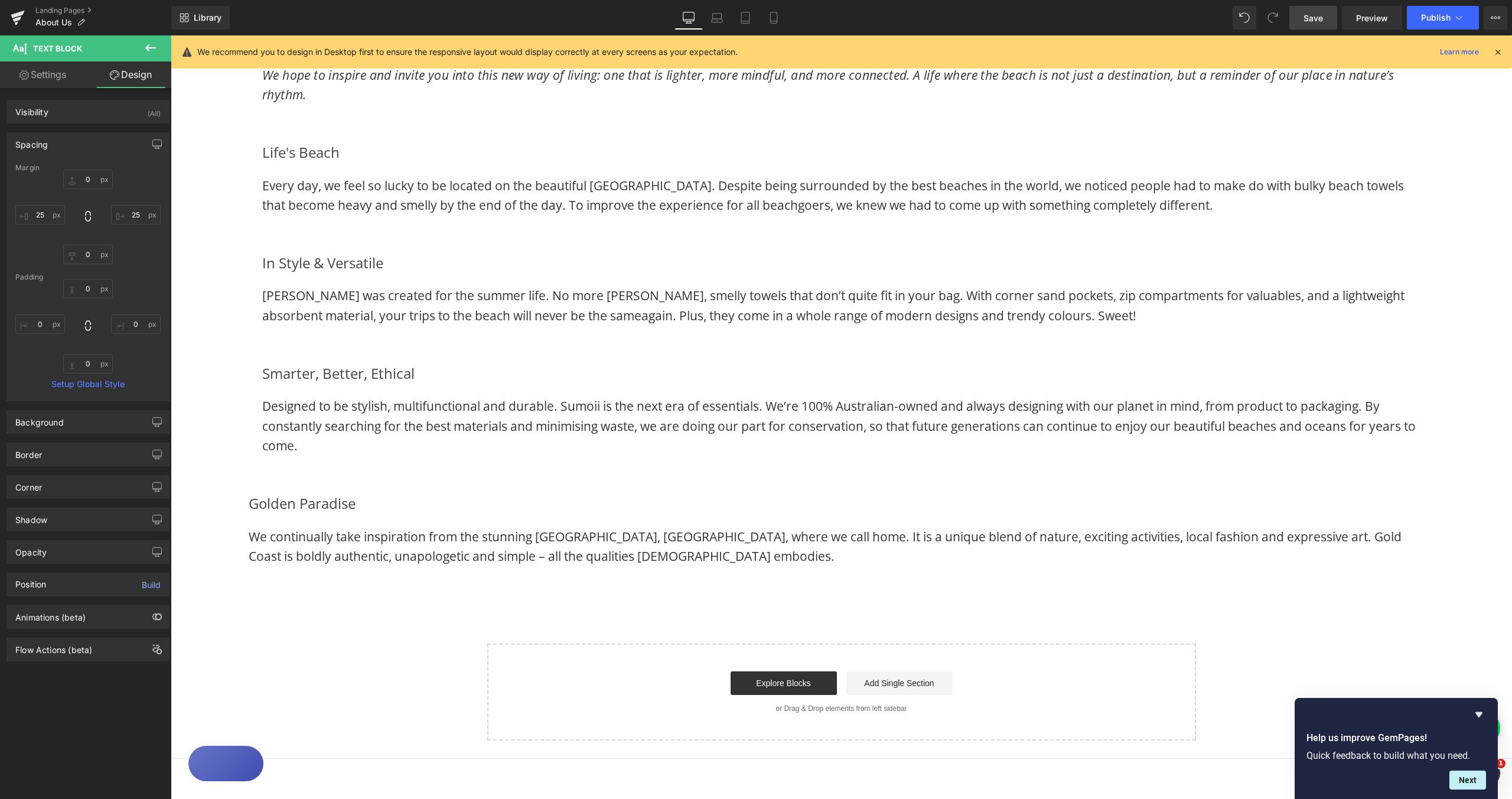
scroll to position [1072, 0]
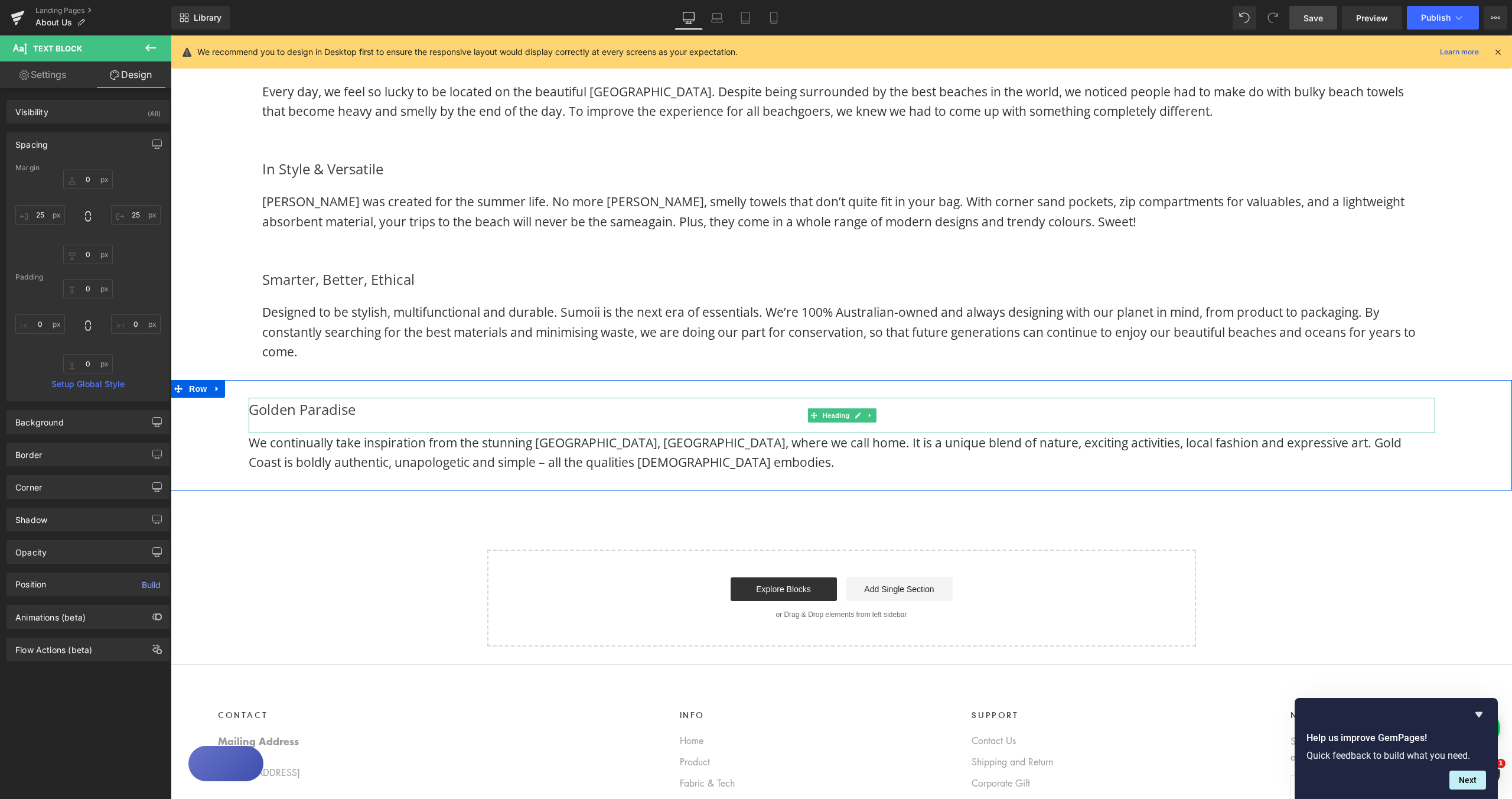
click at [251, 408] on h3 "Golden Paradise" at bounding box center [842, 409] width 1187 height 24
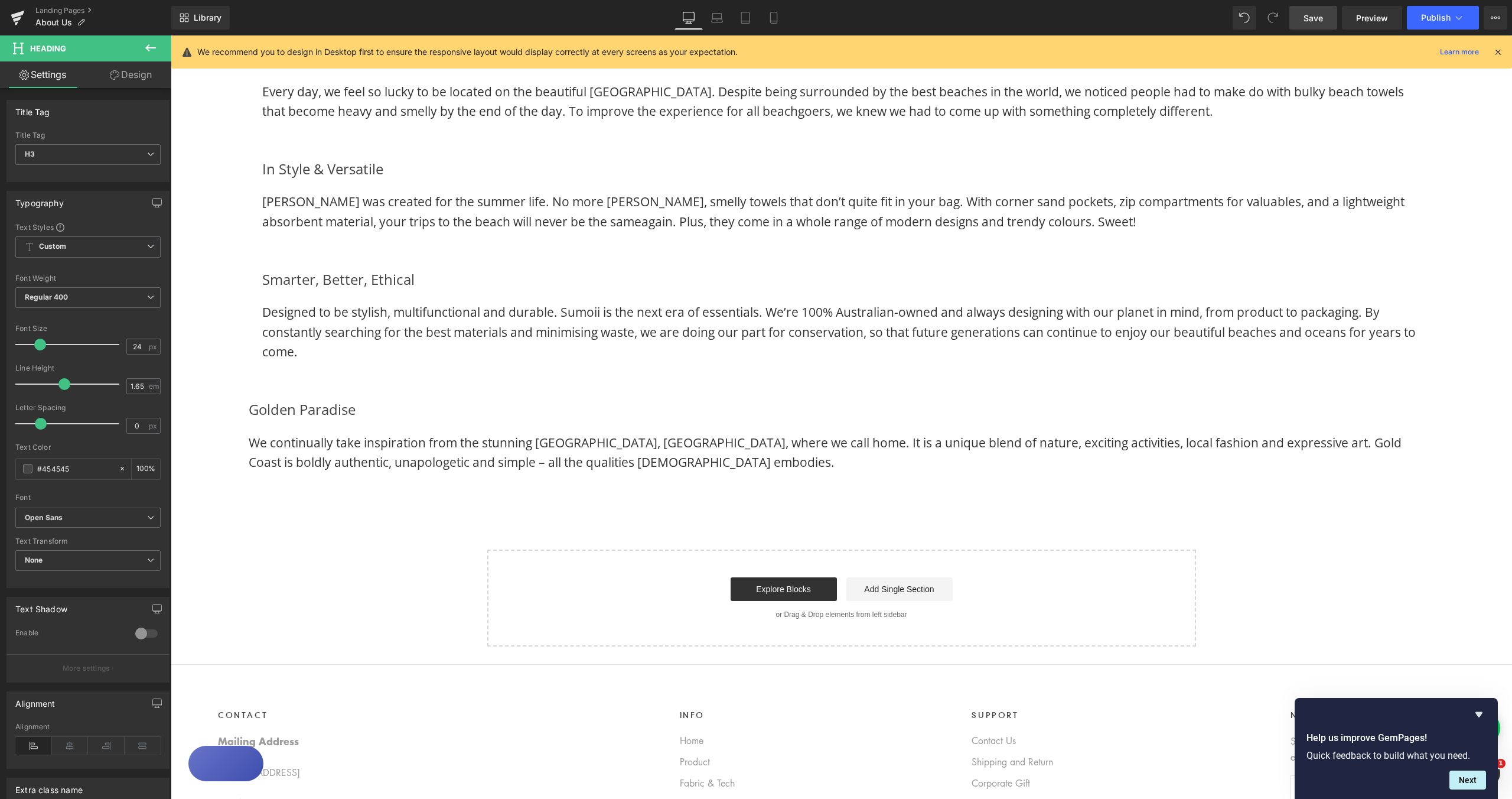
click at [139, 75] on link "Design" at bounding box center [131, 75] width 86 height 26
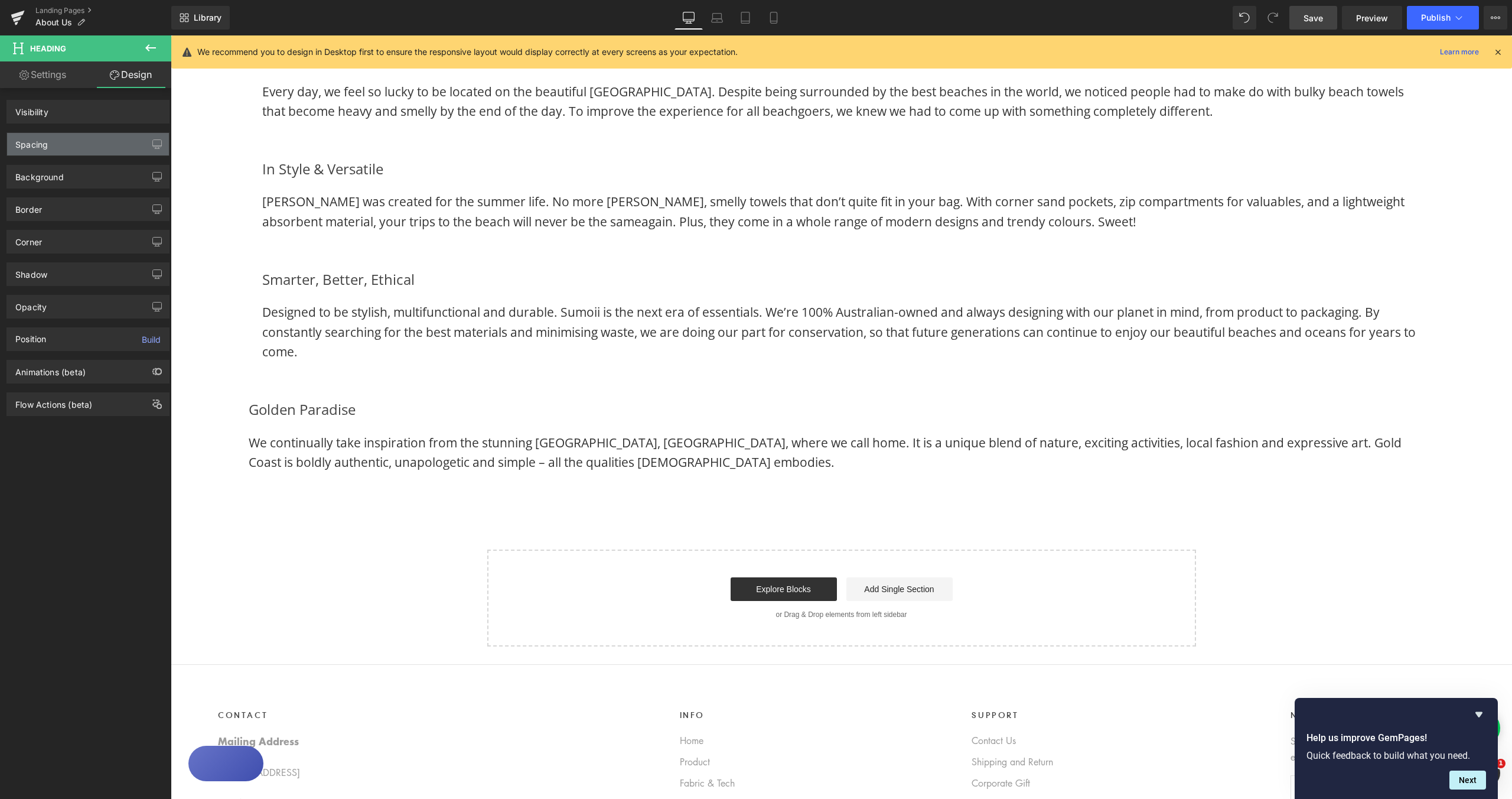
click at [75, 147] on div "Spacing" at bounding box center [88, 144] width 162 height 22
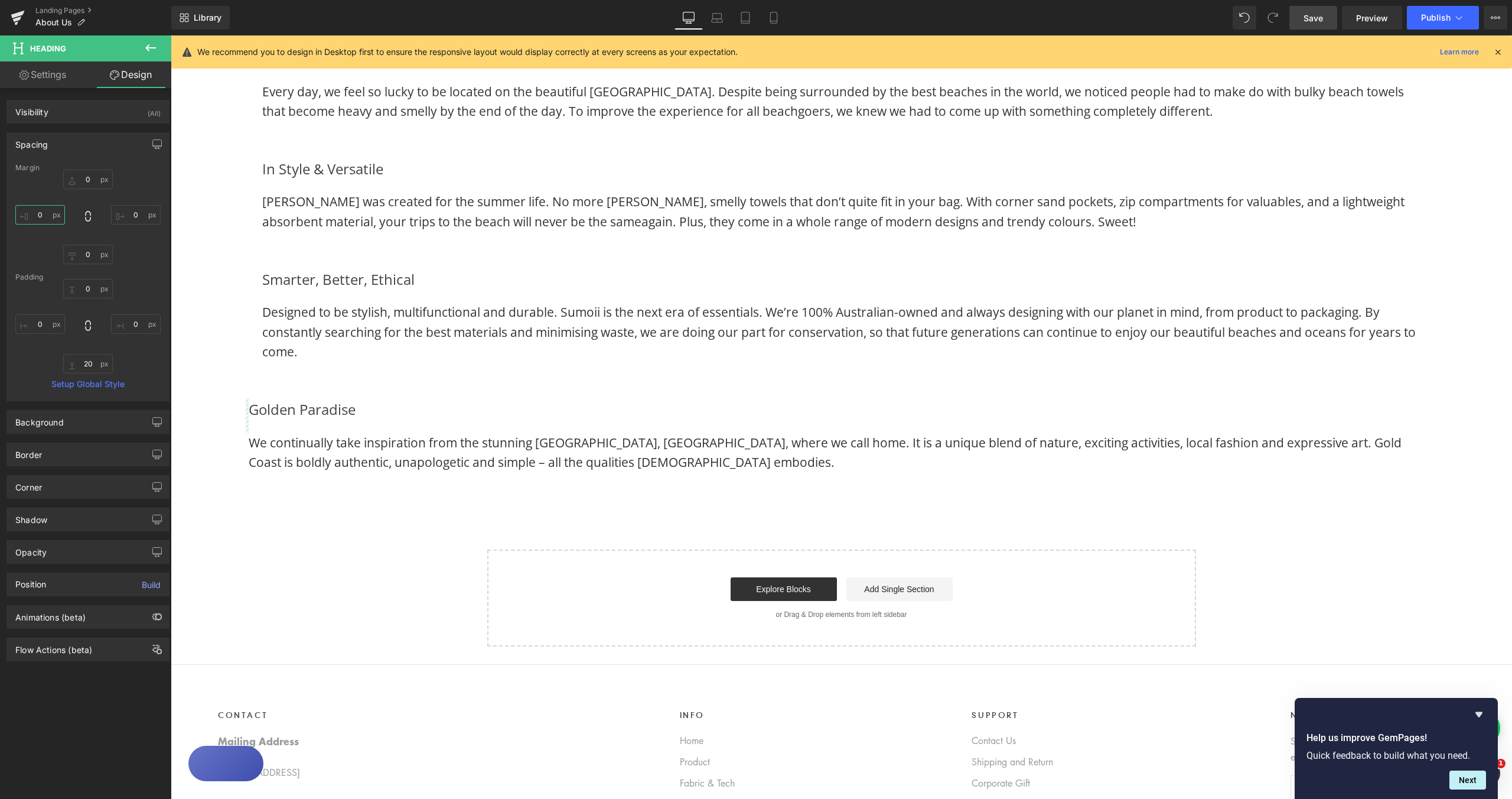
click at [40, 212] on input "0" at bounding box center [40, 215] width 49 height 20
click at [41, 212] on input "0" at bounding box center [40, 215] width 49 height 20
type input "25"
click at [129, 215] on input "0" at bounding box center [135, 215] width 49 height 20
click at [129, 215] on input "0" at bounding box center [135, 215] width 49 height 20
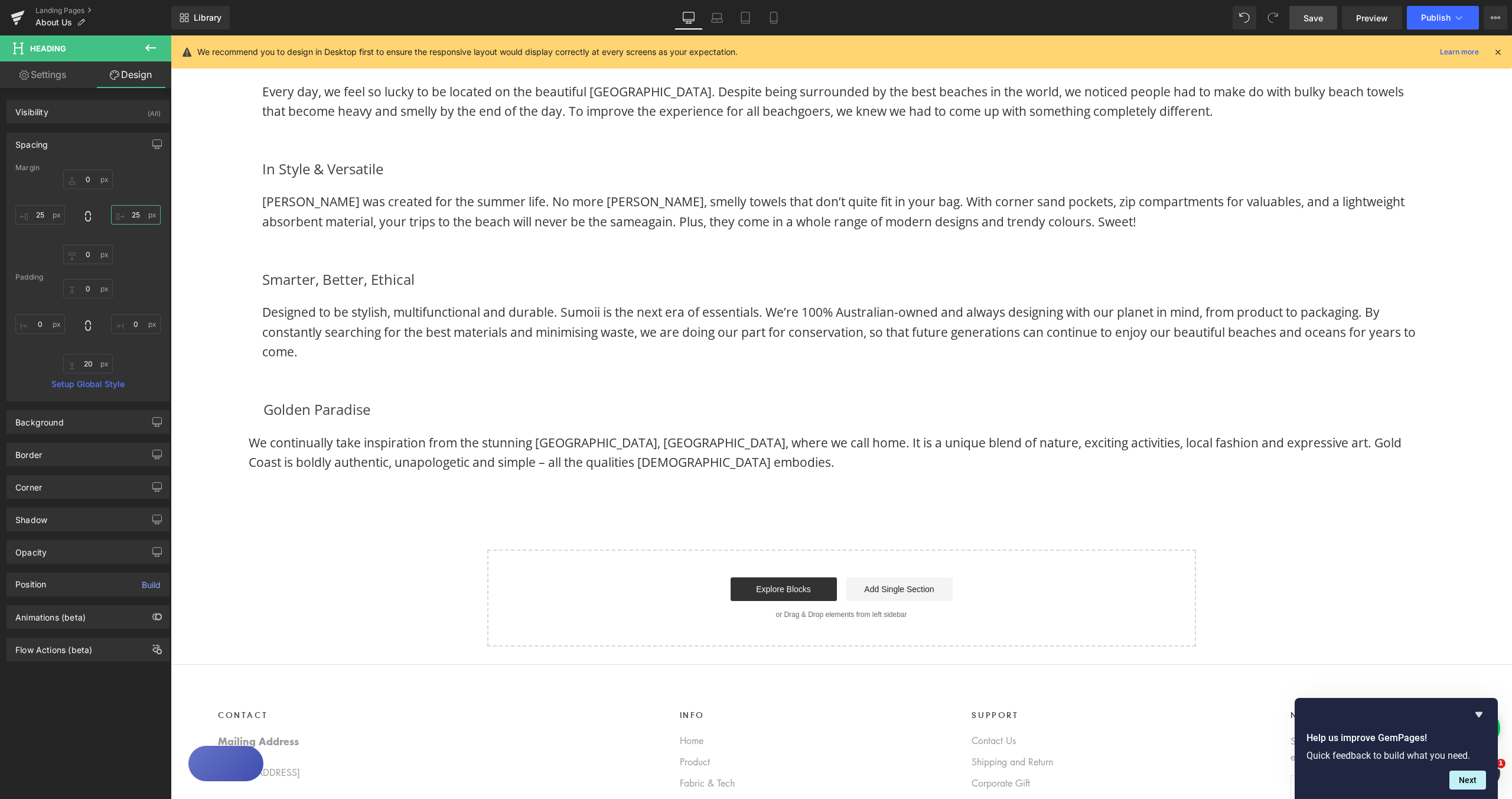
type input "25"
click at [252, 448] on span "We continually take inspiration from the stunning [GEOGRAPHIC_DATA], [GEOGRAPHI…" at bounding box center [825, 452] width 1153 height 36
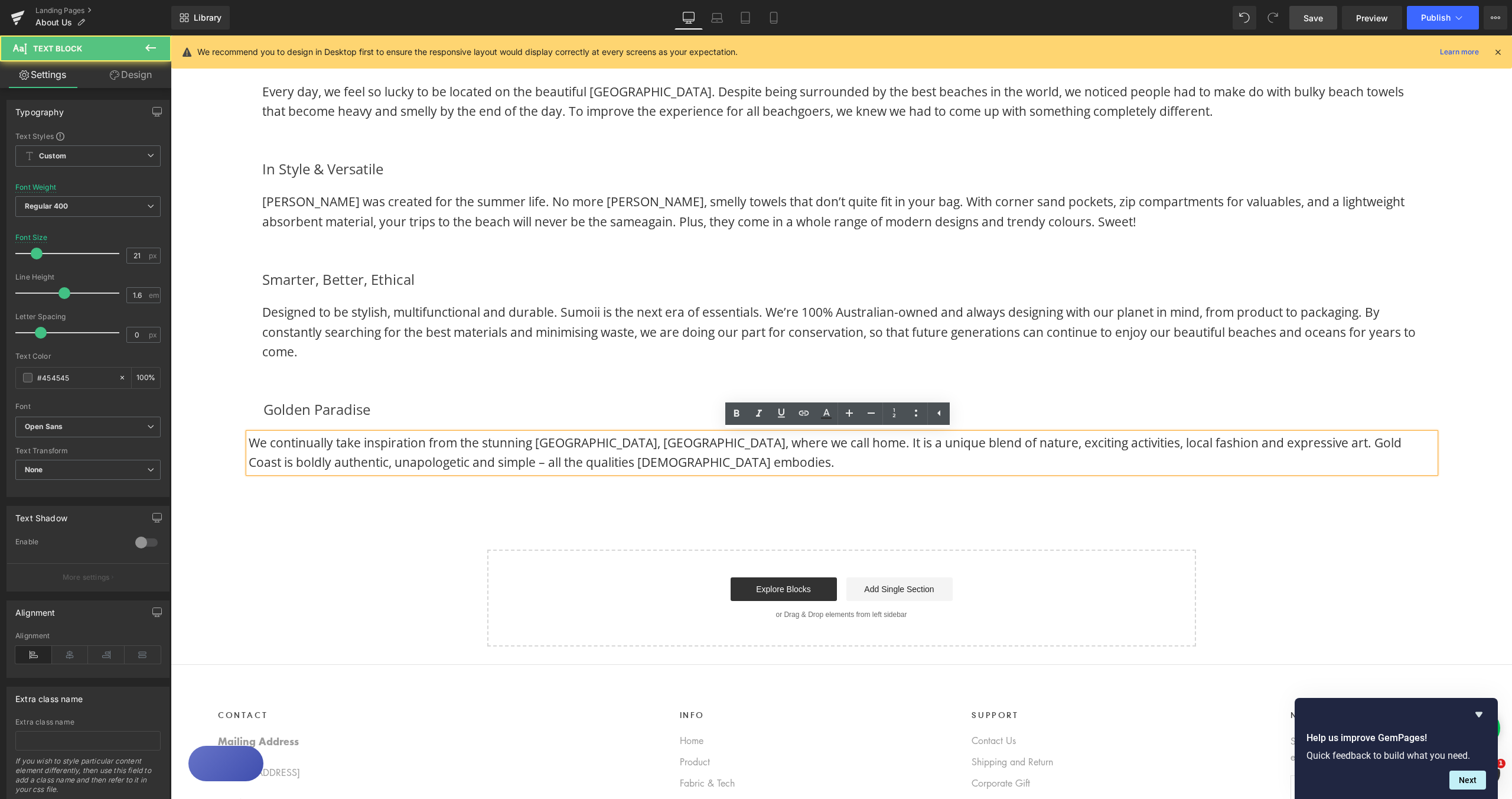
click at [249, 445] on span "We continually take inspiration from the stunning [GEOGRAPHIC_DATA], [GEOGRAPHI…" at bounding box center [825, 452] width 1153 height 36
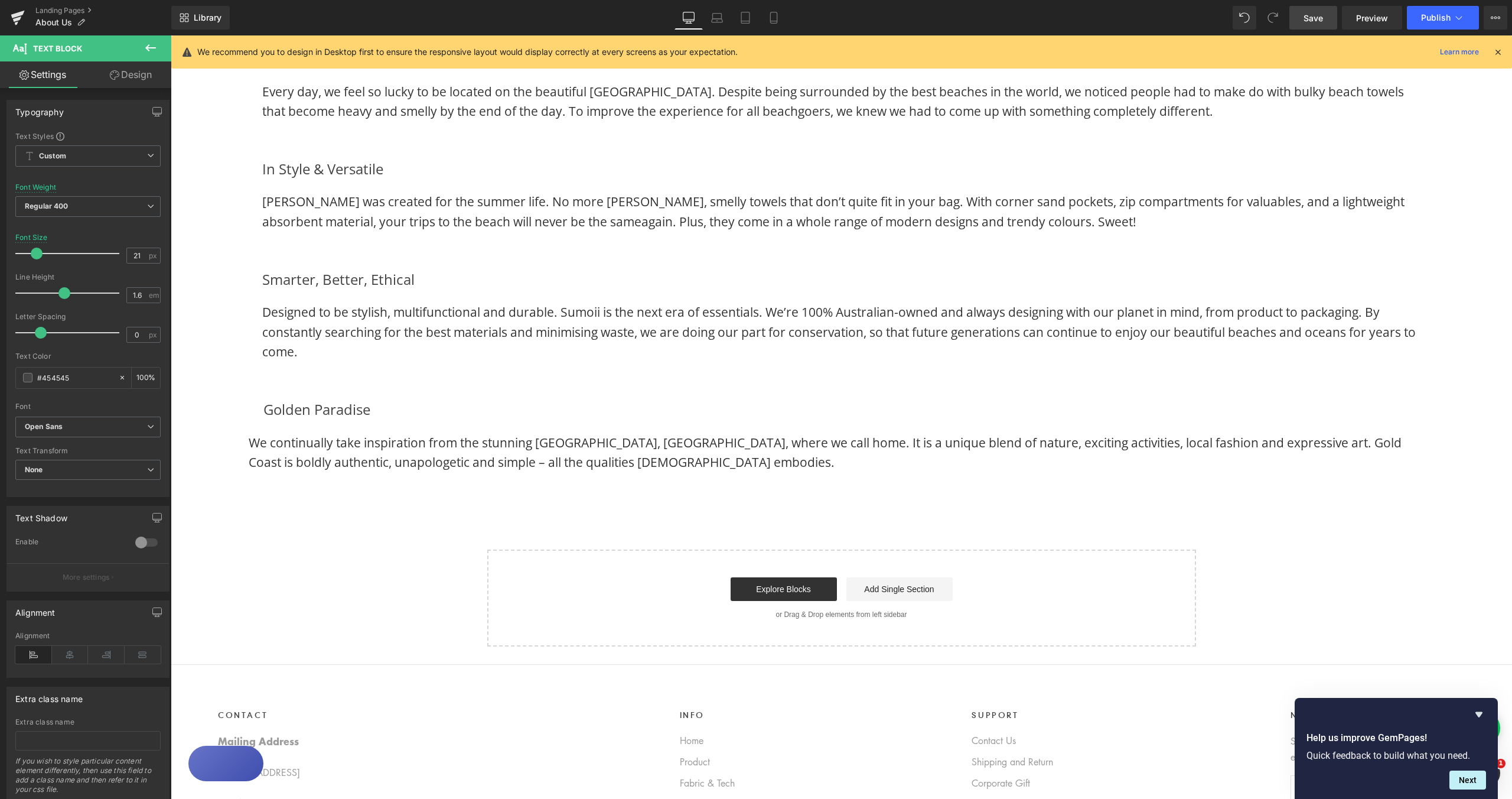
drag, startPoint x: 128, startPoint y: 76, endPoint x: 57, endPoint y: 154, distance: 105.5
click at [129, 76] on link "Design" at bounding box center [131, 75] width 86 height 26
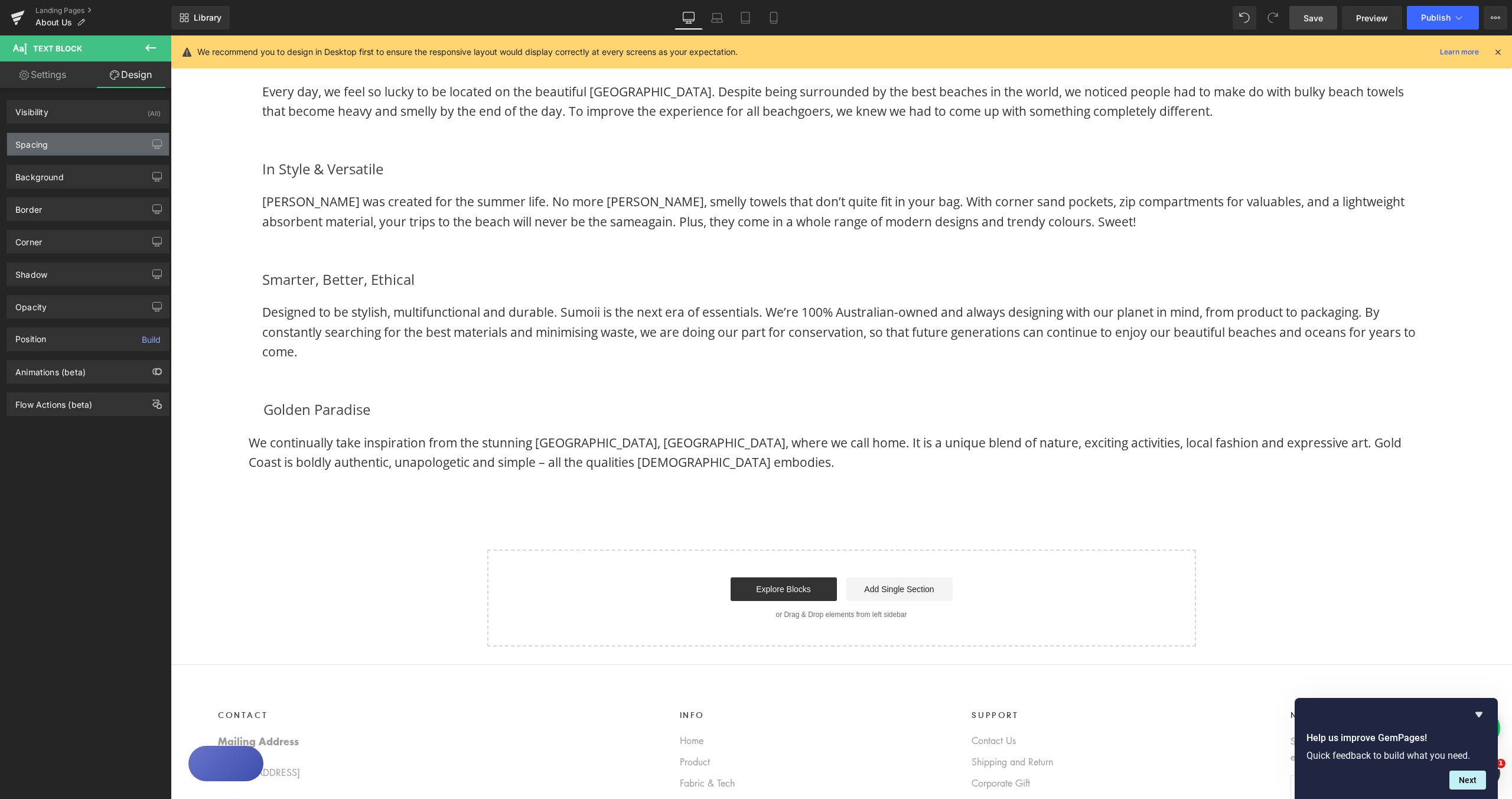
type input "0"
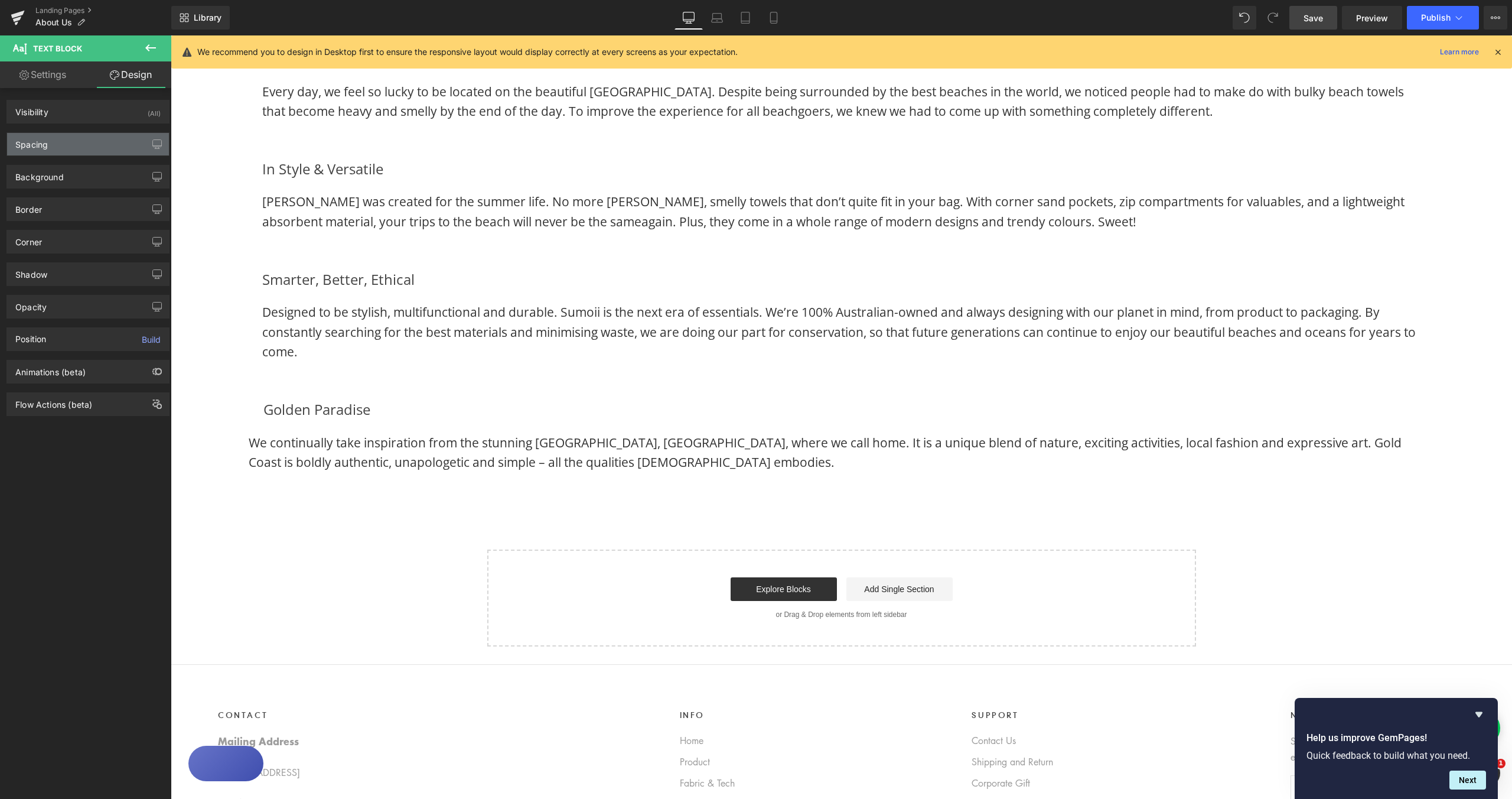
type input "0"
click at [58, 153] on div "Spacing" at bounding box center [88, 144] width 162 height 22
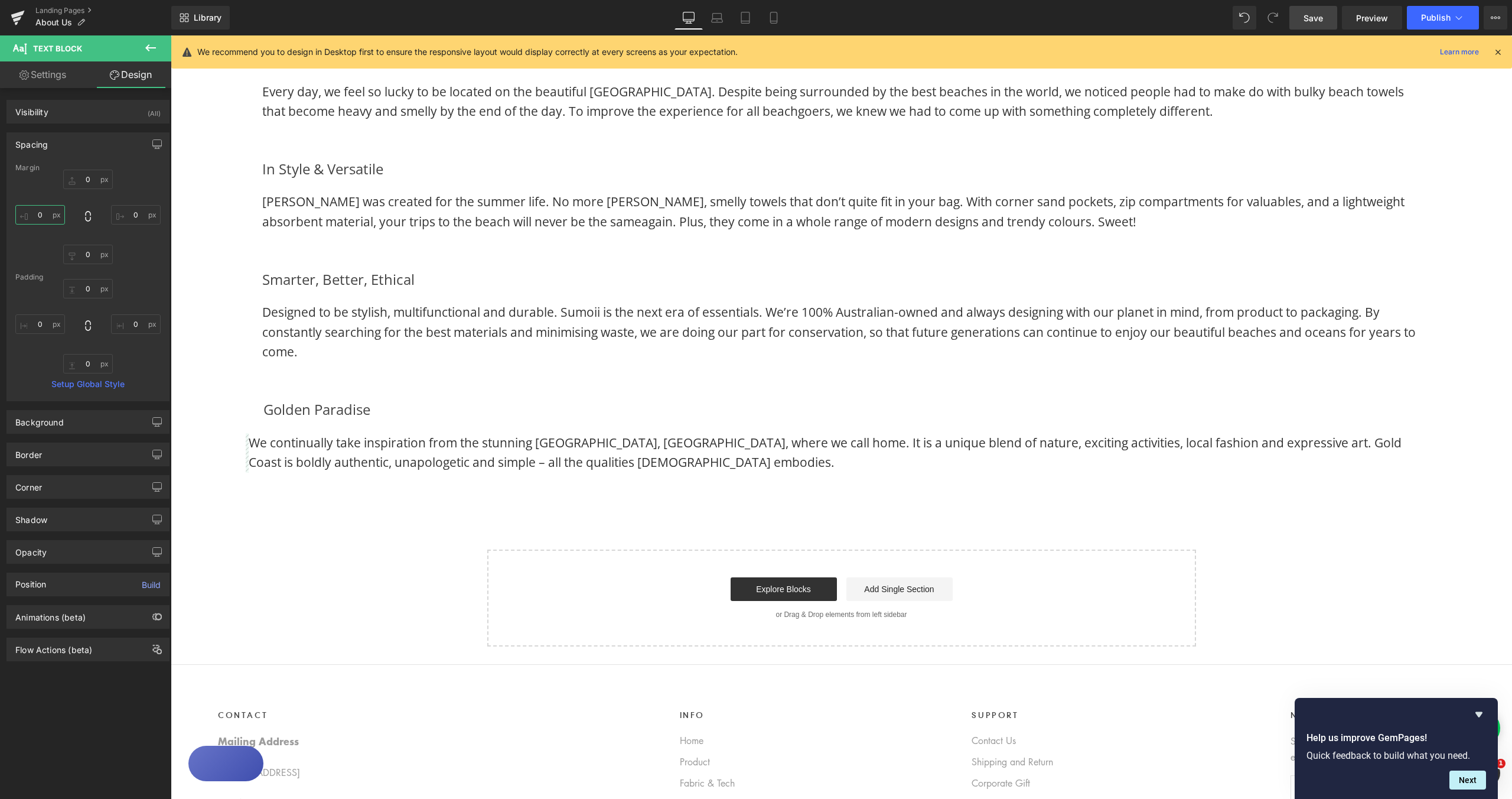
click at [38, 215] on input "0" at bounding box center [40, 215] width 49 height 20
type input "25"
click at [132, 212] on input "0" at bounding box center [135, 215] width 49 height 20
type input "25"
click at [1317, 17] on span "Save" at bounding box center [1313, 18] width 20 height 13
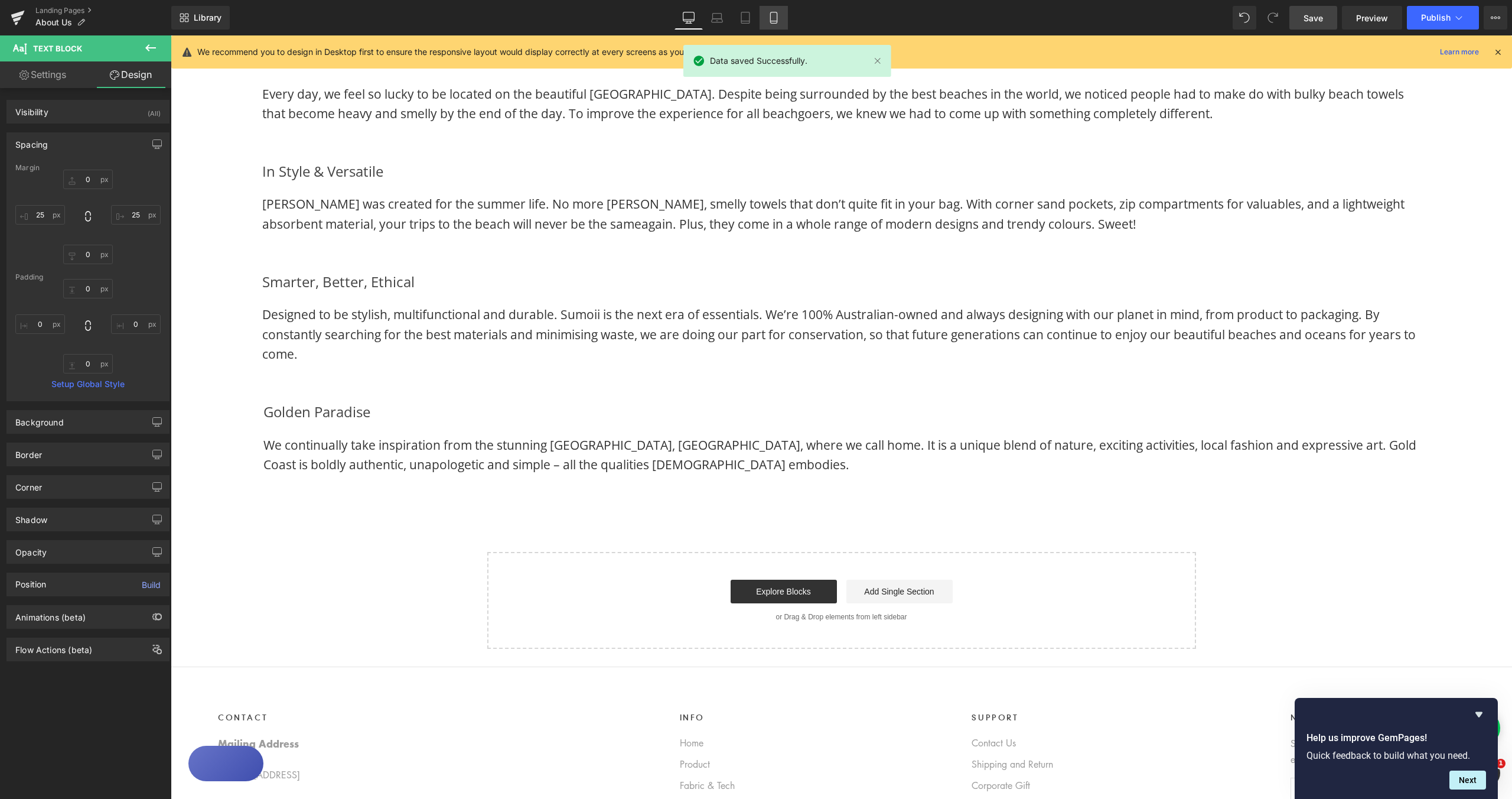
click at [773, 16] on icon at bounding box center [773, 18] width 12 height 12
type input "0"
type input "25"
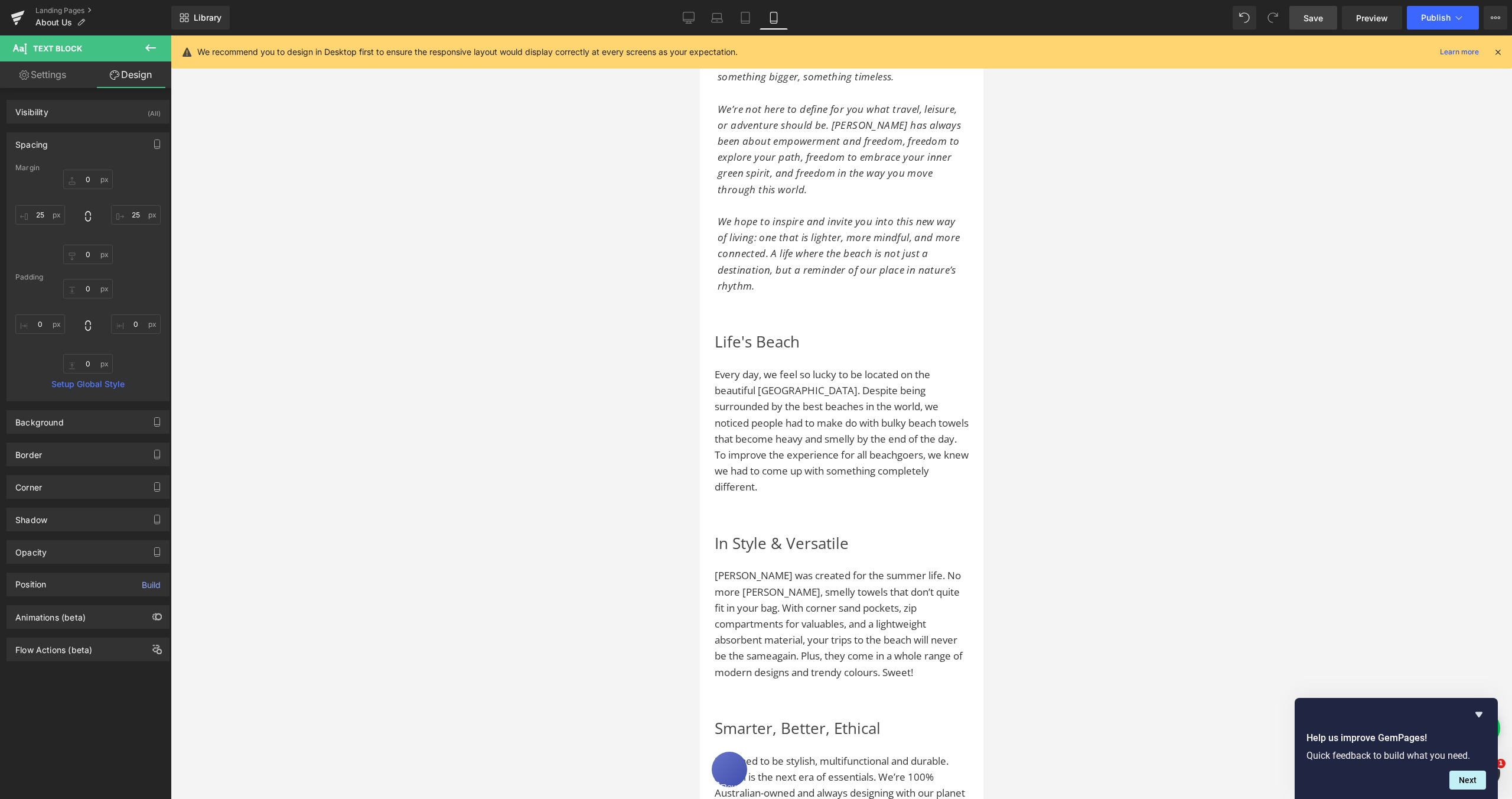
scroll to position [864, 0]
click at [714, 334] on h2 "Life's Beach" at bounding box center [841, 341] width 254 height 25
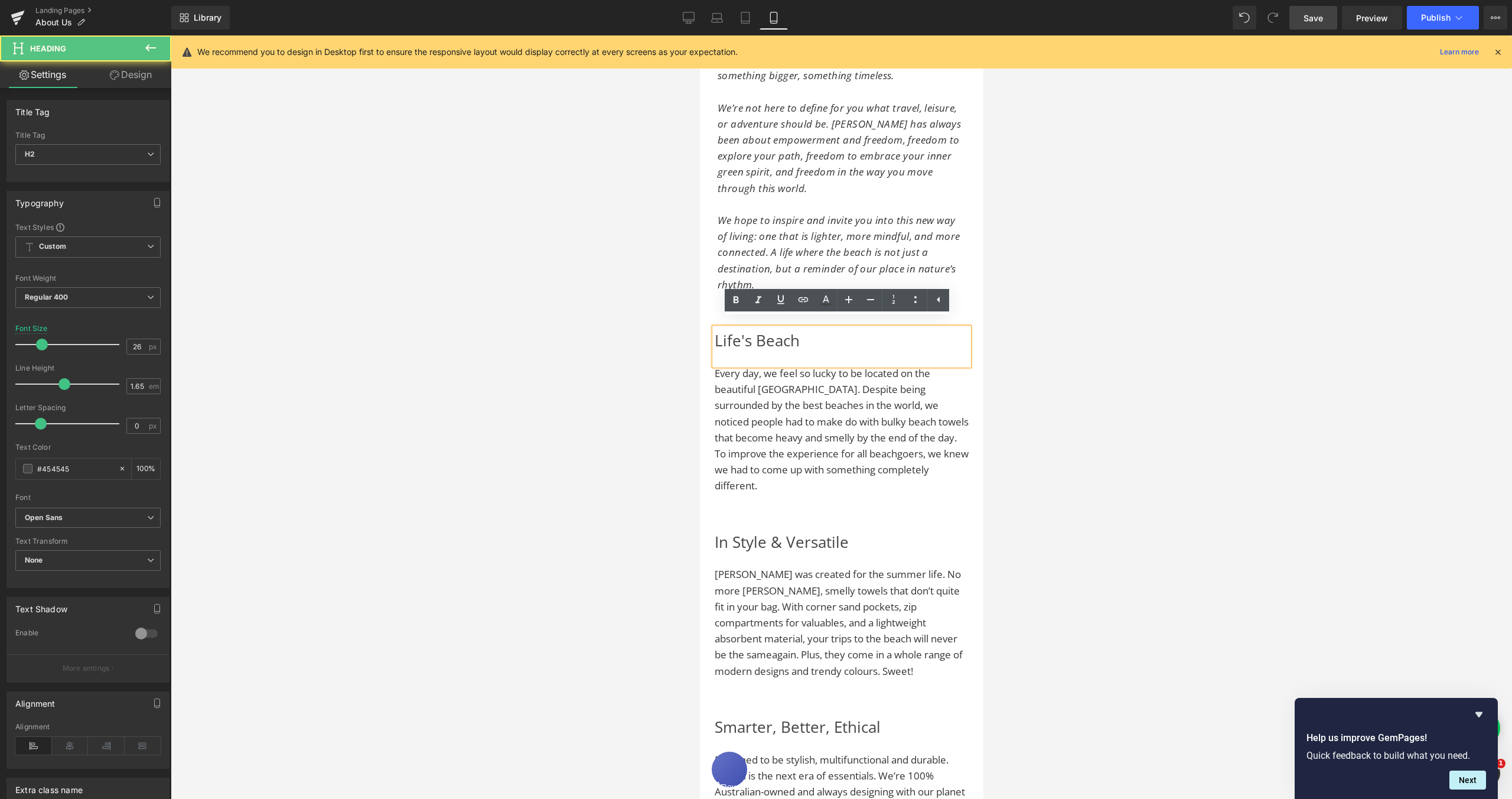
click at [714, 333] on h2 "Life's Beach" at bounding box center [841, 341] width 254 height 25
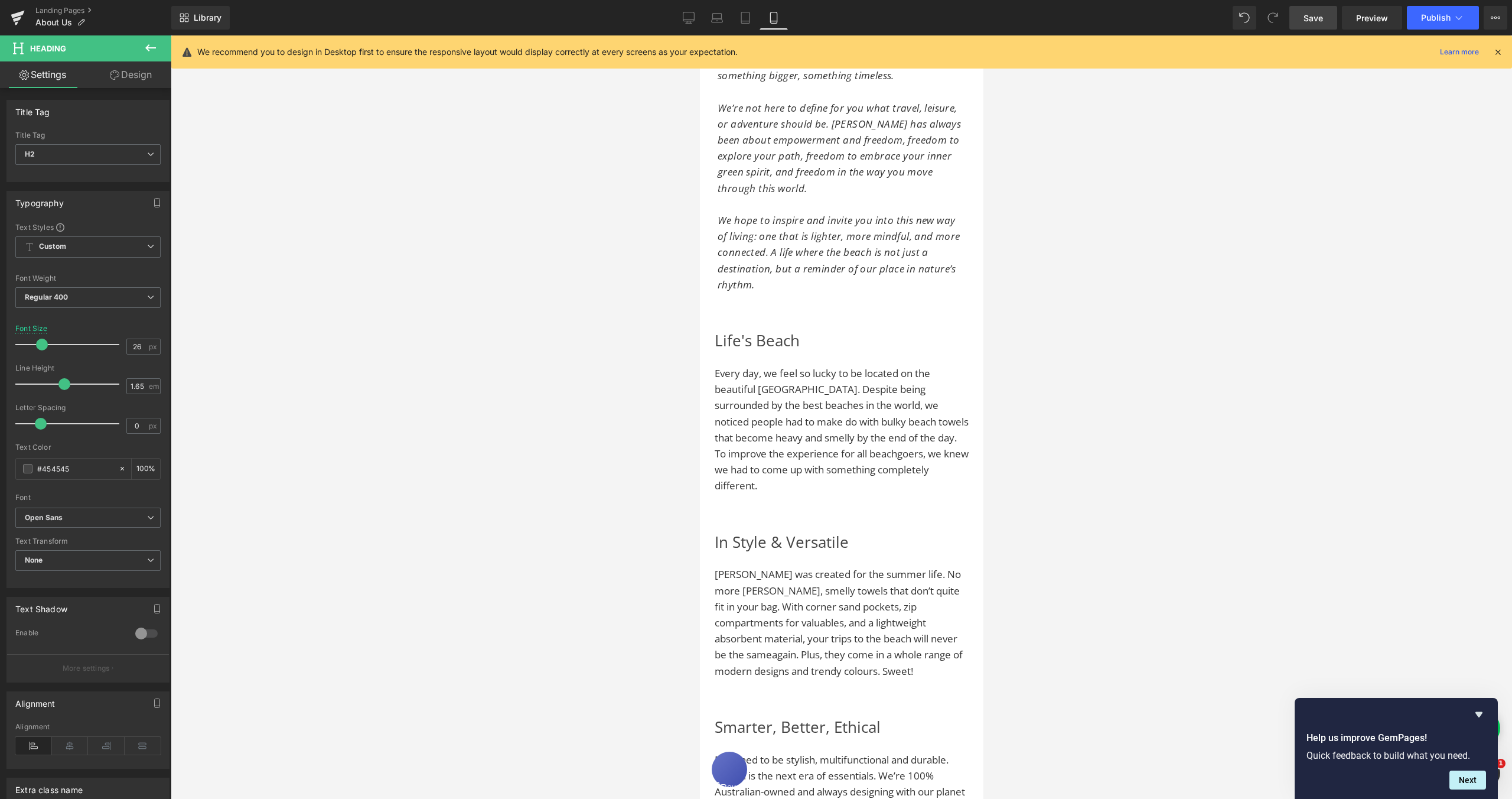
click at [121, 73] on link "Design" at bounding box center [131, 75] width 86 height 26
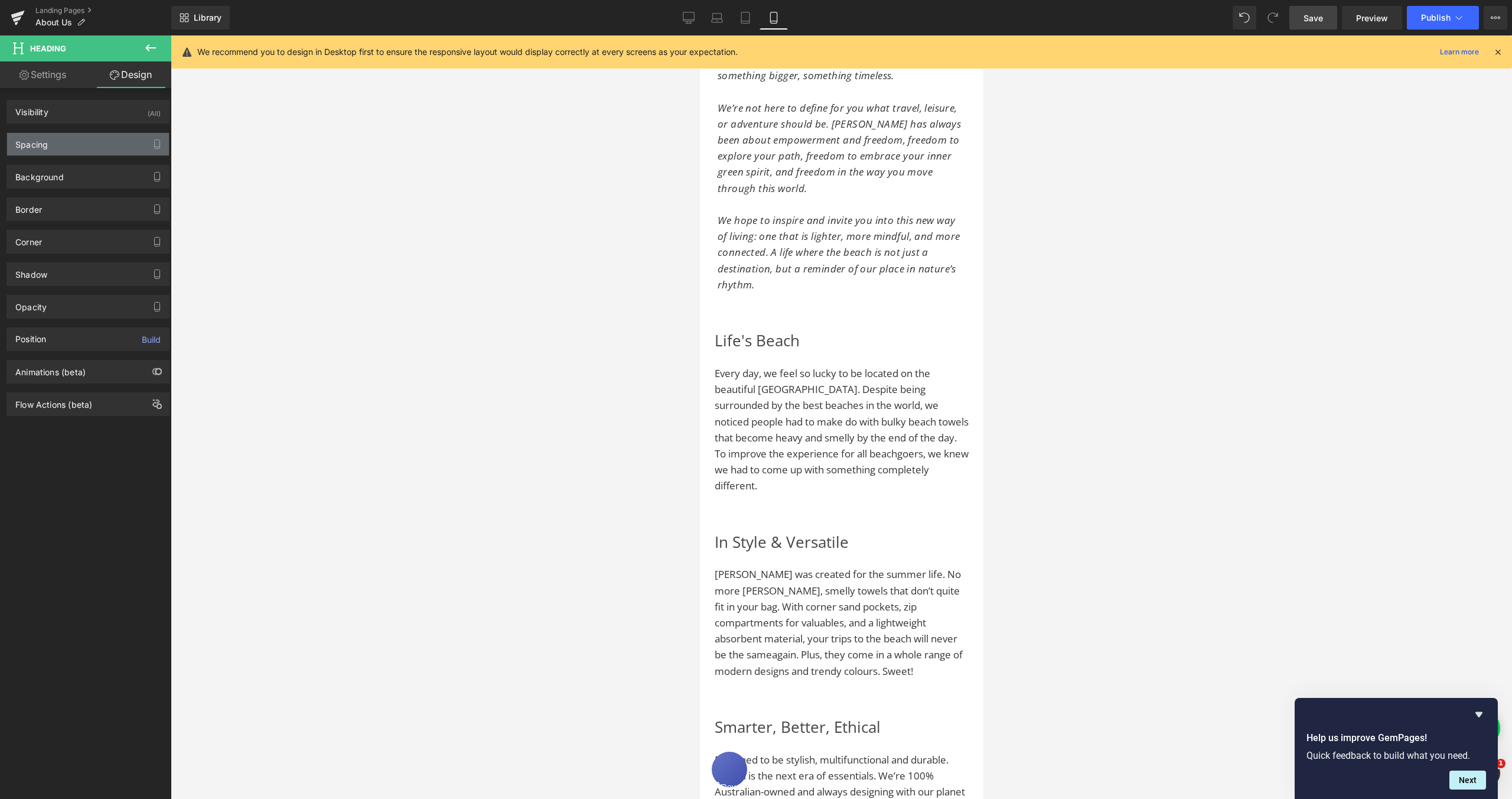
click at [46, 139] on div "Spacing" at bounding box center [31, 141] width 32 height 17
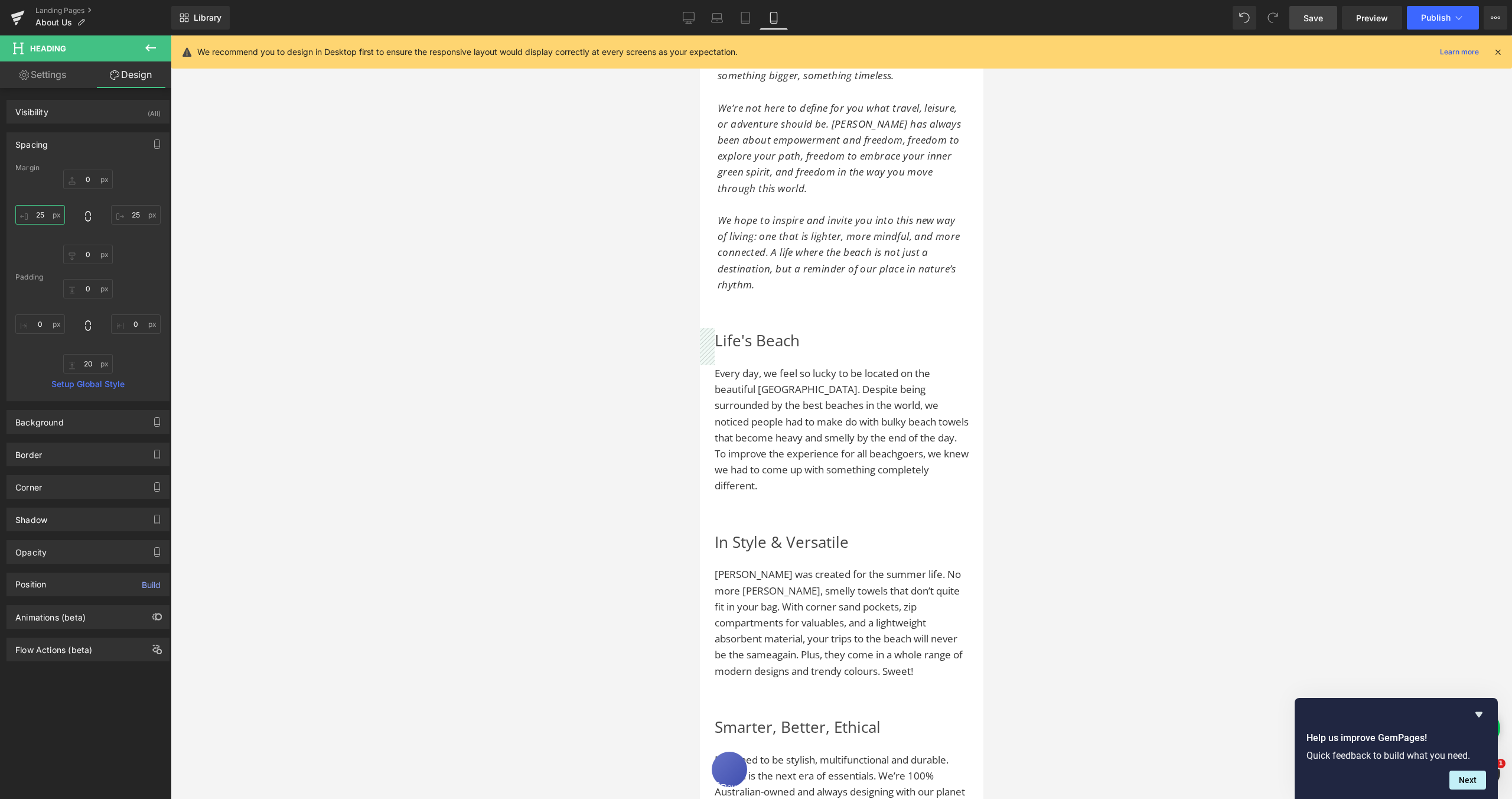
click at [42, 215] on input "25" at bounding box center [40, 215] width 49 height 20
click at [129, 213] on input "25" at bounding box center [135, 215] width 49 height 20
click at [778, 382] on span "Every day, we feel so lucky to be located on the beautiful [GEOGRAPHIC_DATA]. D…" at bounding box center [841, 429] width 254 height 126
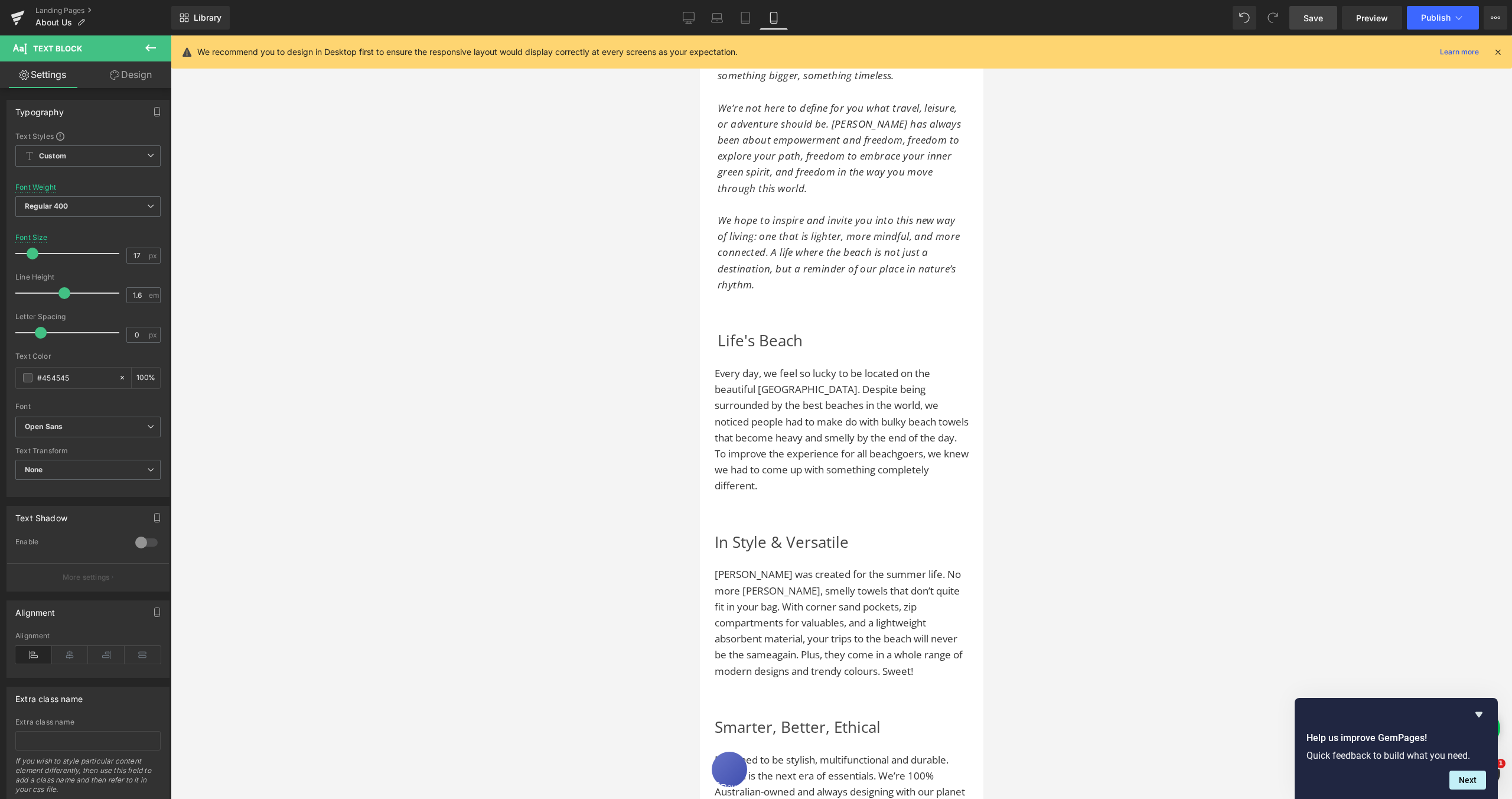
click at [143, 78] on link "Design" at bounding box center [131, 75] width 86 height 26
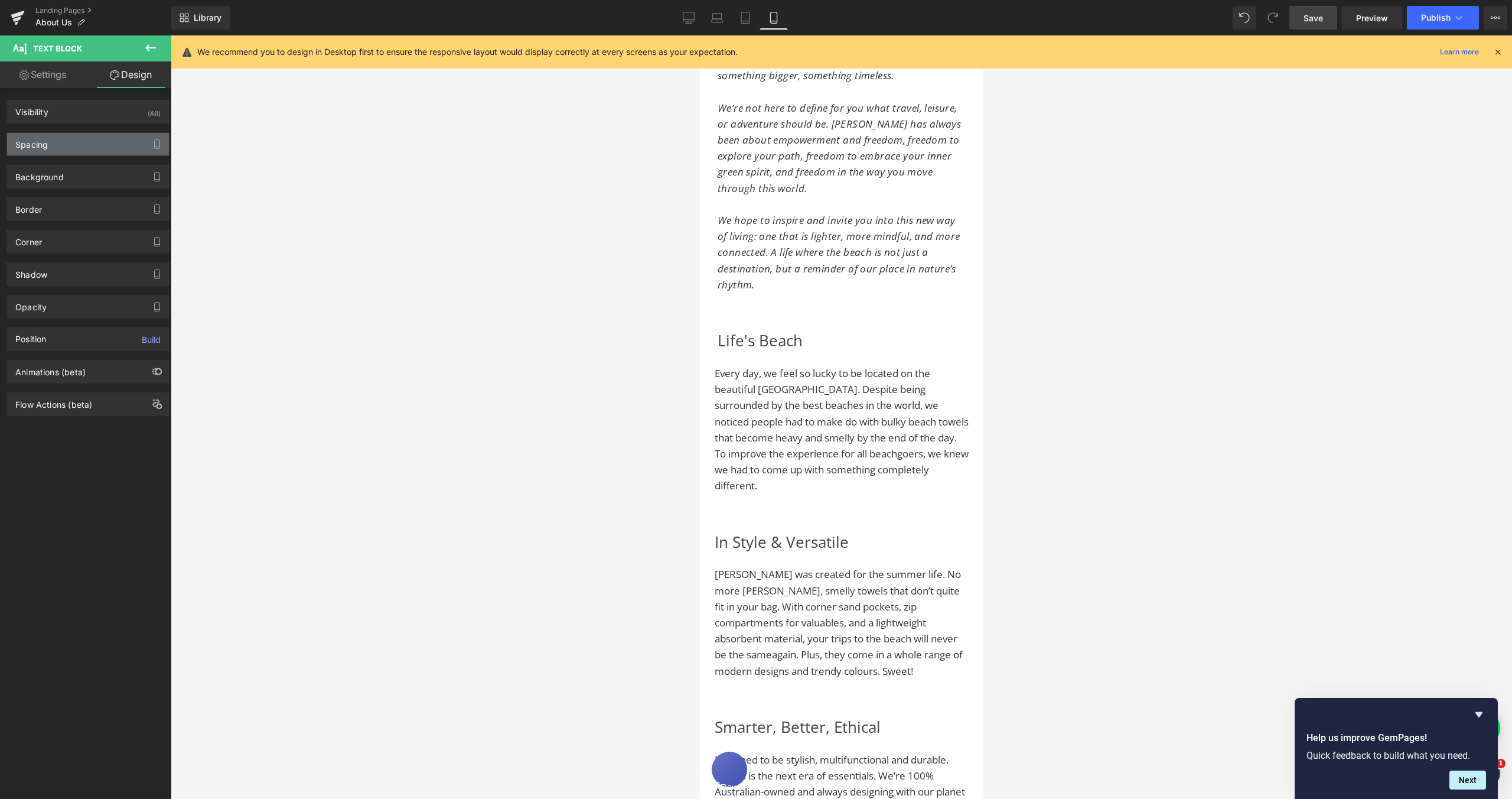
click at [53, 141] on div "Spacing" at bounding box center [88, 144] width 162 height 22
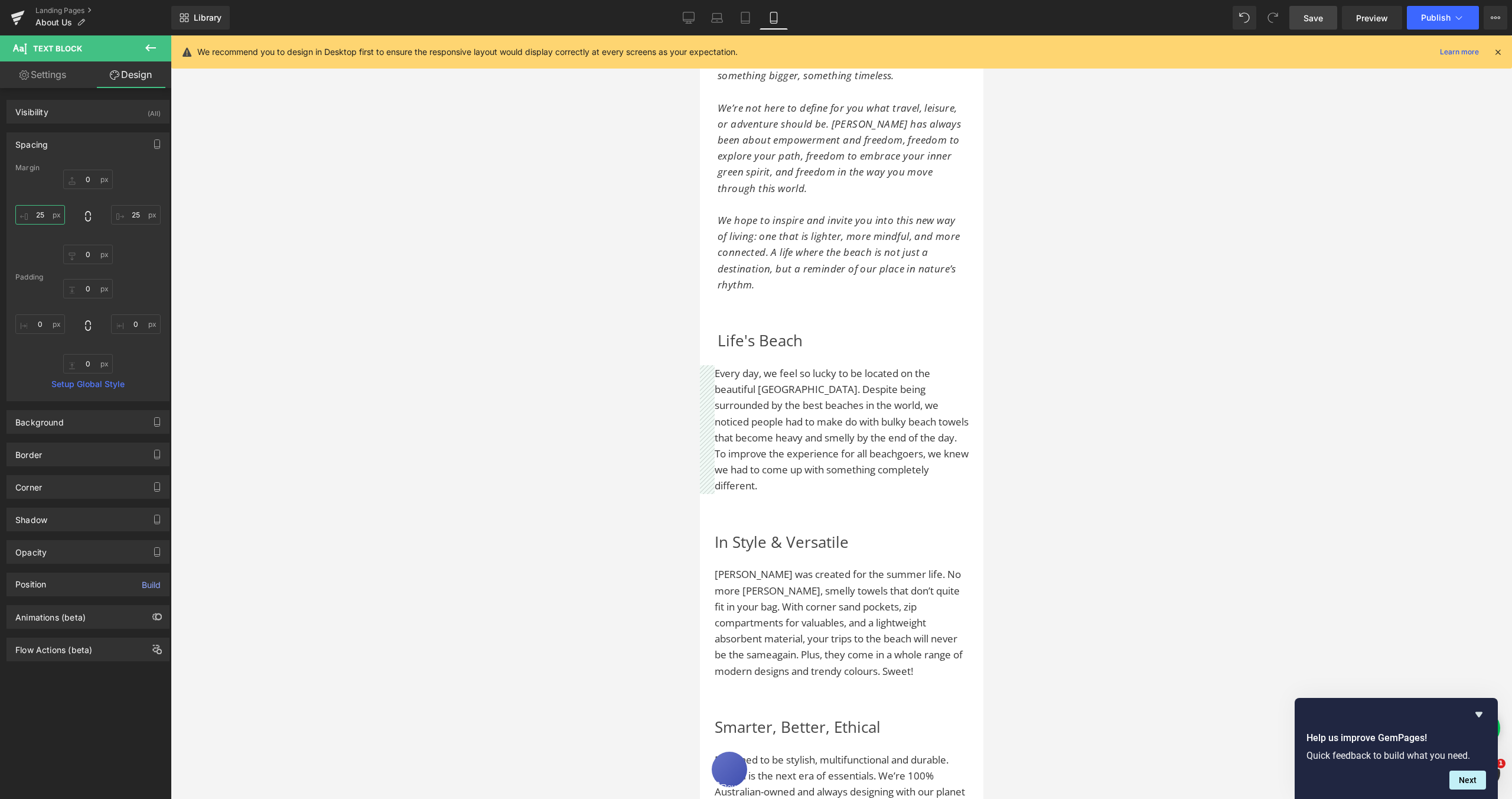
click at [38, 215] on input "25" at bounding box center [40, 215] width 49 height 20
click at [38, 215] on input "25" at bounding box center [40, 215] width 49 height 20
click at [41, 215] on input "25" at bounding box center [40, 215] width 49 height 20
click at [42, 215] on input "25" at bounding box center [40, 215] width 49 height 20
click at [131, 215] on input "25" at bounding box center [135, 215] width 49 height 20
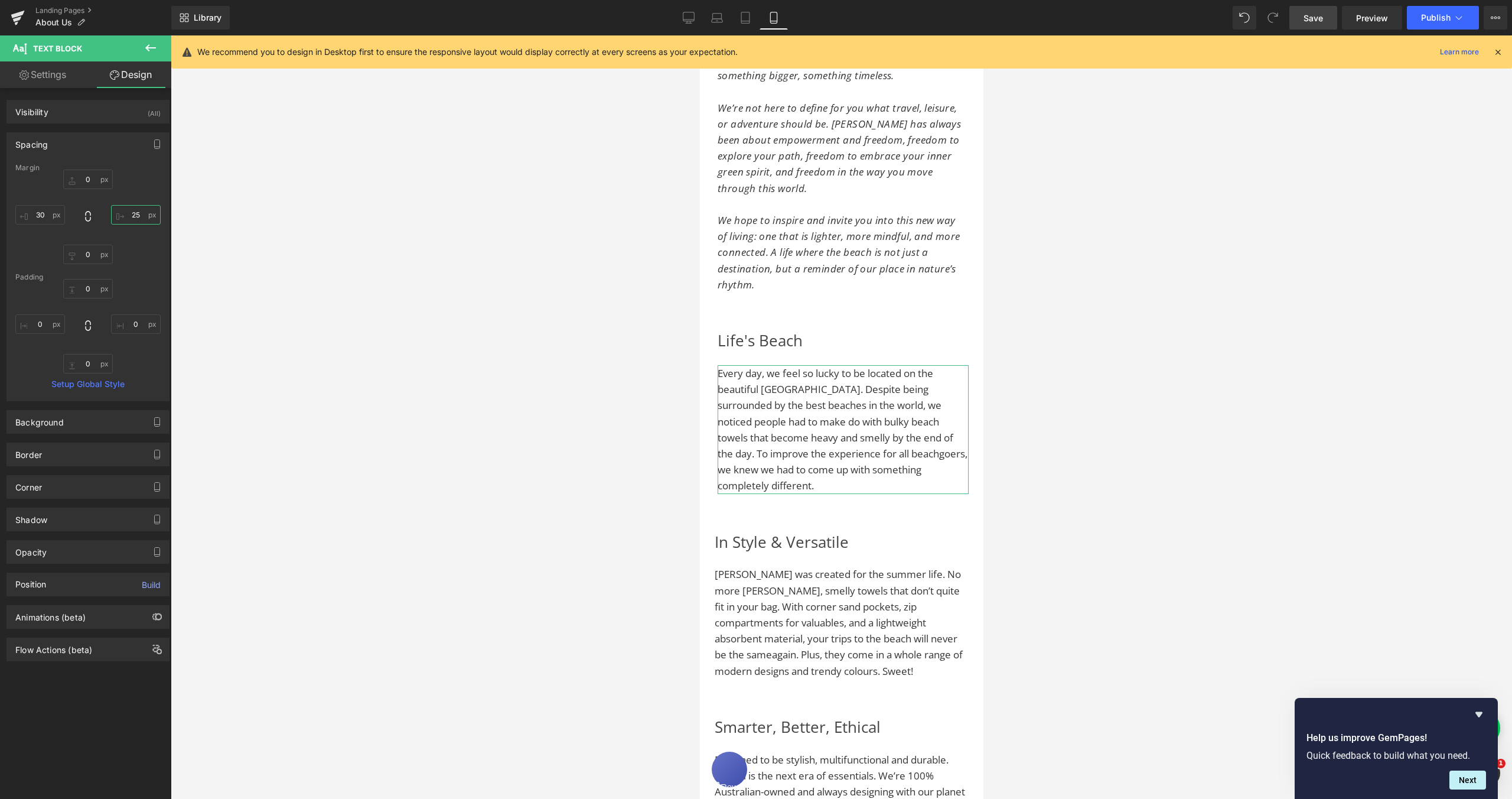
click at [131, 215] on input "25" at bounding box center [135, 215] width 49 height 20
click at [769, 567] on span "[PERSON_NAME] was created for the summer life. No more [PERSON_NAME], smelly to…" at bounding box center [838, 622] width 248 height 110
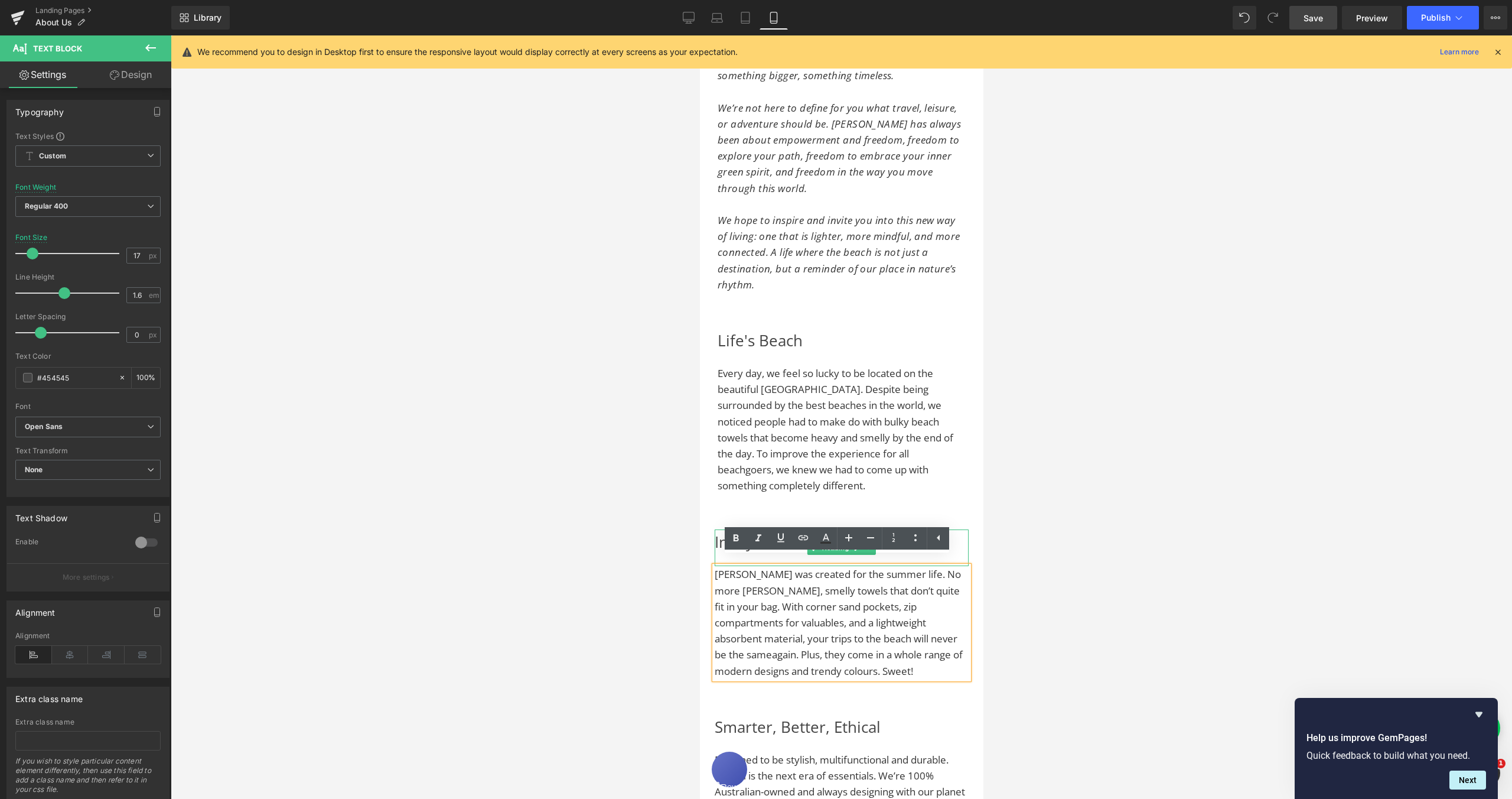
click at [715, 532] on h2 "In Style & Versatile" at bounding box center [841, 542] width 254 height 25
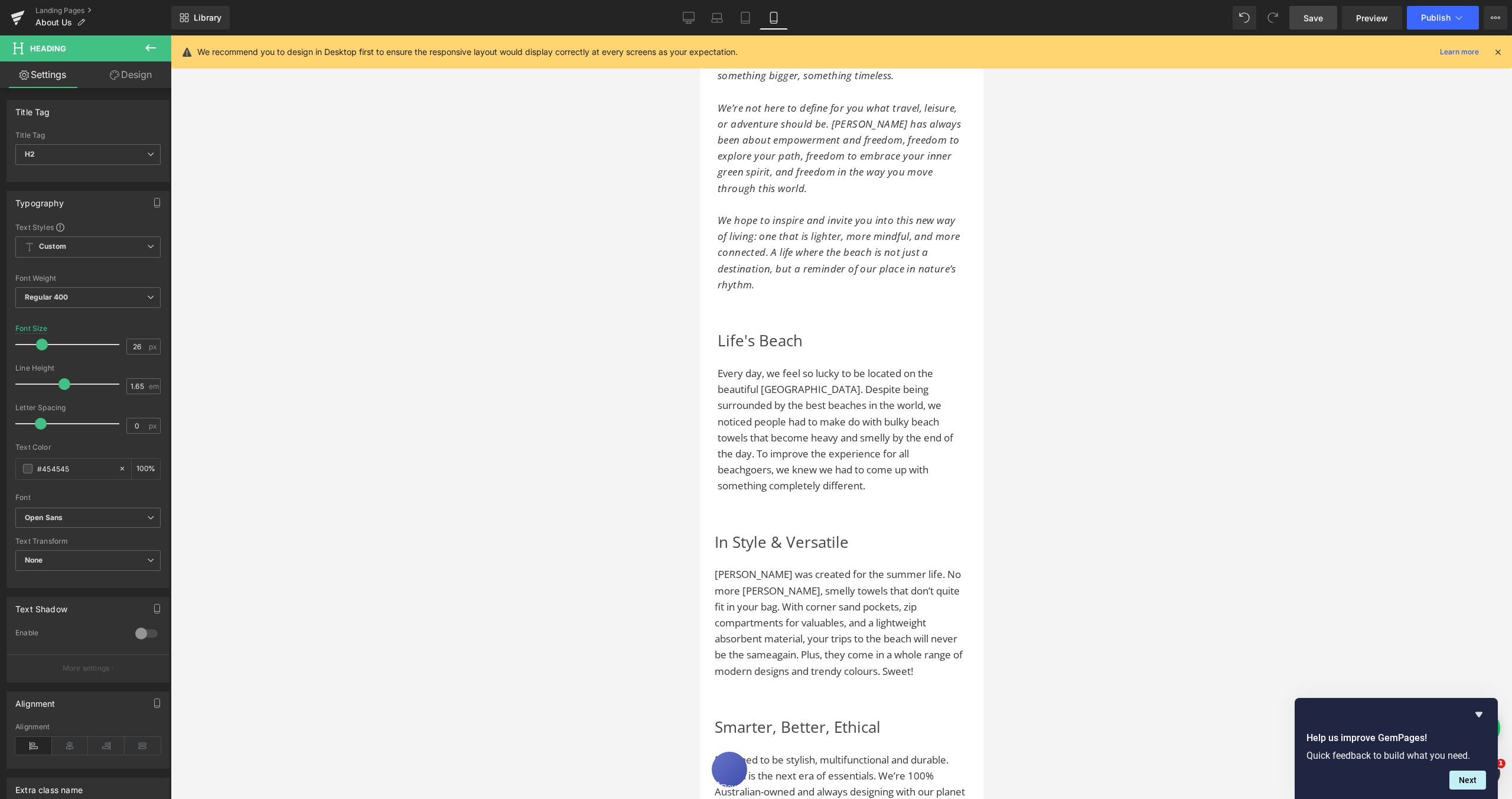
click at [139, 81] on link "Design" at bounding box center [131, 75] width 86 height 26
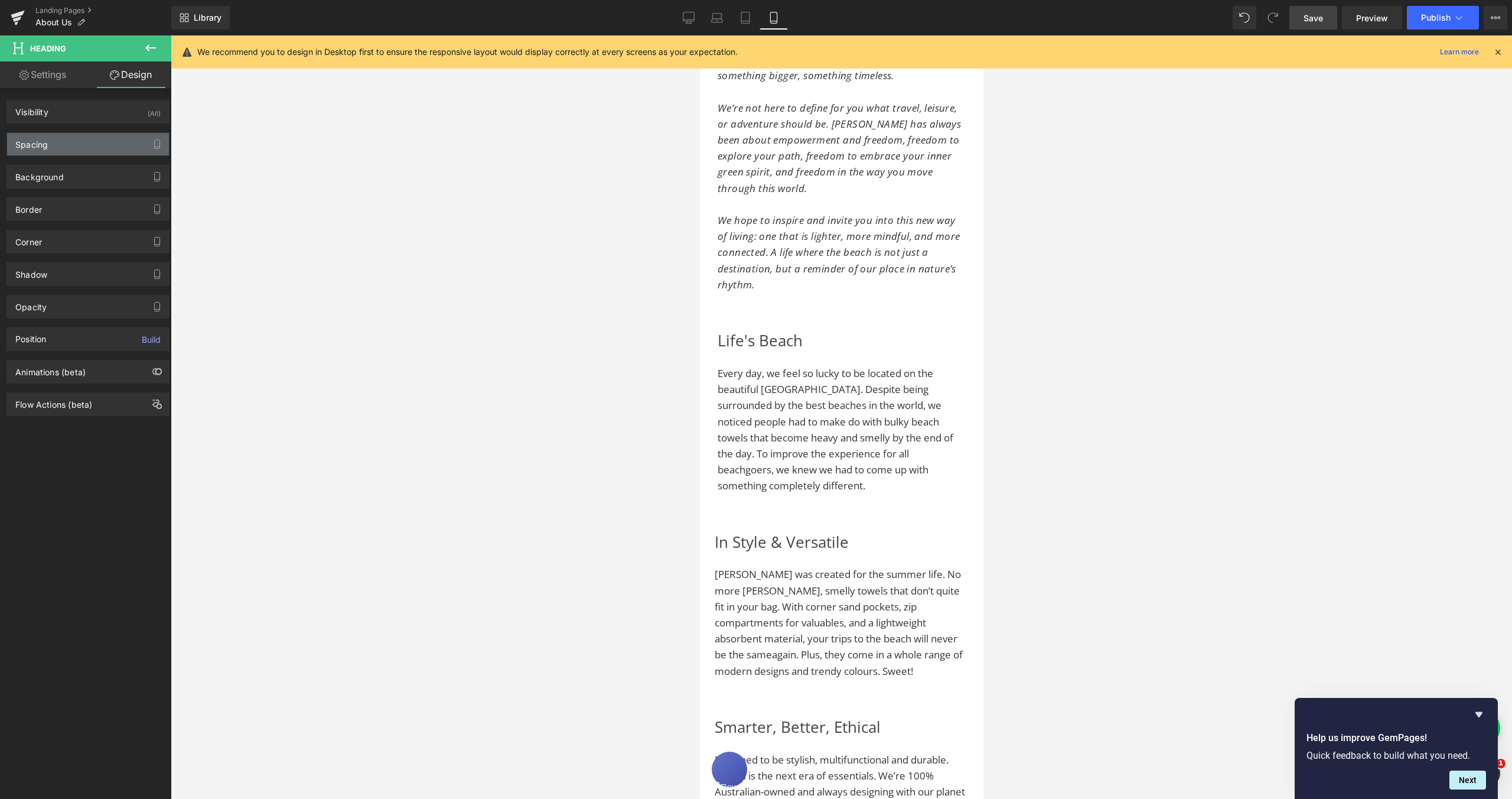
click at [73, 145] on div "Spacing" at bounding box center [88, 144] width 162 height 22
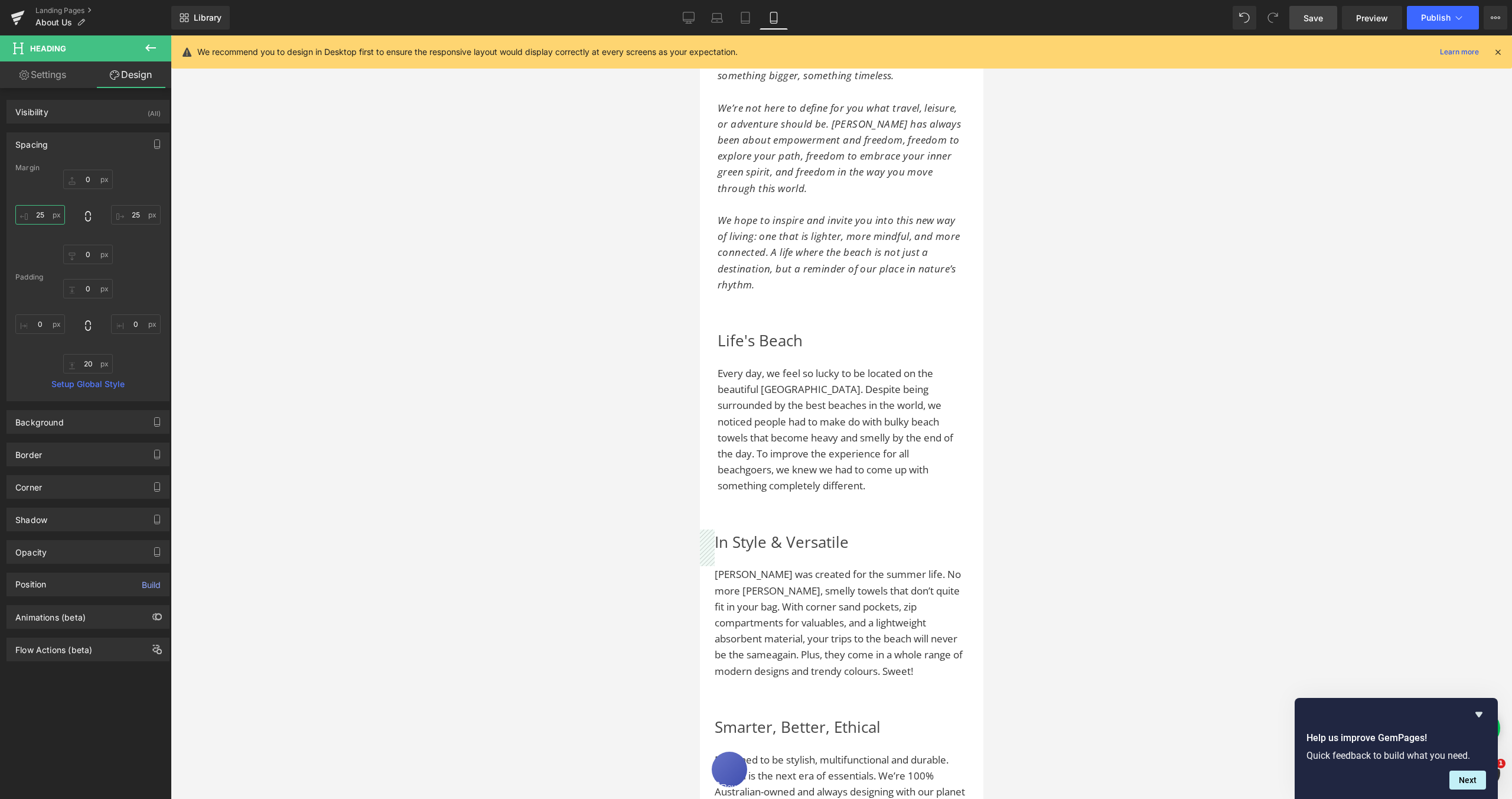
click at [38, 216] on input "25" at bounding box center [40, 215] width 49 height 20
click at [40, 217] on input "25" at bounding box center [40, 215] width 49 height 20
click at [129, 213] on input "25" at bounding box center [135, 215] width 49 height 20
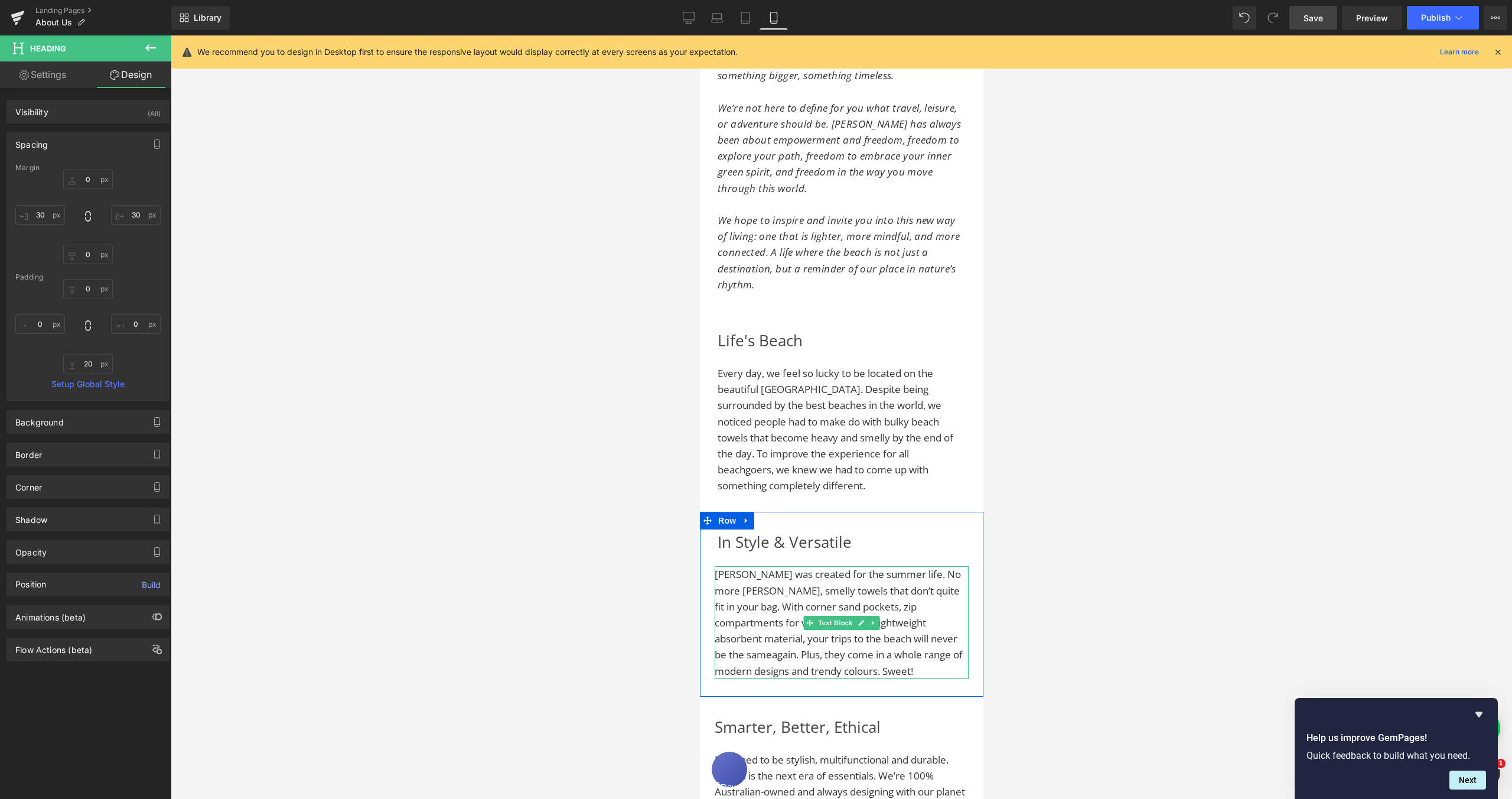
click at [717, 570] on span "[PERSON_NAME] was created for the summer life. No more [PERSON_NAME], smelly to…" at bounding box center [838, 622] width 248 height 110
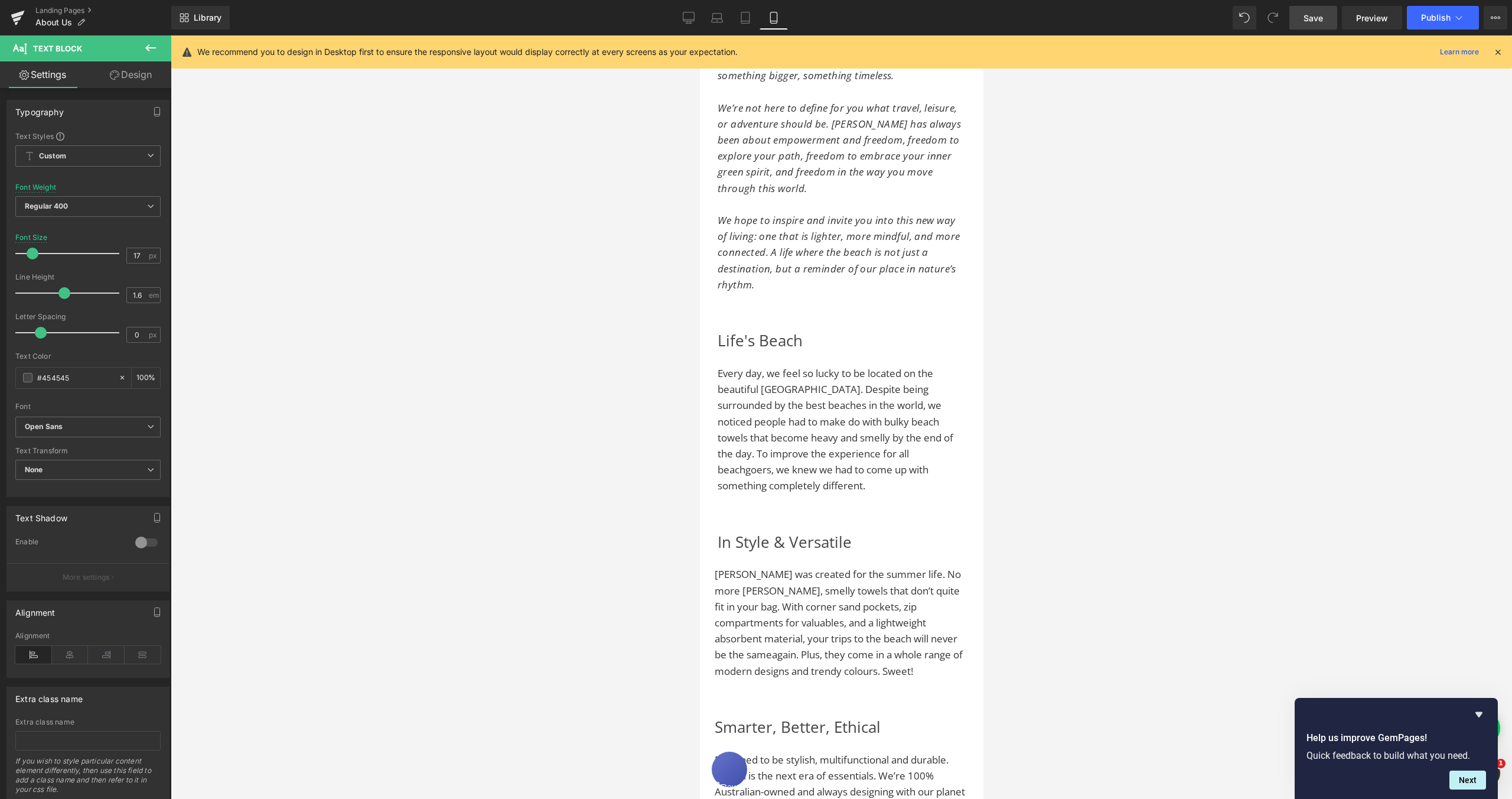
click at [129, 79] on link "Design" at bounding box center [131, 75] width 86 height 26
click at [0, 0] on div "Spacing" at bounding box center [0, 0] width 0 height 0
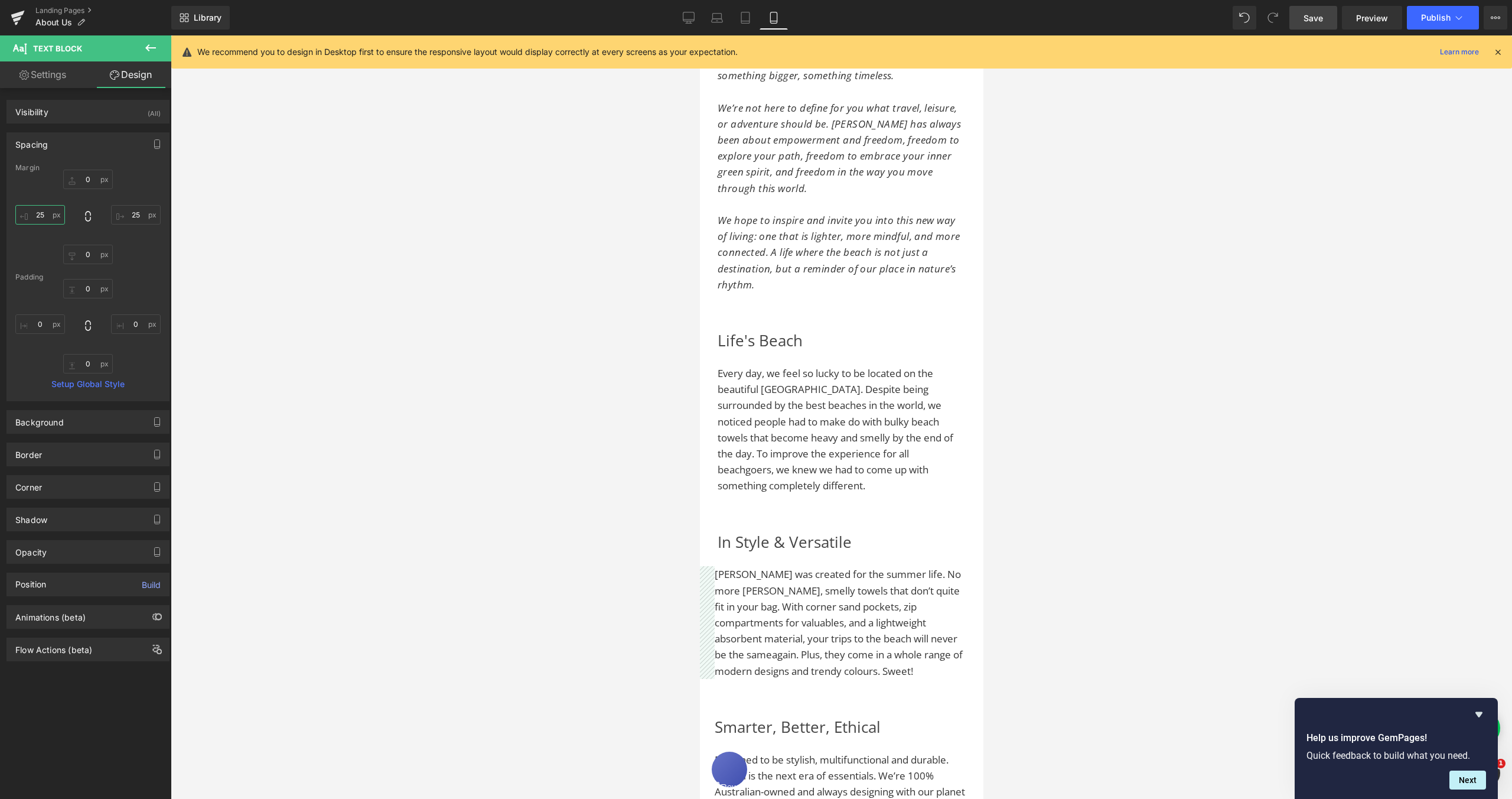
click at [40, 213] on input "25" at bounding box center [40, 215] width 49 height 20
click at [132, 214] on input "25" at bounding box center [135, 215] width 49 height 20
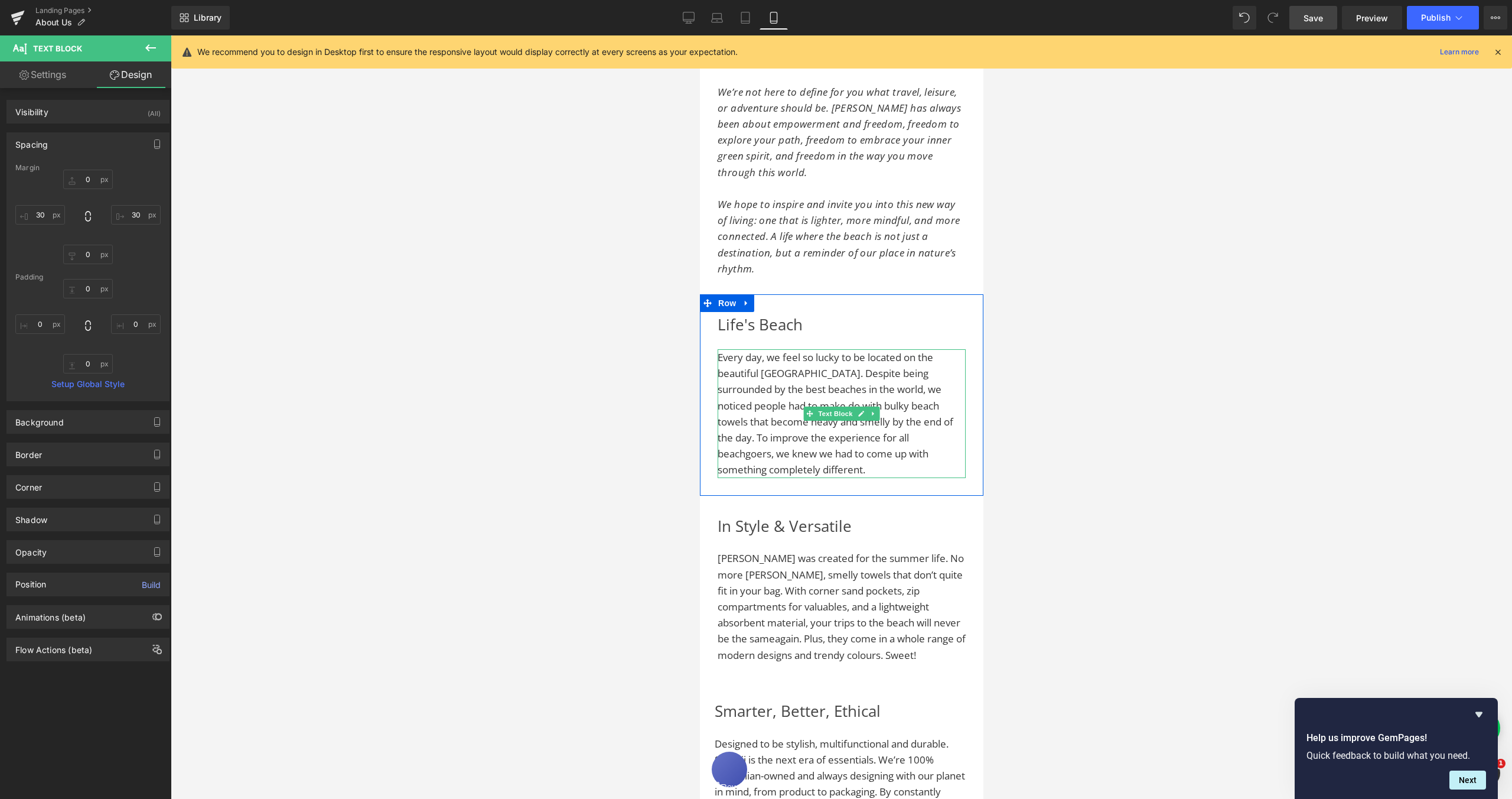
scroll to position [1045, 0]
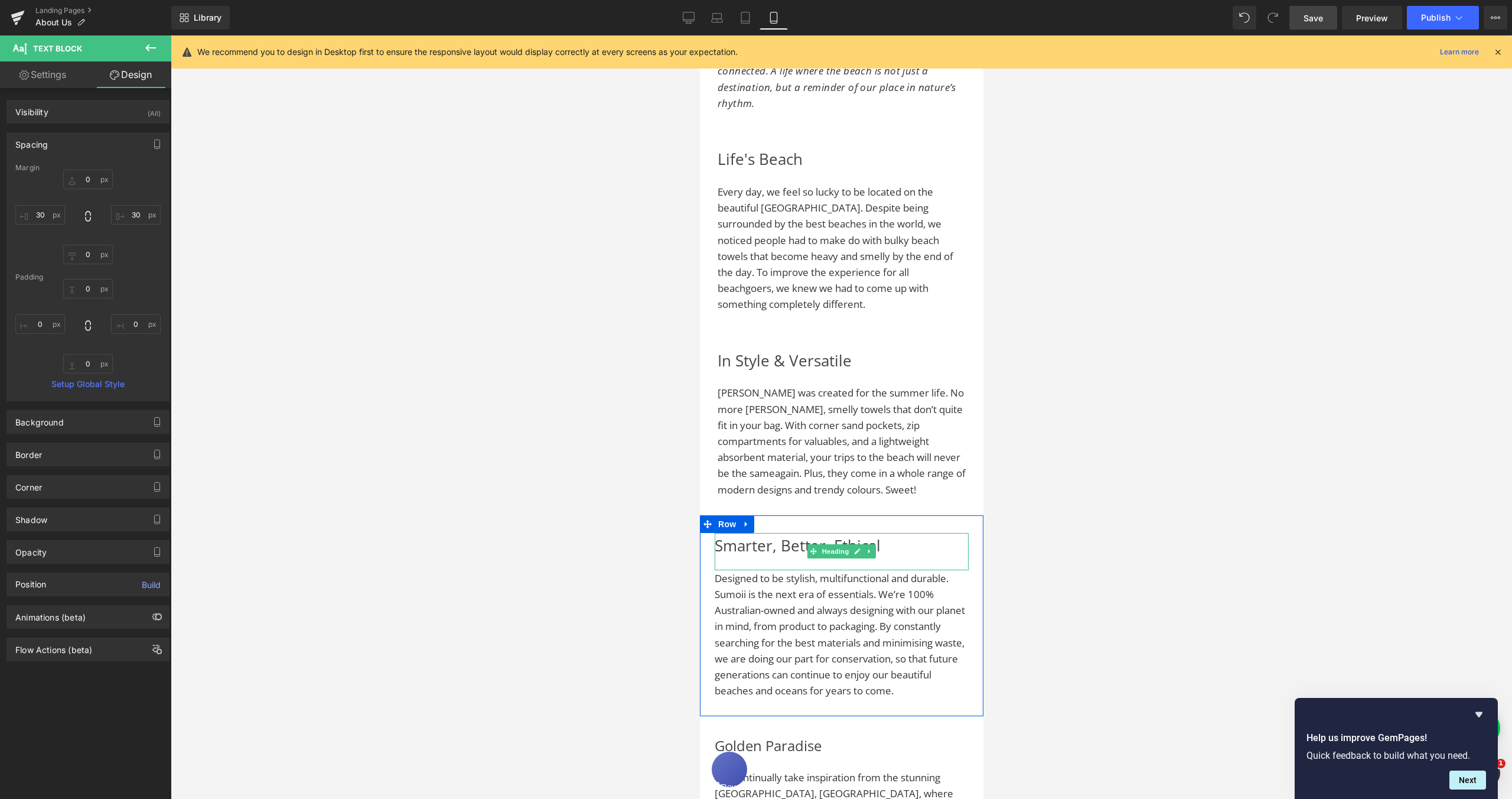
click at [714, 539] on div "Smarter, Better, Ethical" at bounding box center [841, 551] width 254 height 37
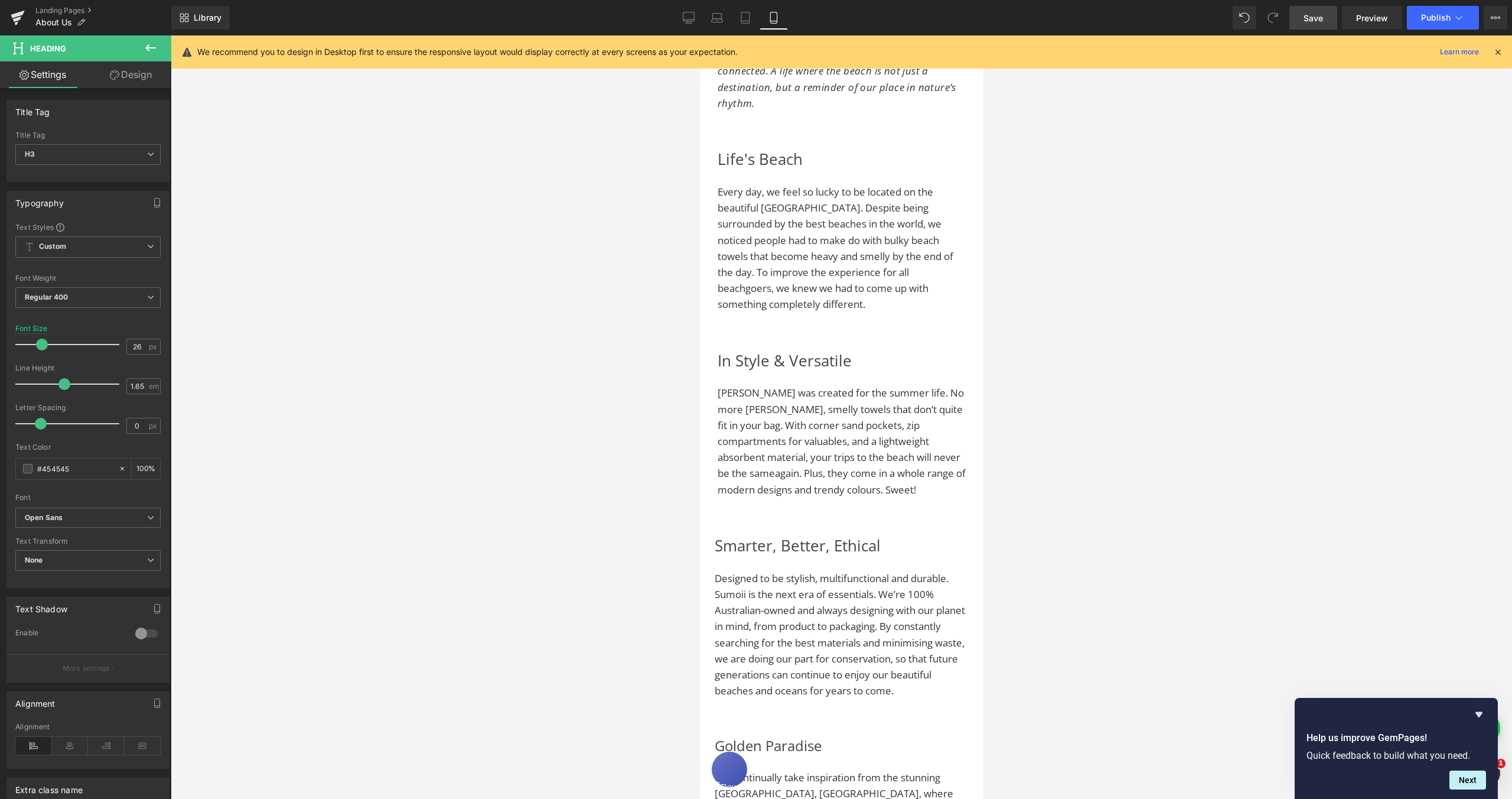
click at [130, 79] on link "Design" at bounding box center [131, 75] width 86 height 26
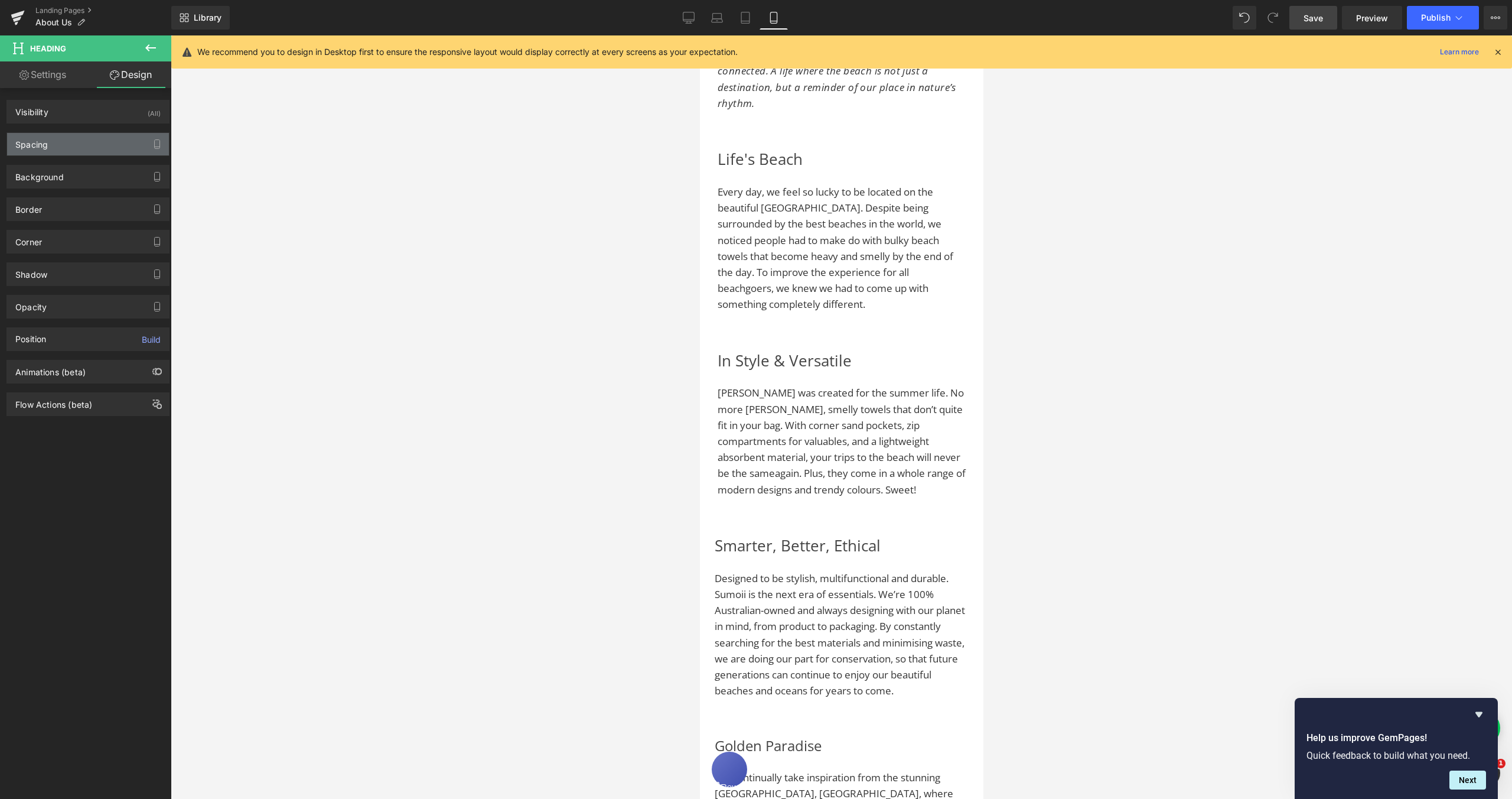
click at [75, 149] on div "Spacing" at bounding box center [88, 144] width 162 height 22
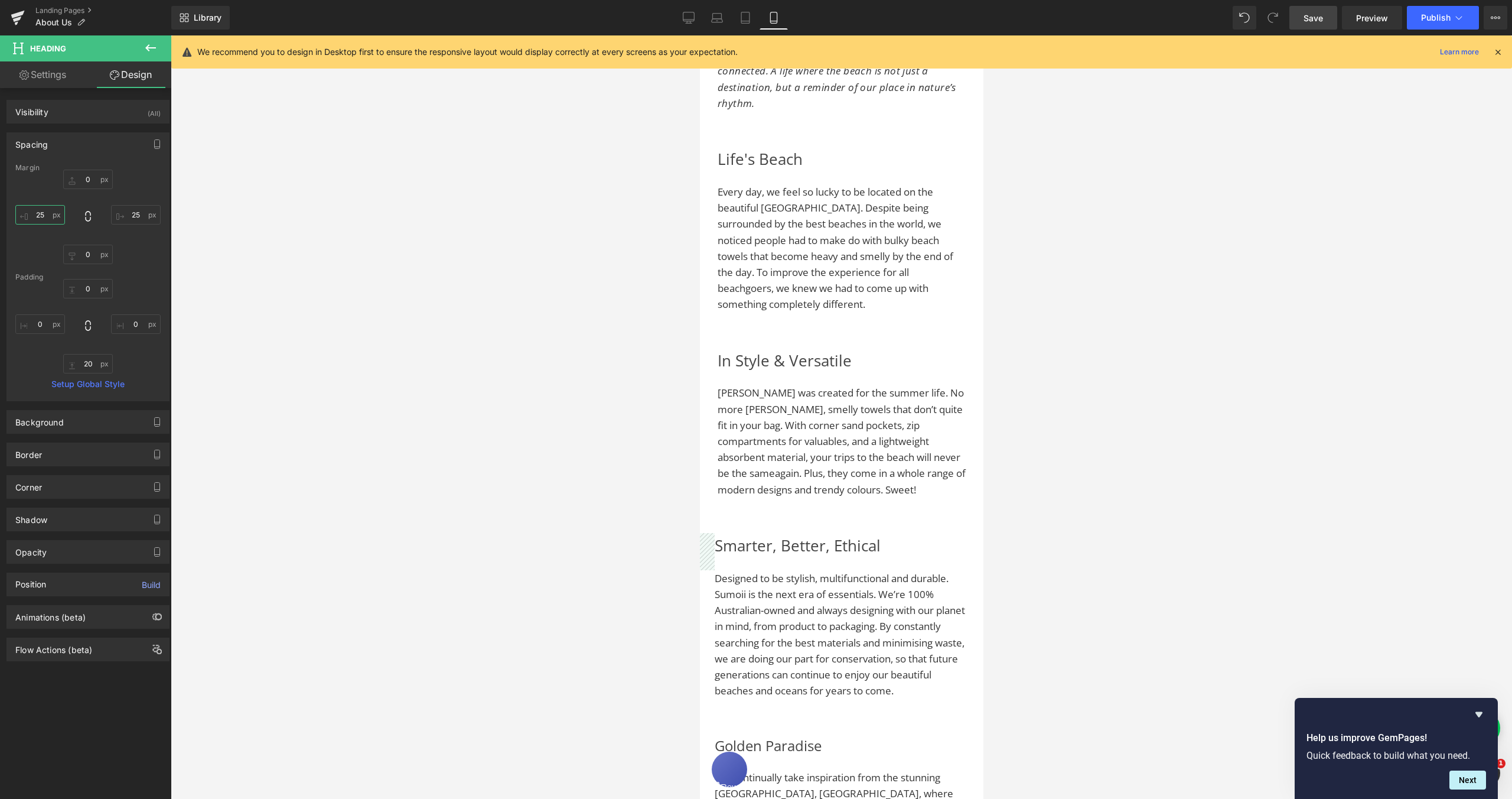
click at [40, 215] on input "25" at bounding box center [40, 215] width 49 height 20
click at [131, 217] on input "25" at bounding box center [135, 215] width 49 height 20
click at [132, 213] on input "25" at bounding box center [135, 215] width 49 height 20
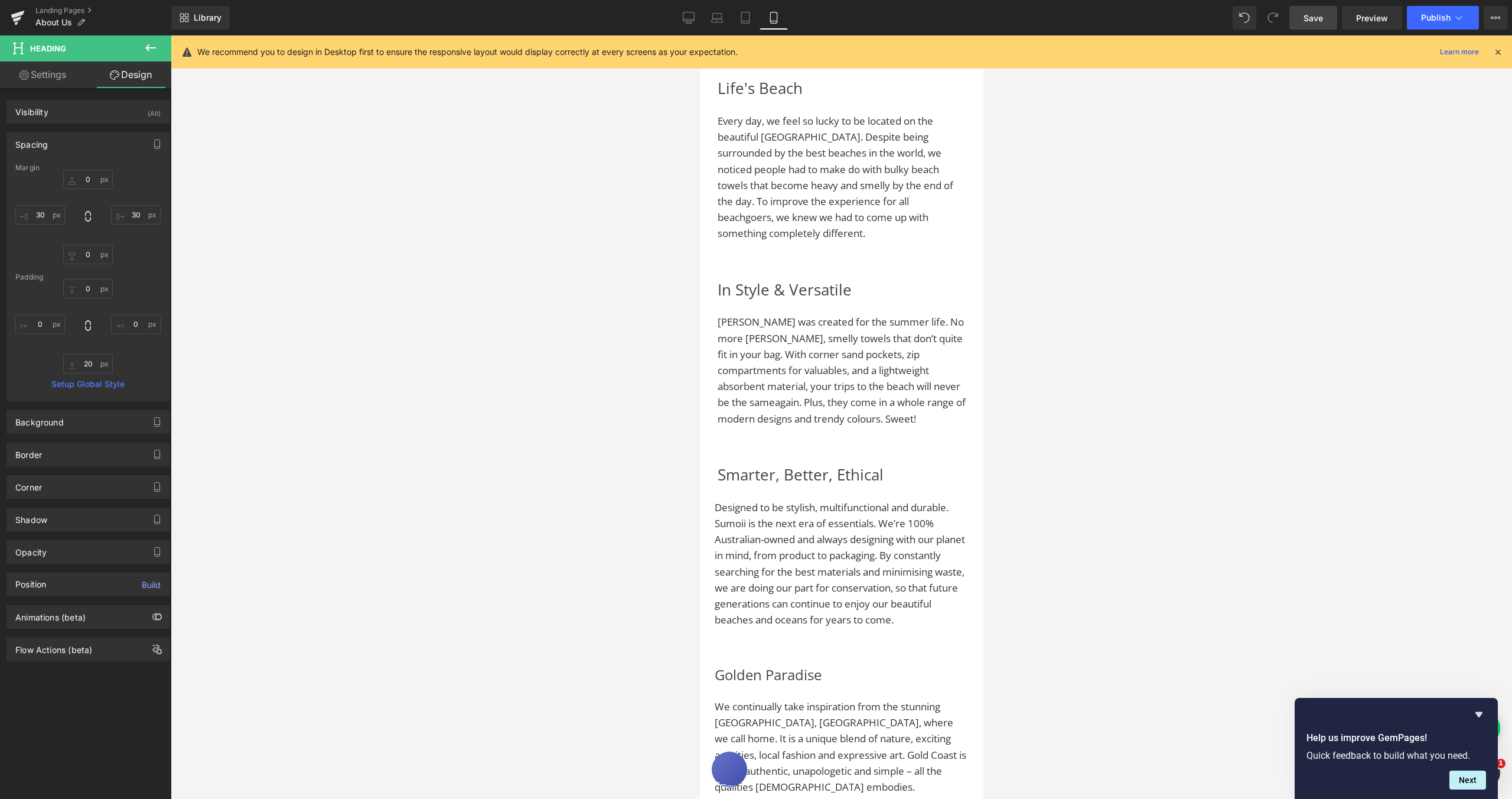
scroll to position [1117, 0]
click at [737, 513] on span "Designed to be stylish, multifunctional and durable. Sumoii is the next era of …" at bounding box center [839, 562] width 250 height 126
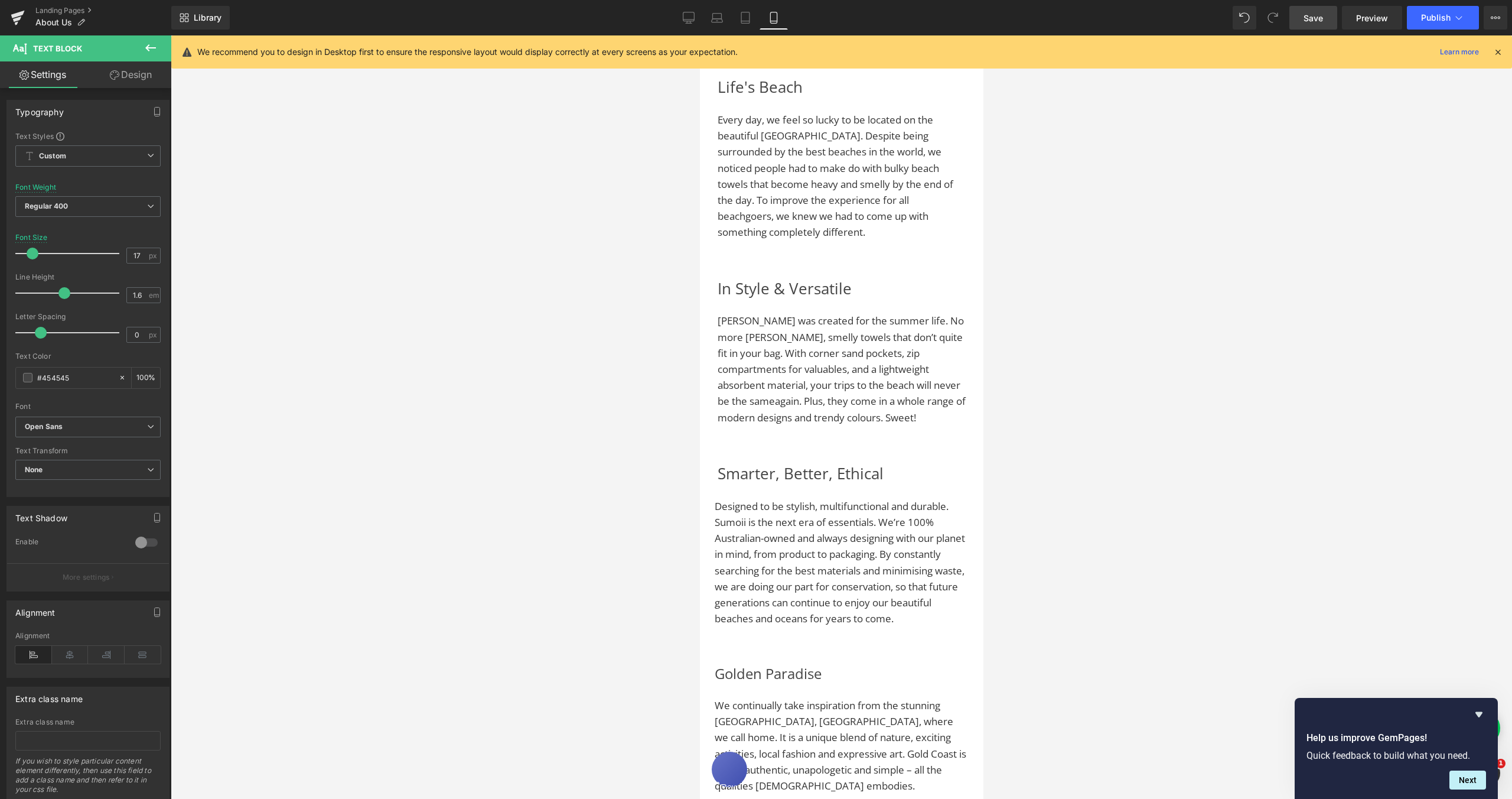
click at [133, 80] on link "Design" at bounding box center [131, 75] width 86 height 26
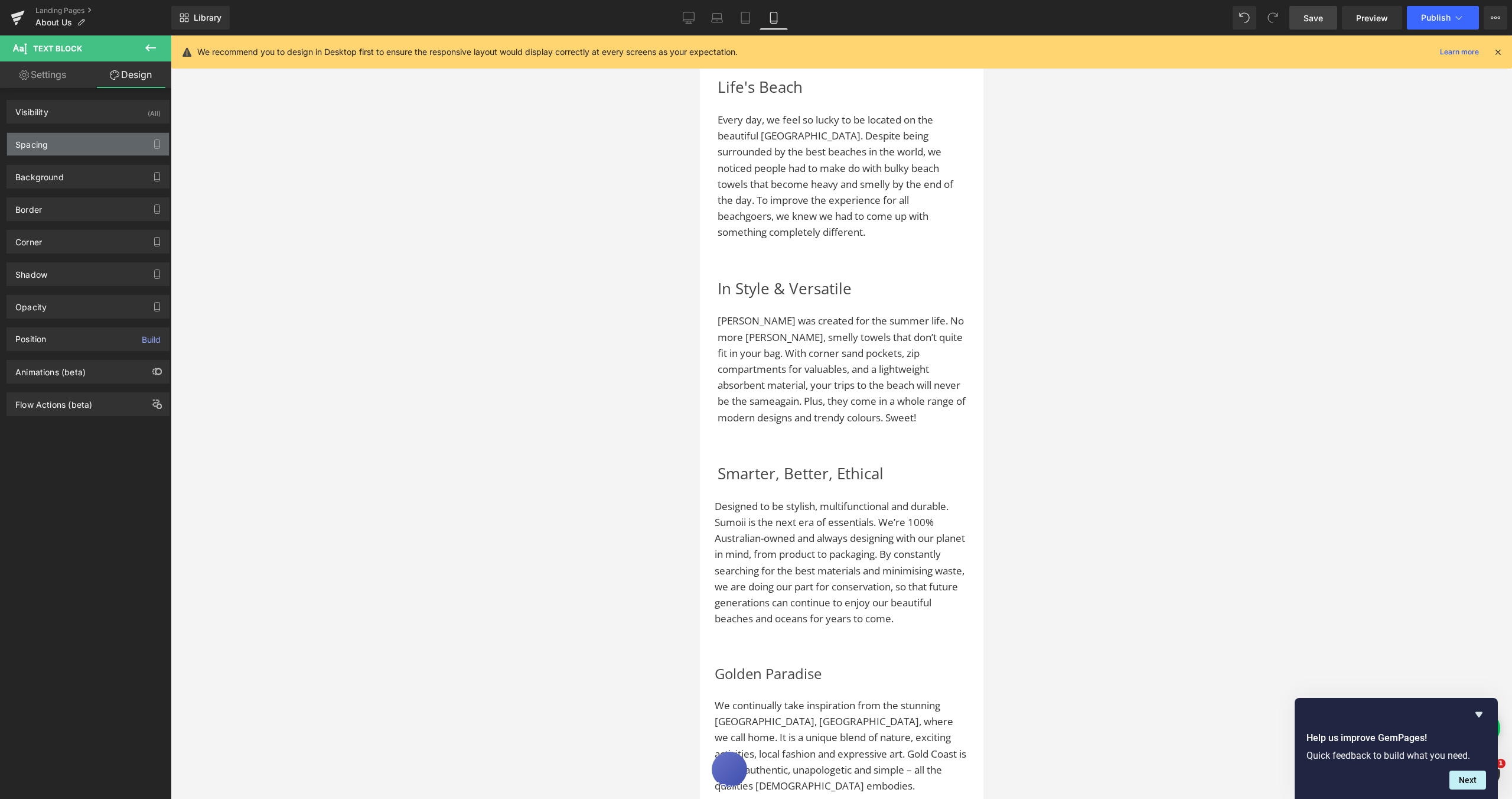
click at [72, 150] on div "Spacing" at bounding box center [88, 144] width 162 height 22
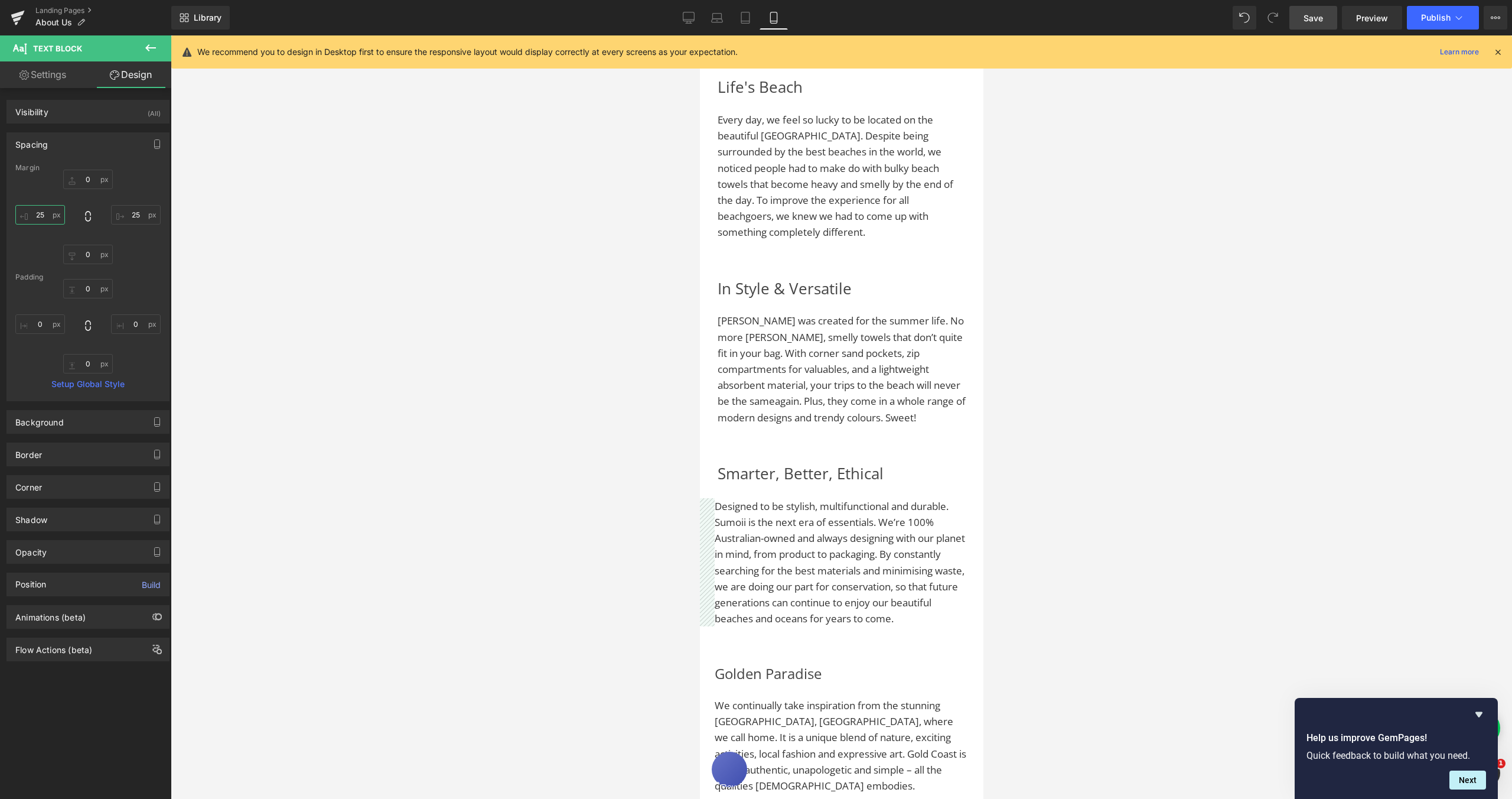
click at [41, 216] on input "25" at bounding box center [40, 215] width 49 height 20
click at [133, 214] on input "25" at bounding box center [135, 215] width 49 height 20
click at [134, 214] on input "25" at bounding box center [135, 215] width 49 height 20
click at [133, 214] on input "25" at bounding box center [135, 215] width 49 height 20
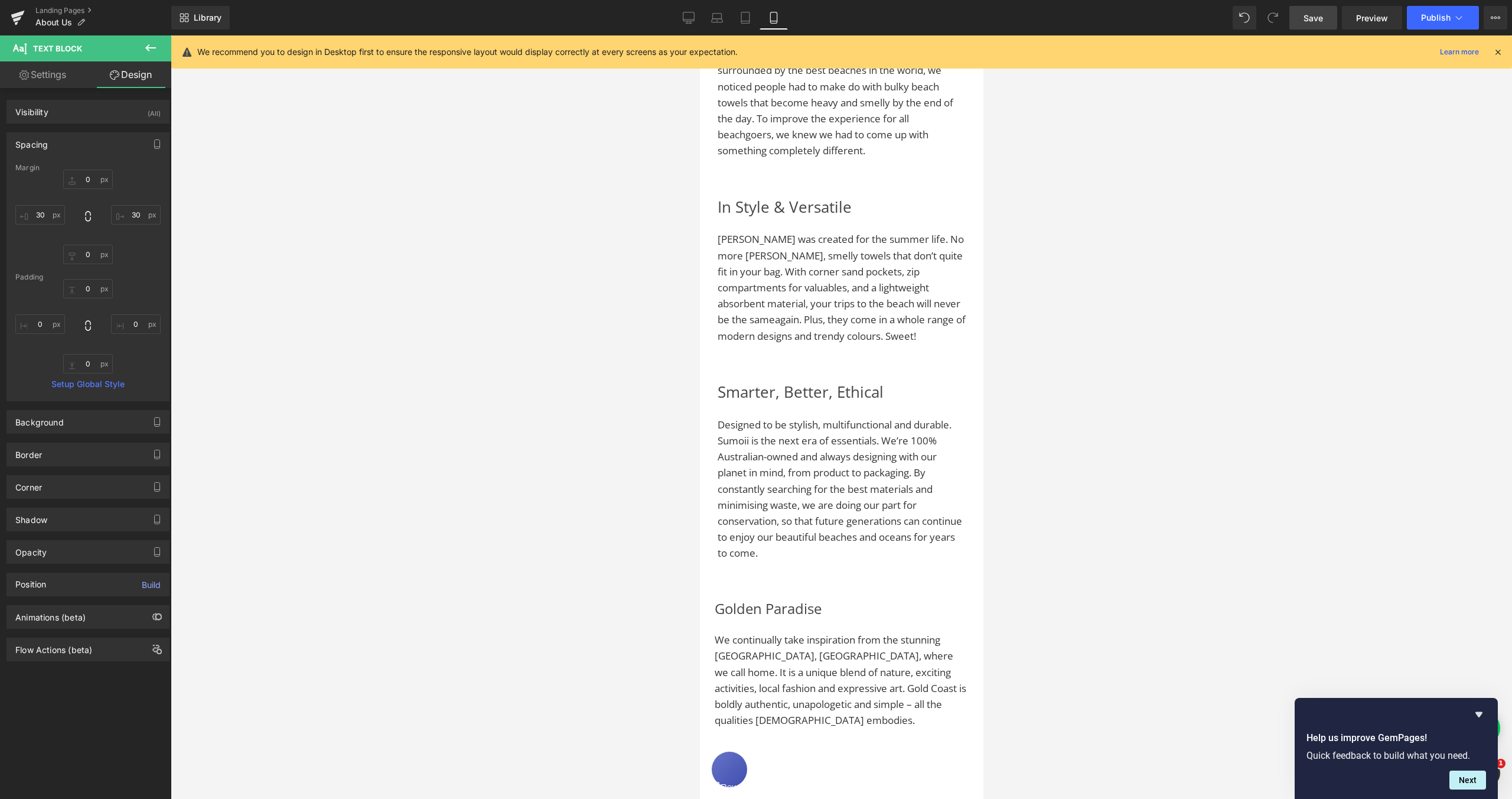
scroll to position [1446, 0]
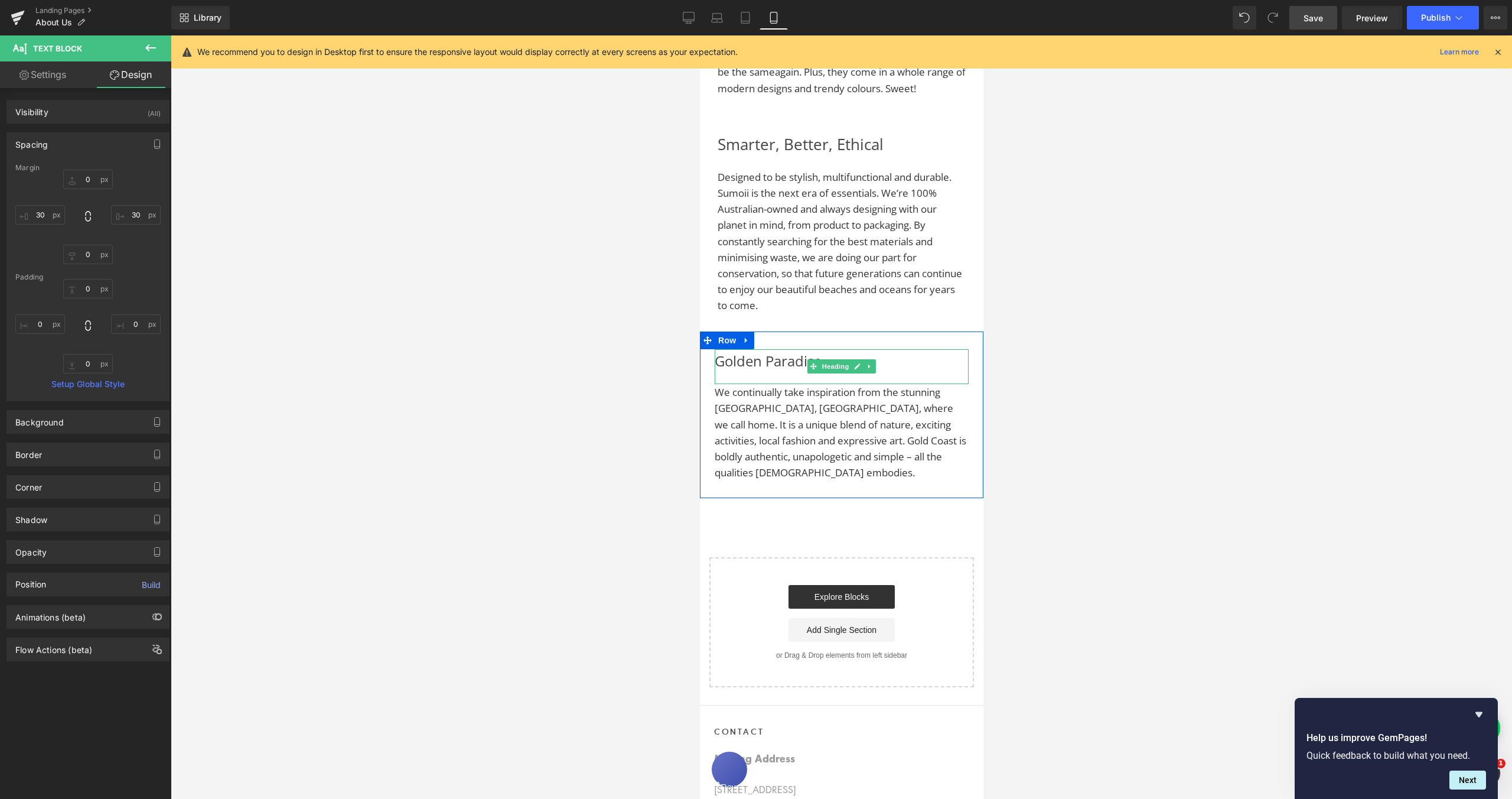
click at [717, 353] on h3 "Golden Paradise" at bounding box center [841, 361] width 254 height 24
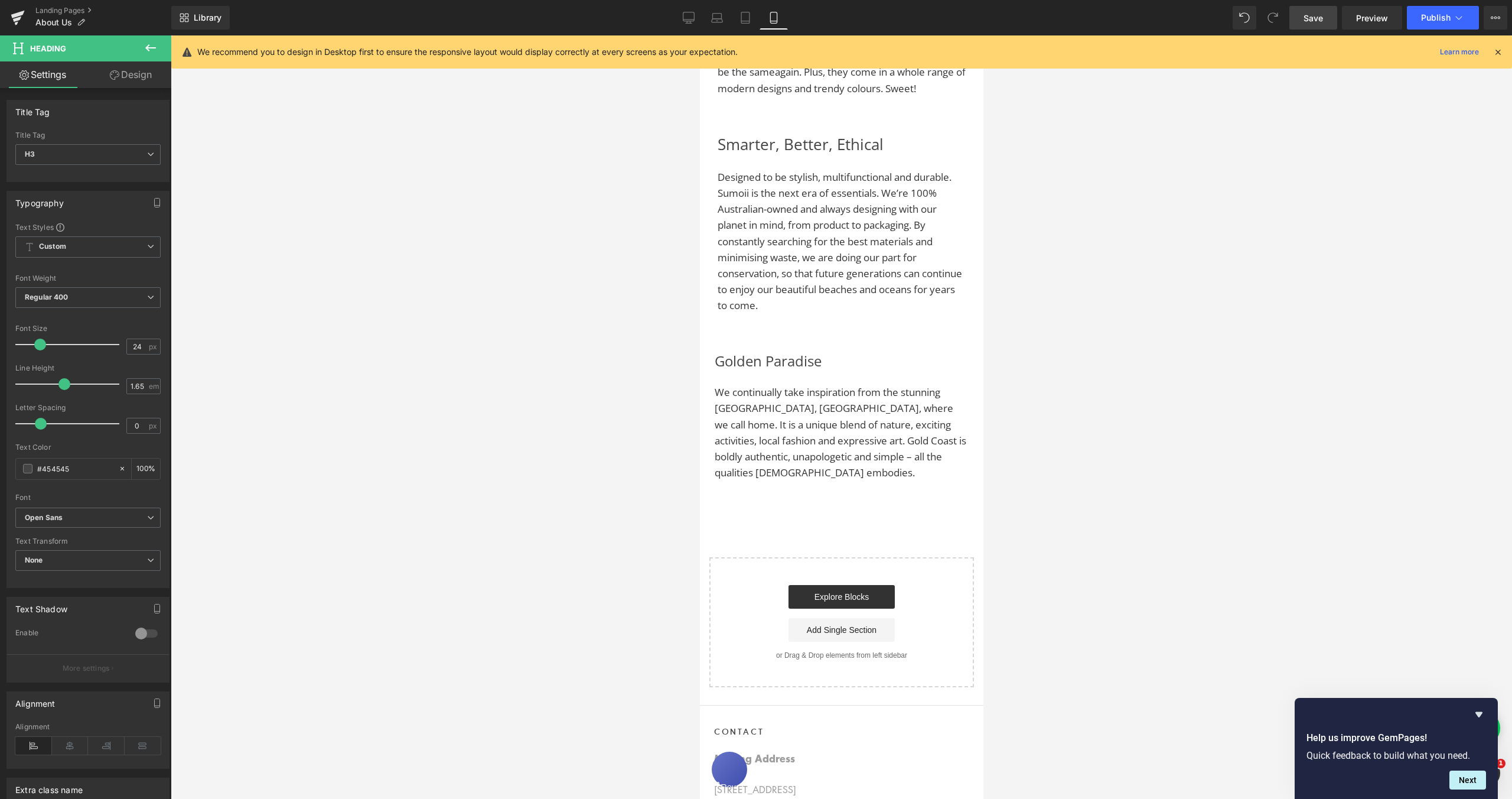
drag, startPoint x: 144, startPoint y: 73, endPoint x: 88, endPoint y: 150, distance: 95.2
click at [144, 73] on link "Design" at bounding box center [131, 75] width 86 height 26
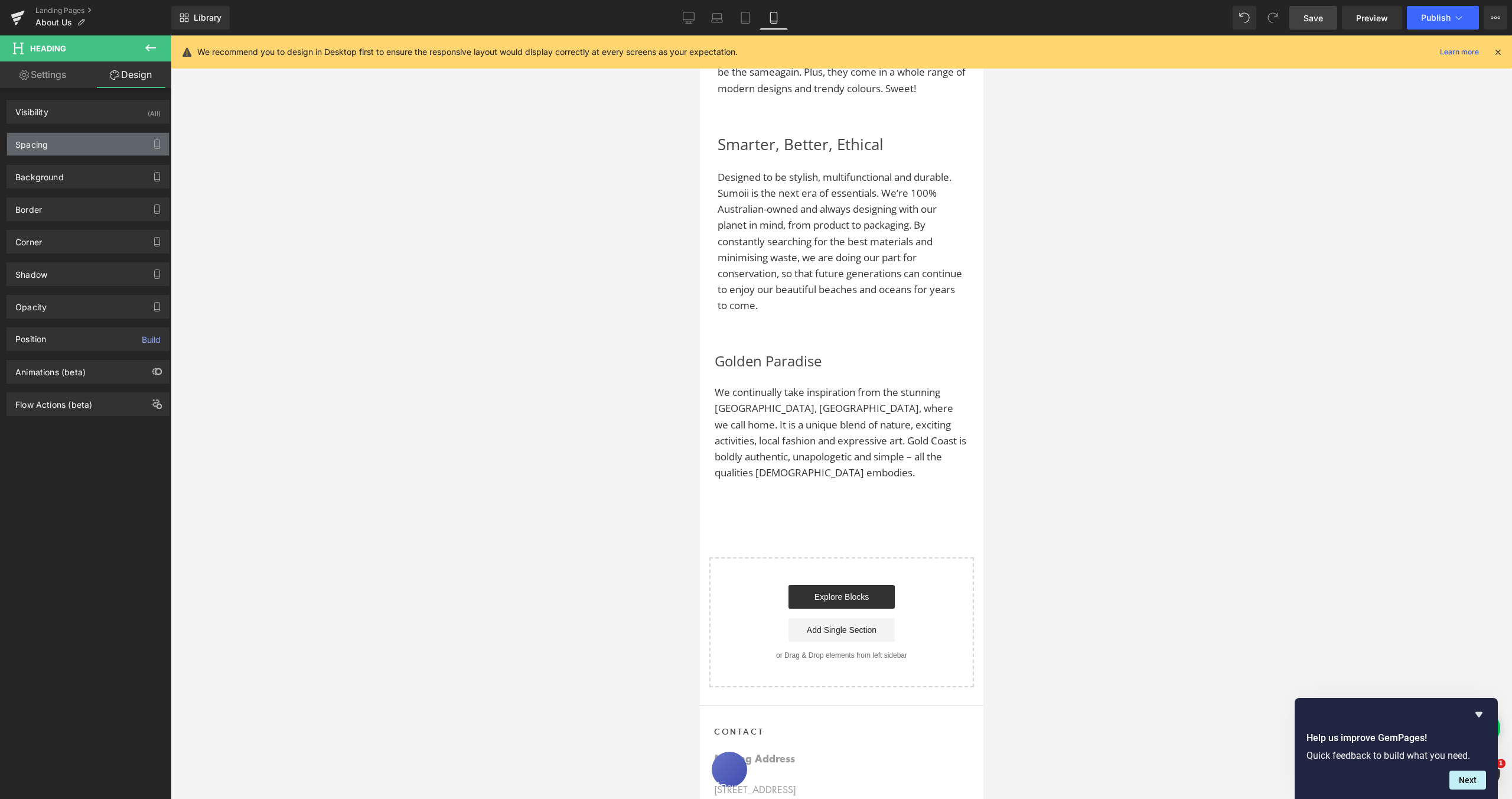
click at [88, 150] on div "Spacing" at bounding box center [88, 144] width 162 height 22
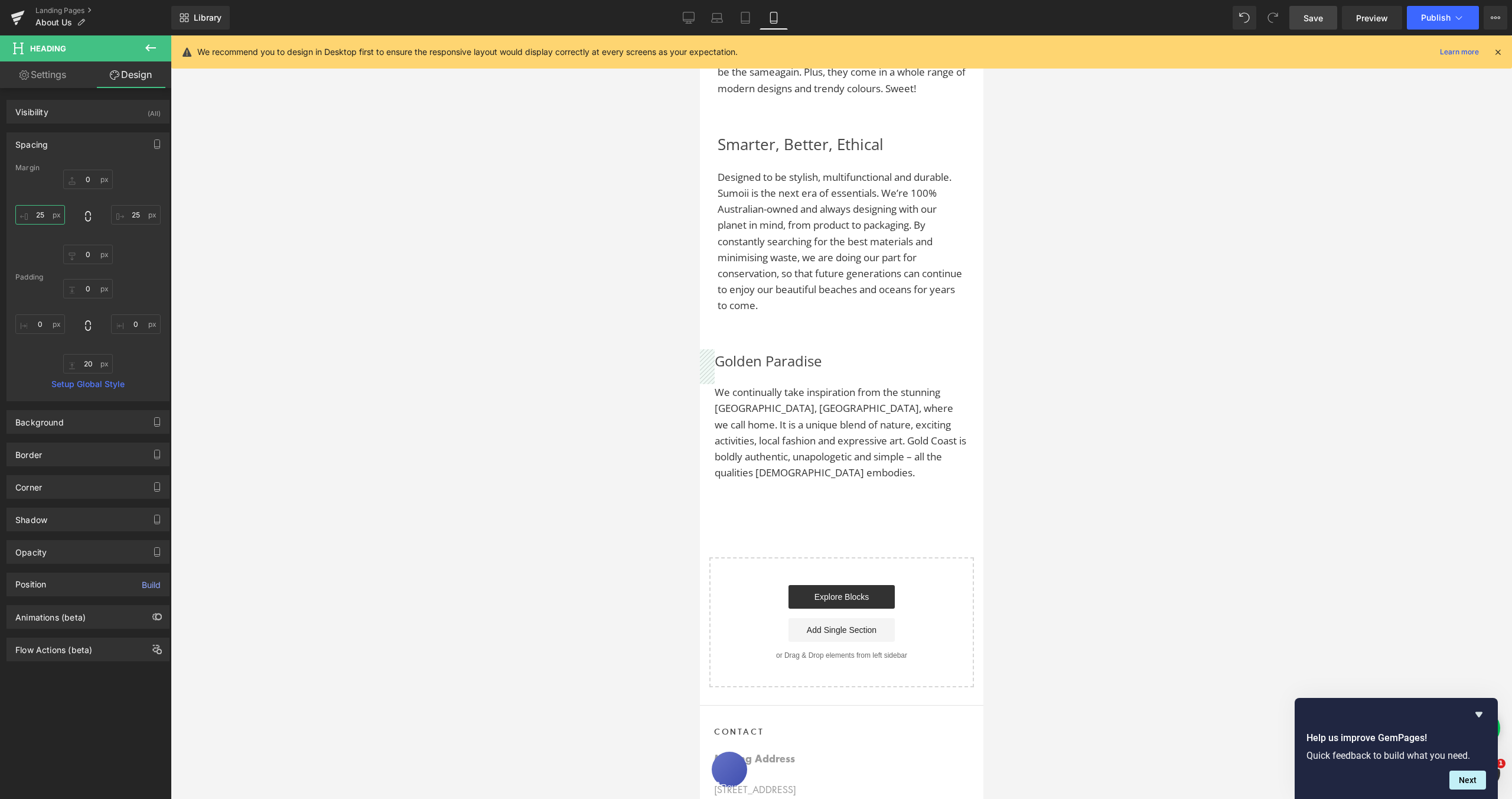
click at [42, 214] on input "25" at bounding box center [40, 215] width 49 height 20
click at [133, 214] on input "25" at bounding box center [135, 215] width 49 height 20
click at [762, 405] on span "We continually take inspiration from the stunning [GEOGRAPHIC_DATA], [GEOGRAPHI…" at bounding box center [839, 433] width 251 height 94
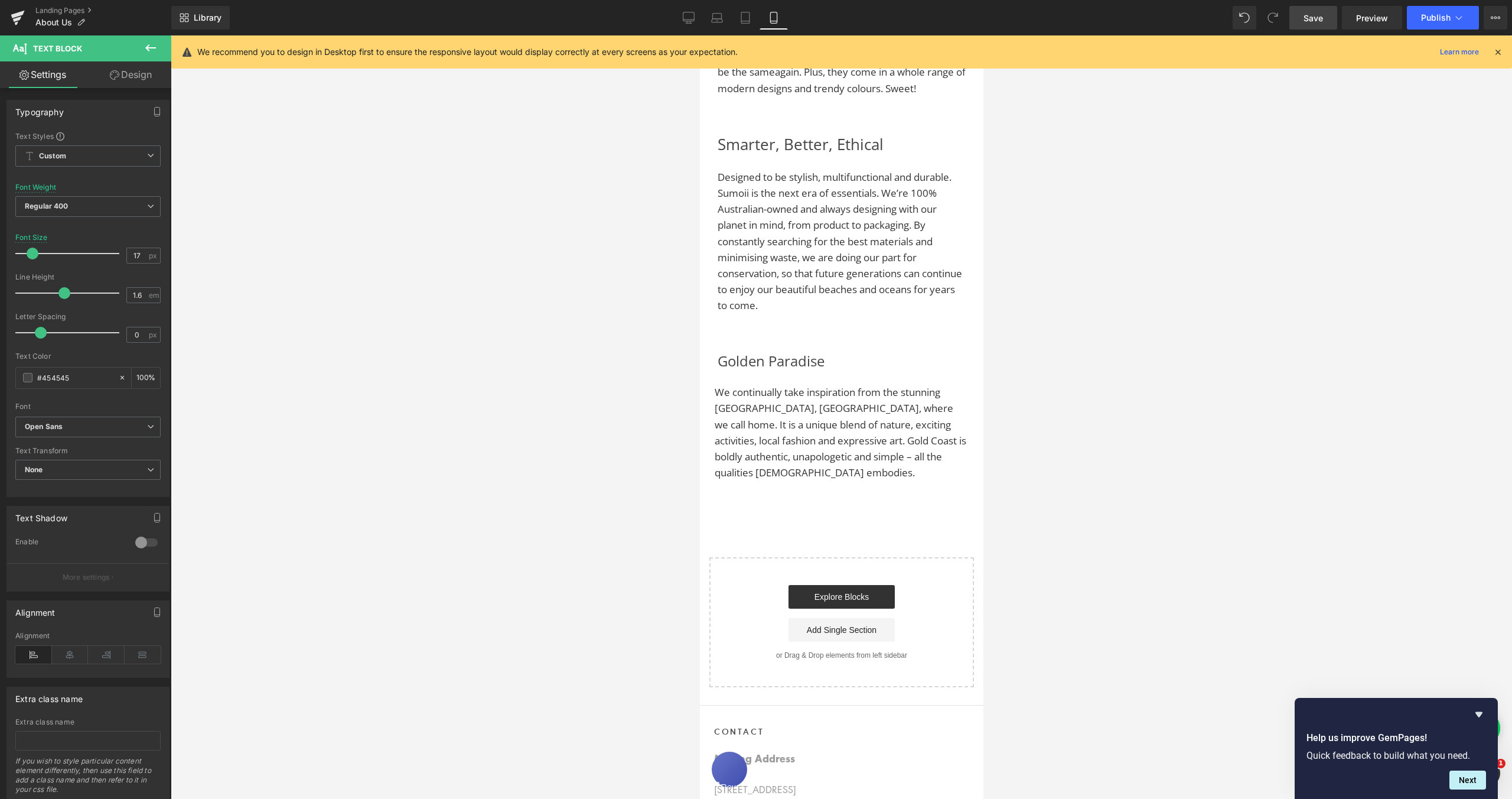
click at [143, 81] on link "Design" at bounding box center [131, 75] width 86 height 26
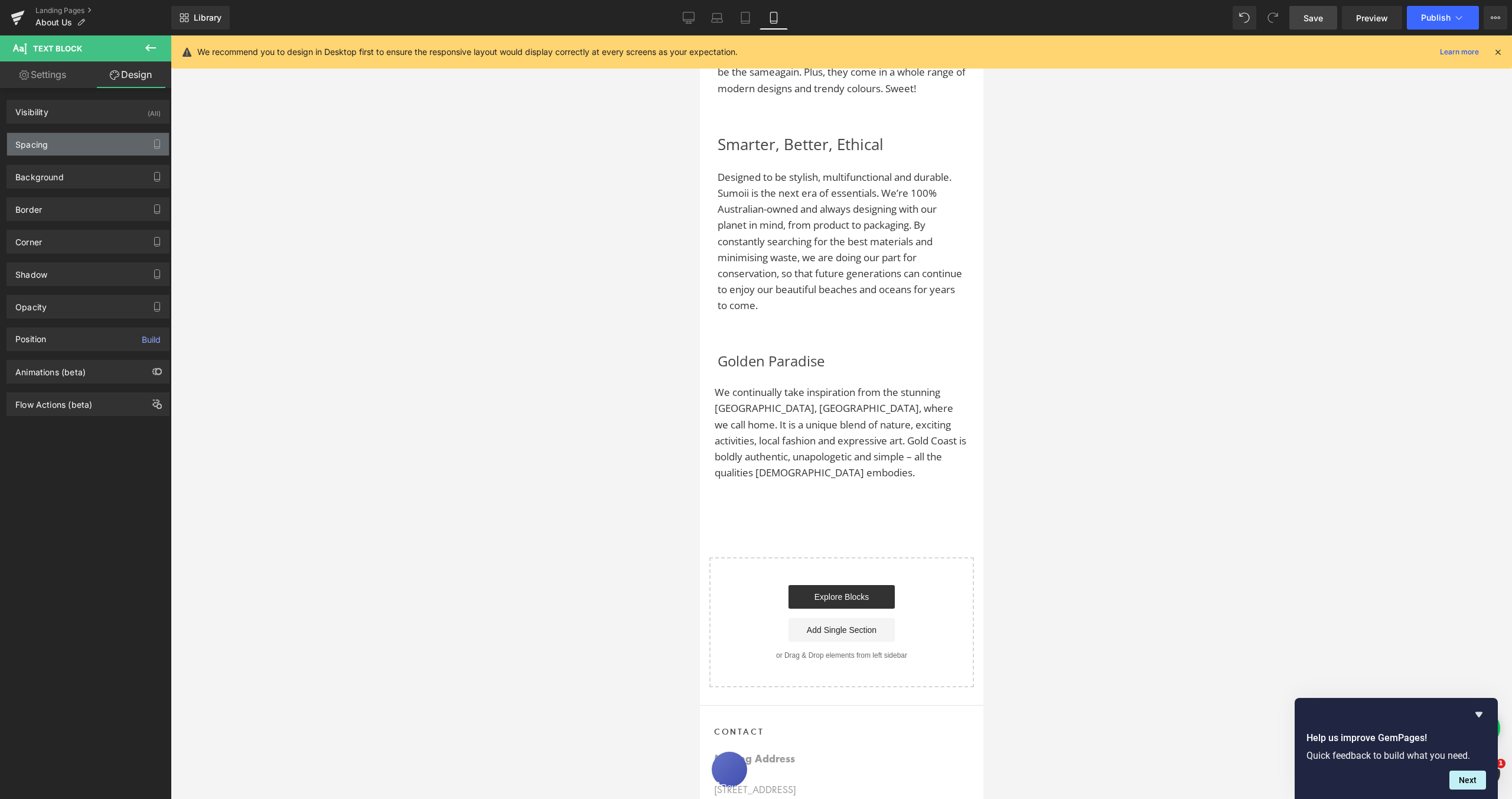
click at [65, 141] on div "Spacing" at bounding box center [88, 144] width 162 height 22
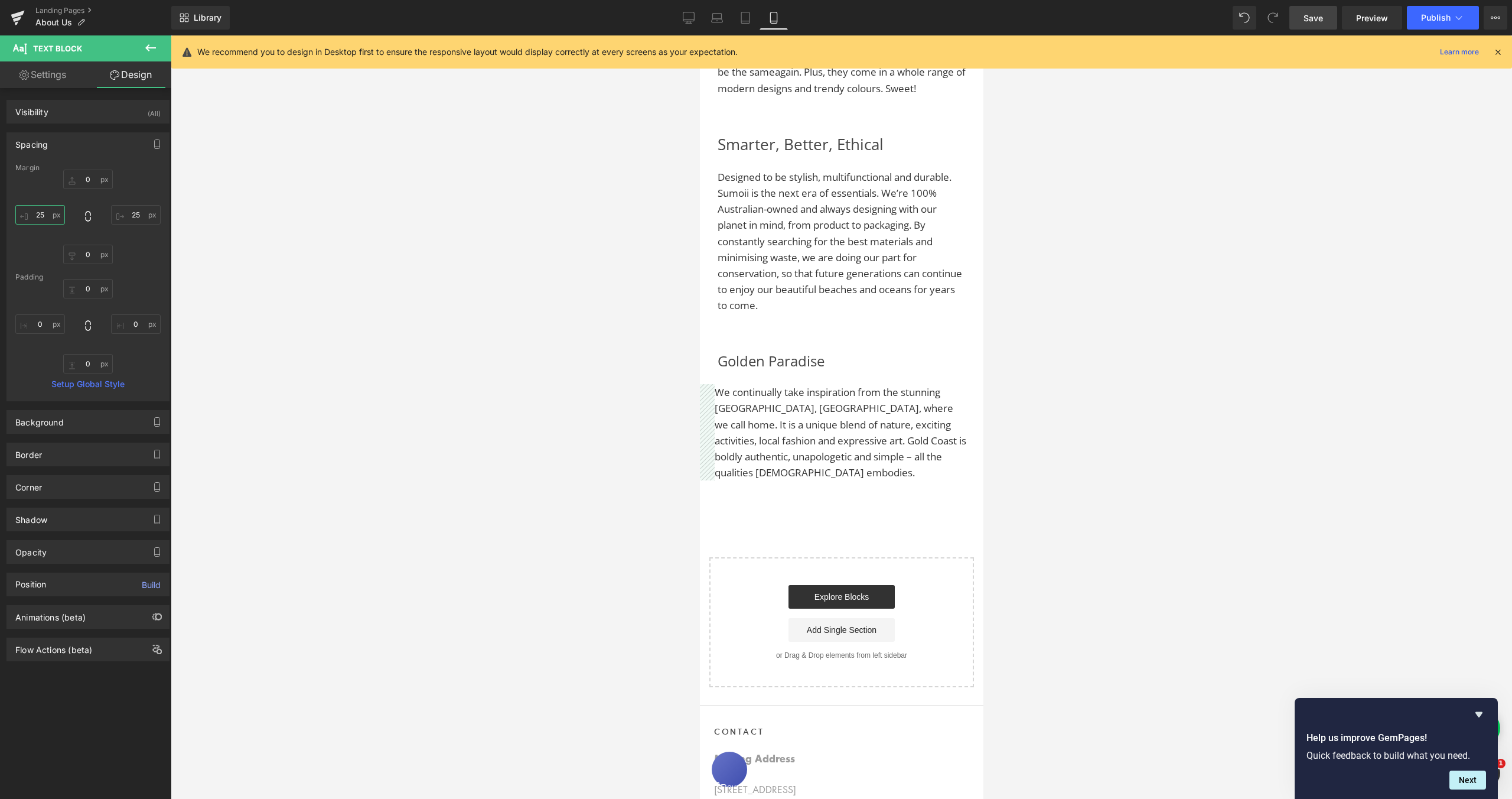
click at [40, 215] on input "25" at bounding box center [40, 215] width 49 height 20
click at [43, 213] on input "25" at bounding box center [40, 215] width 49 height 20
click at [130, 213] on input "25" at bounding box center [135, 215] width 49 height 20
click at [130, 213] on input "25" at bounding box center [135, 215] width 49 height 20
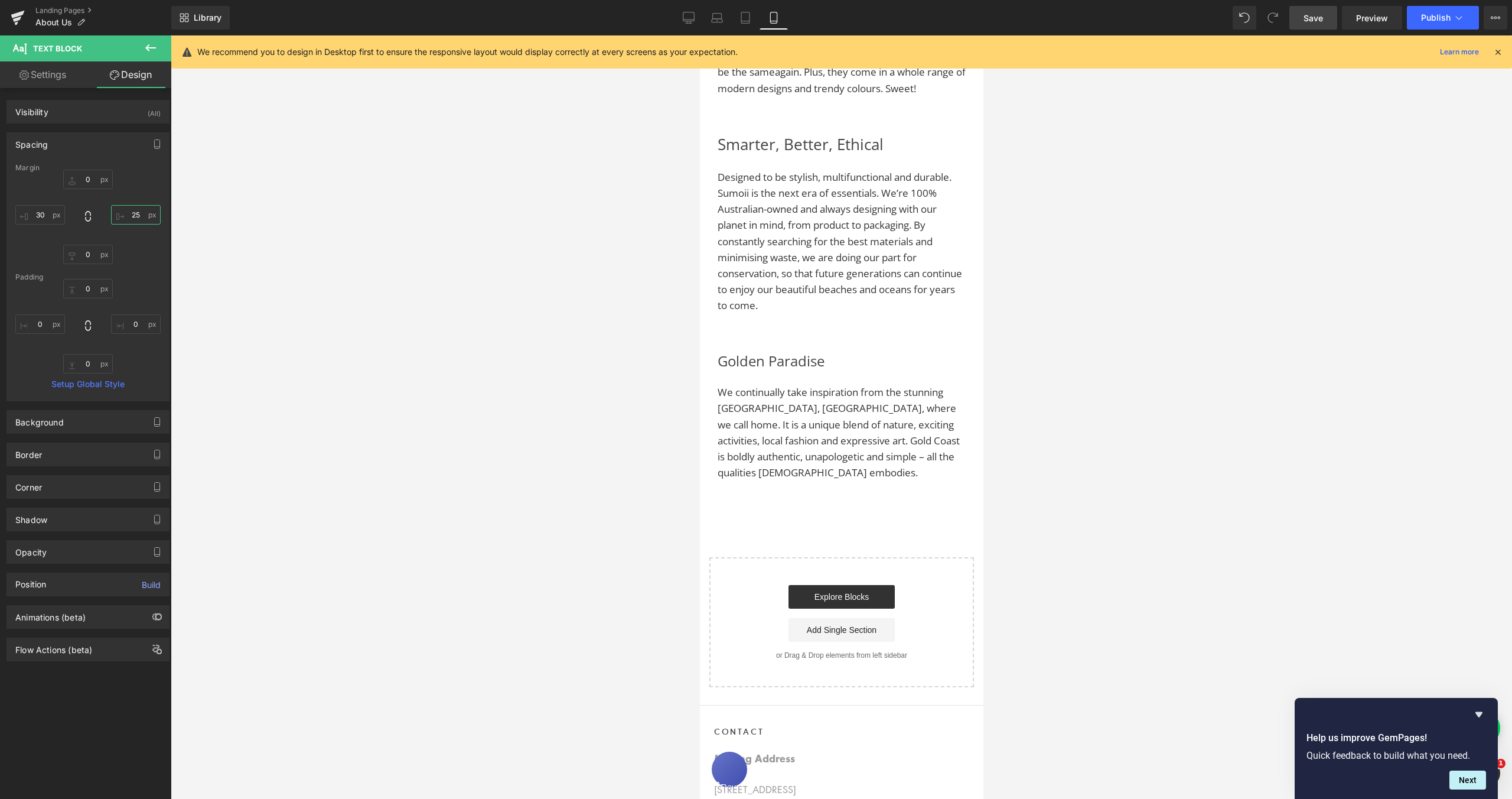
click at [132, 213] on input "25" at bounding box center [135, 215] width 49 height 20
click at [1310, 15] on span "Save" at bounding box center [1313, 18] width 20 height 13
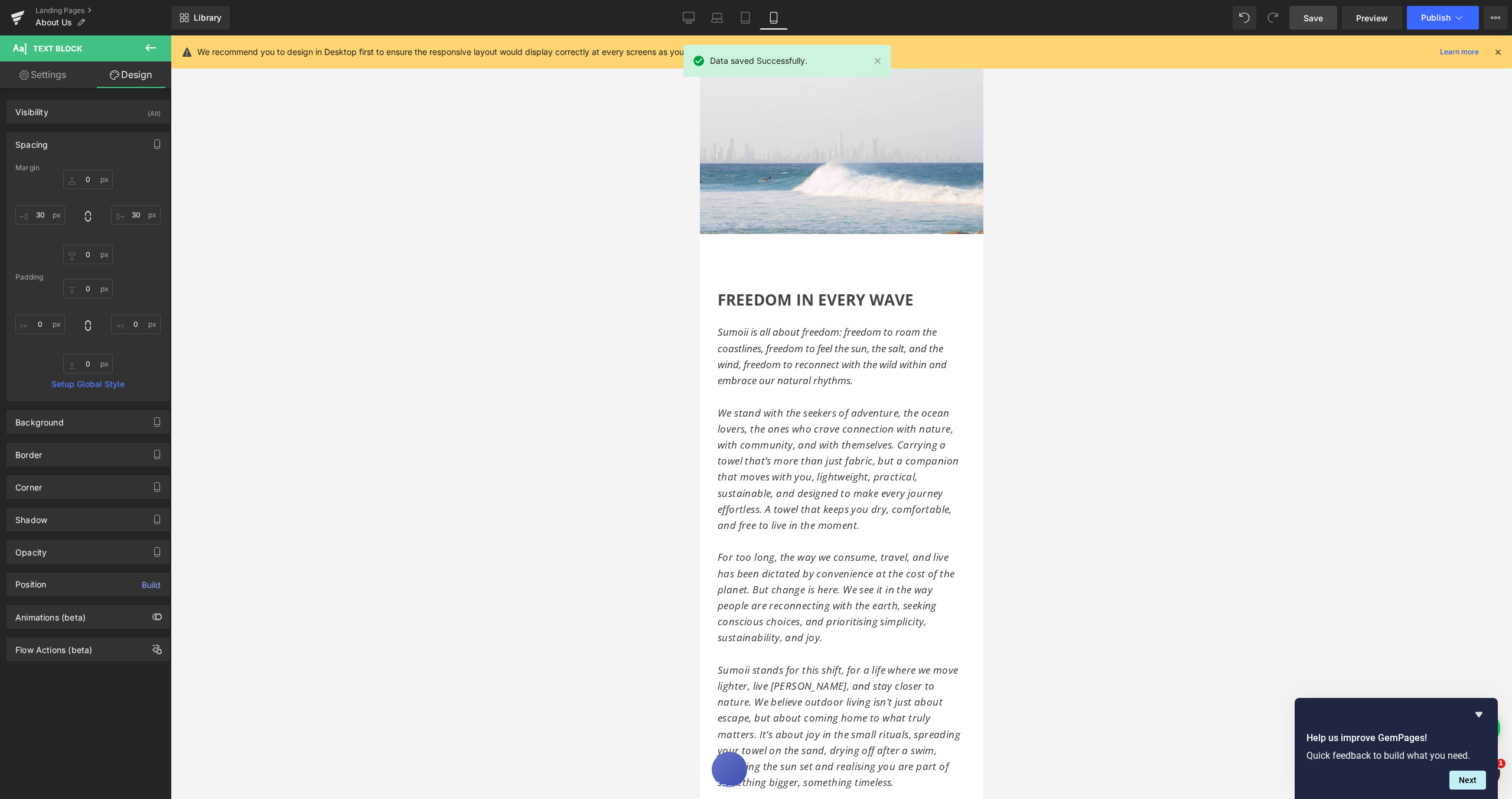
scroll to position [147, 0]
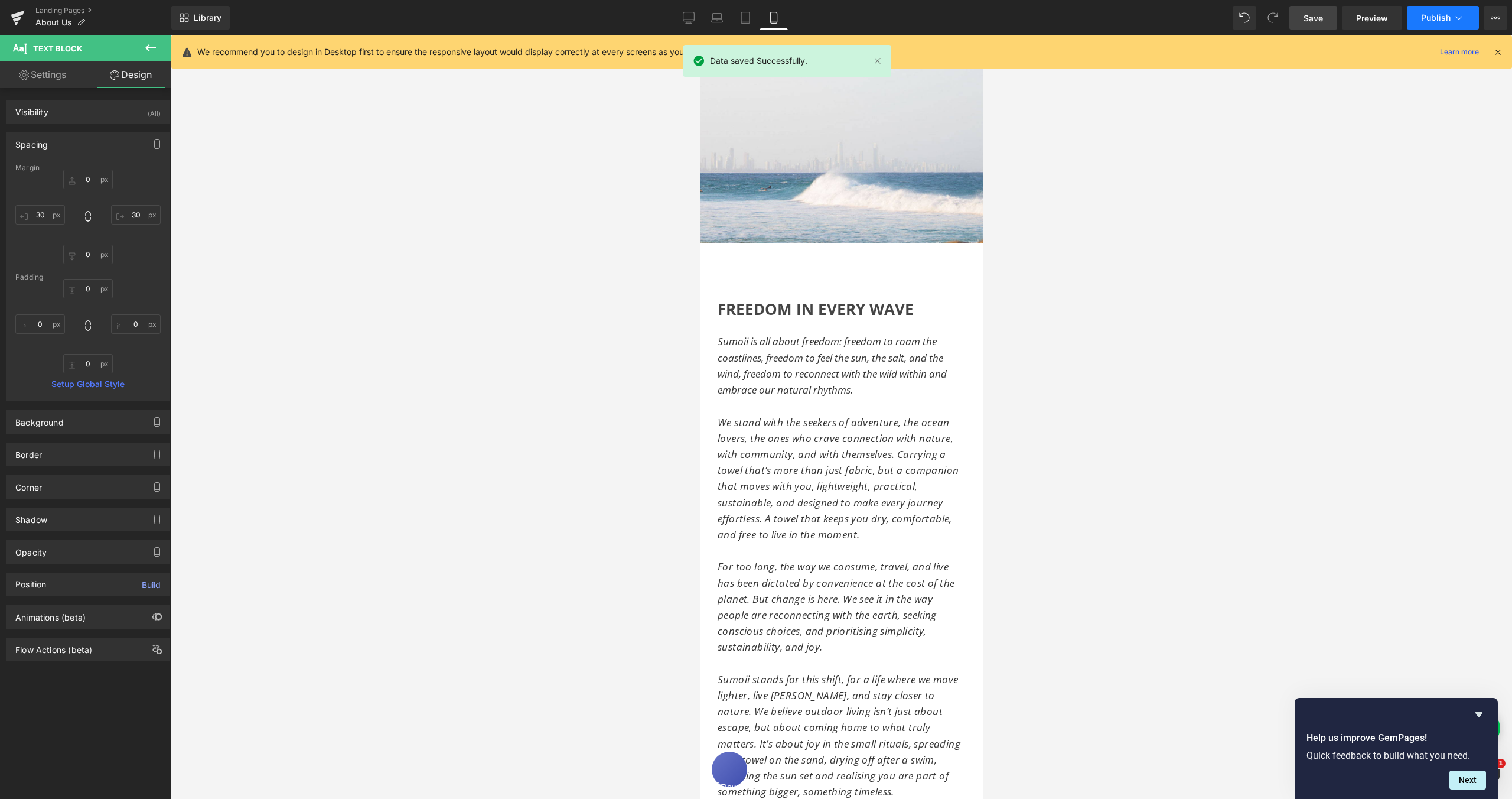
click at [1428, 24] on button "Publish" at bounding box center [1443, 18] width 72 height 24
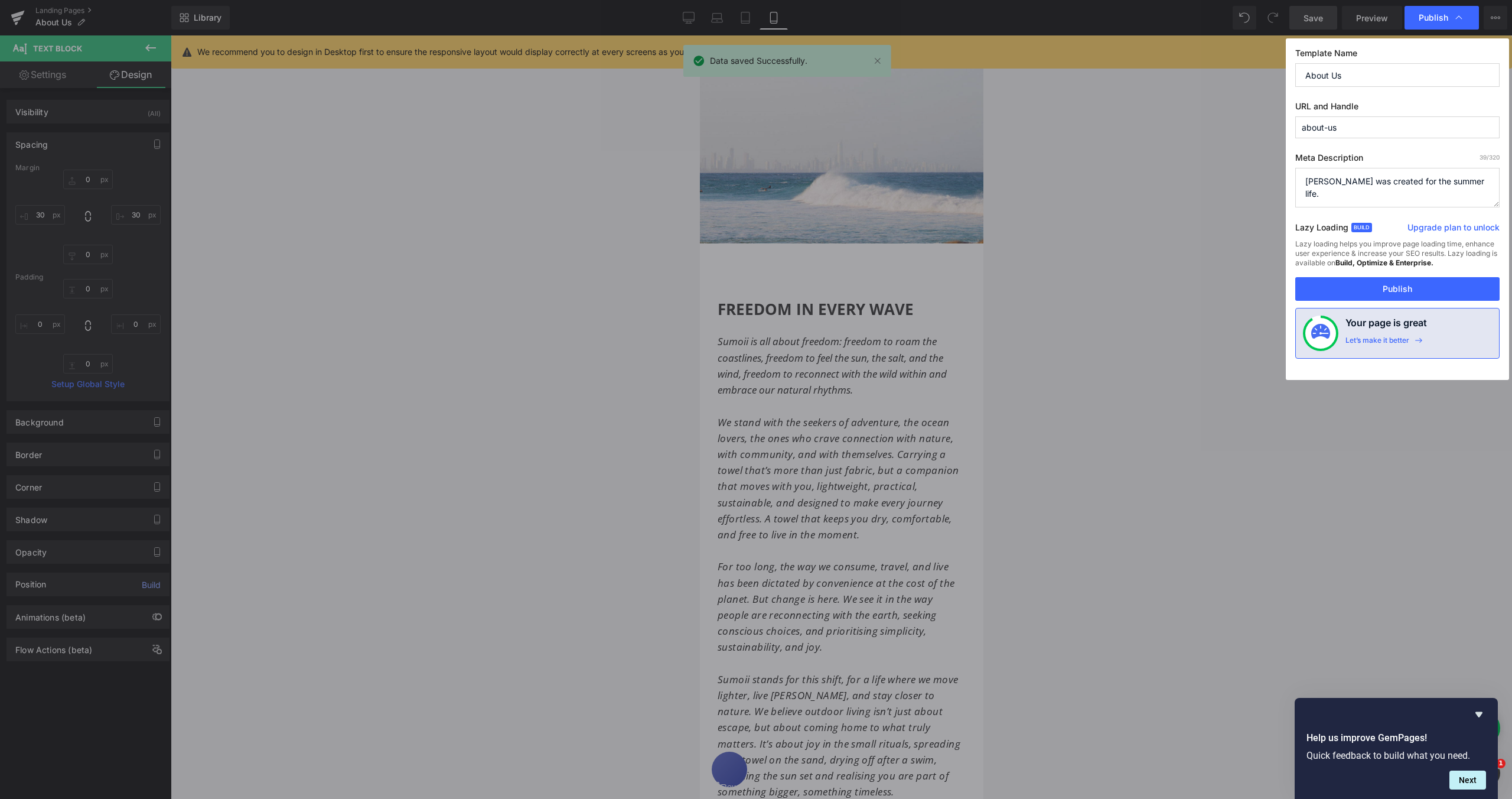
click at [1403, 290] on button "Publish" at bounding box center [1398, 289] width 205 height 24
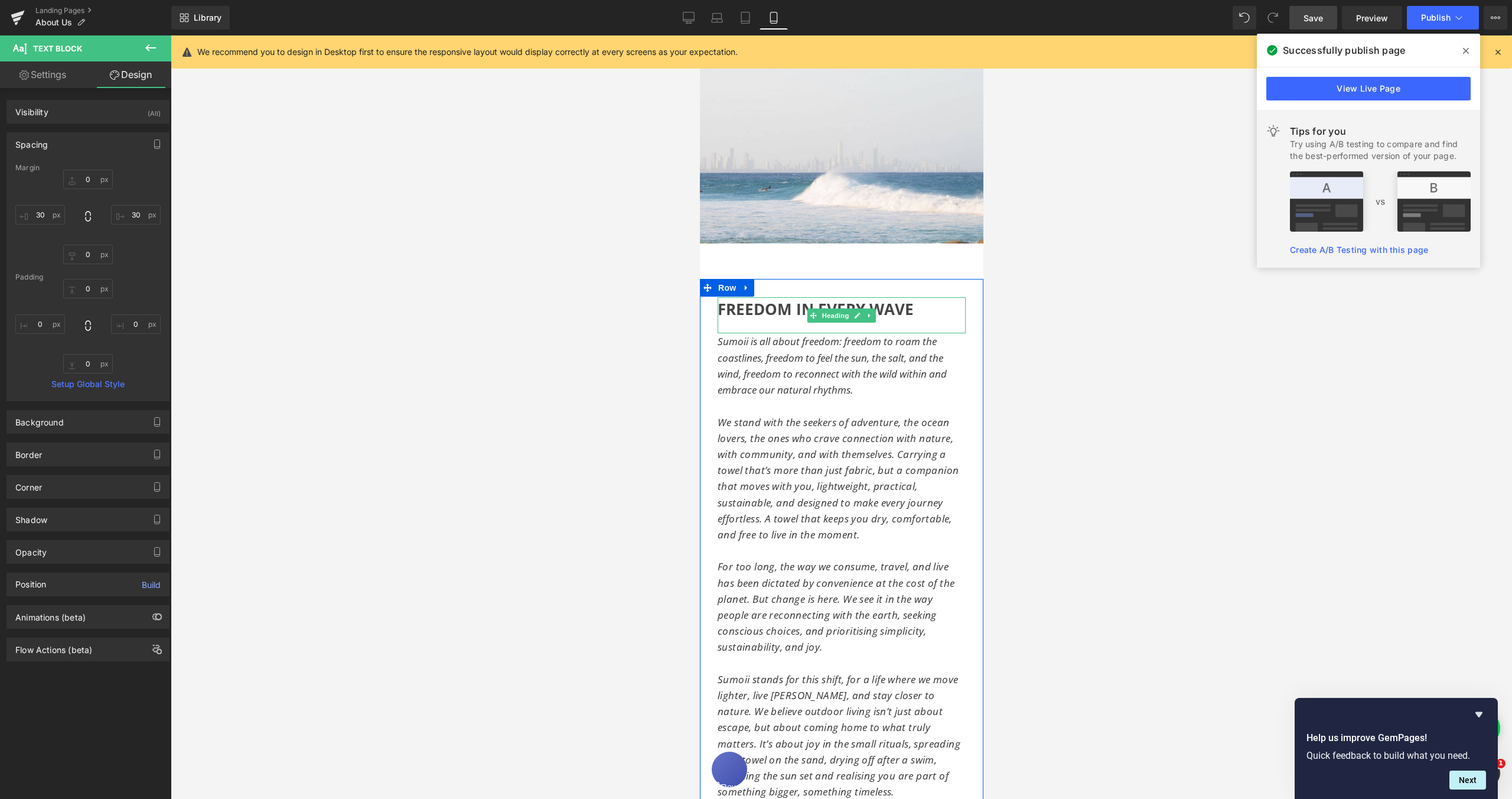
click at [755, 301] on span "FREEDOM IN EVERY WAVE" at bounding box center [815, 309] width 196 height 21
click at [754, 301] on span "FREEDOM IN EVERY WAVE" at bounding box center [815, 309] width 196 height 21
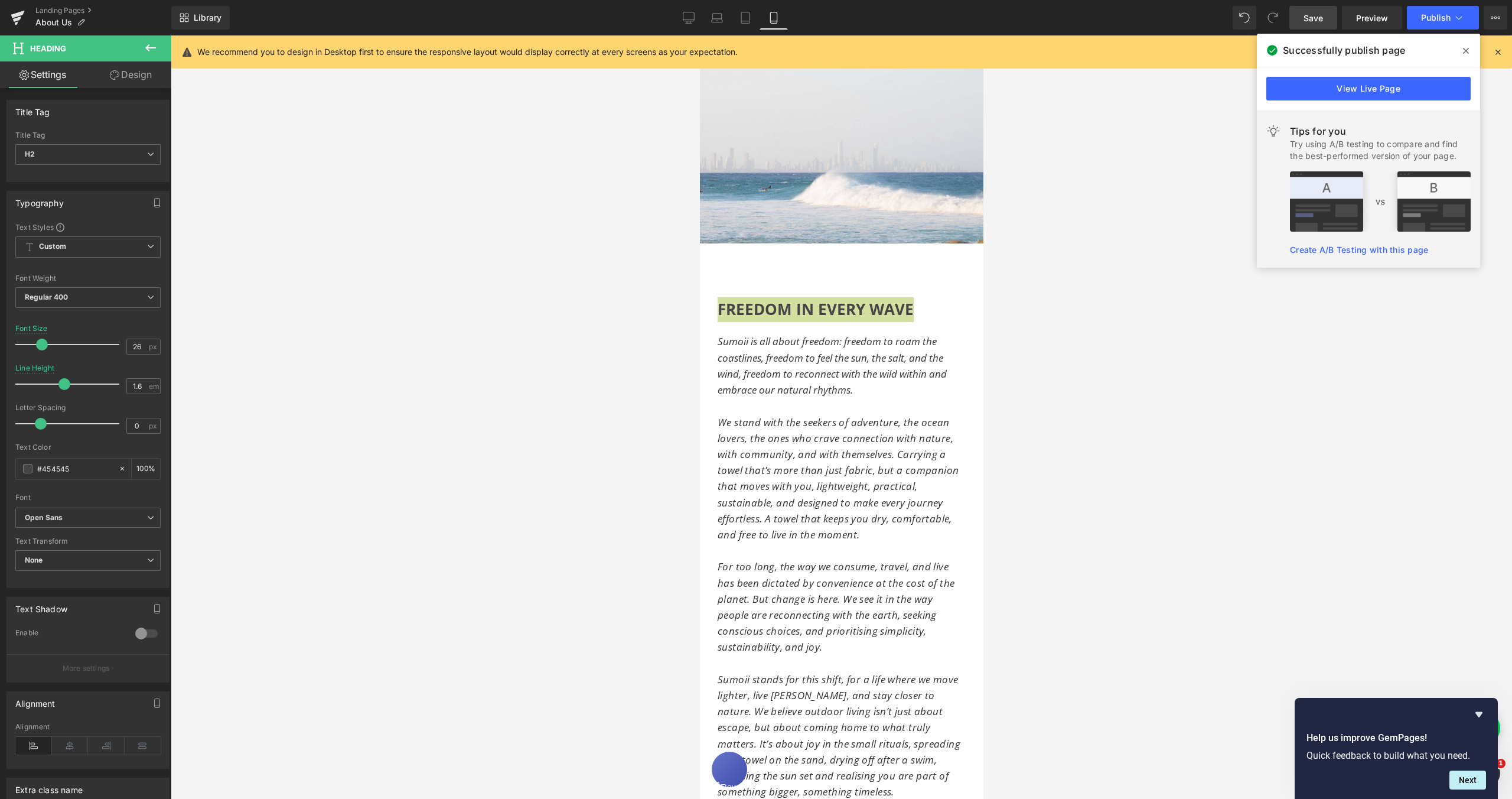
click at [1105, 397] on div at bounding box center [841, 417] width 1342 height 763
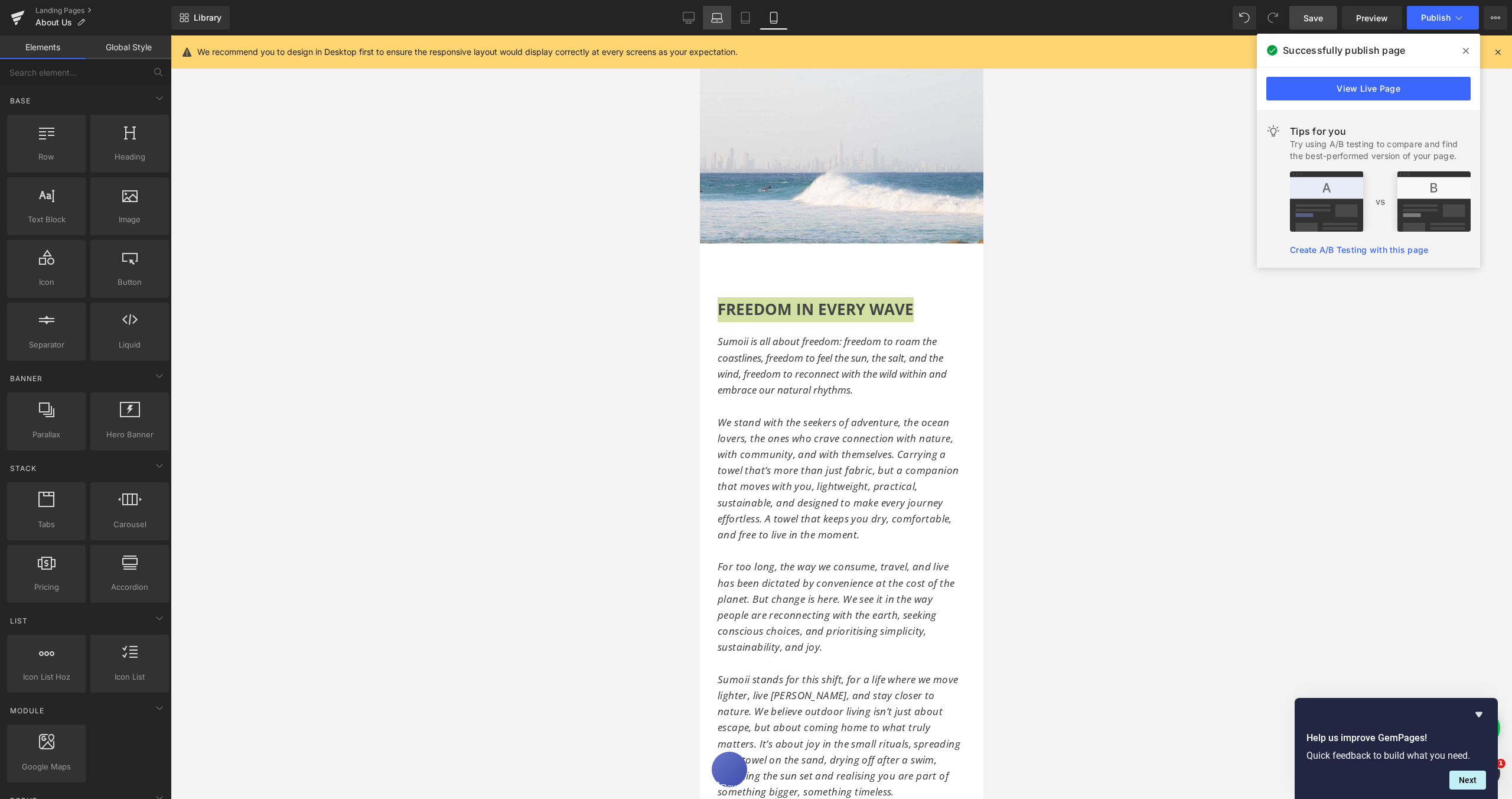
click at [716, 19] on icon at bounding box center [717, 20] width 11 height 3
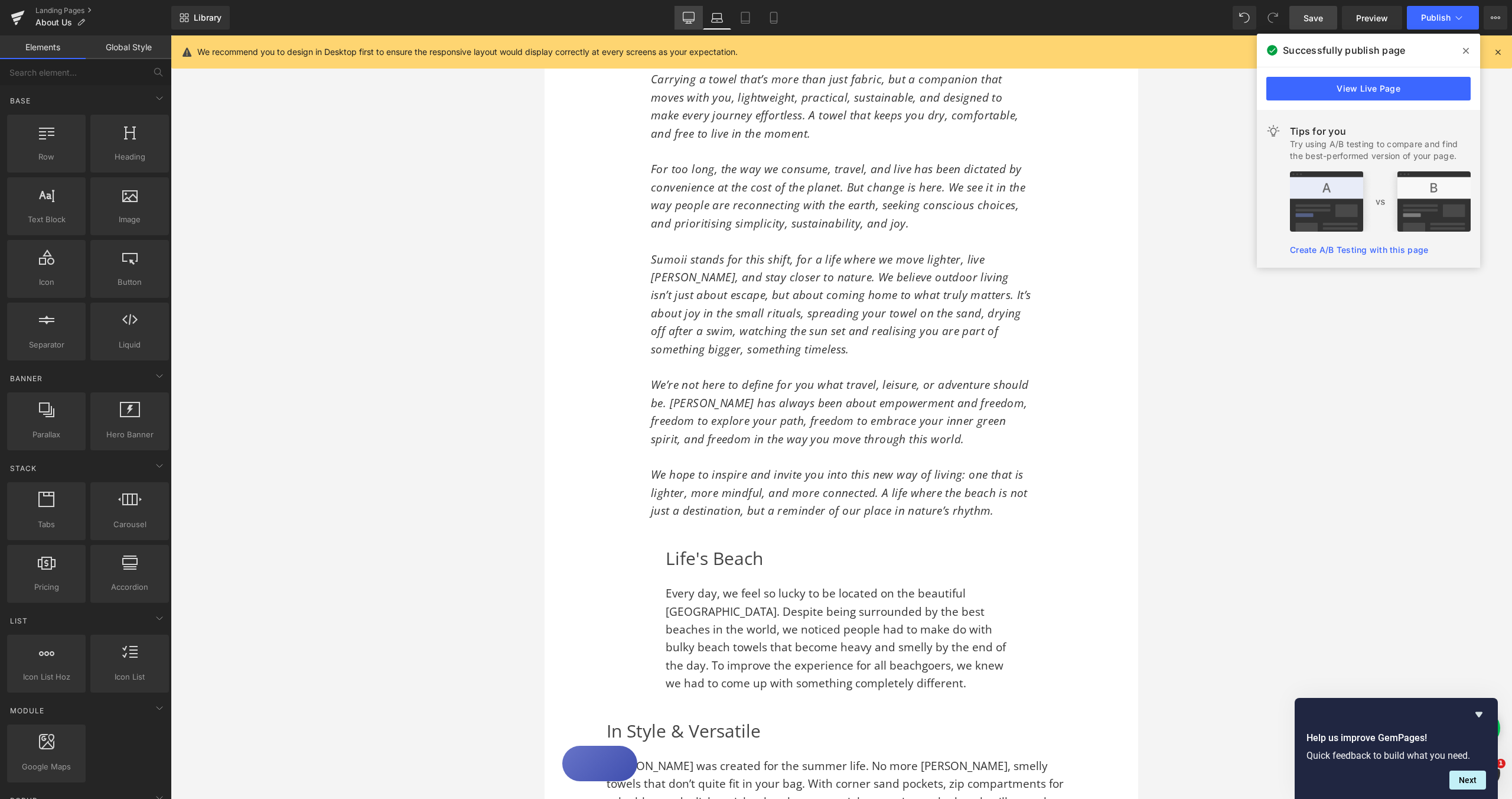
click at [687, 20] on icon at bounding box center [689, 18] width 12 height 12
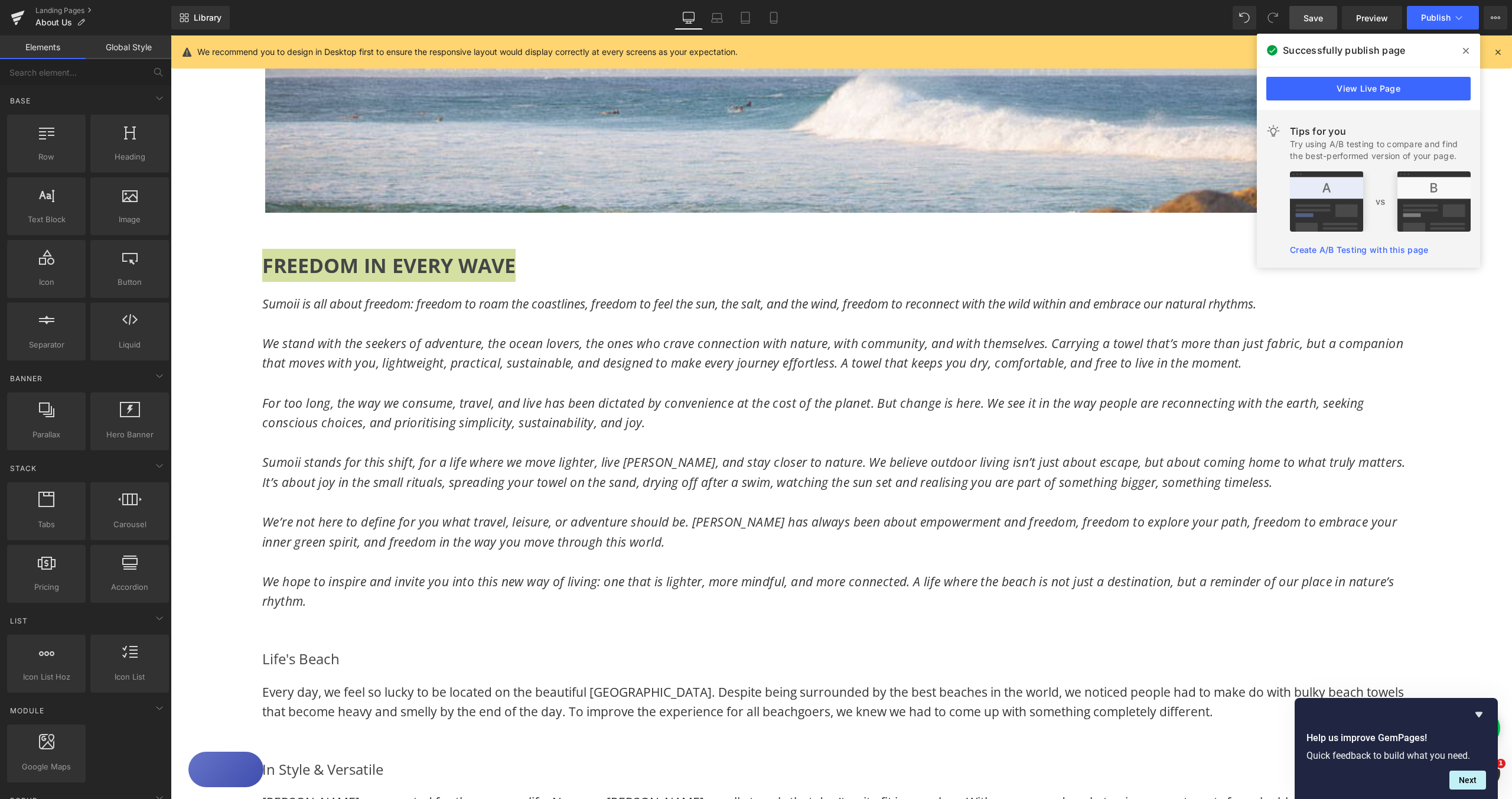
scroll to position [1065, 0]
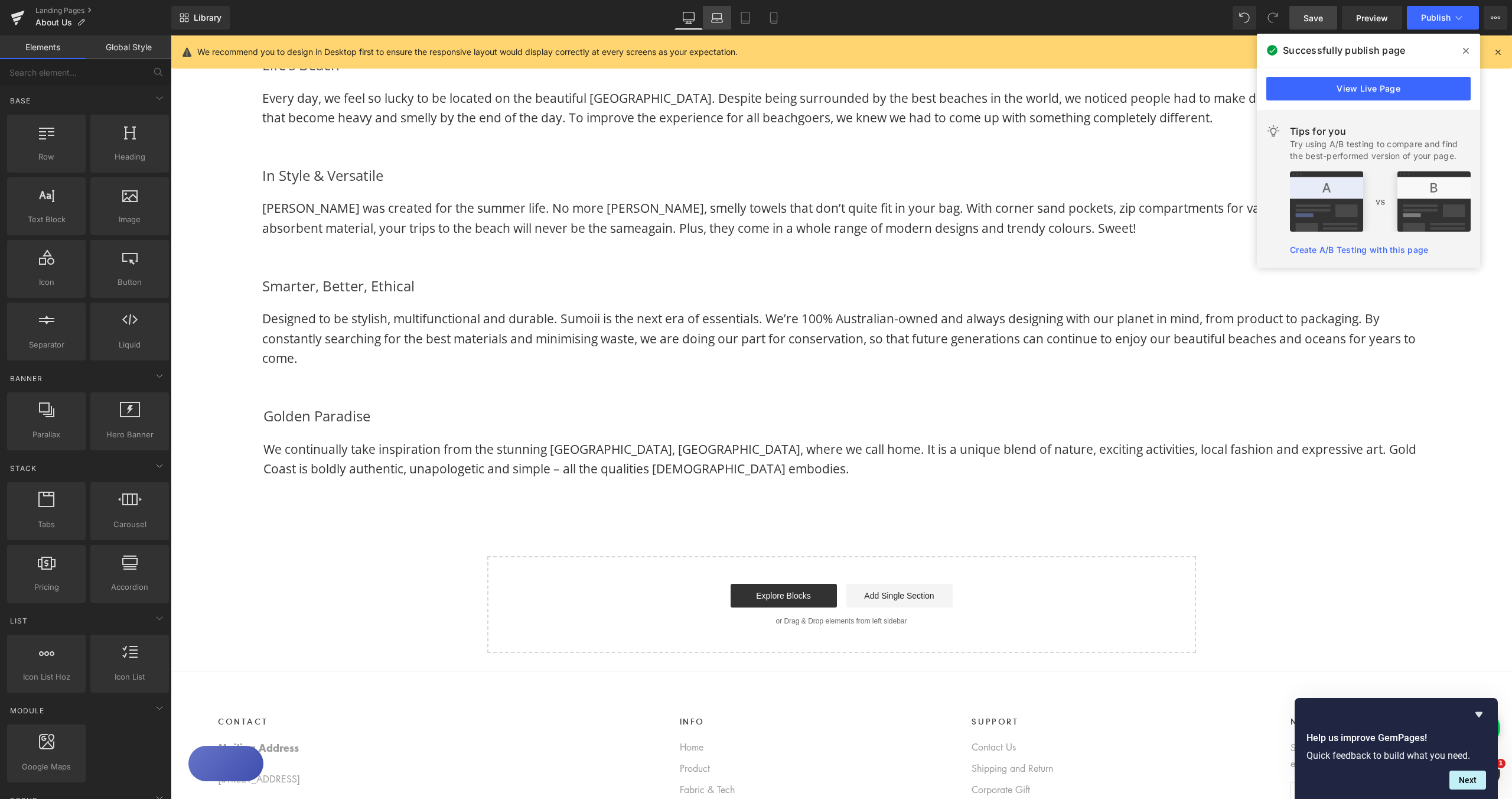
click at [713, 21] on icon at bounding box center [717, 18] width 12 height 12
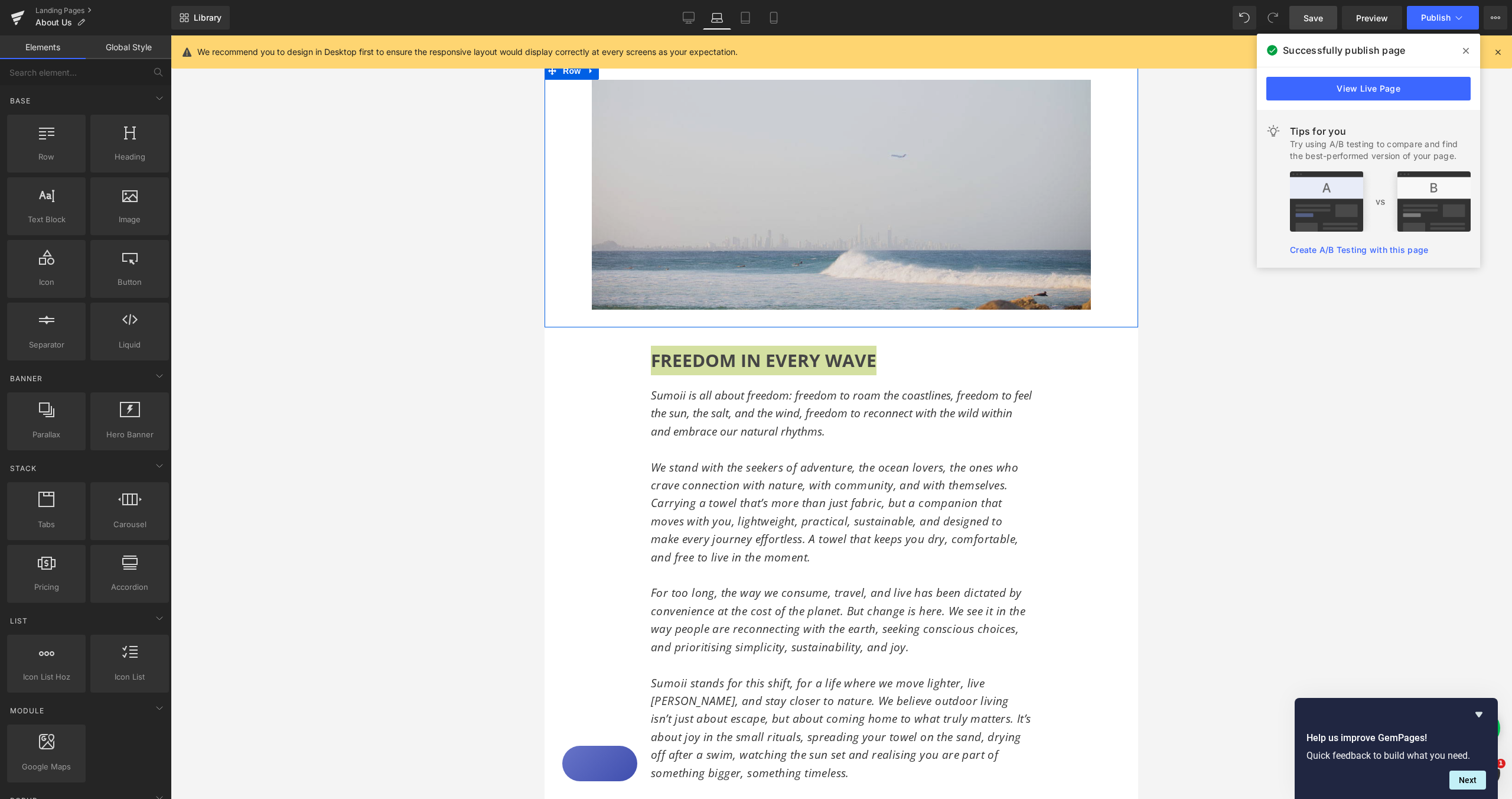
scroll to position [177, 0]
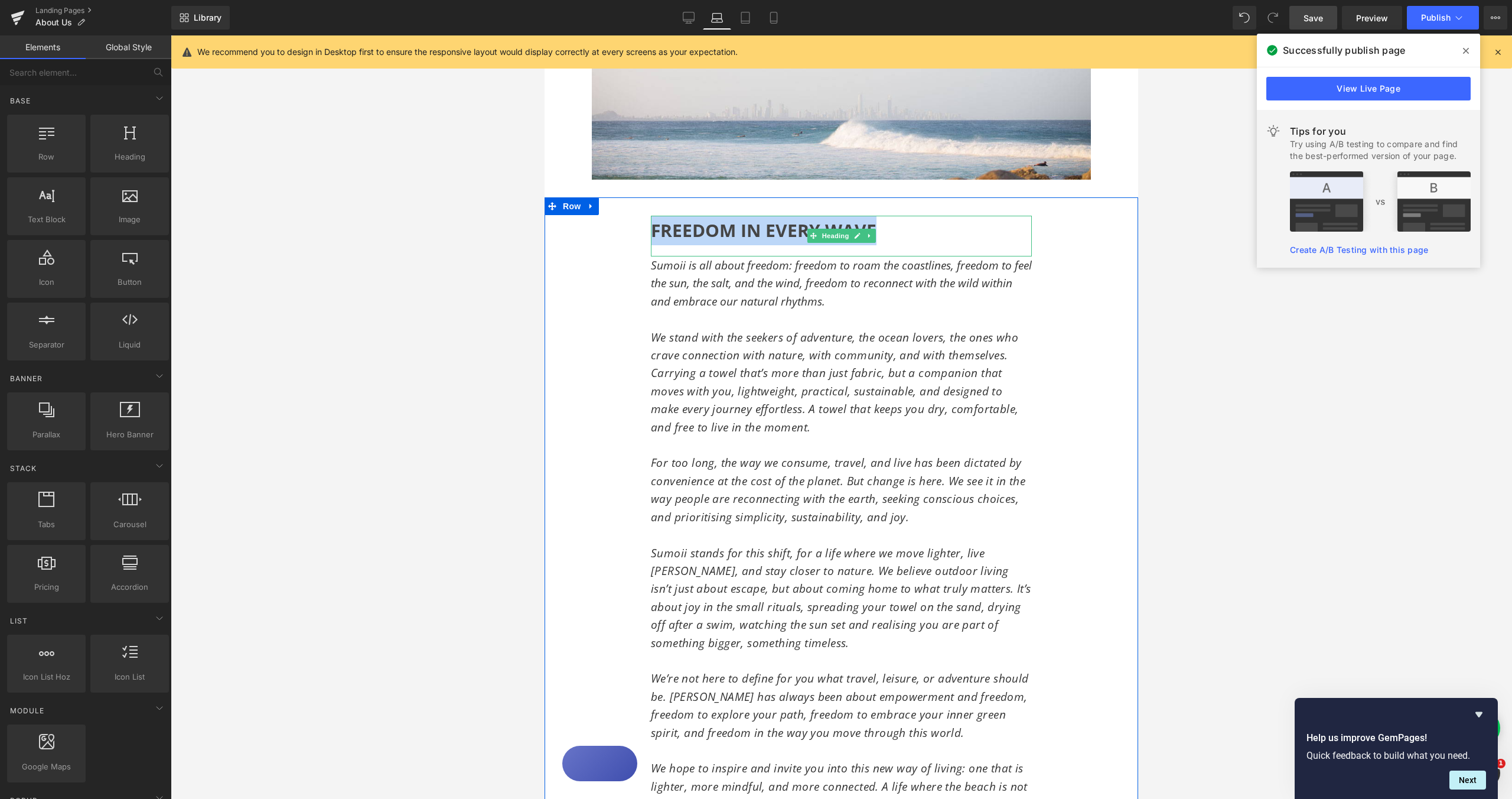
drag, startPoint x: 904, startPoint y: 233, endPoint x: 1111, endPoint y: 279, distance: 212.0
click at [904, 233] on h2 "FREEDOM IN EVERY WAVE" at bounding box center [841, 230] width 381 height 30
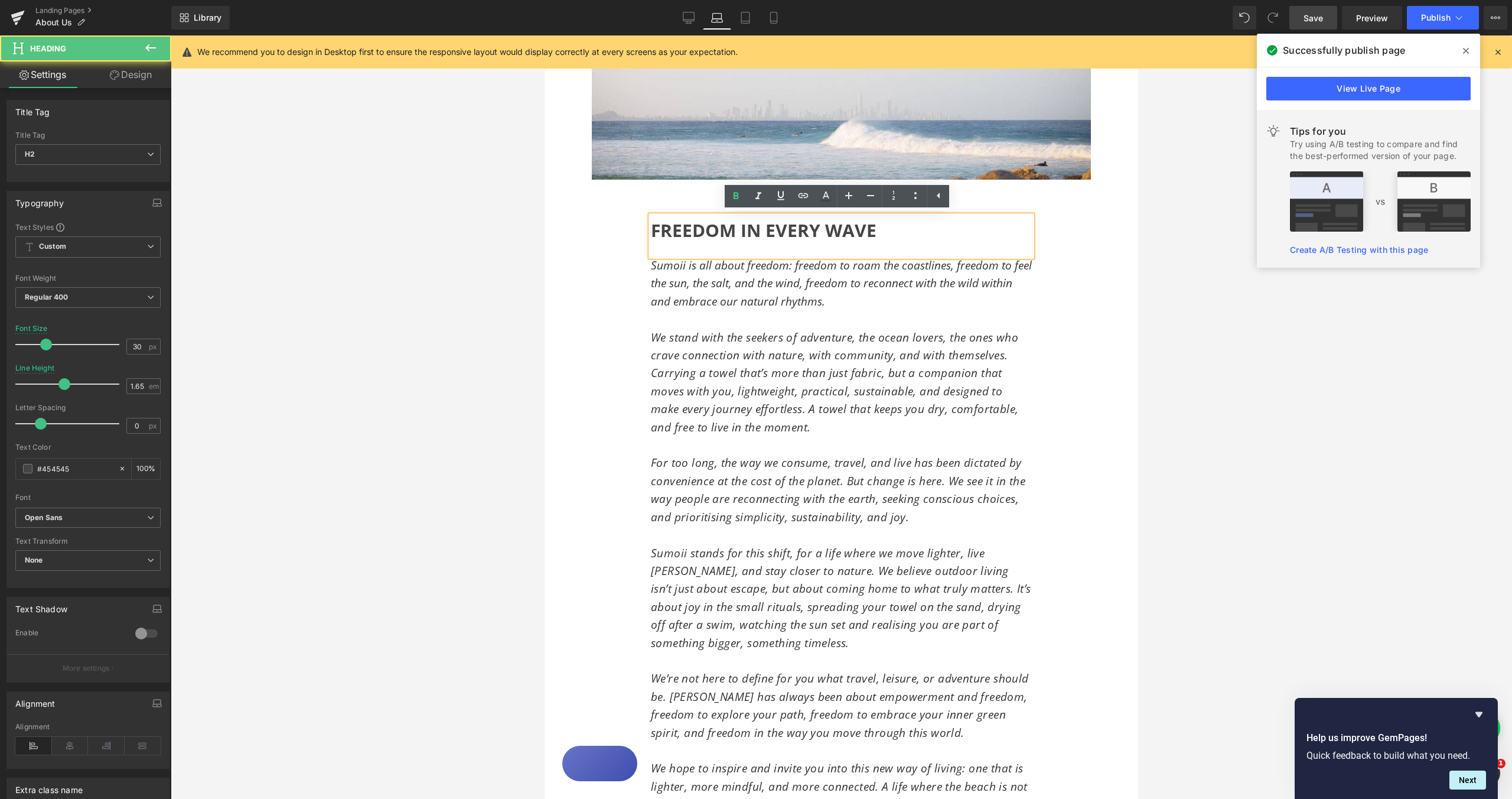
click at [1073, 318] on div "FREEDOM IN EVERY WAVE Heading Sumoii is all about freedom: freedom to roam the …" at bounding box center [841, 508] width 593 height 622
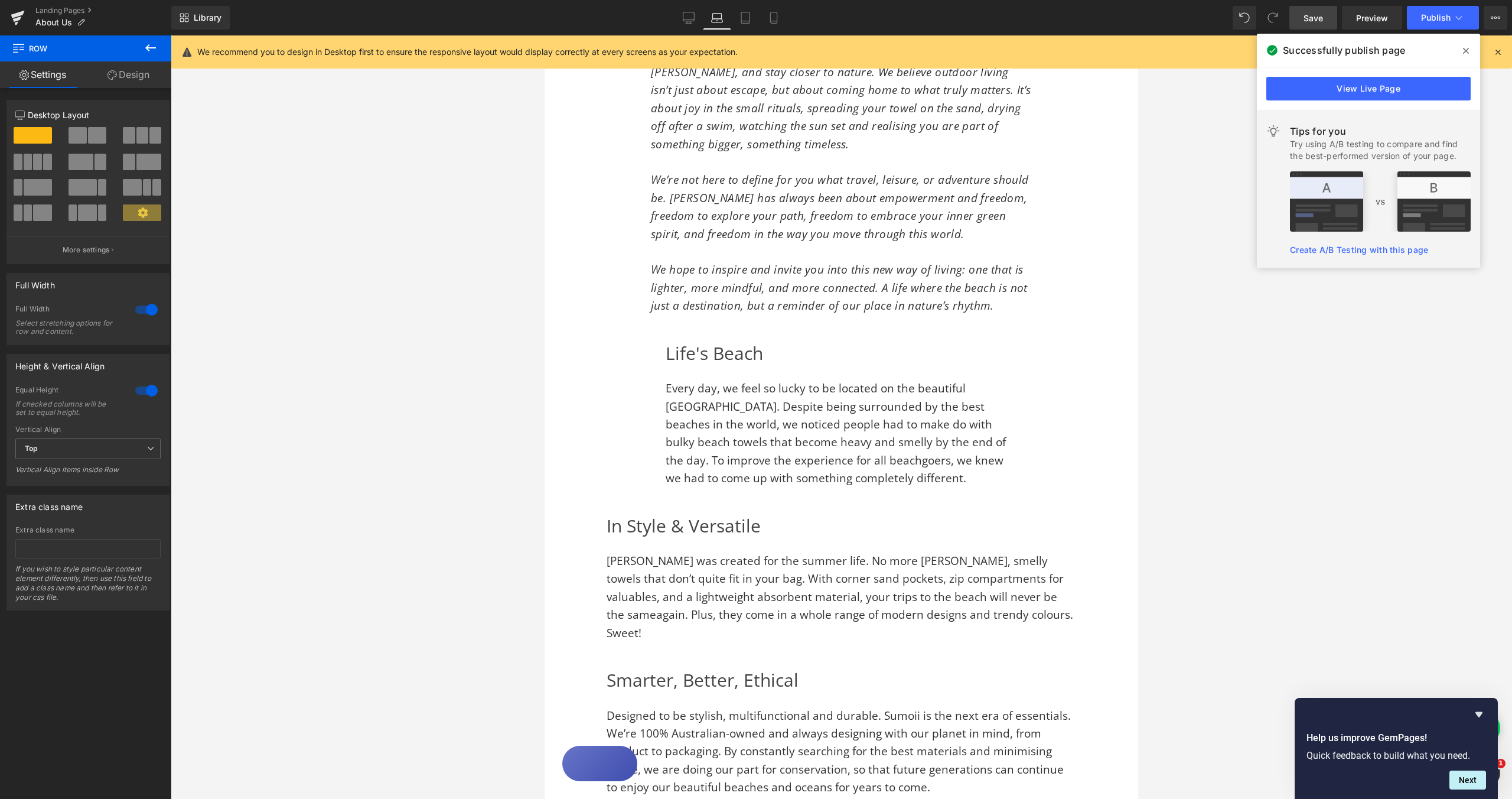
scroll to position [677, 0]
click at [571, 526] on div "In Style & Versatile Heading Sumoii was created for the summer life. No more sa…" at bounding box center [841, 570] width 593 height 155
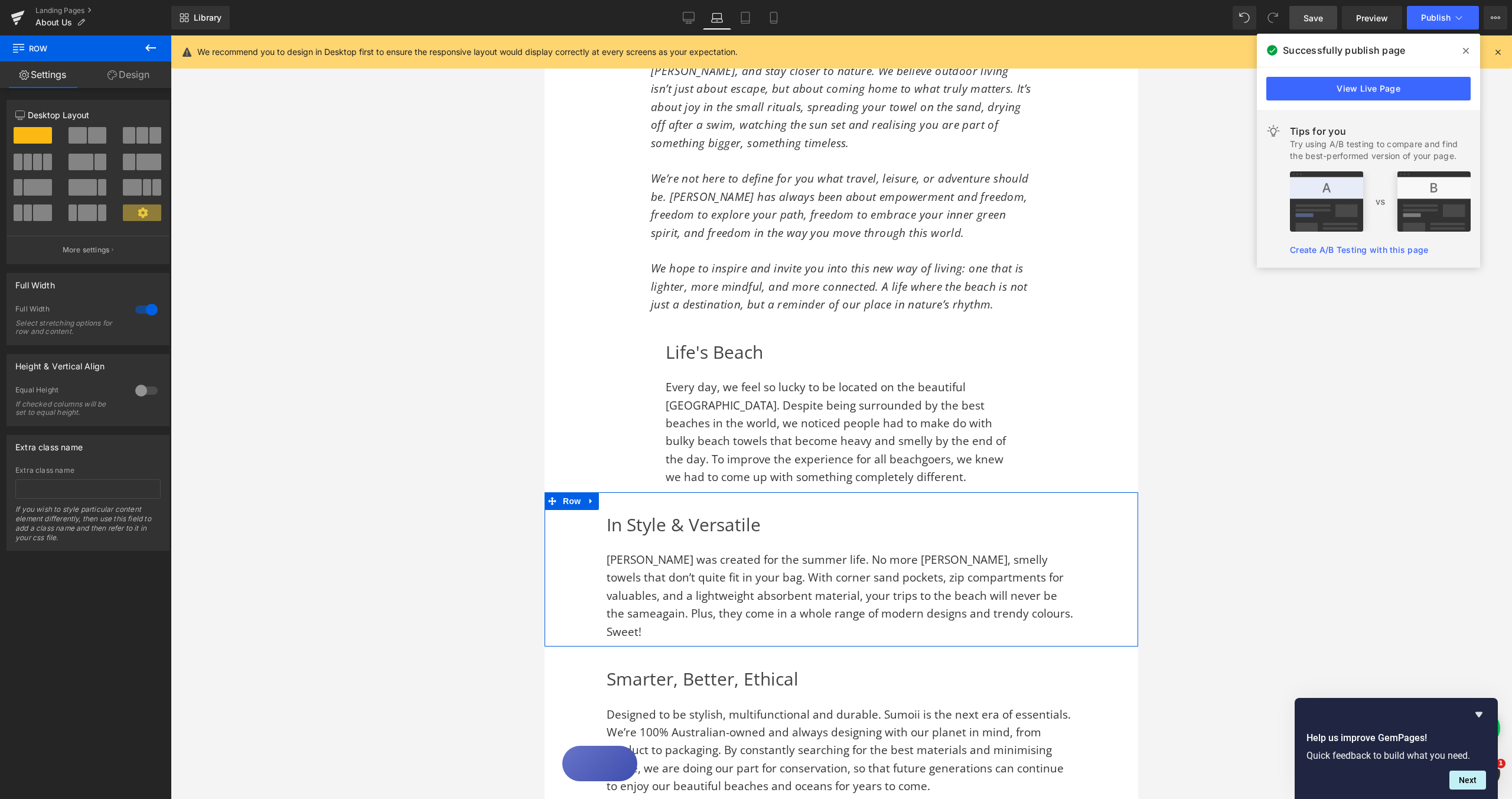
click at [601, 523] on div "In Style & Versatile Heading Sumoii was created for the summer life. No more [P…" at bounding box center [841, 575] width 499 height 131
click at [138, 79] on link "Design" at bounding box center [129, 75] width 86 height 26
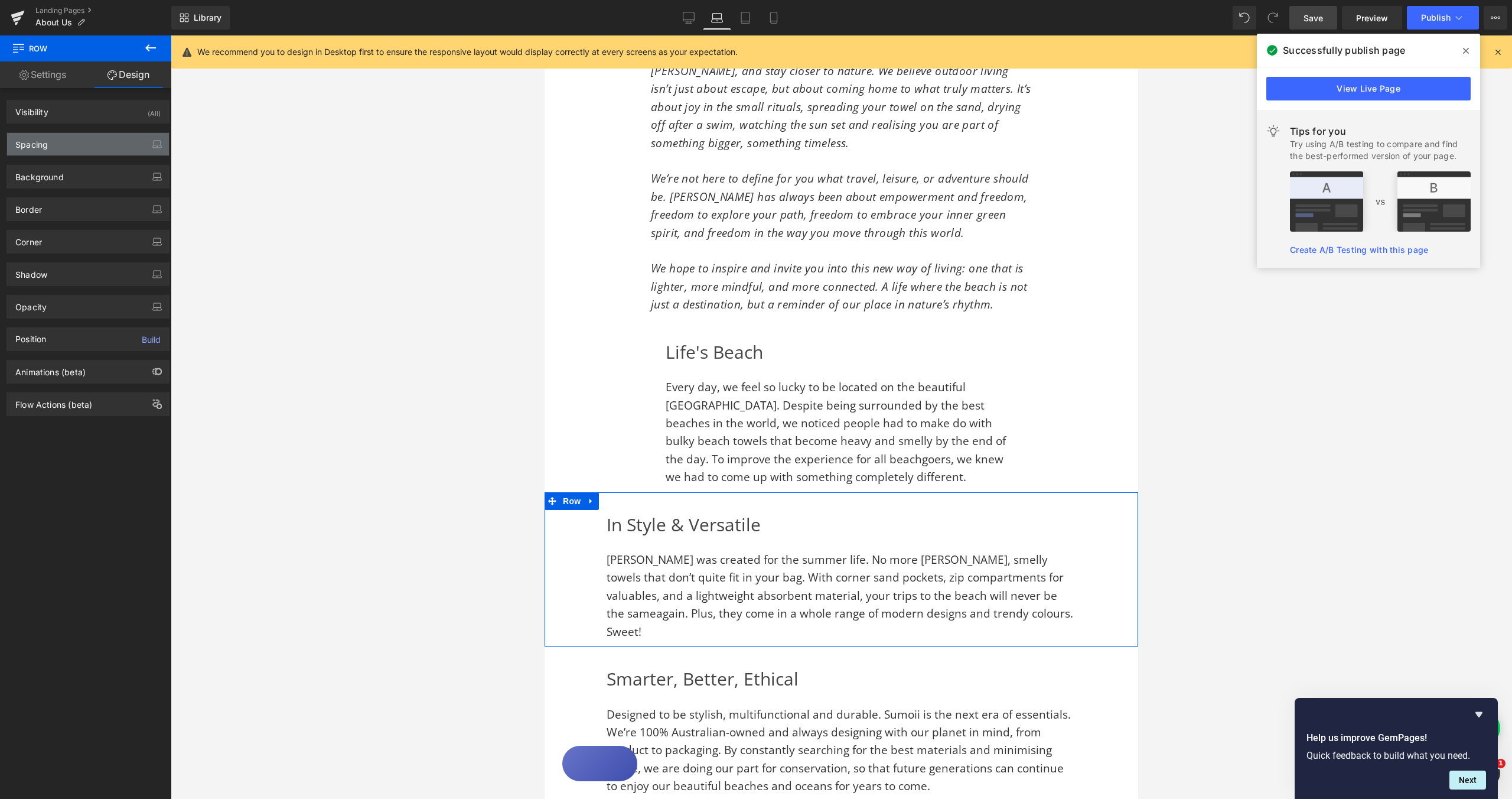
click at [136, 139] on div "Spacing" at bounding box center [88, 144] width 162 height 22
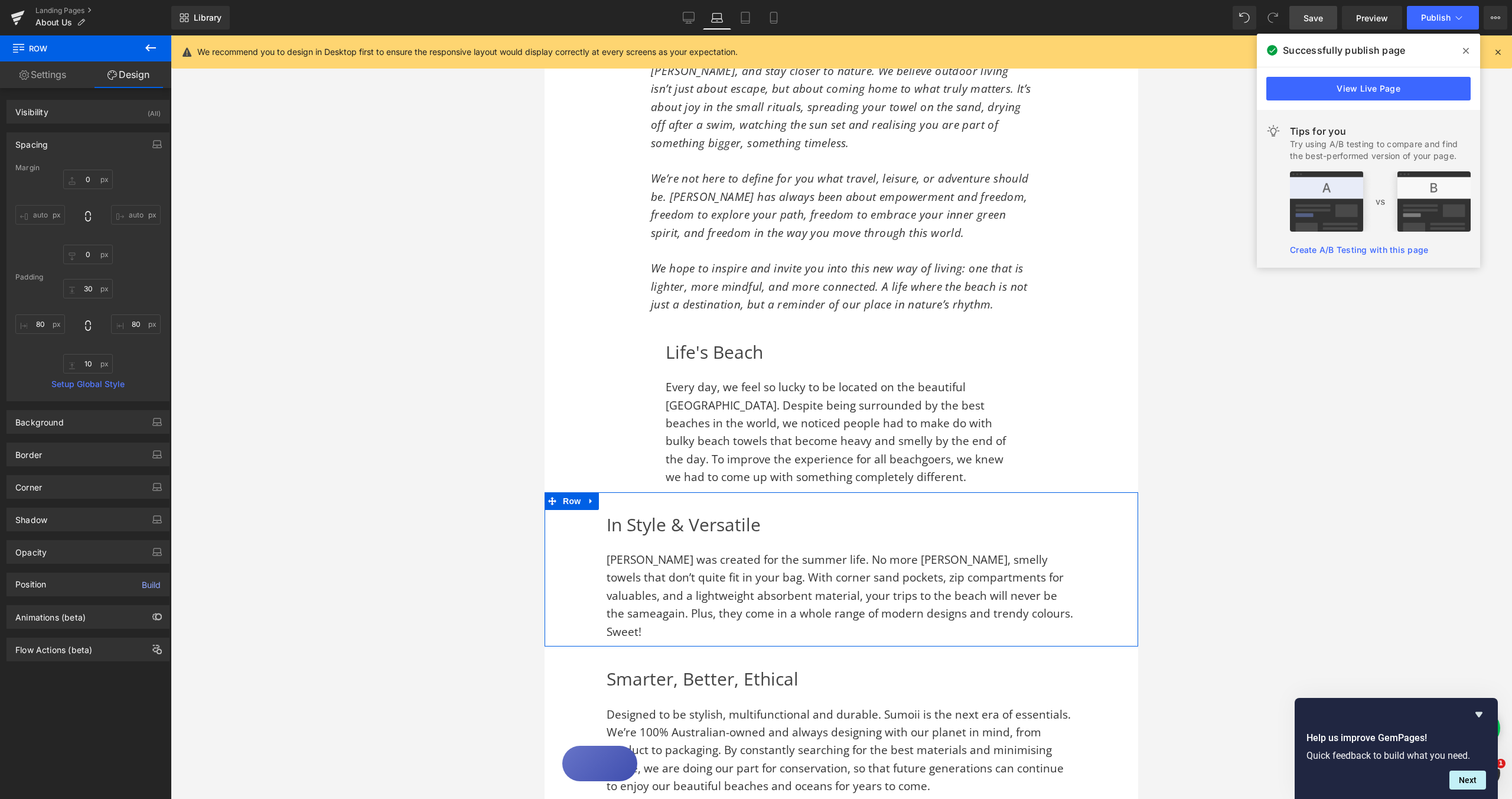
drag, startPoint x: 651, startPoint y: 547, endPoint x: 611, endPoint y: 526, distance: 45.2
click at [651, 547] on div "In Style & Versatile" at bounding box center [841, 530] width 470 height 42
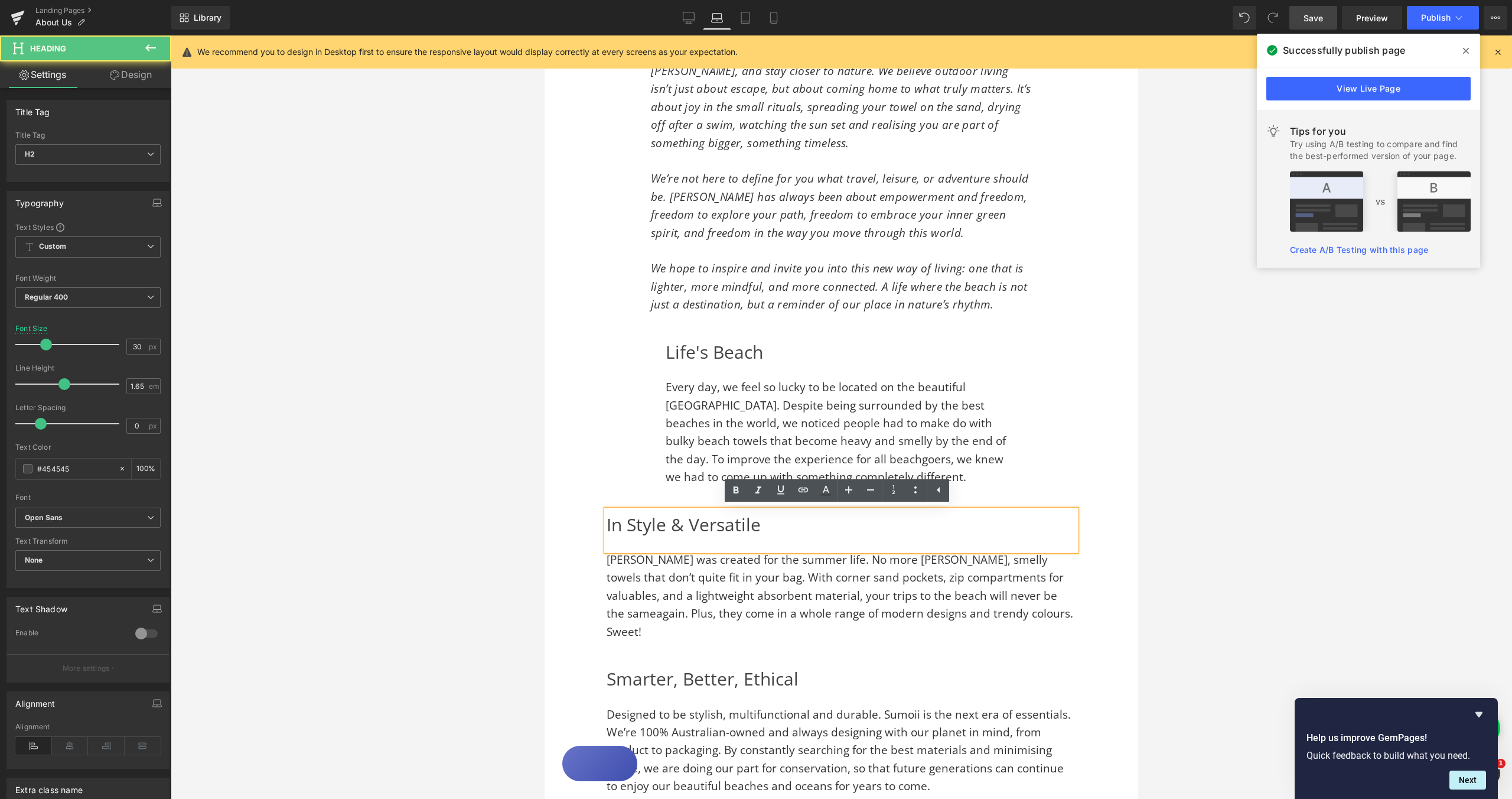
click at [612, 527] on h2 "In Style & Versatile" at bounding box center [841, 524] width 470 height 30
click at [607, 524] on h2 "In Style & Versatile" at bounding box center [841, 524] width 470 height 30
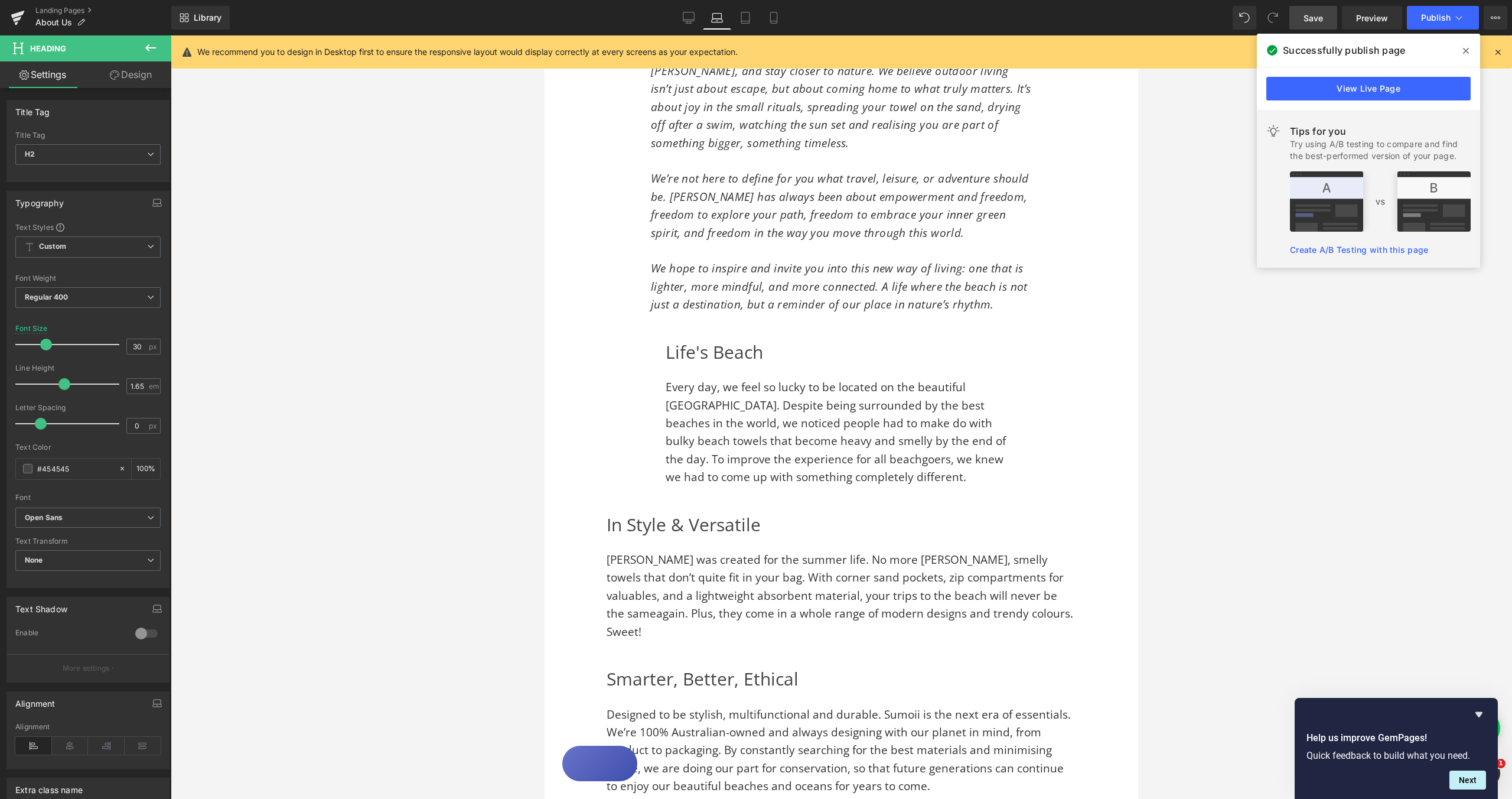
drag, startPoint x: 131, startPoint y: 75, endPoint x: 80, endPoint y: 172, distance: 109.6
click at [132, 75] on link "Design" at bounding box center [131, 75] width 86 height 26
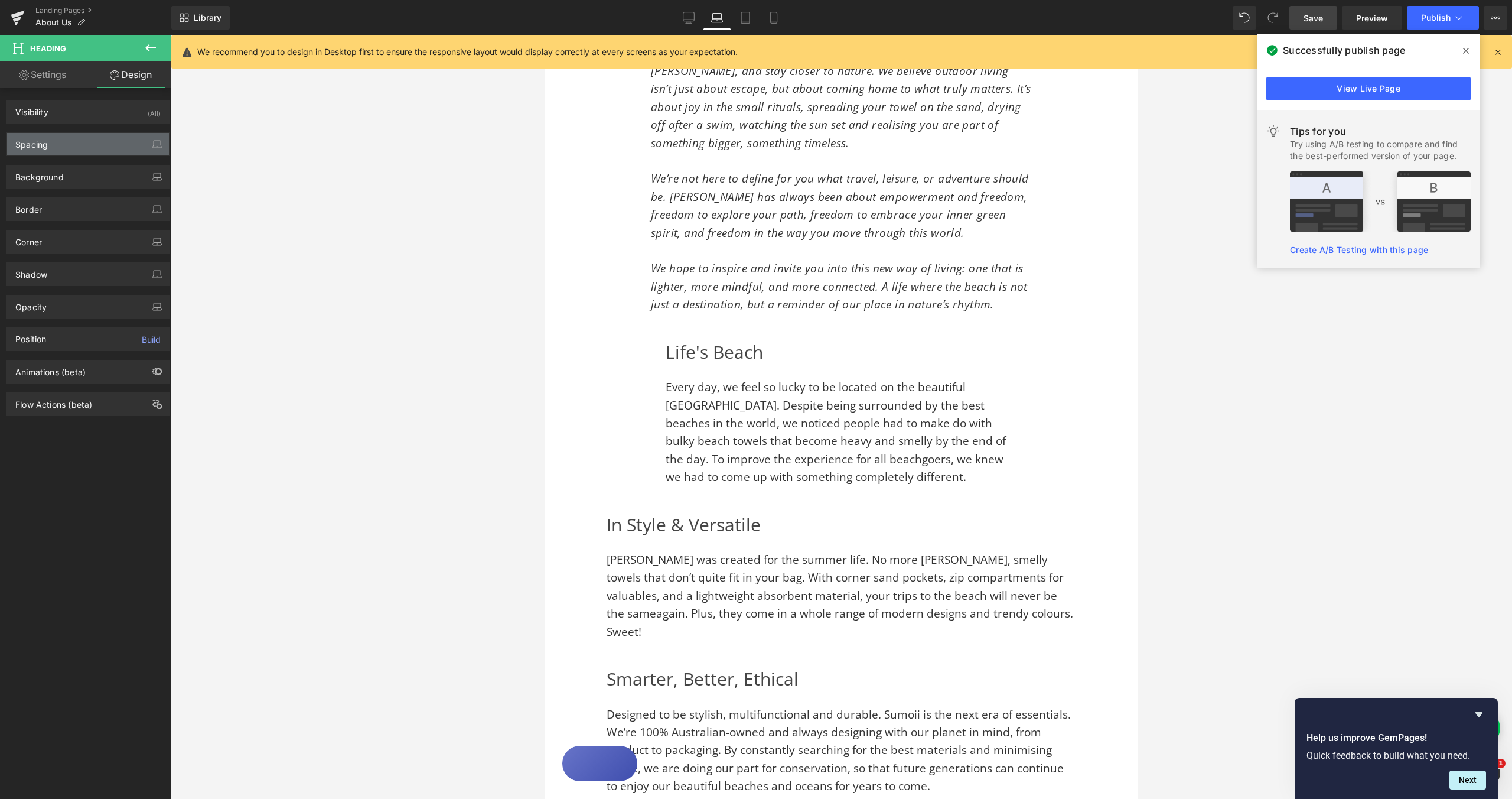
click at [79, 147] on div "Spacing" at bounding box center [88, 144] width 162 height 22
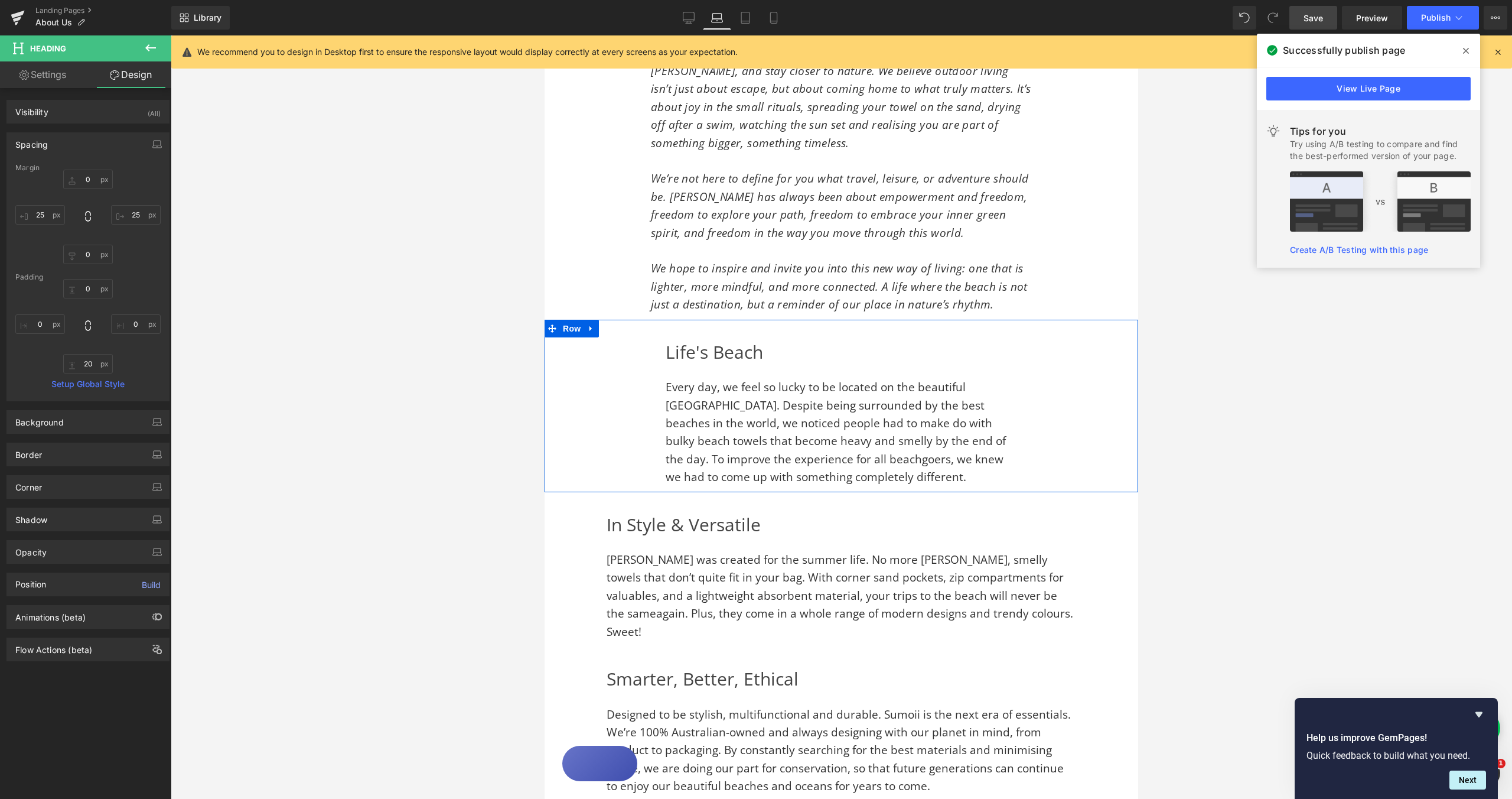
click at [746, 384] on span "Every day, we feel so lucky to be located on the beautiful [GEOGRAPHIC_DATA]. D…" at bounding box center [836, 432] width 341 height 105
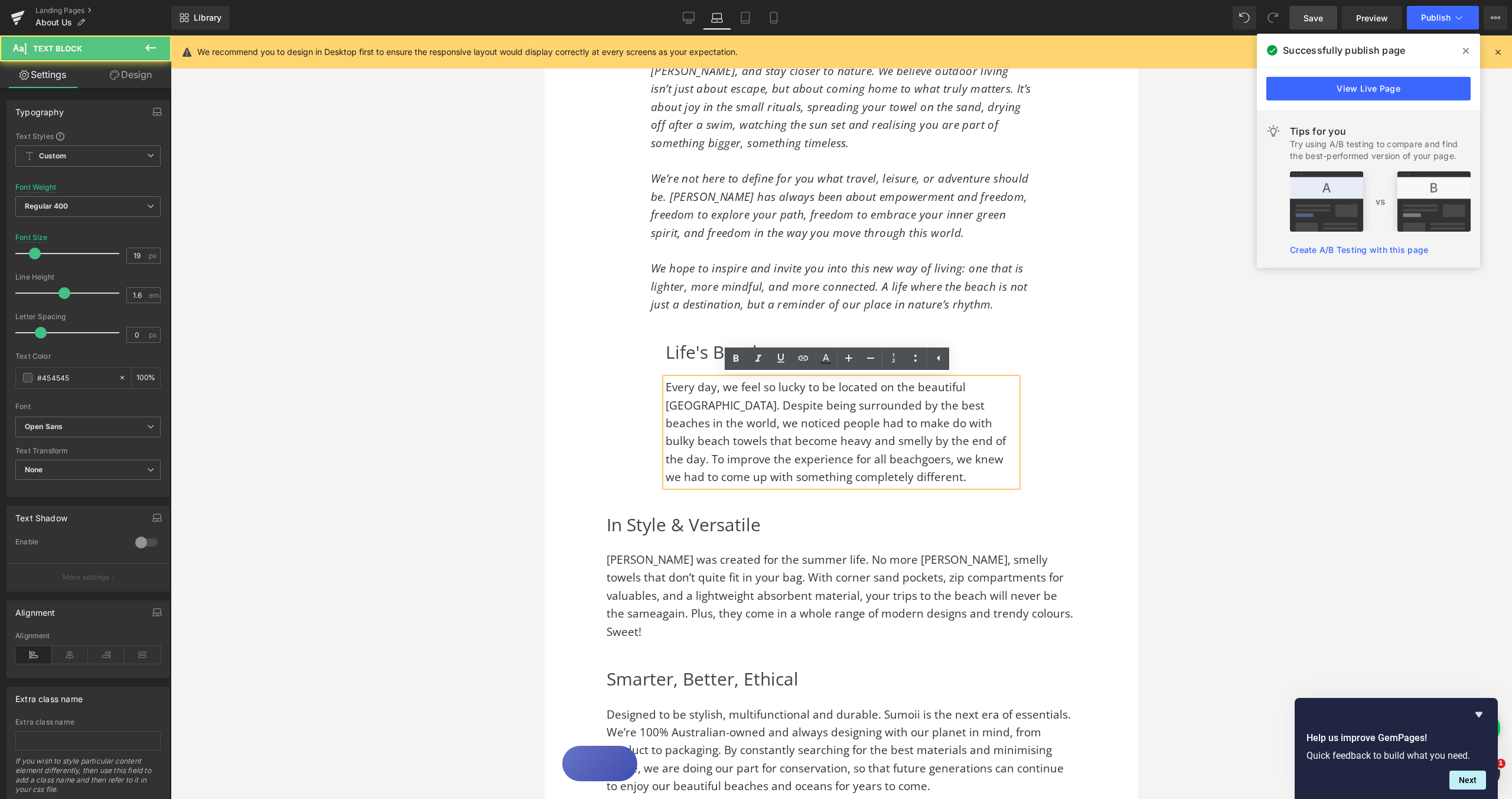
click at [666, 388] on span "Every day, we feel so lucky to be located on the beautiful [GEOGRAPHIC_DATA]. D…" at bounding box center [836, 432] width 341 height 105
click at [1068, 444] on div "Life's Beach Heading Every day, we feel so lucky to be located on the beautiful…" at bounding box center [841, 405] width 593 height 172
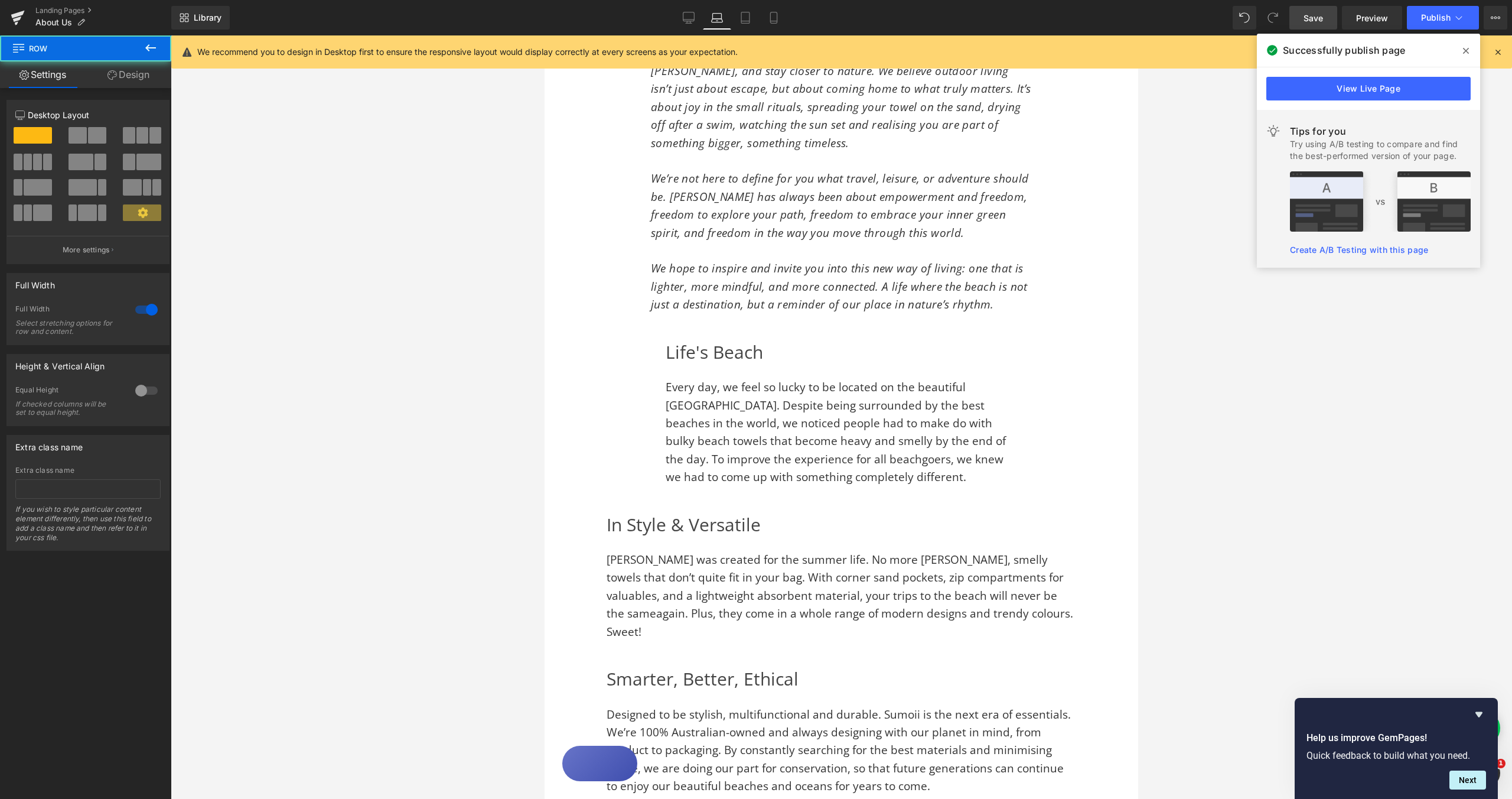
click at [1220, 448] on div at bounding box center [841, 417] width 1342 height 763
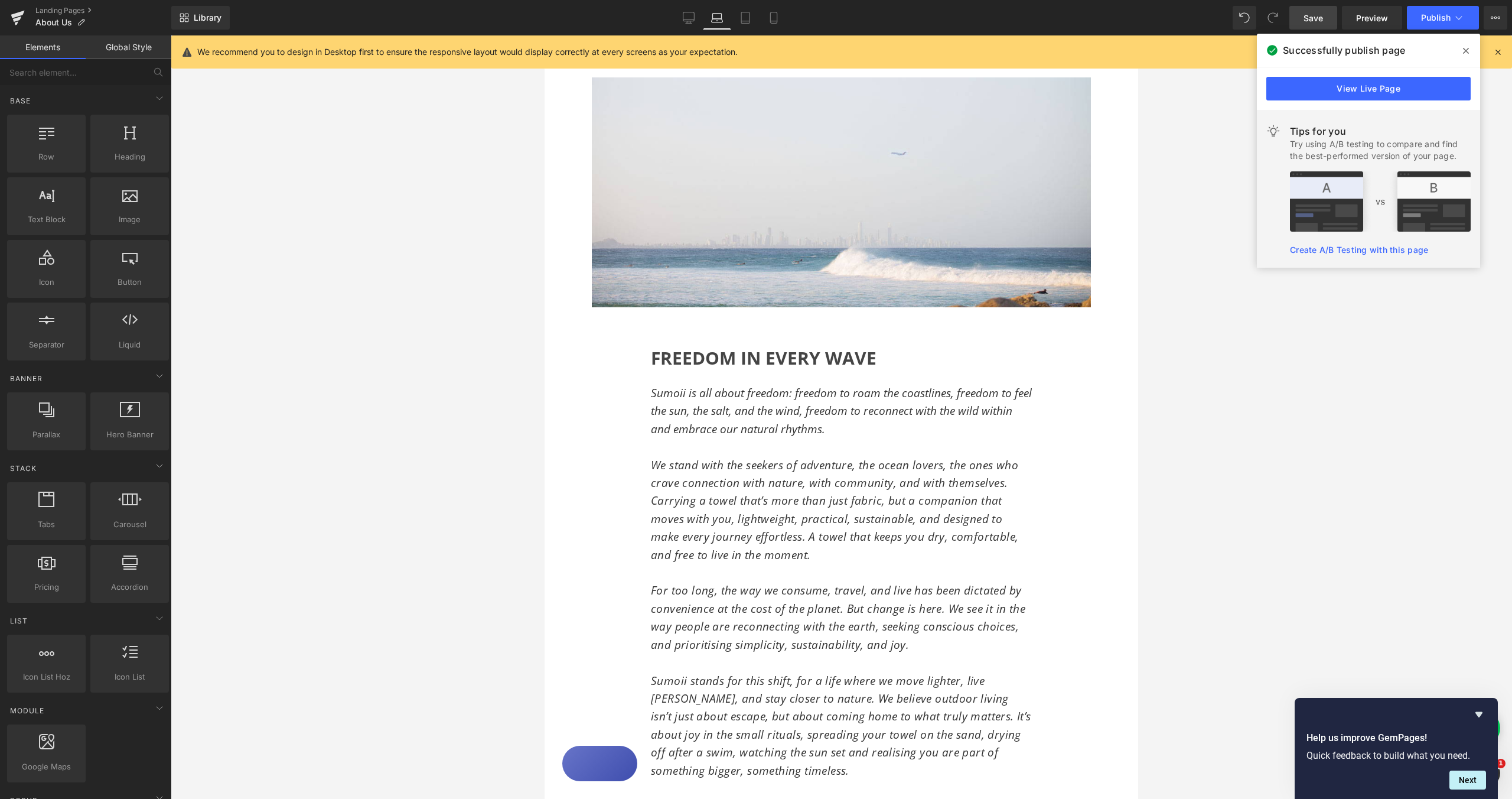
scroll to position [0, 0]
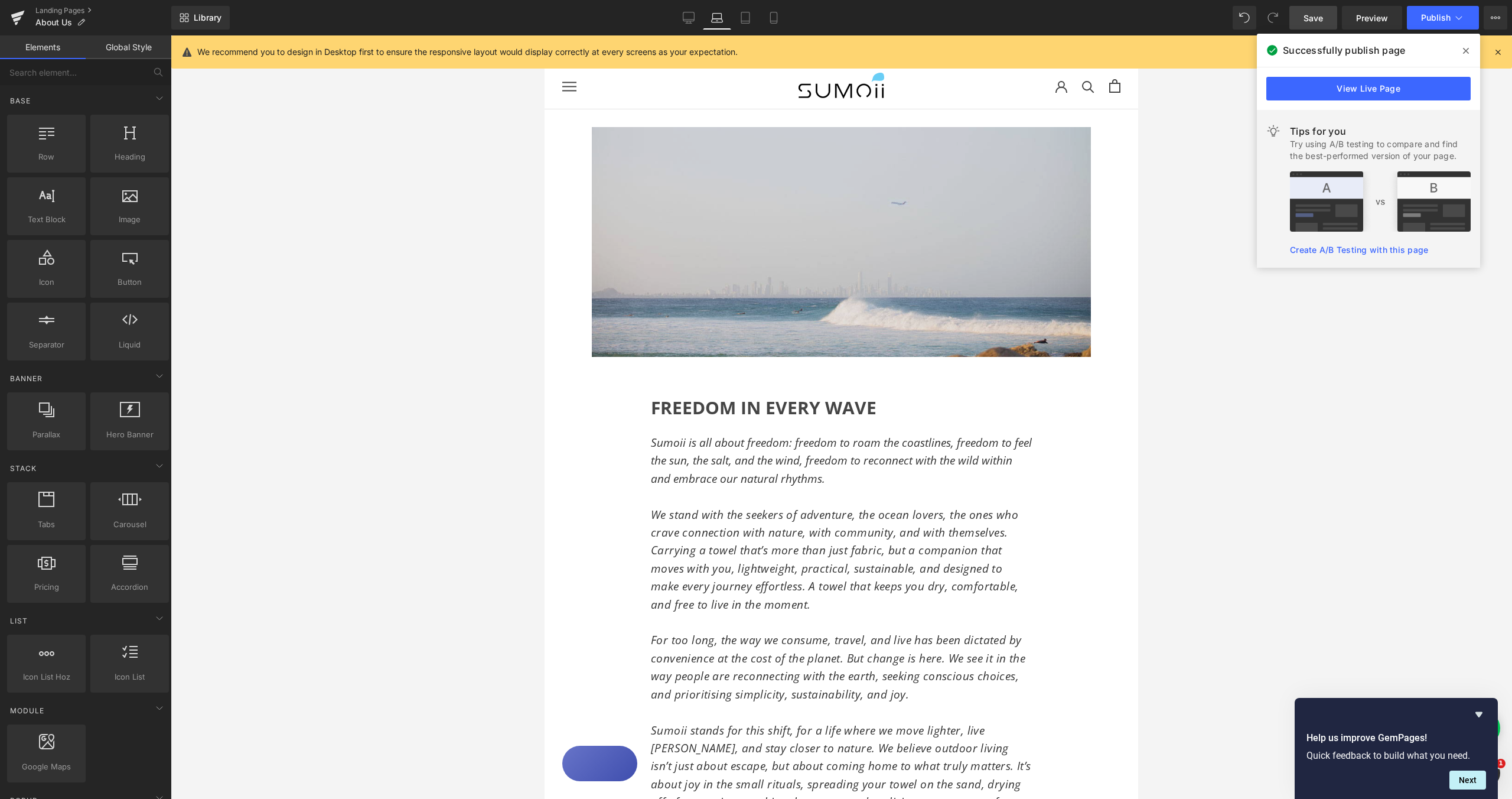
click at [636, 200] on img at bounding box center [841, 241] width 499 height 229
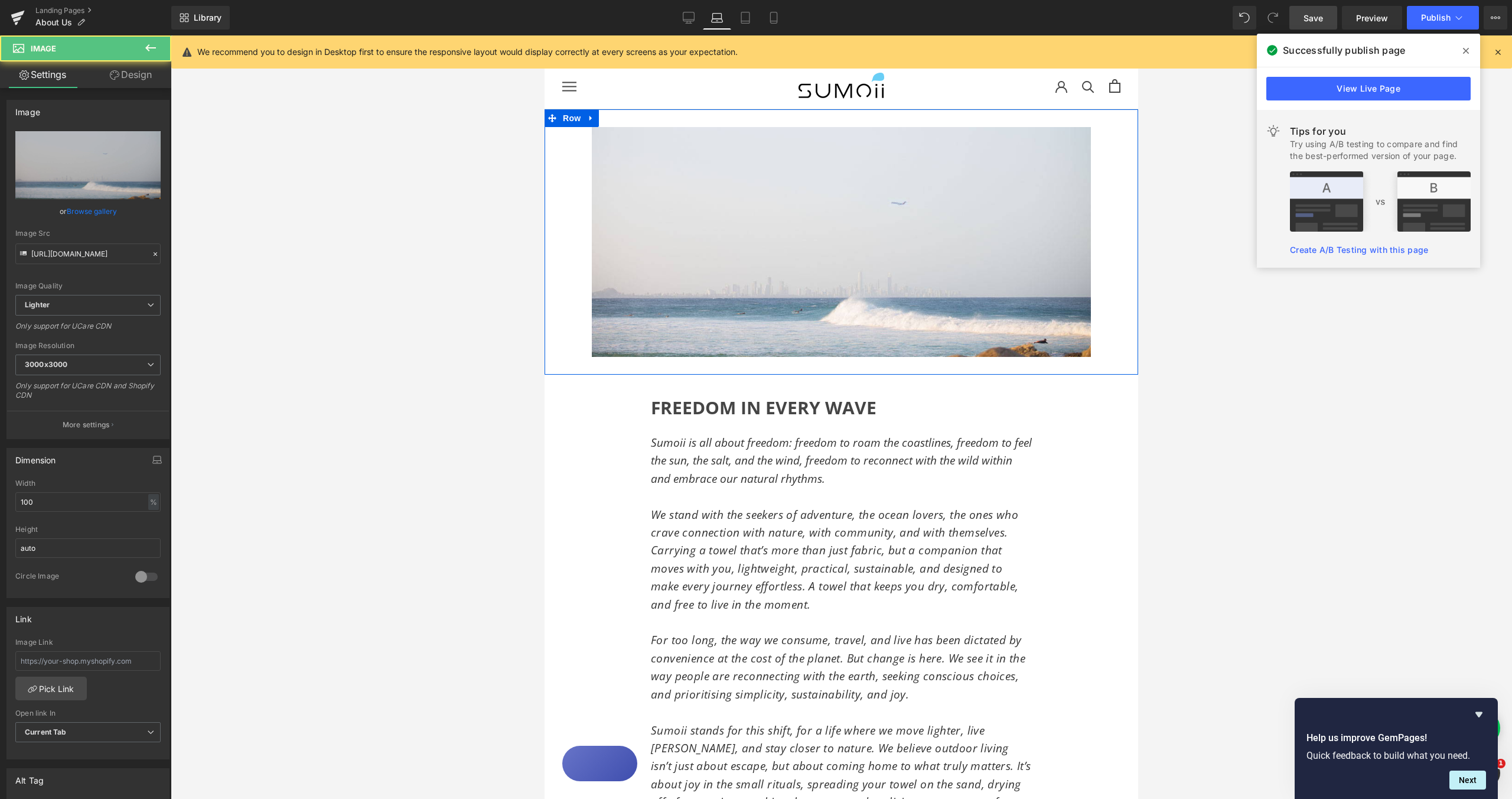
click at [553, 154] on div "Image Row" at bounding box center [841, 242] width 593 height 265
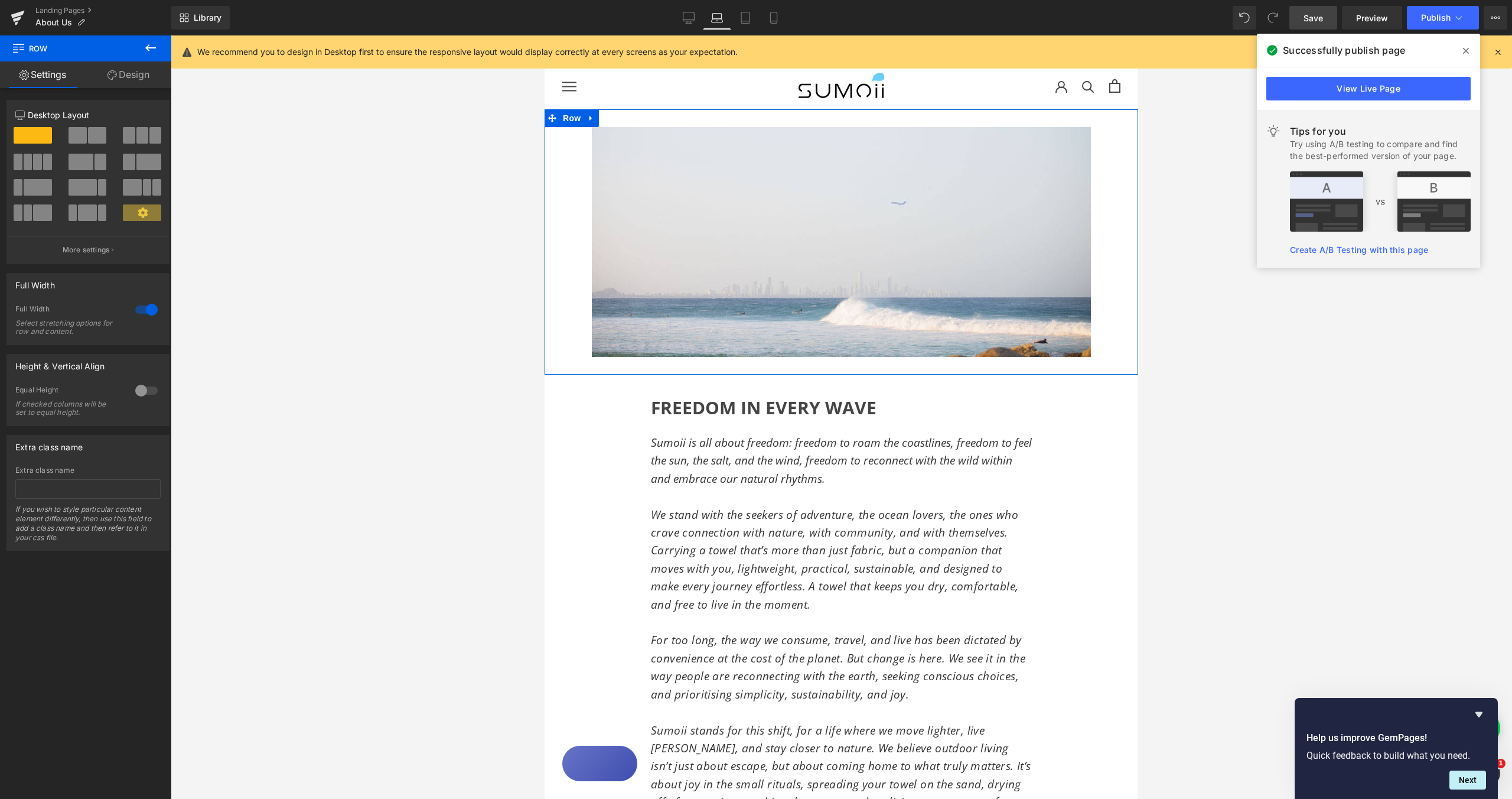
drag, startPoint x: 136, startPoint y: 75, endPoint x: 90, endPoint y: 155, distance: 92.3
click at [136, 75] on link "Design" at bounding box center [129, 75] width 86 height 26
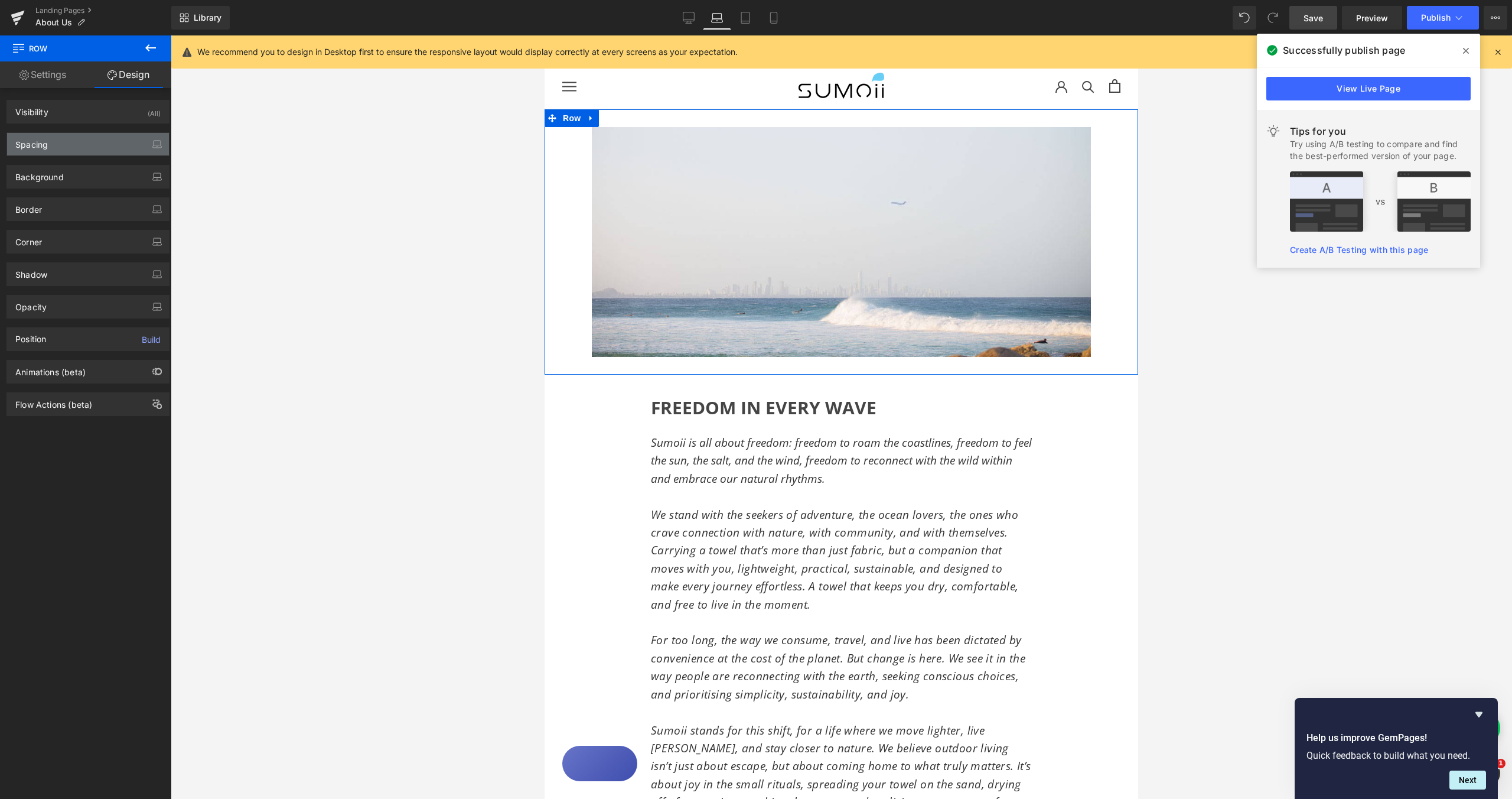
click at [89, 149] on div "Spacing" at bounding box center [88, 144] width 162 height 22
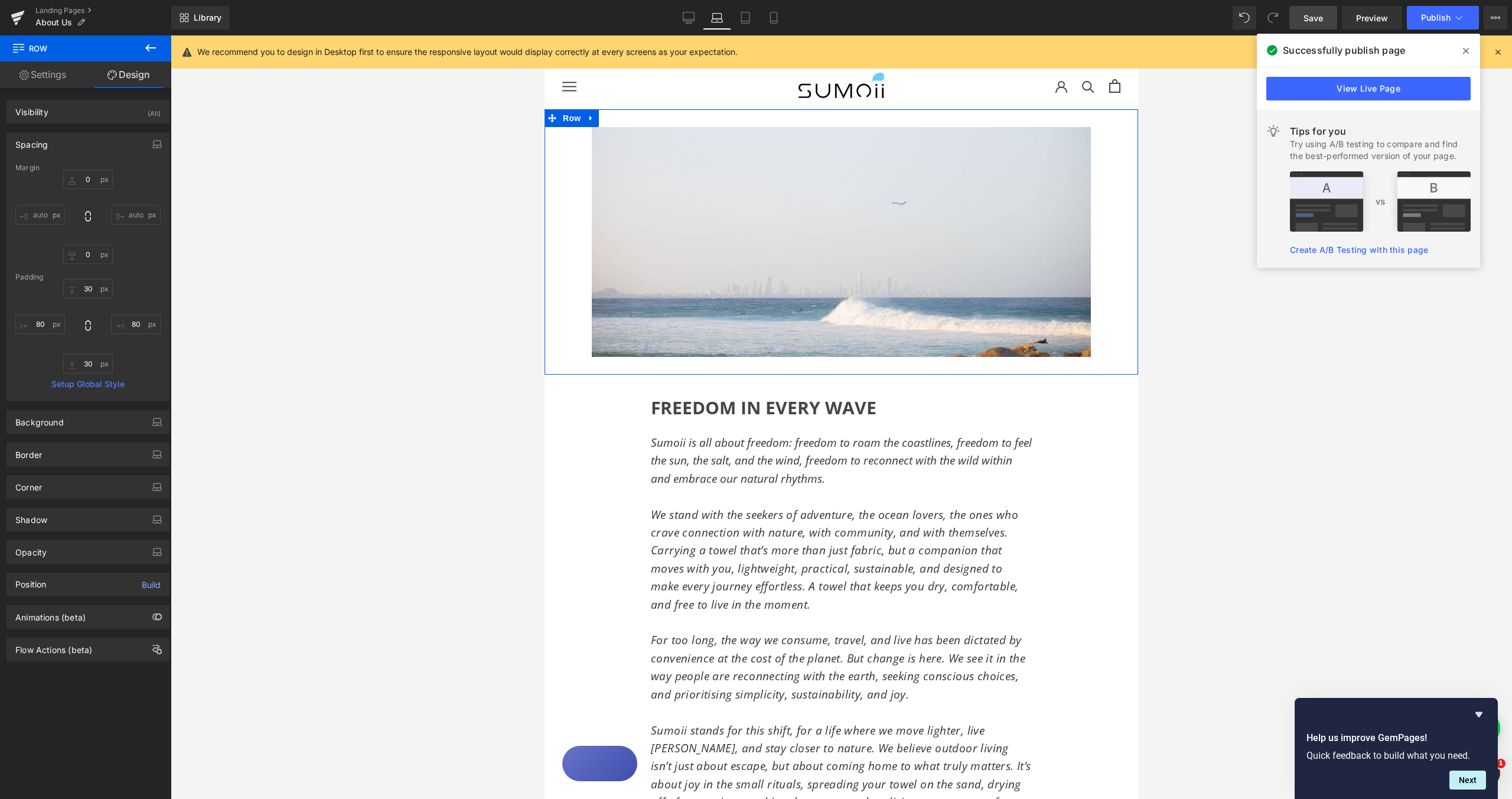
click at [41, 215] on input "auto" at bounding box center [40, 215] width 49 height 20
click at [318, 290] on div at bounding box center [841, 417] width 1342 height 763
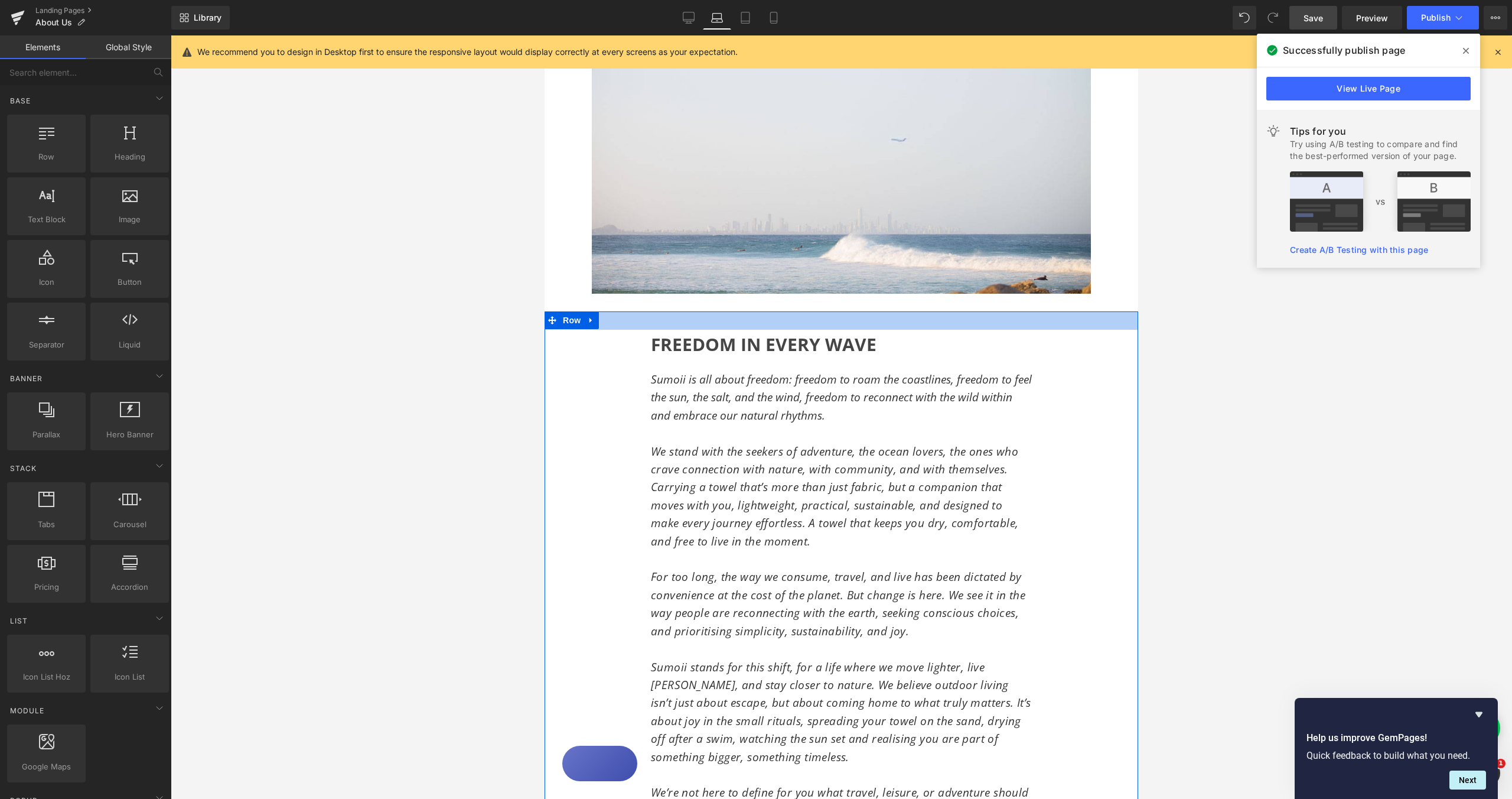
scroll to position [101, 0]
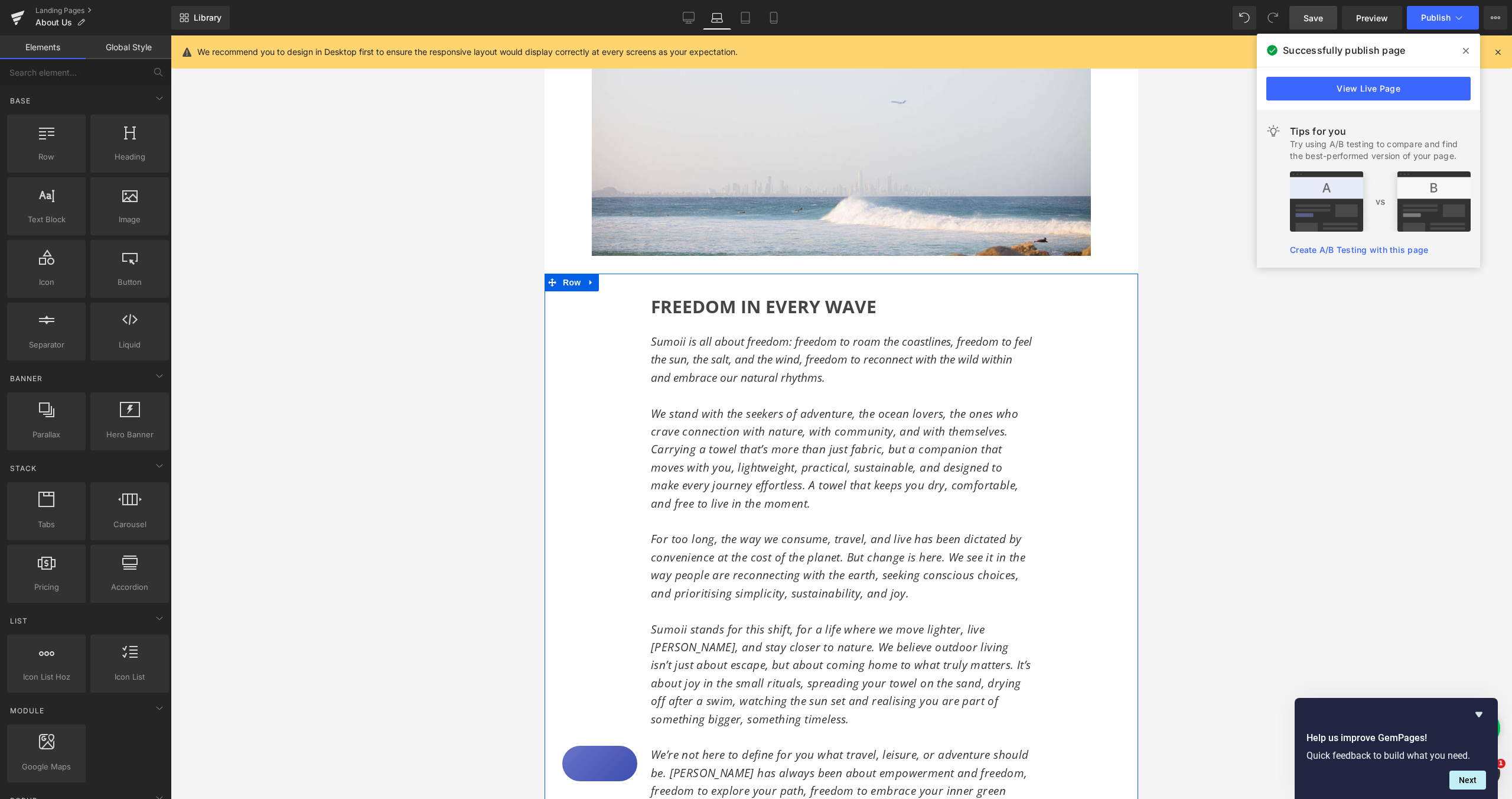
click at [616, 295] on div "FREEDOM IN EVERY WAVE Heading Sumoii is all about freedom: freedom to roam the …" at bounding box center [841, 584] width 593 height 622
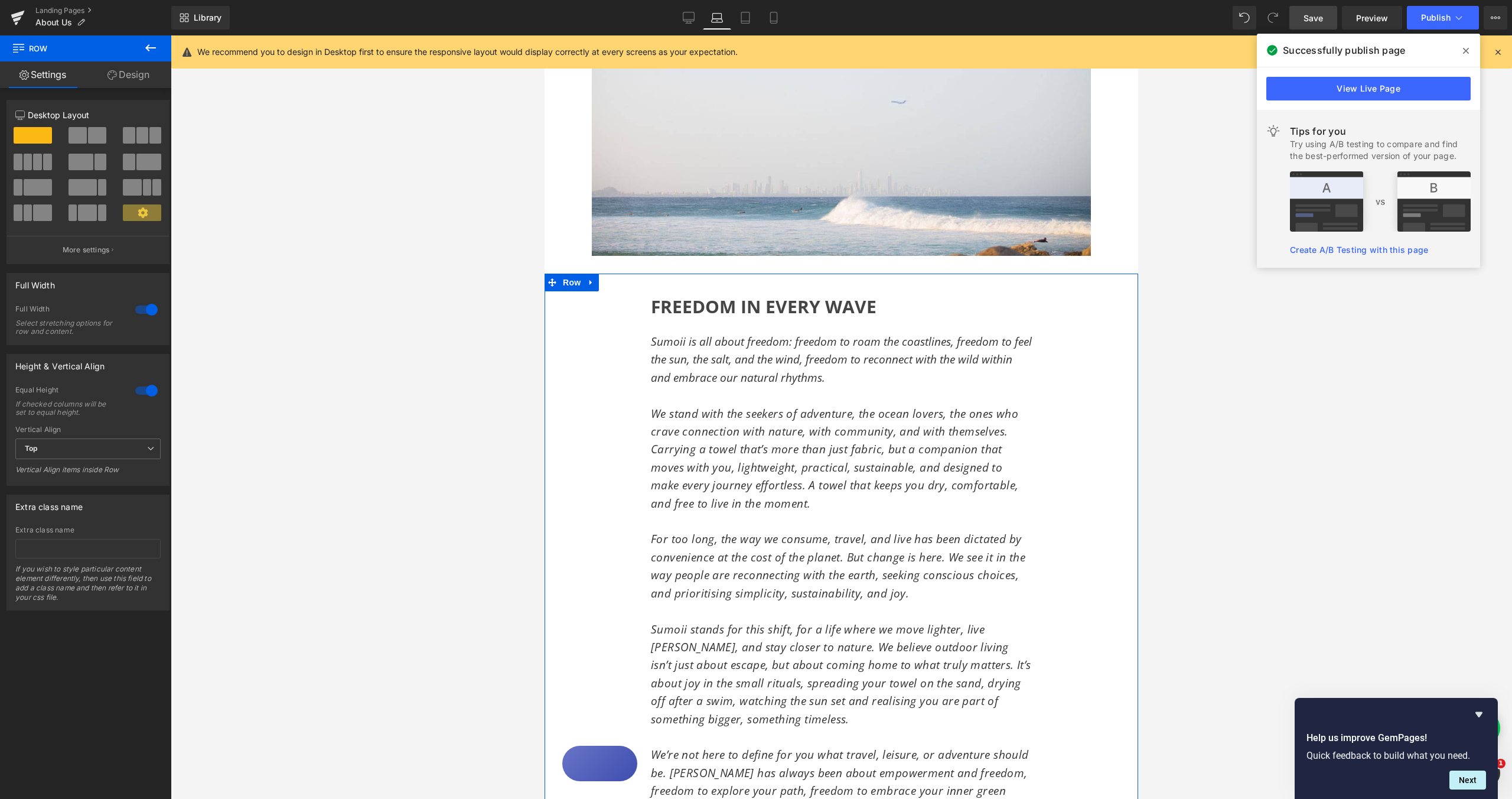
click at [143, 75] on link "Design" at bounding box center [129, 75] width 86 height 26
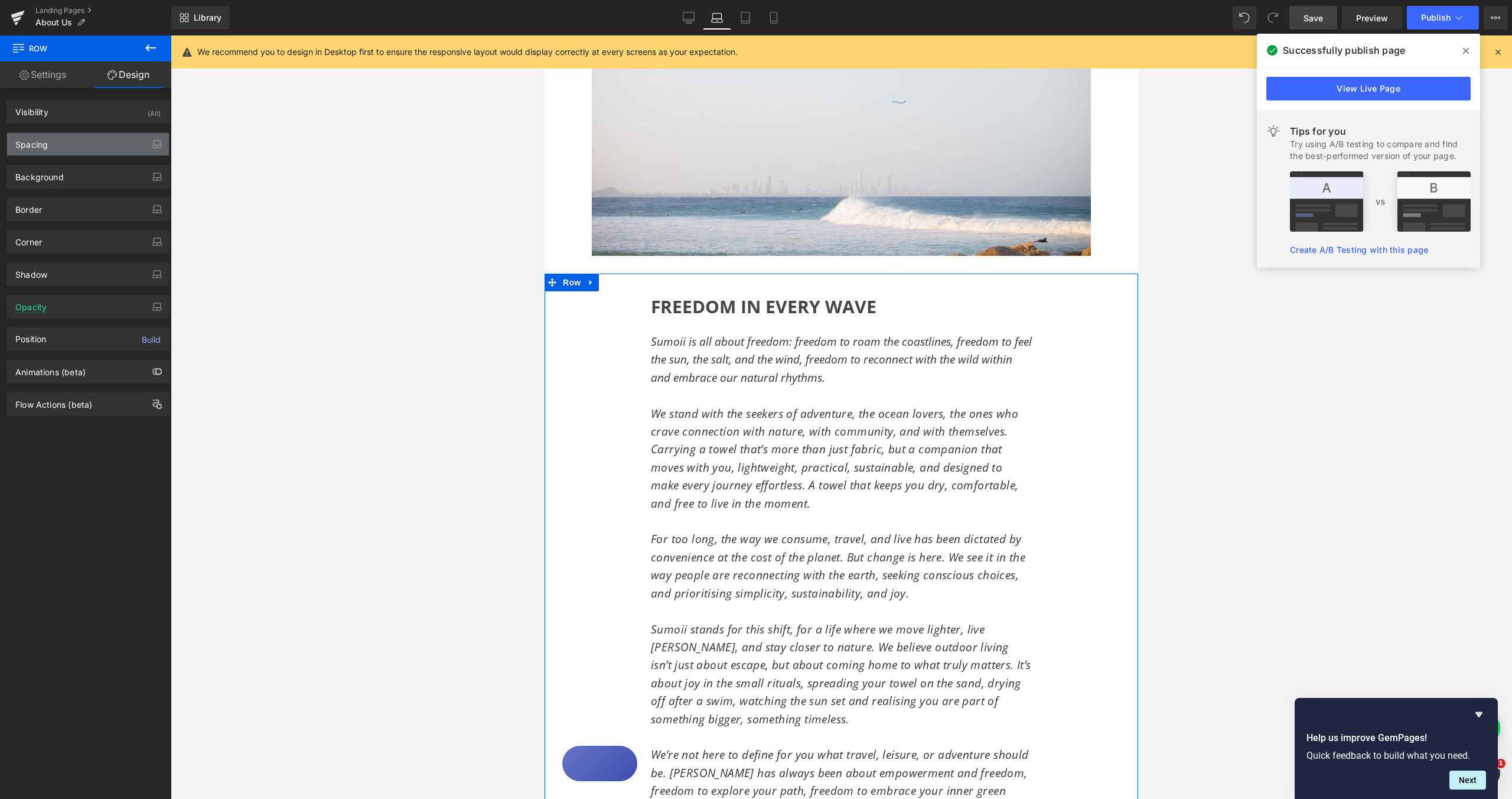
click at [87, 151] on div "Spacing" at bounding box center [88, 144] width 162 height 22
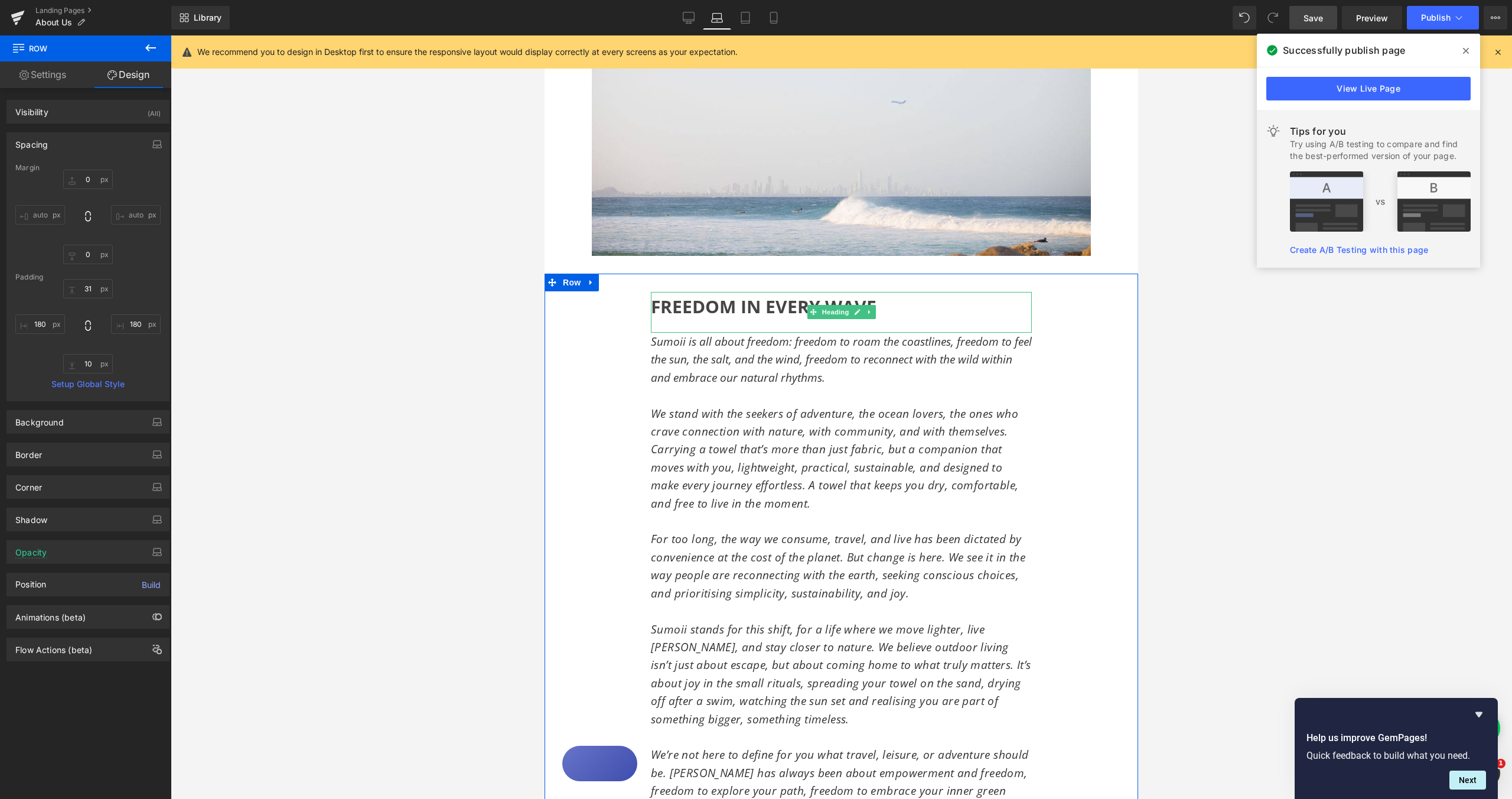
click at [651, 307] on span "FREEDOM IN EVERY WAVE" at bounding box center [764, 306] width 226 height 24
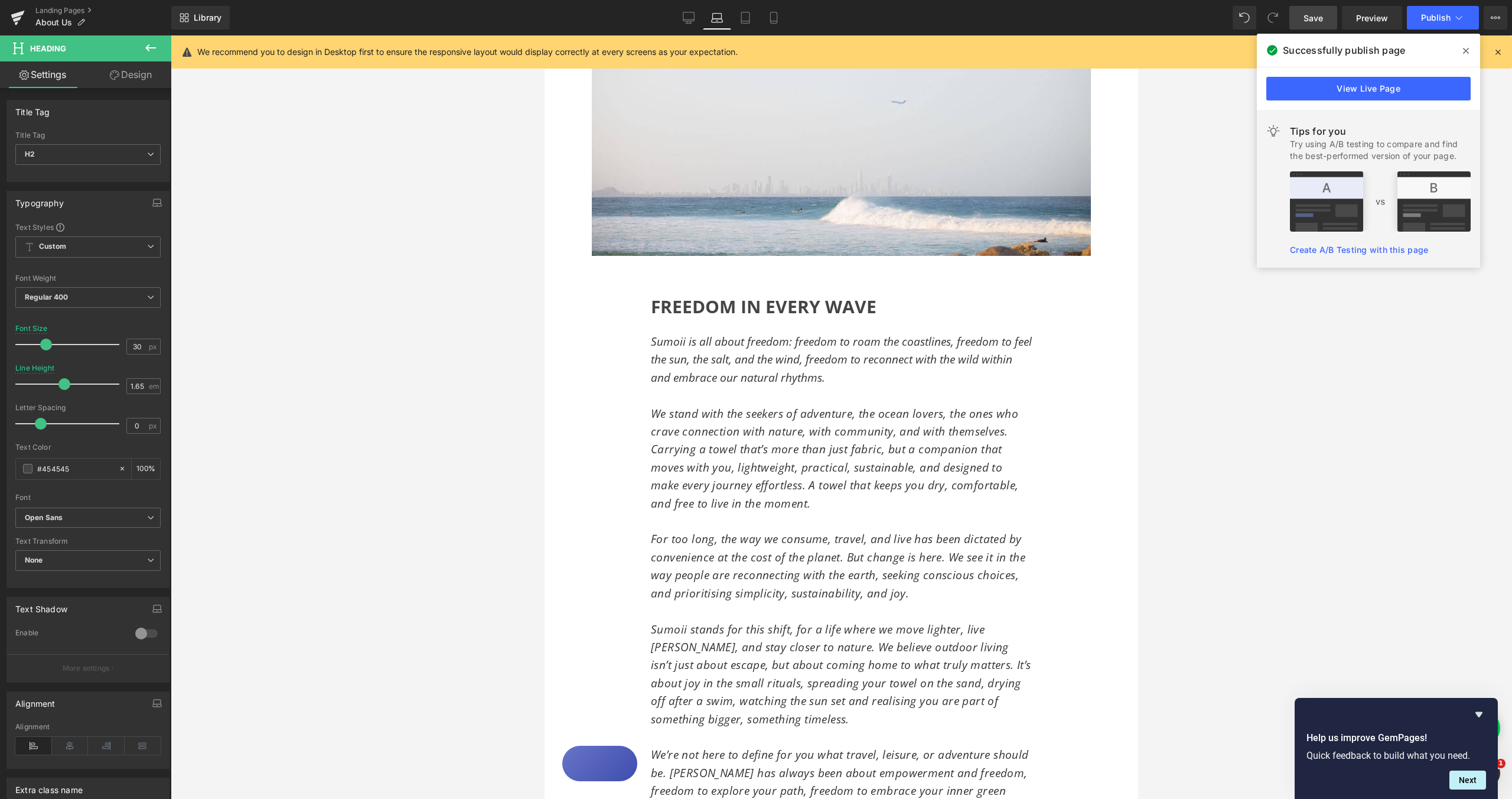
click at [135, 81] on link "Design" at bounding box center [131, 75] width 86 height 26
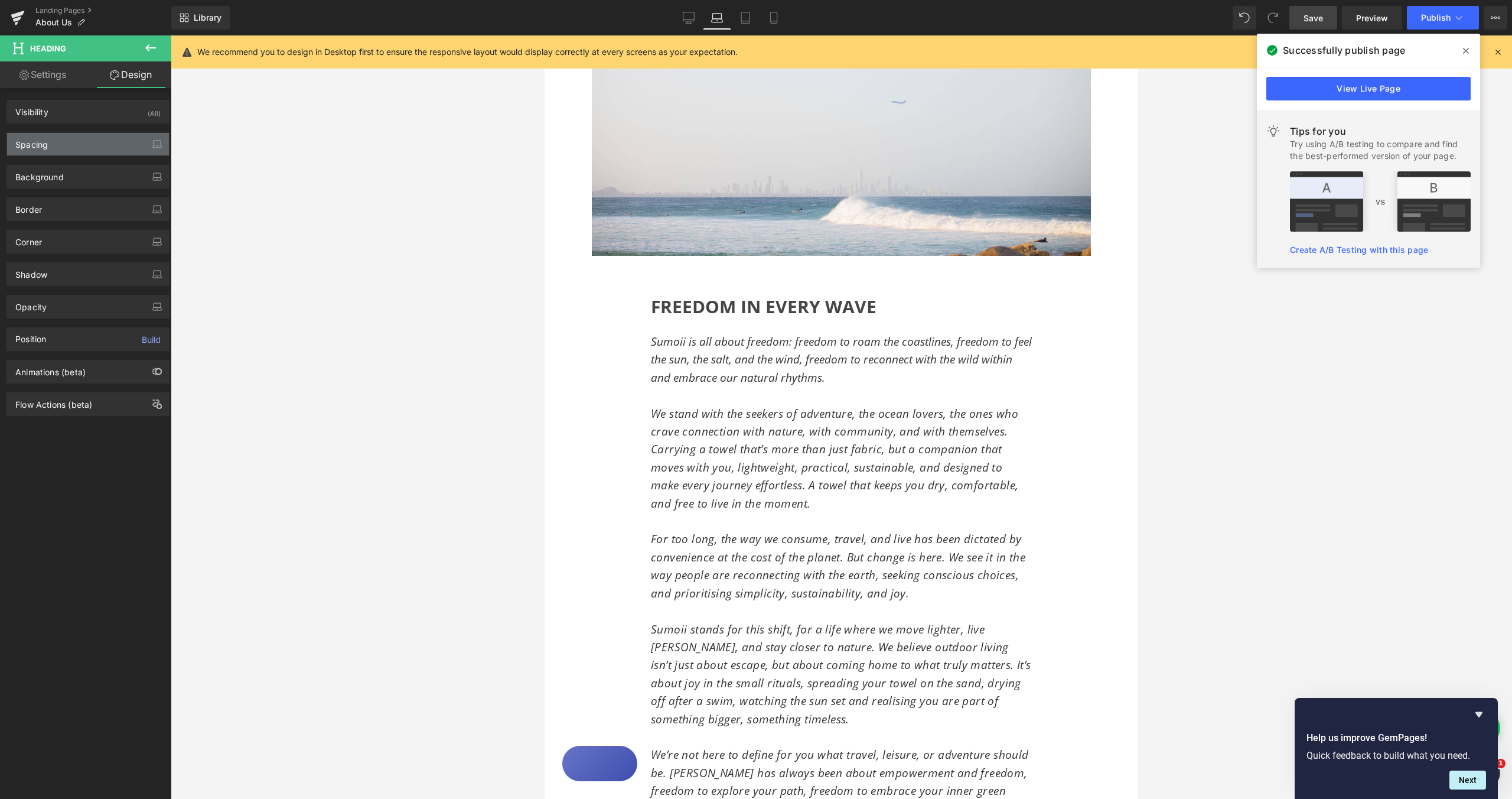
click at [100, 137] on div "Spacing" at bounding box center [88, 144] width 162 height 22
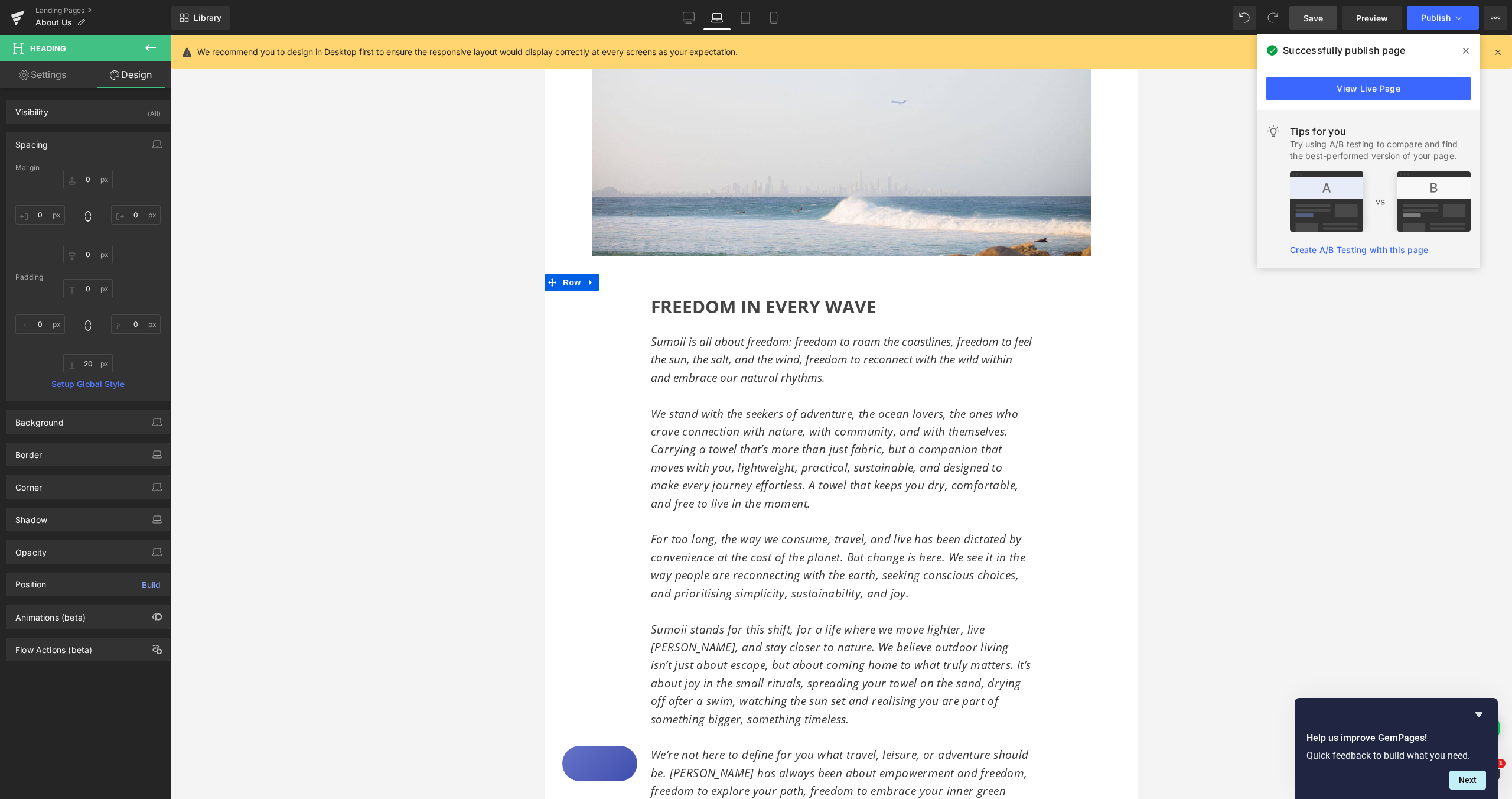
click at [635, 307] on div "FREEDOM IN EVERY WAVE Heading Sumoii is all about freedom: freedom to roam the …" at bounding box center [841, 584] width 593 height 622
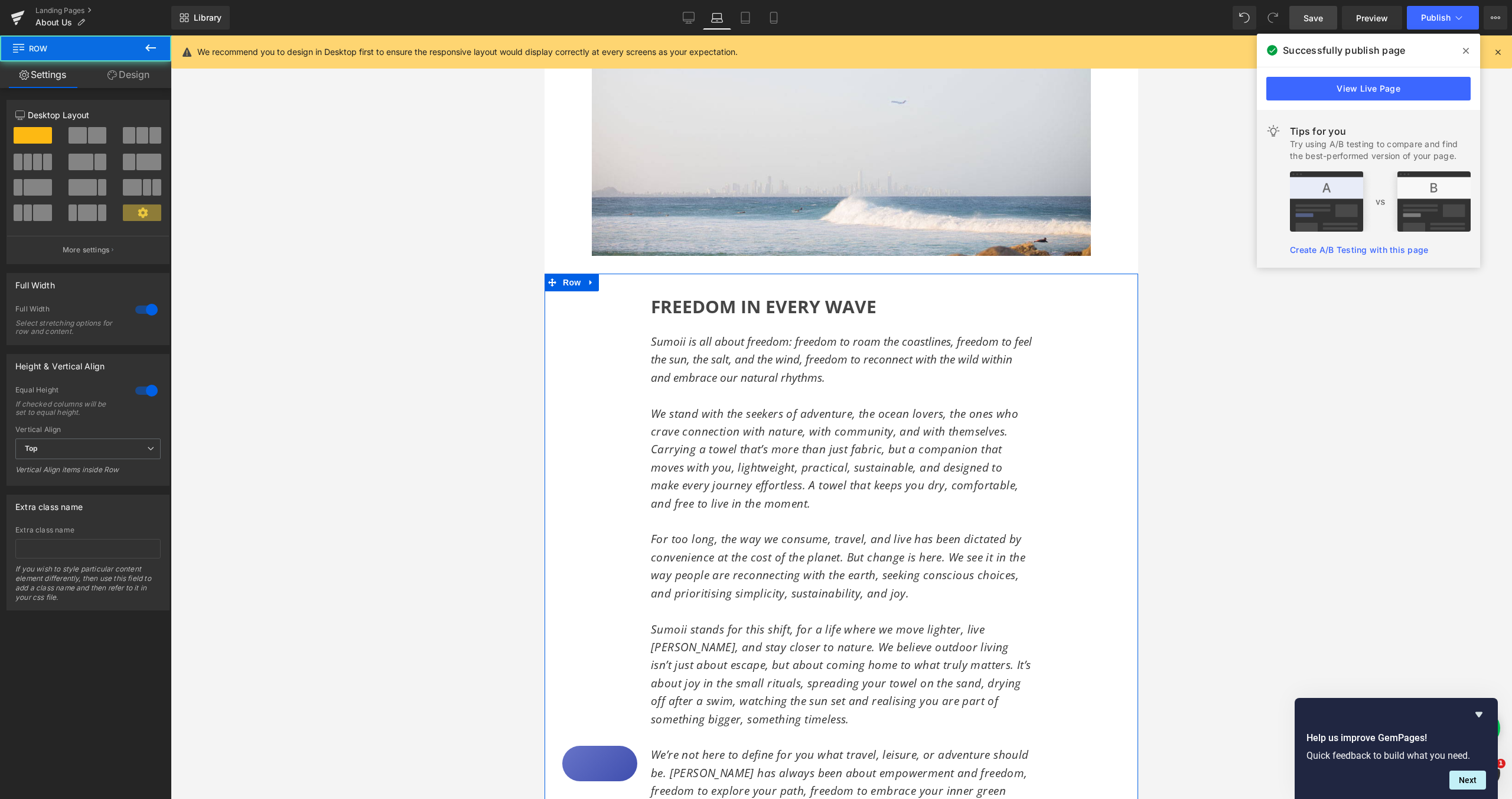
click at [601, 309] on div "FREEDOM IN EVERY WAVE Heading Sumoii is all about freedom: freedom to roam the …" at bounding box center [841, 584] width 593 height 622
click at [544, 36] on div at bounding box center [544, 36] width 0 height 0
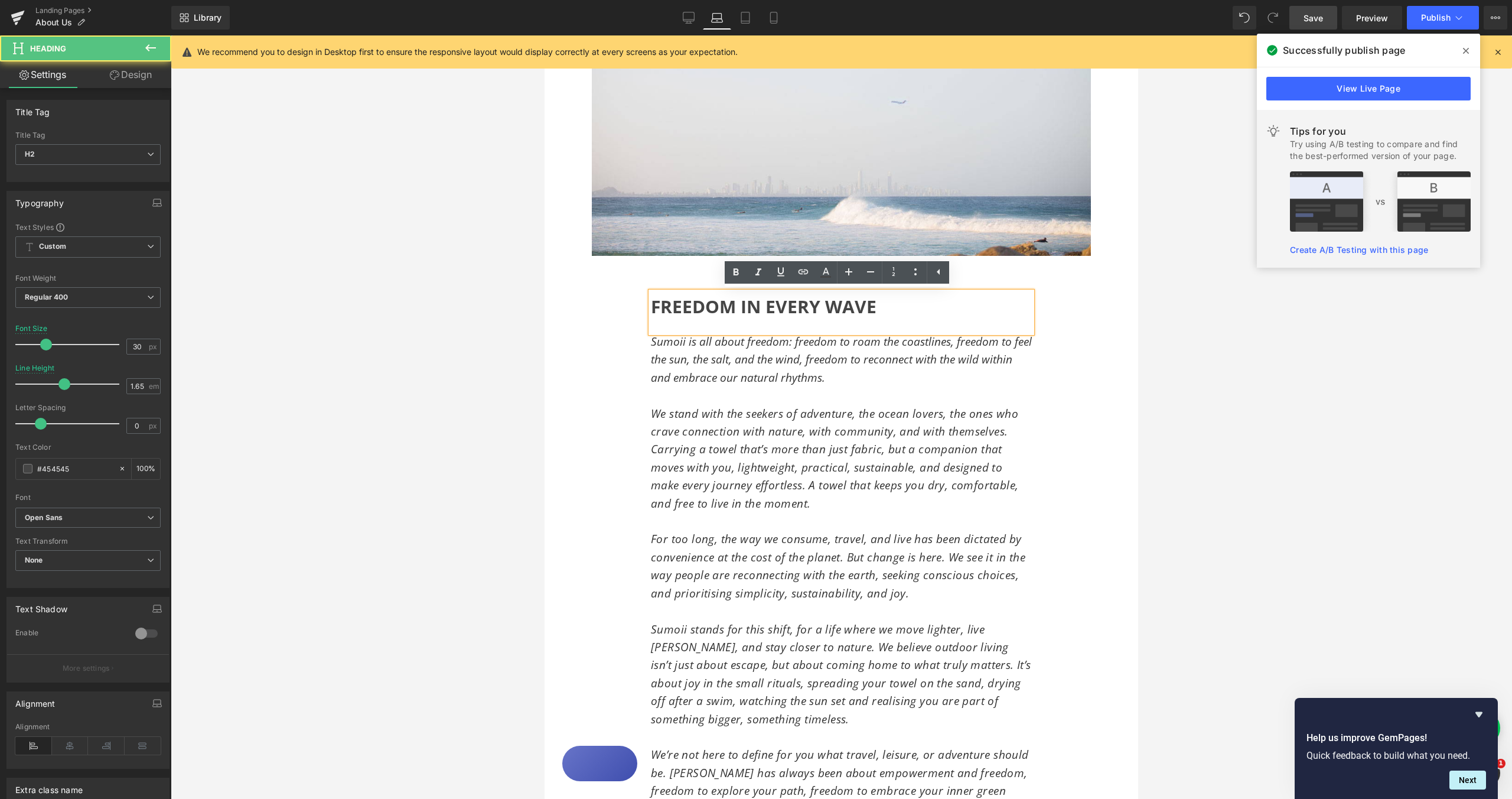
click at [651, 306] on span "FREEDOM IN EVERY WAVE" at bounding box center [764, 306] width 226 height 24
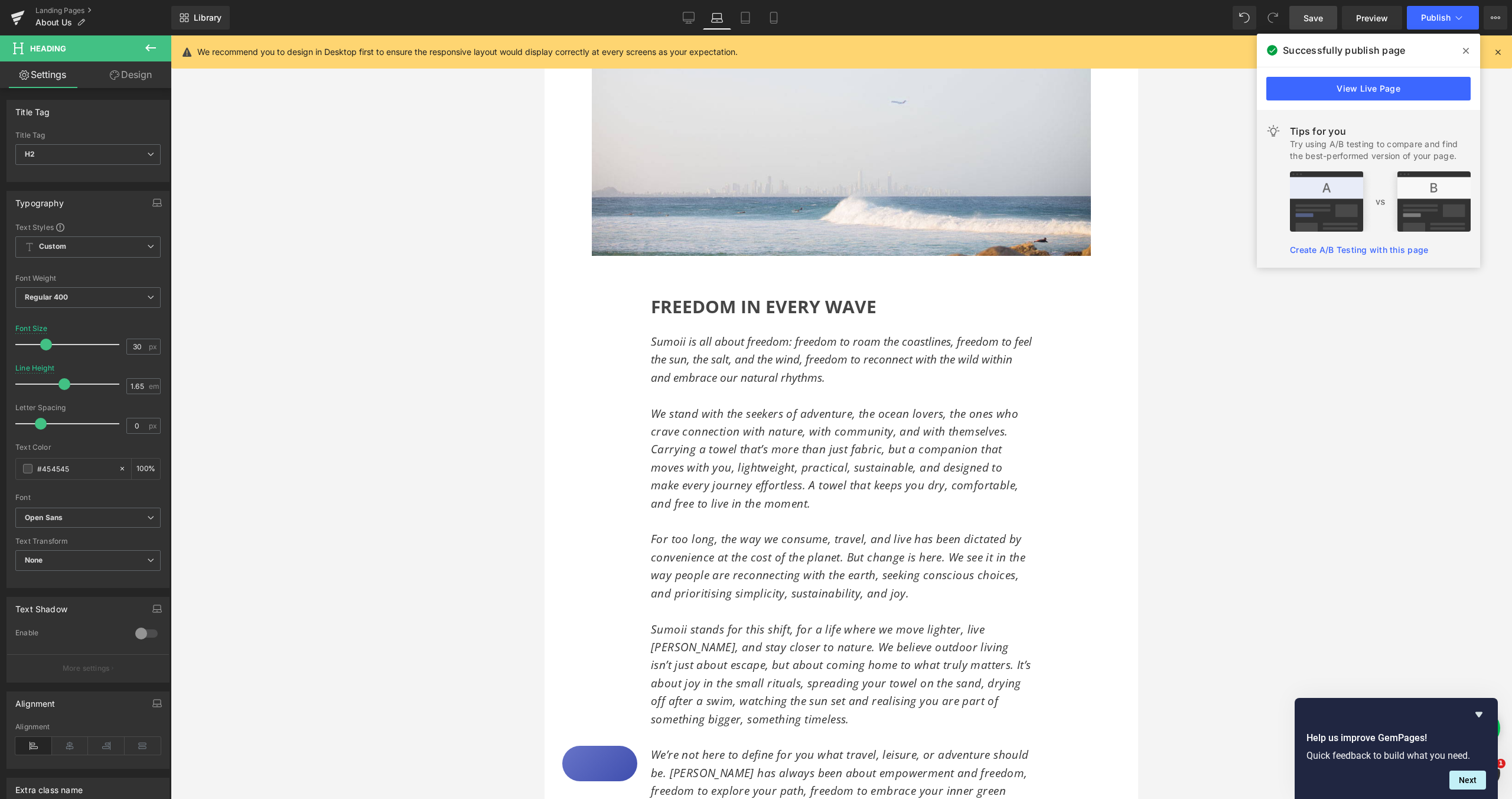
click at [125, 85] on link "Design" at bounding box center [131, 75] width 86 height 26
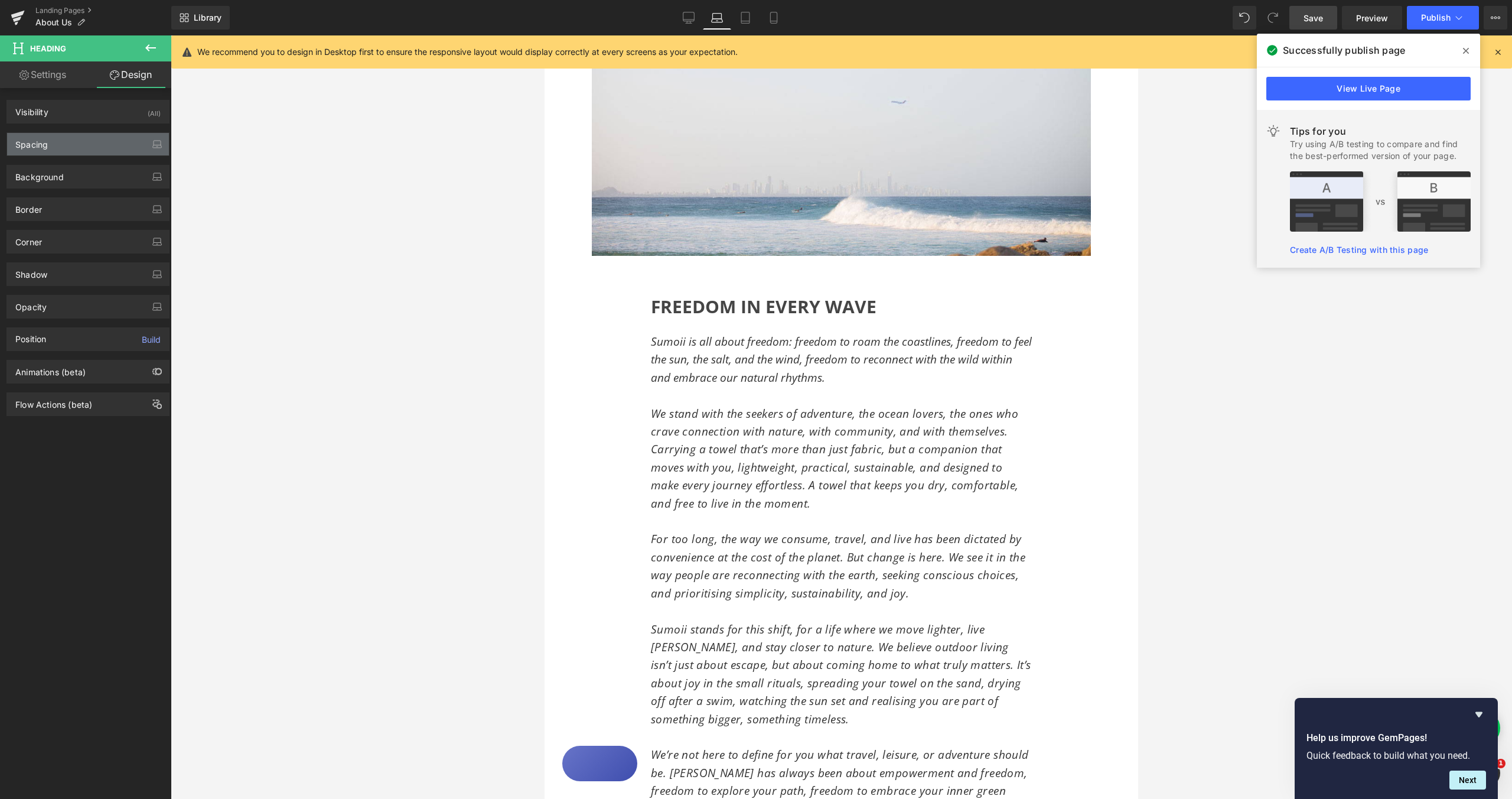
click at [100, 143] on div "Spacing" at bounding box center [88, 144] width 162 height 22
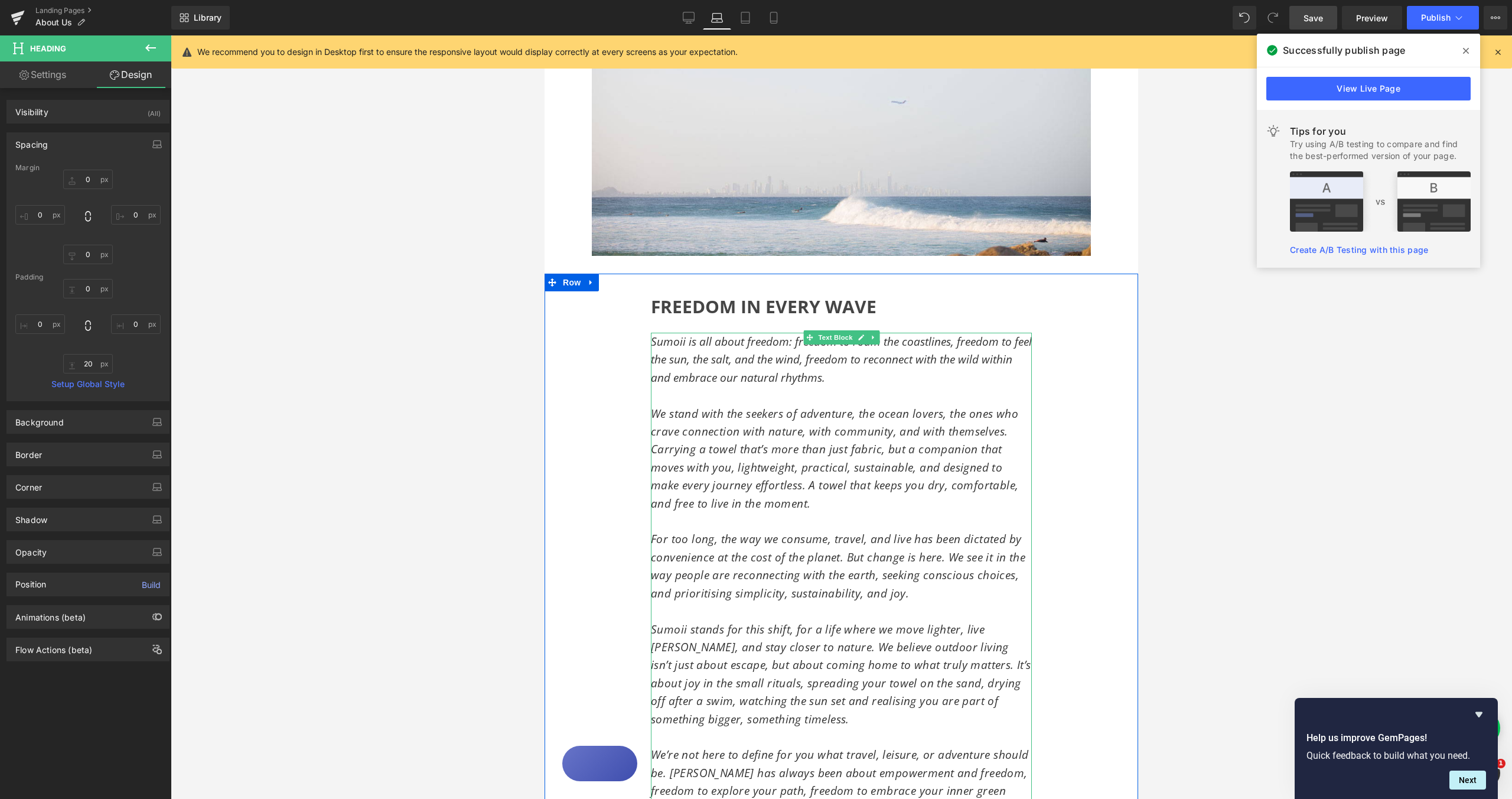
click at [682, 367] on p "Sumoii is all about freedom: freedom to roam the coastlines, freedom to feel th…" at bounding box center [841, 359] width 381 height 53
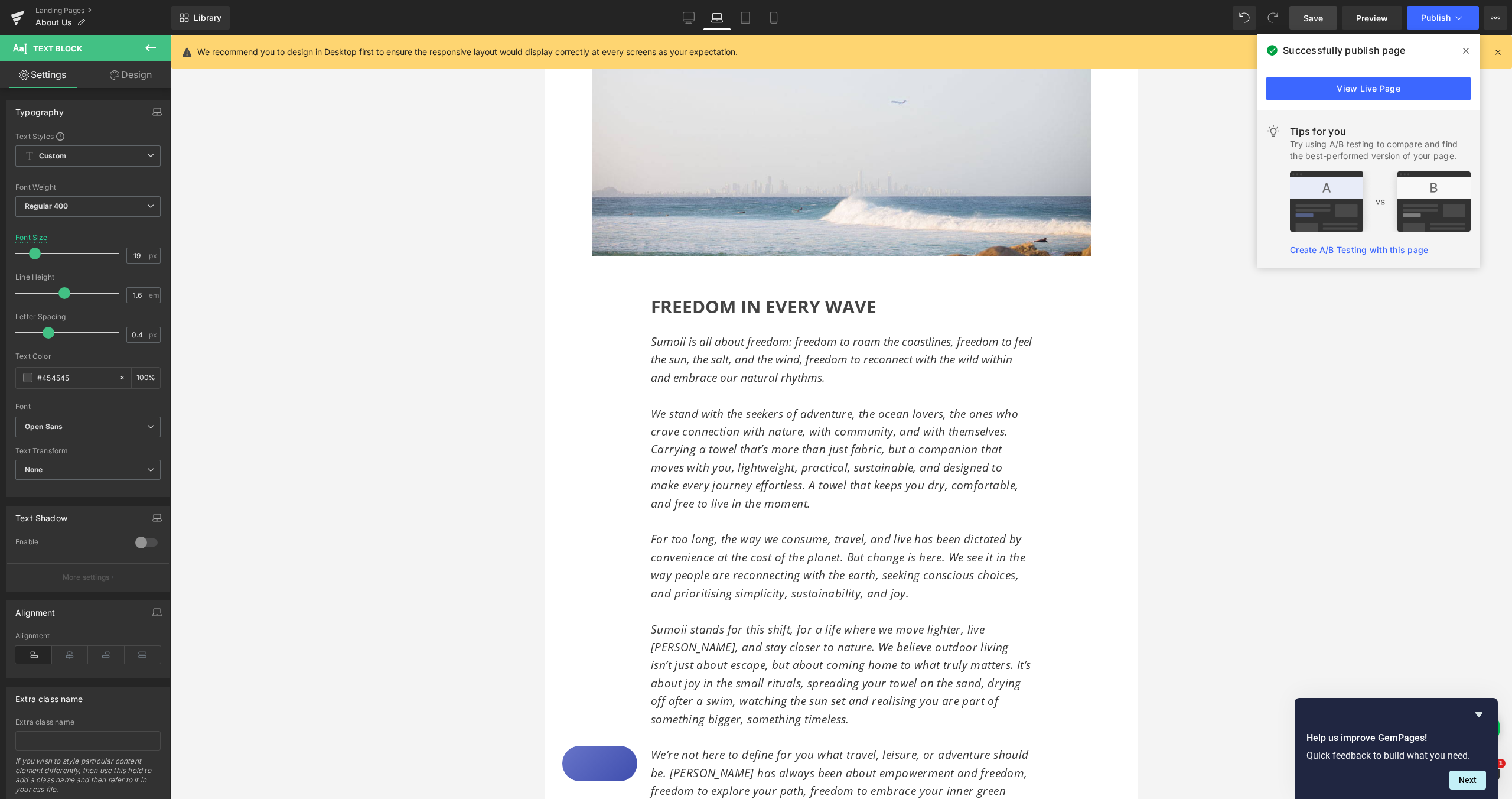
click at [138, 77] on link "Design" at bounding box center [131, 75] width 86 height 26
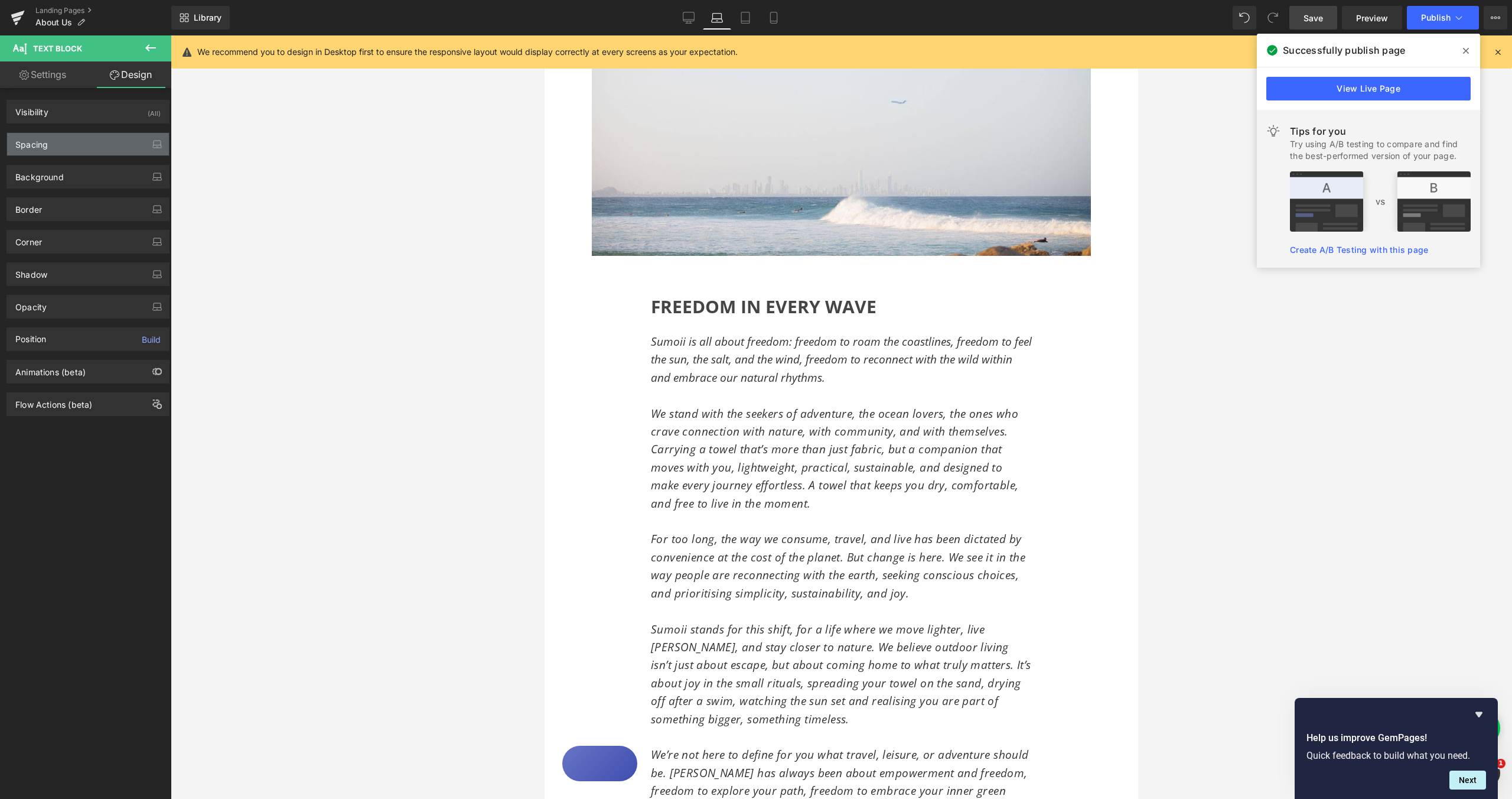
click at [82, 141] on div "Spacing" at bounding box center [88, 144] width 162 height 22
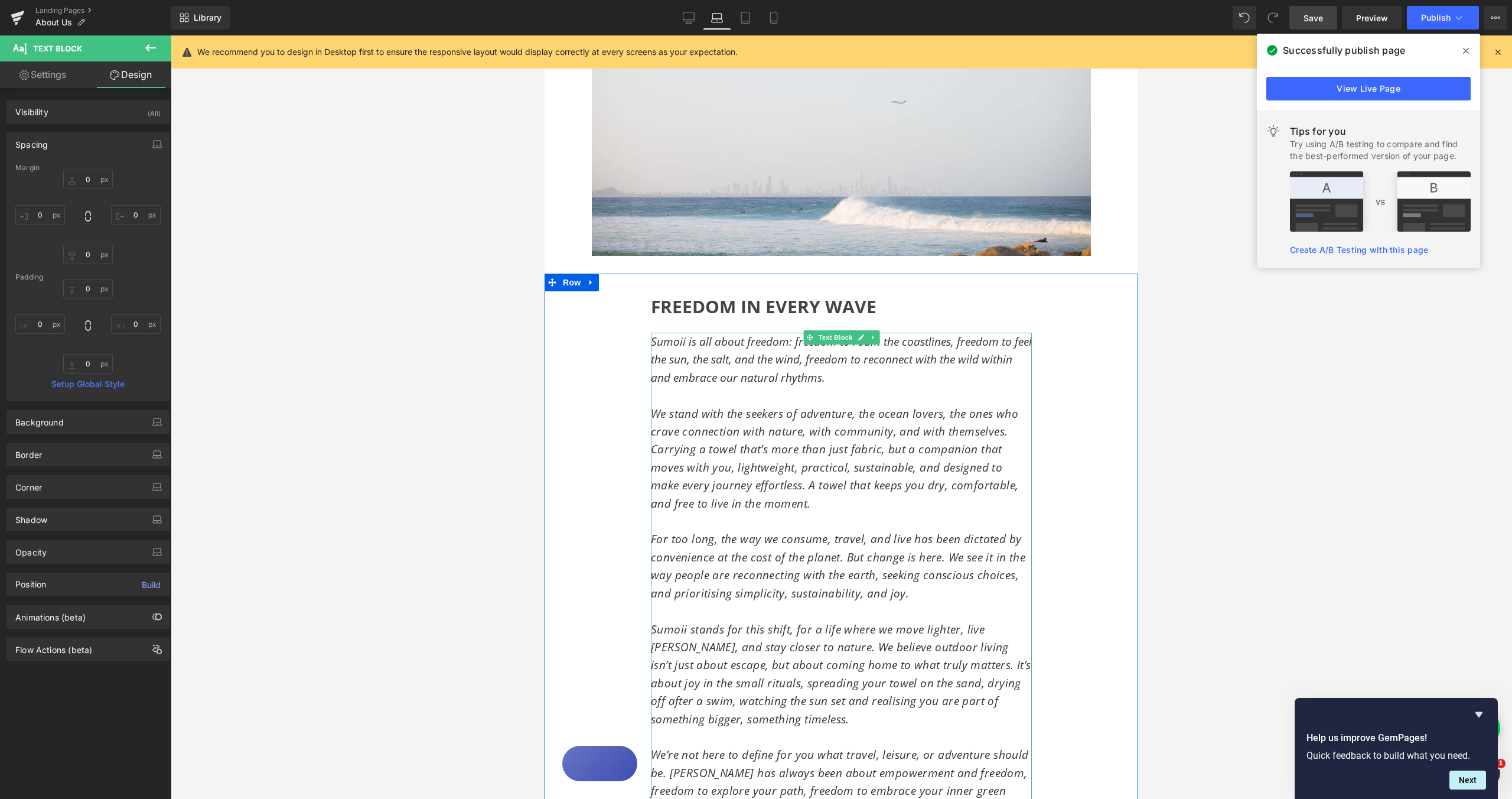
click at [758, 400] on p at bounding box center [841, 395] width 381 height 18
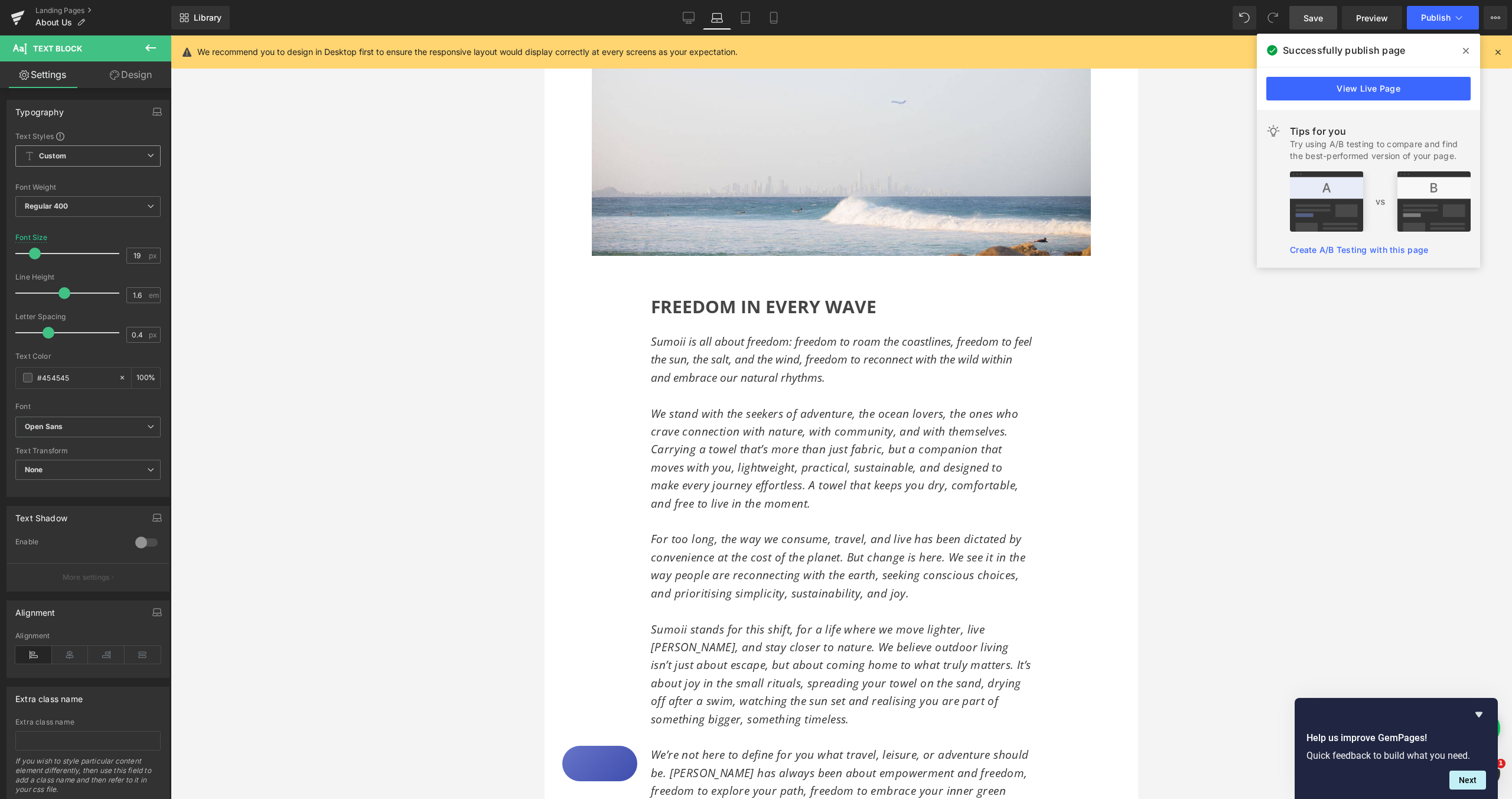
click at [133, 158] on span "Custom Setup Global Style" at bounding box center [88, 156] width 145 height 21
click at [383, 391] on div at bounding box center [841, 417] width 1342 height 763
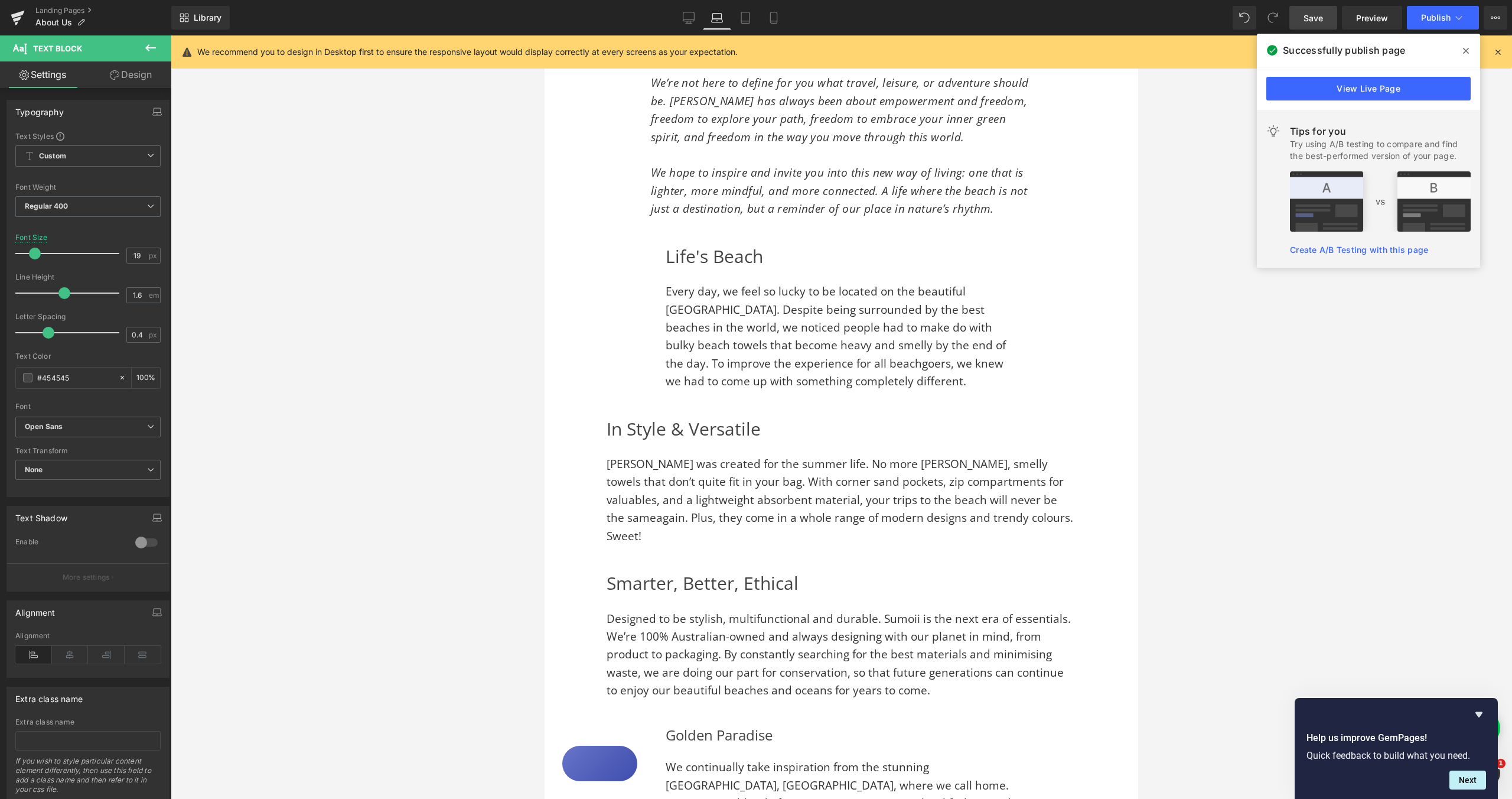
scroll to position [744, 0]
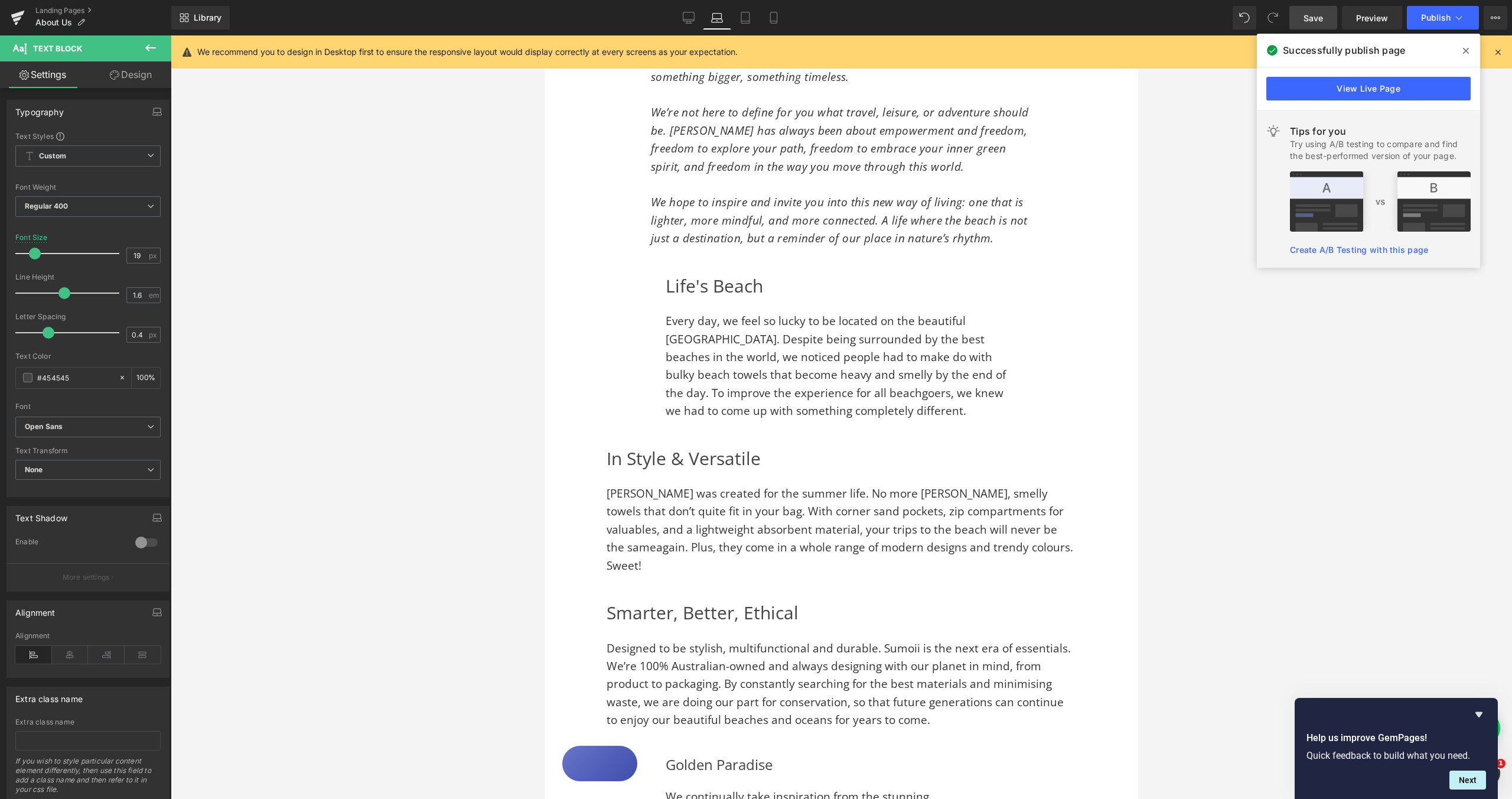
click at [716, 503] on p "[PERSON_NAME] was created for the summer life. No more [PERSON_NAME], smelly to…" at bounding box center [841, 530] width 470 height 90
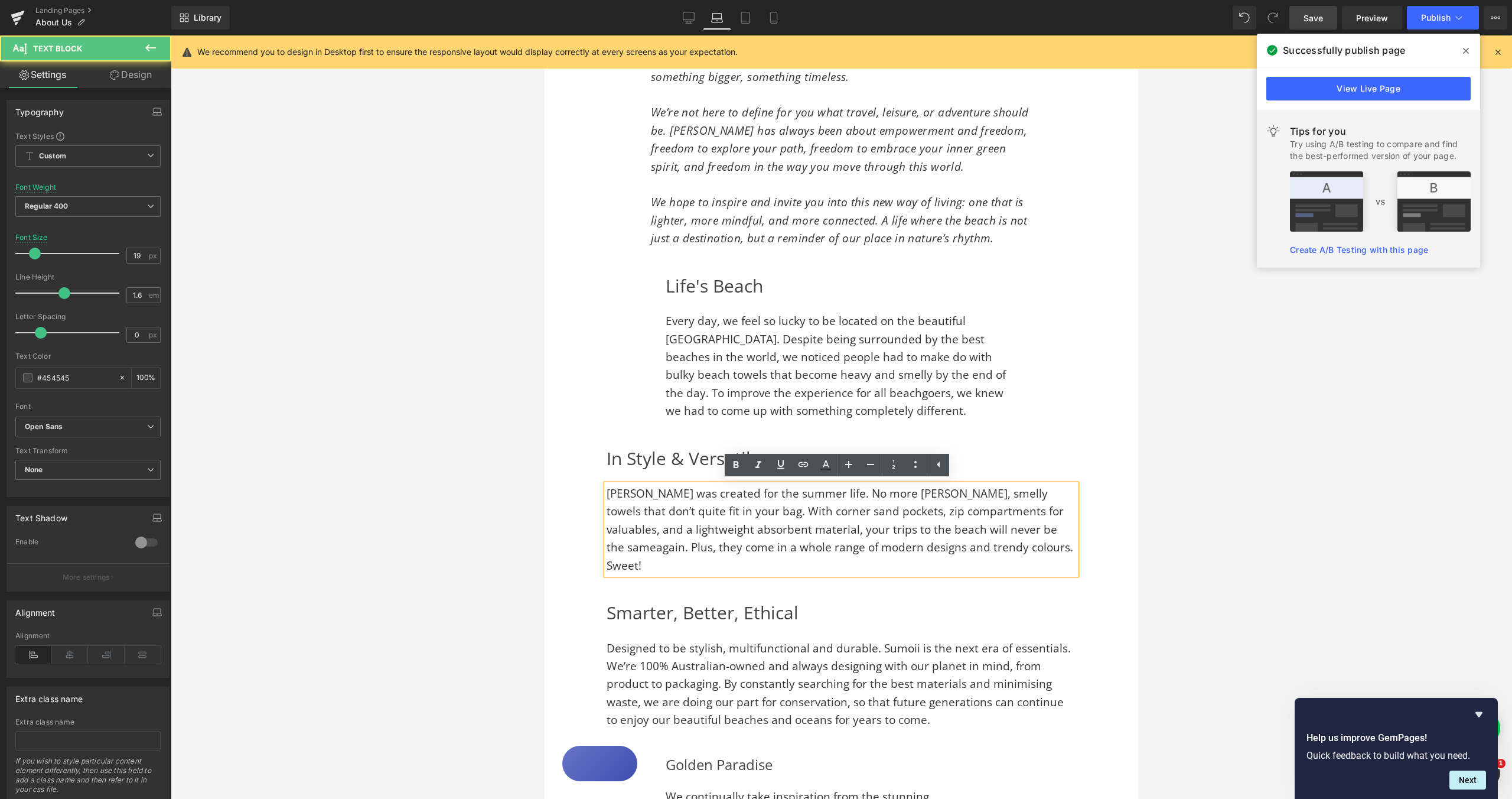
click at [658, 451] on h2 "In Style & Versatile" at bounding box center [841, 458] width 470 height 30
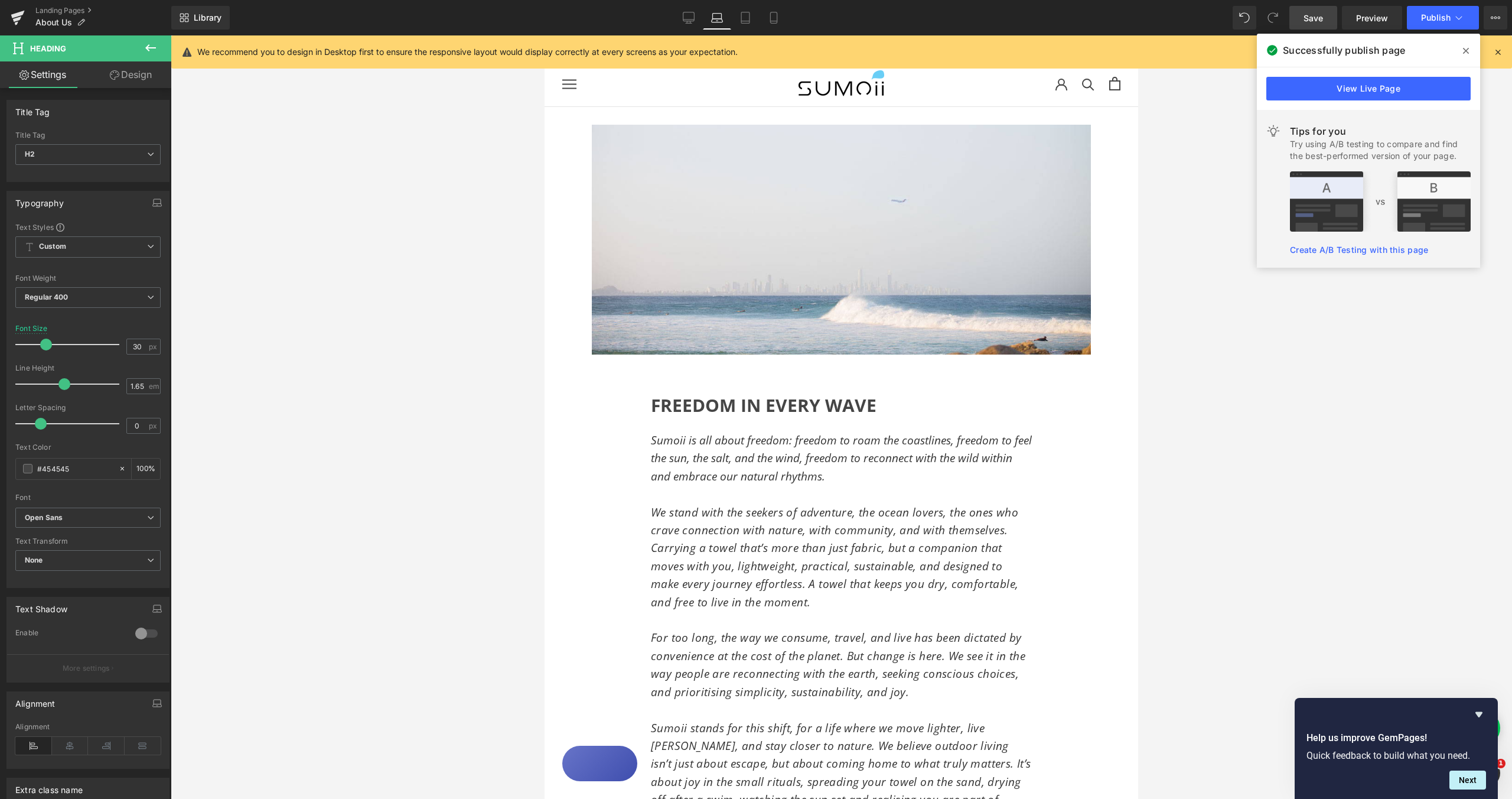
scroll to position [0, 0]
click at [684, 20] on icon at bounding box center [689, 17] width 11 height 9
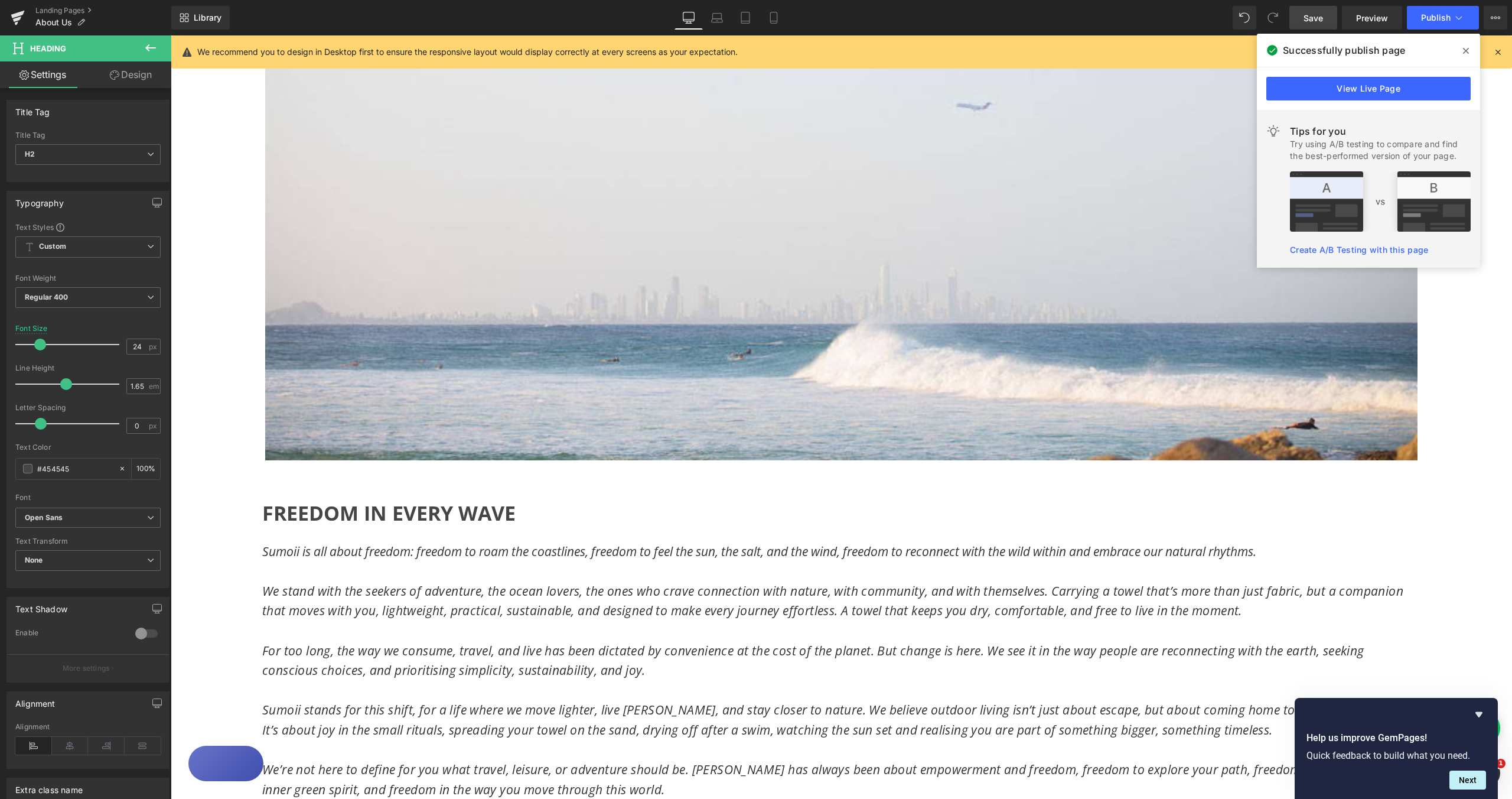
scroll to position [431, 0]
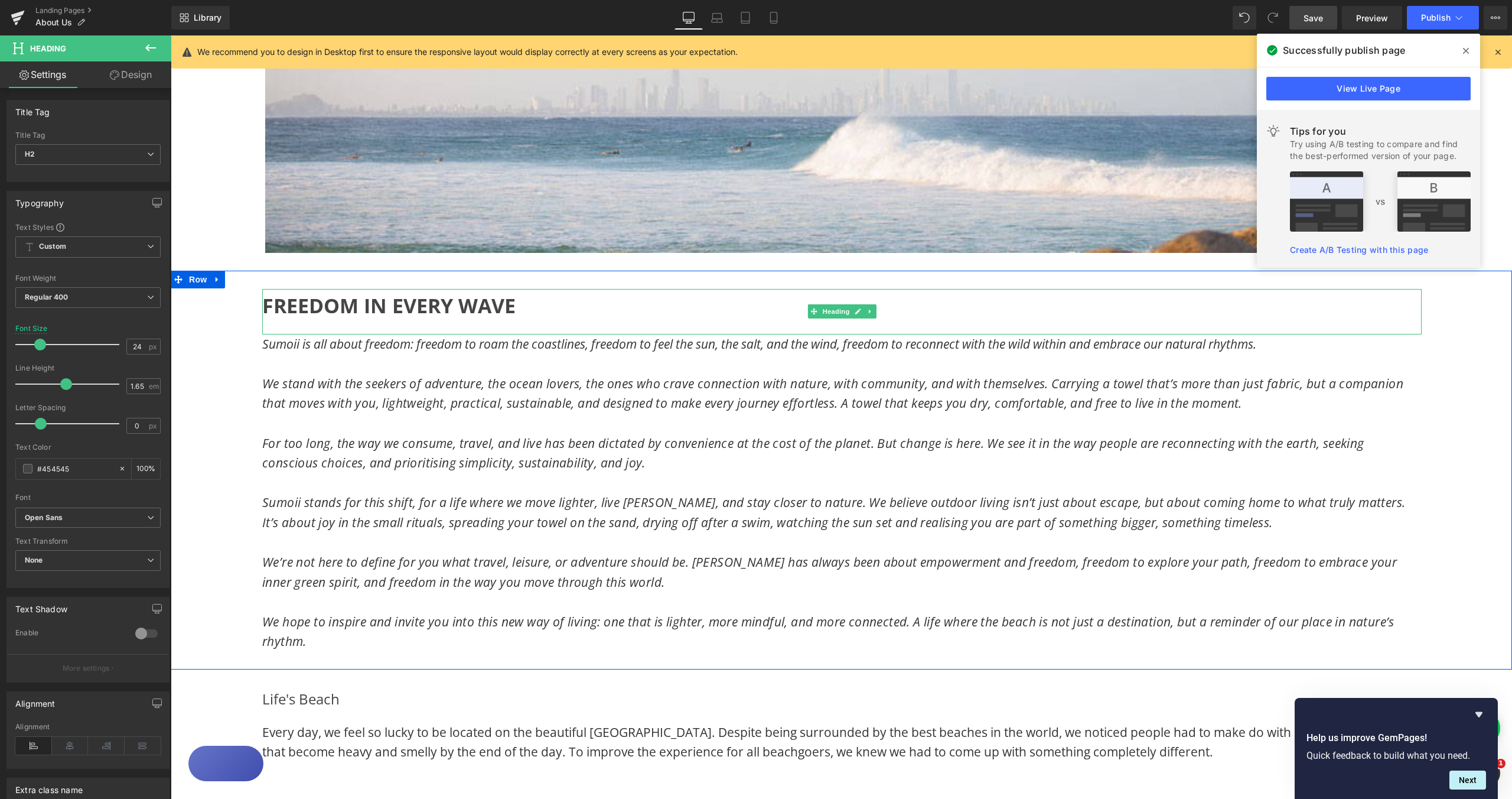
click at [270, 307] on span "FREEDOM IN EVERY WAVE" at bounding box center [389, 305] width 253 height 27
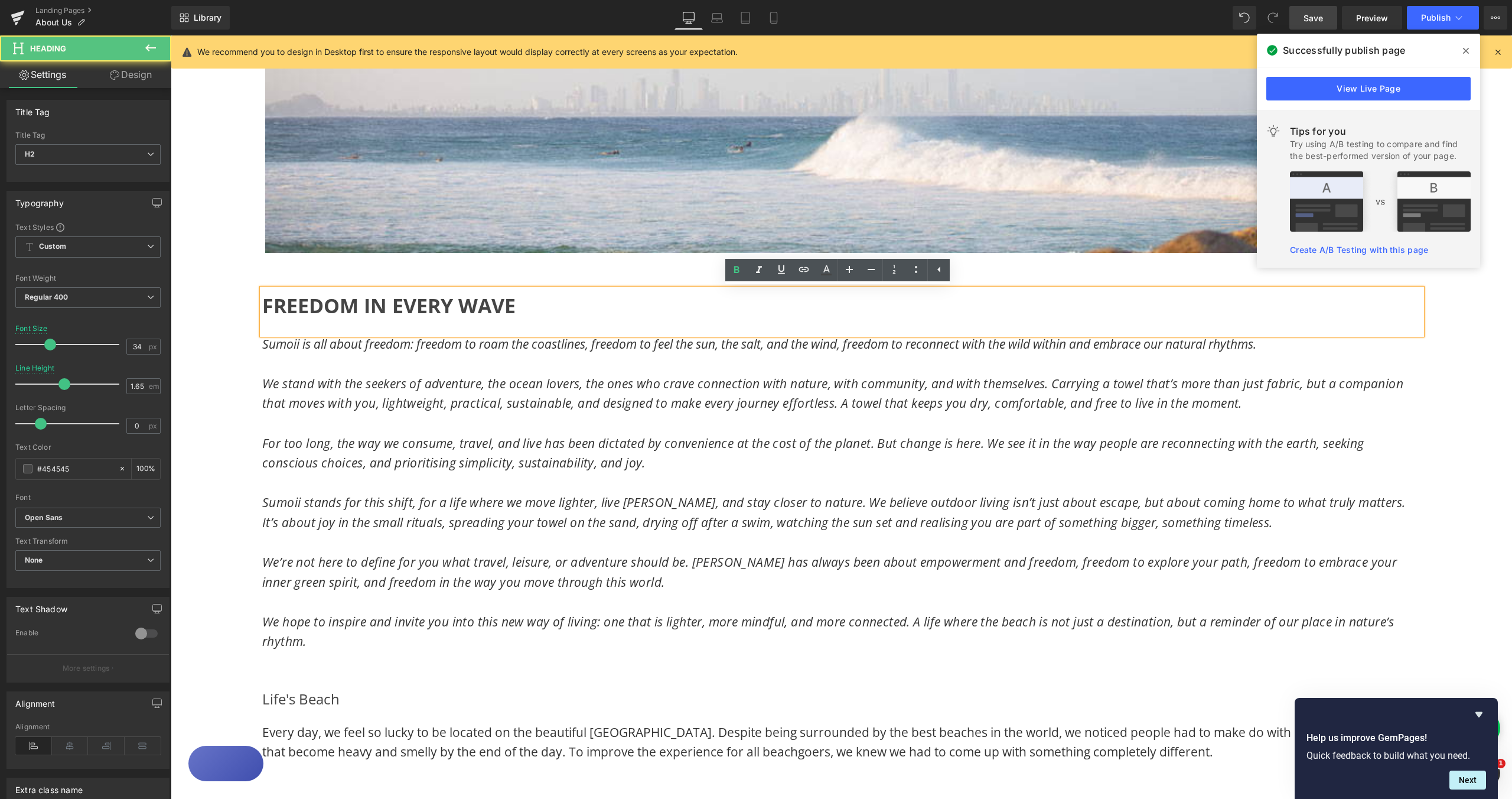
click at [262, 308] on span "FREEDOM IN EVERY WAVE" at bounding box center [389, 305] width 253 height 27
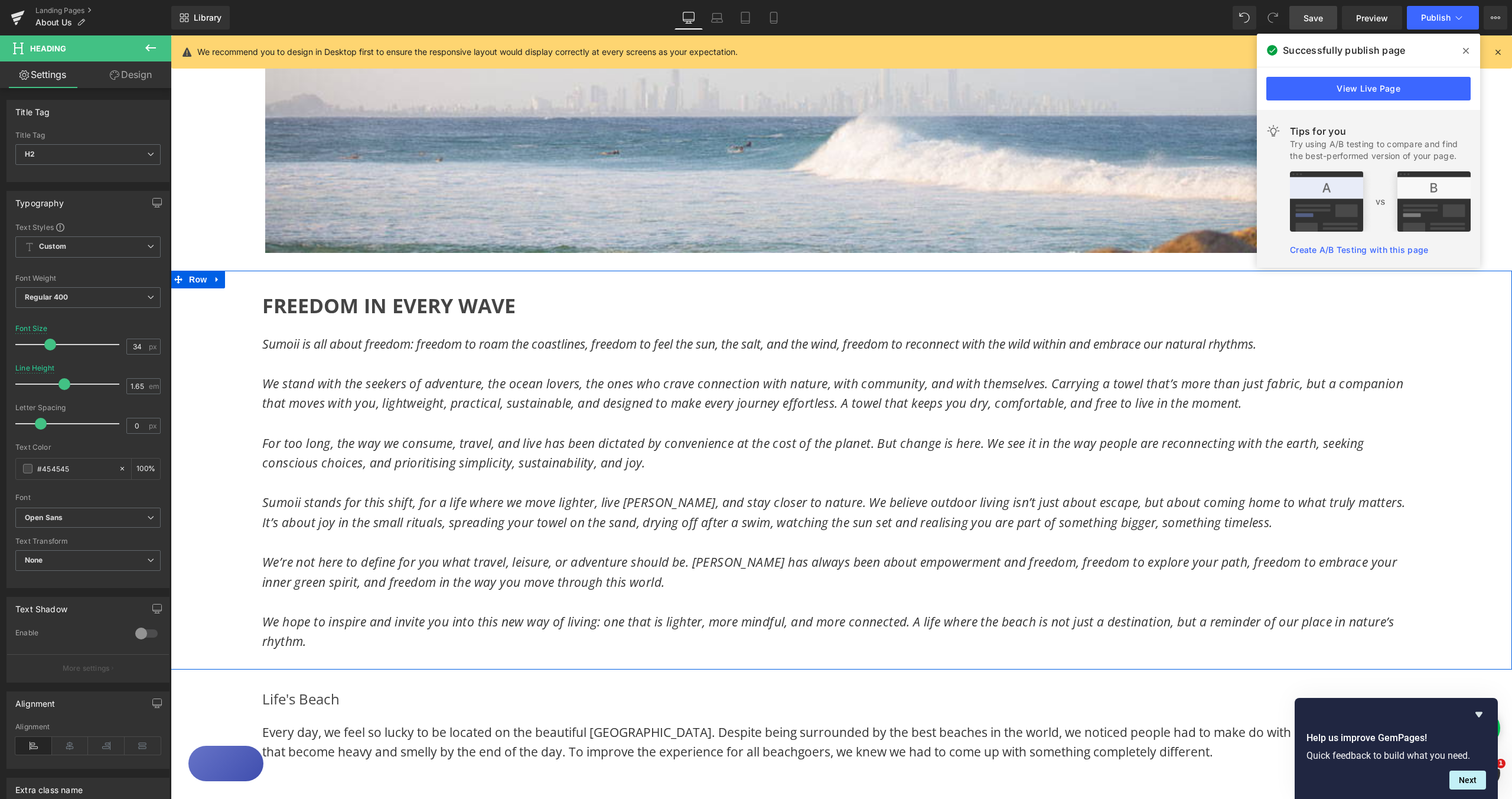
click at [237, 305] on div "FREEDOM IN EVERY WAVE Heading Sumoii is all about freedom: freedom to roam the …" at bounding box center [841, 470] width 1342 height 399
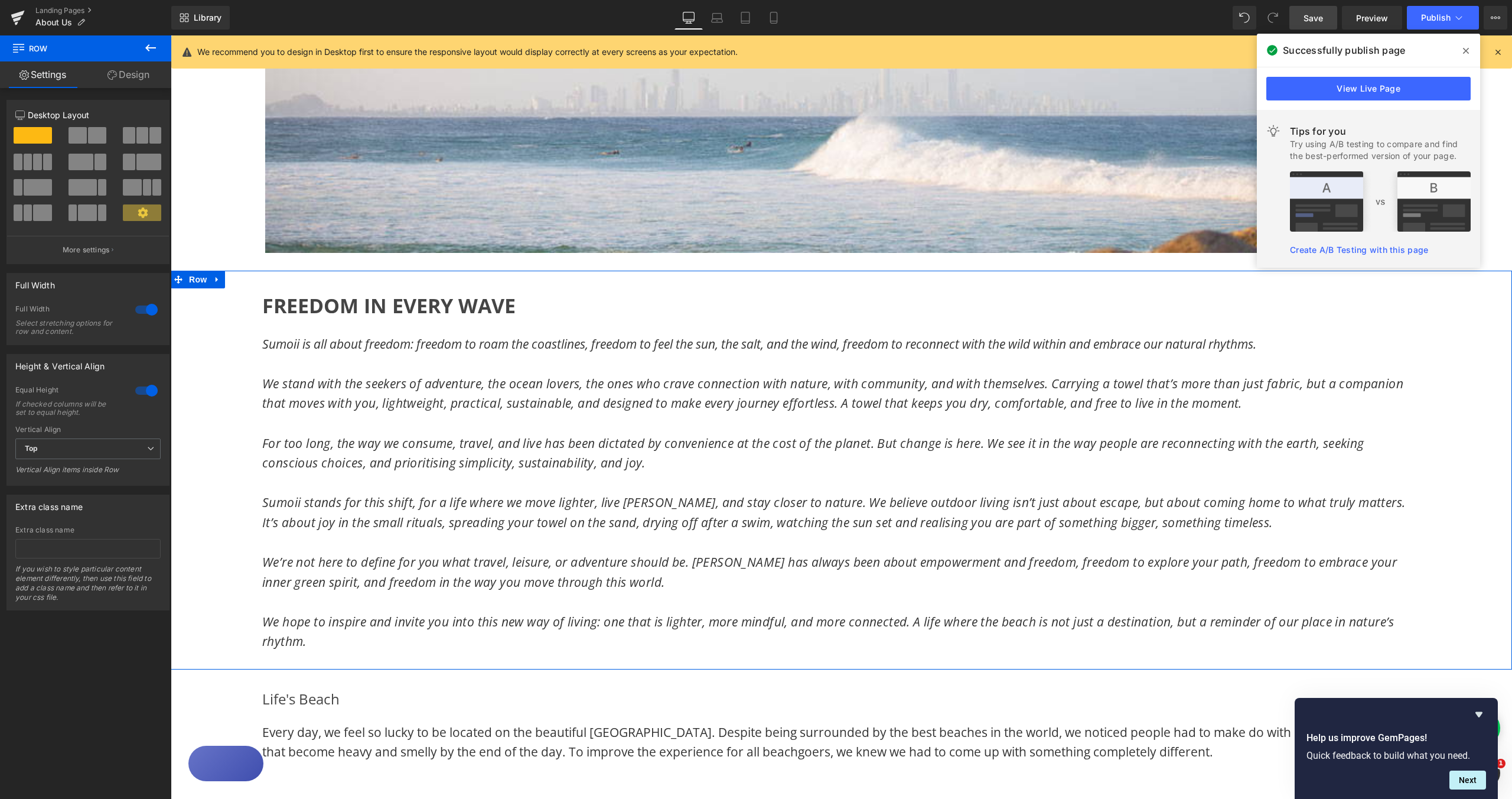
click at [138, 312] on div at bounding box center [146, 310] width 28 height 19
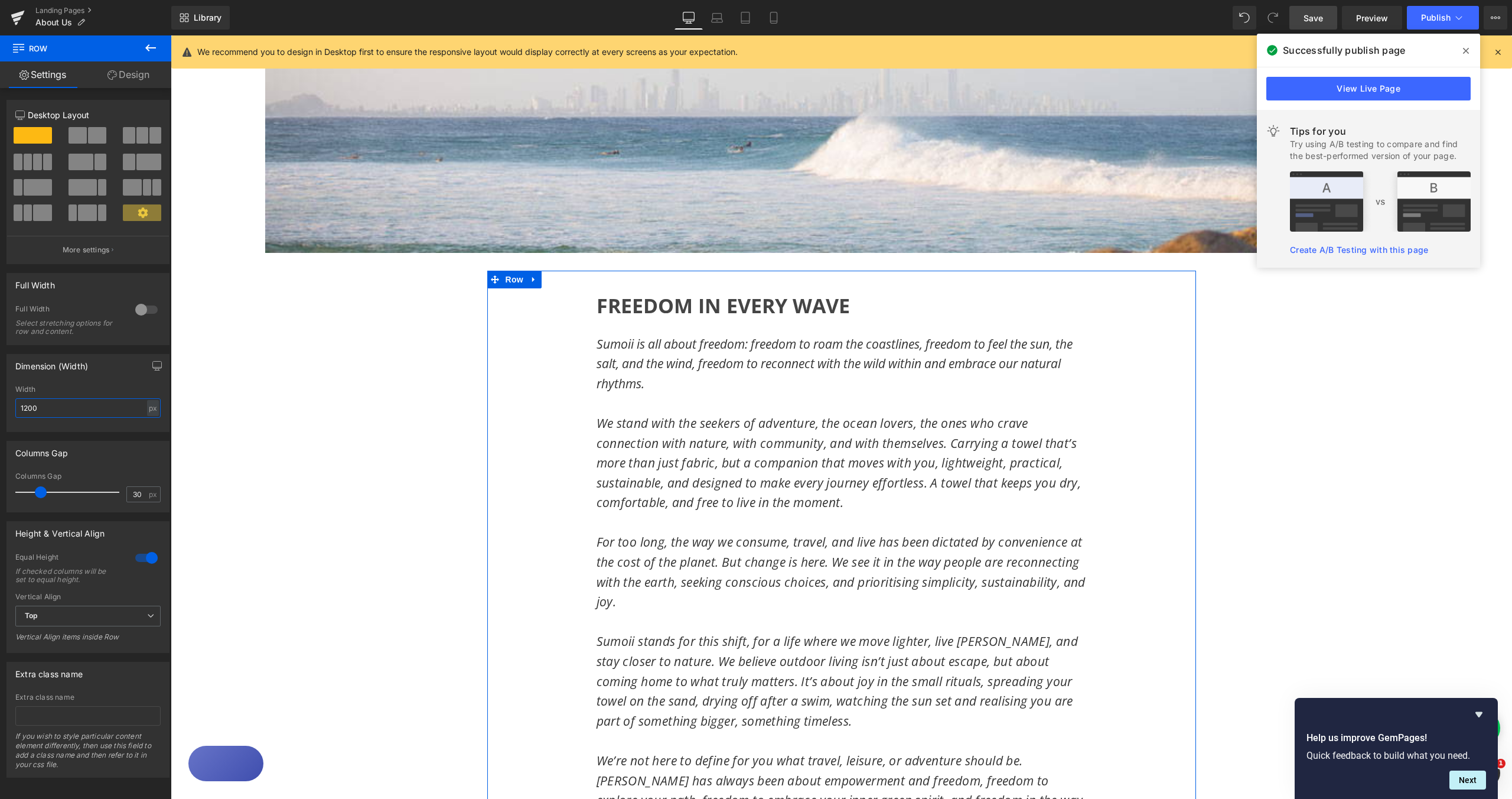
drag, startPoint x: 53, startPoint y: 412, endPoint x: 25, endPoint y: 409, distance: 28.2
click at [25, 409] on input "1200" at bounding box center [88, 408] width 145 height 20
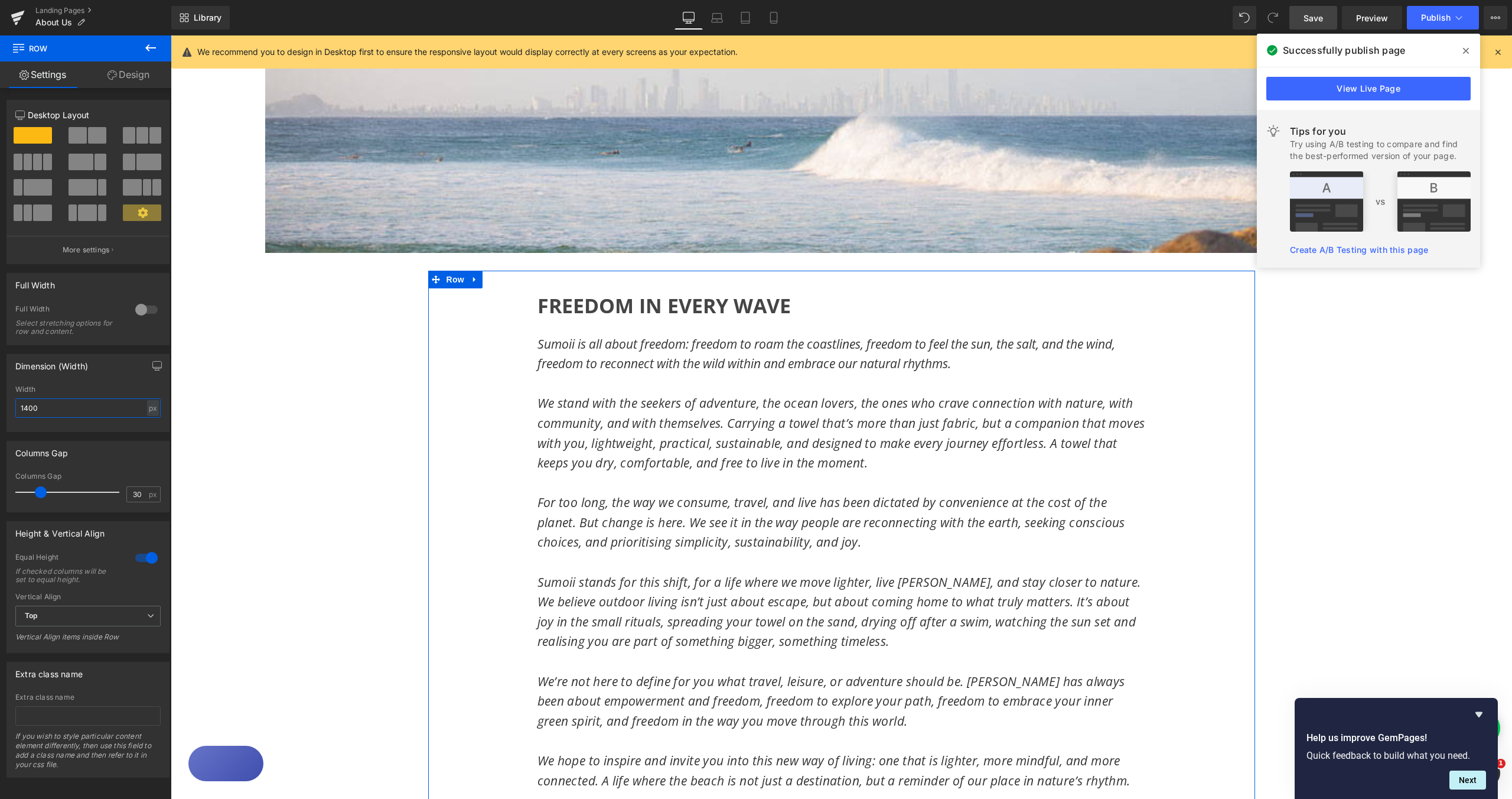
click at [7, 406] on div "1400px Width 1400 px % px" at bounding box center [88, 409] width 162 height 46
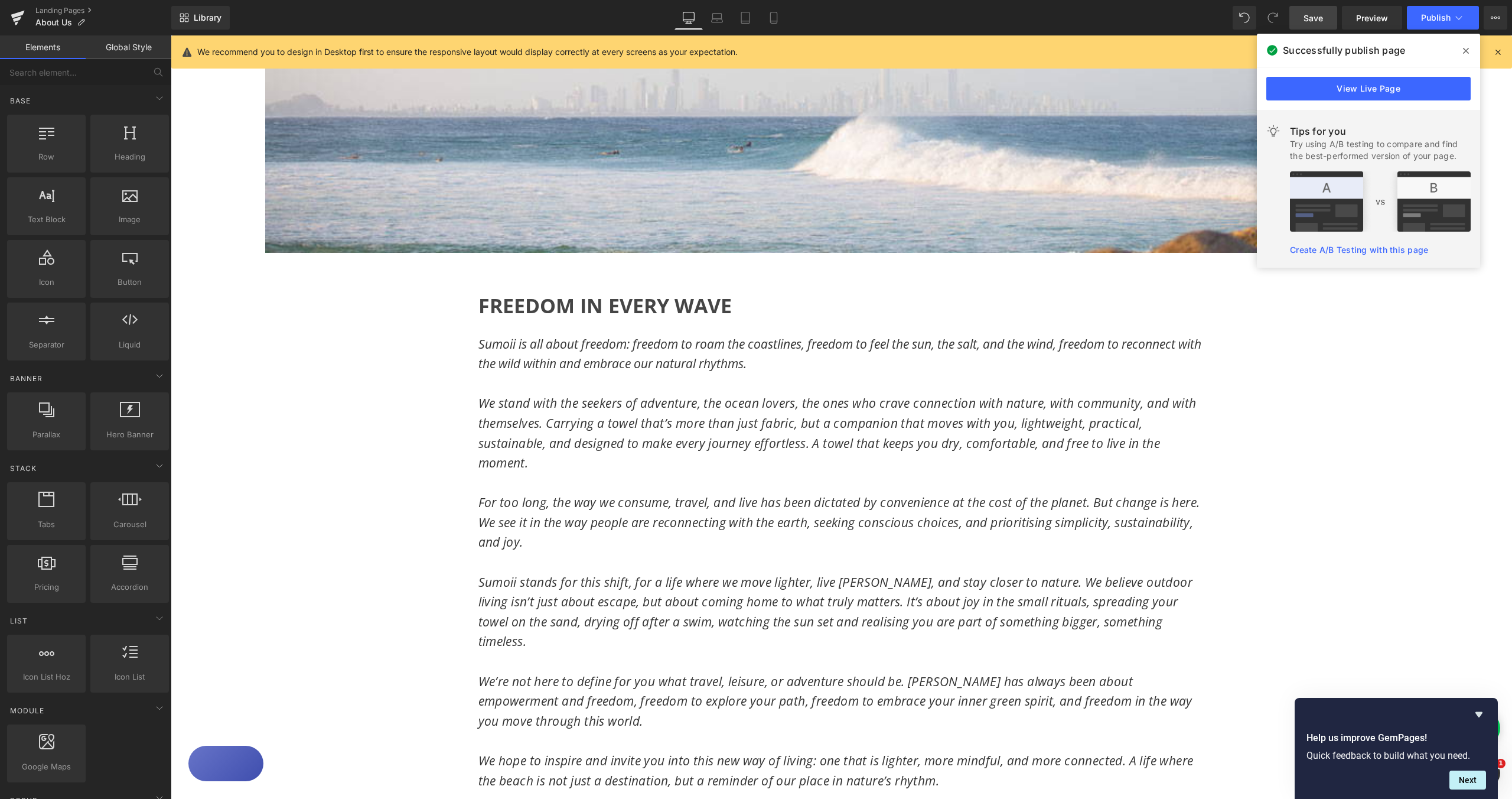
click at [1412, 479] on div "Image Image Row FREEDOM IN EVERY WAVE Heading Sumoii is all about freedom: free…" at bounding box center [841, 565] width 1342 height 1720
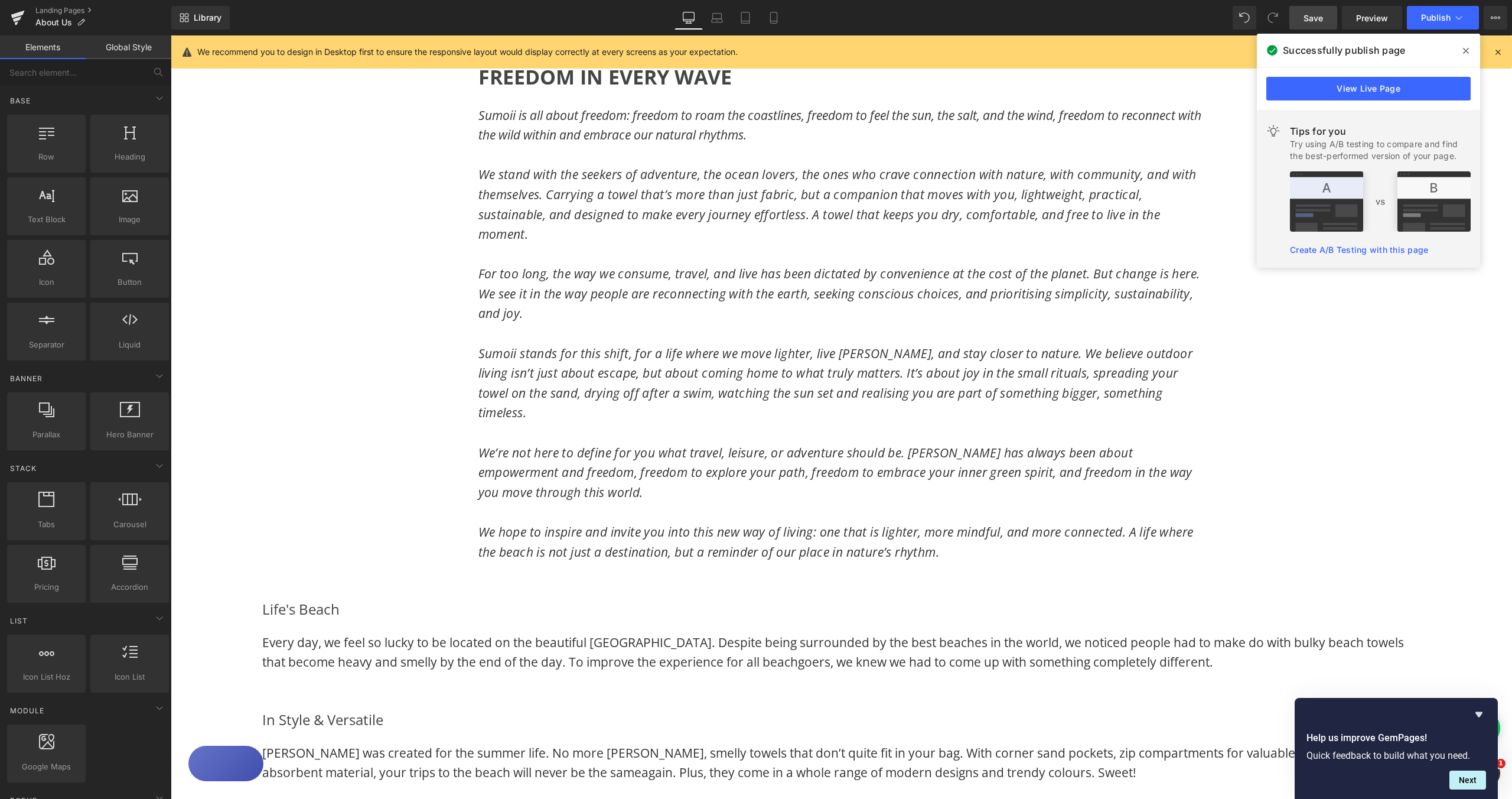
scroll to position [815, 0]
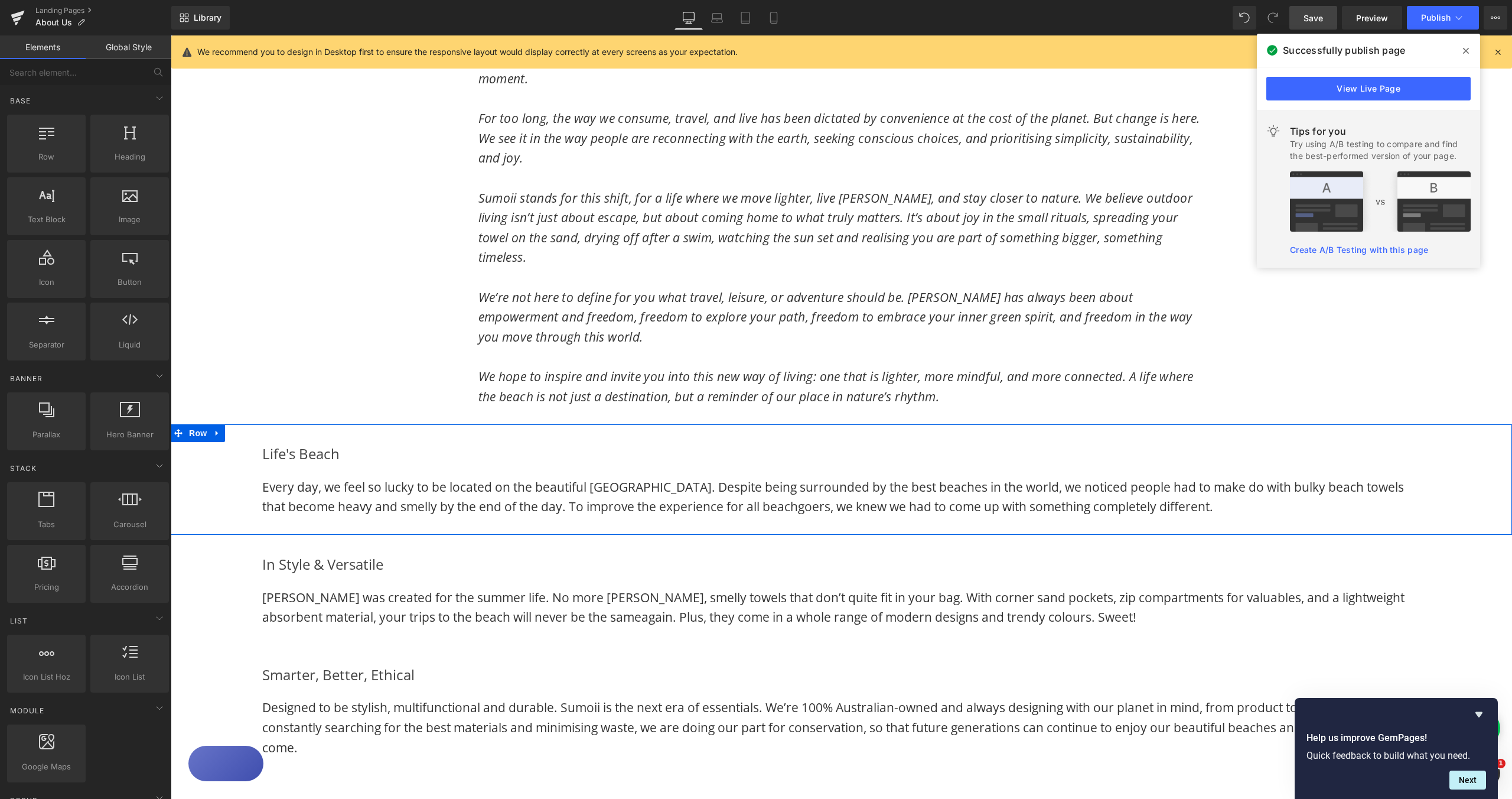
click at [247, 442] on div "Life's Beach Heading Every day, we feel so lucky to be located on the beautiful…" at bounding box center [841, 479] width 1188 height 75
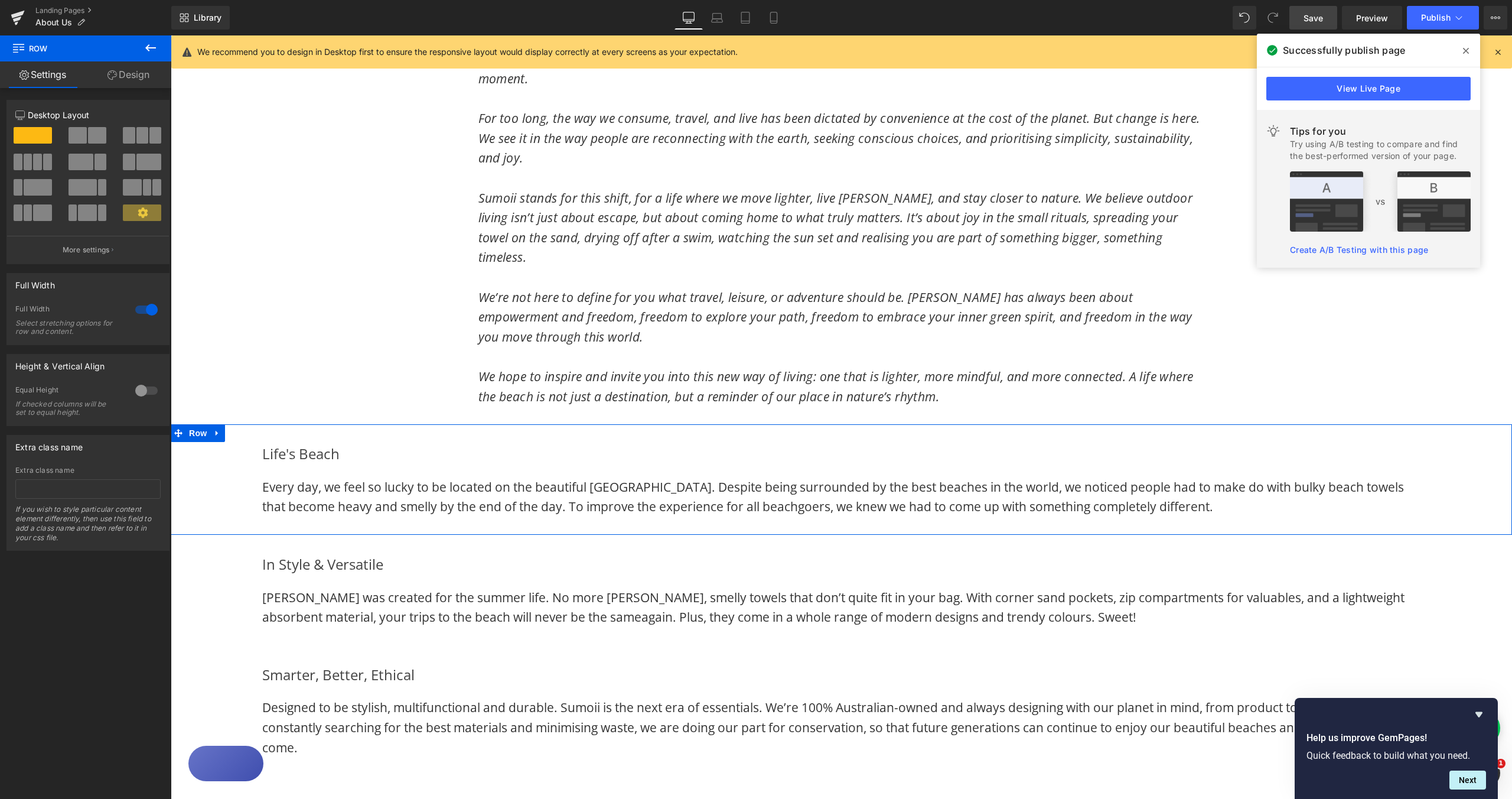
click at [138, 312] on div at bounding box center [146, 310] width 28 height 19
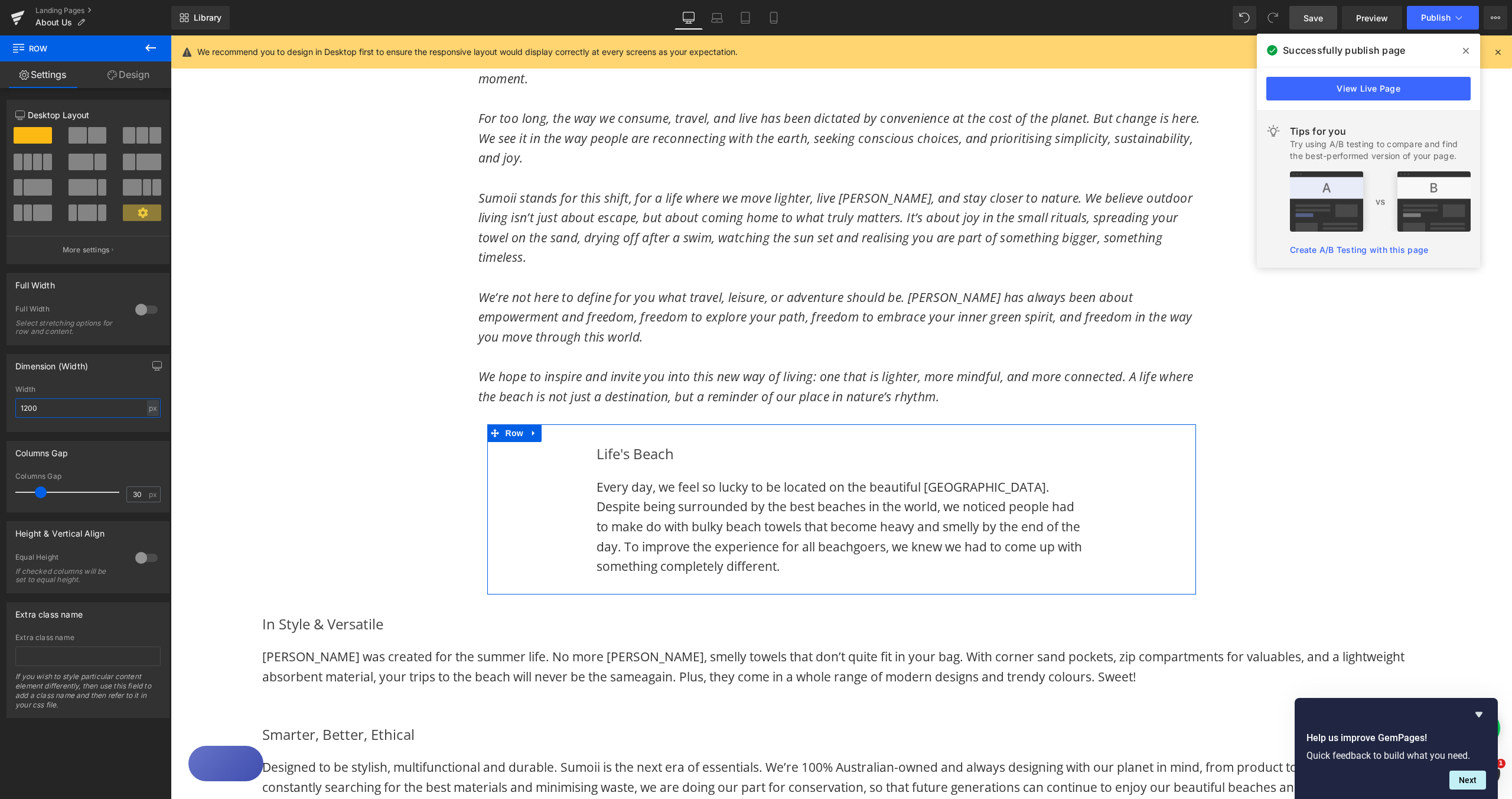
drag, startPoint x: 46, startPoint y: 407, endPoint x: 7, endPoint y: 405, distance: 39.1
click at [7, 405] on div "1200px Width 1200 px % px" at bounding box center [88, 409] width 162 height 46
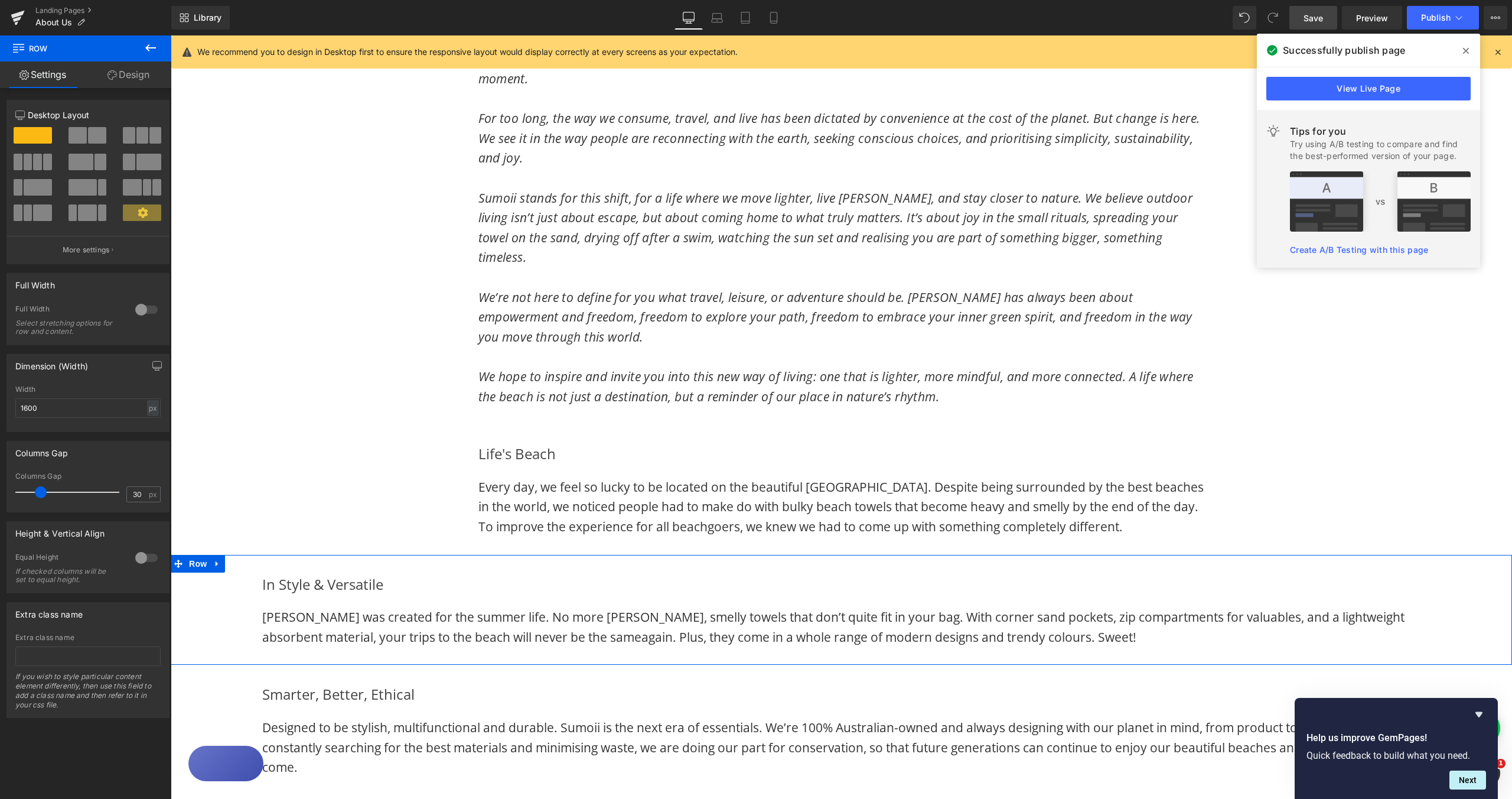
click at [171, 36] on div at bounding box center [171, 36] width 0 height 0
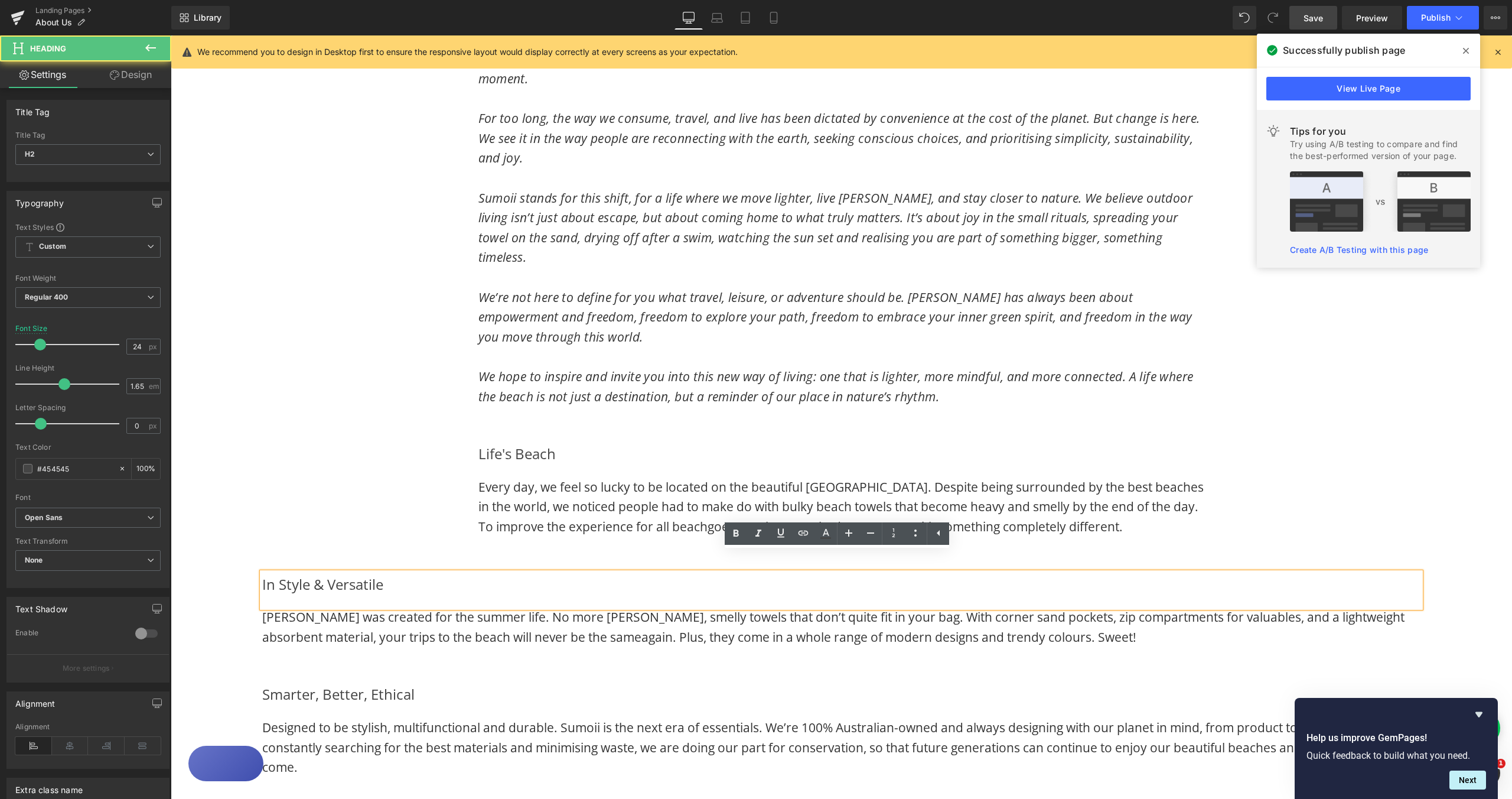
click at [249, 573] on div "In Style & Versatile Heading Sumoii was created for the summer life. No more [P…" at bounding box center [841, 610] width 1188 height 75
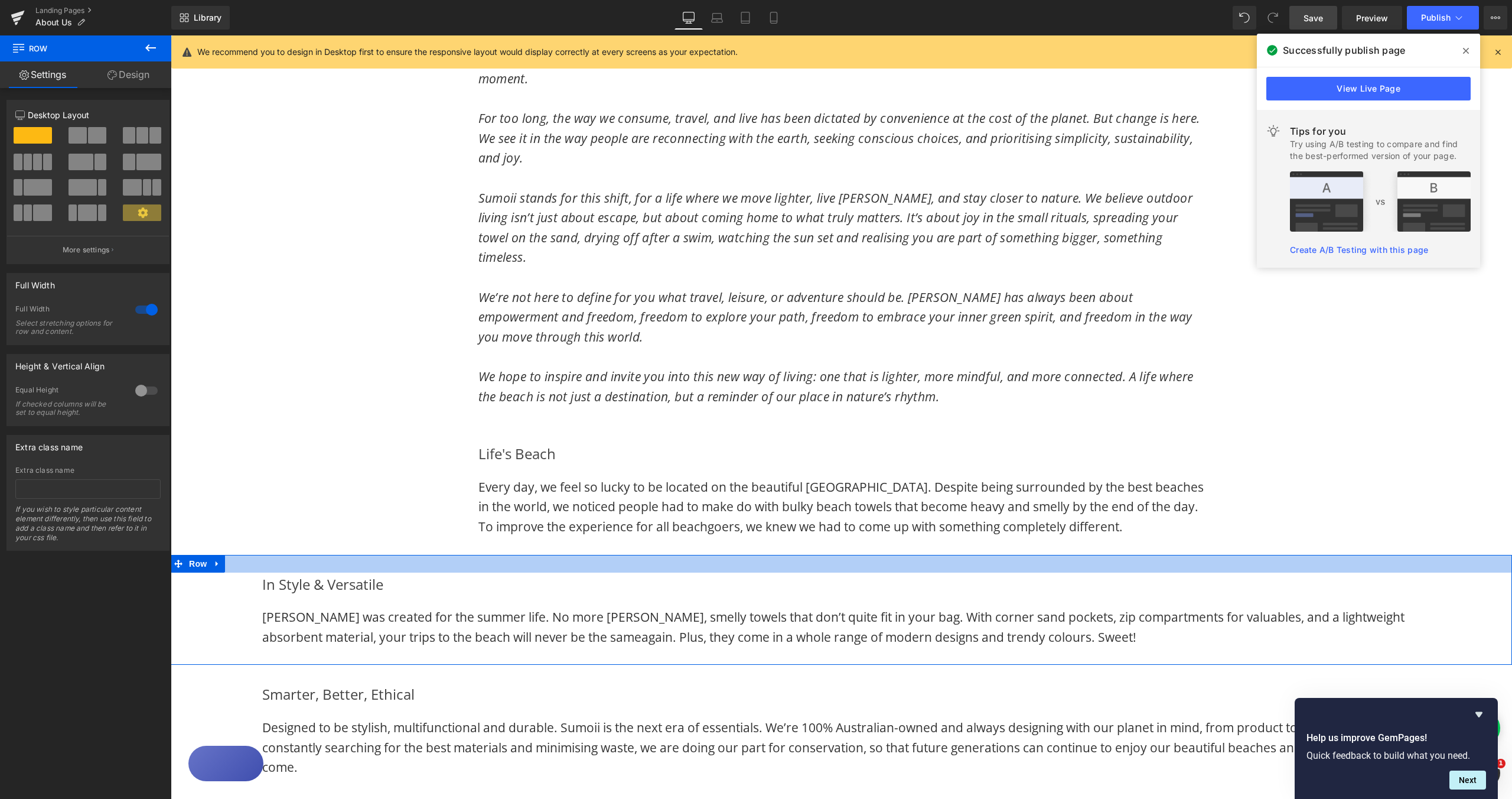
click at [236, 555] on div at bounding box center [841, 563] width 1342 height 18
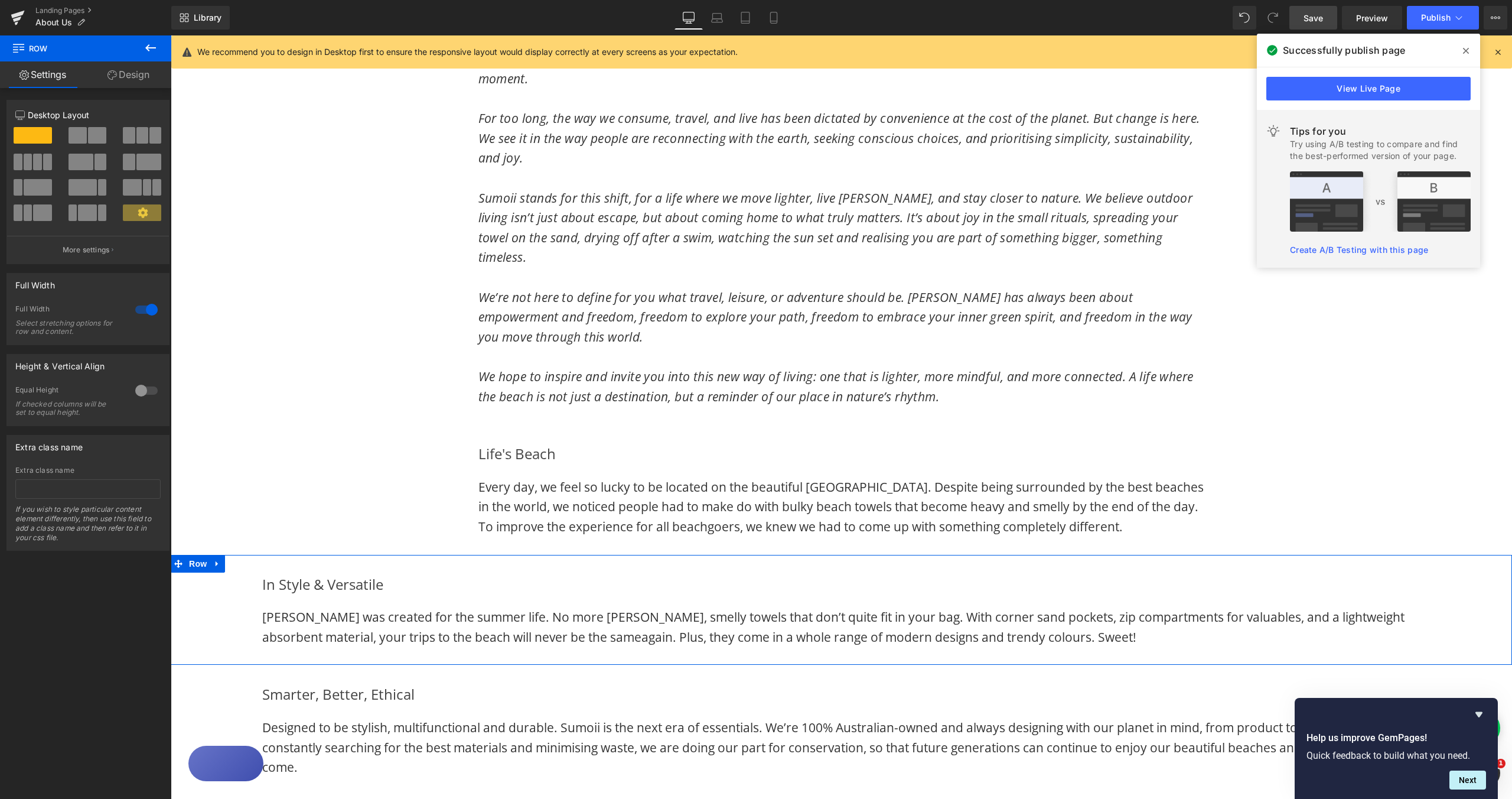
click at [143, 312] on div at bounding box center [146, 310] width 28 height 19
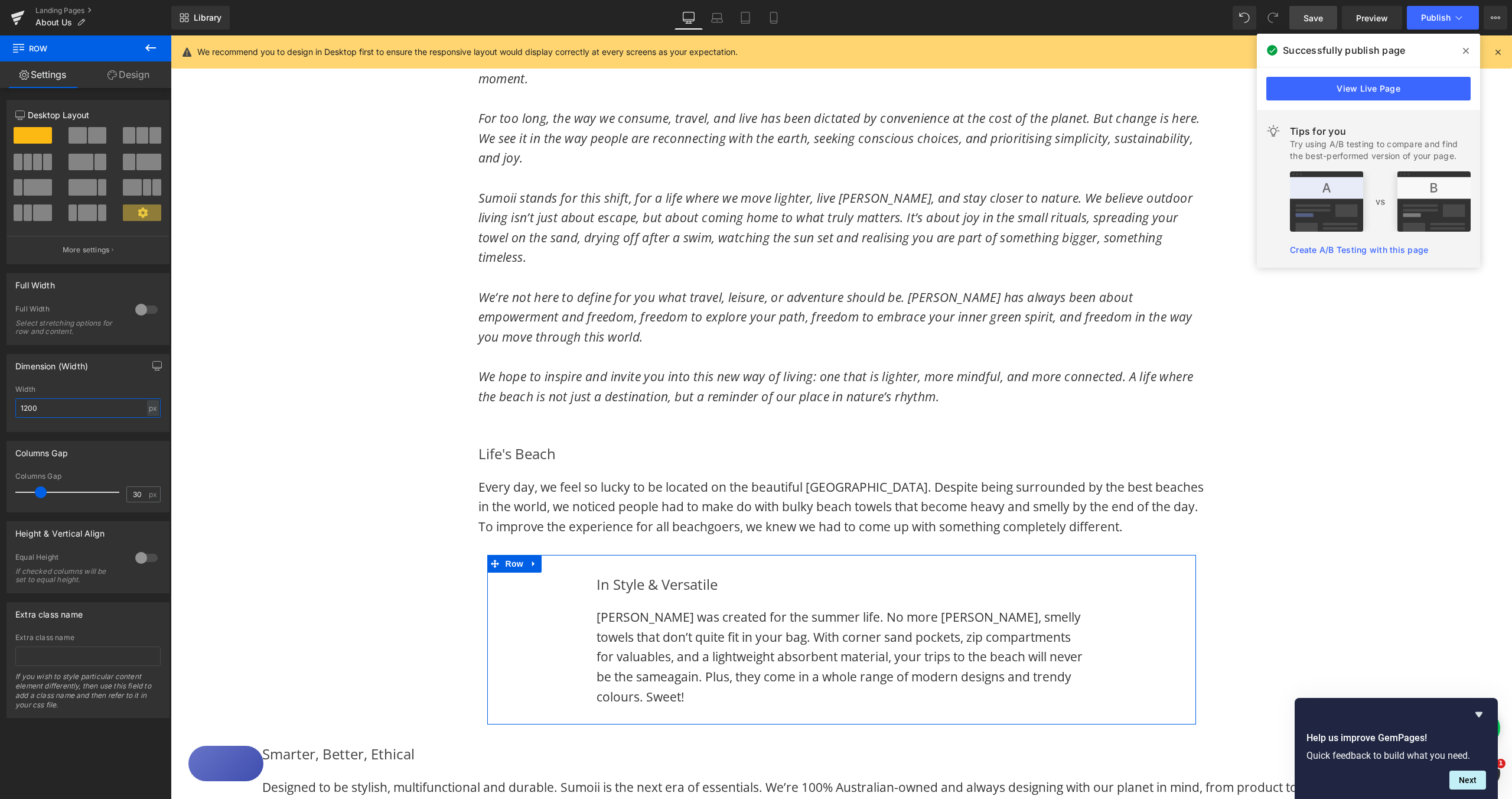
drag, startPoint x: 55, startPoint y: 407, endPoint x: 18, endPoint y: 407, distance: 37.0
click at [18, 407] on input "1200" at bounding box center [88, 408] width 145 height 20
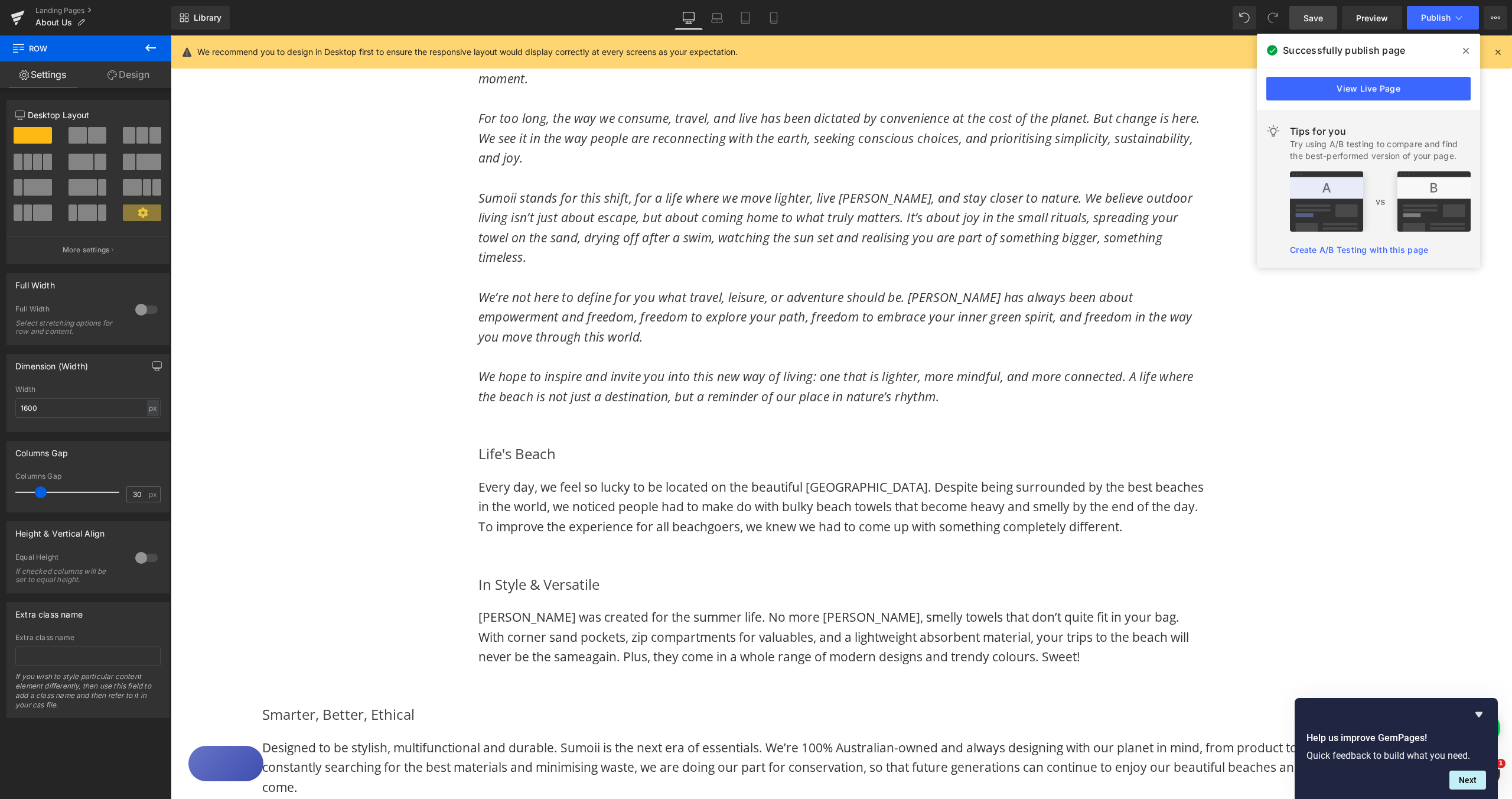
click at [397, 520] on div "Life's Beach Heading Every day, we feel so lucky to be located on the beautiful…" at bounding box center [841, 489] width 945 height 130
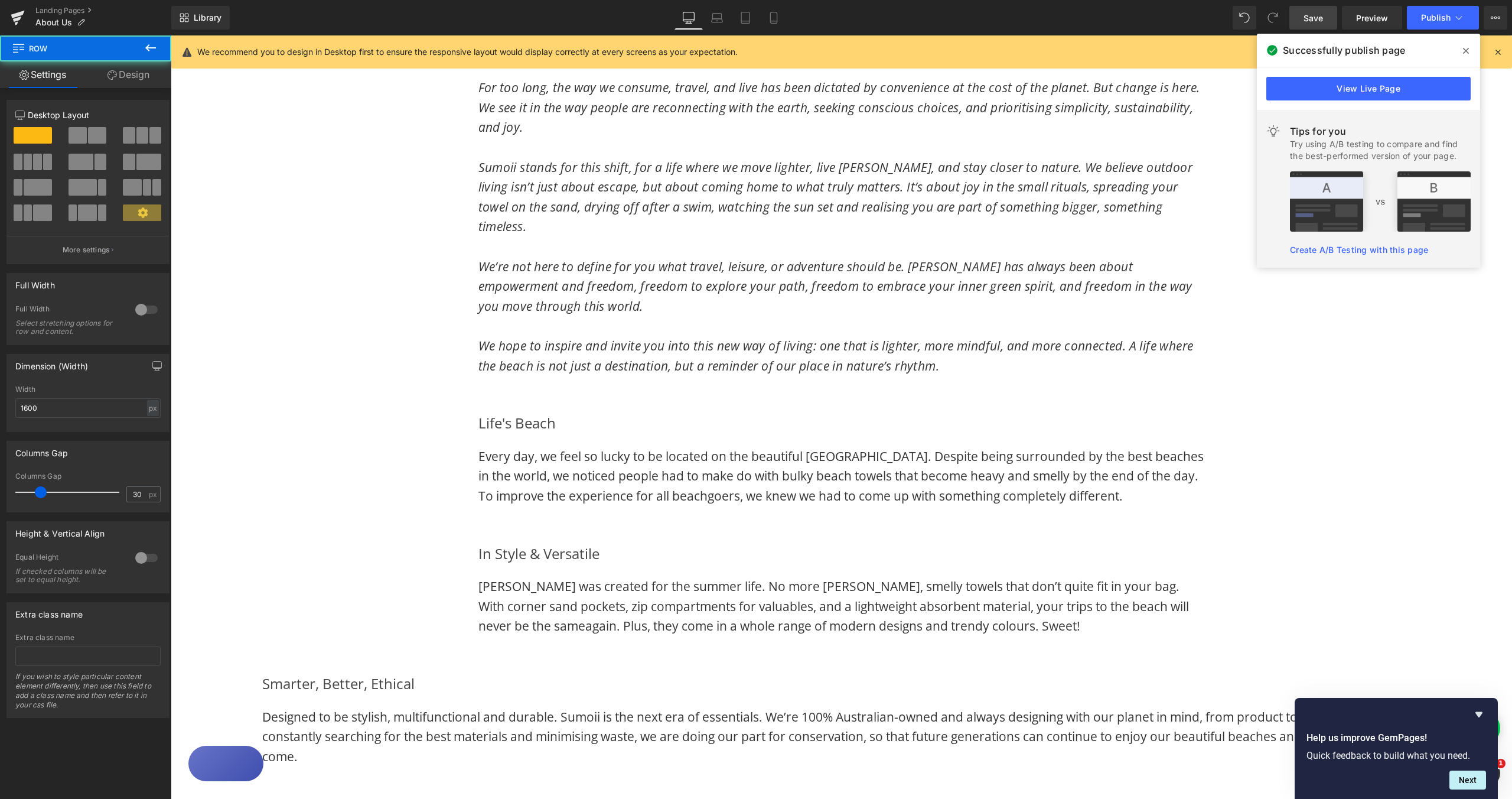
scroll to position [996, 0]
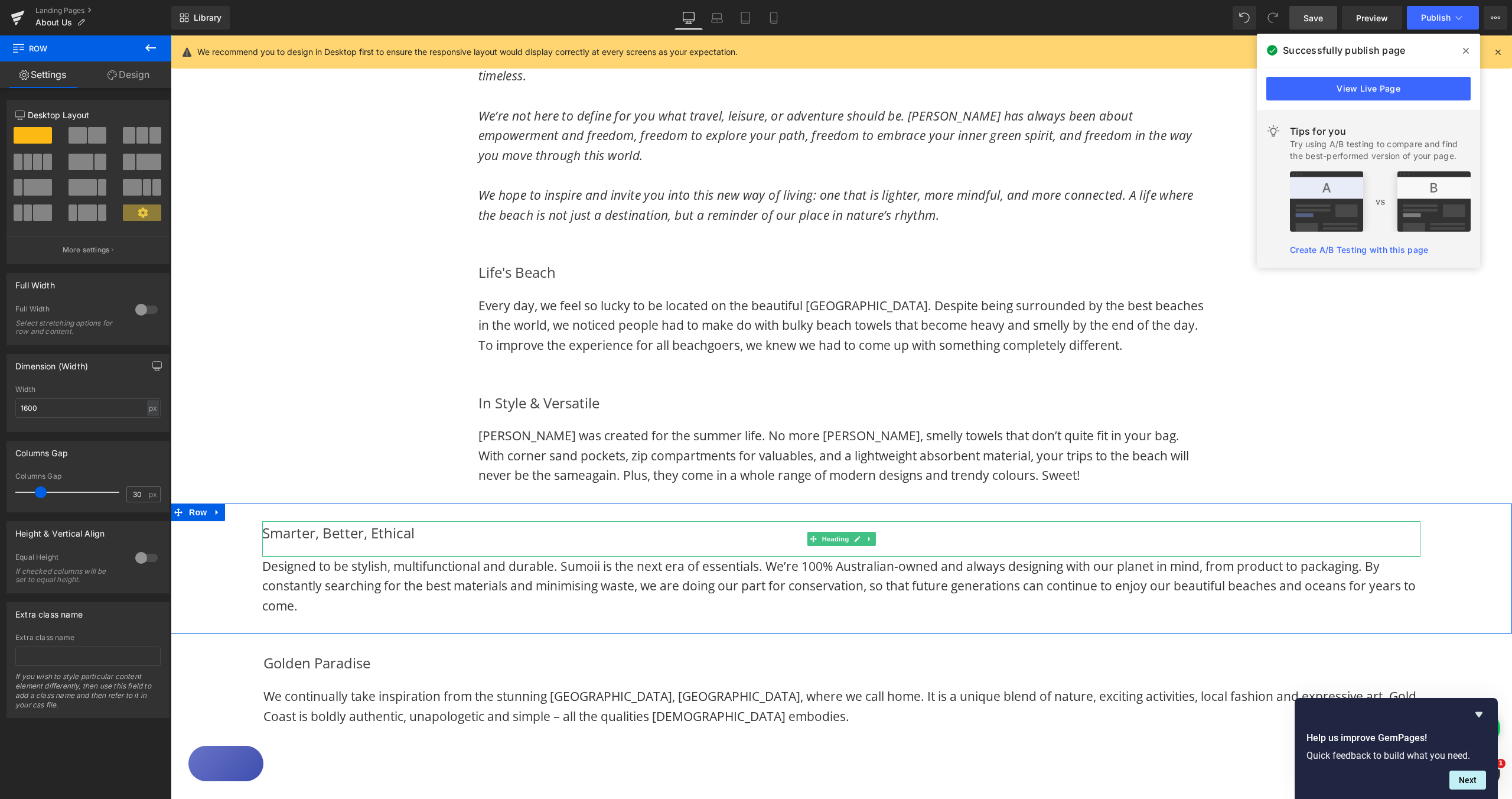
click at [268, 522] on div "Smarter, Better, Ethical" at bounding box center [841, 539] width 1158 height 36
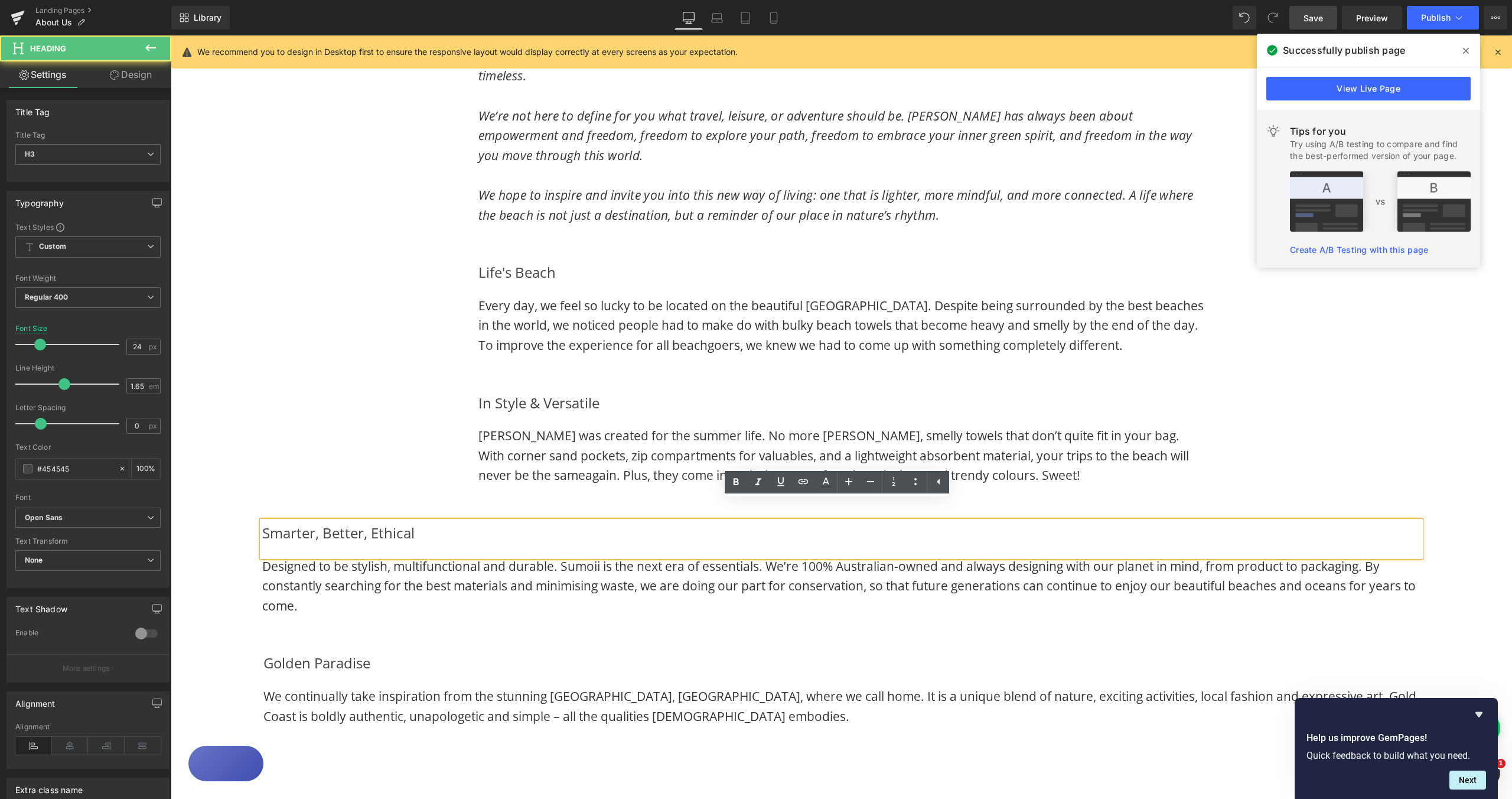
click at [234, 516] on div "Smarter, Better, Ethical Heading Designed to be stylish, multifunctional and du…" at bounding box center [841, 569] width 1342 height 130
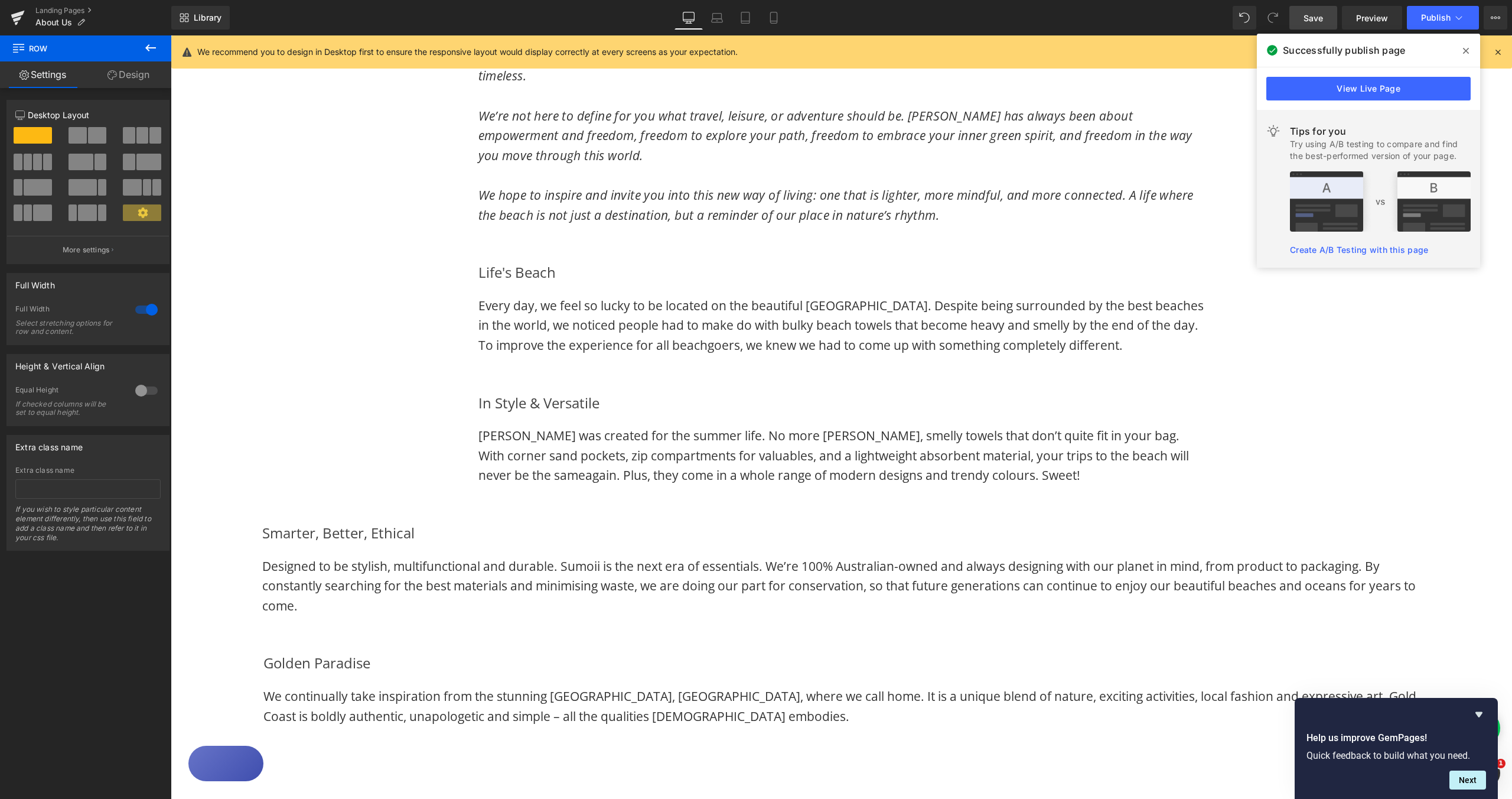
click at [247, 536] on div "Smarter, Better, Ethical Heading Designed to be stylish, multifunctional and du…" at bounding box center [841, 568] width 1188 height 94
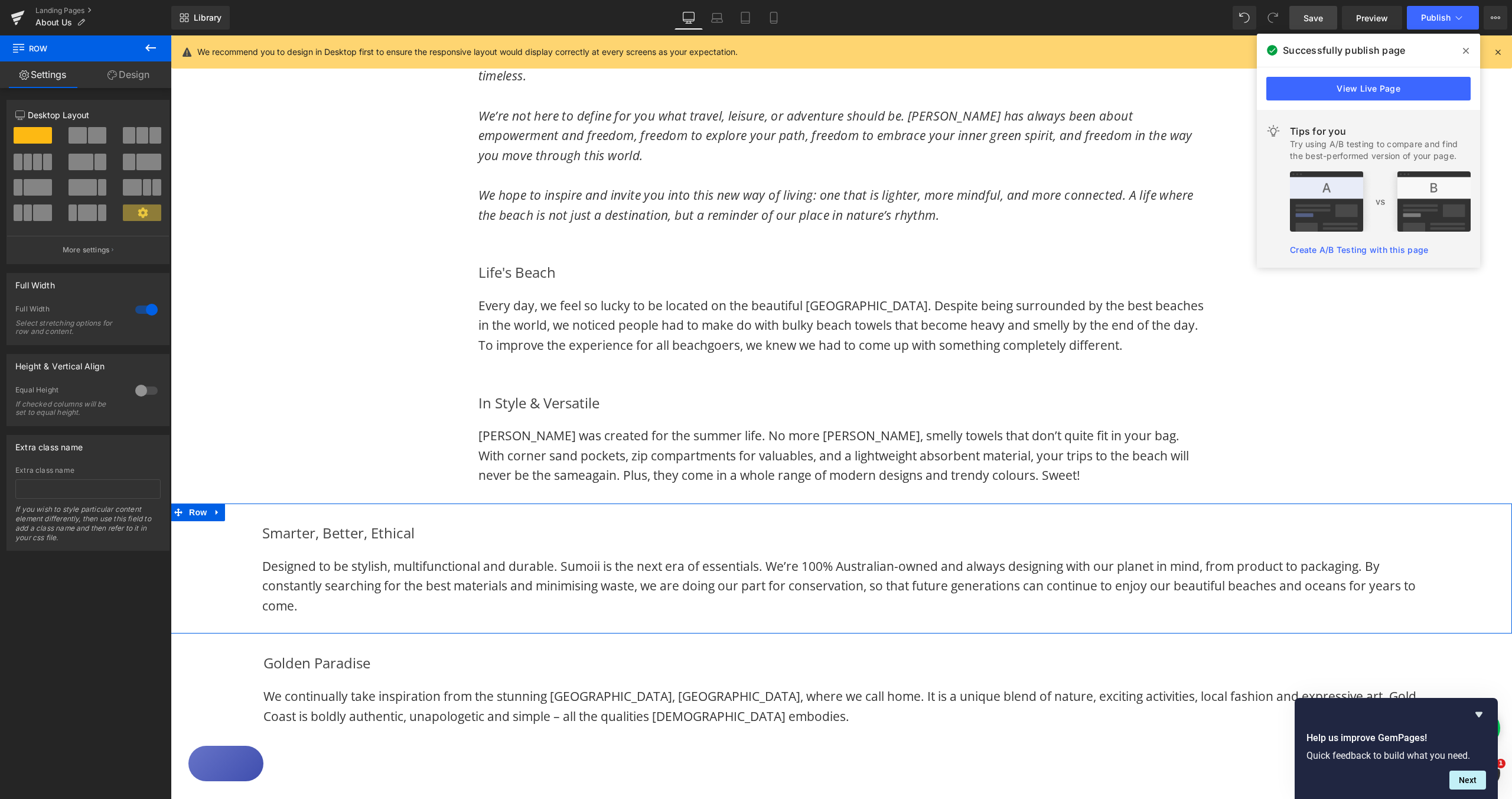
click at [138, 309] on div at bounding box center [146, 310] width 28 height 19
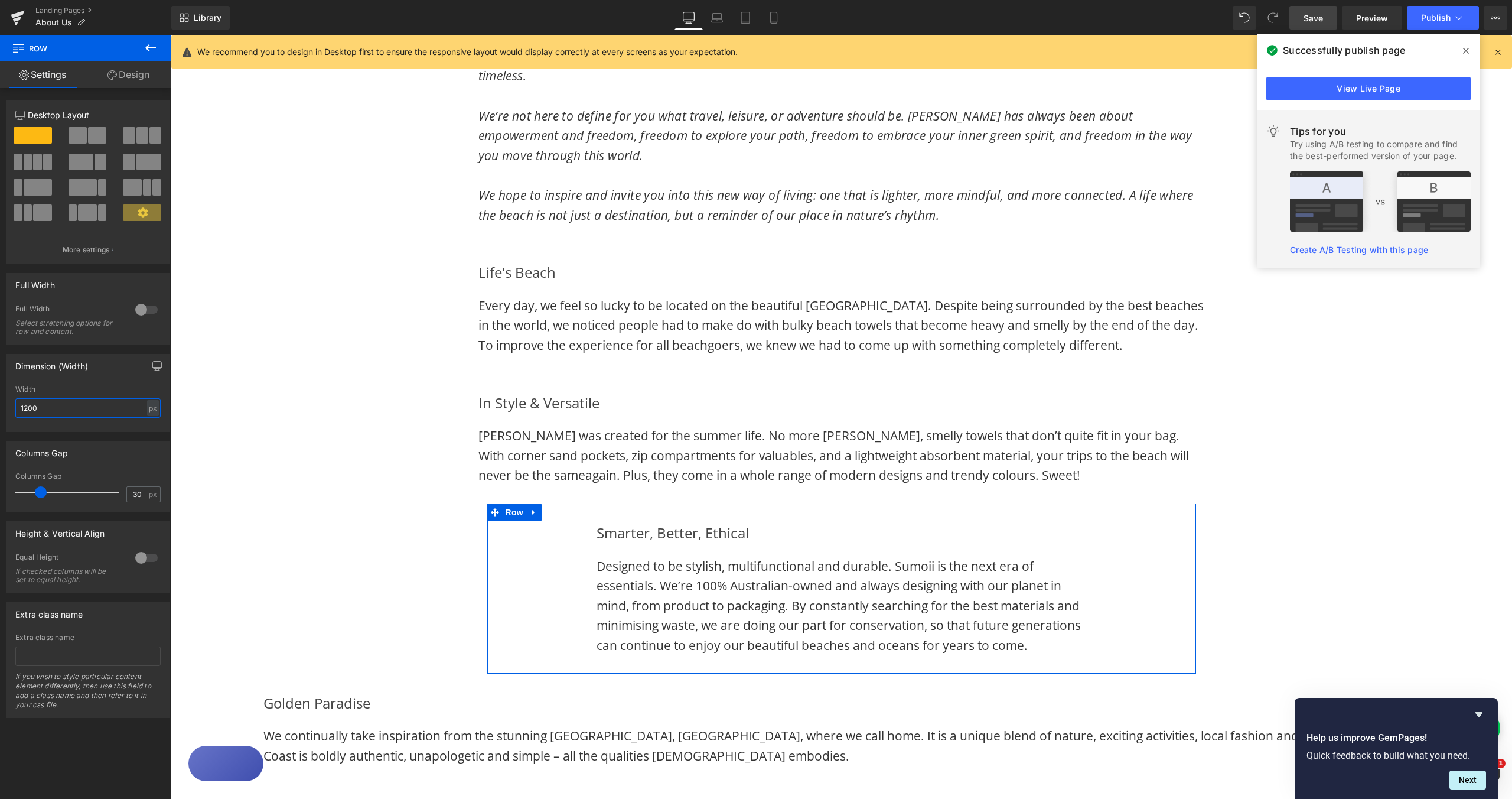
drag, startPoint x: 46, startPoint y: 410, endPoint x: 14, endPoint y: 405, distance: 32.4
click at [14, 405] on div "1200px Width 1200 px % px" at bounding box center [88, 409] width 162 height 46
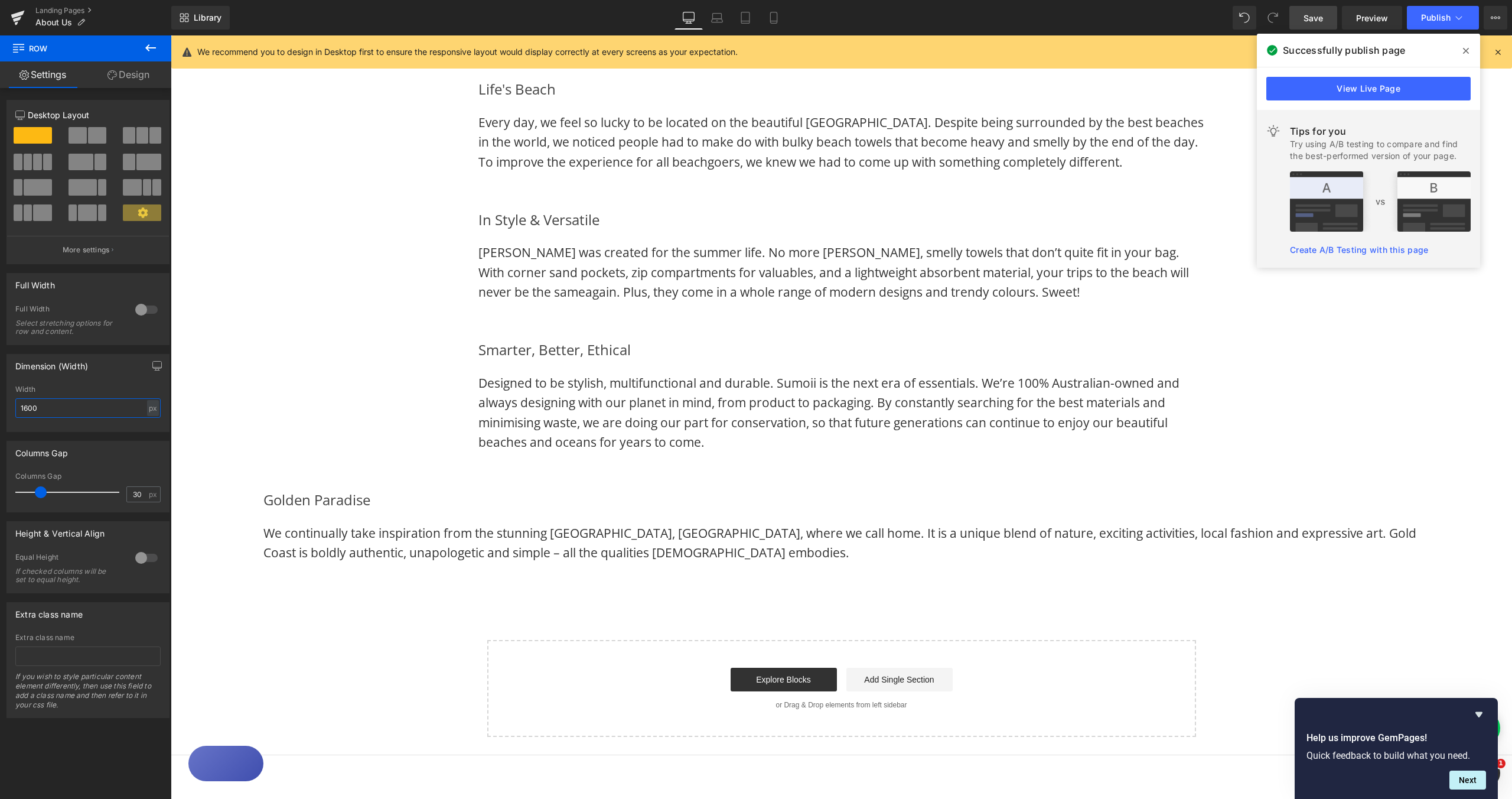
scroll to position [1218, 0]
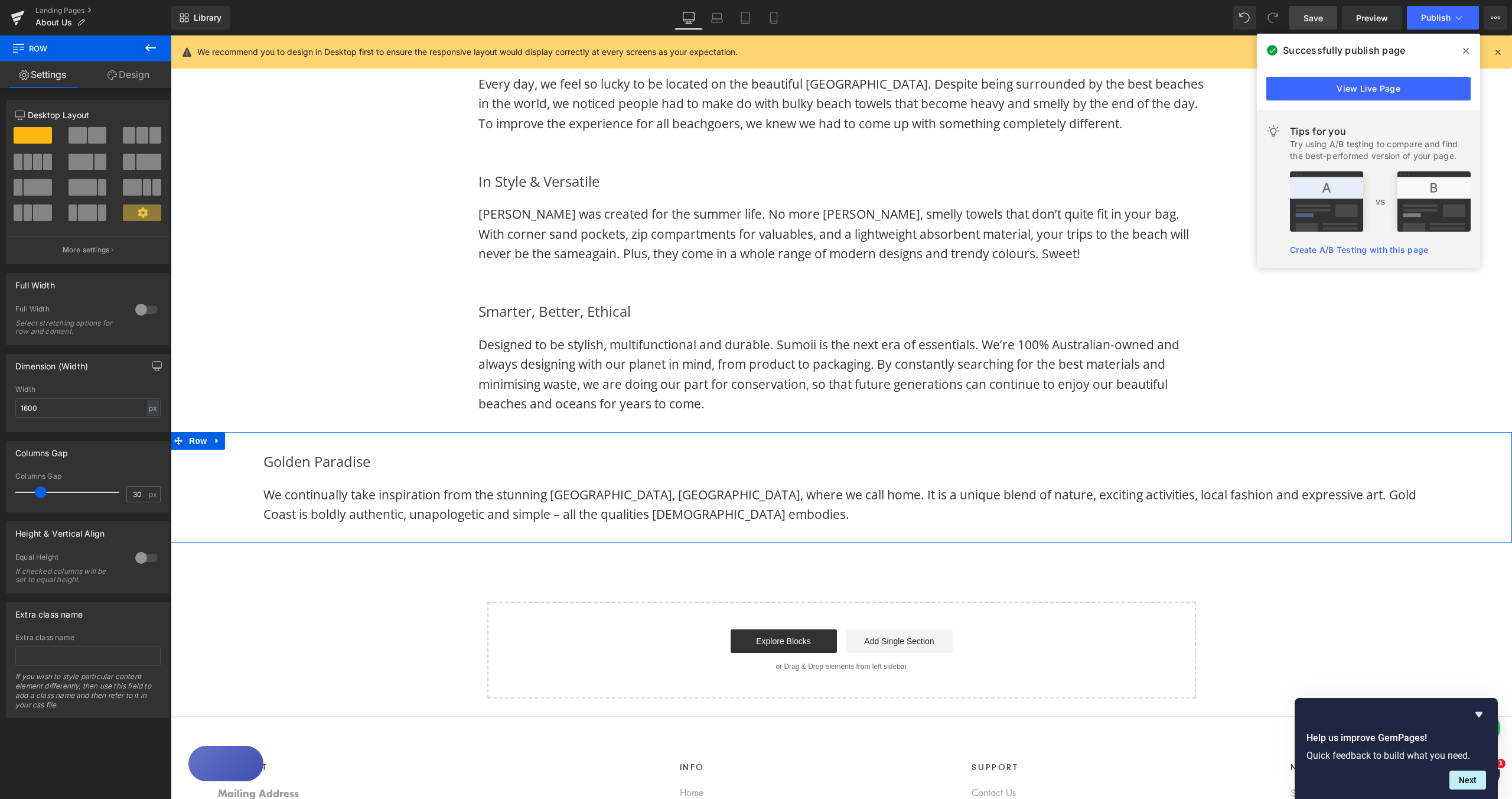
drag, startPoint x: 228, startPoint y: 458, endPoint x: 222, endPoint y: 442, distance: 17.1
click at [228, 458] on div "Golden Paradise Heading We continually take inspiration from the stunning [GEOG…" at bounding box center [841, 487] width 1342 height 110
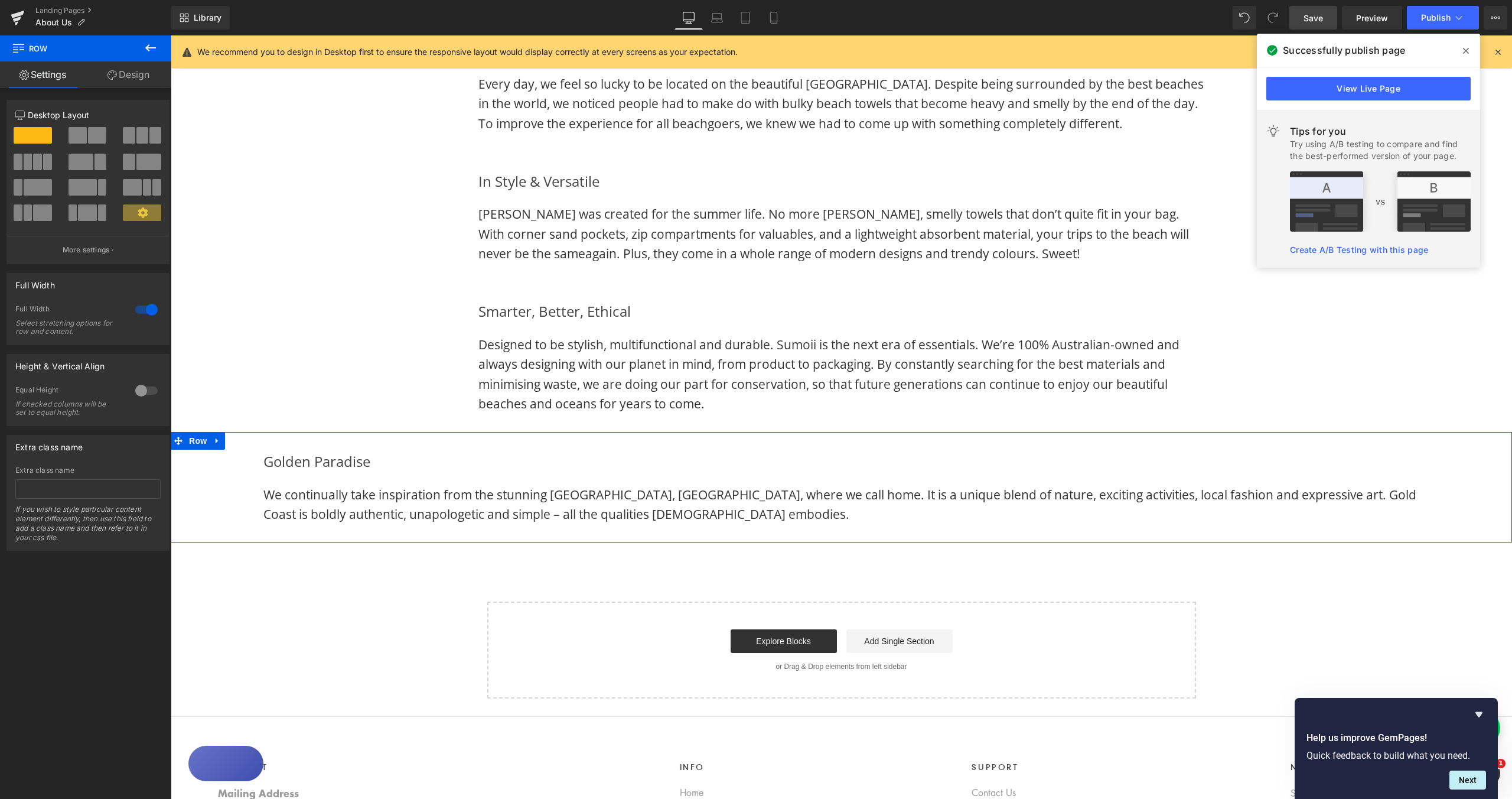
click at [138, 310] on div at bounding box center [146, 310] width 28 height 19
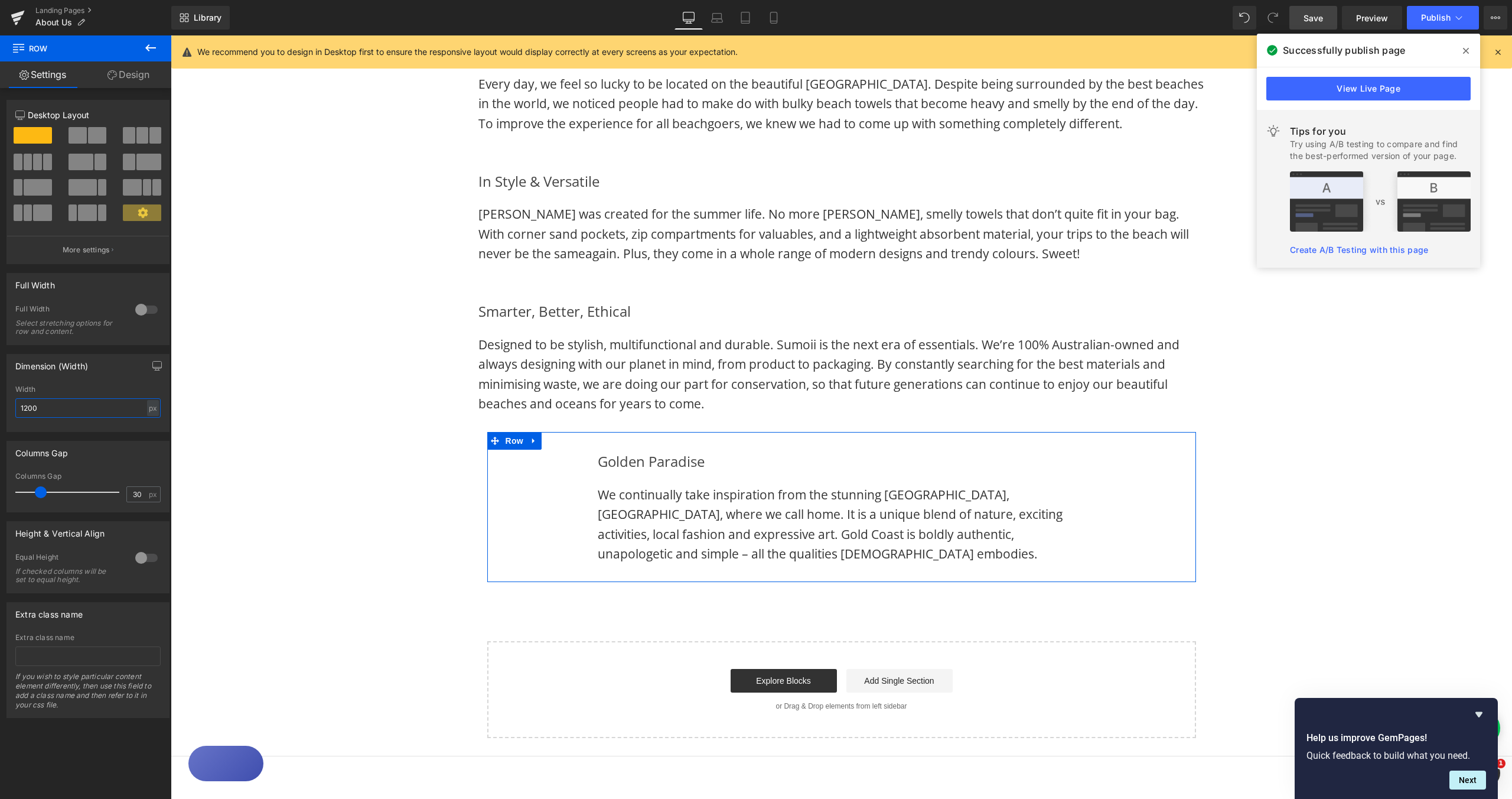
drag, startPoint x: 37, startPoint y: 408, endPoint x: 3, endPoint y: 410, distance: 34.1
click at [11, 403] on div "1200px Width 1200 px % px" at bounding box center [88, 409] width 162 height 46
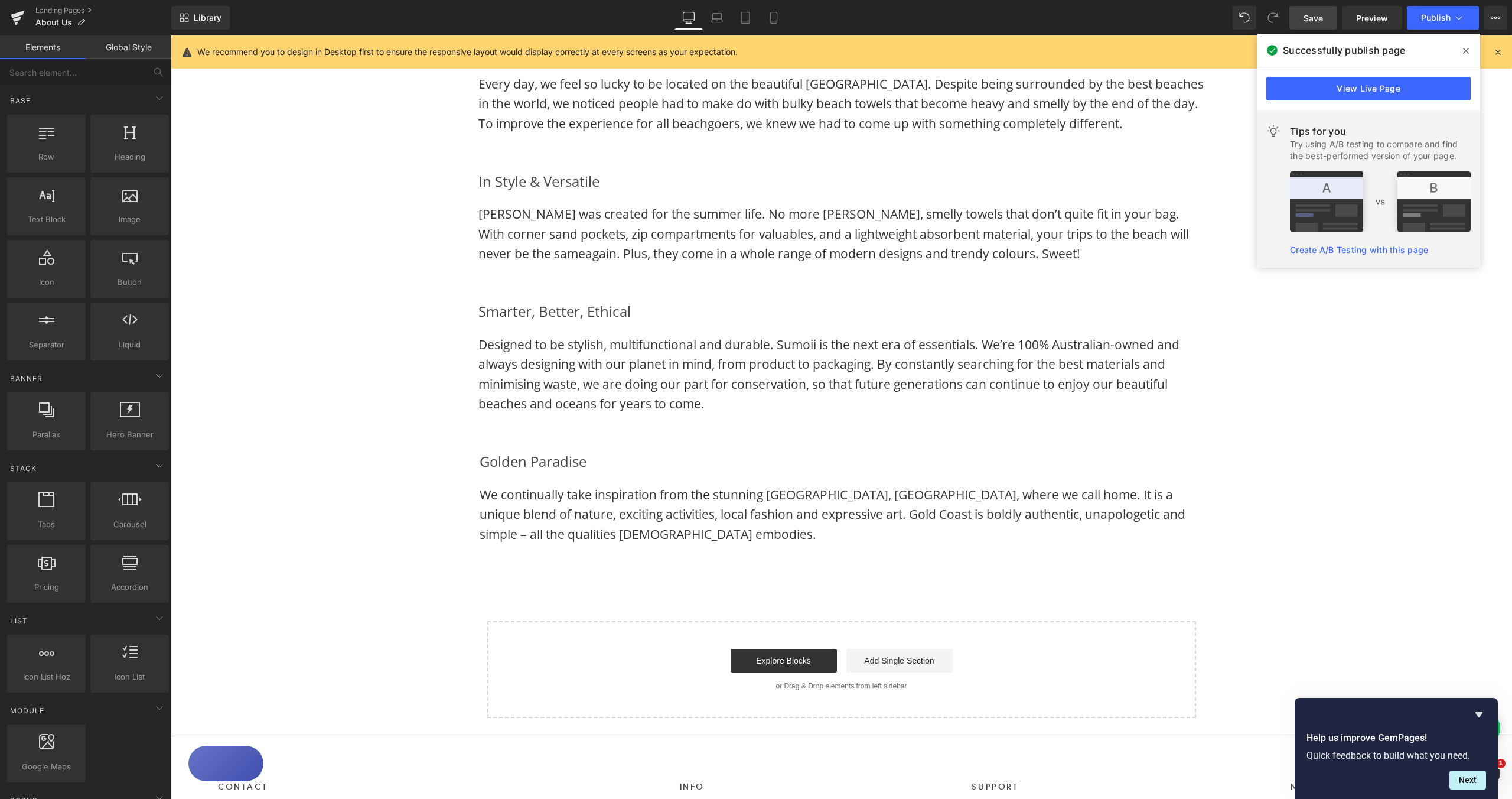
drag, startPoint x: 1317, startPoint y: 20, endPoint x: 1048, endPoint y: 59, distance: 271.8
click at [1317, 20] on span "Save" at bounding box center [1313, 18] width 20 height 13
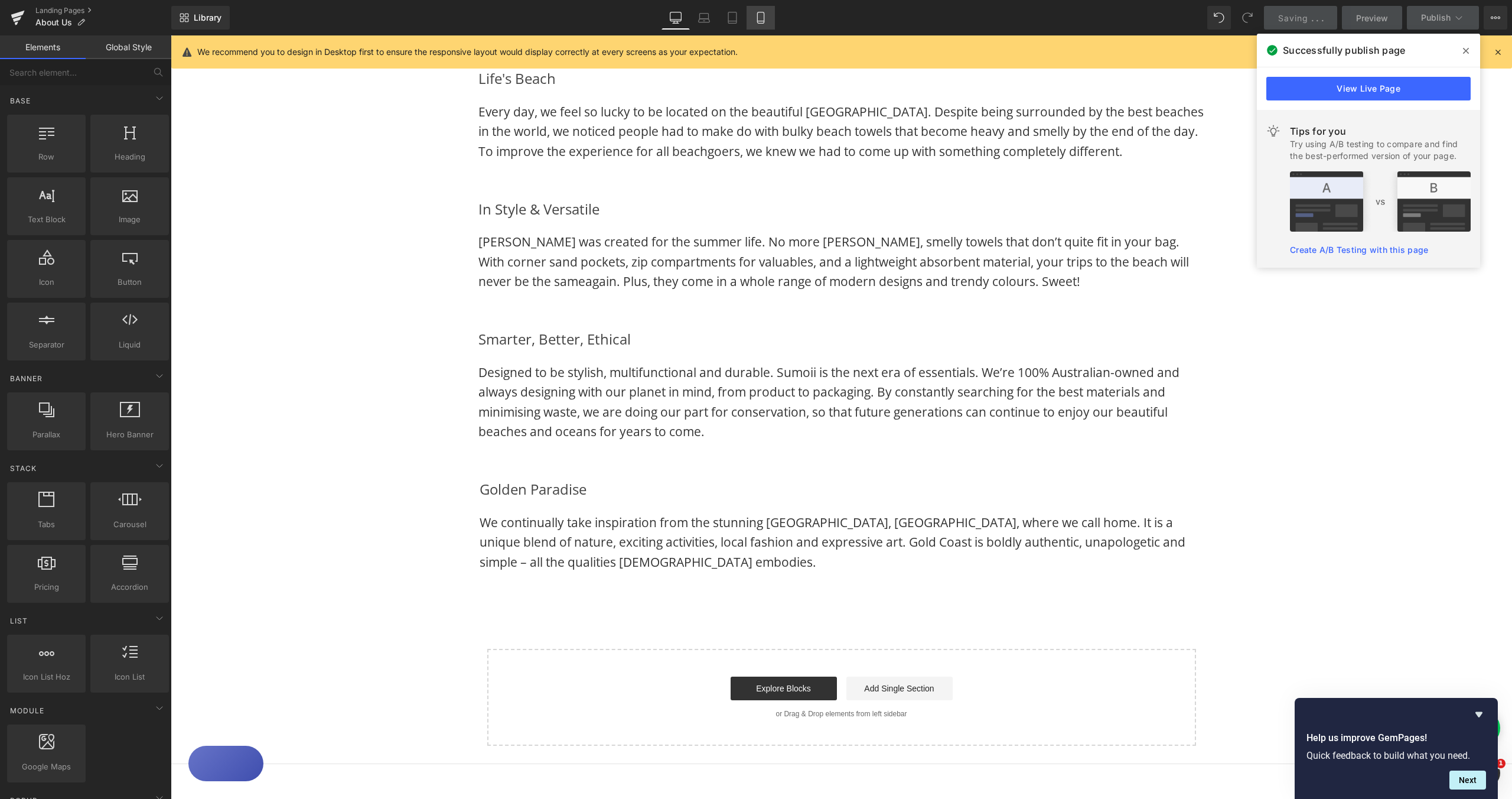
click at [768, 19] on link "Mobile" at bounding box center [760, 18] width 28 height 24
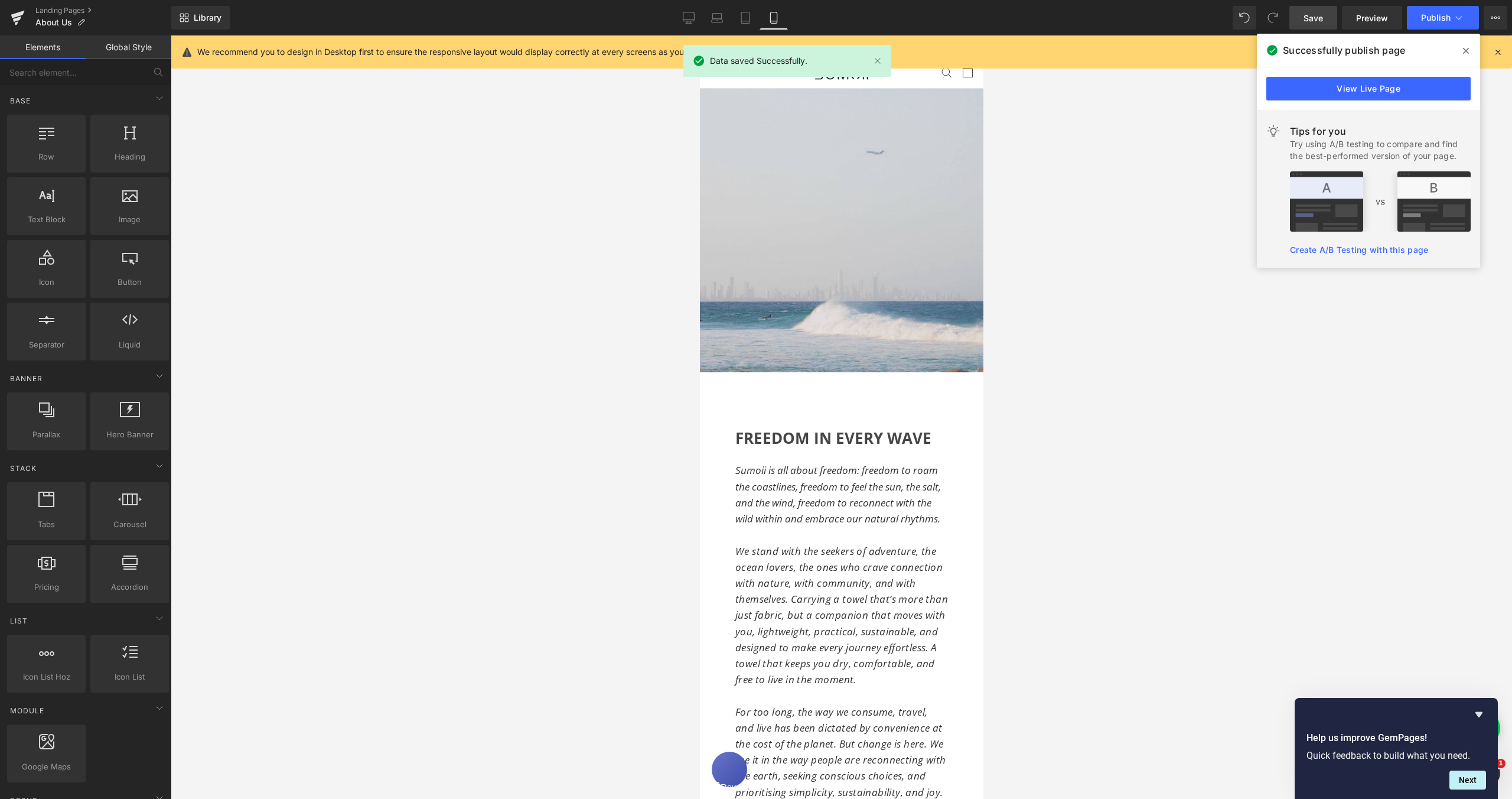
scroll to position [0, 0]
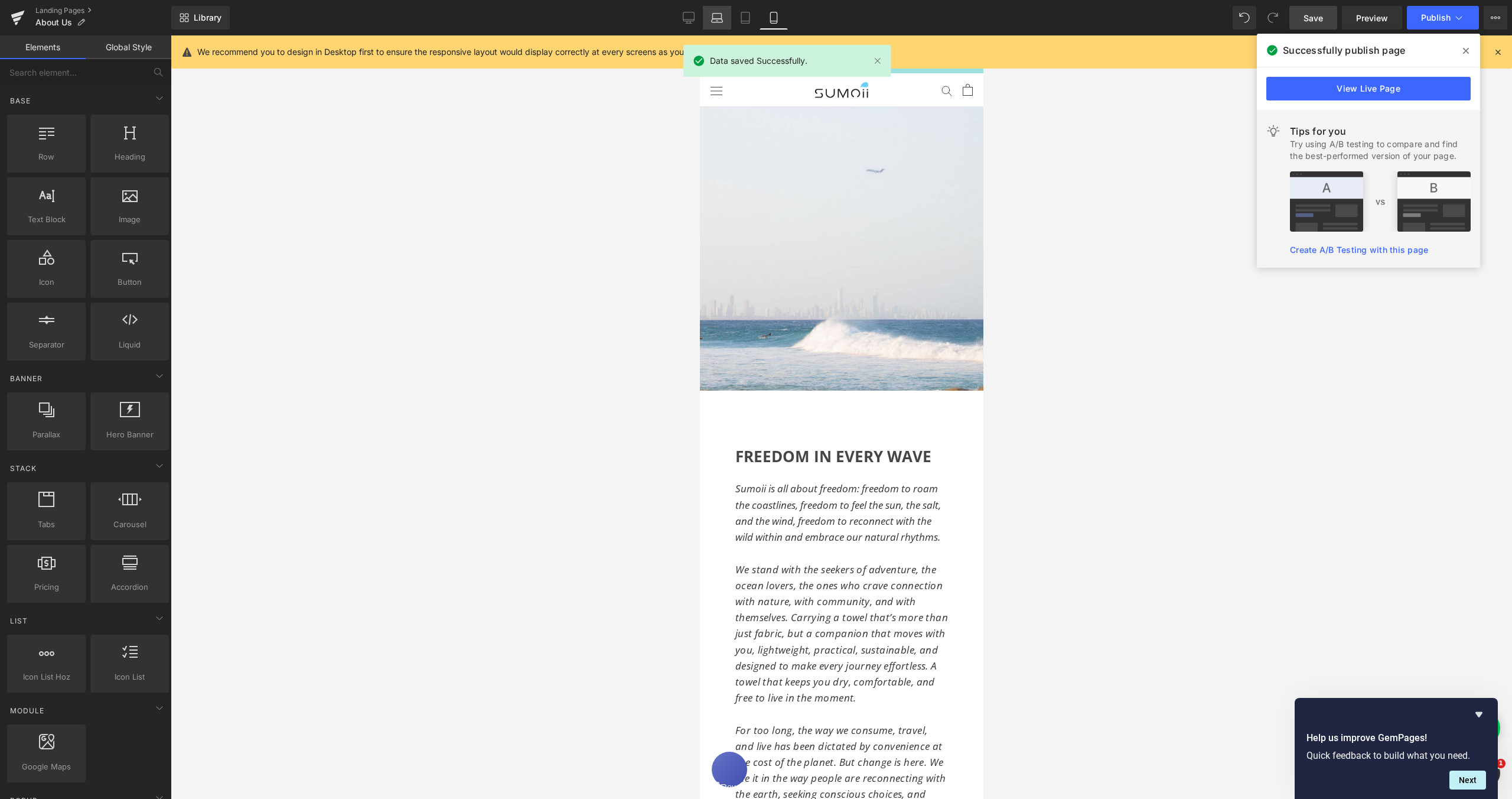
click at [715, 20] on icon at bounding box center [717, 18] width 12 height 12
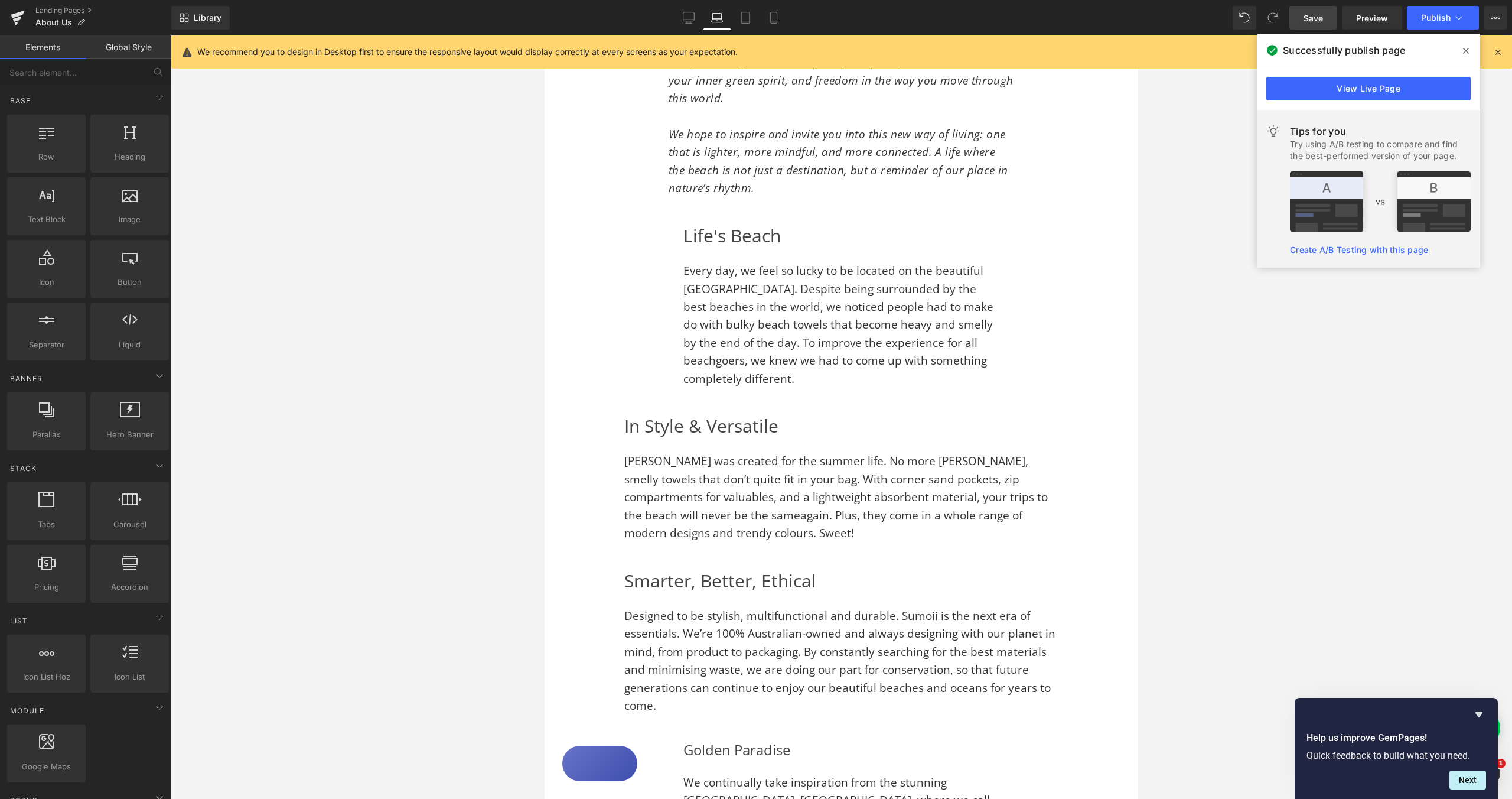
scroll to position [903, 0]
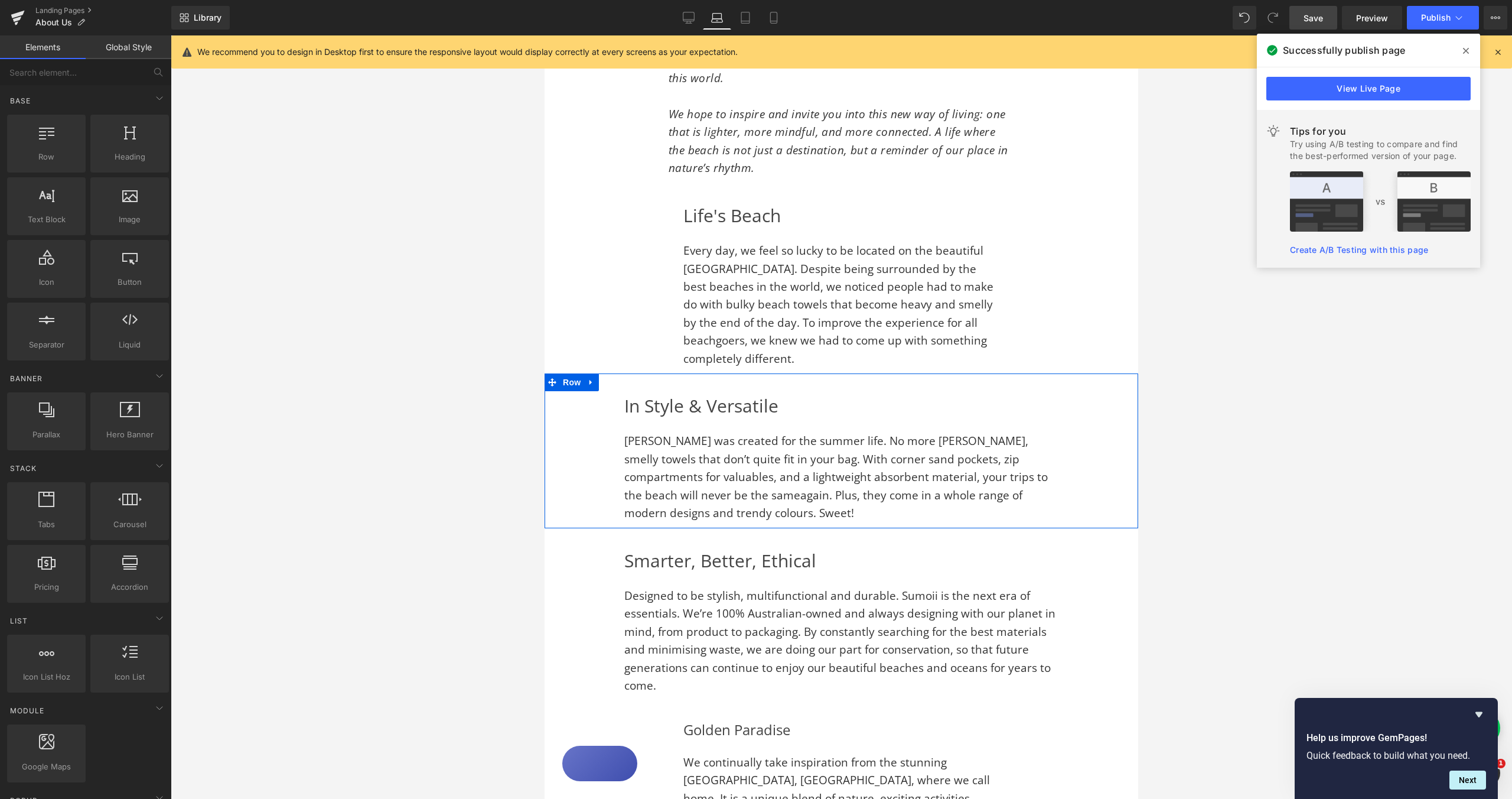
click at [614, 393] on div "In Style & Versatile Heading Sumoii was created for the summer life. No more [P…" at bounding box center [841, 456] width 499 height 131
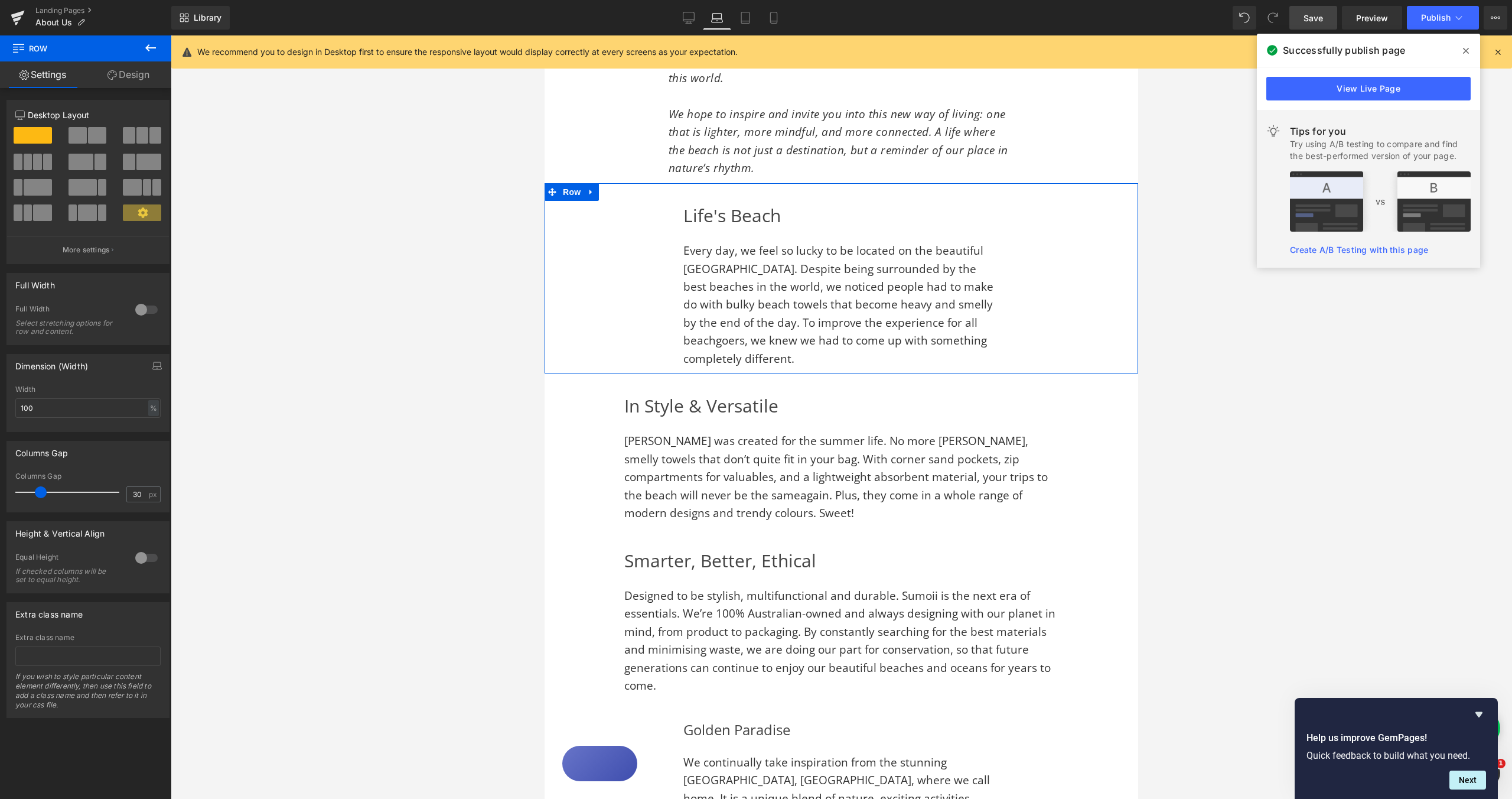
click at [622, 256] on div "Life's Beach Heading Every day, we feel so lucky to be located on the beautiful…" at bounding box center [841, 278] width 593 height 190
click at [649, 250] on div "Life's Beach Heading Every day, we feel so lucky to be located on the beautiful…" at bounding box center [841, 278] width 593 height 190
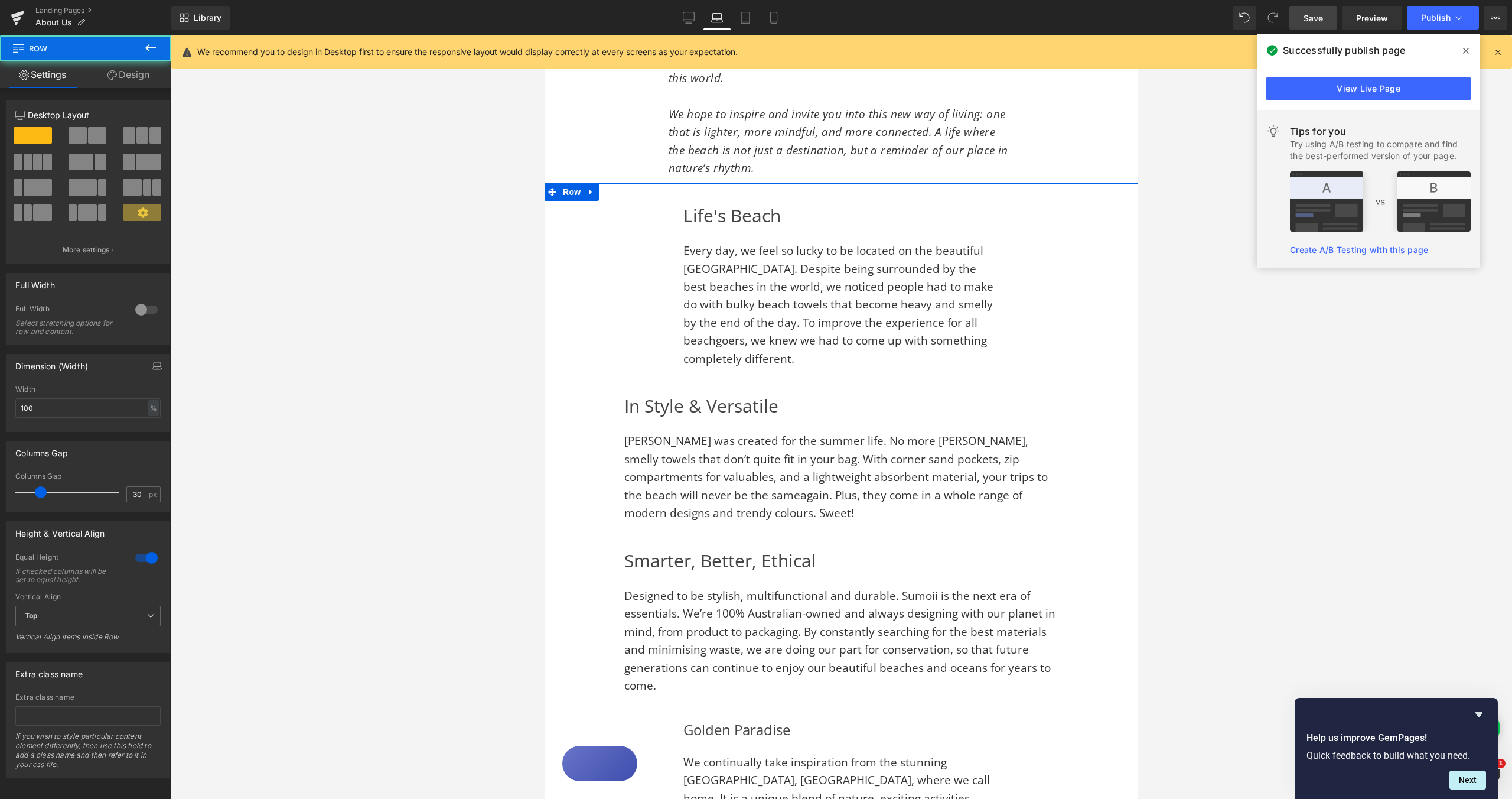
click at [655, 280] on div "Life's Beach Heading Every day, we feel so lucky to be located on the beautiful…" at bounding box center [841, 284] width 381 height 166
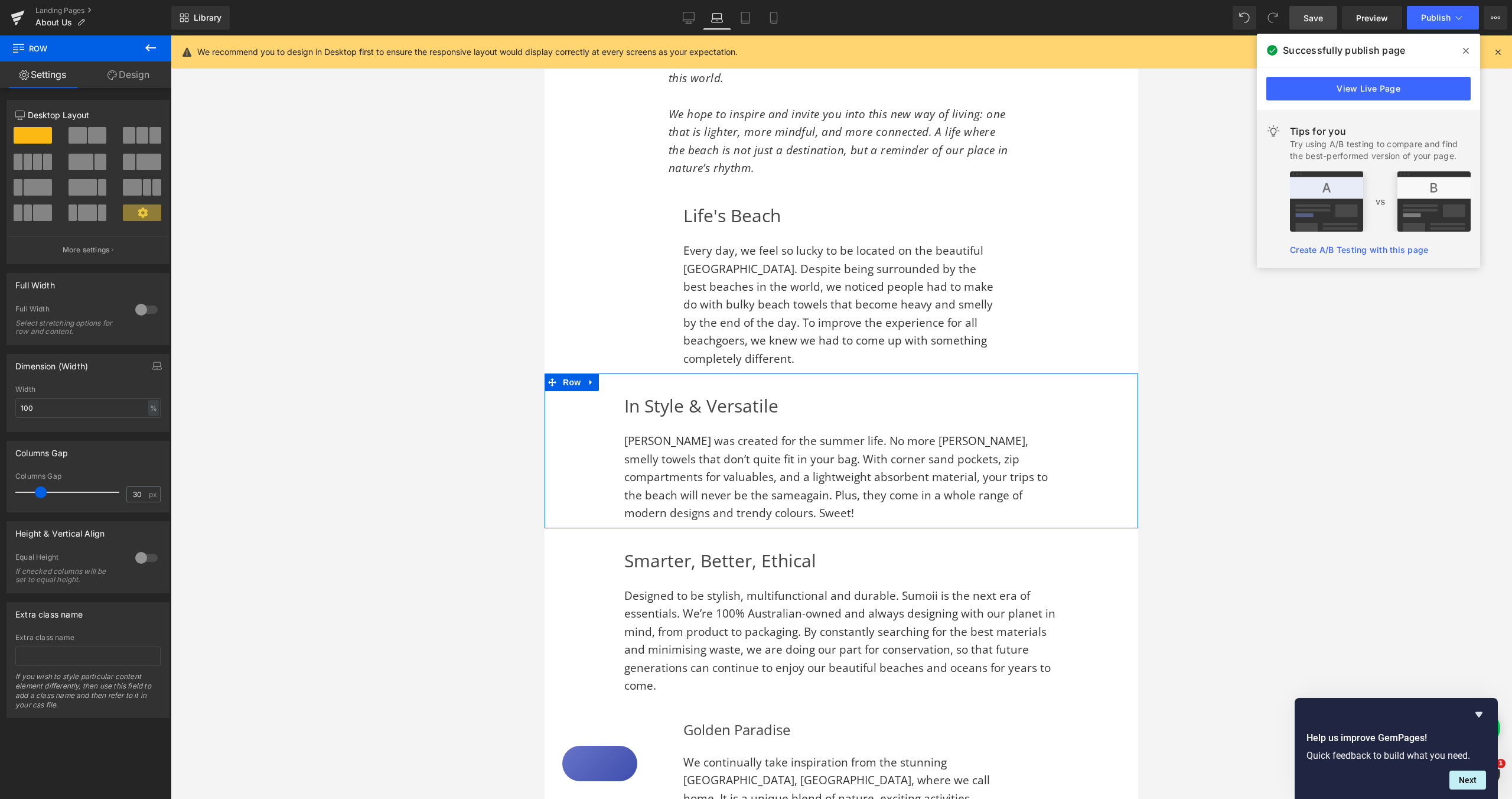
click at [597, 415] on div "In Style & Versatile Heading Sumoii was created for the summer life. No more [P…" at bounding box center [841, 456] width 499 height 131
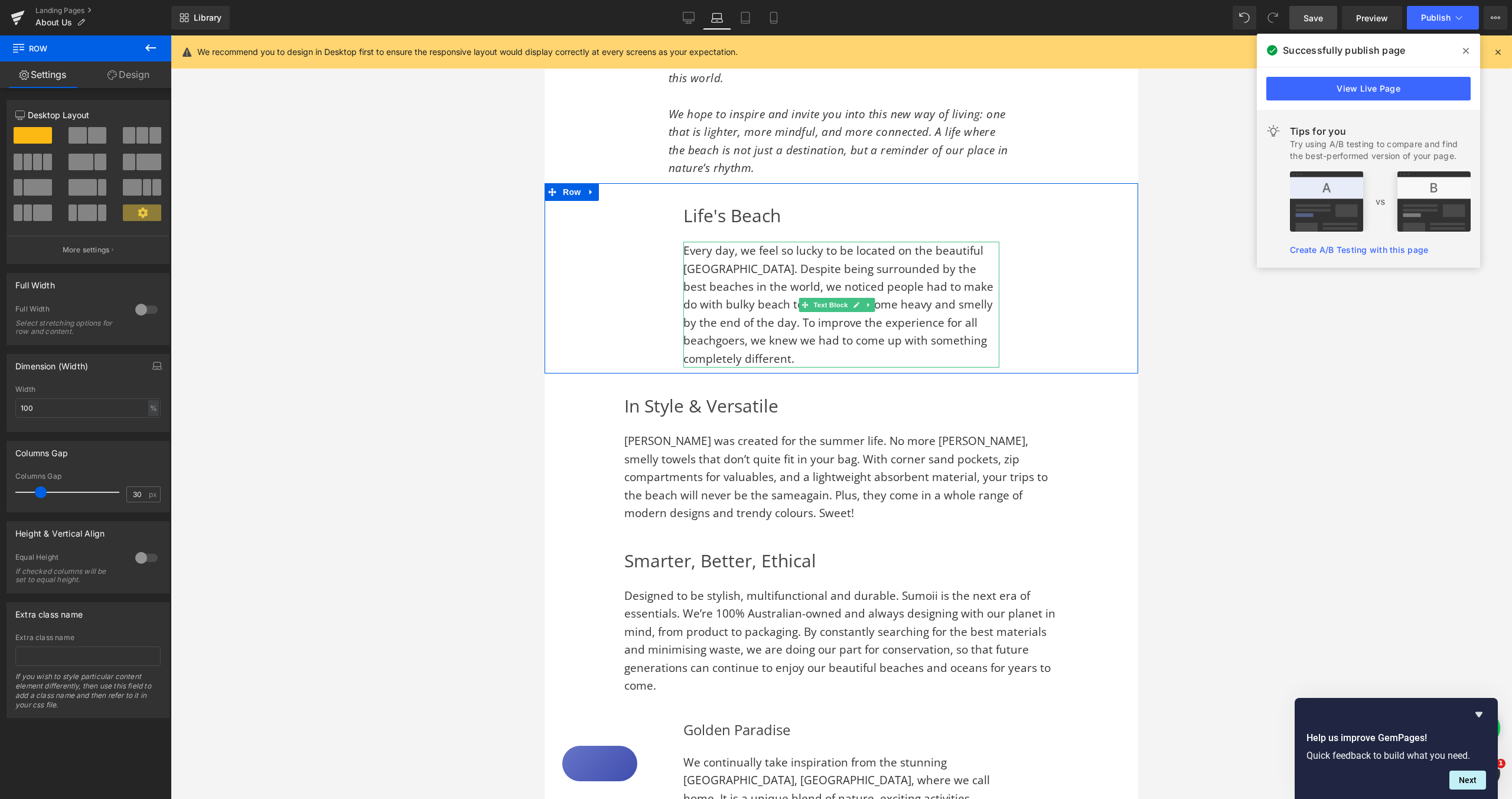
click at [694, 262] on span "Every day, we feel so lucky to be located on the beautiful [GEOGRAPHIC_DATA]. D…" at bounding box center [839, 304] width 310 height 123
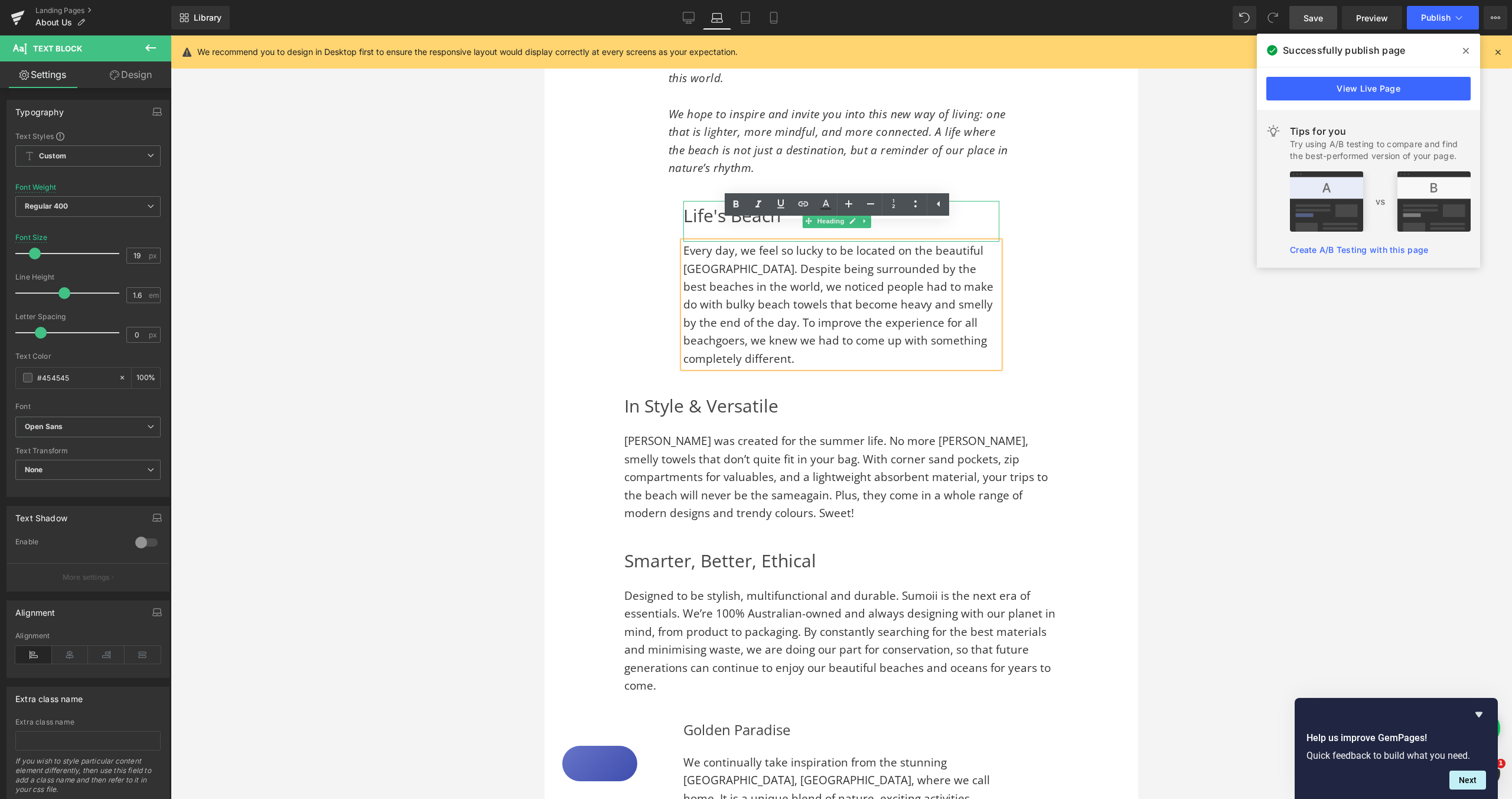
click at [691, 201] on h2 "Life's Beach" at bounding box center [841, 215] width 316 height 30
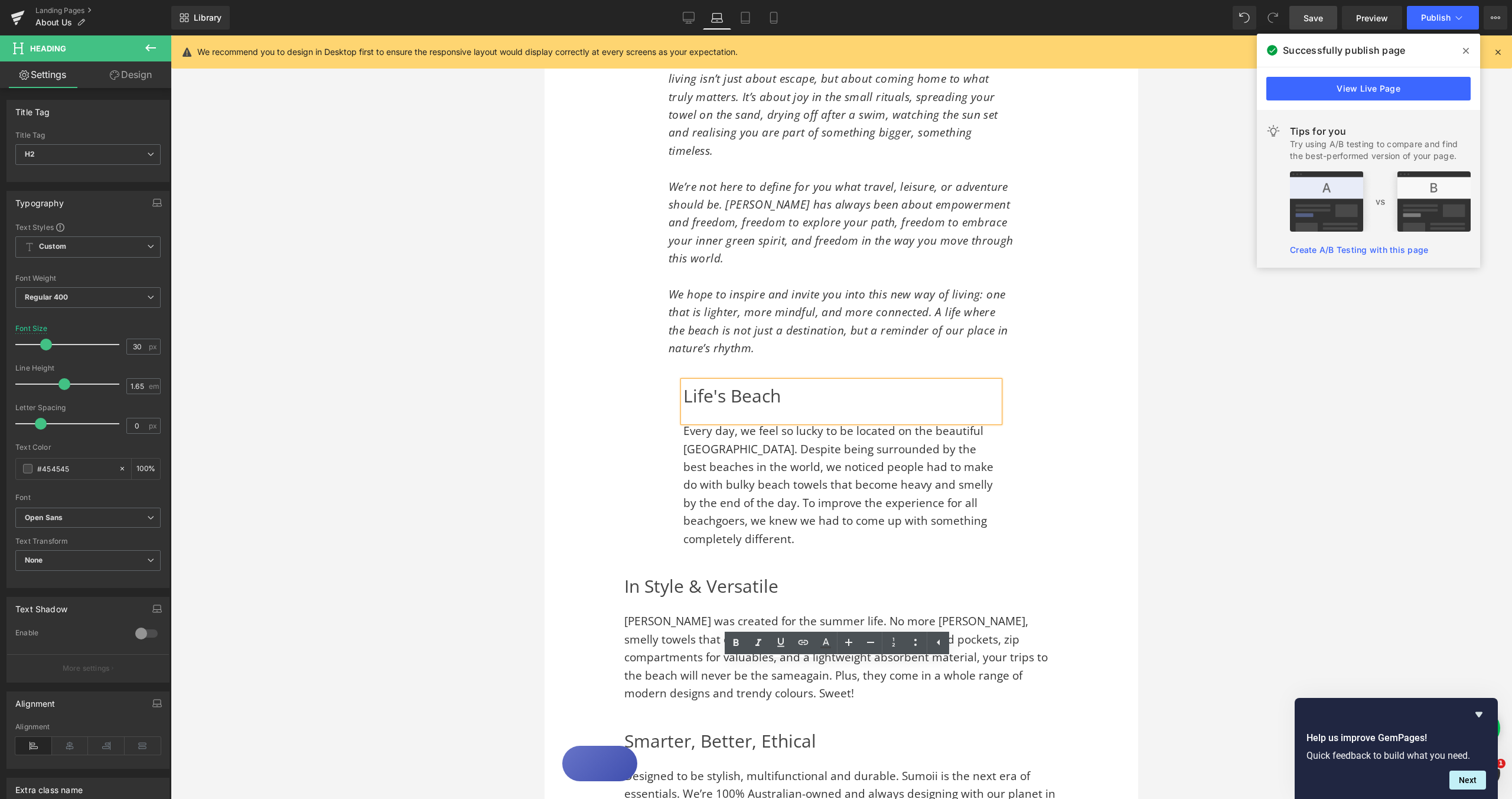
scroll to position [826, 0]
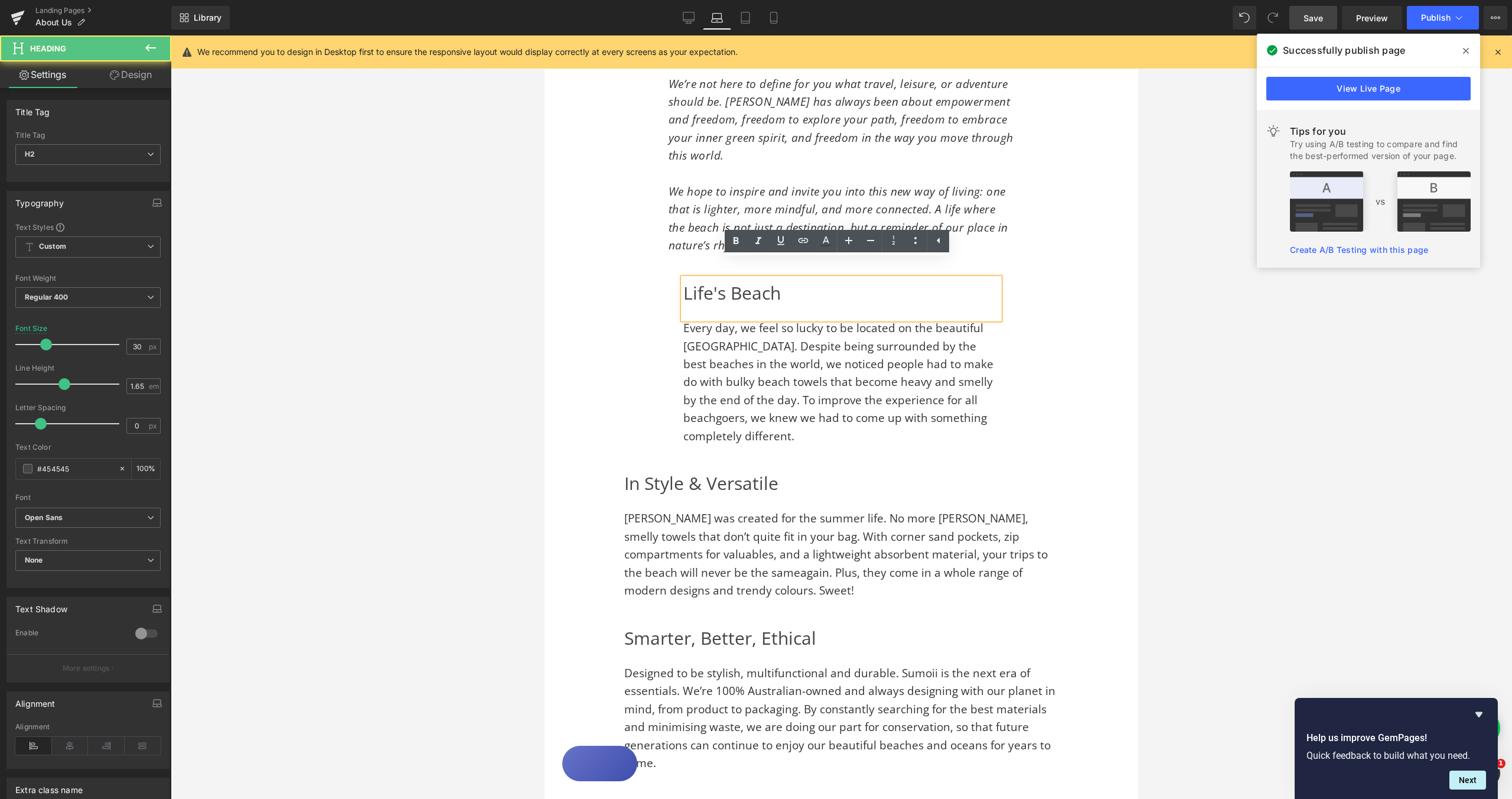
click at [687, 279] on h2 "Life's Beach" at bounding box center [841, 293] width 316 height 30
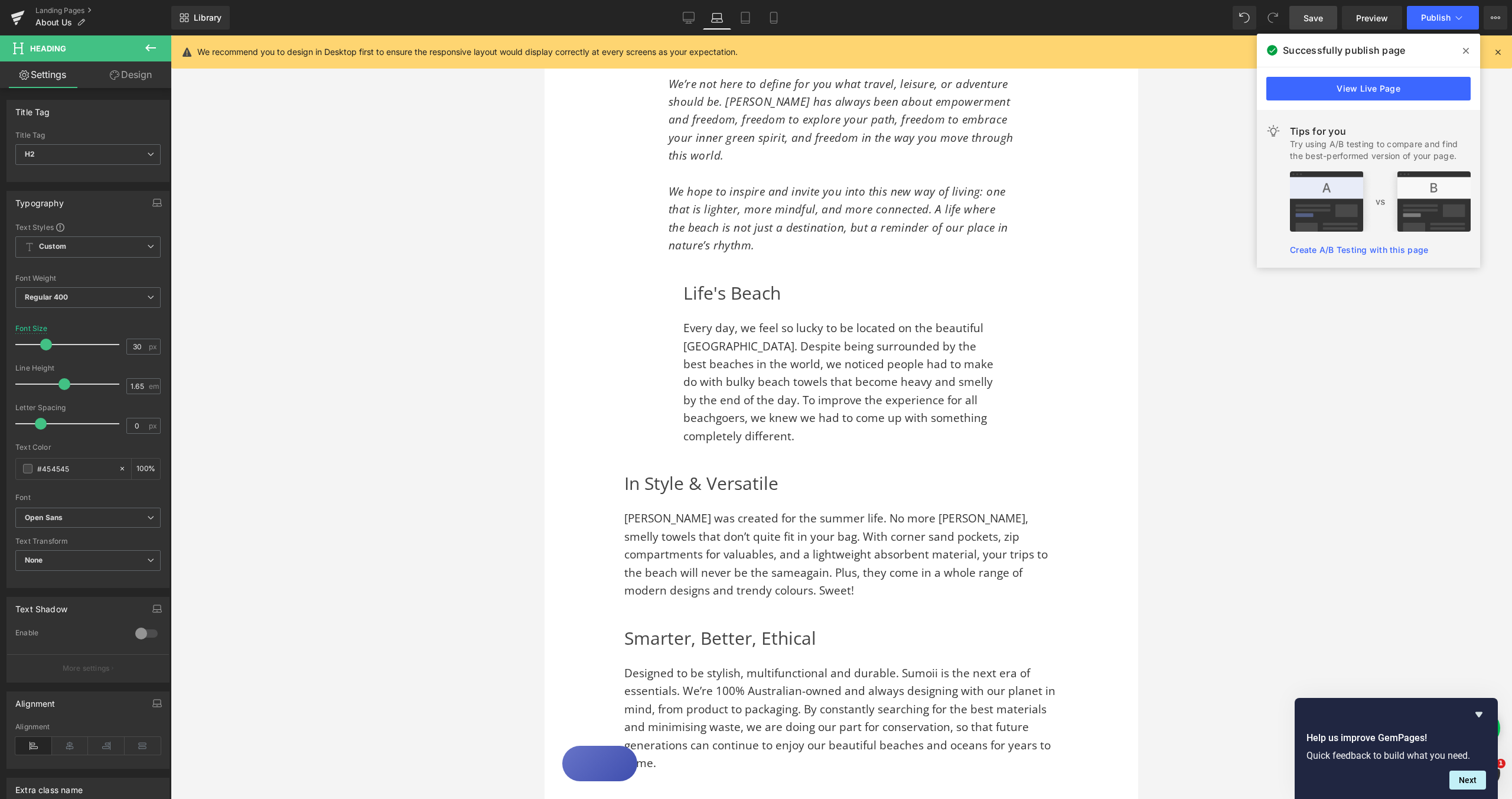
drag, startPoint x: 141, startPoint y: 77, endPoint x: 98, endPoint y: 154, distance: 88.2
click at [141, 77] on link "Design" at bounding box center [131, 75] width 86 height 26
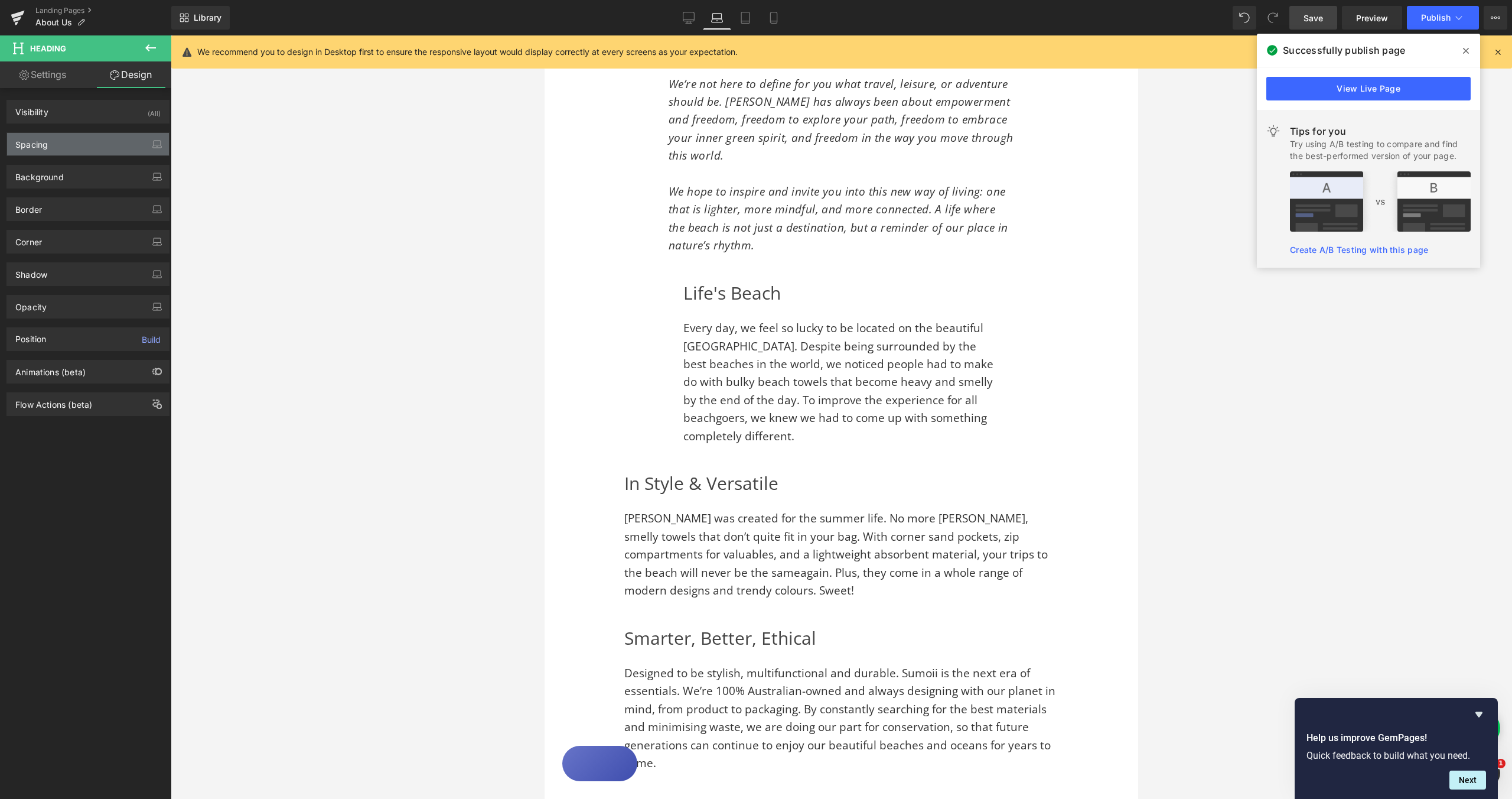
click at [98, 149] on div "Spacing" at bounding box center [88, 144] width 162 height 22
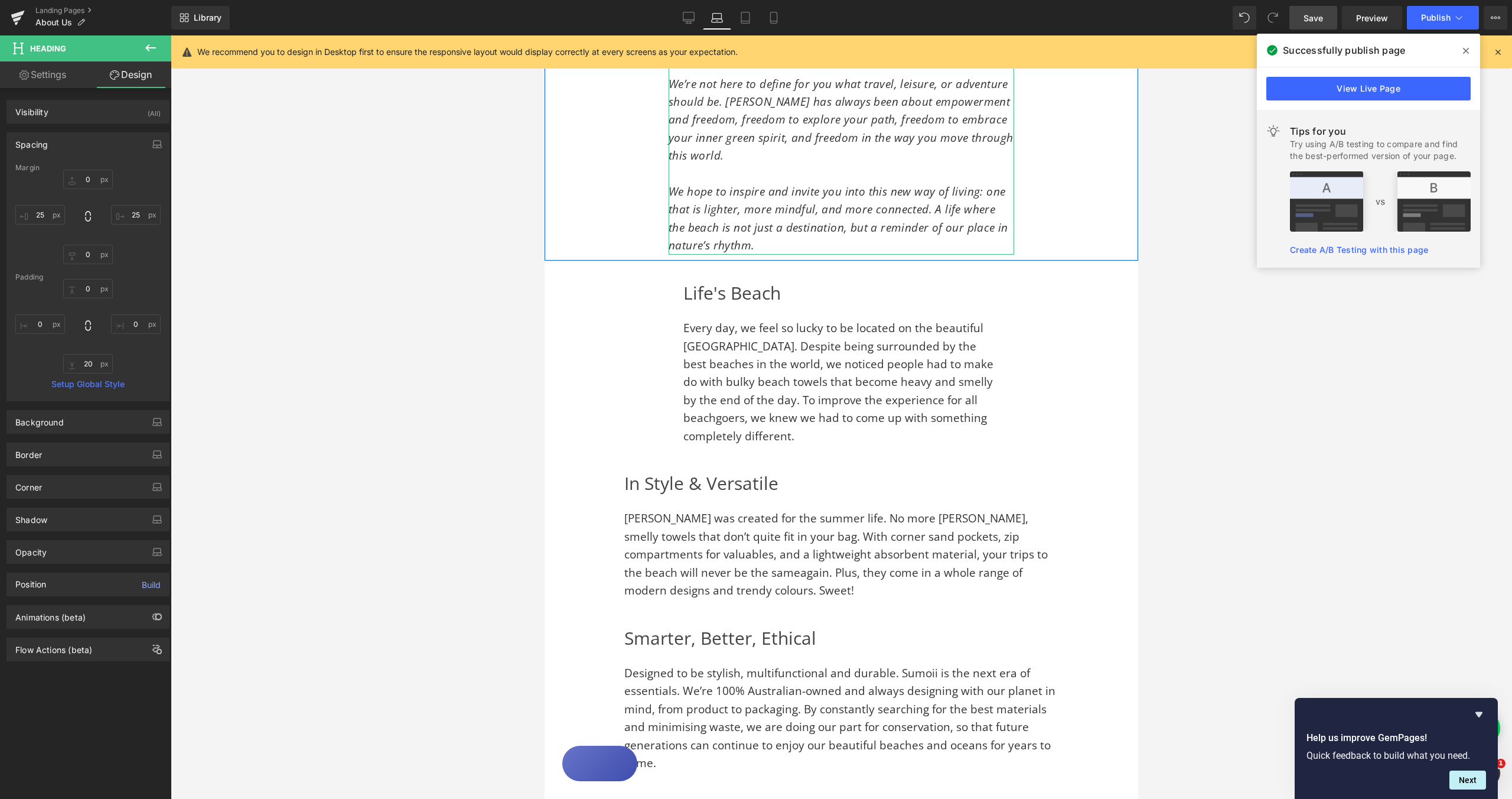
click at [676, 199] on span "We hope to inspire and invite you into this new way of living: one that is ligh…" at bounding box center [838, 218] width 340 height 69
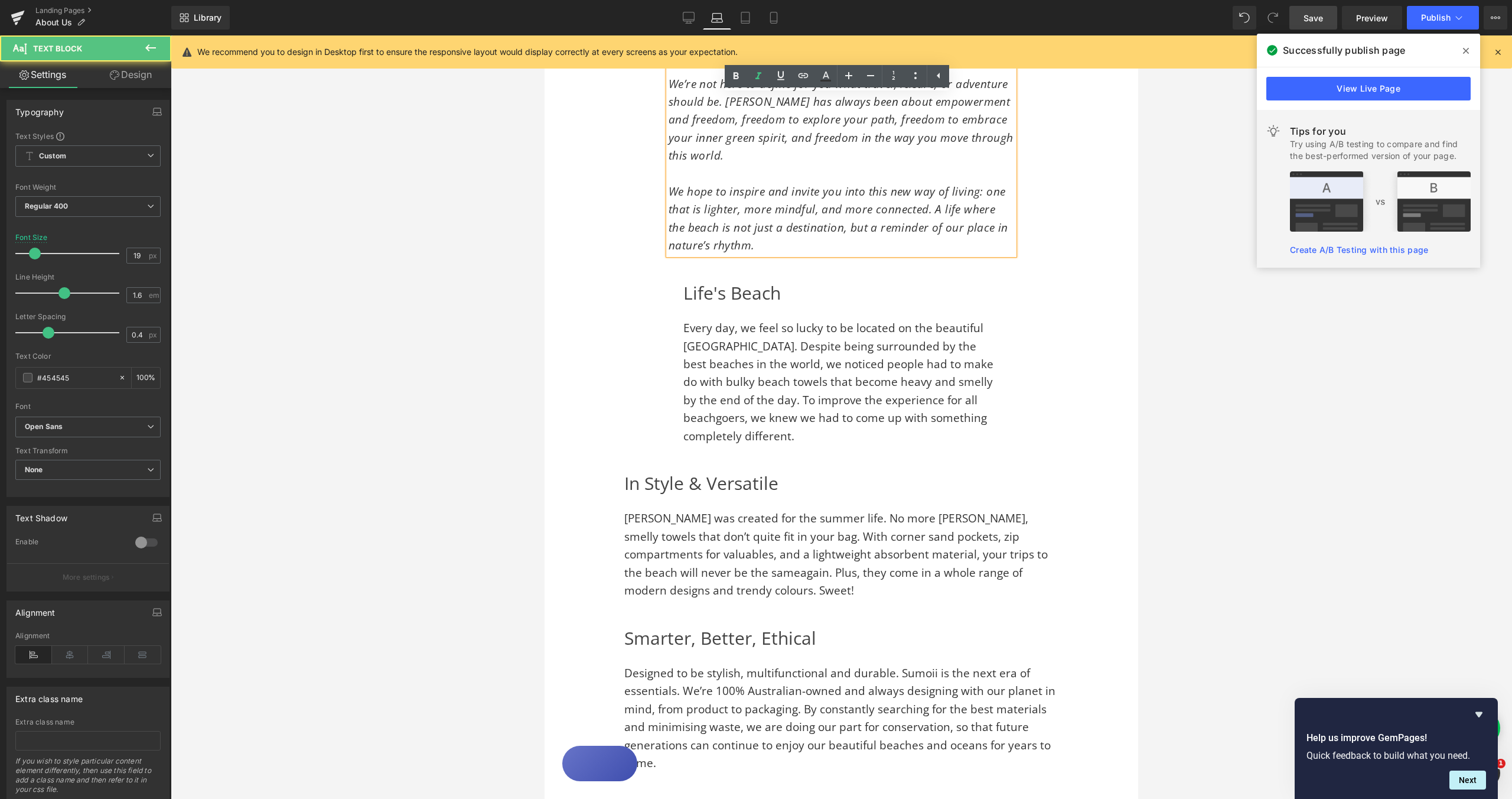
click at [673, 184] on span "We hope to inspire and invite you into this new way of living: one that is ligh…" at bounding box center [838, 218] width 340 height 69
drag, startPoint x: 149, startPoint y: 71, endPoint x: 83, endPoint y: 149, distance: 102.2
click at [149, 72] on link "Design" at bounding box center [131, 75] width 86 height 26
click at [0, 0] on div "Spacing" at bounding box center [0, 0] width 0 height 0
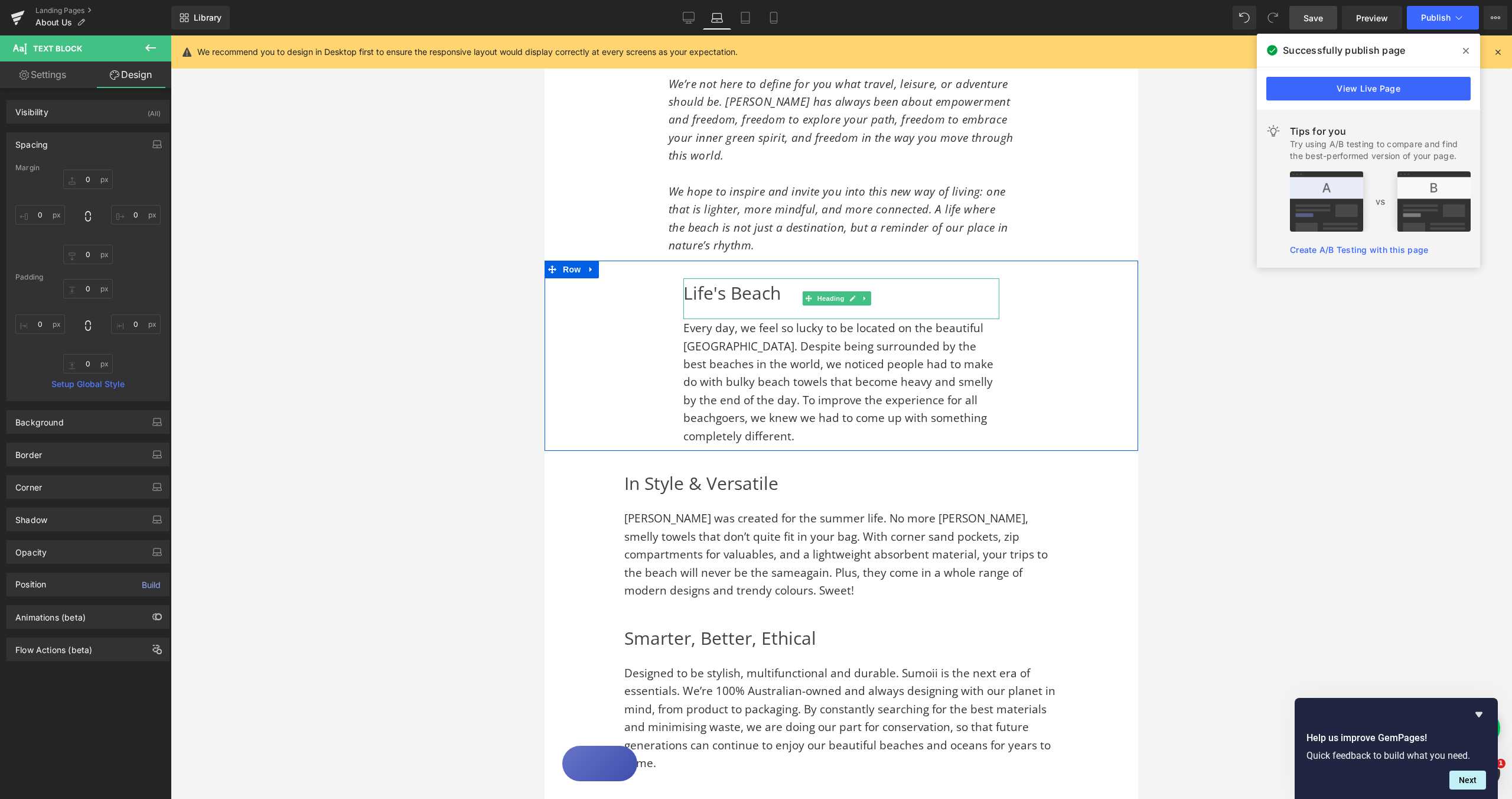
click at [688, 279] on h2 "Life's Beach" at bounding box center [841, 293] width 316 height 30
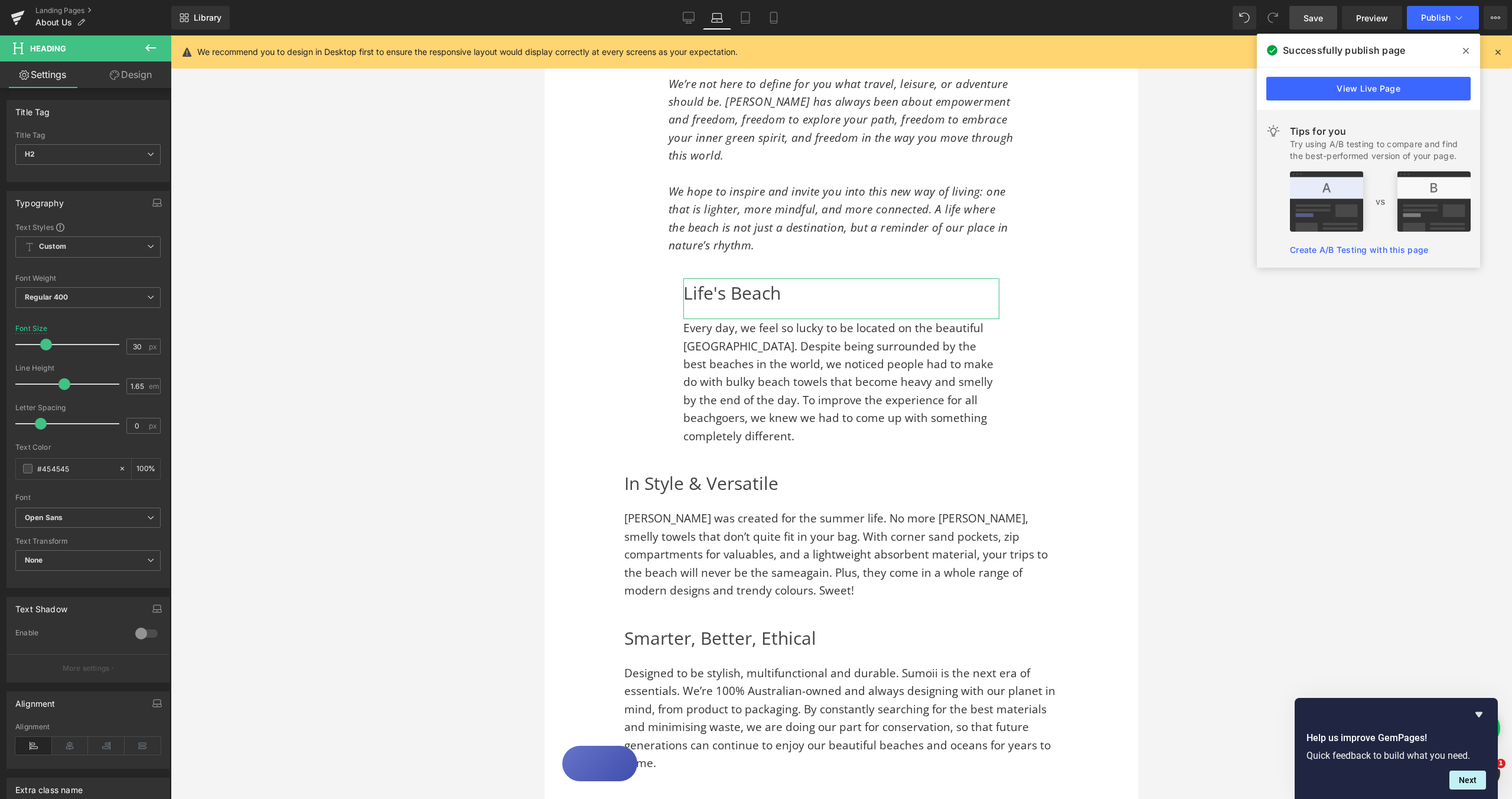
click at [131, 71] on link "Design" at bounding box center [131, 75] width 86 height 26
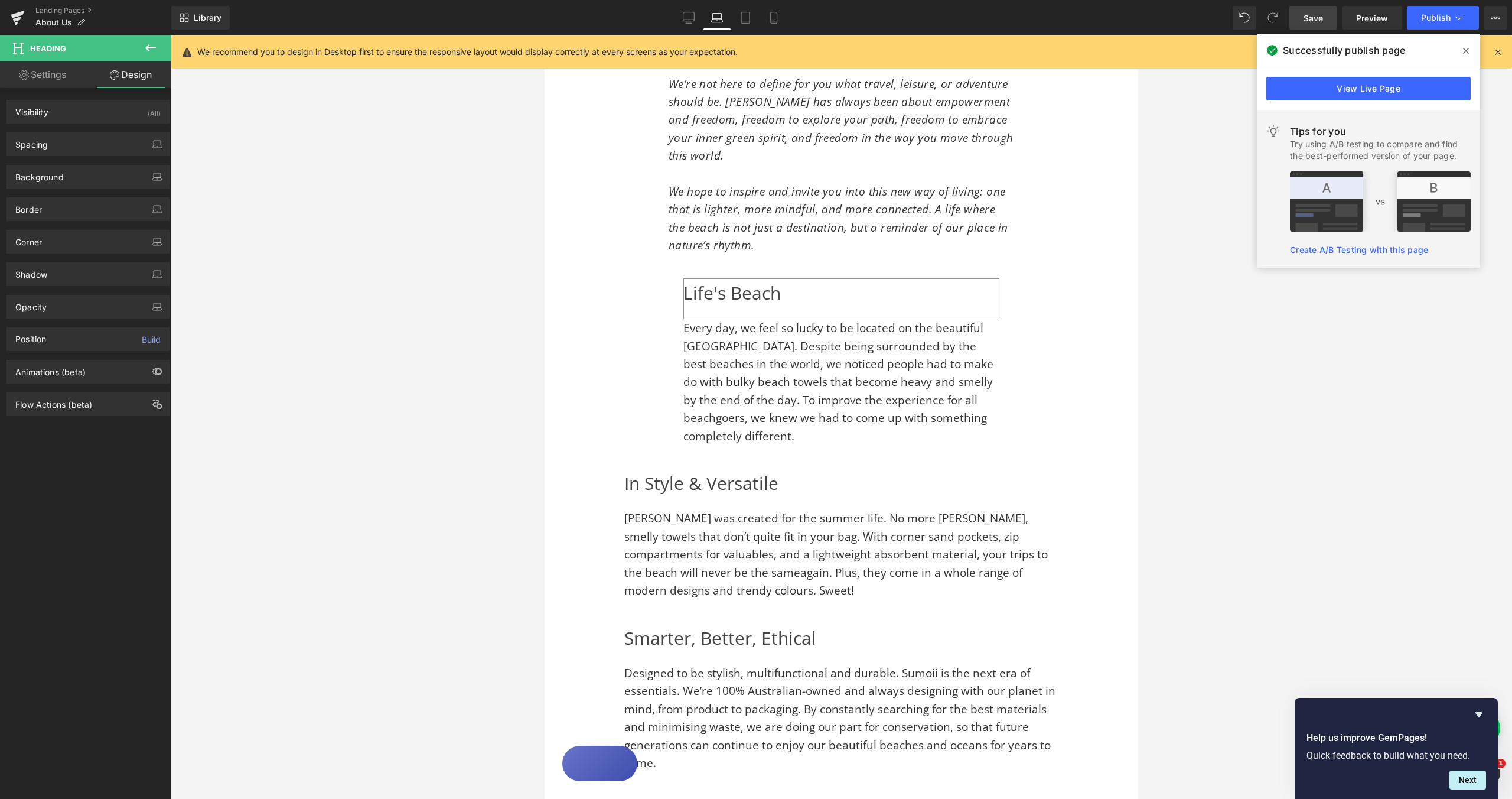
click at [71, 147] on div "Spacing" at bounding box center [88, 144] width 162 height 22
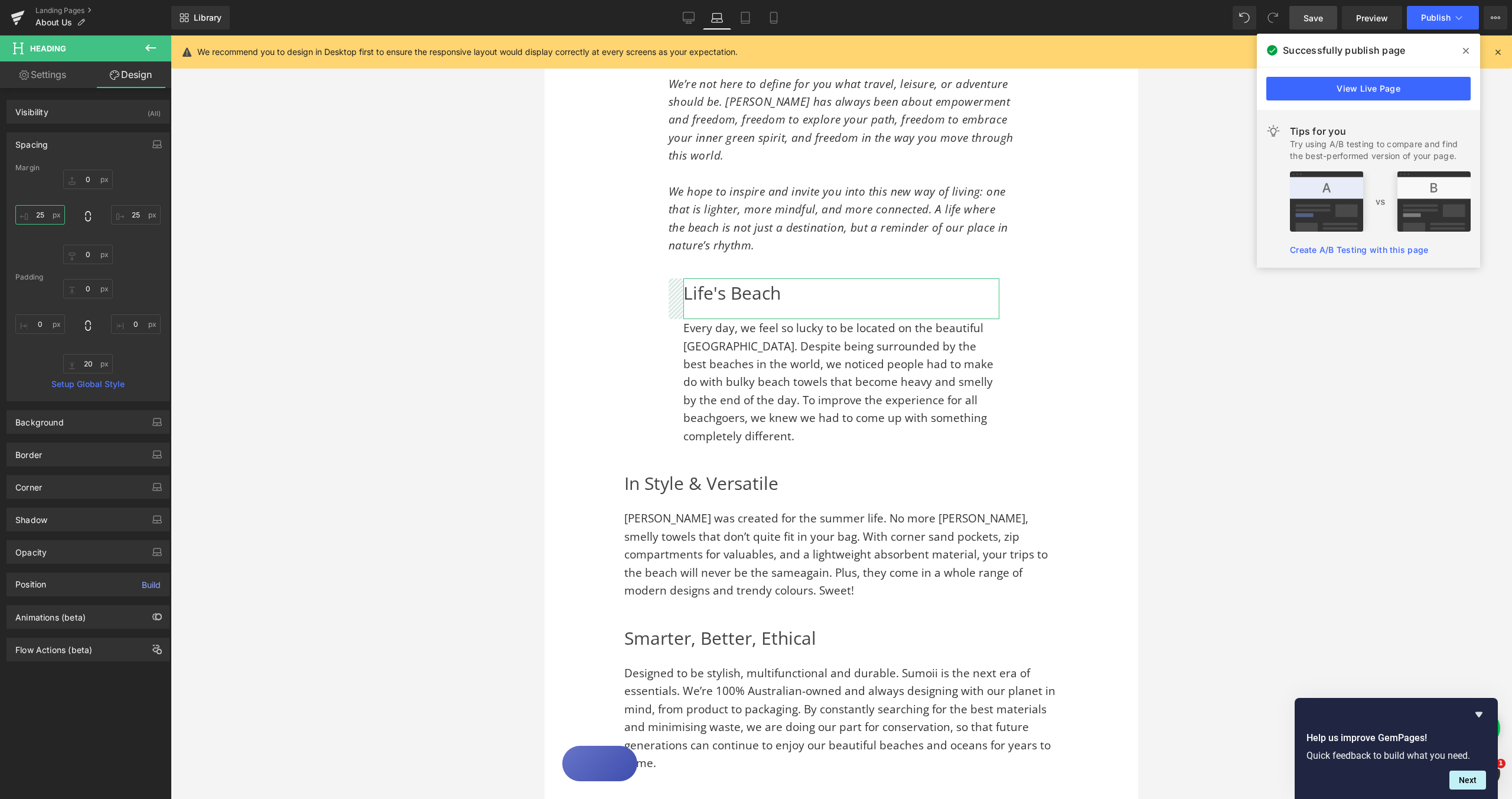
click at [43, 214] on input "25" at bounding box center [40, 215] width 49 height 20
click at [43, 213] on input "25" at bounding box center [40, 215] width 49 height 20
click at [128, 215] on input "25" at bounding box center [135, 215] width 49 height 20
drag, startPoint x: 323, startPoint y: 293, endPoint x: 498, endPoint y: 333, distance: 179.5
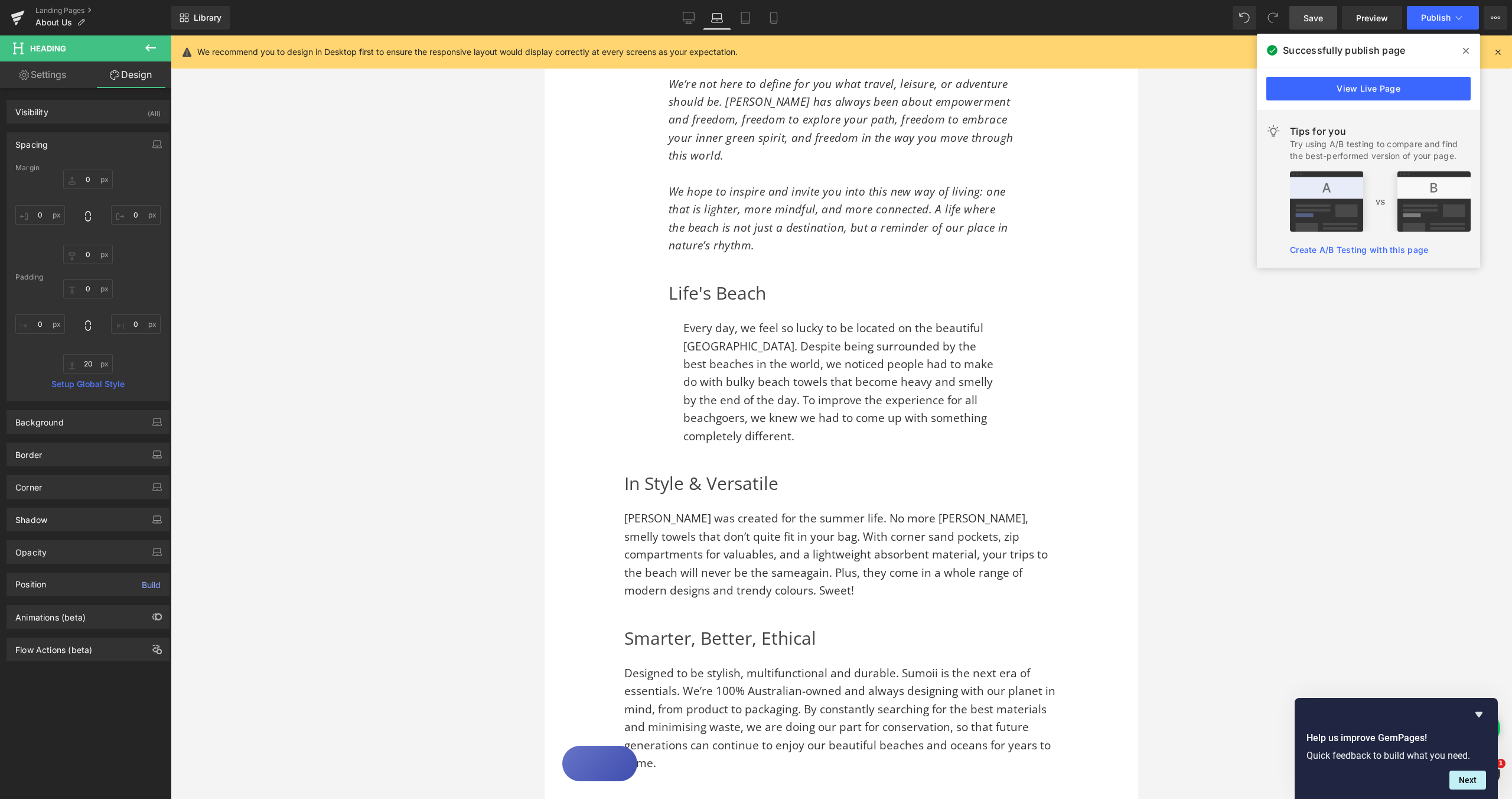
click at [322, 293] on div at bounding box center [841, 417] width 1342 height 763
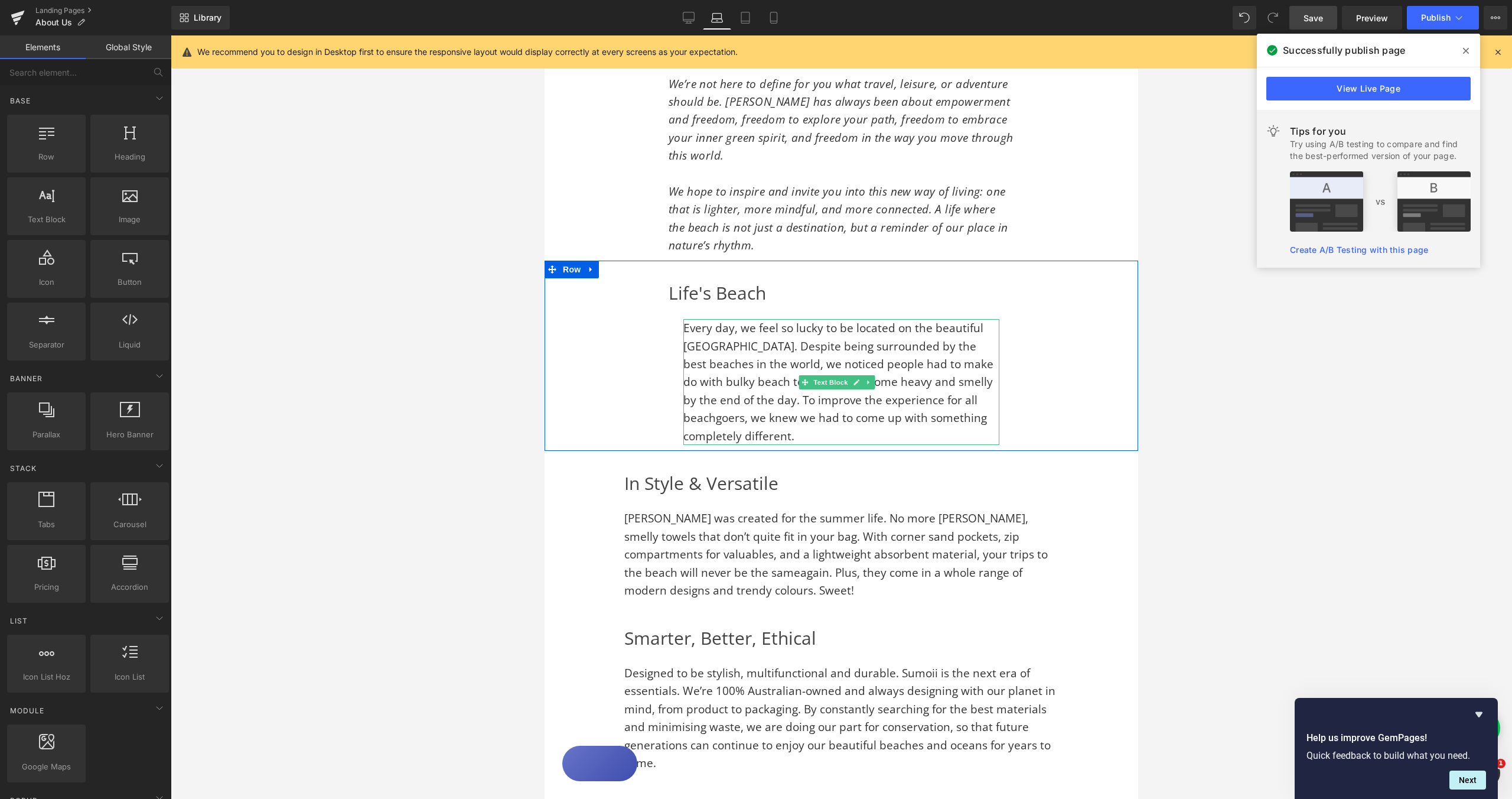
click at [686, 319] on p "Every day, we feel so lucky to be located on the beautiful [GEOGRAPHIC_DATA]. D…" at bounding box center [841, 382] width 316 height 126
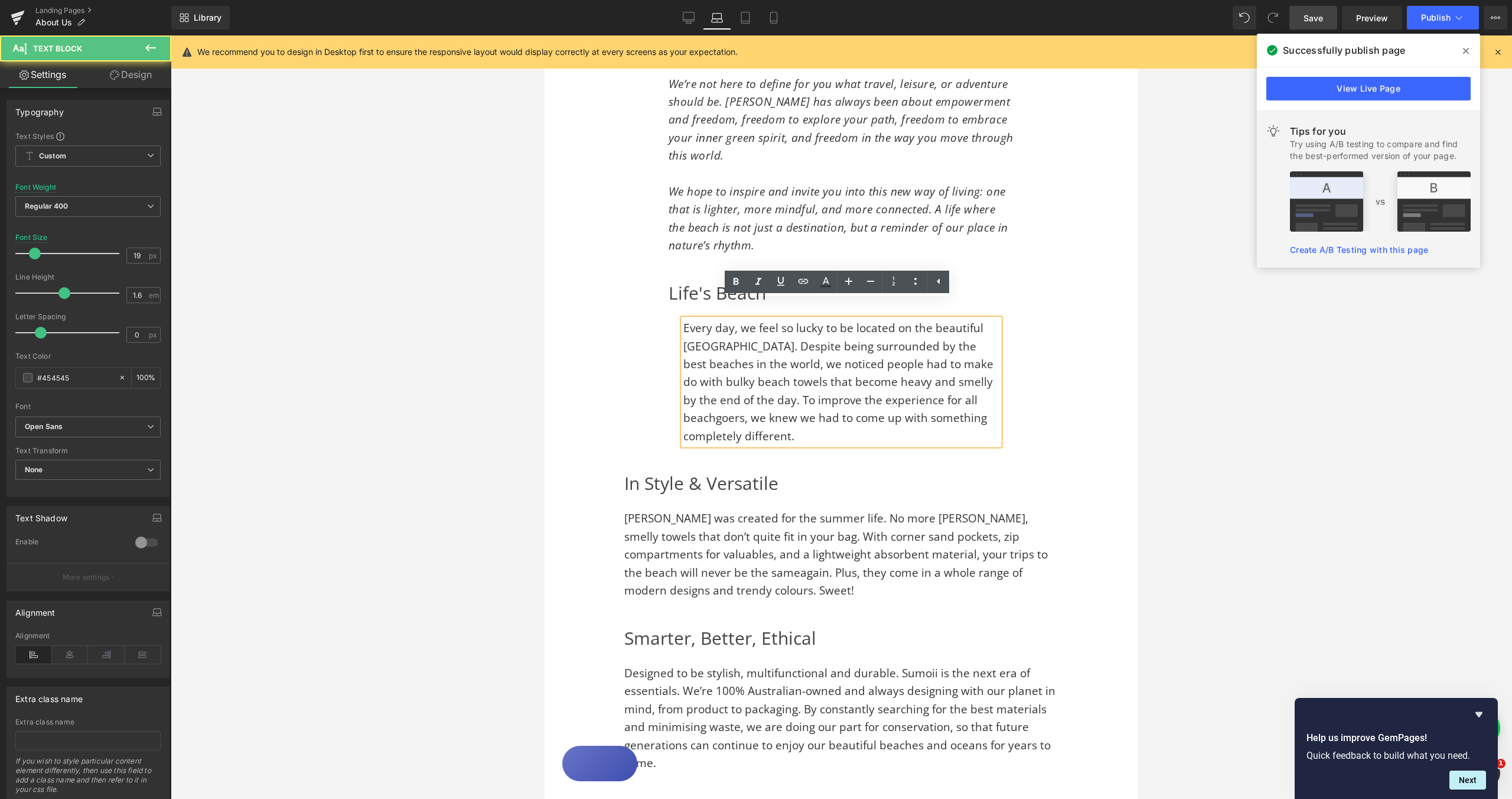
click at [685, 320] on span "Every day, we feel so lucky to be located on the beautiful [GEOGRAPHIC_DATA]. D…" at bounding box center [839, 382] width 310 height 123
drag, startPoint x: 143, startPoint y: 76, endPoint x: 77, endPoint y: 149, distance: 98.4
click at [143, 76] on link "Design" at bounding box center [131, 75] width 86 height 26
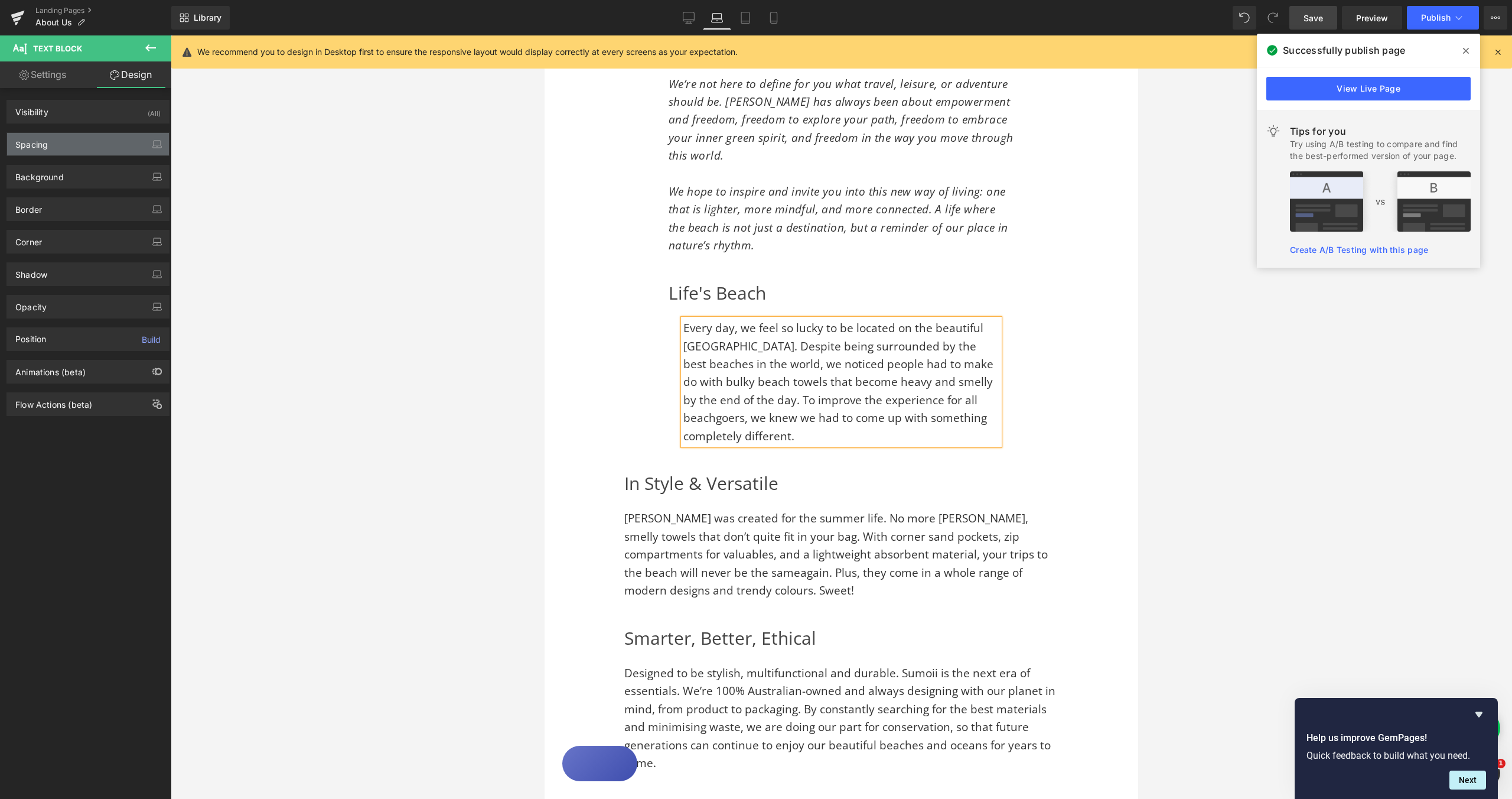
click at [77, 149] on div "Spacing" at bounding box center [88, 144] width 162 height 22
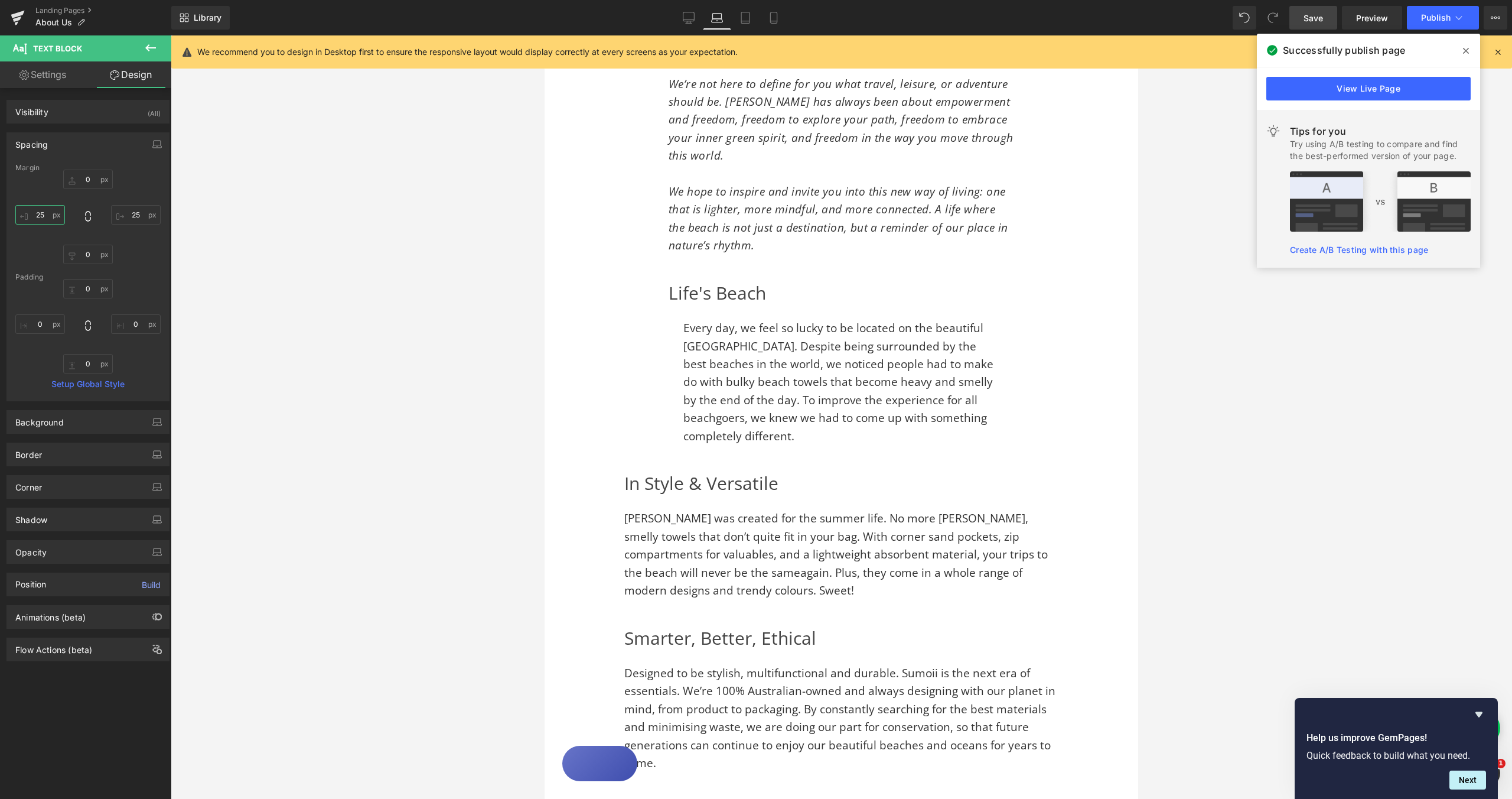
click at [40, 211] on input "25" at bounding box center [40, 215] width 49 height 20
click at [40, 212] on input "25" at bounding box center [40, 215] width 49 height 20
click at [43, 213] on input "25" at bounding box center [40, 215] width 49 height 20
click at [42, 213] on input "25" at bounding box center [40, 215] width 49 height 20
click at [131, 214] on input "25" at bounding box center [135, 215] width 49 height 20
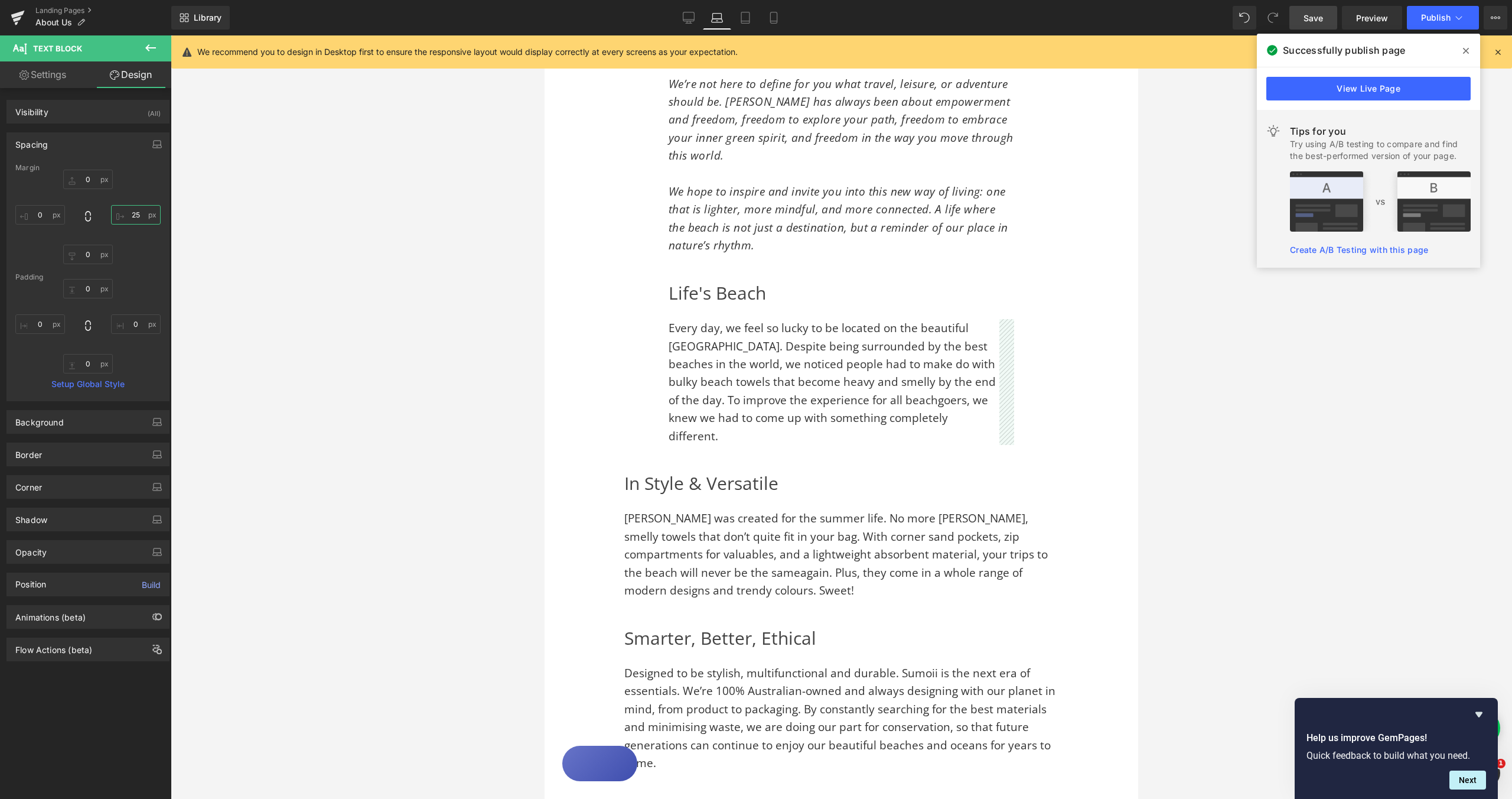
click at [131, 214] on input "25" at bounding box center [135, 215] width 49 height 20
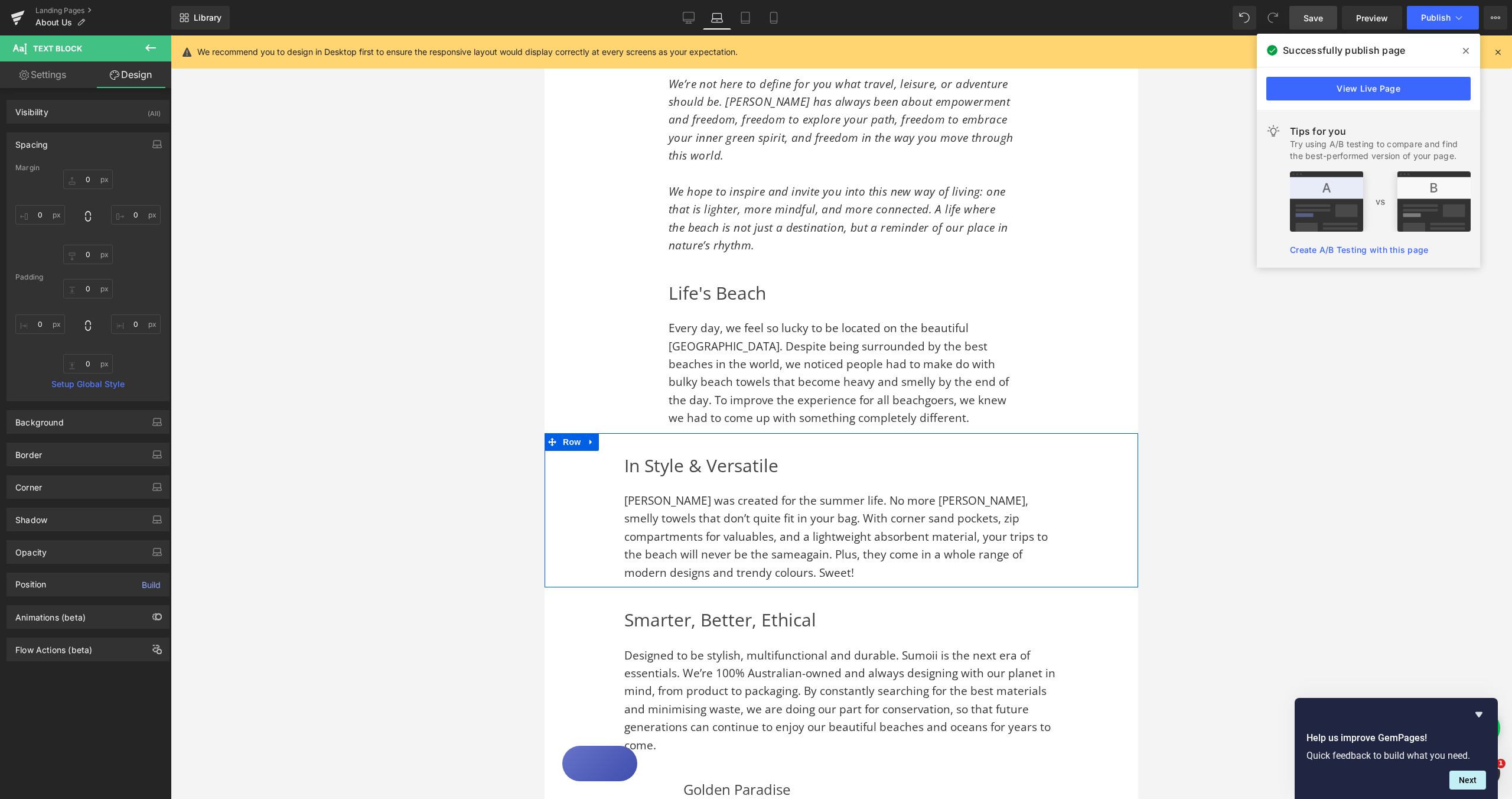
click at [599, 451] on div "In Style & Versatile Heading Sumoii was created for the summer life. No more [P…" at bounding box center [841, 516] width 499 height 131
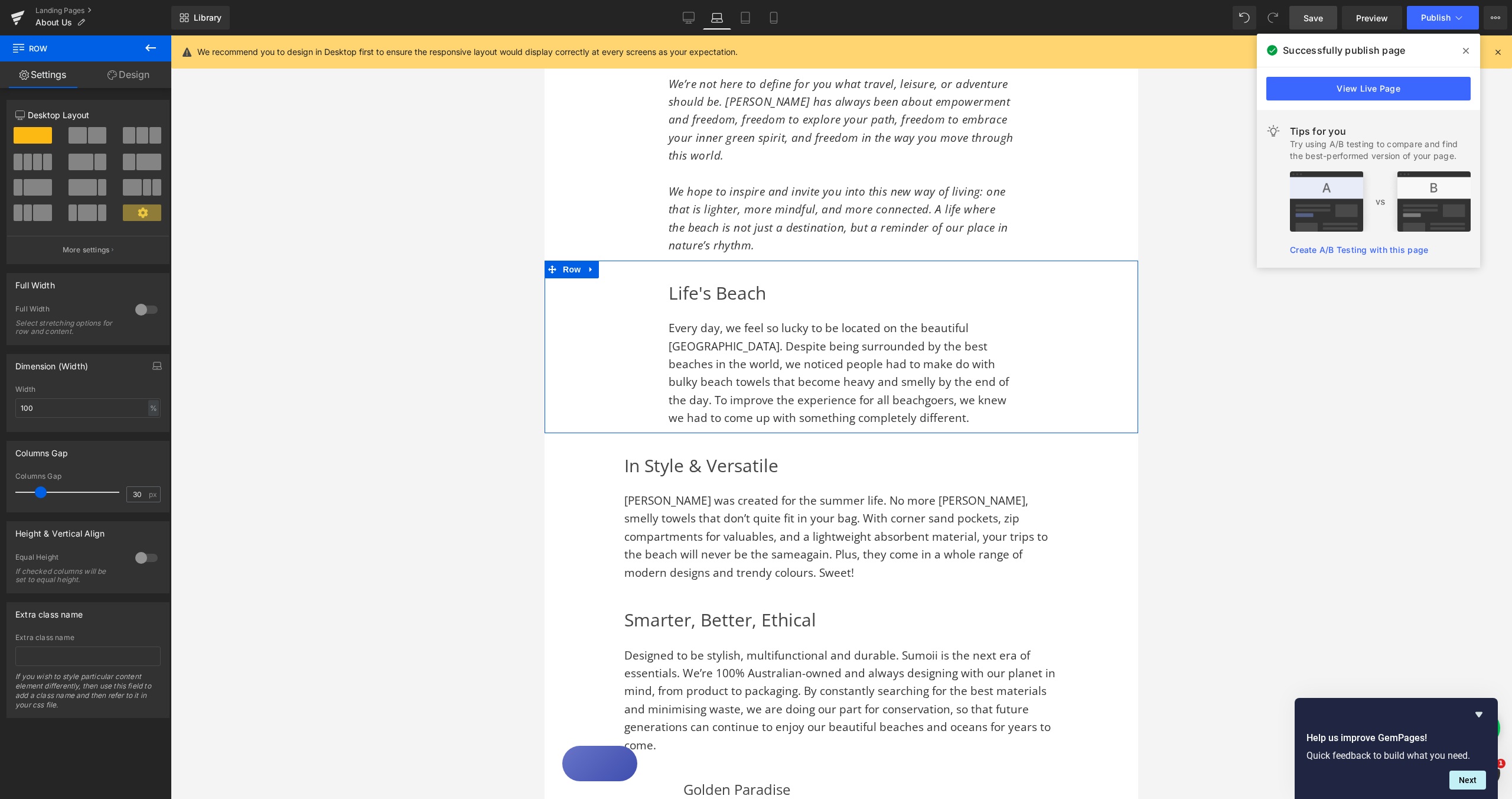
click at [605, 299] on div "Life's Beach Heading Every day, we feel so lucky to be located on the beautiful…" at bounding box center [841, 347] width 593 height 172
click at [144, 74] on link "Design" at bounding box center [129, 75] width 86 height 26
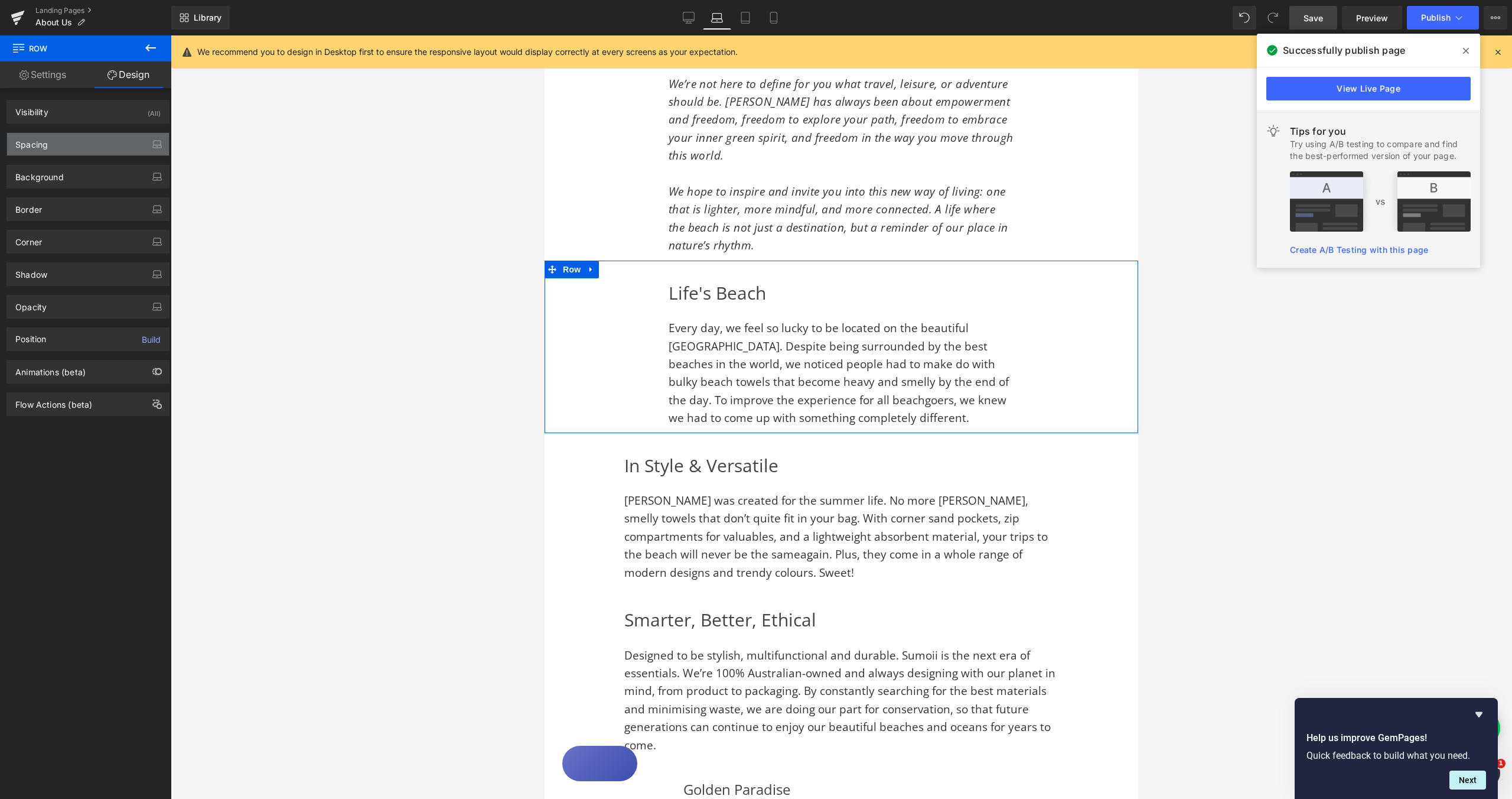
click at [110, 153] on div "Spacing" at bounding box center [88, 144] width 162 height 22
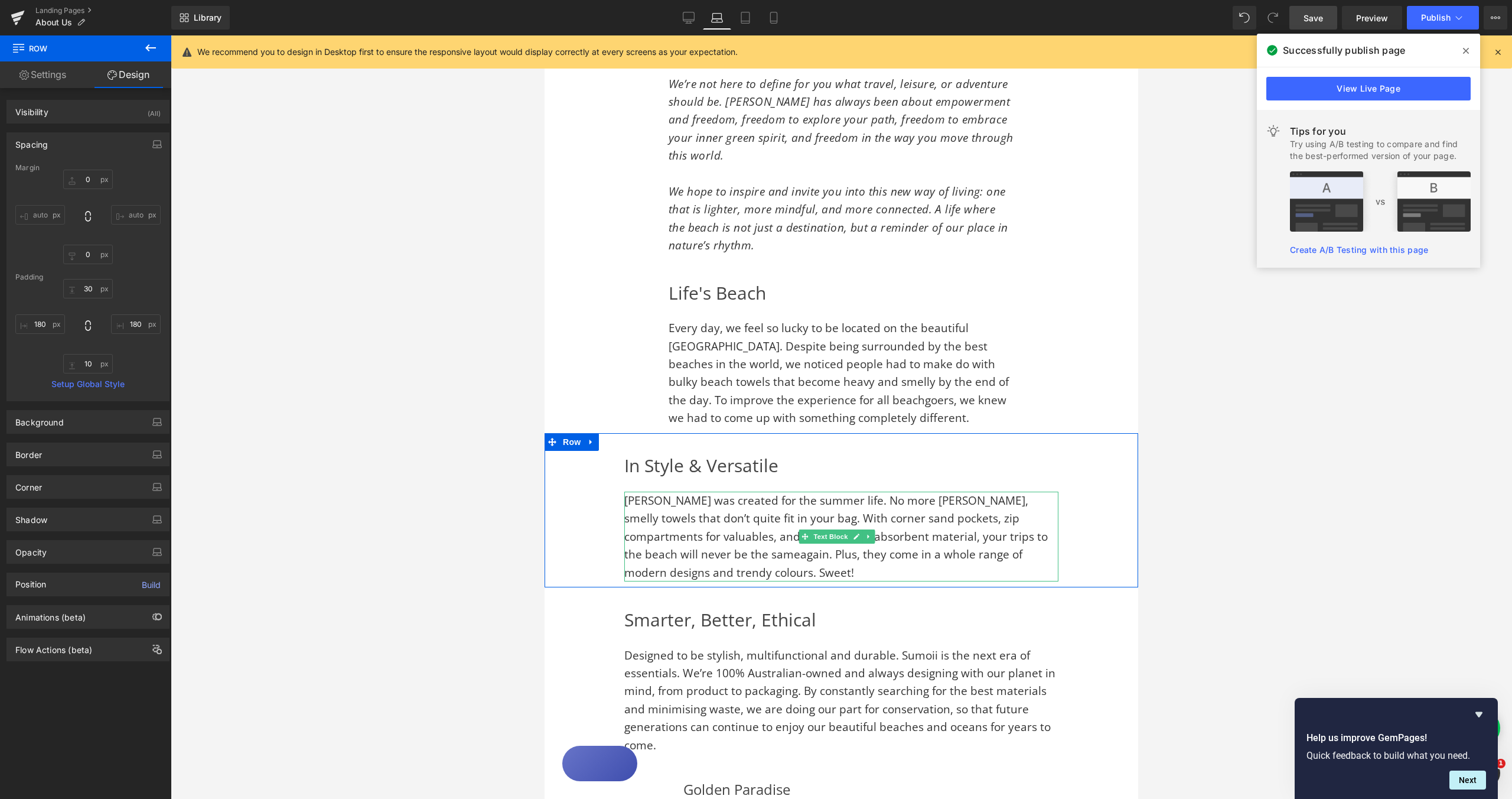
click at [635, 492] on p "[PERSON_NAME] was created for the summer life. No more [PERSON_NAME], smelly to…" at bounding box center [841, 537] width 434 height 90
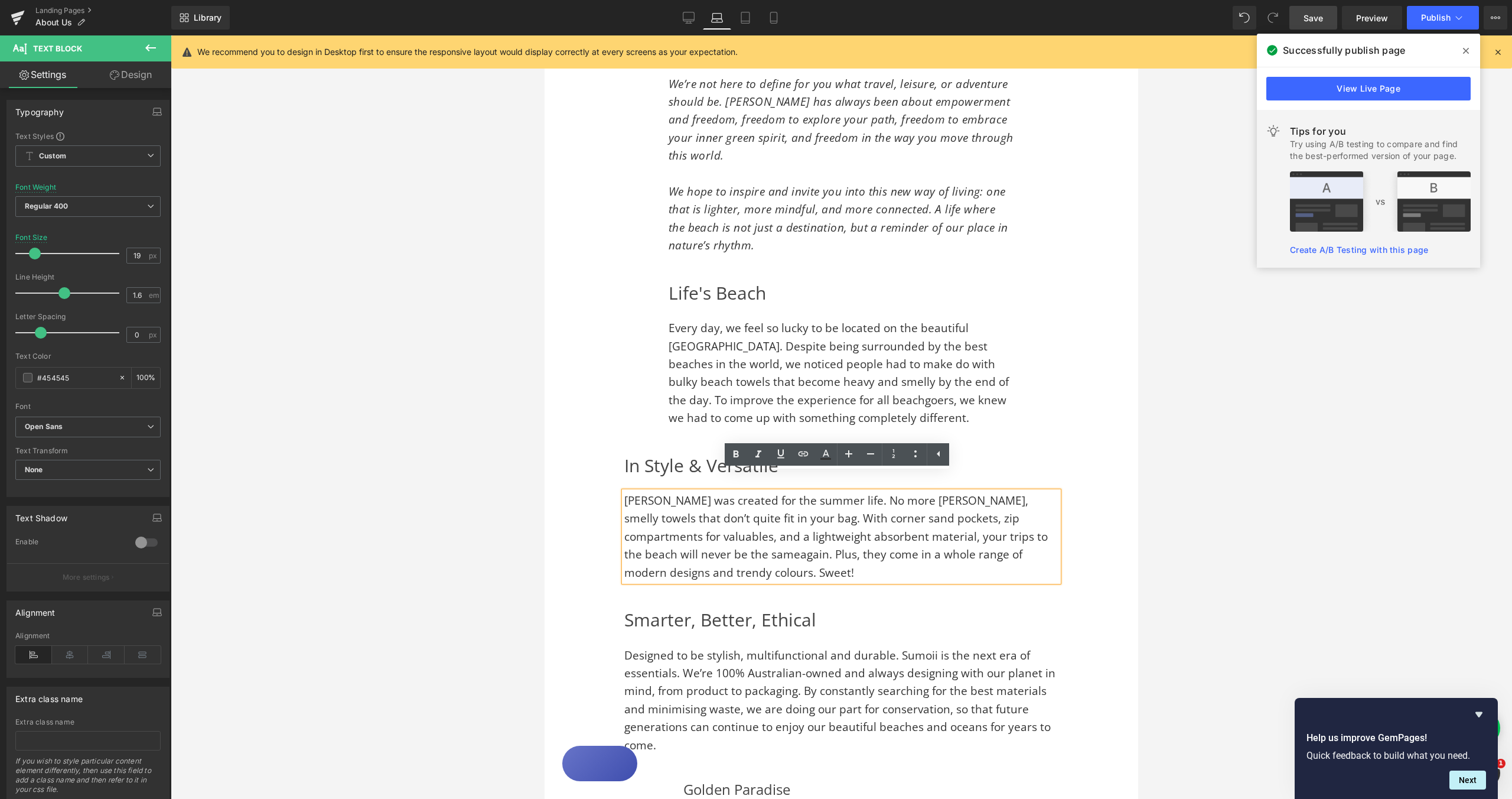
click at [618, 451] on div "In Style & Versatile Heading Sumoii was created for the summer life. No more [P…" at bounding box center [841, 516] width 499 height 131
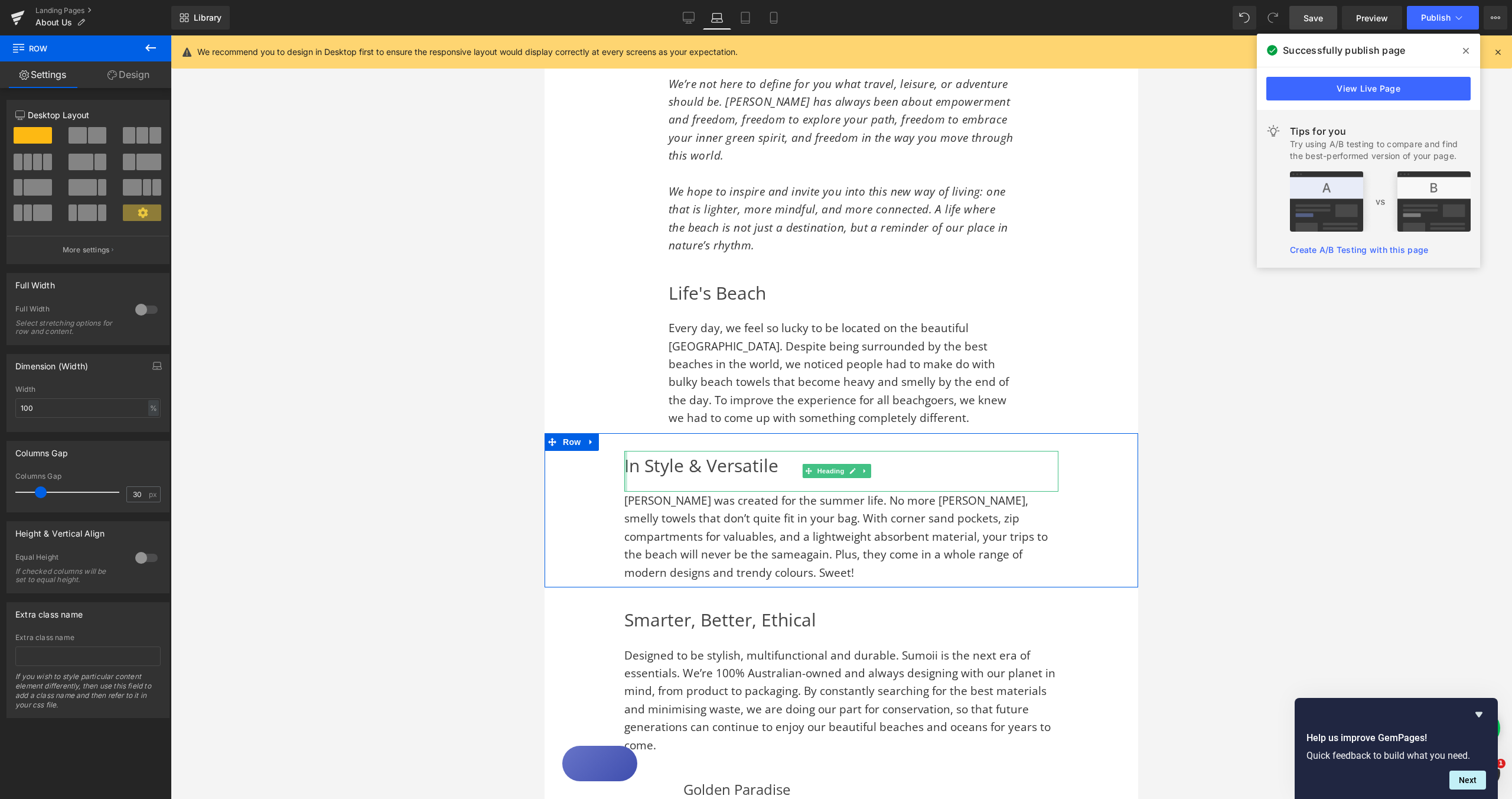
click at [627, 451] on h2 "In Style & Versatile" at bounding box center [841, 466] width 434 height 30
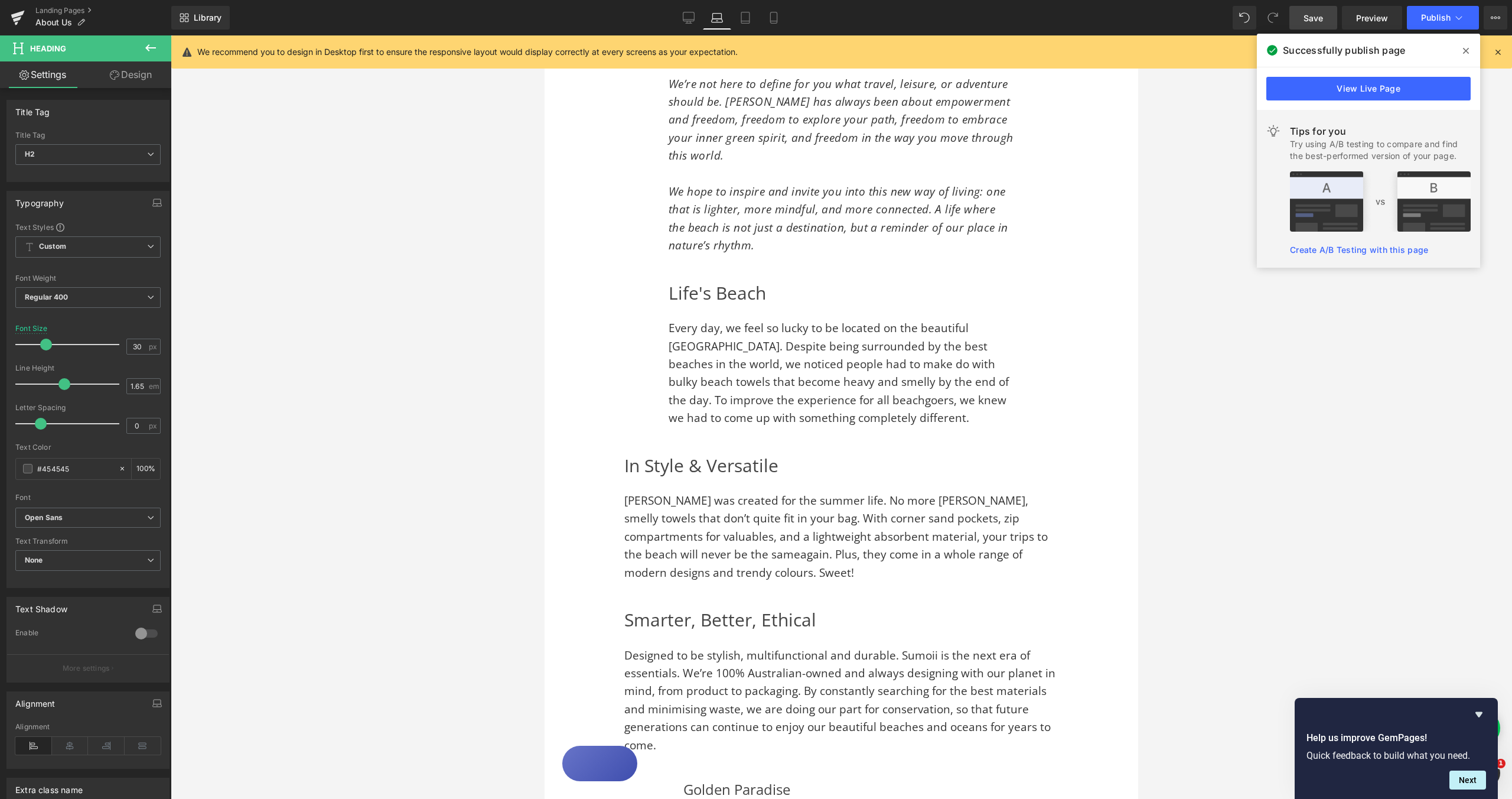
click at [145, 73] on link "Design" at bounding box center [131, 75] width 86 height 26
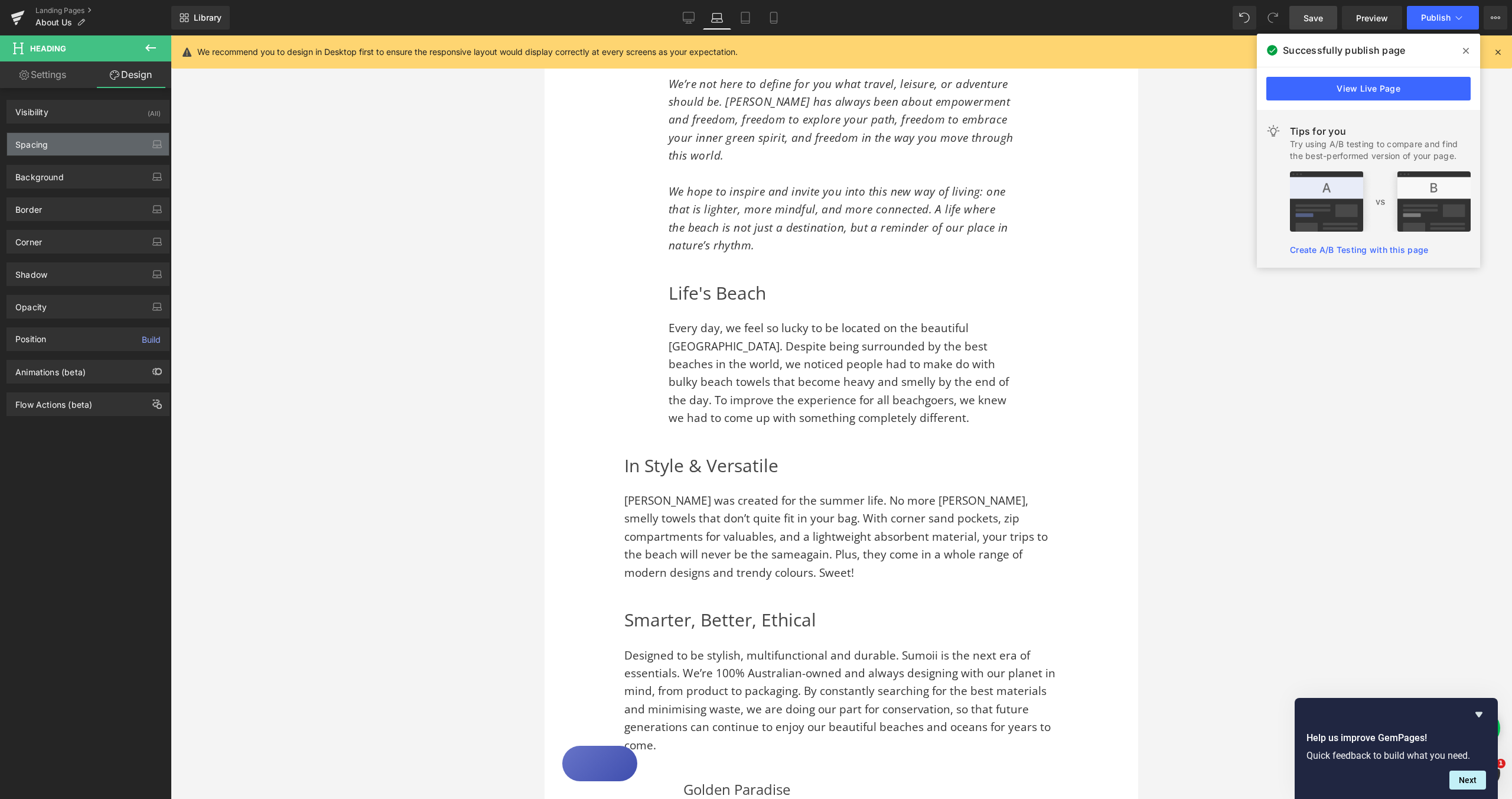
click at [59, 151] on div "Spacing" at bounding box center [88, 144] width 162 height 22
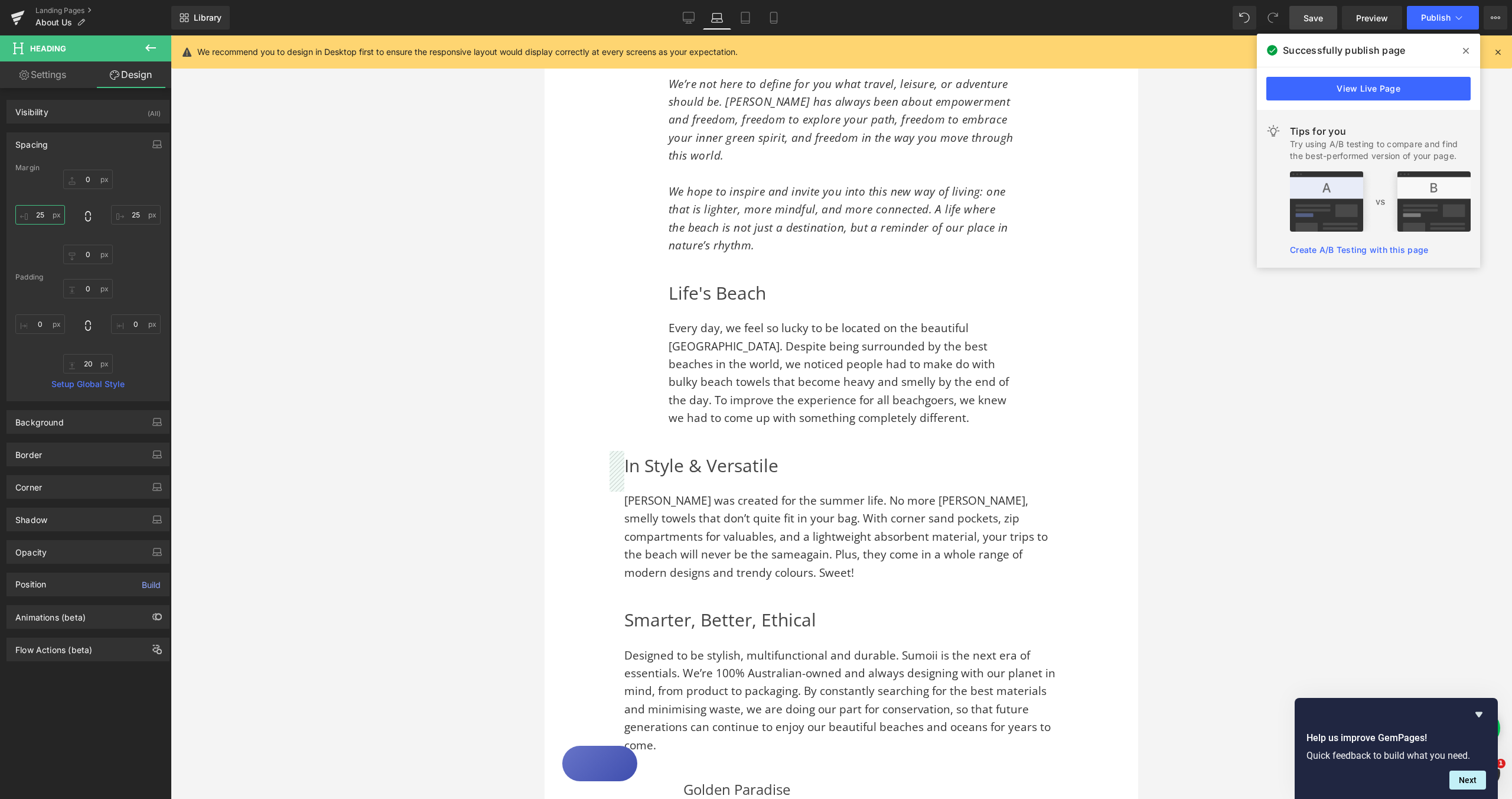
click at [40, 215] on input "25" at bounding box center [40, 215] width 49 height 20
click at [42, 215] on input "25" at bounding box center [40, 215] width 49 height 20
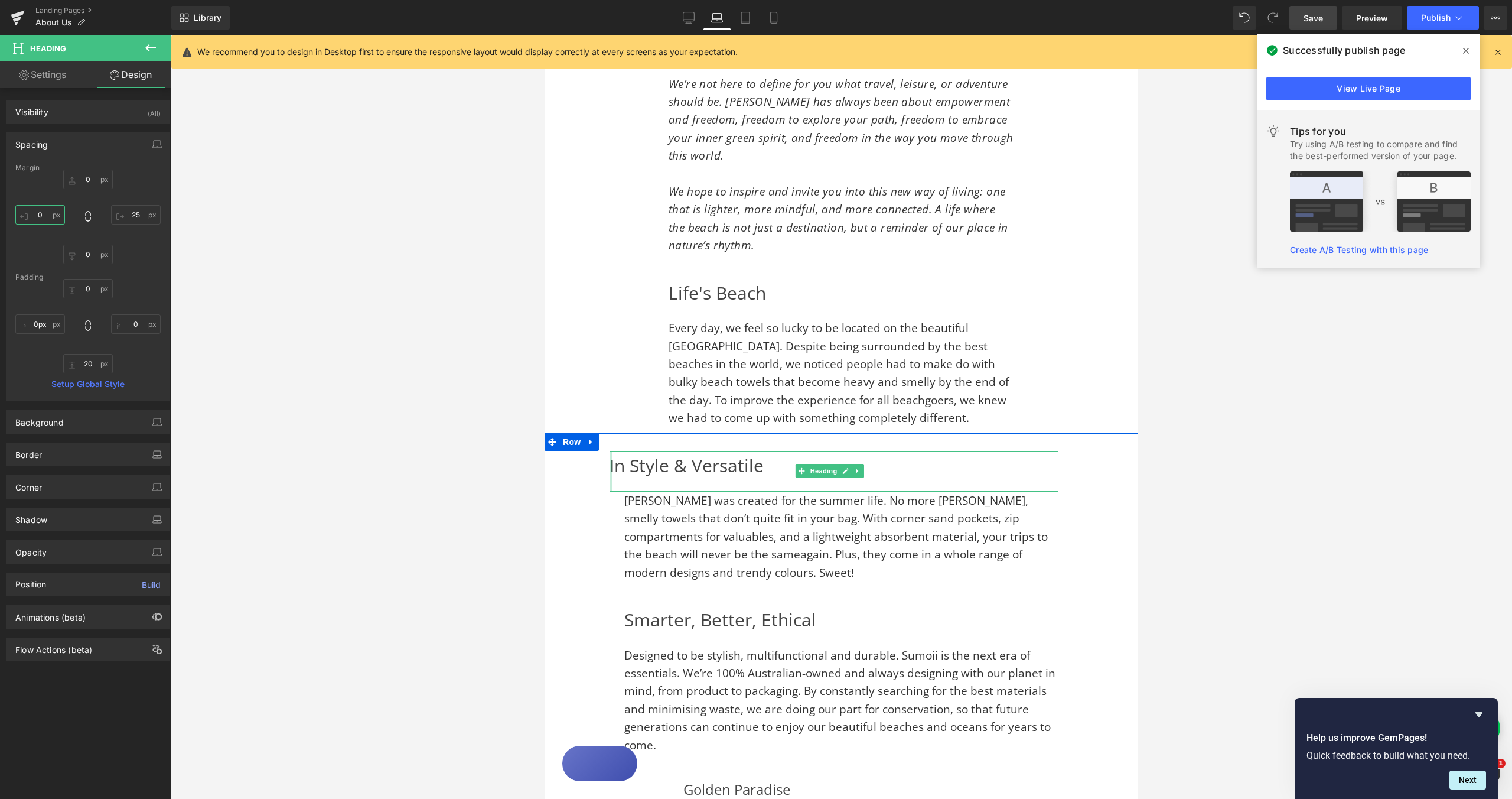
click at [610, 451] on div "In Style & Versatile Heading" at bounding box center [834, 471] width 449 height 42
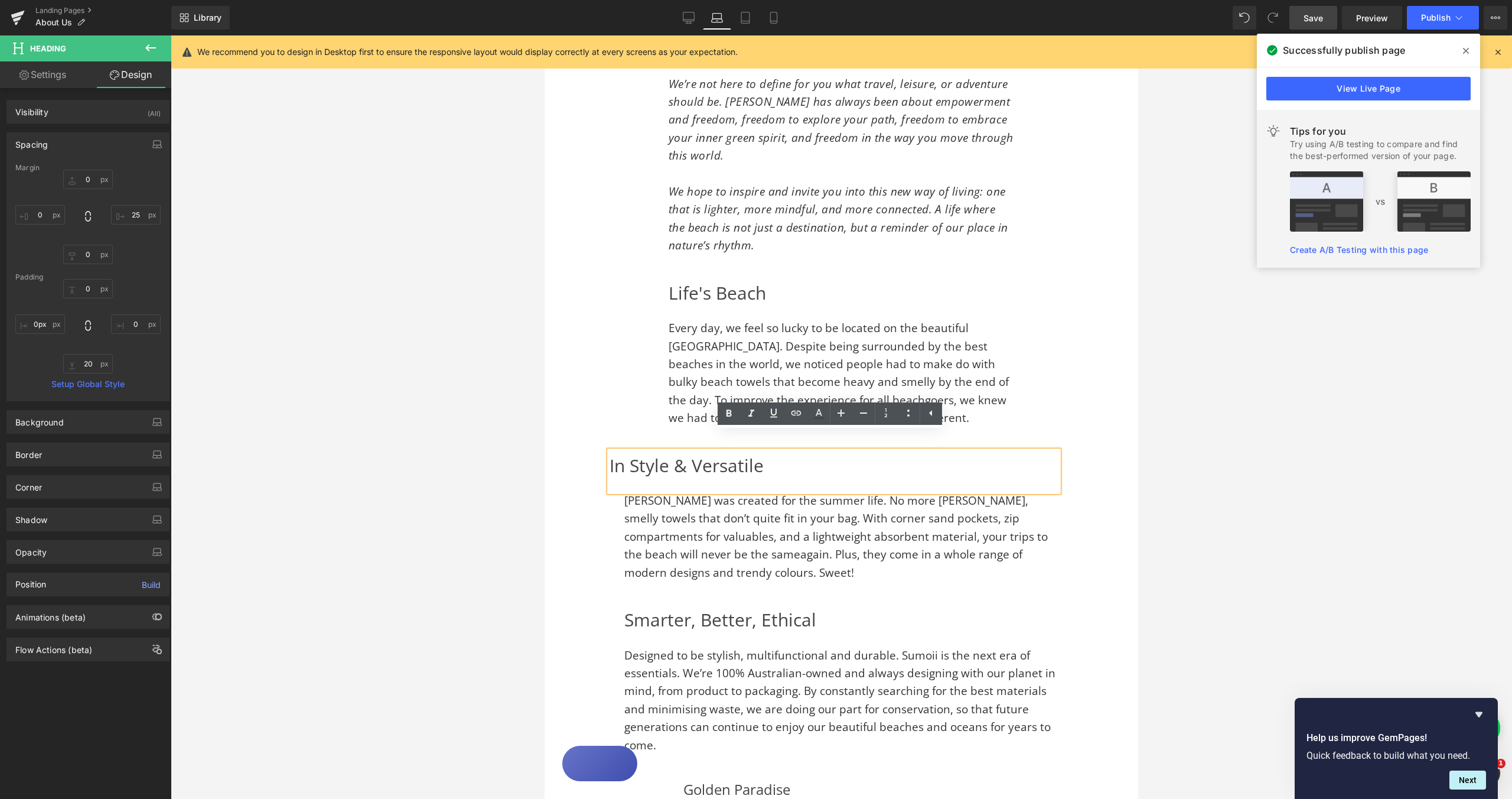
click at [614, 451] on h2 "In Style & Versatile" at bounding box center [834, 466] width 449 height 30
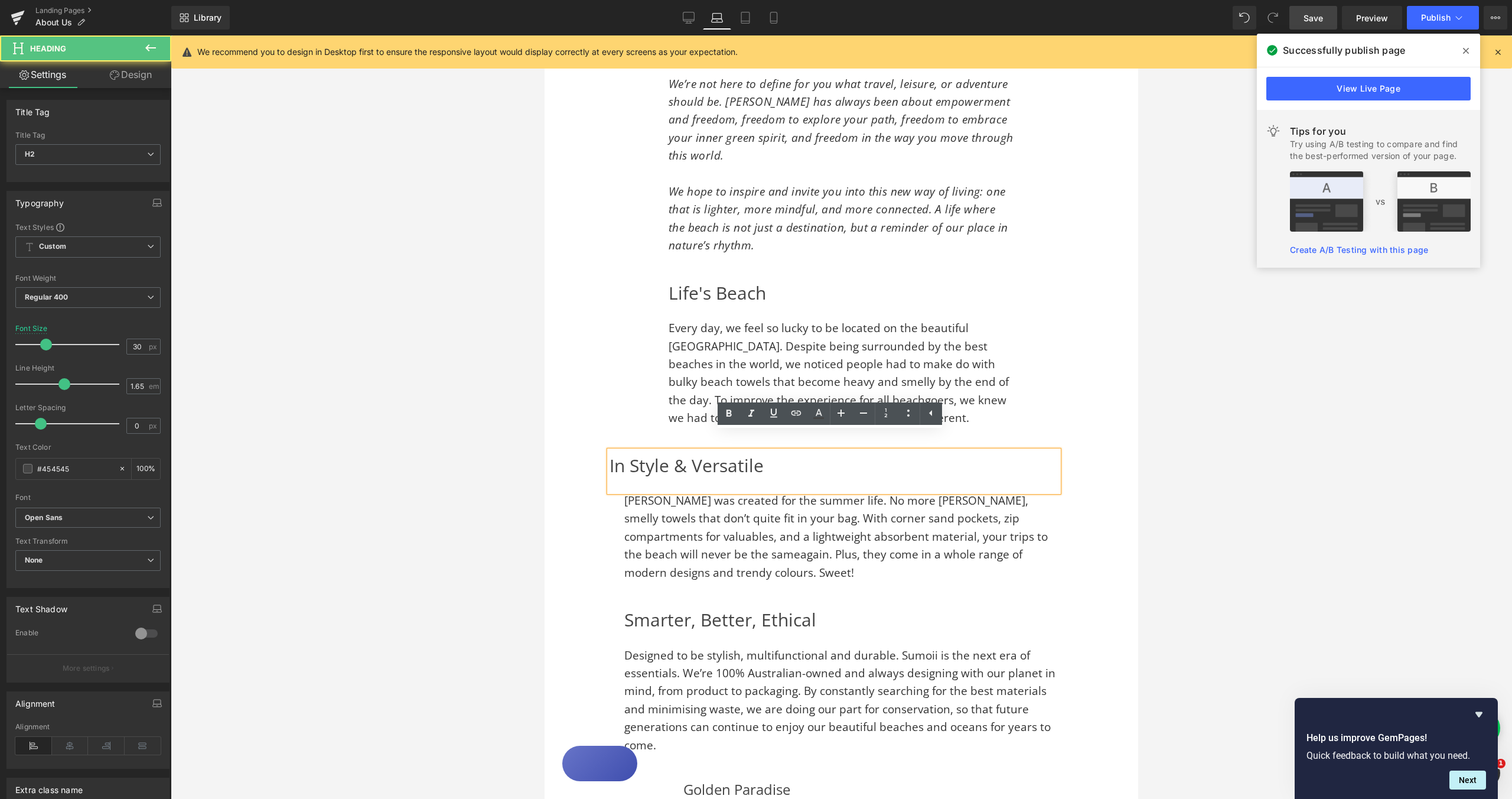
click at [611, 451] on h2 "In Style & Versatile" at bounding box center [834, 466] width 449 height 30
click at [593, 518] on div "In Style & Versatile Heading Sumoii was created for the summer life. No more [P…" at bounding box center [841, 516] width 499 height 131
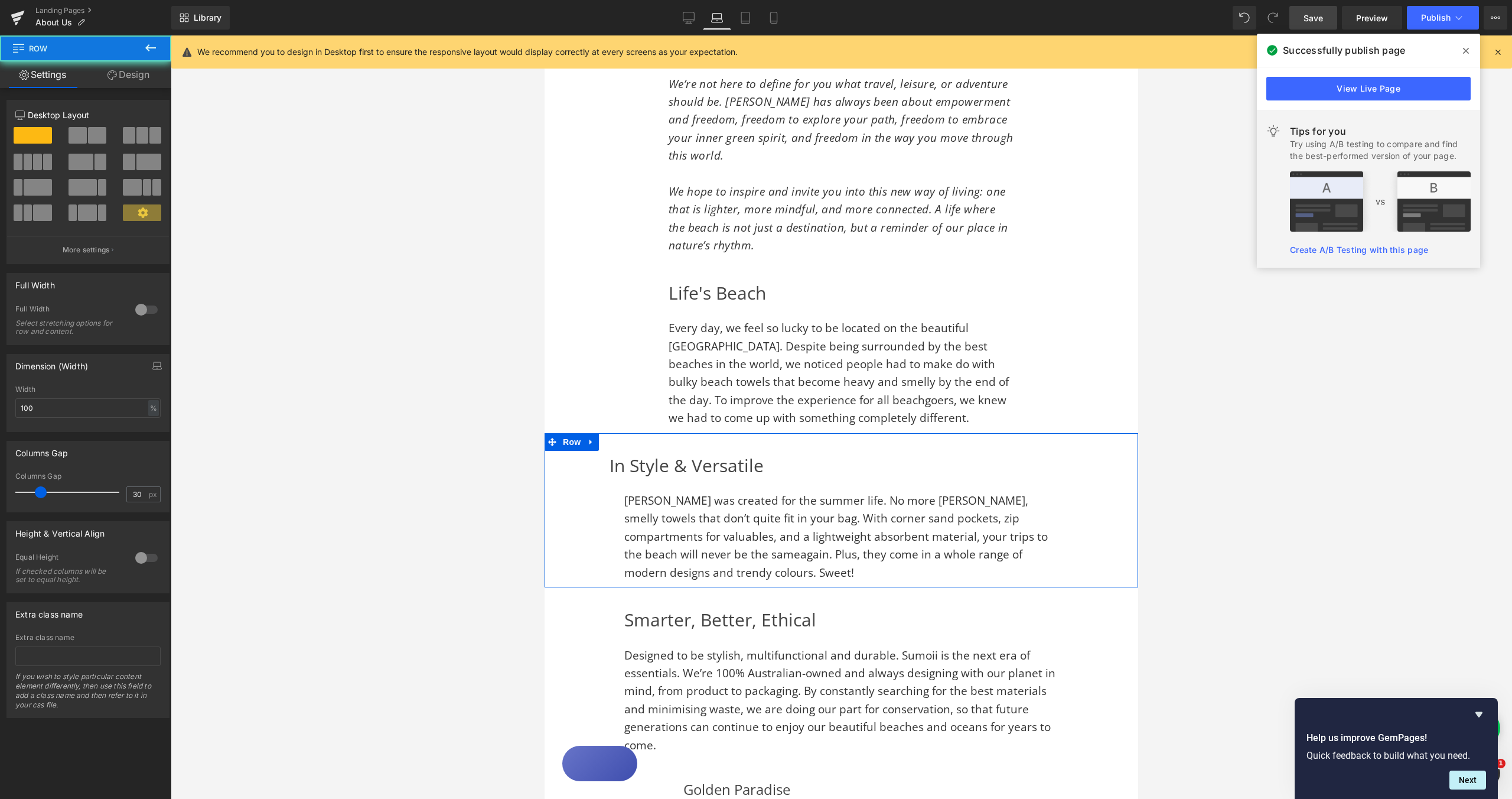
click at [604, 506] on div "In Style & Versatile Heading Sumoii was created for the summer life. No more [P…" at bounding box center [841, 516] width 499 height 131
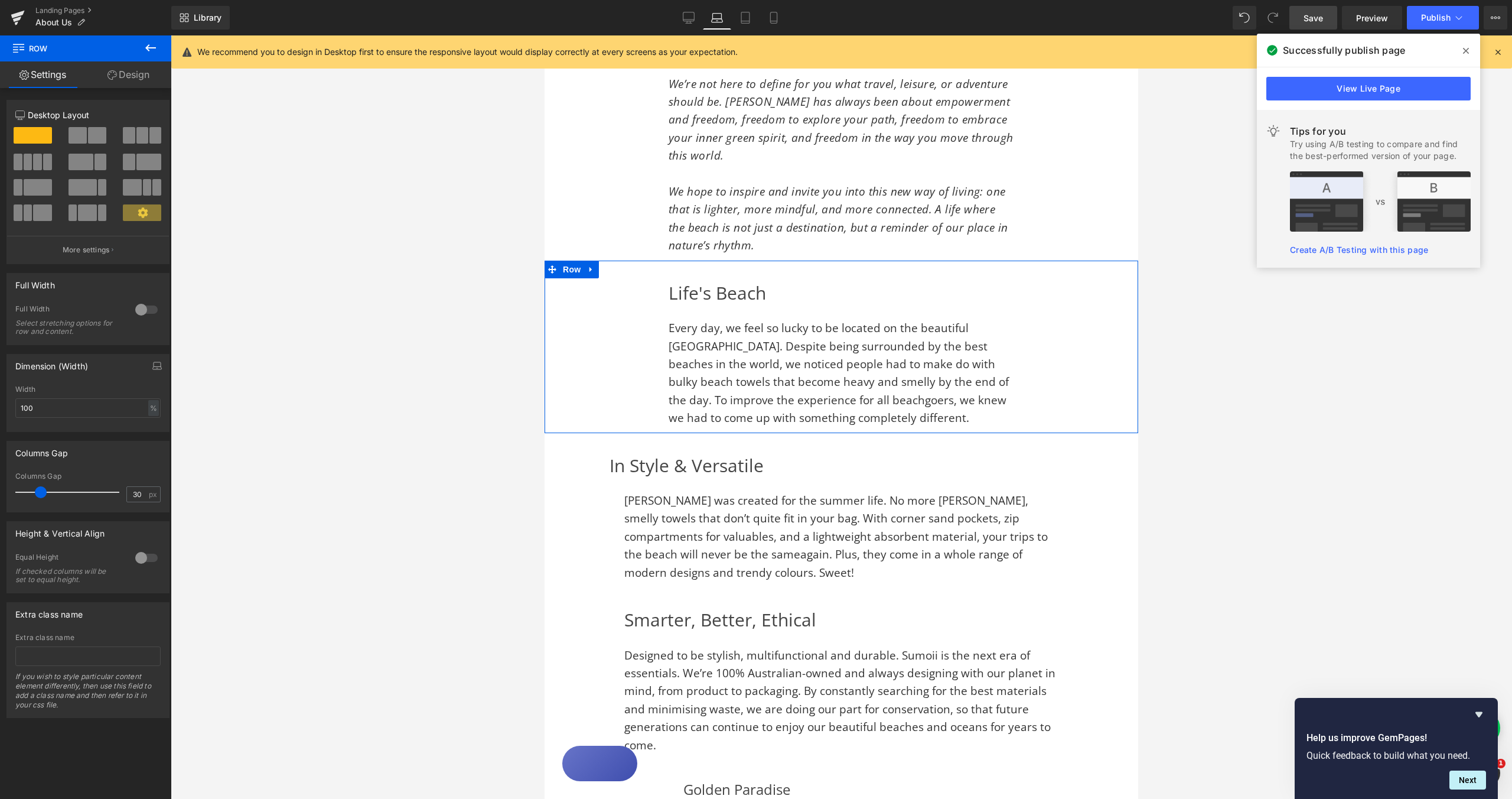
click at [654, 323] on div "Life's Beach Heading Every day, we feel so lucky to be located on the beautiful…" at bounding box center [841, 353] width 381 height 149
click at [655, 322] on div "Life's Beach Heading Every day, we feel so lucky to be located on the beautiful…" at bounding box center [841, 353] width 381 height 149
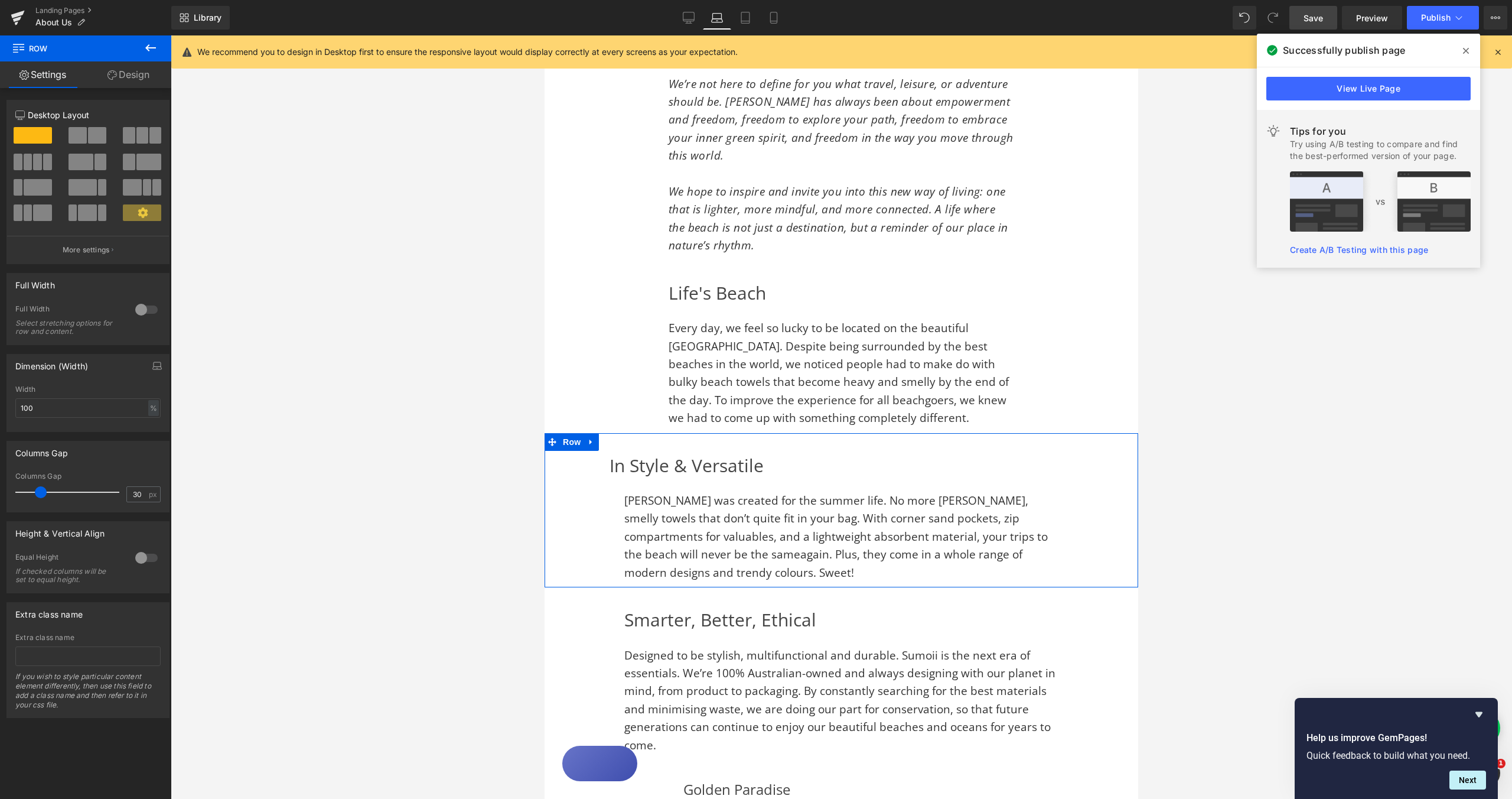
drag, startPoint x: 601, startPoint y: 504, endPoint x: 613, endPoint y: 503, distance: 12.0
click at [602, 504] on div "In Style & Versatile Heading Sumoii was created for the summer life. No more [P…" at bounding box center [841, 516] width 499 height 131
click at [586, 508] on div "80px" at bounding box center [568, 510] width 48 height 155
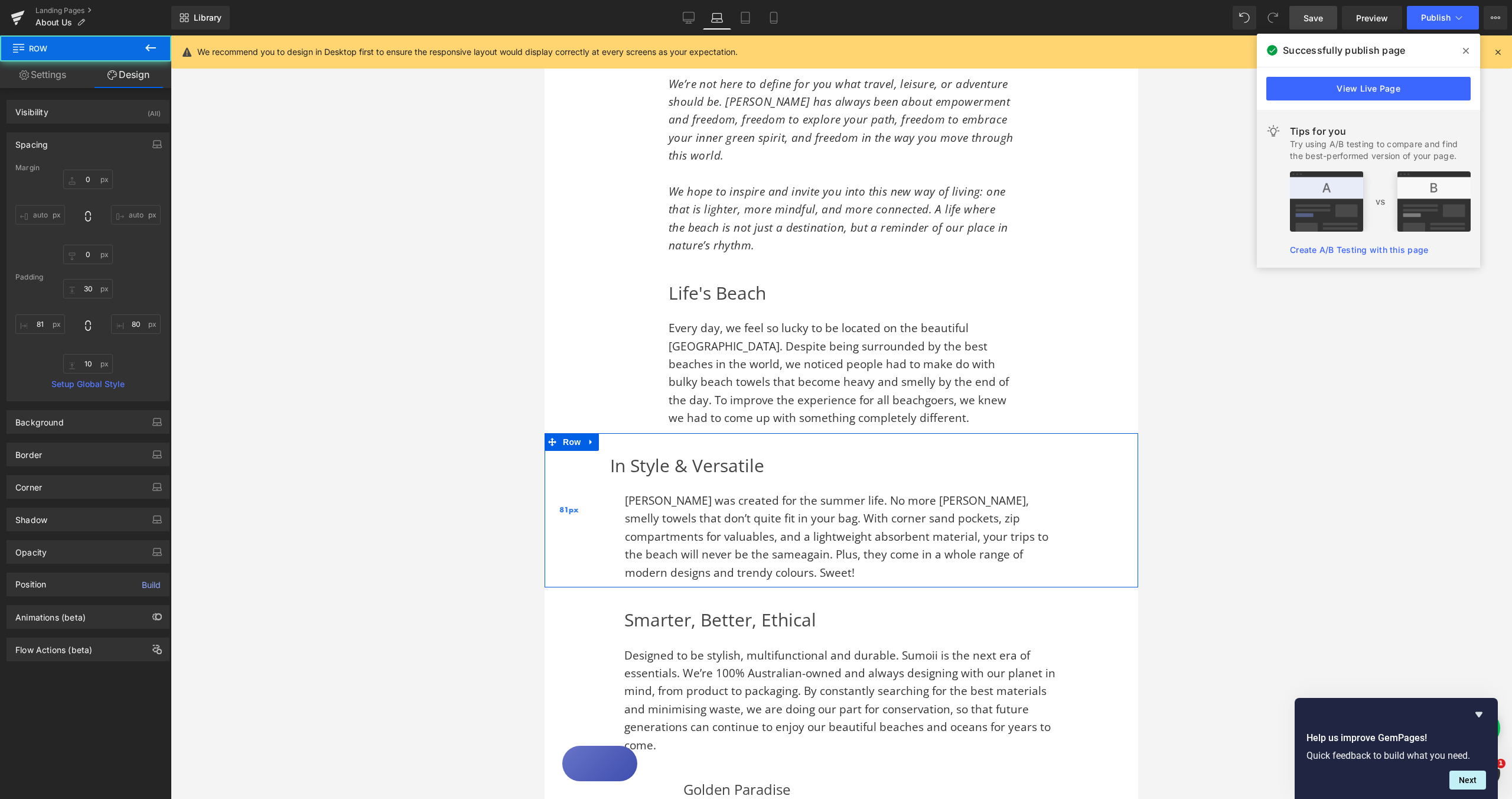
click at [574, 501] on div "81px" at bounding box center [568, 510] width 48 height 155
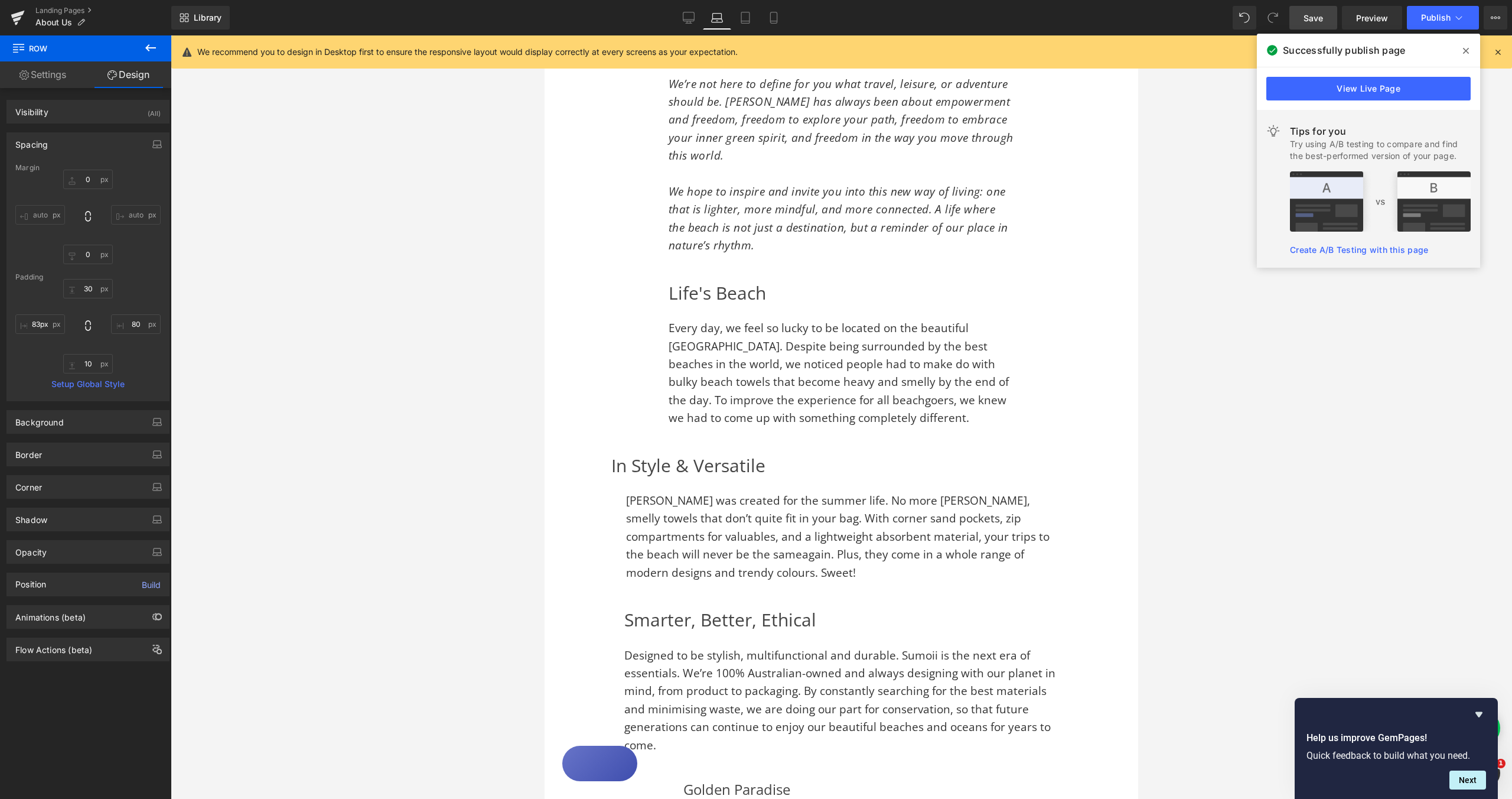
click at [544, 36] on div "180px" at bounding box center [544, 36] width 0 height 0
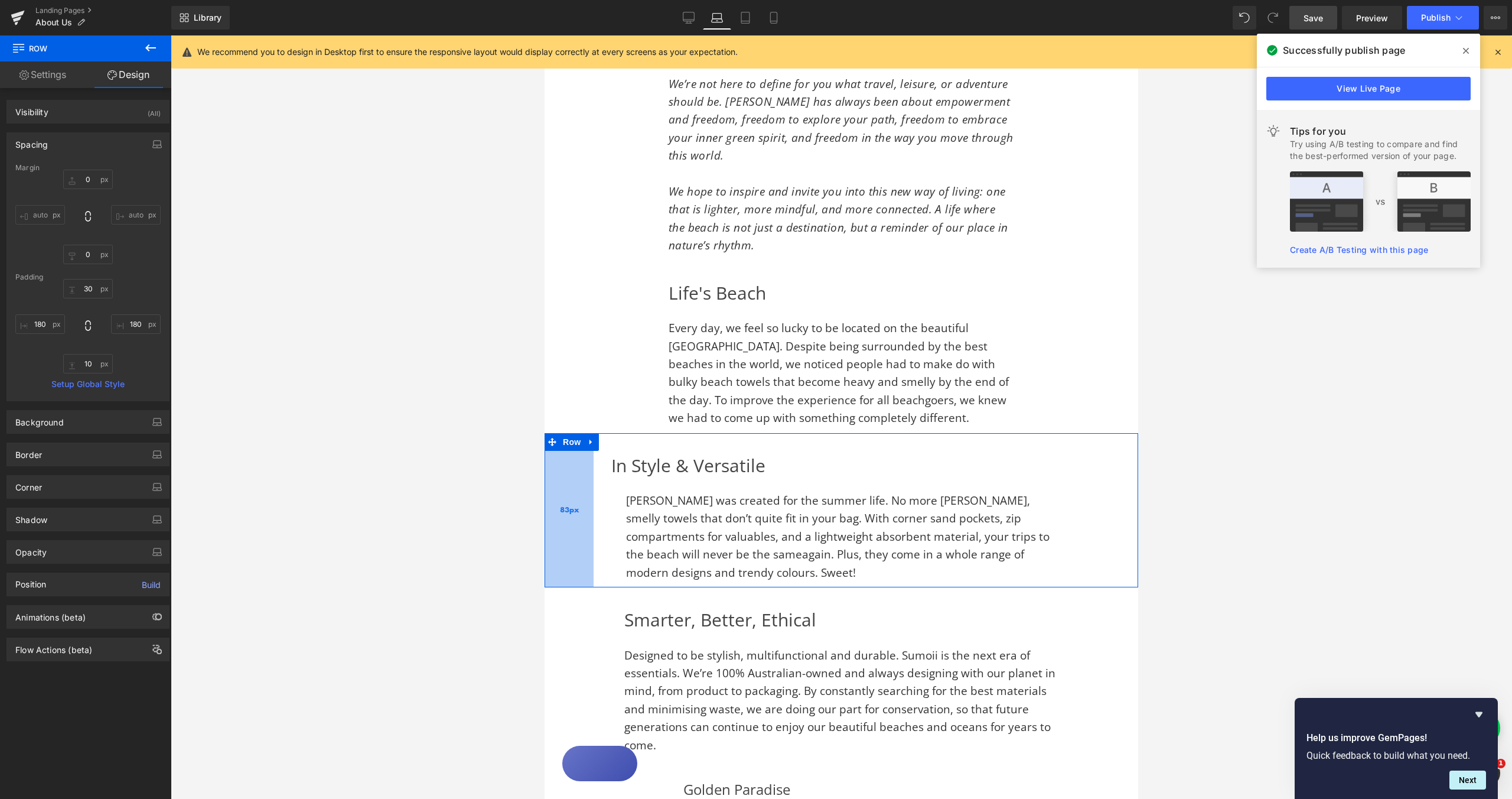
click at [588, 476] on div "83px" at bounding box center [569, 510] width 49 height 155
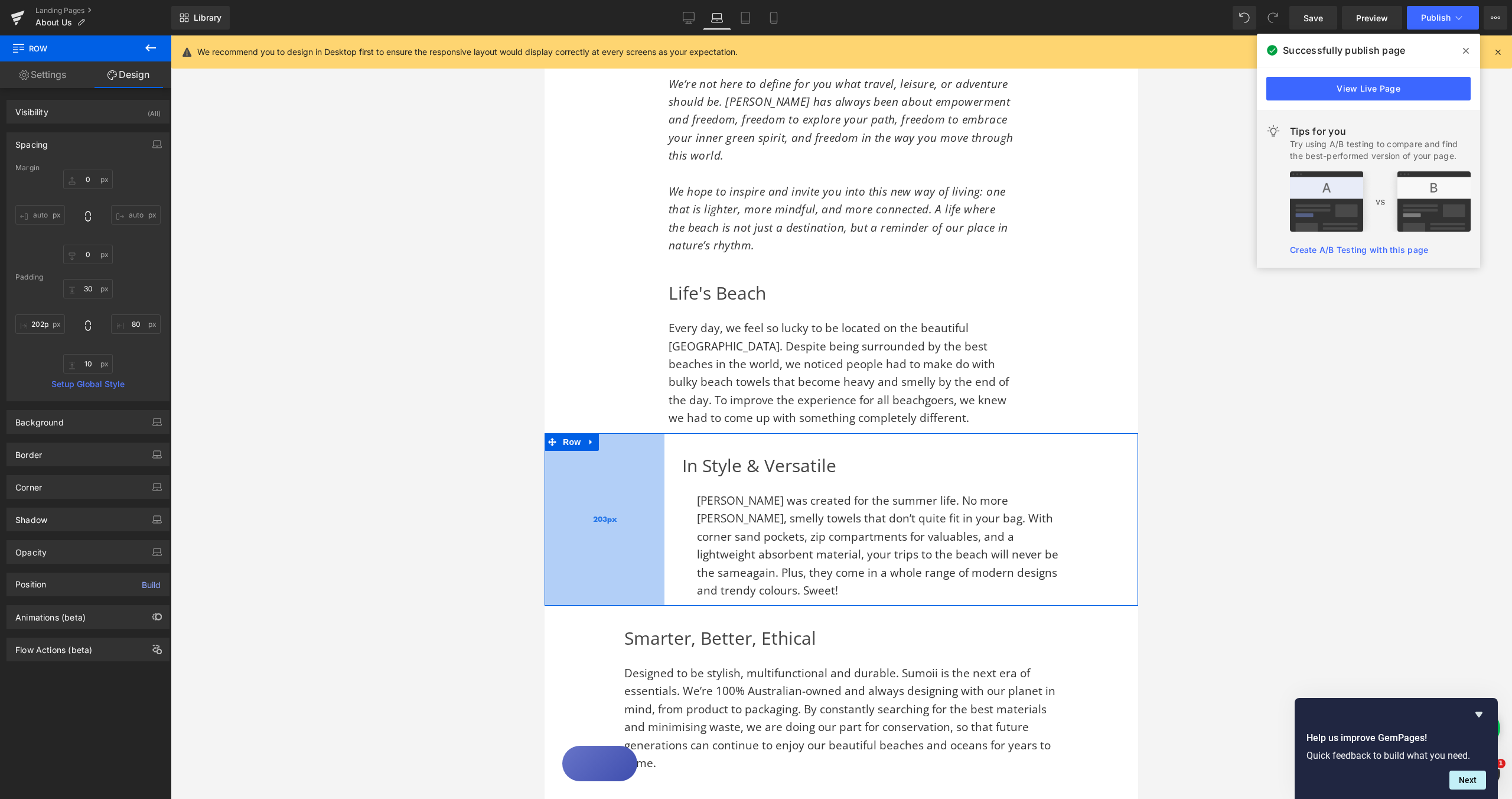
type input "201px"
click at [657, 477] on div "201px" at bounding box center [604, 519] width 119 height 172
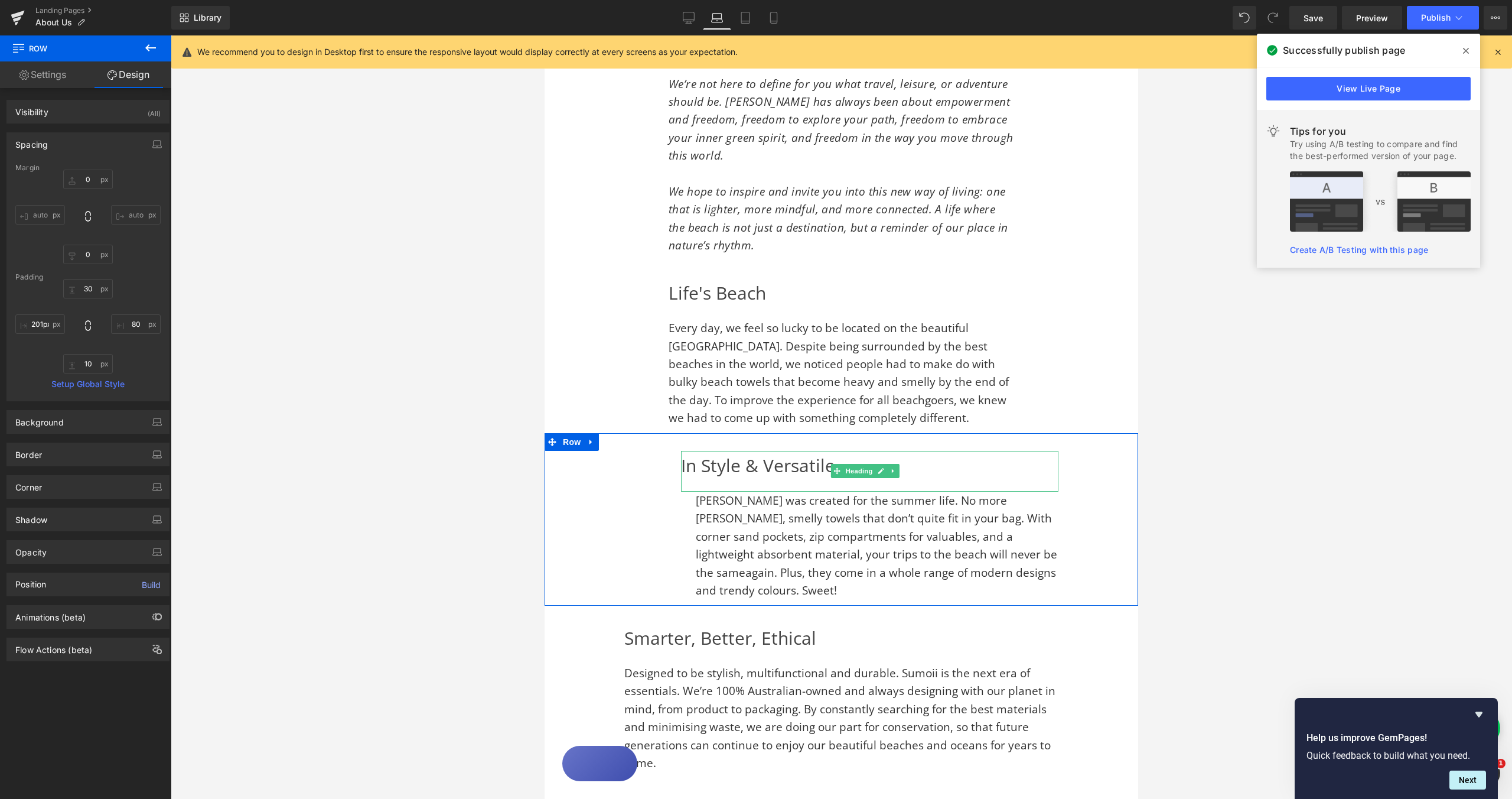
click at [683, 451] on h2 "In Style & Versatile" at bounding box center [870, 466] width 378 height 30
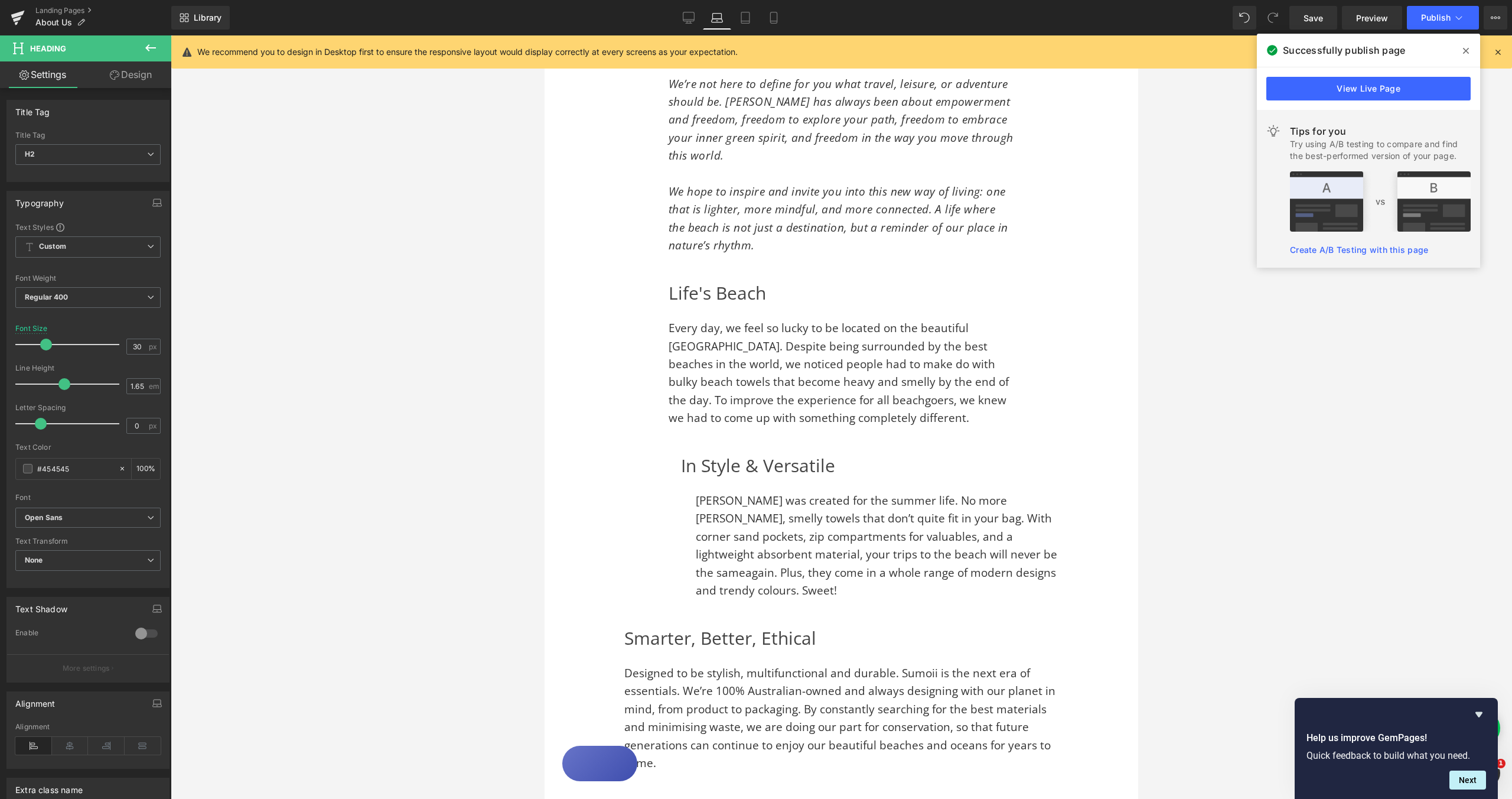
click at [127, 81] on link "Design" at bounding box center [131, 75] width 86 height 26
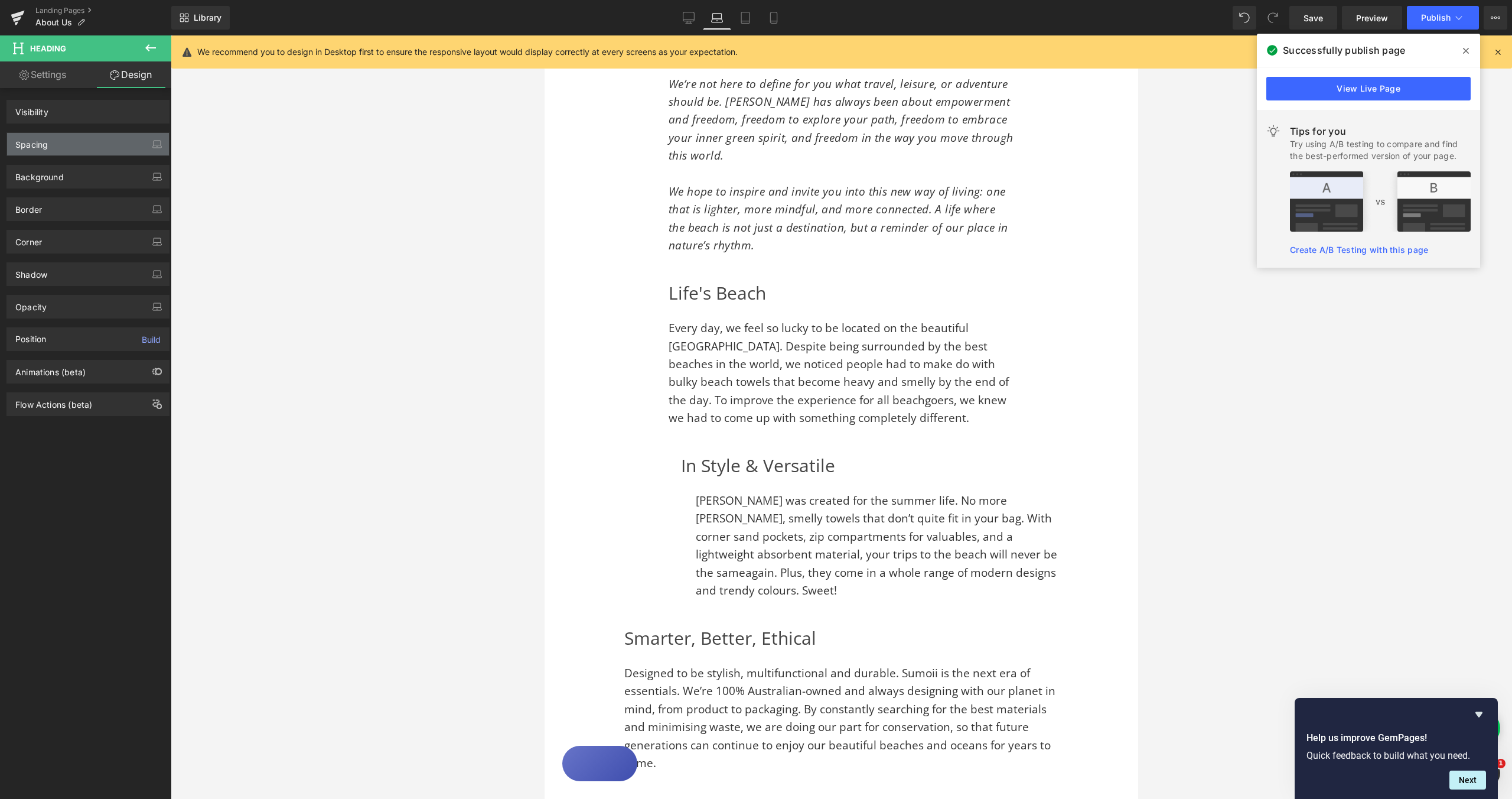
click at [71, 143] on div "Spacing" at bounding box center [88, 144] width 162 height 22
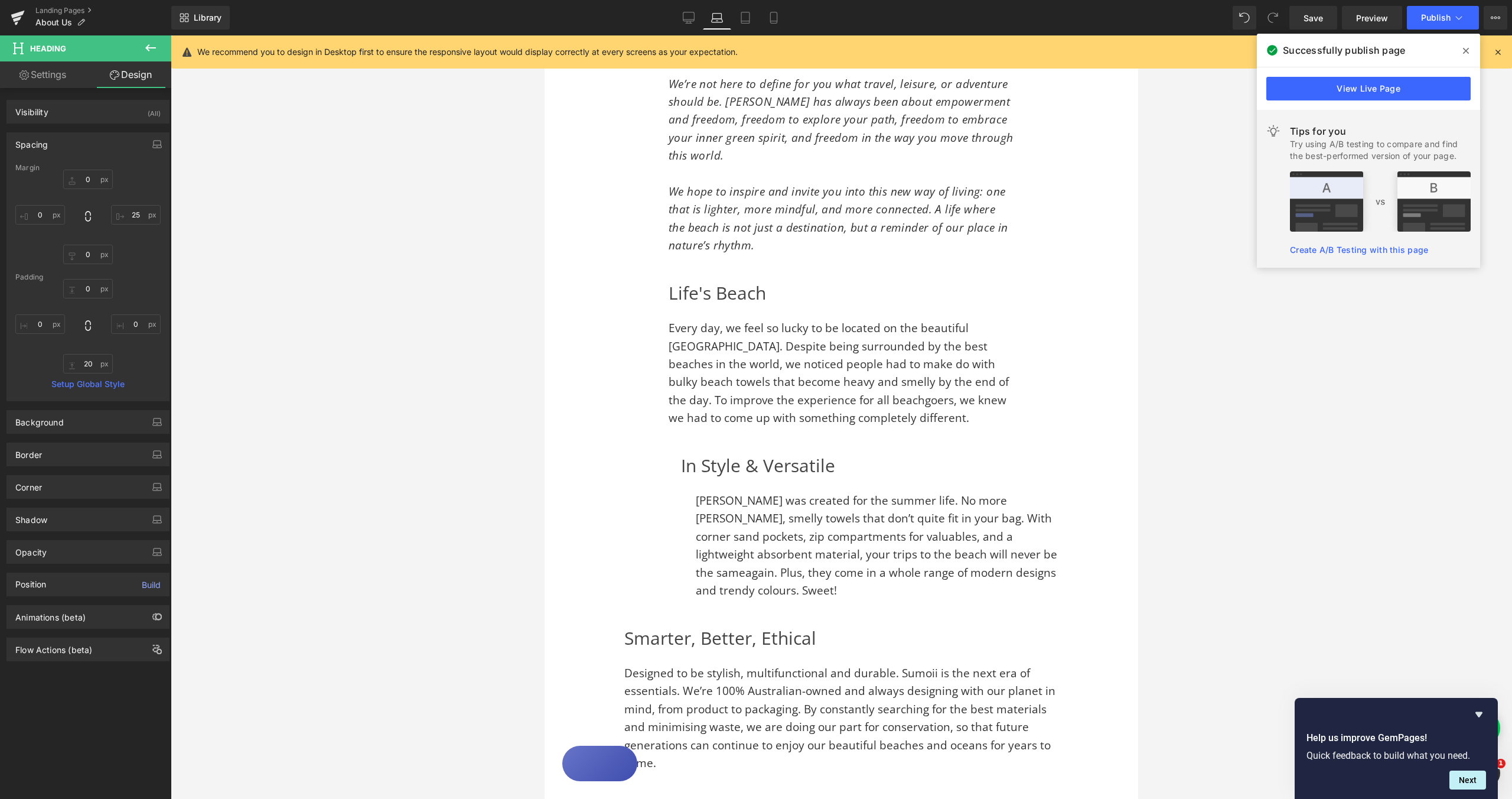
type input "0"
type input "25"
type input "0"
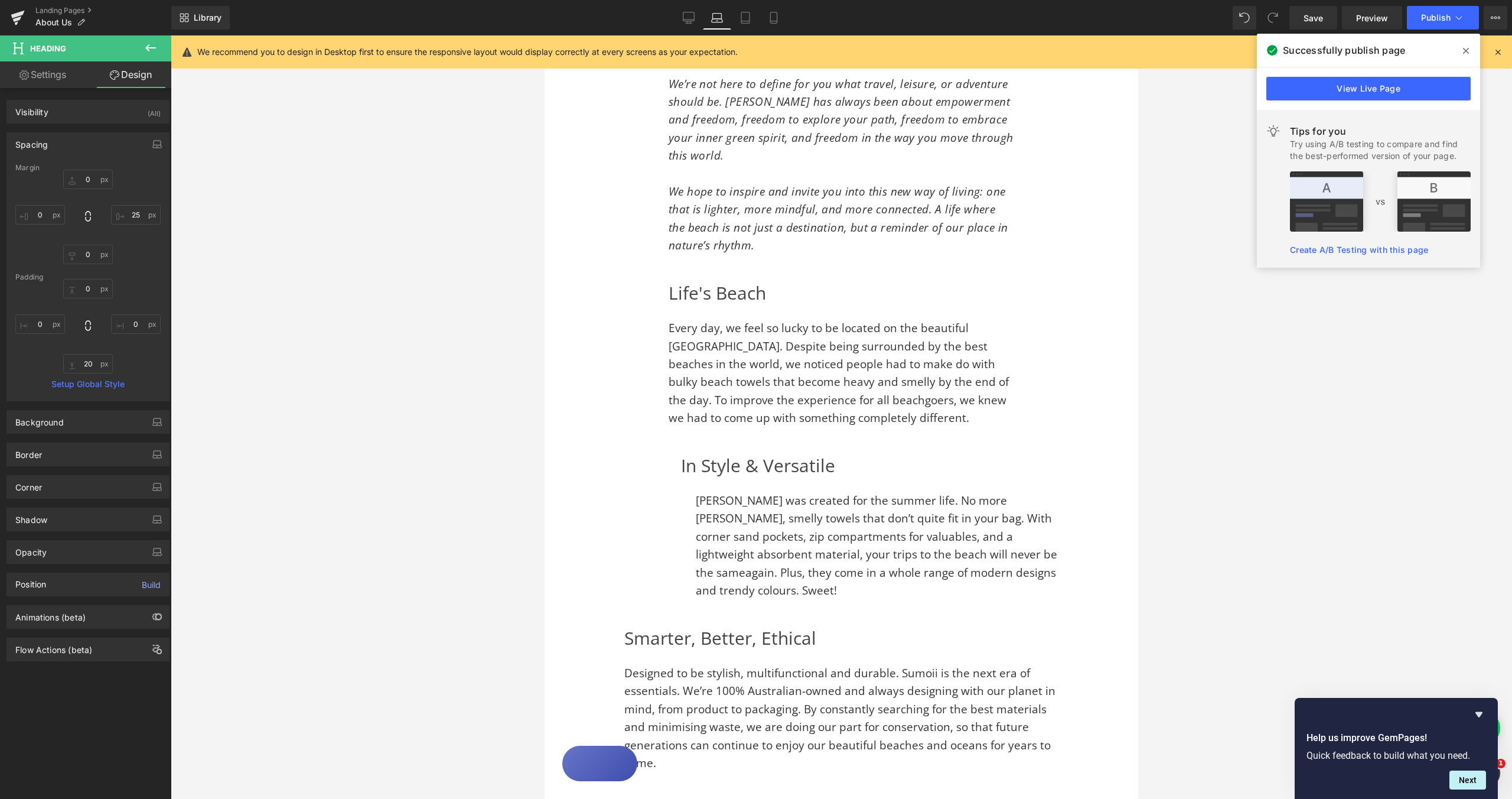
type input "0"
type input "20"
type input "0"
click at [131, 217] on input "25" at bounding box center [135, 215] width 49 height 20
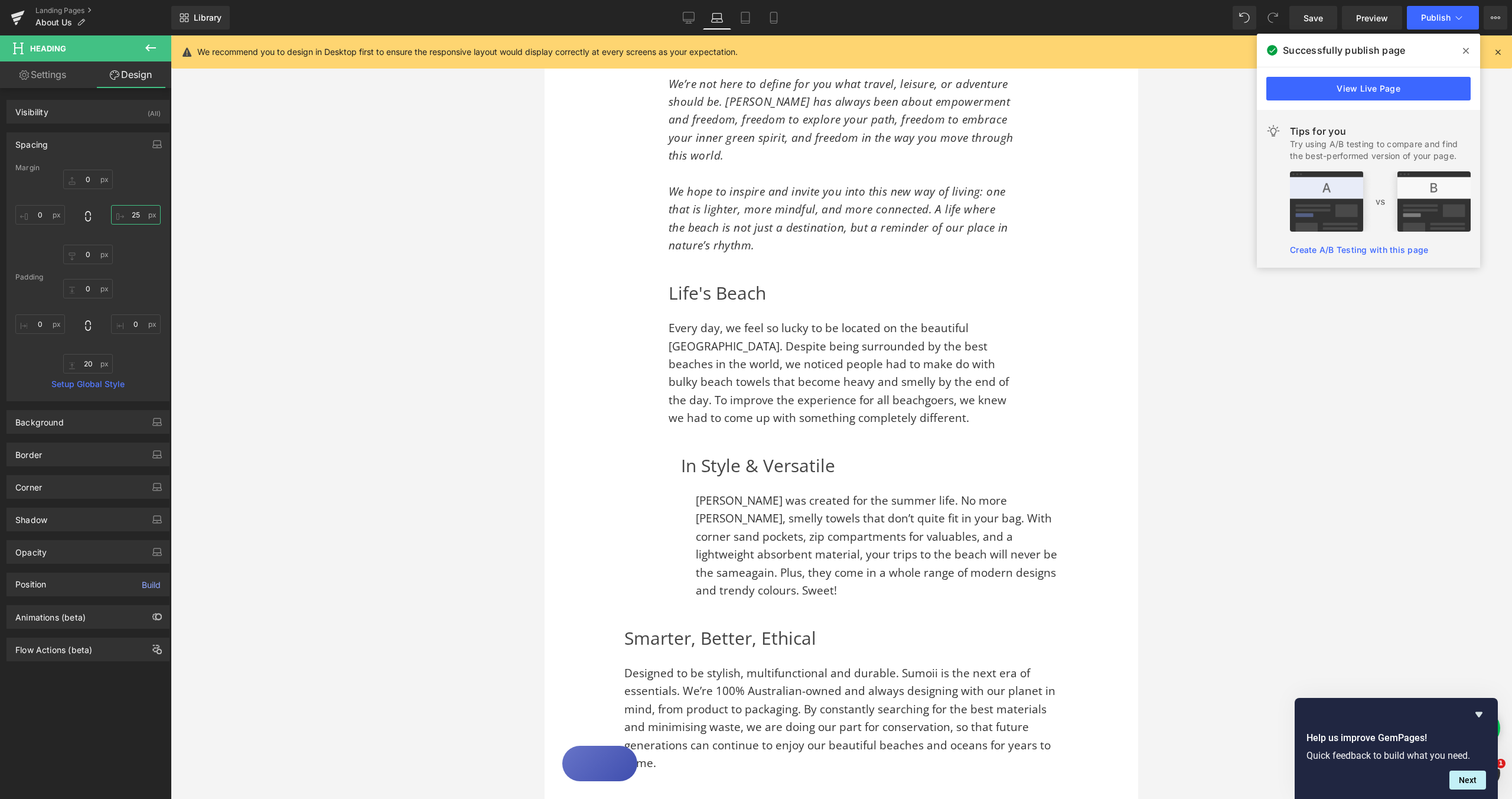
type input "0"
click at [231, 355] on div at bounding box center [841, 417] width 1342 height 763
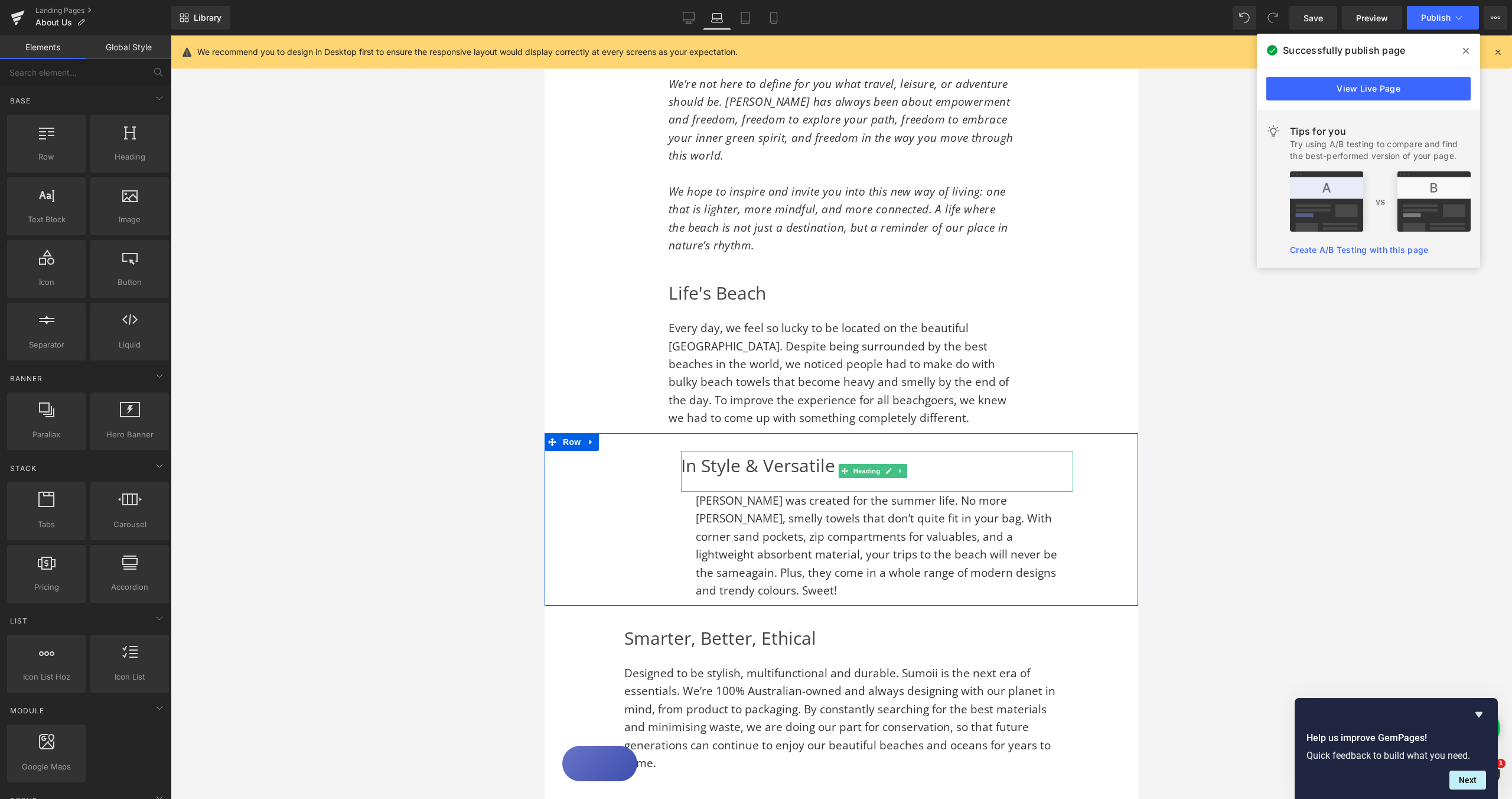
click at [684, 451] on h2 "In Style & Versatile" at bounding box center [877, 466] width 392 height 30
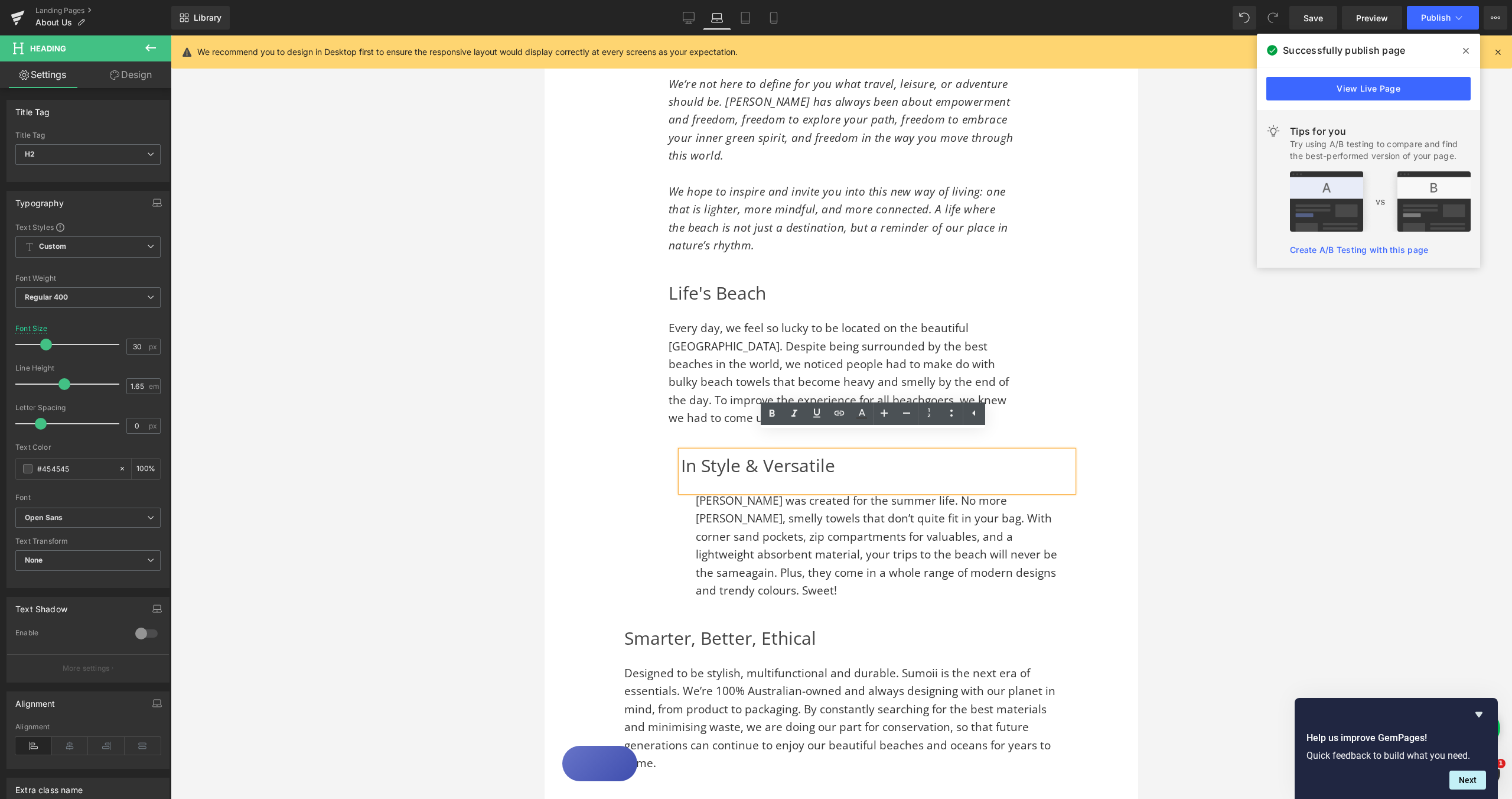
click at [682, 451] on h2 "In Style & Versatile" at bounding box center [877, 466] width 392 height 30
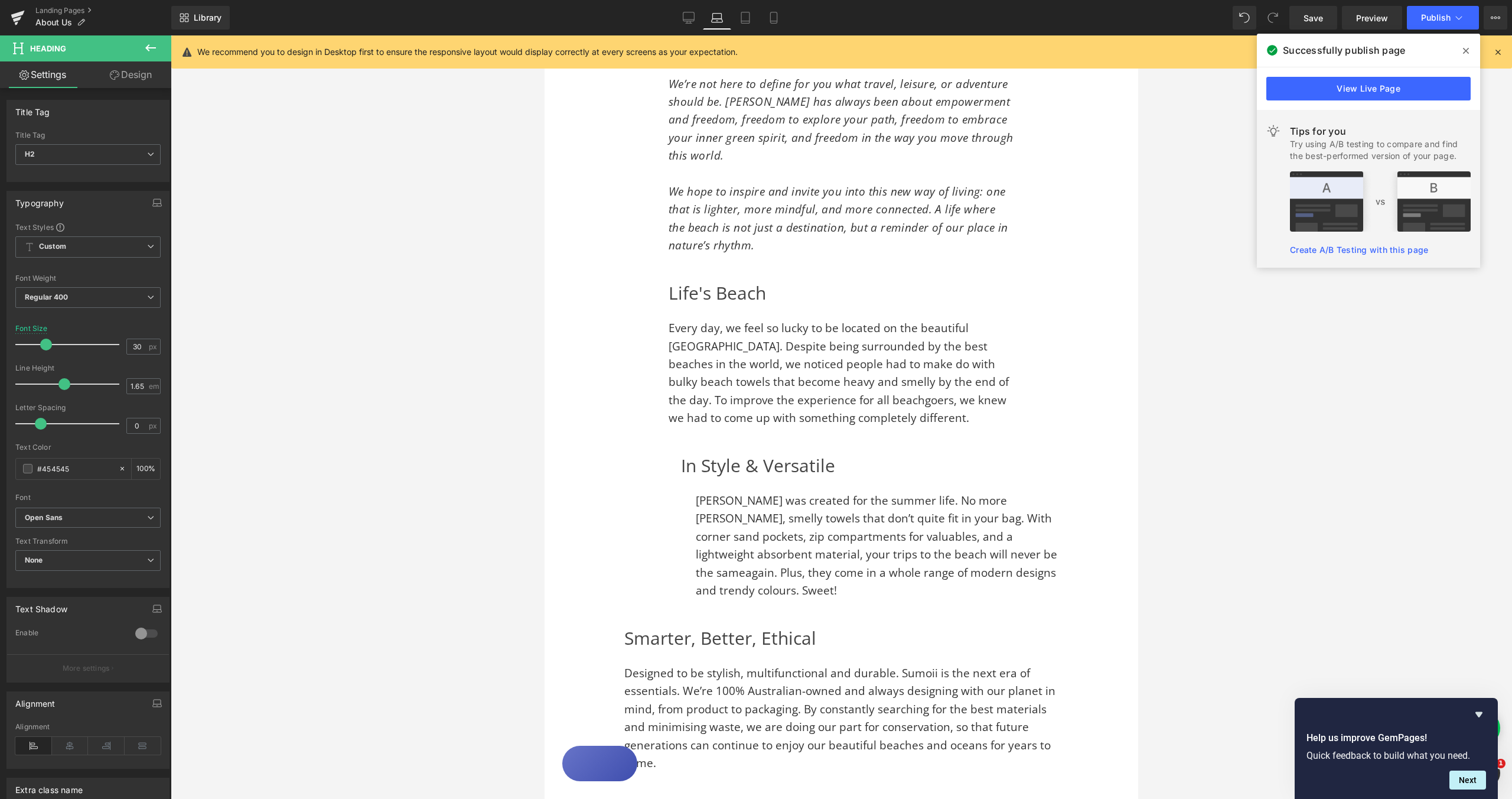
click at [129, 76] on link "Design" at bounding box center [131, 75] width 86 height 26
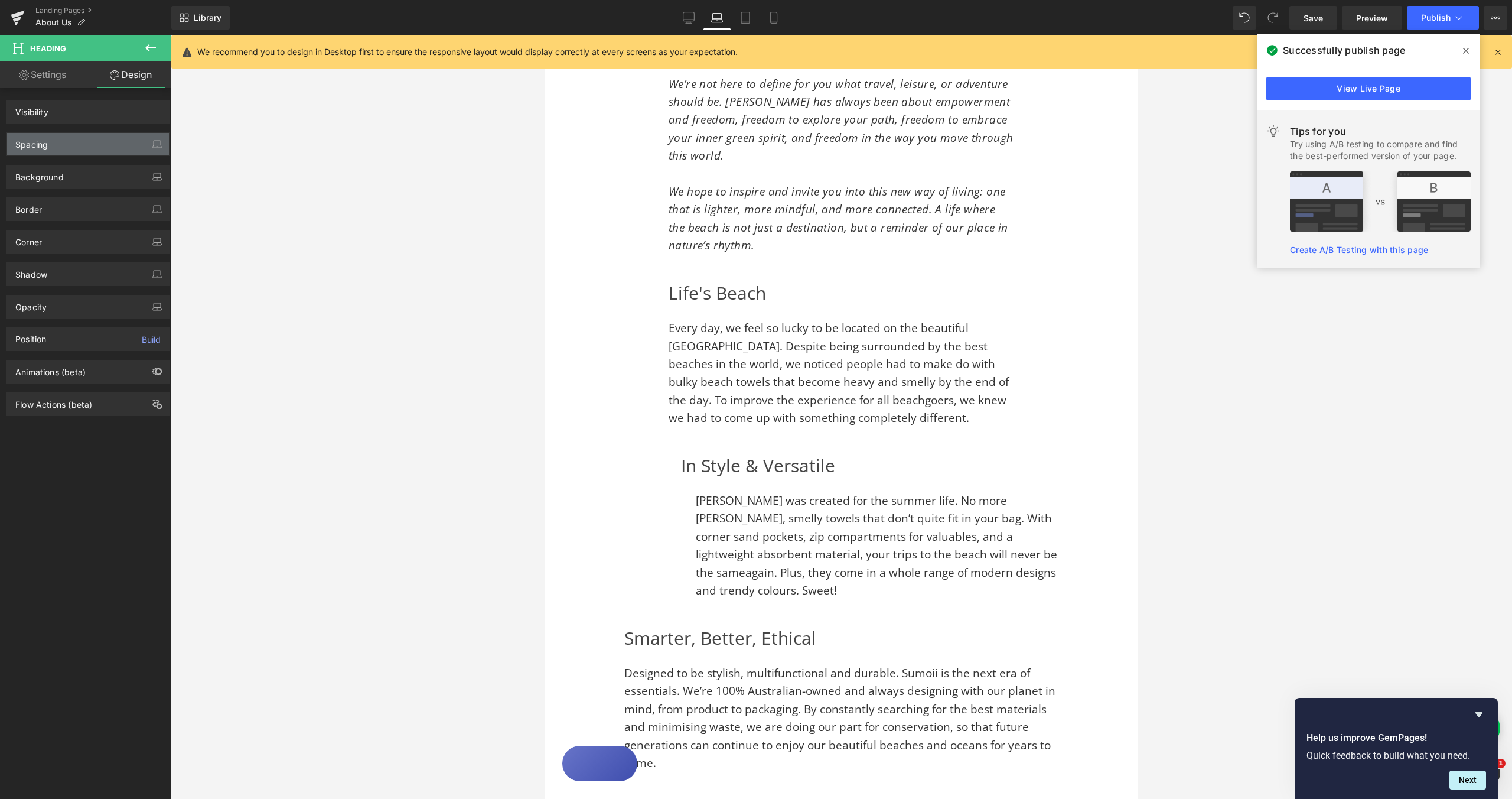
click at [86, 151] on div "Spacing" at bounding box center [88, 144] width 162 height 22
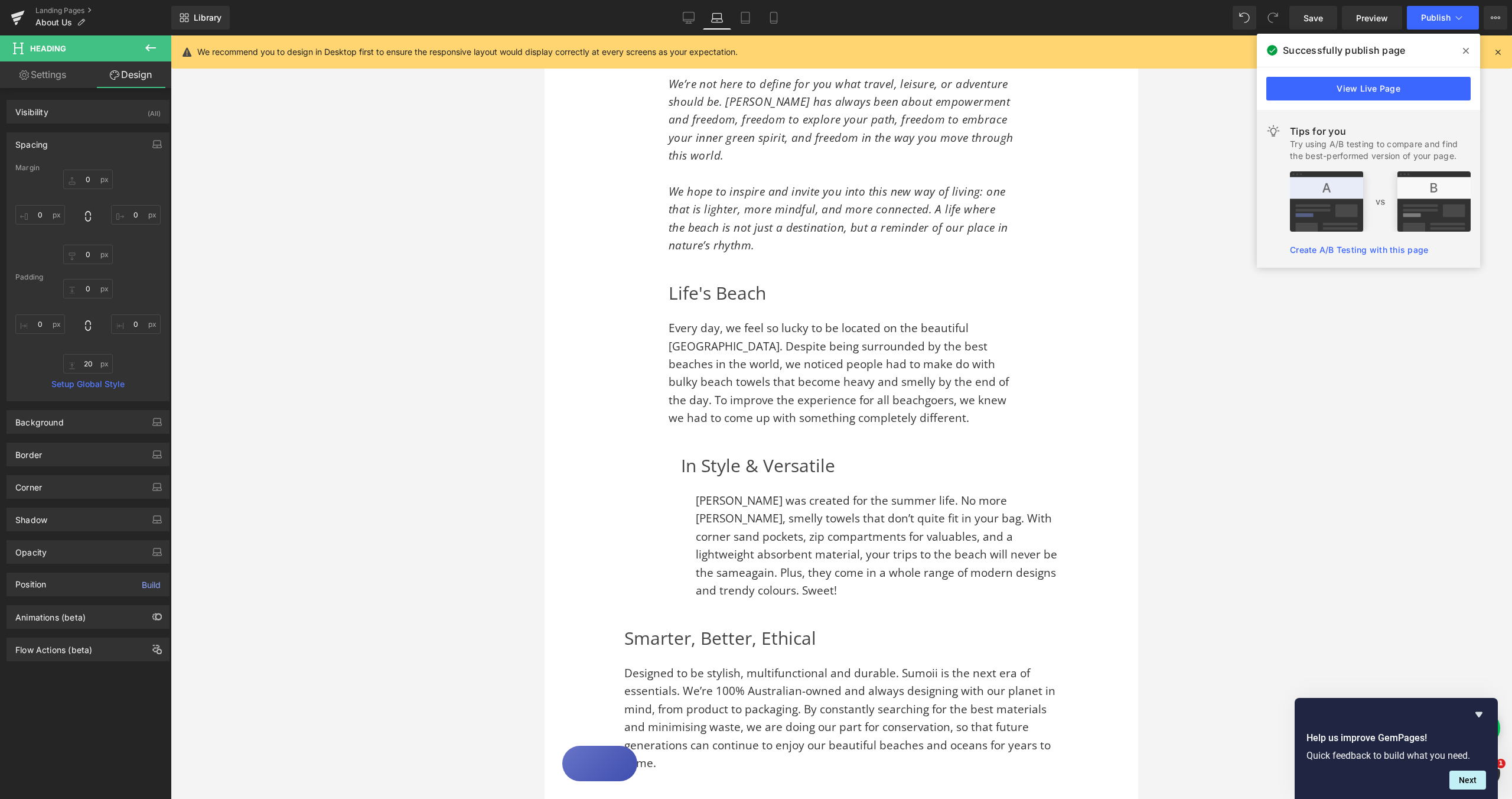
click at [373, 413] on div at bounding box center [841, 417] width 1342 height 763
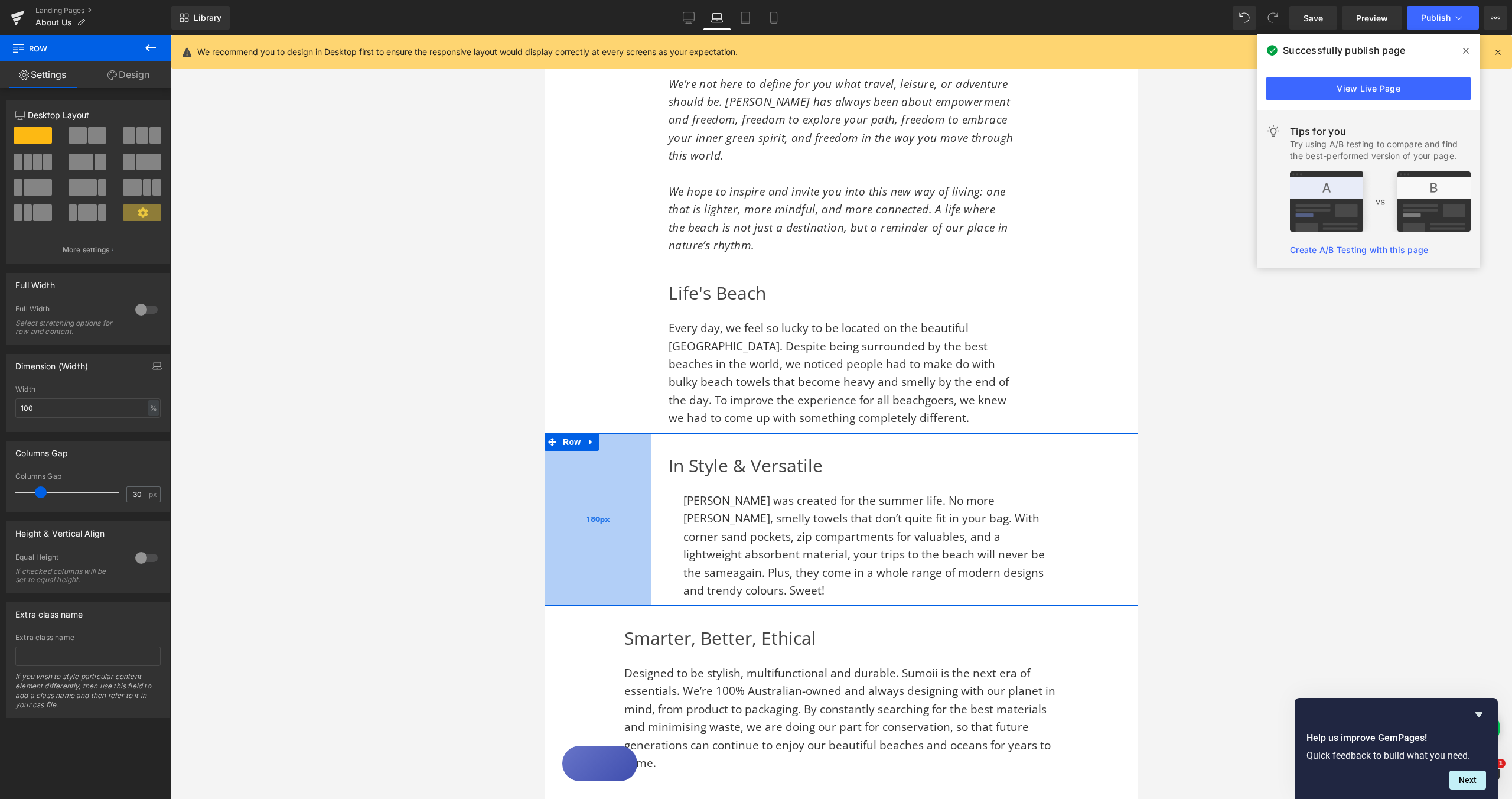
drag, startPoint x: 615, startPoint y: 487, endPoint x: 603, endPoint y: 487, distance: 12.0
click at [603, 487] on div "180px" at bounding box center [597, 519] width 106 height 172
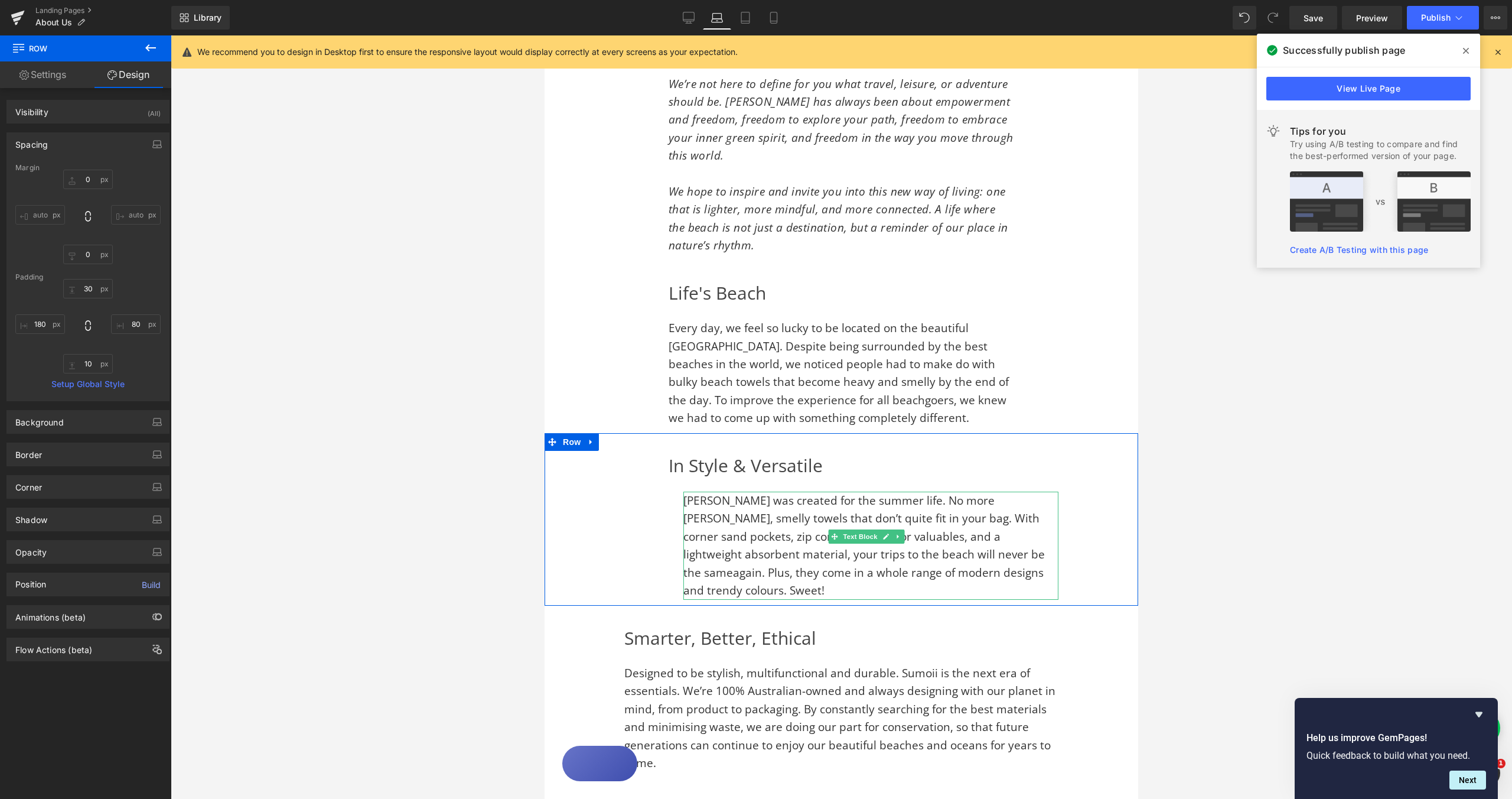
click at [687, 493] on span "[PERSON_NAME] was created for the summer life. No more [PERSON_NAME], smelly to…" at bounding box center [865, 545] width 362 height 105
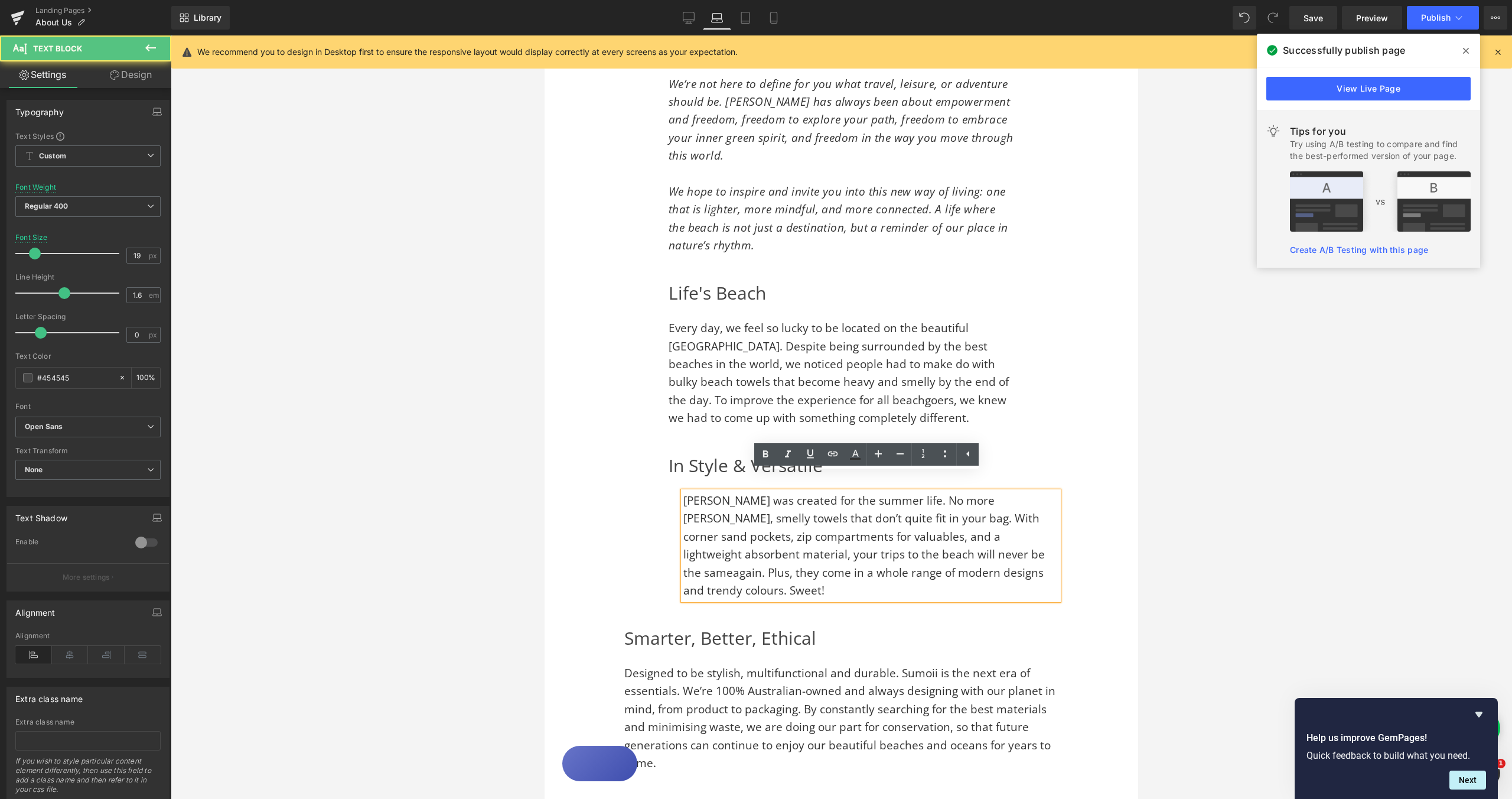
click at [685, 493] on span "[PERSON_NAME] was created for the summer life. No more [PERSON_NAME], smelly to…" at bounding box center [865, 545] width 362 height 105
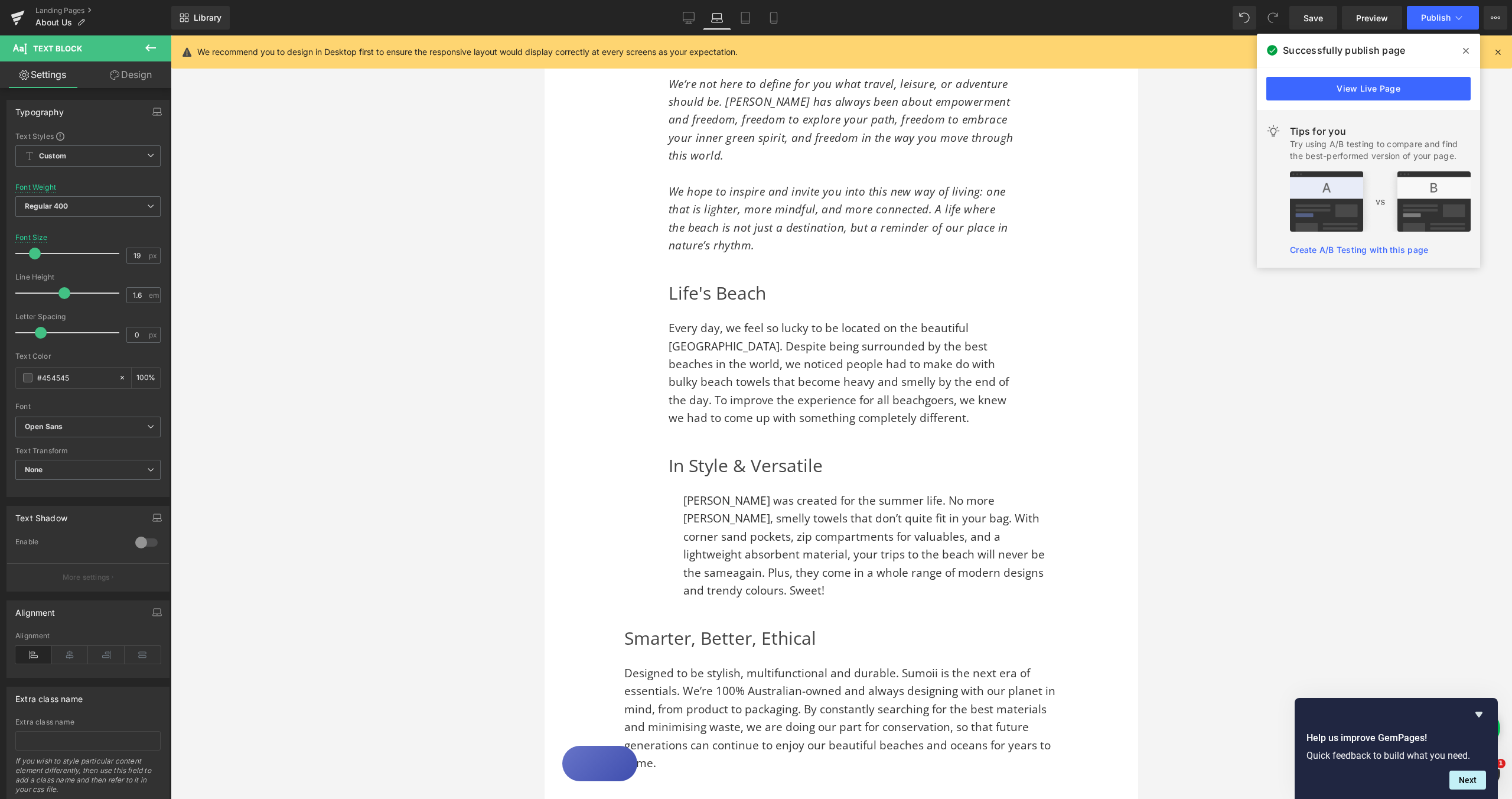
drag, startPoint x: 143, startPoint y: 82, endPoint x: 84, endPoint y: 141, distance: 83.4
click at [143, 82] on link "Design" at bounding box center [131, 75] width 86 height 26
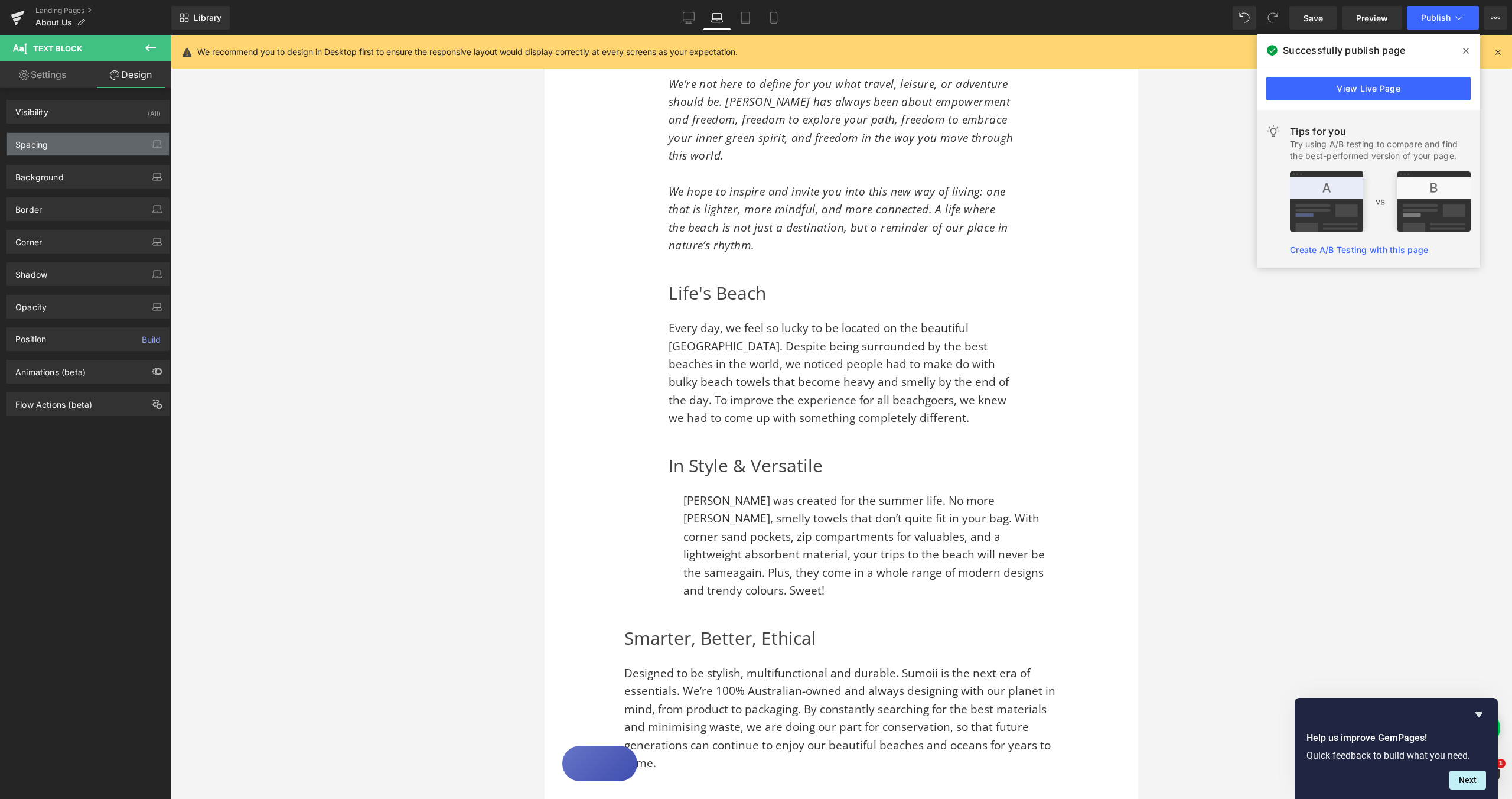
click at [84, 141] on div "Spacing" at bounding box center [88, 144] width 162 height 22
type input "0"
type input "25"
type input "0"
type input "25"
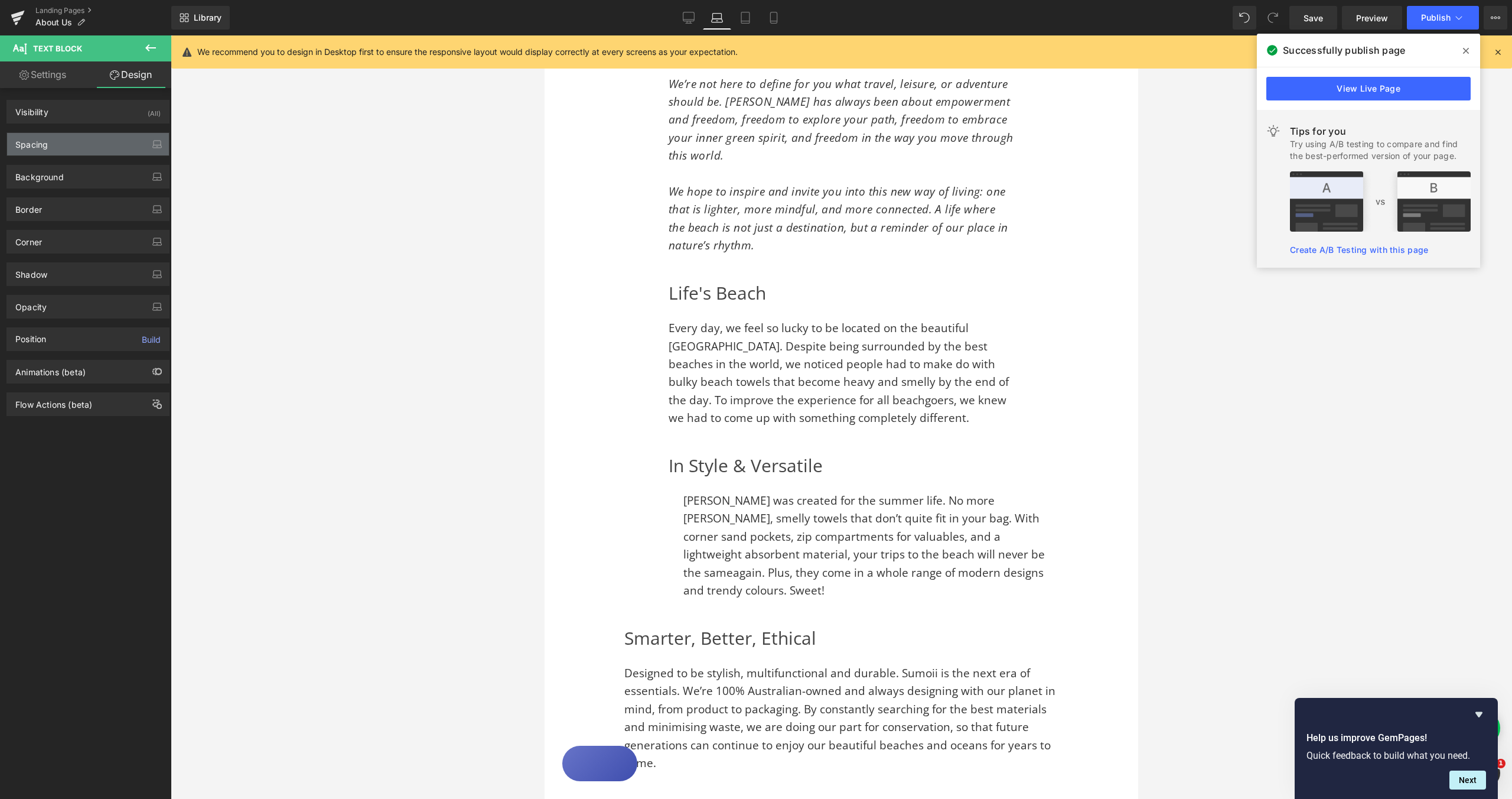
type input "0"
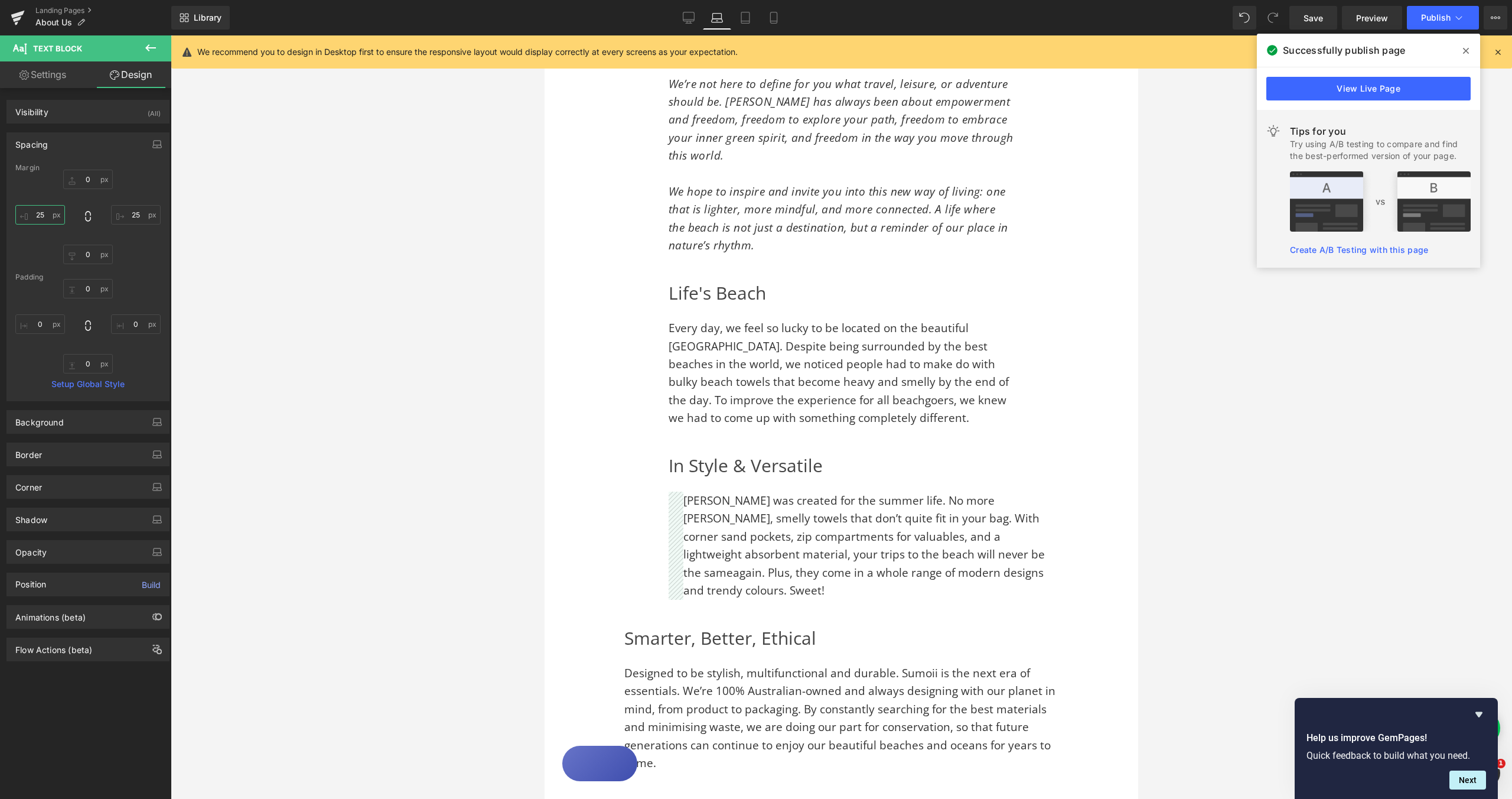
click at [42, 213] on input "25" at bounding box center [40, 215] width 49 height 20
type input "0"
click at [132, 213] on input "25" at bounding box center [135, 215] width 49 height 20
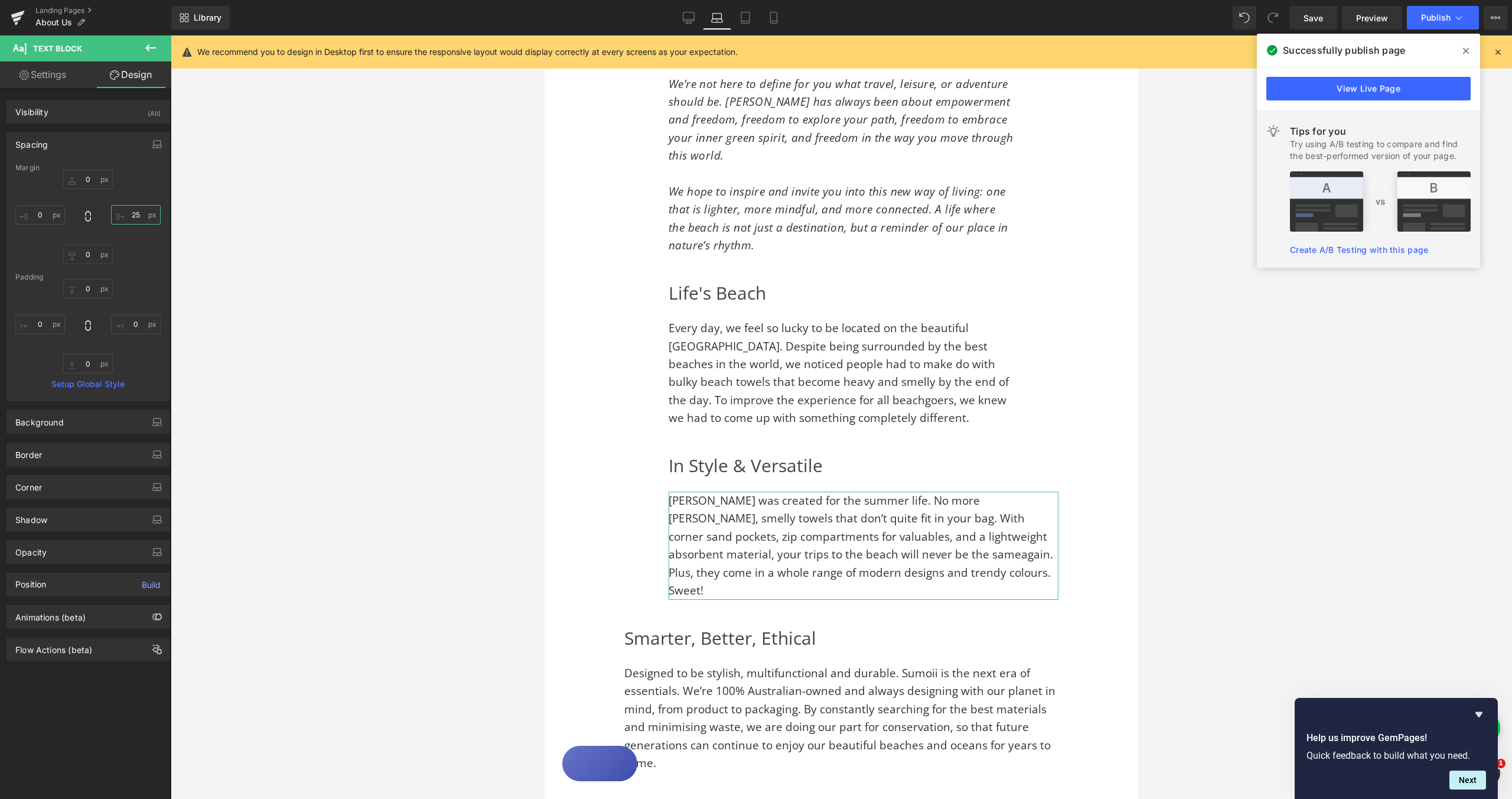
type input "0"
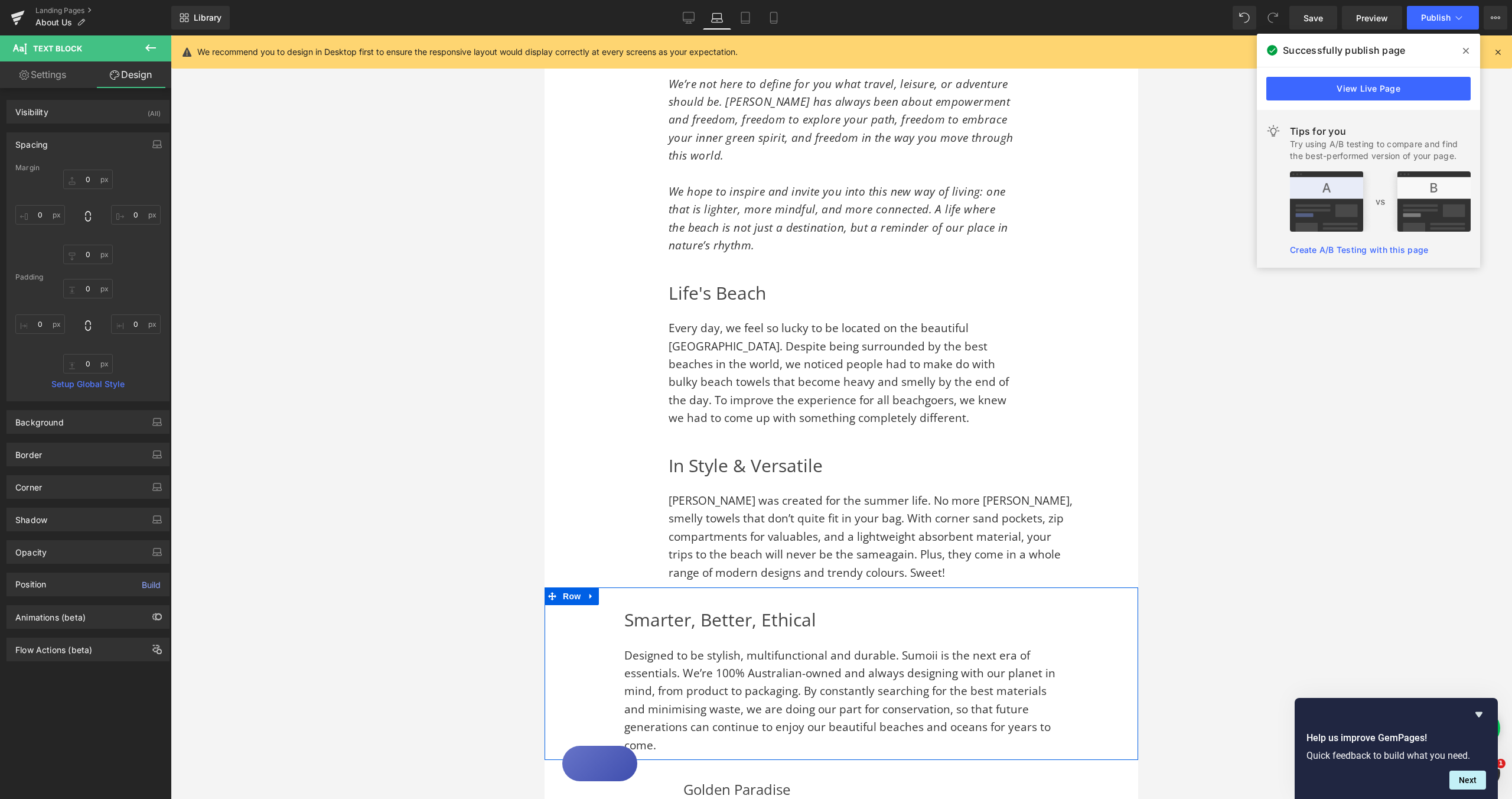
click at [599, 620] on div "Smarter, Better, Ethical Heading Designed to be stylish, multifunctional and du…" at bounding box center [841, 679] width 499 height 149
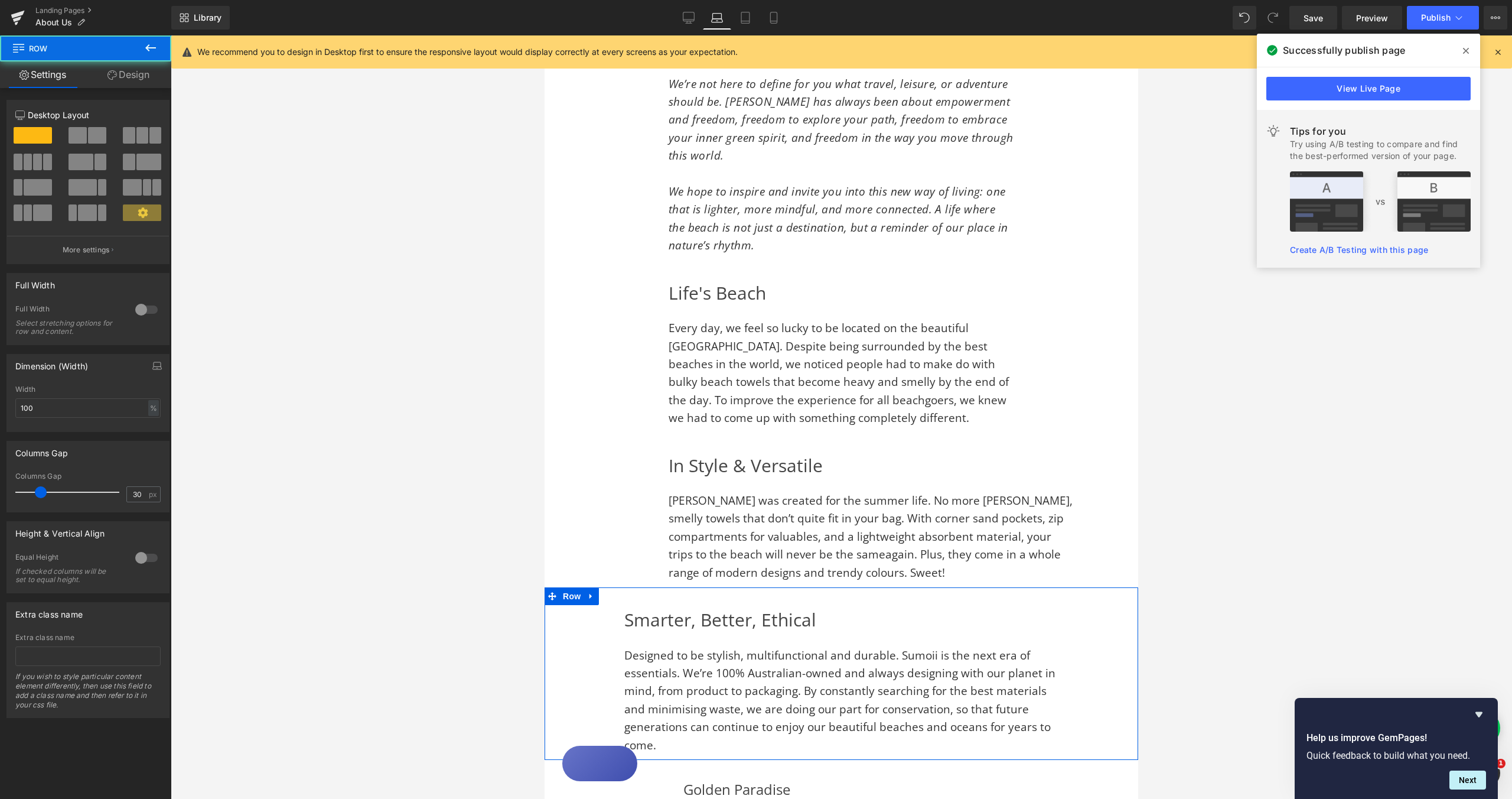
click at [581, 637] on div "Smarter, Better, Ethical Heading Designed to be stylish, multifunctional and du…" at bounding box center [841, 674] width 593 height 172
click at [588, 615] on div "Smarter, Better, Ethical Heading Designed to be stylish, multifunctional and du…" at bounding box center [841, 674] width 593 height 172
click at [137, 84] on link "Design" at bounding box center [129, 75] width 86 height 26
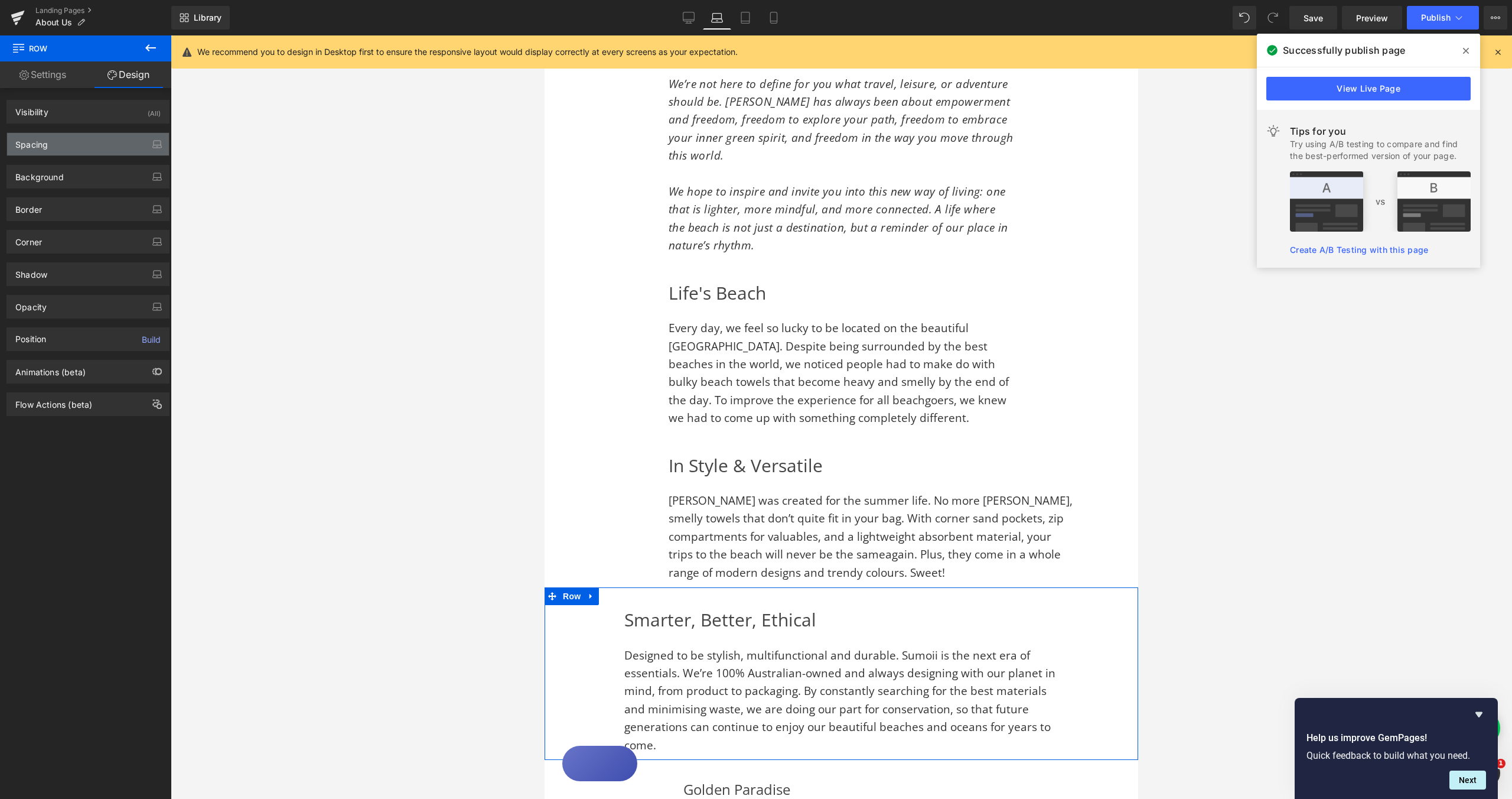
click at [61, 146] on div "Spacing" at bounding box center [88, 144] width 162 height 22
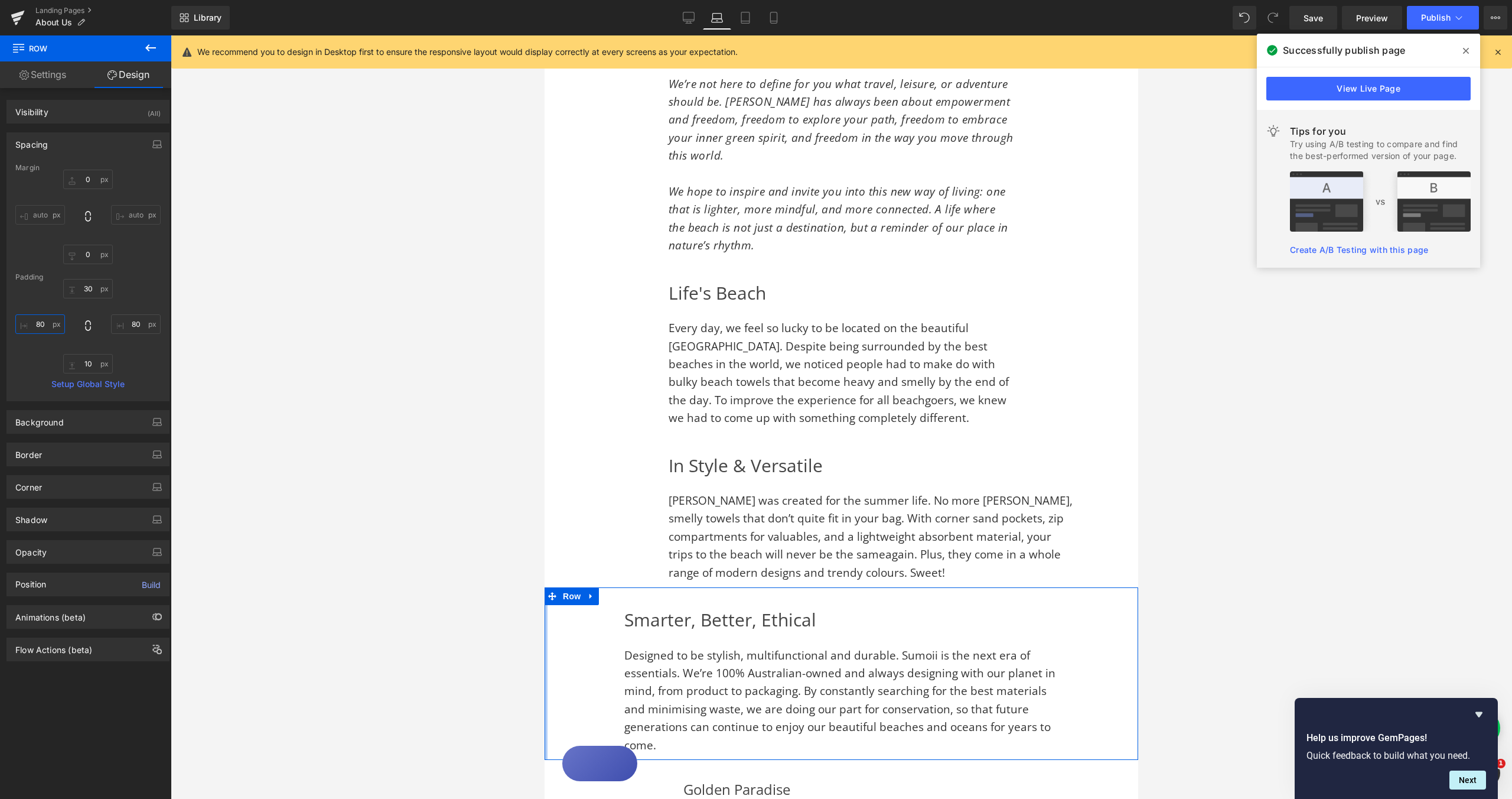
click at [37, 325] on input "80" at bounding box center [40, 324] width 49 height 20
type input "180"
click at [128, 324] on input "80" at bounding box center [135, 324] width 49 height 20
type input "180"
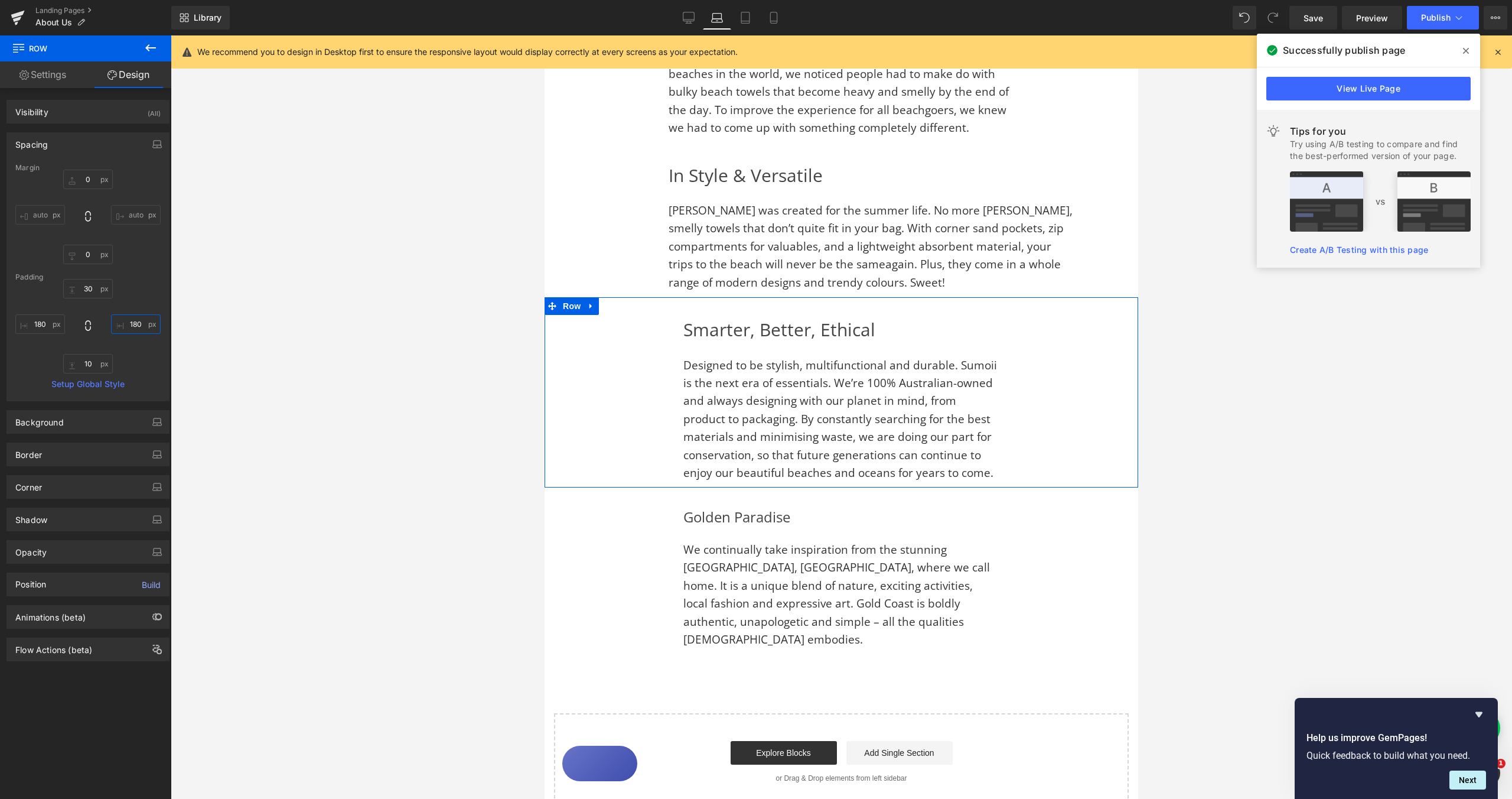
scroll to position [1068, 0]
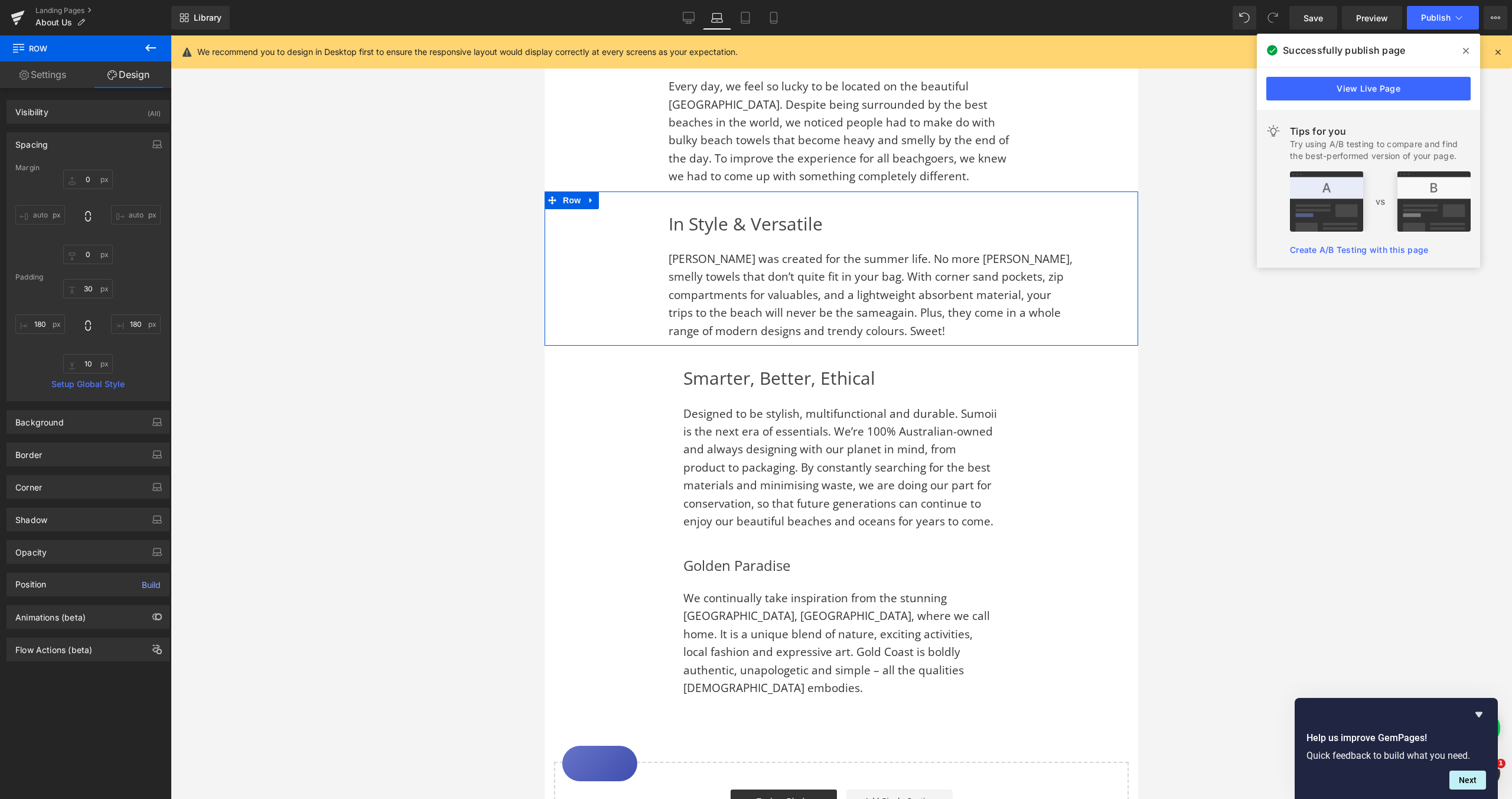
click at [1084, 268] on div "In Style & Versatile Heading Sumoii was created for the summer life. No more [P…" at bounding box center [841, 269] width 593 height 155
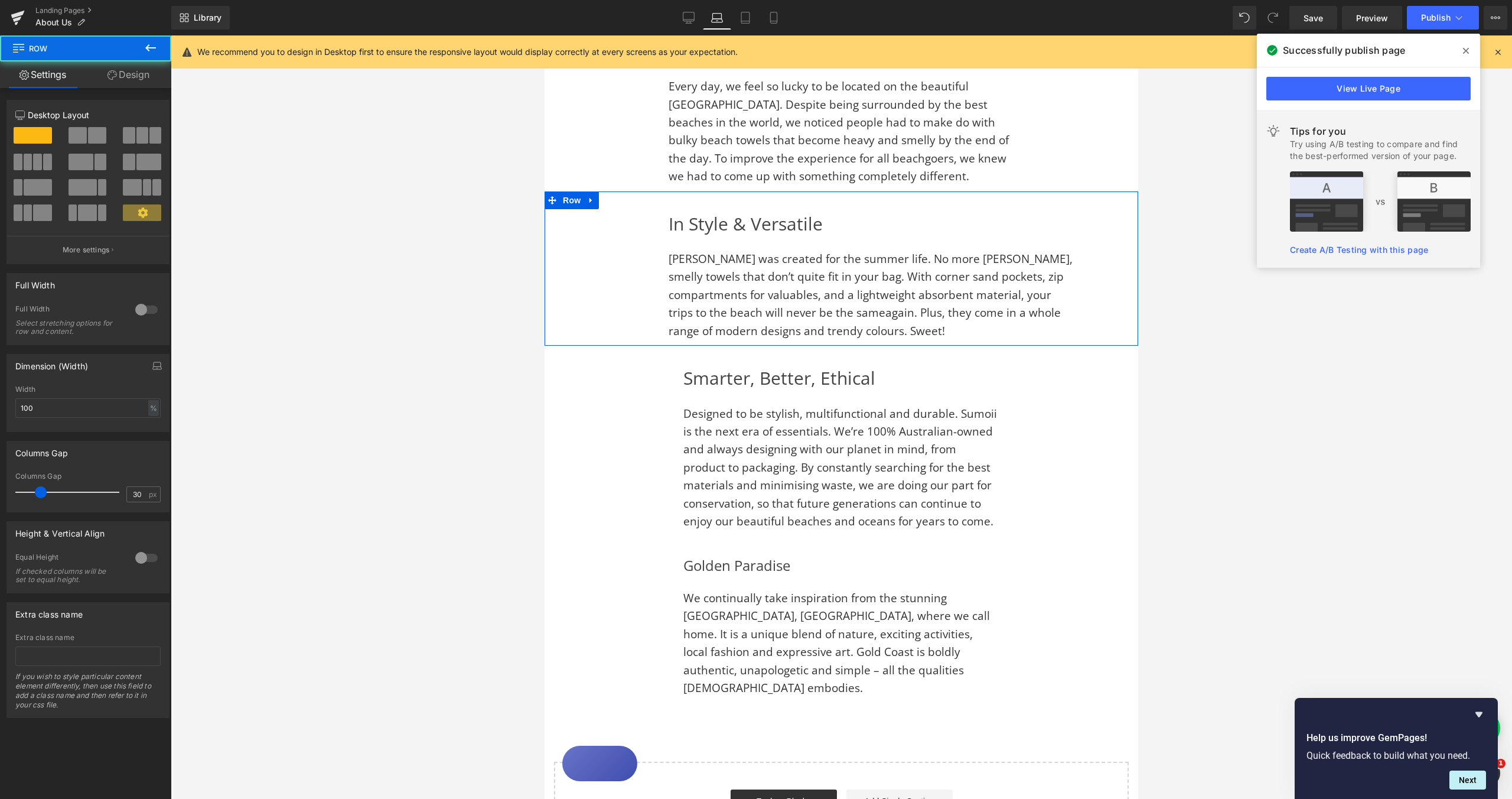
click at [1037, 269] on span "[PERSON_NAME] was created for the summer life. No more [PERSON_NAME], smelly to…" at bounding box center [871, 295] width 404 height 87
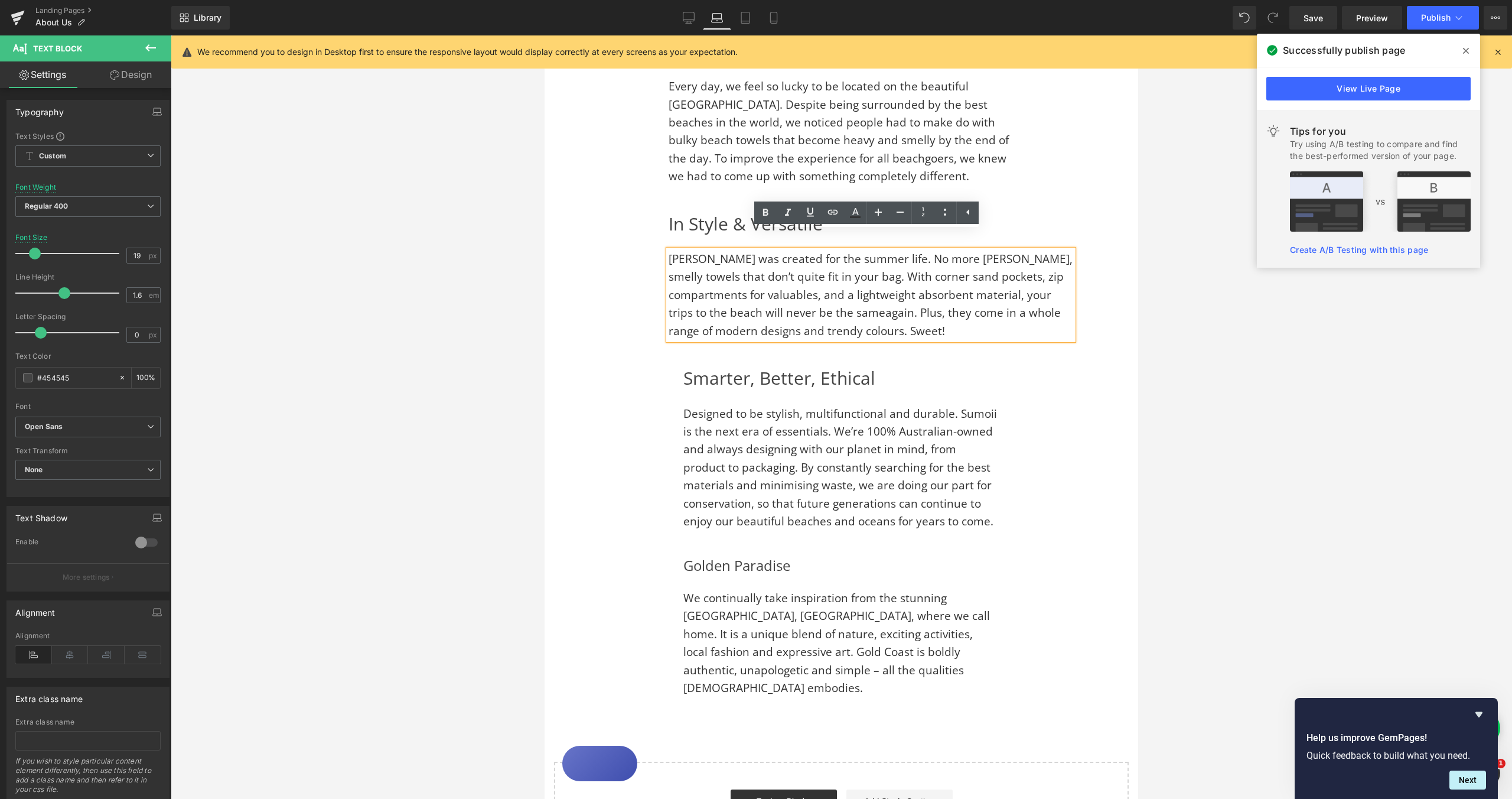
click at [610, 219] on div "In Style & Versatile Heading Sumoii was created for the summer life. No more [P…" at bounding box center [841, 269] width 593 height 155
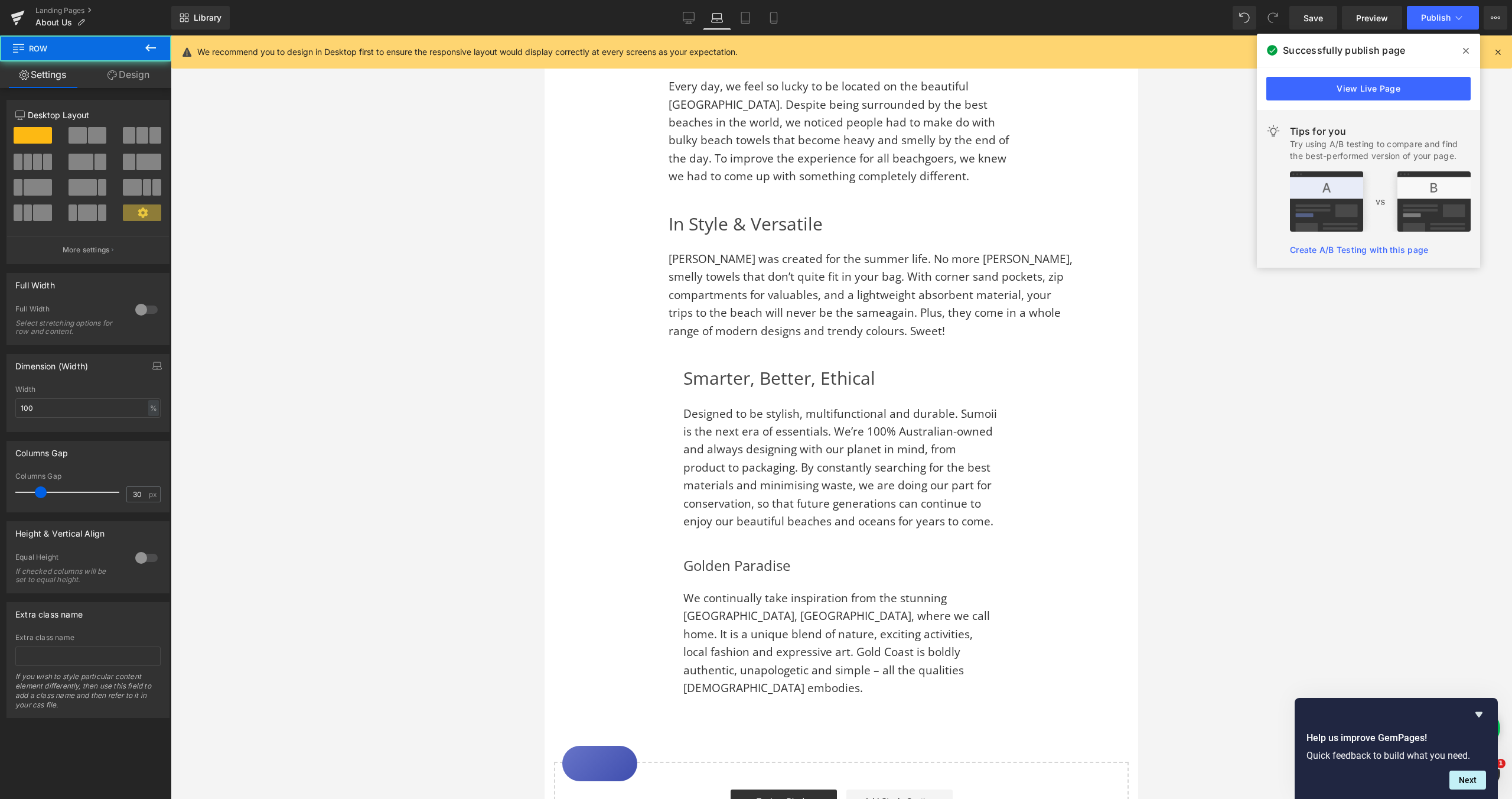
click at [645, 258] on div "In Style & Versatile Heading Sumoii was created for the summer life. No more [P…" at bounding box center [841, 269] width 593 height 155
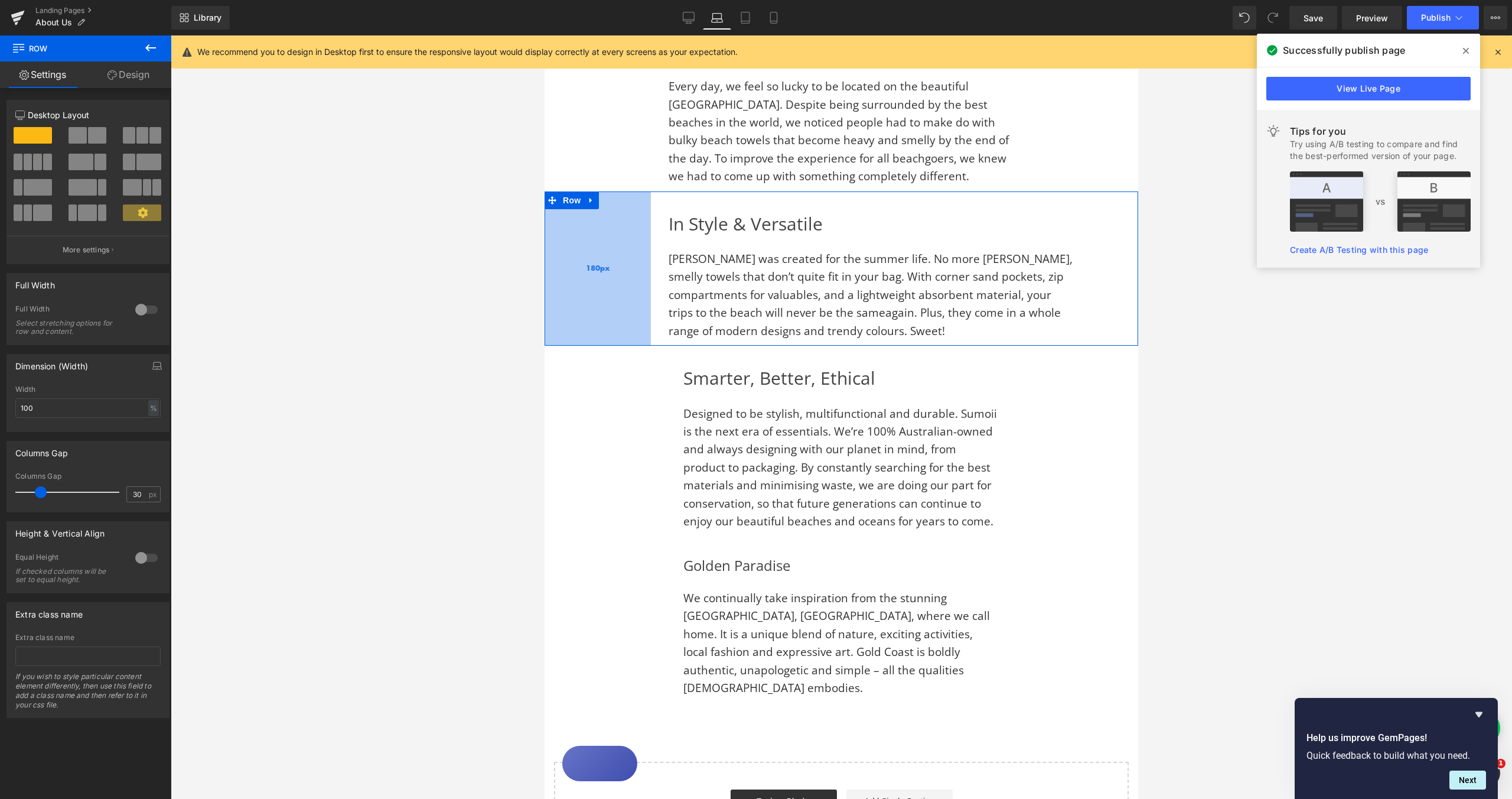
click at [560, 212] on div "180px" at bounding box center [597, 269] width 106 height 155
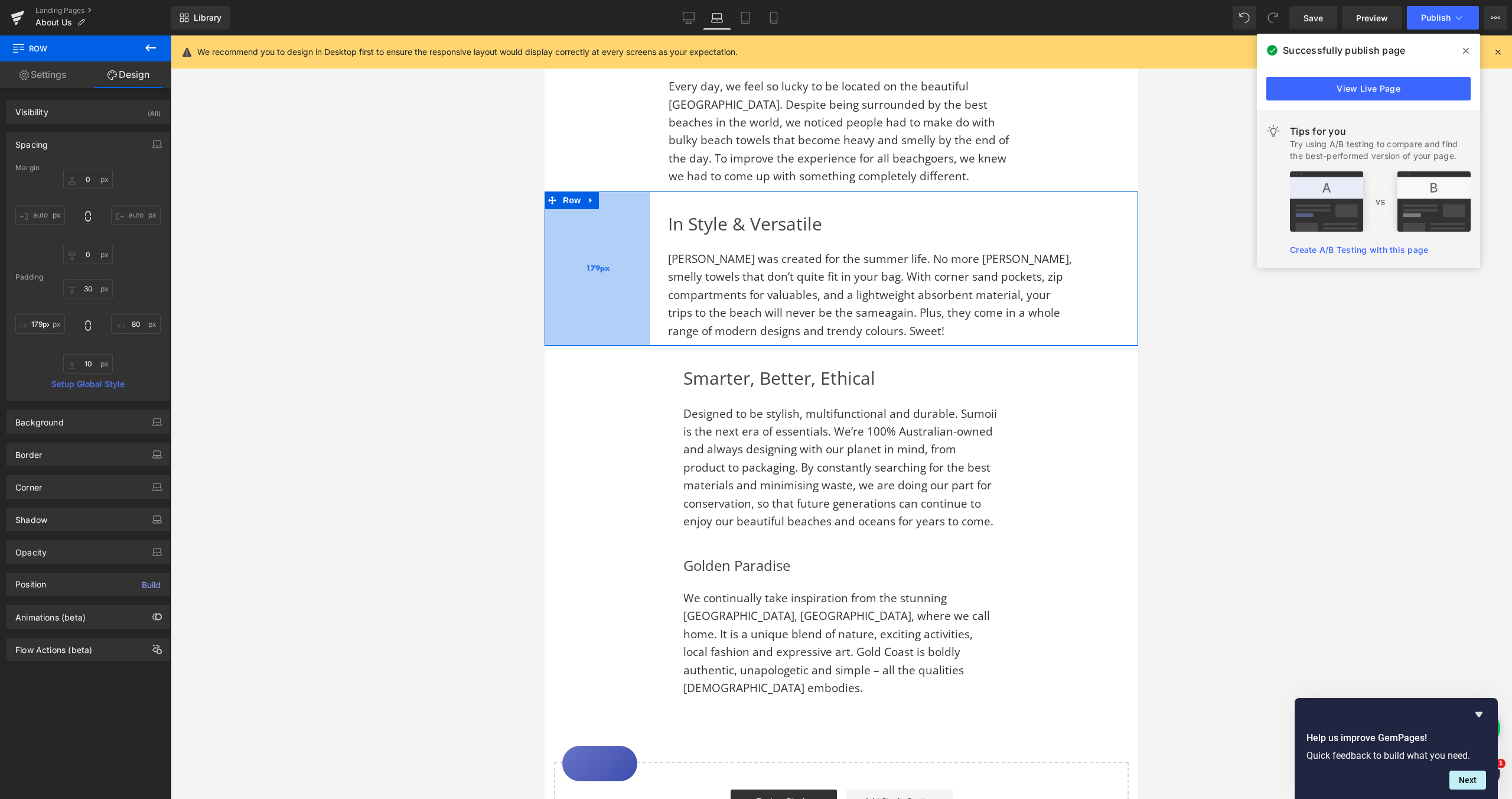
type input "180px"
click at [571, 216] on div "180px" at bounding box center [597, 269] width 106 height 155
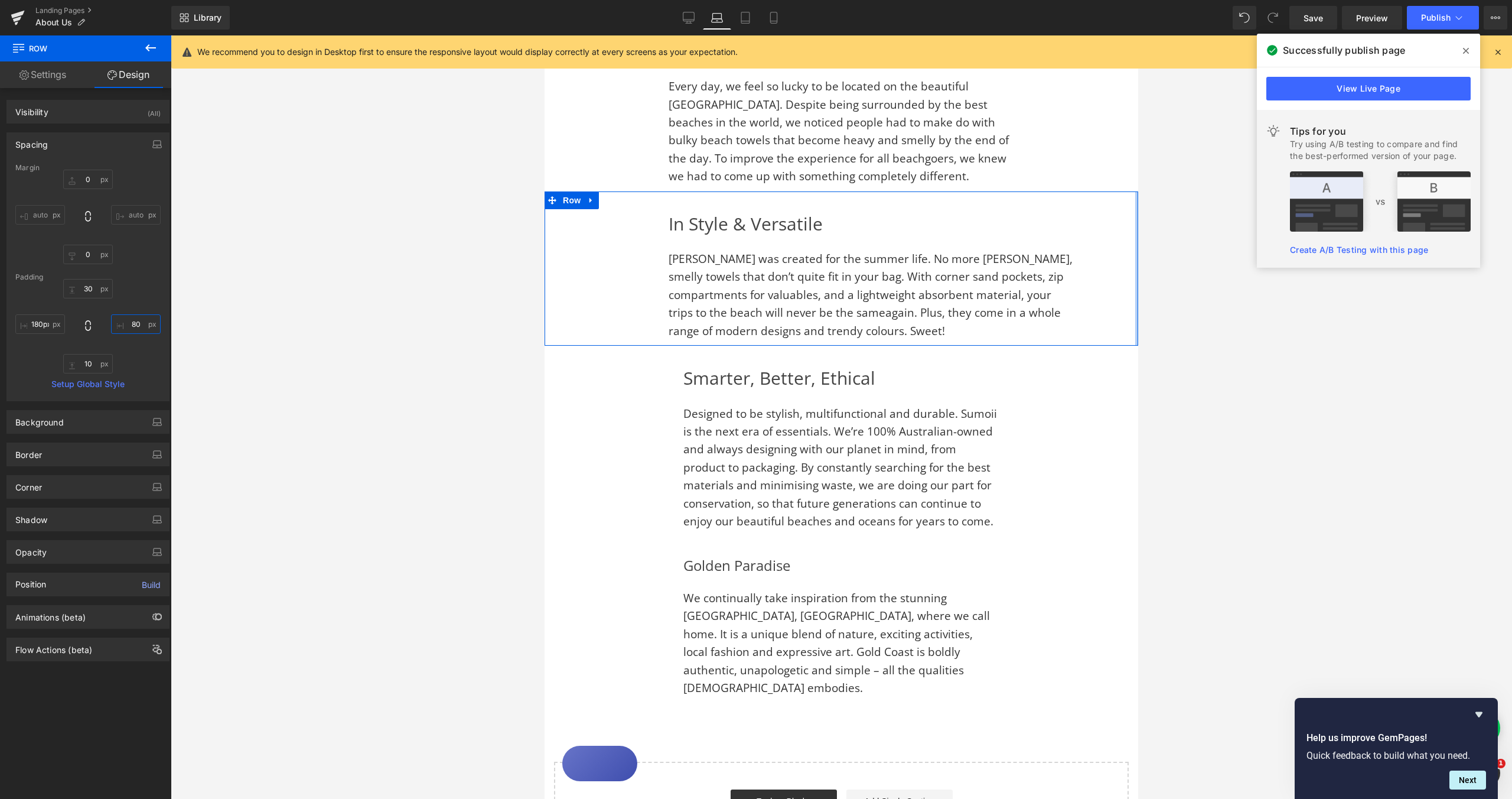
click at [127, 325] on input "80" at bounding box center [135, 324] width 49 height 20
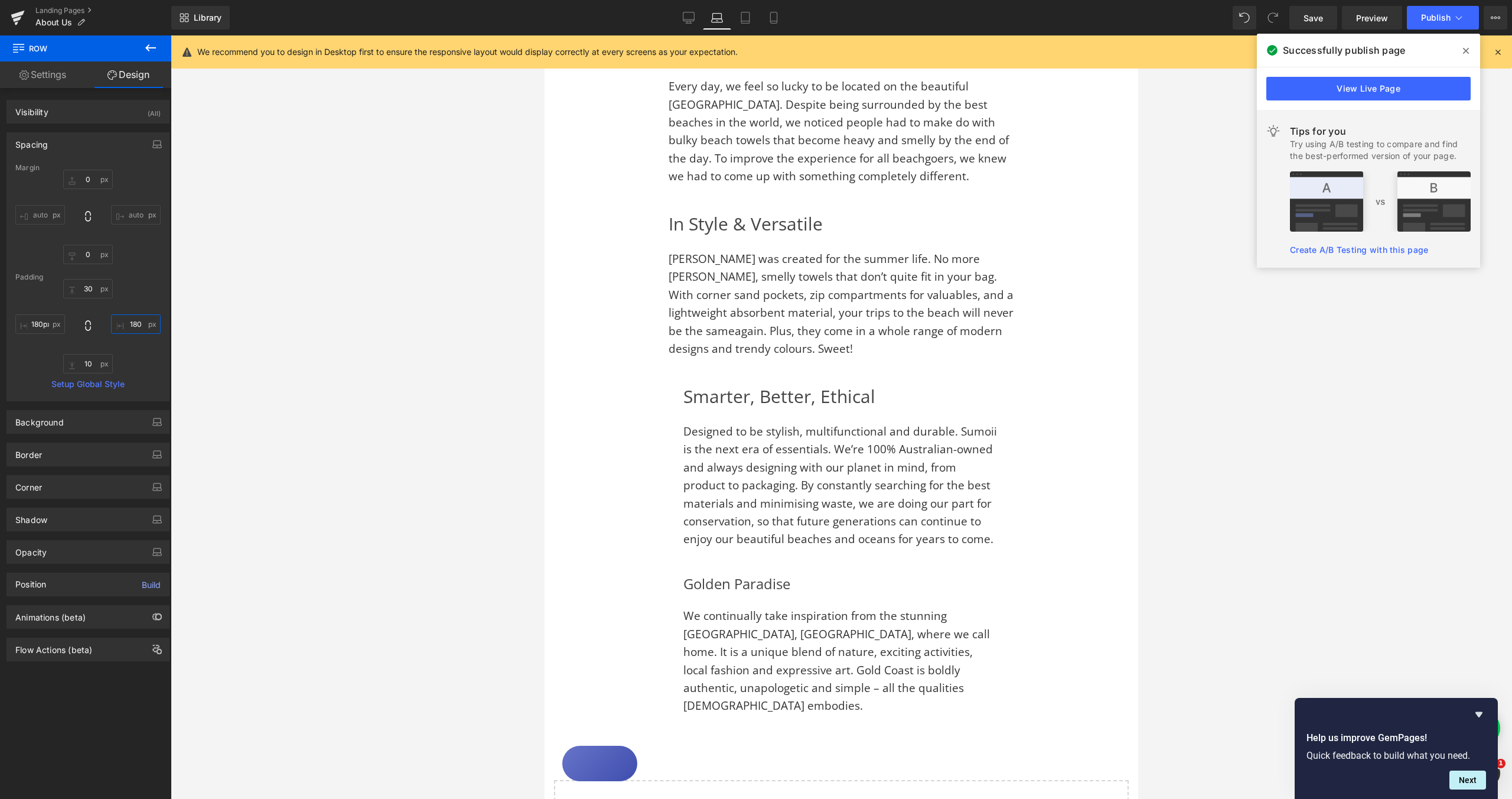
type input "180"
click at [656, 407] on div "Smarter, Better, Ethical Heading Designed to be stylish, multifunctional and du…" at bounding box center [841, 465] width 381 height 166
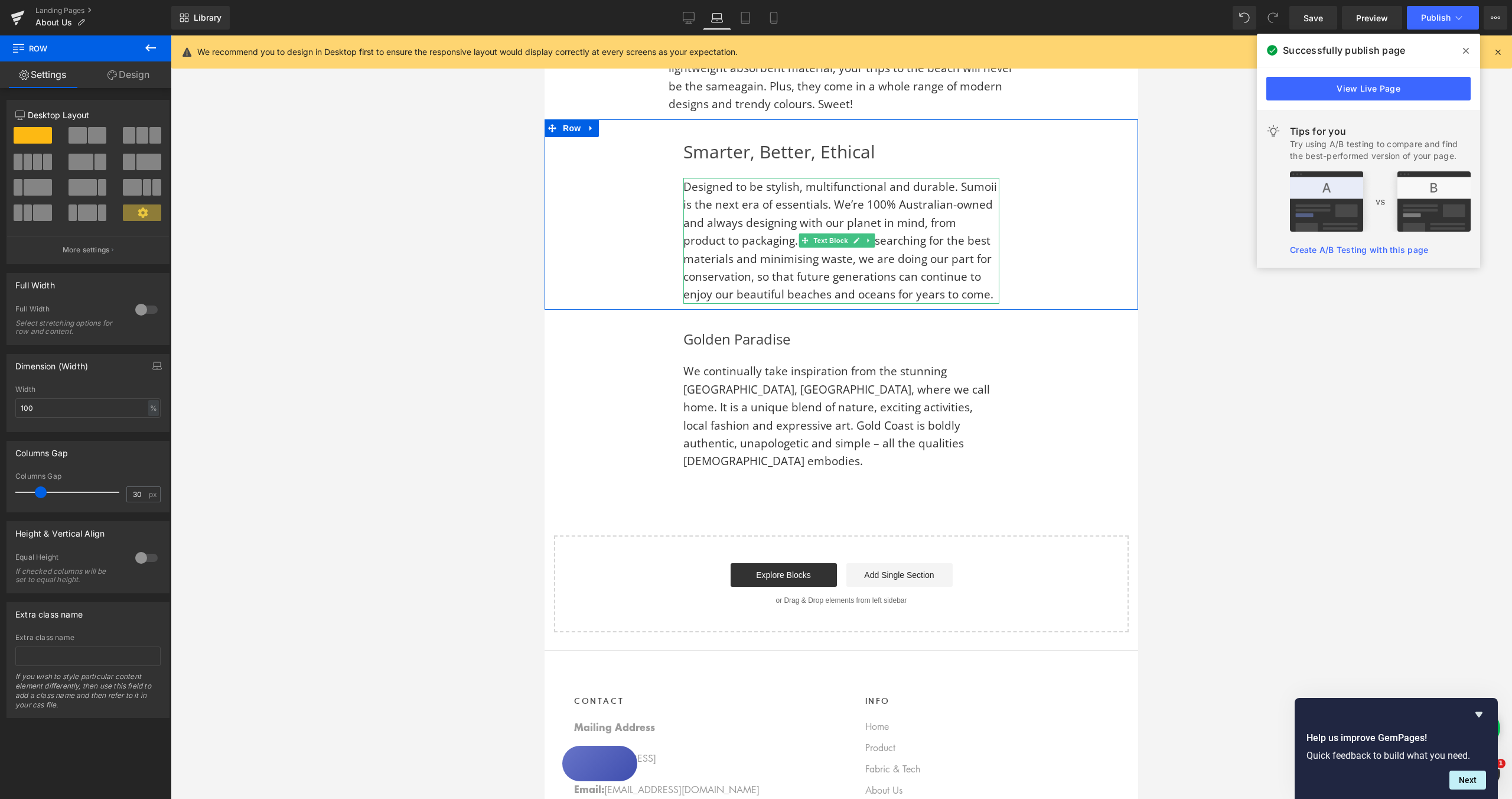
scroll to position [1329, 0]
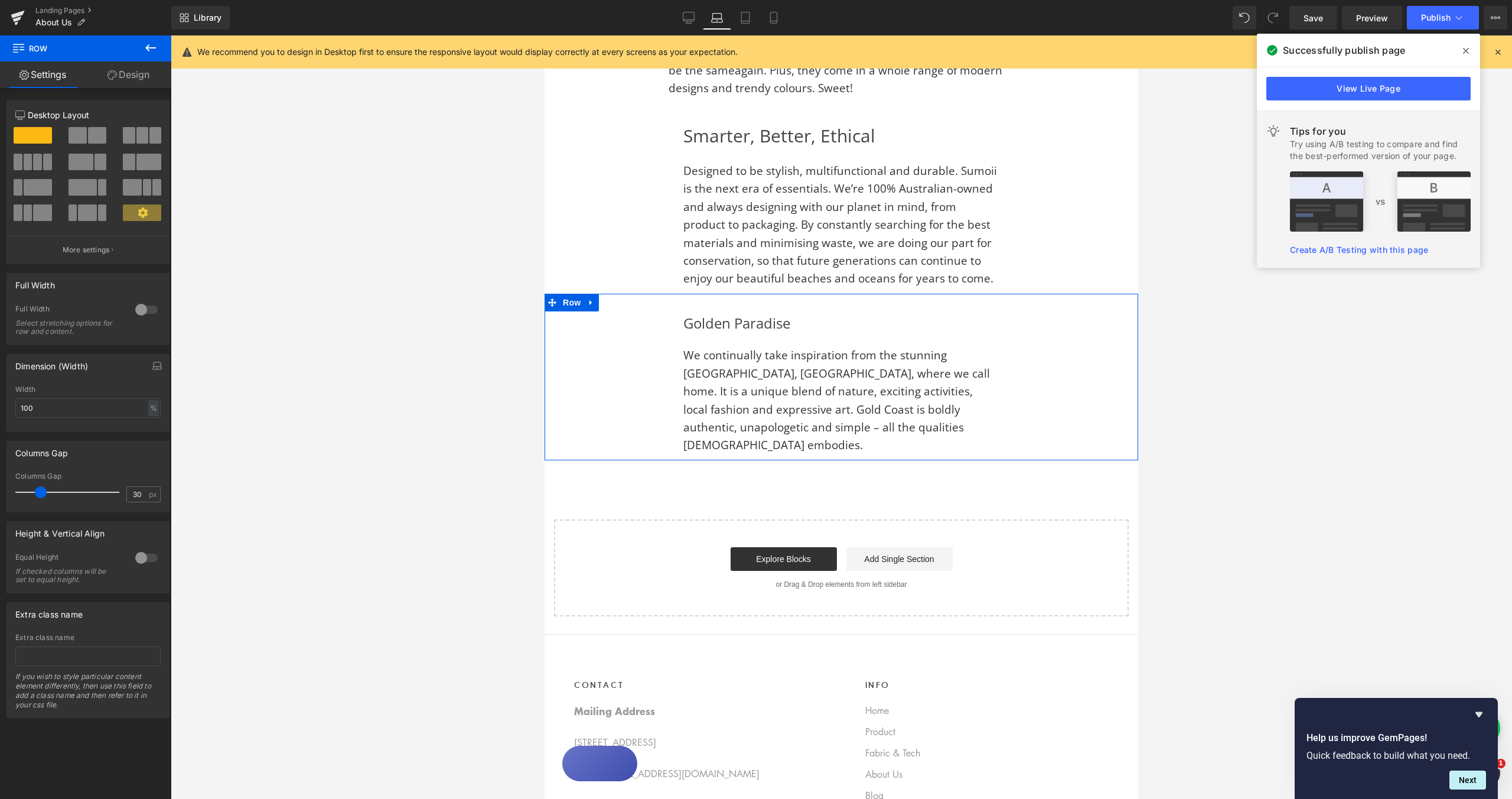
click at [596, 365] on div "Golden Paradise Heading We continually take inspiration from the stunning [GEOG…" at bounding box center [841, 377] width 593 height 166
click at [544, 36] on div "180px" at bounding box center [544, 36] width 0 height 0
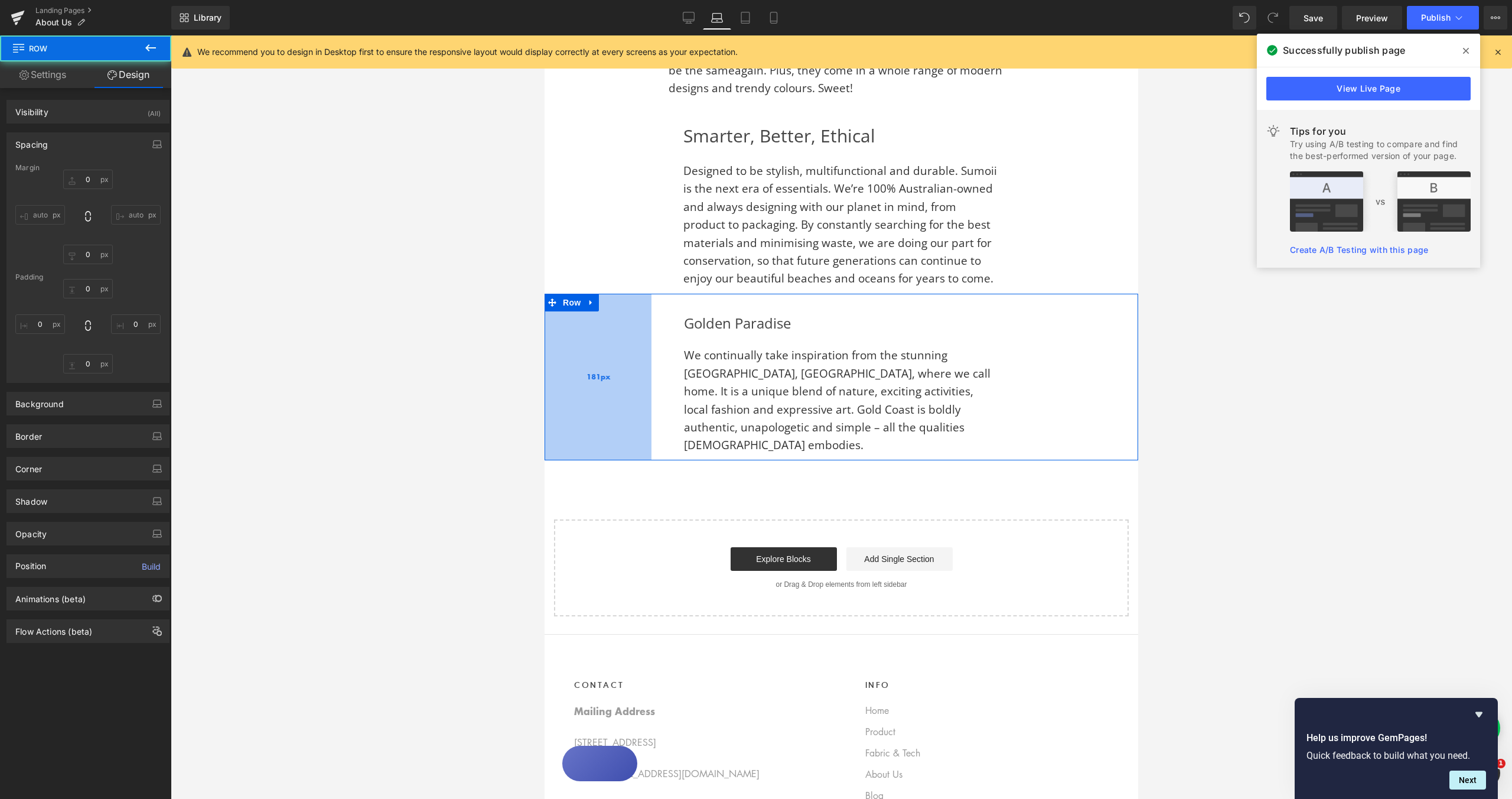
type input "0"
type input "30"
type input "180"
type input "10"
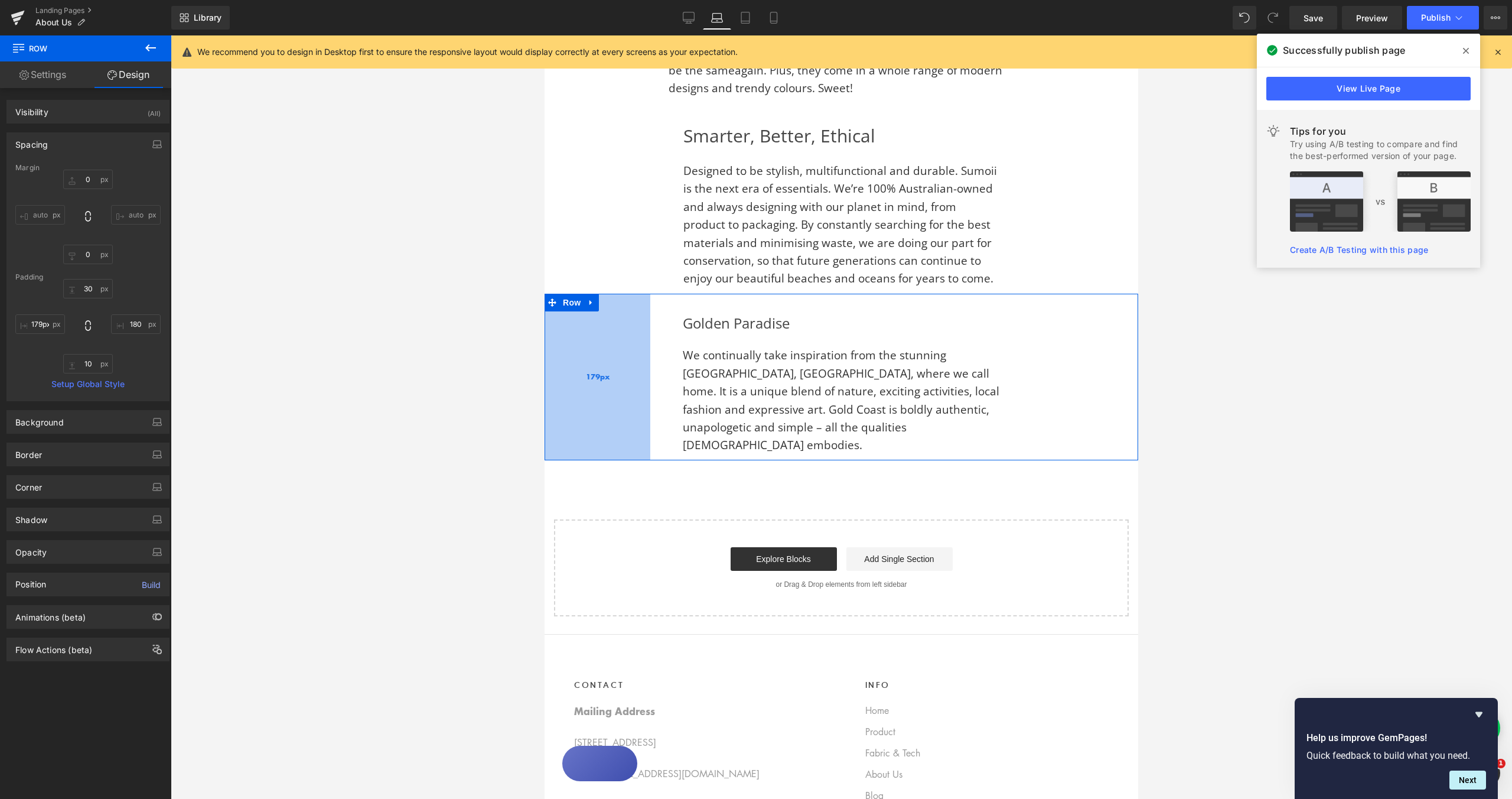
type input "180px"
click at [585, 347] on div "180px" at bounding box center [597, 377] width 106 height 166
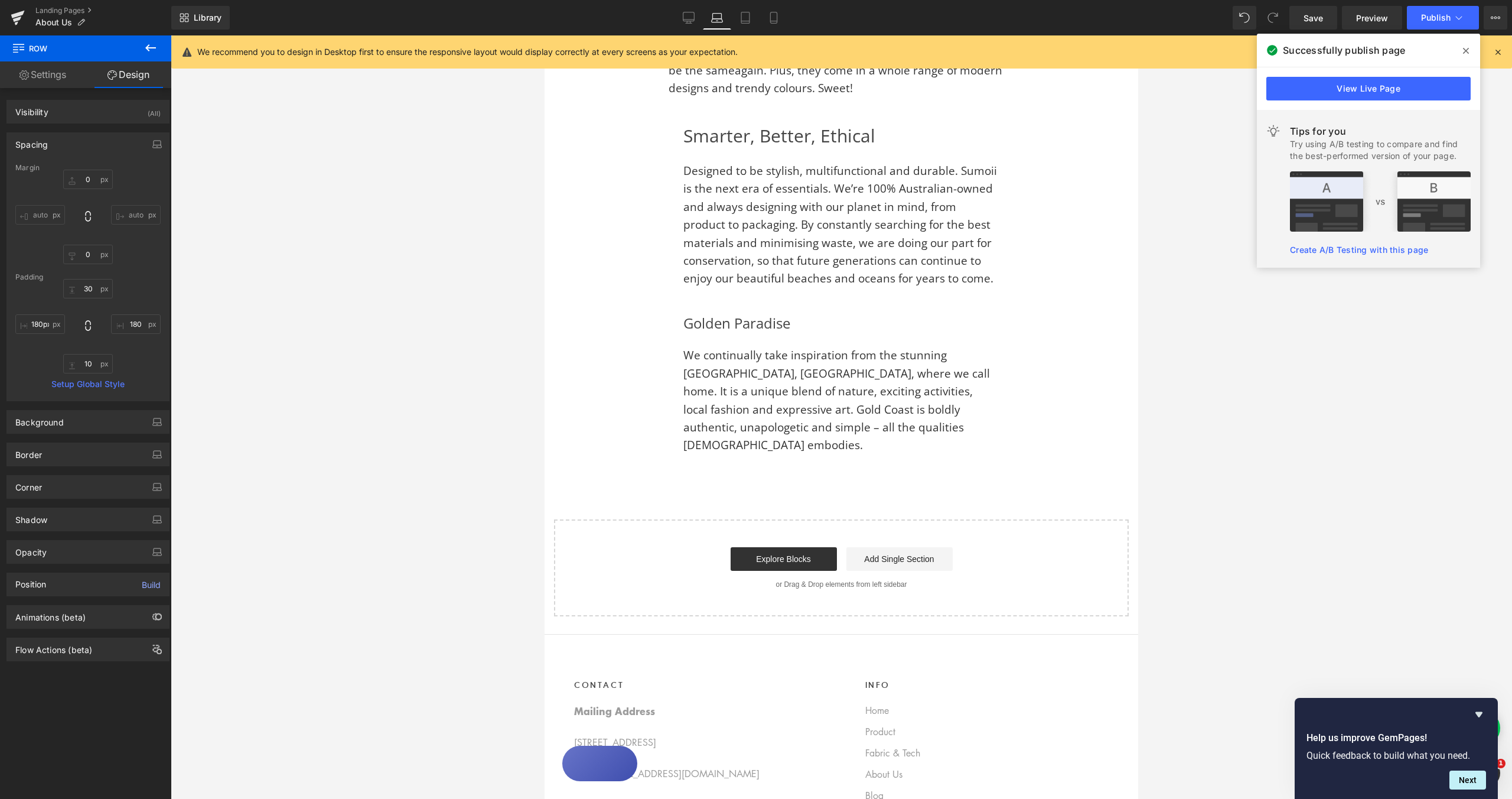
click at [1261, 442] on div at bounding box center [841, 417] width 1342 height 763
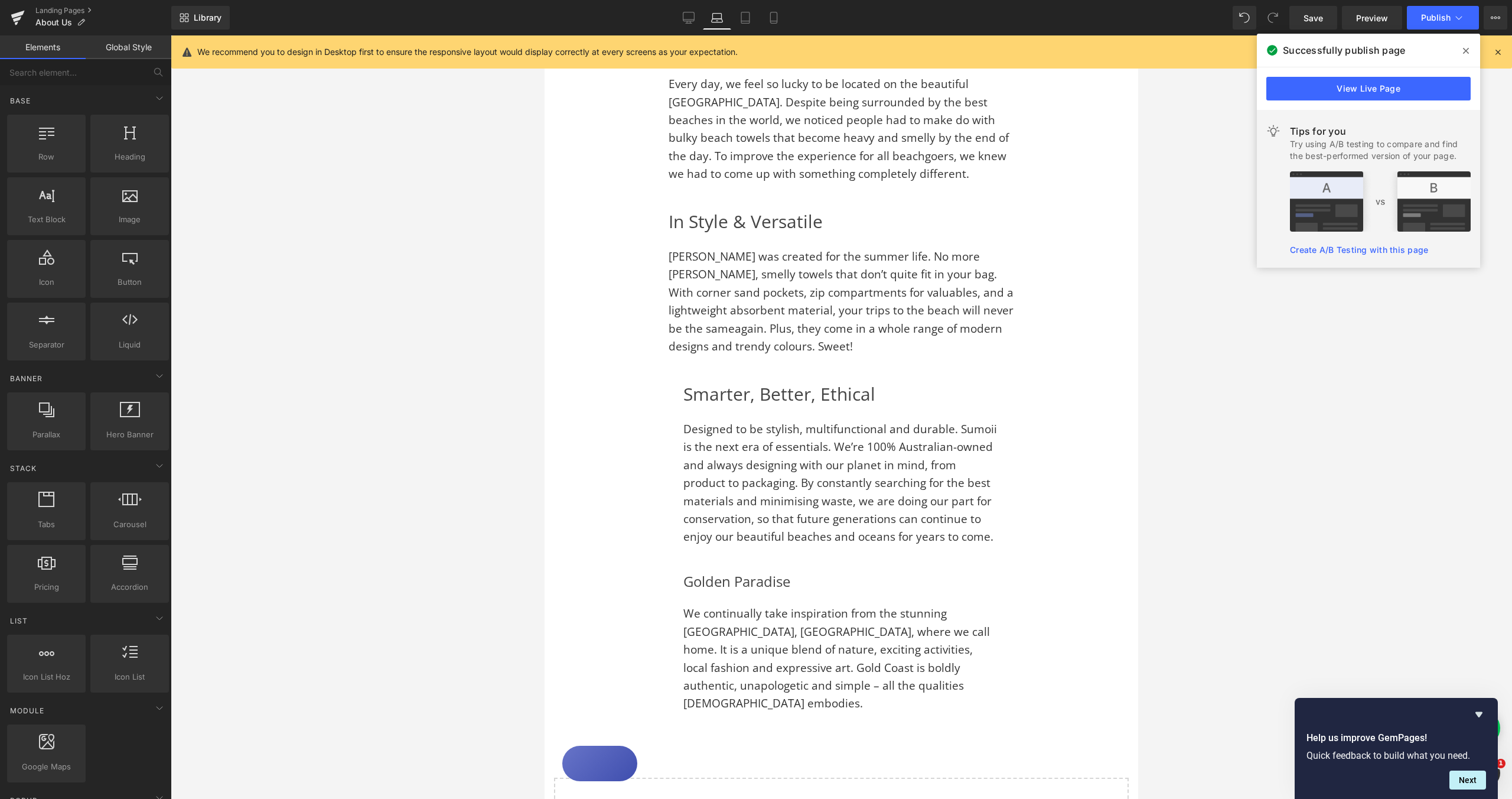
scroll to position [1063, 0]
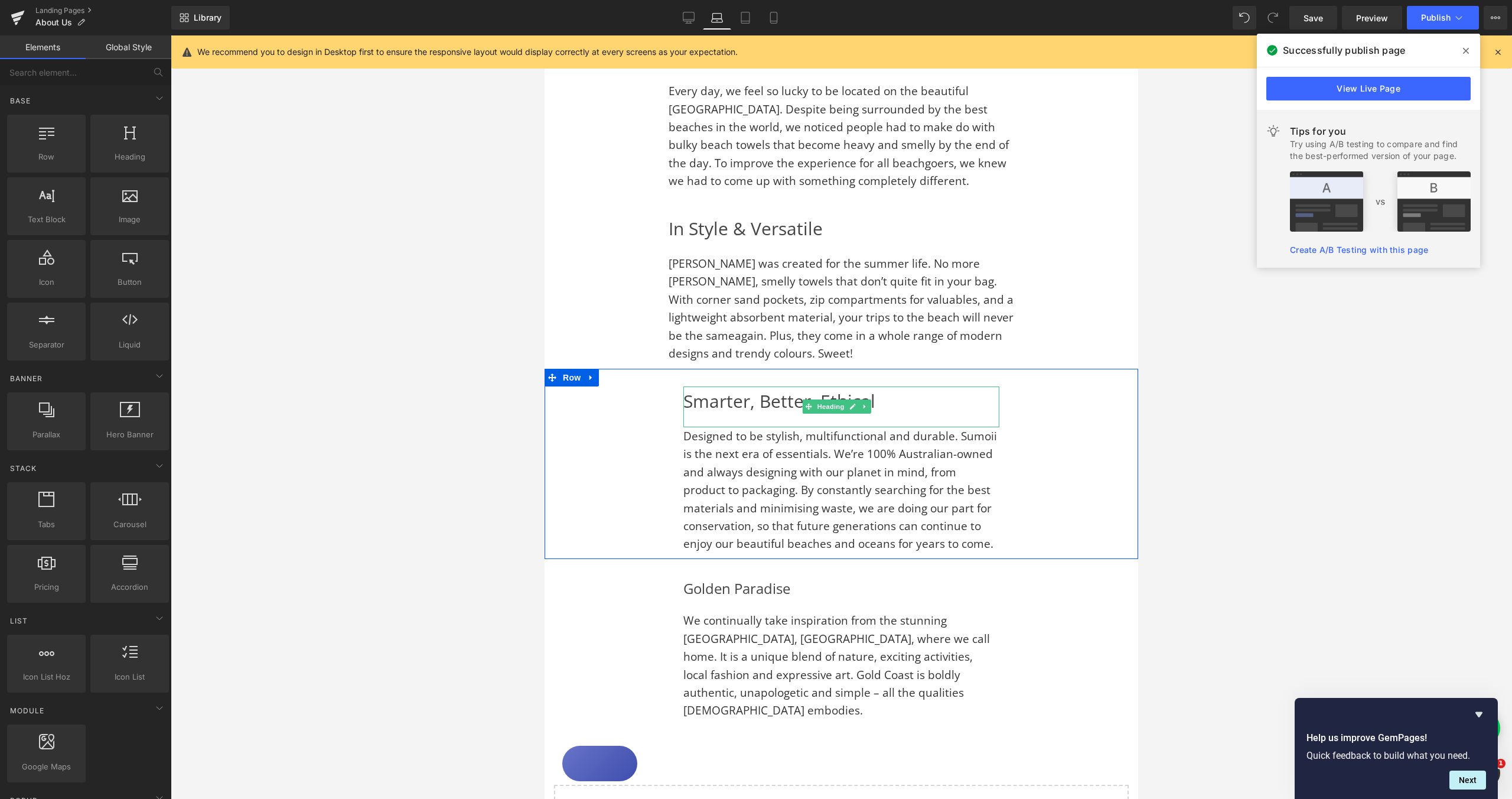
click at [688, 386] on div "Smarter, Better, Ethical" at bounding box center [841, 407] width 316 height 42
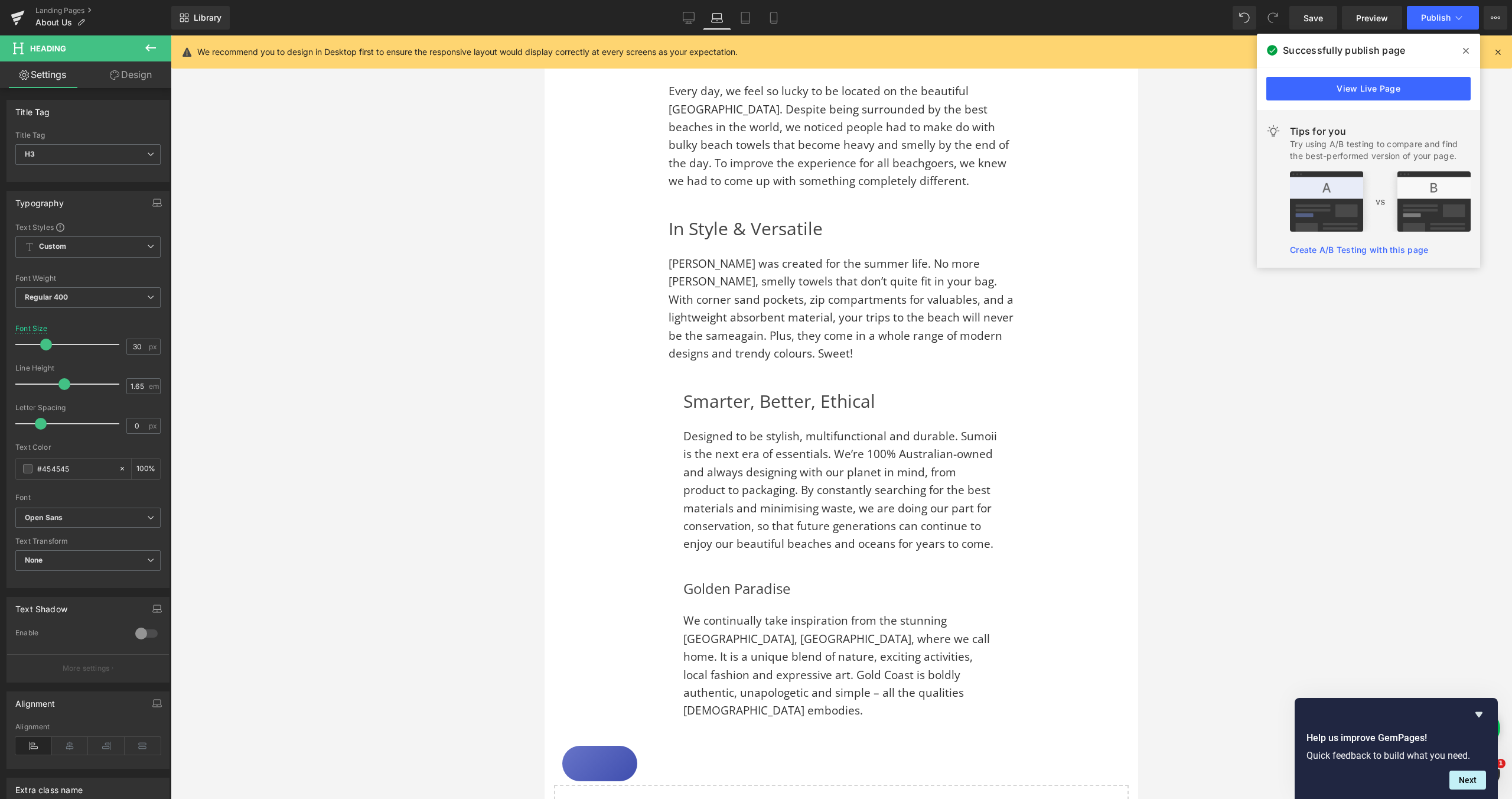
click at [125, 81] on link "Design" at bounding box center [131, 75] width 86 height 26
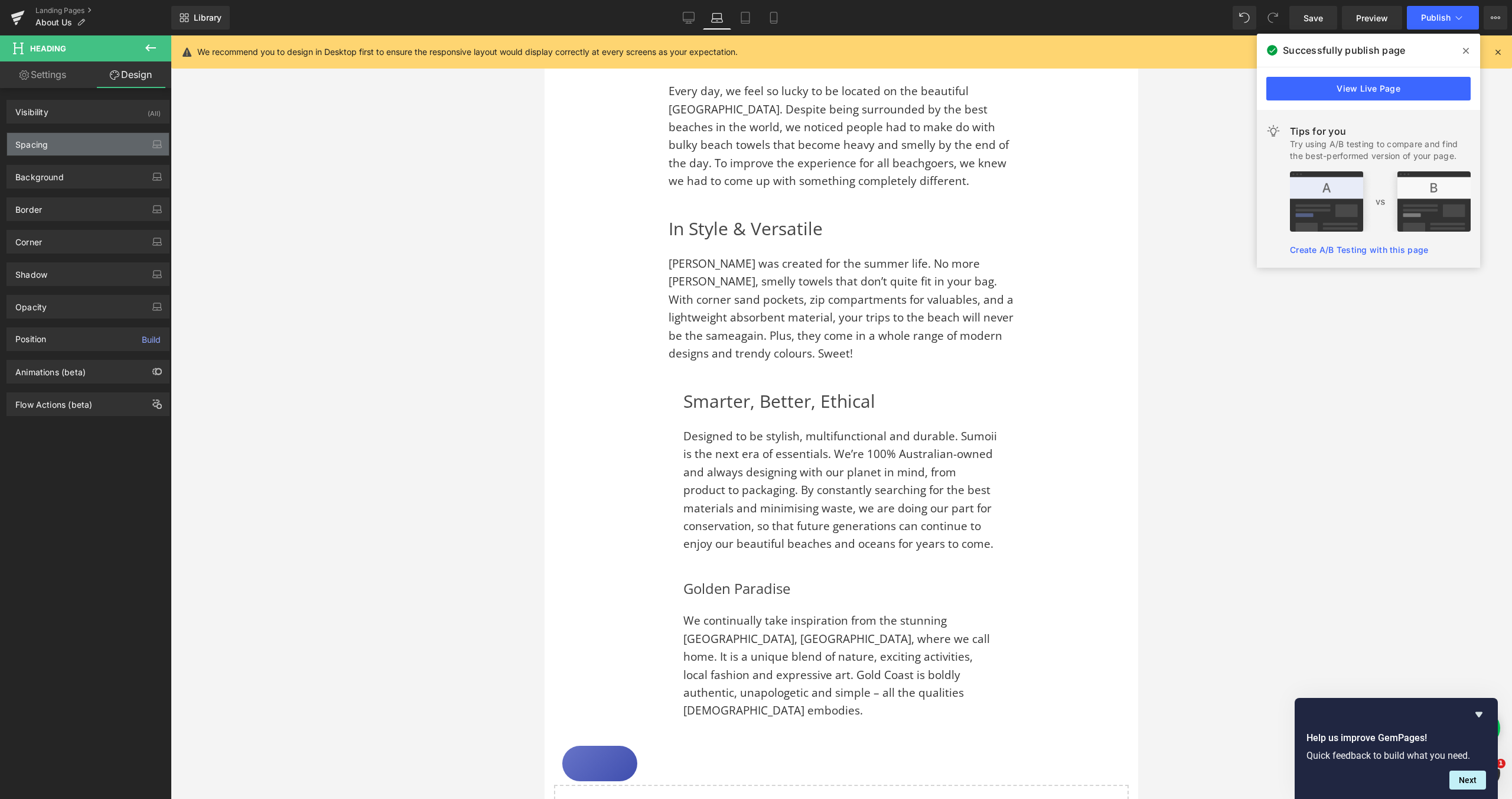
click at [45, 153] on div "Spacing" at bounding box center [88, 144] width 162 height 22
type input "0"
type input "25"
type input "0"
type input "25"
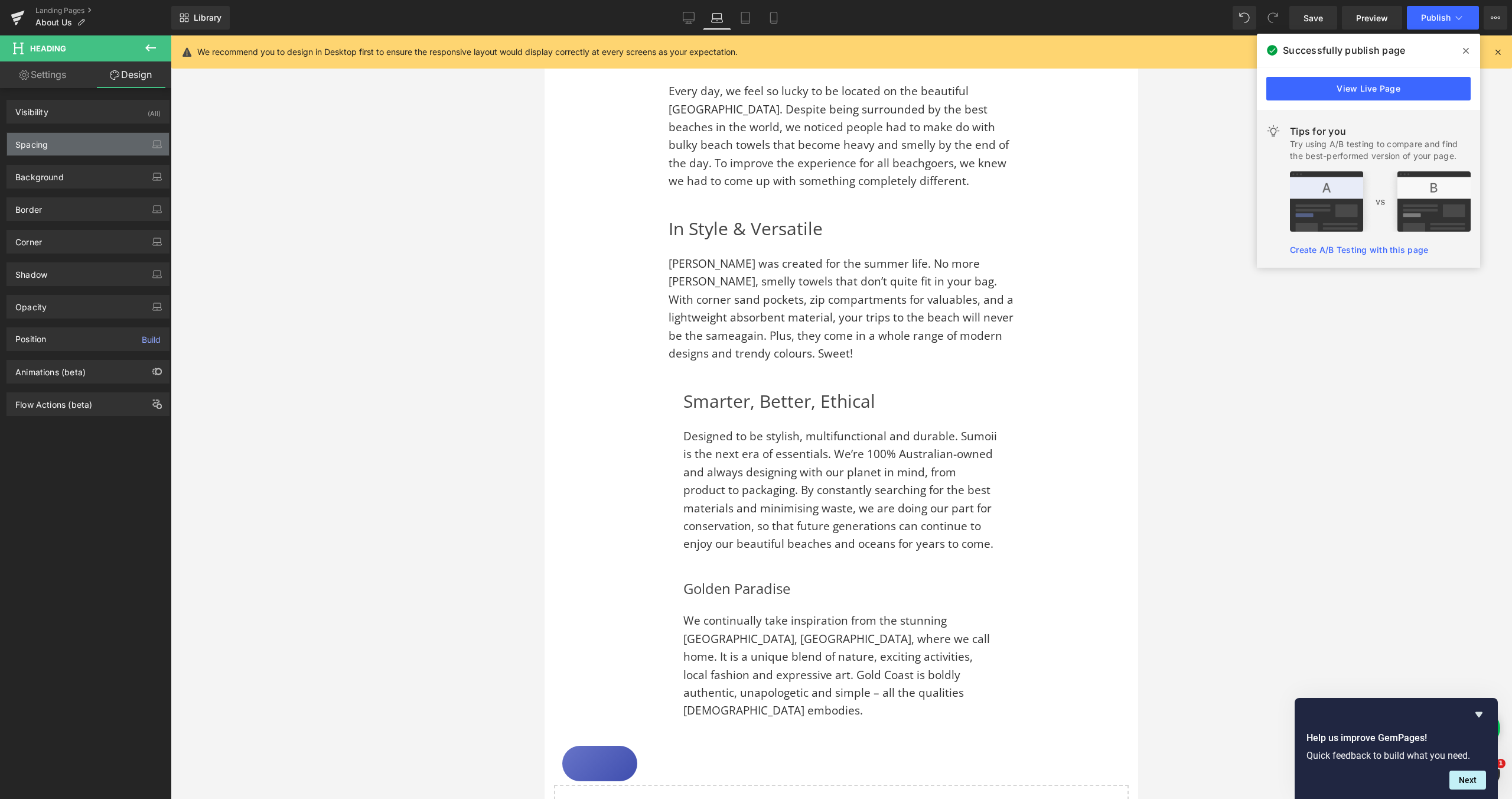
type input "0"
type input "20"
type input "0"
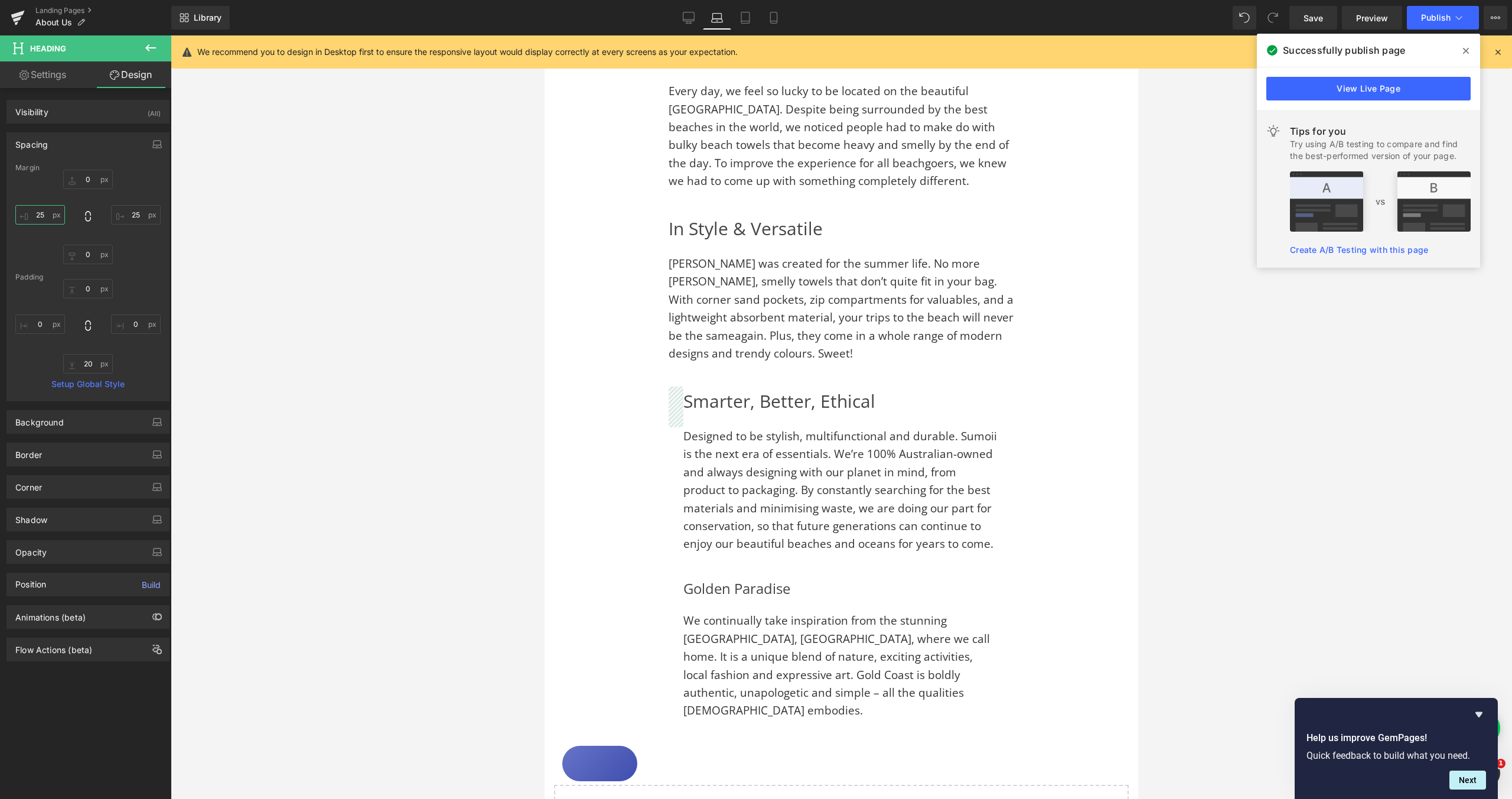
click at [40, 215] on input "25" at bounding box center [40, 215] width 49 height 20
click at [42, 215] on input "25" at bounding box center [40, 215] width 49 height 20
type input "0"
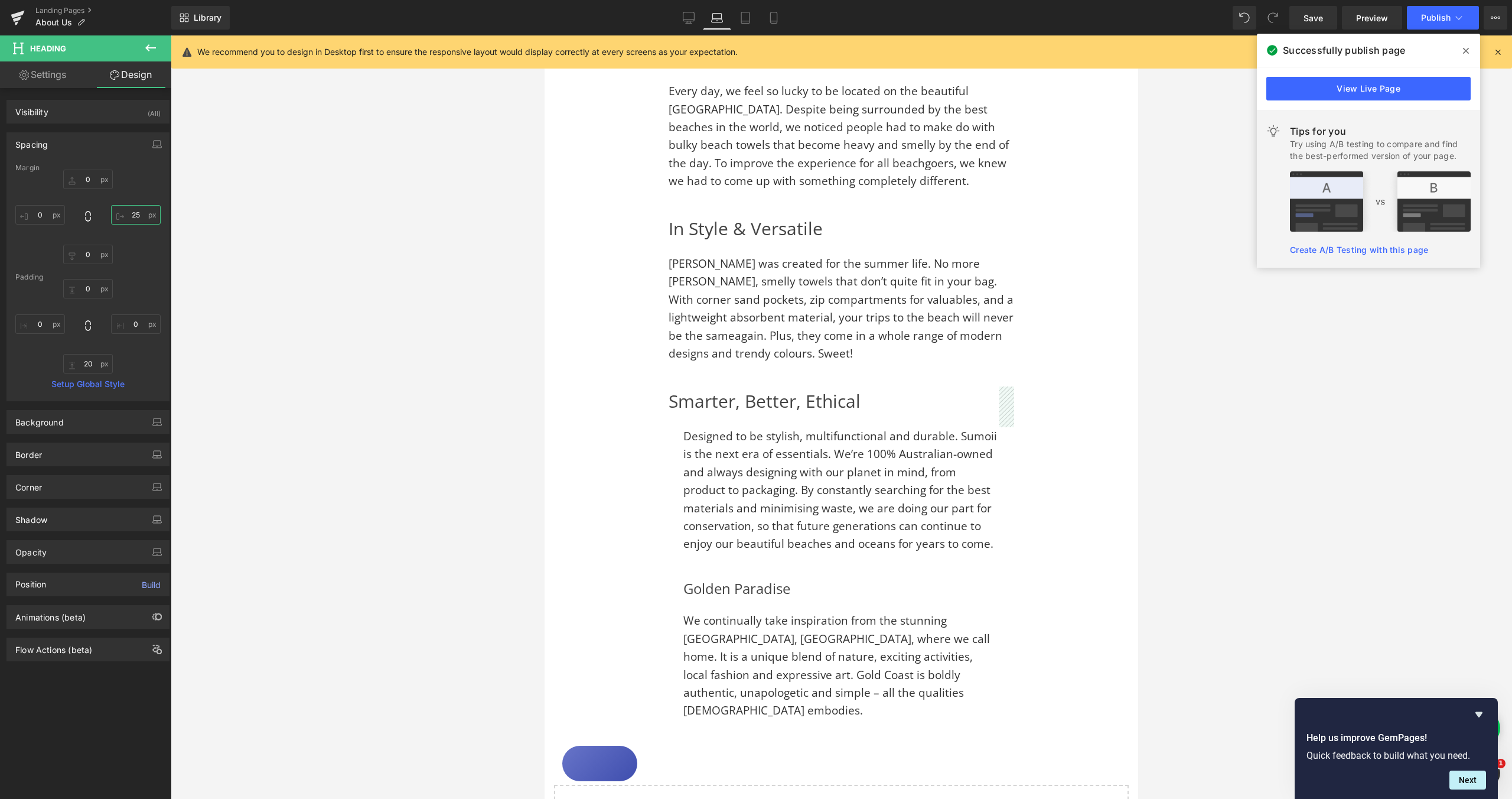
click at [131, 215] on input "25" at bounding box center [135, 215] width 49 height 20
click at [132, 215] on input "25" at bounding box center [135, 215] width 49 height 20
type input "0"
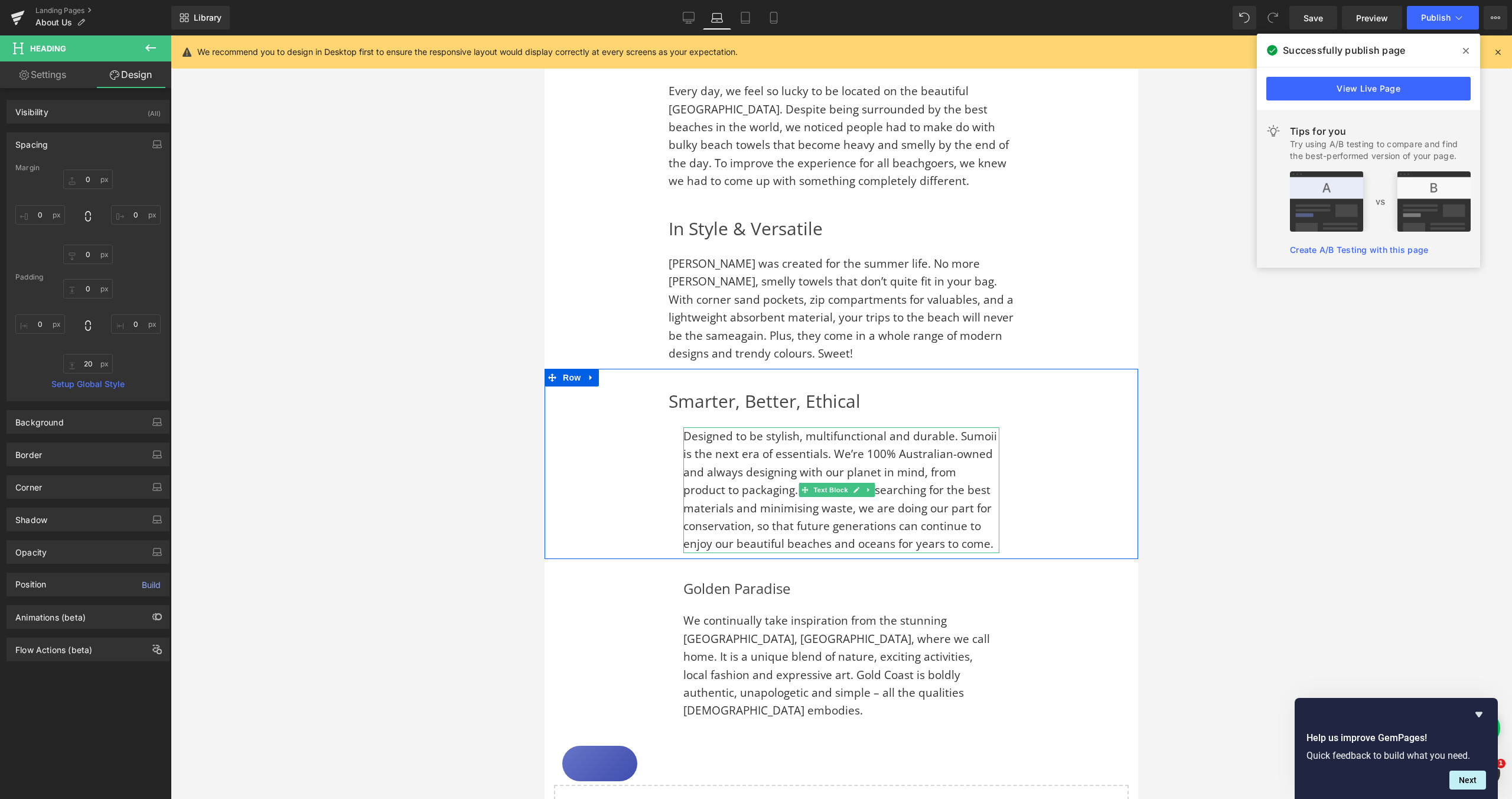
click at [686, 429] on span "Designed to be stylish, multifunctional and durable. Sumoii is the next era of …" at bounding box center [840, 490] width 313 height 123
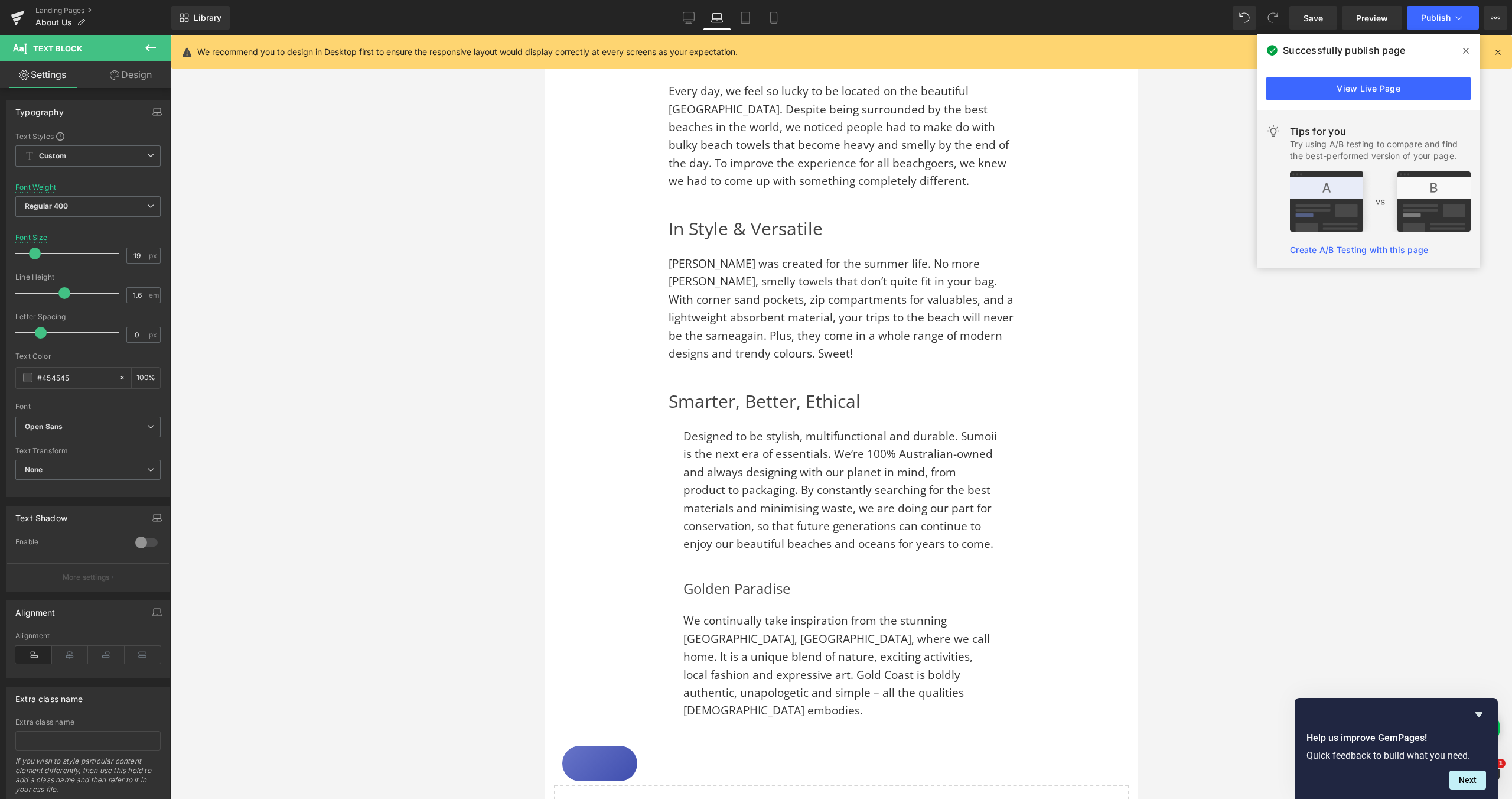
click at [127, 75] on link "Design" at bounding box center [131, 75] width 86 height 26
click at [0, 0] on div "Spacing" at bounding box center [0, 0] width 0 height 0
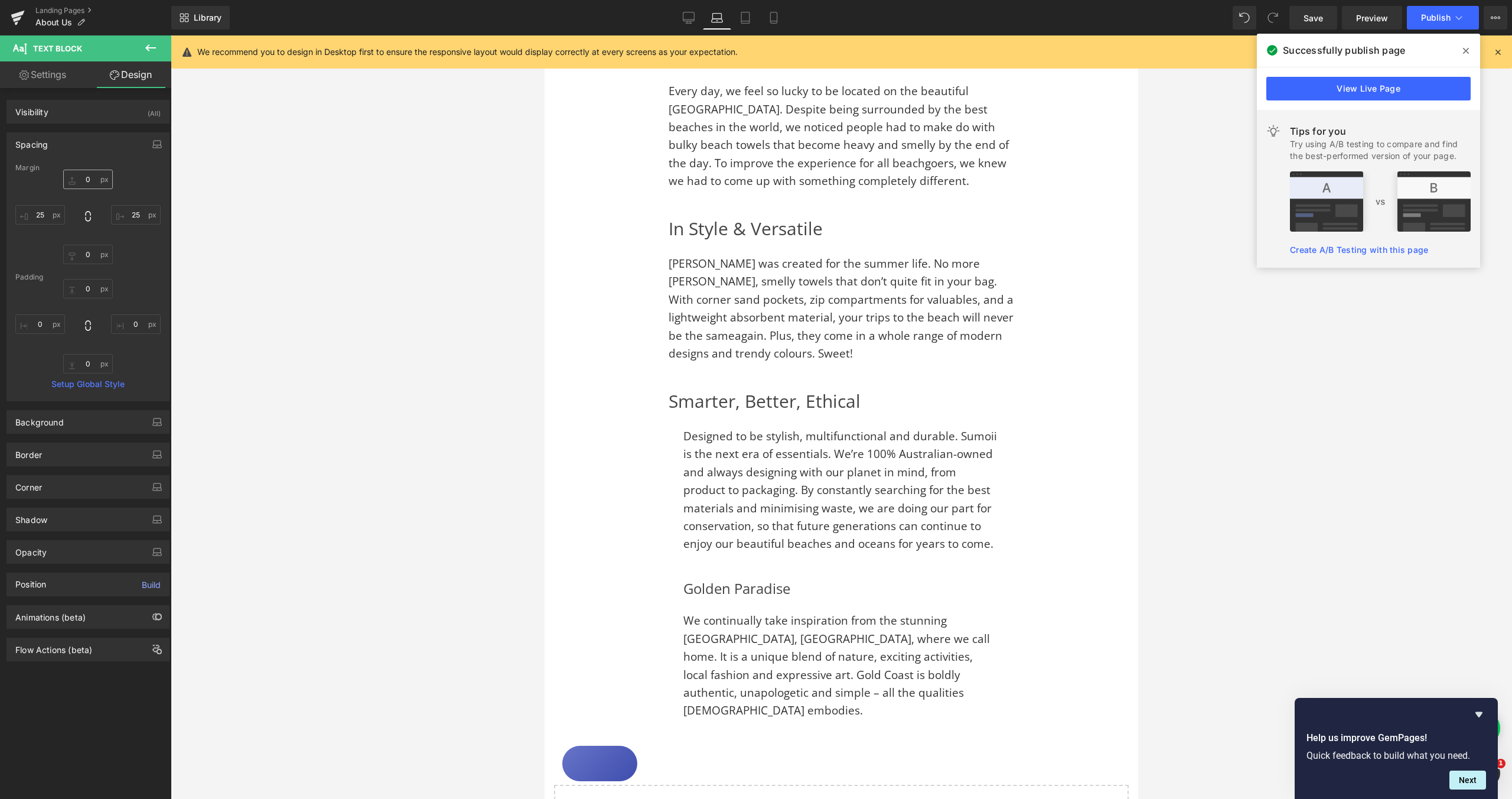
type input "0"
type input "25"
type input "0"
type input "25"
type input "0"
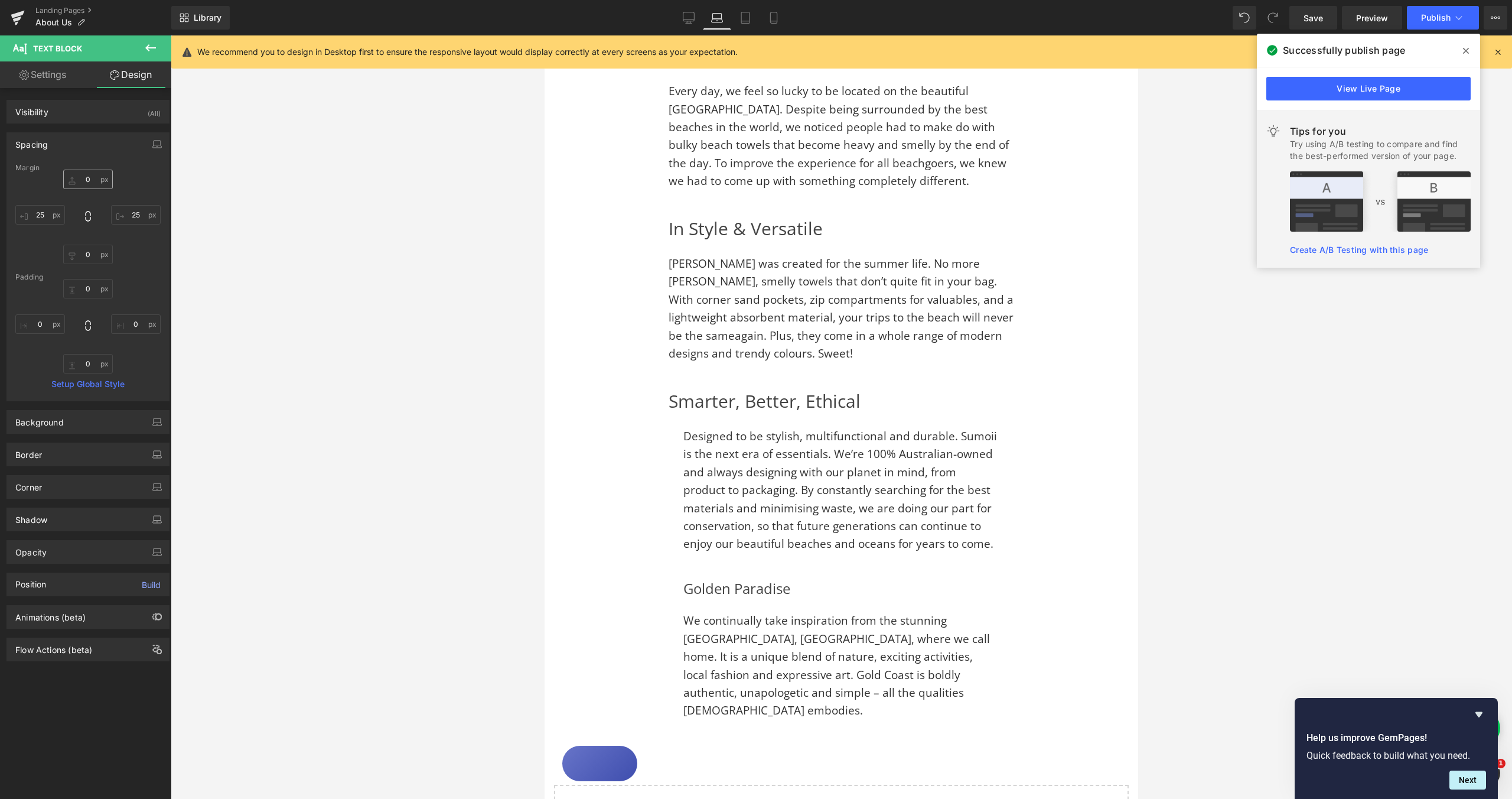
type input "0"
click at [39, 211] on input "25" at bounding box center [40, 215] width 49 height 20
type input "0"
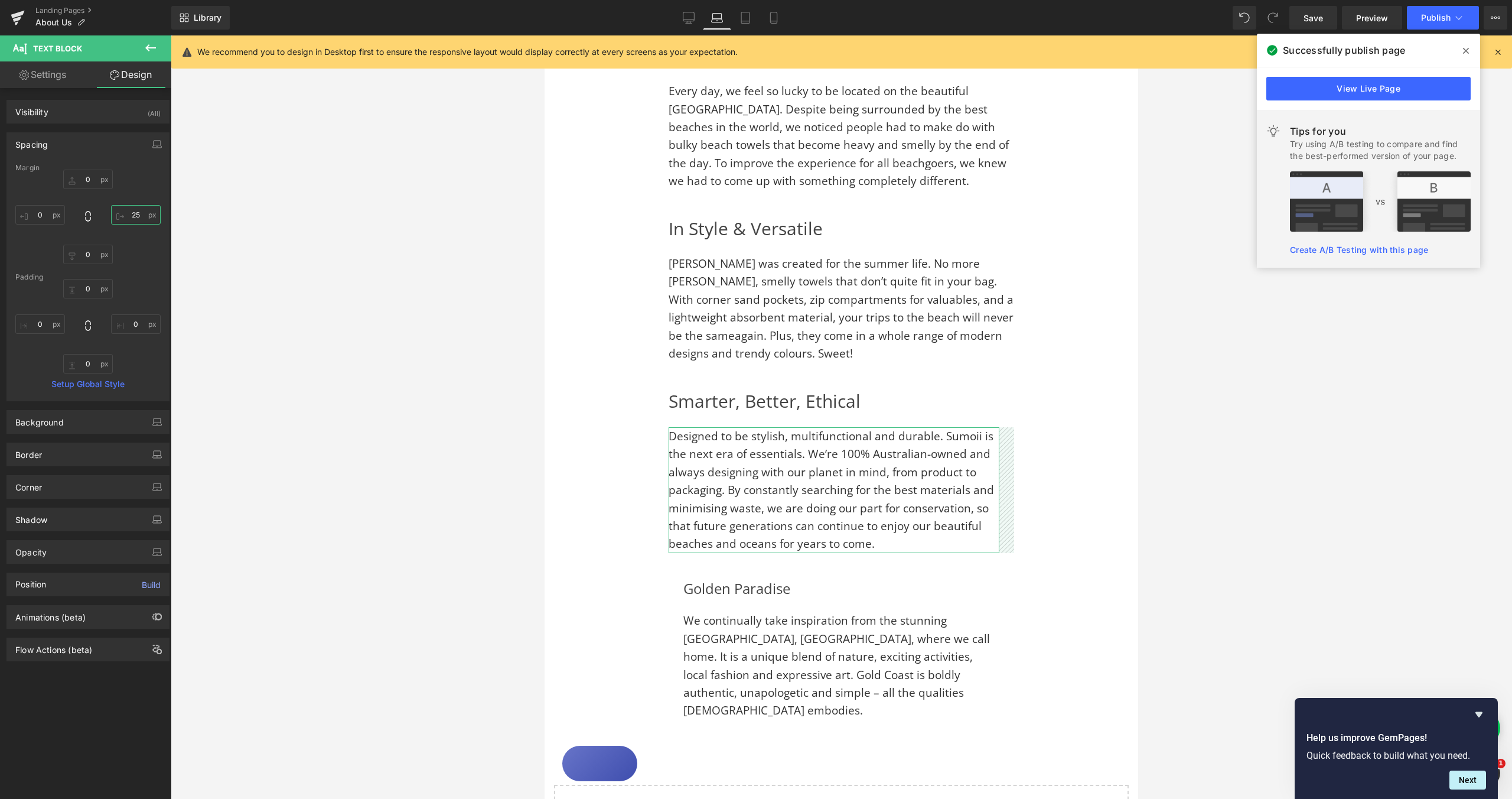
click at [129, 214] on input "25" at bounding box center [135, 215] width 49 height 20
type input "0"
click at [688, 577] on h3 "Golden Paradise" at bounding box center [841, 589] width 316 height 24
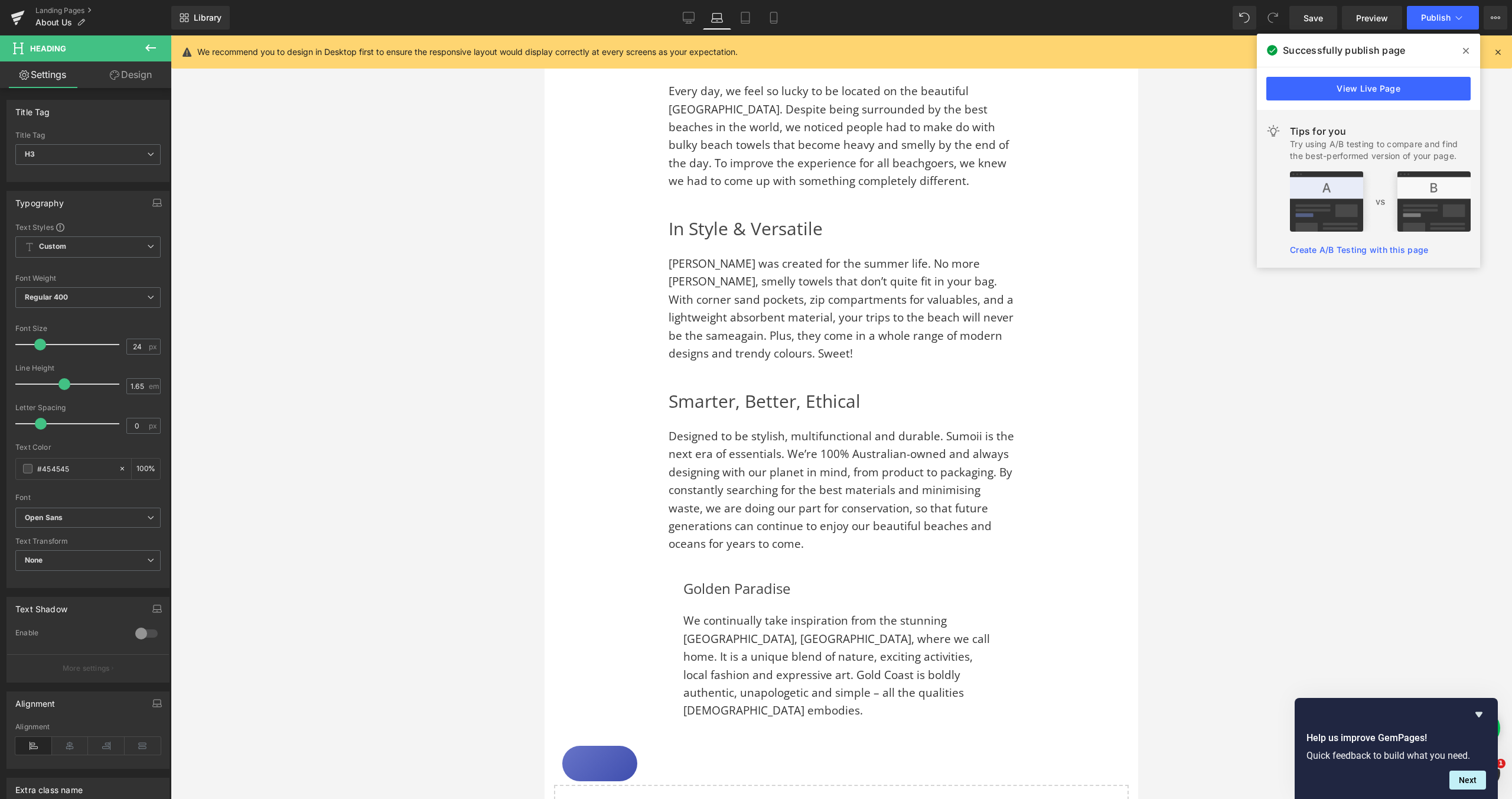
click at [127, 83] on link "Design" at bounding box center [131, 75] width 86 height 26
click at [0, 0] on div "Spacing" at bounding box center [0, 0] width 0 height 0
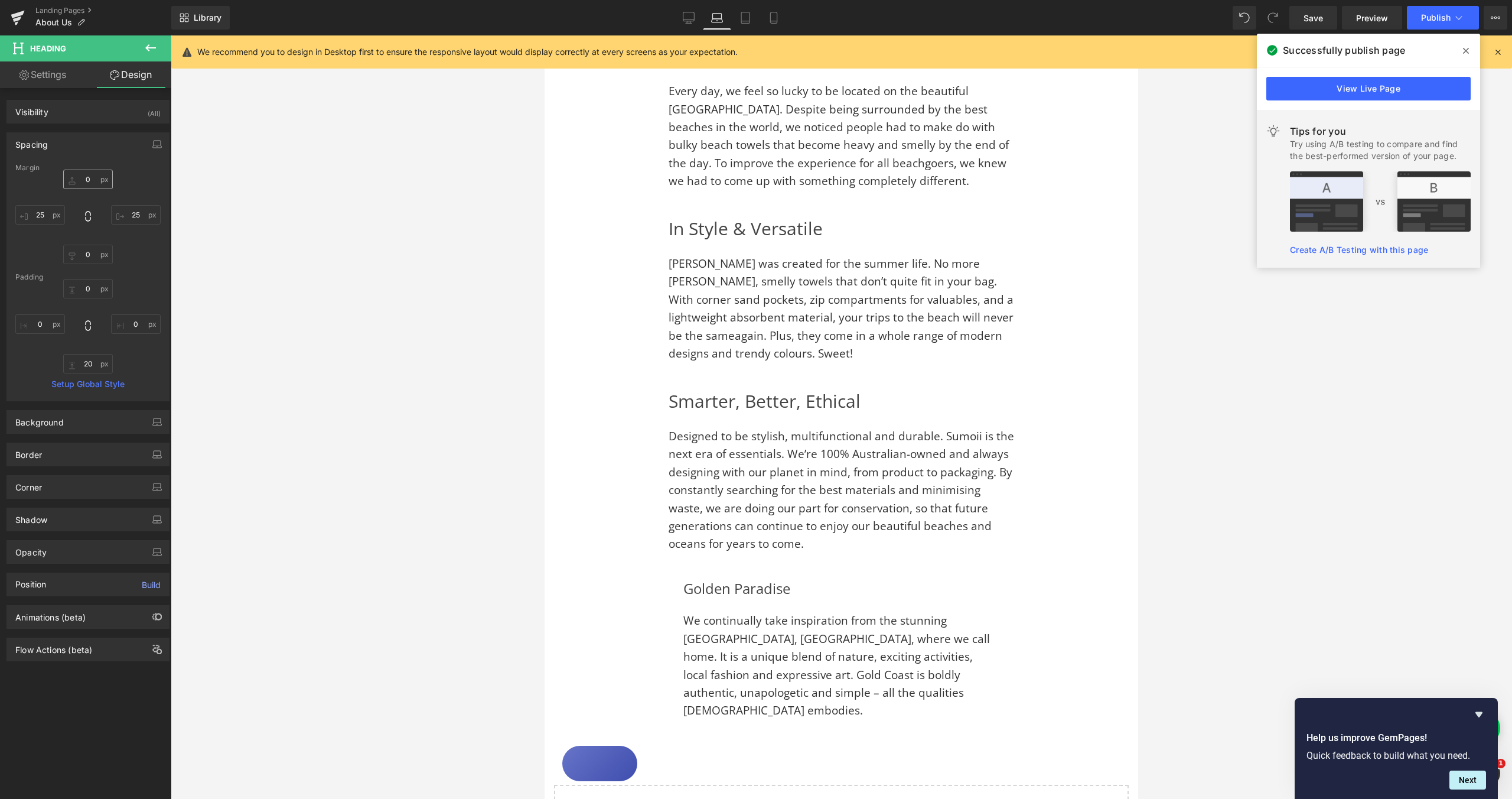
type input "0"
type input "25"
type input "0"
type input "25"
type input "0"
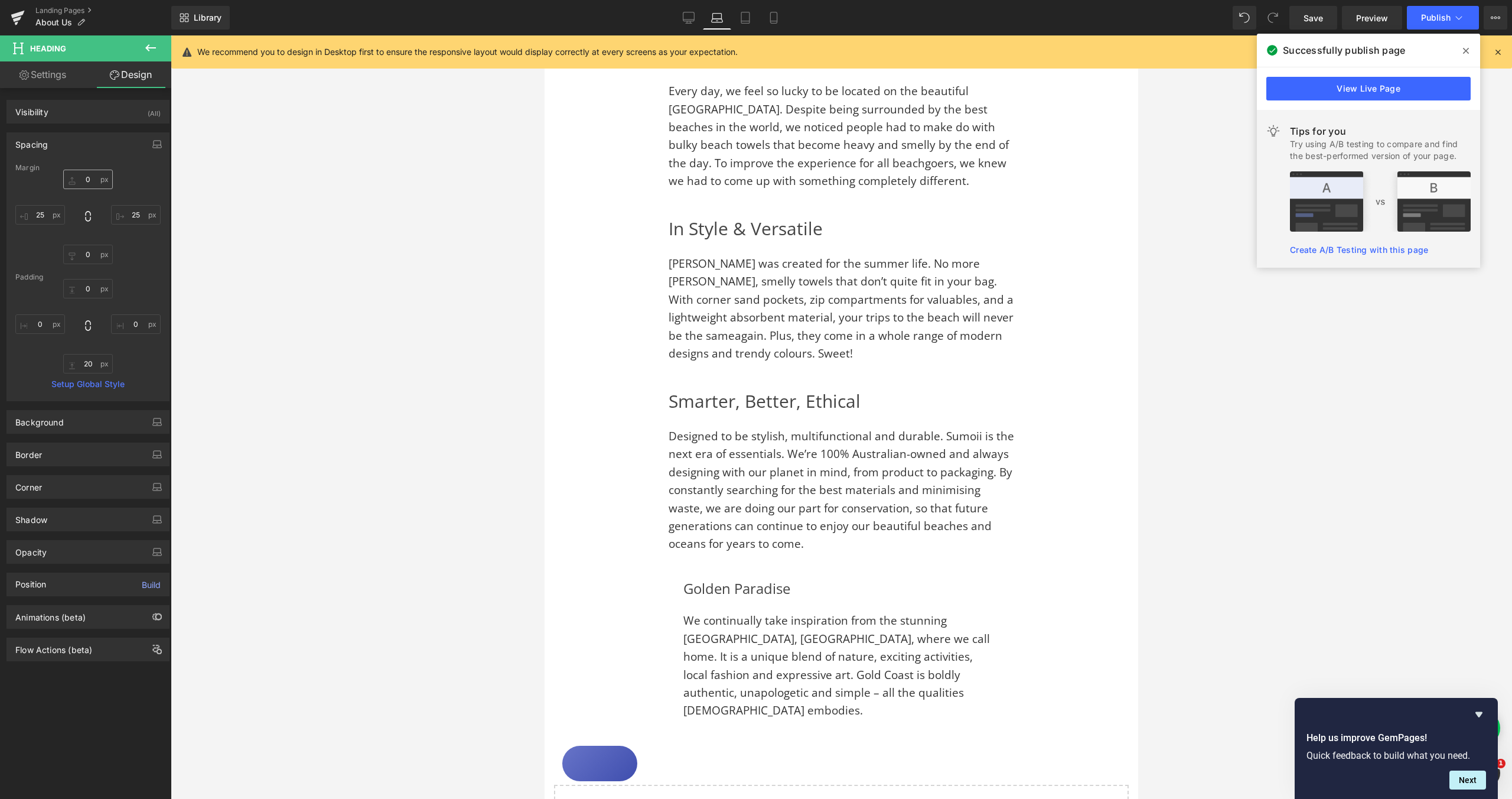
type input "0"
type input "20"
type input "0"
click at [42, 217] on input "25" at bounding box center [40, 215] width 49 height 20
click at [42, 217] on input "25" at bounding box center [40, 215] width 49 height 20
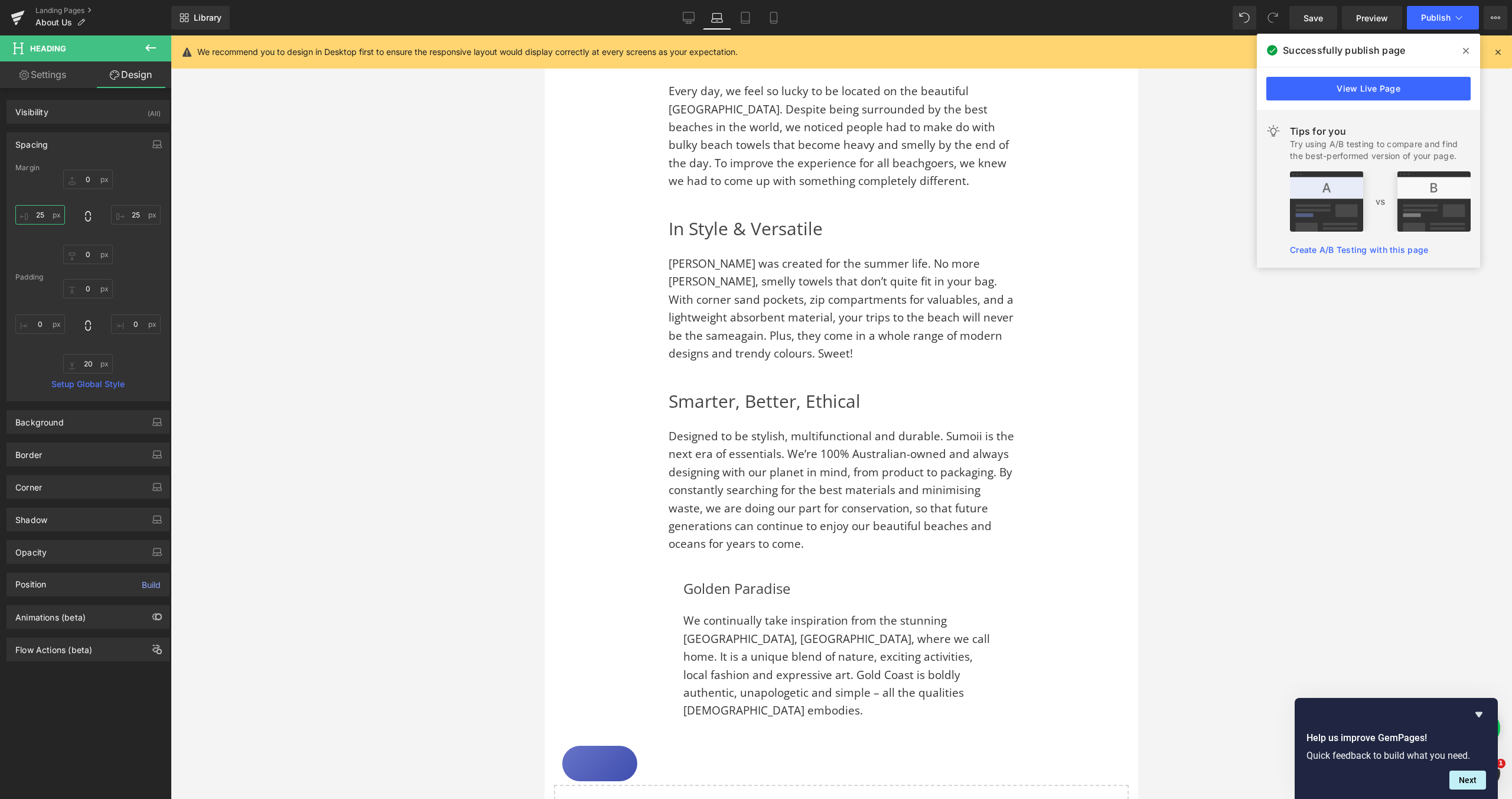
click at [42, 217] on input "25" at bounding box center [40, 215] width 49 height 20
type input "0"
click at [132, 215] on input "25" at bounding box center [135, 215] width 49 height 20
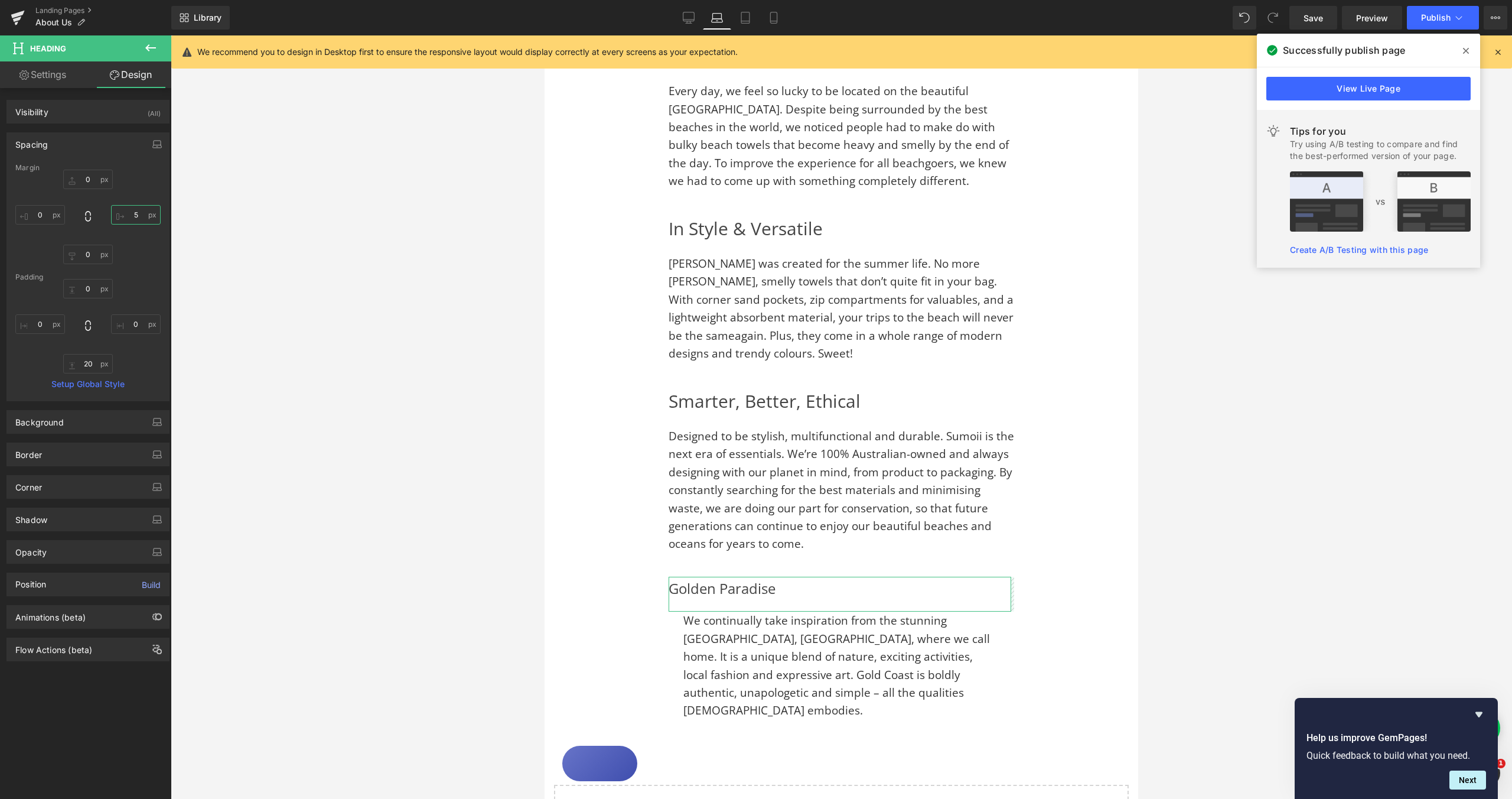
click at [130, 213] on input "5" at bounding box center [135, 215] width 49 height 20
click at [132, 213] on input "5" at bounding box center [135, 215] width 49 height 20
type input "0"
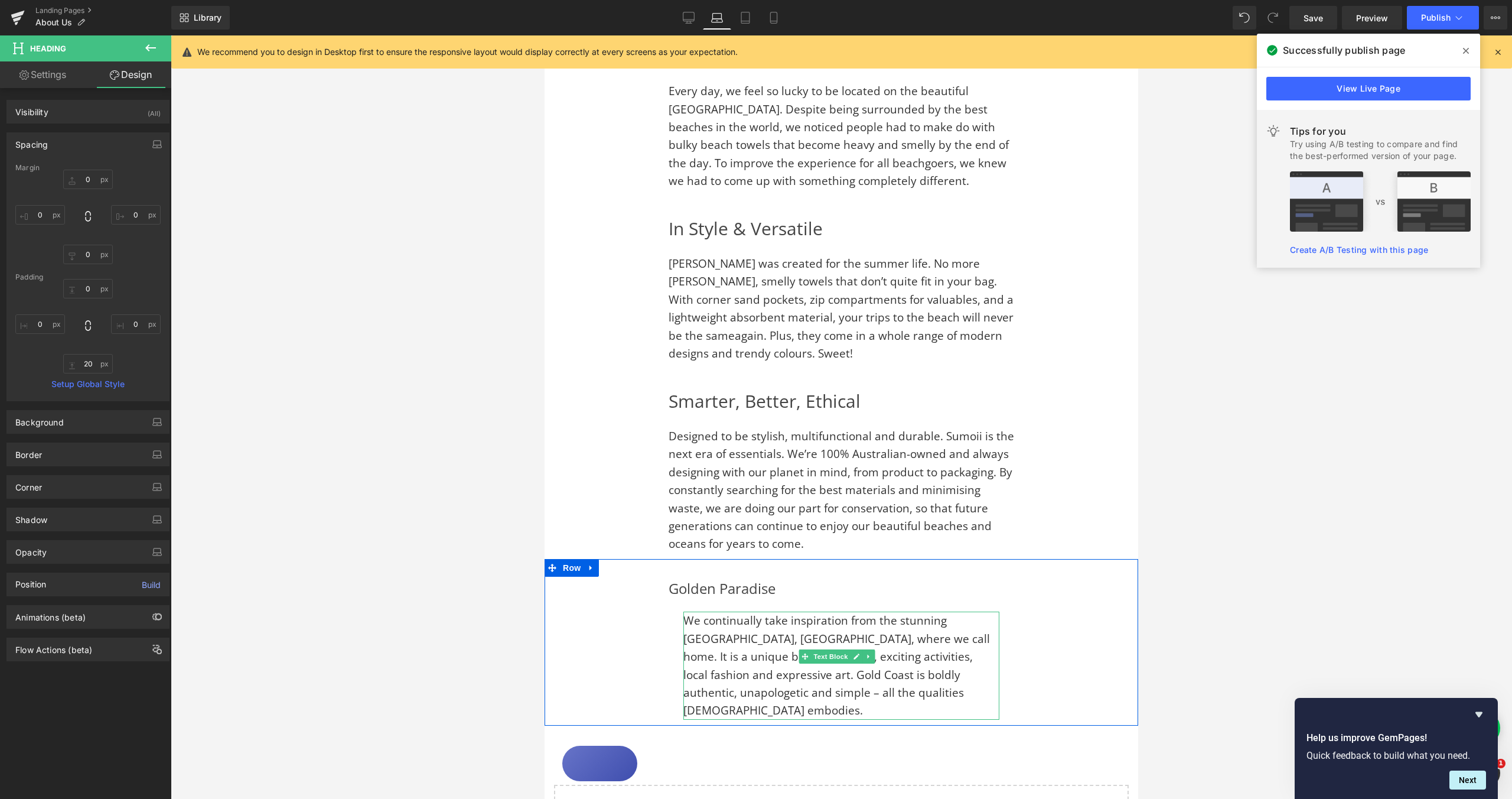
click at [686, 613] on span "We continually take inspiration from the stunning [GEOGRAPHIC_DATA], [GEOGRAPHI…" at bounding box center [837, 665] width 307 height 105
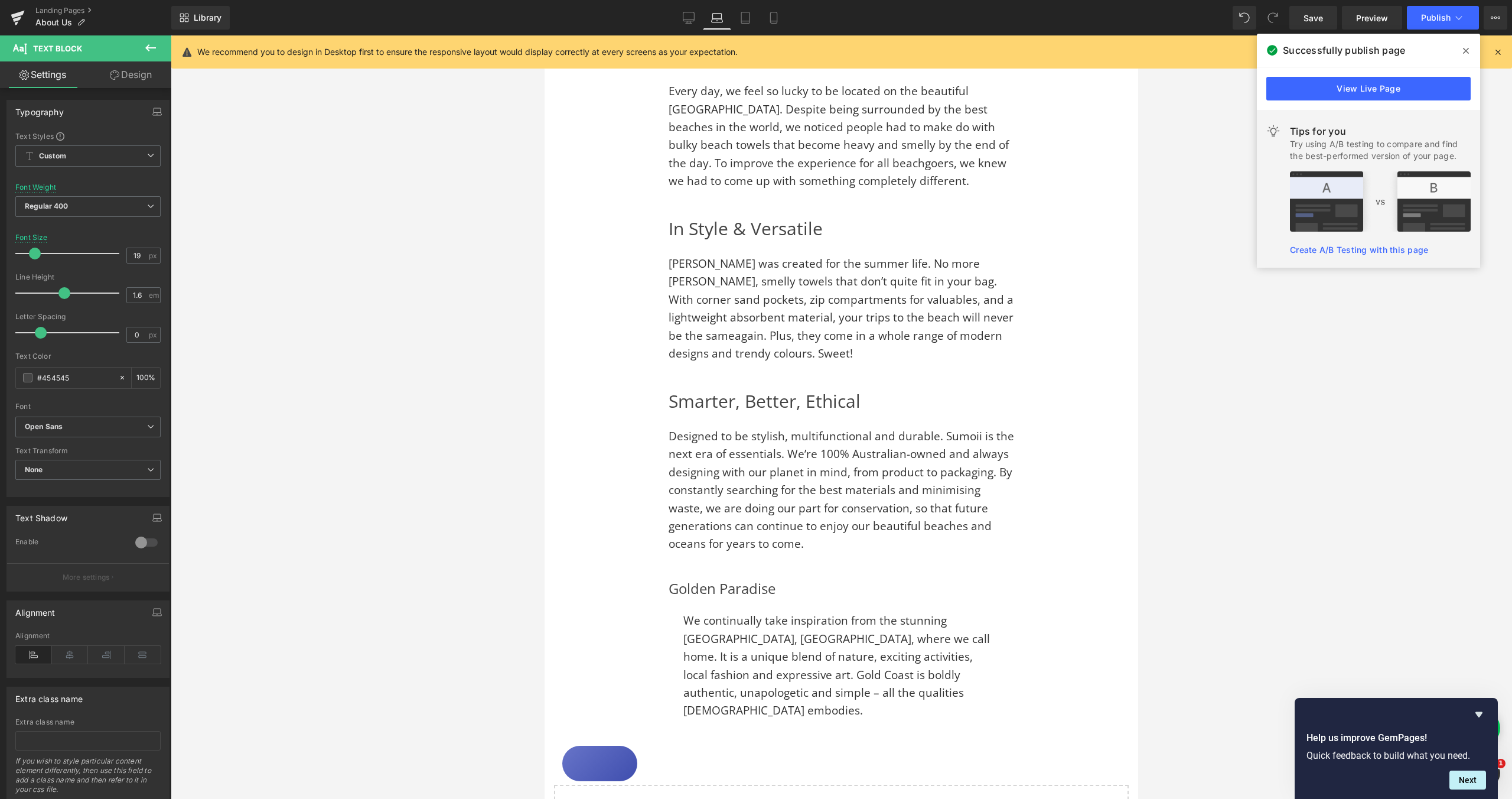
click at [133, 79] on link "Design" at bounding box center [131, 75] width 86 height 26
click at [0, 0] on div "Spacing" at bounding box center [0, 0] width 0 height 0
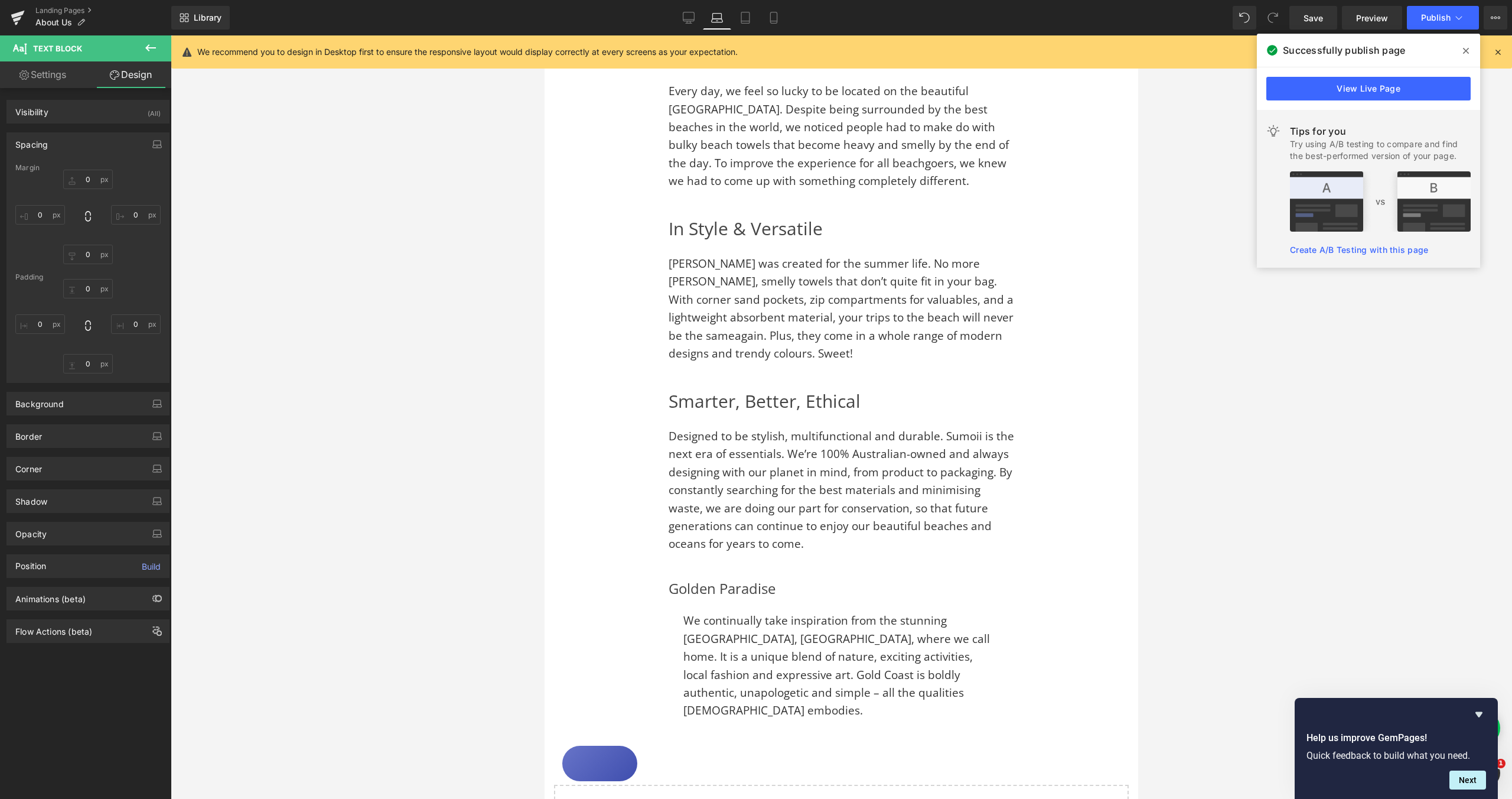
type input "0"
type input "25"
type input "0"
type input "25"
type input "0"
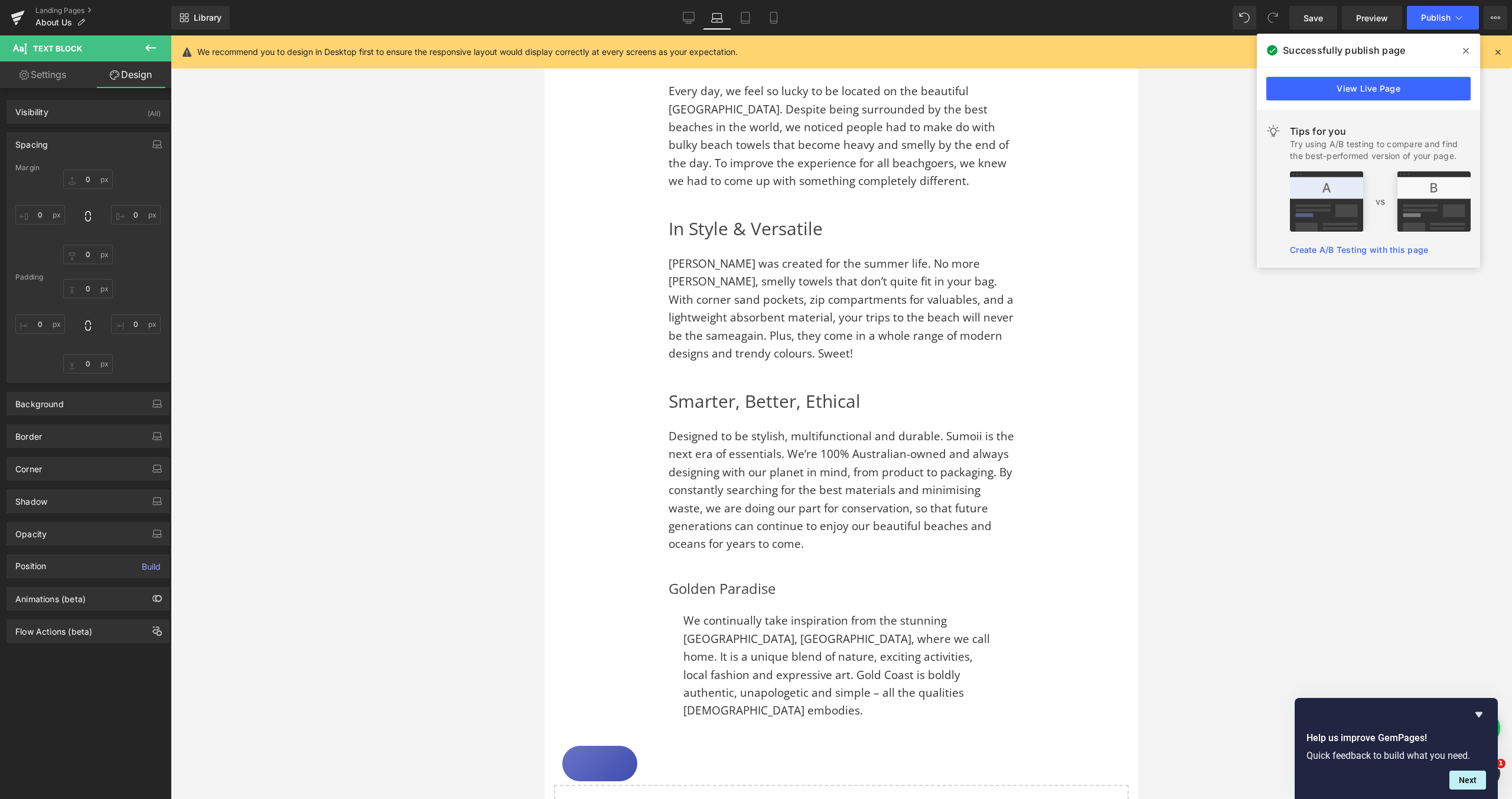
type input "0"
click at [42, 213] on input "25" at bounding box center [40, 215] width 49 height 20
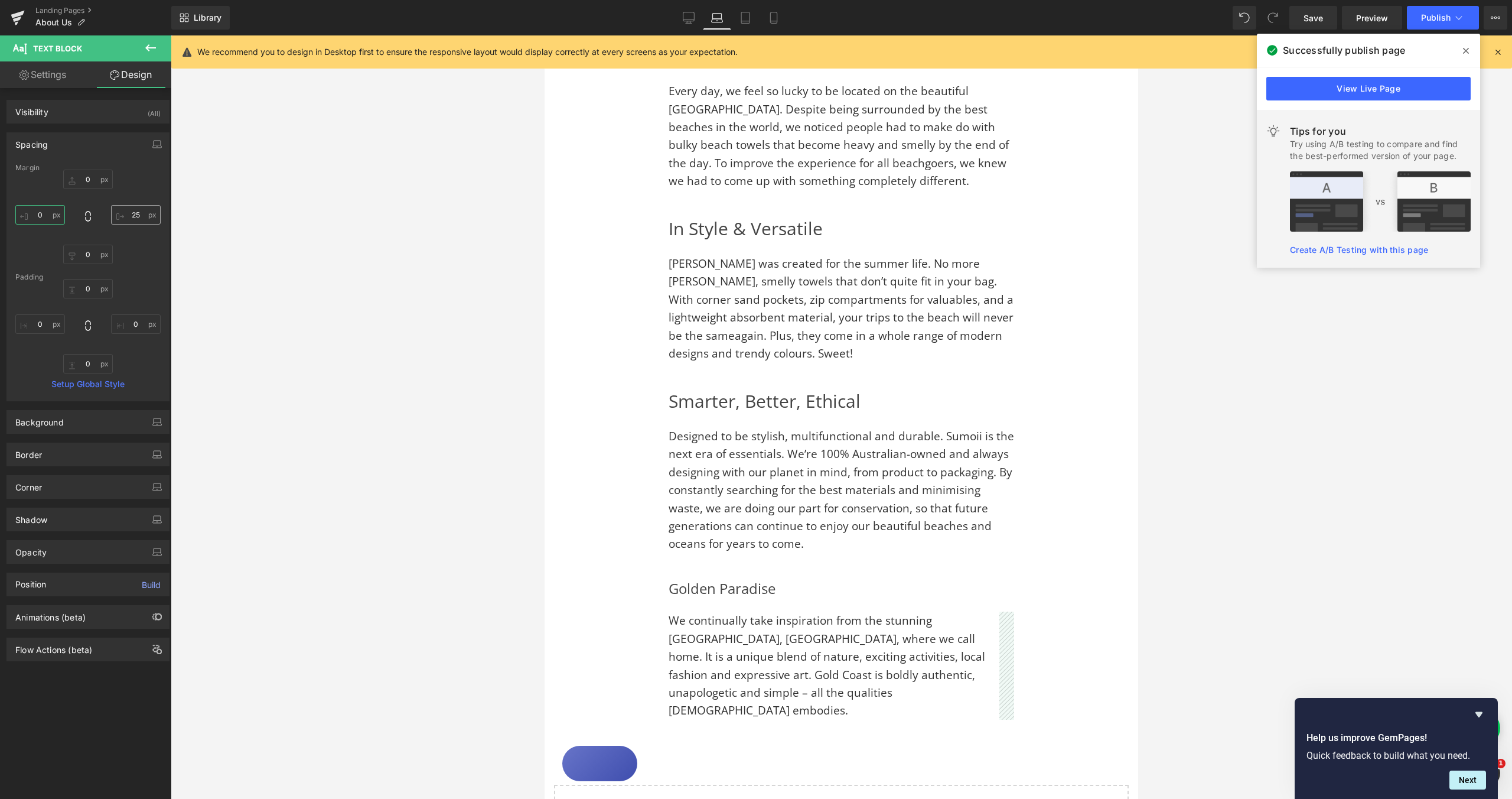
type input "0"
click at [129, 215] on input "25" at bounding box center [135, 215] width 49 height 20
click at [132, 215] on input "25" at bounding box center [135, 215] width 49 height 20
click at [132, 215] on input "25" at bounding box center [135, 215] width 49 height 20
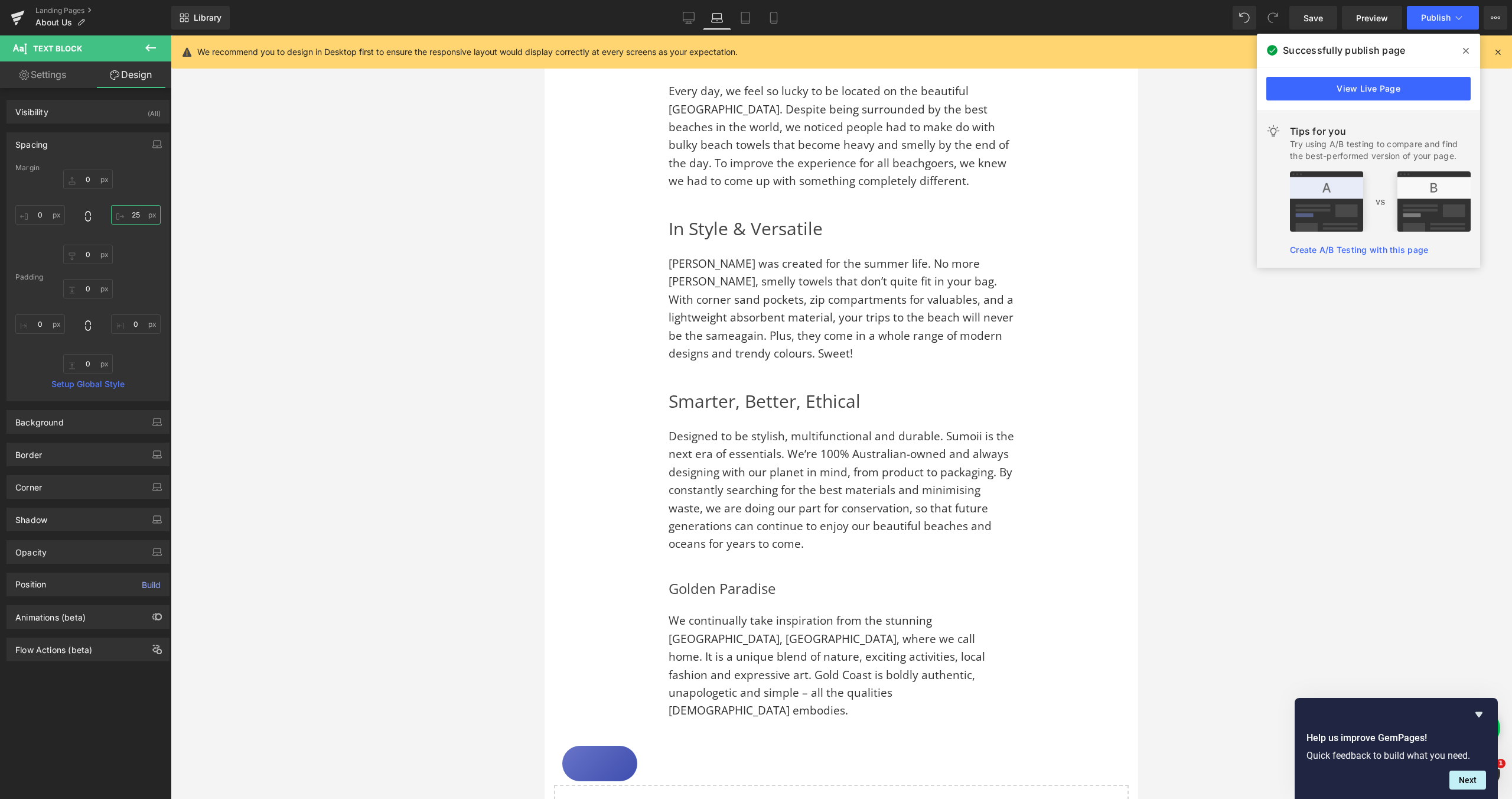
type input "0"
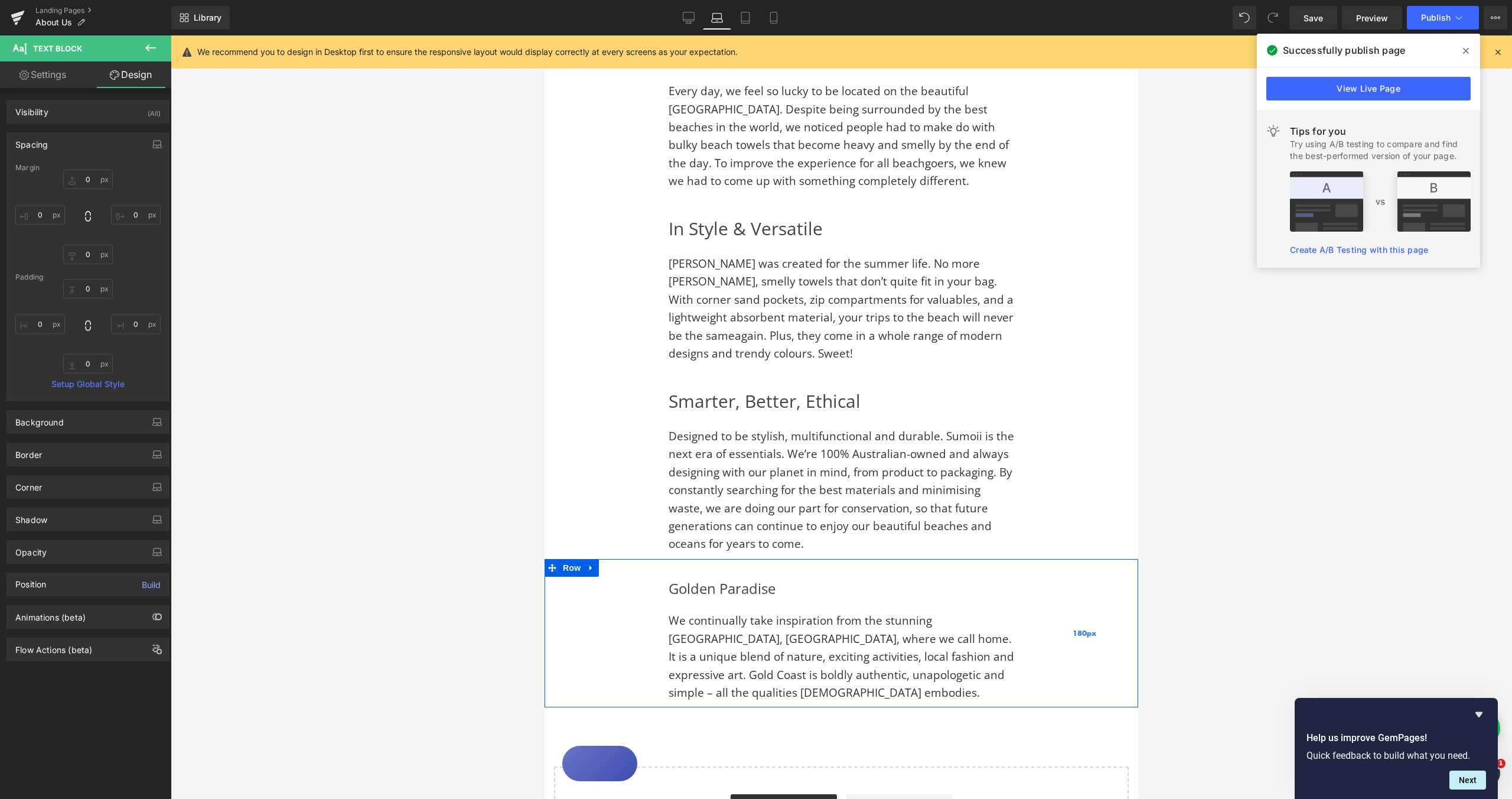
click at [1076, 590] on div "180px" at bounding box center [1085, 634] width 106 height 149
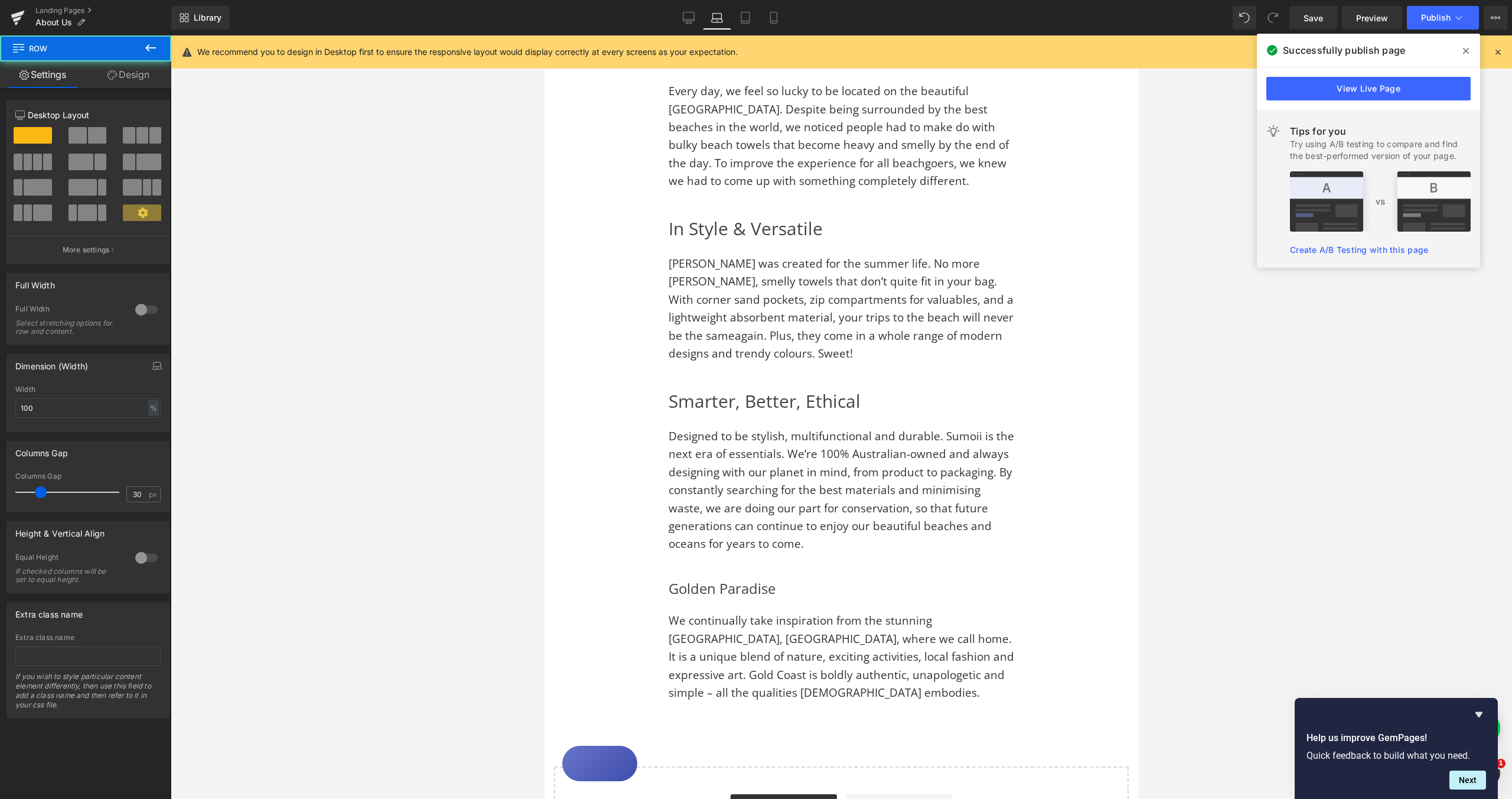
click at [1220, 583] on div at bounding box center [841, 417] width 1342 height 763
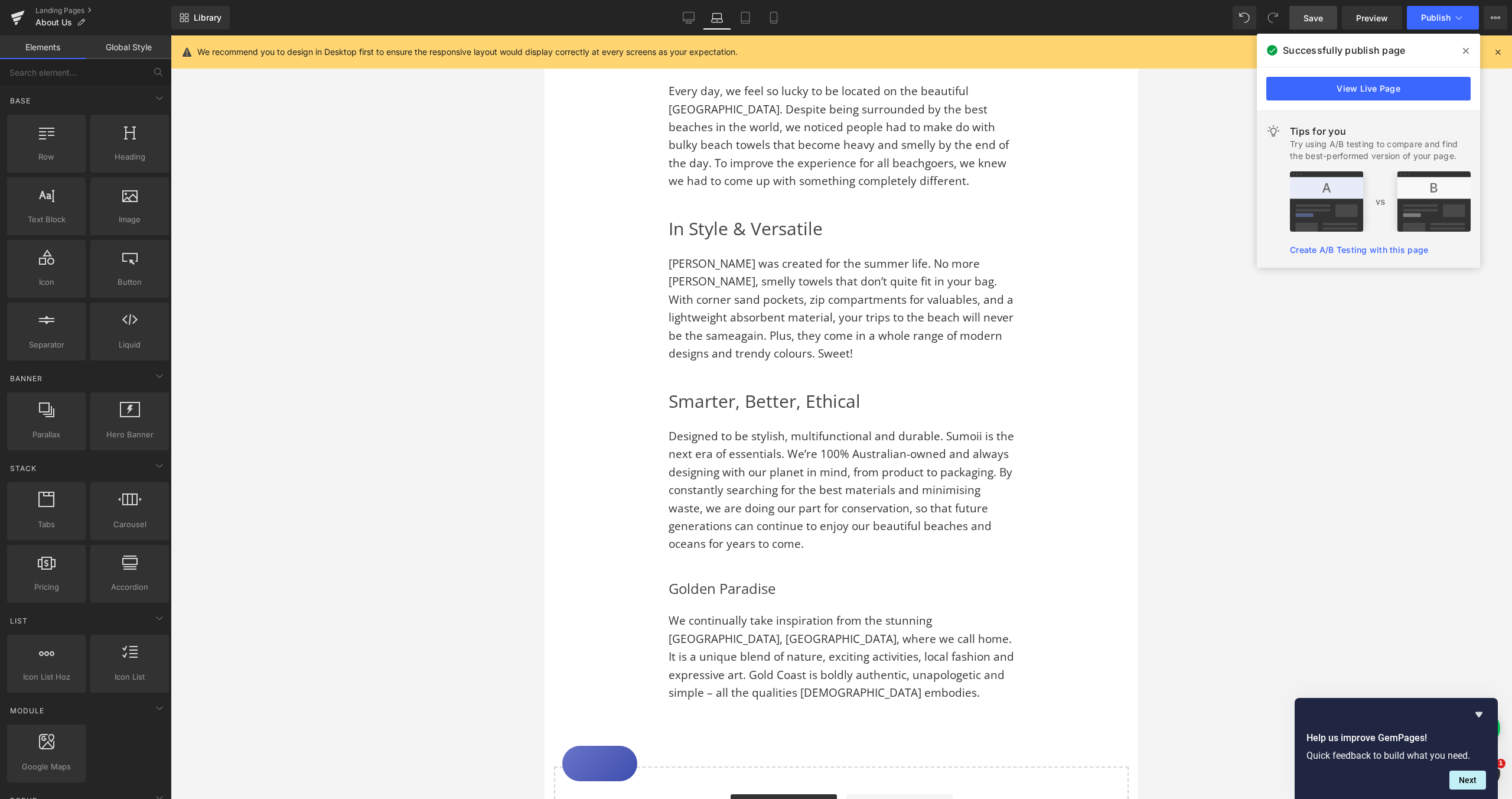
click at [1319, 10] on link "Save" at bounding box center [1313, 18] width 48 height 24
click at [764, 16] on icon at bounding box center [761, 18] width 12 height 12
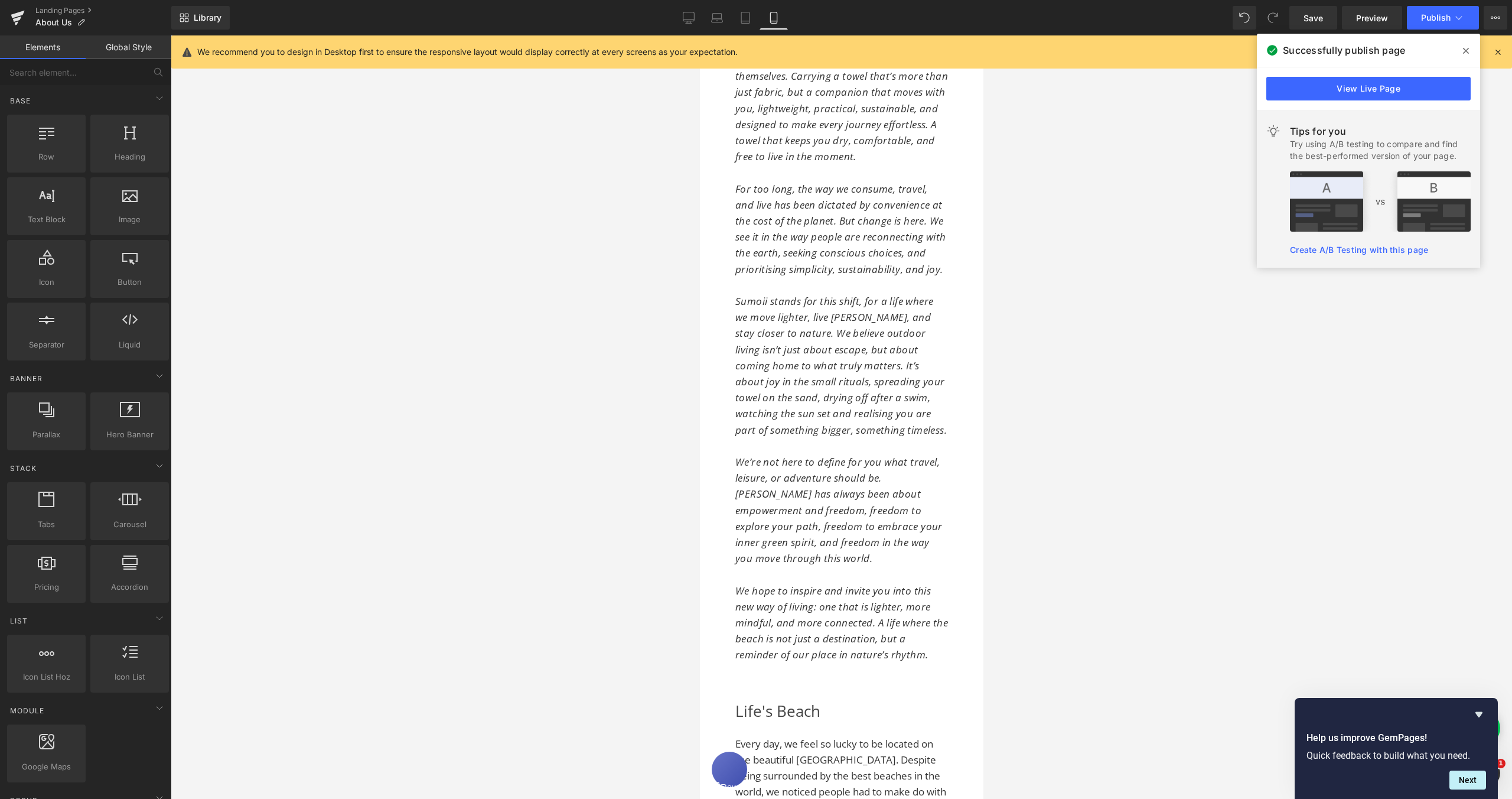
scroll to position [412, 0]
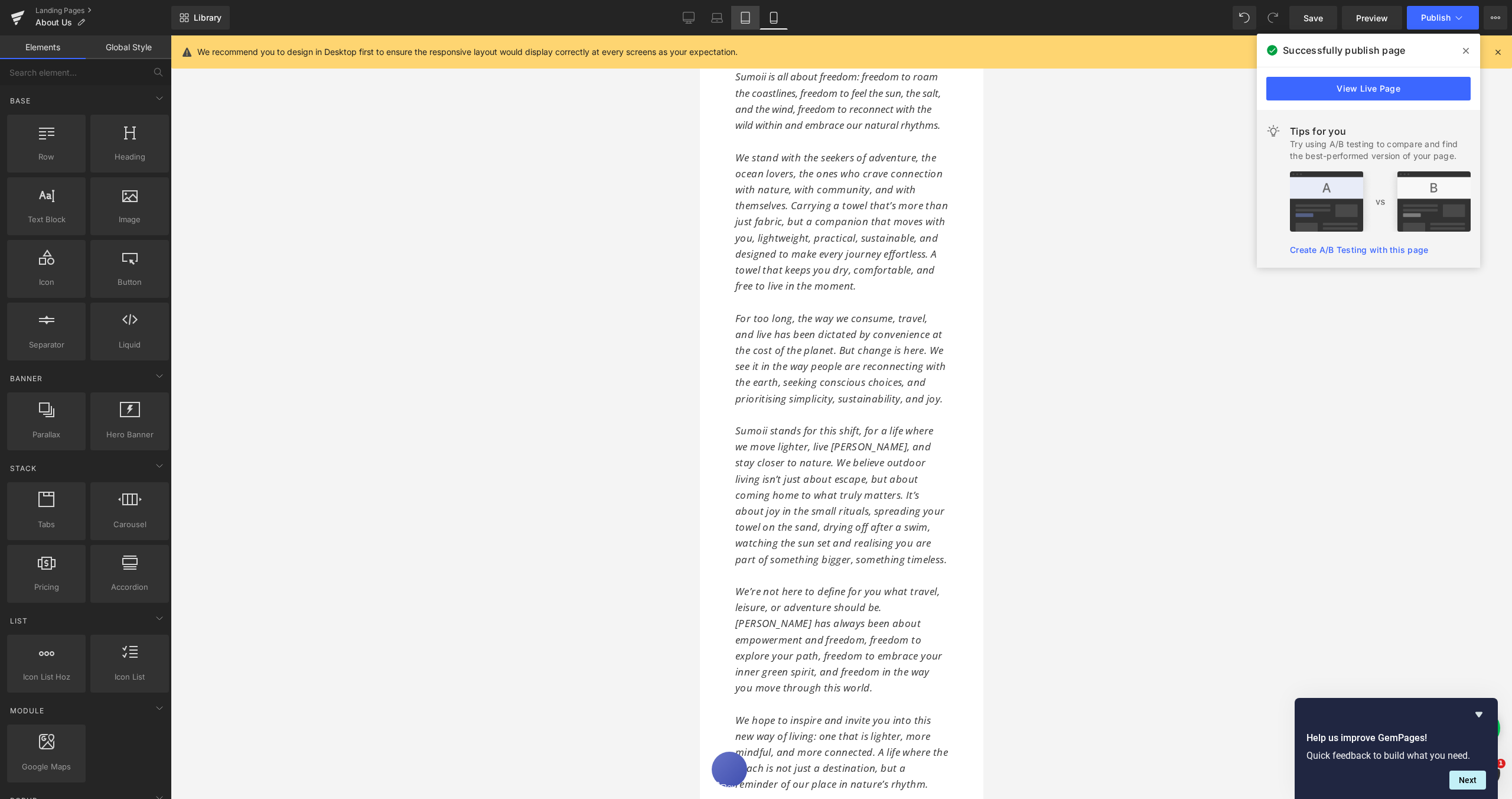
click at [748, 21] on icon at bounding box center [745, 21] width 9 height 0
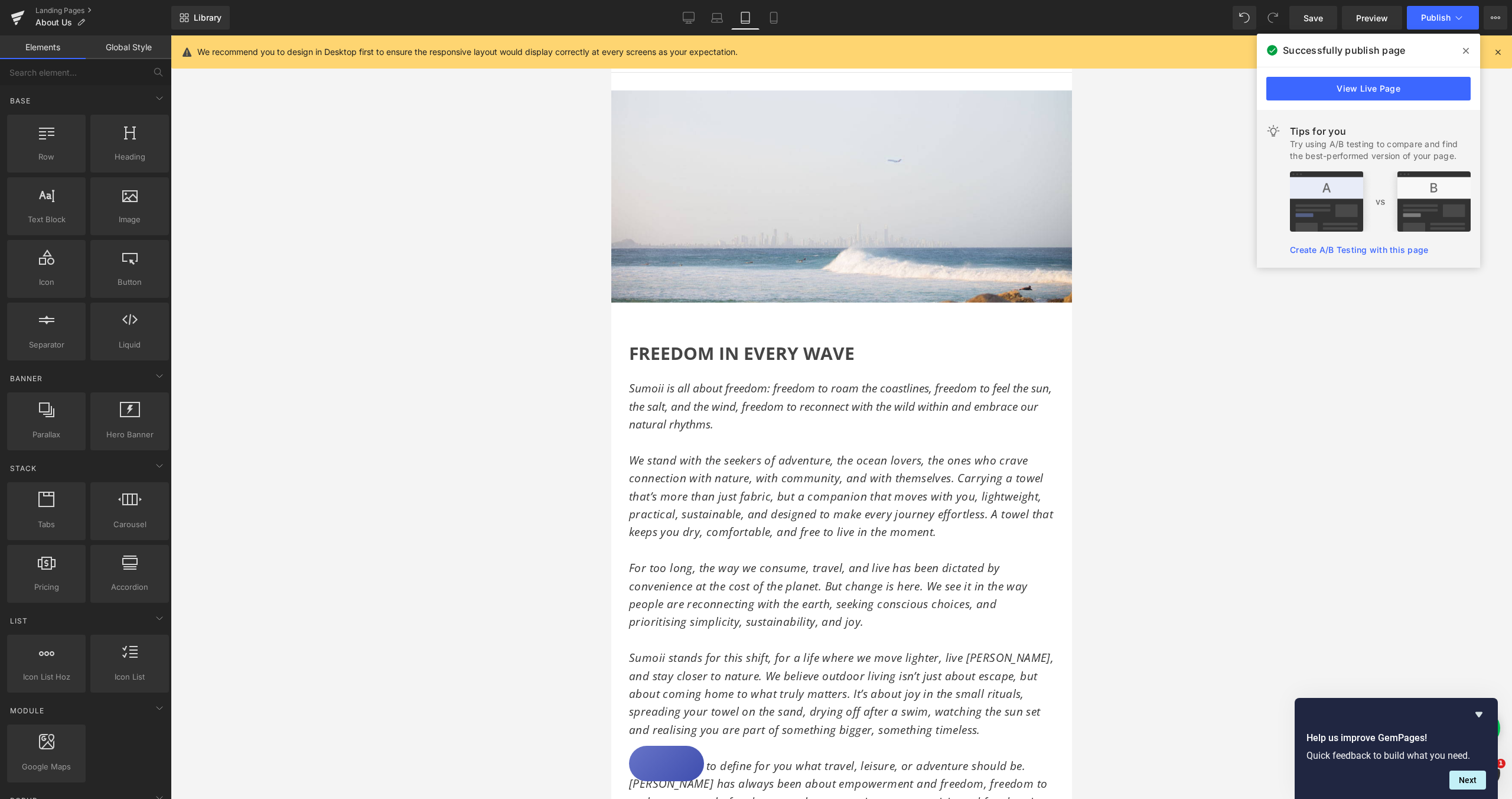
scroll to position [100, 0]
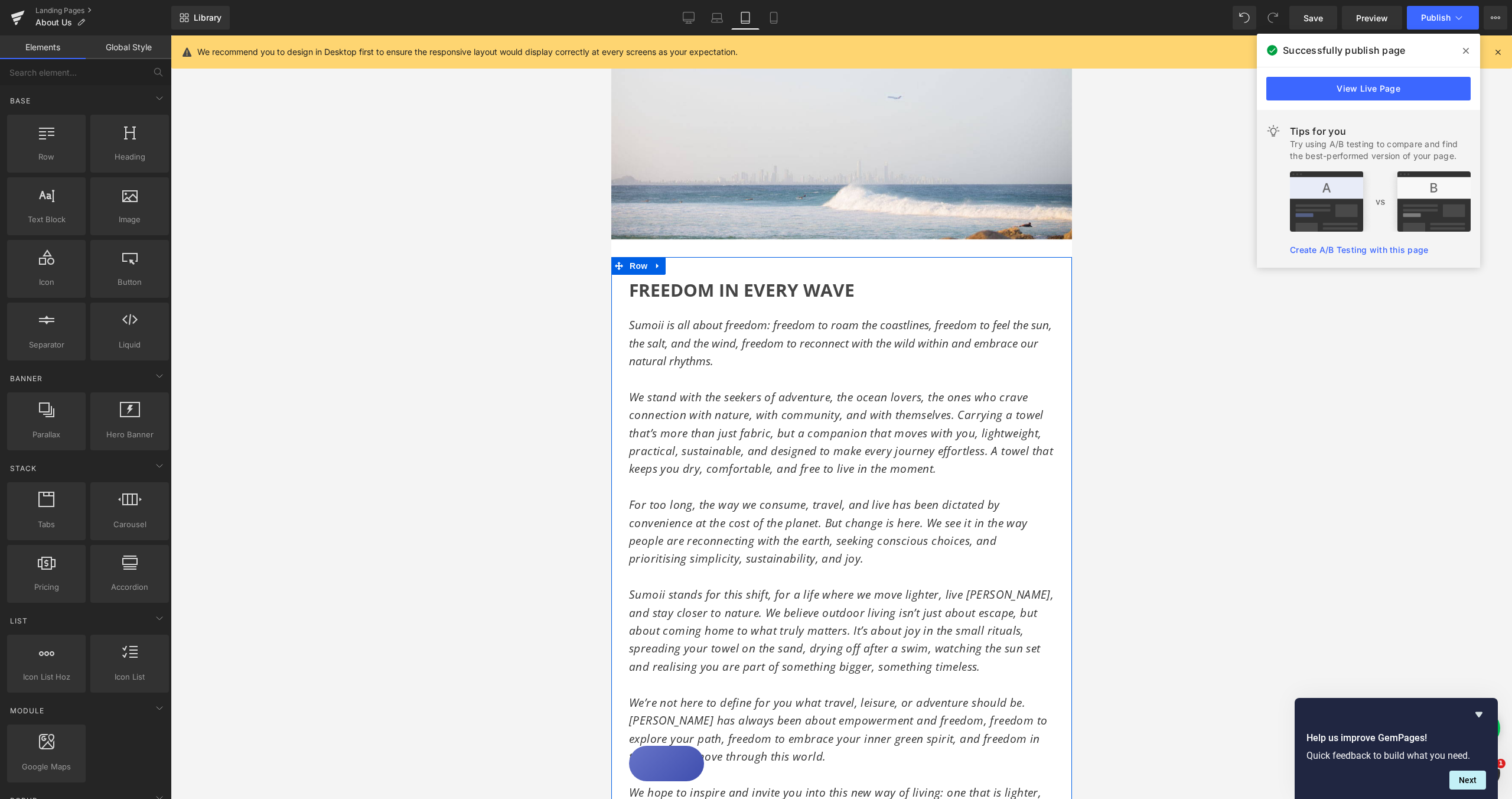
click at [622, 306] on div "FREEDOM IN EVERY WAVE Heading Sumoii is all about freedom: freedom to roam the …" at bounding box center [841, 556] width 461 height 562
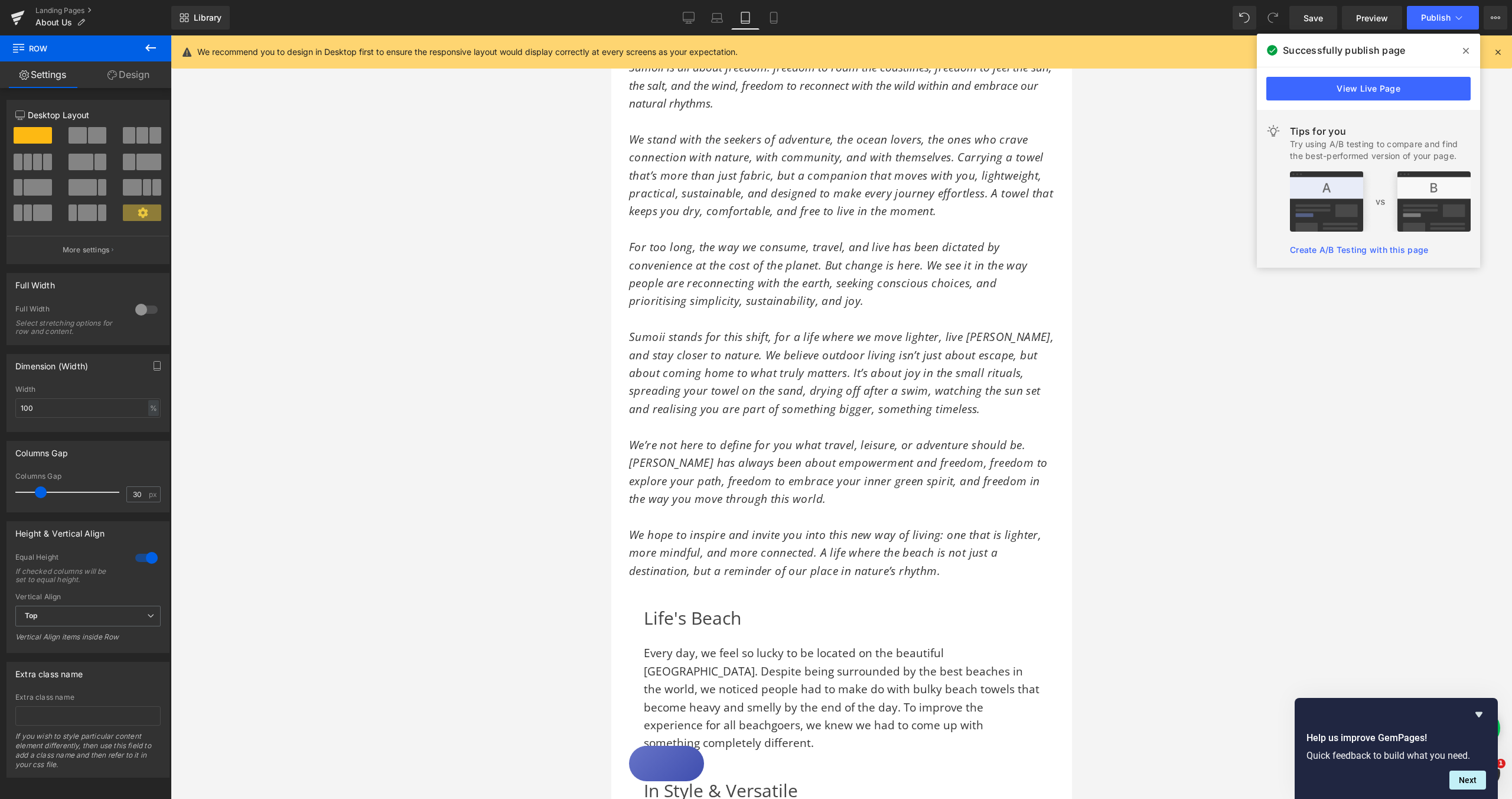
scroll to position [525, 0]
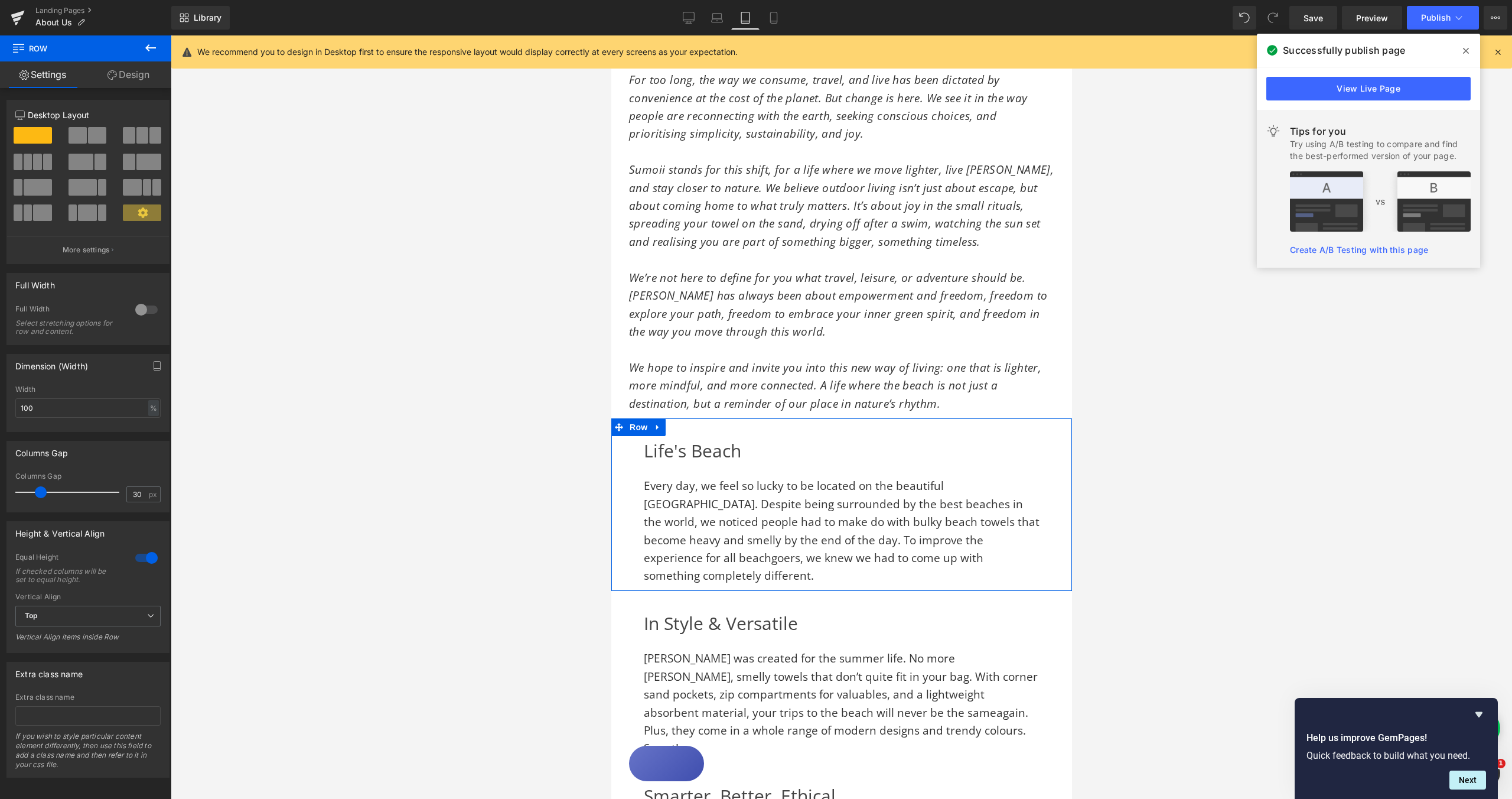
click at [616, 465] on div "Life's Beach Heading Every day, we feel so lucky to be located on the beautiful…" at bounding box center [841, 511] width 461 height 149
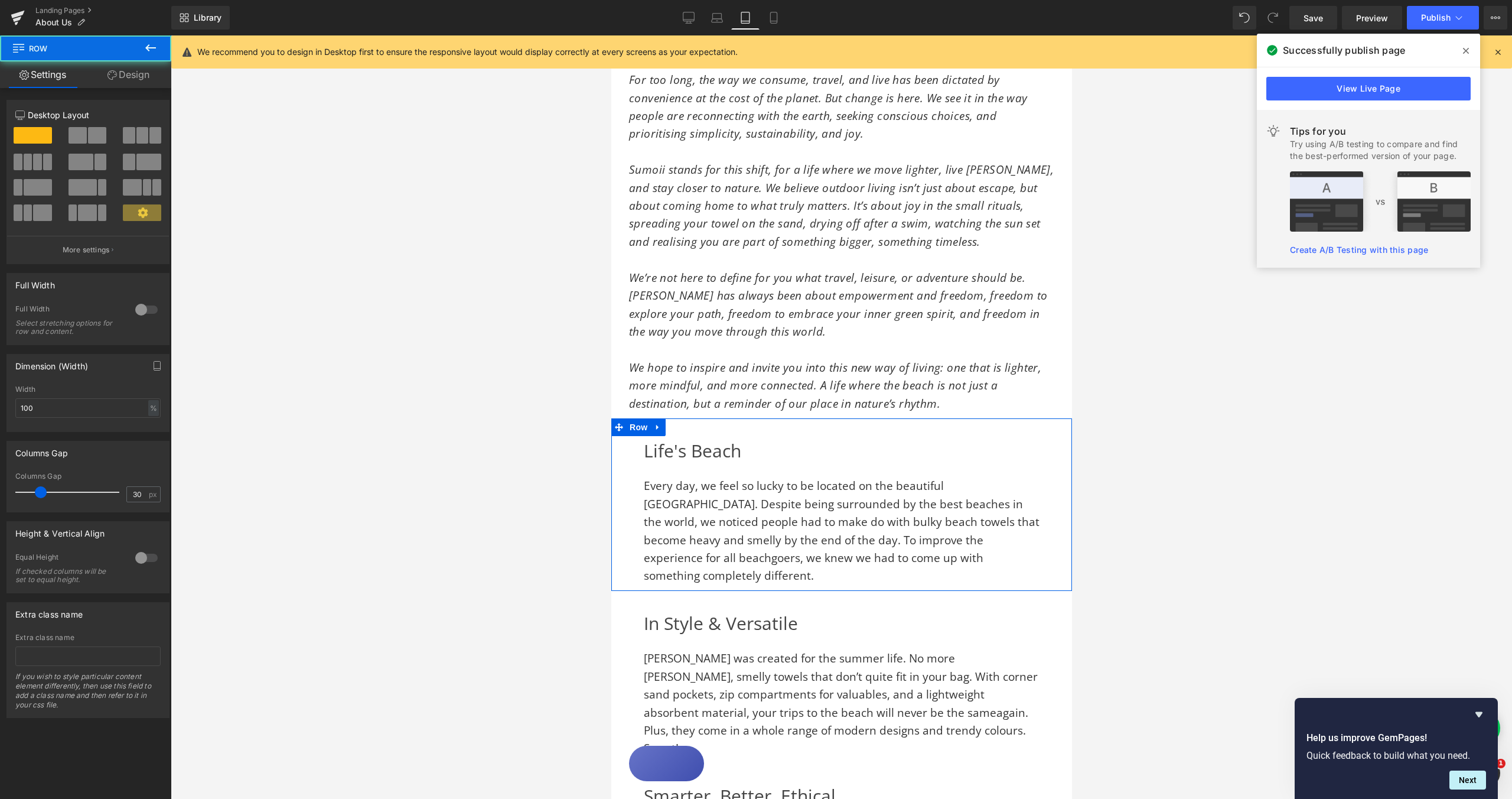
click at [634, 458] on div "Life's Beach Heading Every day, we feel so lucky to be located on the beautiful…" at bounding box center [841, 511] width 461 height 149
click at [628, 627] on div "In Style & Versatile Heading Sumoii was created for the summer life. No more [P…" at bounding box center [841, 683] width 461 height 149
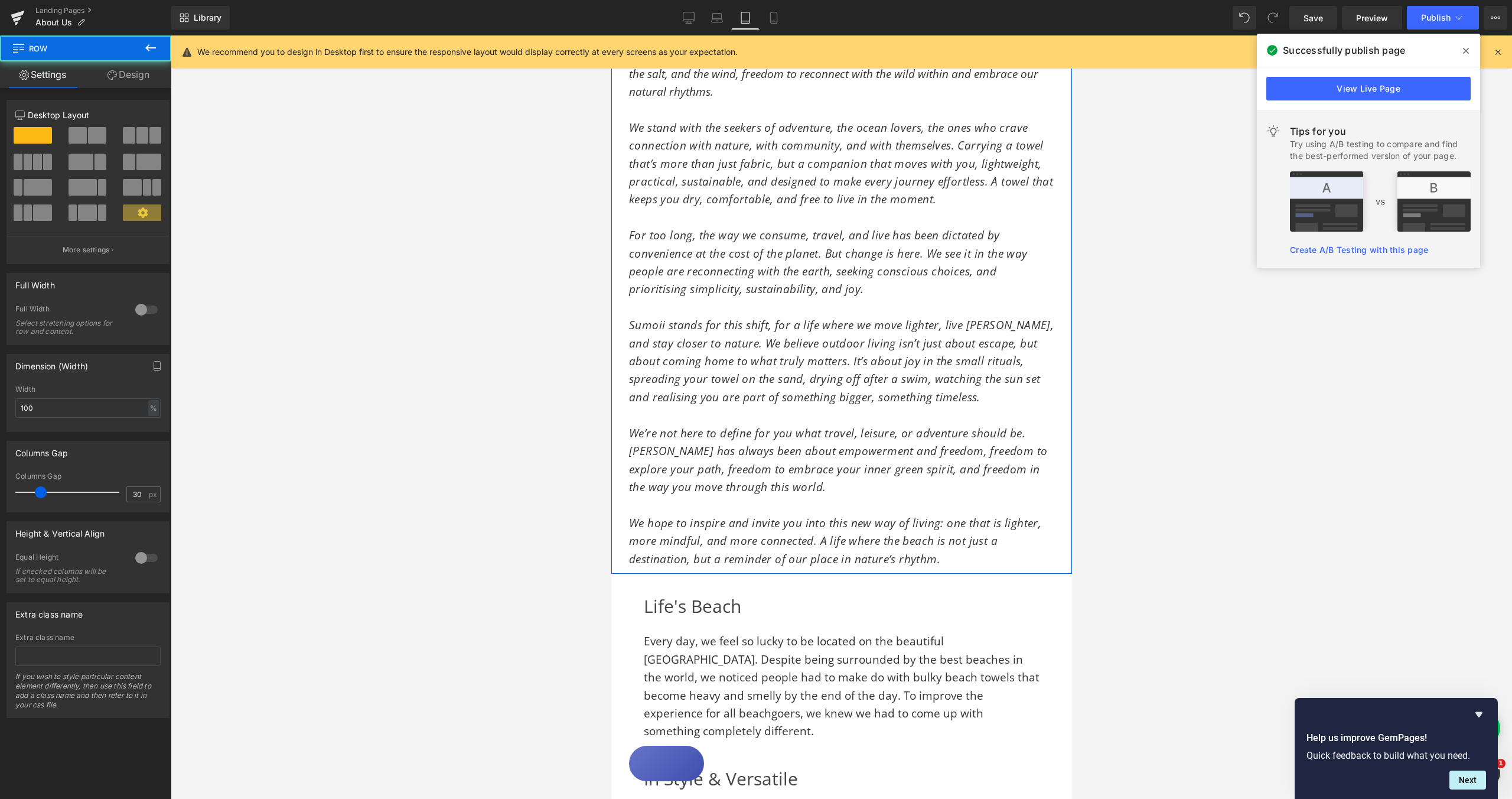
scroll to position [200, 0]
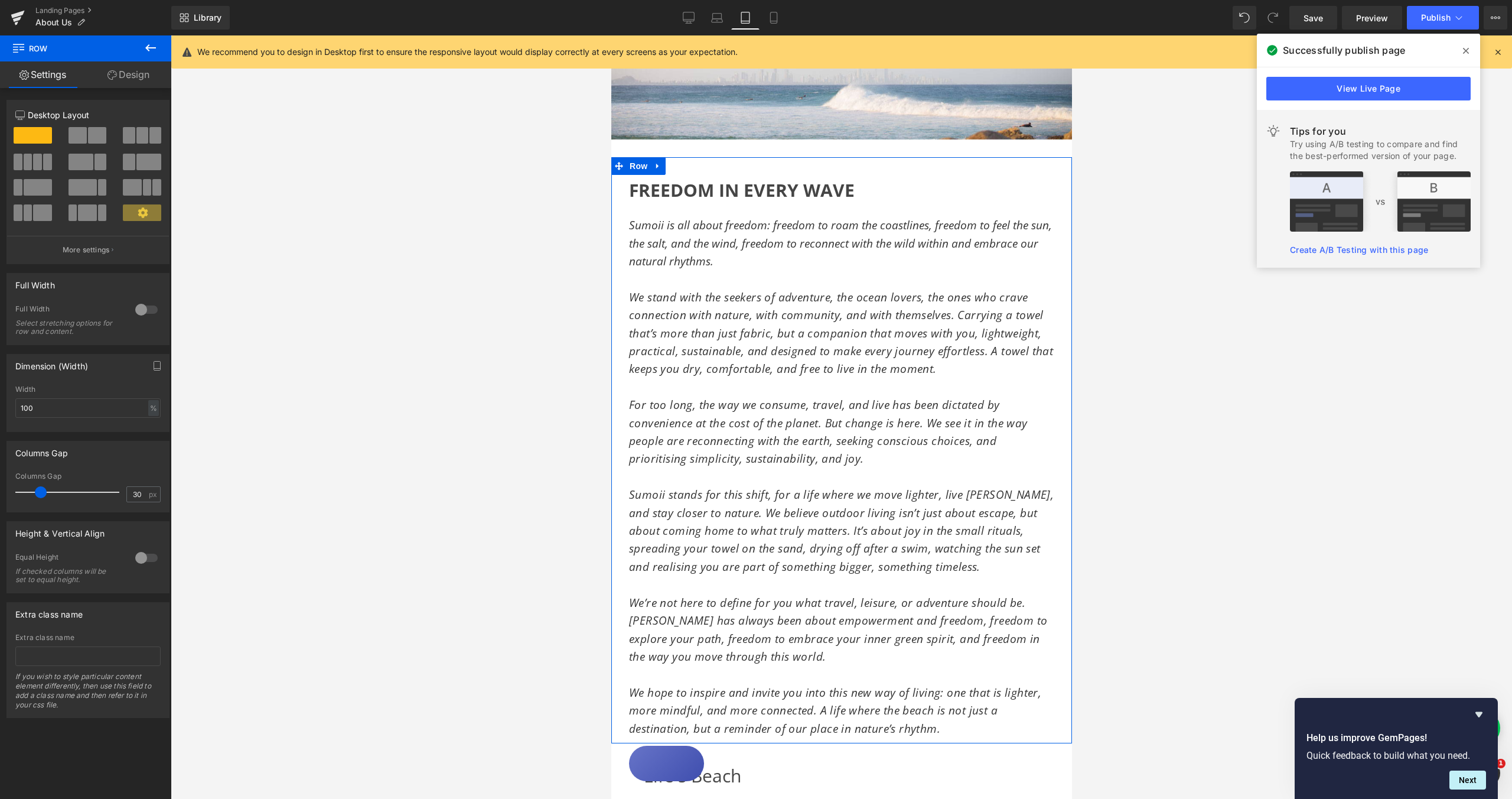
click at [626, 200] on div "FREEDOM IN EVERY WAVE Heading Sumoii is all about freedom: freedom to roam the …" at bounding box center [841, 456] width 461 height 562
click at [148, 81] on link "Design" at bounding box center [129, 75] width 86 height 26
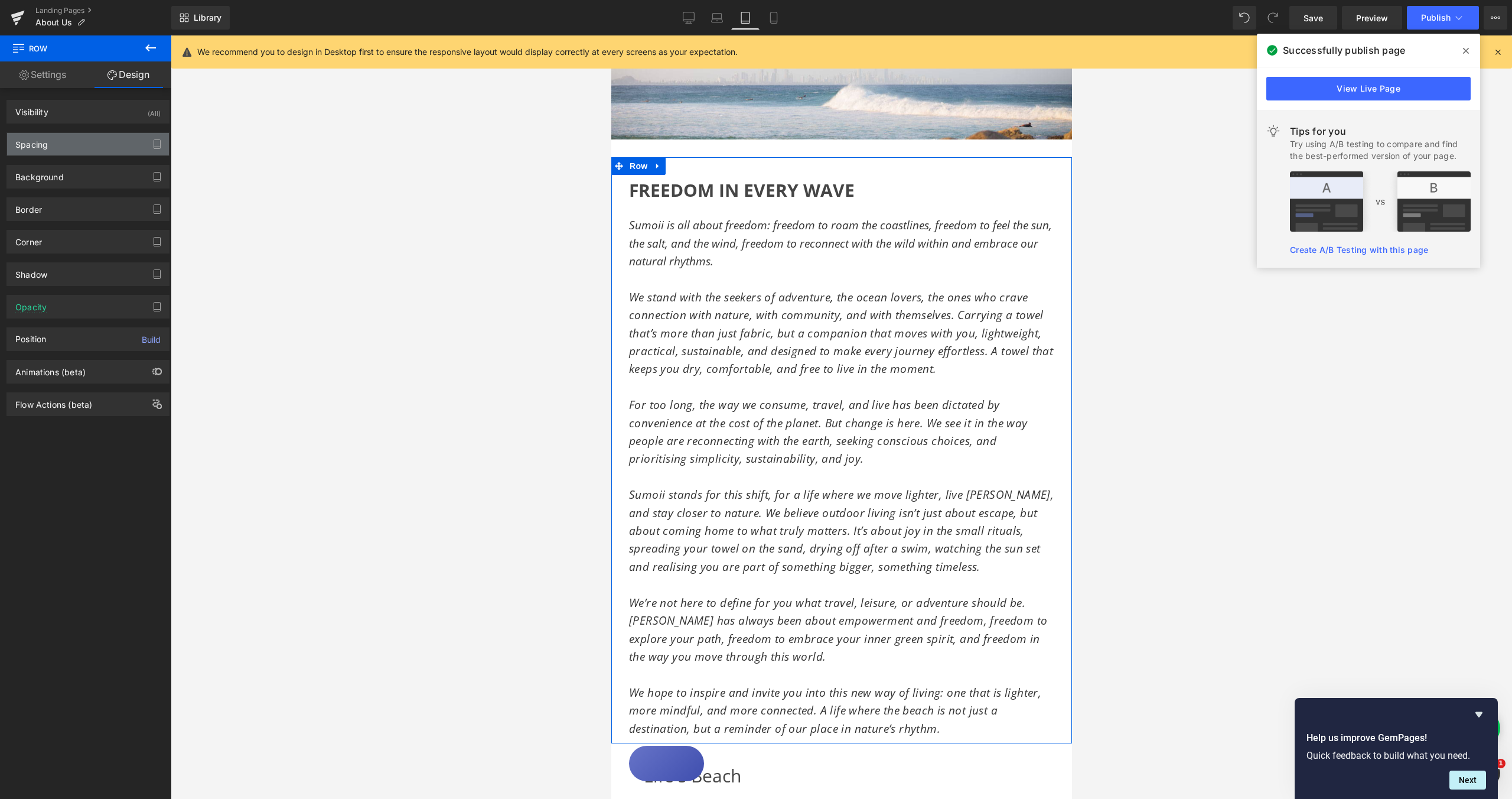
click at [98, 138] on div "Spacing" at bounding box center [88, 144] width 162 height 22
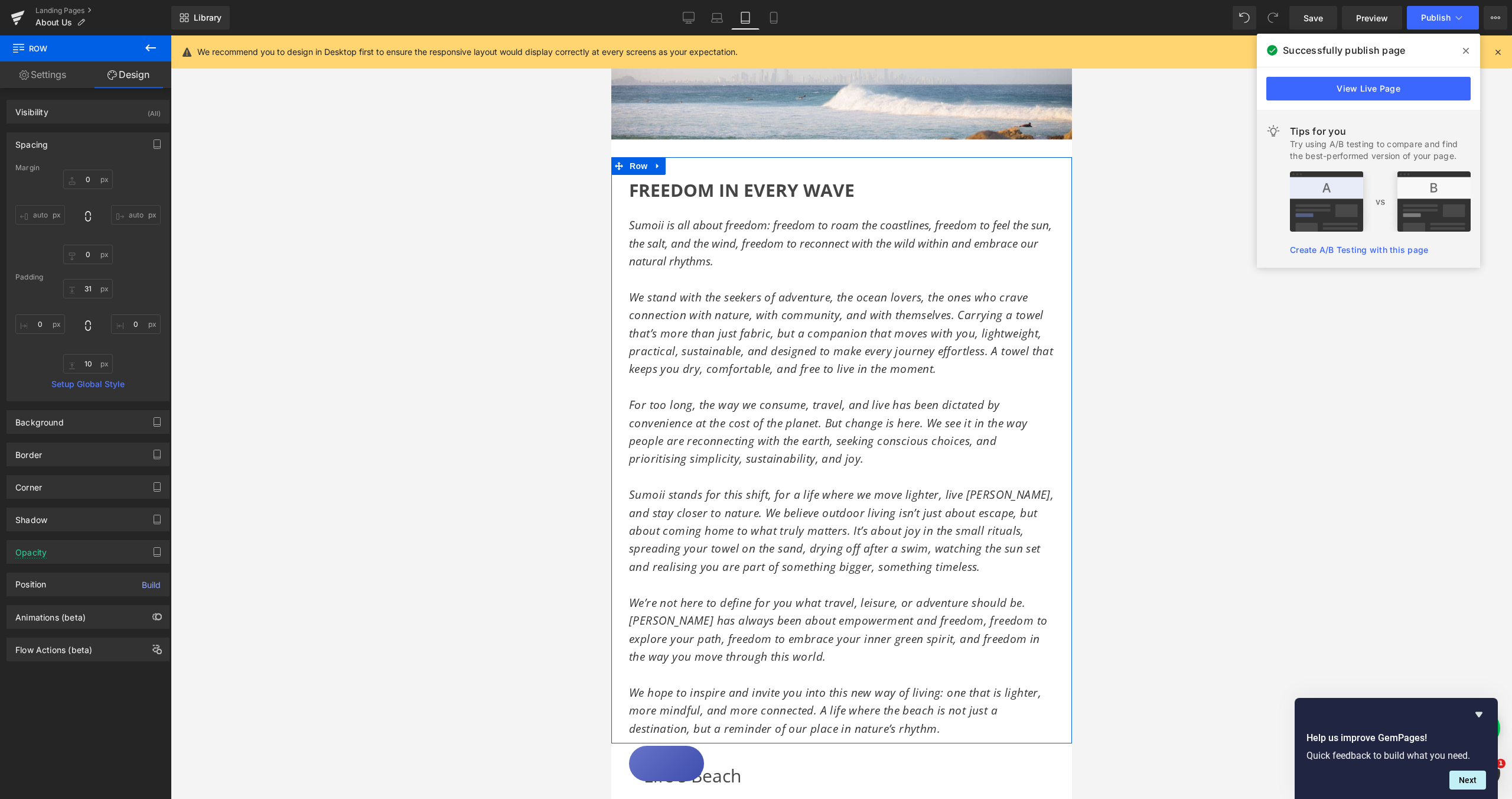
type input "0"
type input "31"
type input "0"
type input "10"
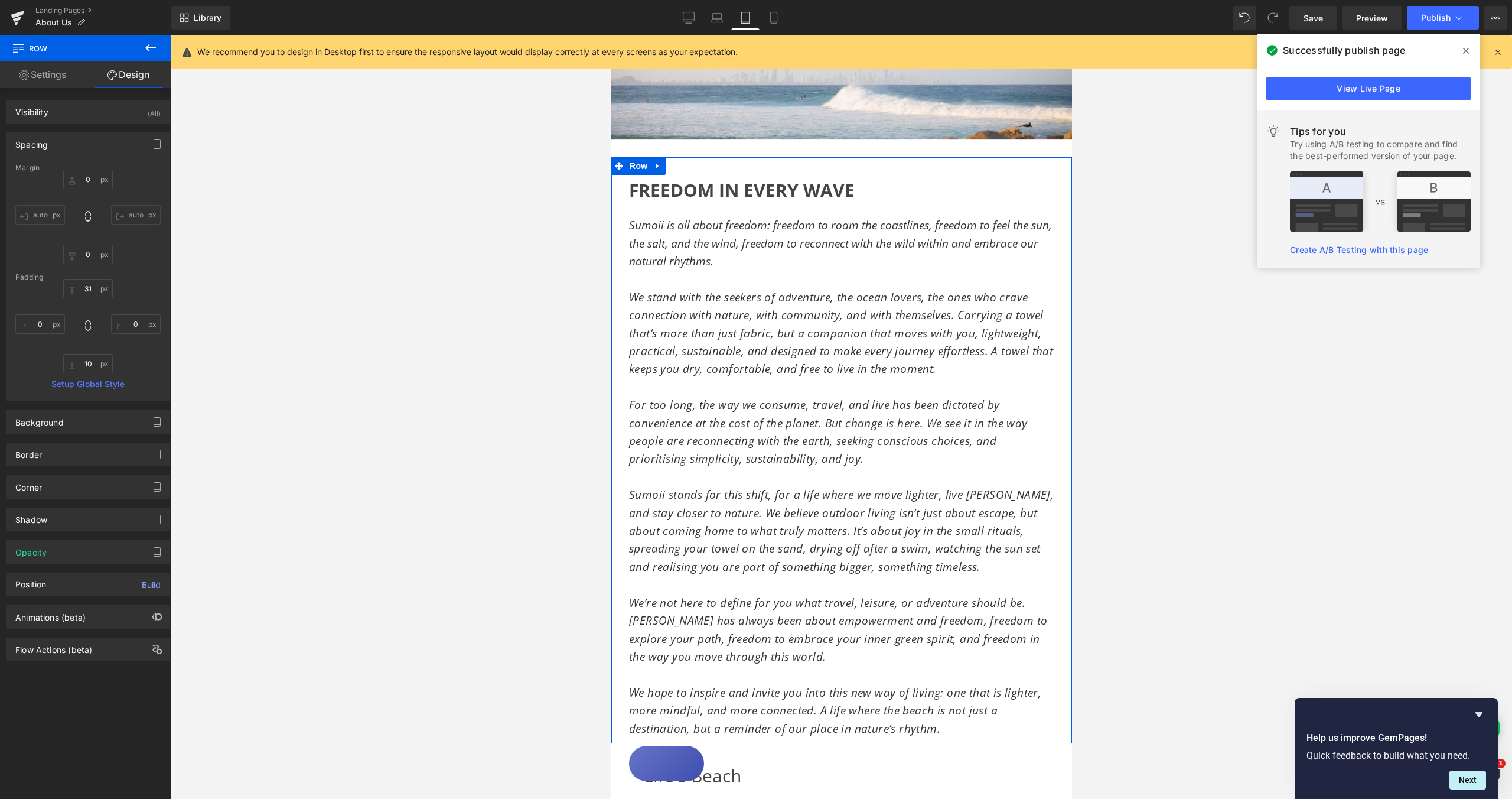
type input "0"
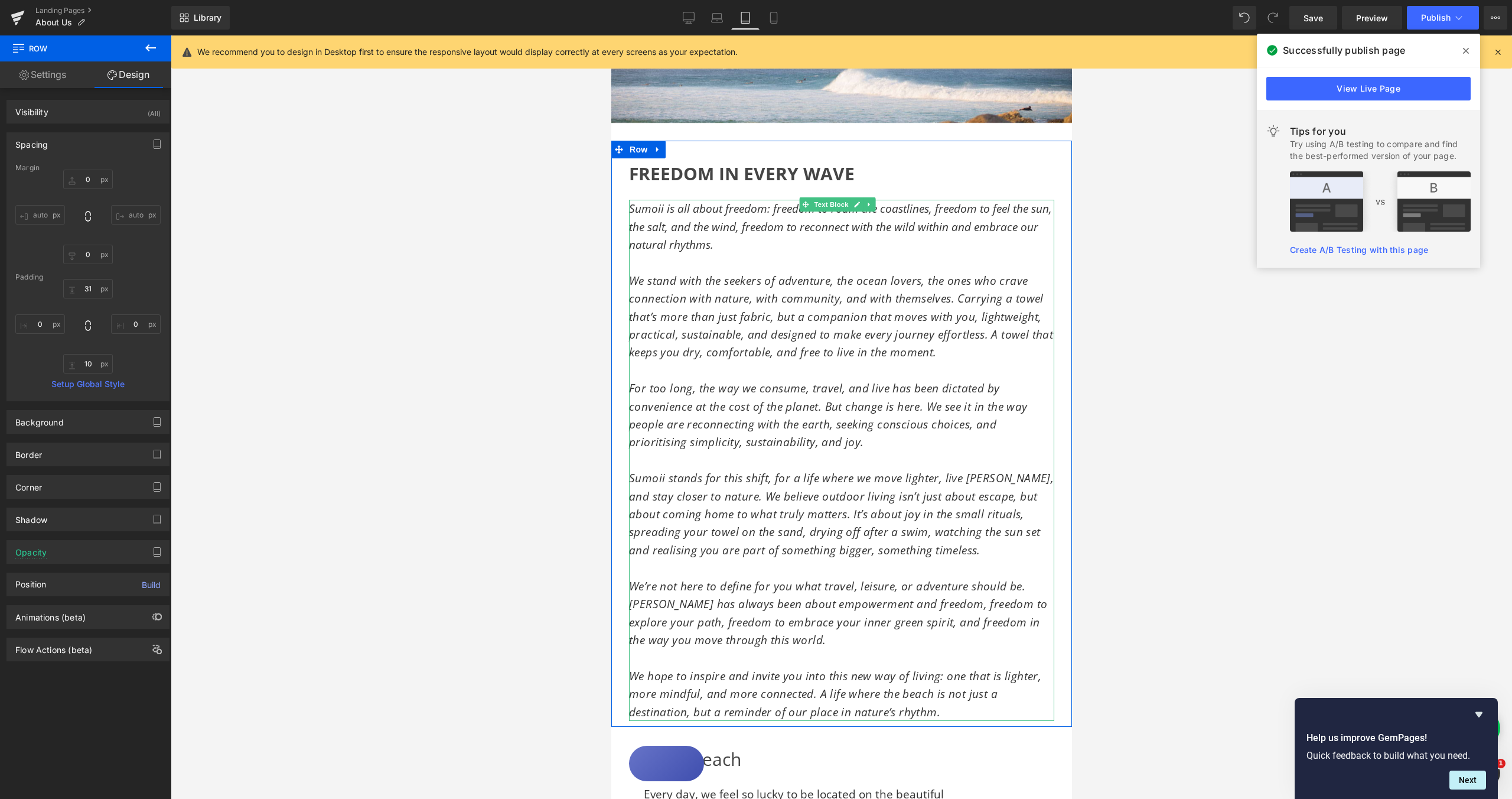
scroll to position [410, 0]
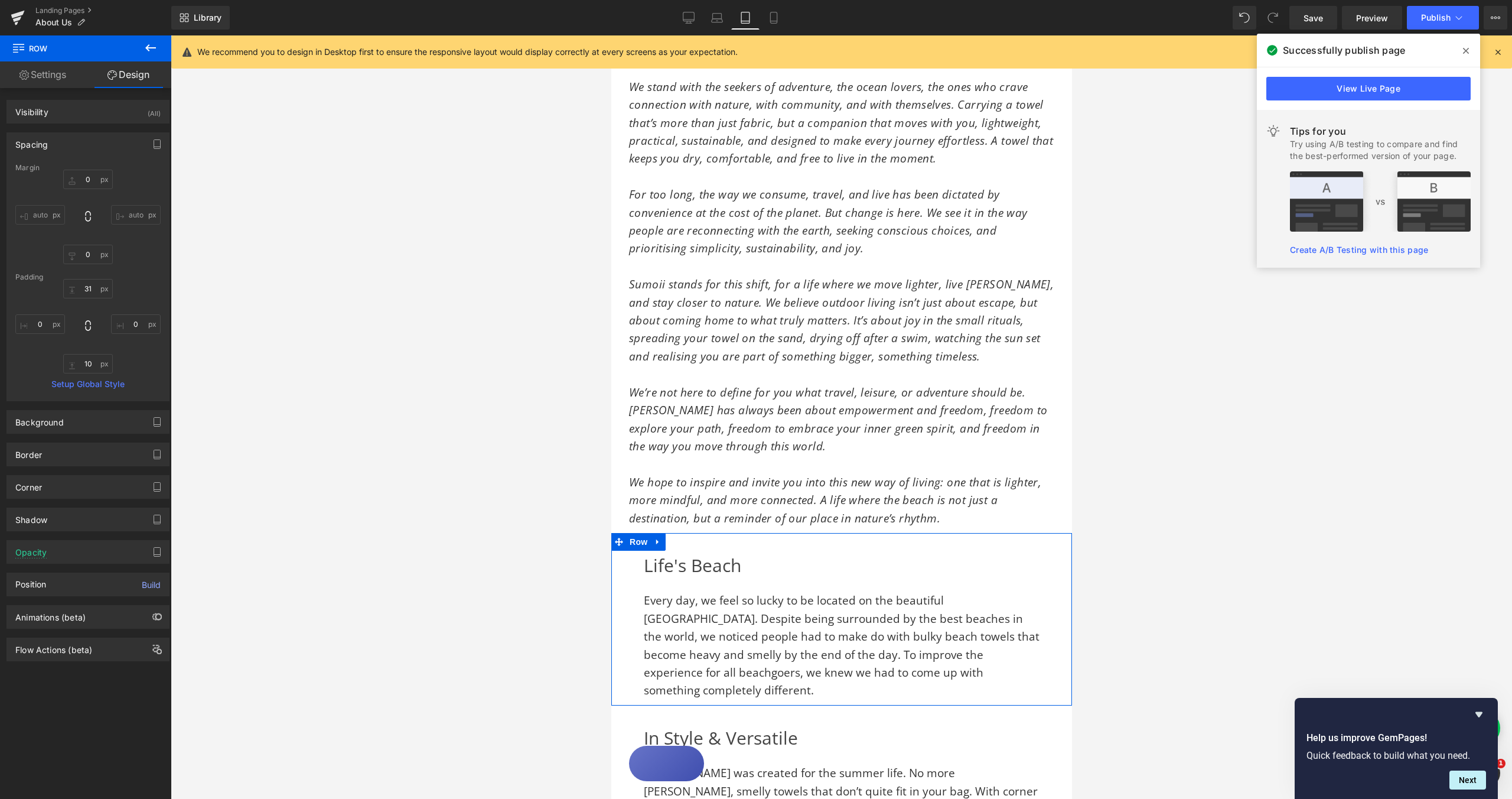
click at [633, 579] on div "Life's Beach Heading Every day, we feel so lucky to be located on the beautiful…" at bounding box center [841, 625] width 461 height 149
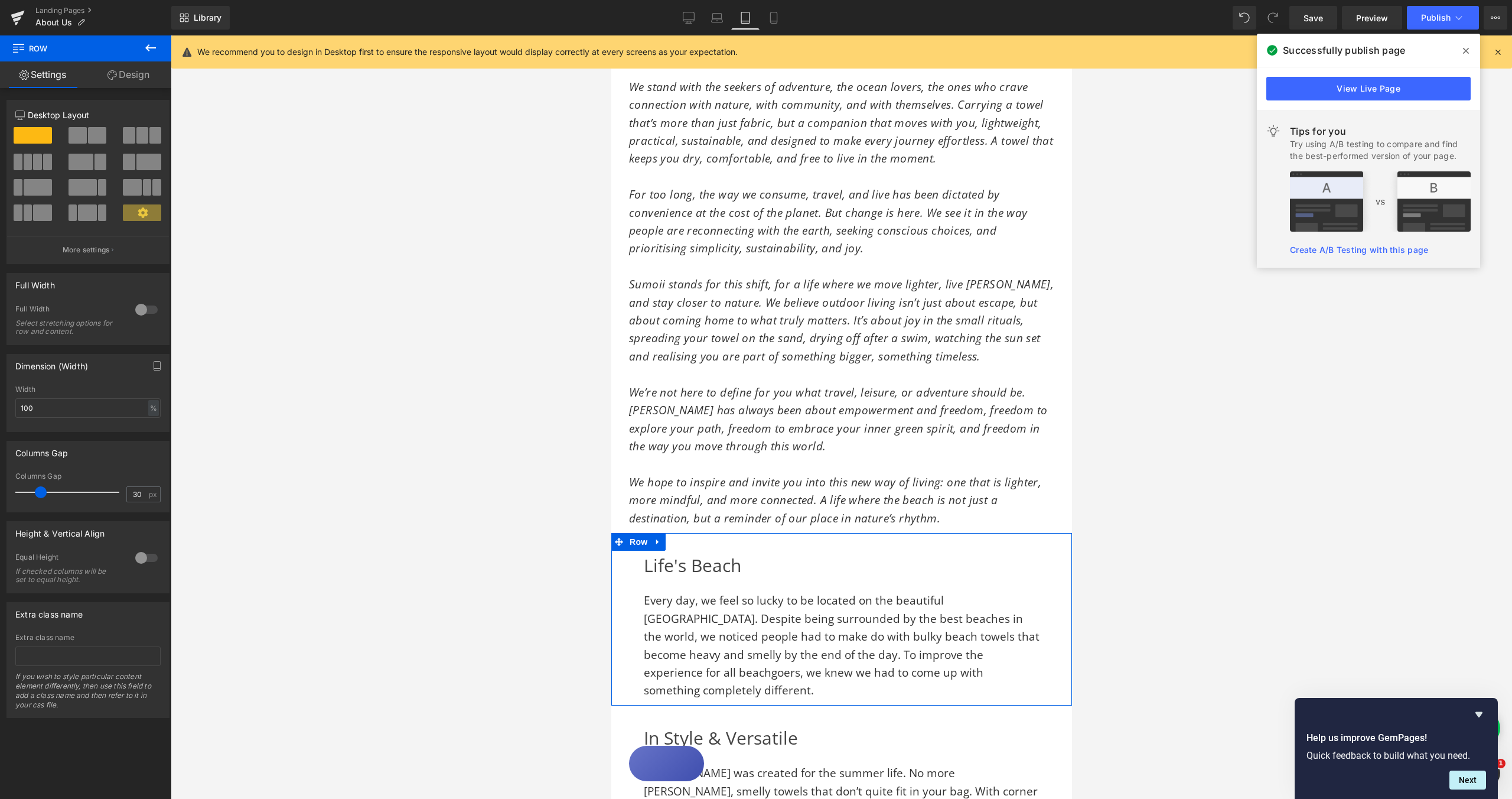
click at [133, 72] on link "Design" at bounding box center [129, 75] width 86 height 26
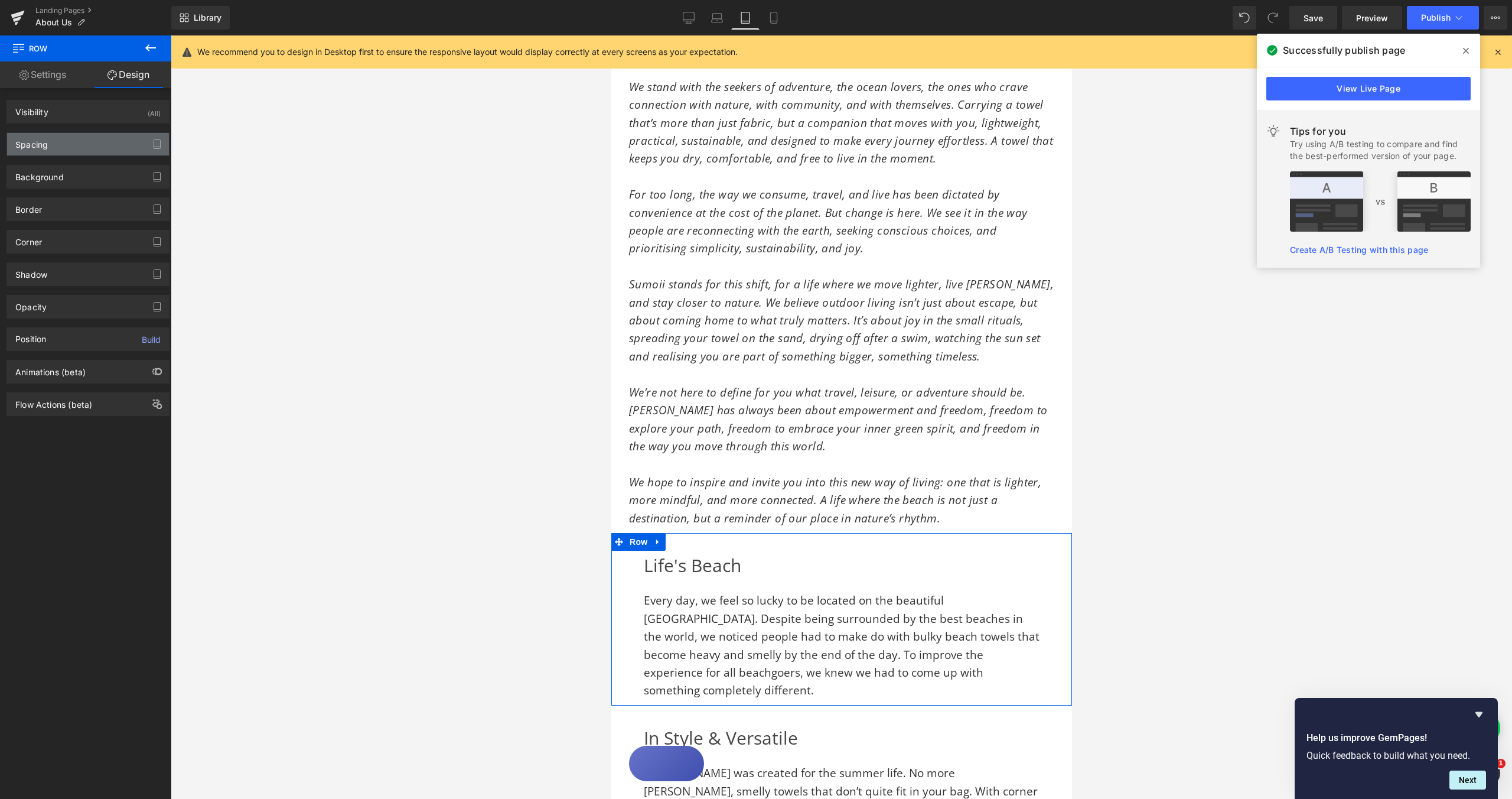
click at [87, 151] on div "Spacing" at bounding box center [88, 144] width 162 height 22
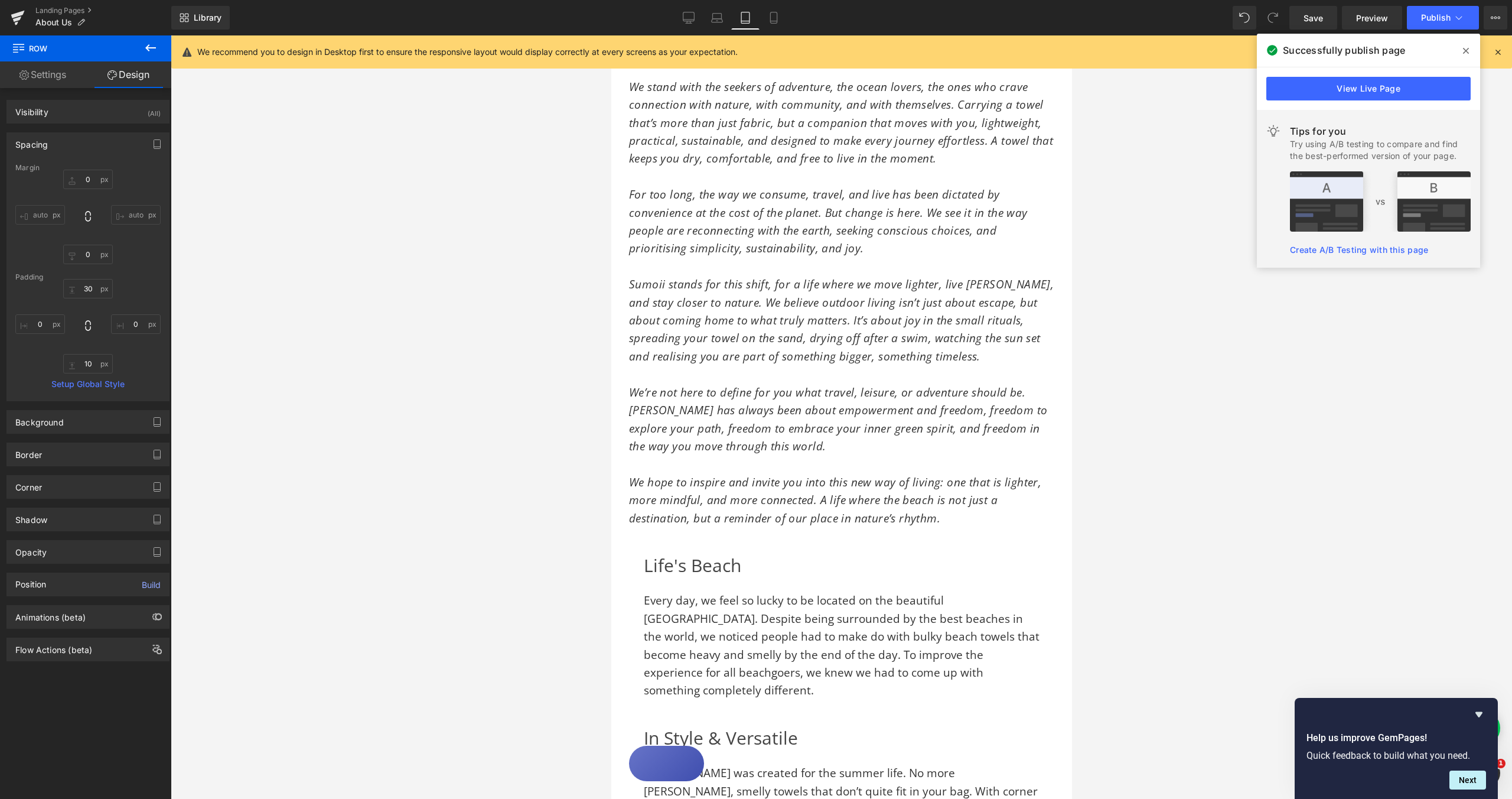
click at [1162, 367] on div at bounding box center [841, 417] width 1342 height 763
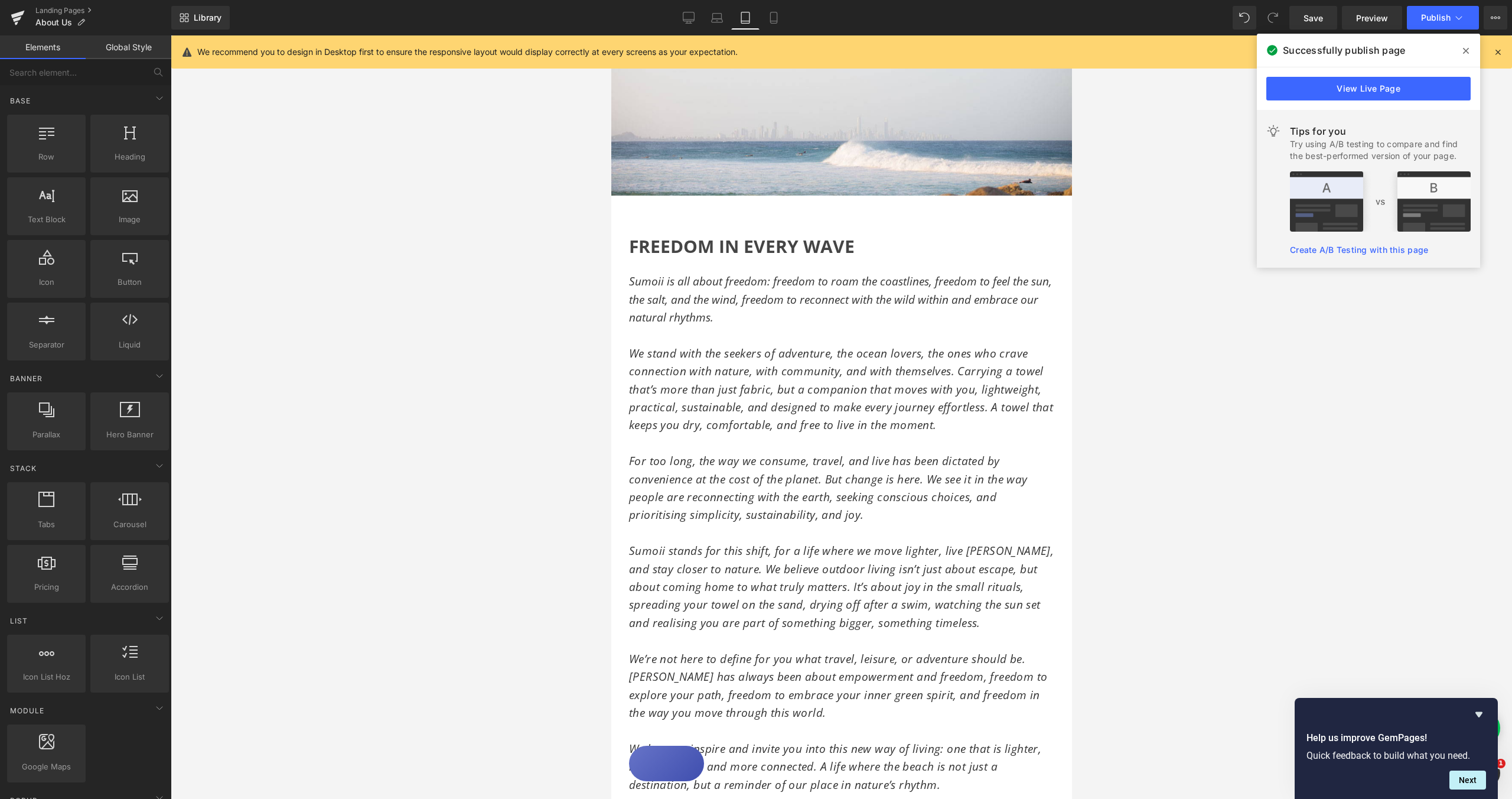
scroll to position [0, 0]
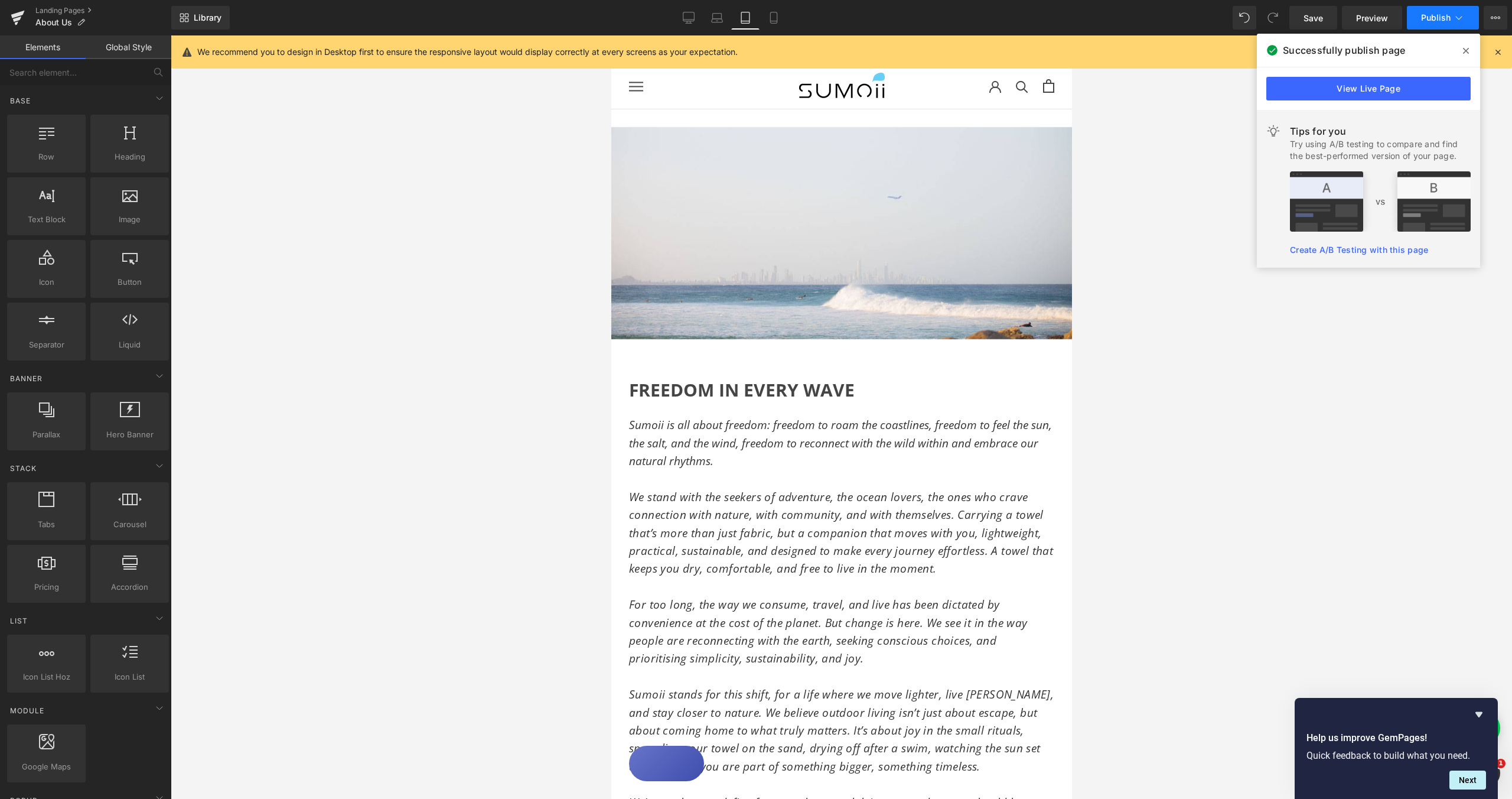
click at [1447, 17] on span "Publish" at bounding box center [1435, 18] width 30 height 9
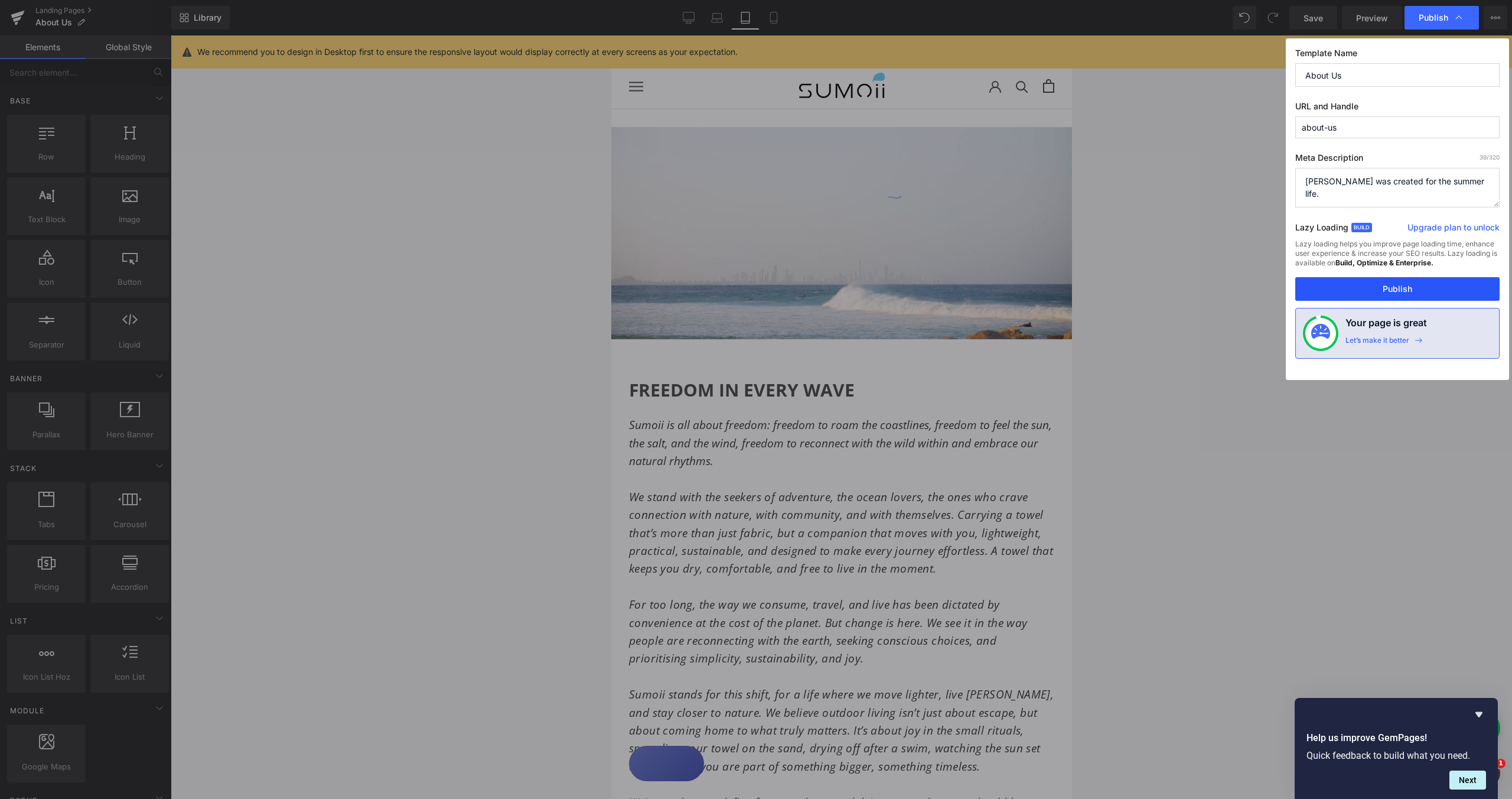
click at [1425, 289] on button "Publish" at bounding box center [1398, 289] width 205 height 24
